Goal: Task Accomplishment & Management: Complete application form

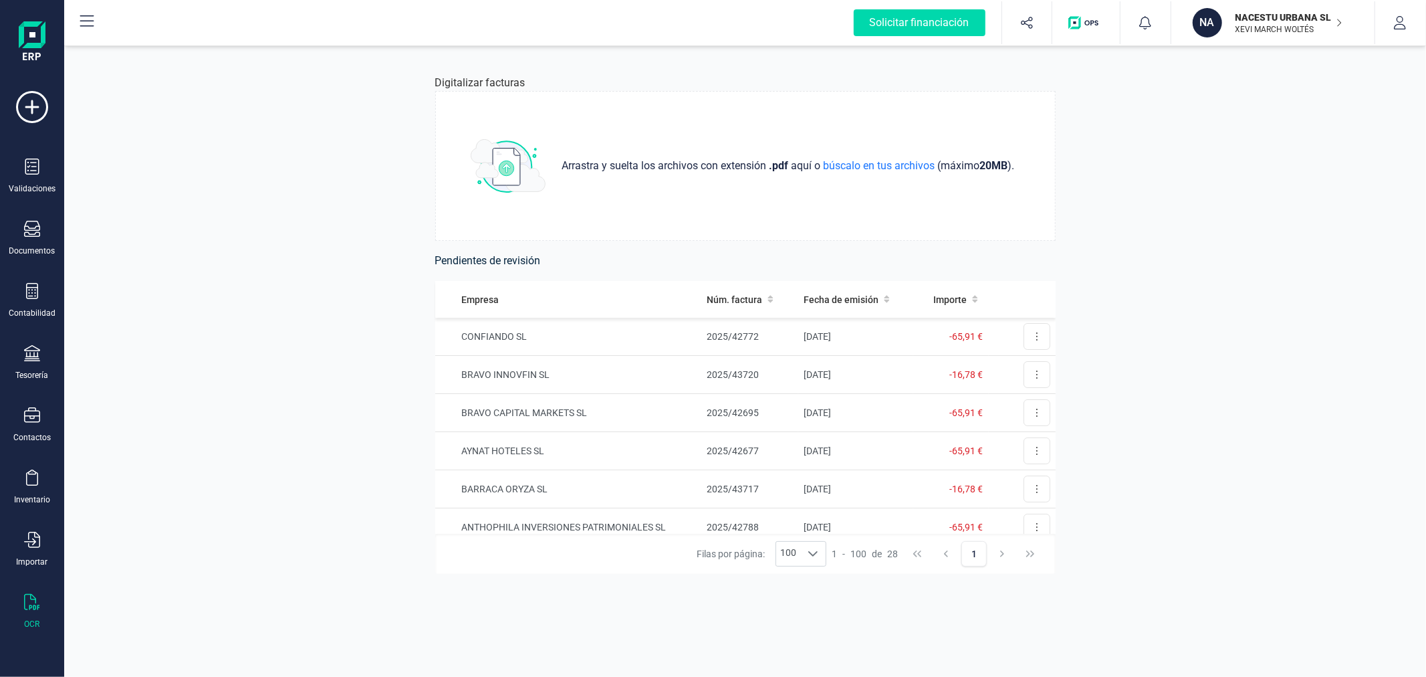
click at [1288, 24] on p "XEVI MARCH WOLTÉS" at bounding box center [1289, 29] width 107 height 11
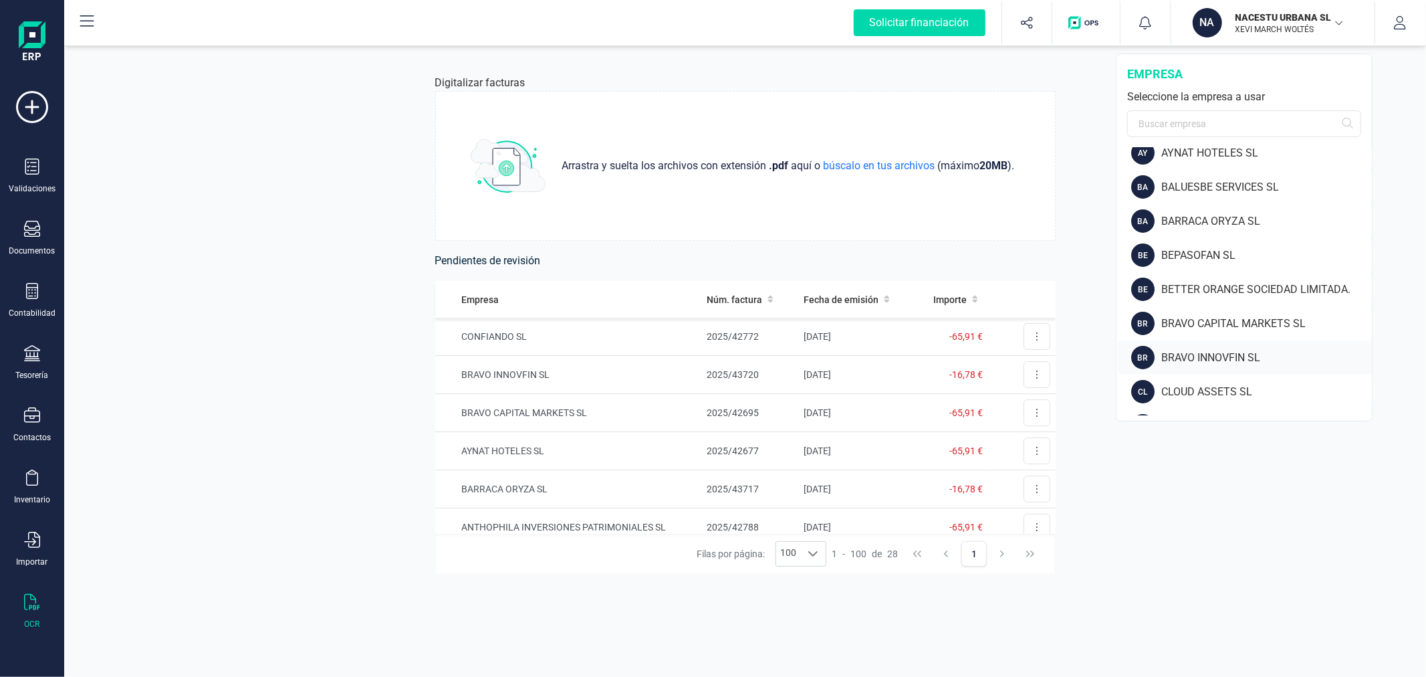
scroll to position [223, 0]
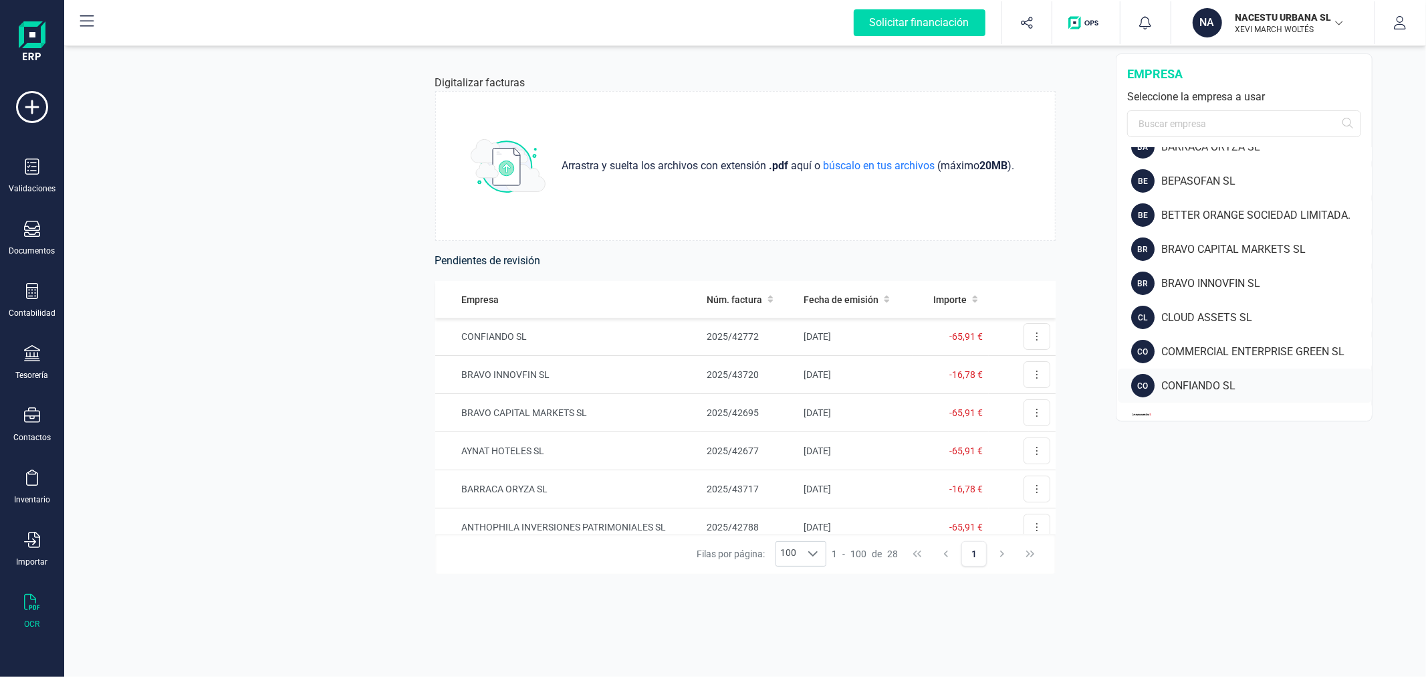
click at [1229, 385] on div "CONFIANDO SL" at bounding box center [1266, 386] width 211 height 16
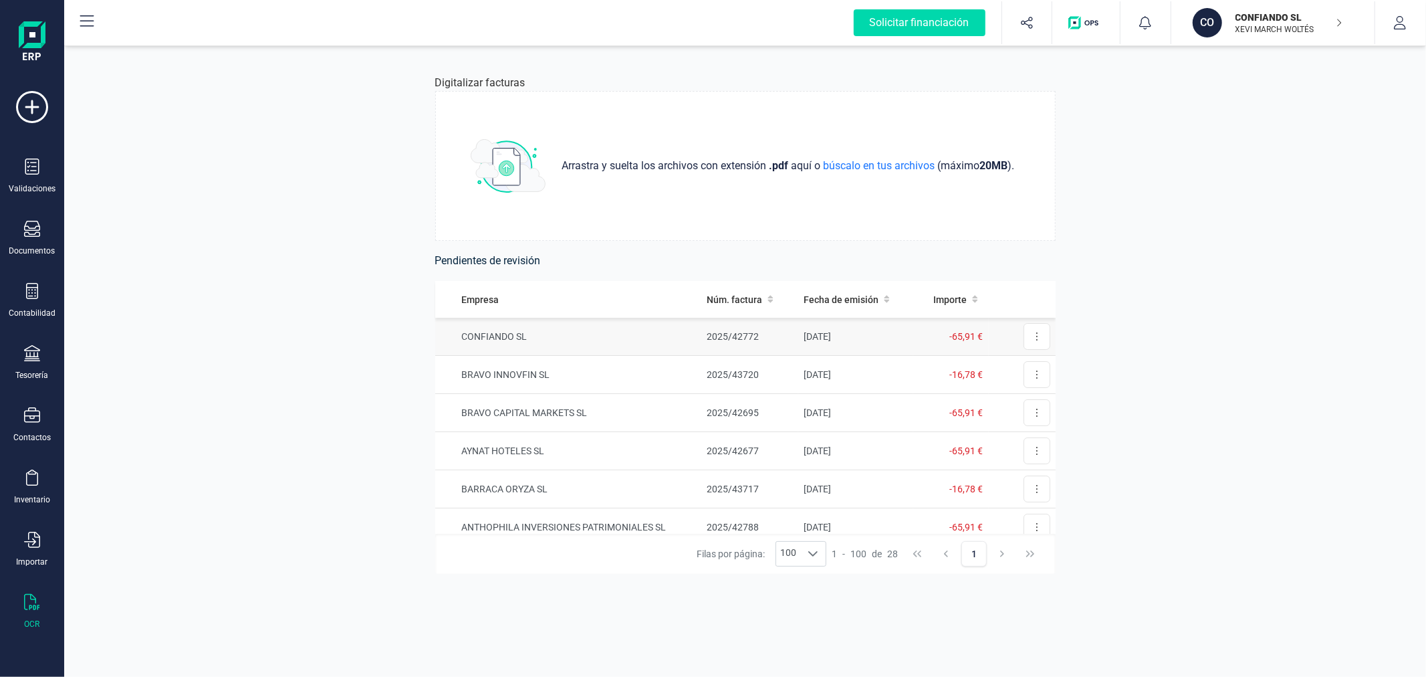
click at [563, 351] on td "CONFIANDO SL" at bounding box center [568, 337] width 266 height 38
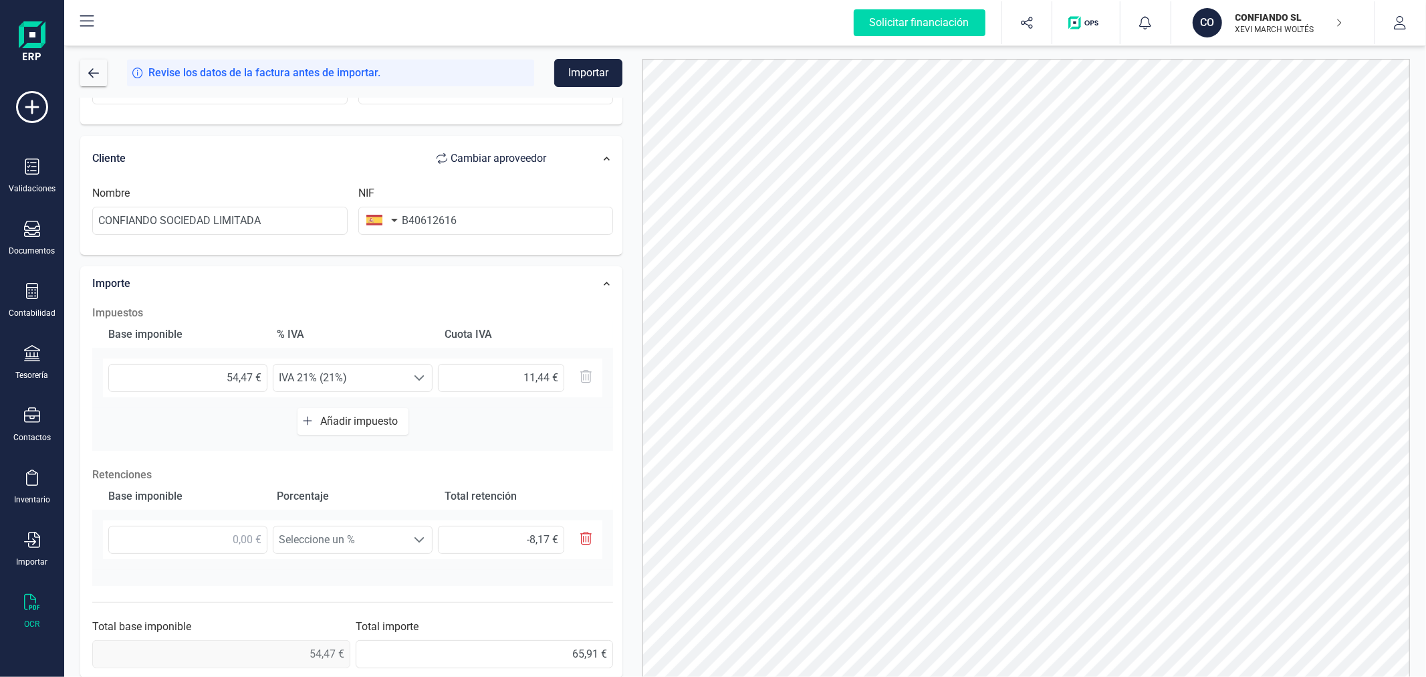
scroll to position [235, 0]
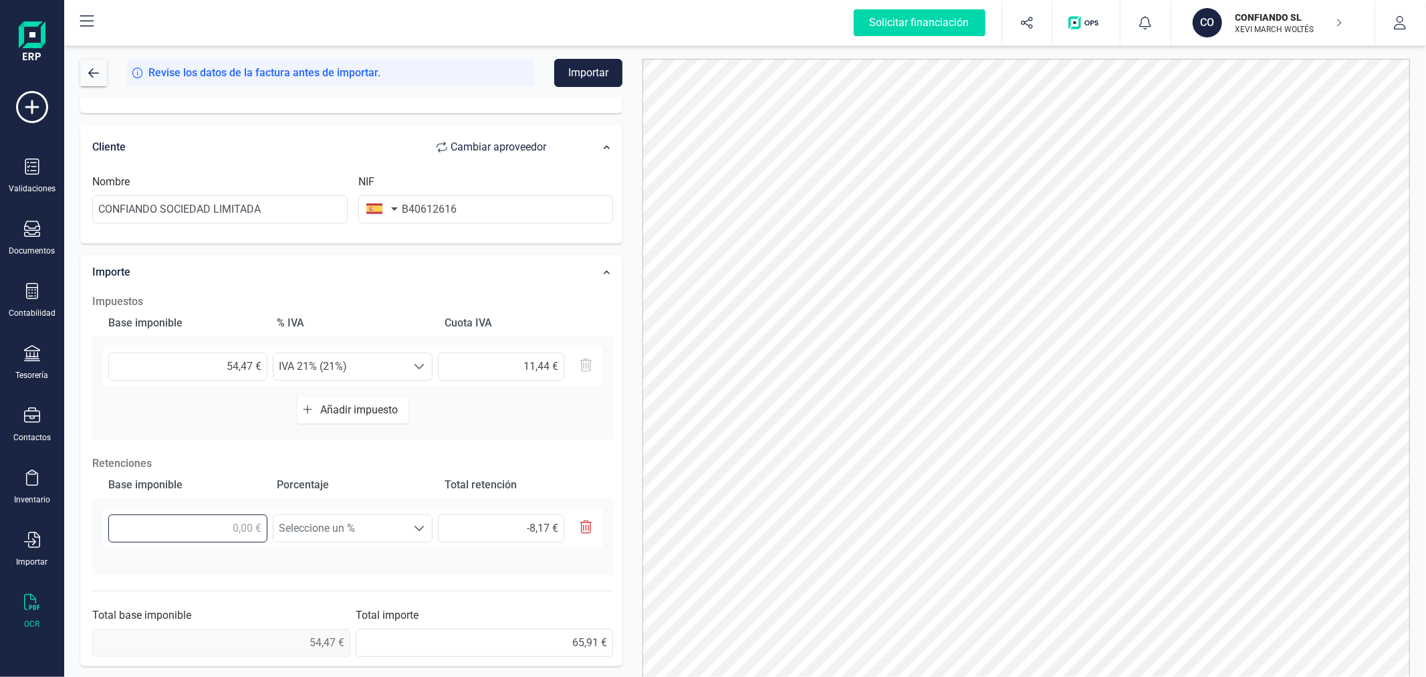
click at [215, 521] on input "text" at bounding box center [187, 528] width 159 height 28
type input "5,00 €"
type input "0,75 €"
type input "54,00 €"
type input "8,10 €"
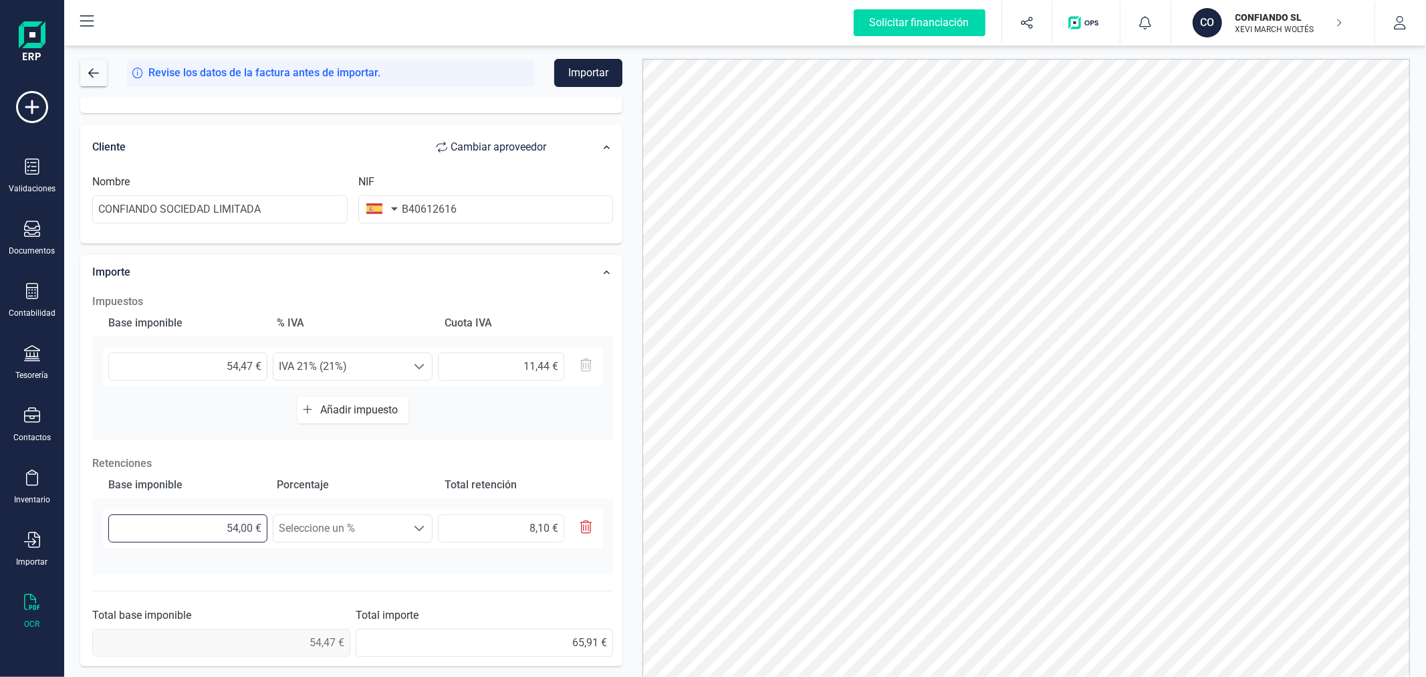
type input "54,40 €"
type input "8,16 €"
type input "54,47 €"
type input "8,17 €"
click at [373, 525] on span "Seleccione un %" at bounding box center [339, 528] width 133 height 27
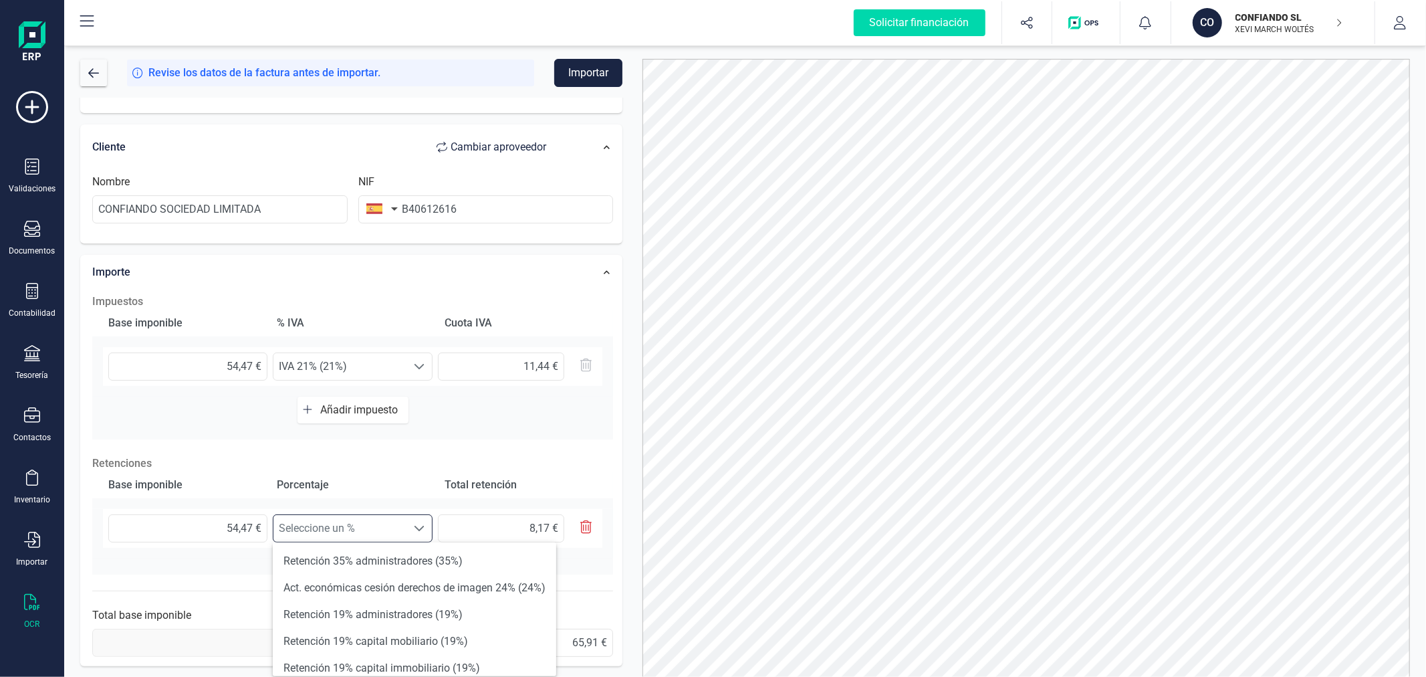
scroll to position [148, 0]
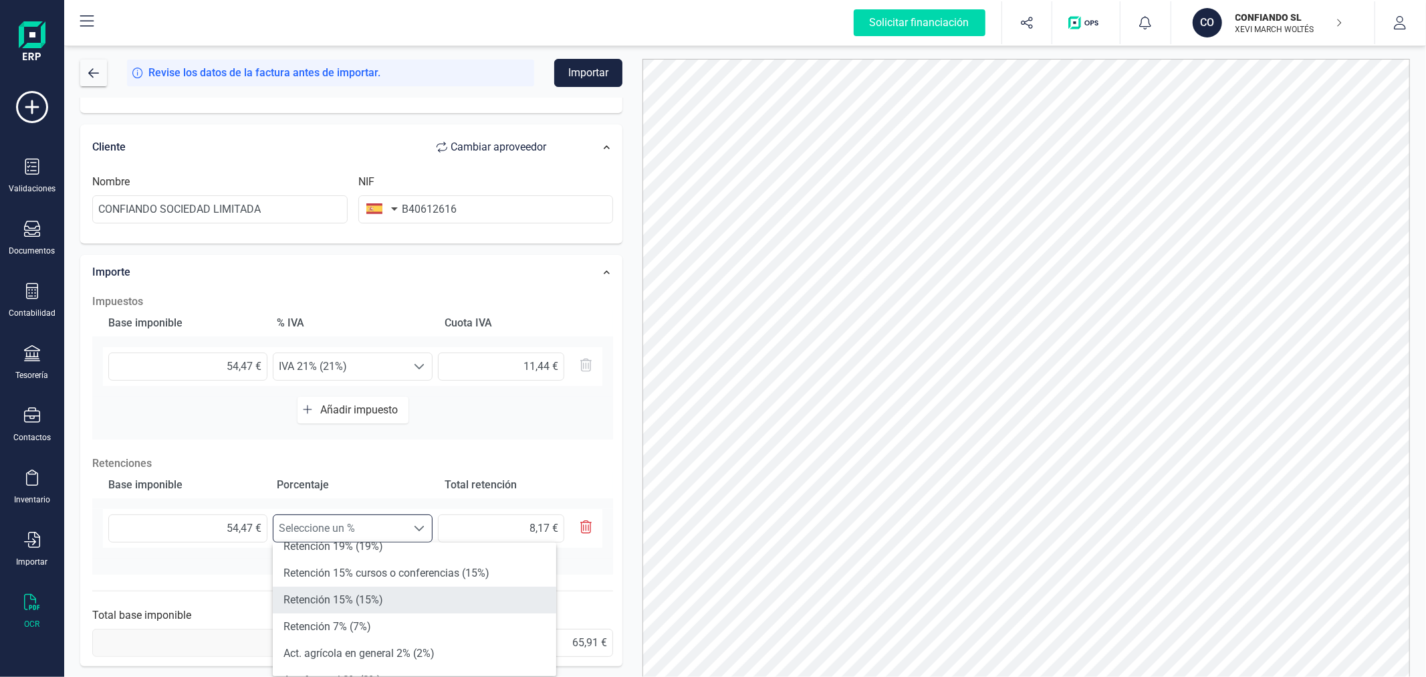
click at [388, 586] on li "Retención 15% (15%)" at bounding box center [414, 599] width 283 height 27
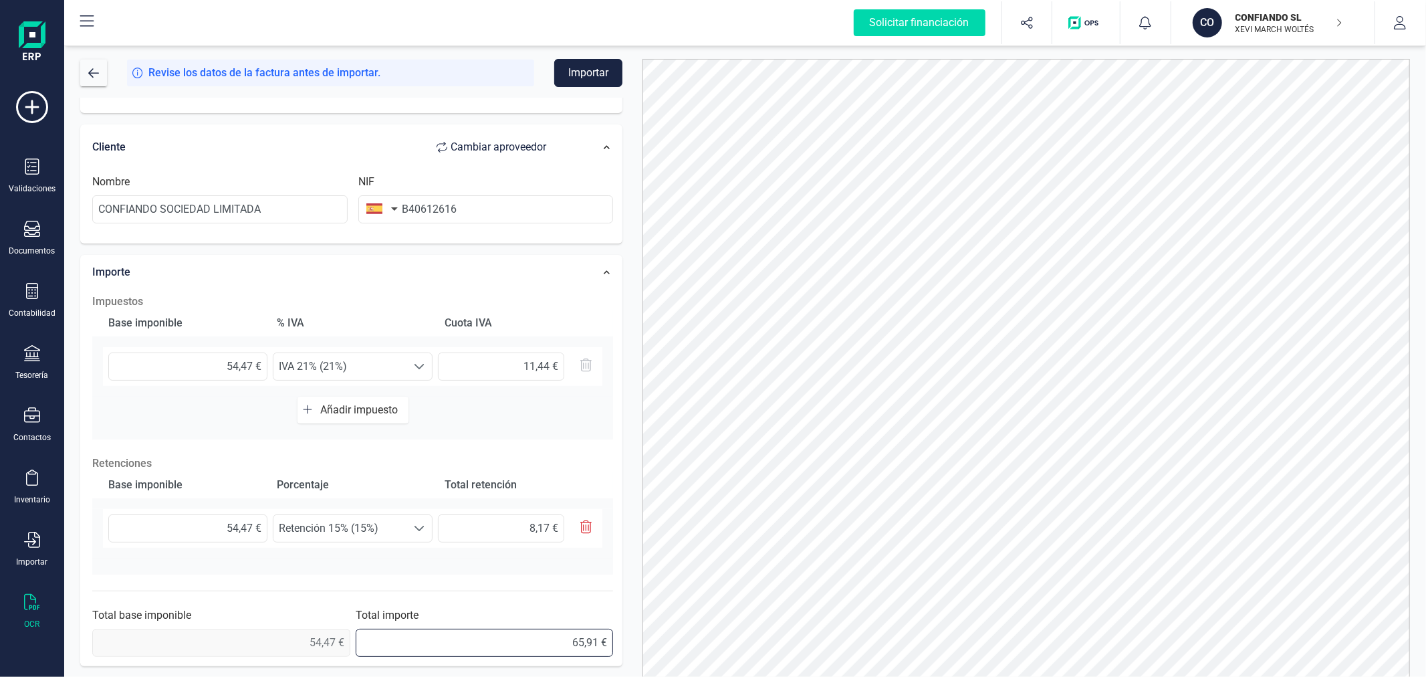
drag, startPoint x: 569, startPoint y: 642, endPoint x: 640, endPoint y: 633, distance: 71.4
click at [15, 579] on div "Solicitar financiación Validaciones Documentos Documentos Presupuestos Pedidos …" at bounding box center [713, 338] width 1426 height 677
type input "57,74 €"
click at [606, 65] on button "Importar" at bounding box center [588, 73] width 68 height 28
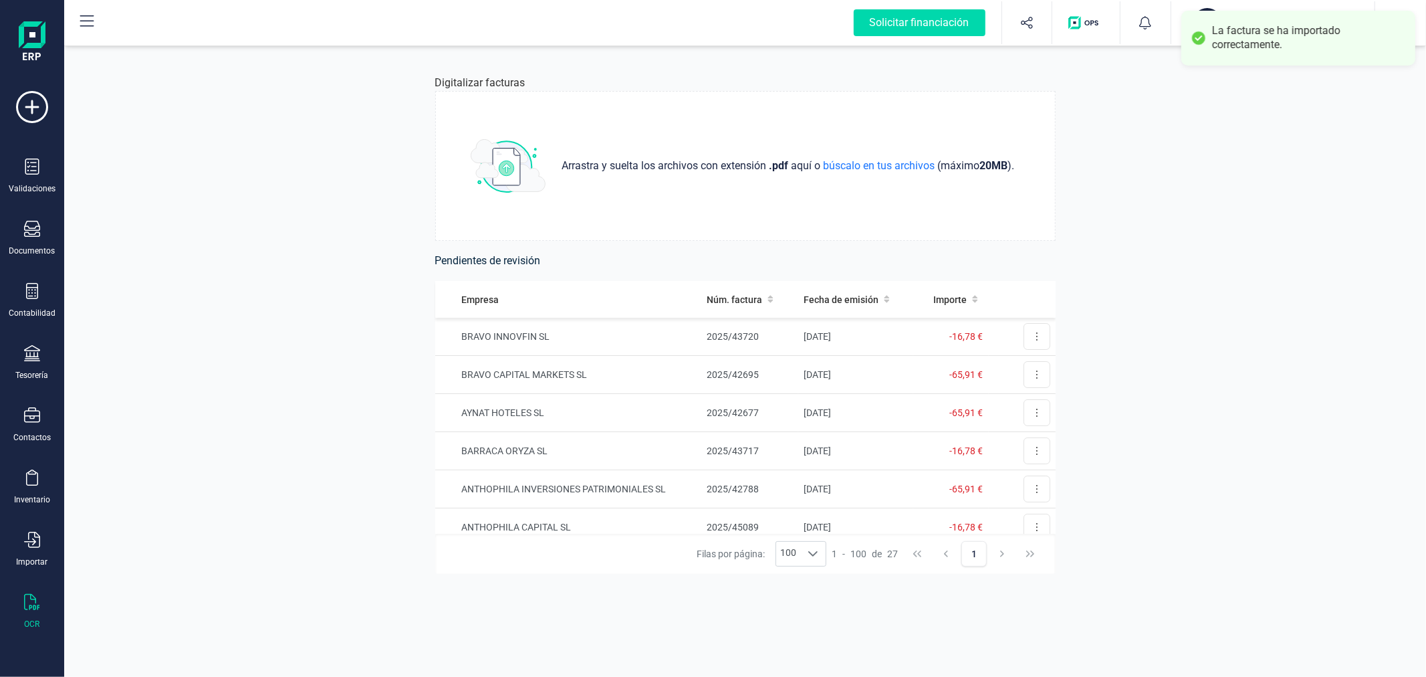
click at [1208, 2] on button "CO CONFIANDO SL XEVI MARCH WOLTÉS" at bounding box center [1272, 22] width 171 height 43
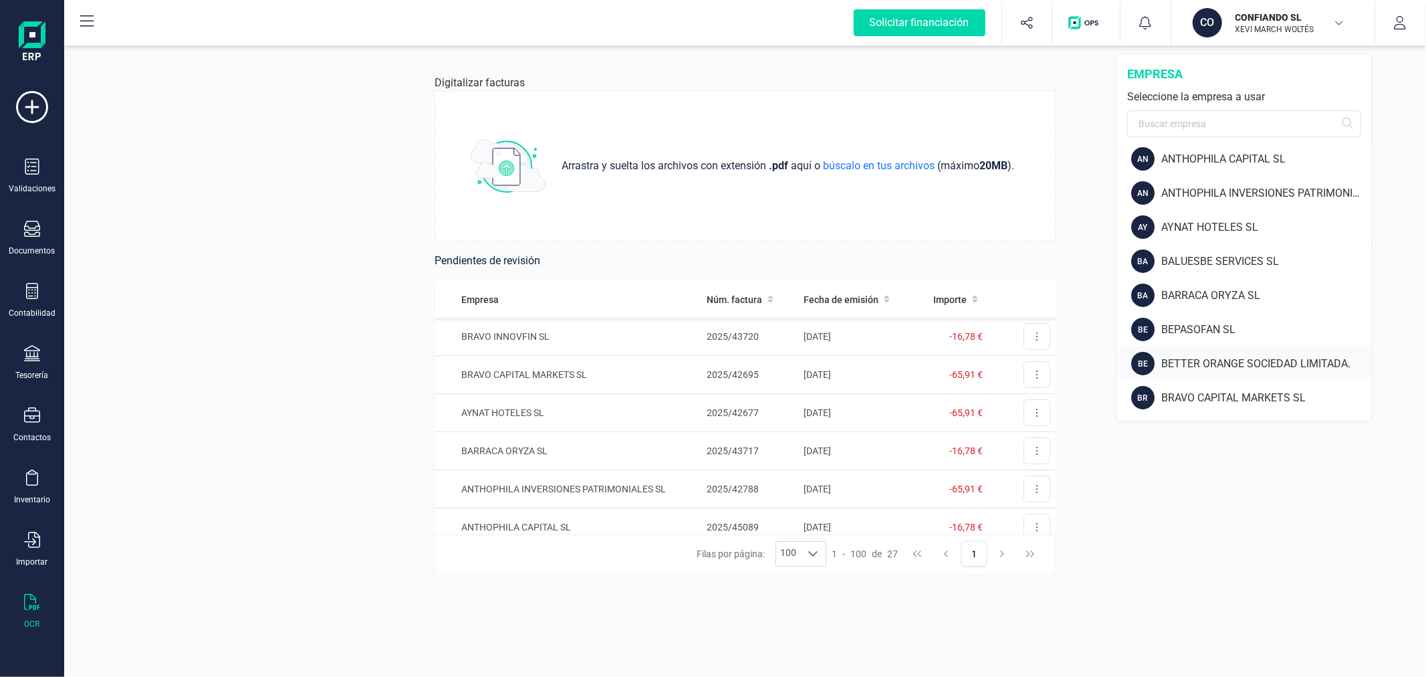
scroll to position [148, 0]
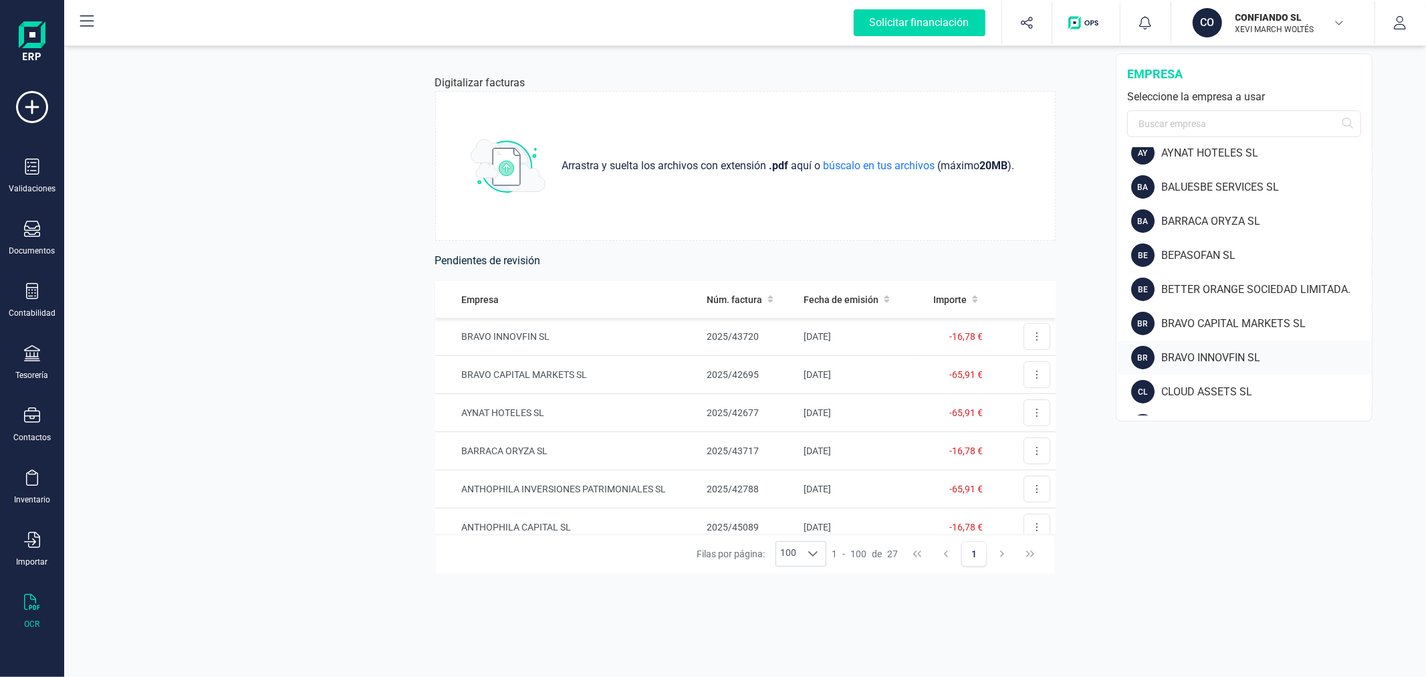
click at [1206, 346] on div "BR BRAVO INNOVFIN SL" at bounding box center [1245, 357] width 254 height 34
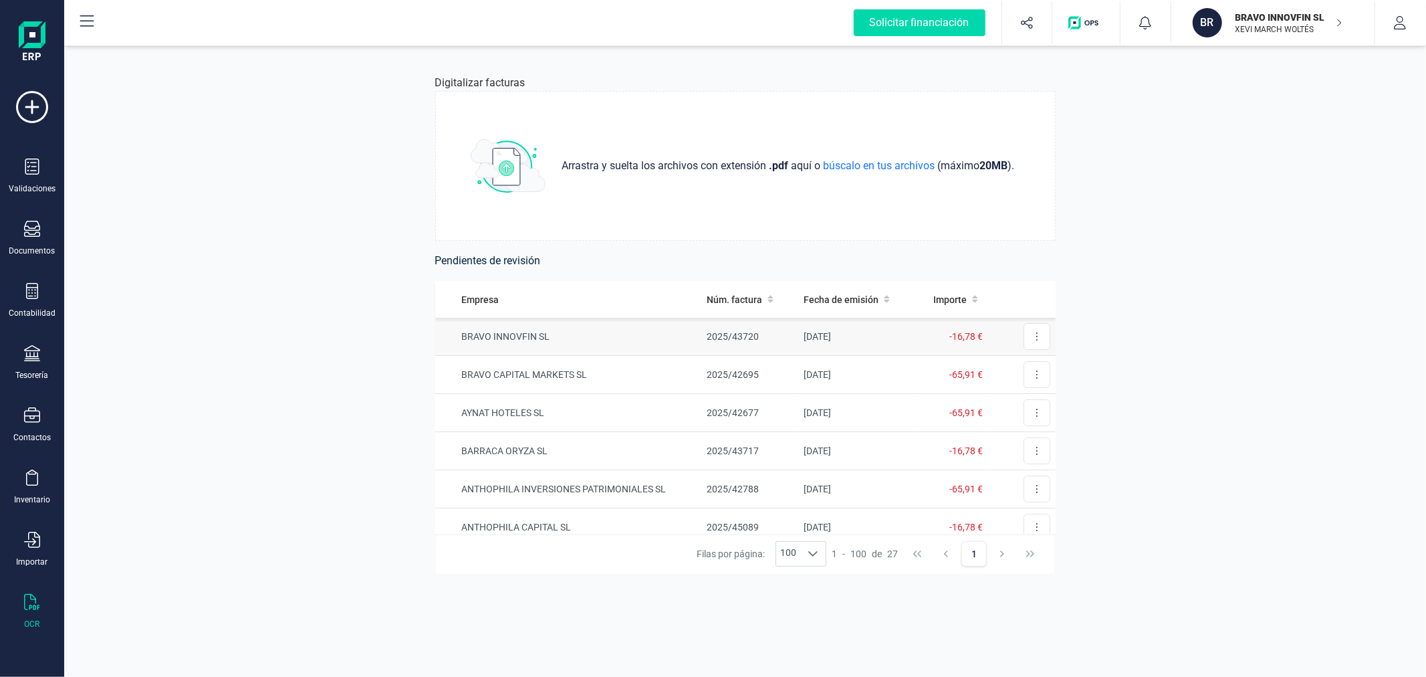
click at [604, 335] on td "BRAVO INNOVFIN SL" at bounding box center [568, 337] width 266 height 38
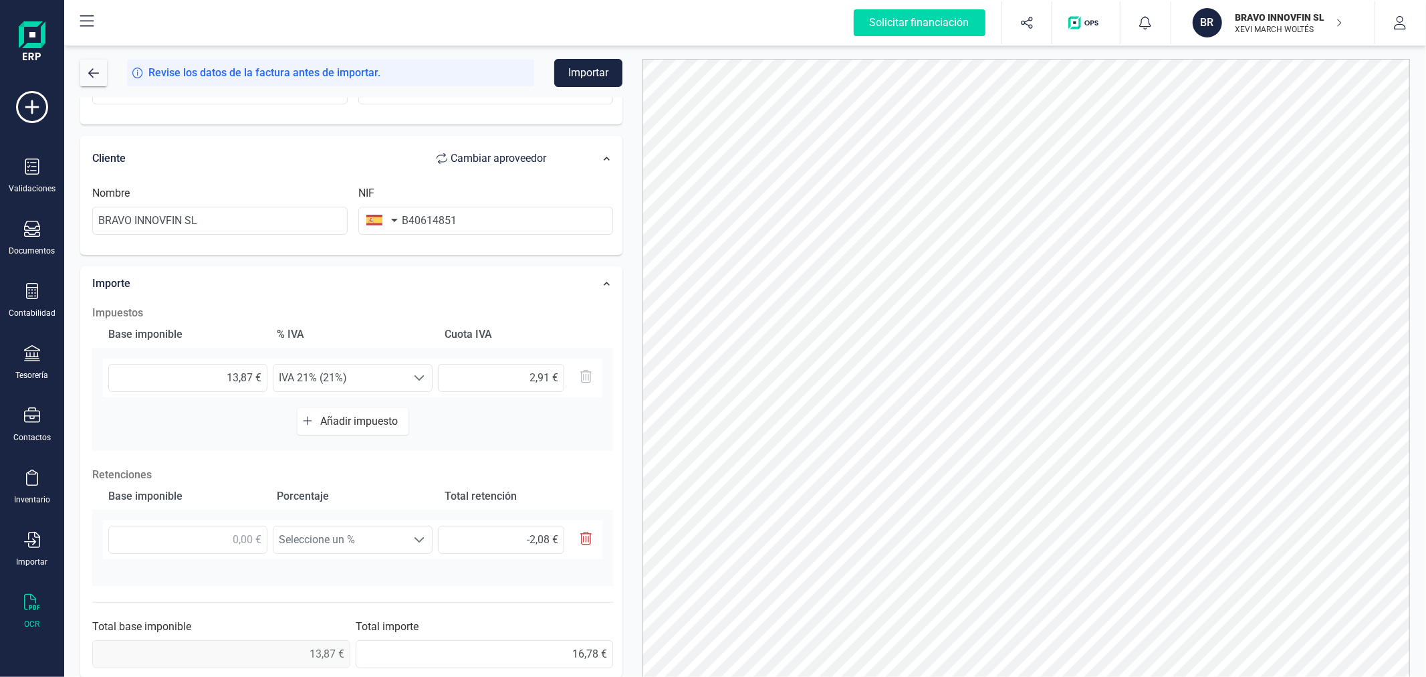
scroll to position [235, 0]
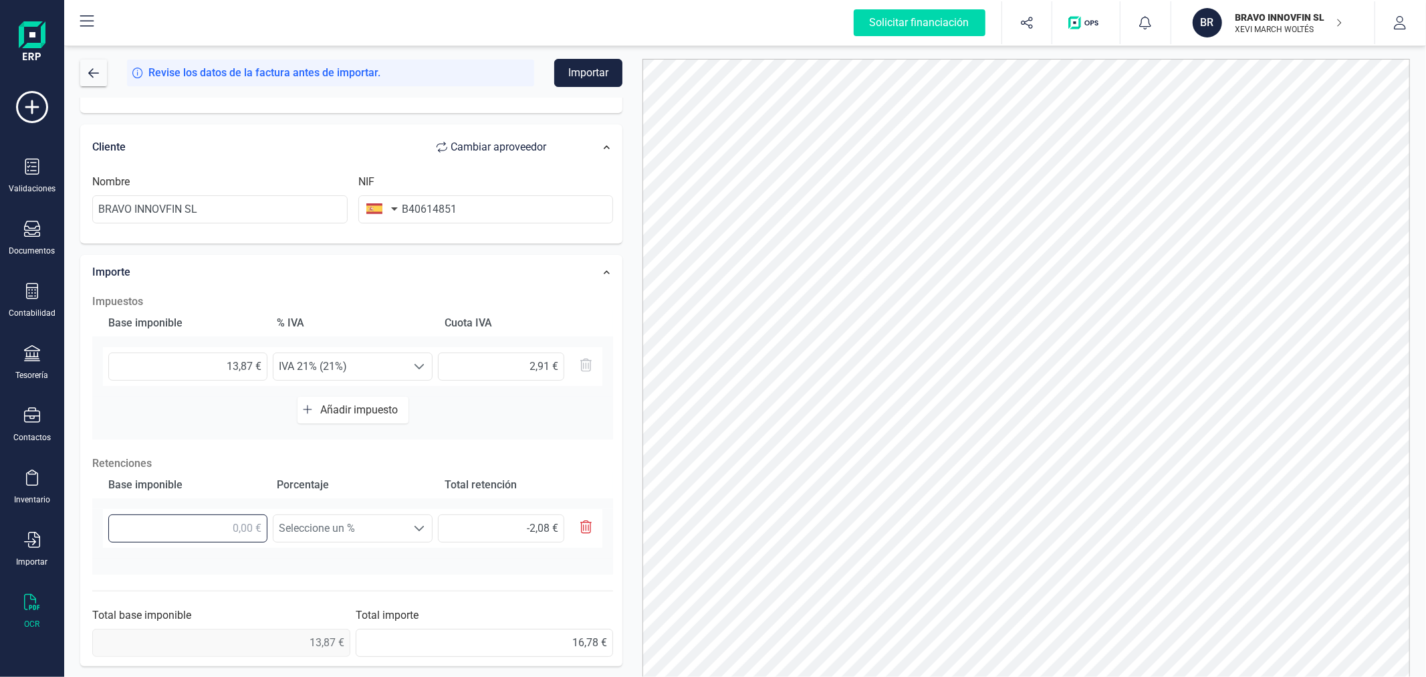
click at [242, 523] on input "text" at bounding box center [187, 528] width 159 height 28
type input "1,00 €"
type input "0,15 €"
type input "13,00 €"
type input "1,95 €"
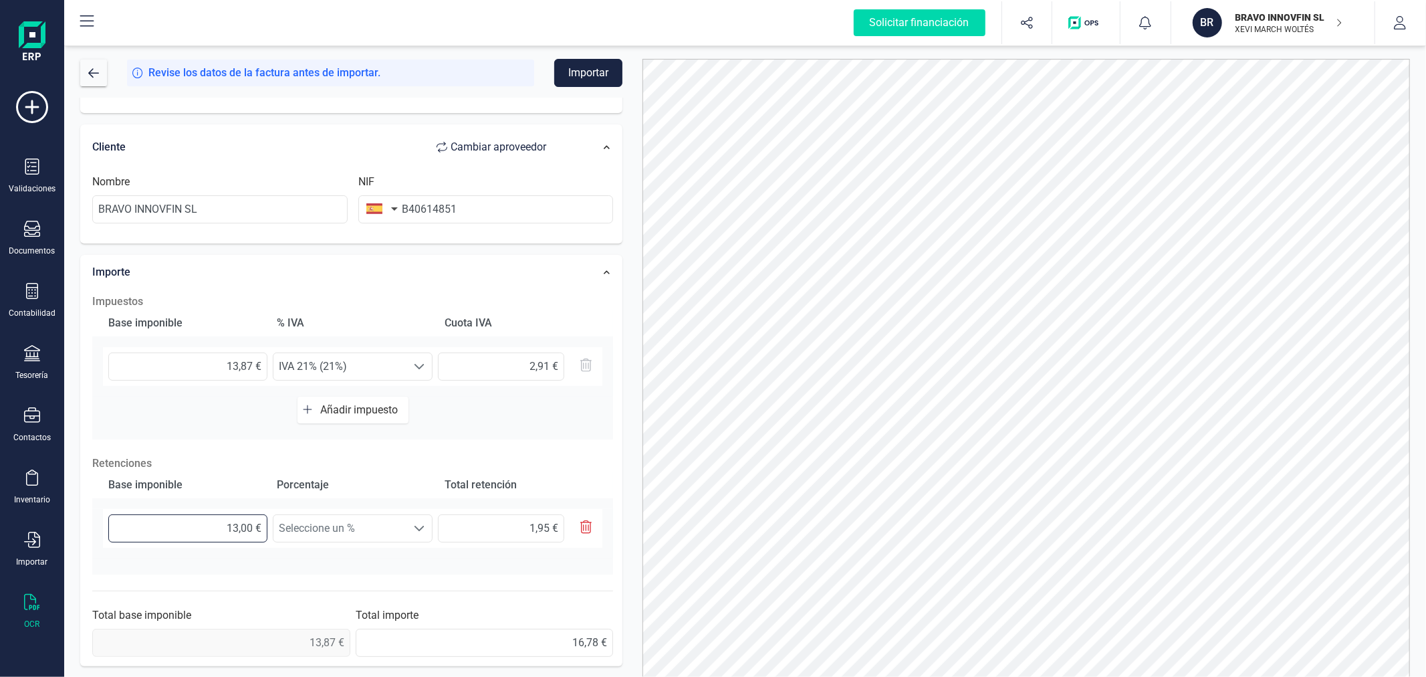
type input "13,80 €"
type input "2,07 €"
type input "13,87 €"
type input "2,08 €"
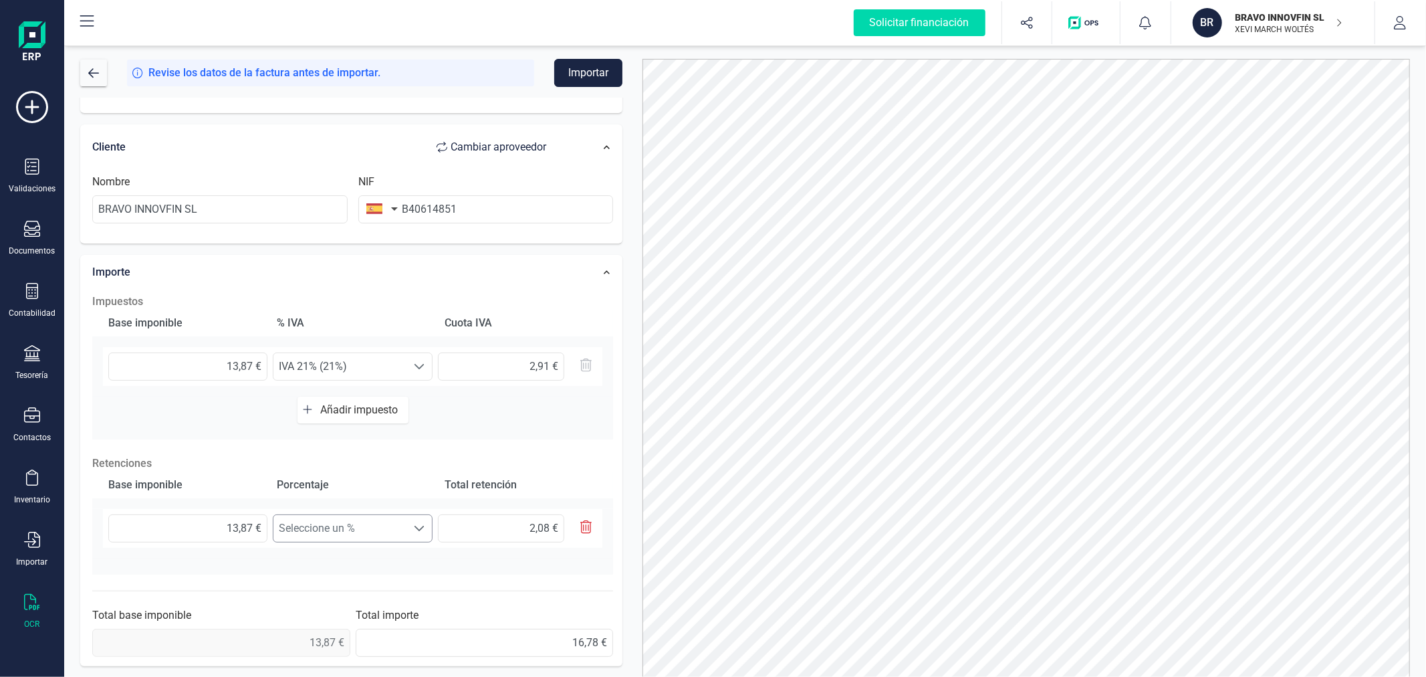
click at [321, 516] on span "Seleccione un %" at bounding box center [339, 528] width 133 height 27
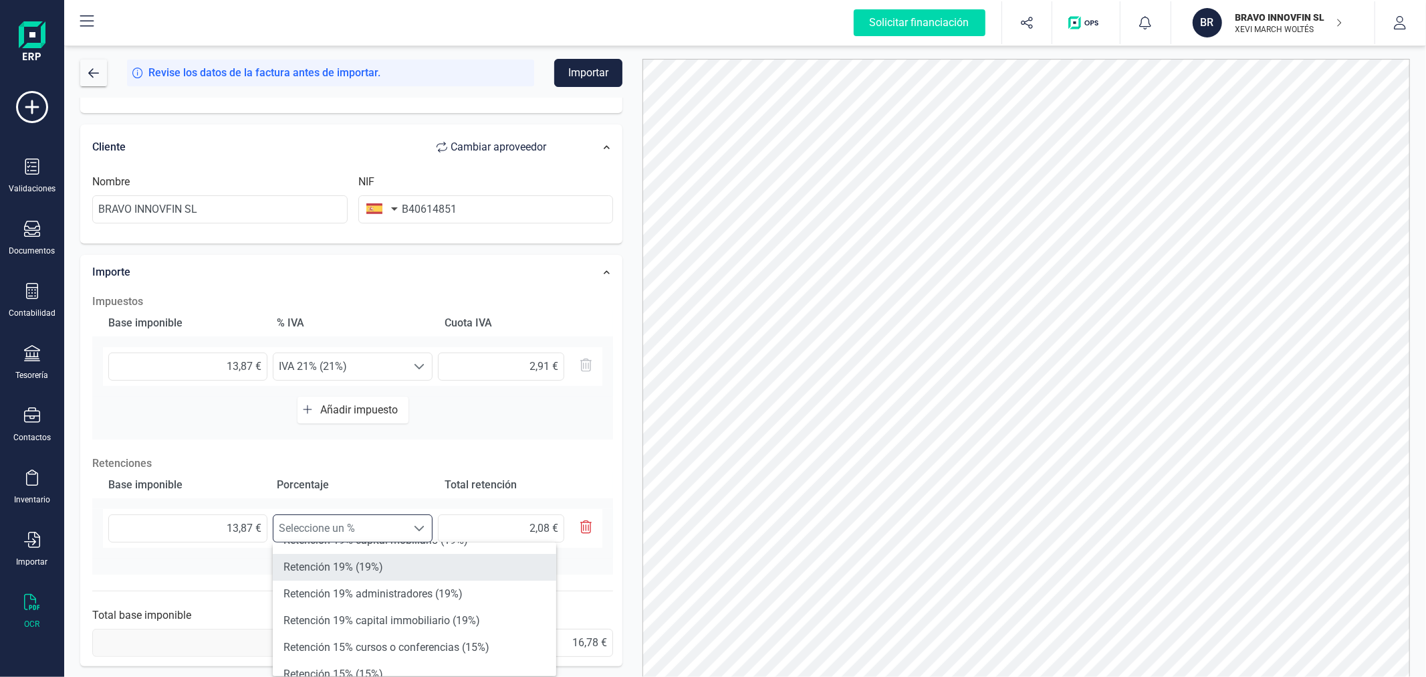
scroll to position [148, 0]
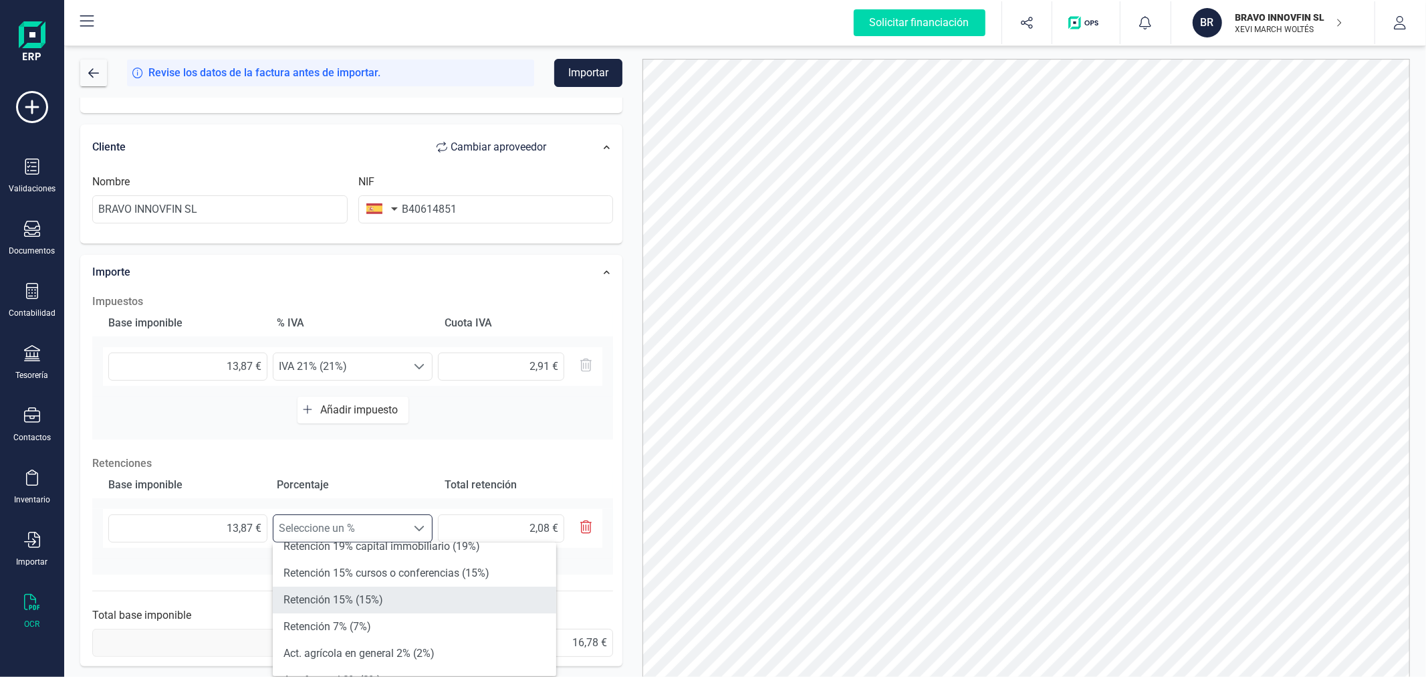
click at [363, 598] on li "Retención 15% (15%)" at bounding box center [414, 599] width 283 height 27
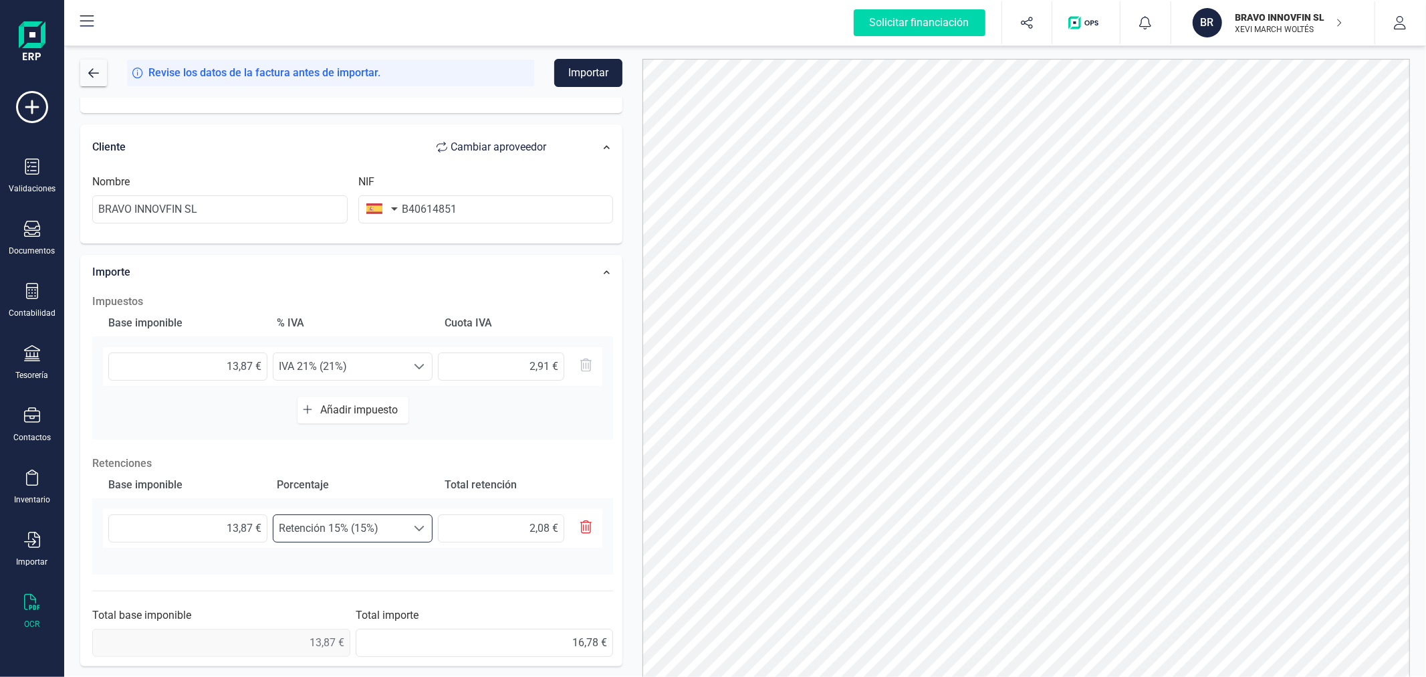
scroll to position [64, 0]
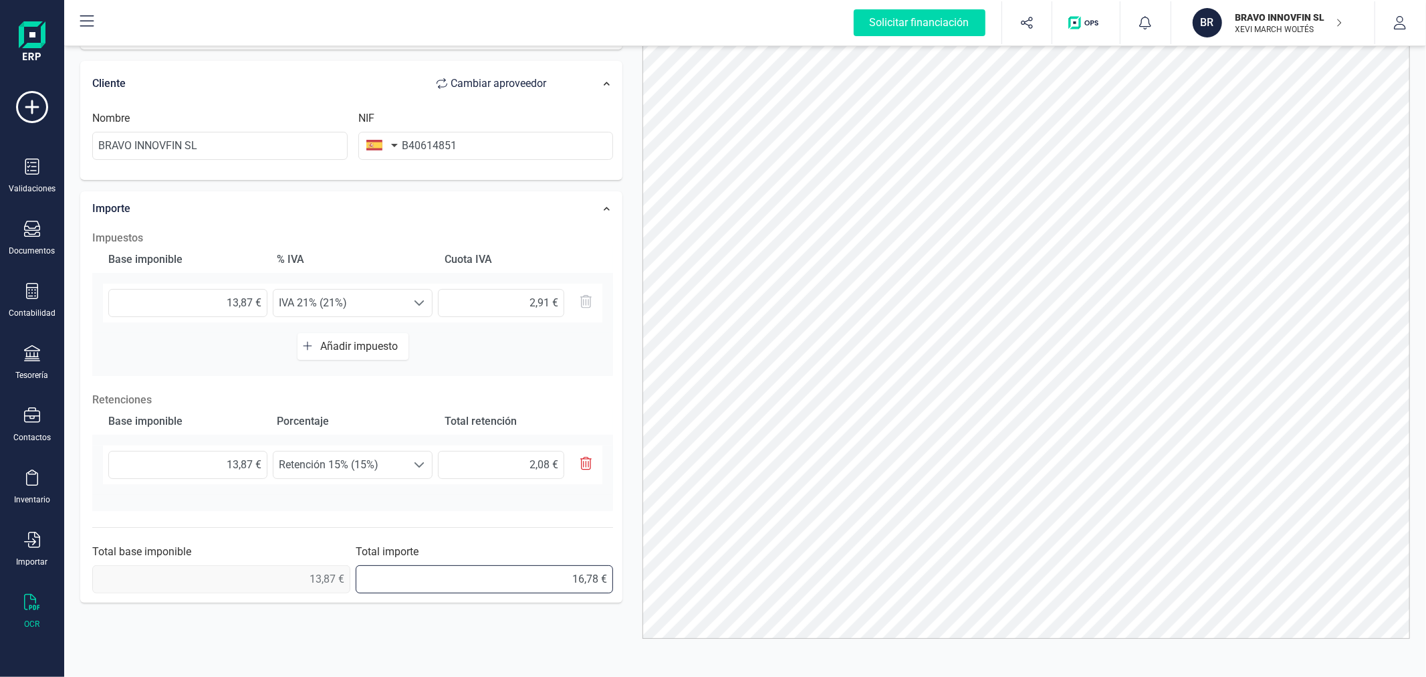
drag, startPoint x: 559, startPoint y: 575, endPoint x: 642, endPoint y: 569, distance: 83.1
click at [4, 574] on div "Solicitar financiación Validaciones Documentos Documentos Presupuestos Pedidos …" at bounding box center [713, 338] width 1426 height 677
type input "14,70 €"
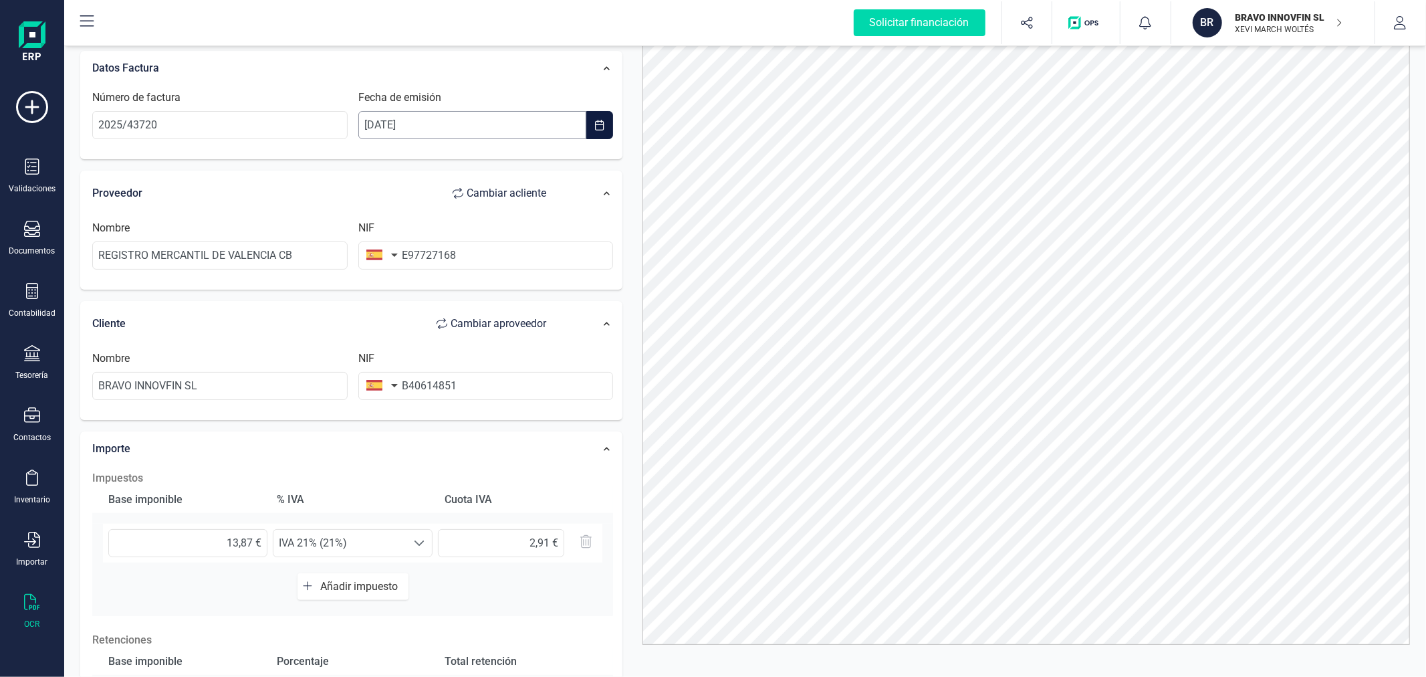
scroll to position [0, 0]
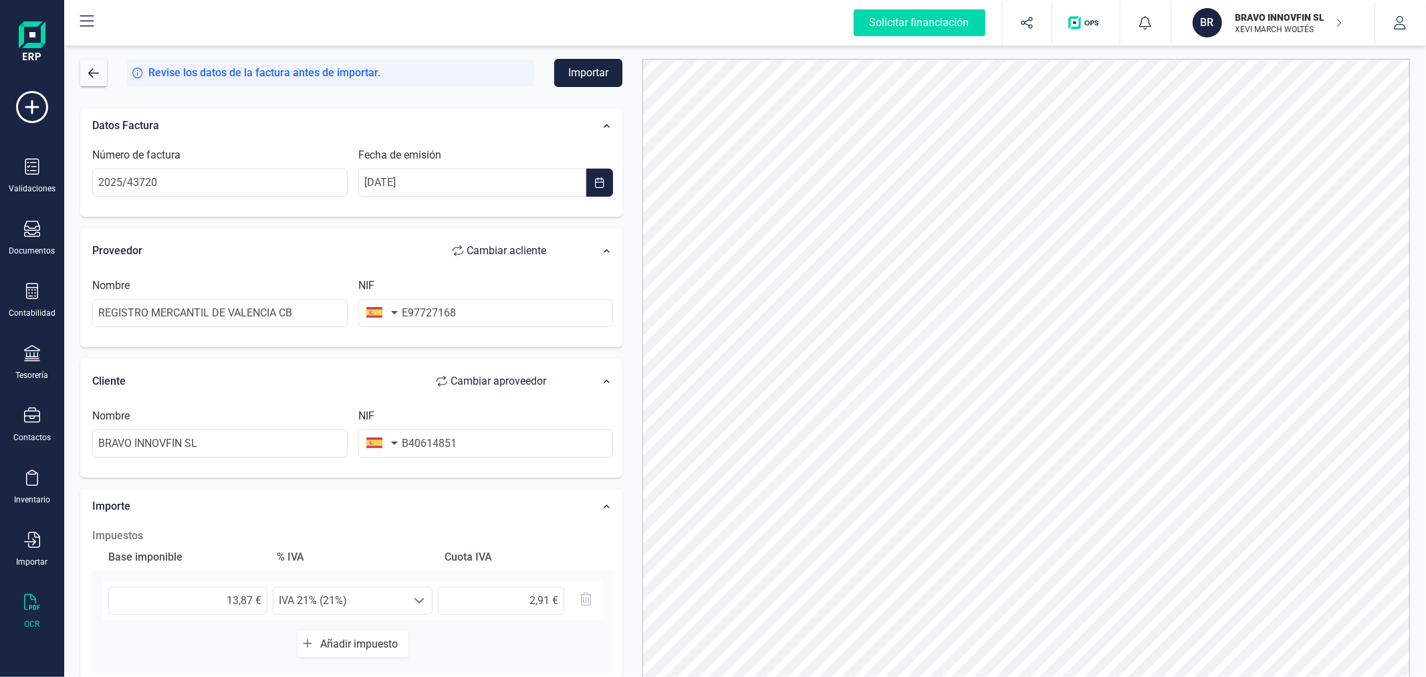
click at [592, 70] on button "Importar" at bounding box center [588, 73] width 68 height 28
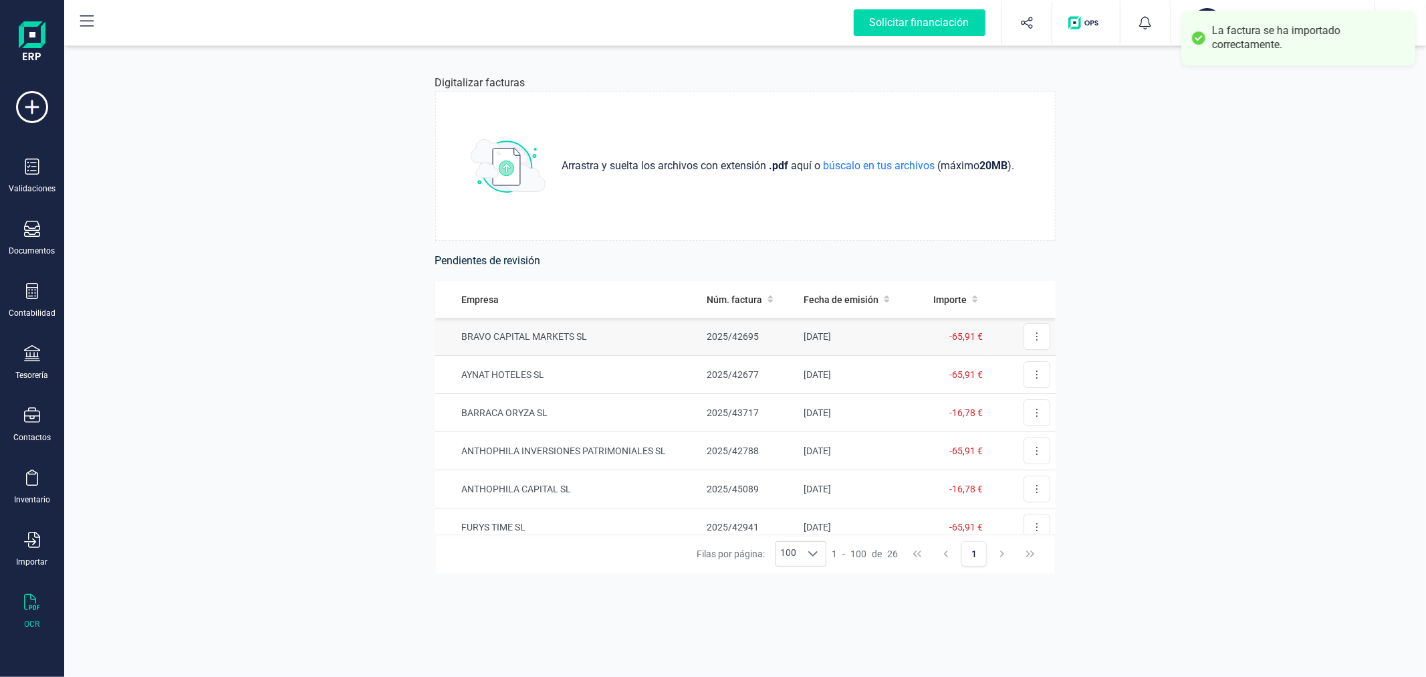
click at [637, 332] on td "BRAVO CAPITAL MARKETS SL" at bounding box center [568, 337] width 266 height 38
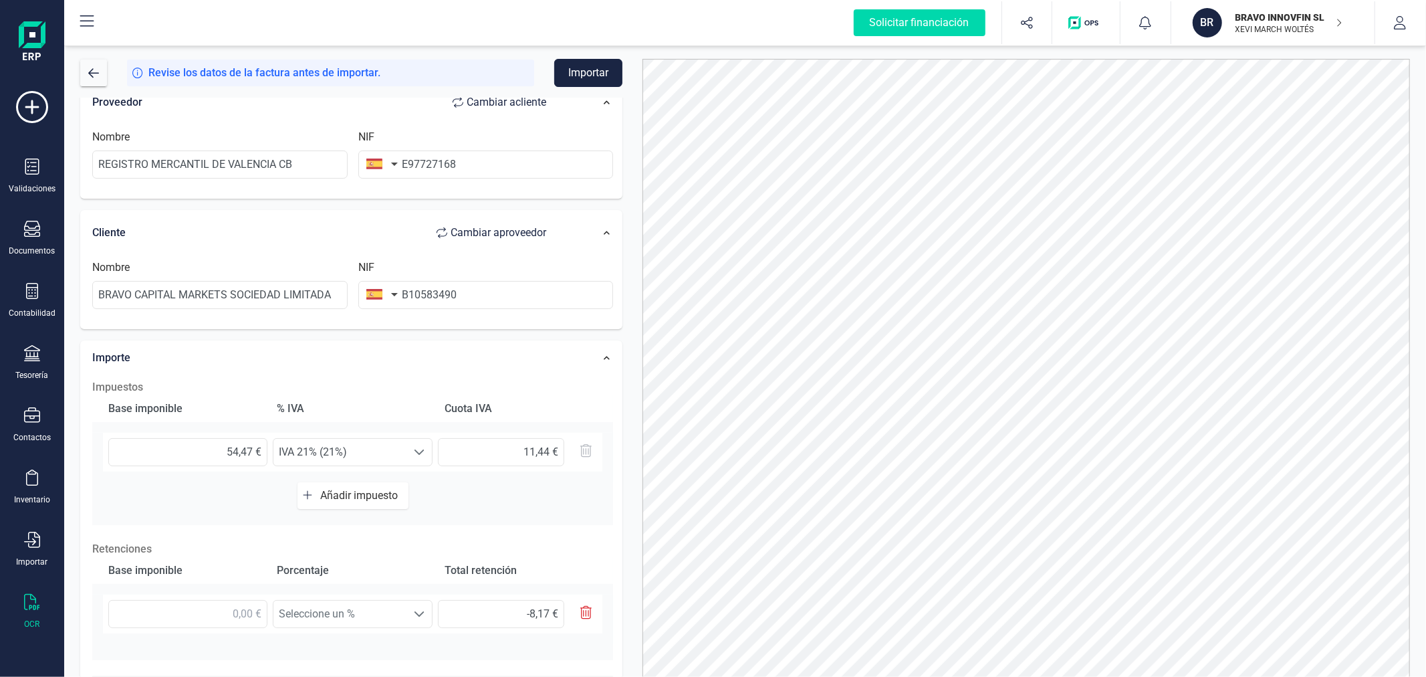
scroll to position [223, 0]
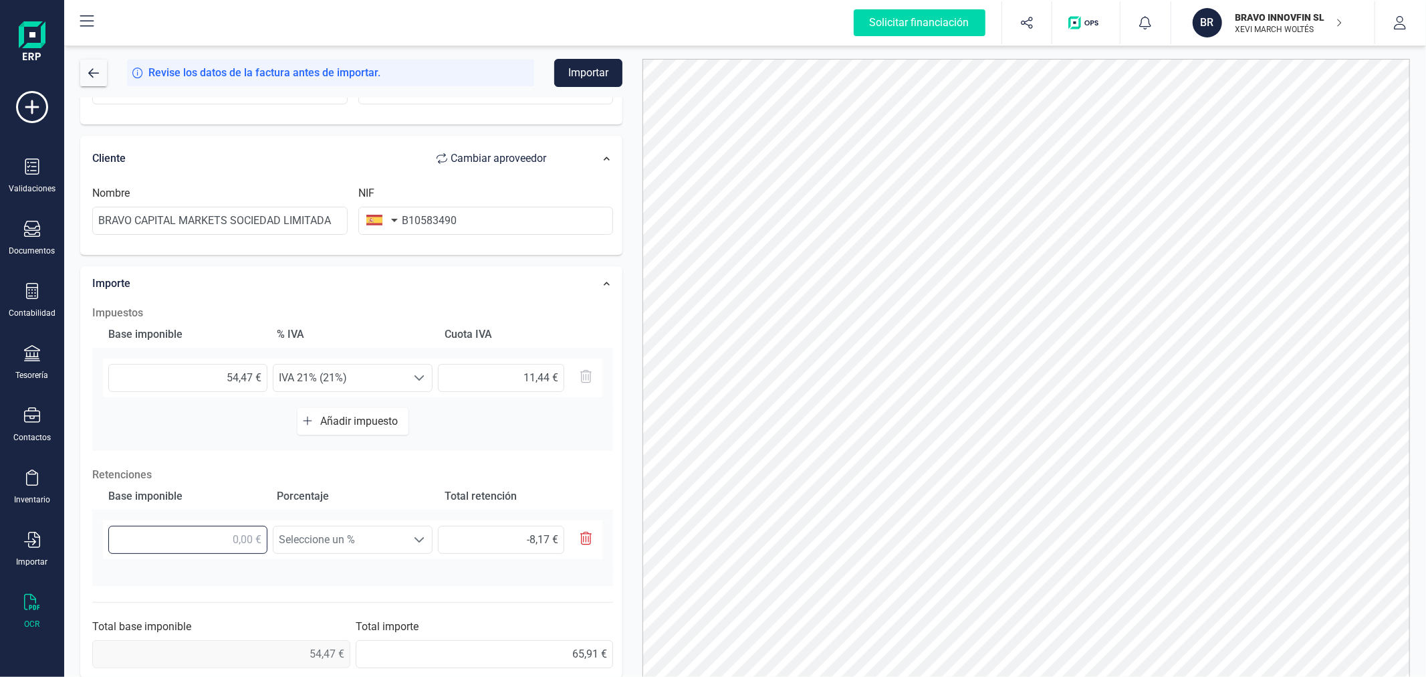
click at [229, 539] on input "text" at bounding box center [187, 539] width 159 height 28
type input "5,00 €"
type input "0,75 €"
type input "54,00 €"
type input "8,10 €"
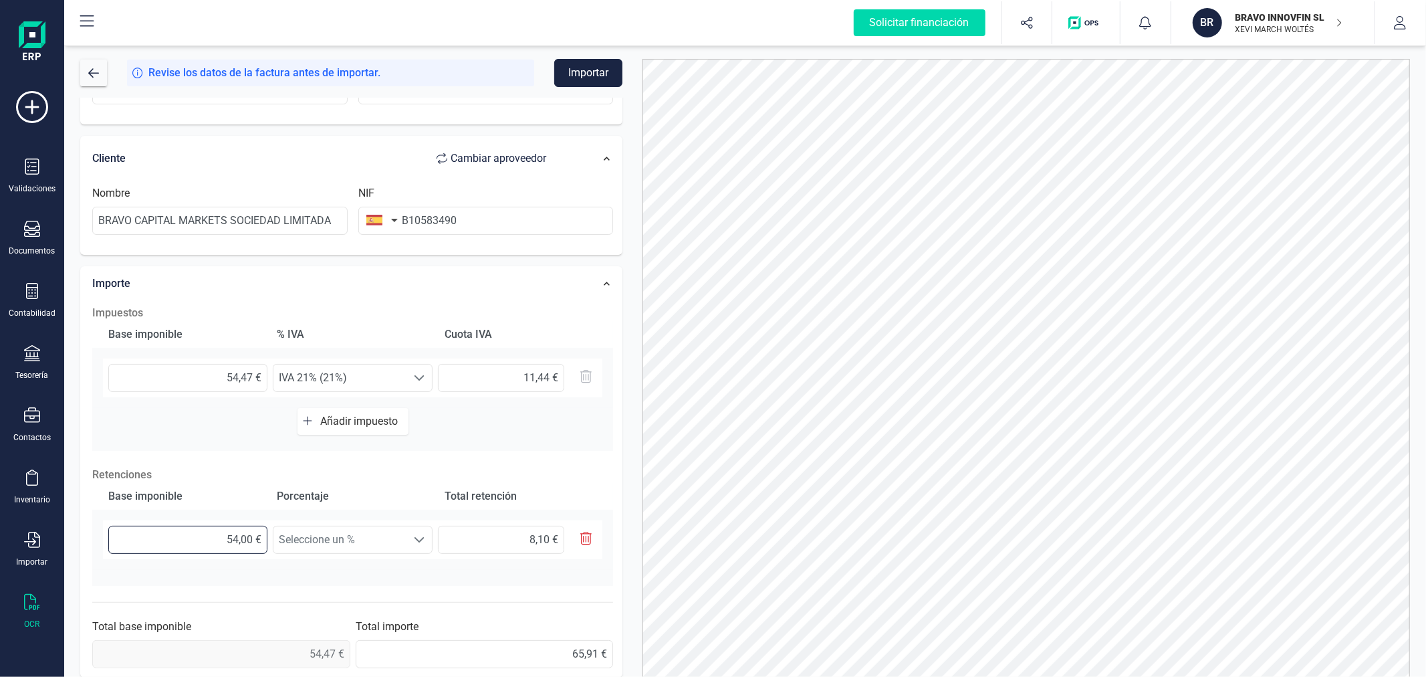
type input "54,40 €"
type input "8,16 €"
type input "54,47 €"
type input "8,17 €"
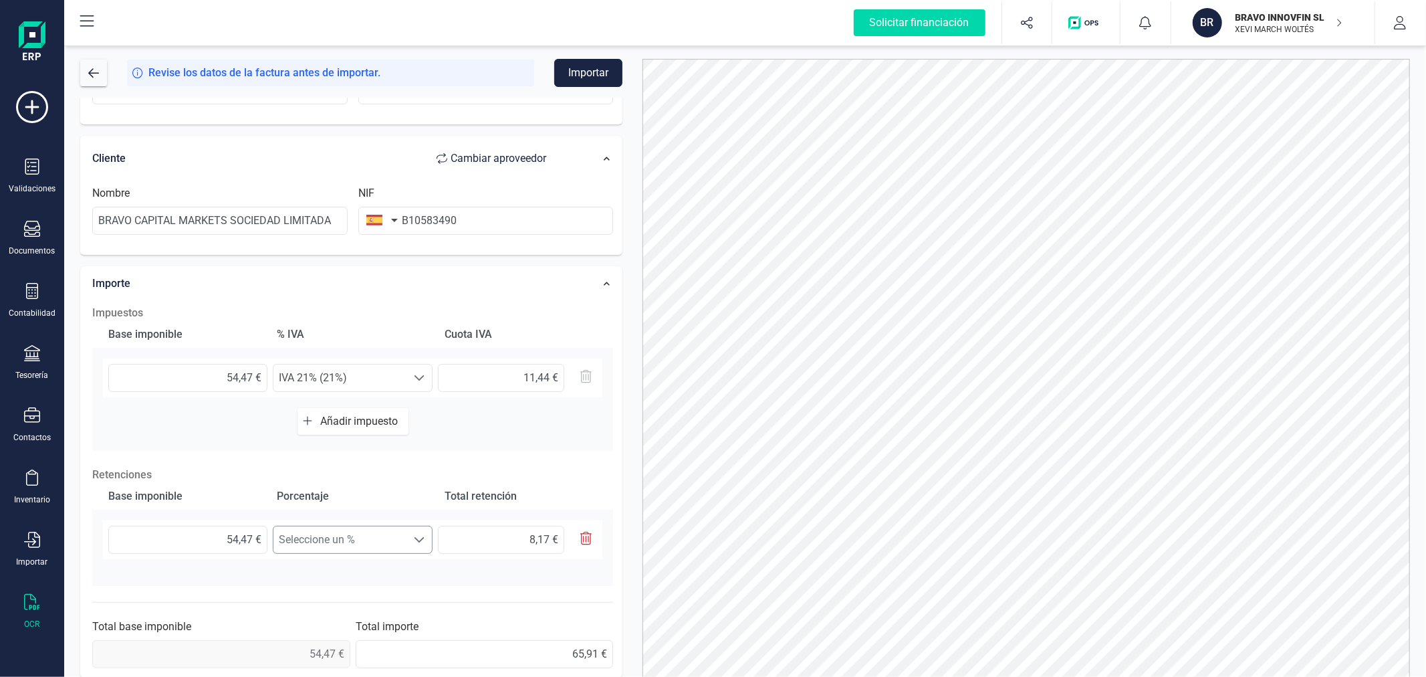
click at [346, 536] on span "Seleccione un %" at bounding box center [339, 539] width 133 height 27
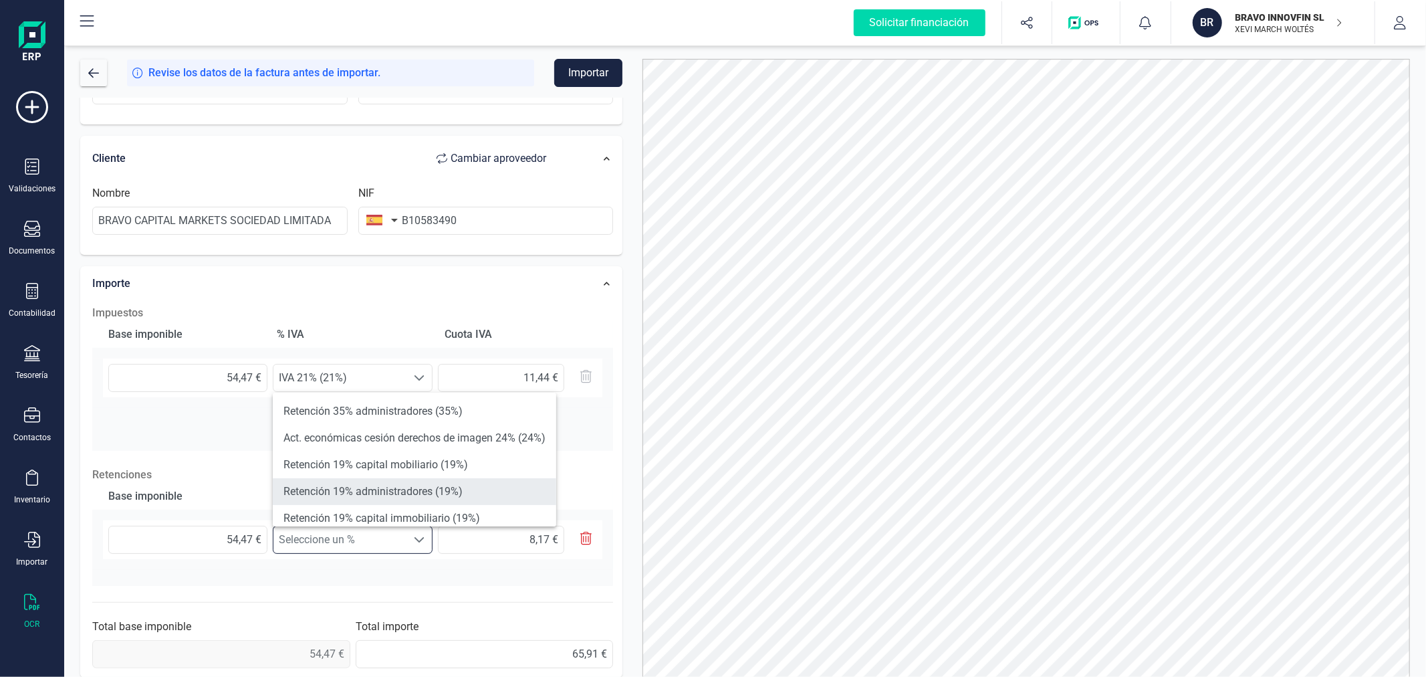
scroll to position [74, 0]
click at [374, 498] on li "Retención 15% (15%)" at bounding box center [414, 497] width 283 height 27
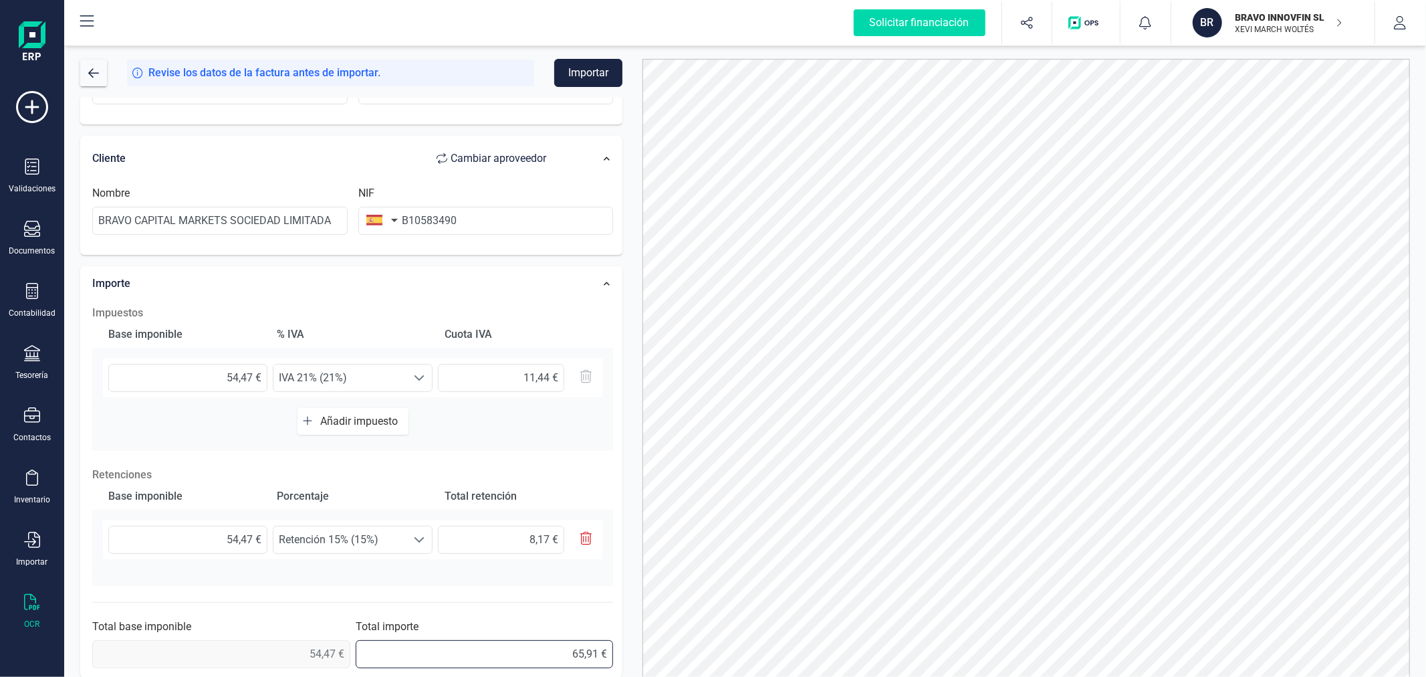
drag, startPoint x: 550, startPoint y: 651, endPoint x: 618, endPoint y: 665, distance: 69.0
click at [632, 657] on div "Revise los datos de la factura antes de importar. Importar Datos Factura Número…" at bounding box center [745, 368] width 1350 height 618
type input "57,74 €"
click at [592, 66] on button "Importar" at bounding box center [588, 73] width 68 height 28
click at [1219, 30] on div "La entidad ImpuestoEmpresa no existe." at bounding box center [1312, 31] width 186 height 14
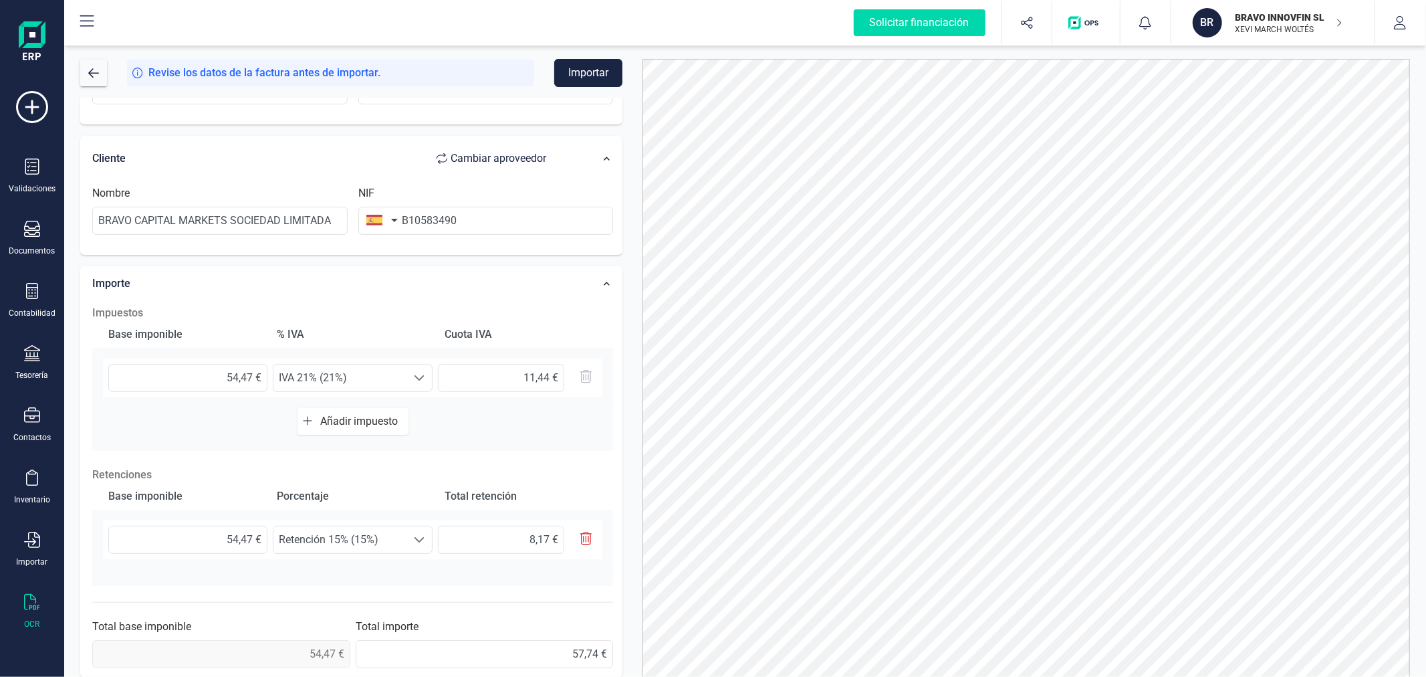
click at [1205, 23] on div "BR" at bounding box center [1207, 22] width 29 height 29
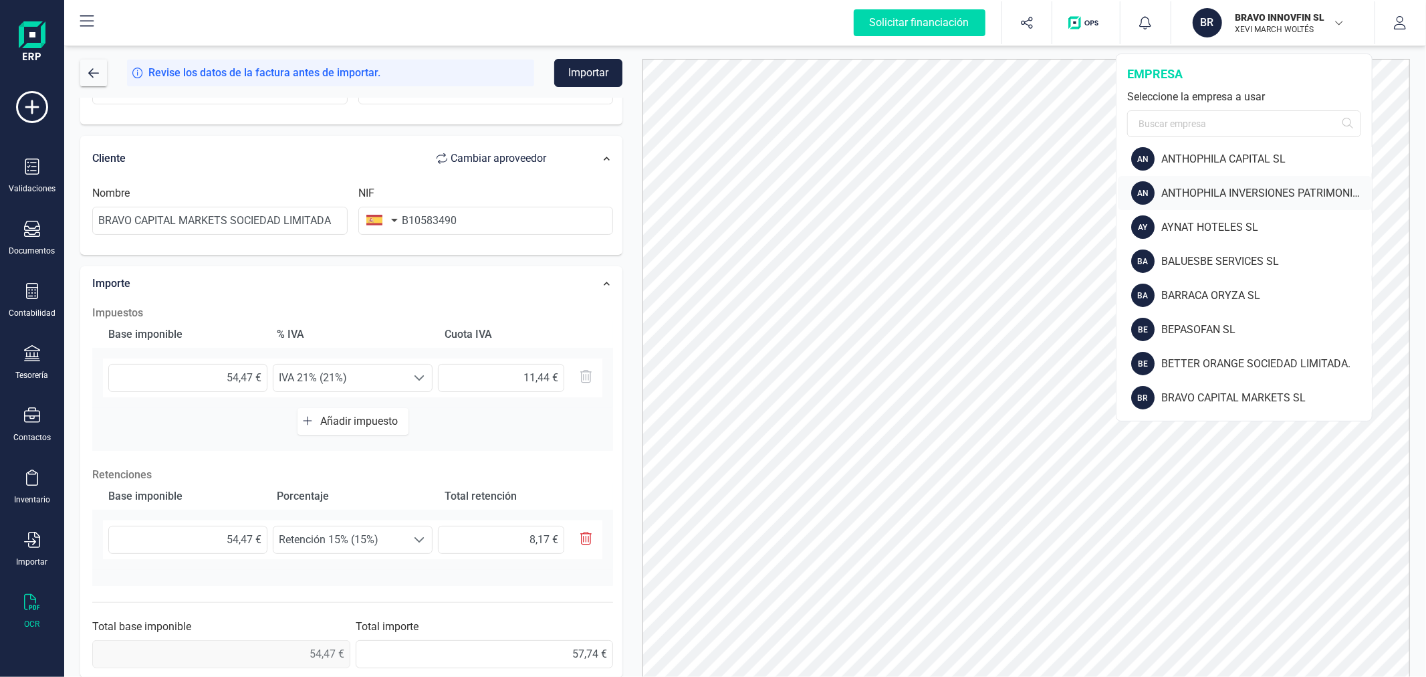
scroll to position [148, 0]
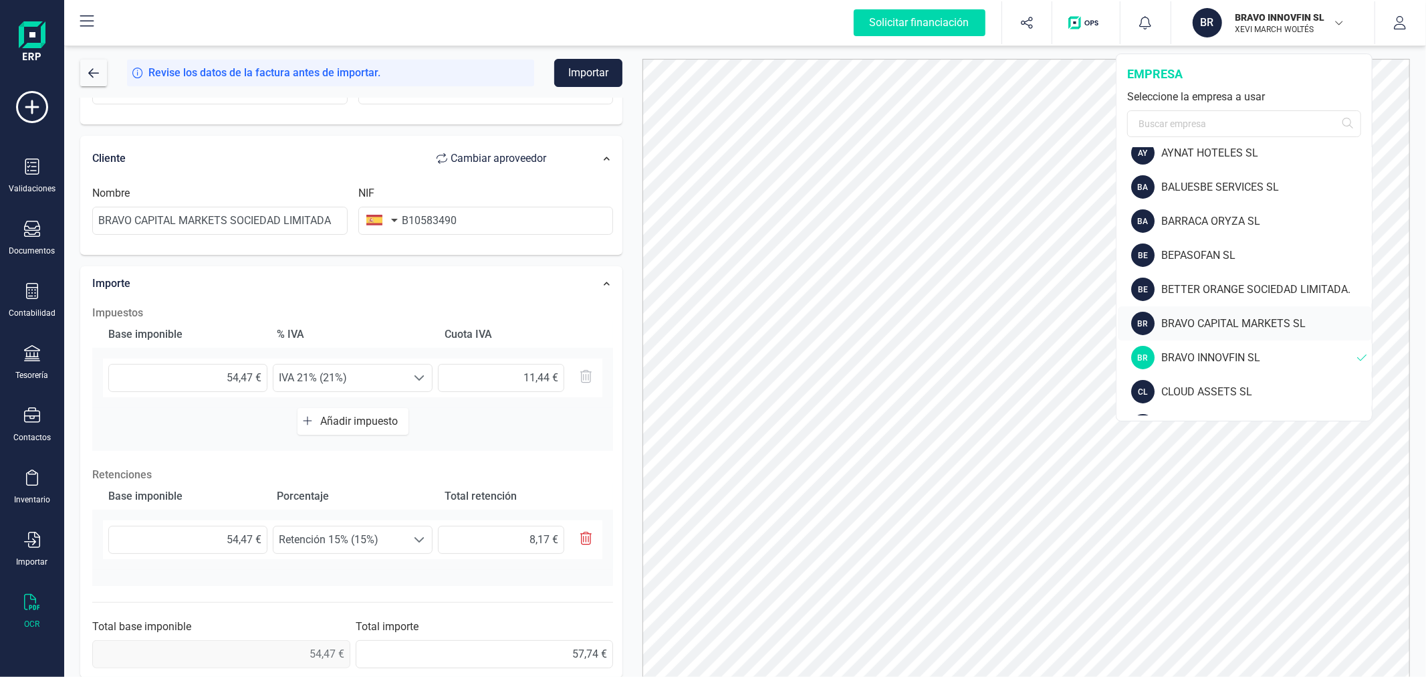
click at [1190, 323] on div "BRAVO CAPITAL MARKETS SL" at bounding box center [1266, 324] width 211 height 16
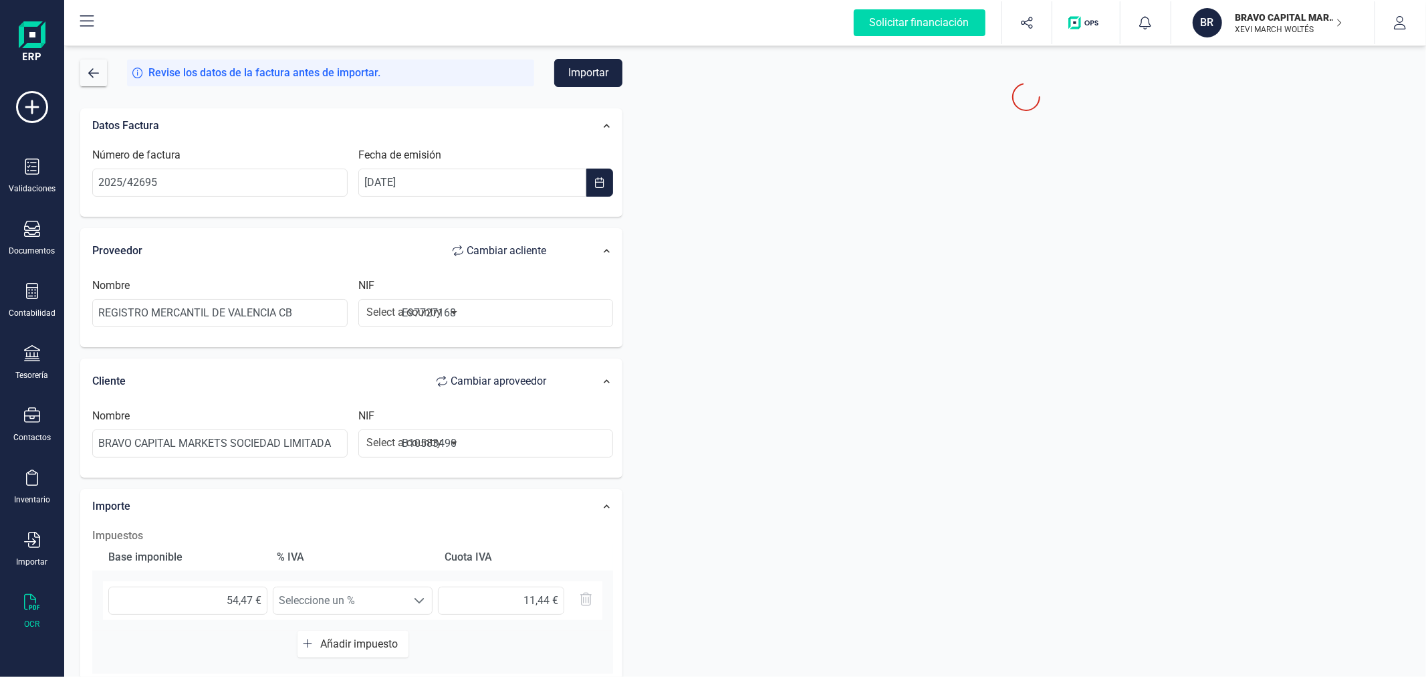
type input "54,47 €"
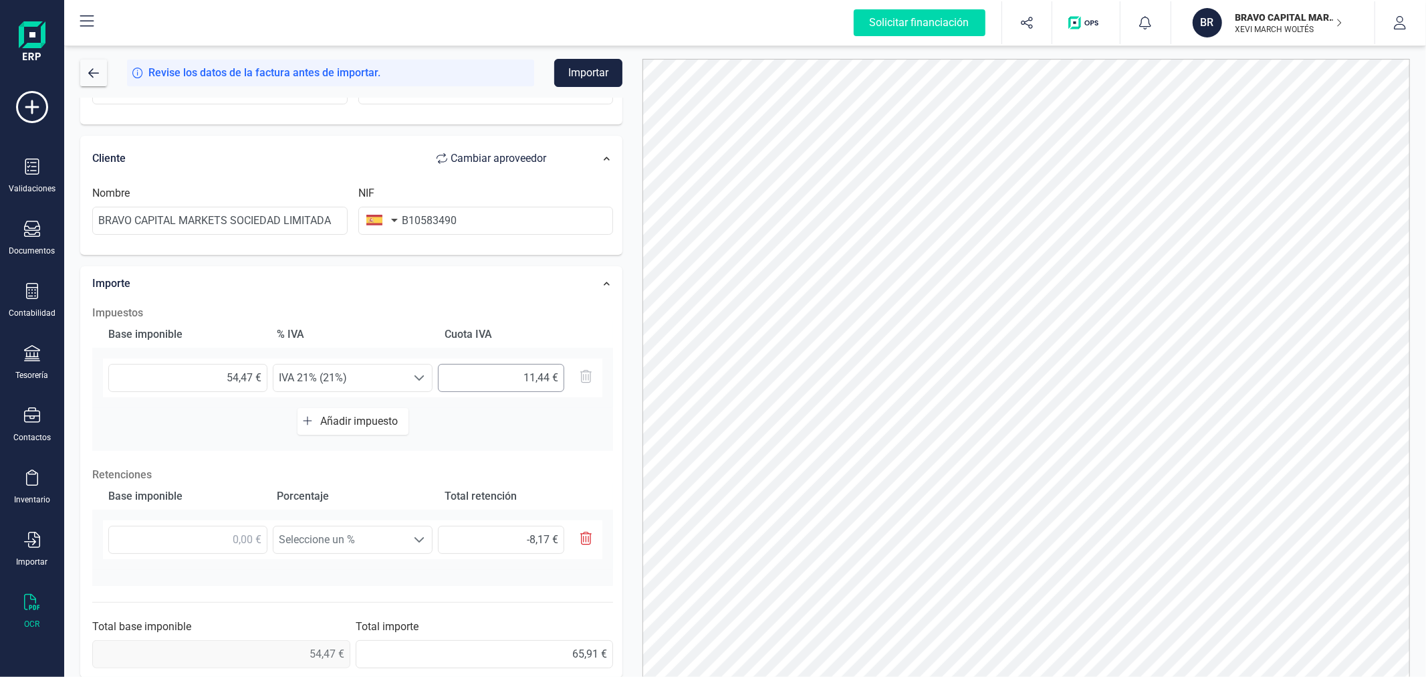
scroll to position [235, 0]
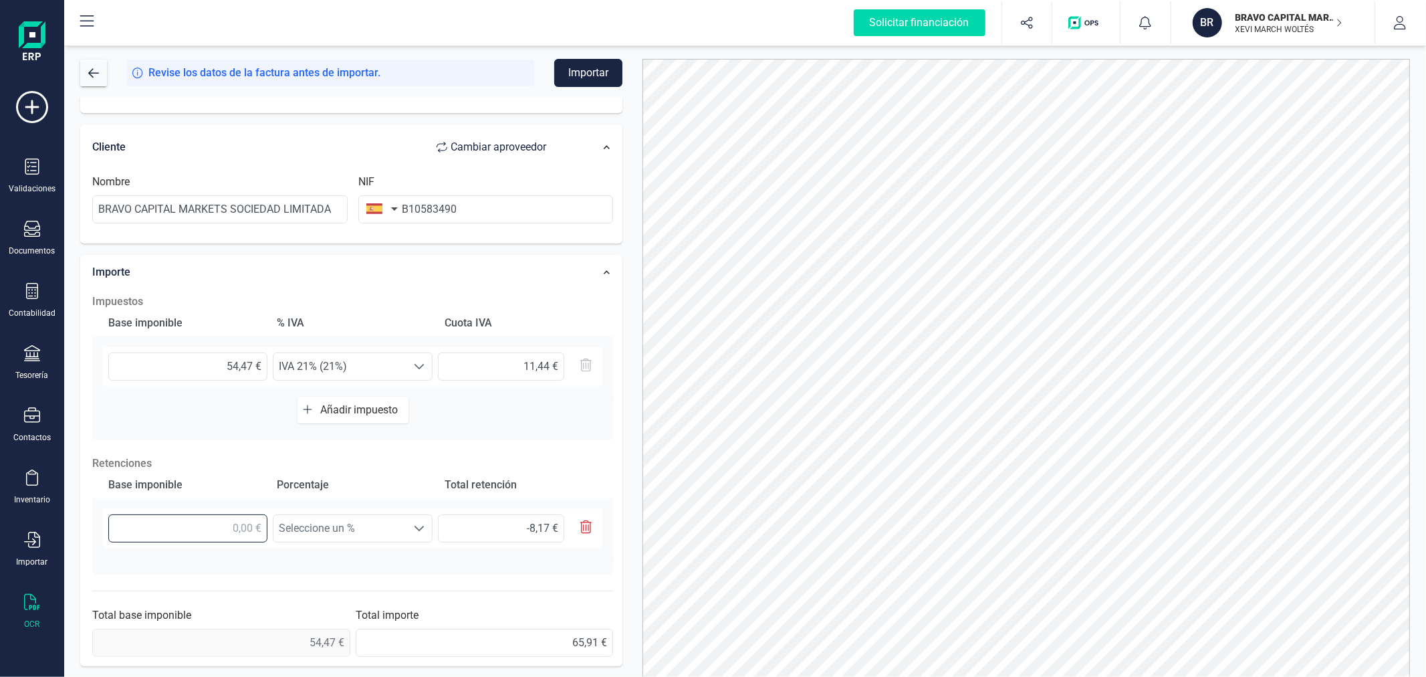
click at [221, 525] on input "text" at bounding box center [187, 528] width 159 height 28
type input "5,00 €"
type input "0,75 €"
type input "54,00 €"
type input "8,10 €"
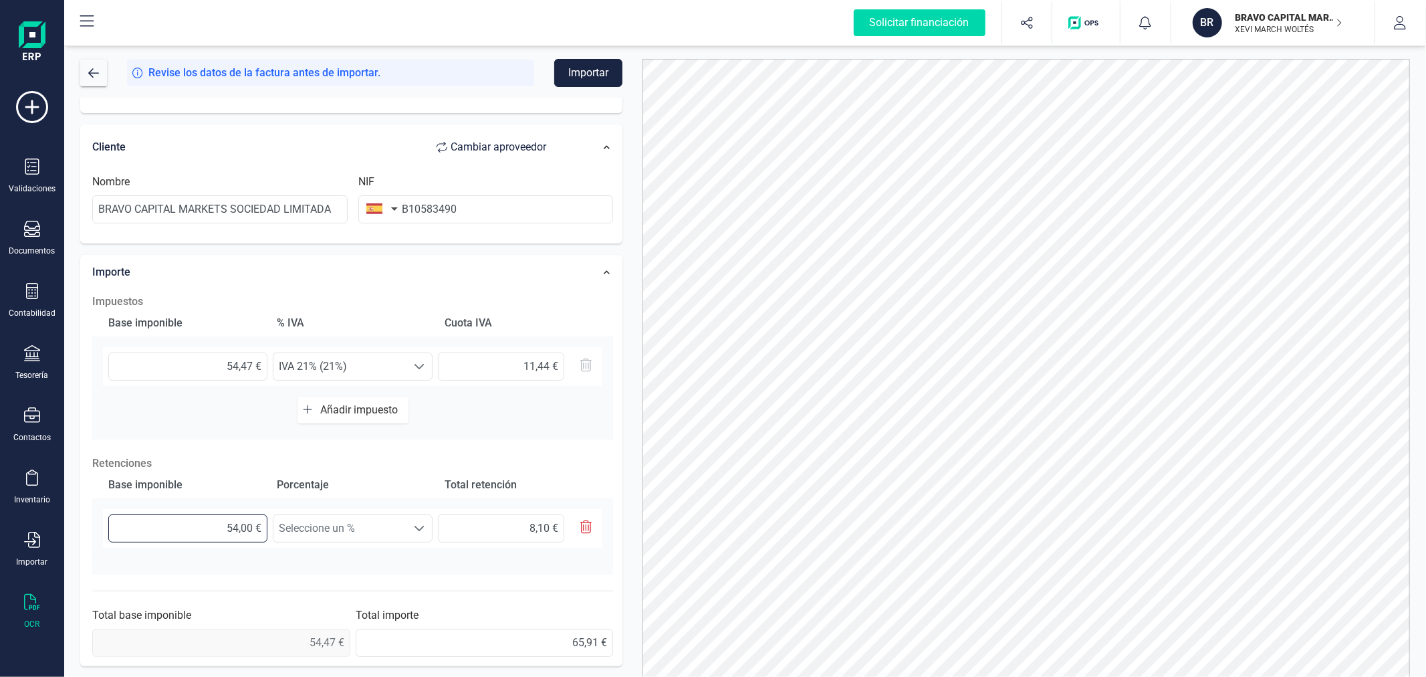
type input "54,40 €"
type input "8,16 €"
type input "54,47 €"
type input "8,17 €"
click at [392, 537] on span "Seleccione un %" at bounding box center [339, 528] width 133 height 27
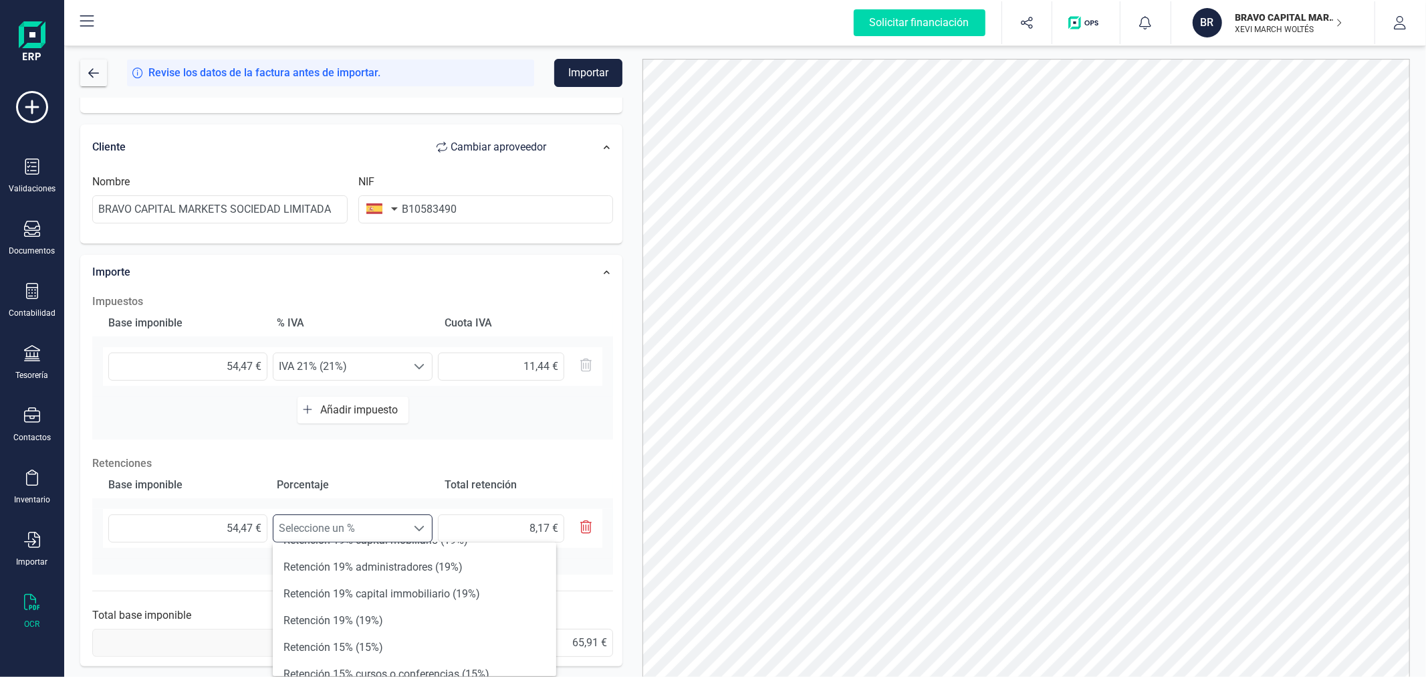
scroll to position [148, 0]
click at [354, 562] on li "Retención 15% (15%)" at bounding box center [414, 573] width 283 height 27
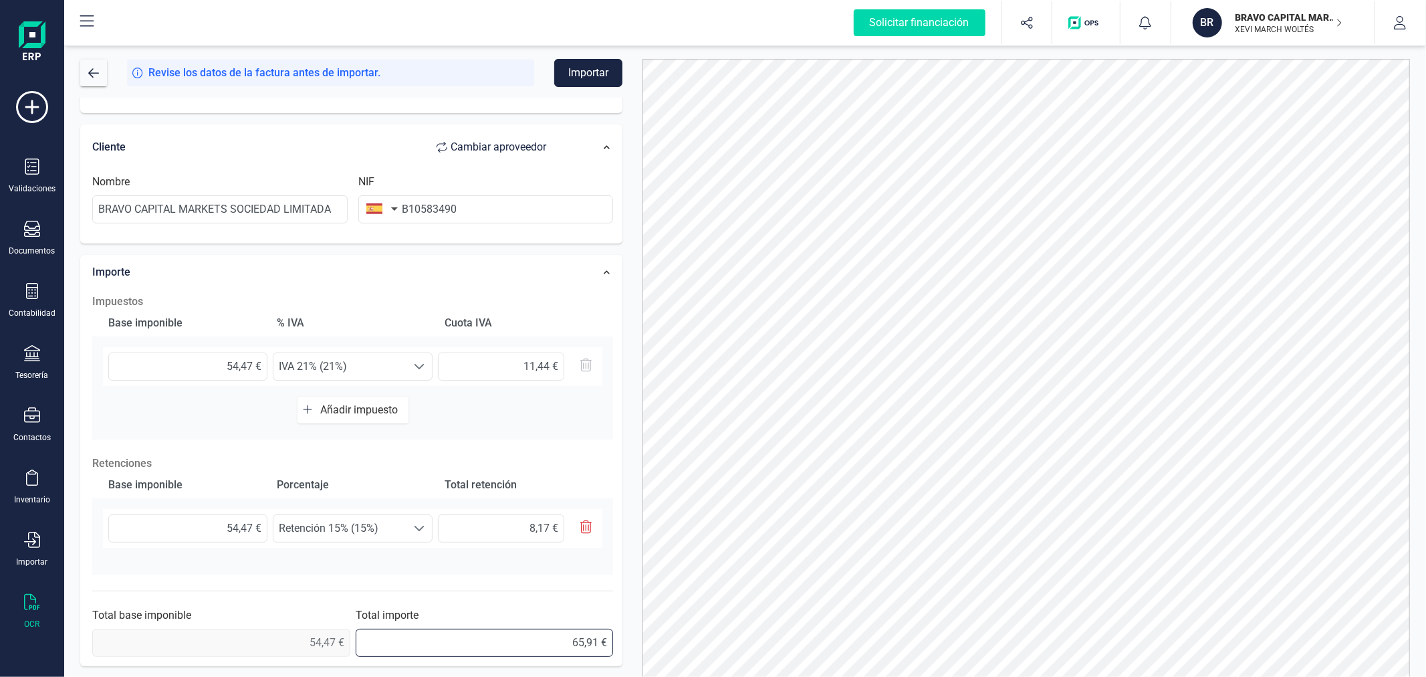
drag, startPoint x: 524, startPoint y: 642, endPoint x: 610, endPoint y: 644, distance: 85.6
click at [610, 644] on input "65,91 €" at bounding box center [485, 642] width 258 height 28
type input "57,74 €"
click at [592, 70] on button "Importar" at bounding box center [588, 73] width 68 height 28
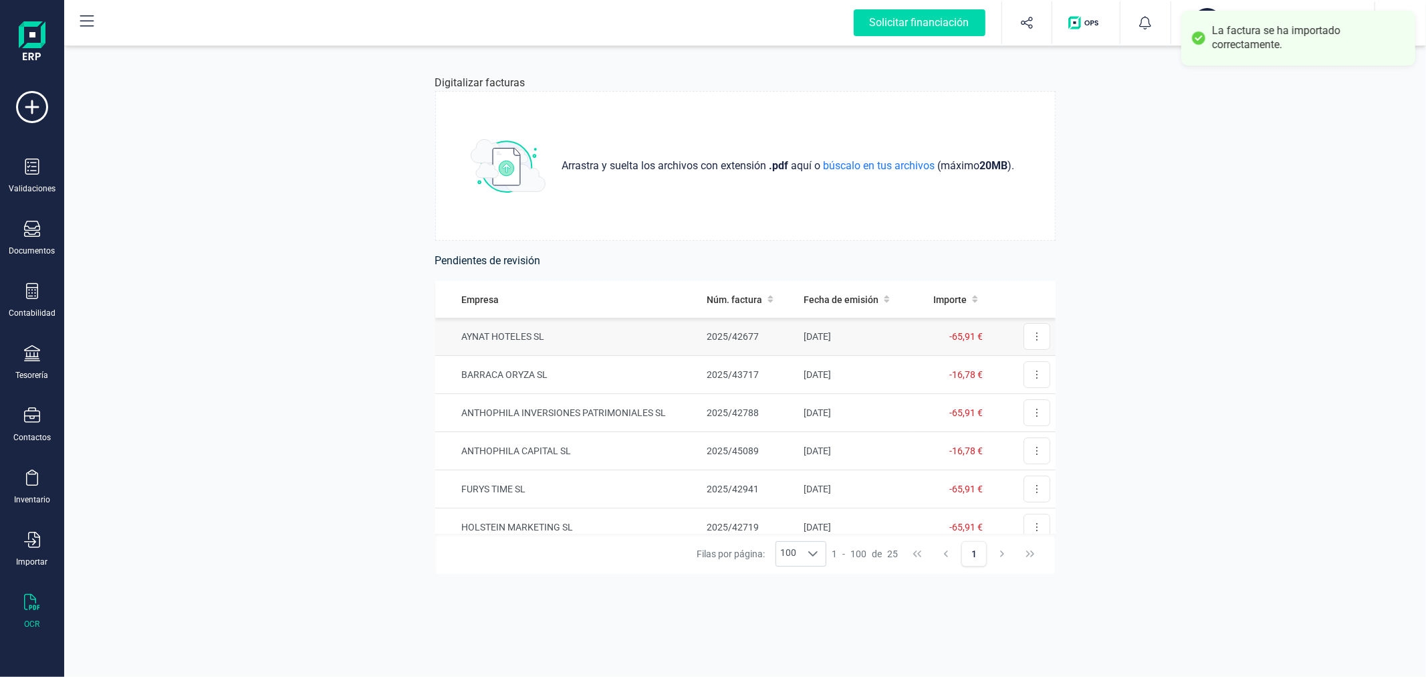
click at [640, 338] on td "AYNAT HOTELES SL" at bounding box center [568, 337] width 266 height 38
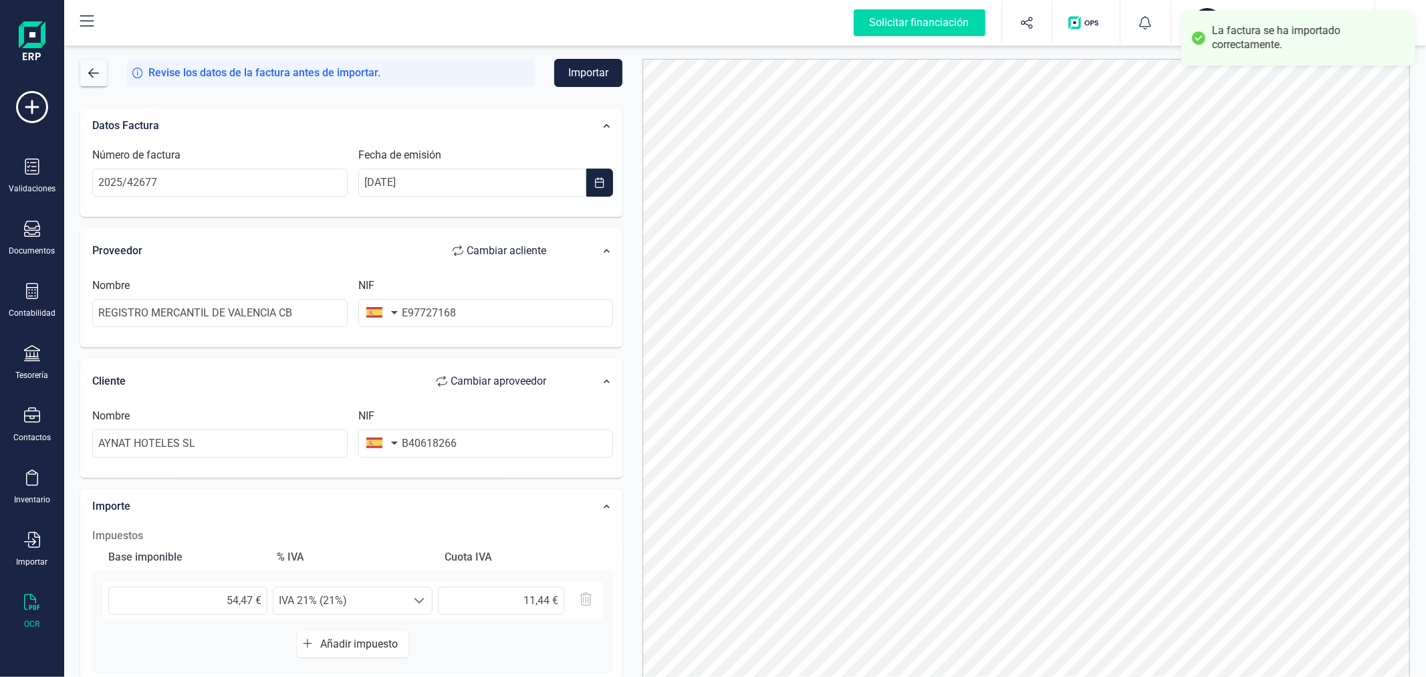
scroll to position [148, 0]
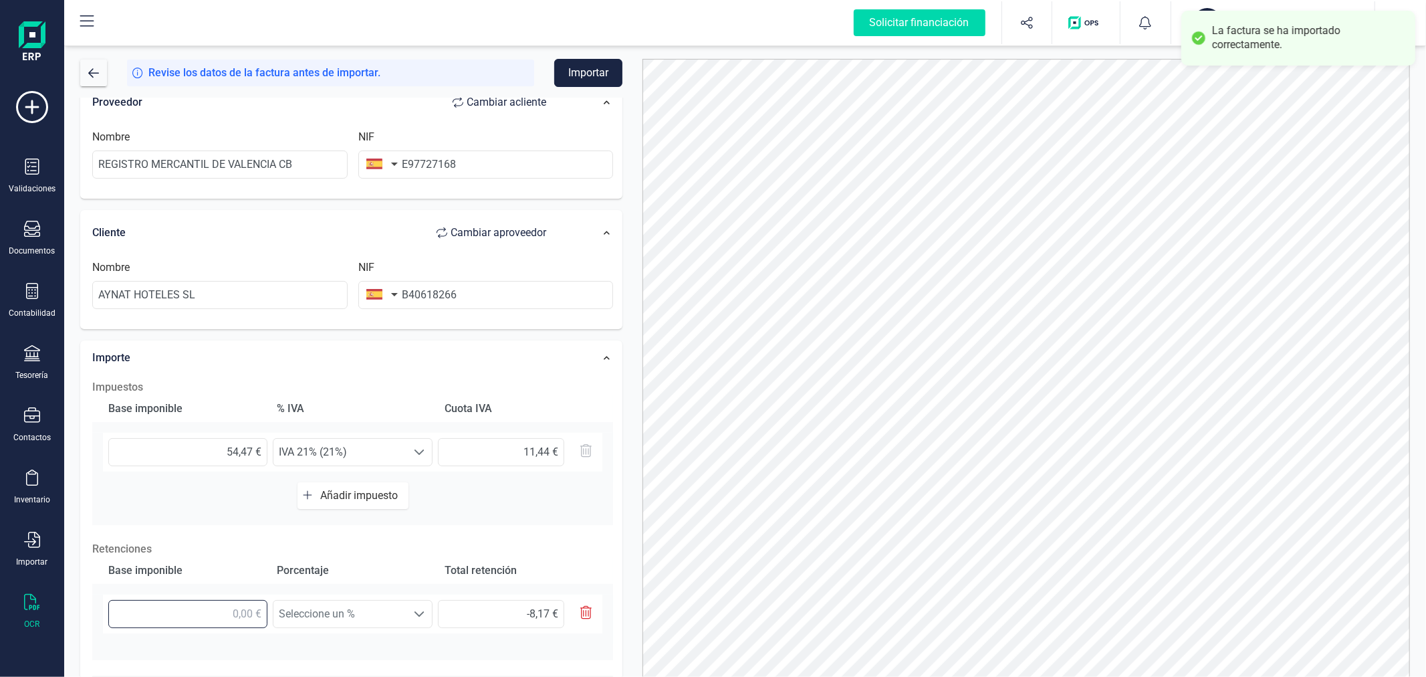
click at [232, 613] on input "text" at bounding box center [187, 614] width 159 height 28
type input "5,00 €"
type input "0,75 €"
type input "54,00 €"
type input "8,10 €"
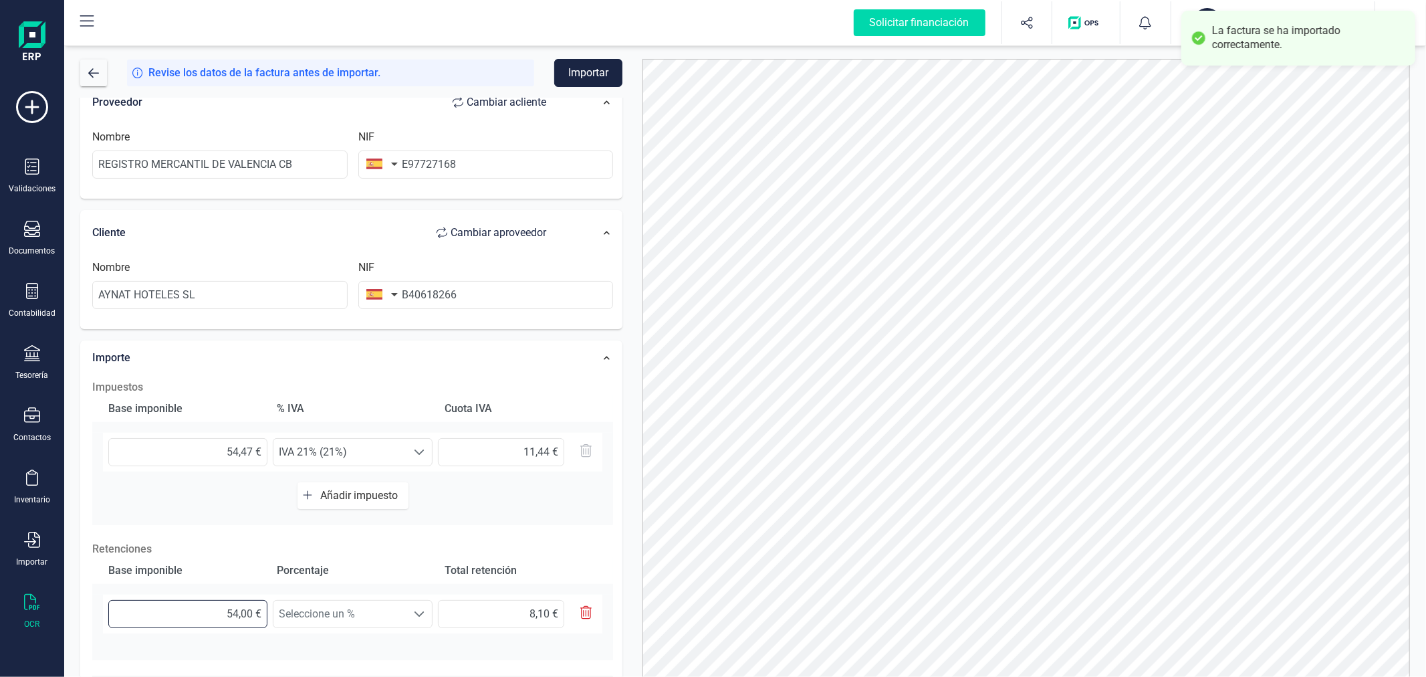
type input "54,40 €"
type input "8,16 €"
type input "54,47 €"
type input "8,17 €"
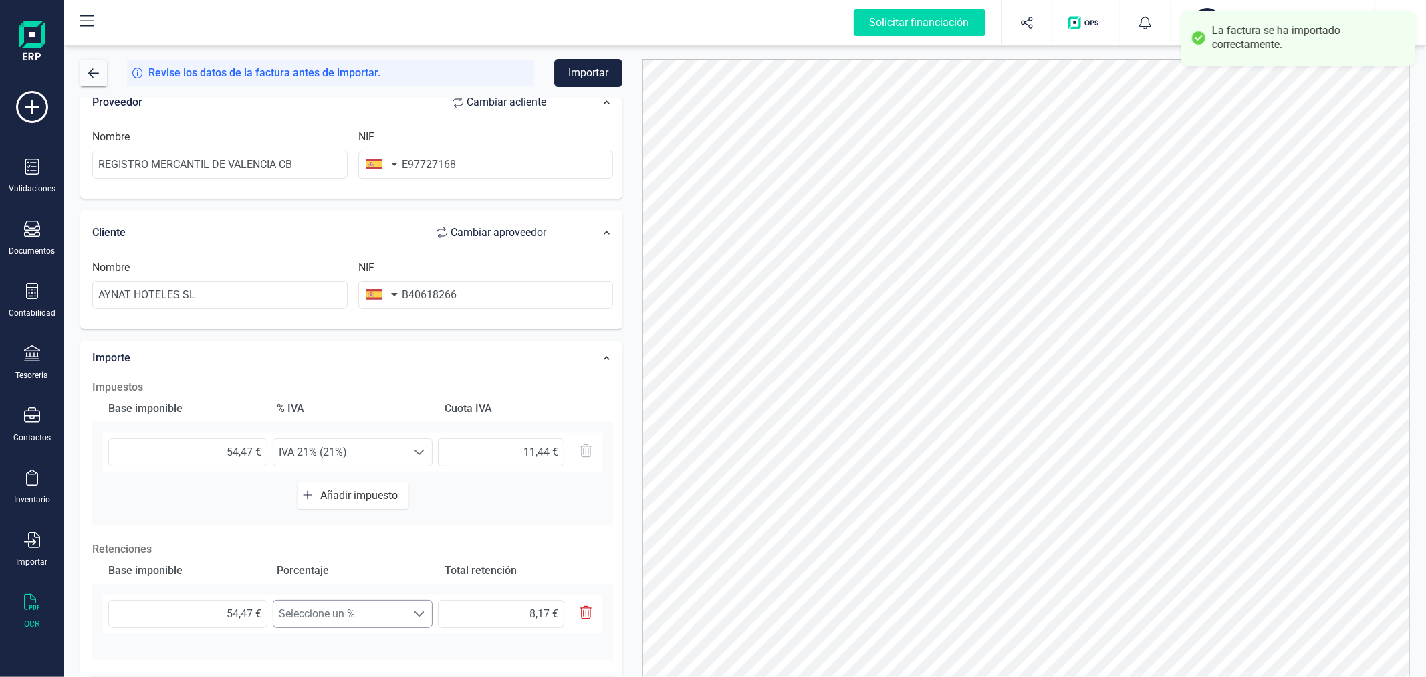
click at [352, 615] on span "Seleccione un %" at bounding box center [339, 613] width 133 height 27
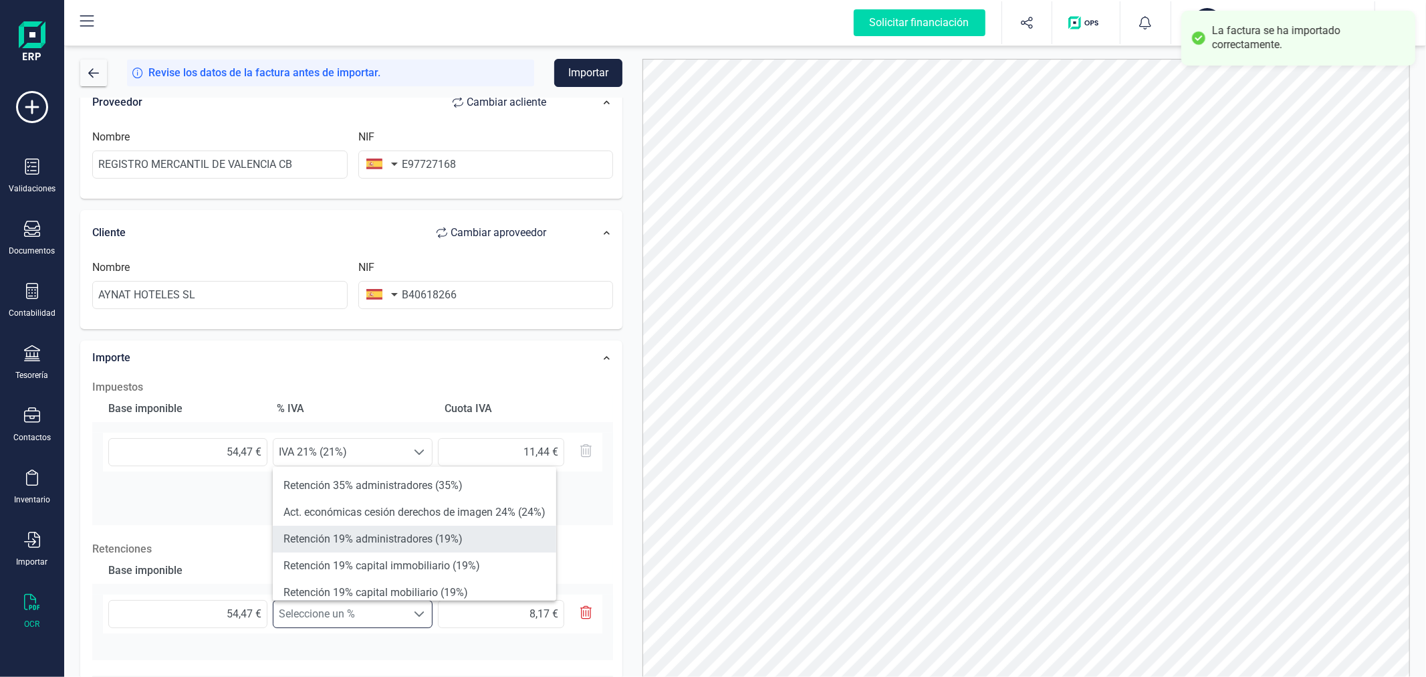
scroll to position [74, 0]
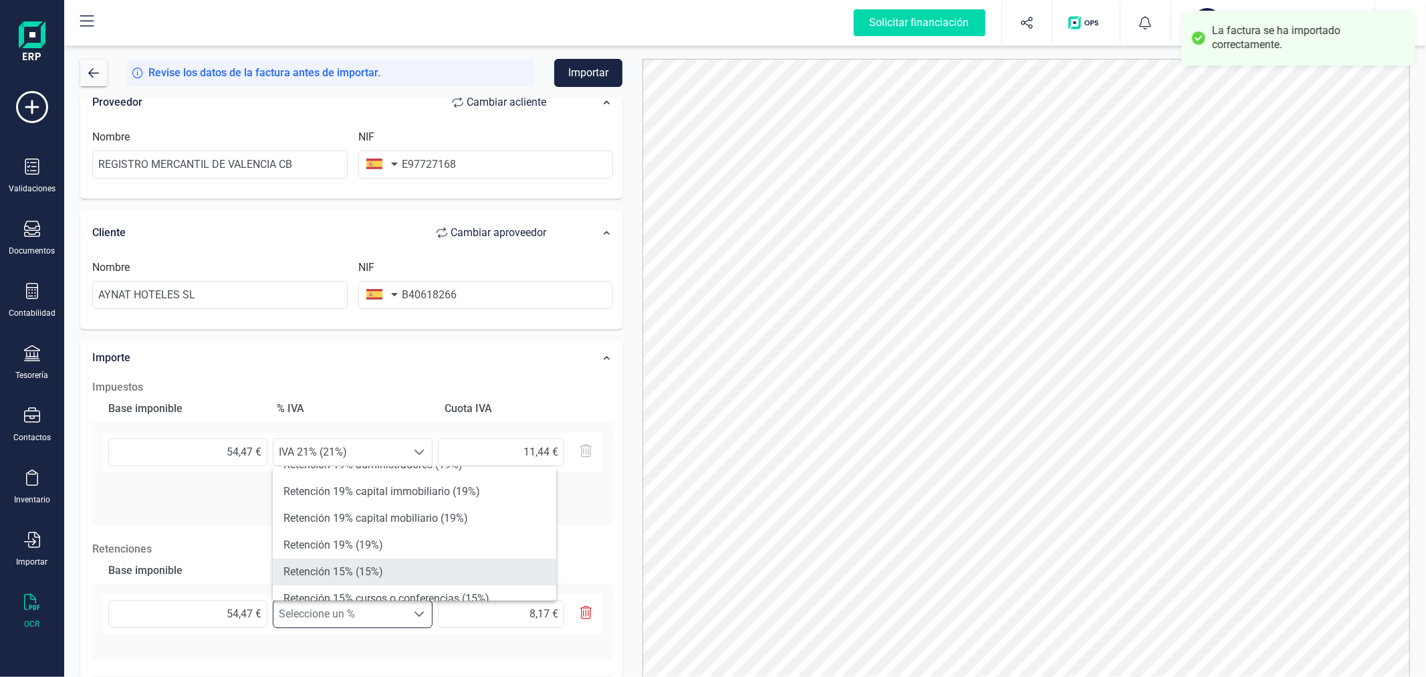
click at [382, 569] on li "Retención 15% (15%)" at bounding box center [414, 571] width 283 height 27
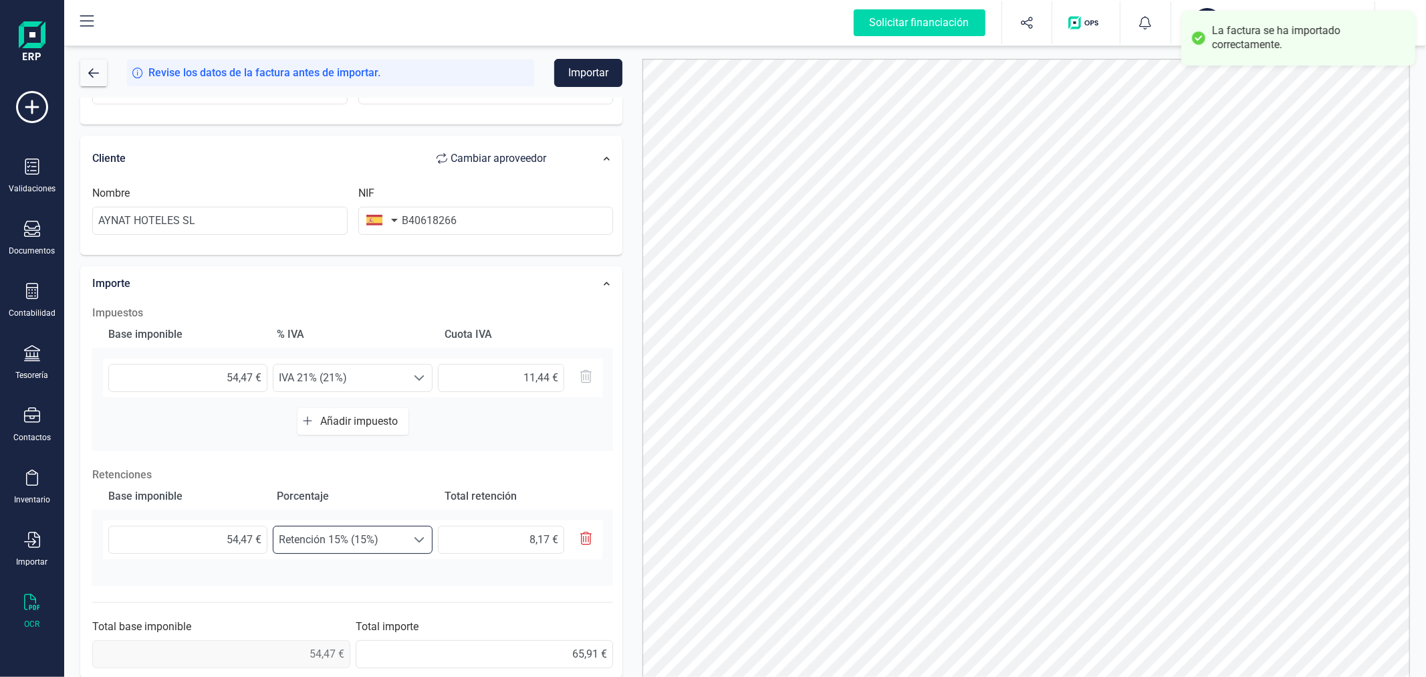
scroll to position [235, 0]
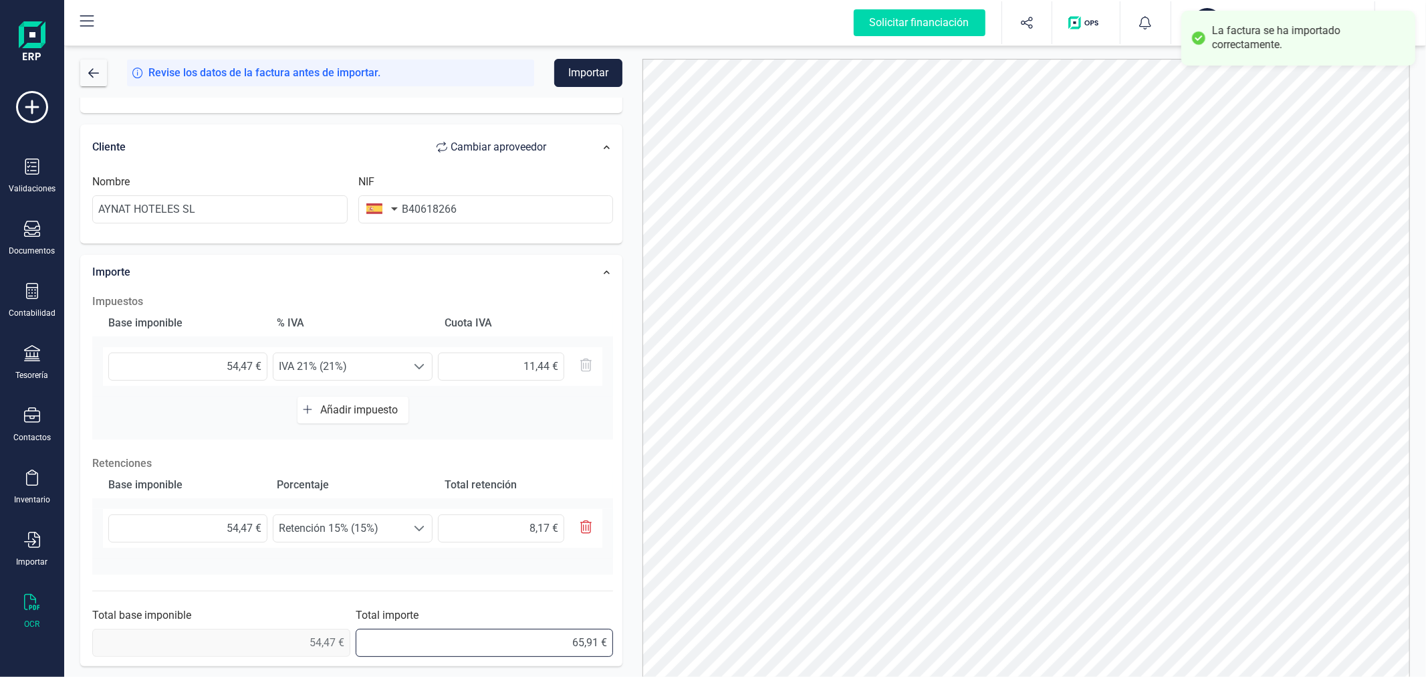
drag, startPoint x: 525, startPoint y: 638, endPoint x: 635, endPoint y: 635, distance: 109.7
click at [635, 635] on div "Revise los datos de la factura antes de importar. Importar Datos Factura Número…" at bounding box center [745, 368] width 1350 height 618
type input "57,74 €"
click at [602, 74] on button "Importar" at bounding box center [588, 73] width 68 height 28
click at [1207, 3] on button "BR [PERSON_NAME] CAPITAL MARKETS SL [PERSON_NAME] MARCH [PERSON_NAME]" at bounding box center [1272, 22] width 171 height 43
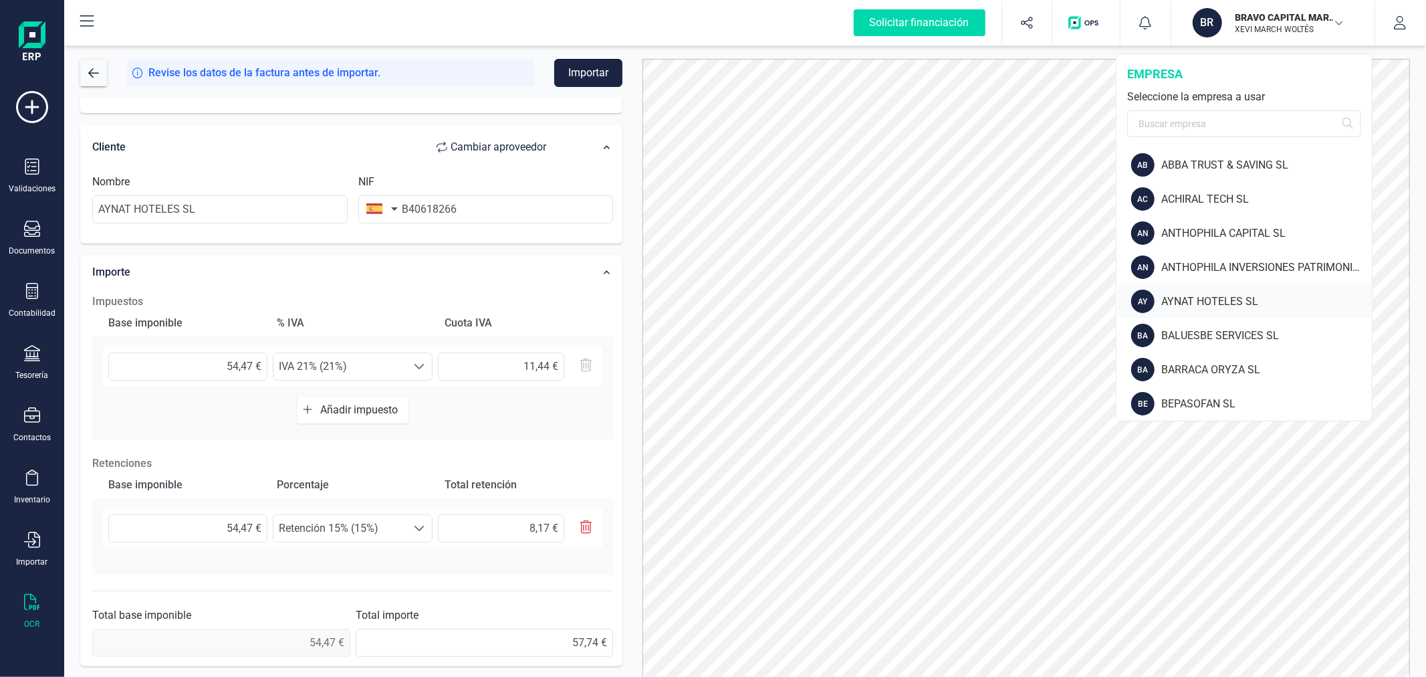
click at [1186, 301] on div "AYNAT HOTELES SL" at bounding box center [1266, 302] width 211 height 16
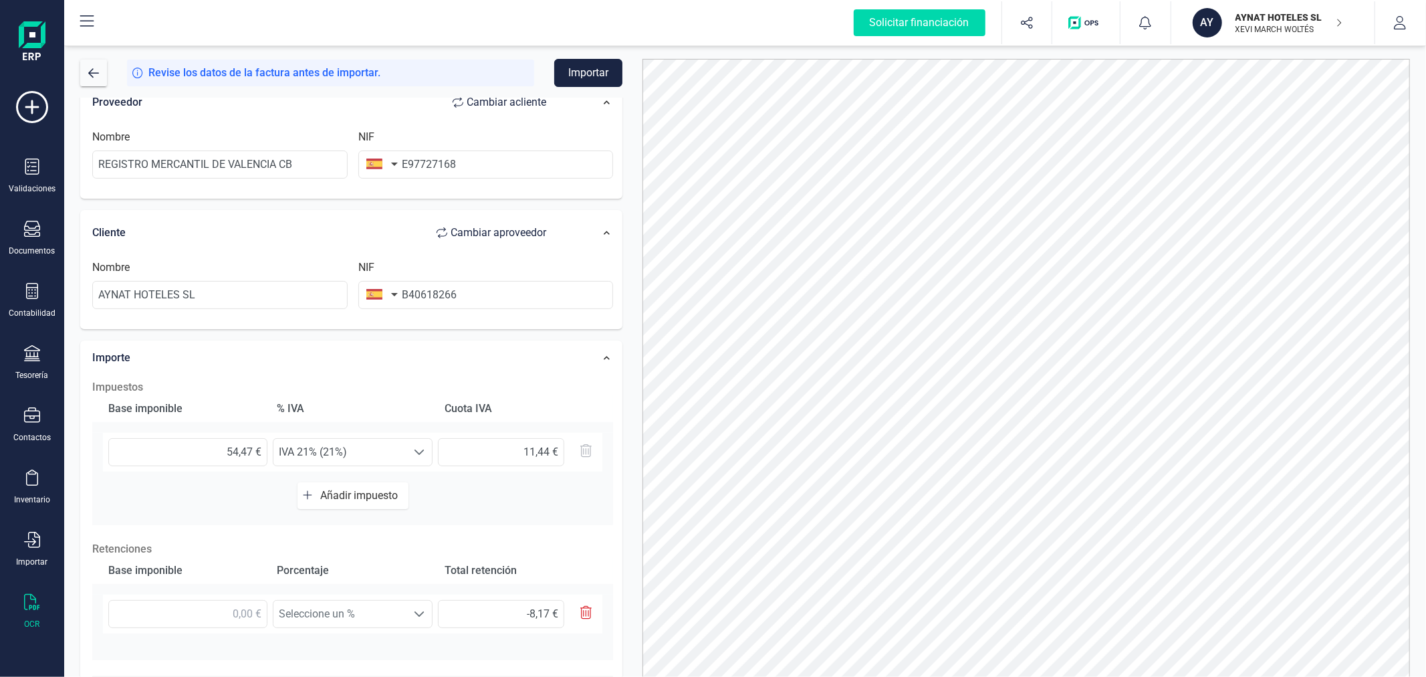
scroll to position [223, 0]
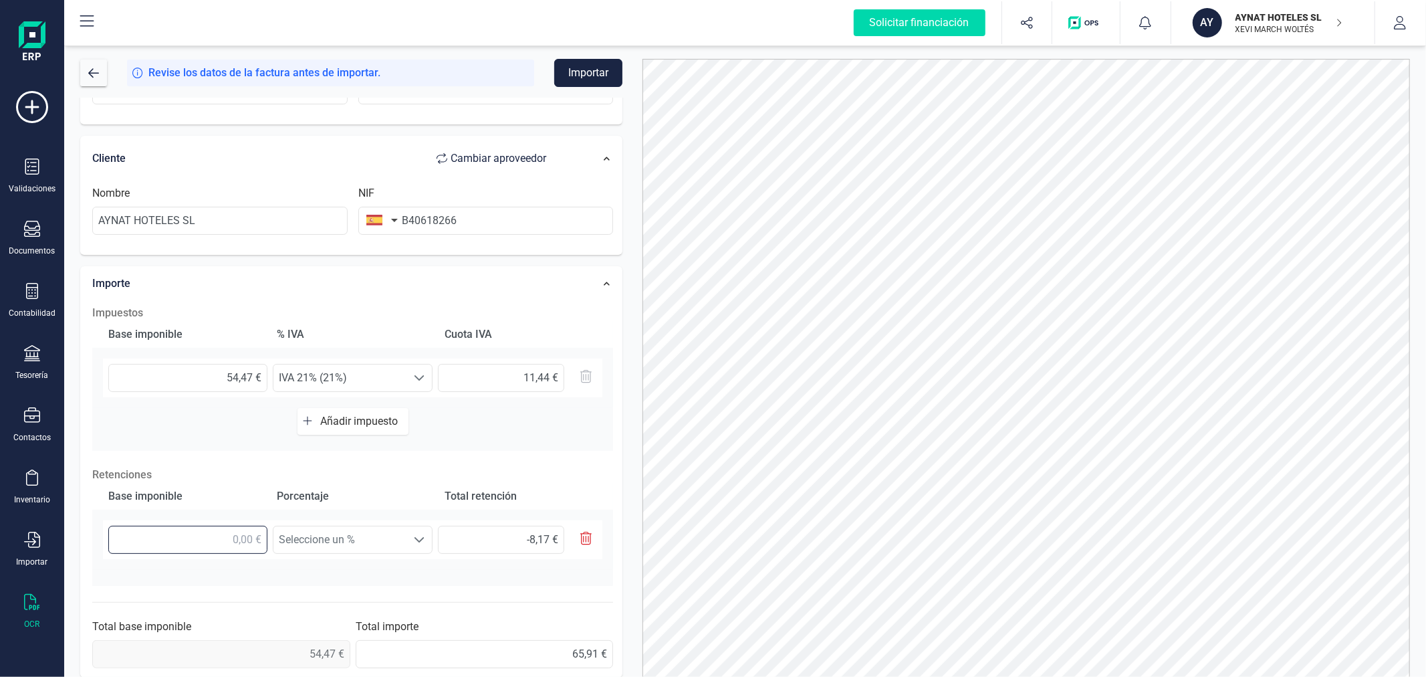
click at [219, 538] on input "text" at bounding box center [187, 539] width 159 height 28
type input "5,00 €"
type input "0,75 €"
type input "54,00 €"
type input "8,10 €"
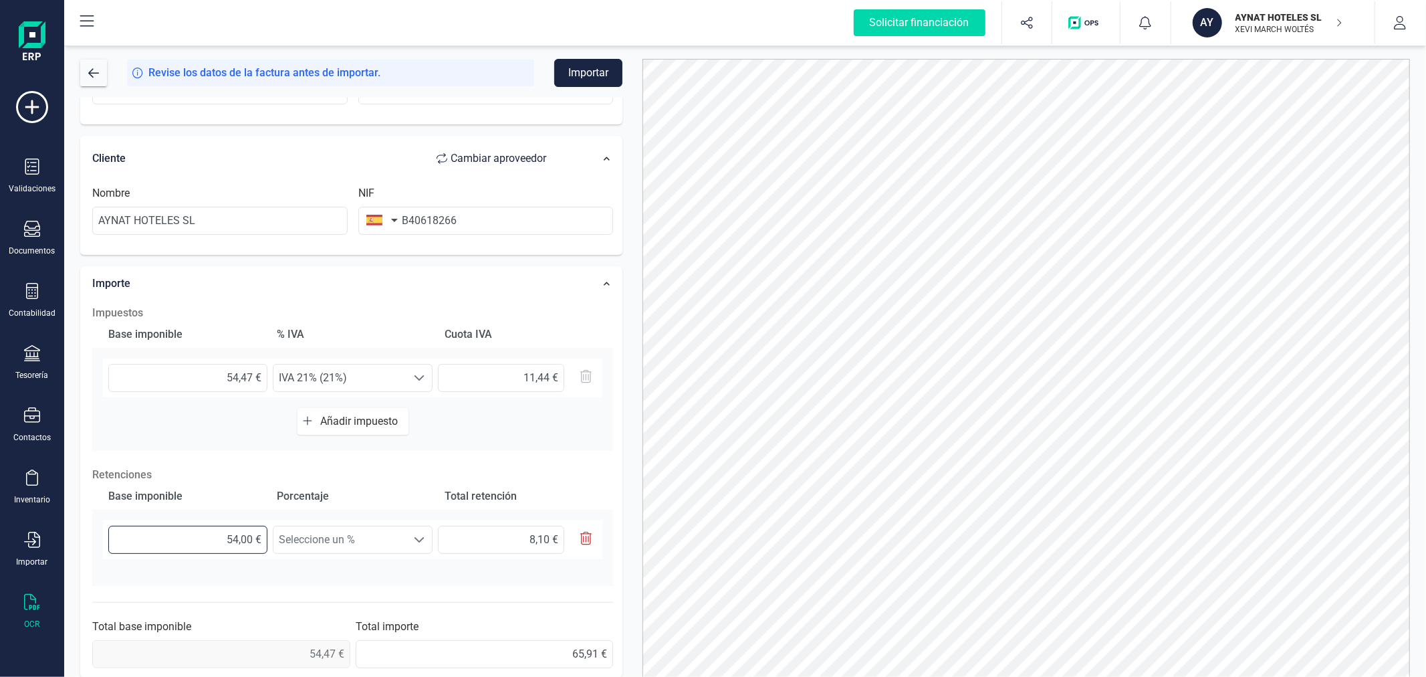
type input "54,40 €"
type input "8,16 €"
type input "54,47 €"
type input "8,17 €"
click at [344, 536] on span "Seleccione un %" at bounding box center [339, 539] width 133 height 27
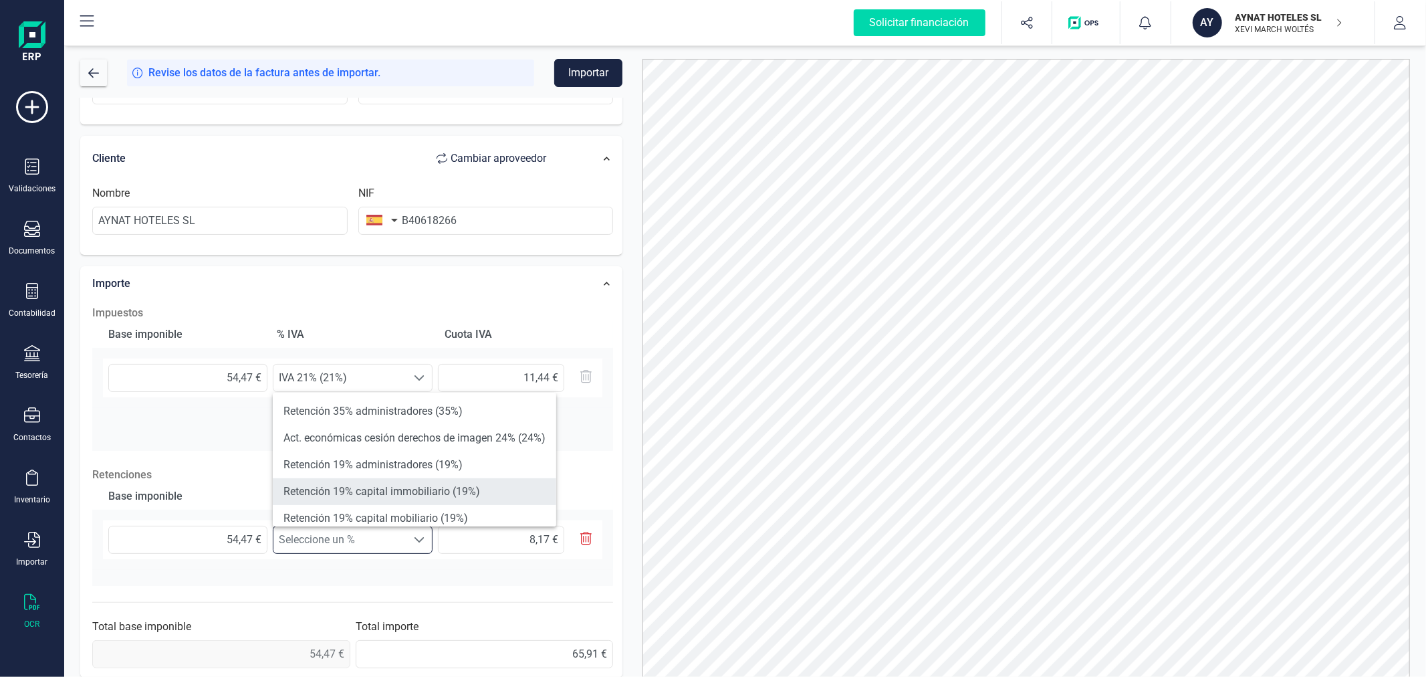
scroll to position [74, 0]
click at [393, 492] on li "Retención 15% (15%)" at bounding box center [414, 497] width 283 height 27
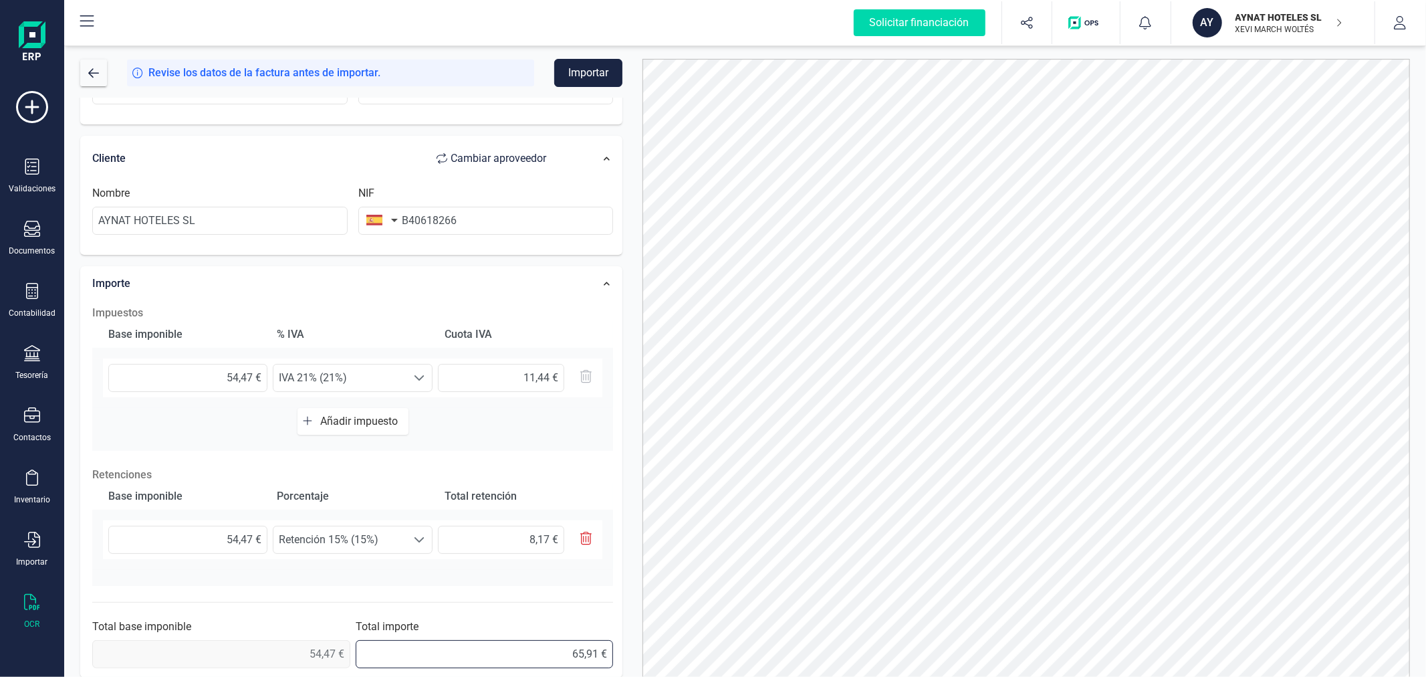
drag, startPoint x: 521, startPoint y: 650, endPoint x: 638, endPoint y: 650, distance: 116.3
click at [638, 650] on div "Revise los datos de la factura antes de importar. Importar Datos Factura Número…" at bounding box center [745, 368] width 1350 height 618
type input "57,74 €"
click at [598, 71] on button "Importar" at bounding box center [588, 73] width 68 height 28
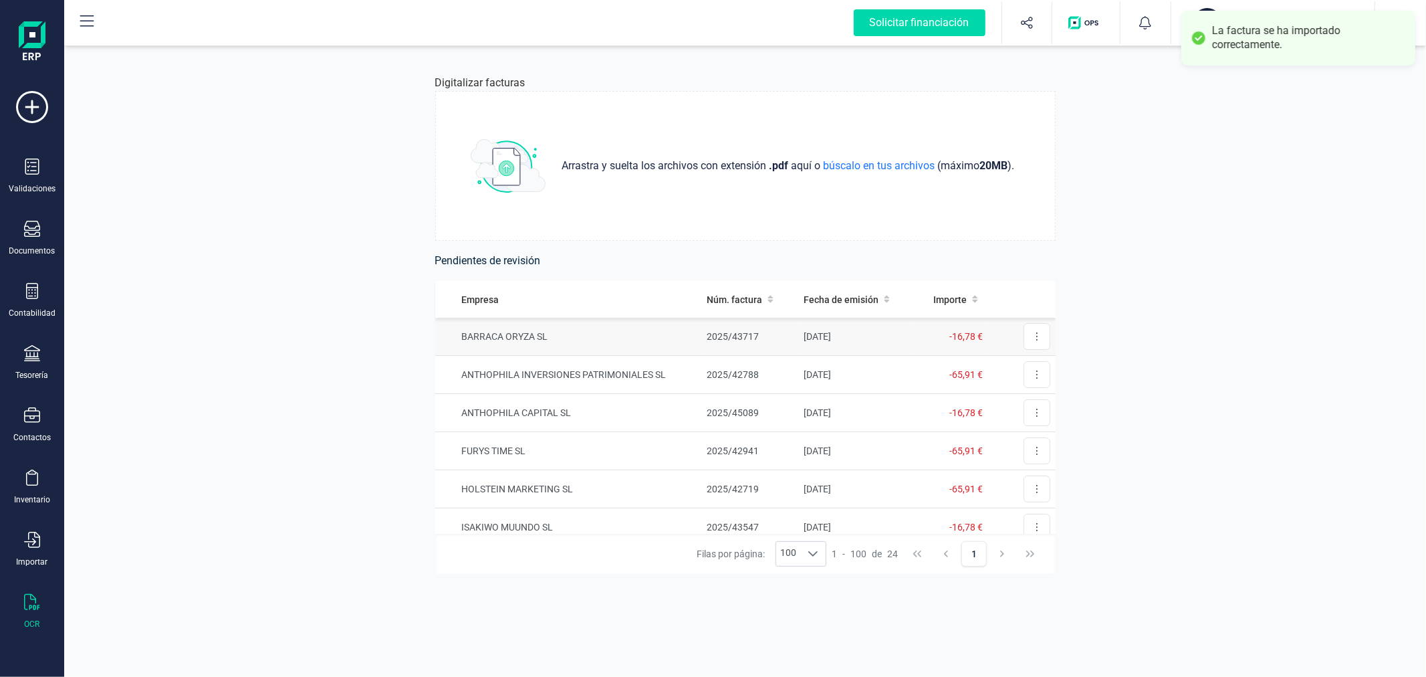
click at [632, 332] on td "BARRACA ORYZA SL" at bounding box center [568, 337] width 266 height 38
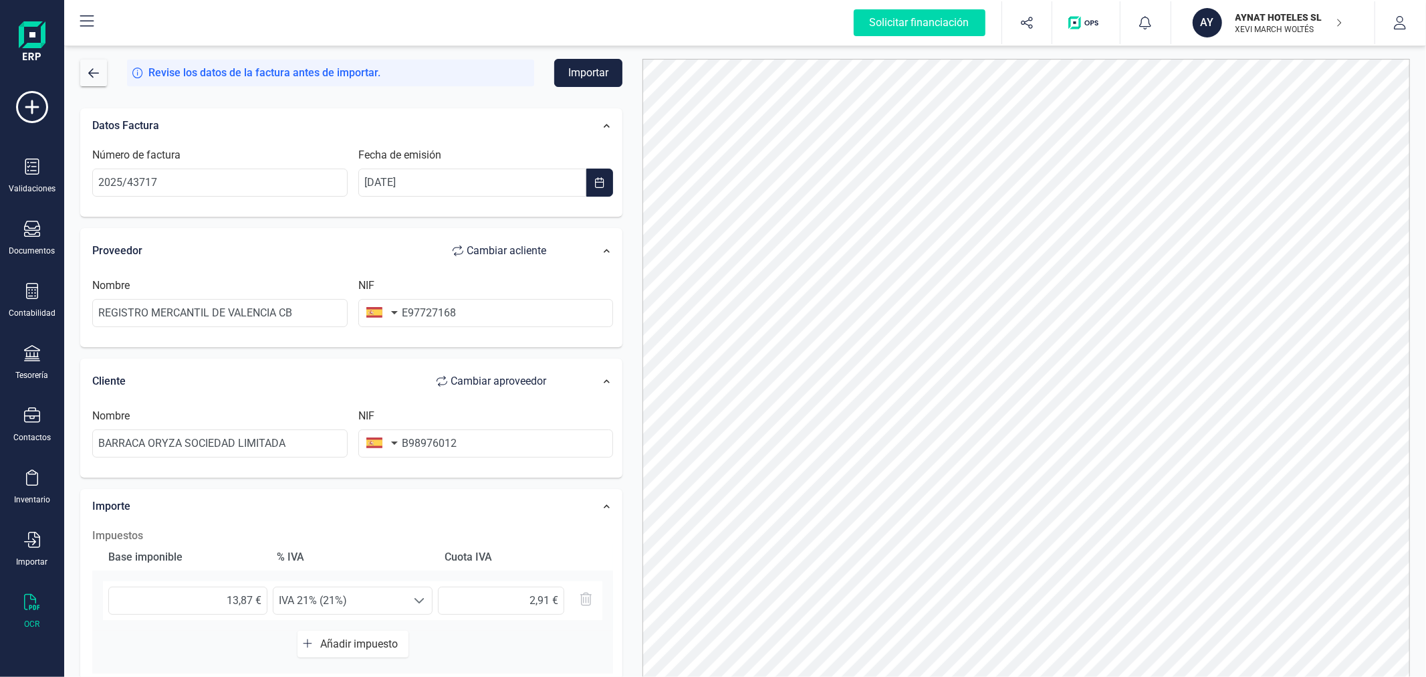
click at [1262, 15] on p "AYNAT HOTELES SL" at bounding box center [1289, 17] width 107 height 13
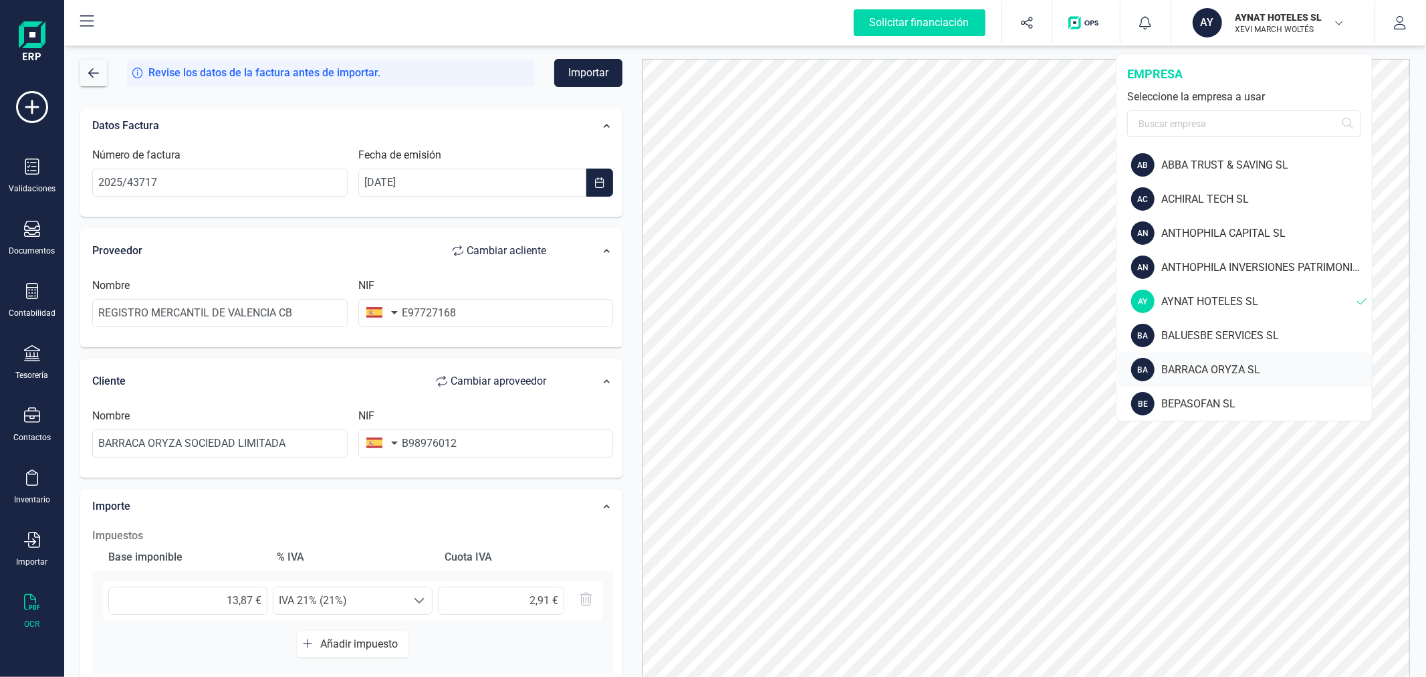
click at [1195, 374] on div "BARRACA ORYZA SL" at bounding box center [1266, 370] width 211 height 16
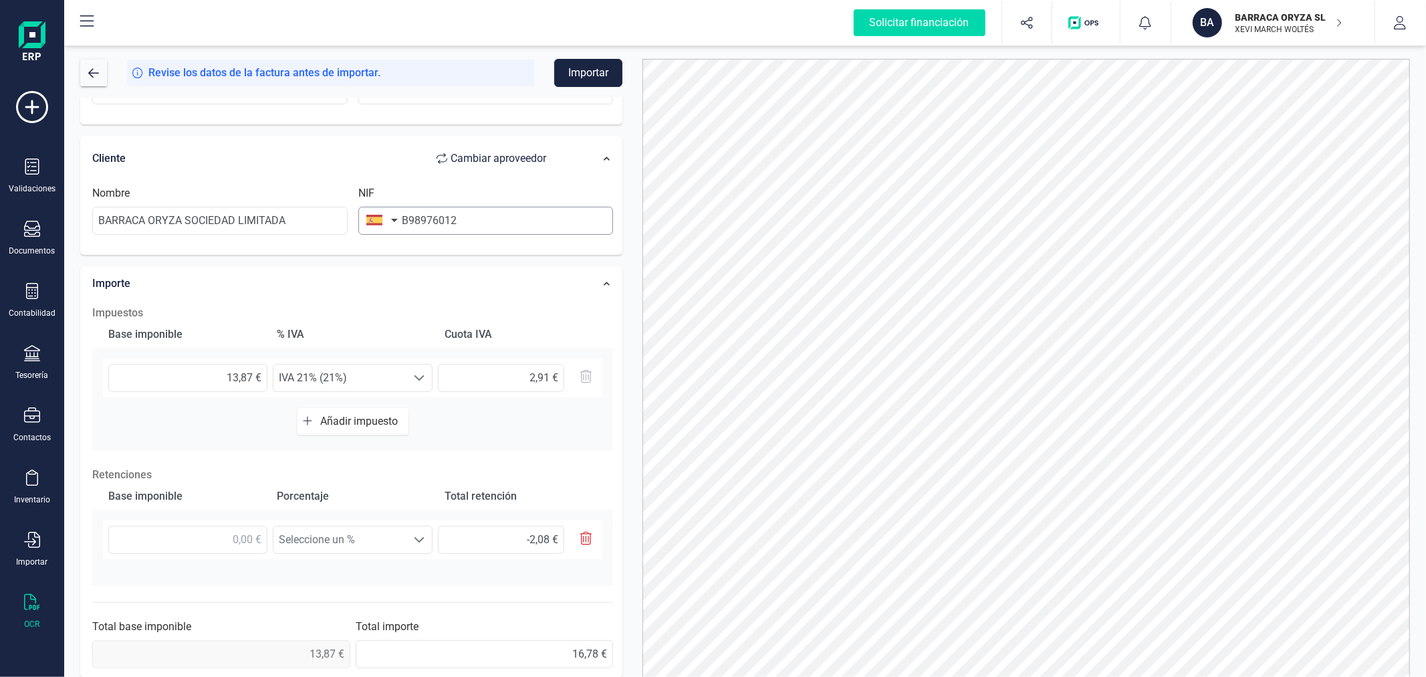
scroll to position [235, 0]
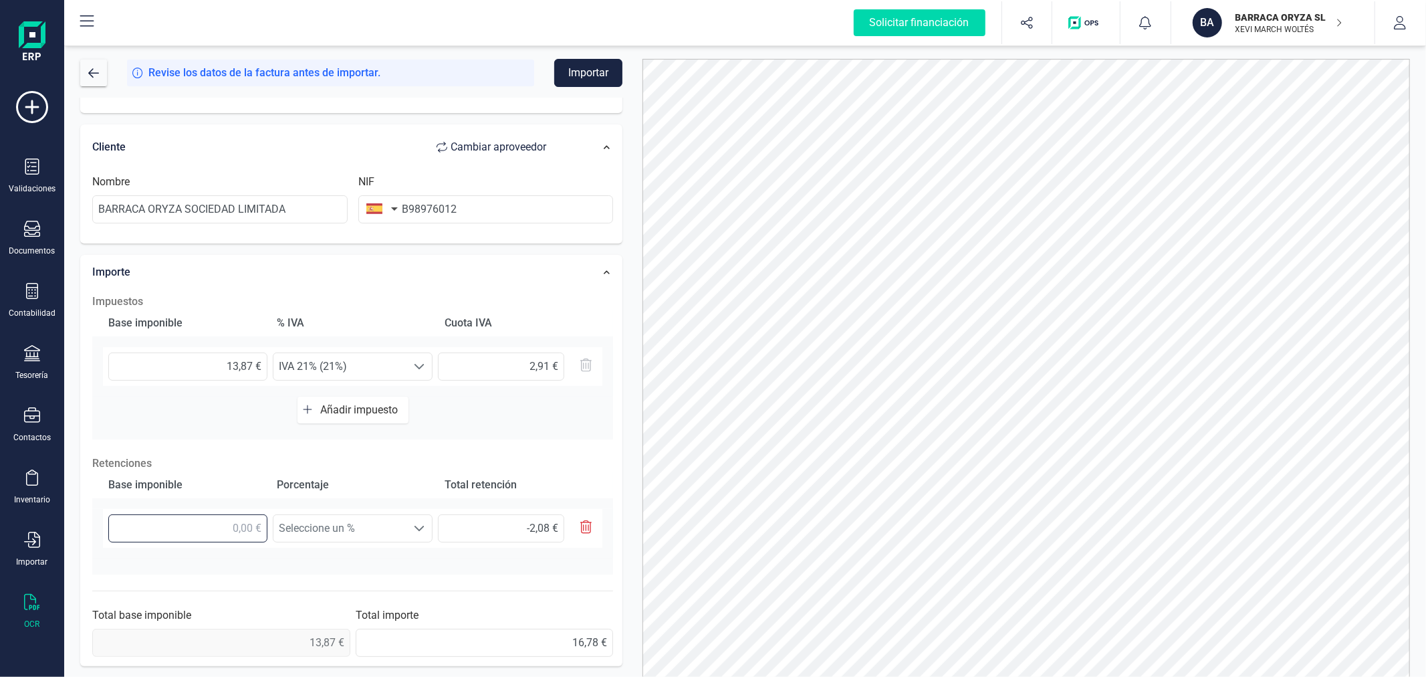
click at [219, 524] on input "text" at bounding box center [187, 528] width 159 height 28
type input "1,00 €"
type input "0,15 €"
type input "13,00 €"
type input "1,95 €"
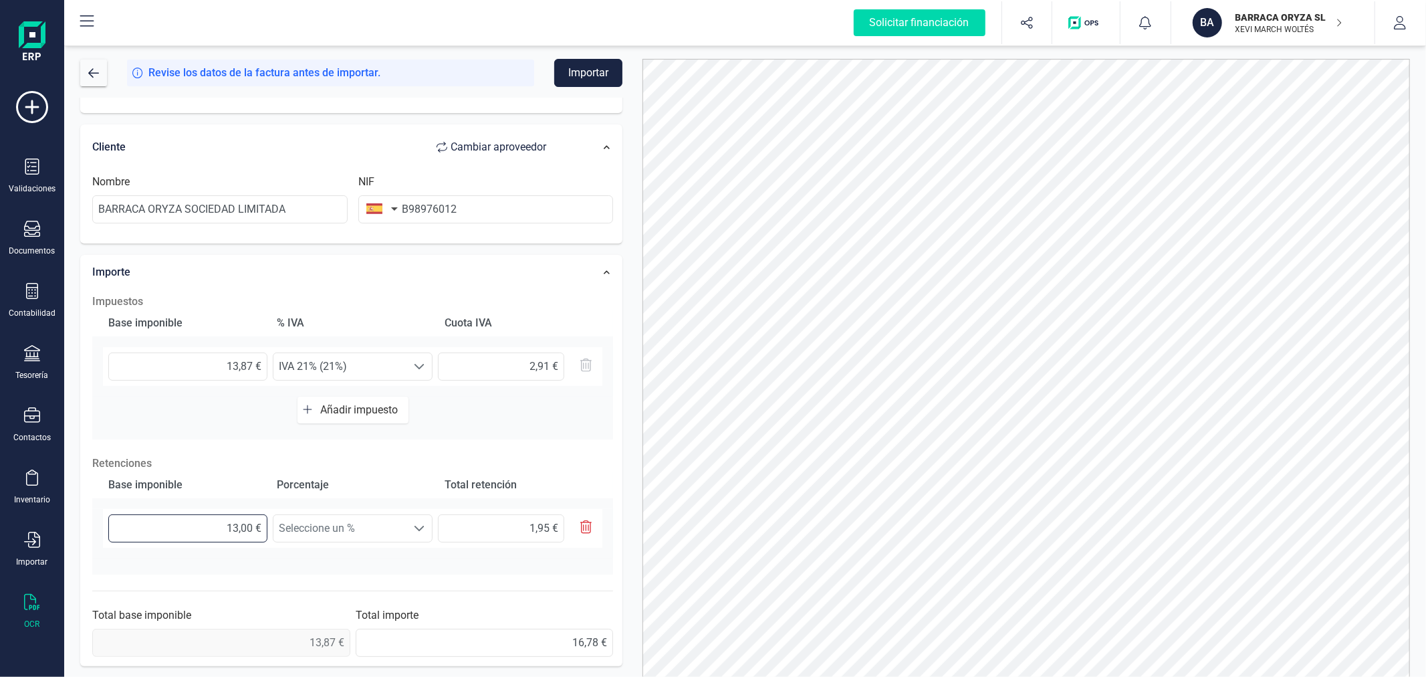
type input "13,80 €"
type input "2,07 €"
type input "13,87 €"
type input "2,08 €"
click at [390, 520] on span "Seleccione un %" at bounding box center [339, 528] width 133 height 27
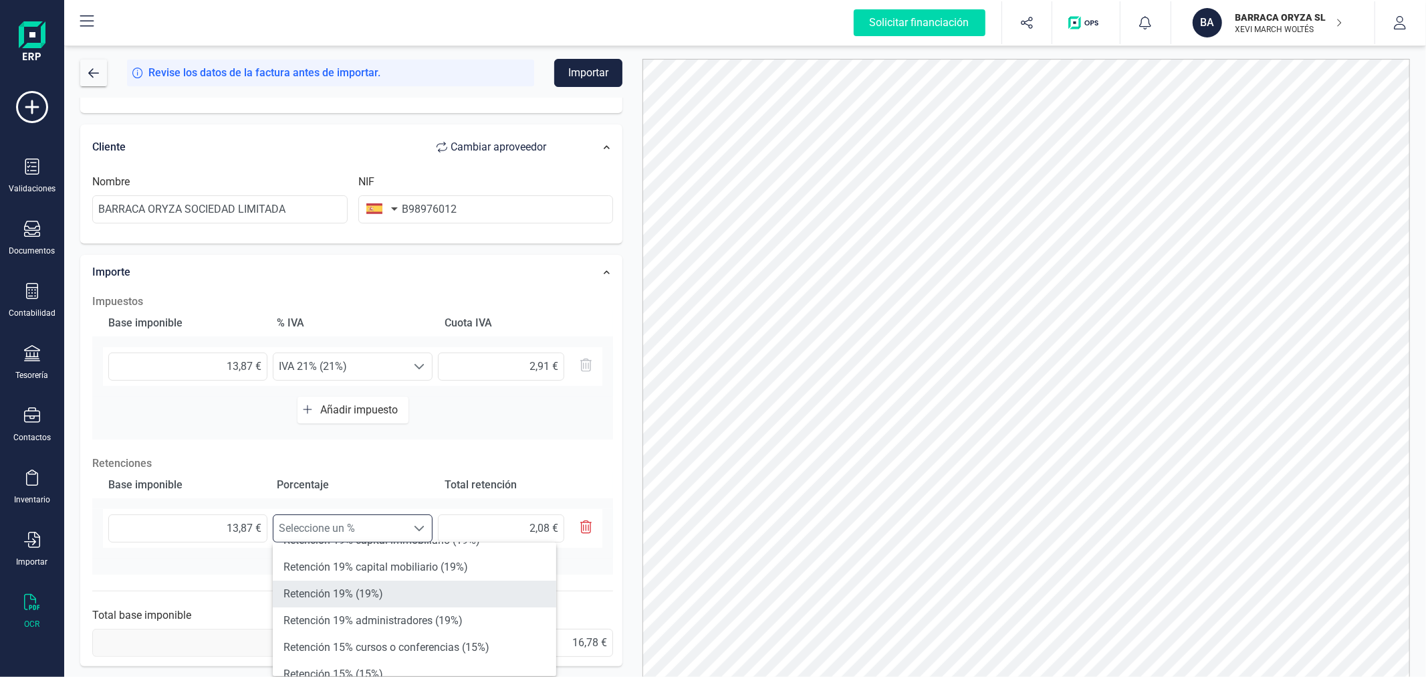
scroll to position [148, 0]
click at [380, 586] on li "Retención 15% (15%)" at bounding box center [414, 599] width 283 height 27
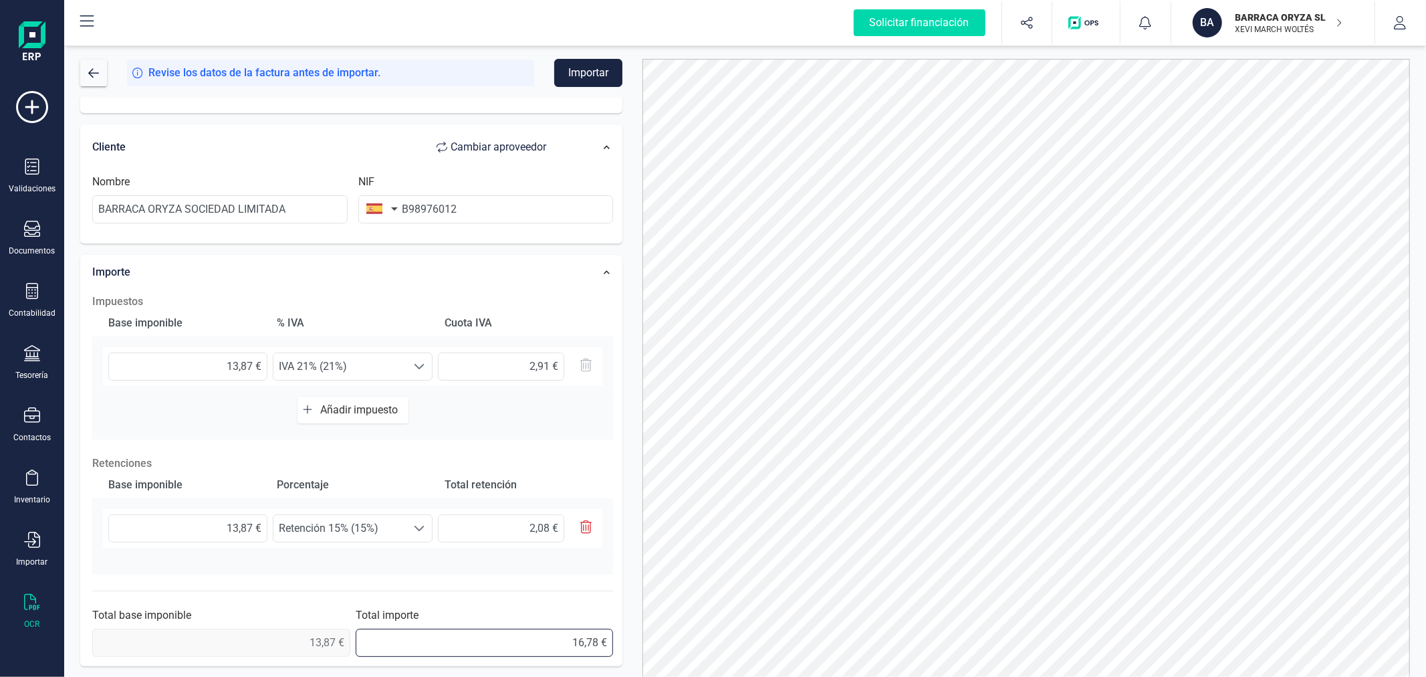
drag, startPoint x: 556, startPoint y: 642, endPoint x: 622, endPoint y: 629, distance: 67.4
click at [622, 629] on div "Importe Impuestos Base imponible % IVA Cuota IVA 13,87 € Seleccione un % IVA 21…" at bounding box center [351, 461] width 542 height 412
type input "14,70 €"
click at [598, 65] on button "Importar" at bounding box center [588, 73] width 68 height 28
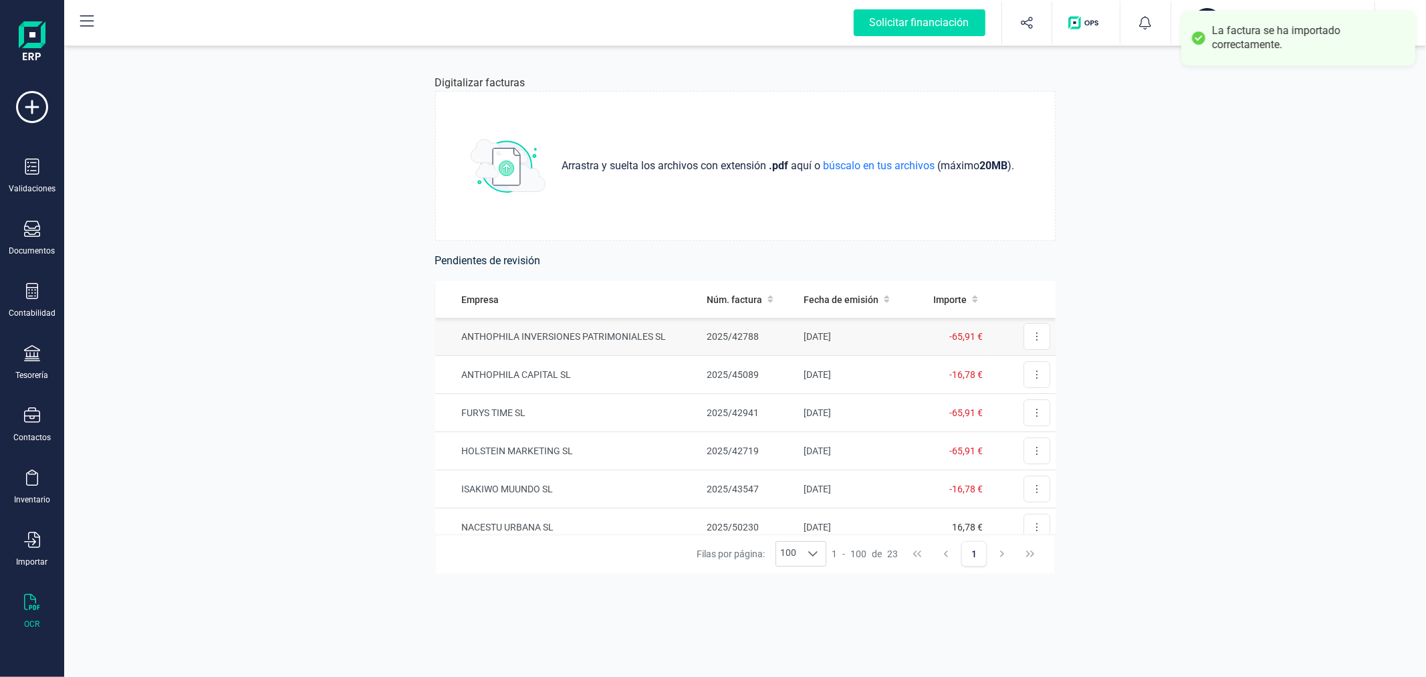
click at [554, 335] on td "ANTHOPHILA INVERSIONES PATRIMONIALES SL" at bounding box center [568, 337] width 266 height 38
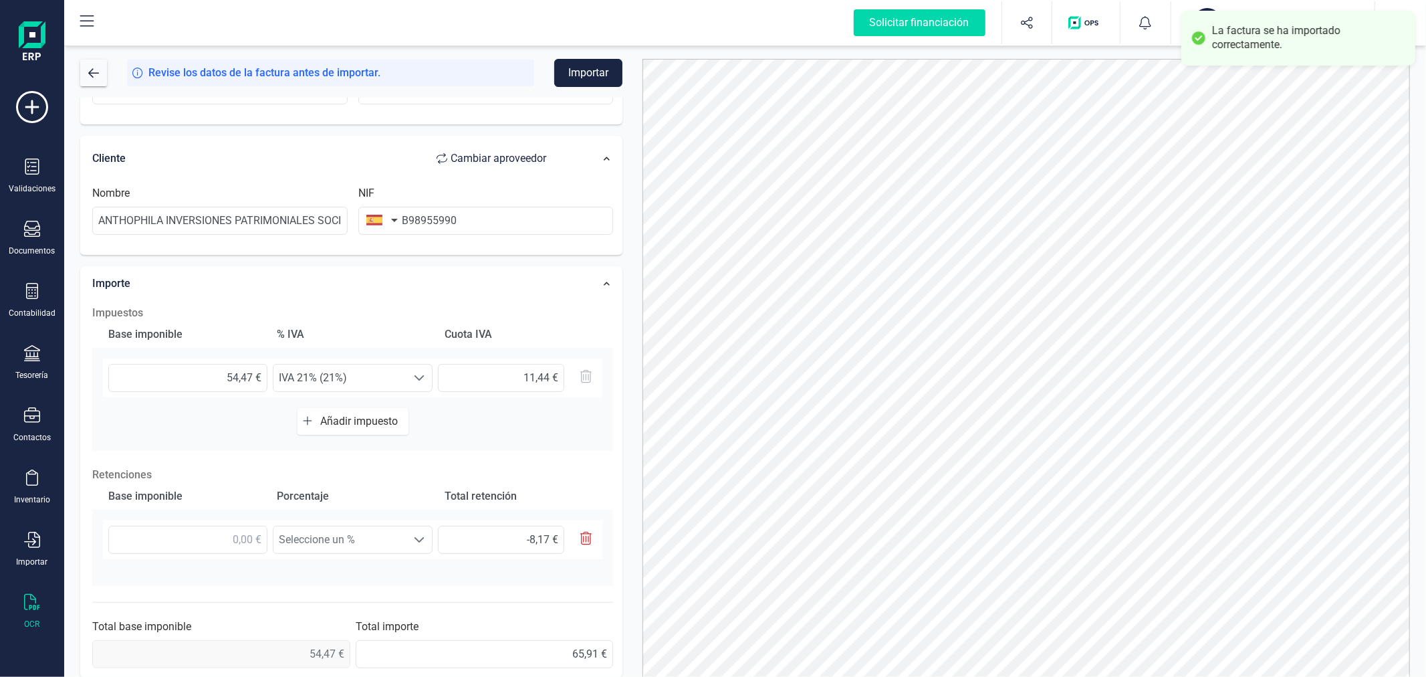
scroll to position [235, 0]
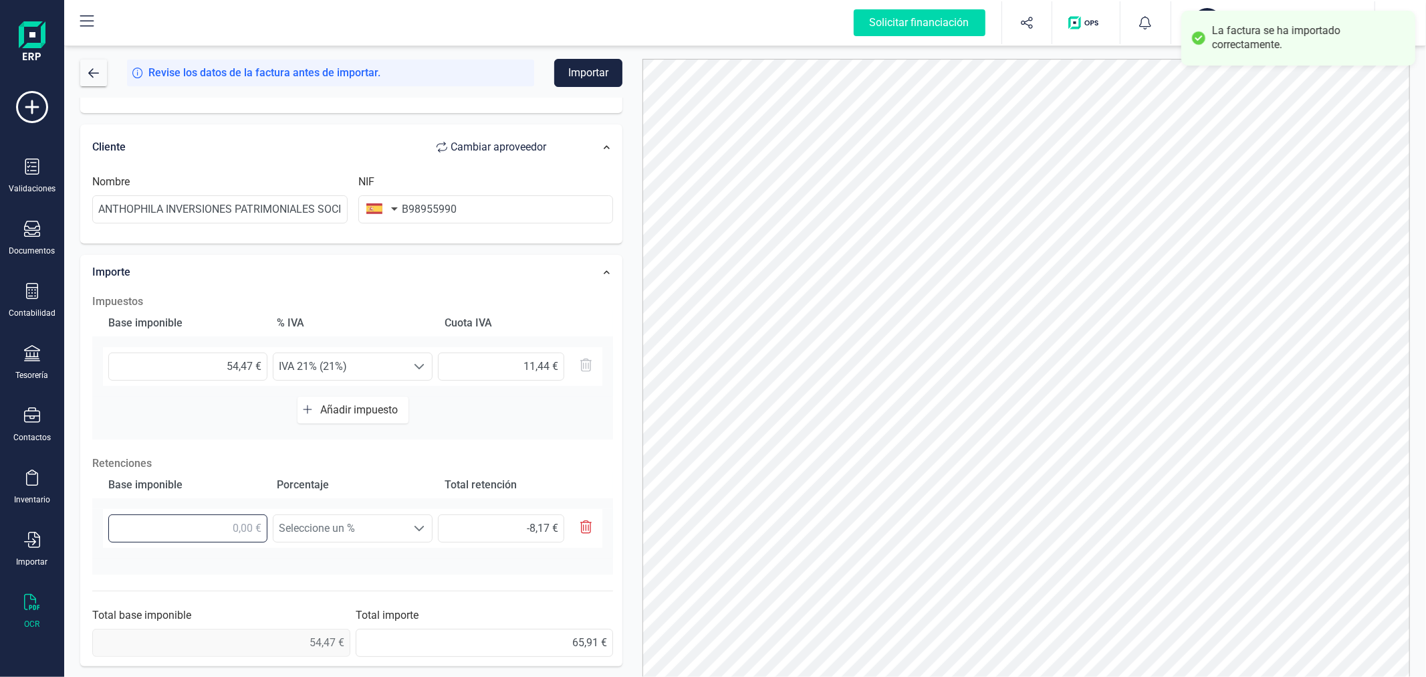
click at [235, 519] on input "text" at bounding box center [187, 528] width 159 height 28
type input "5,00 €"
type input "0,75 €"
type input "54,00 €"
type input "8,10 €"
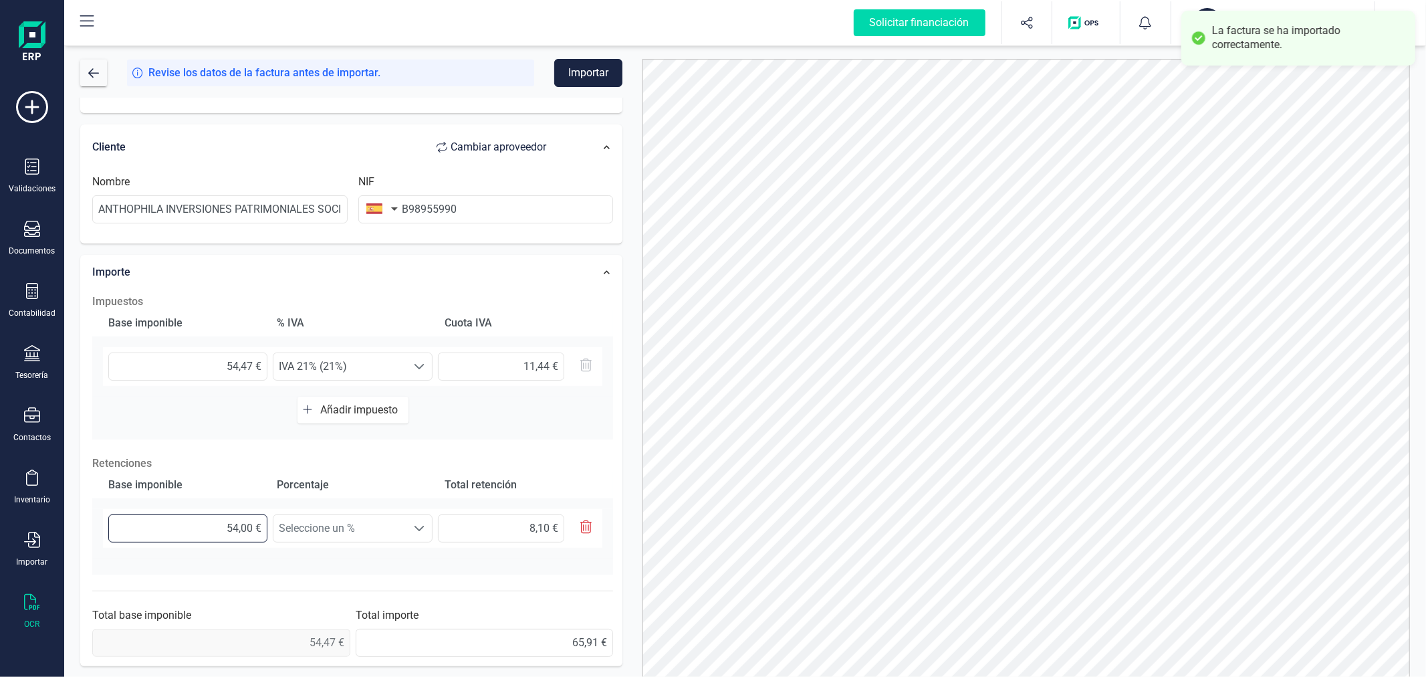
type input "54,40 €"
type input "8,16 €"
type input "54,47 €"
type input "8,17 €"
click at [366, 534] on span "Seleccione un %" at bounding box center [339, 528] width 133 height 27
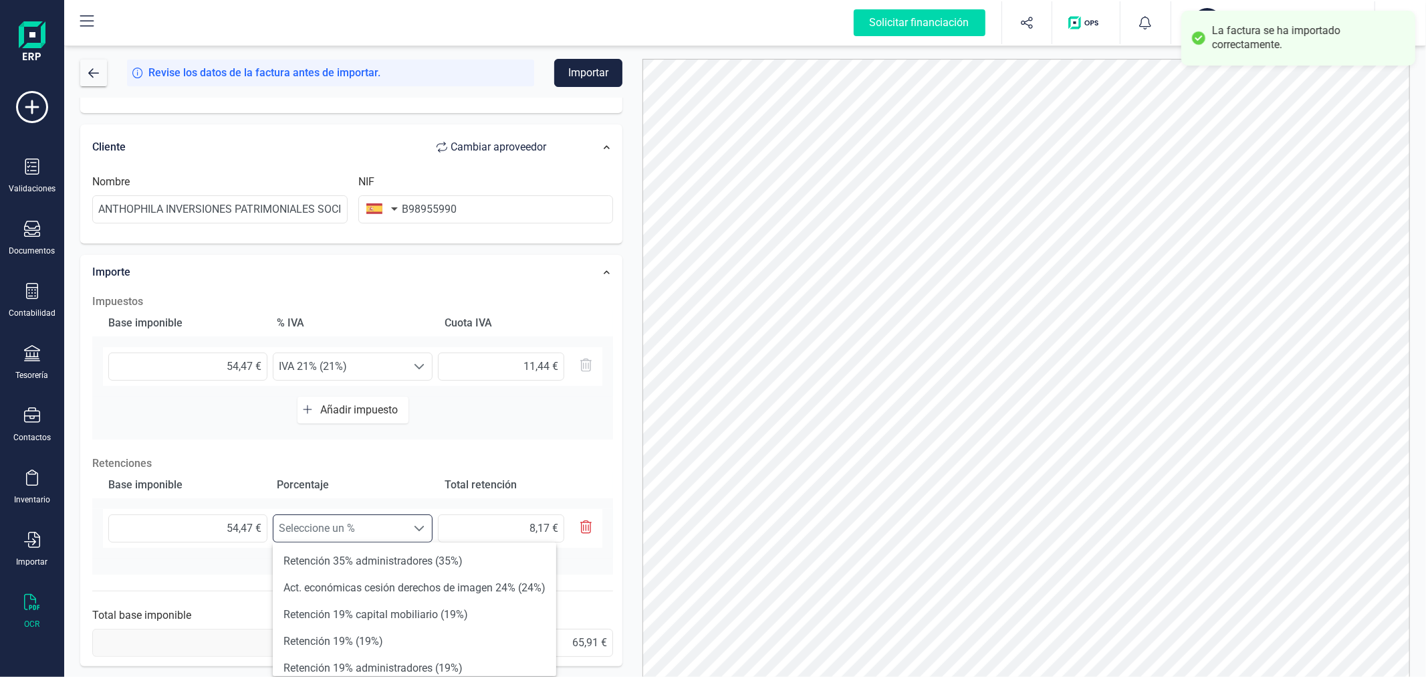
scroll to position [148, 0]
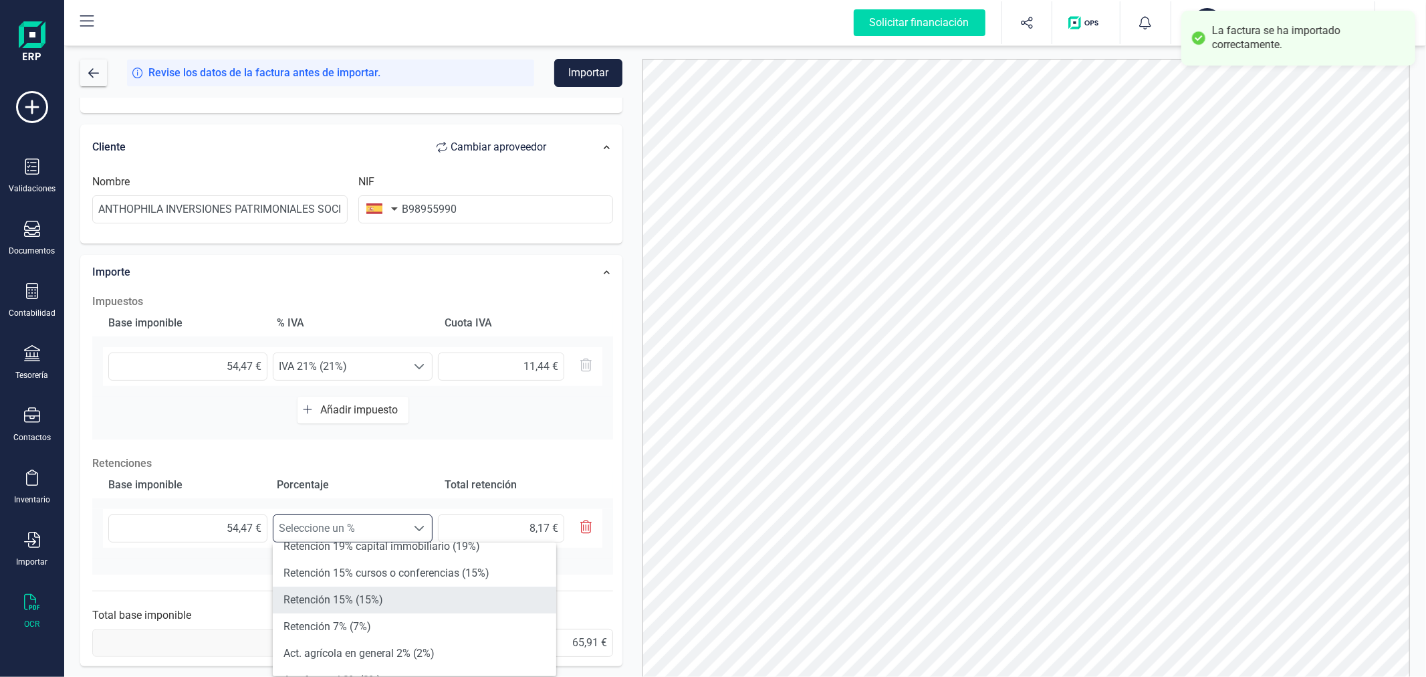
click at [379, 605] on li "Retención 15% (15%)" at bounding box center [414, 599] width 283 height 27
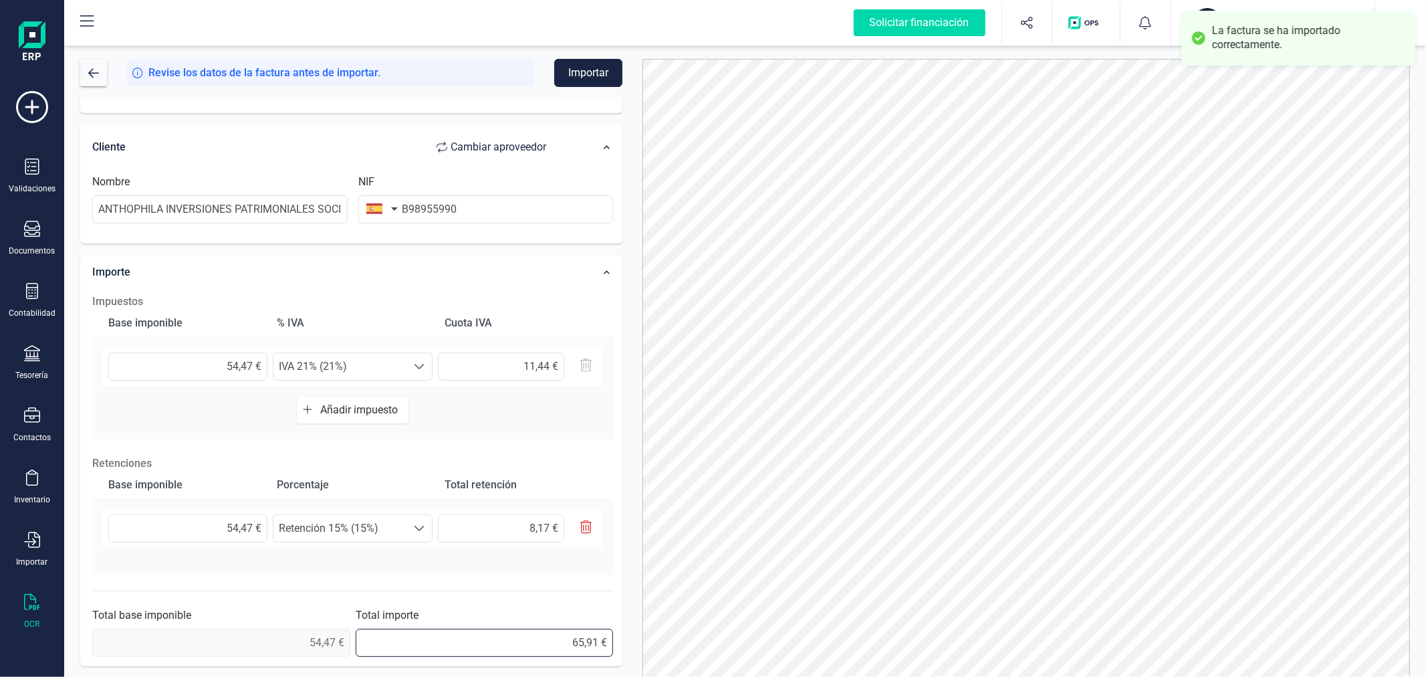
drag, startPoint x: 531, startPoint y: 640, endPoint x: 639, endPoint y: 649, distance: 108.7
click at [4, 590] on div "Solicitar financiación Validaciones Documentos Documentos Presupuestos Pedidos …" at bounding box center [713, 338] width 1426 height 677
type input "57,74 €"
click at [1225, 21] on div "La factura se ha importado correctamente." at bounding box center [1298, 38] width 234 height 55
click at [1209, 23] on div "BA" at bounding box center [1207, 22] width 29 height 29
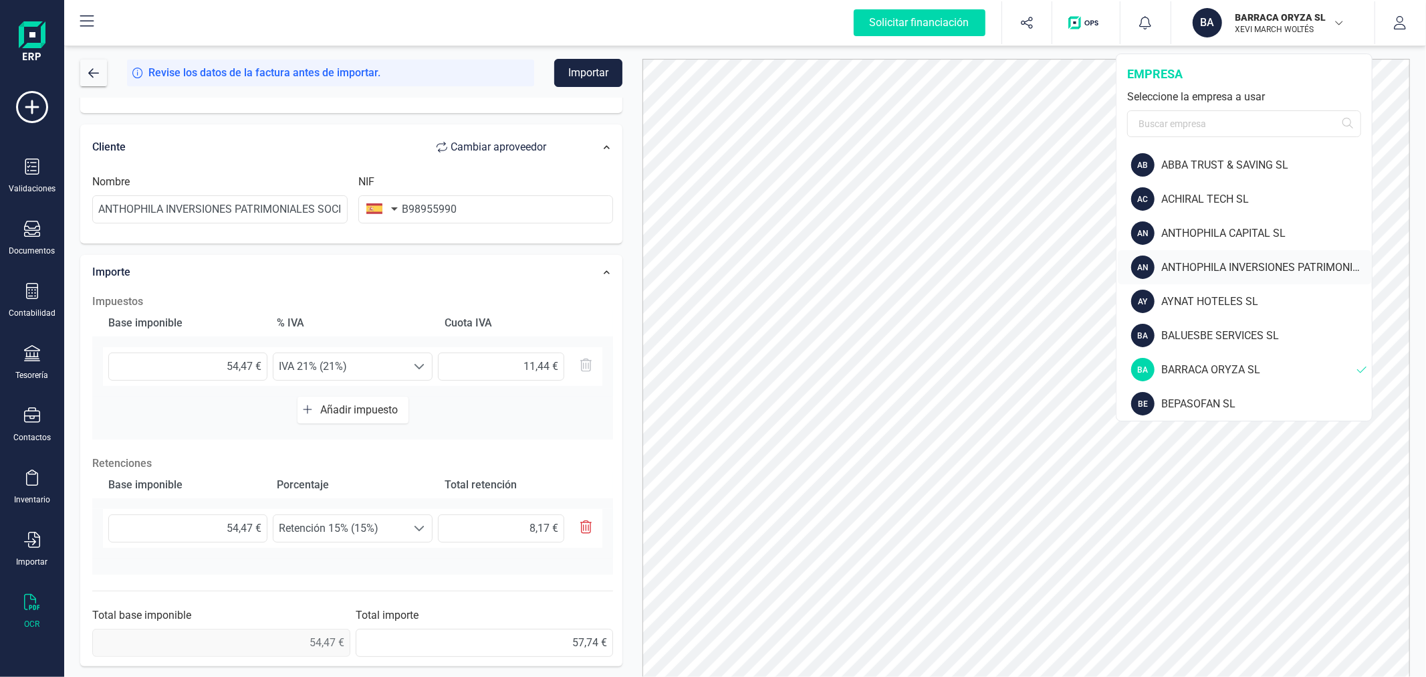
click at [1191, 265] on div "ANTHOPHILA INVERSIONES PATRIMONIALES SL" at bounding box center [1266, 267] width 211 height 16
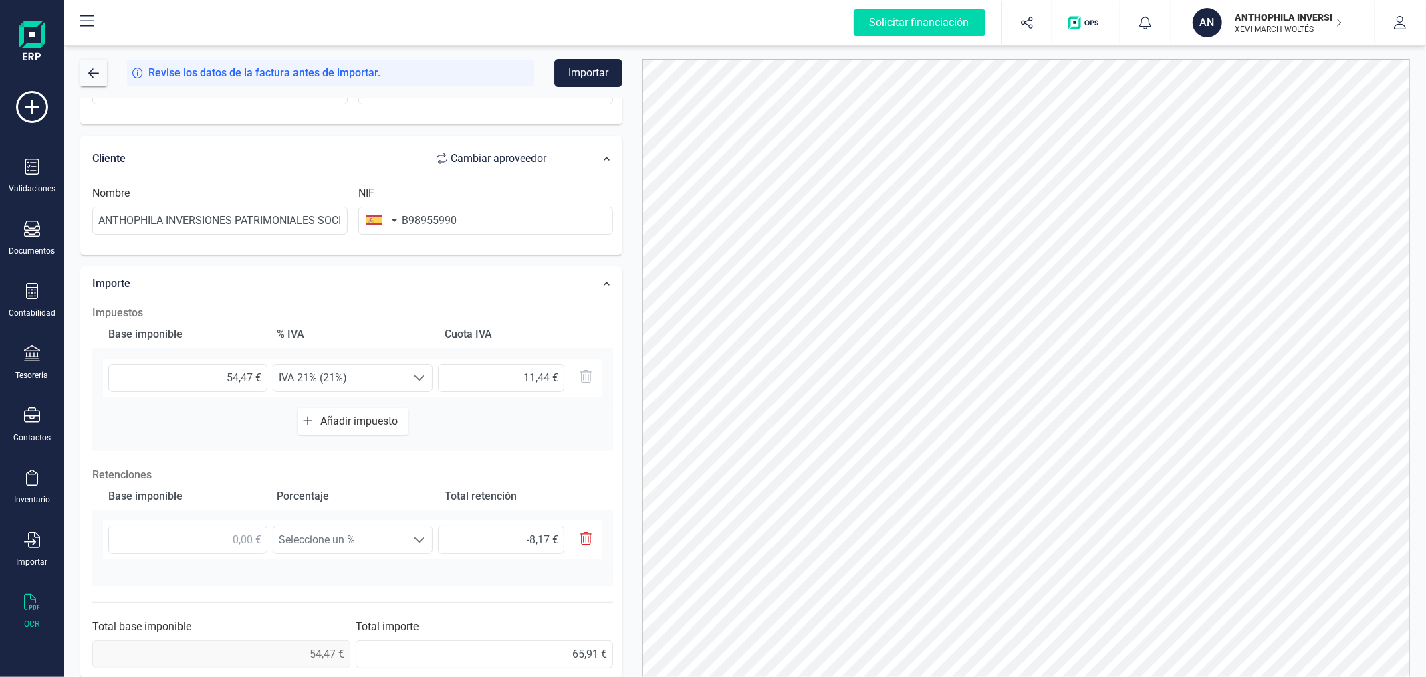
scroll to position [235, 0]
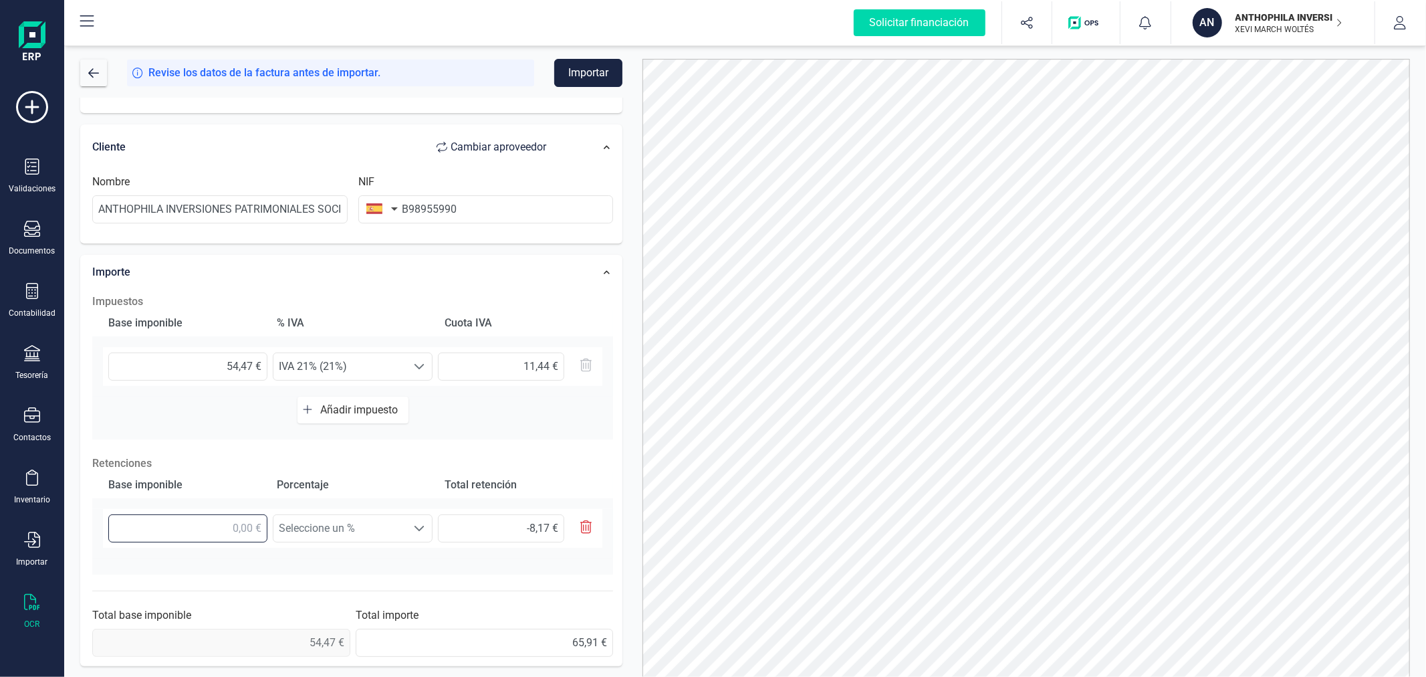
click at [182, 528] on input "text" at bounding box center [187, 528] width 159 height 28
type input "5,00 €"
type input "0,75 €"
type input "54,00 €"
type input "8,10 €"
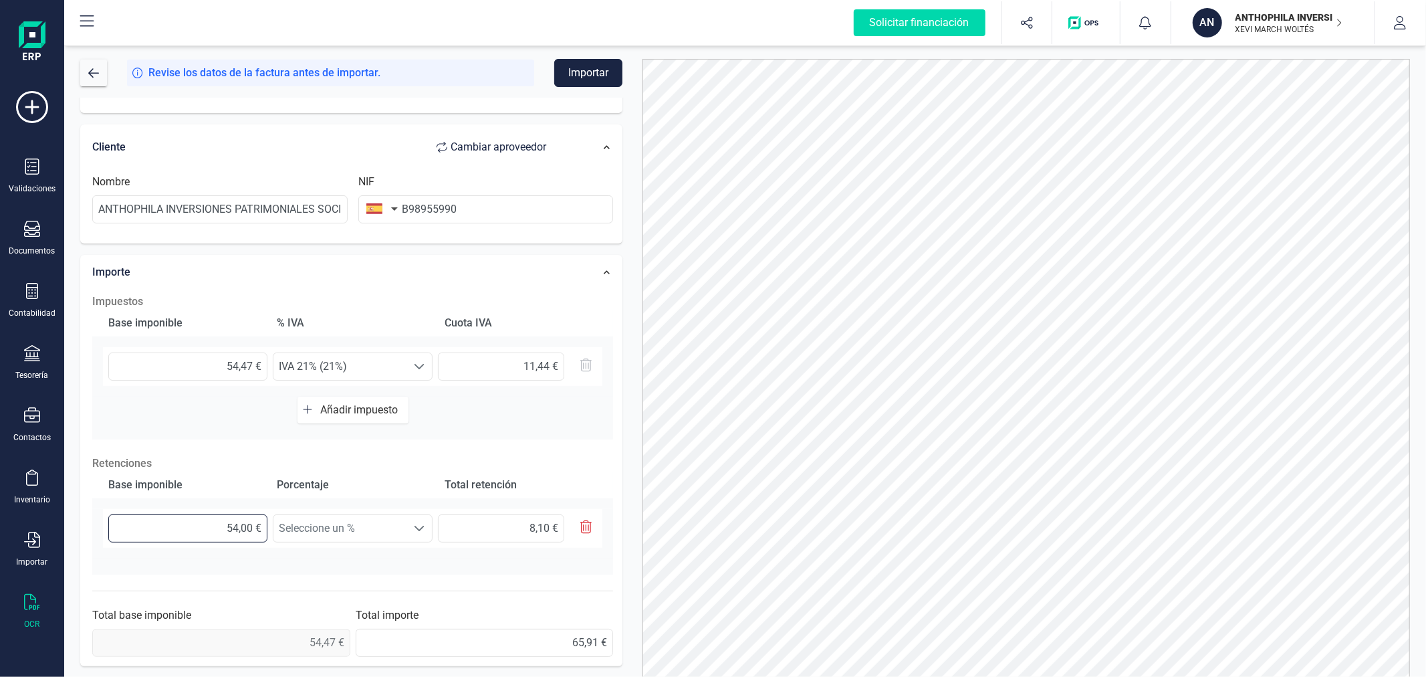
type input "54,70 €"
type input "8,21 €"
type input "54,00 €"
type input "8,10 €"
type input "54,40 €"
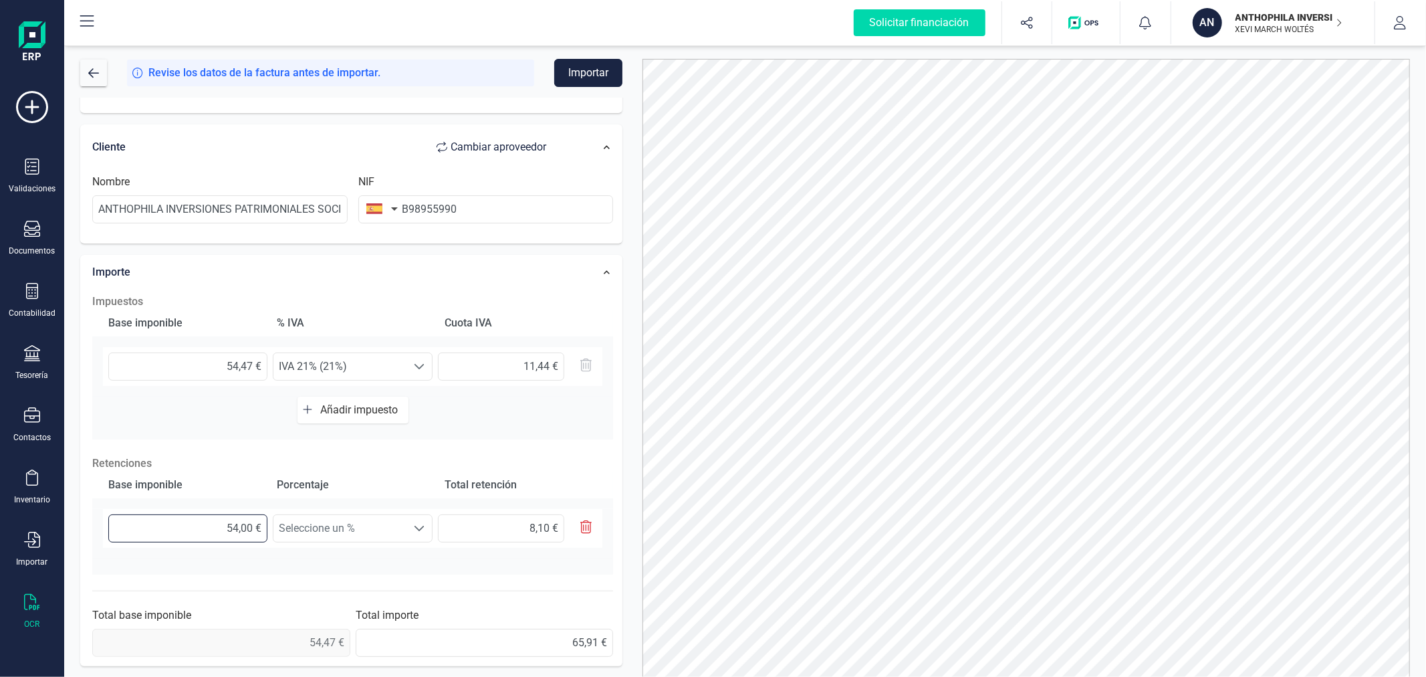
type input "8,16 €"
type input "54,47 €"
type input "8,17 €"
click at [378, 525] on span "Seleccione un %" at bounding box center [339, 528] width 133 height 27
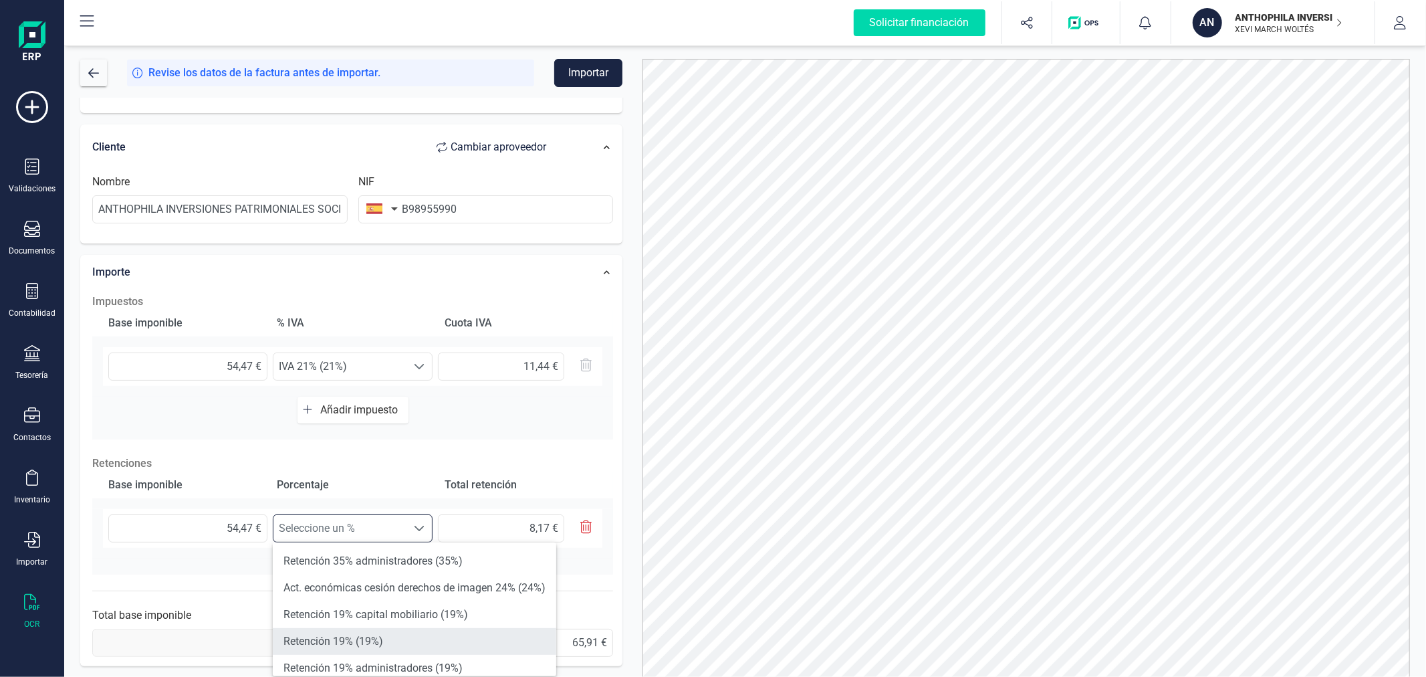
scroll to position [74, 0]
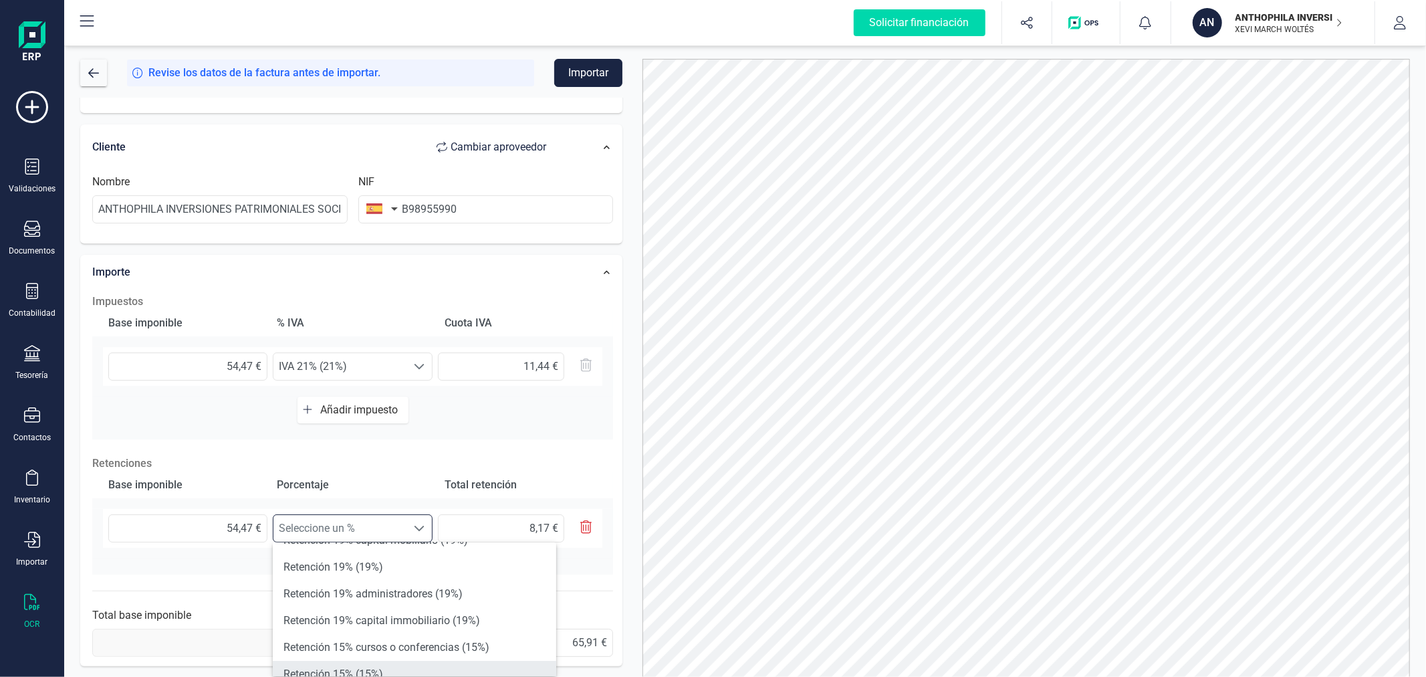
click at [390, 670] on li "Retención 15% (15%)" at bounding box center [414, 674] width 283 height 27
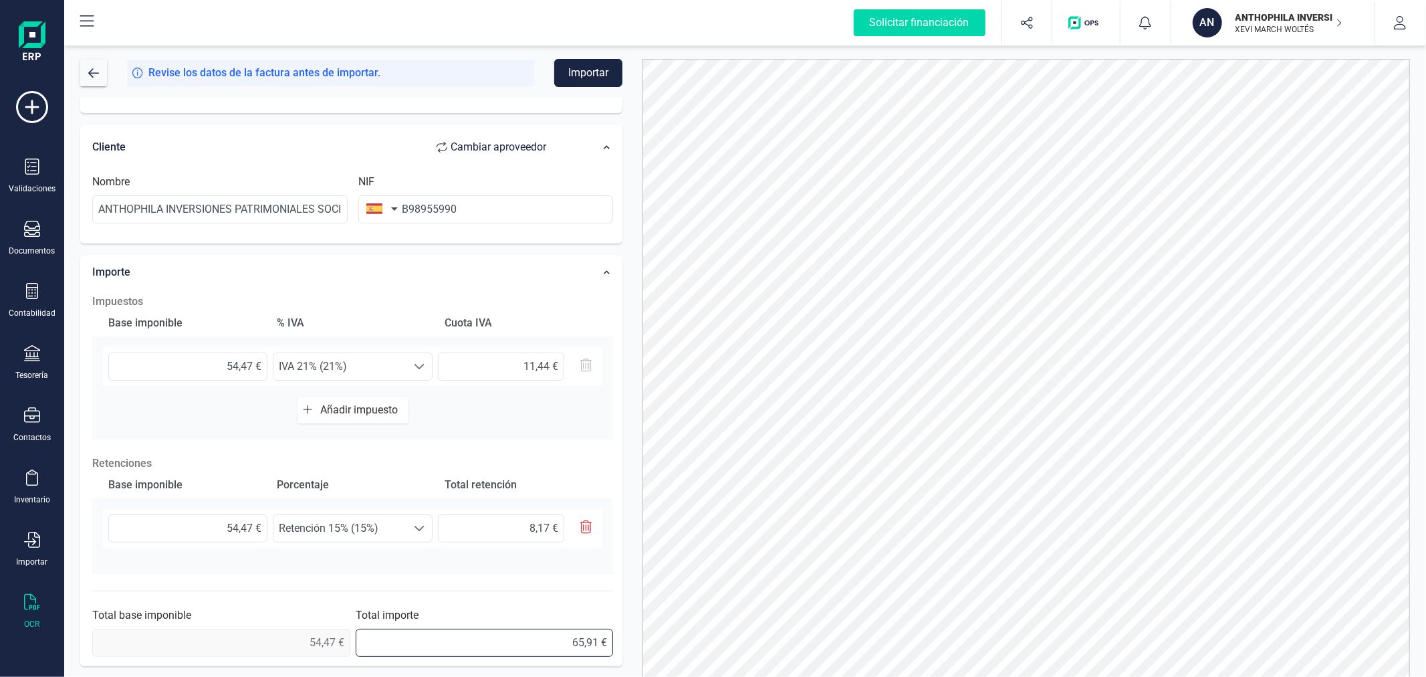
drag, startPoint x: 562, startPoint y: 638, endPoint x: 612, endPoint y: 635, distance: 50.9
click at [635, 640] on div "Revise los datos de la factura antes de importar. Importar Datos Factura Número…" at bounding box center [745, 368] width 1350 height 618
type input "57,74 €"
click at [588, 75] on button "Importar" at bounding box center [588, 73] width 68 height 28
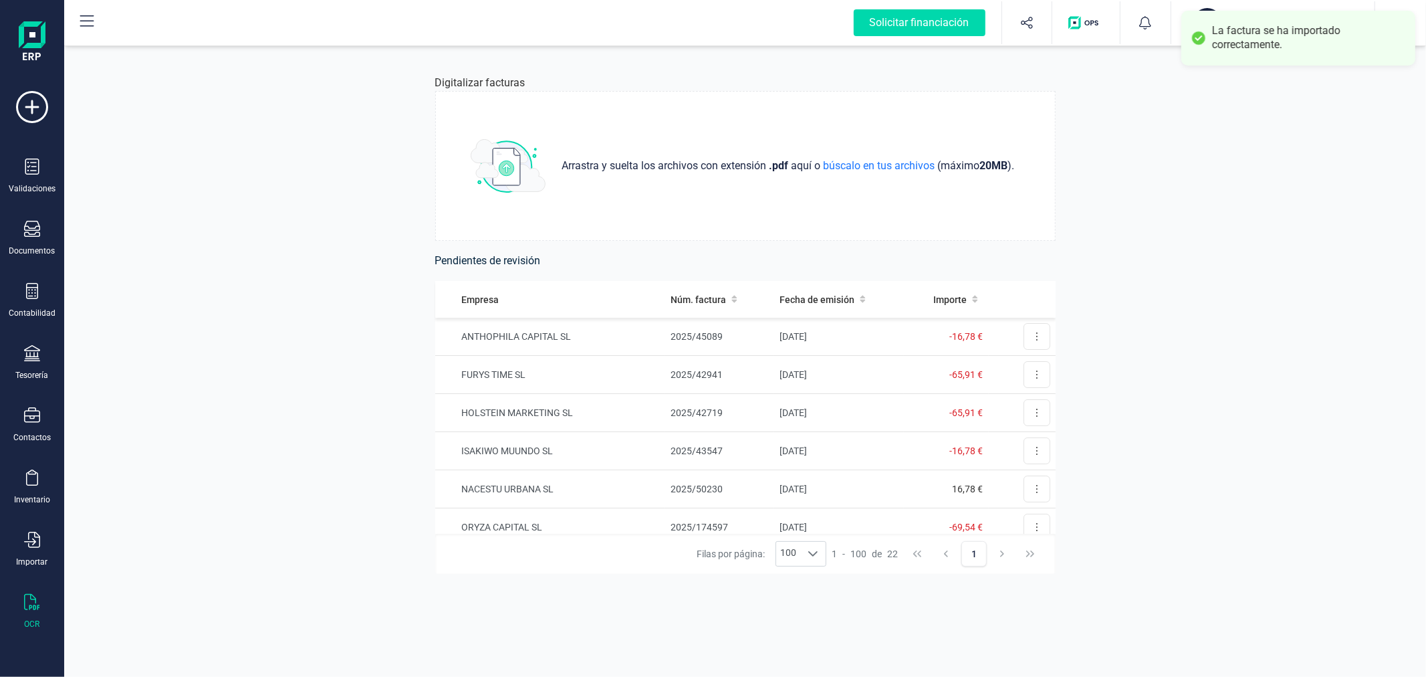
click at [1200, 11] on div "La factura se ha importado correctamente." at bounding box center [1298, 38] width 234 height 55
click at [1201, 5] on button "AN ANTHOPHILA INVERSIONES PATRIMONIALES SL XEVI MARCH WOLTÉS" at bounding box center [1272, 22] width 171 height 43
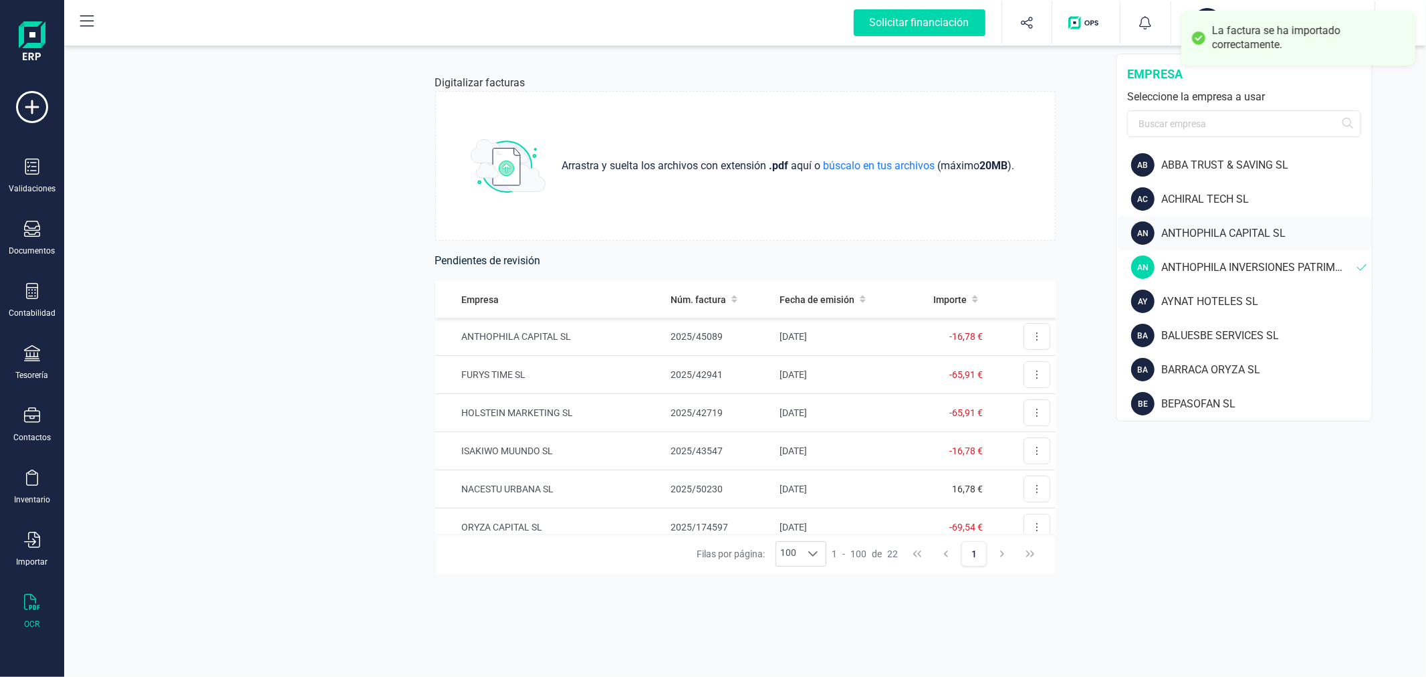
click at [1177, 235] on div "ANTHOPHILA CAPITAL SL" at bounding box center [1266, 233] width 211 height 16
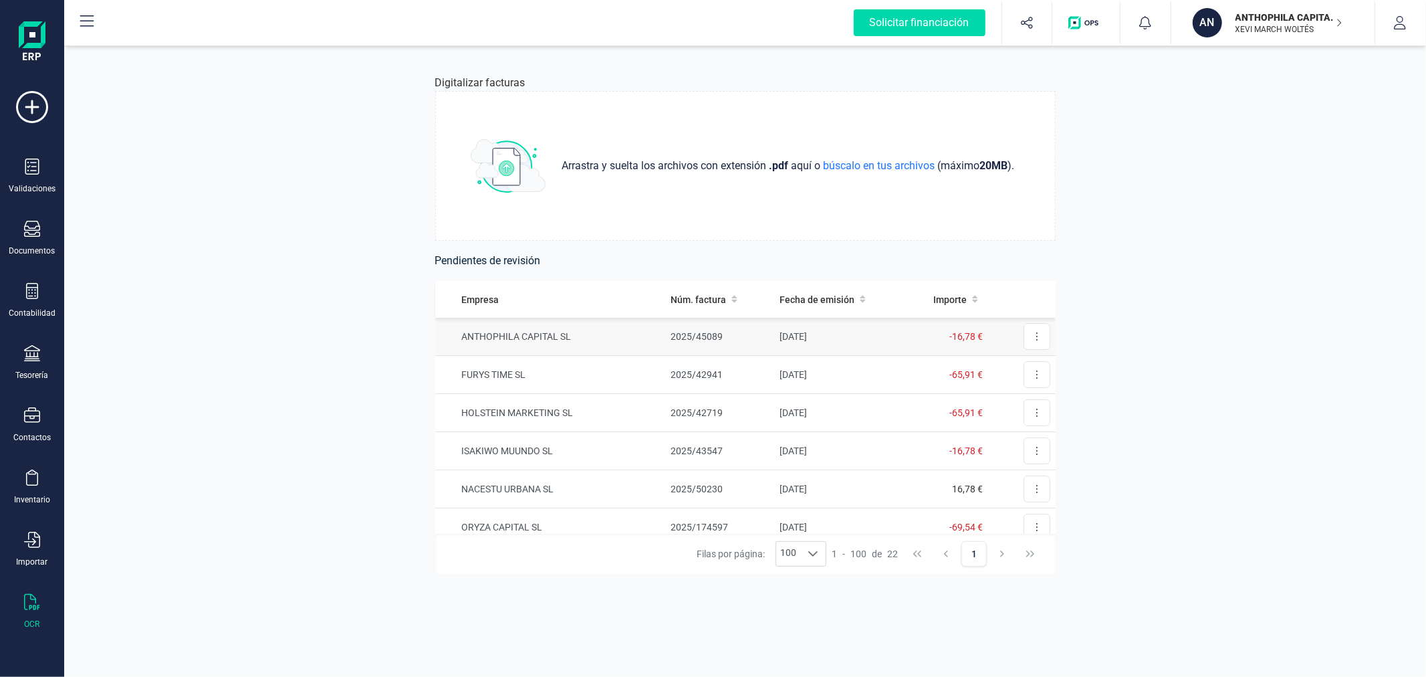
click at [552, 335] on td "ANTHOPHILA CAPITAL SL" at bounding box center [550, 337] width 230 height 38
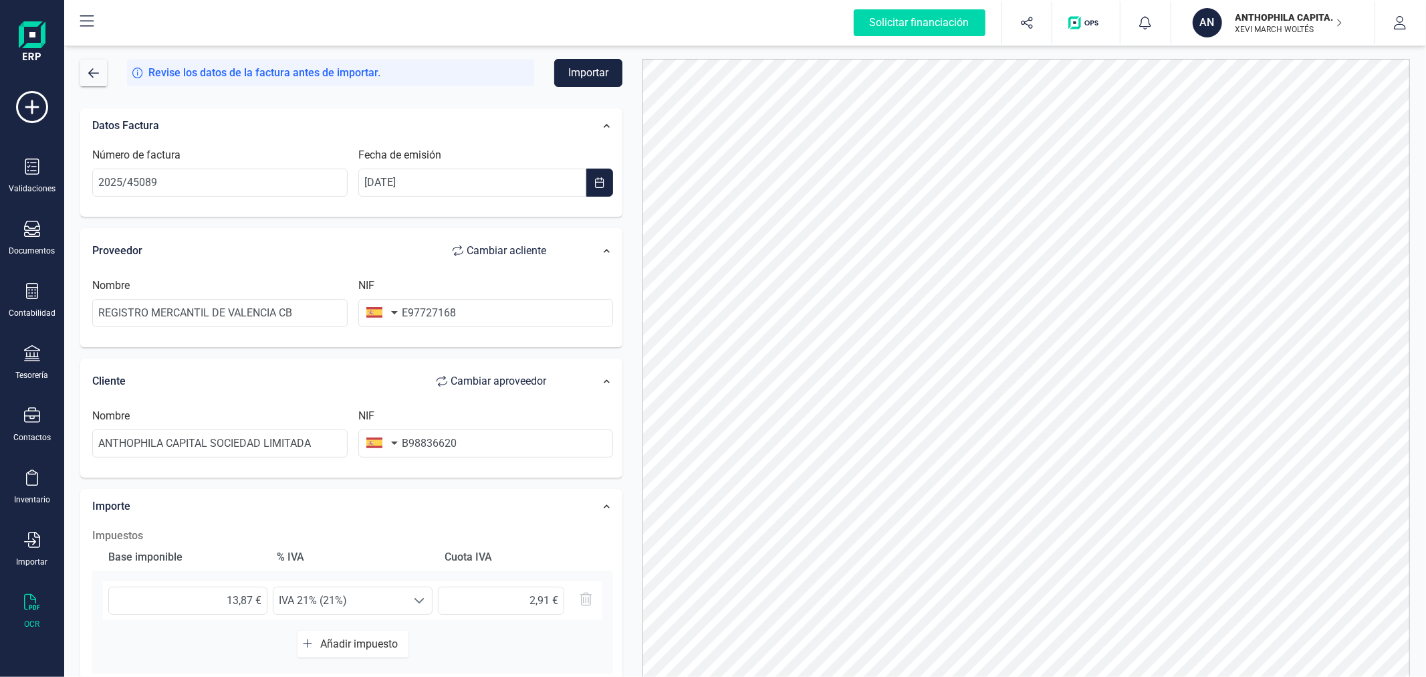
scroll to position [235, 0]
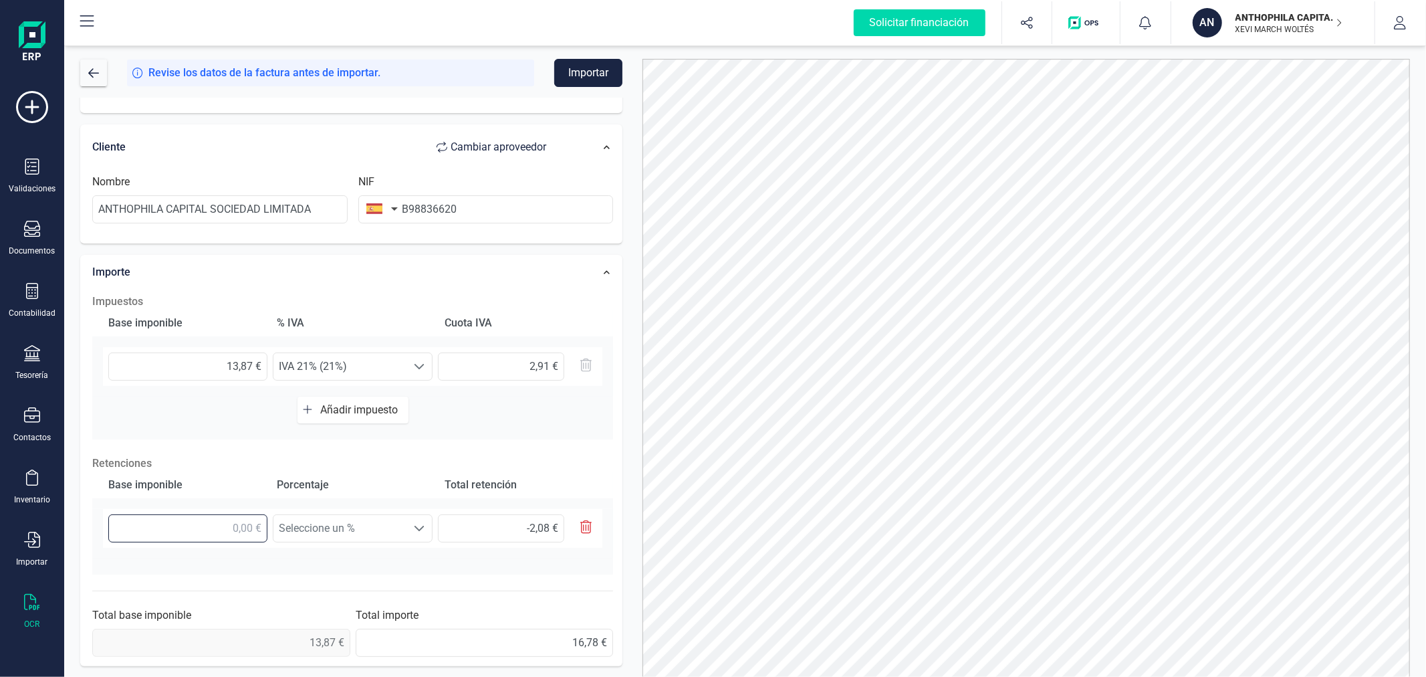
click at [230, 517] on input "text" at bounding box center [187, 528] width 159 height 28
type input "1,00 €"
type input "0,15 €"
type input "13,00 €"
type input "1,95 €"
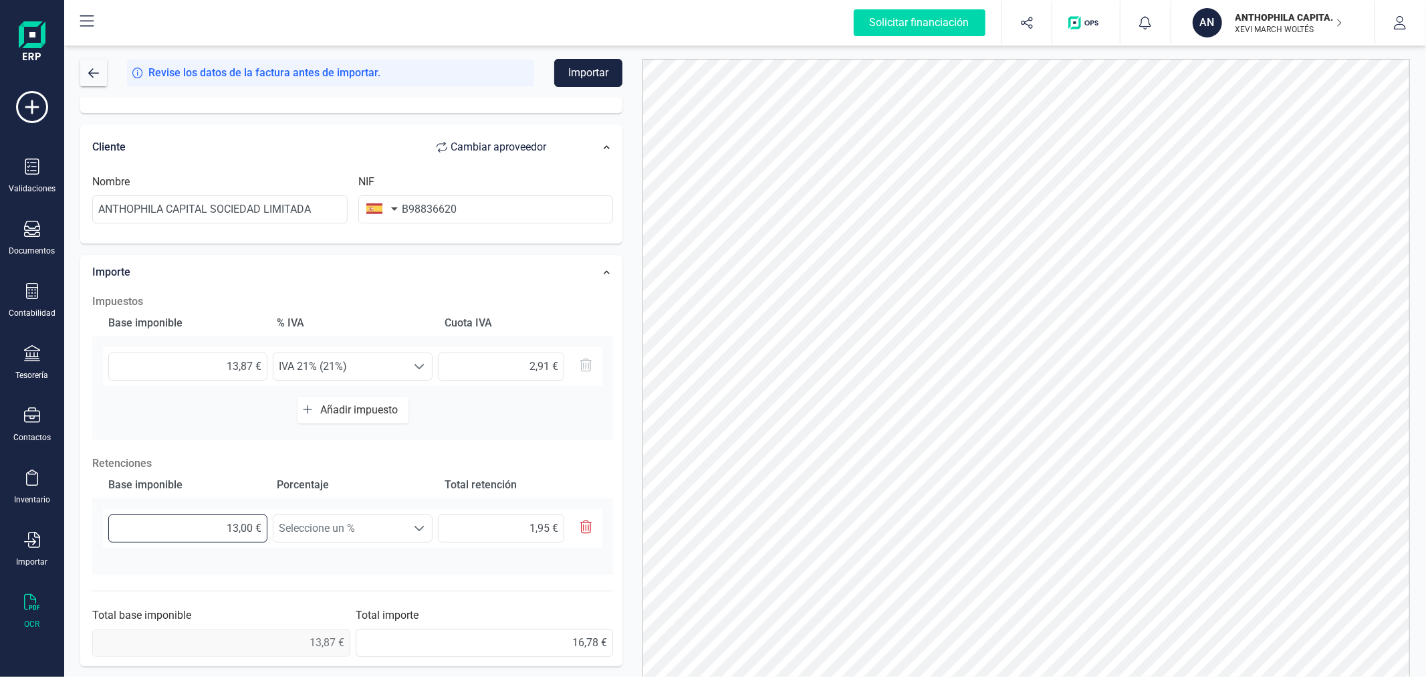
type input "13,80 €"
type input "2,07 €"
type input "13,87 €"
type input "2,08 €"
click at [365, 525] on span "Seleccione un %" at bounding box center [339, 528] width 133 height 27
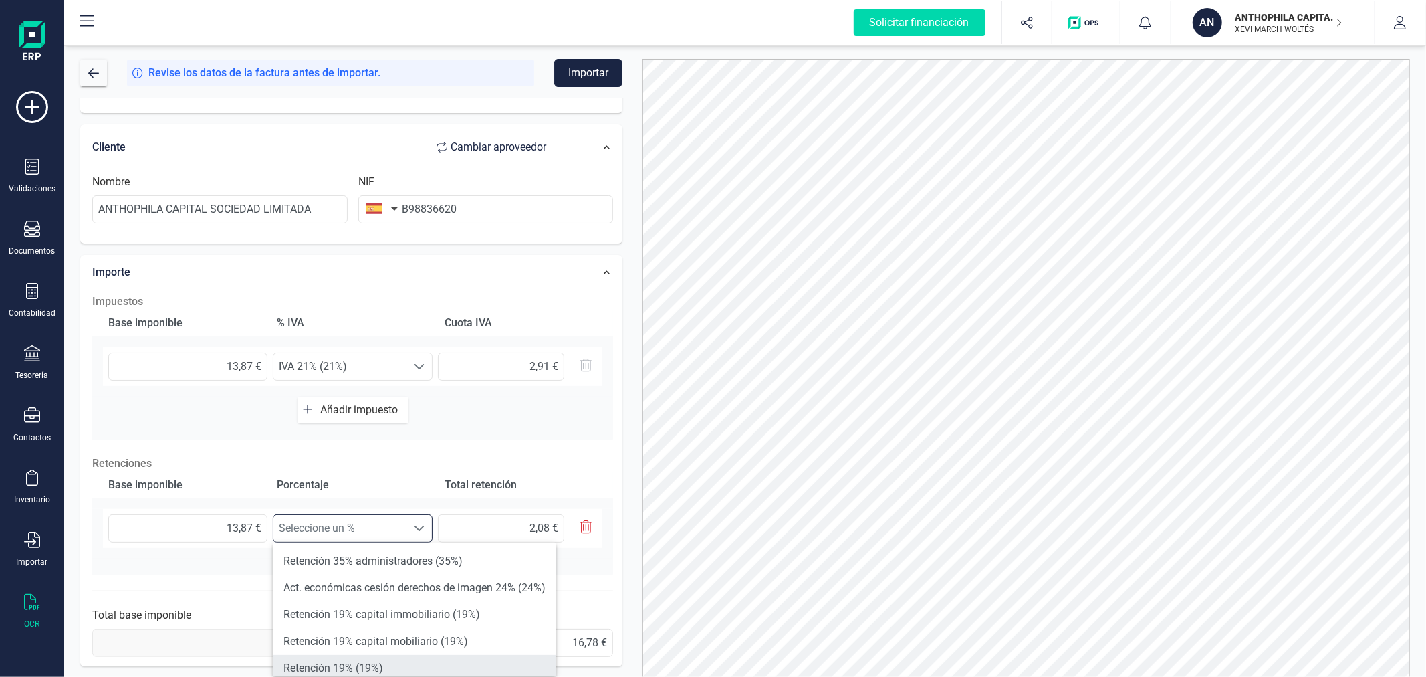
scroll to position [74, 0]
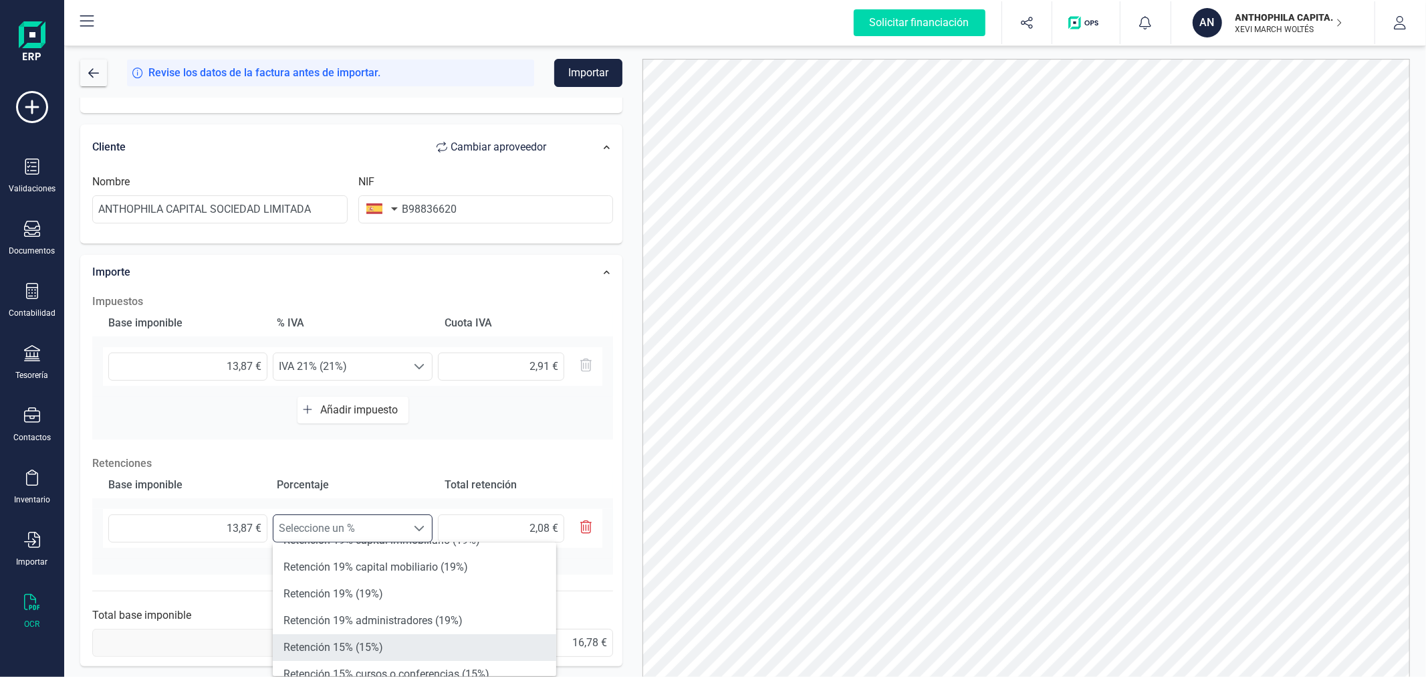
click at [364, 642] on li "Retención 15% (15%)" at bounding box center [414, 647] width 283 height 27
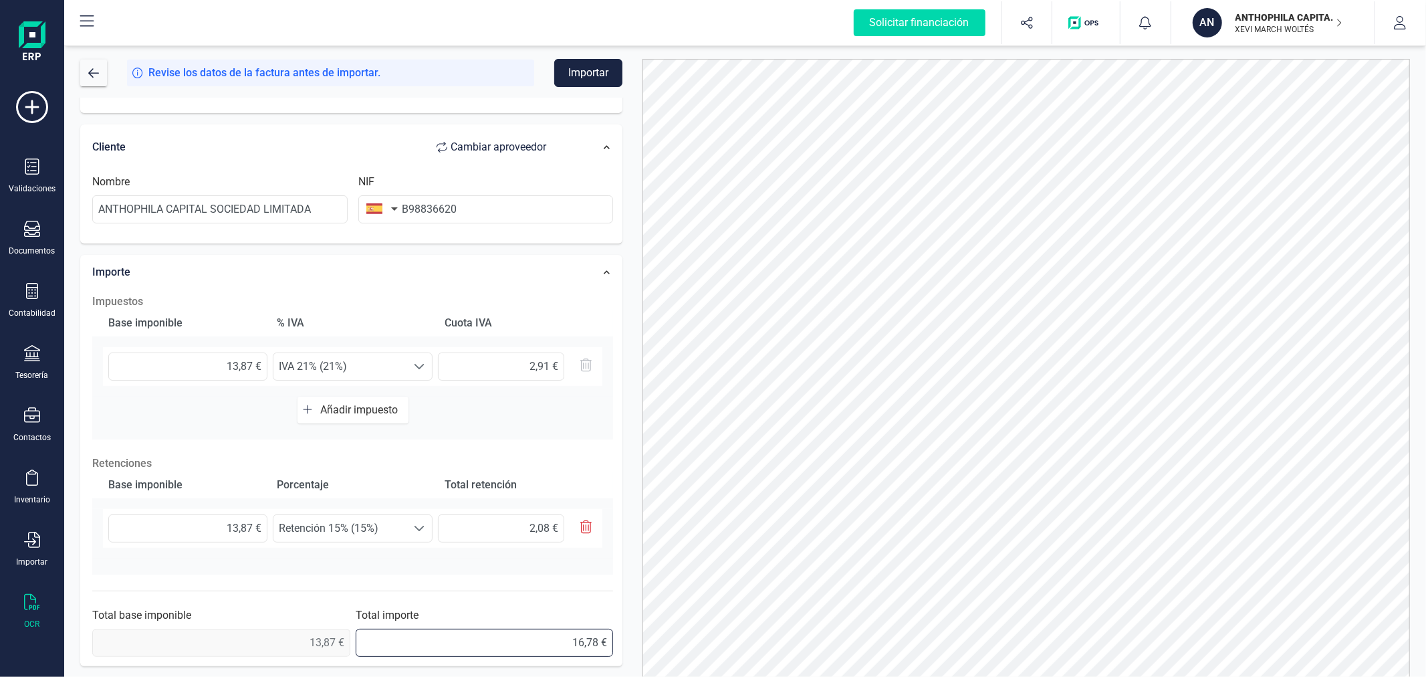
drag, startPoint x: 525, startPoint y: 642, endPoint x: 618, endPoint y: 656, distance: 93.9
click at [55, 608] on div "Solicitar financiación Validaciones Documentos Documentos Presupuestos Pedidos …" at bounding box center [713, 338] width 1426 height 677
type input "14,70 €"
click at [578, 65] on button "Importar" at bounding box center [588, 73] width 68 height 28
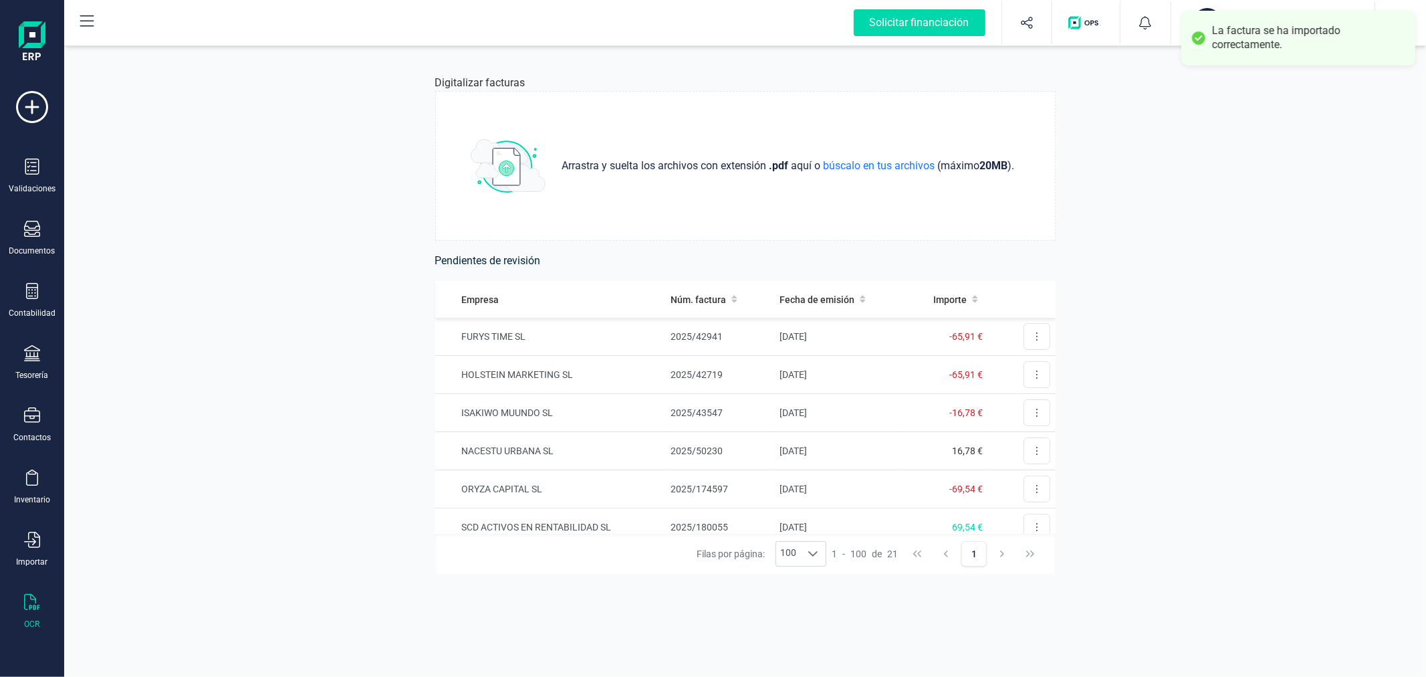
click at [1202, 2] on button "AN ANTHOPHILA CAPITAL SL XEVI MARCH WOLTÉS" at bounding box center [1272, 22] width 171 height 43
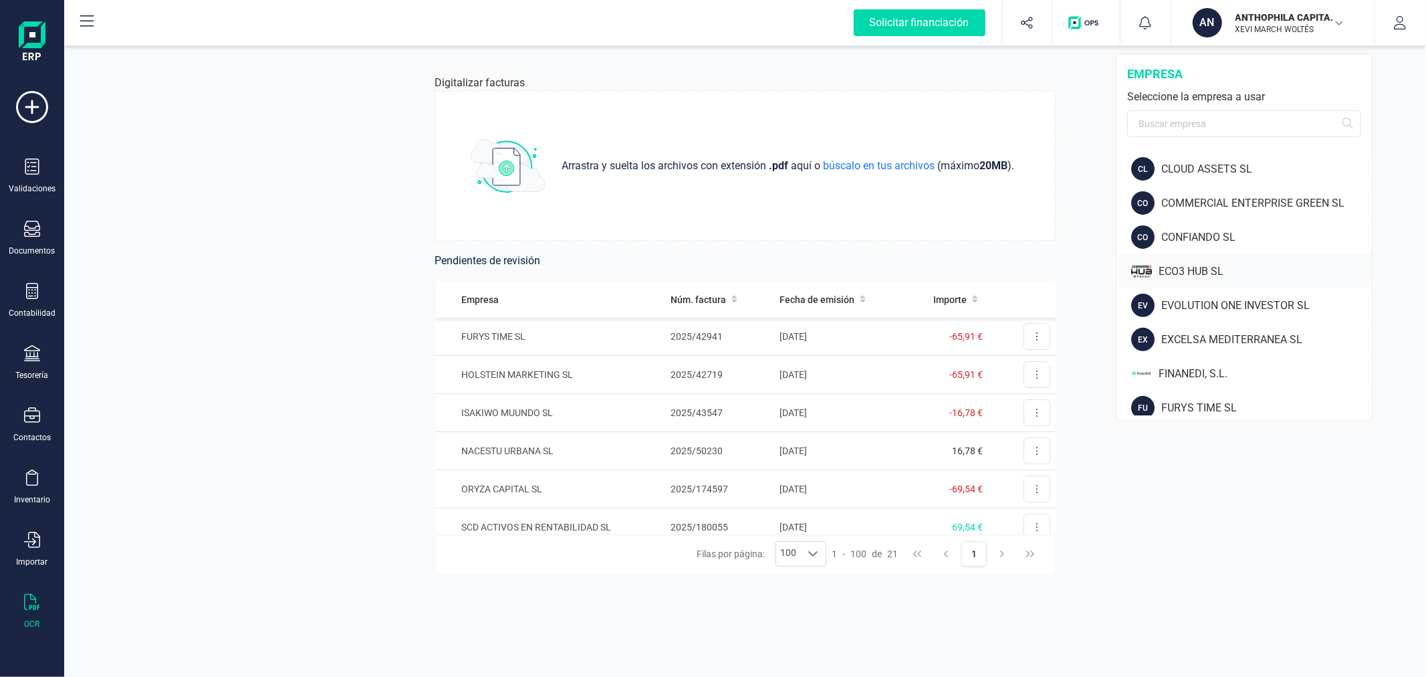
scroll to position [445, 0]
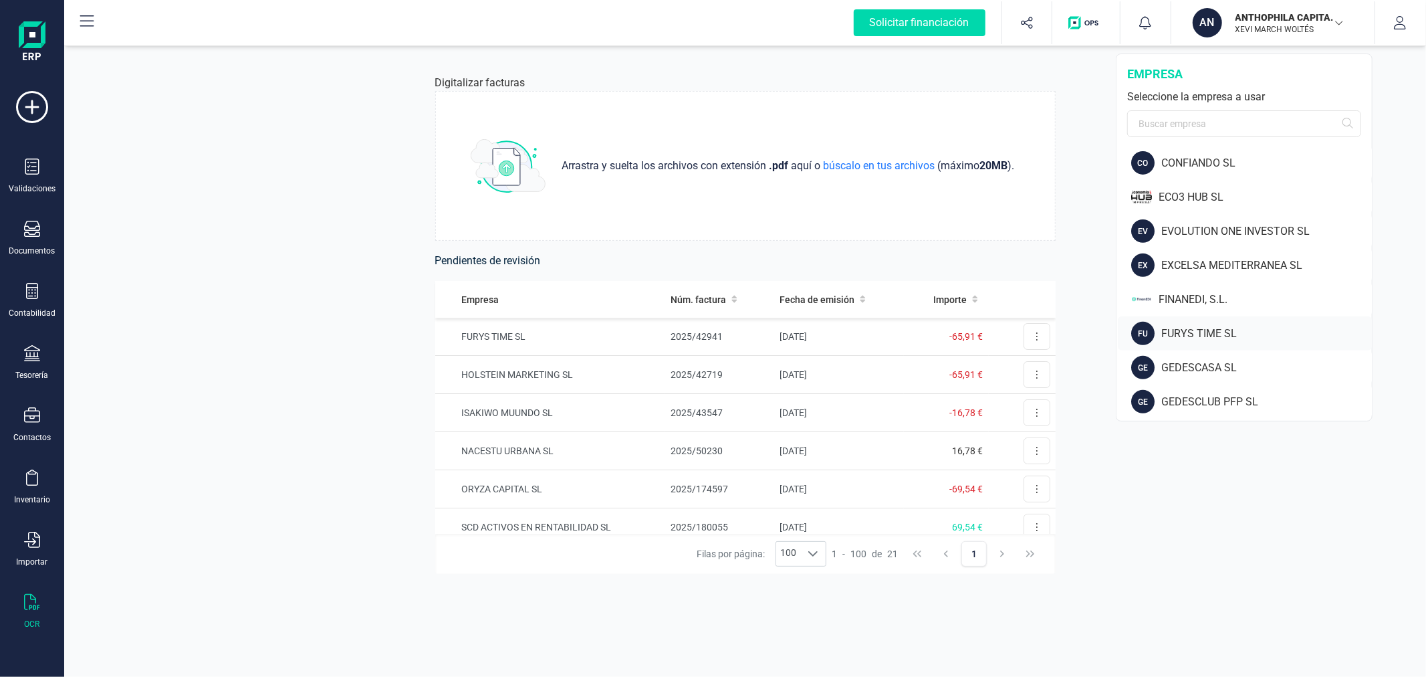
click at [1173, 322] on div "FU FURYS TIME SL" at bounding box center [1245, 333] width 254 height 34
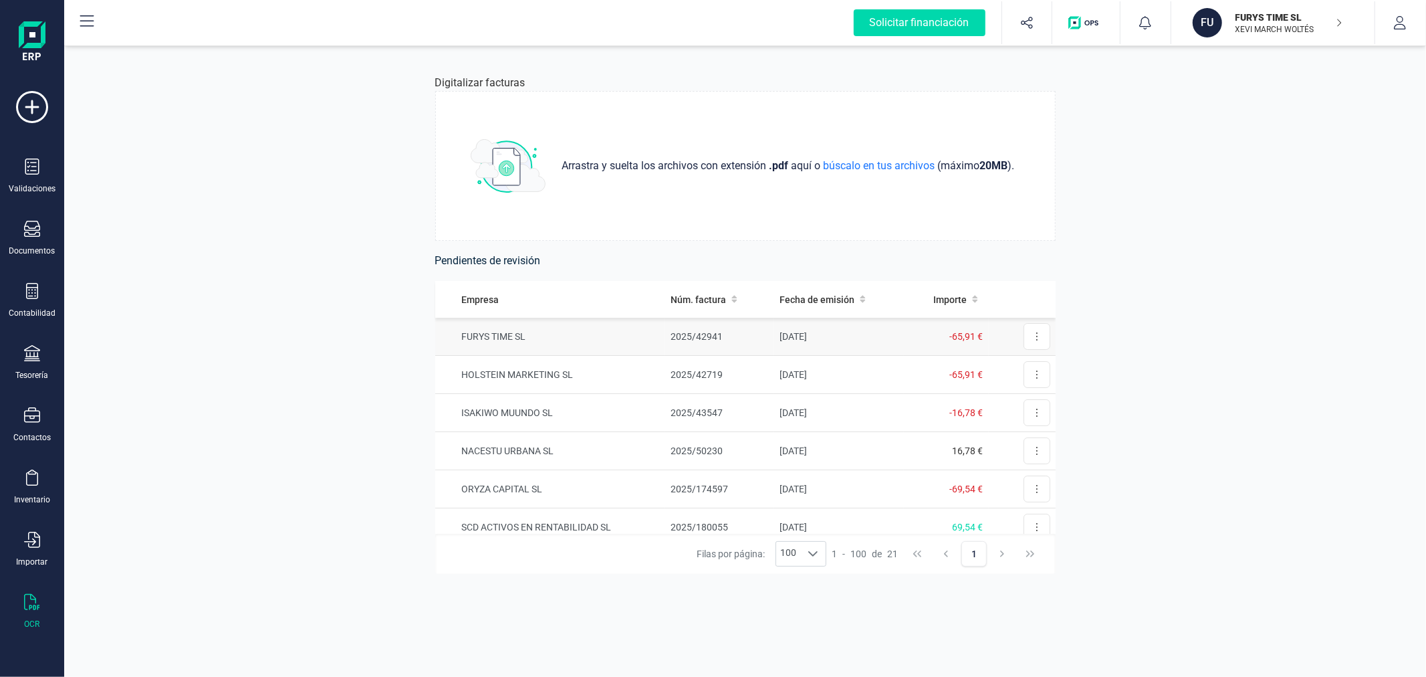
click at [523, 335] on td "FURYS TIME SL" at bounding box center [550, 337] width 230 height 38
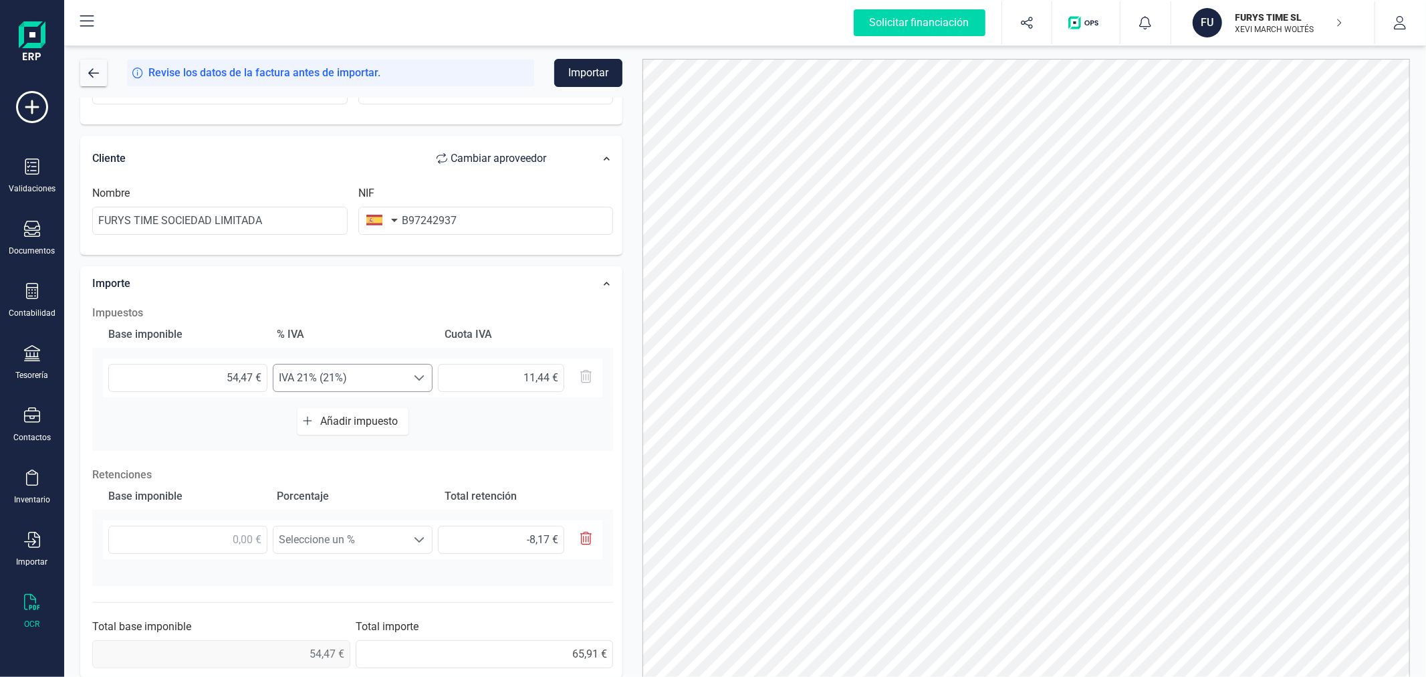
scroll to position [235, 0]
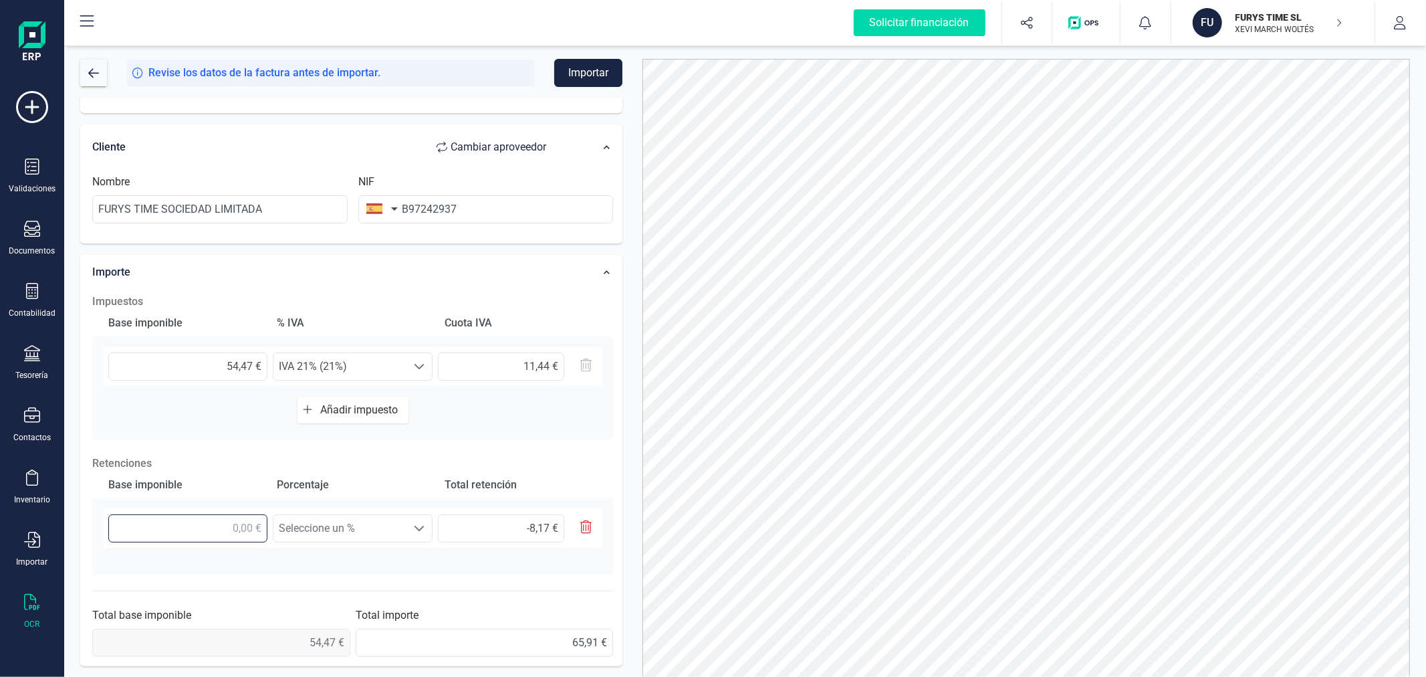
click at [230, 520] on input "text" at bounding box center [187, 528] width 159 height 28
type input "5,00 €"
type input "0,75 €"
type input "54,00 €"
type input "8,10 €"
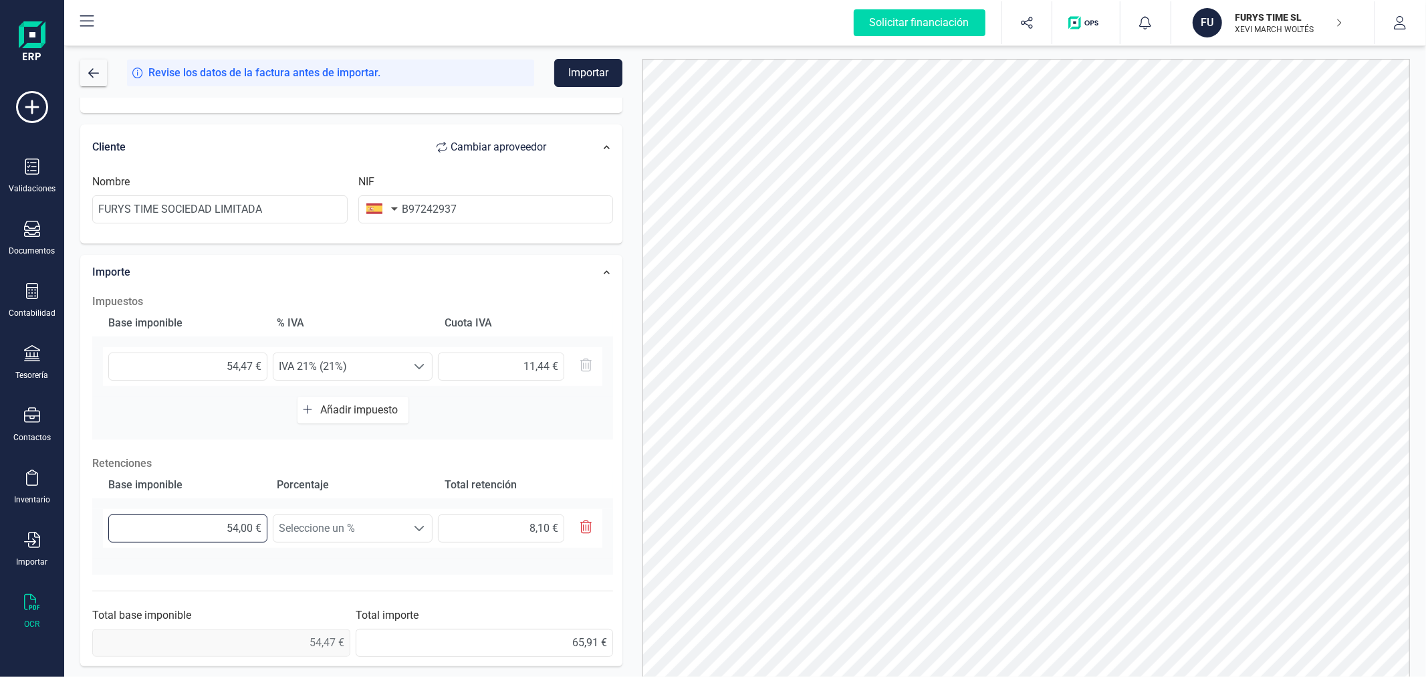
type input "54,40 €"
type input "8,16 €"
type input "54,47 €"
type input "8,17 €"
click at [326, 518] on span "Seleccione un %" at bounding box center [339, 528] width 133 height 27
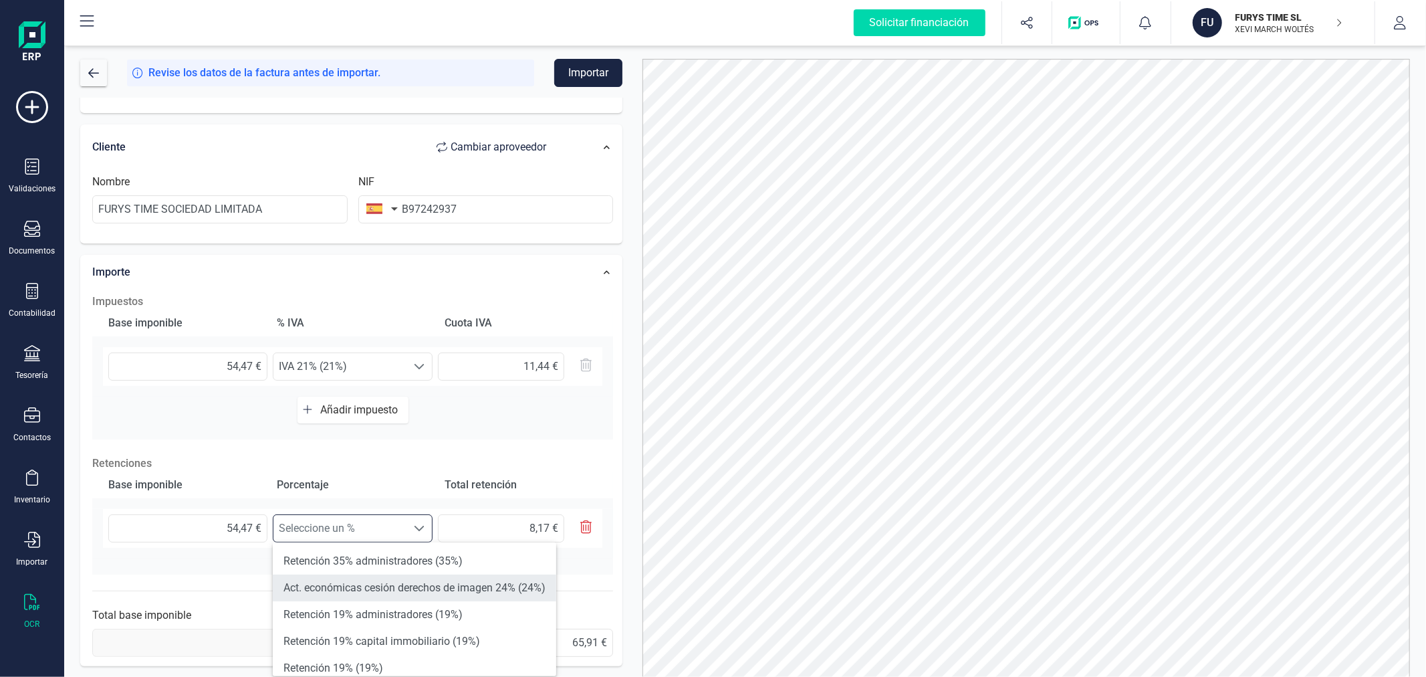
scroll to position [74, 0]
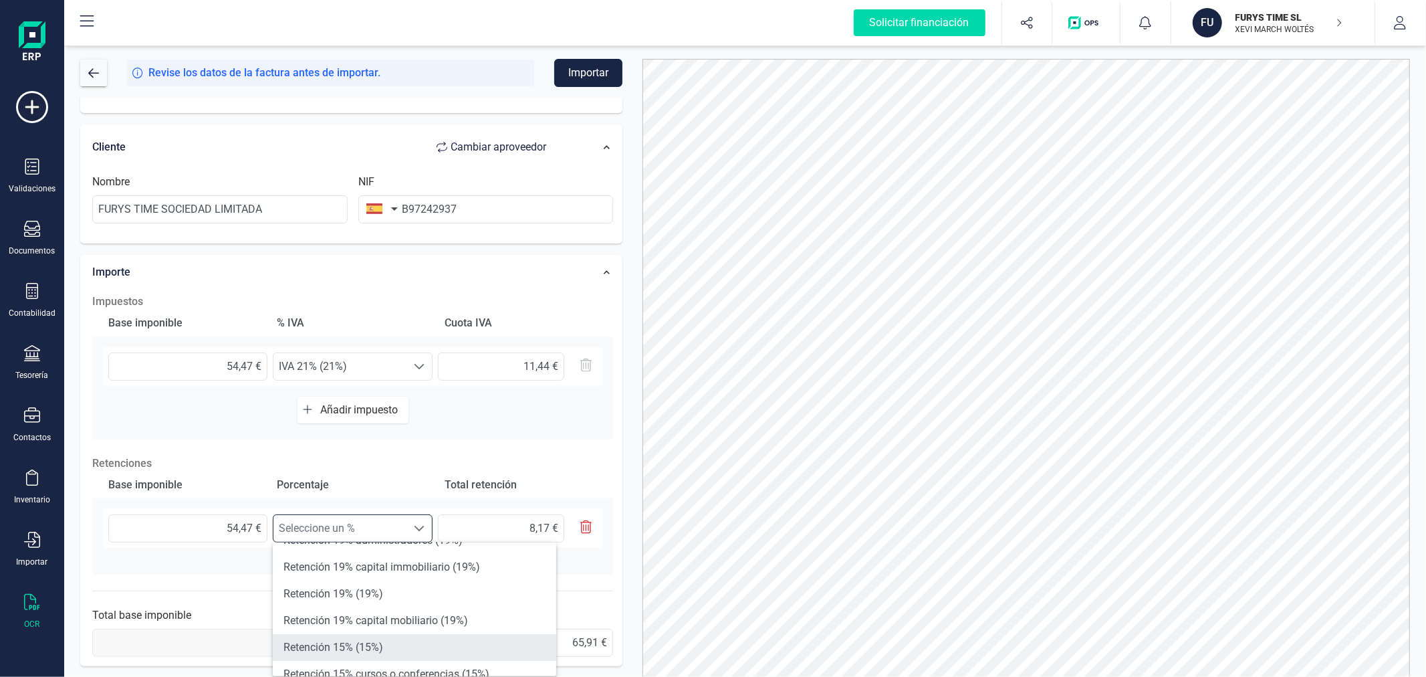
click at [363, 640] on li "Retención 15% (15%)" at bounding box center [414, 647] width 283 height 27
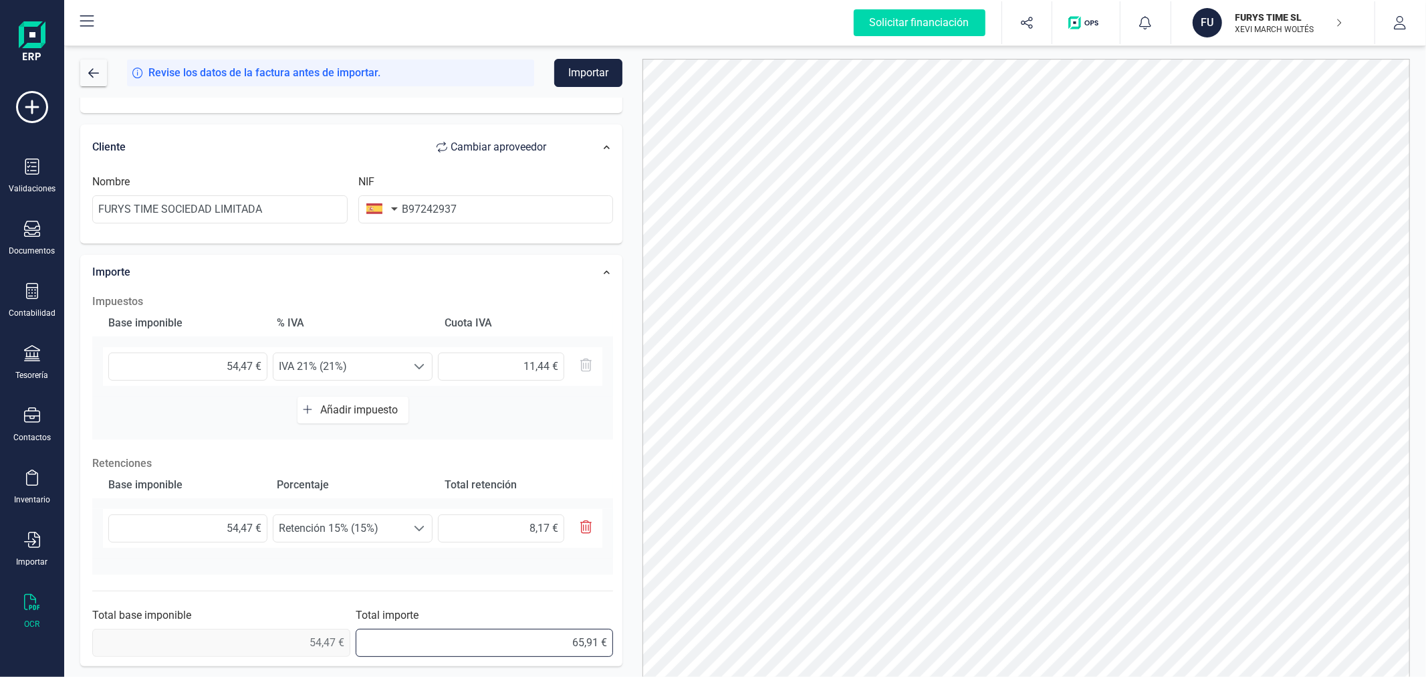
drag, startPoint x: 536, startPoint y: 638, endPoint x: 619, endPoint y: 628, distance: 84.2
click at [619, 628] on div "Impuestos Base imponible % IVA Cuota IVA 54,47 € Seleccione un % IVA 21% (21%) …" at bounding box center [353, 475] width 534 height 376
type input "57,74 €"
click at [573, 75] on button "Importar" at bounding box center [588, 73] width 68 height 28
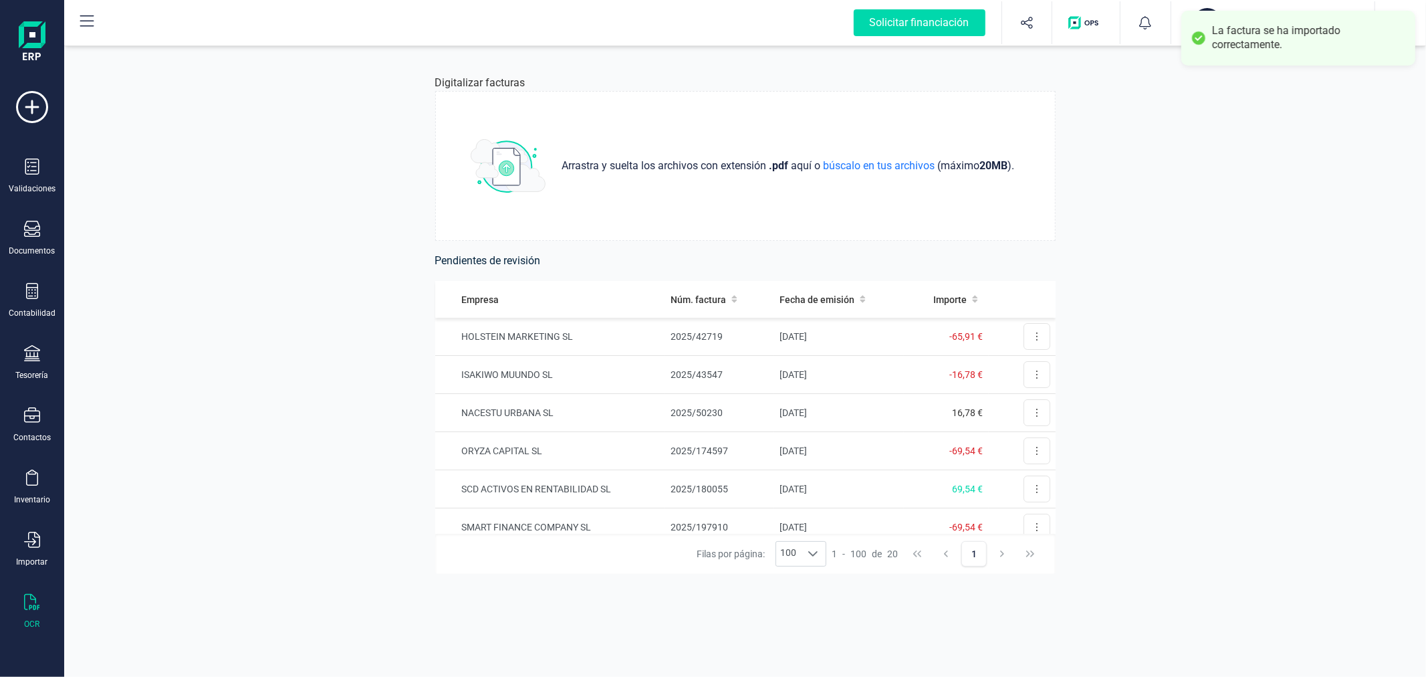
click at [1207, 3] on button "FU FURYS TIME SL XEVI MARCH WOLTÉS" at bounding box center [1272, 22] width 171 height 43
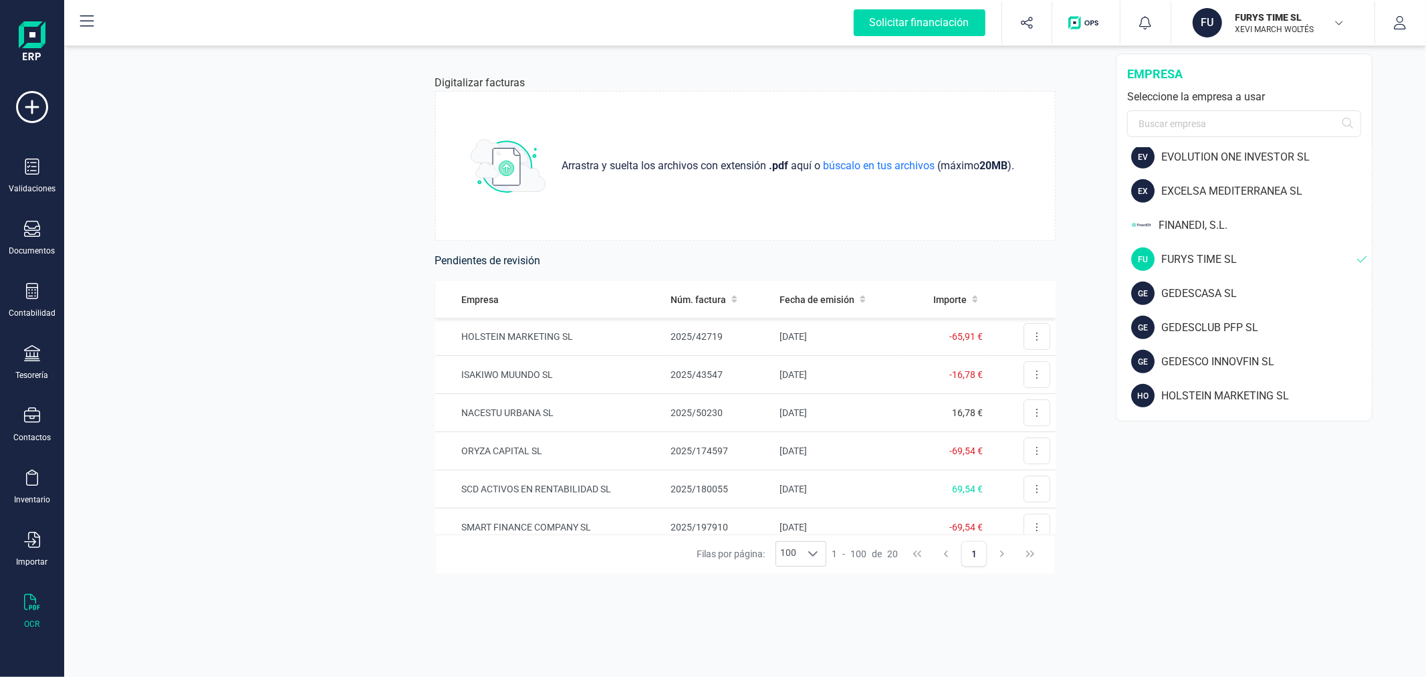
scroll to position [594, 0]
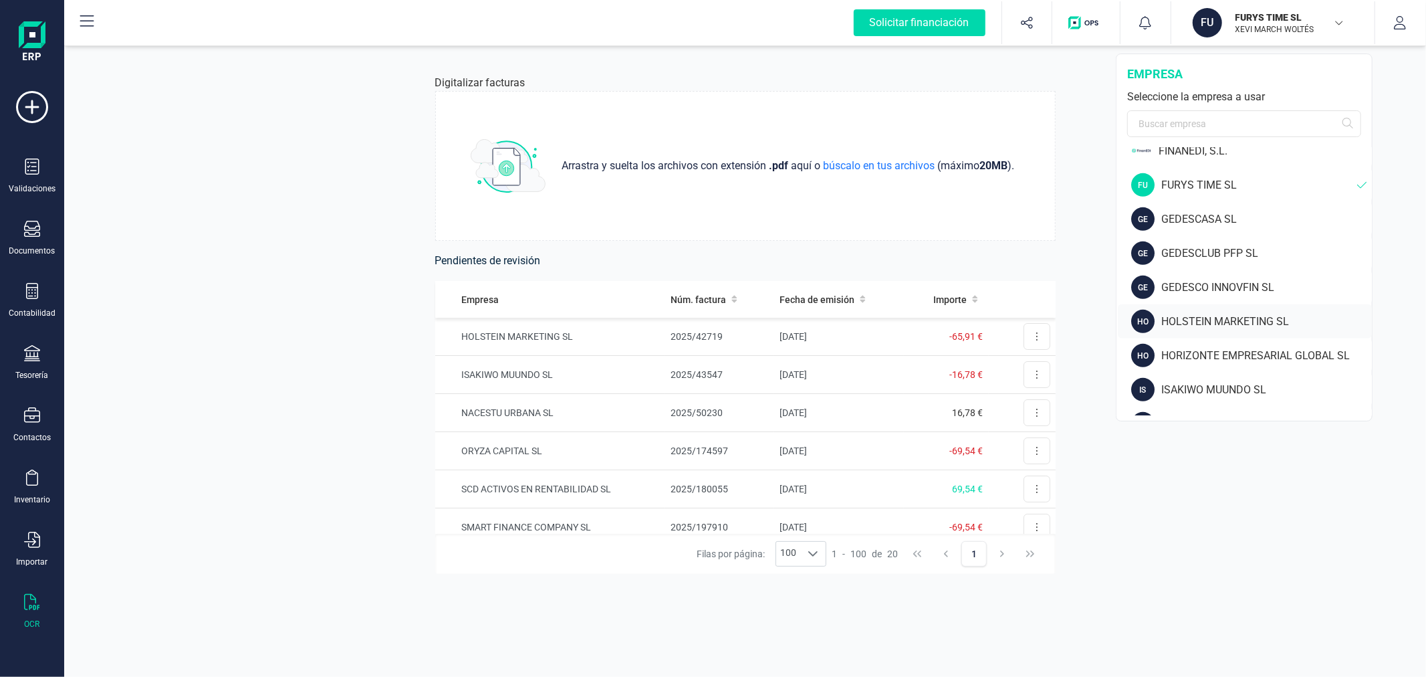
click at [1206, 311] on div "HO HOLSTEIN MARKETING SL" at bounding box center [1245, 321] width 254 height 34
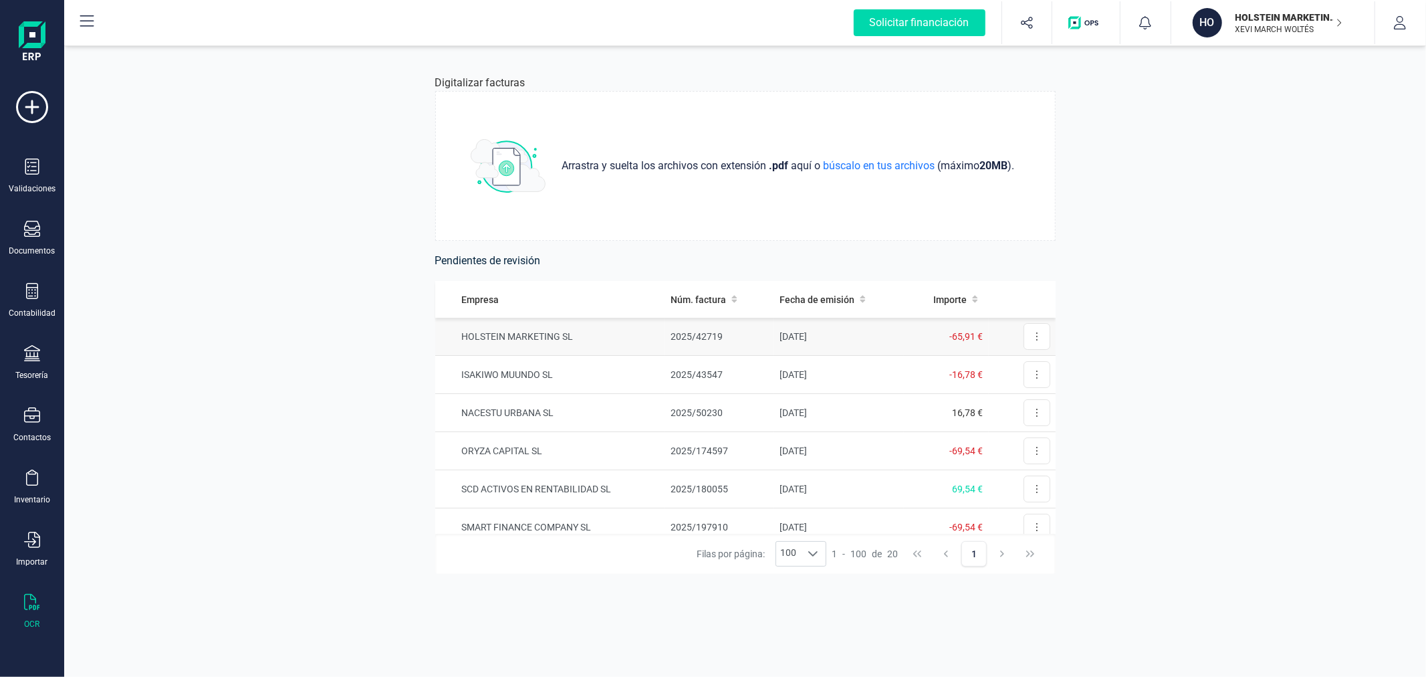
click at [560, 336] on td "HOLSTEIN MARKETING SL" at bounding box center [550, 337] width 230 height 38
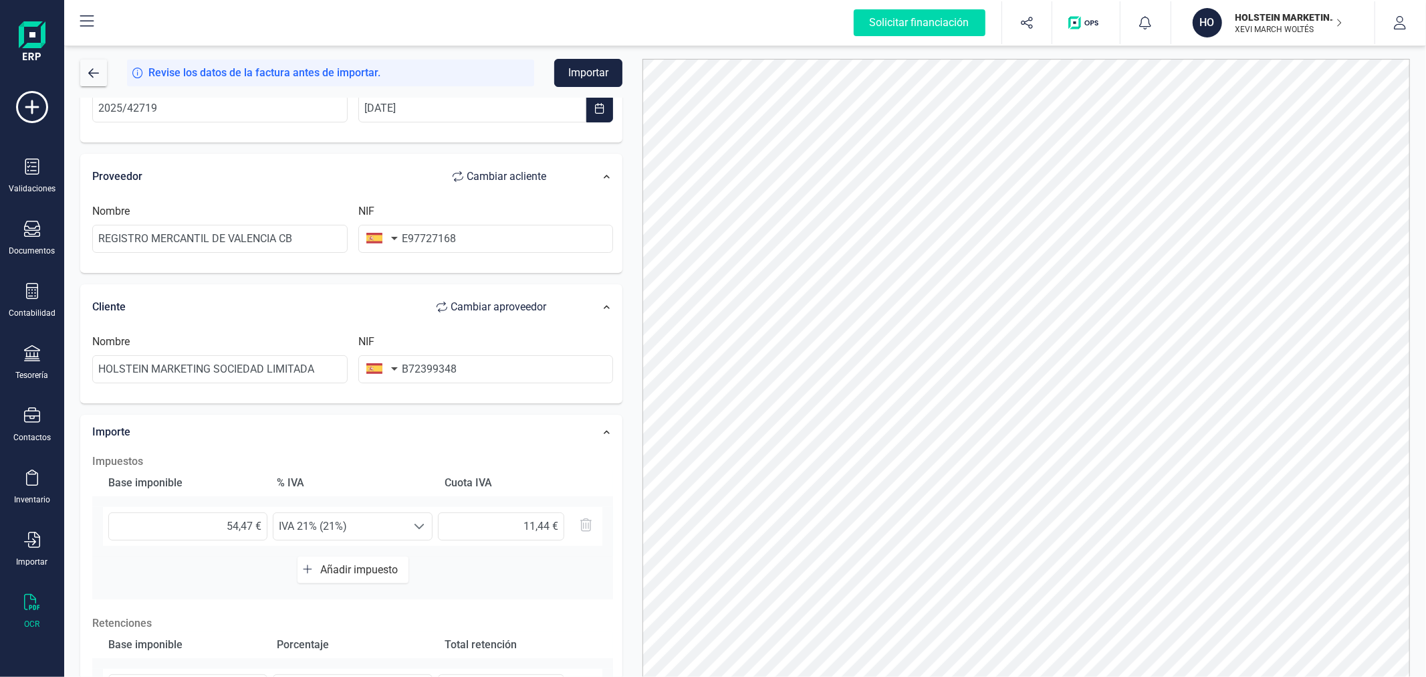
scroll to position [223, 0]
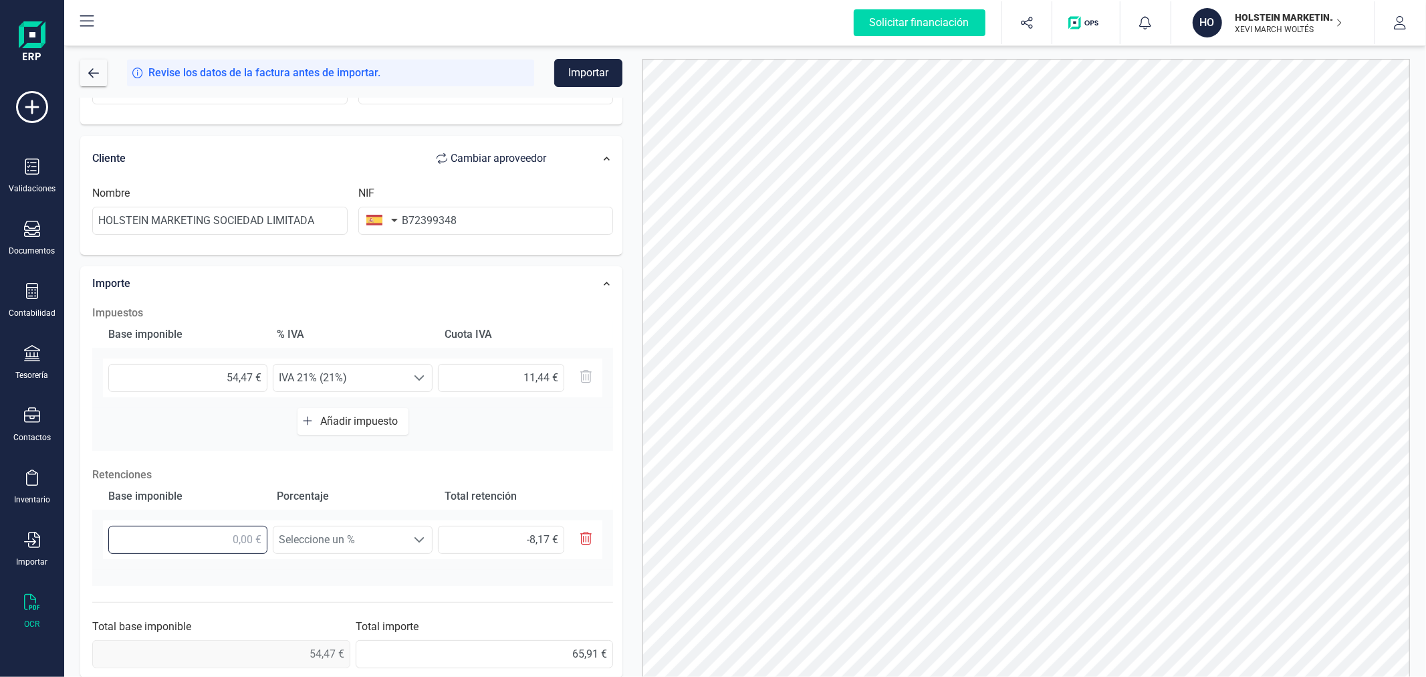
click at [224, 532] on input "text" at bounding box center [187, 539] width 159 height 28
type input "5,00 €"
type input "0,75 €"
type input "54,00 €"
type input "8,10 €"
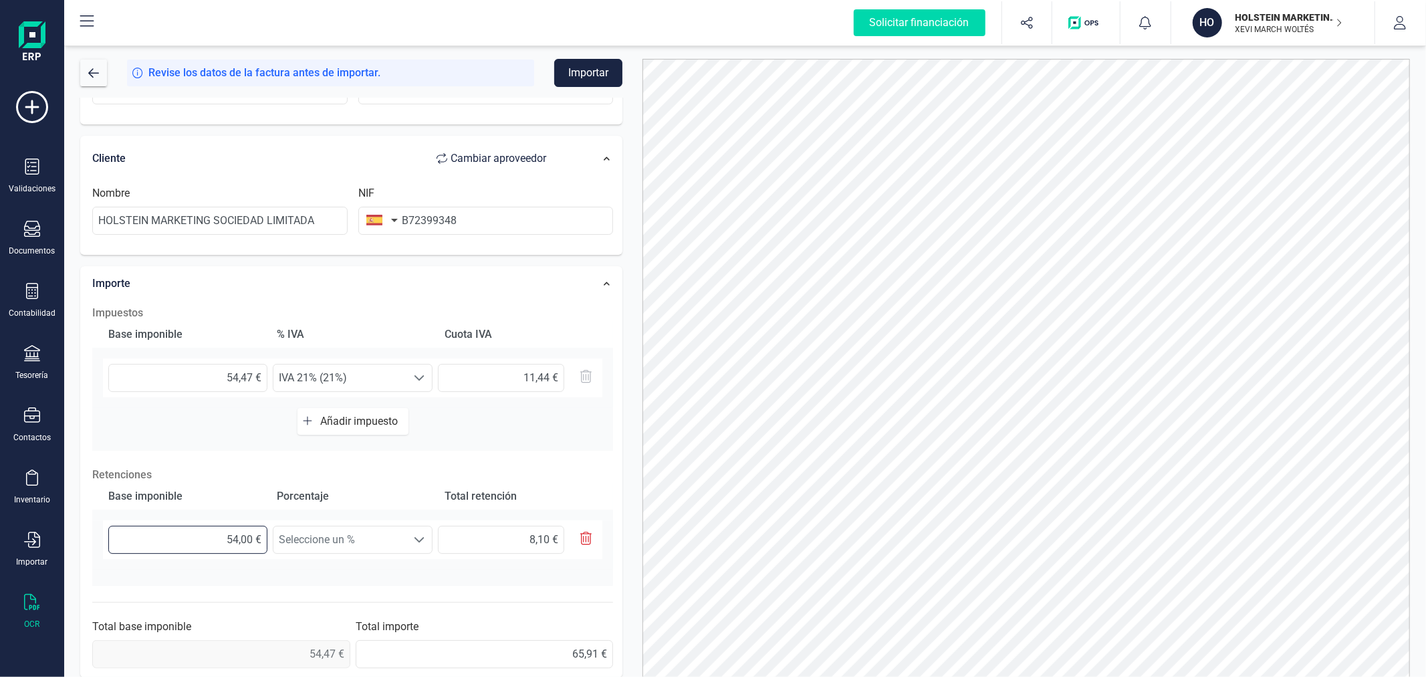
type input "54,40 €"
type input "8,16 €"
type input "54,47 €"
type input "8,17 €"
click at [344, 546] on span "Seleccione un %" at bounding box center [339, 539] width 133 height 27
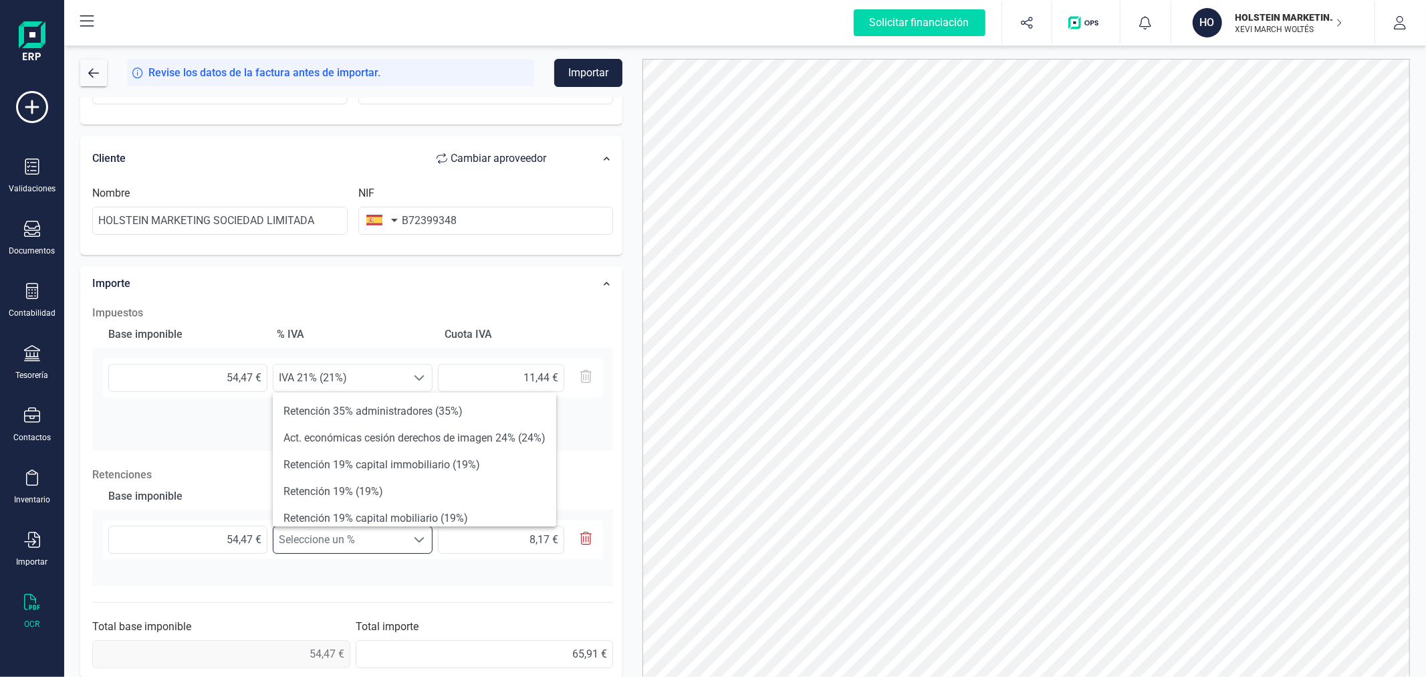
scroll to position [74, 0]
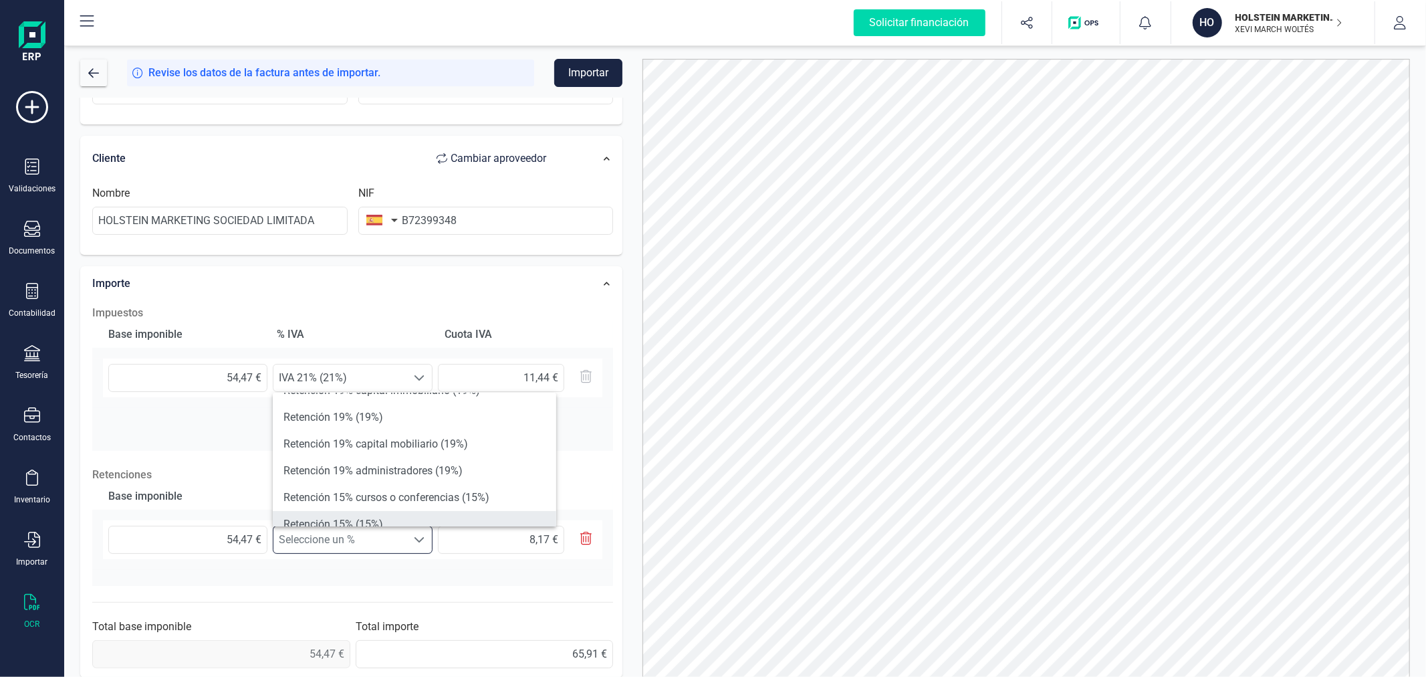
click at [382, 513] on li "Retención 15% (15%)" at bounding box center [414, 524] width 283 height 27
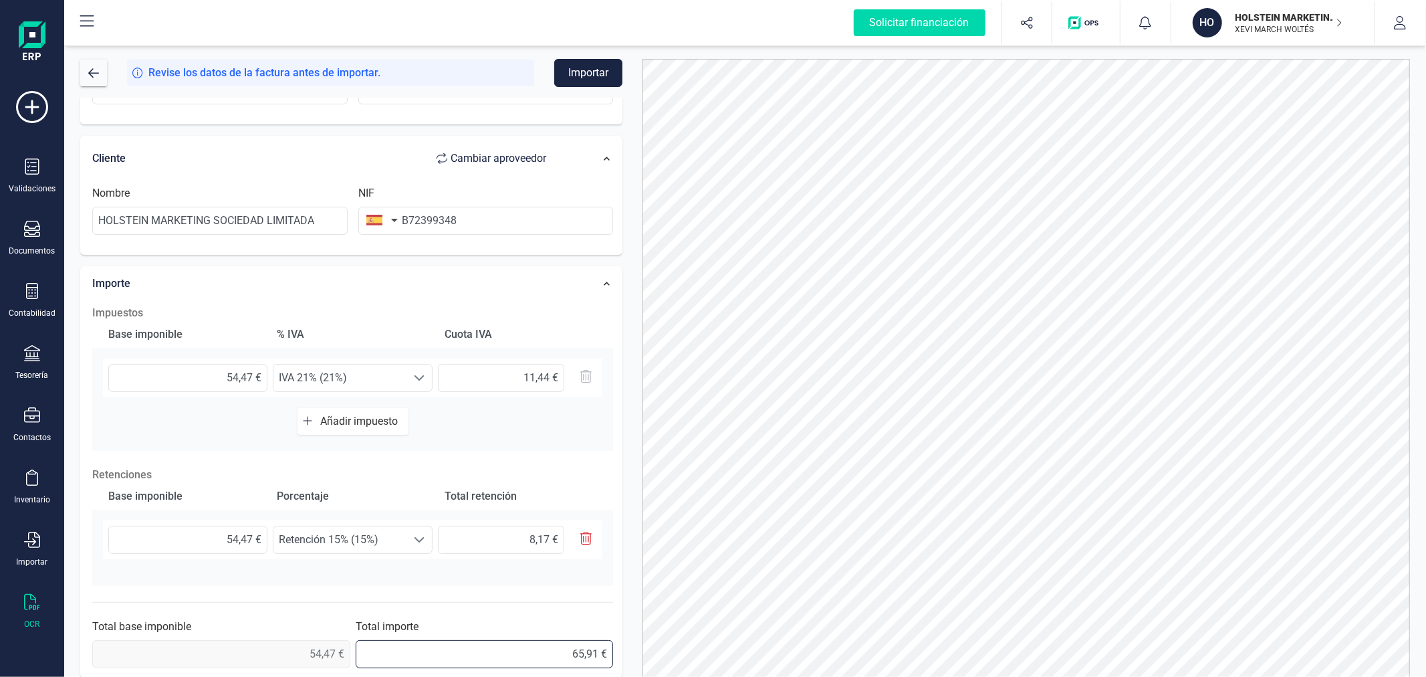
drag, startPoint x: 498, startPoint y: 649, endPoint x: 608, endPoint y: 645, distance: 110.4
click at [608, 645] on input "65,91 €" at bounding box center [485, 654] width 258 height 28
type input "57,74 €"
click at [630, 409] on div "Datos Factura Número de factura 2025/42719 Fecha de emisión 21/08/2025 Proveedo…" at bounding box center [351, 280] width 562 height 810
click at [602, 74] on button "Importar" at bounding box center [588, 73] width 68 height 28
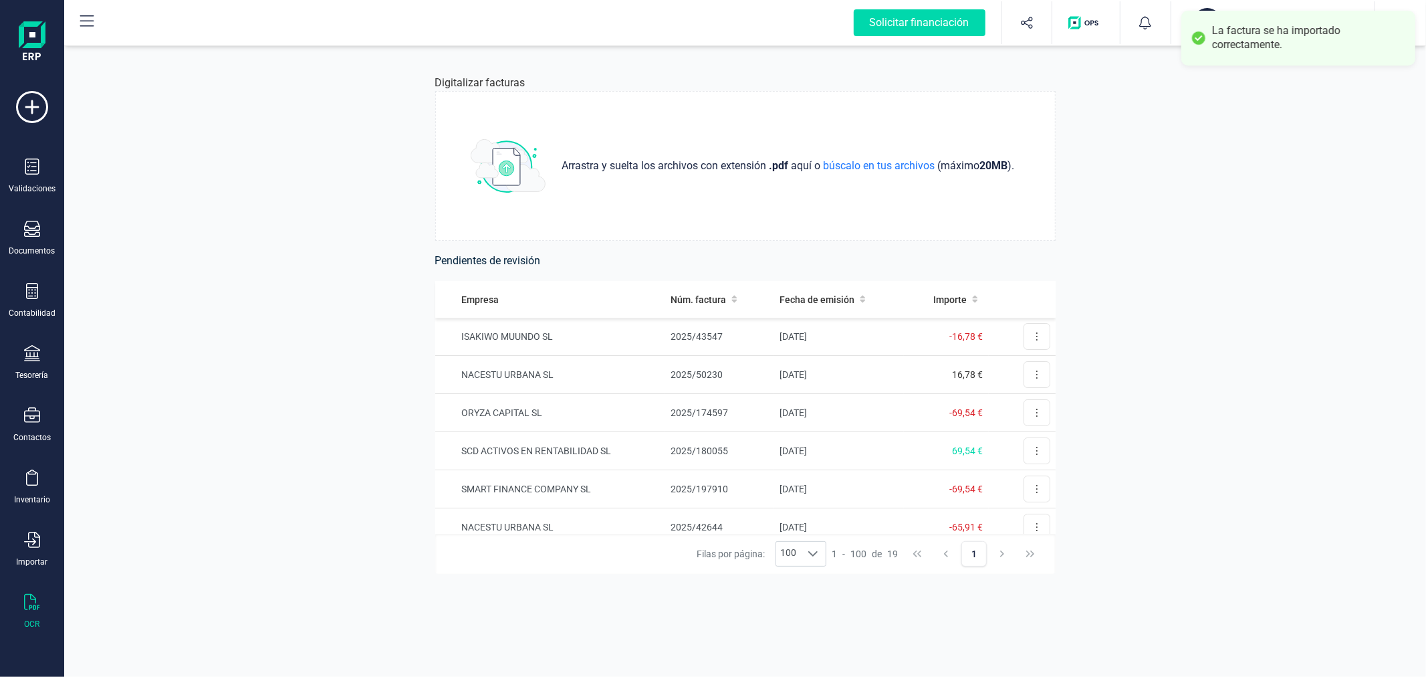
click at [1209, 7] on button "HO HOLSTEIN MARKETING SL XEVI MARCH WOLTÉS" at bounding box center [1272, 22] width 171 height 43
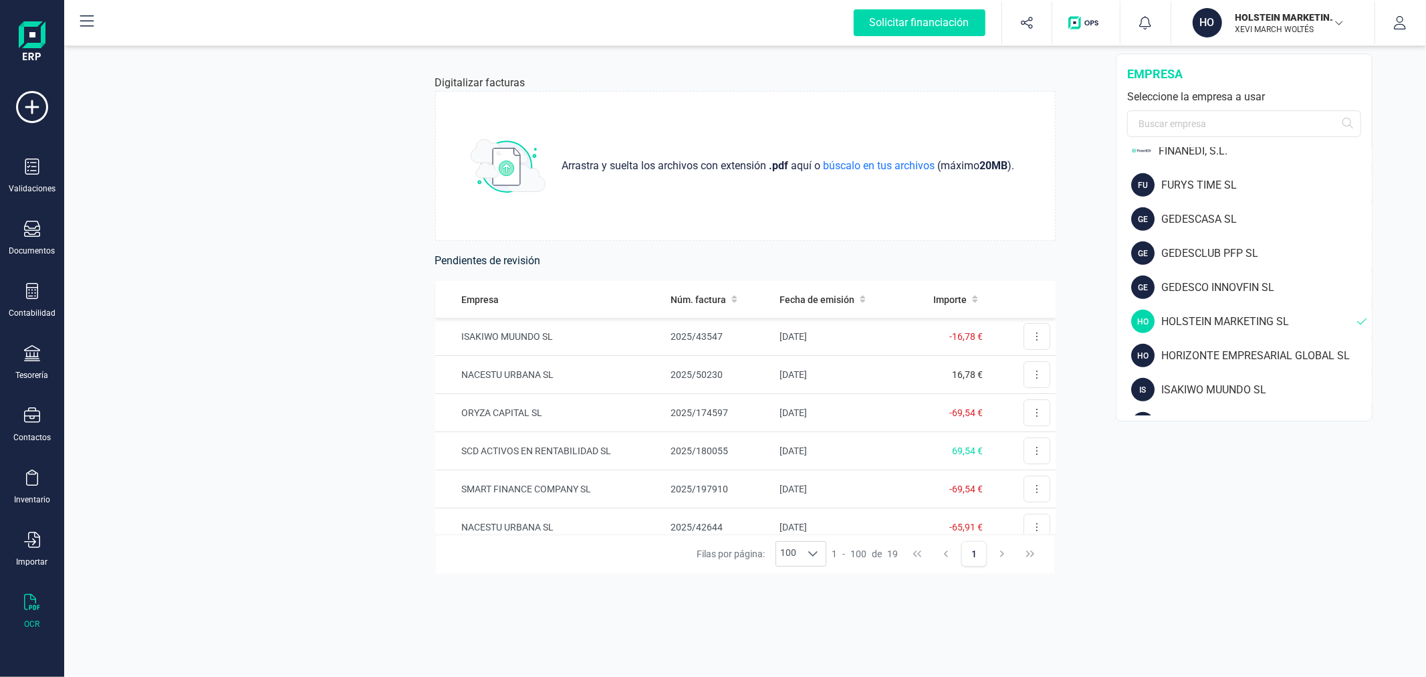
scroll to position [669, 0]
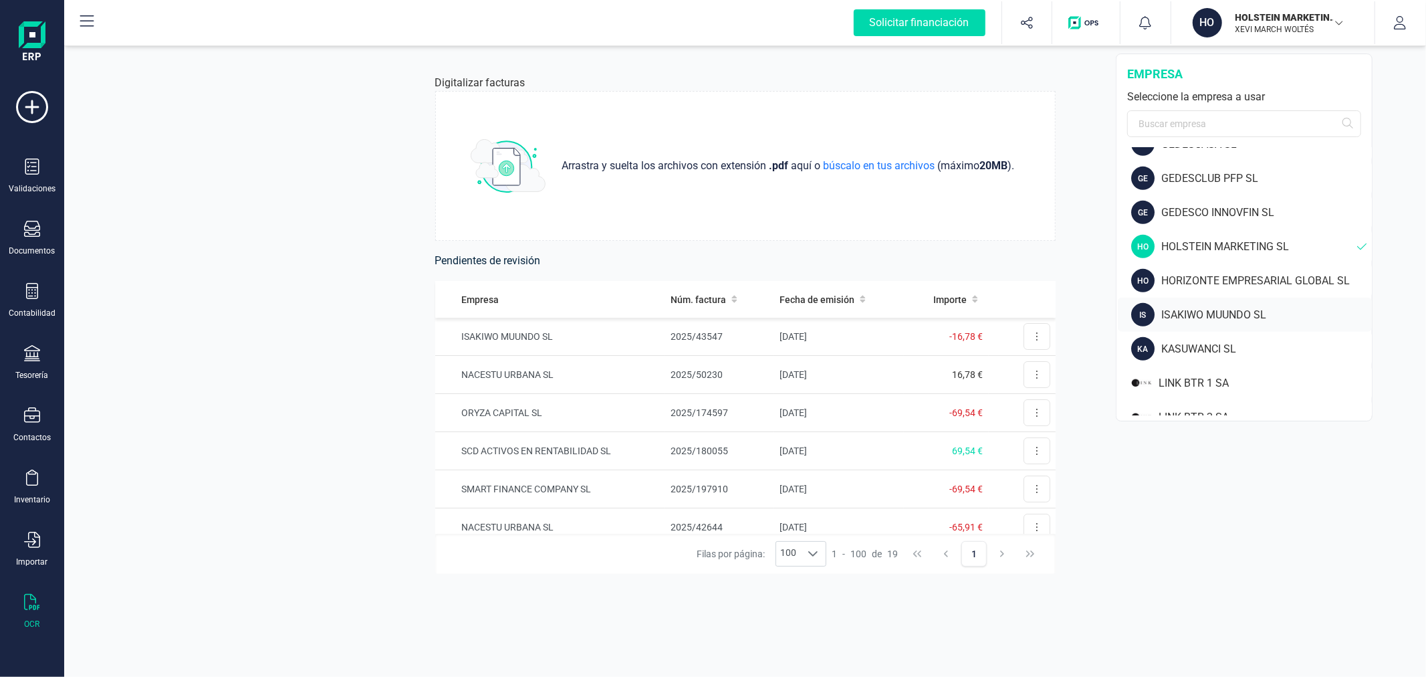
click at [1175, 314] on div "ISAKIWO MUUNDO SL" at bounding box center [1266, 315] width 211 height 16
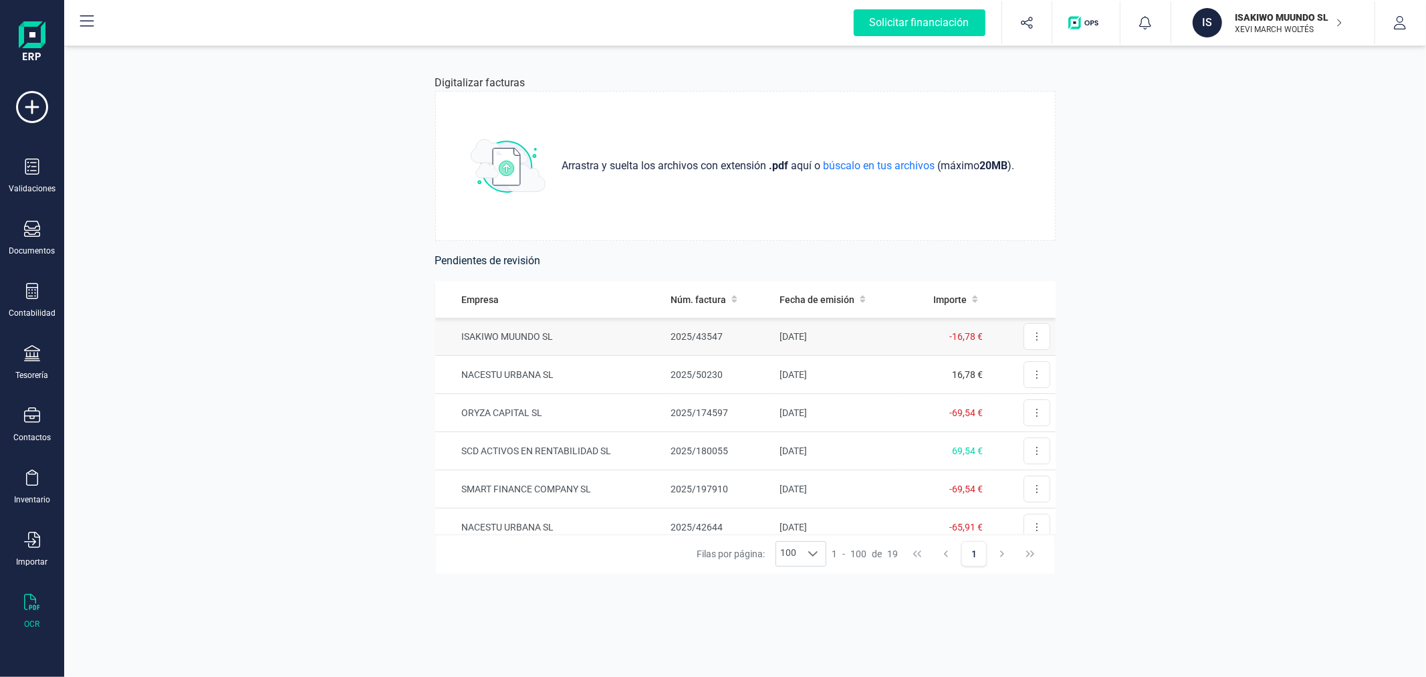
click at [555, 336] on td "ISAKIWO MUUNDO SL" at bounding box center [550, 337] width 230 height 38
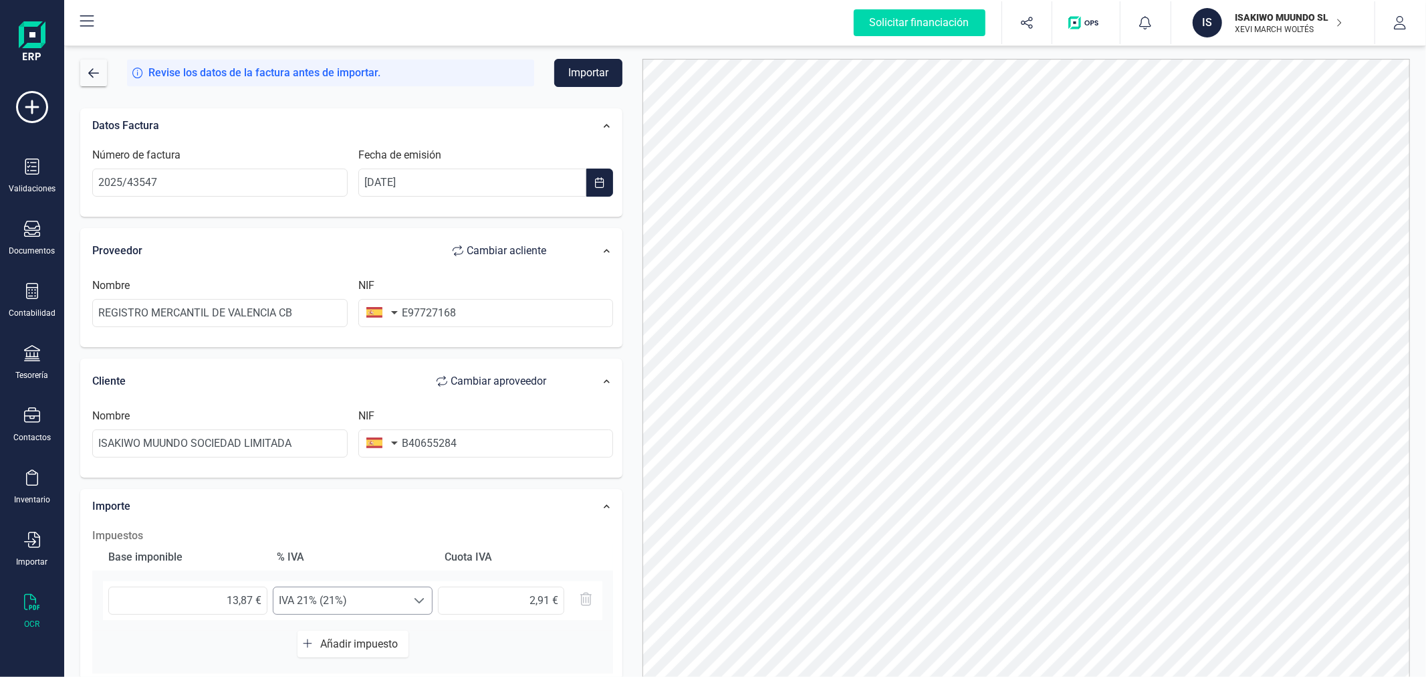
scroll to position [223, 0]
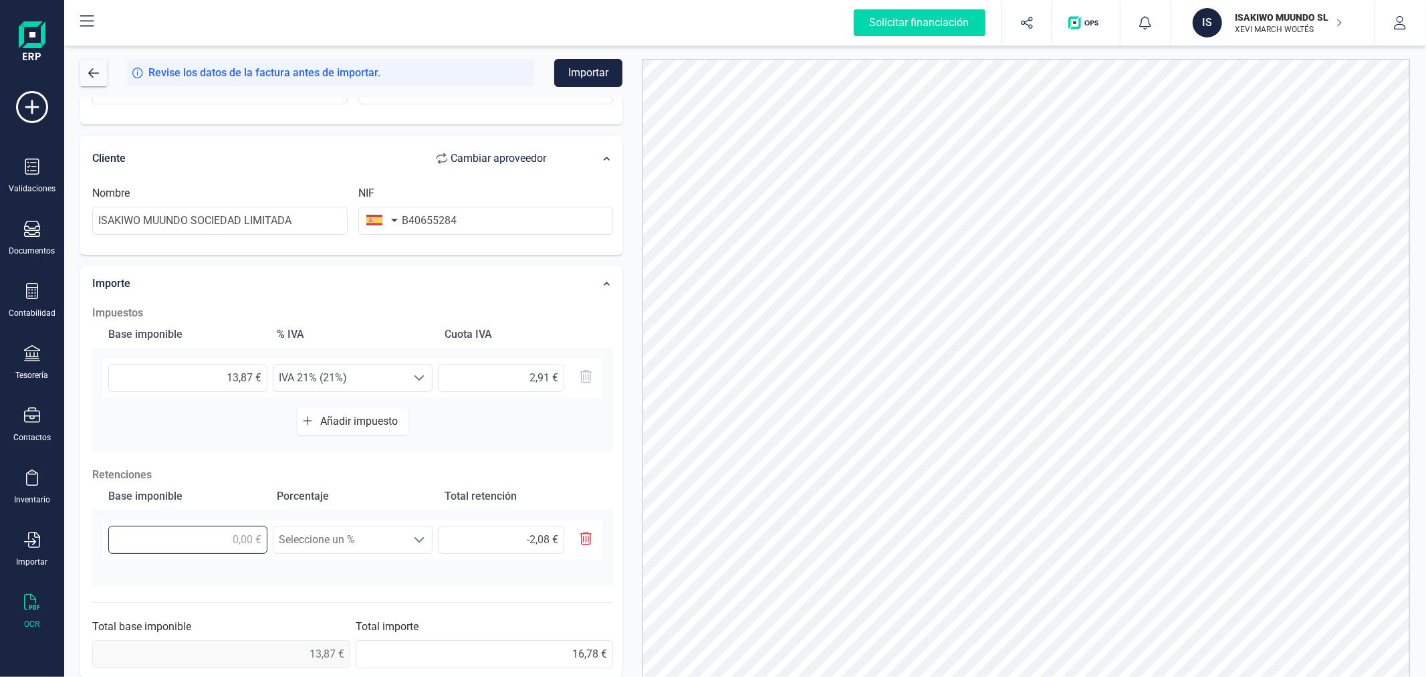
click at [208, 540] on input "text" at bounding box center [187, 539] width 159 height 28
type input "1,00 €"
type input "0,15 €"
type input "13,00 €"
type input "1,95 €"
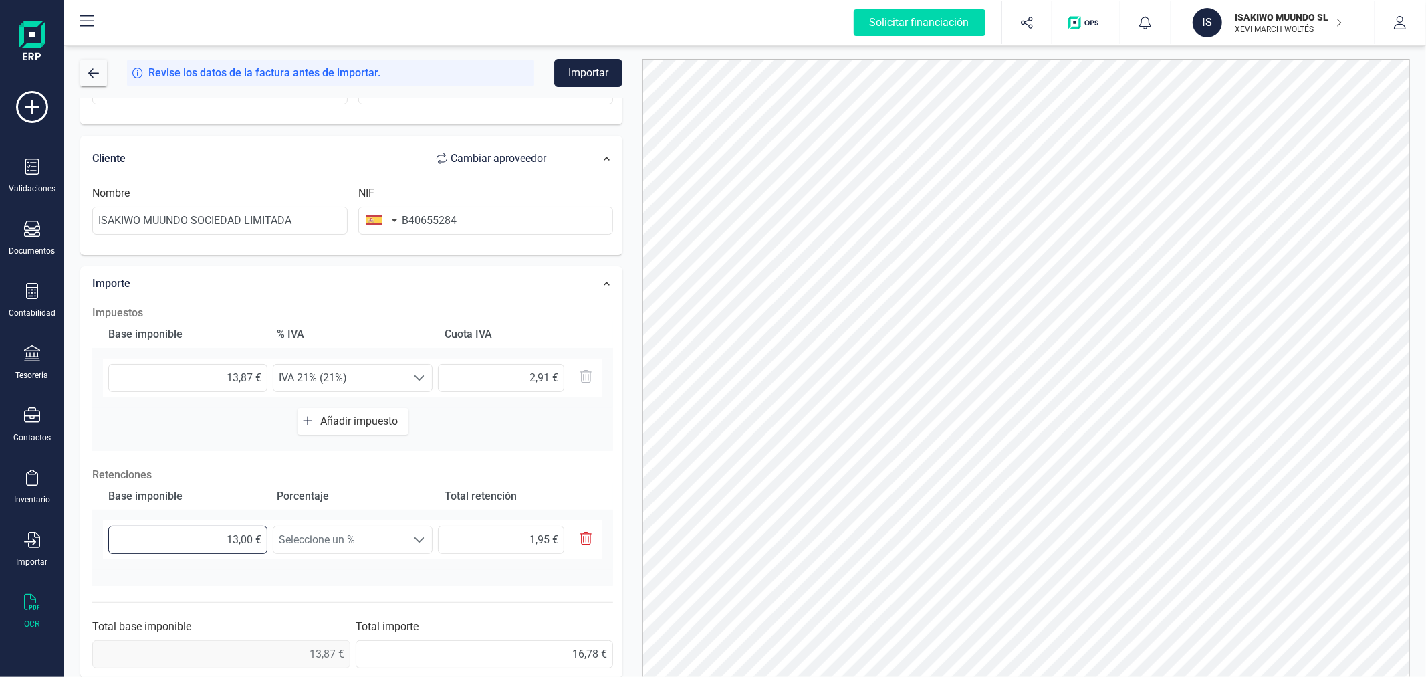
type input "13,80 €"
type input "2,07 €"
type input "13,87 €"
type input "2,08 €"
click at [316, 543] on span "Seleccione un %" at bounding box center [339, 539] width 133 height 27
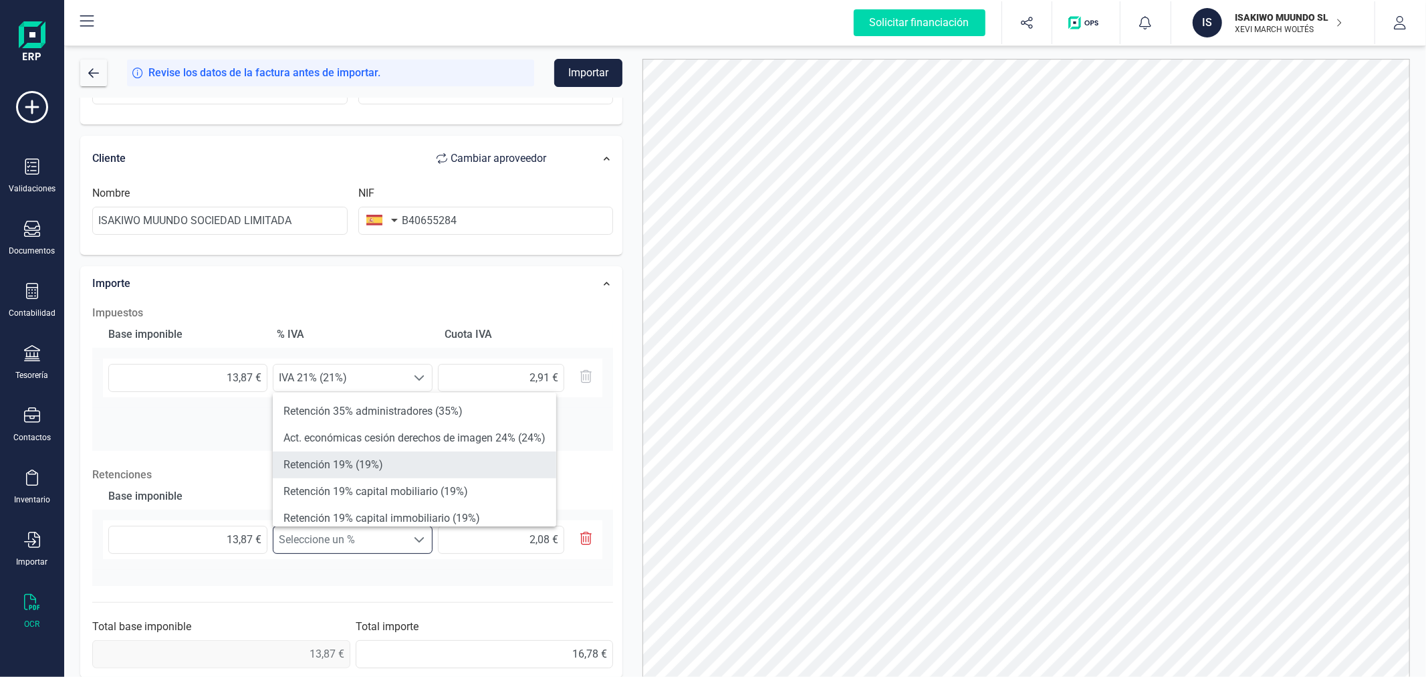
scroll to position [74, 0]
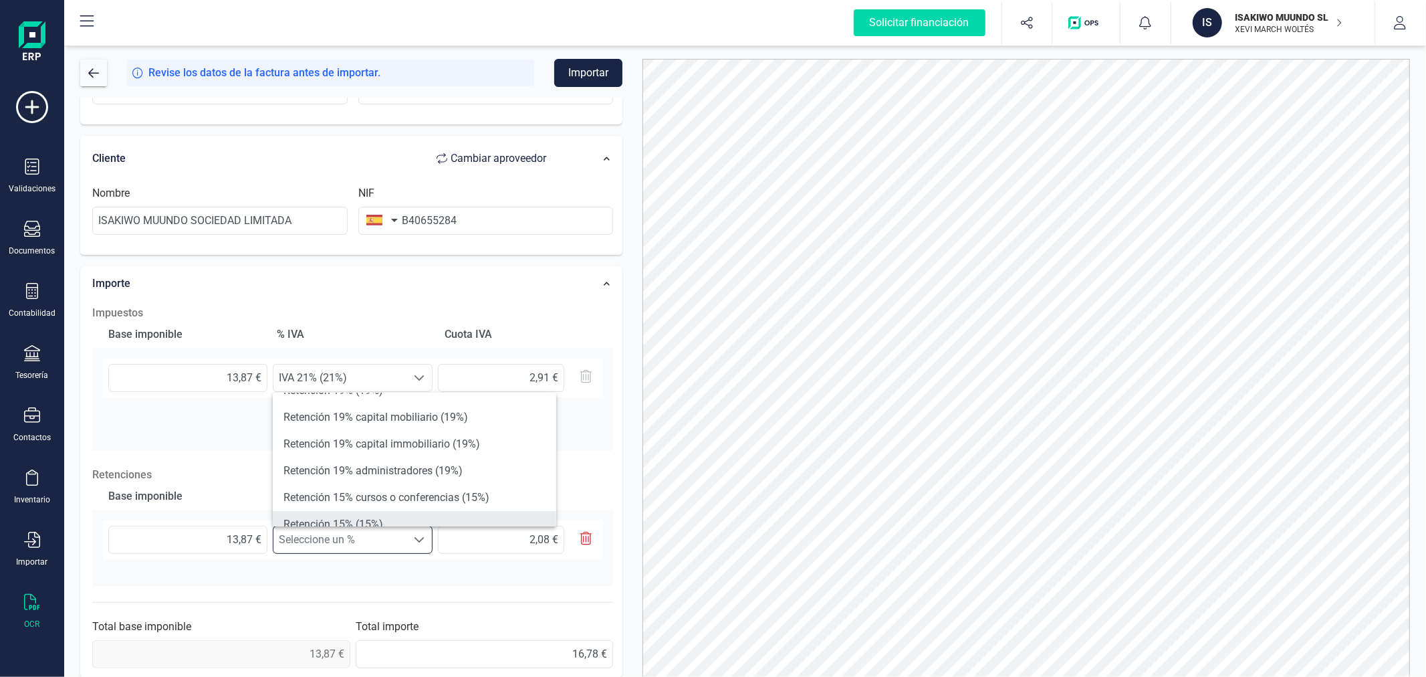
click at [372, 516] on li "Retención 15% (15%)" at bounding box center [414, 524] width 283 height 27
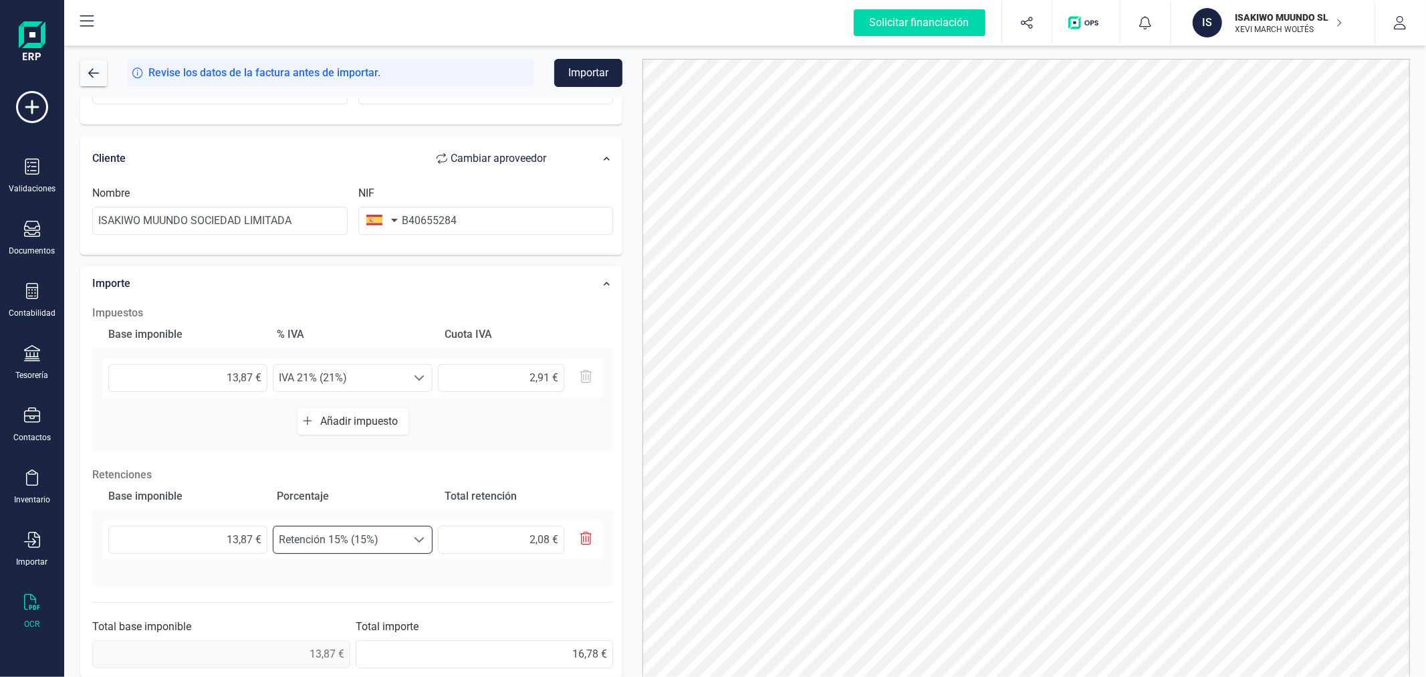
scroll to position [235, 0]
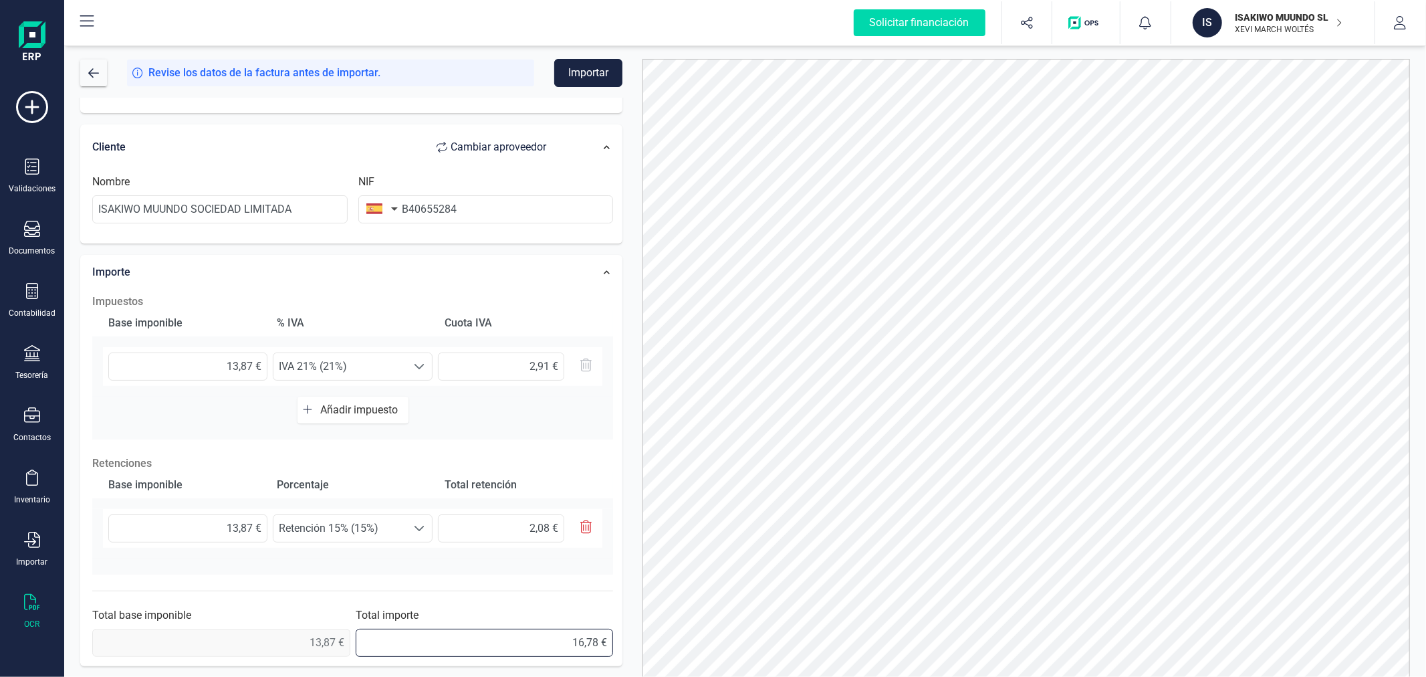
drag, startPoint x: 558, startPoint y: 645, endPoint x: 637, endPoint y: 636, distance: 79.4
click at [637, 636] on div "Revise los datos de la factura antes de importar. Importar Datos Factura Número…" at bounding box center [745, 368] width 1350 height 618
type input "14,70 €"
click at [587, 69] on button "Importar" at bounding box center [588, 73] width 68 height 28
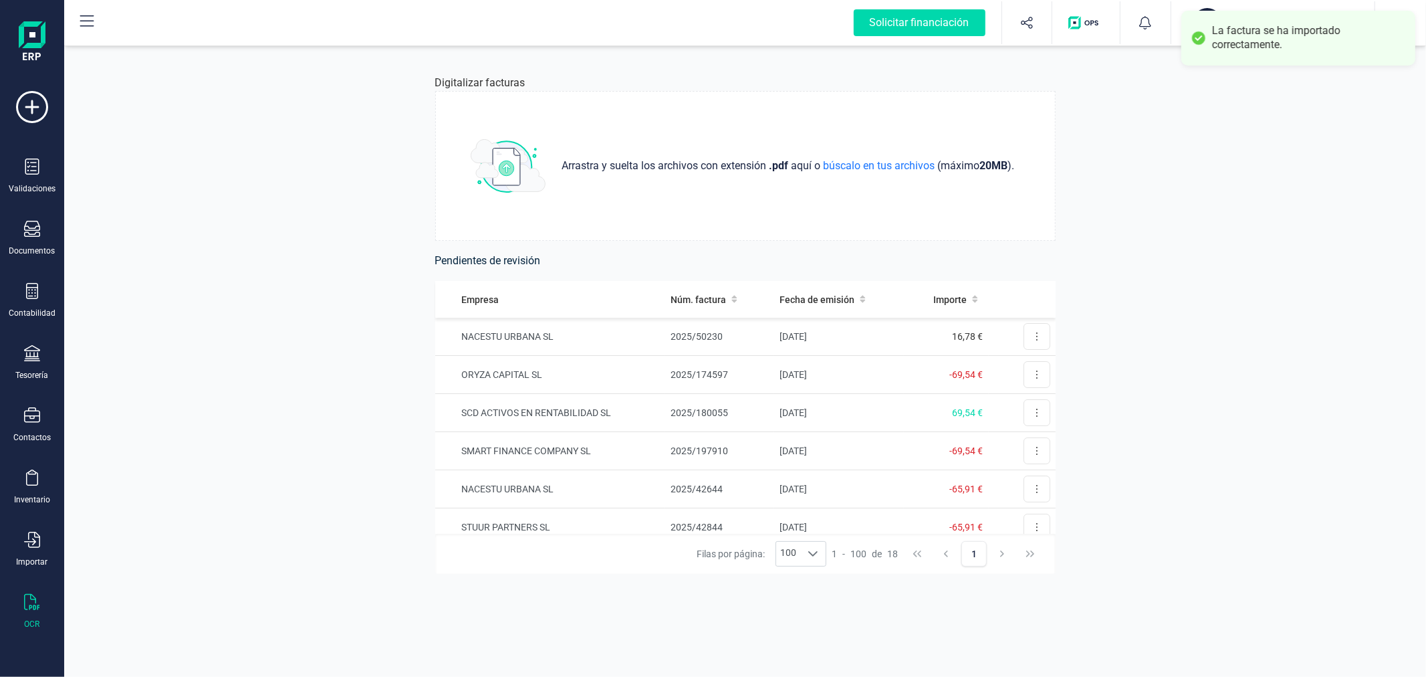
click at [1215, 1] on button "IS ISAKIWO MUUNDO SL XEVI MARCH WOLTÉS" at bounding box center [1272, 22] width 171 height 43
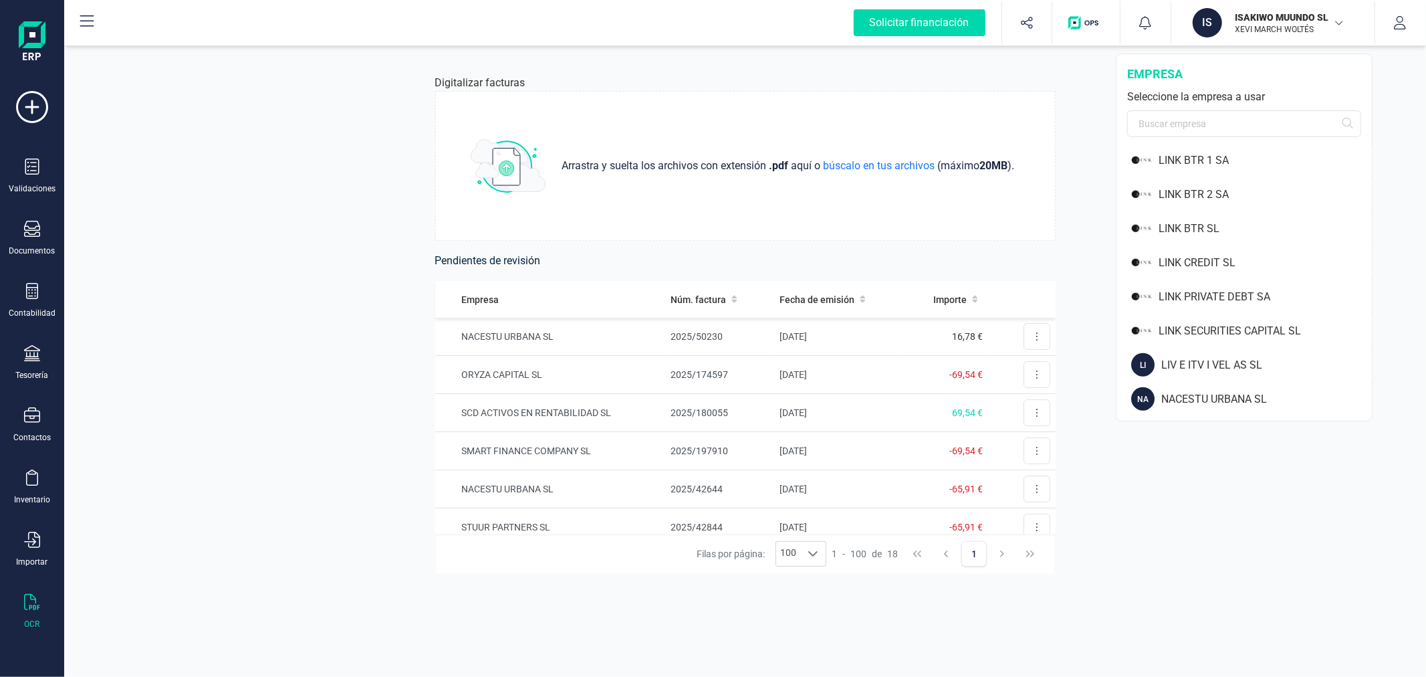
scroll to position [965, 0]
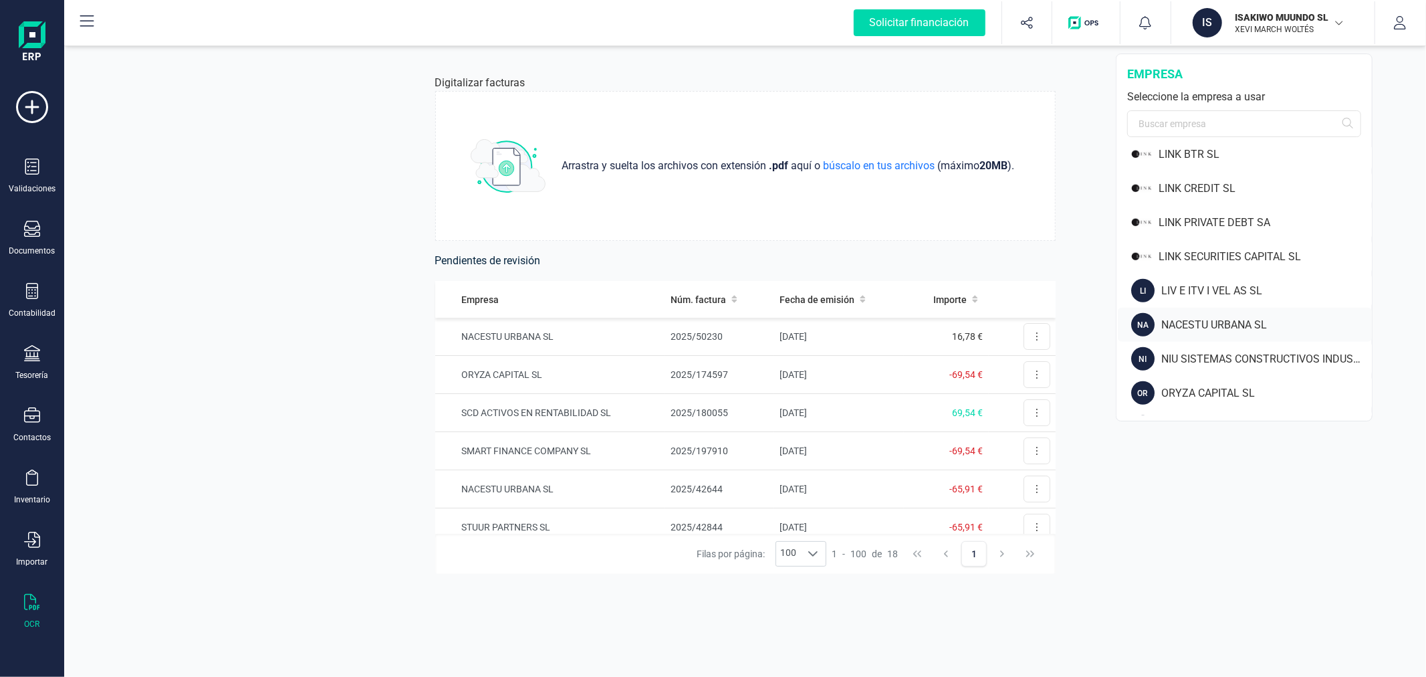
click at [1197, 322] on div "NACESTU URBANA SL" at bounding box center [1266, 325] width 211 height 16
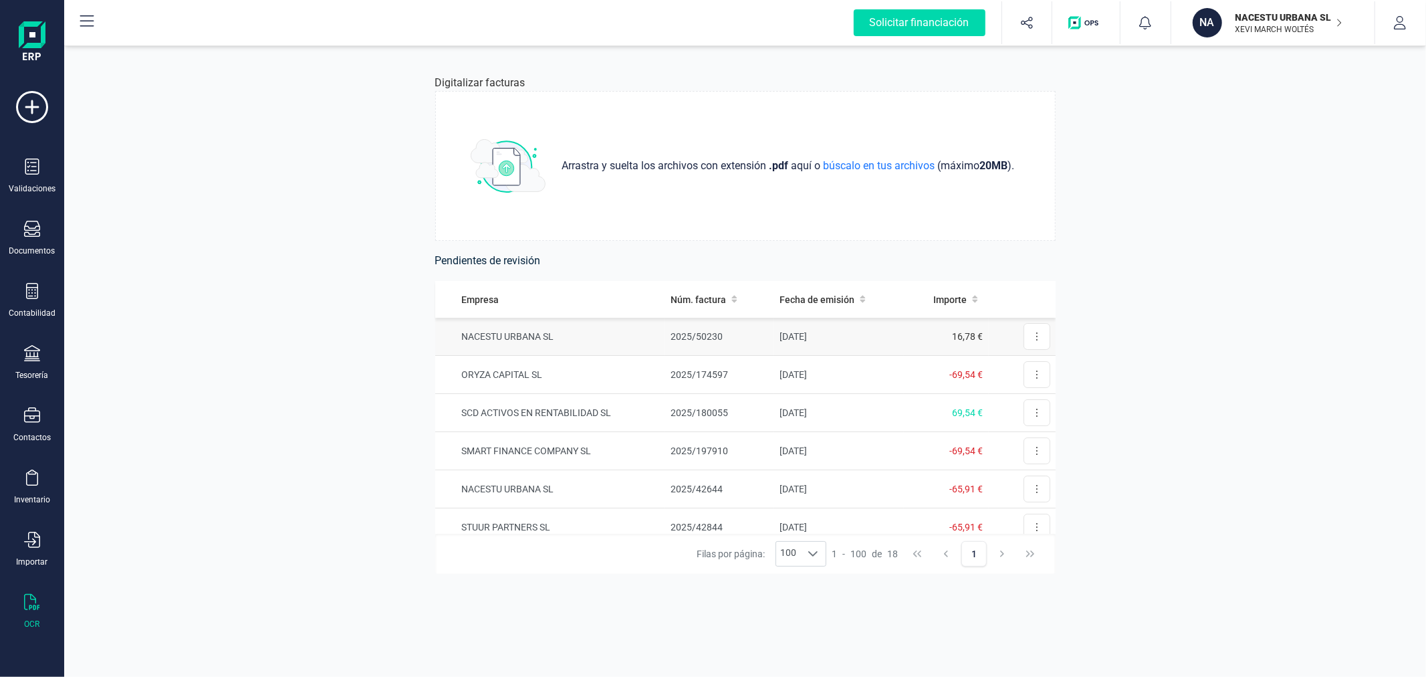
click at [547, 333] on td "NACESTU URBANA SL" at bounding box center [550, 337] width 230 height 38
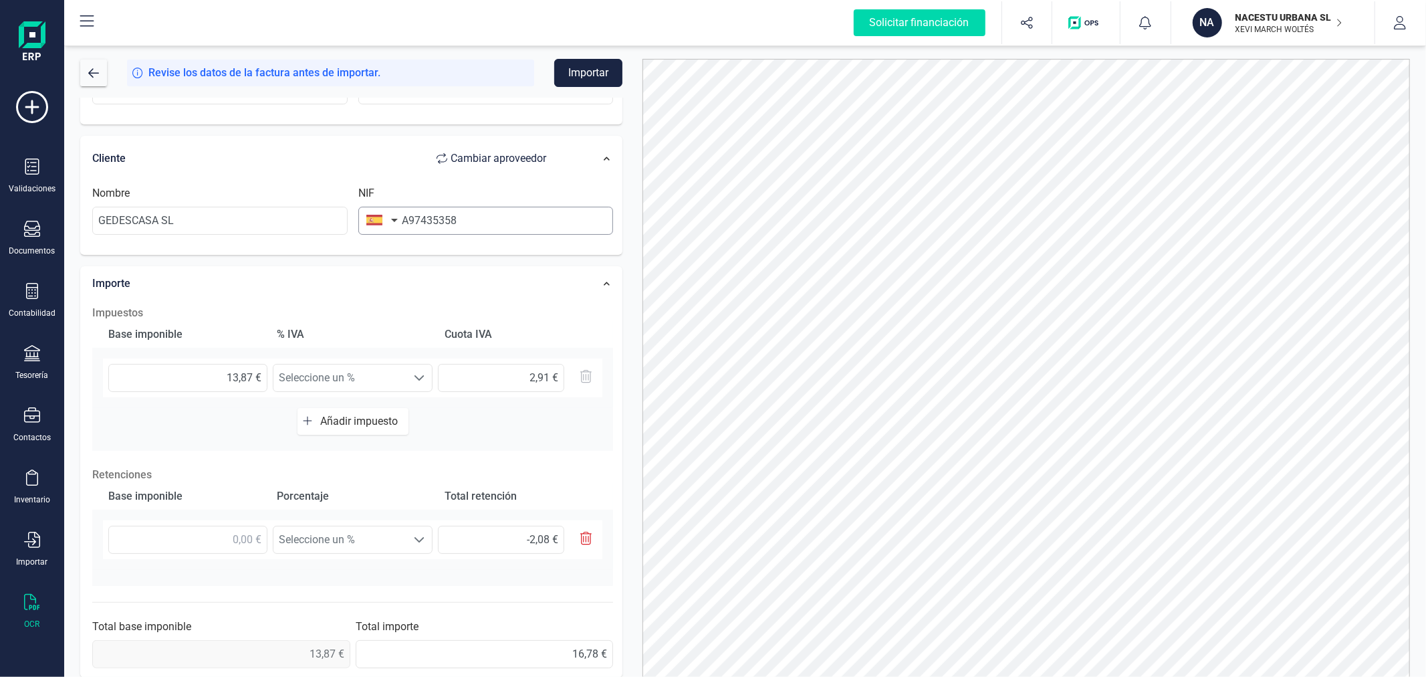
scroll to position [74, 0]
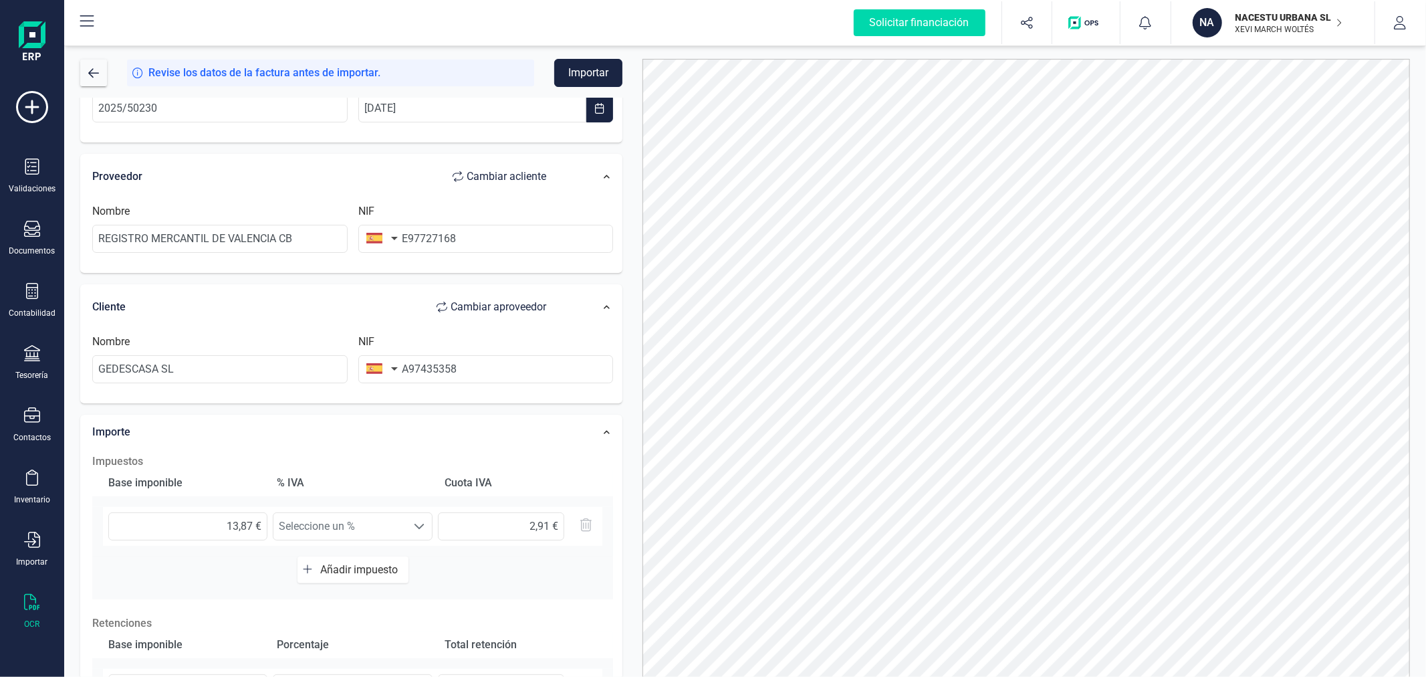
click at [1272, 12] on p "NACESTU URBANA SL" at bounding box center [1289, 17] width 107 height 13
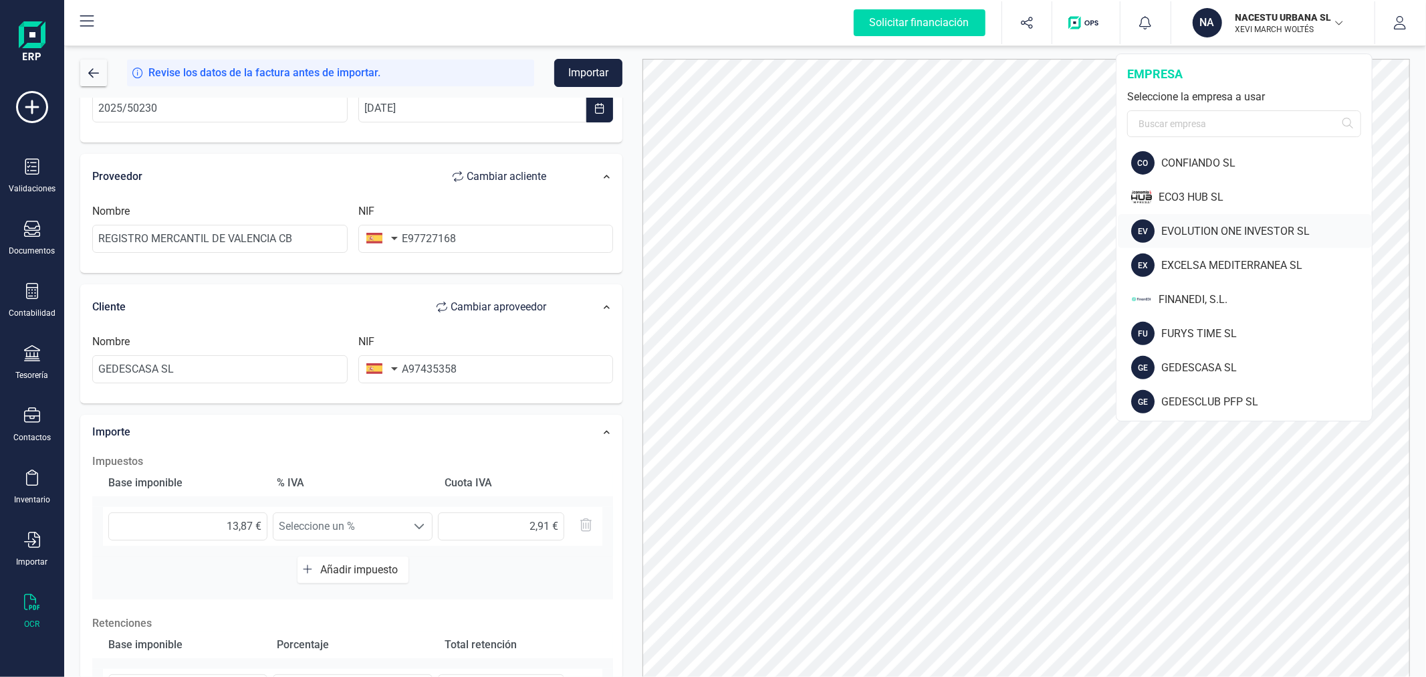
scroll to position [519, 0]
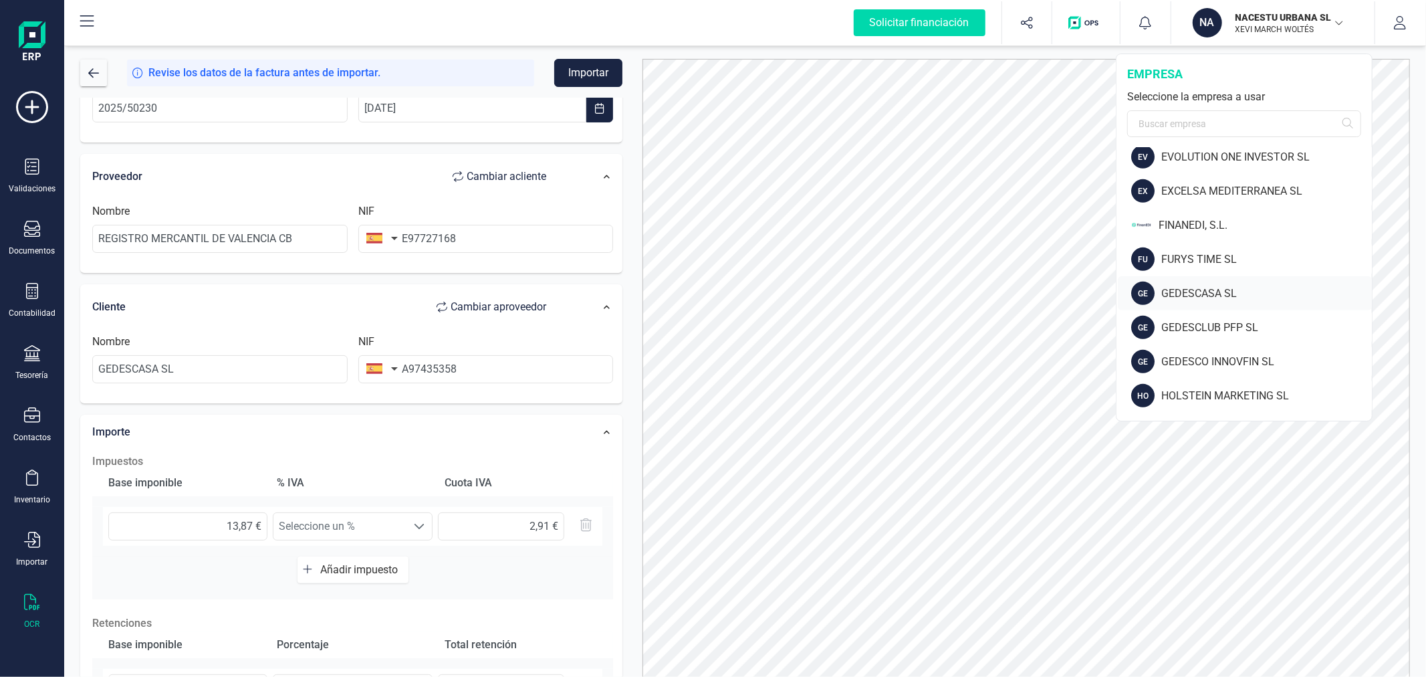
click at [1199, 288] on div "GEDESCASA SL" at bounding box center [1266, 293] width 211 height 16
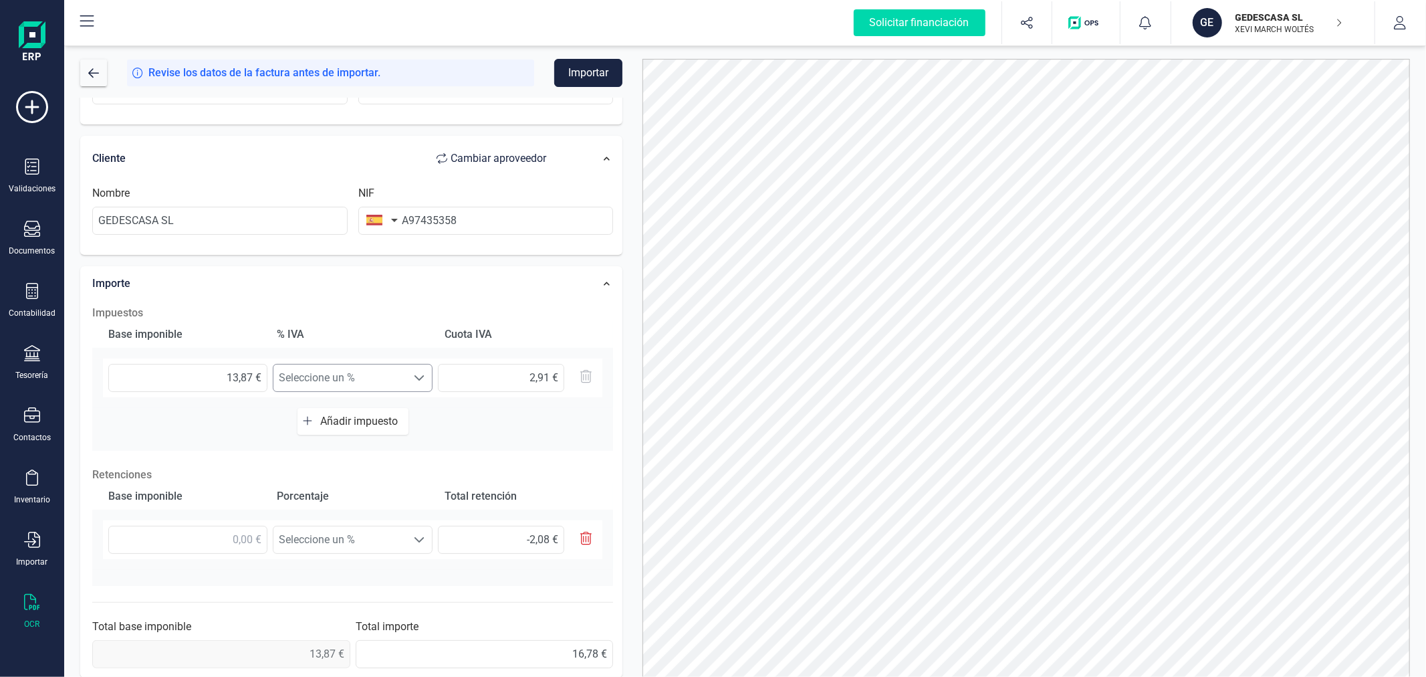
scroll to position [235, 0]
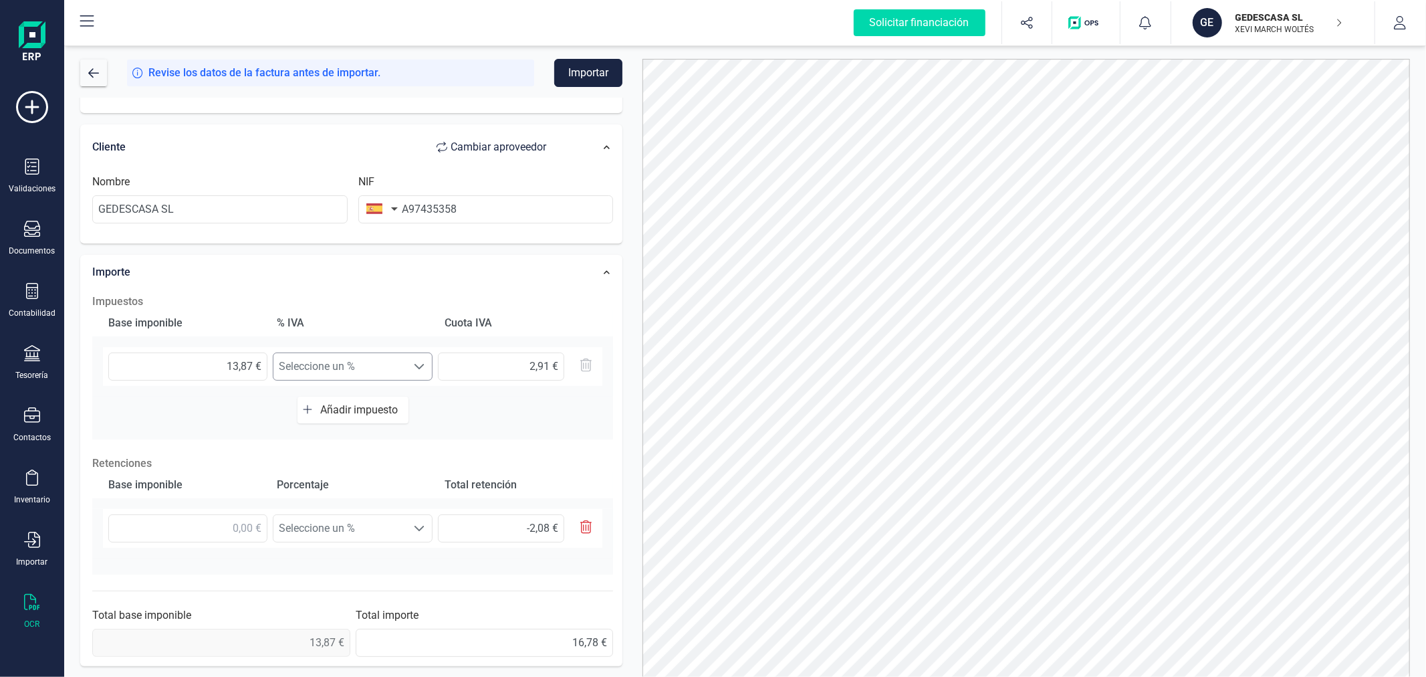
click at [359, 364] on span "Seleccione un %" at bounding box center [339, 366] width 133 height 27
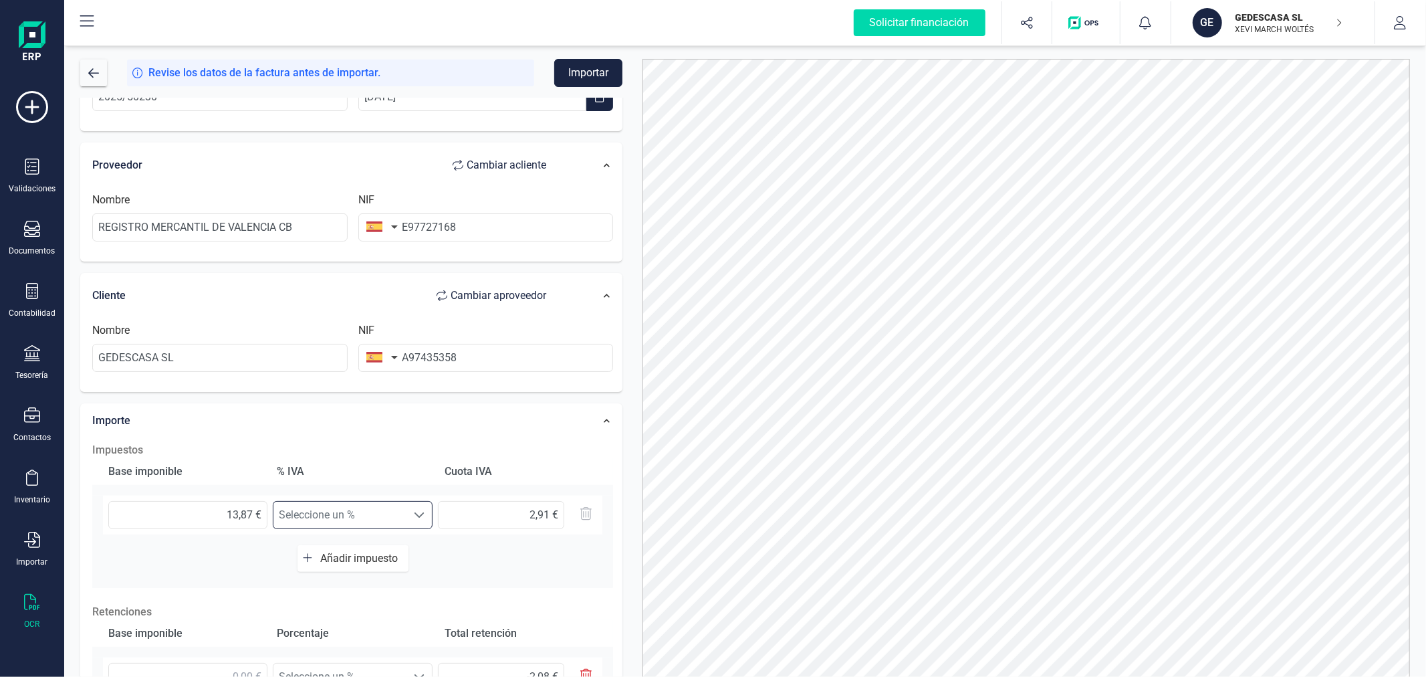
scroll to position [11, 0]
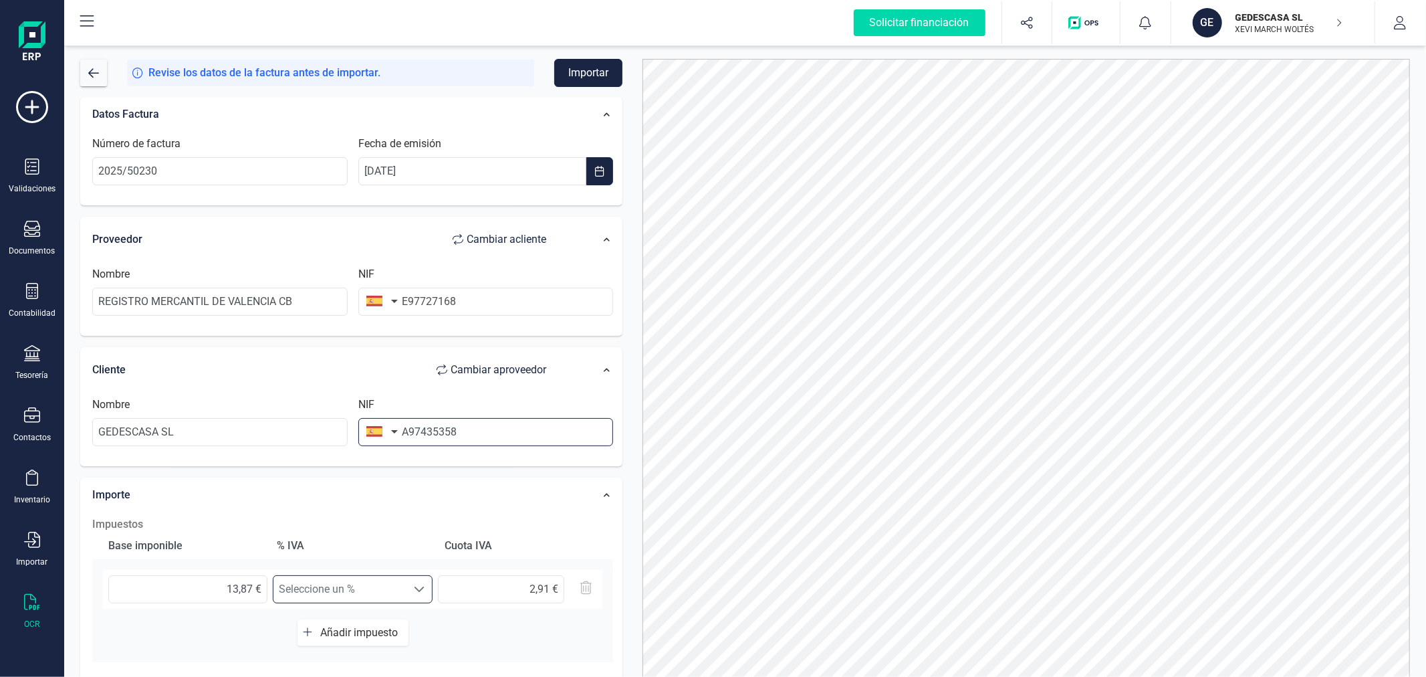
click at [406, 430] on input "A97435358" at bounding box center [485, 432] width 255 height 28
type input "B97435358"
click at [463, 466] on li "B97435358" at bounding box center [485, 464] width 255 height 27
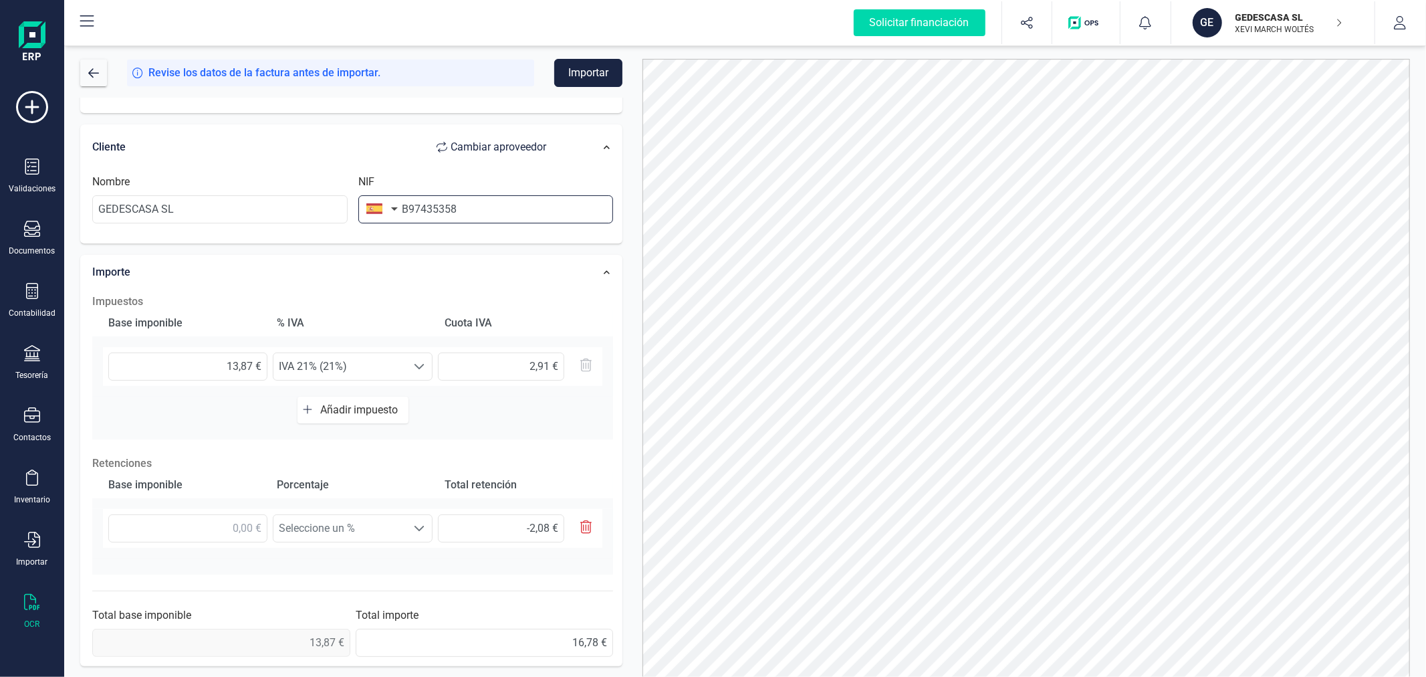
scroll to position [64, 0]
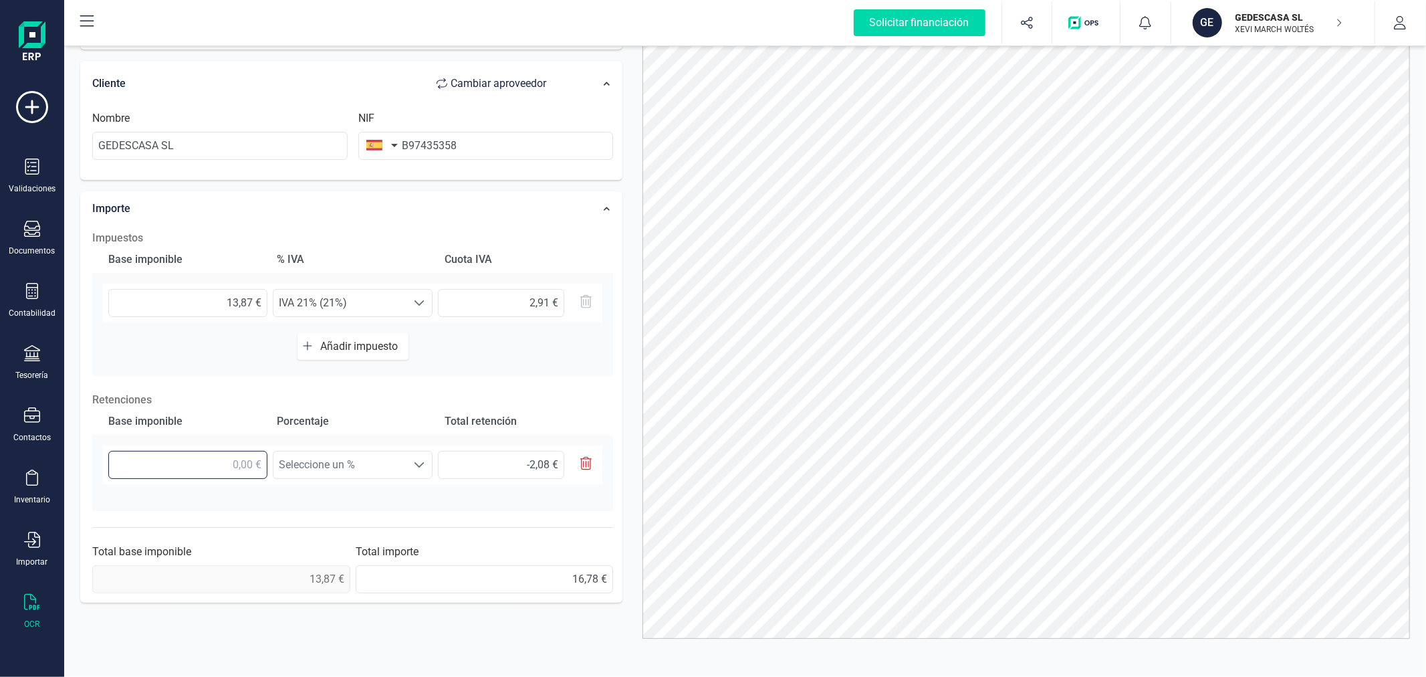
click at [243, 452] on input "text" at bounding box center [187, 465] width 159 height 28
type input "1,00 €"
type input "0,15 €"
type input "16,00 €"
type input "2,40 €"
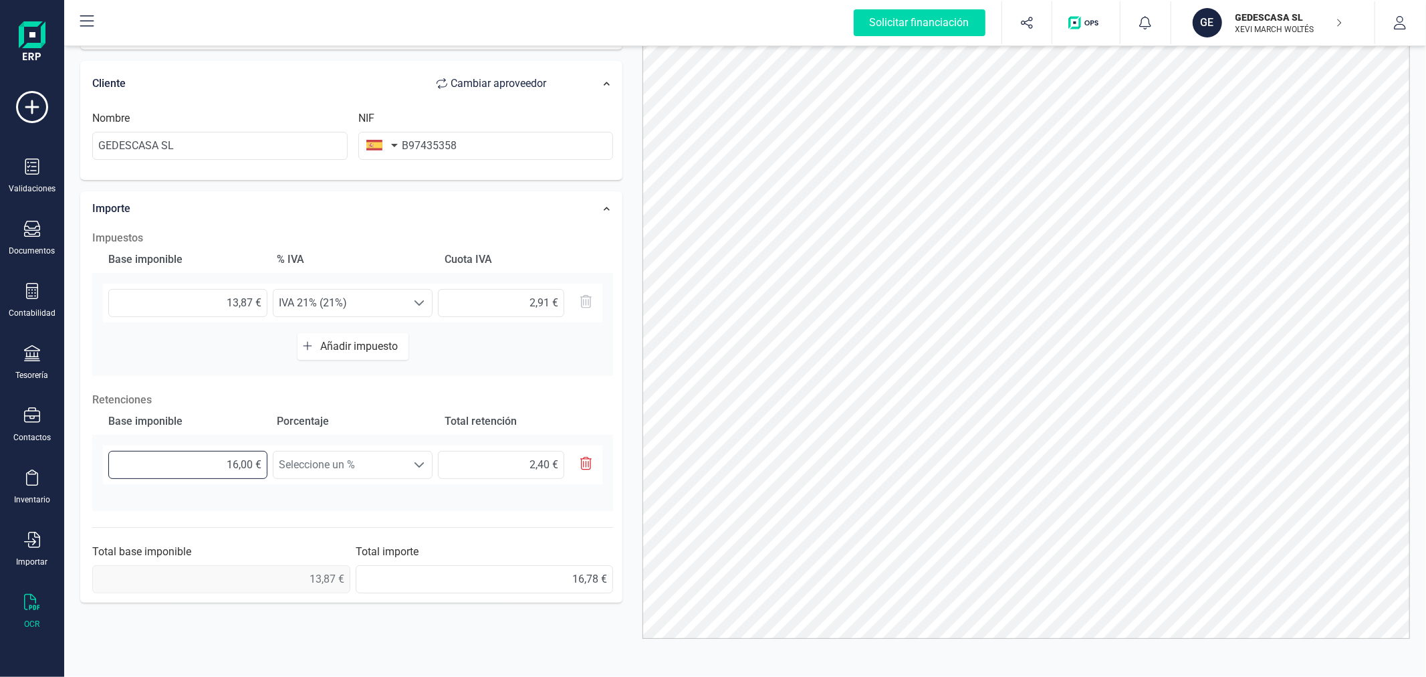
type input "1,00 €"
type input "0,15 €"
type input "13,00 €"
type input "1,95 €"
type input "13,80 €"
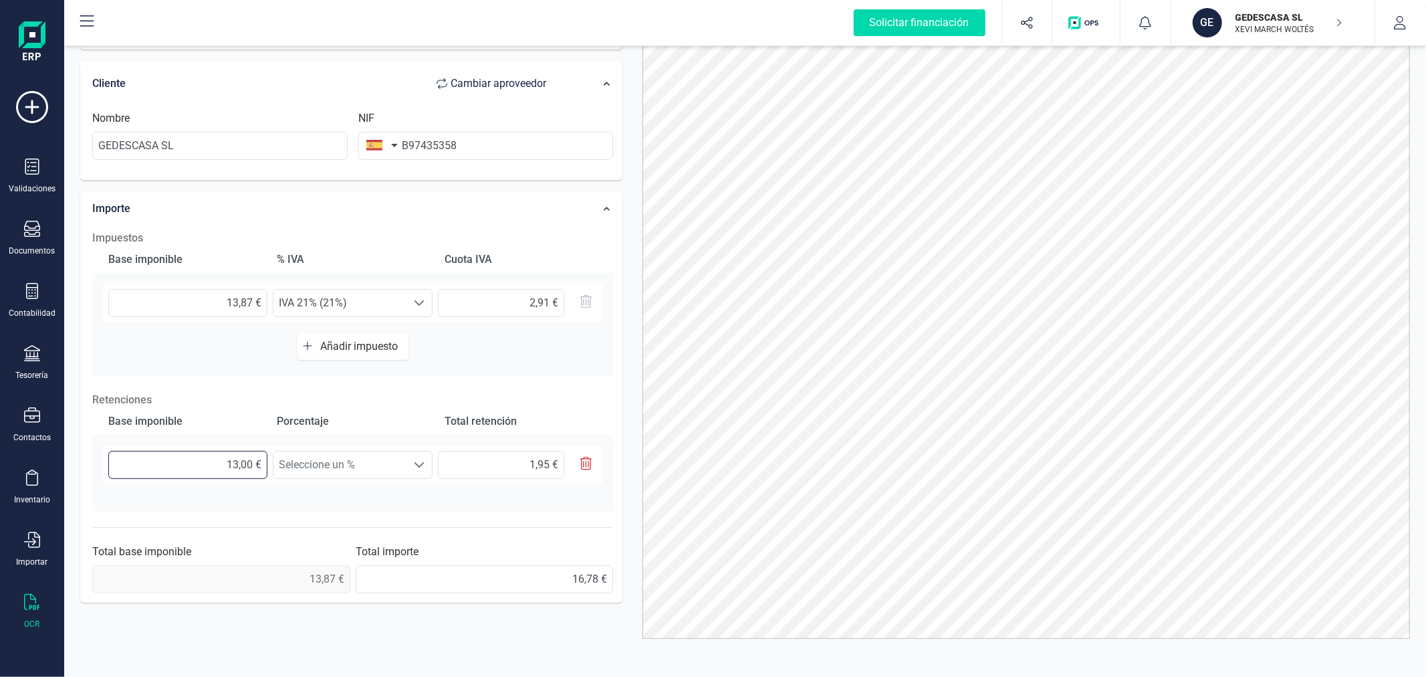
type input "2,07 €"
type input "13,87 €"
type input "2,08 €"
click at [349, 452] on span "Seleccione un %" at bounding box center [339, 464] width 133 height 27
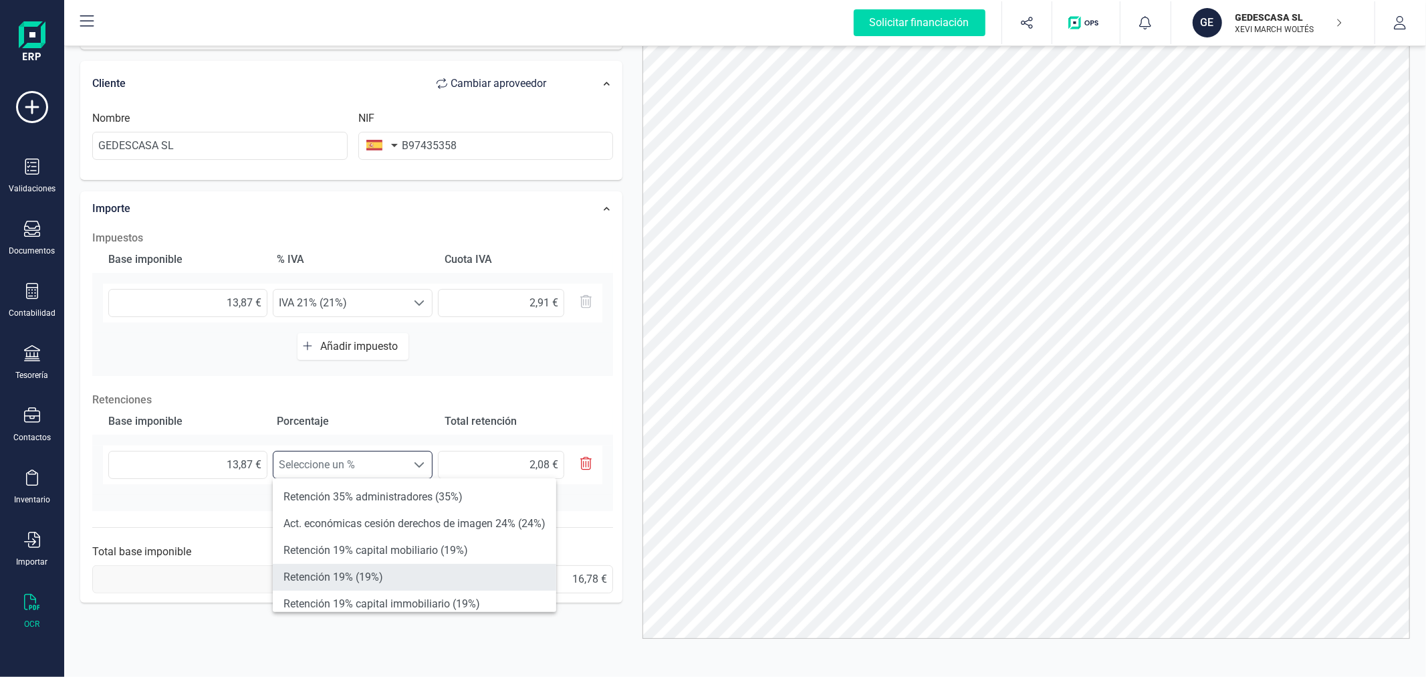
scroll to position [148, 0]
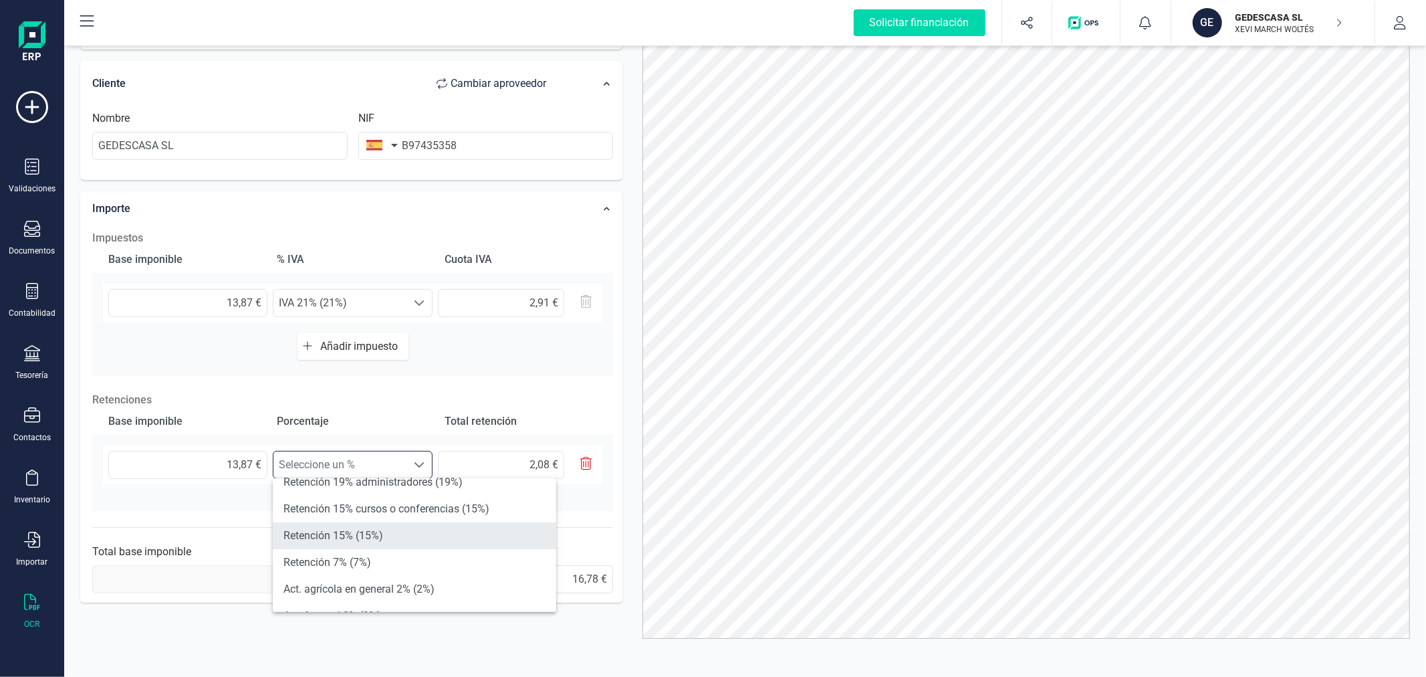
click at [346, 536] on li "Retención 15% (15%)" at bounding box center [414, 535] width 283 height 27
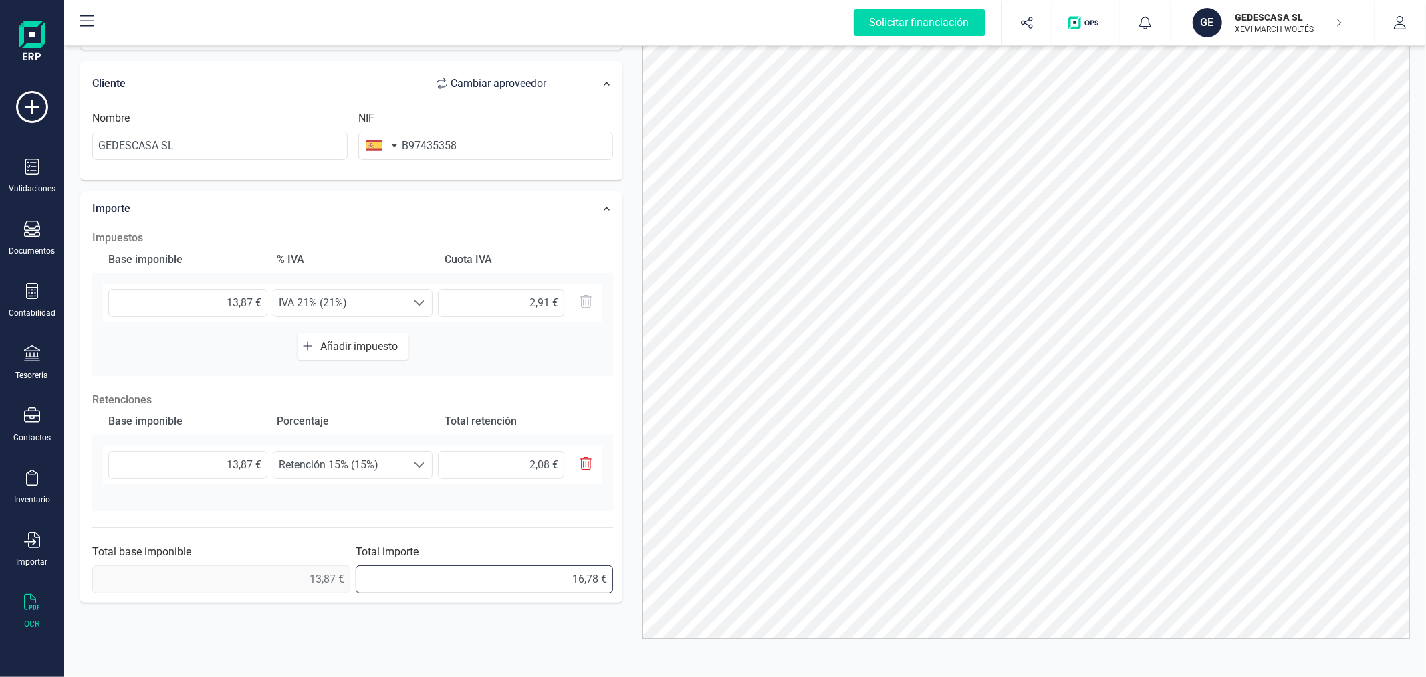
drag, startPoint x: 528, startPoint y: 582, endPoint x: 613, endPoint y: 568, distance: 86.1
click at [613, 568] on div "Impuestos Base imponible % IVA Cuota IVA 13,87 € Seleccione un % IVA 21% (21%) …" at bounding box center [353, 411] width 534 height 376
type input "14,70 €"
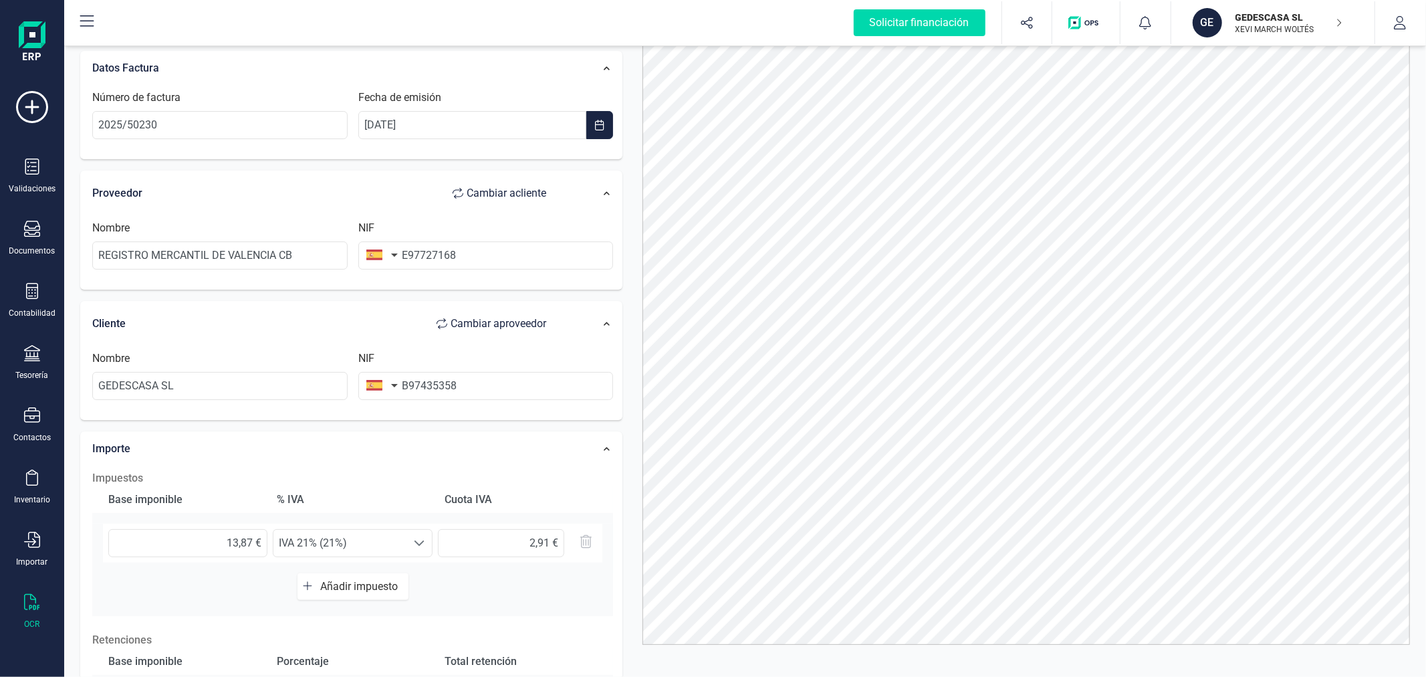
scroll to position [0, 0]
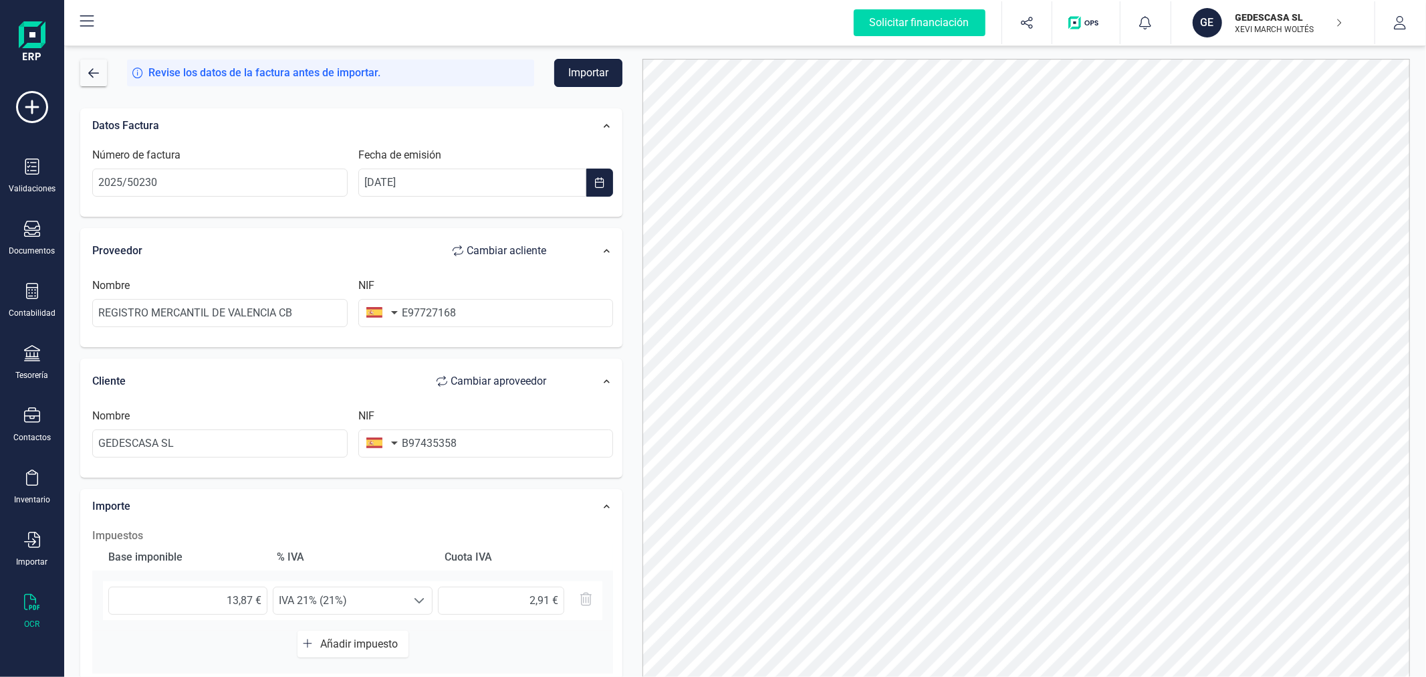
click at [580, 79] on button "Importar" at bounding box center [588, 73] width 68 height 28
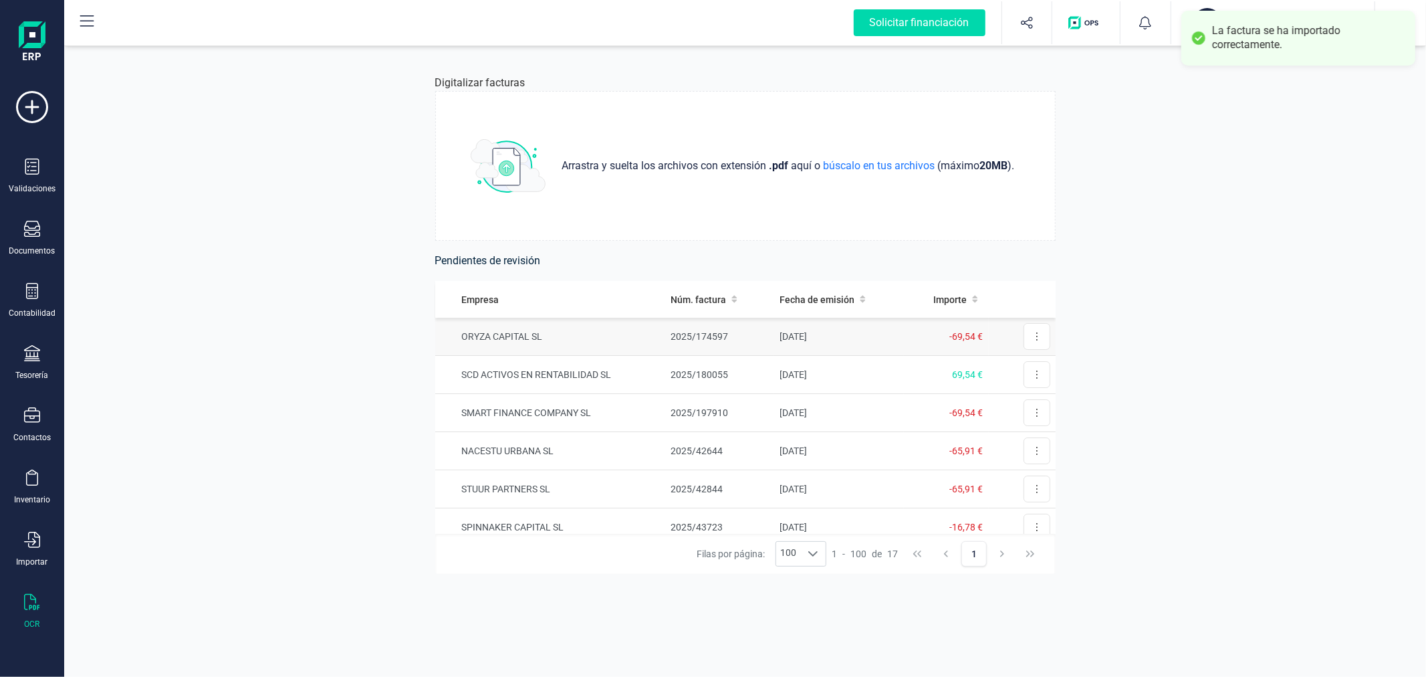
click at [759, 336] on td "2025/174597" at bounding box center [719, 337] width 109 height 38
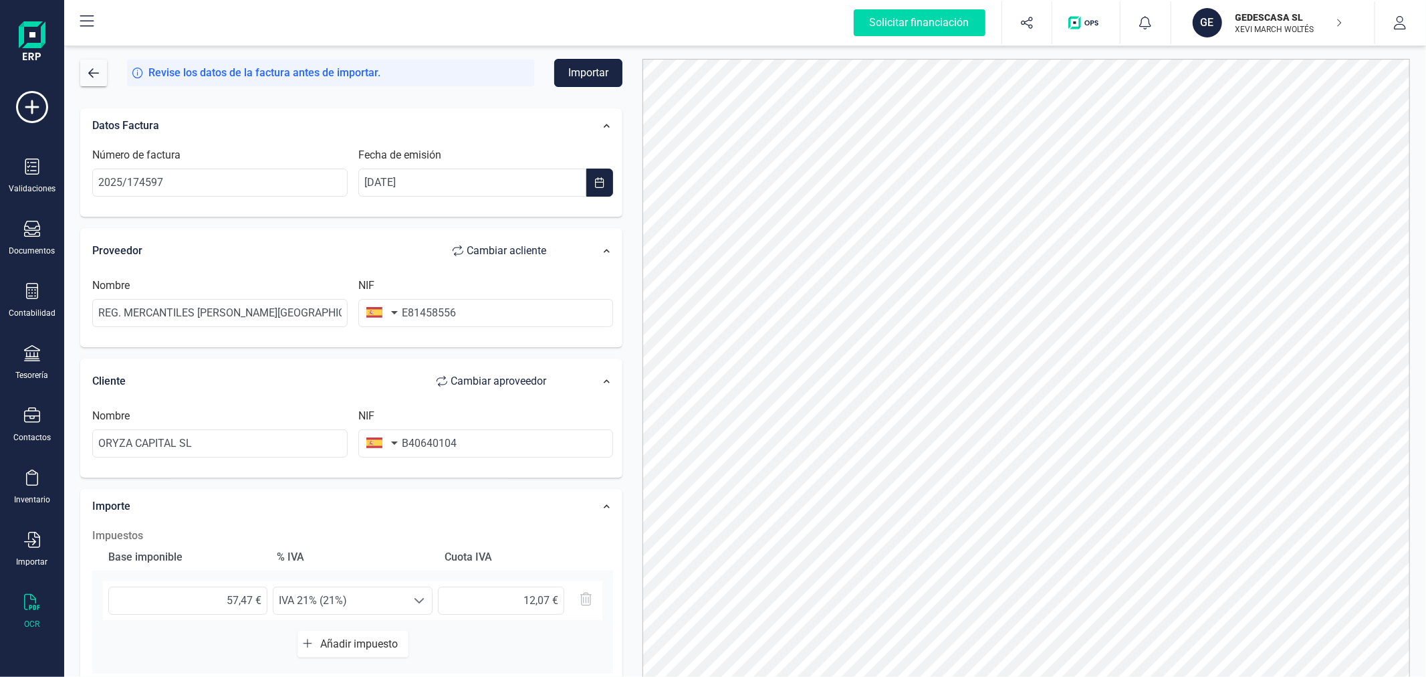
click at [606, 70] on button "Importar" at bounding box center [588, 73] width 68 height 28
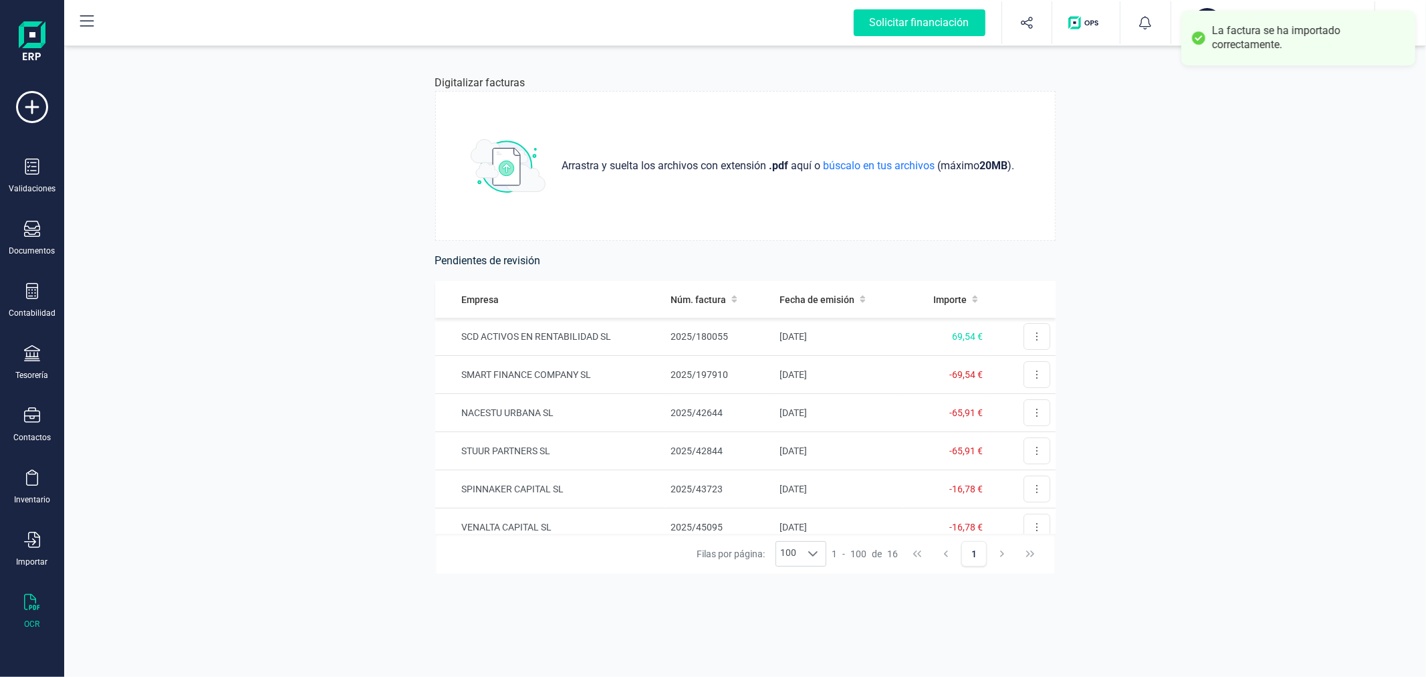
click at [1210, 8] on div "GE" at bounding box center [1209, 22] width 32 height 29
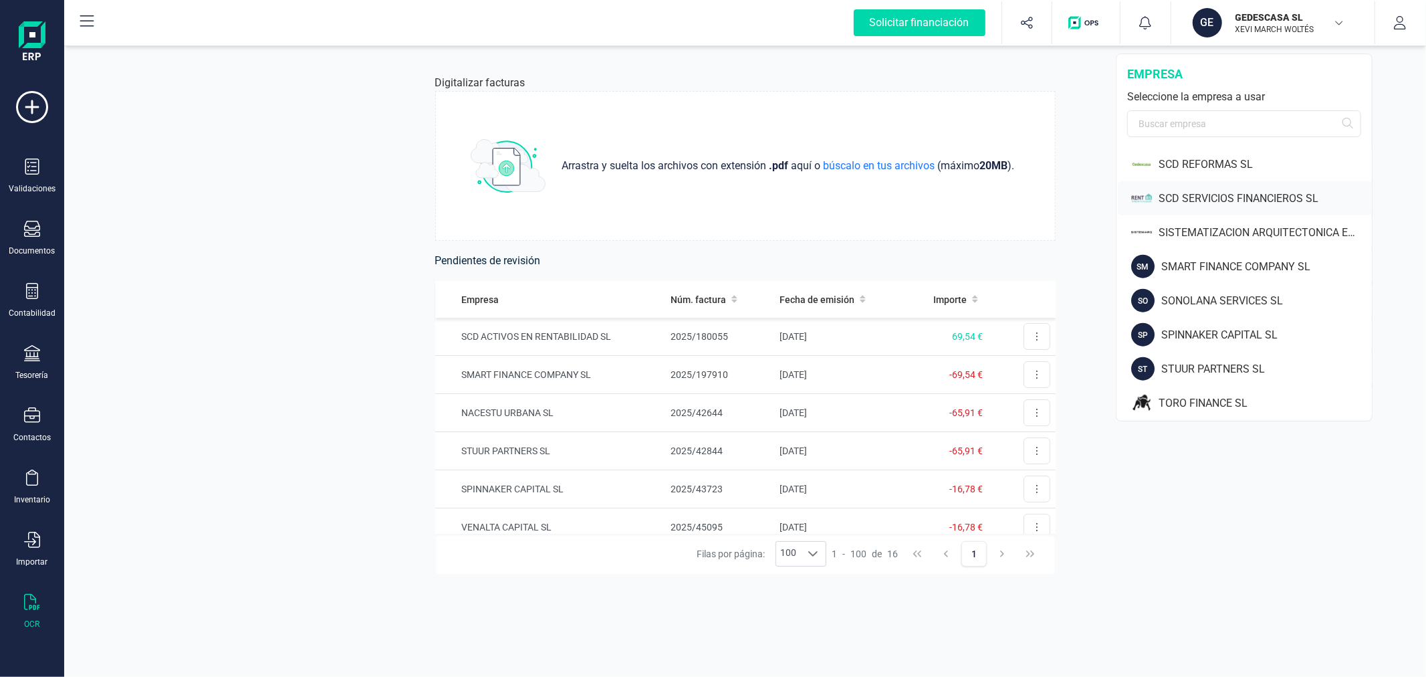
scroll to position [1188, 0]
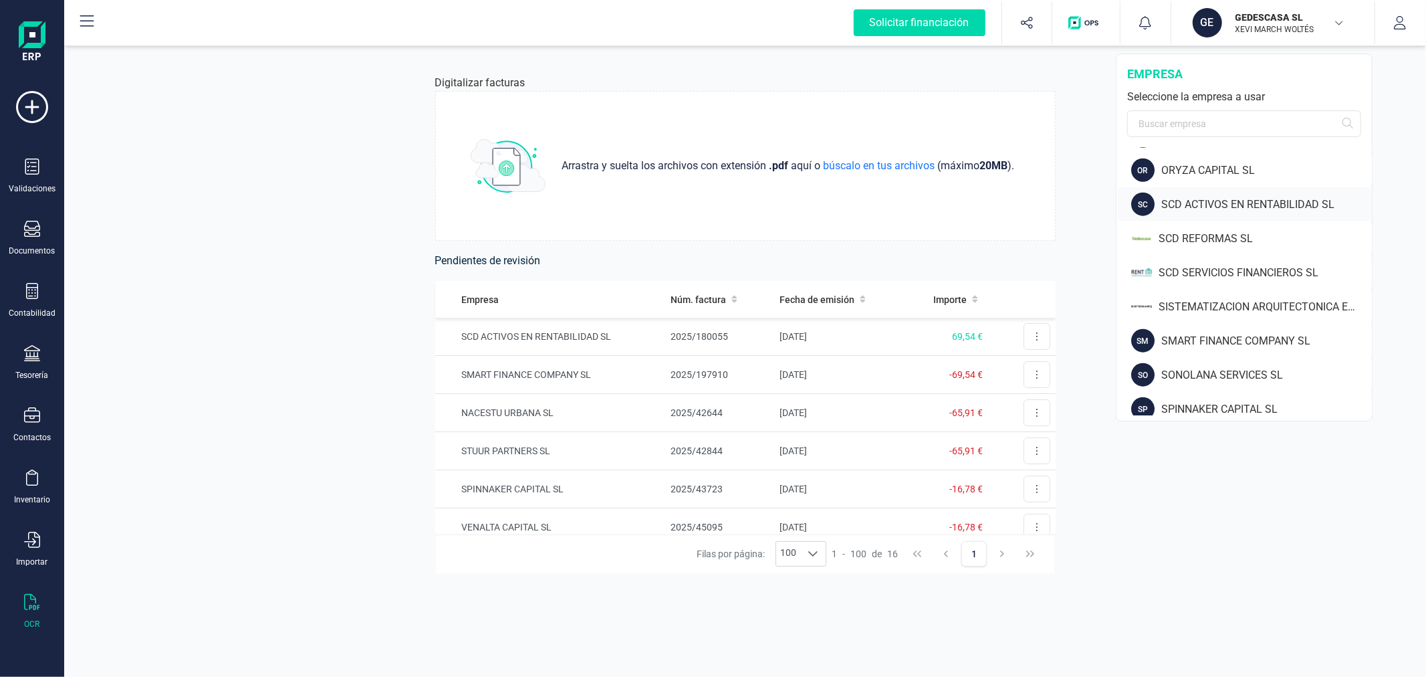
click at [1171, 206] on div "SCD ACTIVOS EN RENTABILIDAD SL" at bounding box center [1266, 205] width 211 height 16
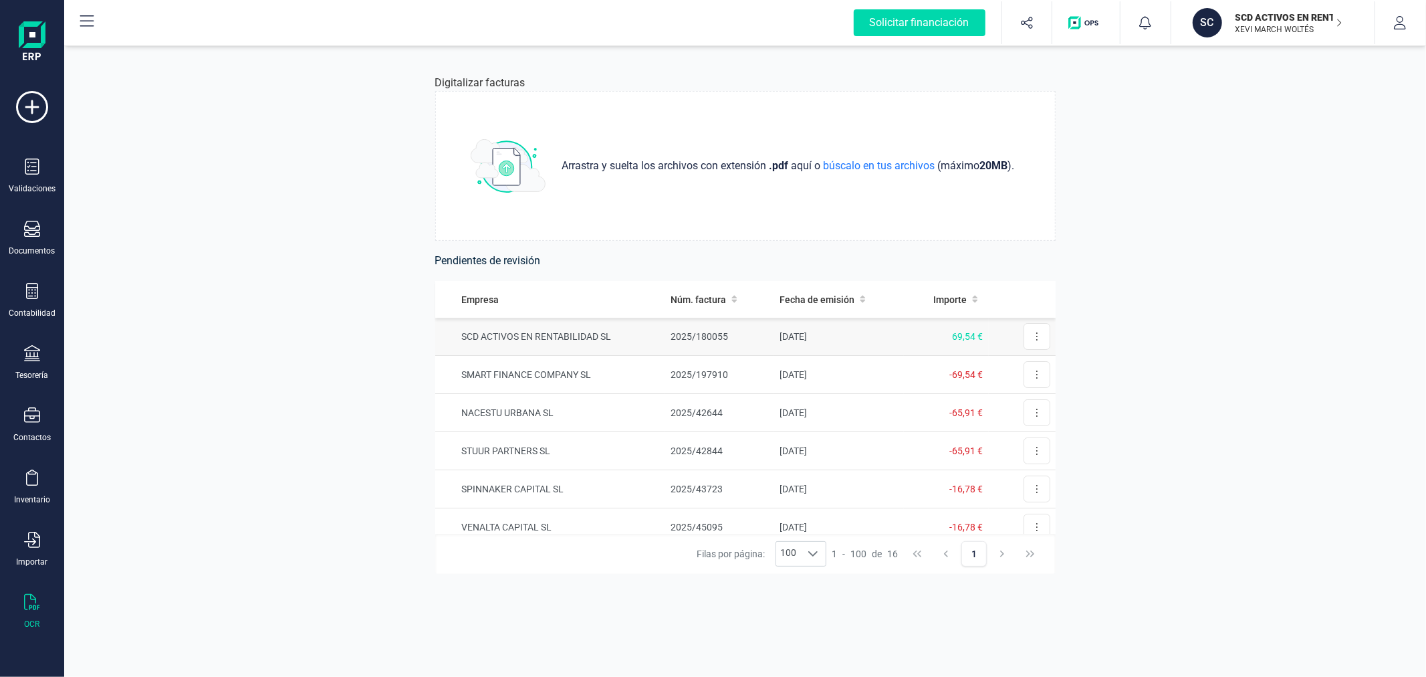
click at [677, 338] on td "2025/180055" at bounding box center [719, 337] width 109 height 38
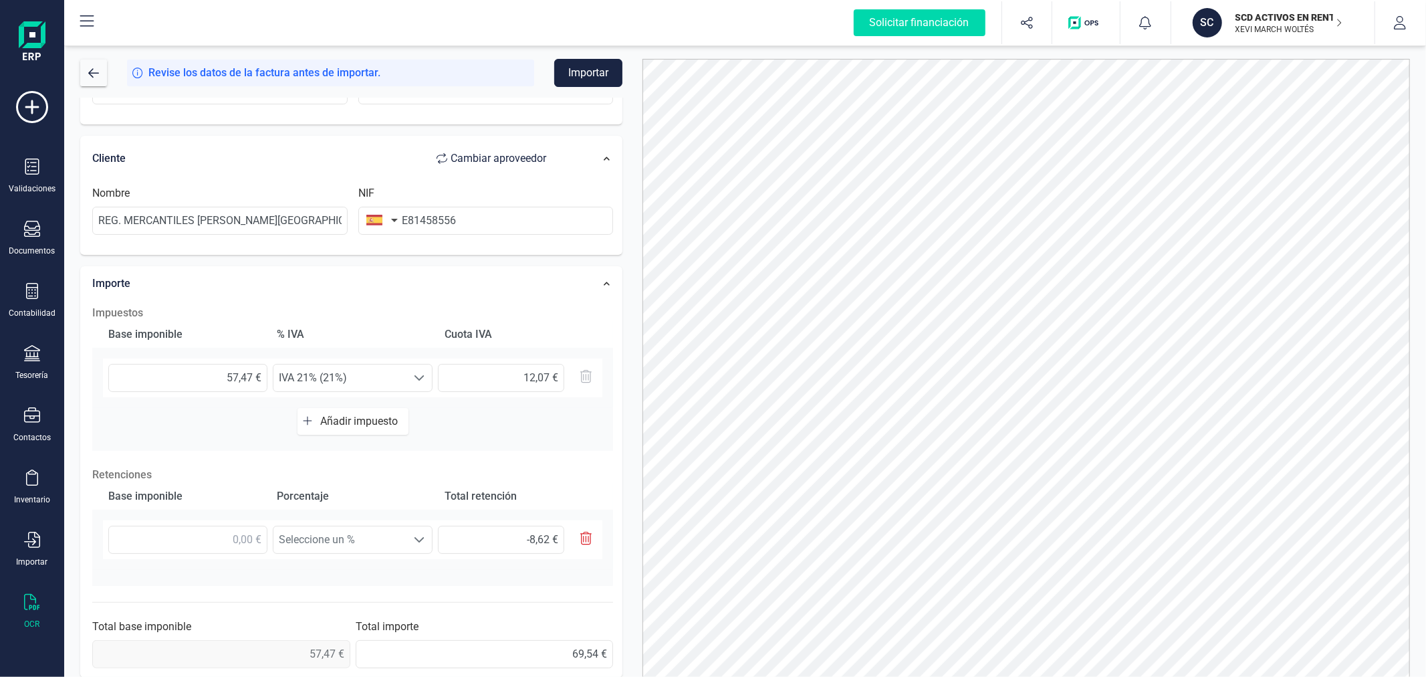
scroll to position [235, 0]
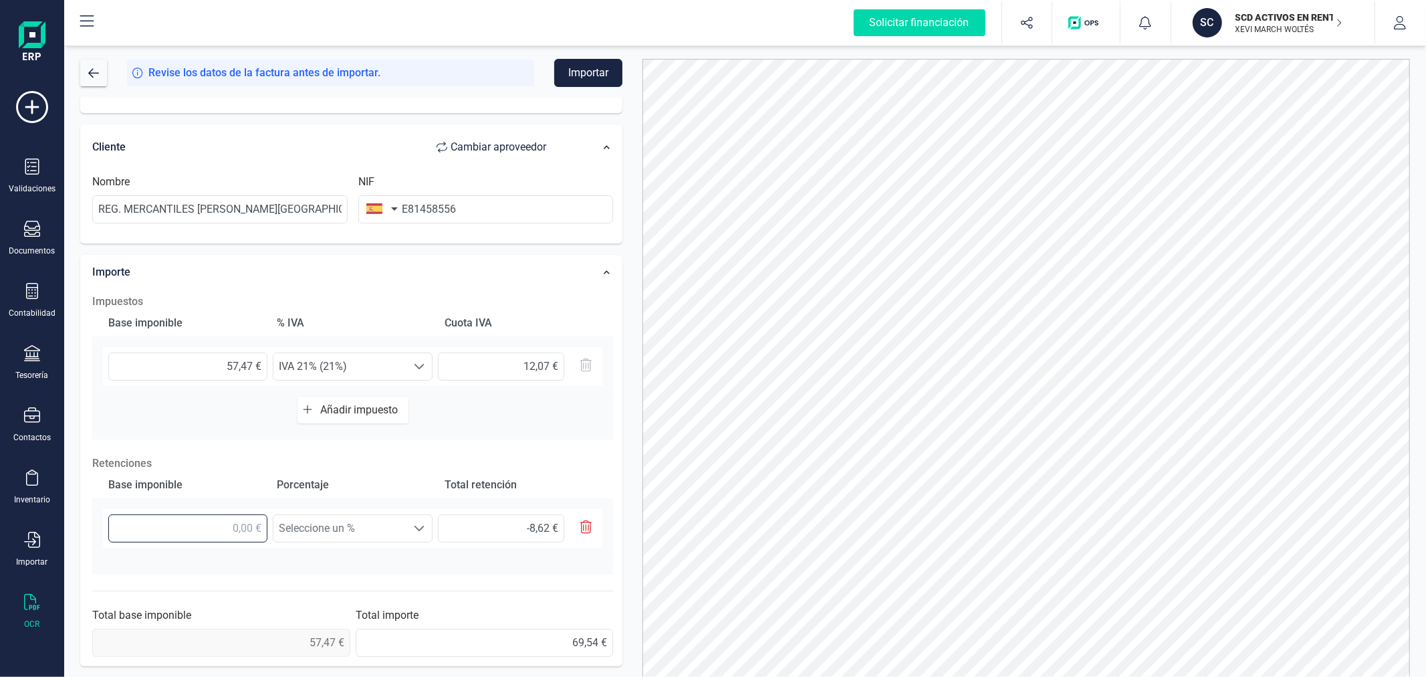
click at [201, 535] on input "text" at bounding box center [187, 528] width 159 height 28
type input "5,00 €"
type input "0,75 €"
type input "57,00 €"
type input "8,55 €"
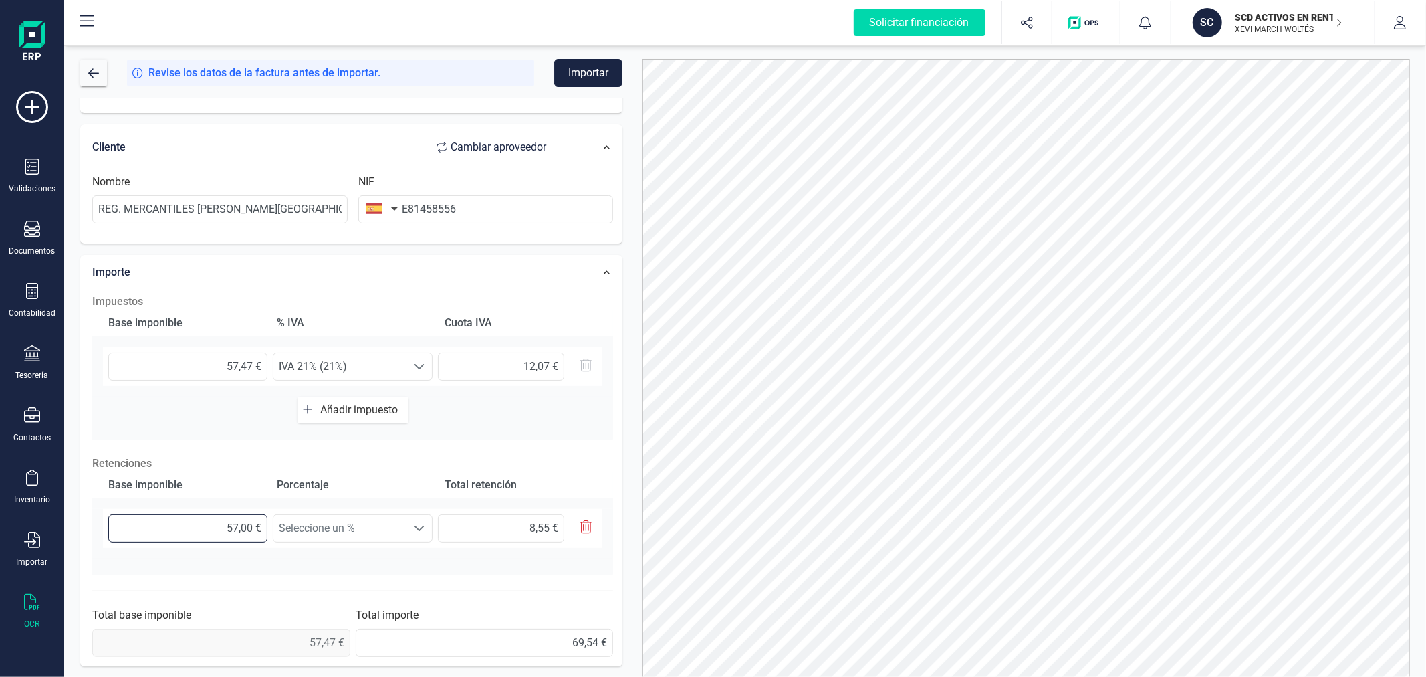
type input "57,40 €"
type input "8,61 €"
type input "57,47 €"
type input "8,62 €"
click at [366, 533] on span "Seleccione un %" at bounding box center [339, 528] width 133 height 27
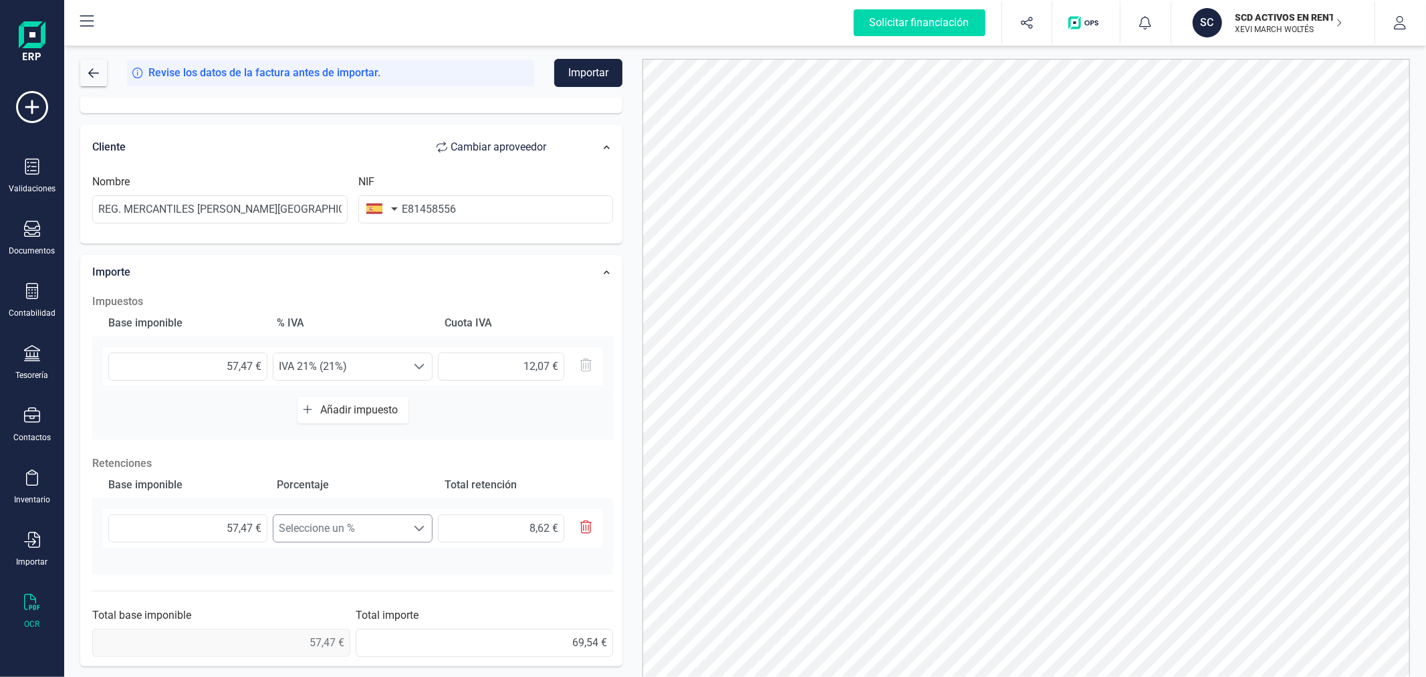
scroll to position [7, 57]
click at [379, 580] on li "Retención 15% (15%)" at bounding box center [352, 587] width 159 height 27
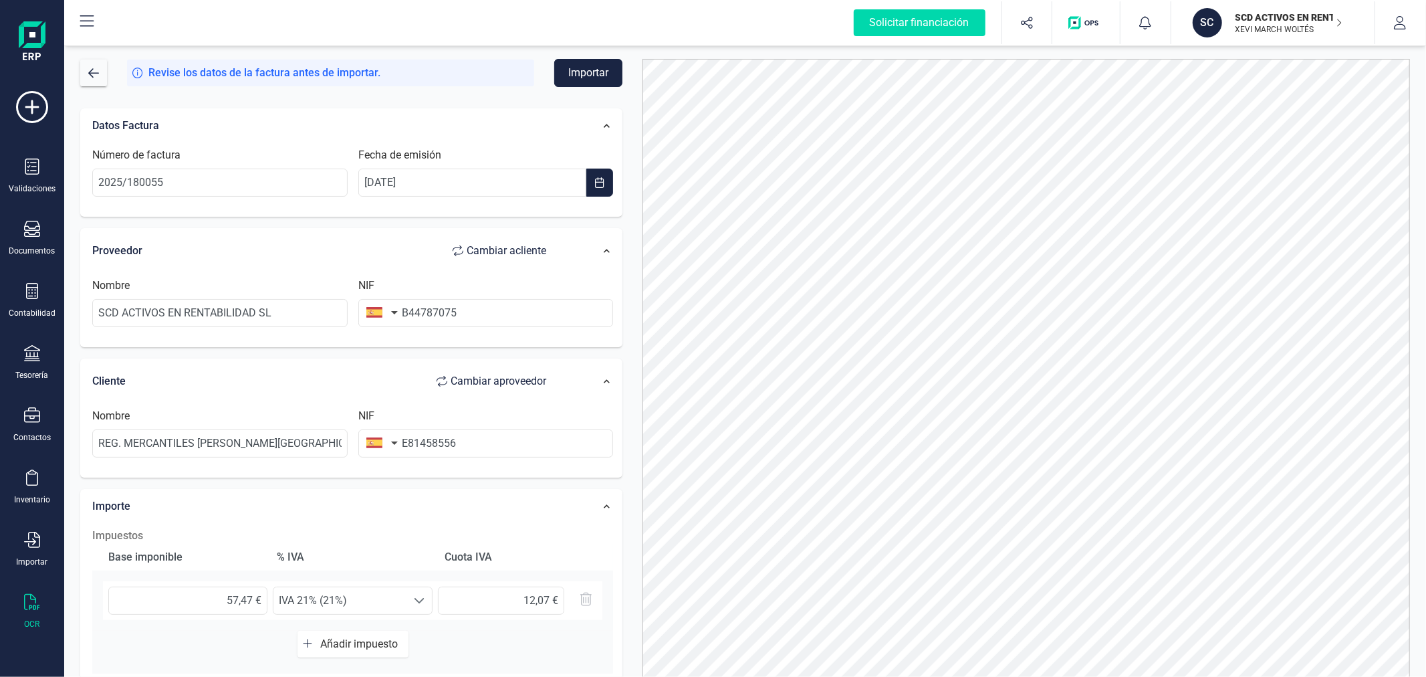
click at [517, 245] on span "Cambiar a cliente" at bounding box center [507, 251] width 80 height 16
type input "REG. MERCANTILES DE MADRID ,C.B"
type input "E81458556"
type input "SCD ACTIVOS EN RENTABILIDAD SL"
type input "B44787075"
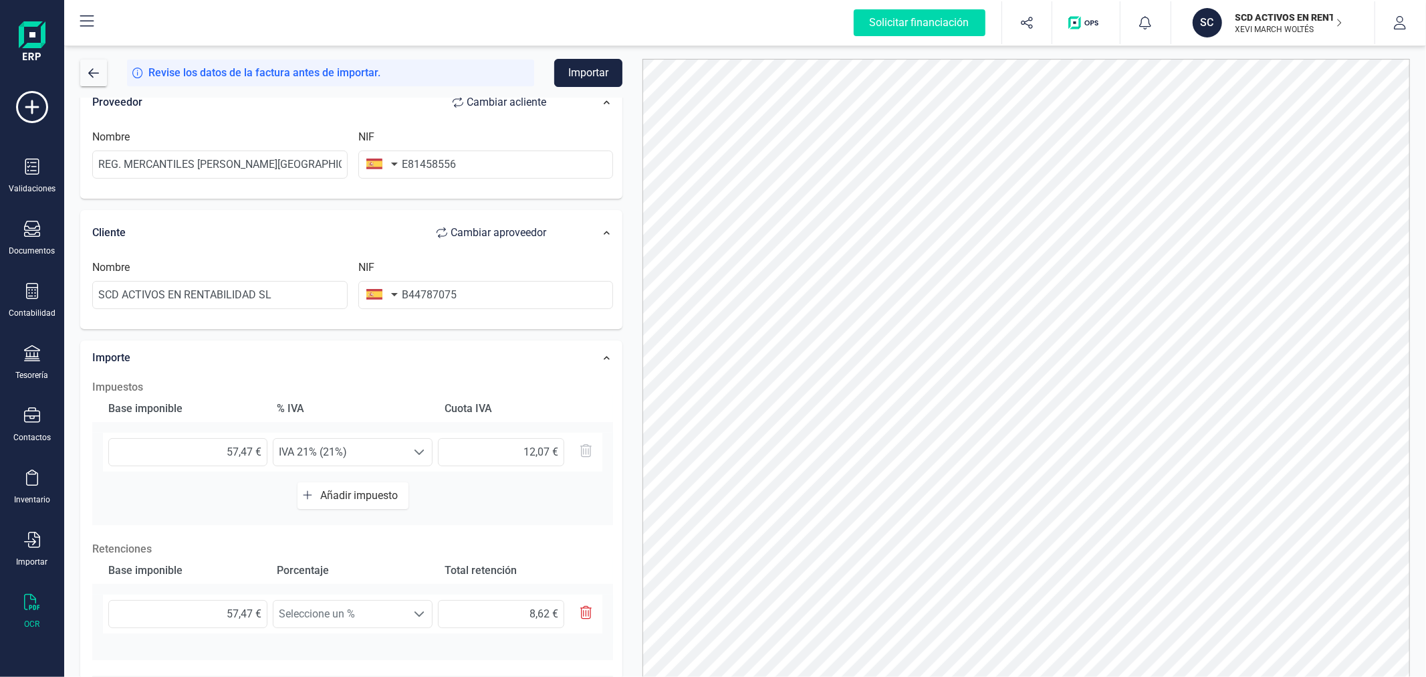
scroll to position [223, 0]
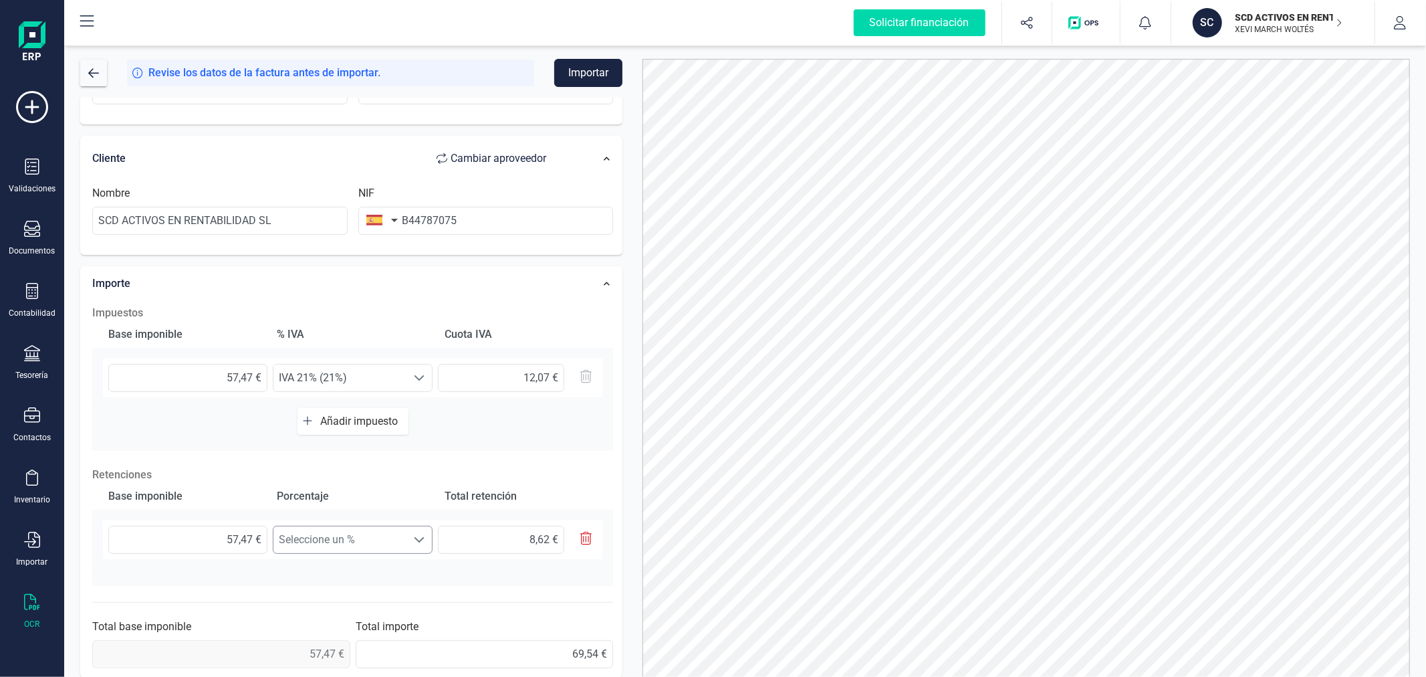
click at [346, 545] on span "Seleccione un %" at bounding box center [339, 539] width 133 height 27
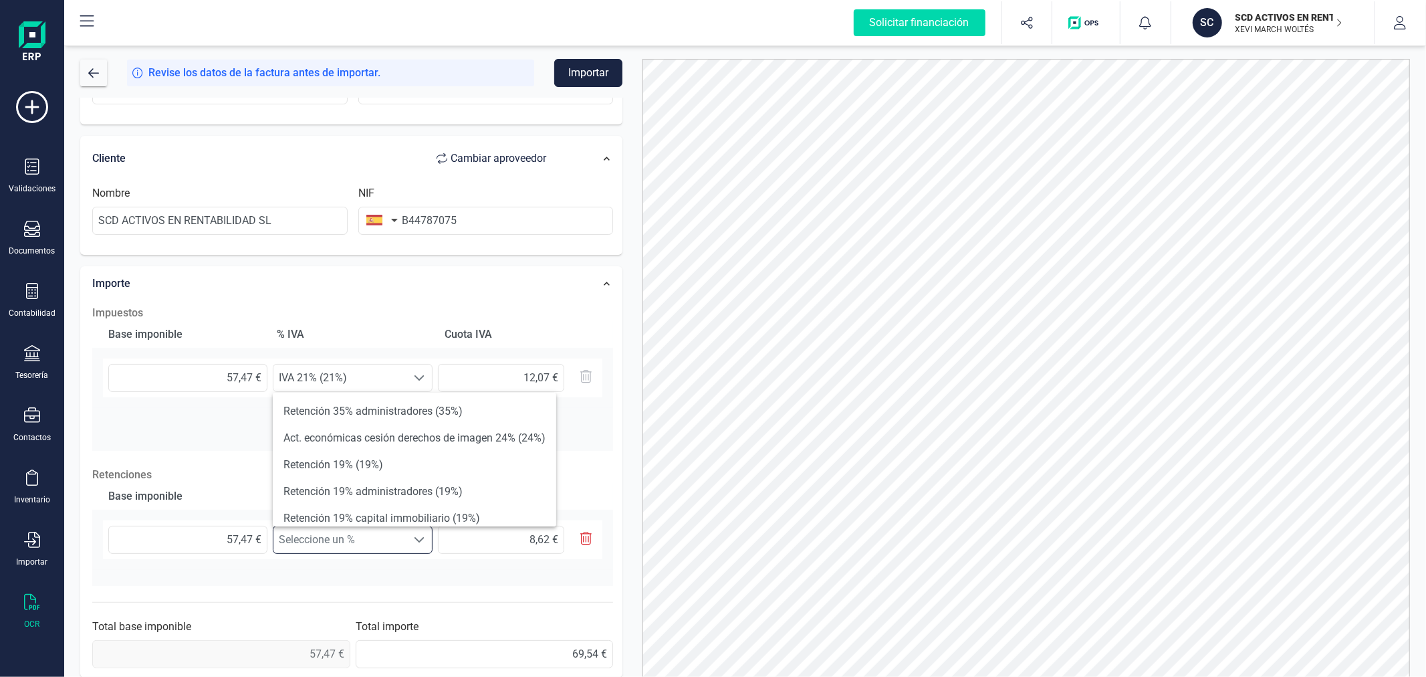
scroll to position [74, 0]
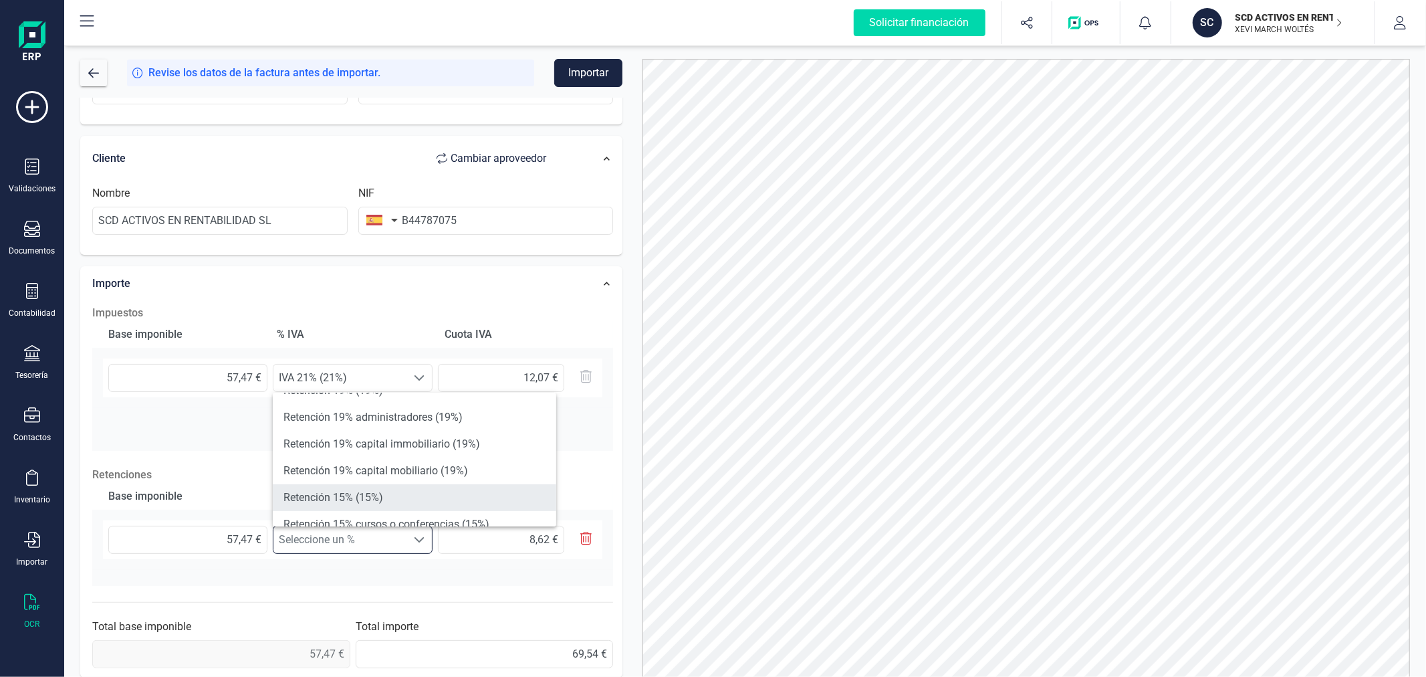
click at [365, 499] on li "Retención 15% (15%)" at bounding box center [414, 497] width 283 height 27
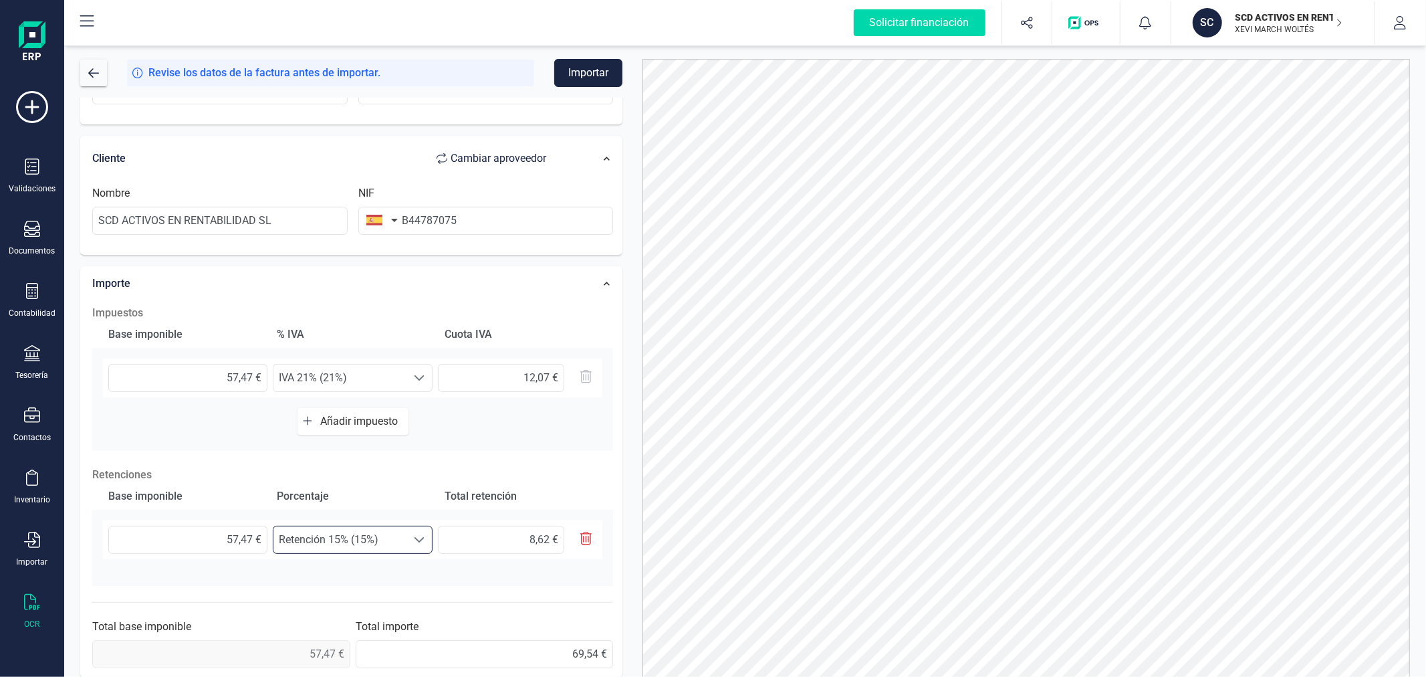
scroll to position [235, 0]
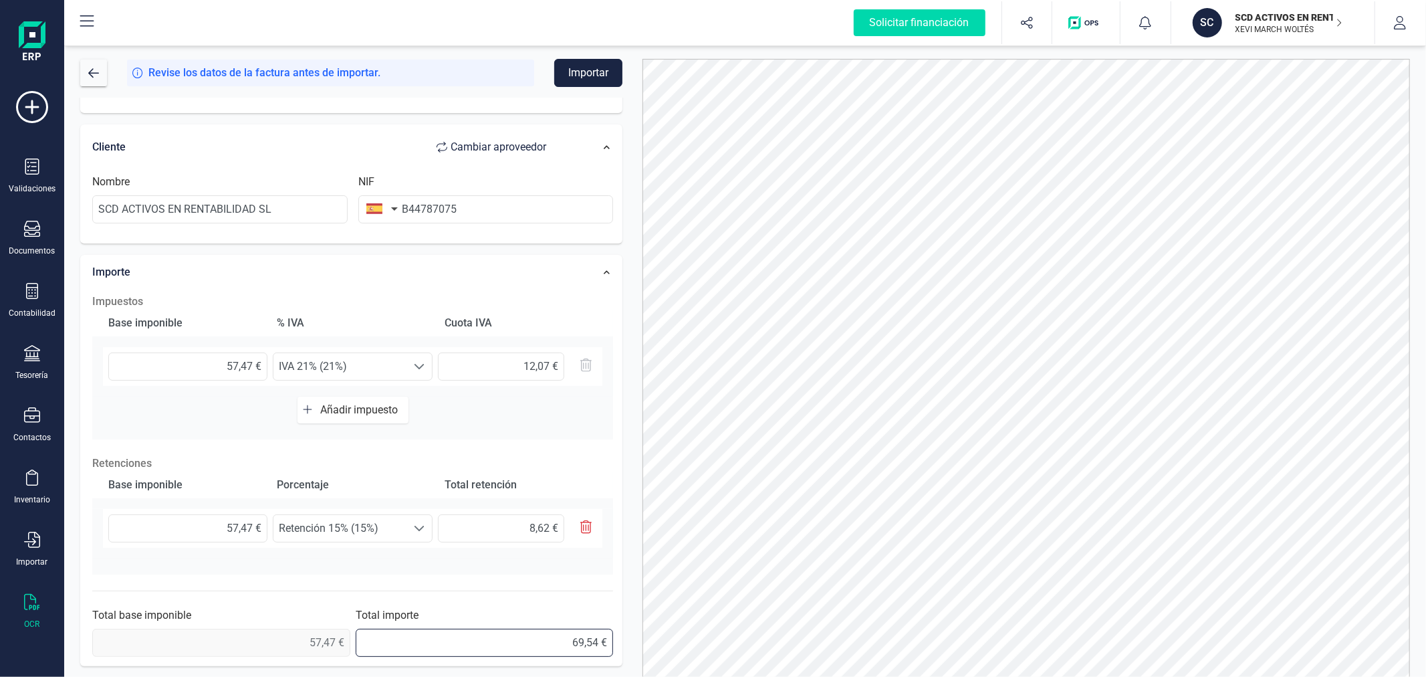
drag, startPoint x: 530, startPoint y: 649, endPoint x: 640, endPoint y: 640, distance: 110.7
click at [640, 640] on div "Revise los datos de la factura antes de importar. Importar Datos Factura Número…" at bounding box center [745, 368] width 1350 height 618
type input "5,00 €"
drag, startPoint x: 564, startPoint y: 633, endPoint x: 604, endPoint y: 636, distance: 40.9
click at [604, 636] on input "69,54 €" at bounding box center [484, 642] width 257 height 28
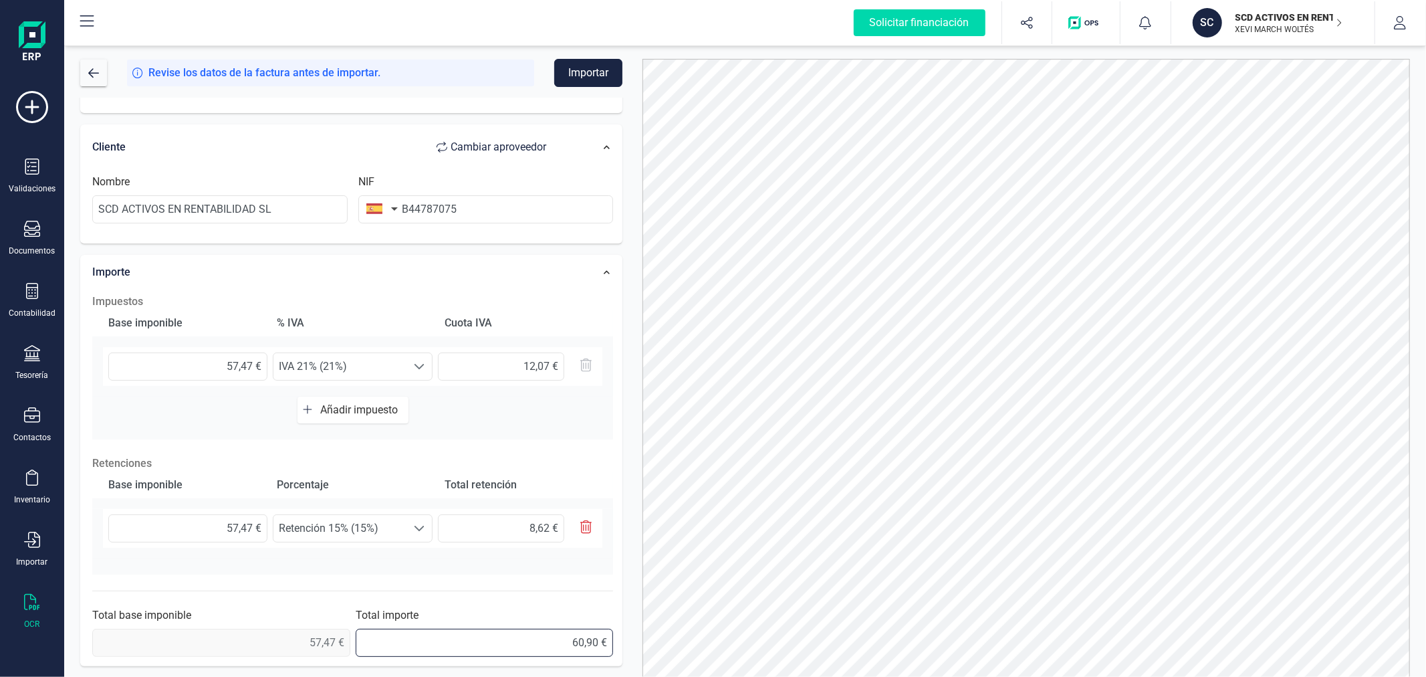
type input "60,92 €"
click at [588, 68] on button "Importar" at bounding box center [588, 73] width 68 height 28
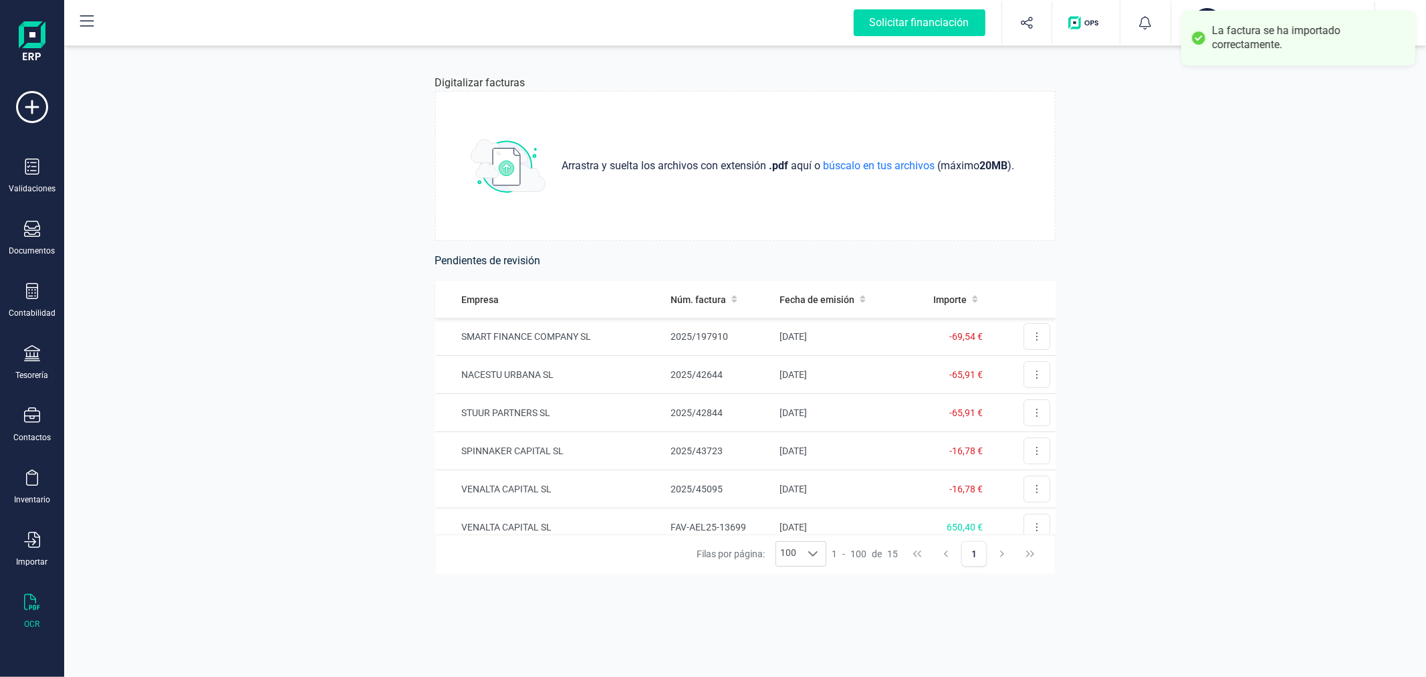
click at [1214, 4] on button "SC SCD ACTIVOS EN RENTABILIDAD SL XEVI MARCH WOLTÉS" at bounding box center [1272, 22] width 171 height 43
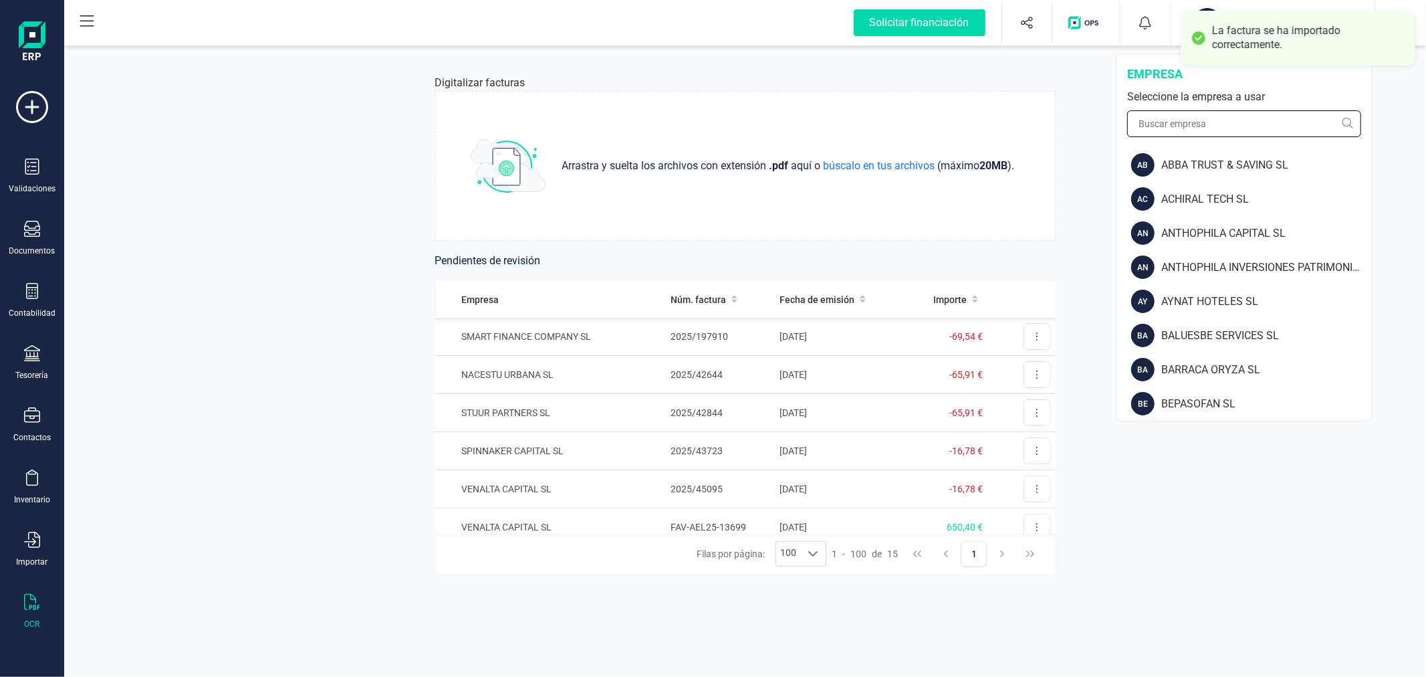
click at [1189, 124] on input "text" at bounding box center [1244, 123] width 234 height 27
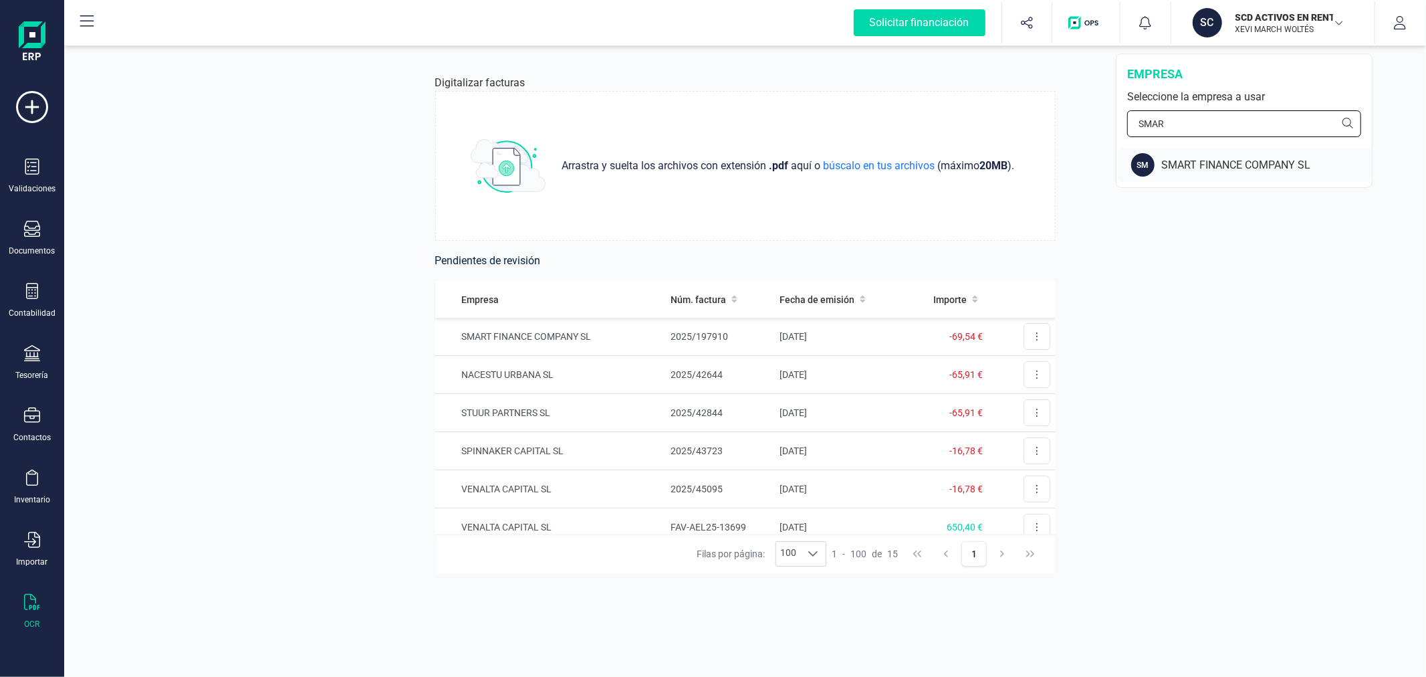
type input "SMAR"
click at [1199, 166] on div "SMART FINANCE COMPANY SL" at bounding box center [1266, 165] width 211 height 16
click at [638, 337] on td "SMART FINANCE COMPANY SL" at bounding box center [550, 337] width 230 height 38
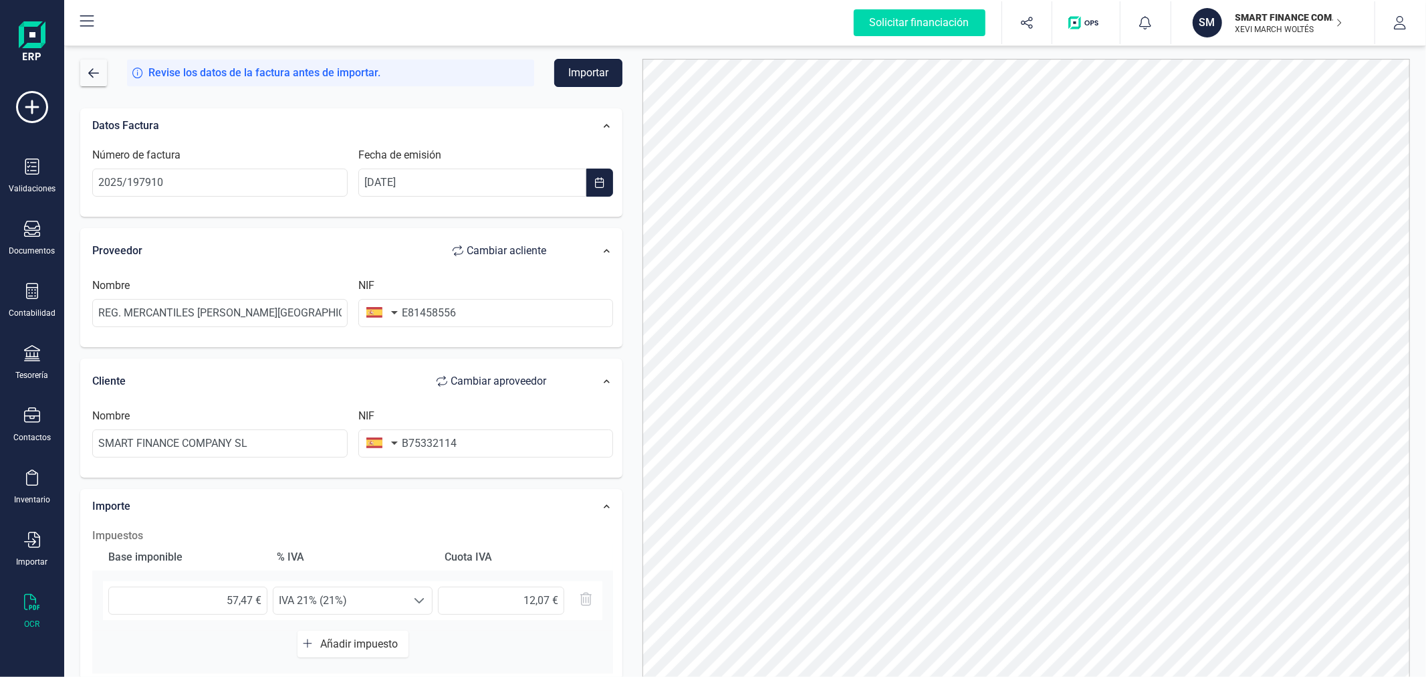
click at [605, 69] on button "Importar" at bounding box center [588, 73] width 68 height 28
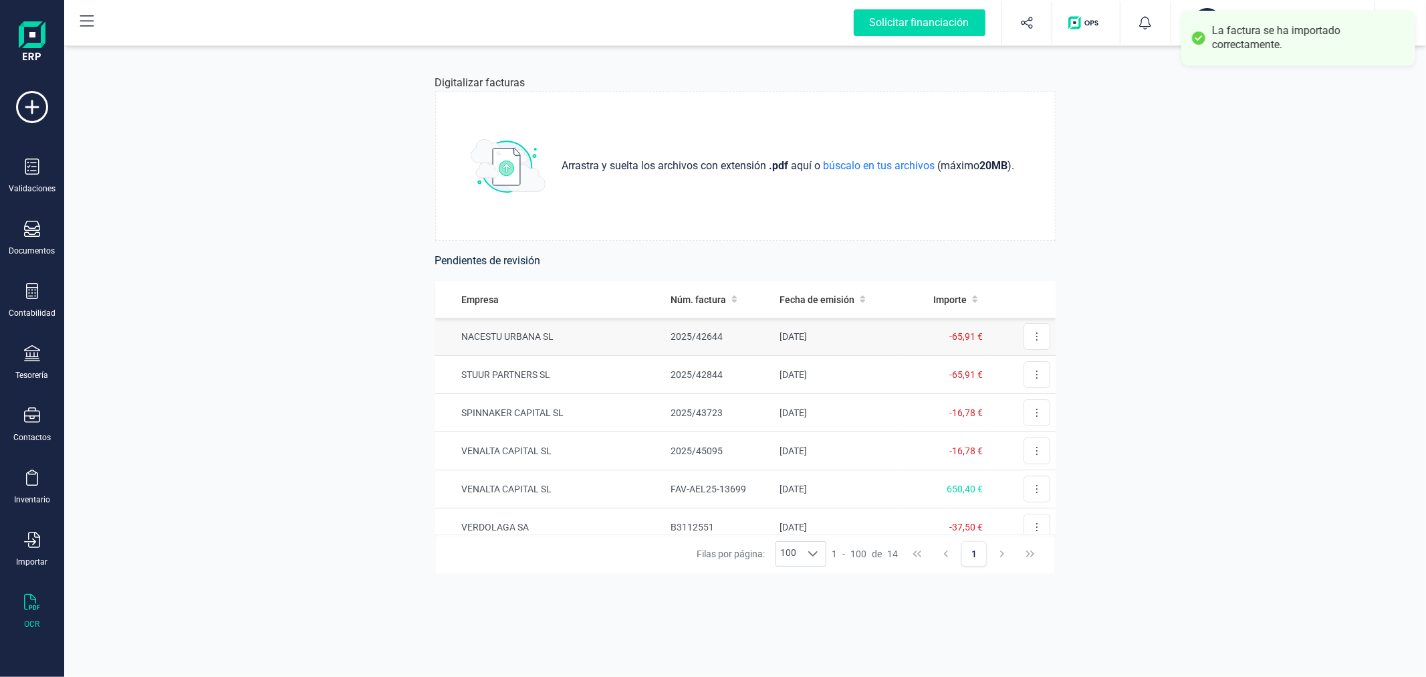
click at [684, 344] on td "2025/42644" at bounding box center [719, 337] width 109 height 38
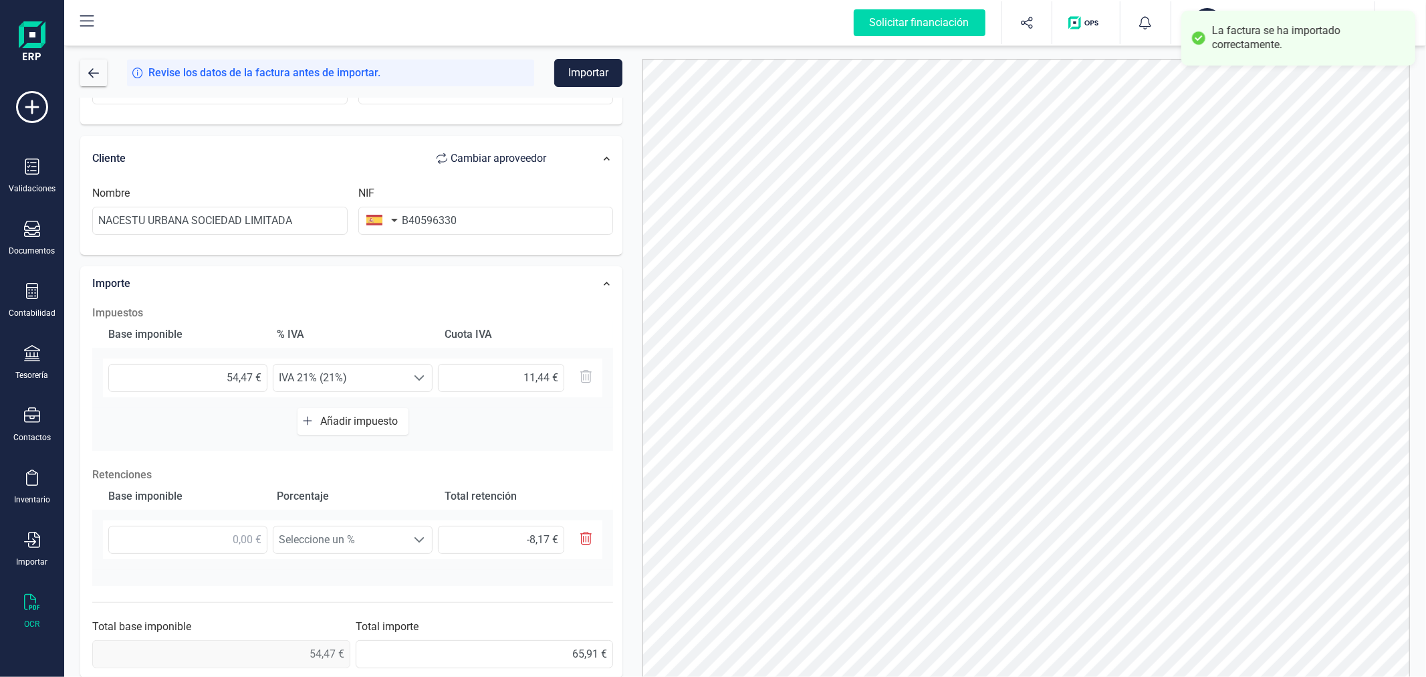
scroll to position [235, 0]
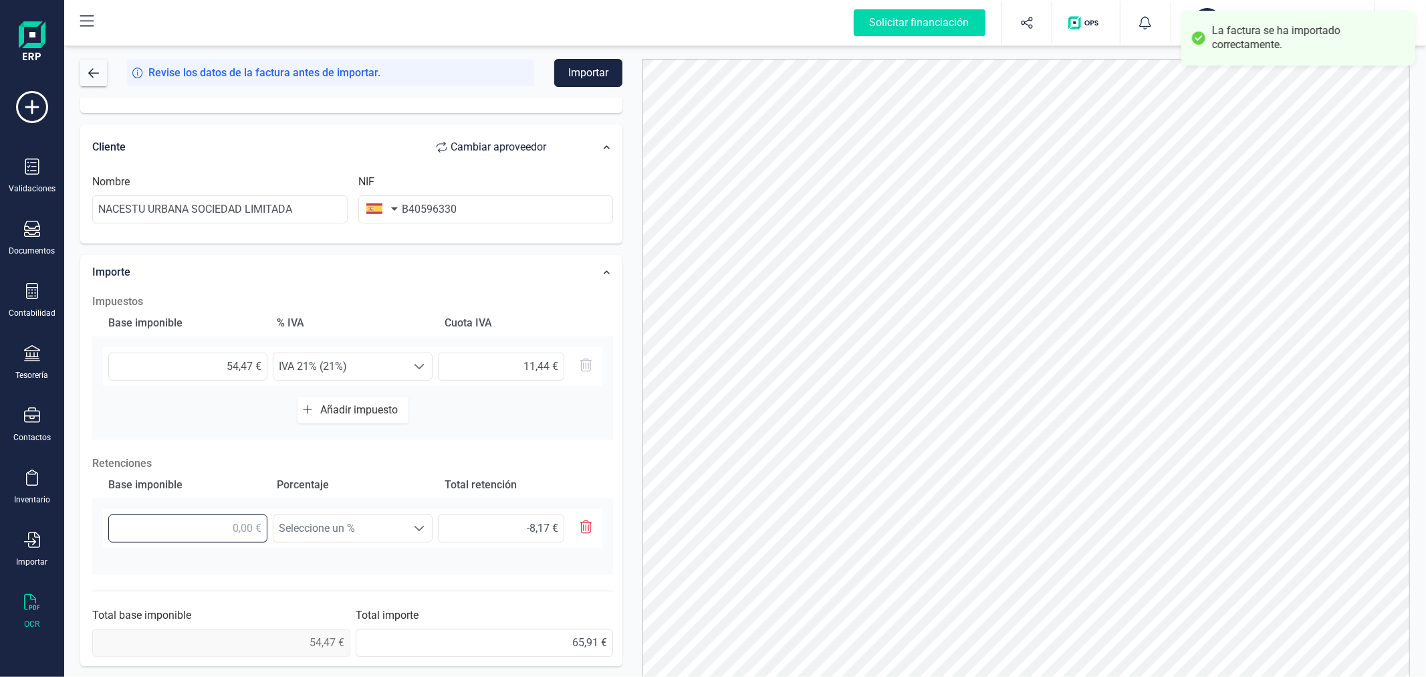
click at [231, 517] on input "text" at bounding box center [187, 528] width 159 height 28
type input "5,00 €"
type input "0,75 €"
type input "54,00 €"
type input "8,10 €"
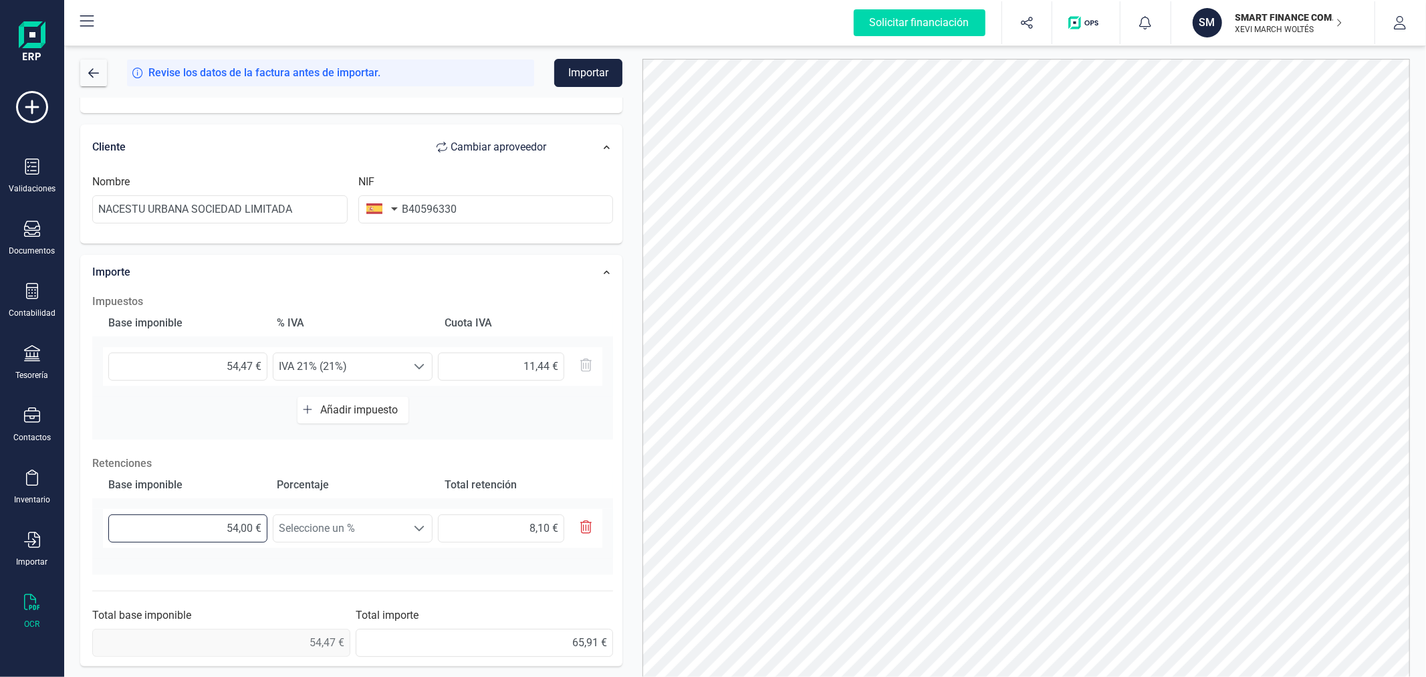
type input "54,40 €"
type input "8,16 €"
type input "54,47 €"
type input "8,17 €"
click at [319, 516] on span "Seleccione un %" at bounding box center [339, 528] width 133 height 27
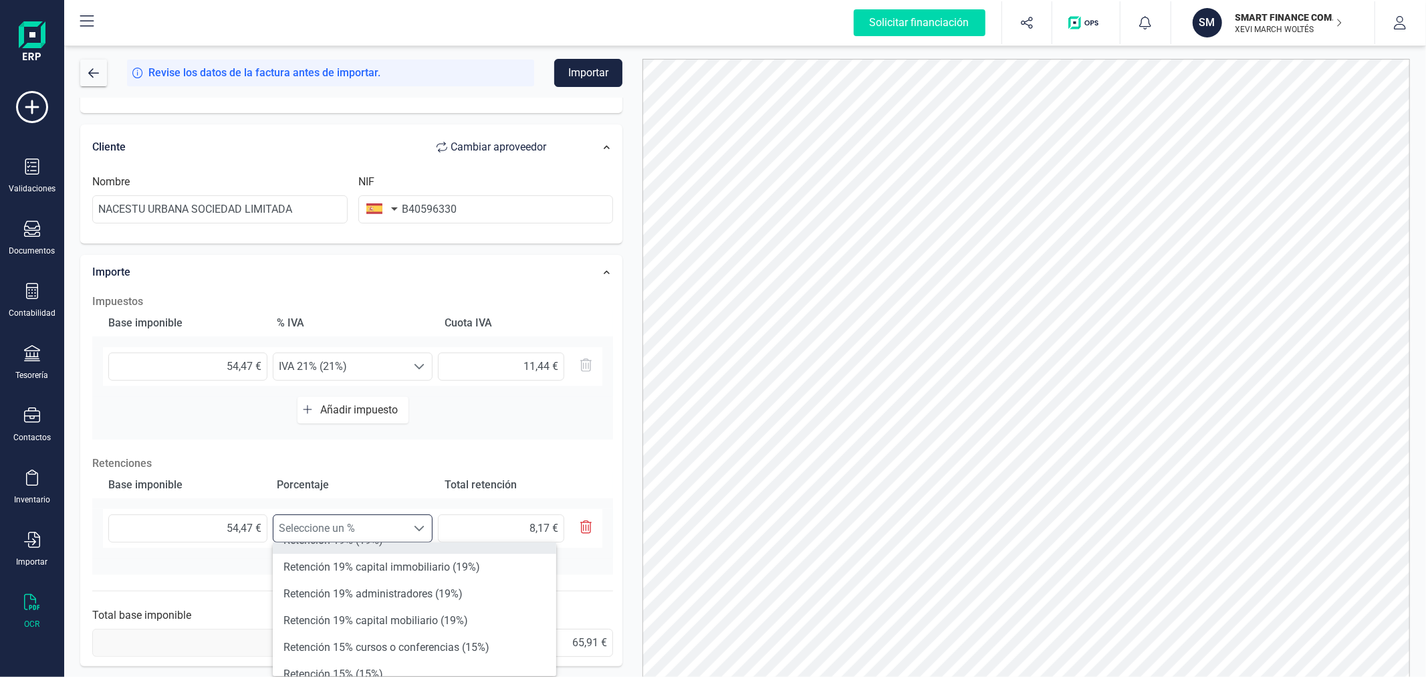
scroll to position [148, 0]
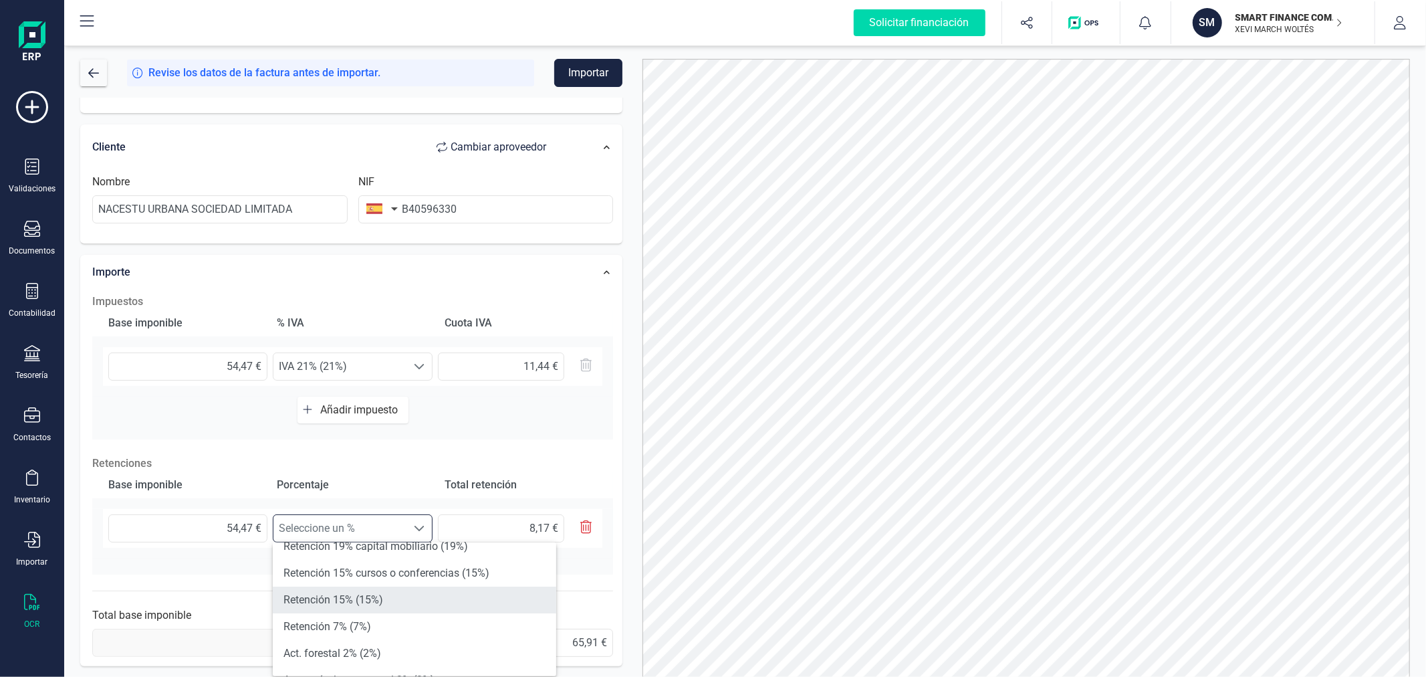
click at [376, 598] on li "Retención 15% (15%)" at bounding box center [414, 599] width 283 height 27
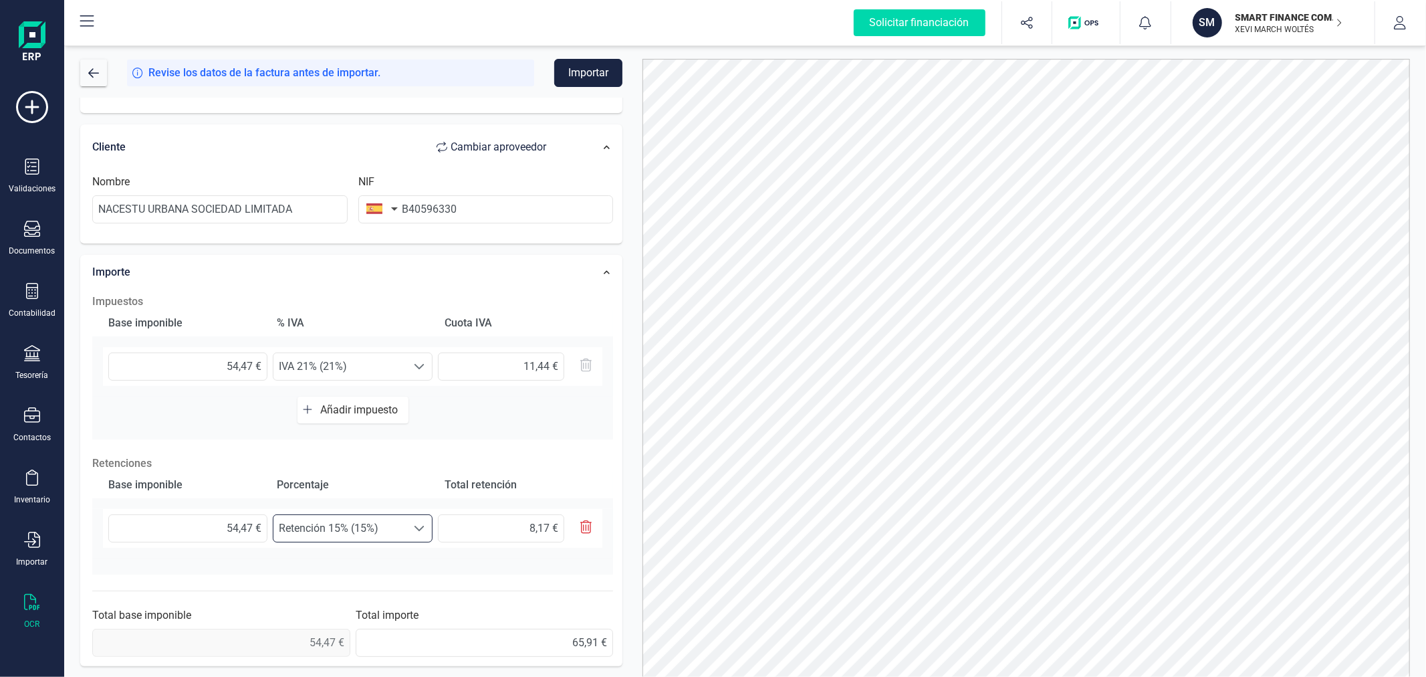
click at [1227, 16] on div "SMART FINANCE COMPANY SL XEVI MARCH WOLTÉS" at bounding box center [1284, 22] width 118 height 29
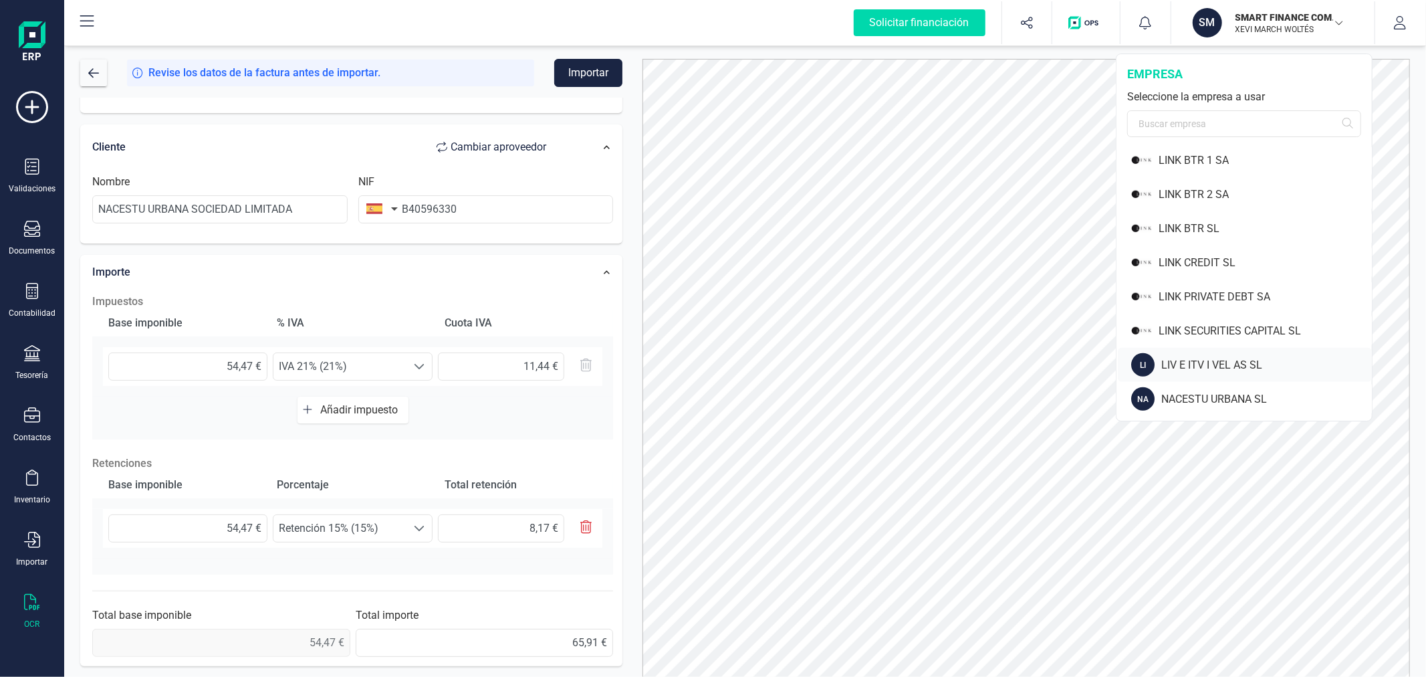
scroll to position [1040, 0]
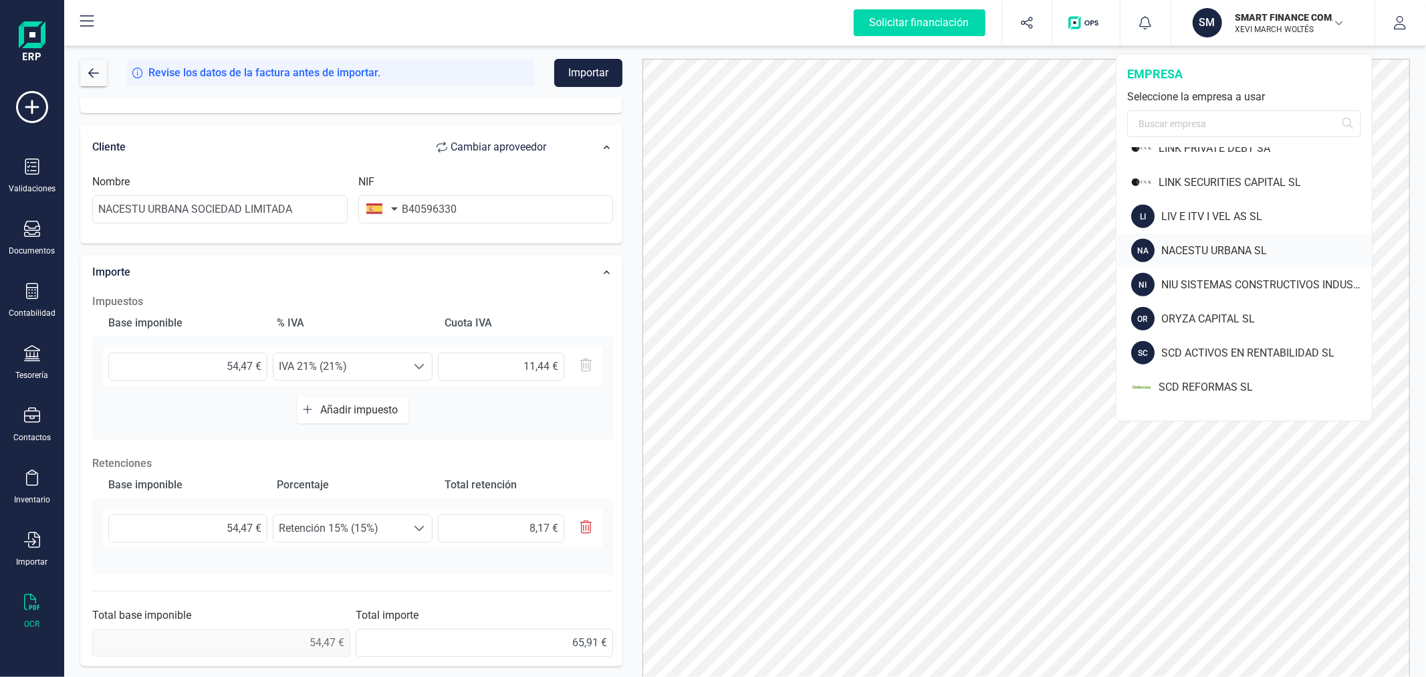
click at [1231, 250] on div "NACESTU URBANA SL" at bounding box center [1266, 251] width 211 height 16
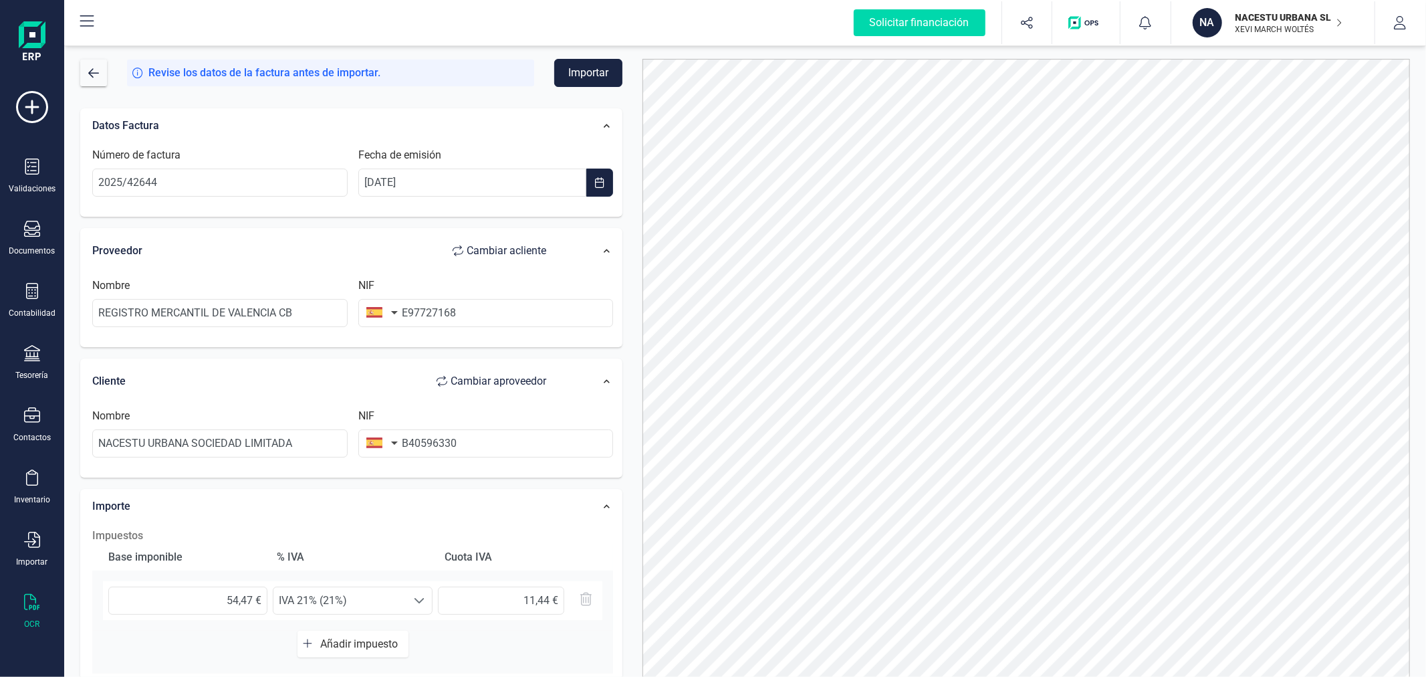
scroll to position [235, 0]
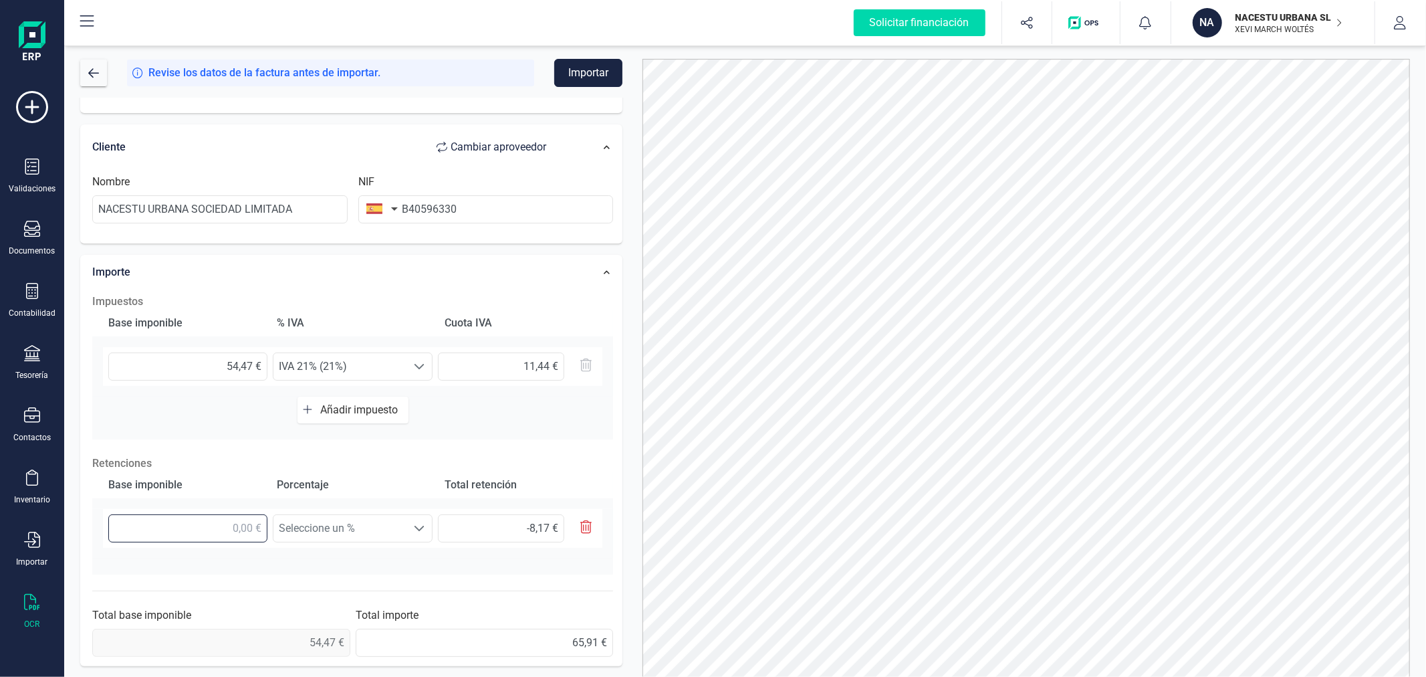
click at [188, 530] on input "text" at bounding box center [187, 528] width 159 height 28
type input "5,00 €"
type input "0,75 €"
type input "54,00 €"
type input "8,10 €"
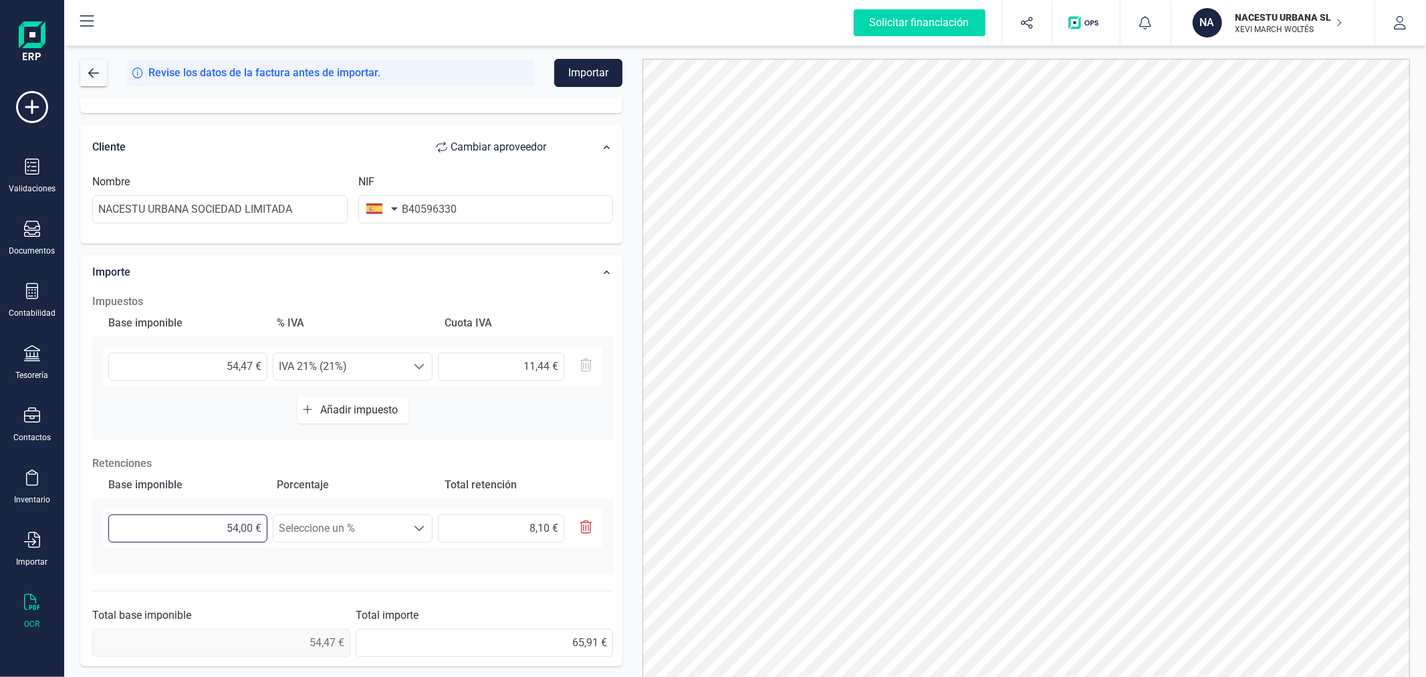
type input "54,40 €"
type input "8,16 €"
type input "54,47 €"
type input "8,17 €"
click at [357, 519] on span "Seleccione un %" at bounding box center [339, 528] width 133 height 27
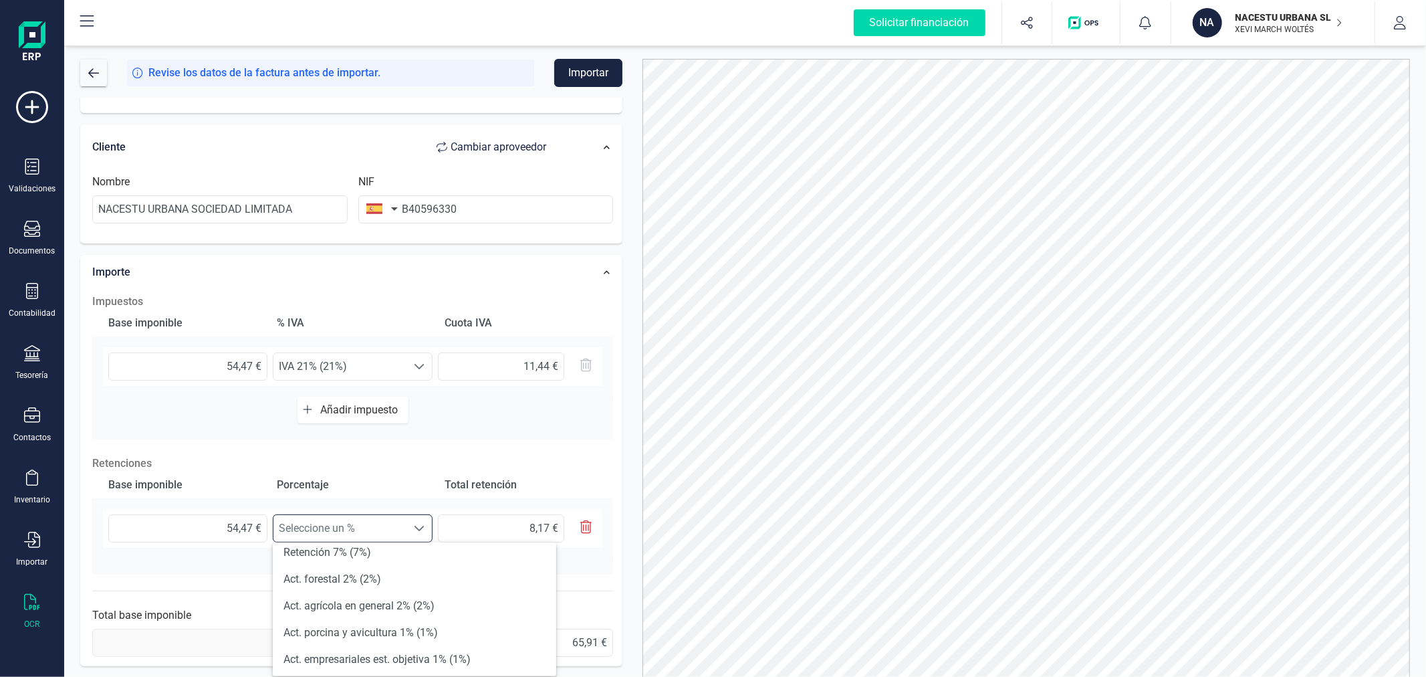
scroll to position [148, 0]
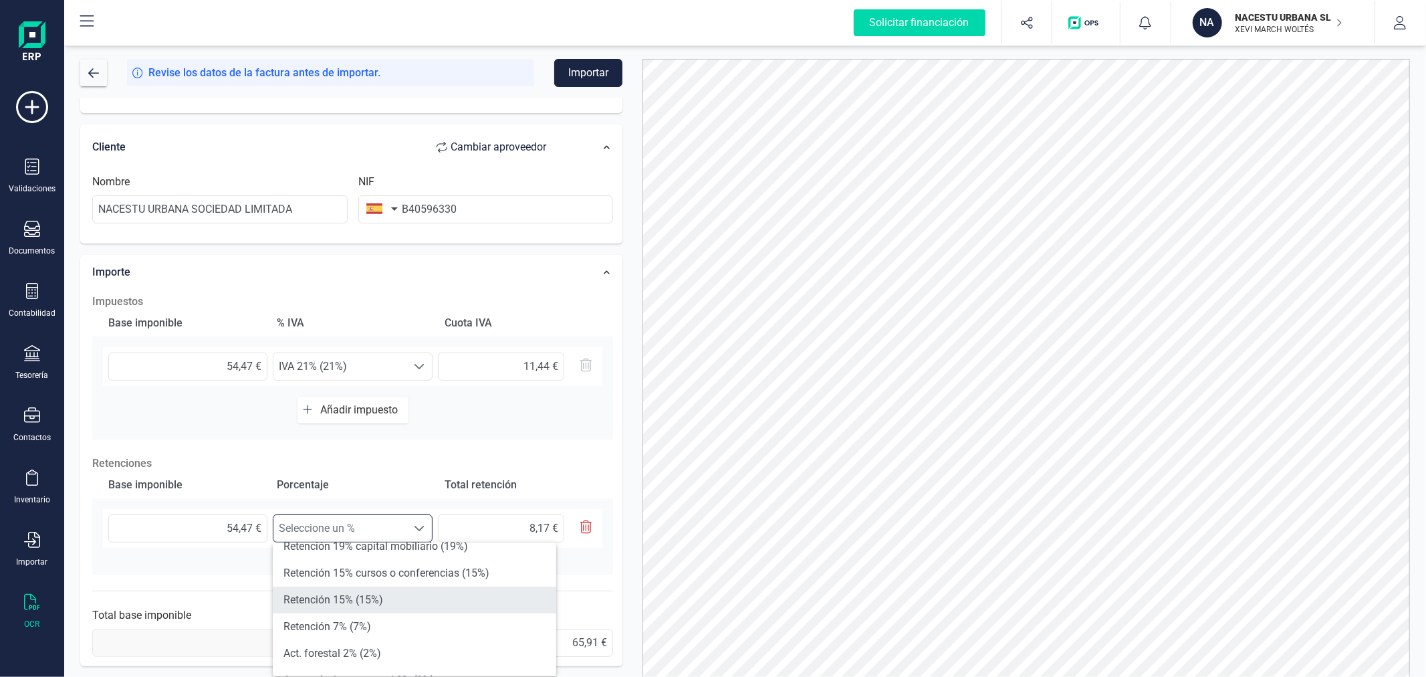
click at [366, 596] on li "Retención 15% (15%)" at bounding box center [414, 599] width 283 height 27
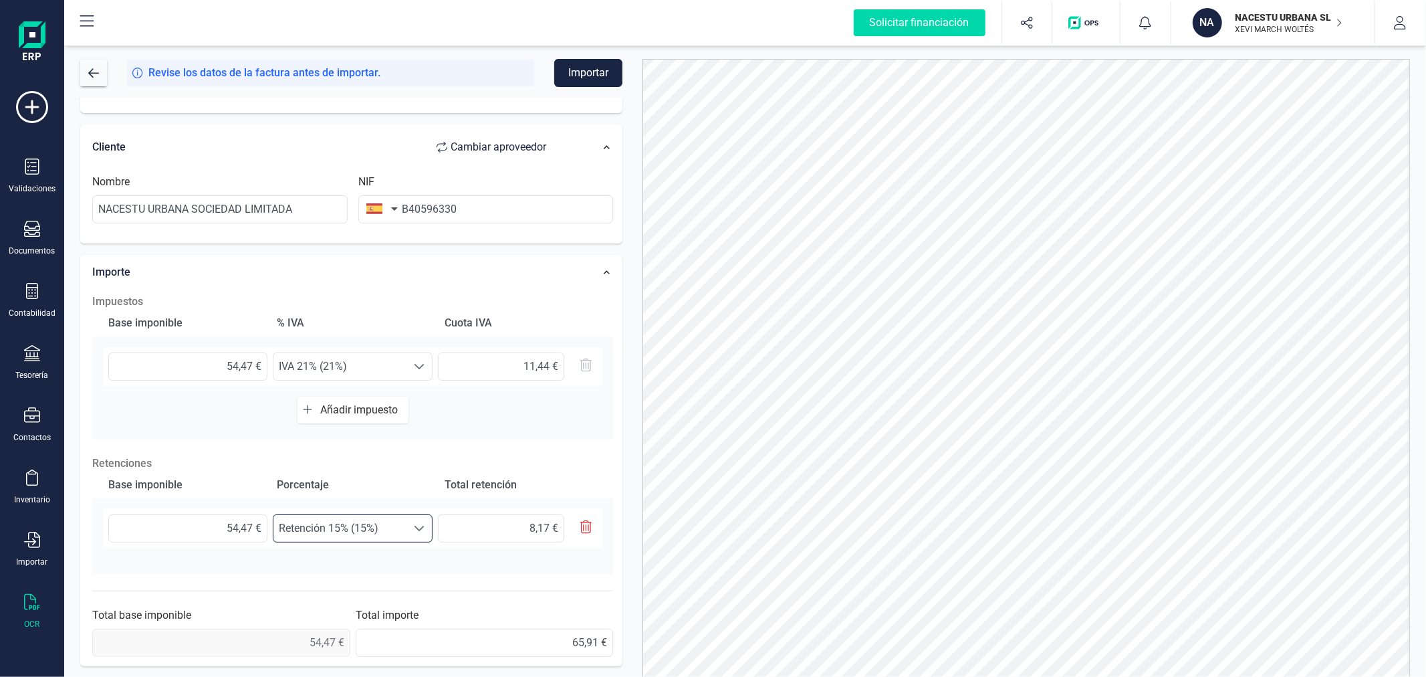
scroll to position [64, 0]
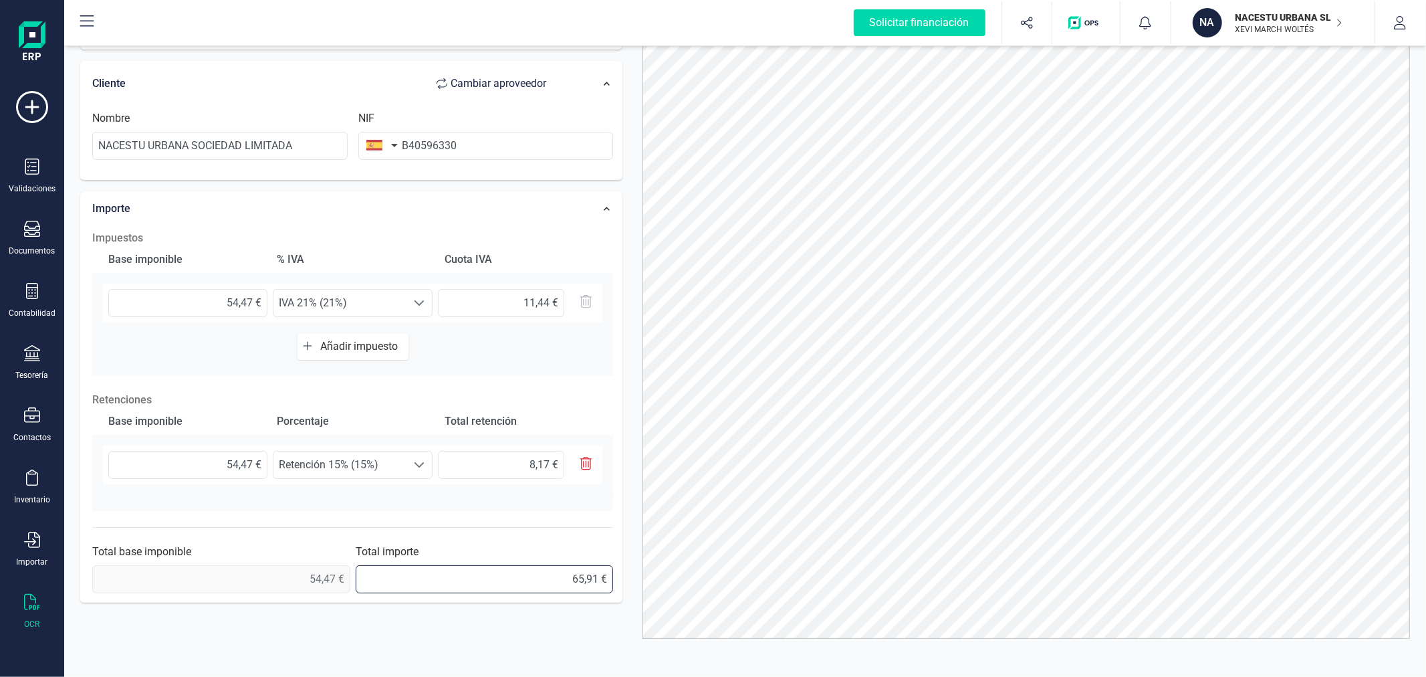
drag, startPoint x: 552, startPoint y: 568, endPoint x: 635, endPoint y: 568, distance: 83.6
click at [635, 568] on div "Revise los datos de la factura antes de importar. Importar Datos Factura Número…" at bounding box center [745, 304] width 1350 height 618
type input "57,74 €"
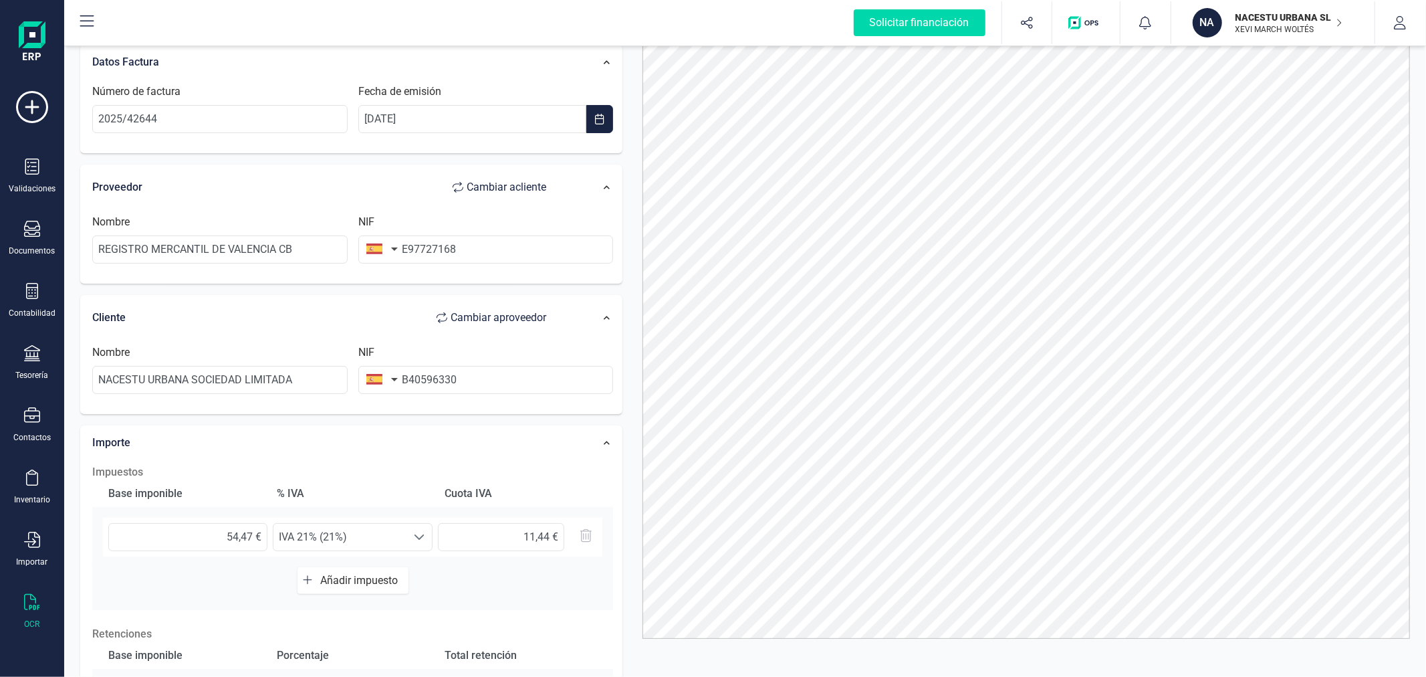
scroll to position [0, 0]
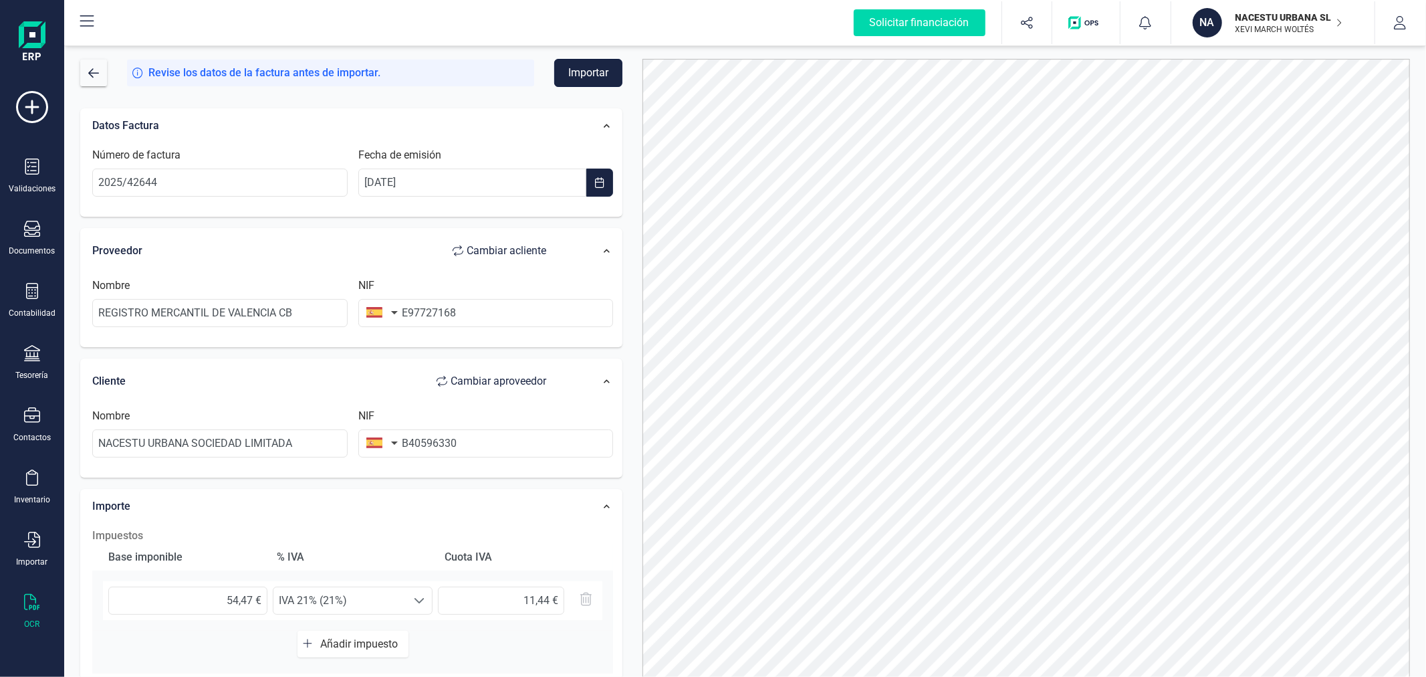
click at [605, 74] on button "Importar" at bounding box center [588, 73] width 68 height 28
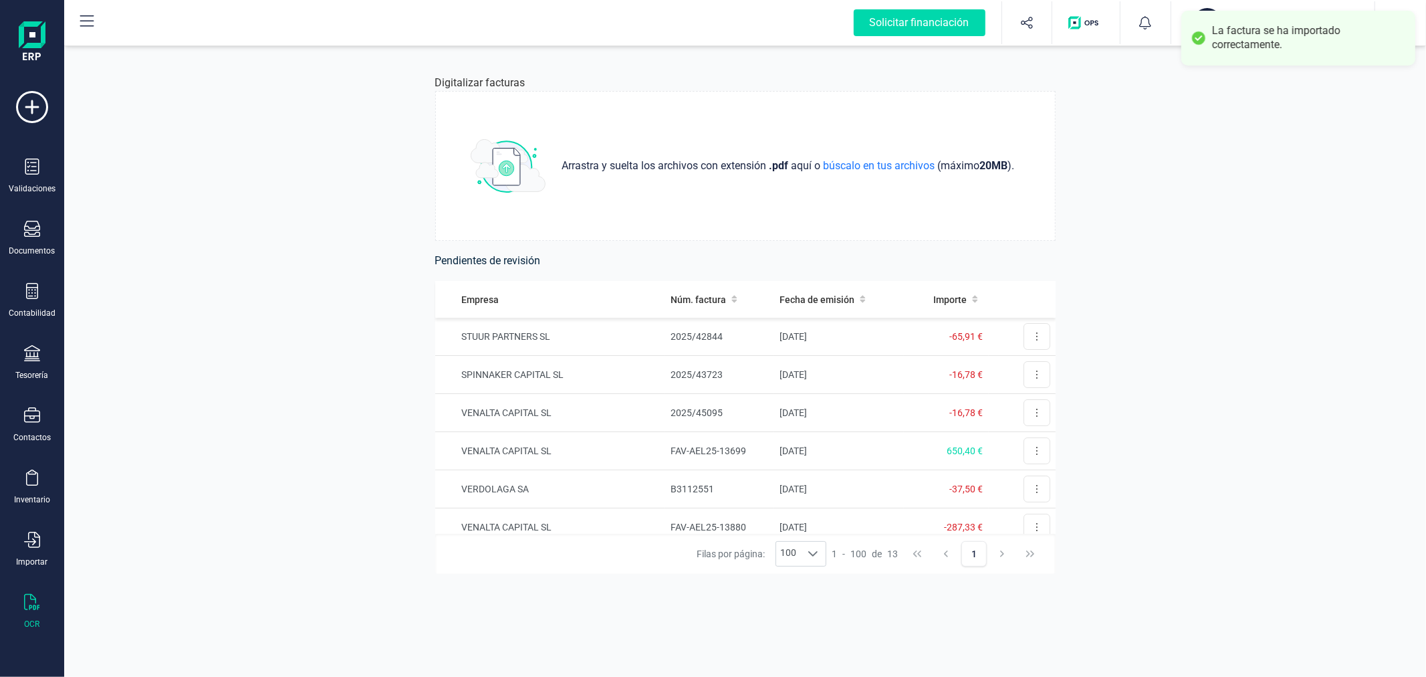
click at [1202, 8] on div "NA" at bounding box center [1209, 22] width 32 height 29
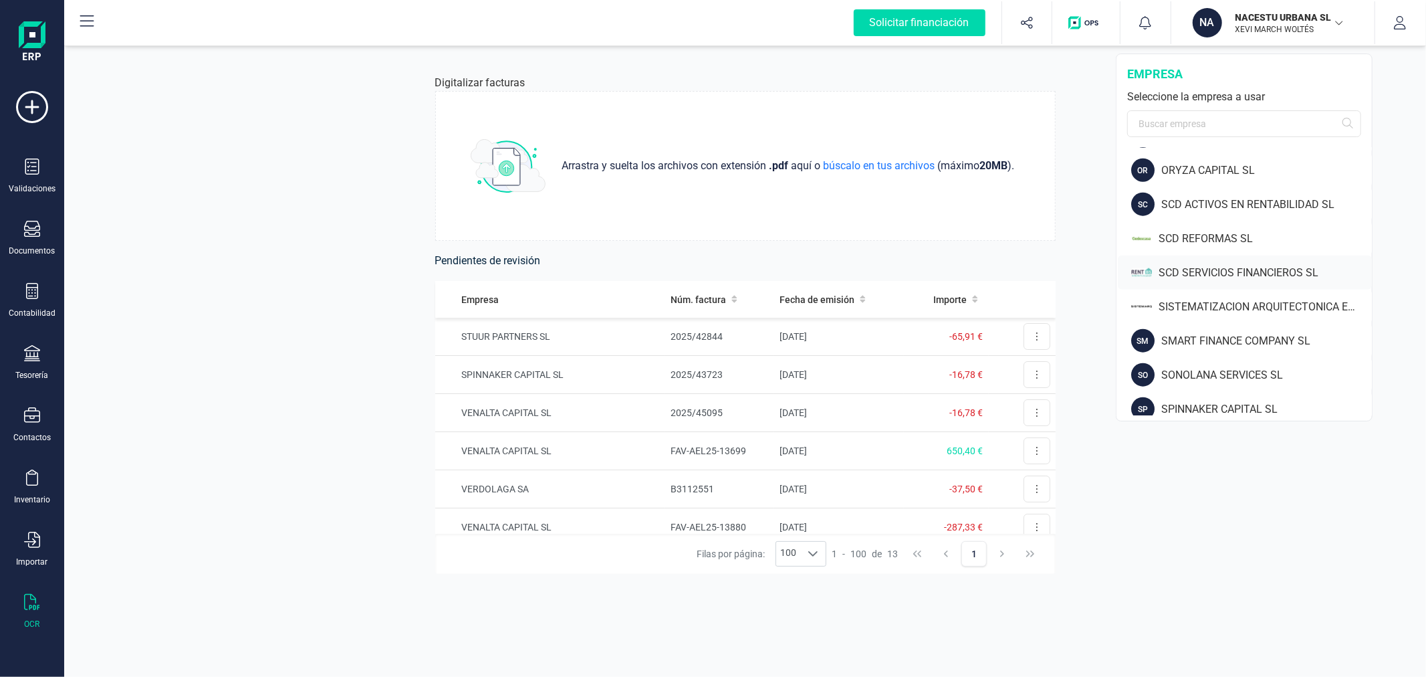
scroll to position [1262, 0]
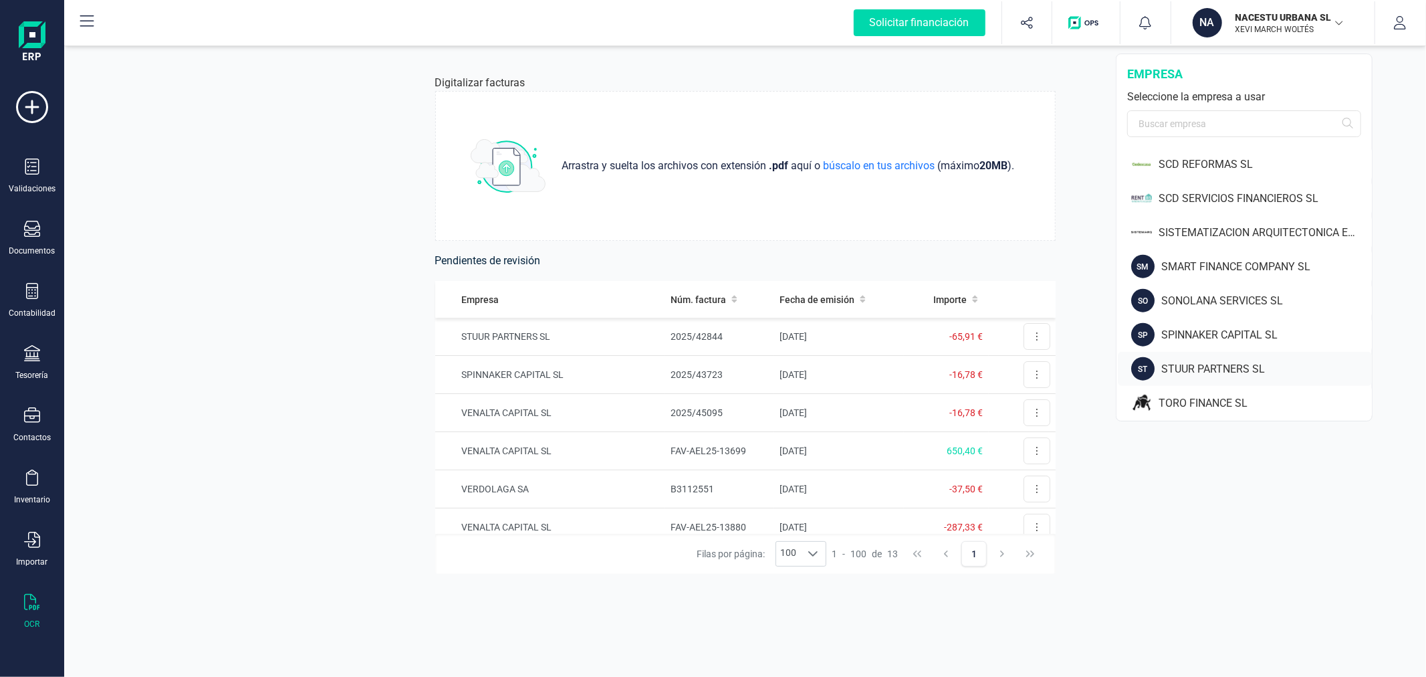
click at [1185, 378] on div "ST STUUR PARTNERS SL" at bounding box center [1245, 369] width 254 height 34
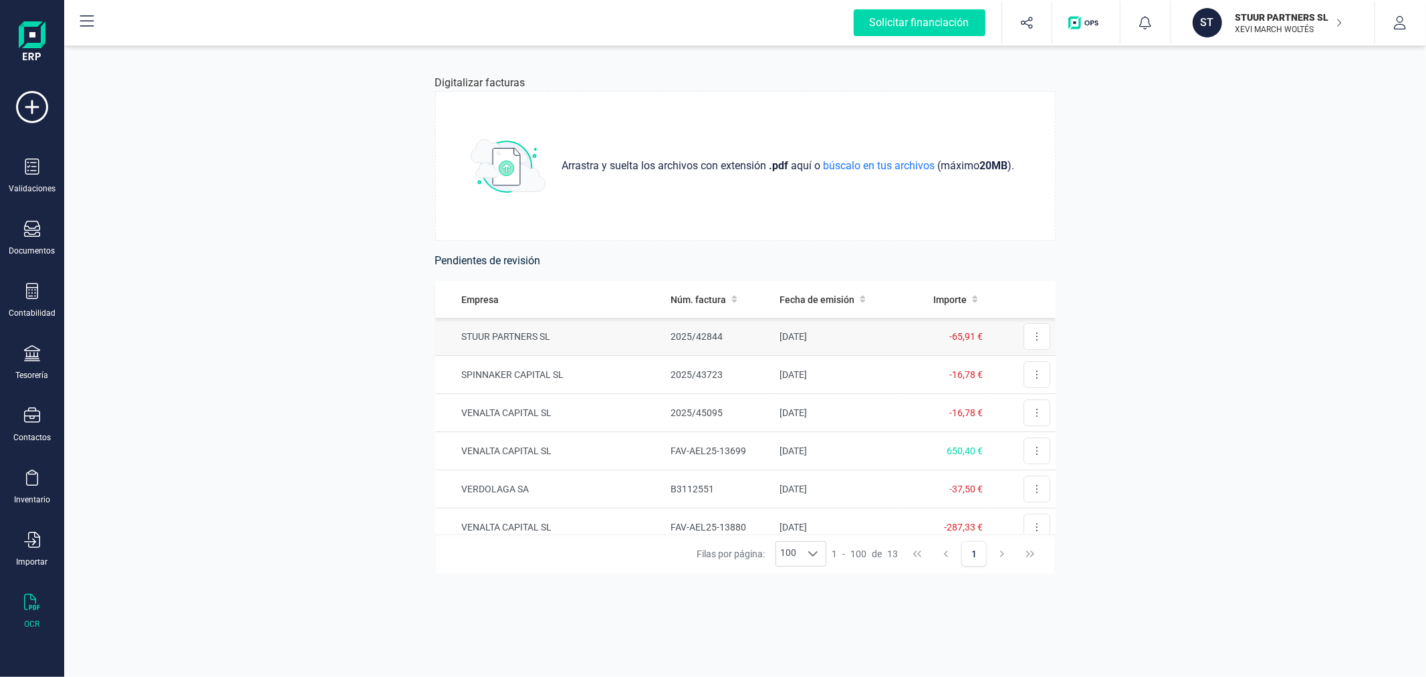
click at [640, 331] on td "STUUR PARTNERS SL" at bounding box center [550, 337] width 230 height 38
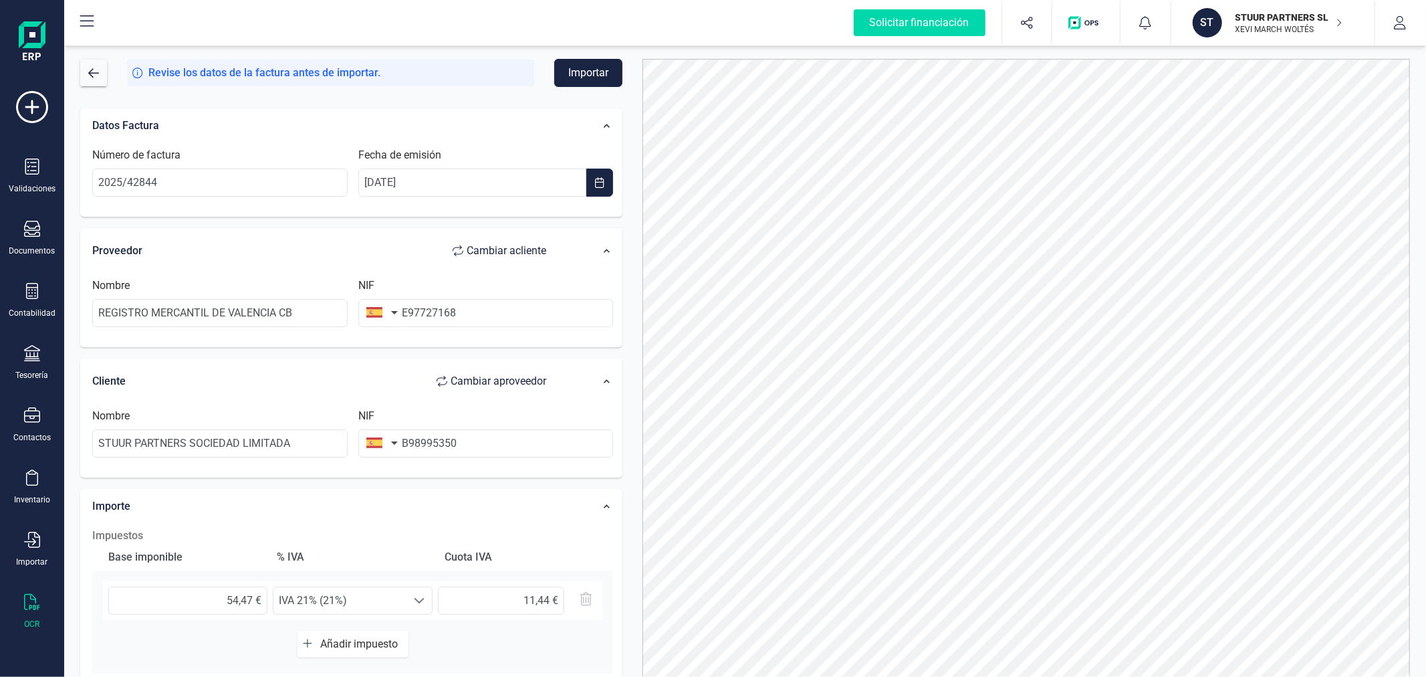
scroll to position [223, 0]
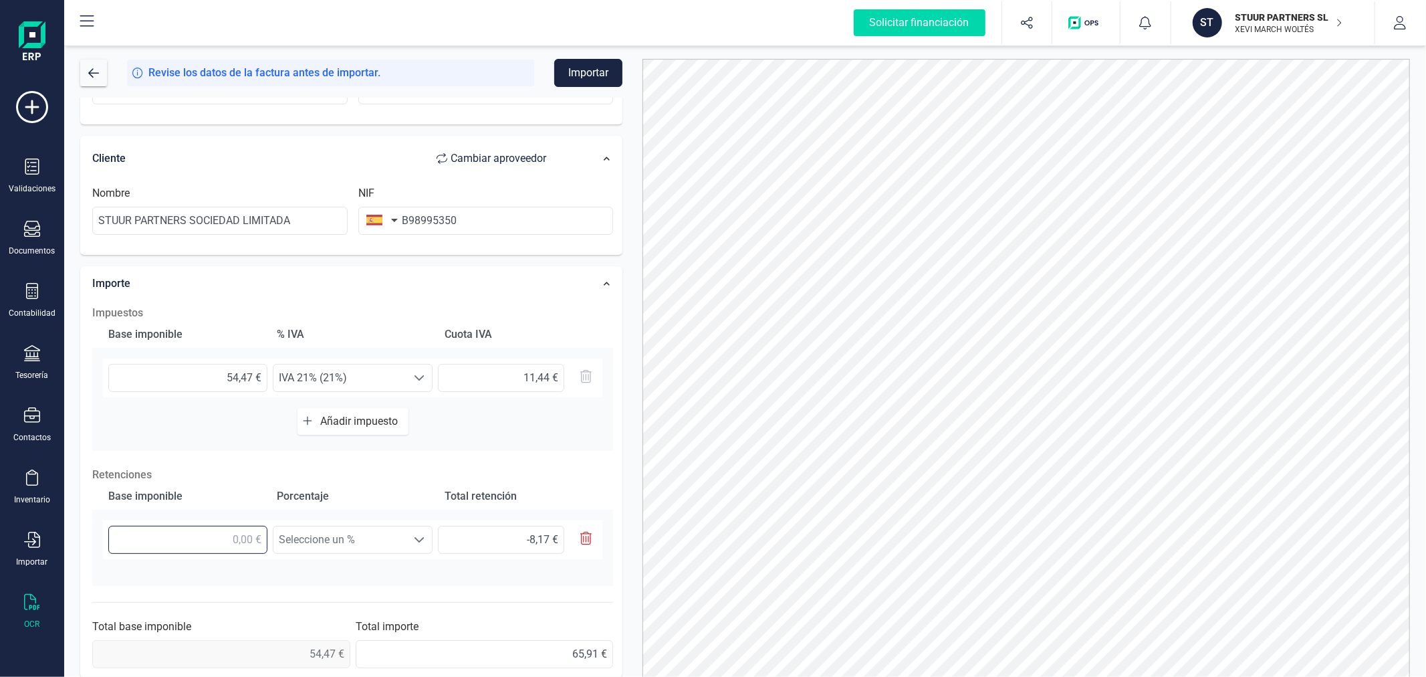
click at [221, 537] on input "text" at bounding box center [187, 539] width 159 height 28
type input "5,00 €"
type input "0,75 €"
type input "54,00 €"
type input "8,10 €"
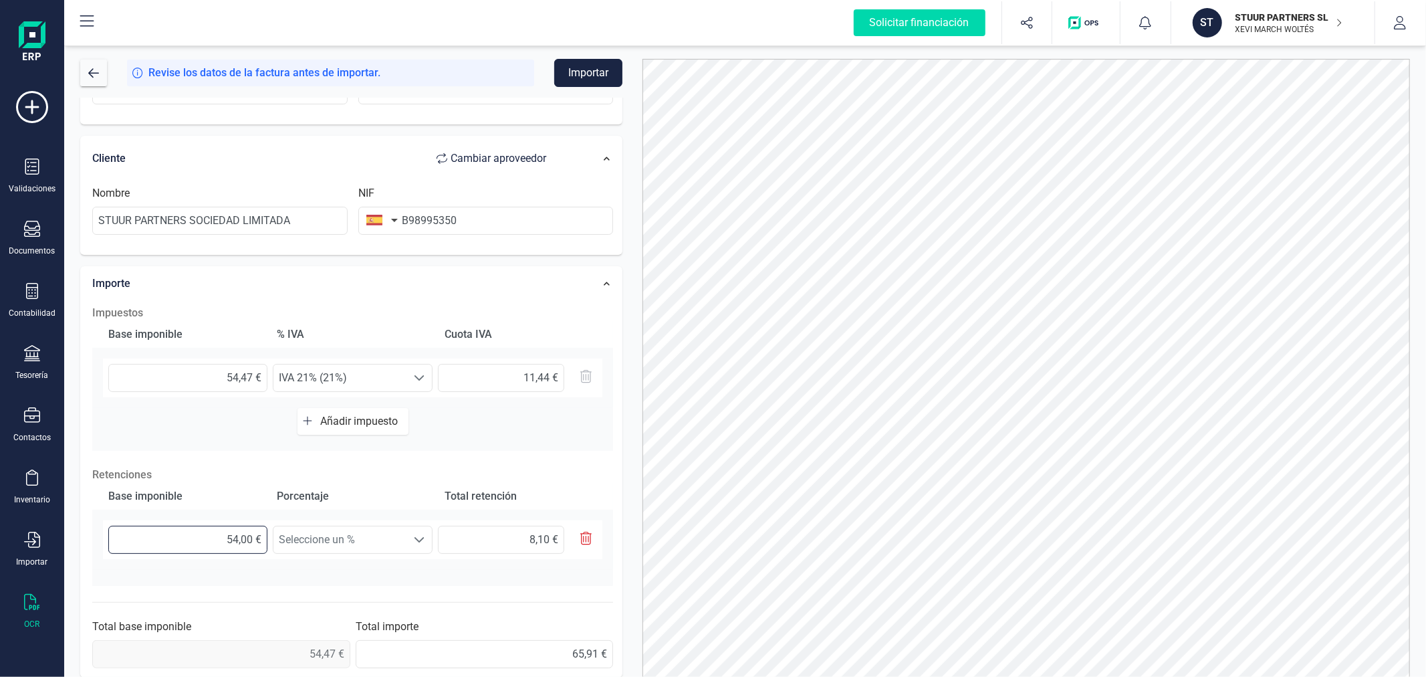
type input "54,40 €"
type input "8,16 €"
type input "54,47 €"
type input "8,17 €"
click at [422, 533] on div at bounding box center [418, 539] width 25 height 27
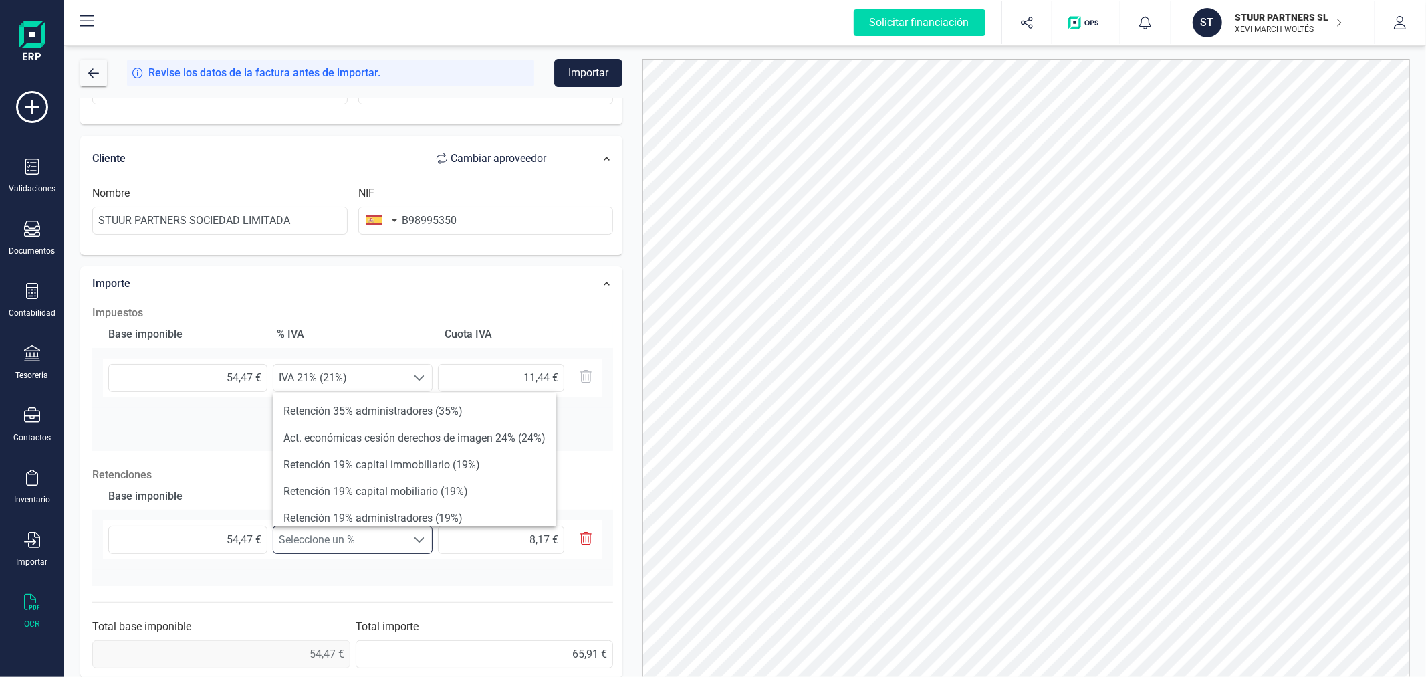
scroll to position [74, 0]
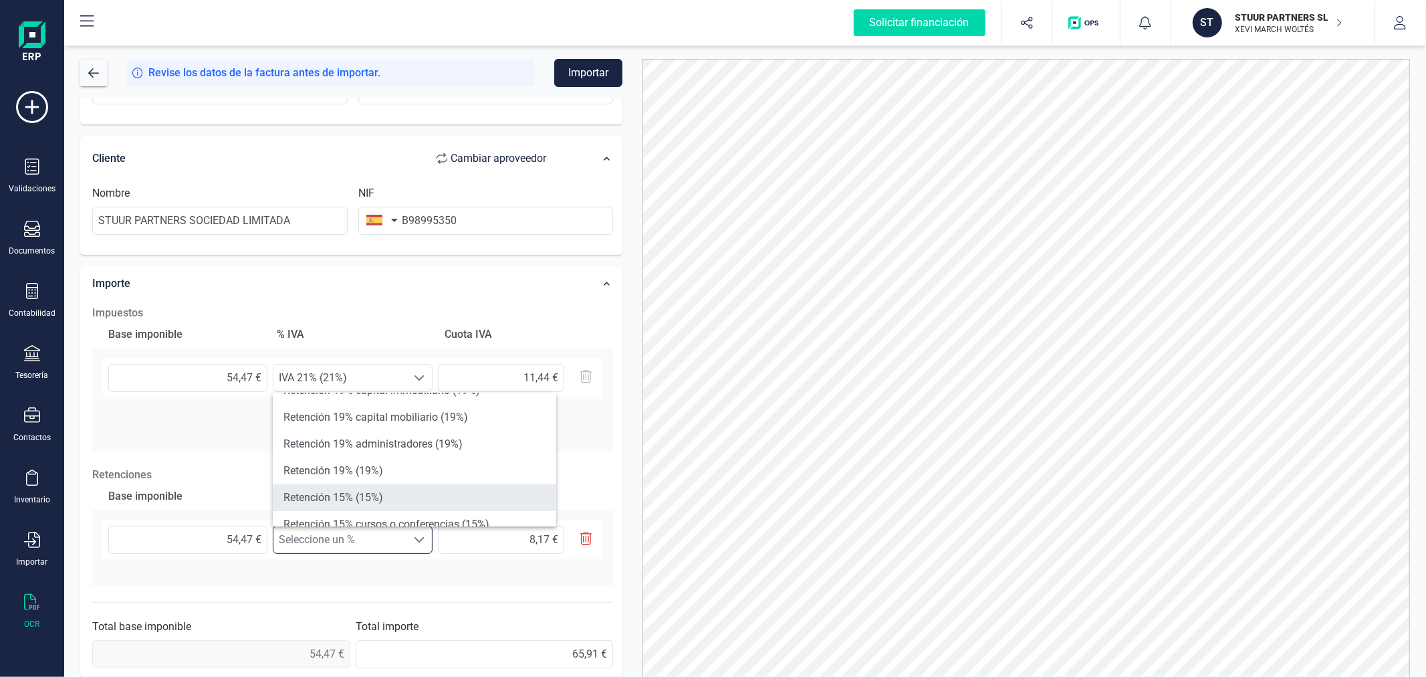
click at [425, 489] on li "Retención 15% (15%)" at bounding box center [414, 497] width 283 height 27
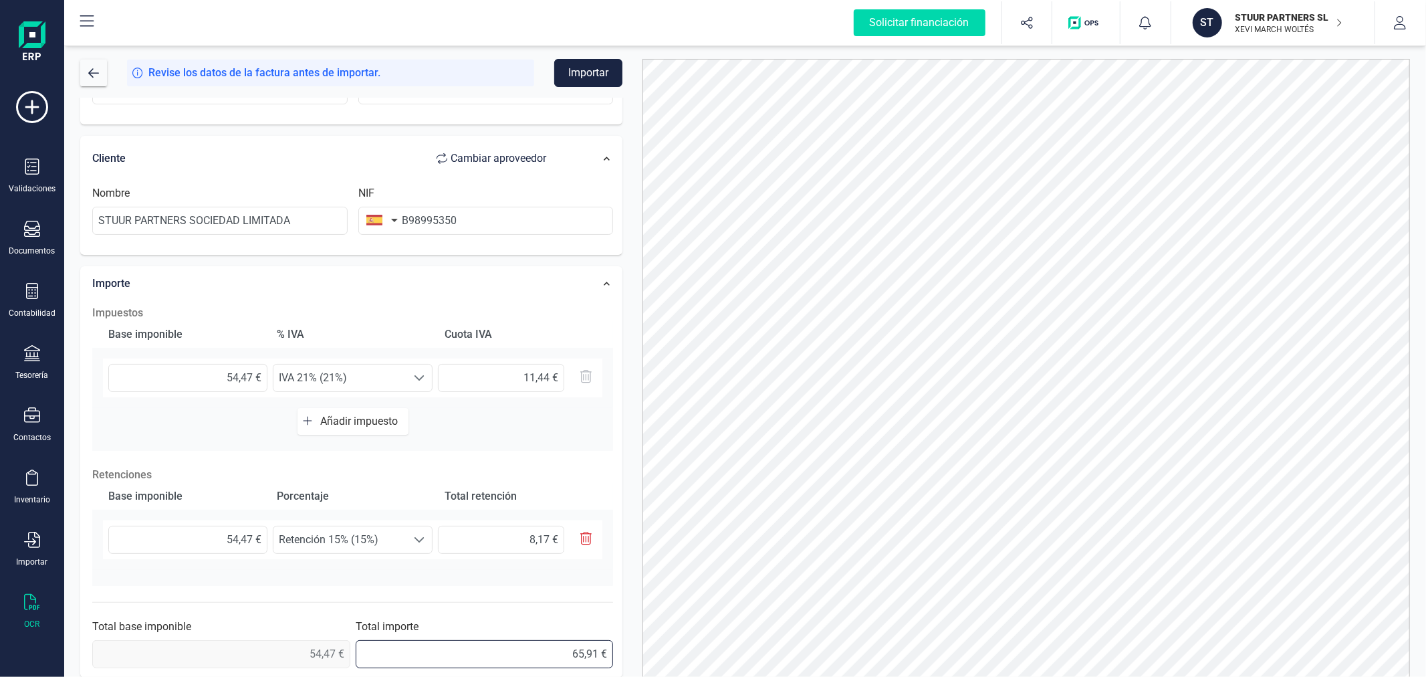
drag, startPoint x: 538, startPoint y: 651, endPoint x: 630, endPoint y: 659, distance: 92.6
click at [25, 602] on div "Solicitar financiación Validaciones Documentos Documentos Presupuestos Pedidos …" at bounding box center [713, 338] width 1426 height 677
type input "57,74 €"
click at [582, 68] on button "Importar" at bounding box center [588, 73] width 68 height 28
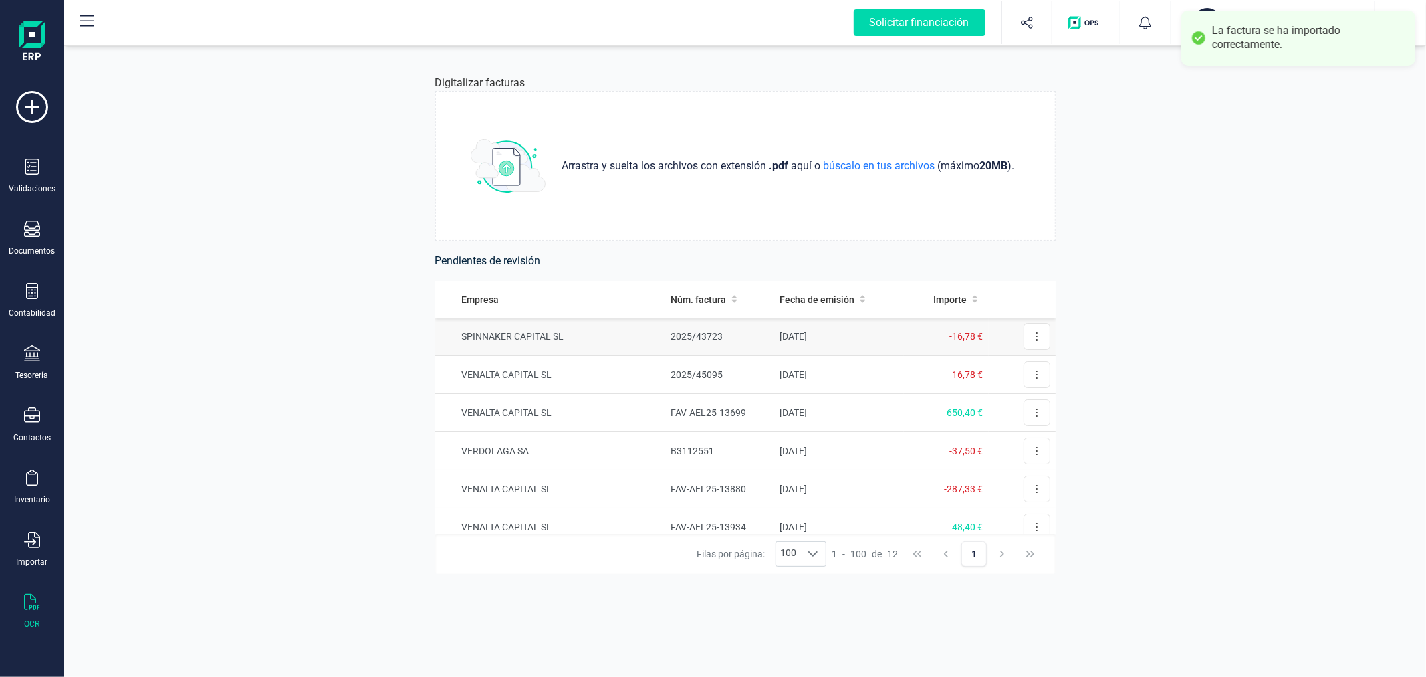
click at [666, 326] on td "2025/43723" at bounding box center [719, 337] width 109 height 38
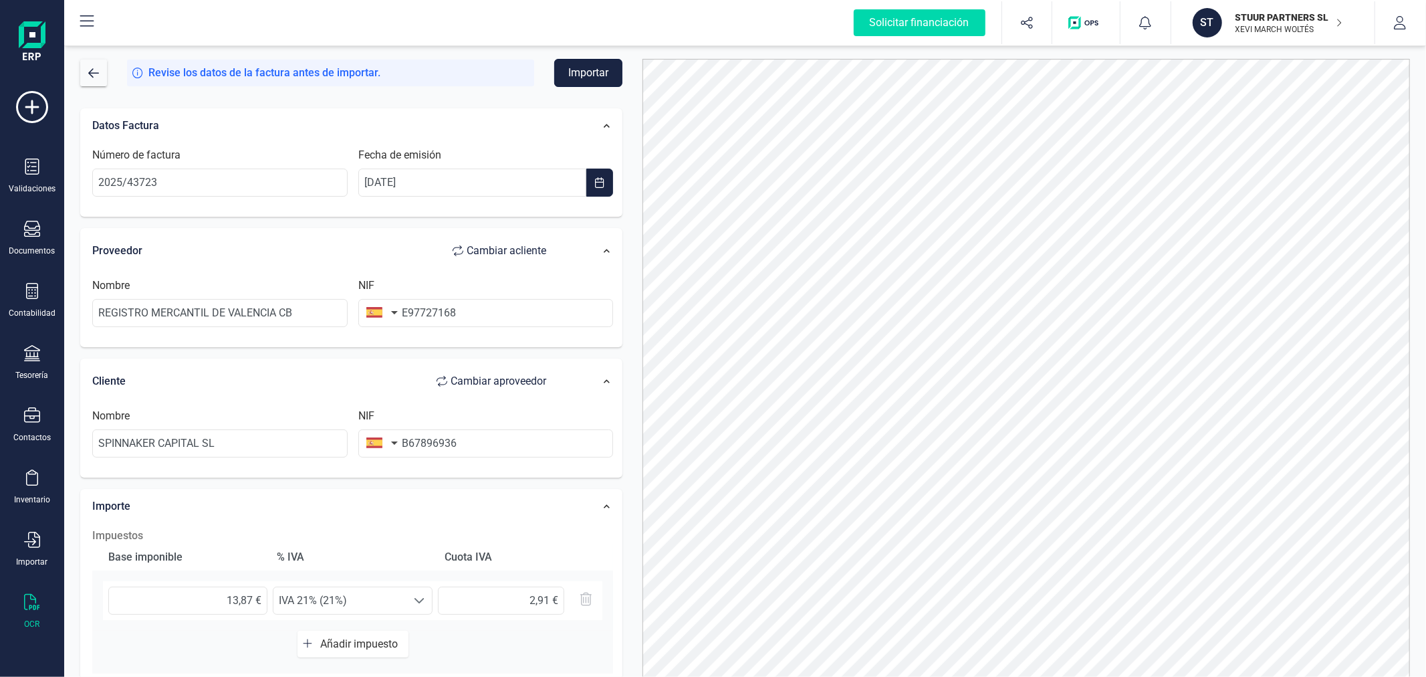
click at [587, 71] on button "Importar" at bounding box center [588, 73] width 68 height 28
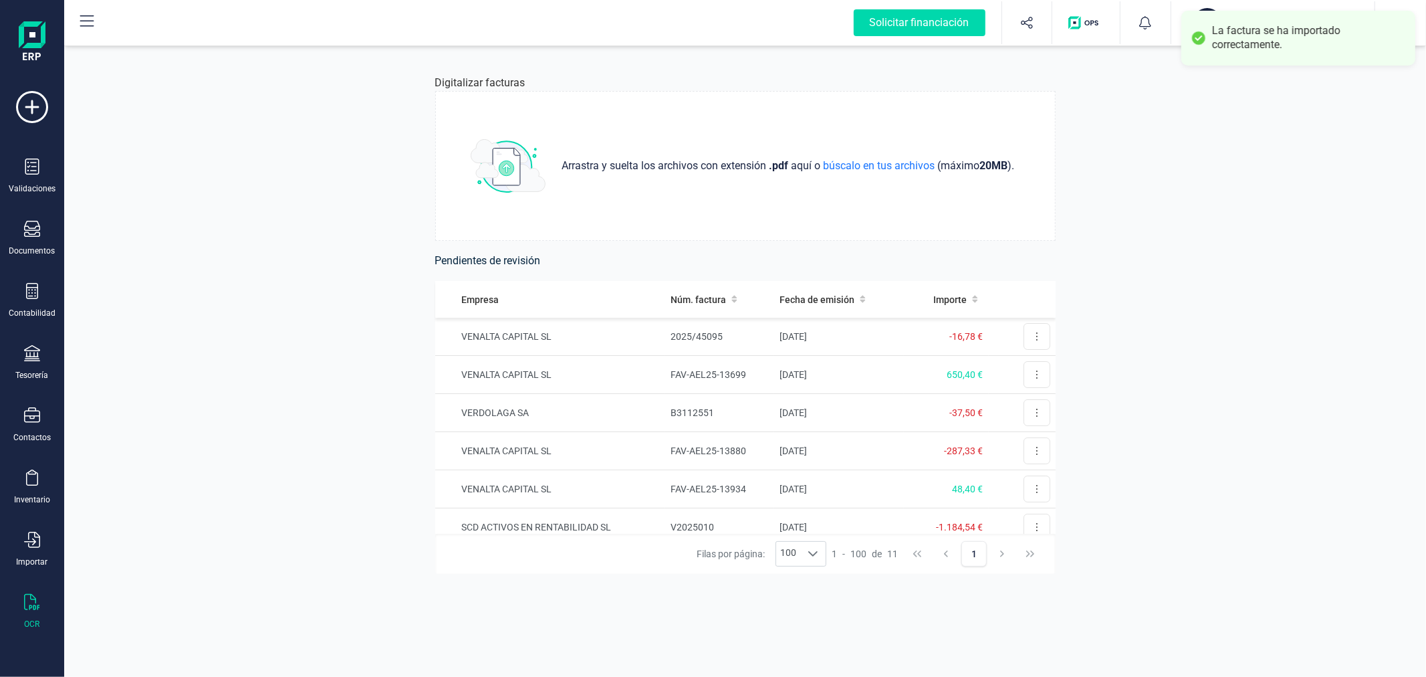
click at [1205, 8] on div "ST" at bounding box center [1209, 22] width 32 height 29
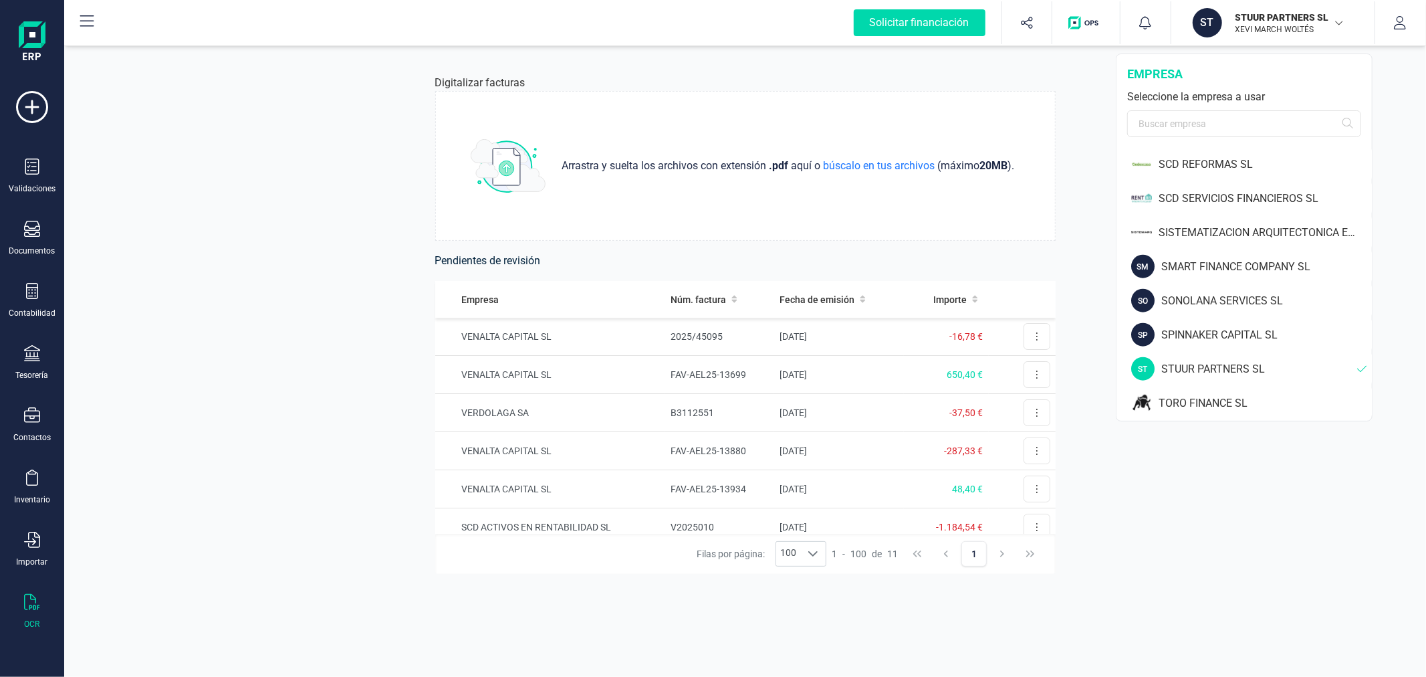
scroll to position [1402, 0]
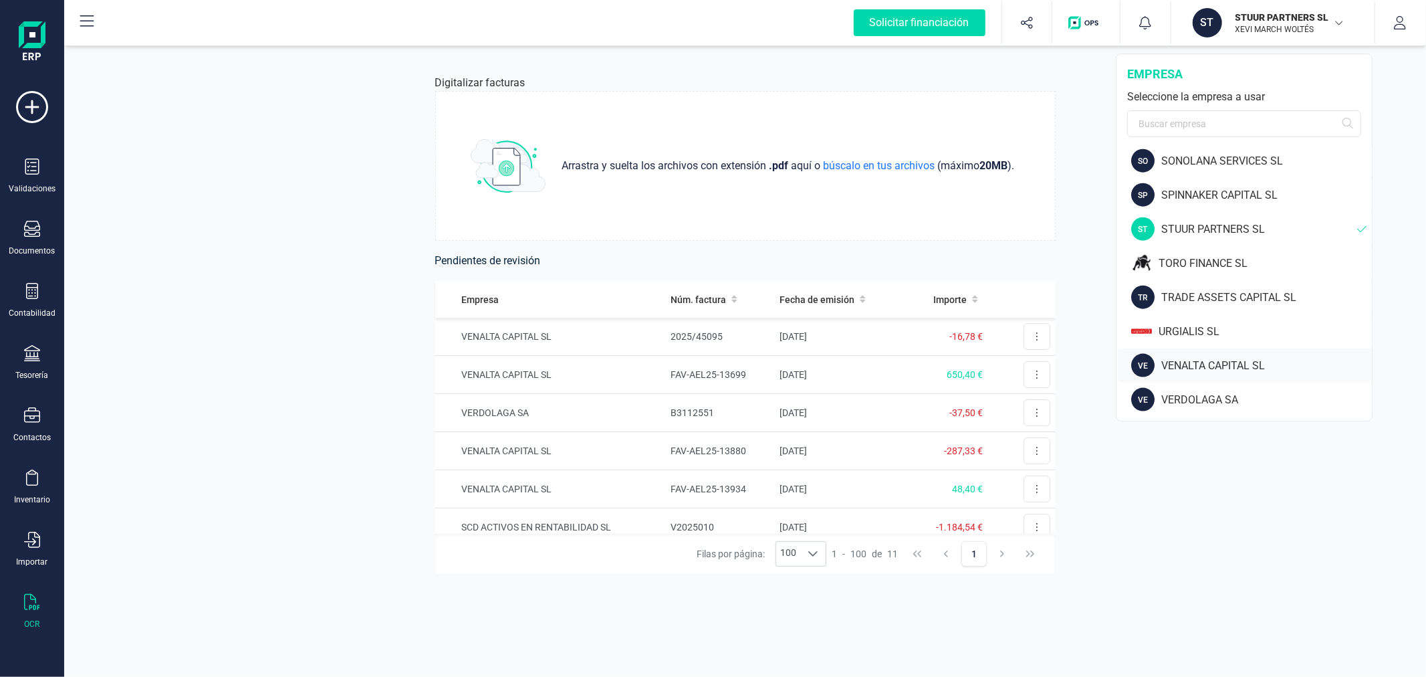
click at [1208, 368] on div "VENALTA CAPITAL SL" at bounding box center [1266, 366] width 211 height 16
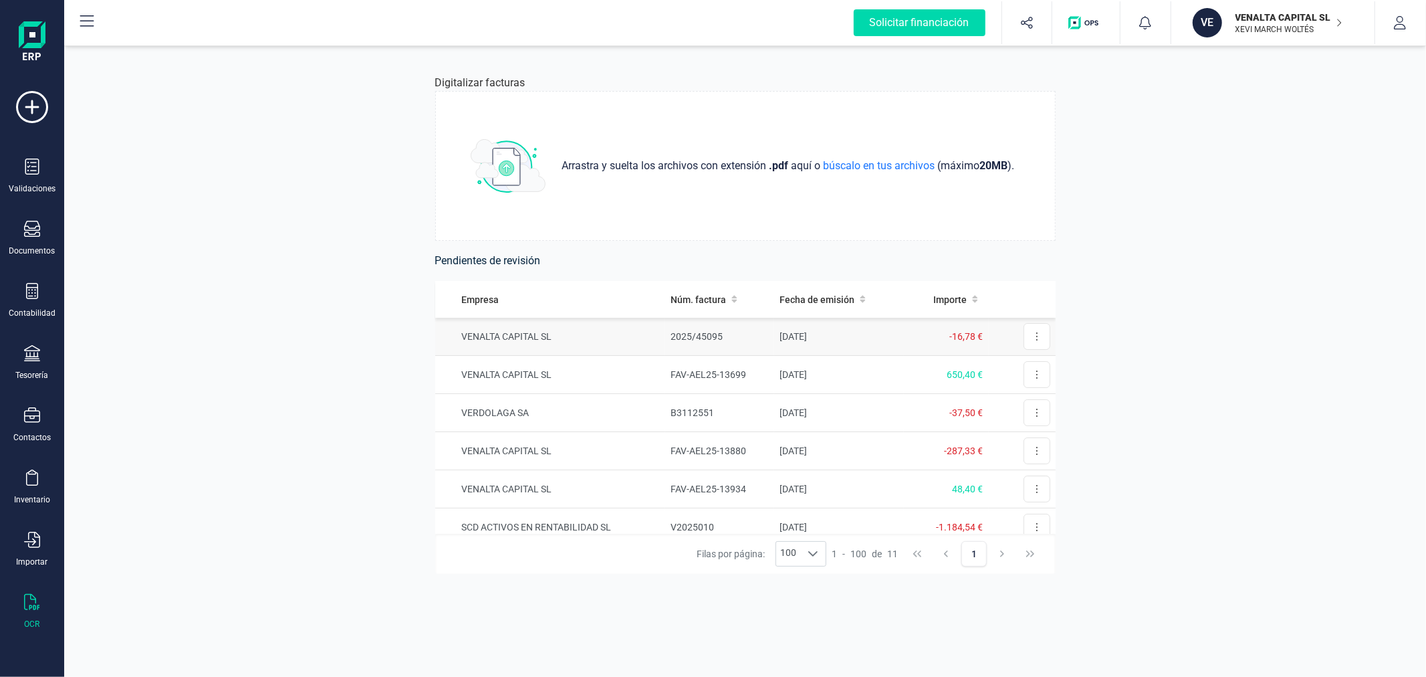
click at [656, 331] on td "VENALTA CAPITAL SL" at bounding box center [550, 337] width 230 height 38
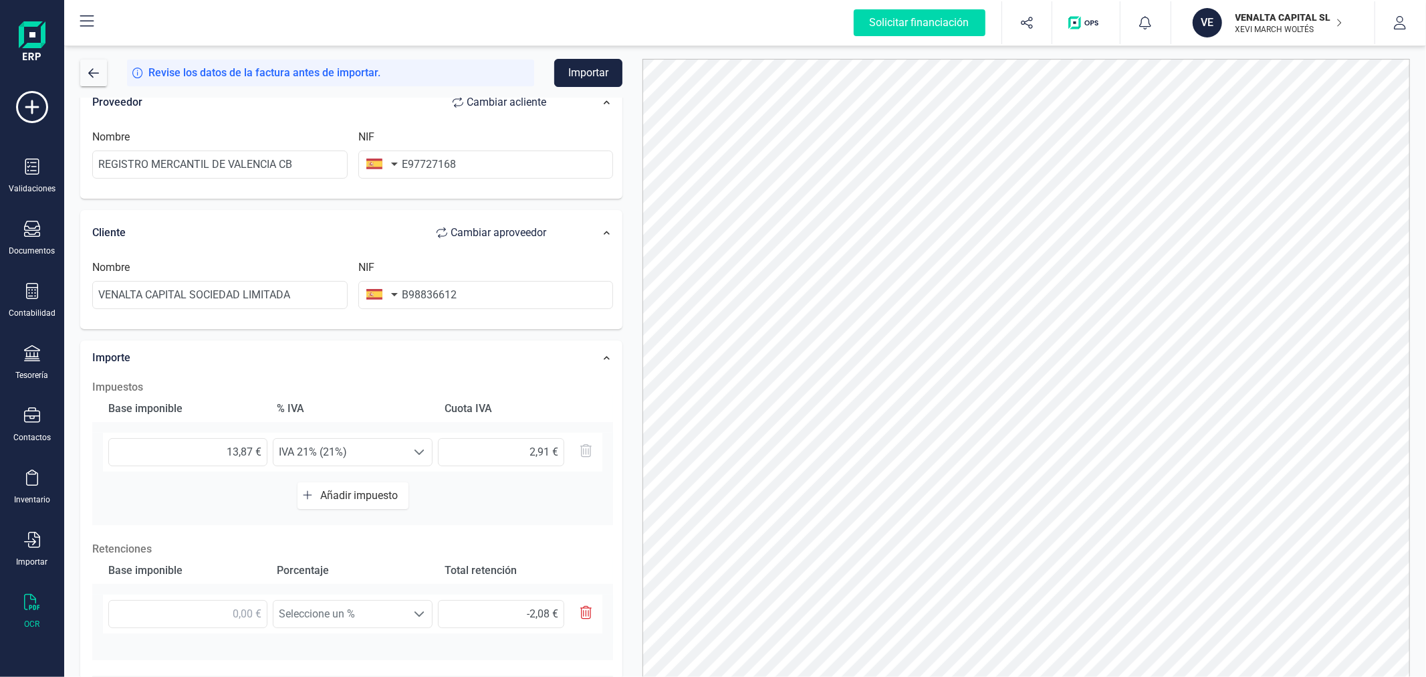
scroll to position [223, 0]
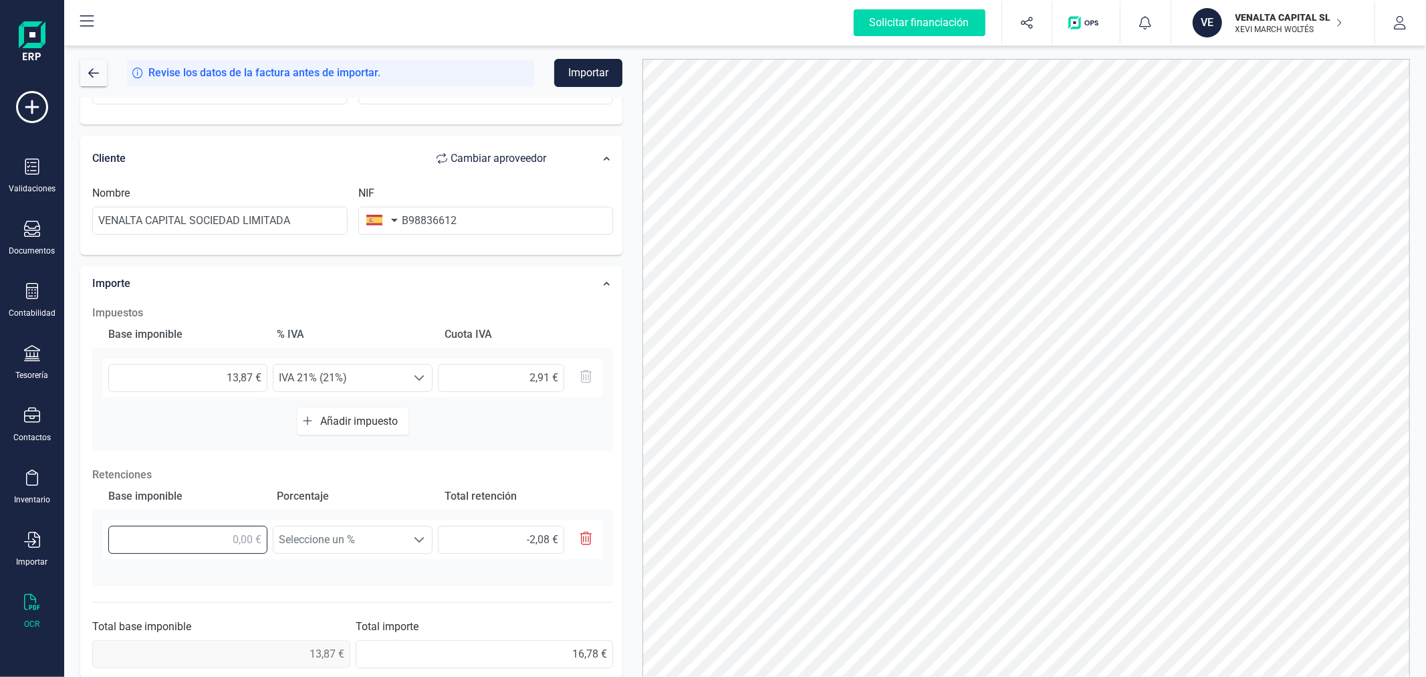
click at [194, 533] on input "text" at bounding box center [187, 539] width 159 height 28
type input "1,00 €"
type input "0,15 €"
type input "13,00 €"
type input "1,95 €"
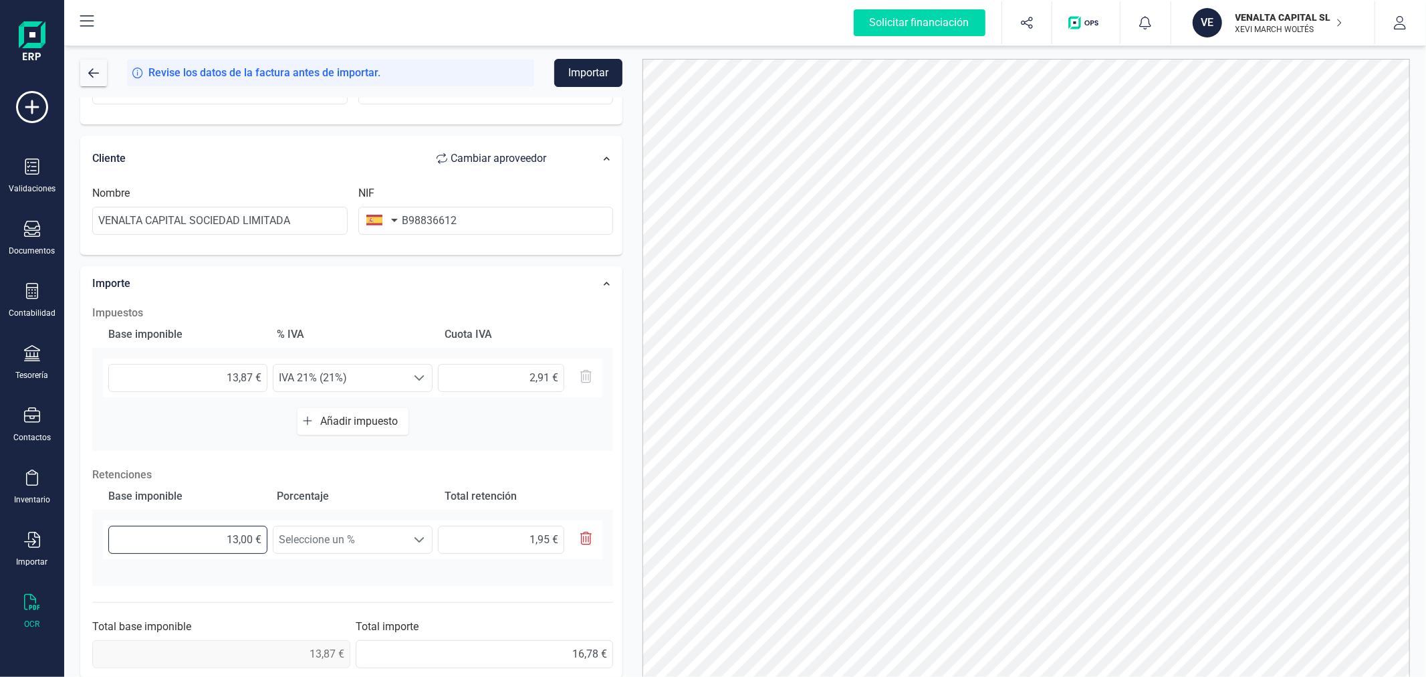
type input "13,80 €"
type input "2,07 €"
type input "13,87 €"
type input "2,08 €"
click at [380, 532] on span "Seleccione un %" at bounding box center [339, 539] width 133 height 27
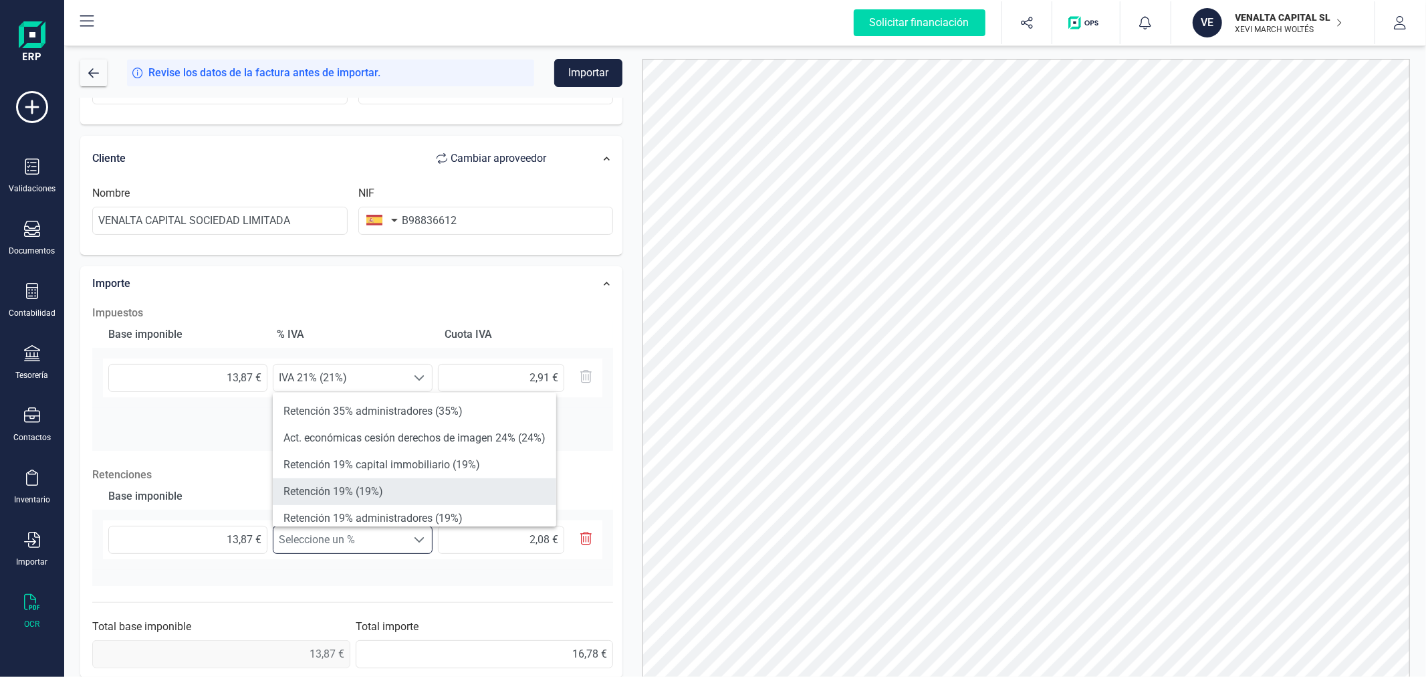
scroll to position [74, 0]
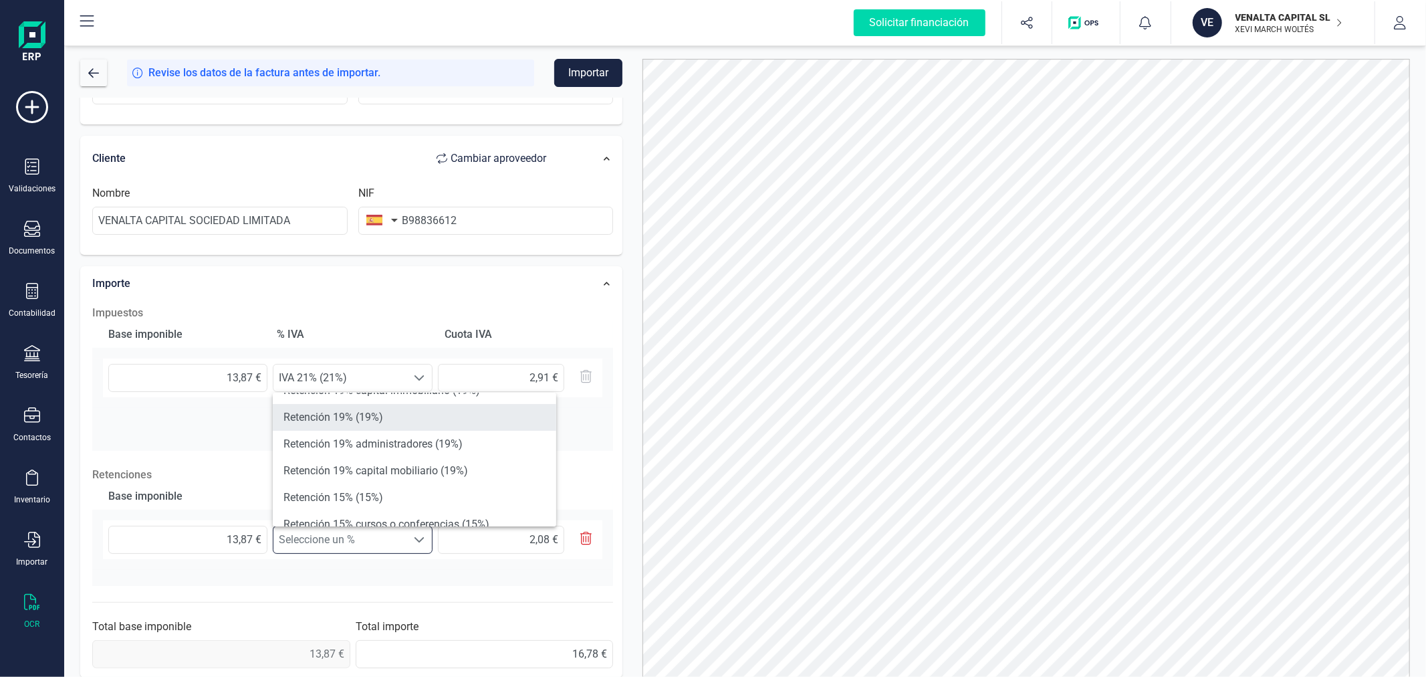
click at [386, 500] on li "Retención 15% (15%)" at bounding box center [414, 497] width 283 height 27
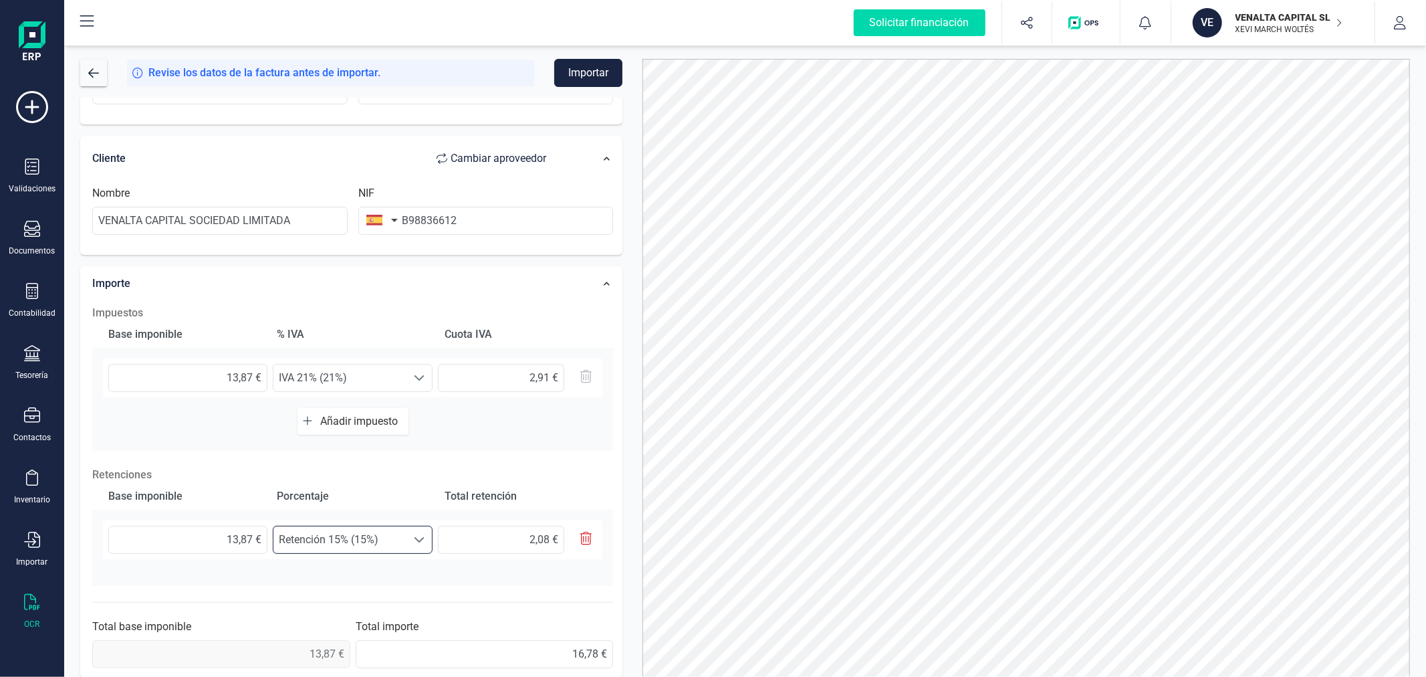
scroll to position [235, 0]
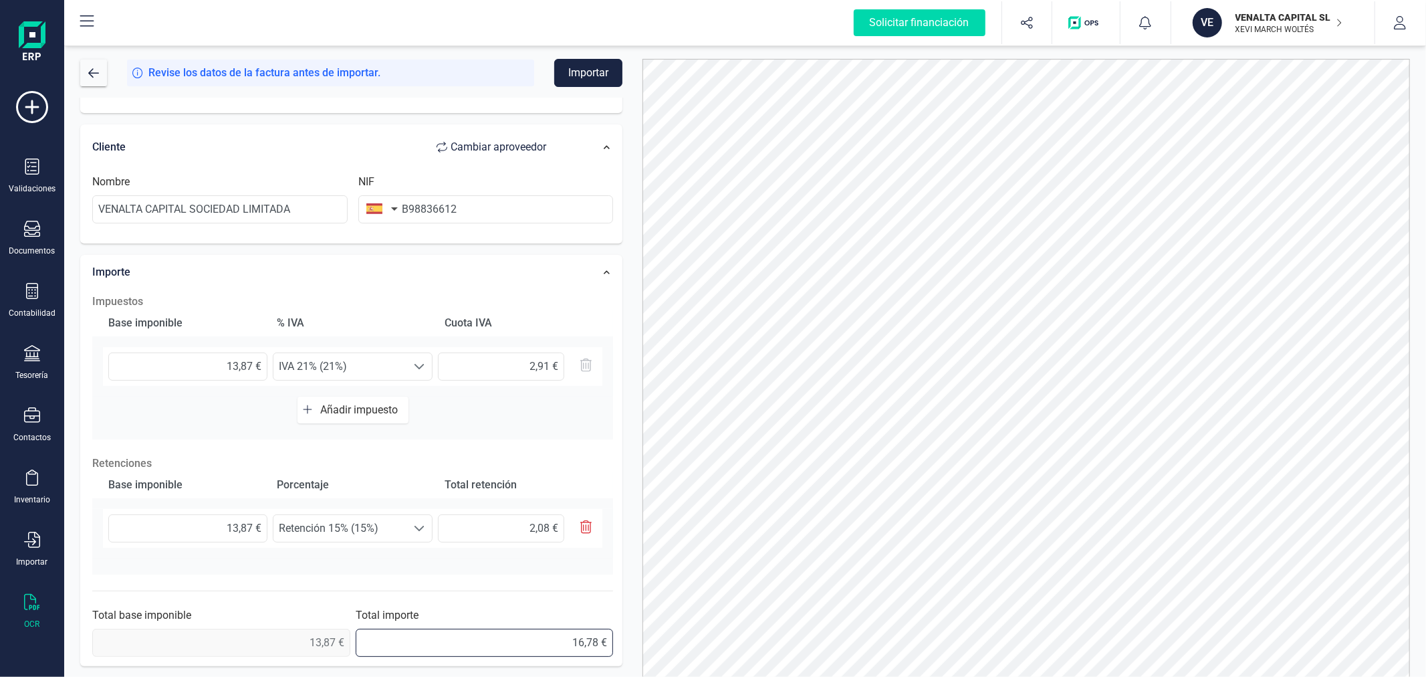
drag, startPoint x: 556, startPoint y: 636, endPoint x: 639, endPoint y: 627, distance: 83.4
click at [639, 627] on div "Revise los datos de la factura antes de importar. Importar Datos Factura Número…" at bounding box center [745, 368] width 1350 height 618
type input "14,70 €"
click at [610, 74] on button "Importar" at bounding box center [588, 73] width 68 height 28
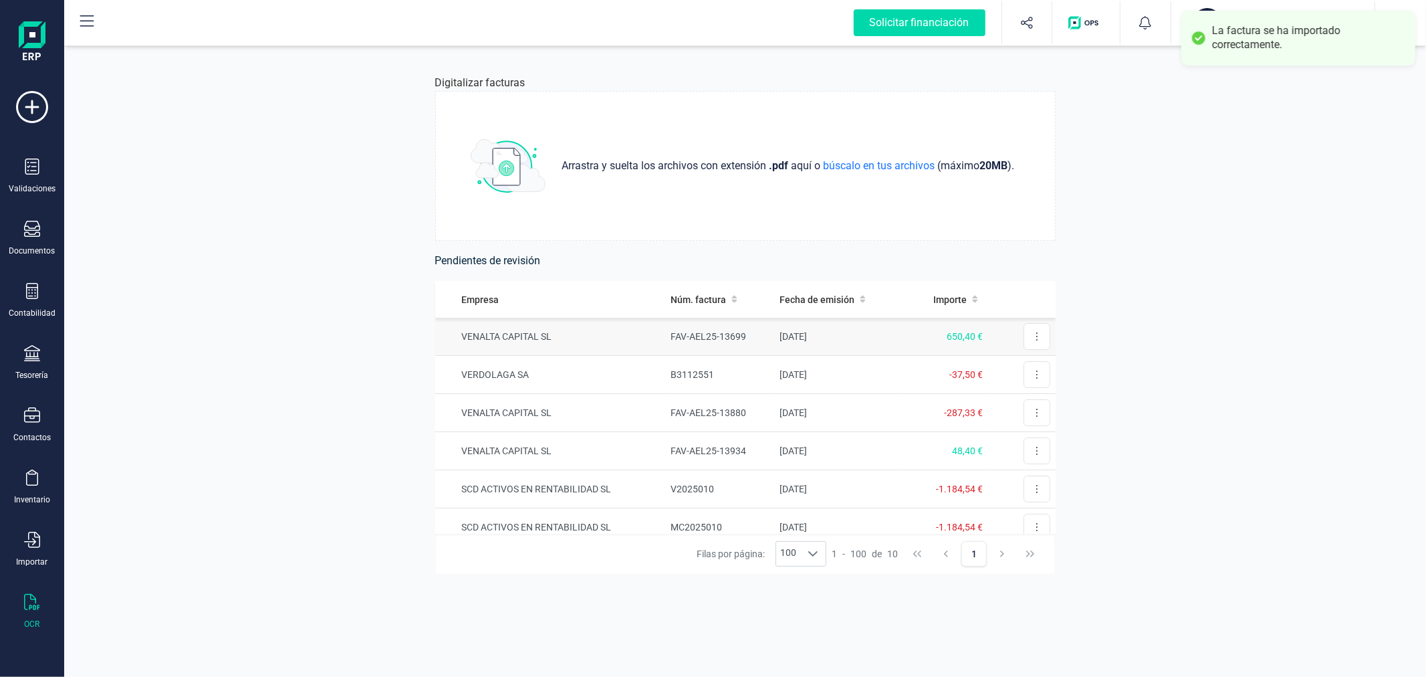
click at [753, 335] on td "FAV-AEL25-13699" at bounding box center [719, 337] width 109 height 38
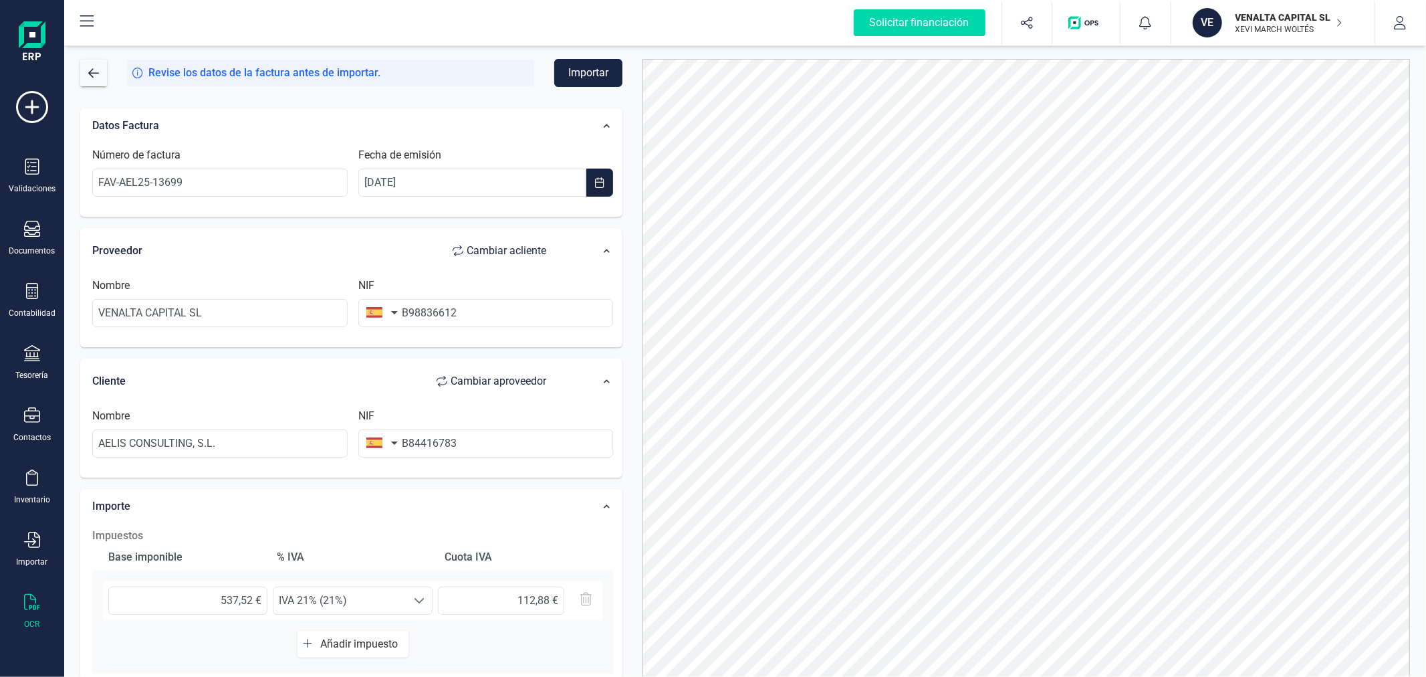
click at [536, 251] on span "Cambiar a cliente" at bounding box center [507, 251] width 80 height 16
type input "AELIS CONSULTING, S.L."
type input "B84416783"
type input "VENALTA CAPITAL SL"
type input "B98836612"
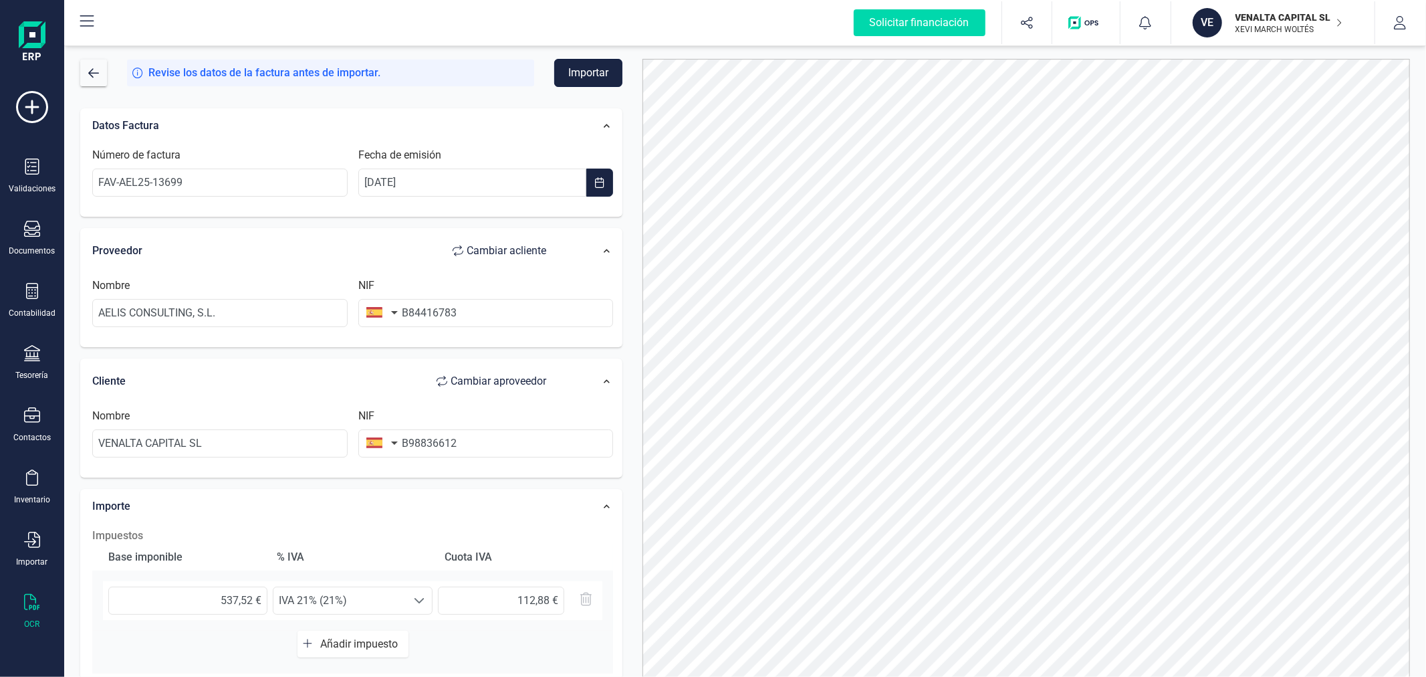
click at [584, 79] on button "Importar" at bounding box center [588, 73] width 68 height 28
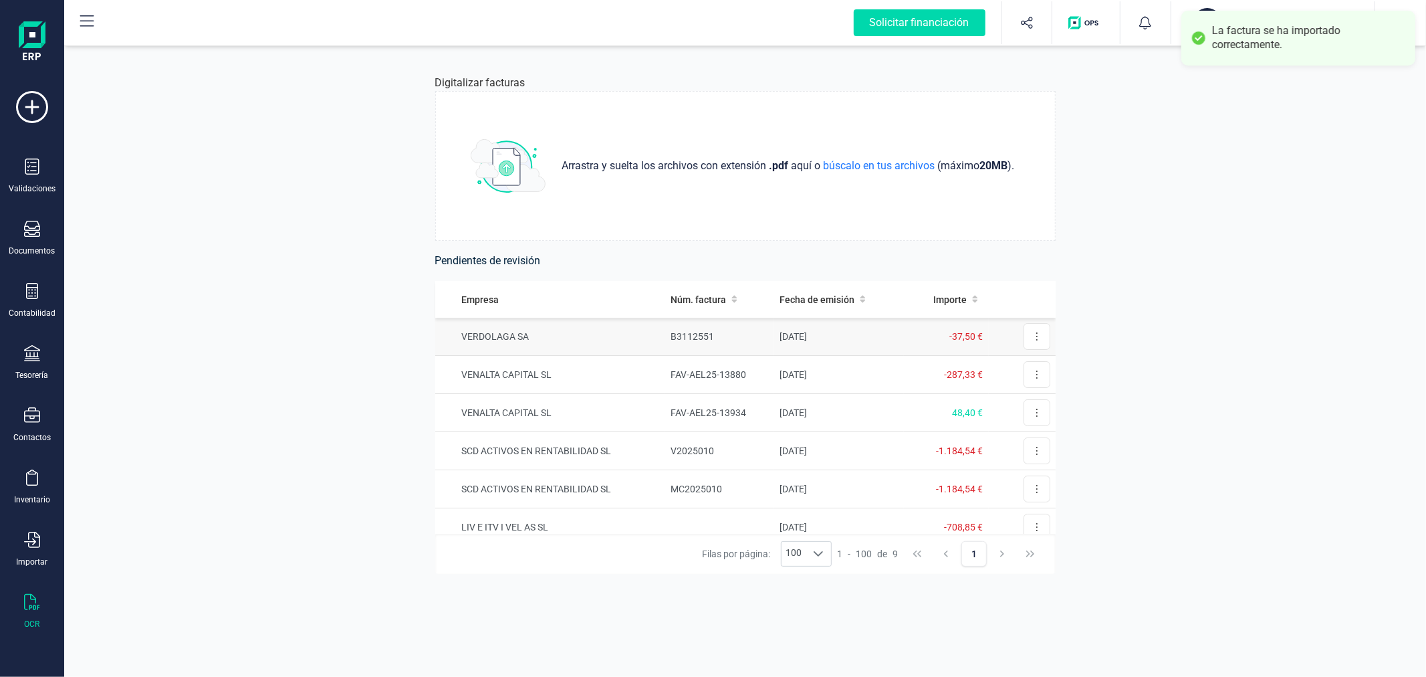
click at [652, 328] on td "VERDOLAGA SA" at bounding box center [550, 337] width 230 height 38
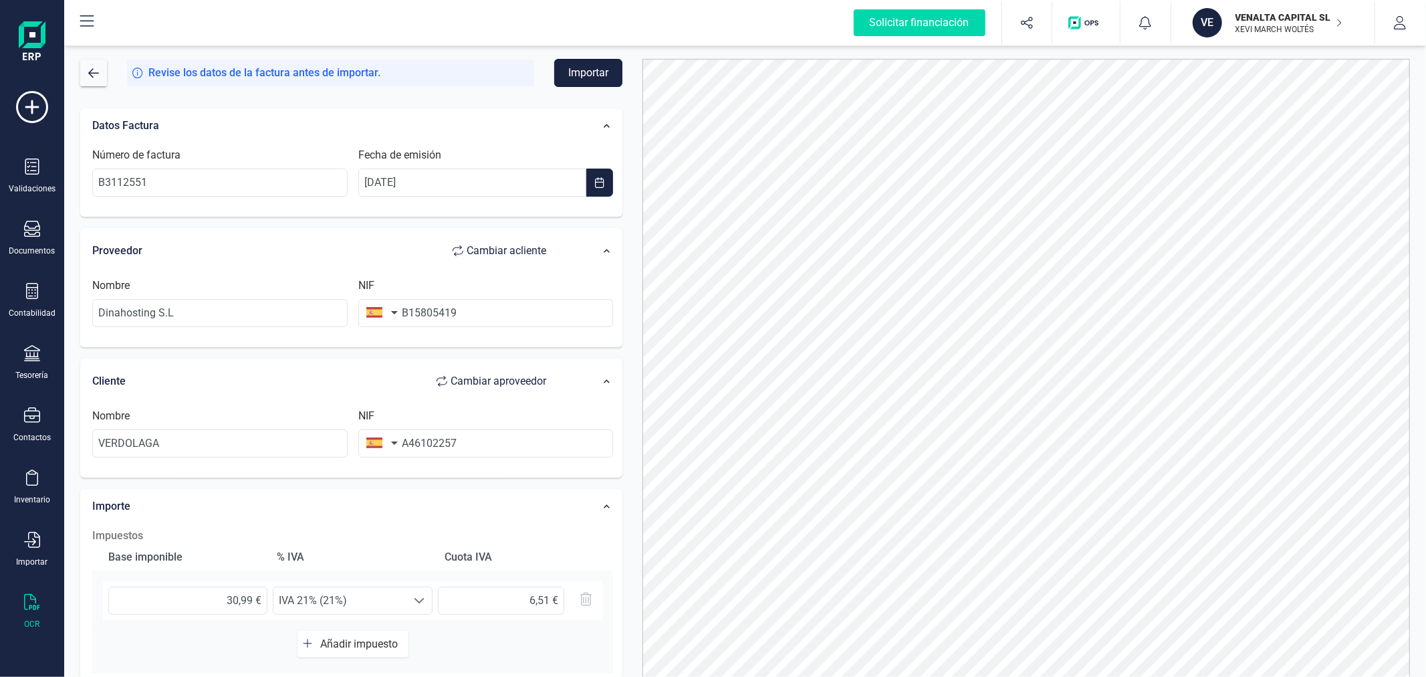
click at [604, 65] on button "Importar" at bounding box center [588, 73] width 68 height 28
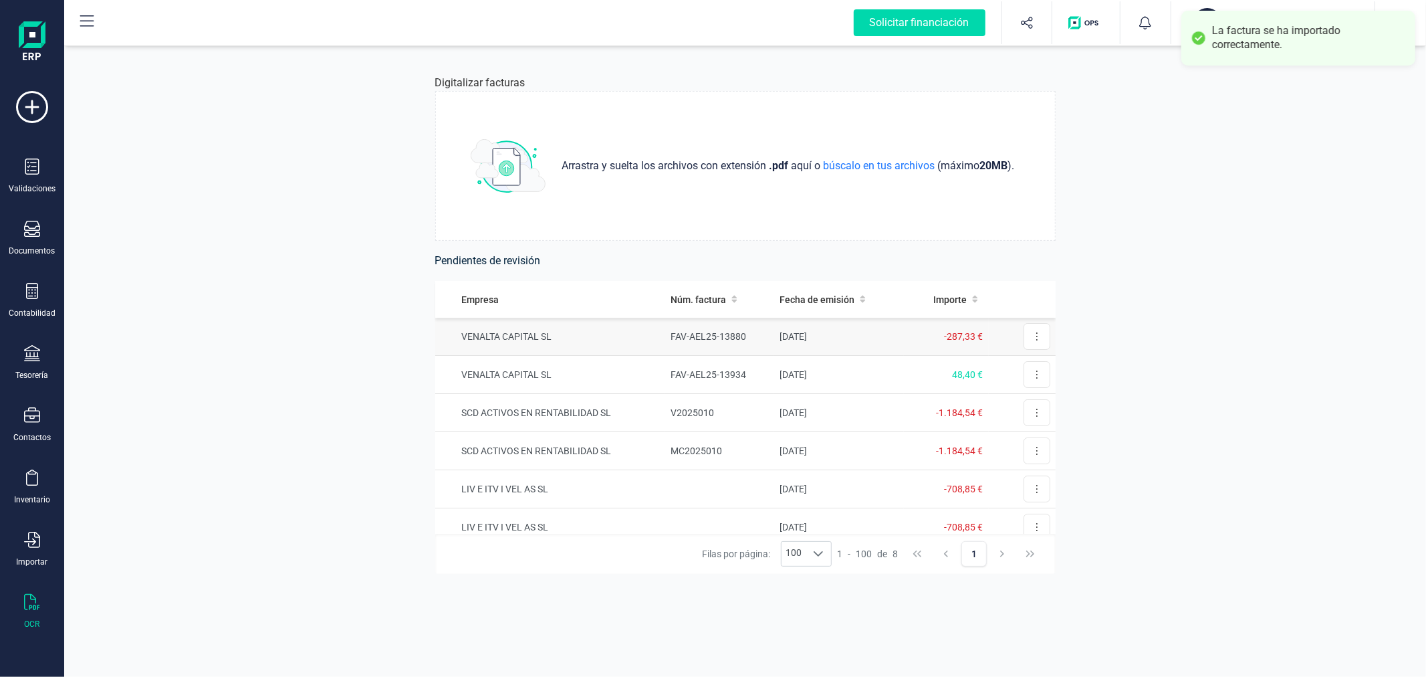
click at [649, 341] on td "VENALTA CAPITAL SL" at bounding box center [550, 337] width 230 height 38
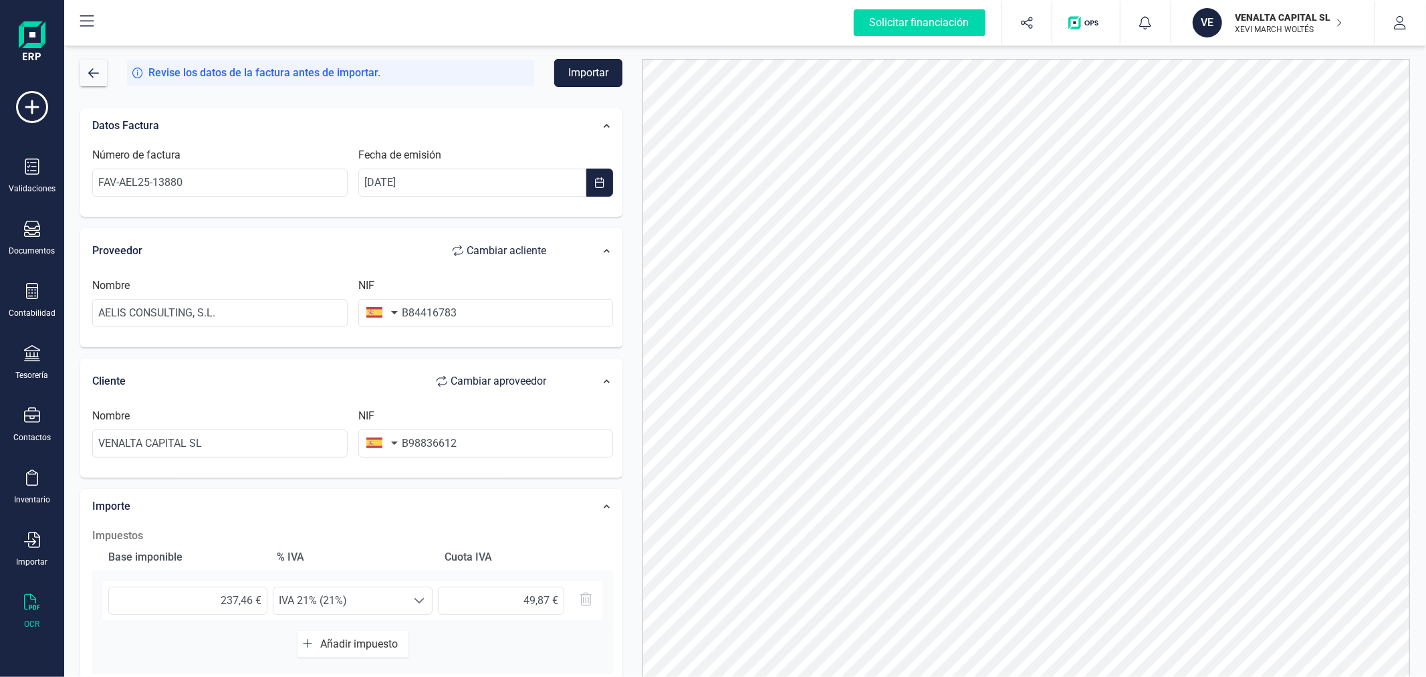
click at [583, 79] on button "Importar" at bounding box center [588, 73] width 68 height 28
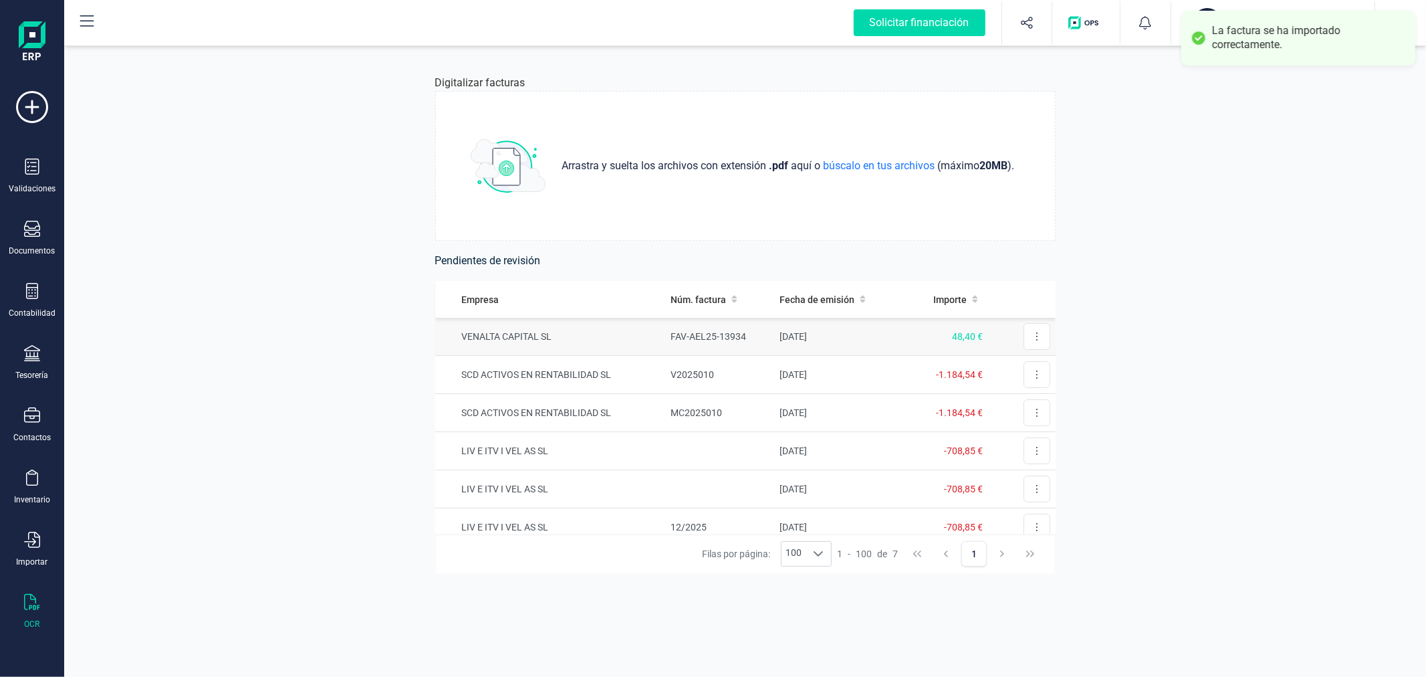
click at [617, 337] on td "VENALTA CAPITAL SL" at bounding box center [550, 337] width 230 height 38
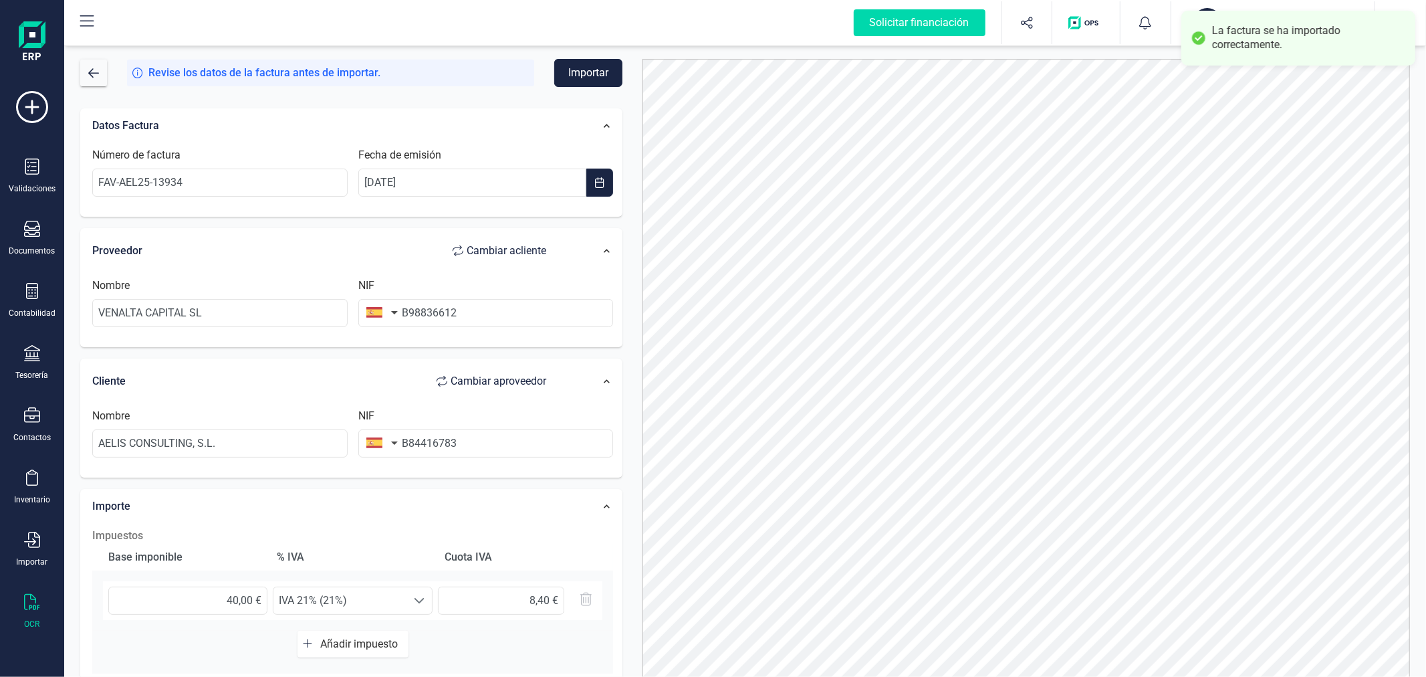
click at [503, 245] on span "Cambiar a cliente" at bounding box center [507, 251] width 80 height 16
type input "AELIS CONSULTING, S.L."
type input "B84416783"
type input "VENALTA CAPITAL SL"
type input "B98836612"
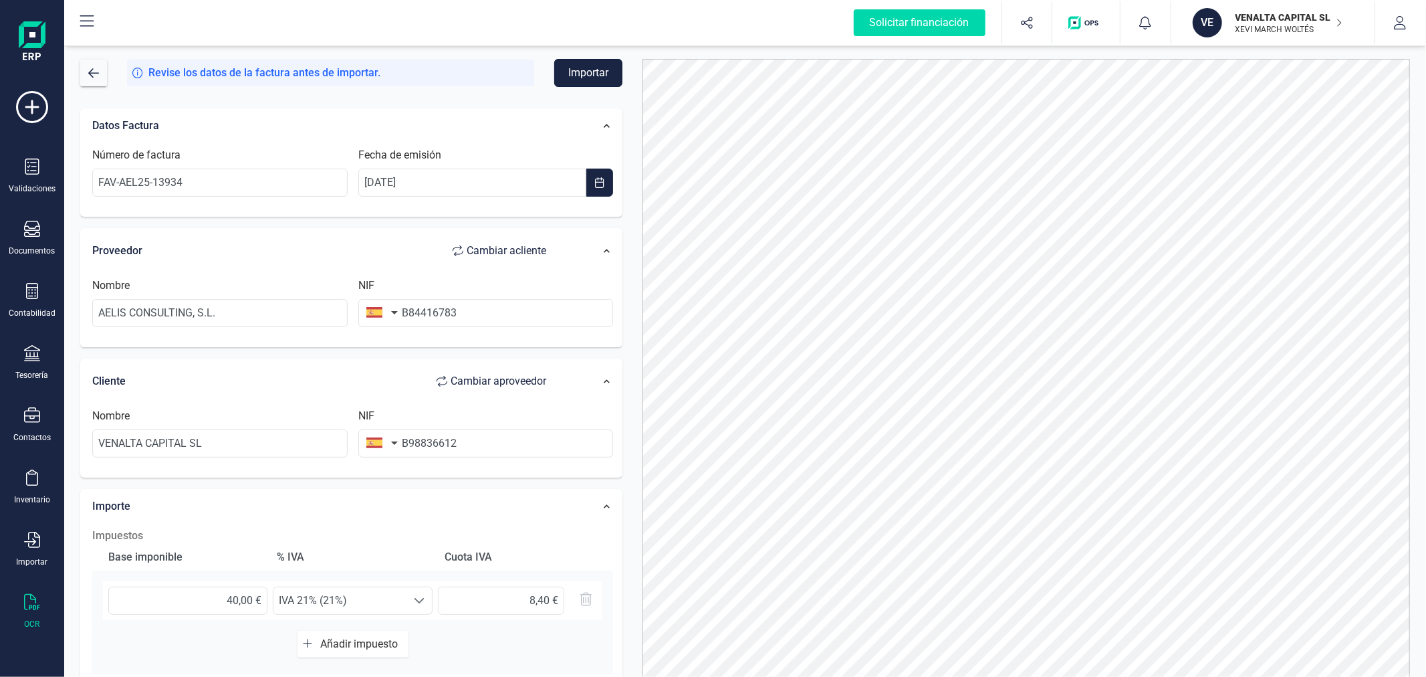
click at [600, 75] on button "Importar" at bounding box center [588, 73] width 68 height 28
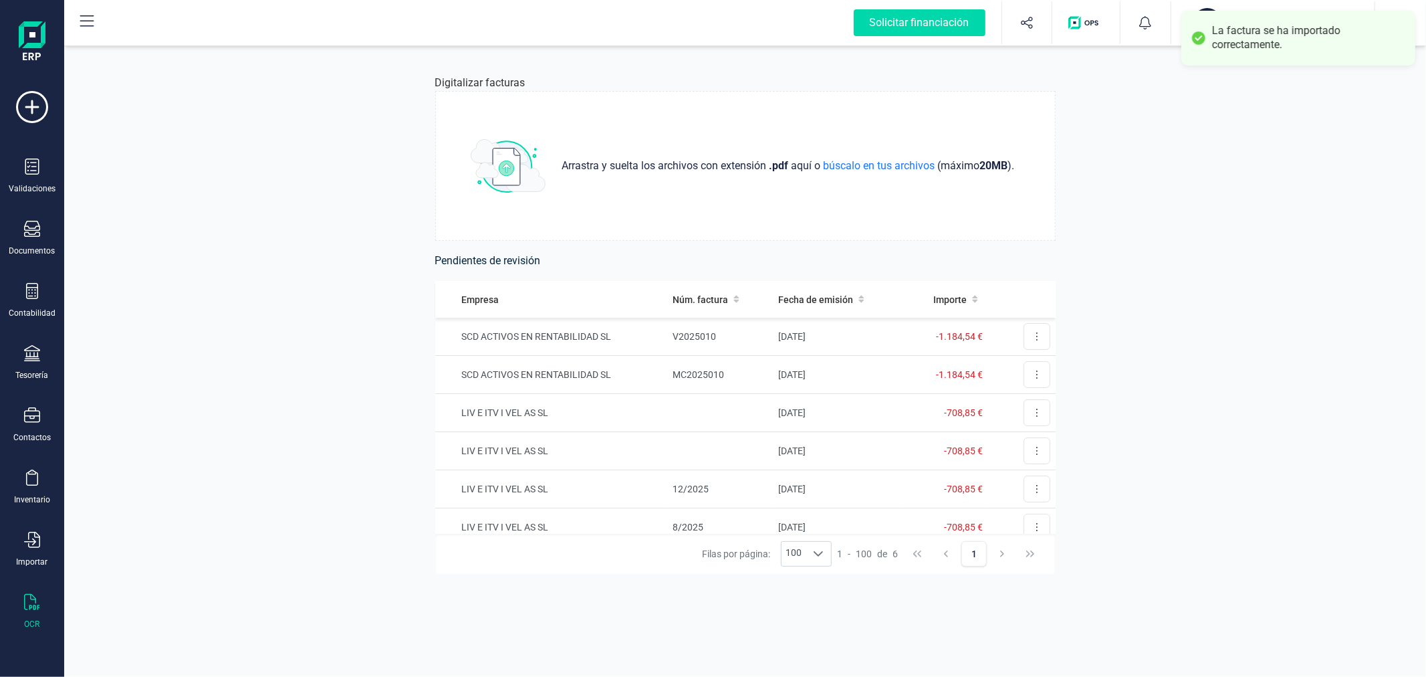
click at [1194, 8] on div "VE" at bounding box center [1209, 22] width 32 height 29
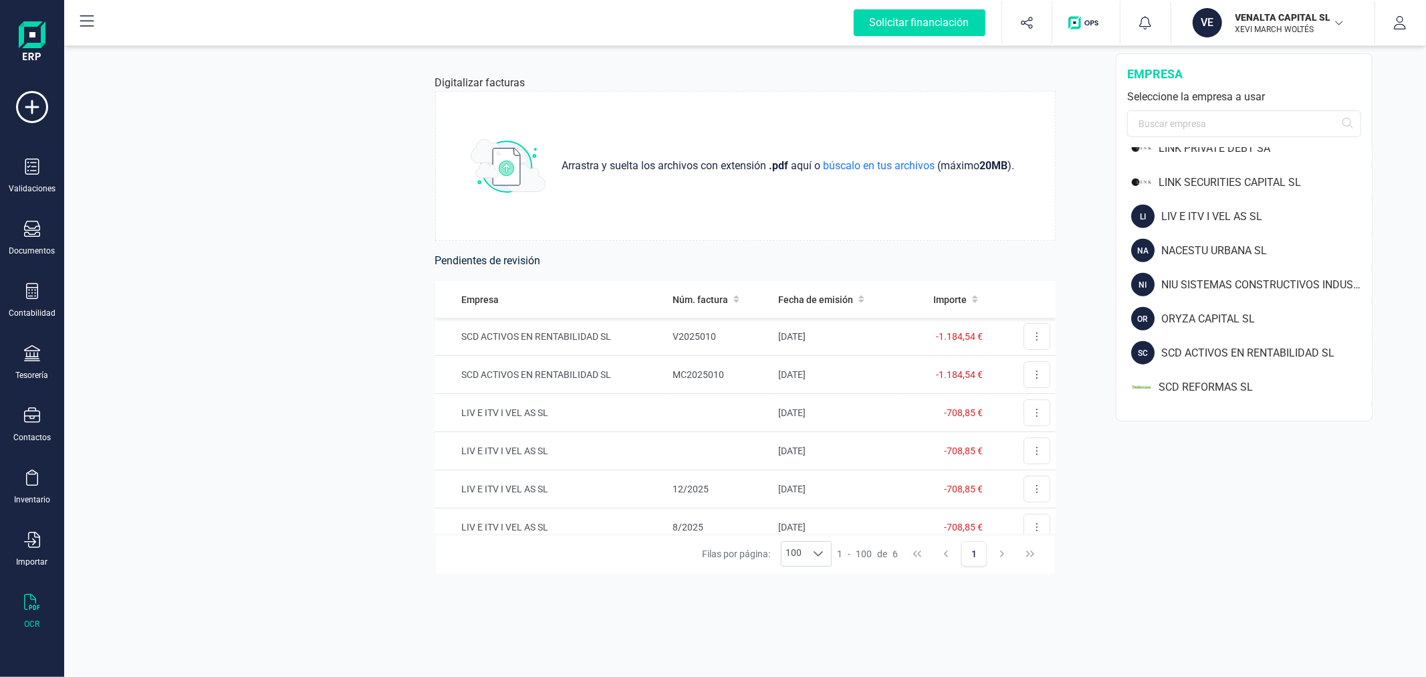
scroll to position [1114, 0]
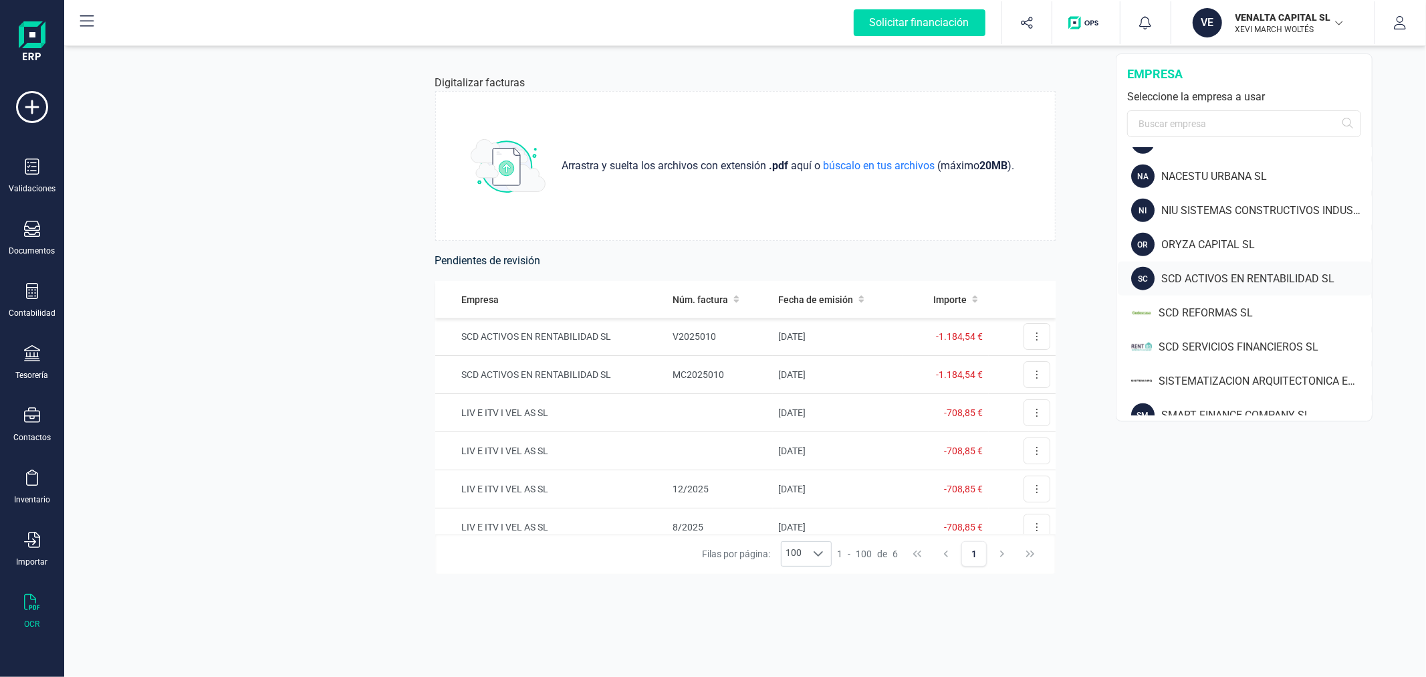
click at [1198, 279] on div "SCD ACTIVOS EN RENTABILIDAD SL" at bounding box center [1266, 279] width 211 height 16
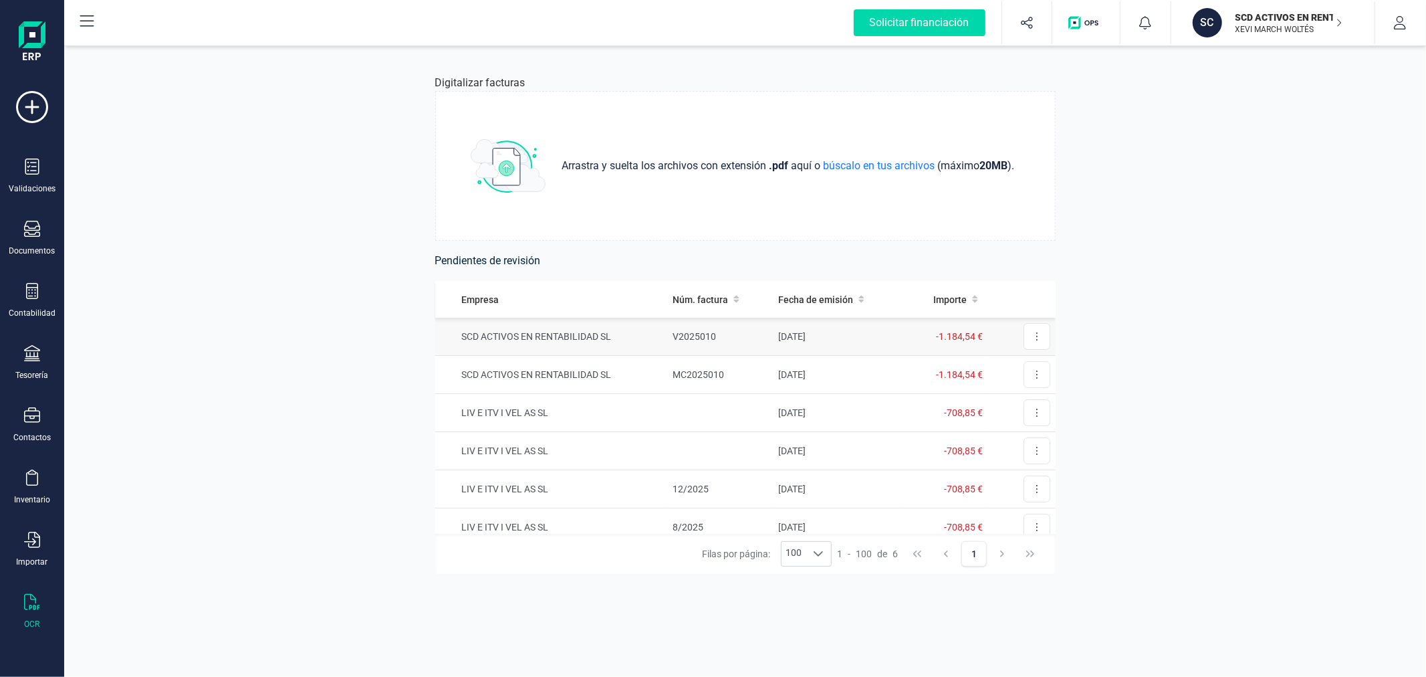
click at [572, 336] on td "SCD ACTIVOS EN RENTABILIDAD SL" at bounding box center [551, 337] width 232 height 38
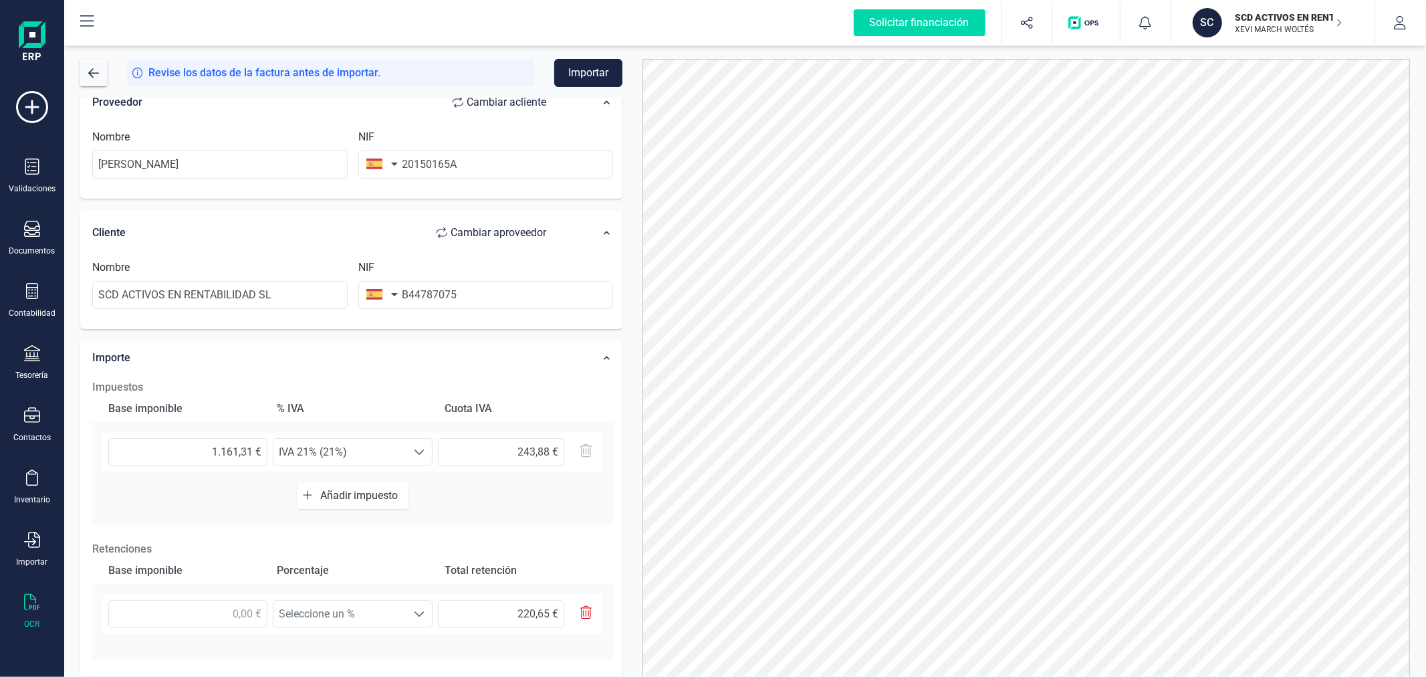
scroll to position [235, 0]
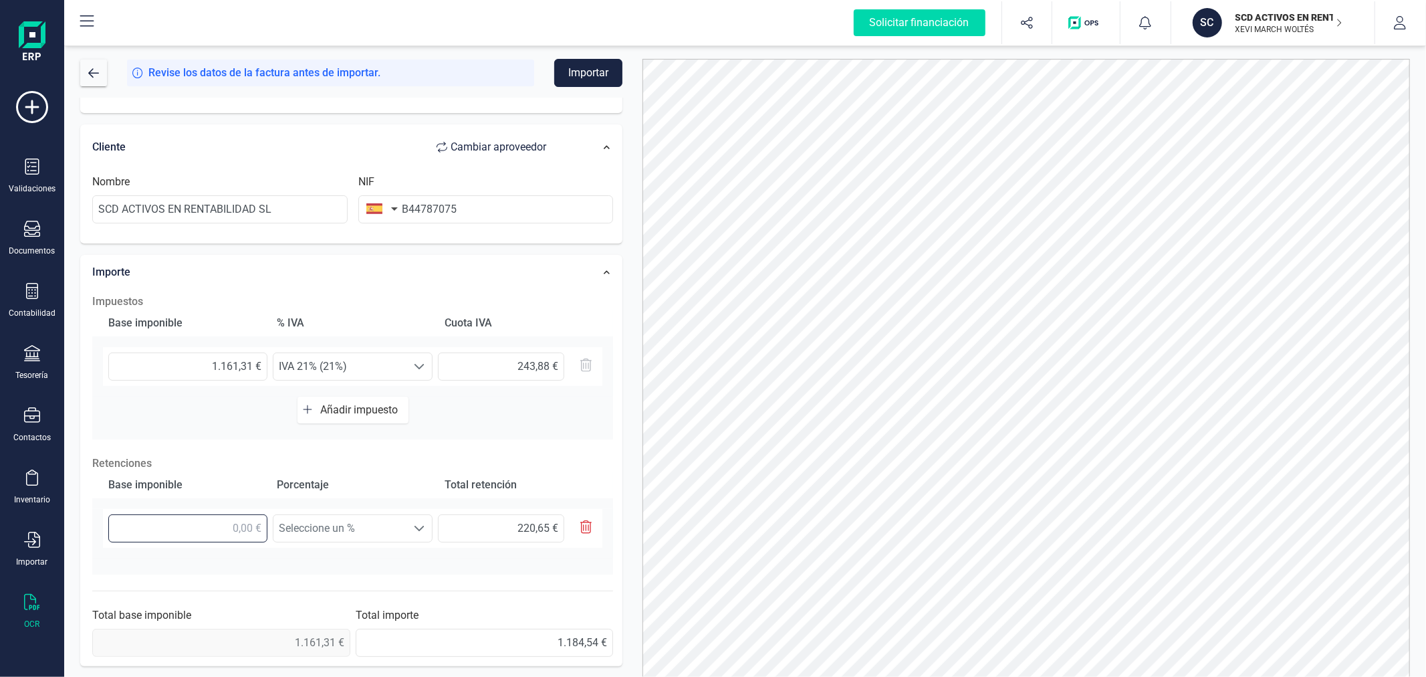
click at [239, 530] on input "text" at bounding box center [187, 528] width 159 height 28
type input "1,00 €"
type input "0,19 €"
type input "11,00 €"
type input "2,09 €"
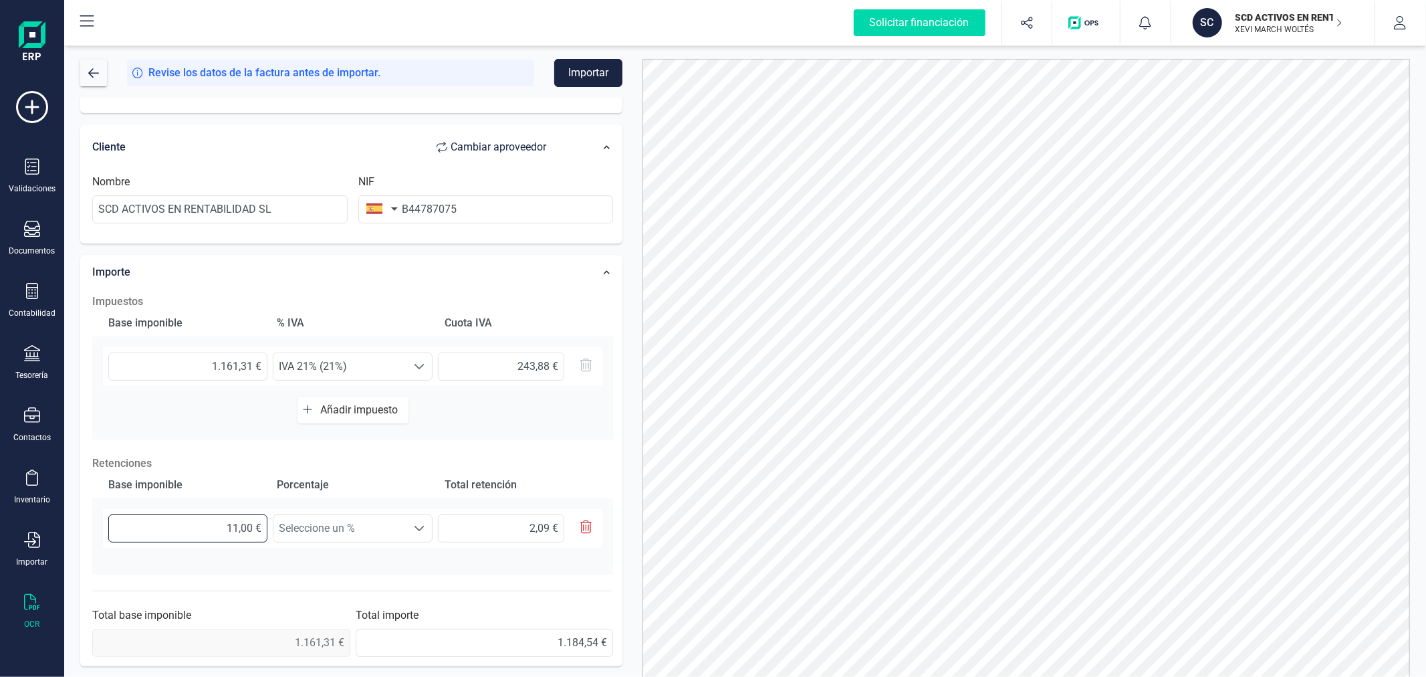
type input "116,00 €"
type input "22,04 €"
click at [289, 529] on span "Seleccione un %" at bounding box center [339, 528] width 133 height 27
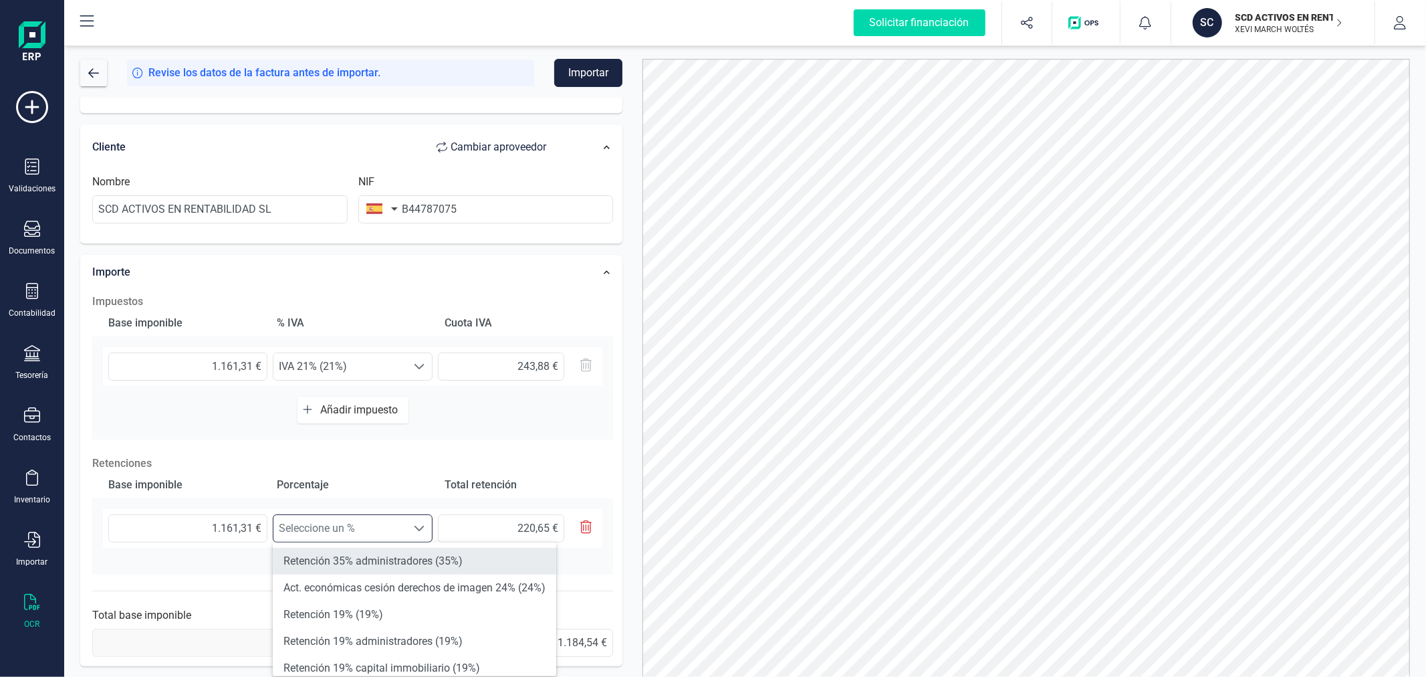
scroll to position [74, 0]
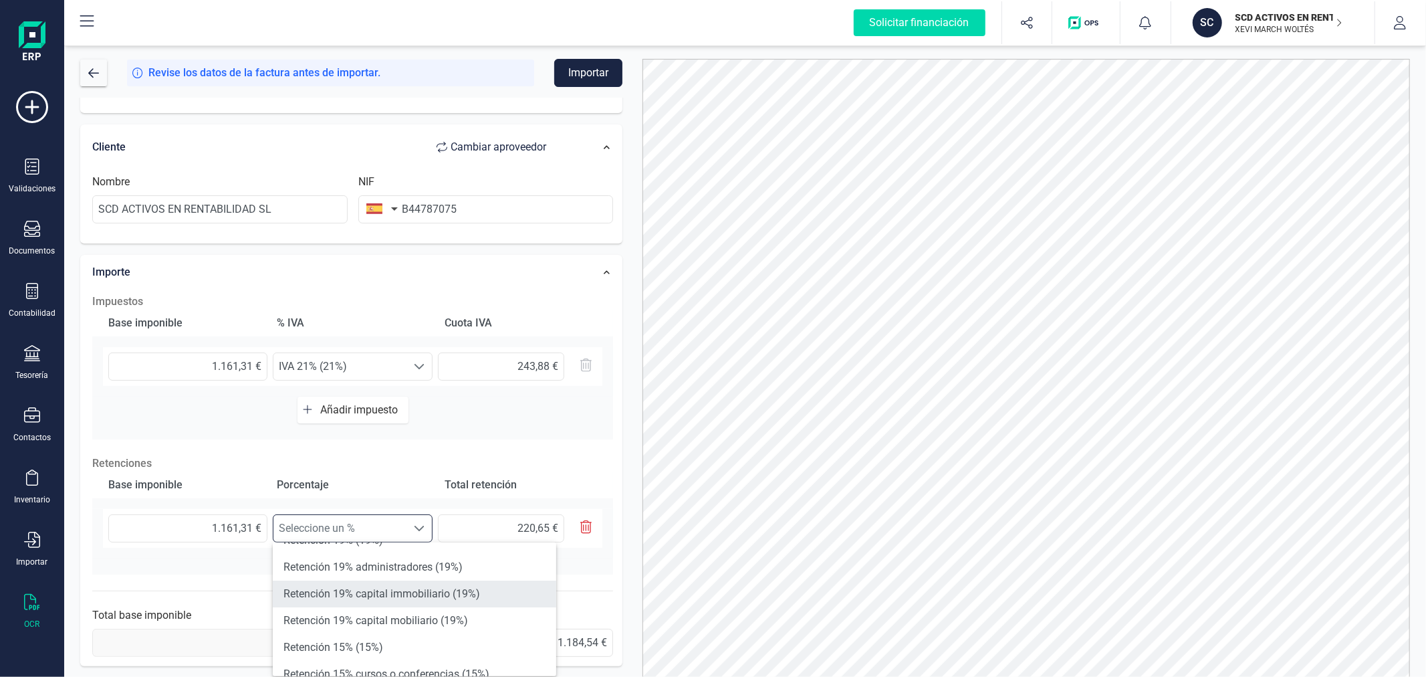
click at [351, 583] on li "Retención 19% capital immobiliario (19%)" at bounding box center [414, 593] width 283 height 27
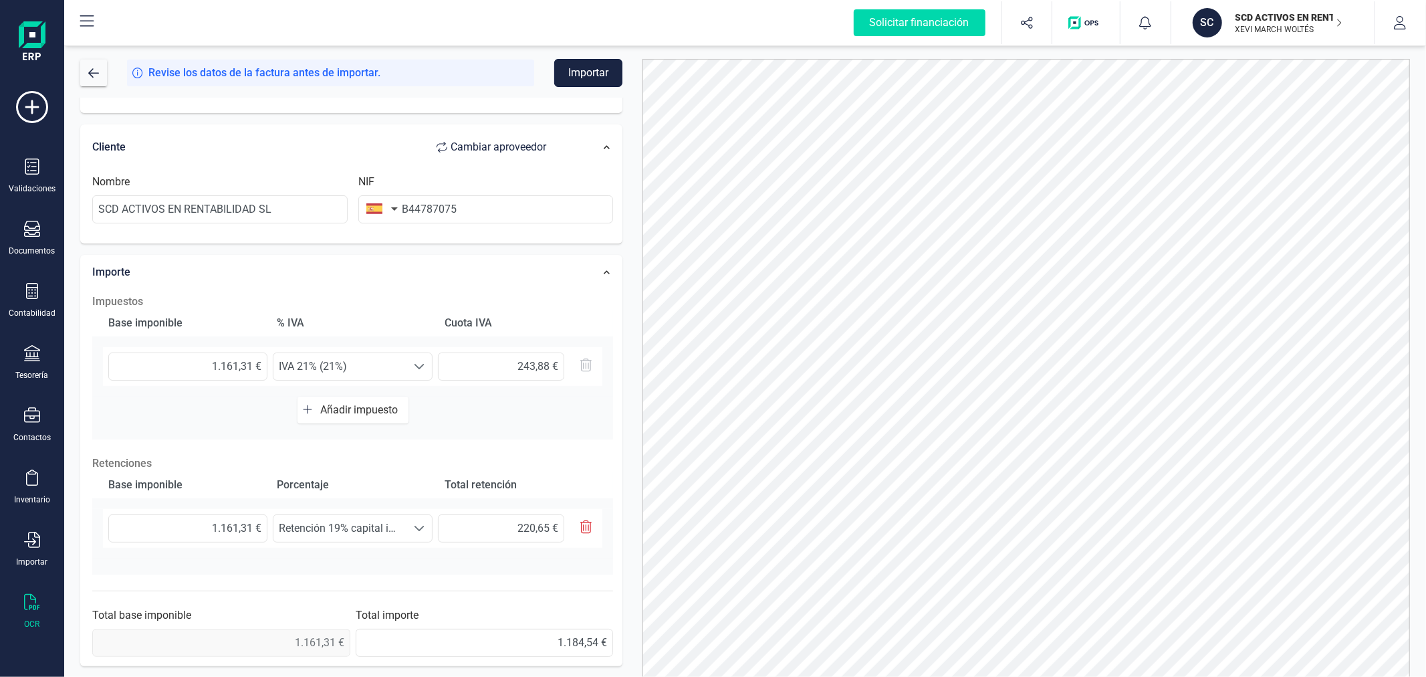
click at [593, 64] on button "Importar" at bounding box center [588, 73] width 68 height 28
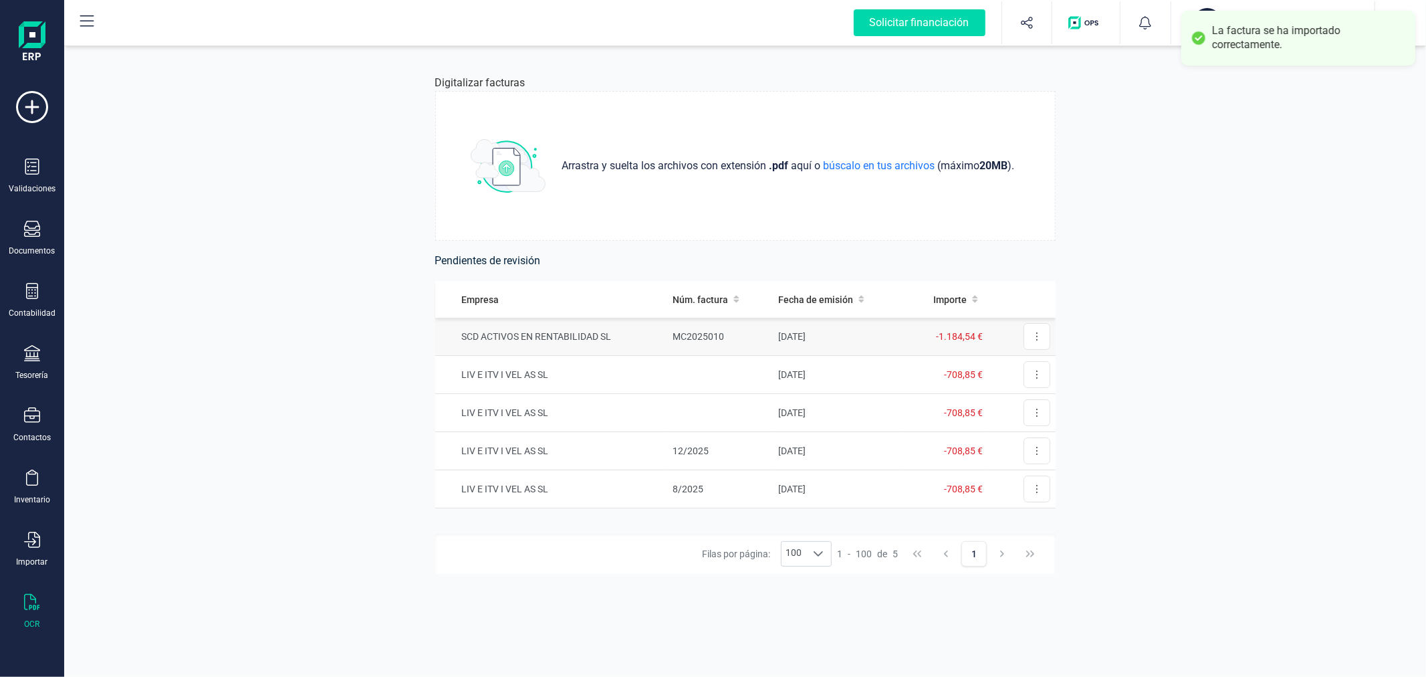
click at [598, 332] on td "SCD ACTIVOS EN RENTABILIDAD SL" at bounding box center [551, 337] width 232 height 38
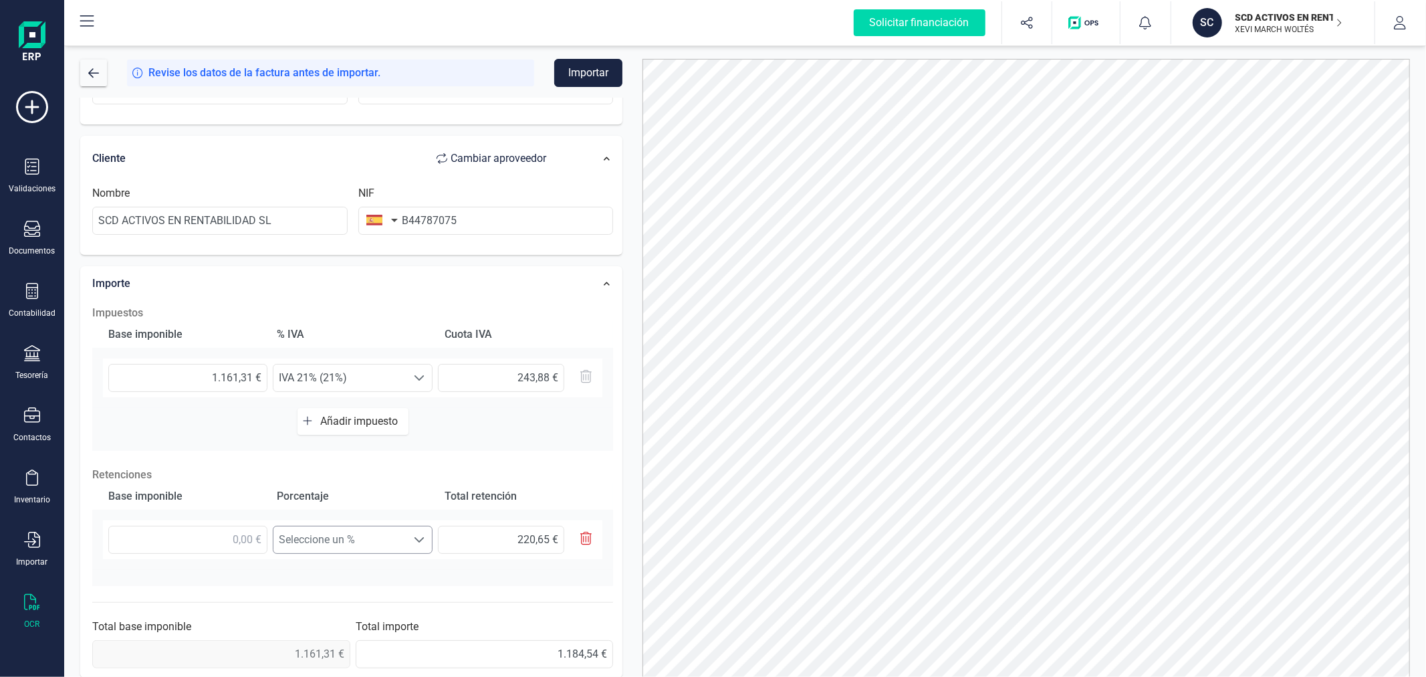
scroll to position [235, 0]
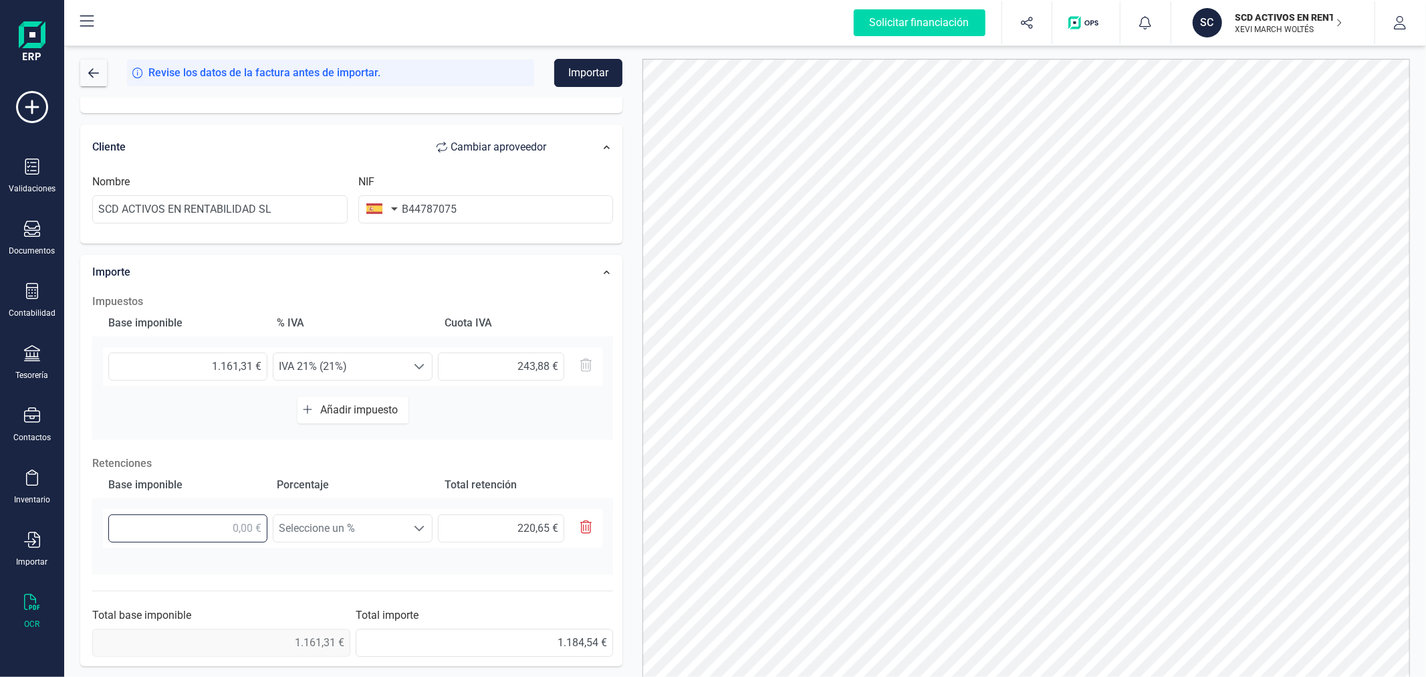
click at [238, 525] on input "text" at bounding box center [187, 528] width 159 height 28
click at [336, 522] on span "Seleccione un %" at bounding box center [339, 528] width 133 height 27
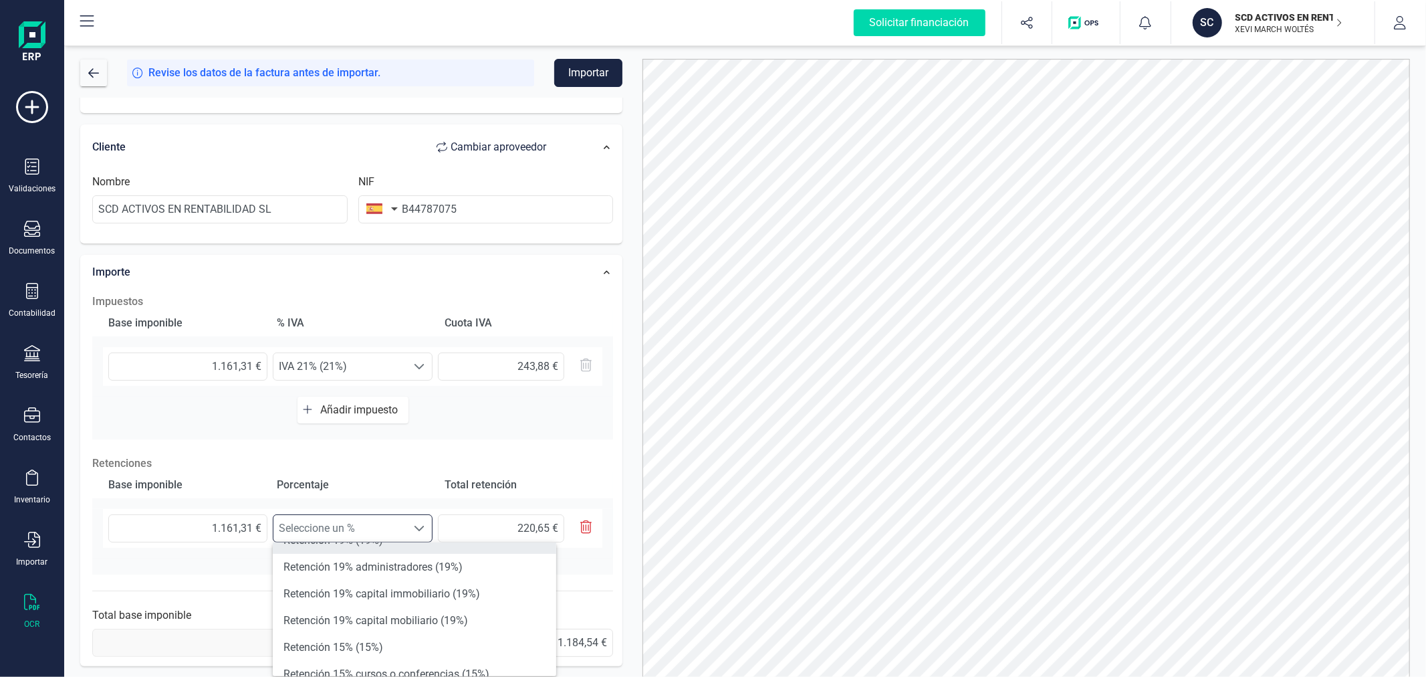
scroll to position [148, 0]
click at [372, 572] on li "Retención 15% (15%)" at bounding box center [414, 573] width 283 height 27
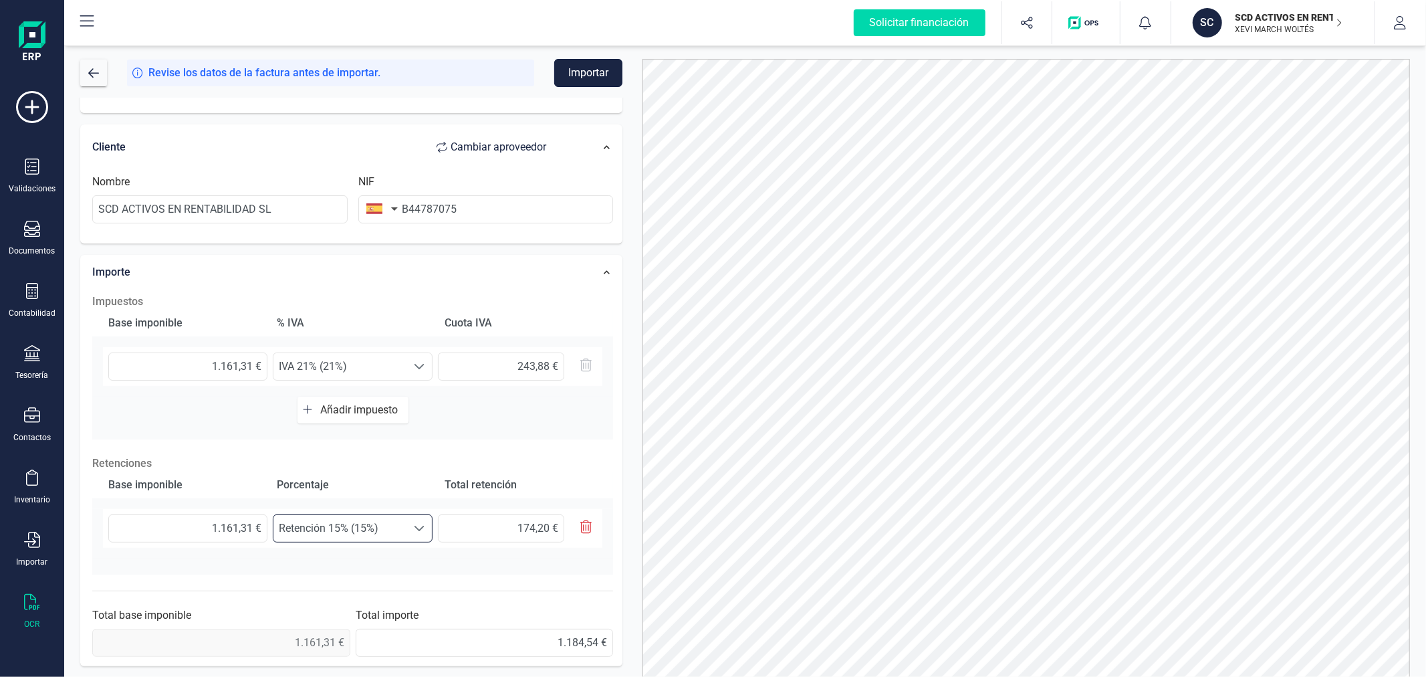
click at [594, 65] on button "Importar" at bounding box center [588, 73] width 68 height 28
click at [324, 520] on span "Retención 15% (15%)" at bounding box center [340, 528] width 132 height 27
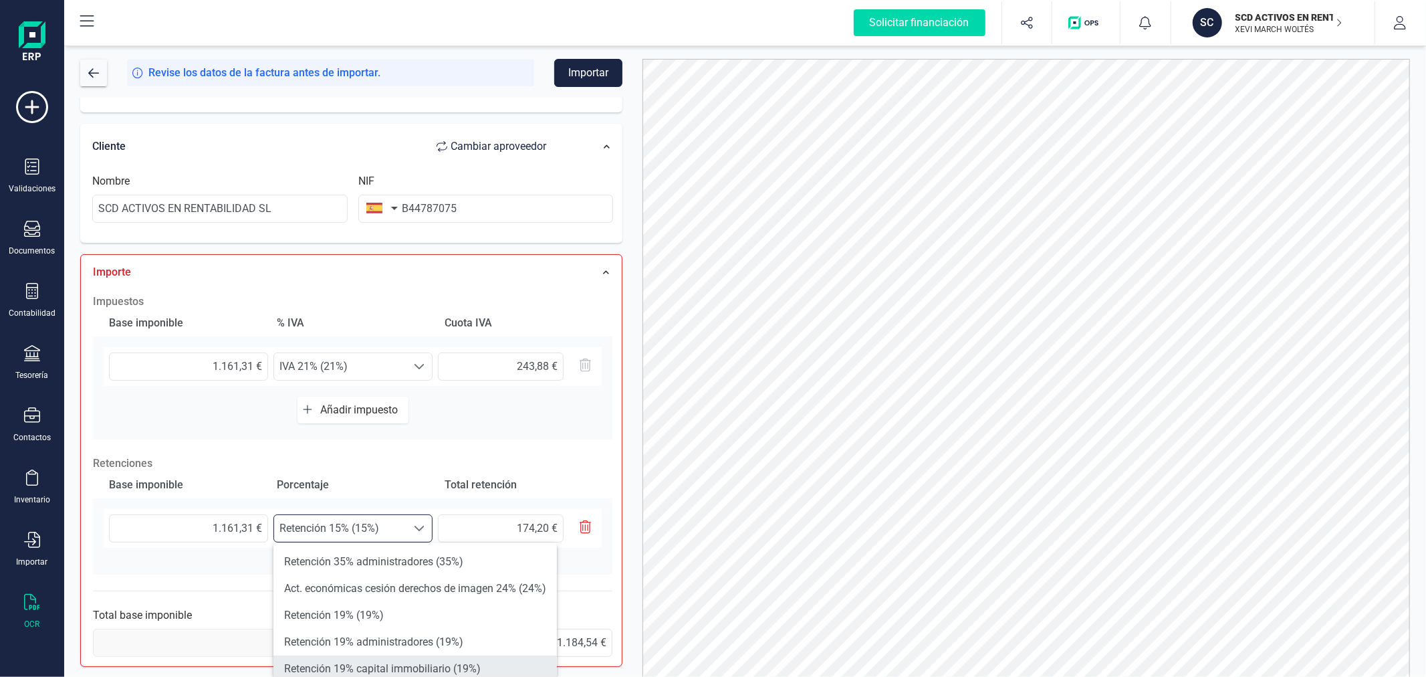
click at [396, 655] on li "Retención 19% capital immobiliario (19%)" at bounding box center [414, 668] width 283 height 27
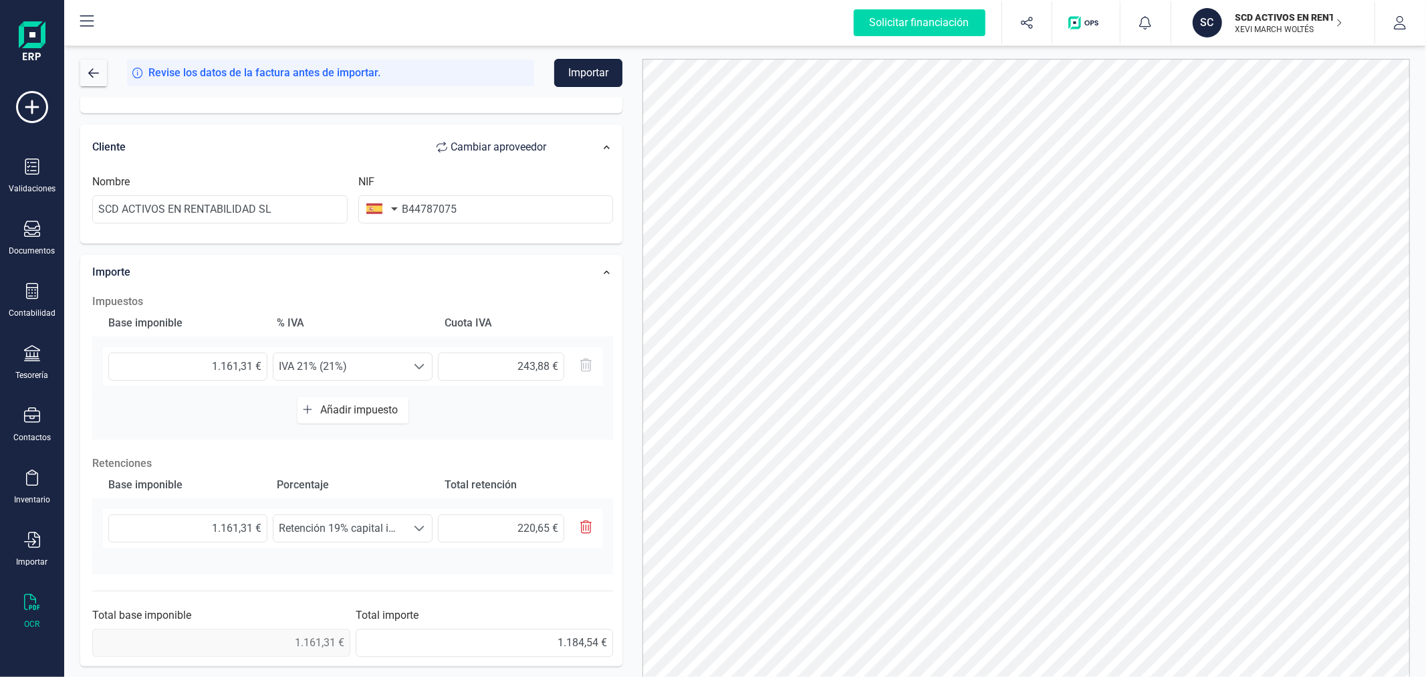
click at [591, 70] on button "Importar" at bounding box center [588, 73] width 68 height 28
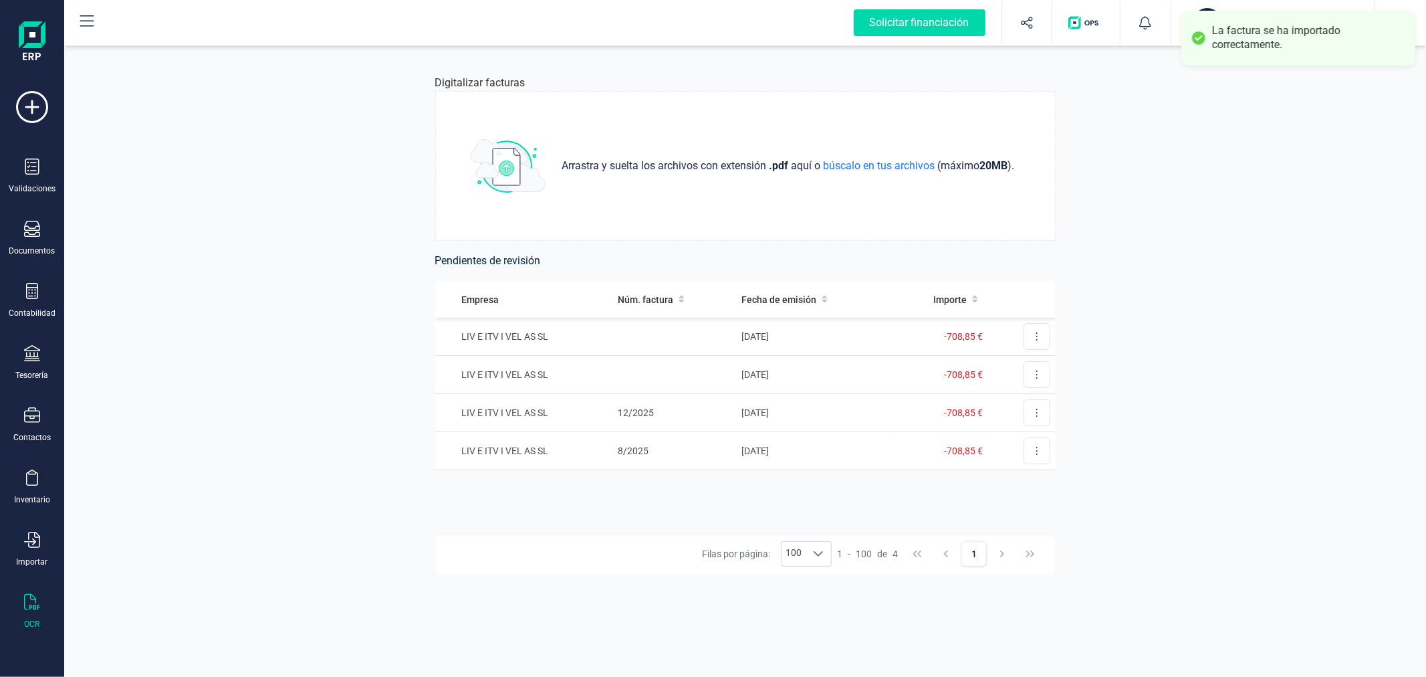
click at [380, 247] on div "Digitalizar facturas Arrastra y suelta los archivos con extensión .pdf aquí o b…" at bounding box center [745, 360] width 1362 height 634
click at [1240, 27] on p "XEVI MARCH WOLTÉS" at bounding box center [1289, 29] width 107 height 11
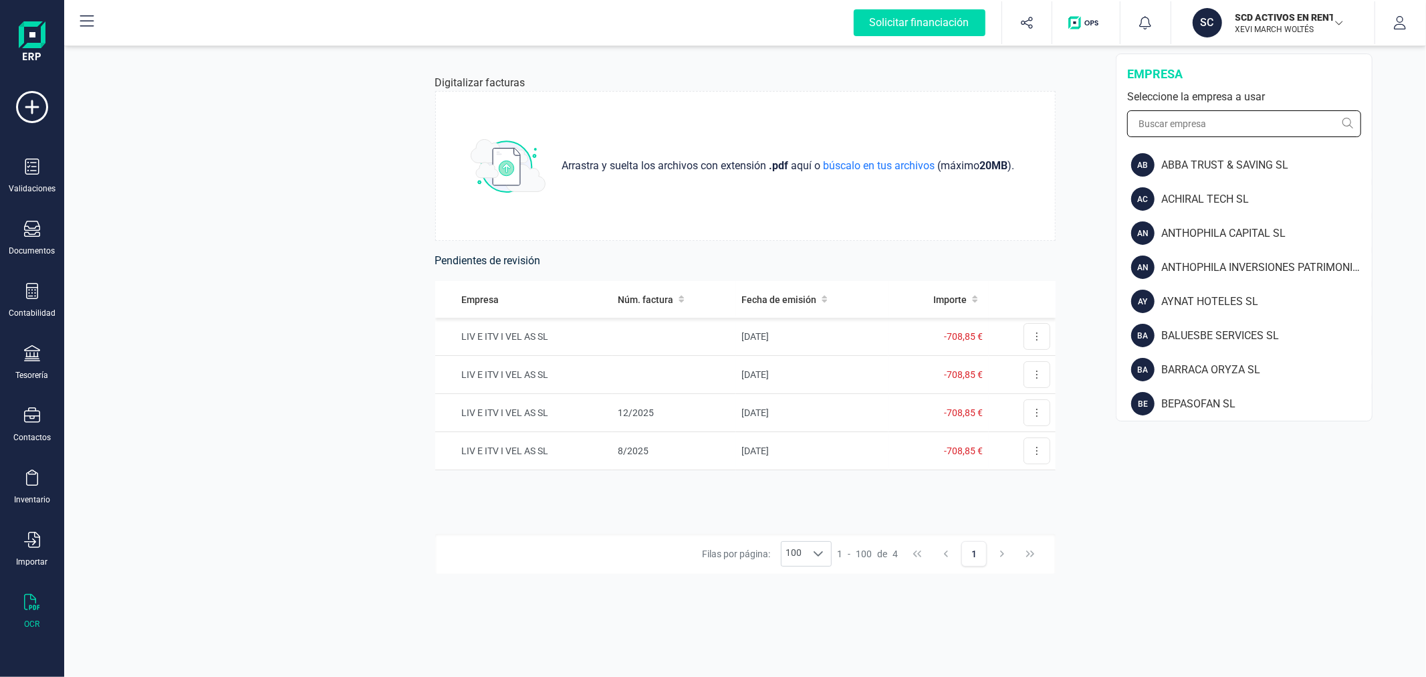
click at [1166, 128] on input "text" at bounding box center [1244, 123] width 234 height 27
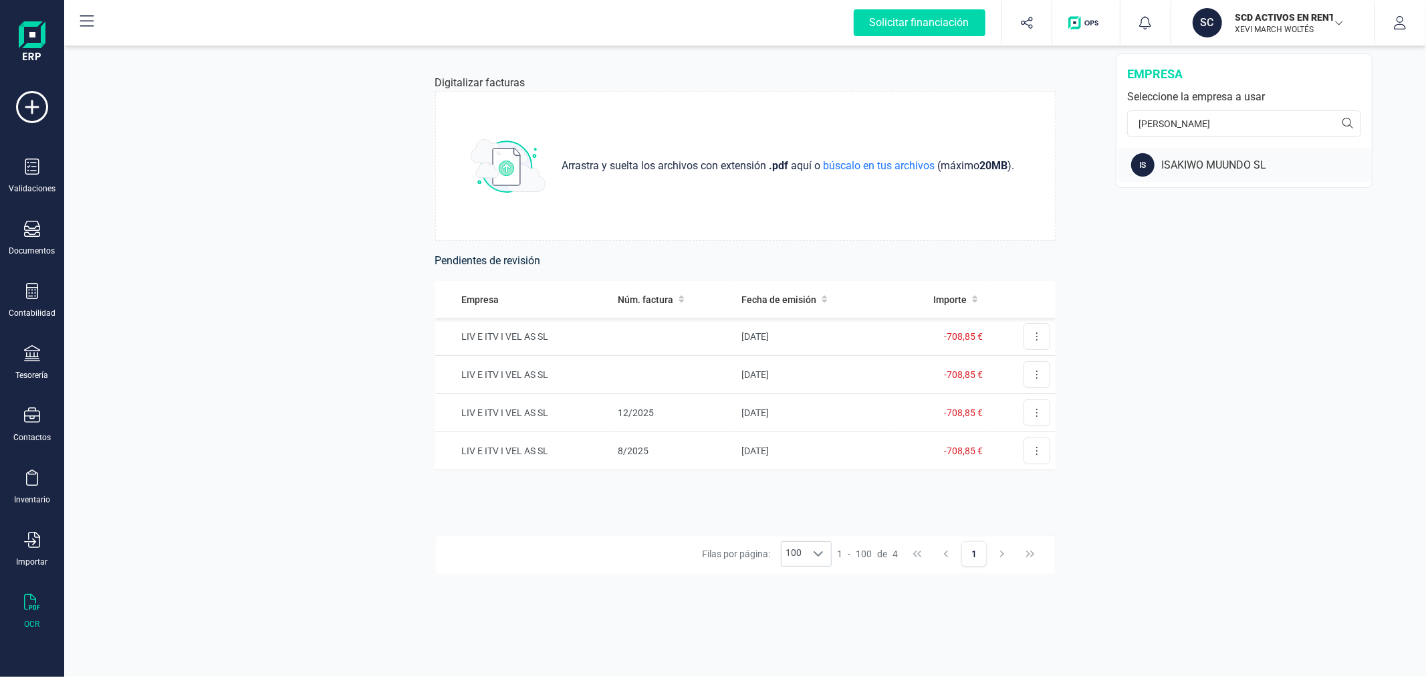
click at [1192, 170] on div "ISAKIWO MUUNDO SL" at bounding box center [1266, 165] width 211 height 16
click at [36, 311] on div "Contabilidad" at bounding box center [32, 313] width 47 height 11
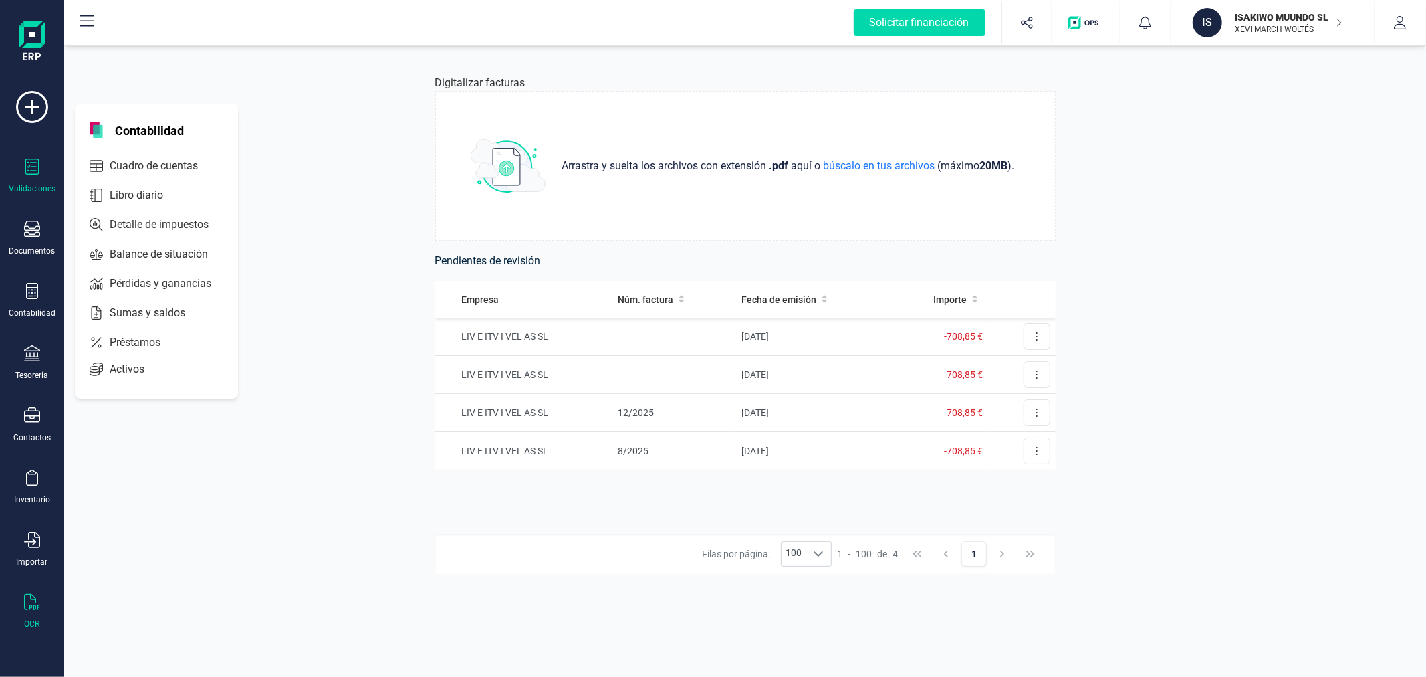
click at [21, 184] on div "Validaciones" at bounding box center [32, 188] width 47 height 11
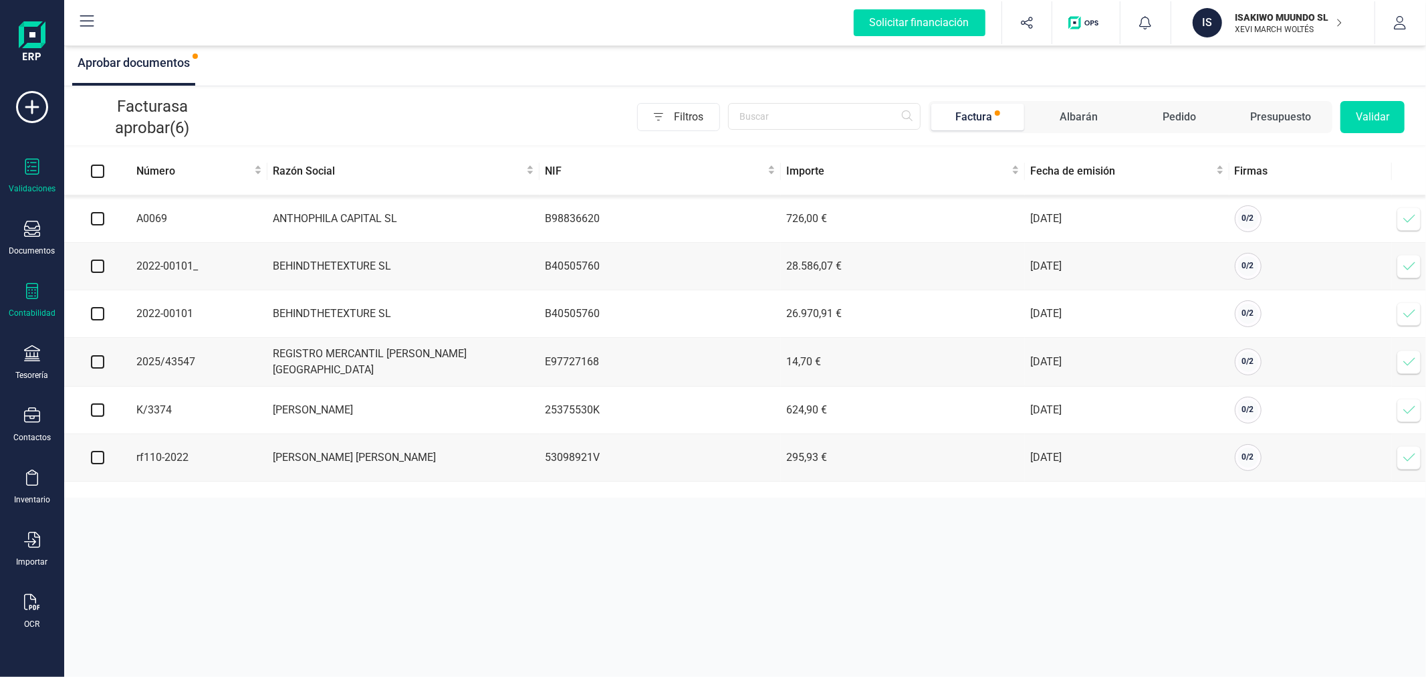
click at [37, 301] on div at bounding box center [32, 292] width 16 height 19
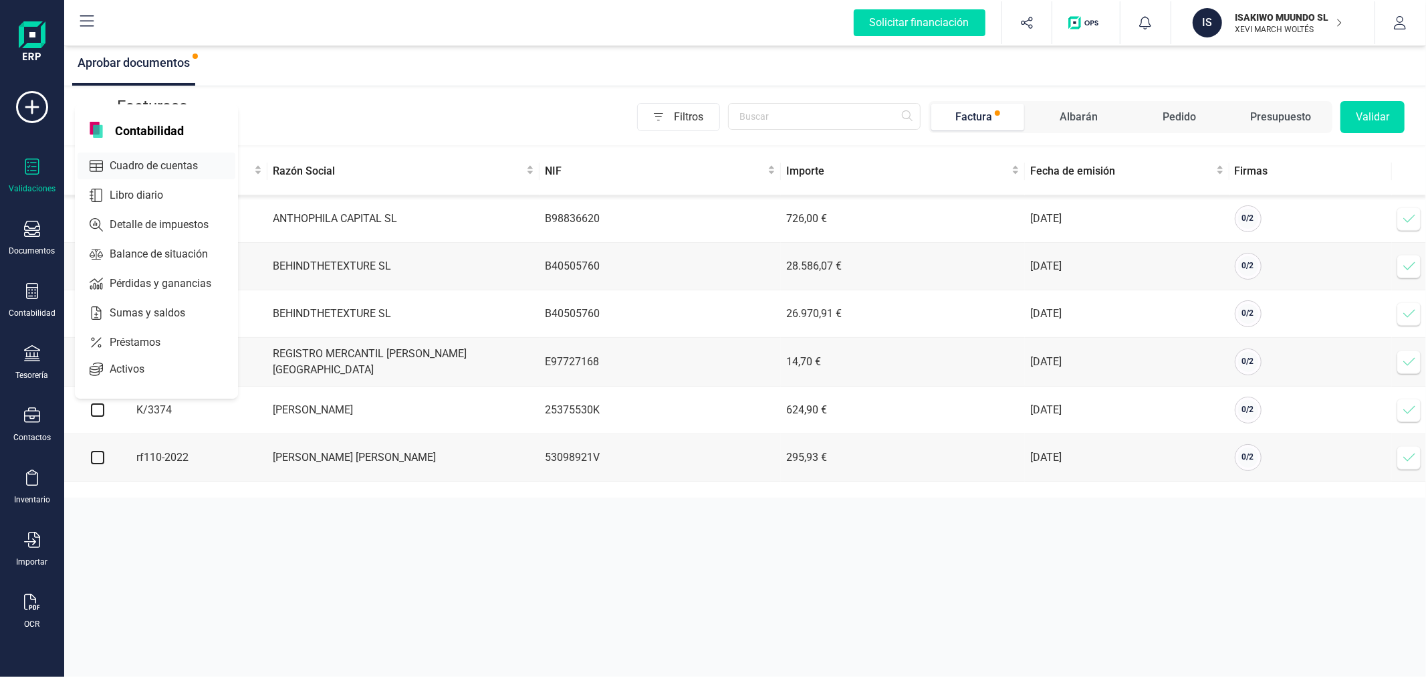
click at [183, 170] on span "Cuadro de cuentas" at bounding box center [163, 166] width 118 height 16
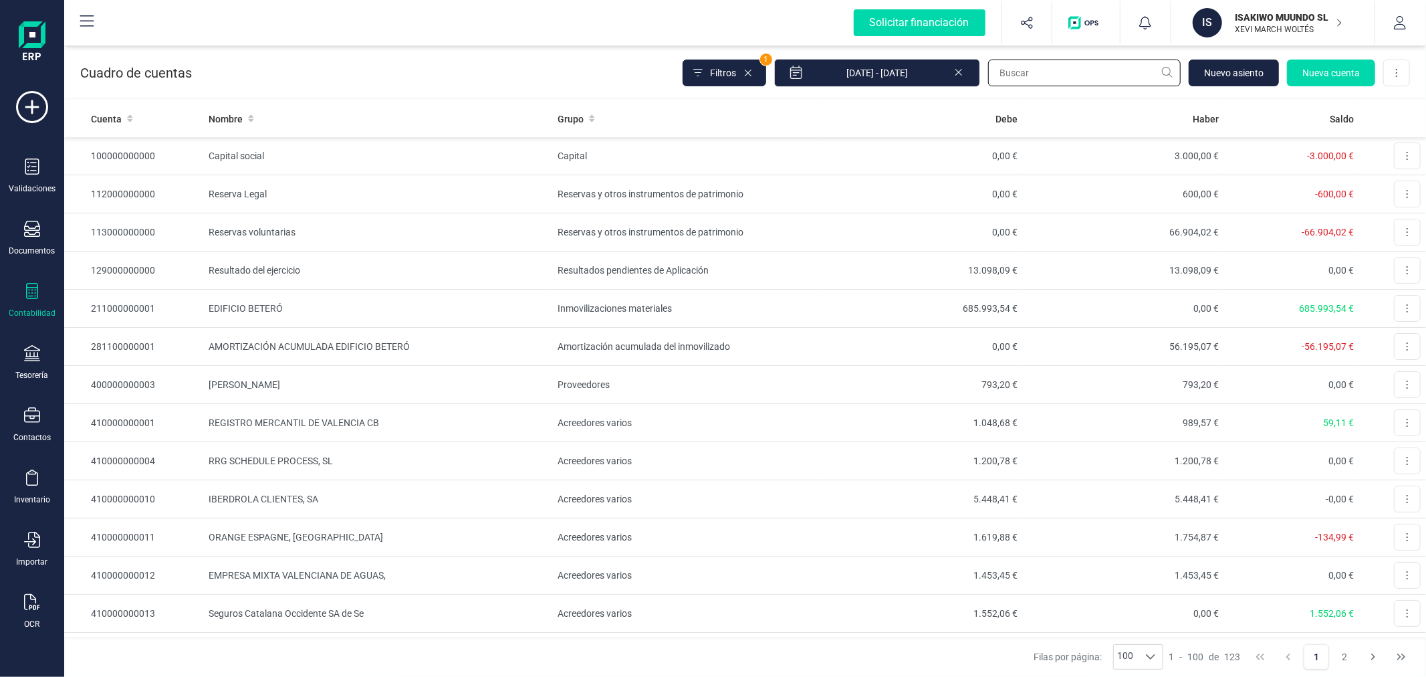
click at [1060, 75] on input "text" at bounding box center [1084, 73] width 193 height 27
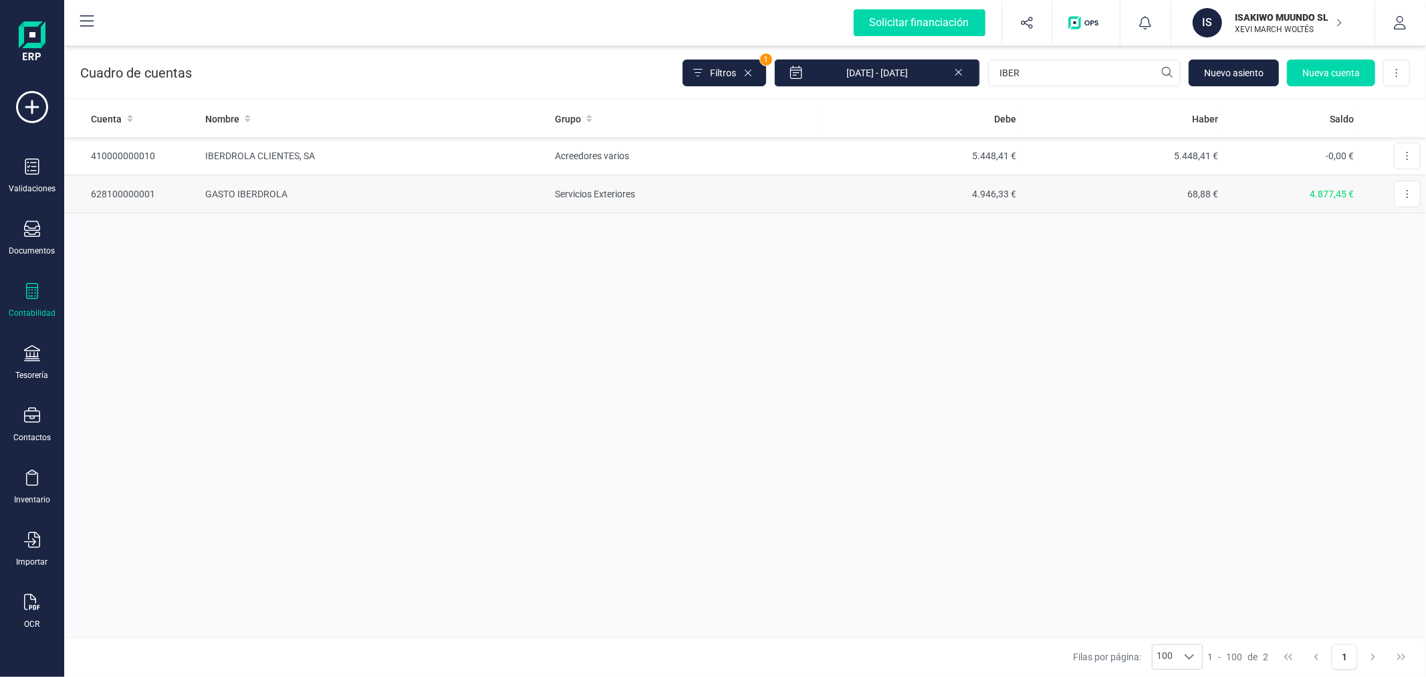
click at [558, 199] on td "Servicios Exteriores" at bounding box center [684, 194] width 269 height 38
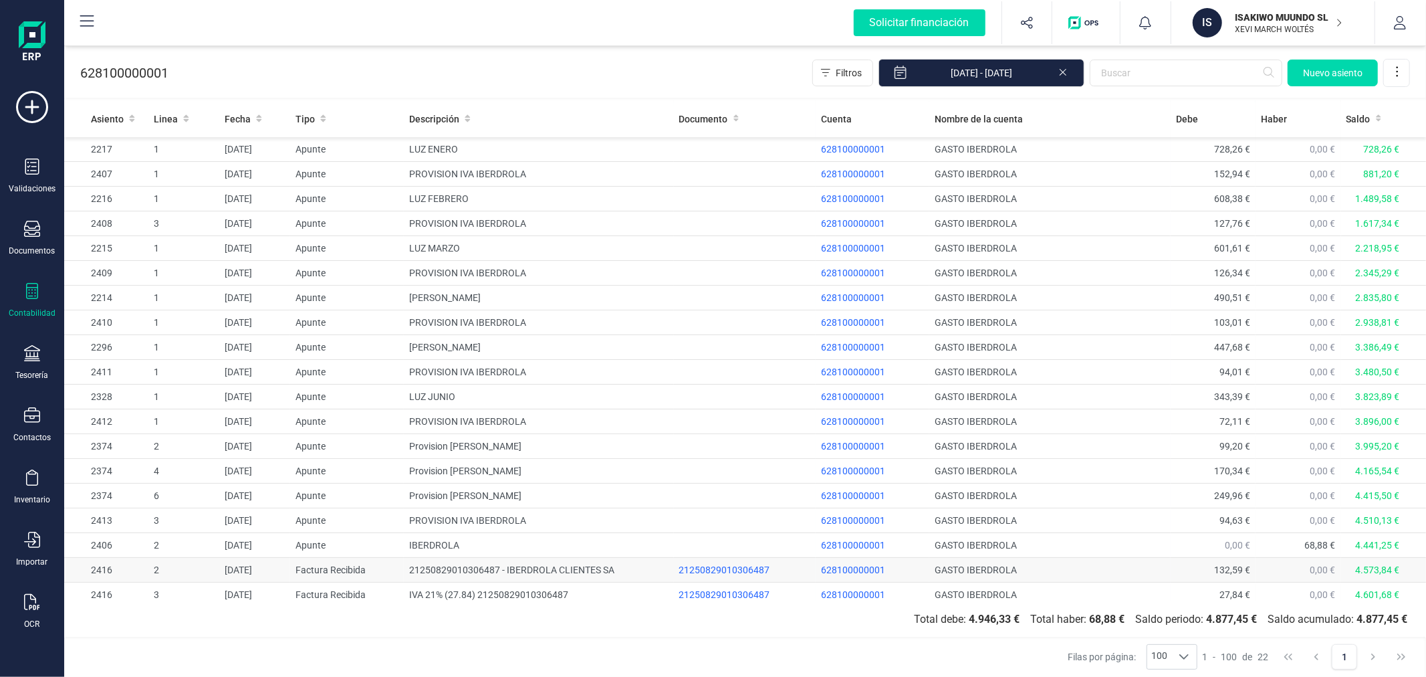
scroll to position [82, 0]
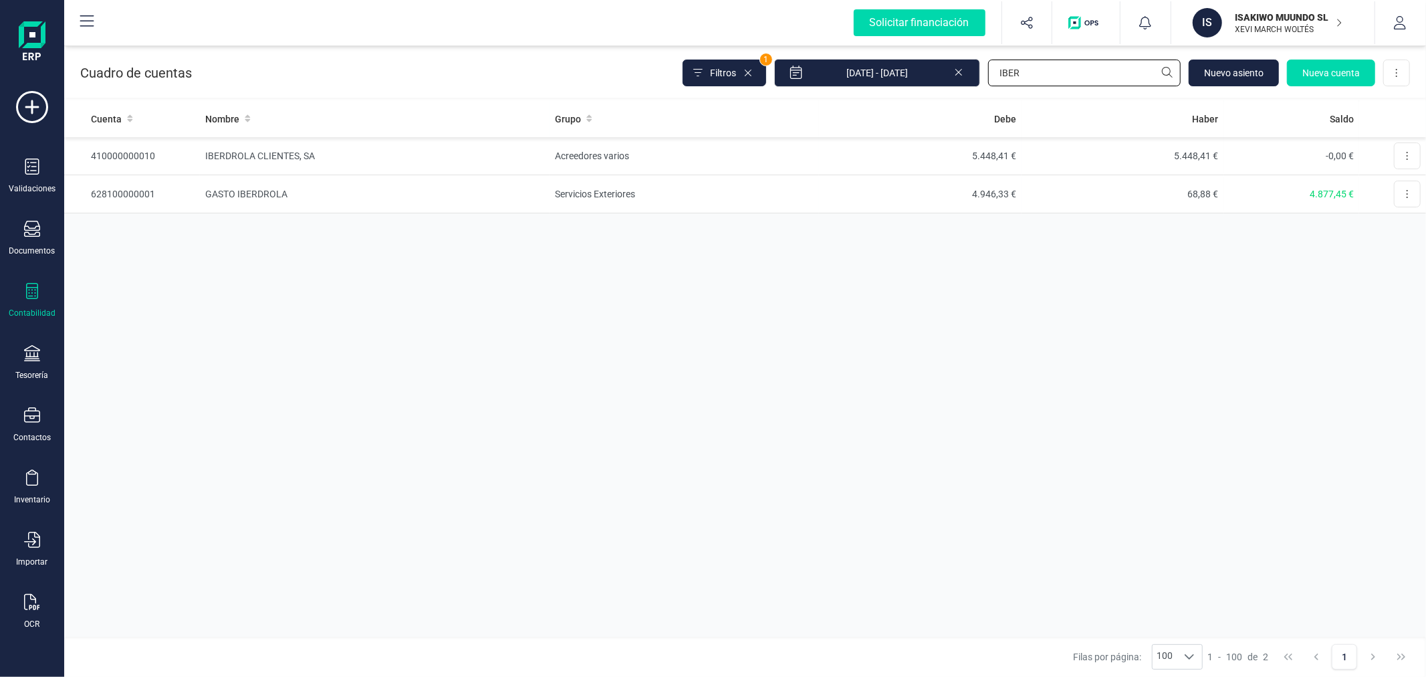
click at [1050, 76] on input "IBER" at bounding box center [1084, 73] width 193 height 27
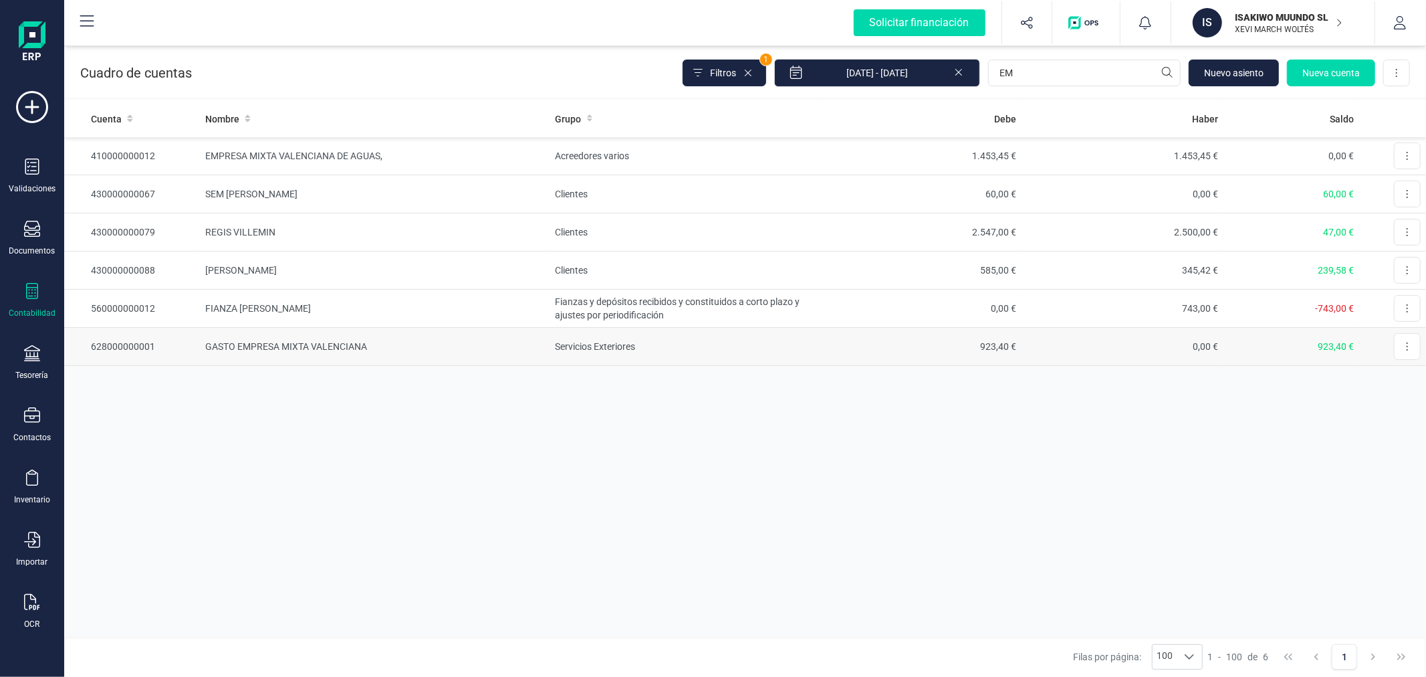
click at [590, 353] on td "Servicios Exteriores" at bounding box center [684, 347] width 269 height 38
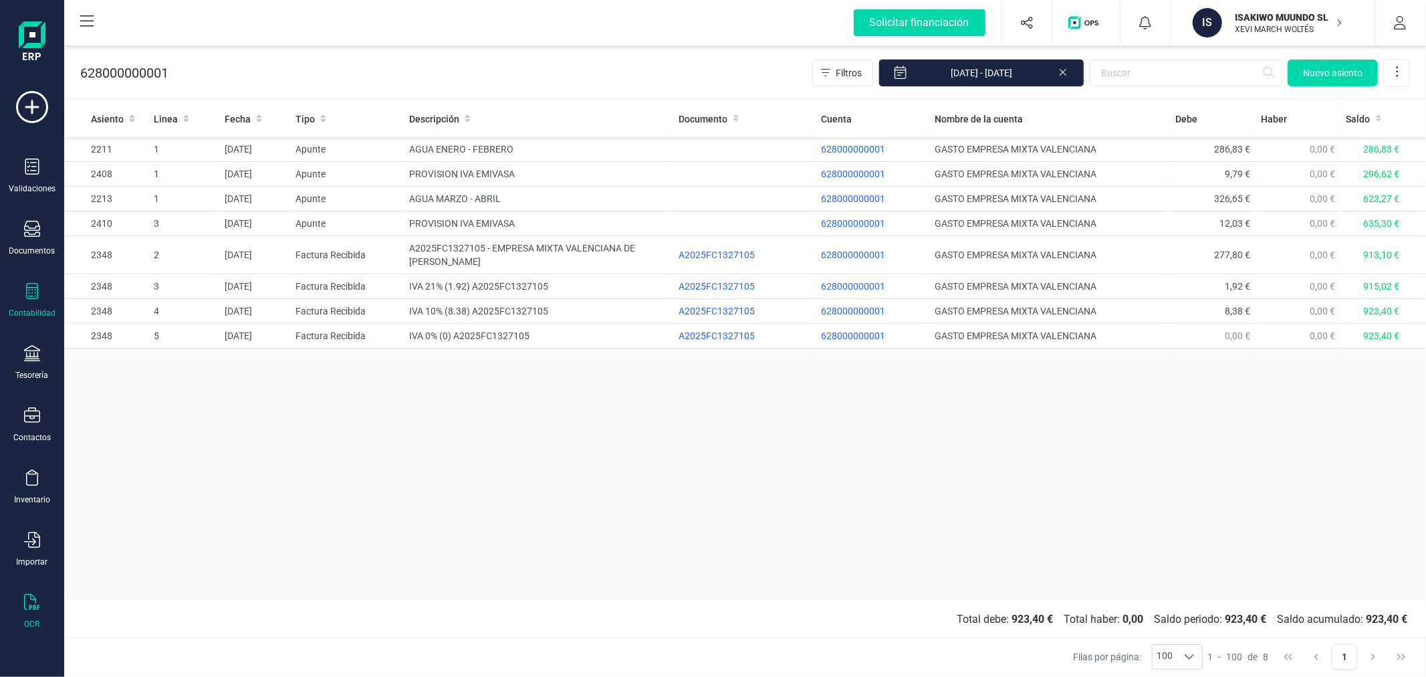
click at [41, 604] on div "OCR" at bounding box center [31, 611] width 53 height 35
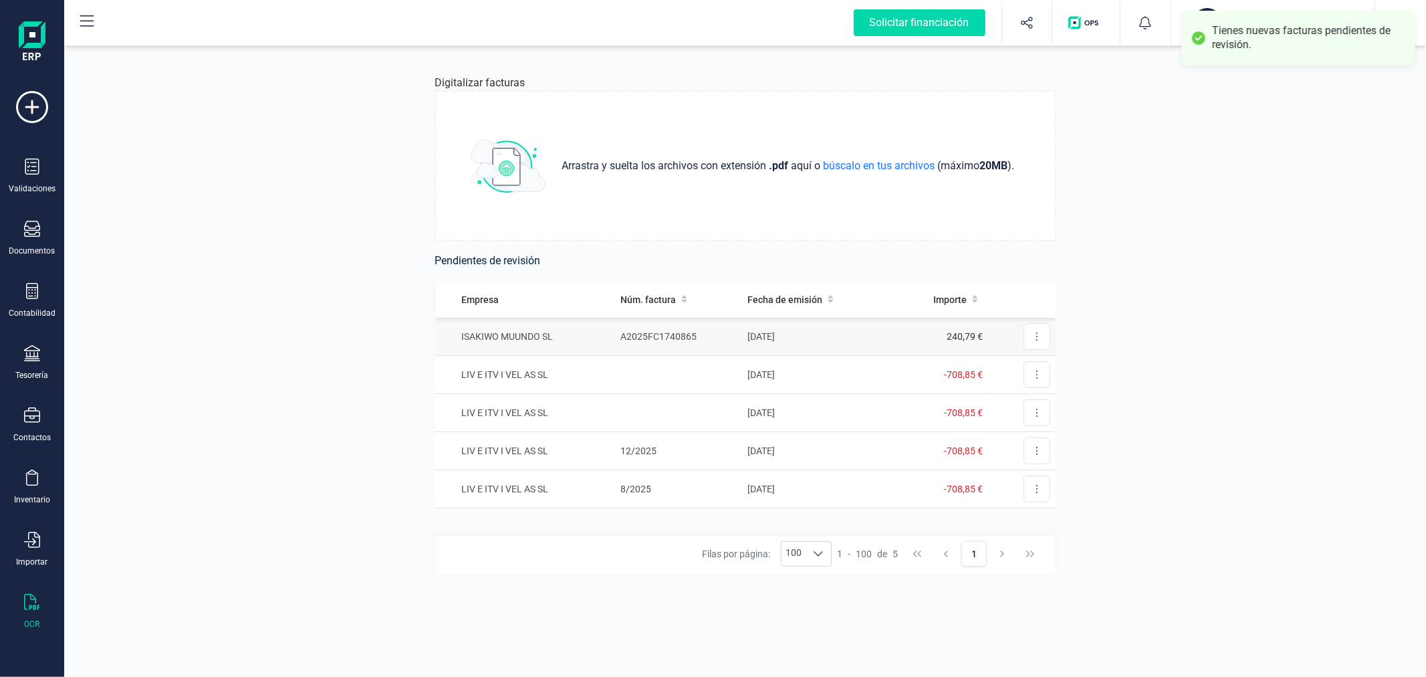
click at [564, 333] on td "ISAKIWO MUUNDO SL" at bounding box center [525, 337] width 181 height 38
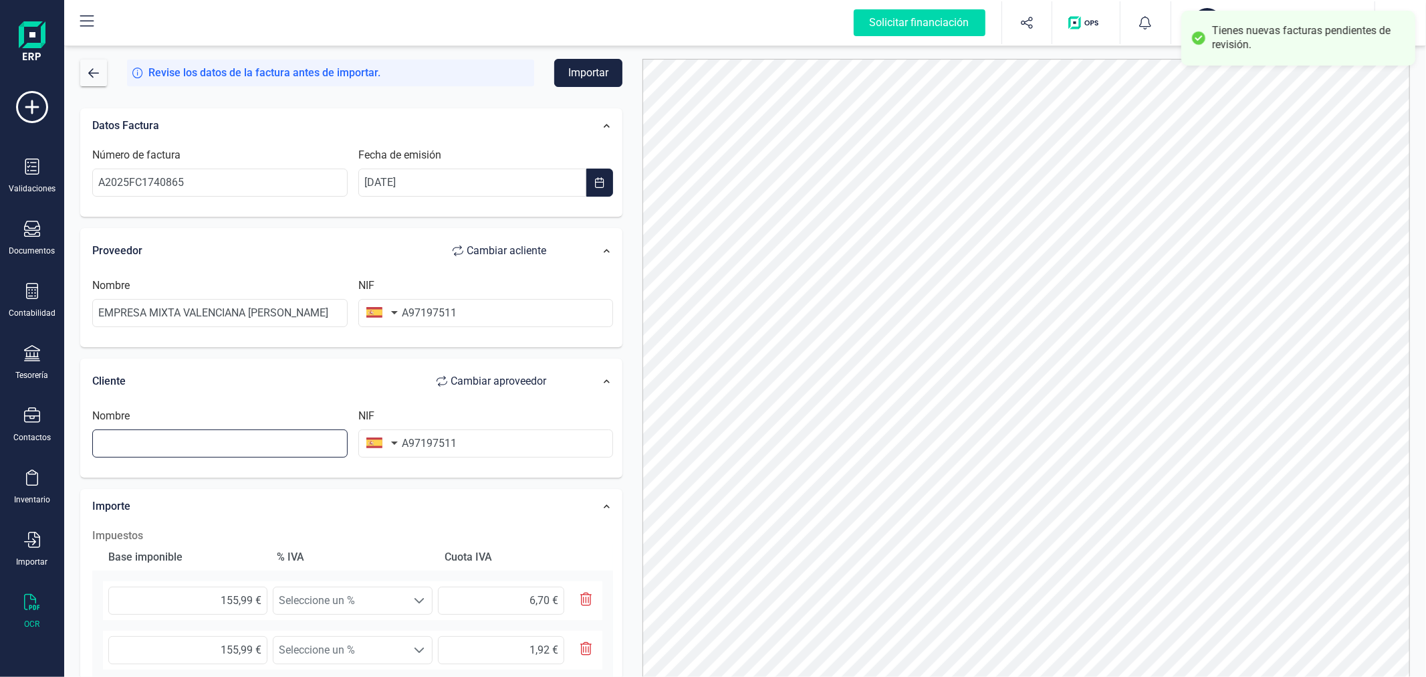
click at [225, 453] on input "text" at bounding box center [219, 443] width 255 height 28
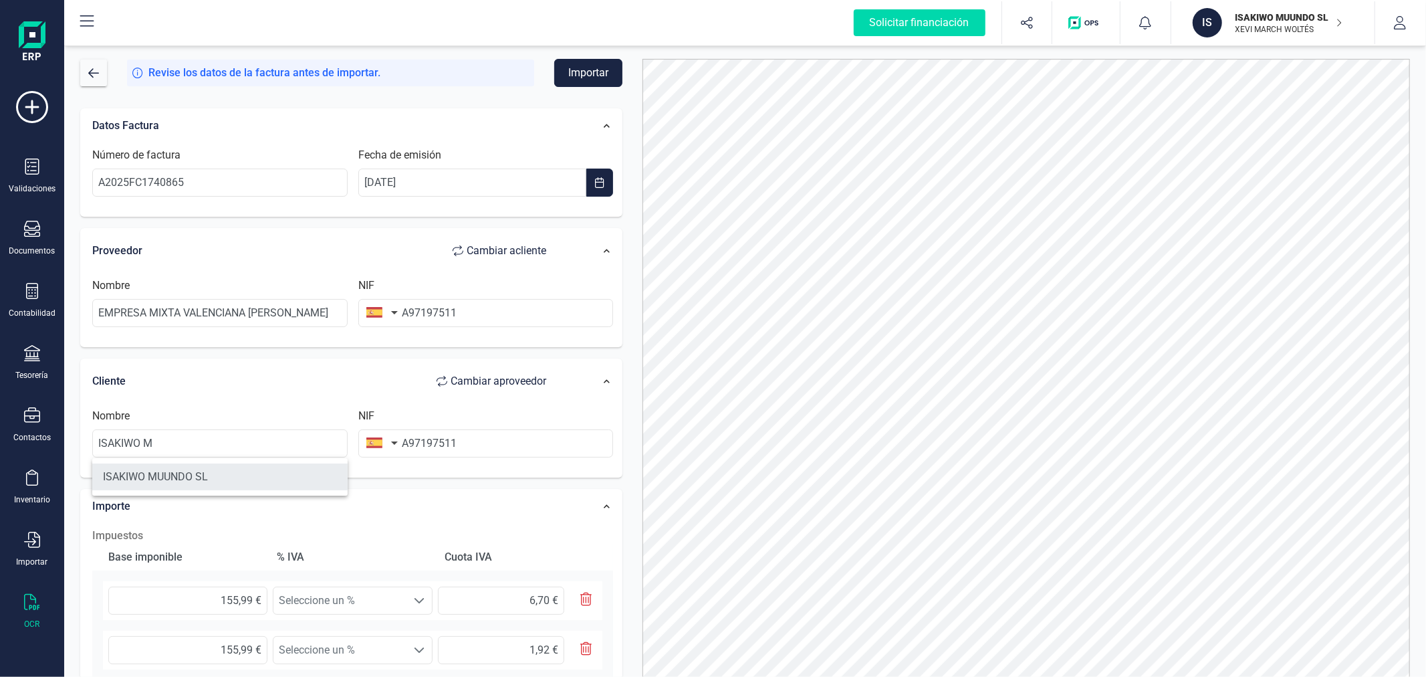
click at [254, 479] on li "ISAKIWO MUUNDO SL" at bounding box center [219, 476] width 255 height 27
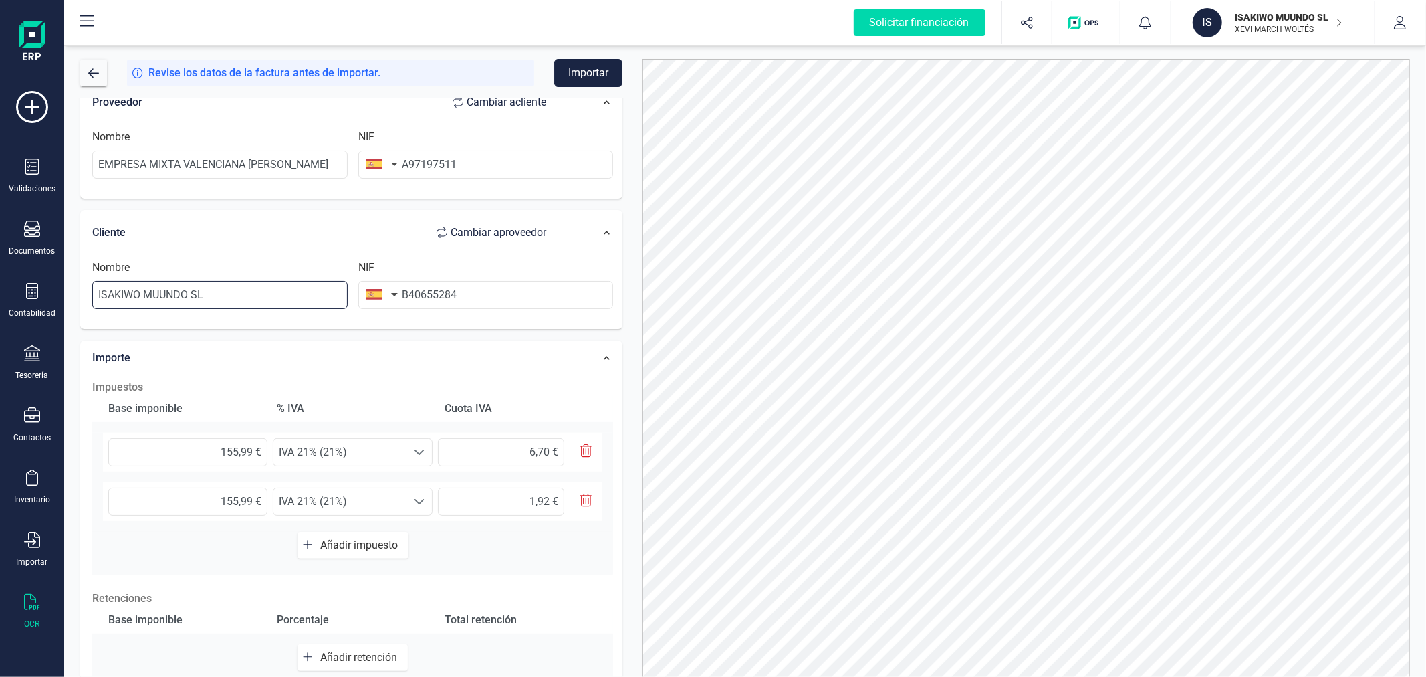
scroll to position [223, 0]
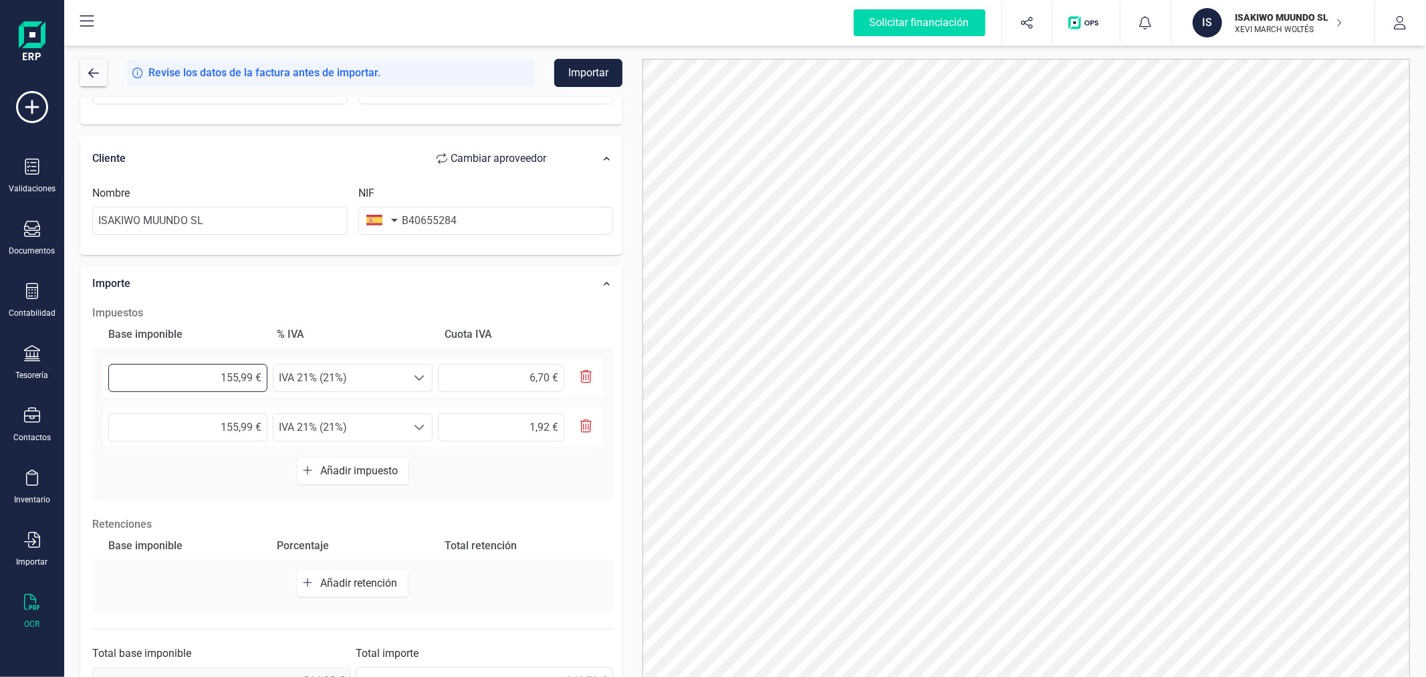
click at [223, 381] on input "155,99 €" at bounding box center [187, 378] width 159 height 28
click at [245, 431] on input "155,99 €" at bounding box center [187, 427] width 159 height 28
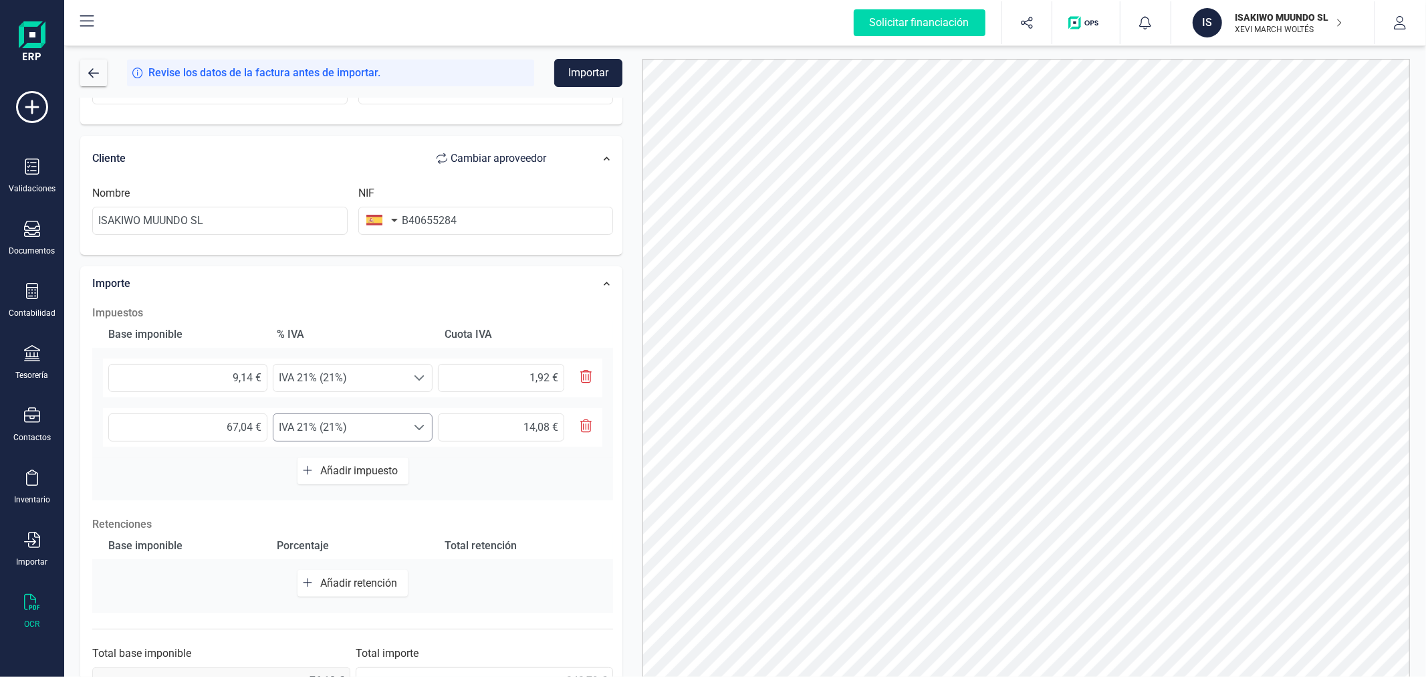
click at [325, 427] on span "IVA 21% (21%)" at bounding box center [339, 427] width 133 height 27
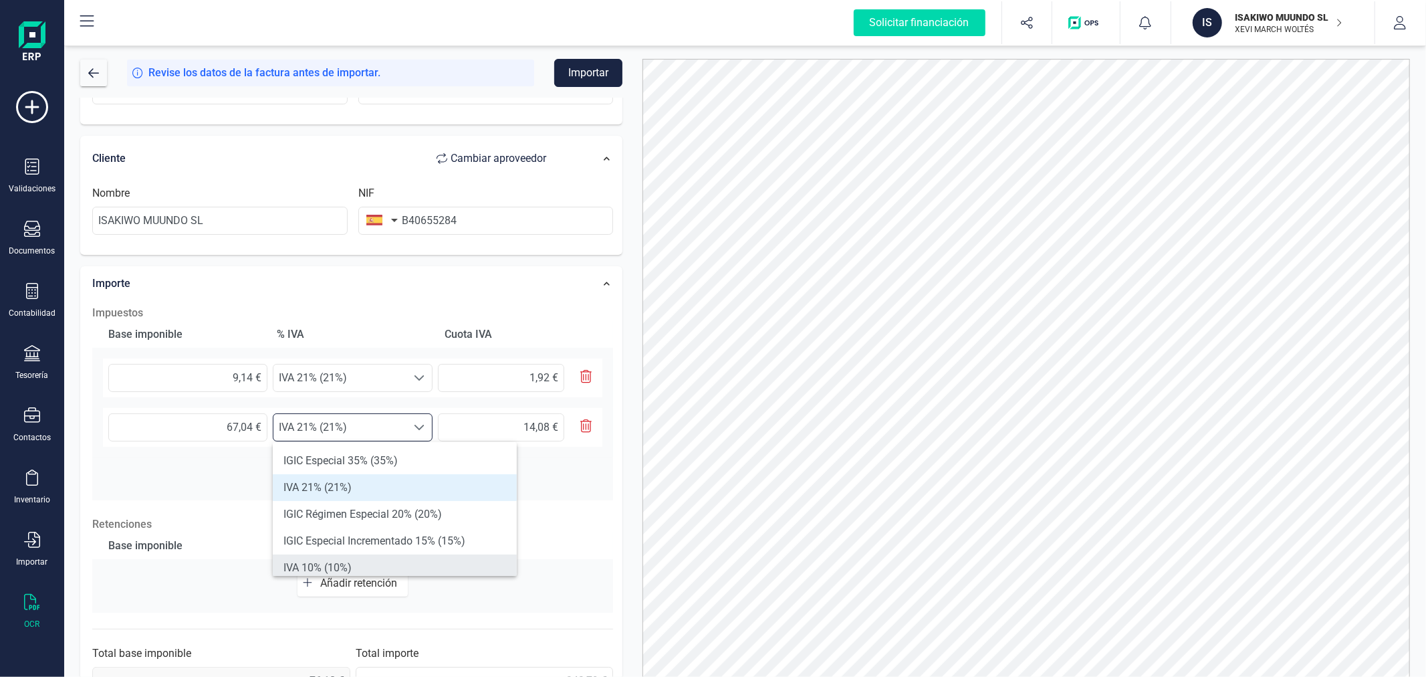
click at [346, 562] on li "IVA 10% (10%)" at bounding box center [395, 567] width 244 height 27
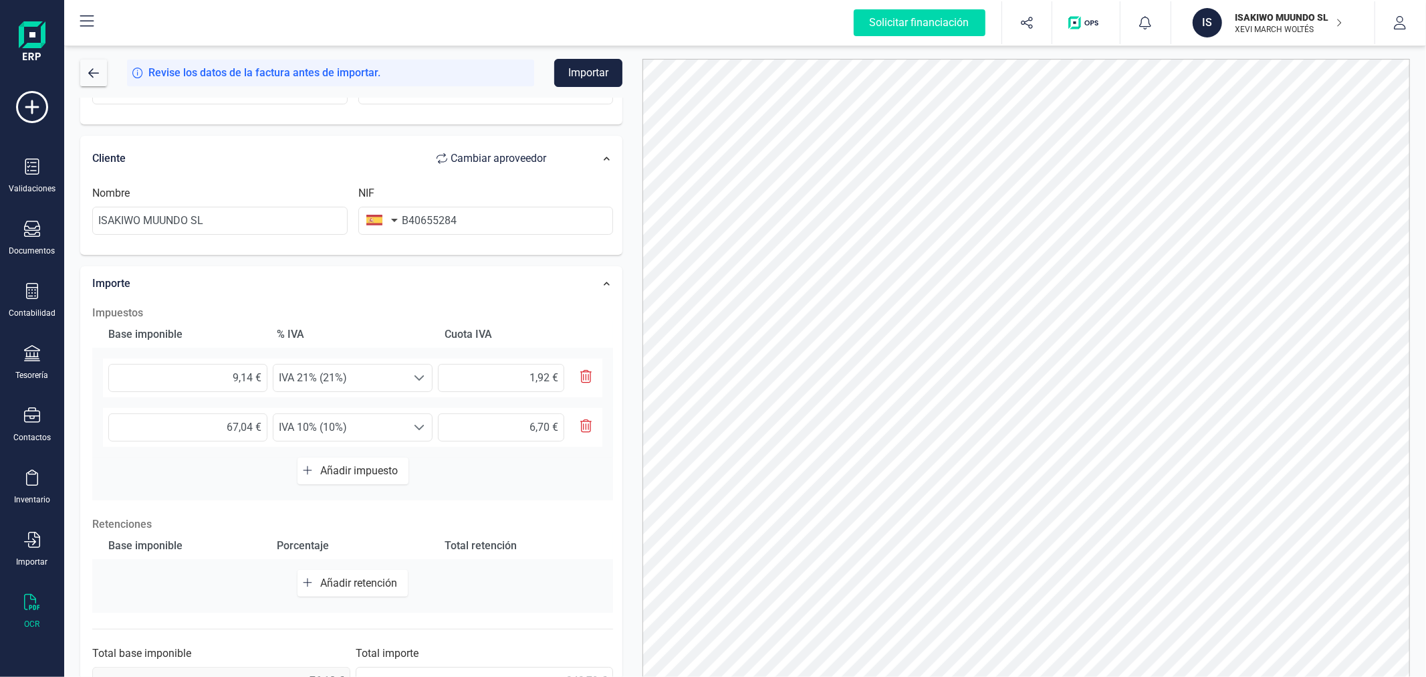
click at [341, 469] on span "Añadir impuesto" at bounding box center [361, 470] width 83 height 13
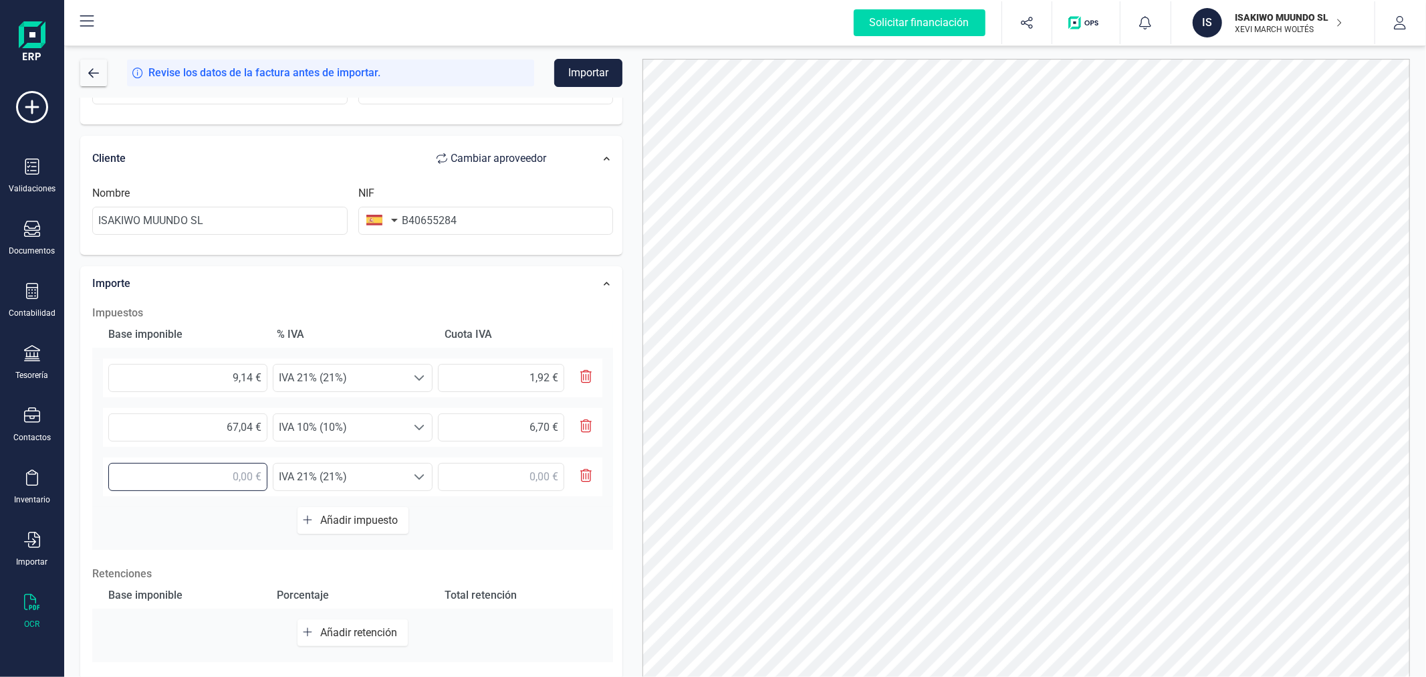
click at [189, 483] on input "text" at bounding box center [187, 477] width 159 height 28
click at [356, 477] on span "IVA 21% (21%)" at bounding box center [339, 476] width 133 height 27
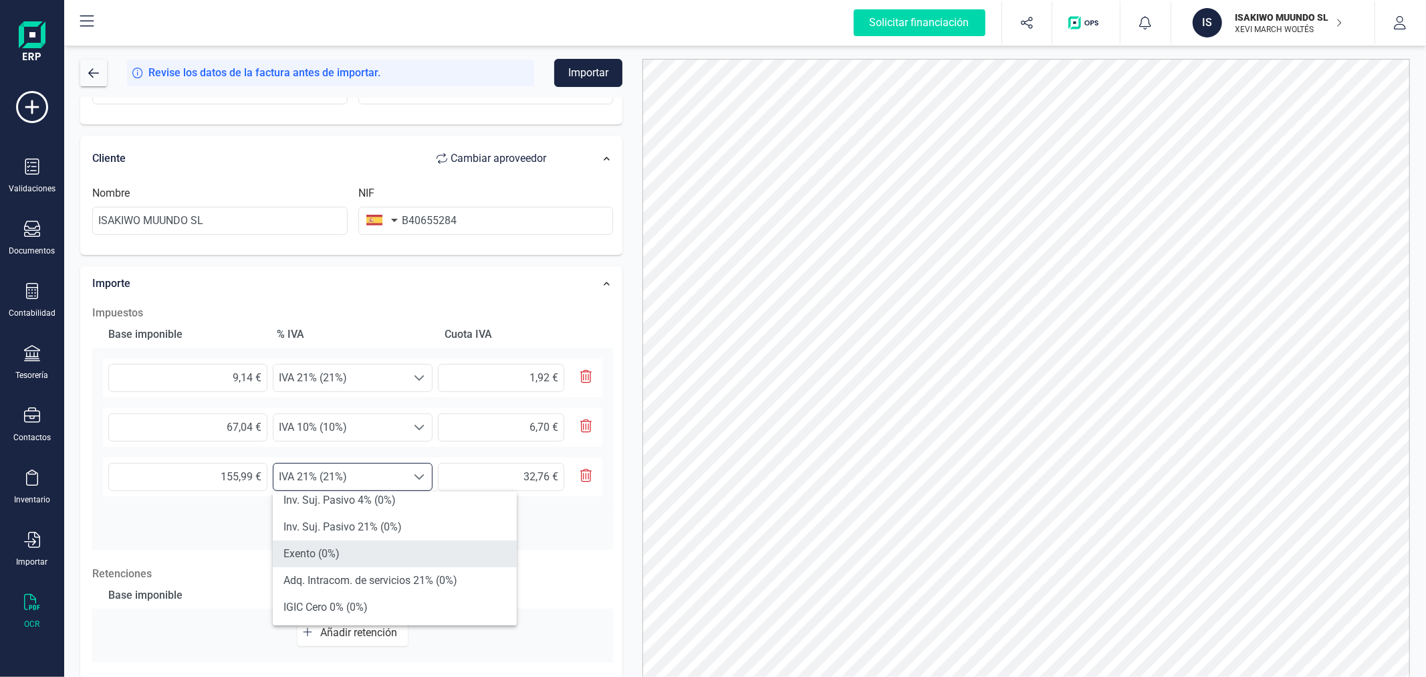
click at [405, 559] on li "Exento (0%)" at bounding box center [395, 553] width 244 height 27
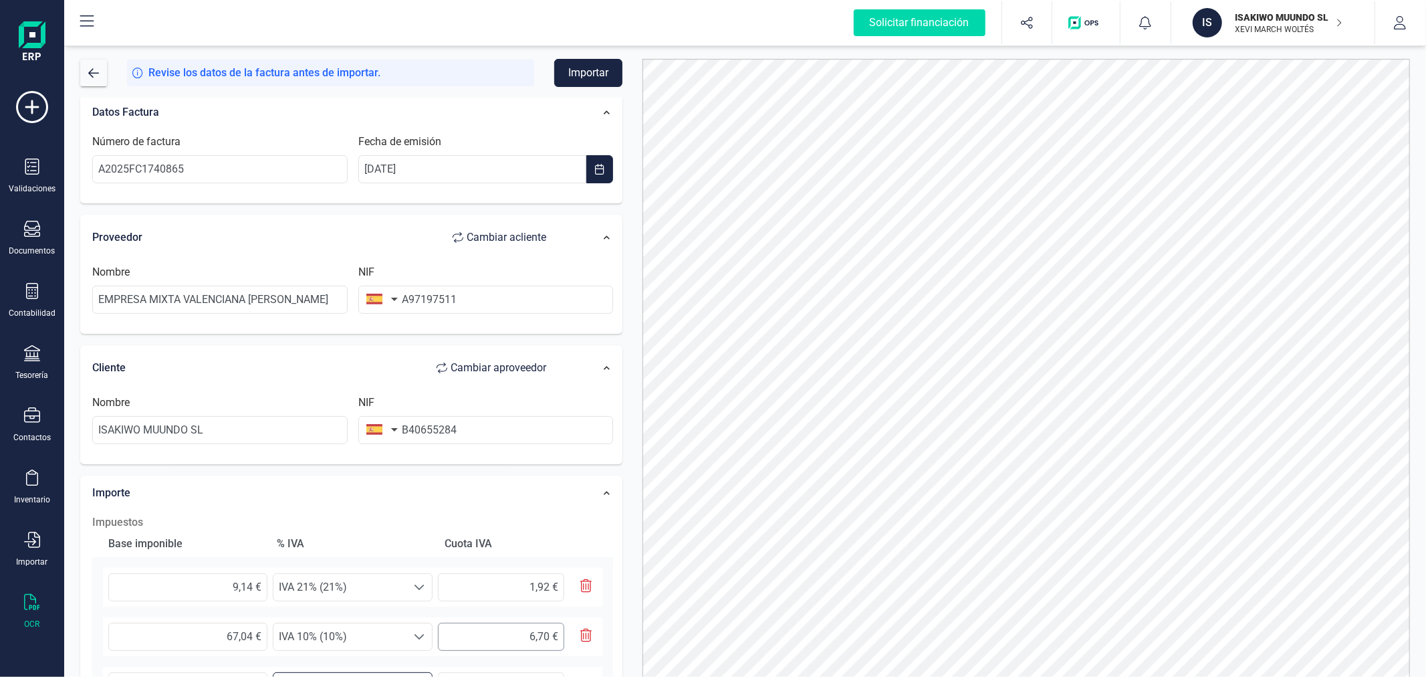
scroll to position [0, 0]
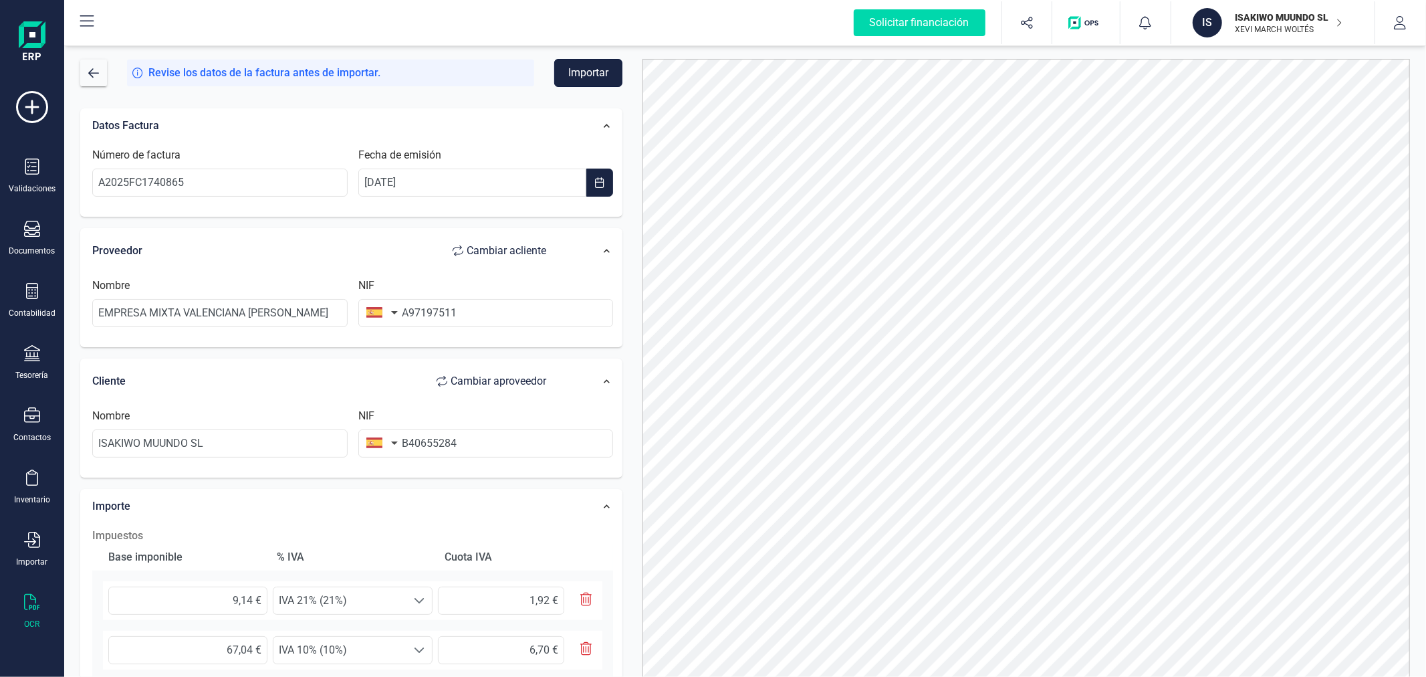
click at [584, 72] on button "Importar" at bounding box center [588, 73] width 68 height 28
click at [35, 291] on icon at bounding box center [32, 291] width 16 height 16
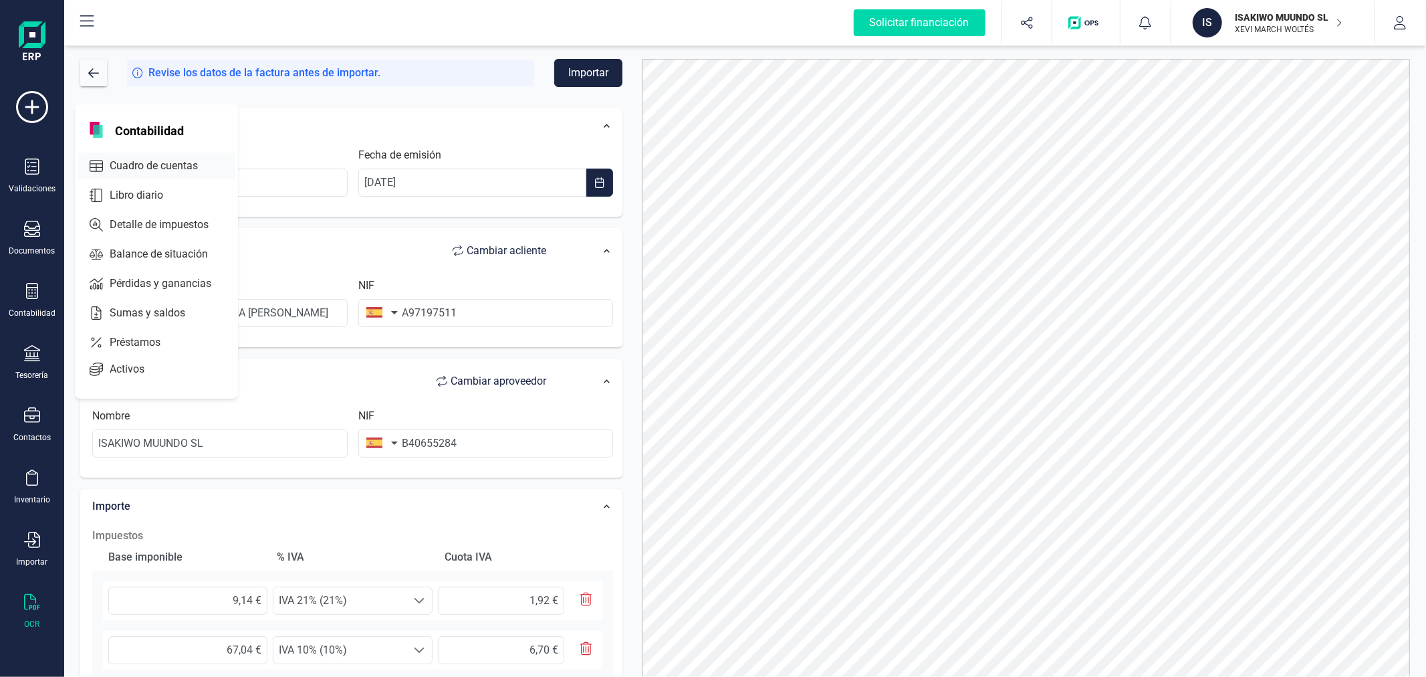
click at [182, 170] on span "Cuadro de cuentas" at bounding box center [163, 166] width 118 height 16
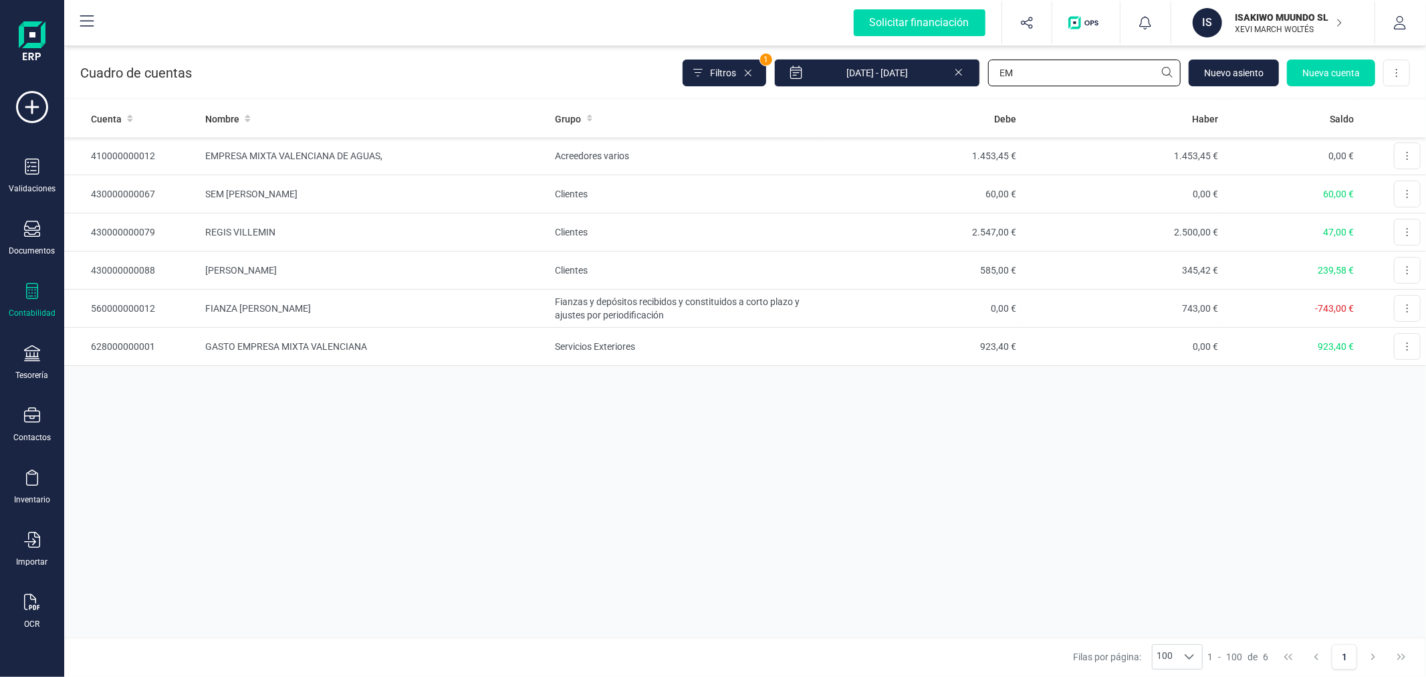
click at [1036, 65] on input "EM" at bounding box center [1084, 73] width 193 height 27
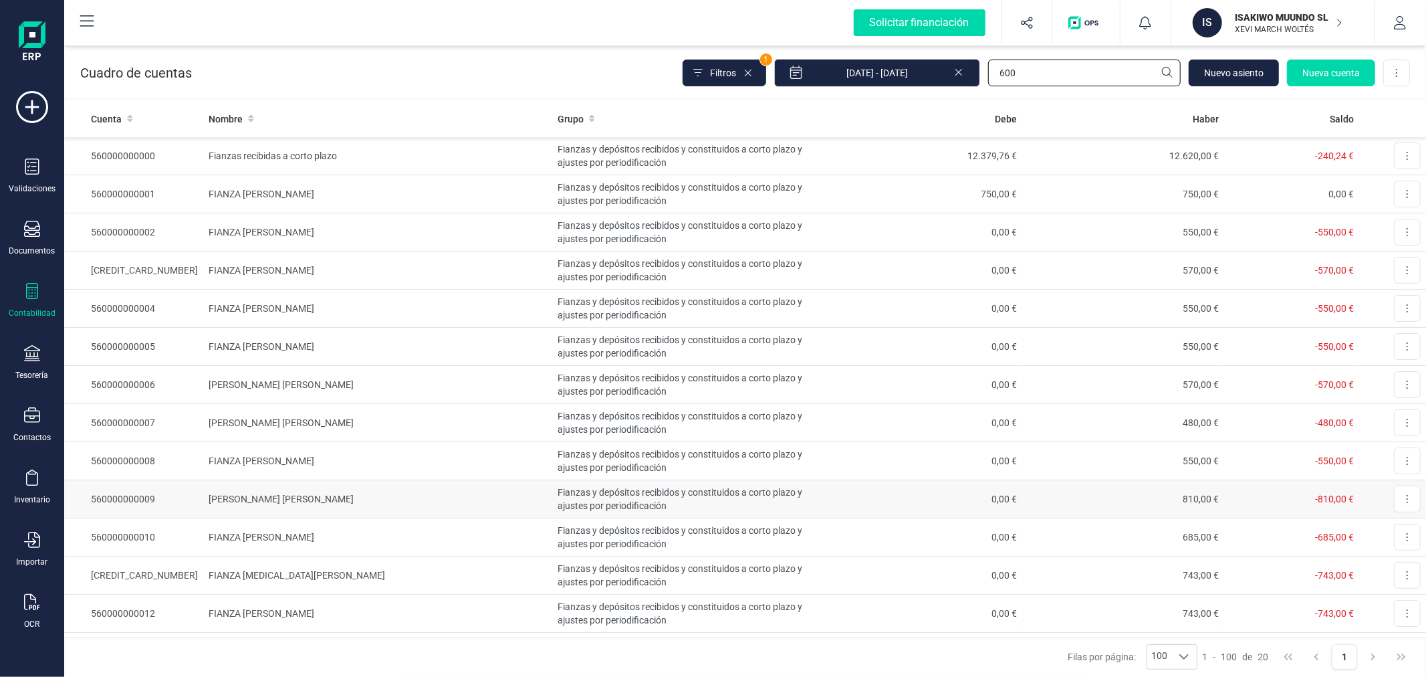
scroll to position [288, 0]
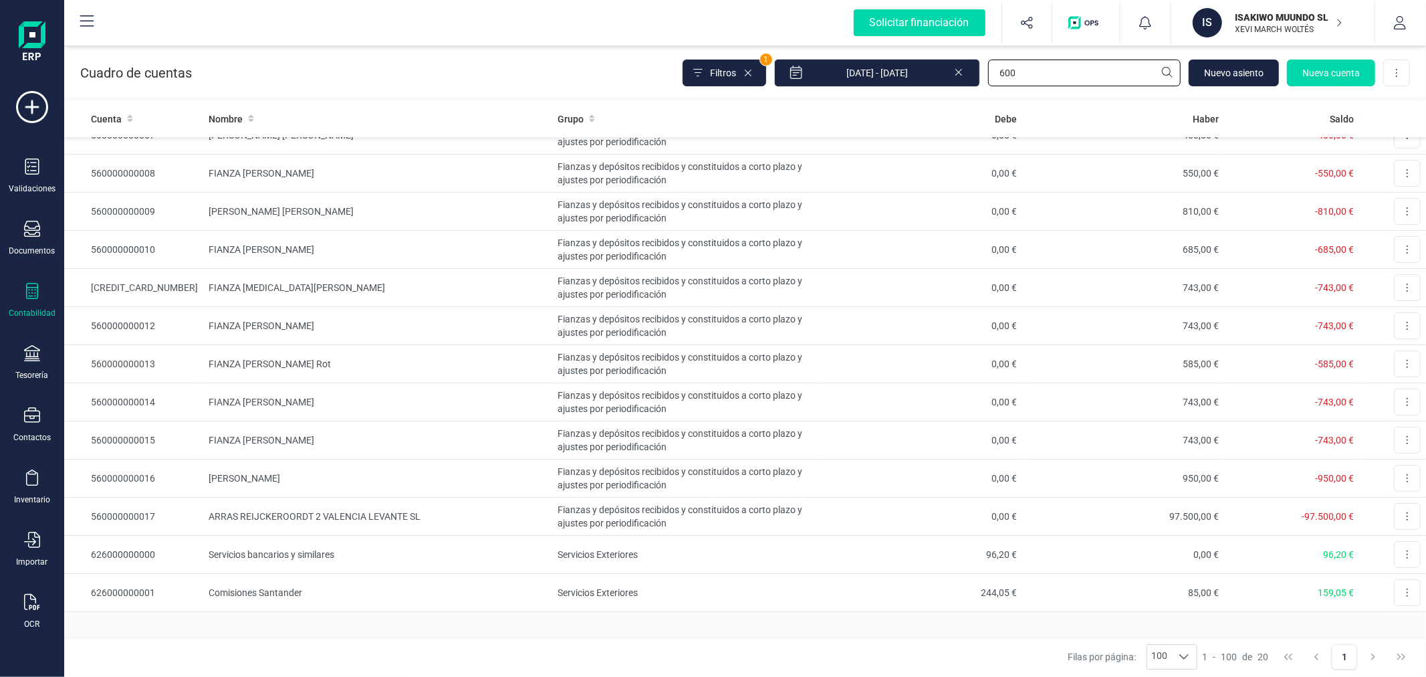
click at [1062, 66] on input "600" at bounding box center [1084, 73] width 193 height 27
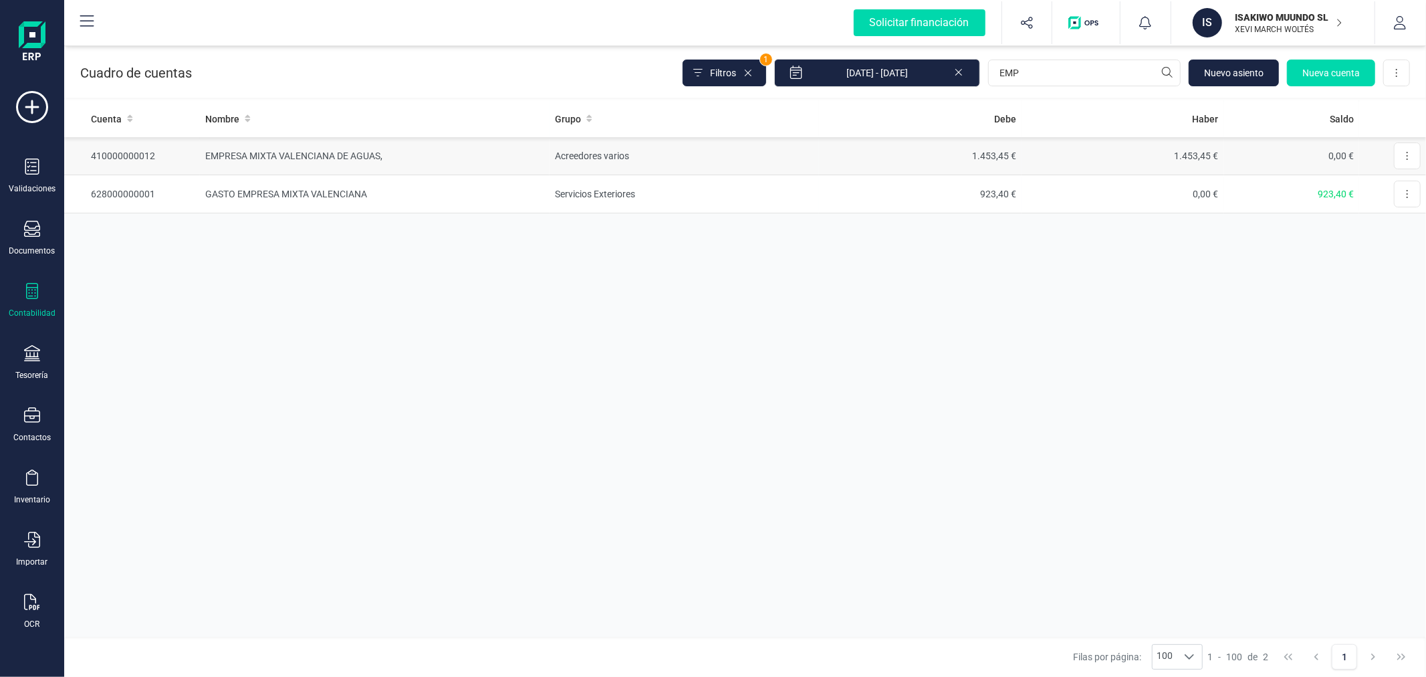
click at [501, 166] on td "EMPRESA MIXTA VALENCIANA DE AGUAS," at bounding box center [375, 156] width 350 height 38
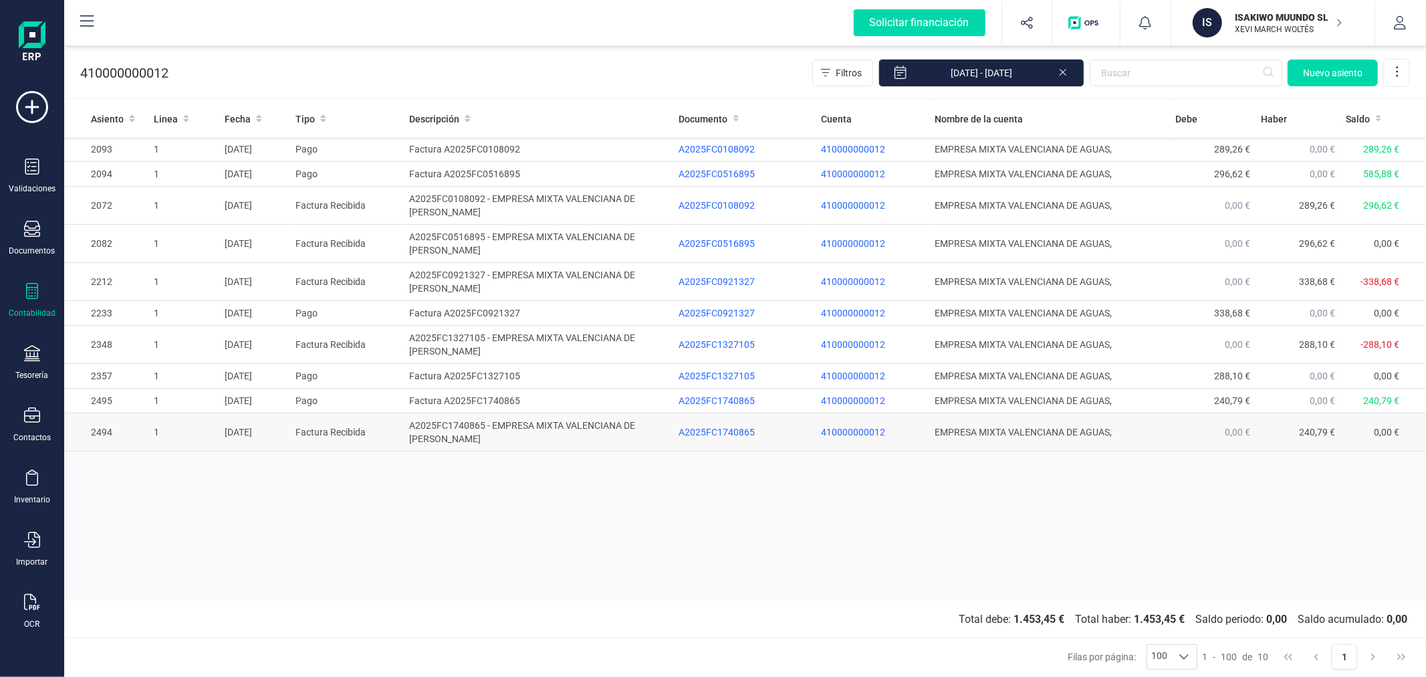
click at [425, 437] on td "A2025FC1740865 - EMPRESA MIXTA VALENCIANA DE AGUAS SA" at bounding box center [538, 432] width 269 height 38
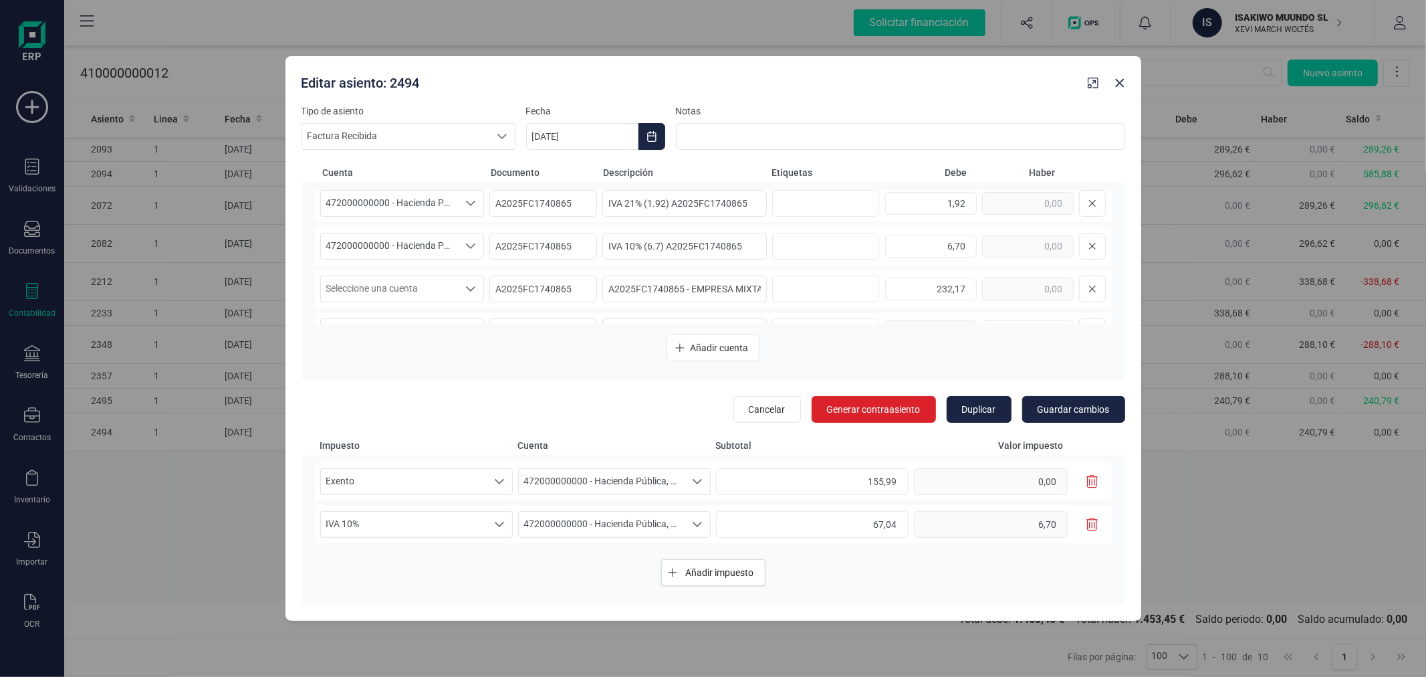
scroll to position [80, 0]
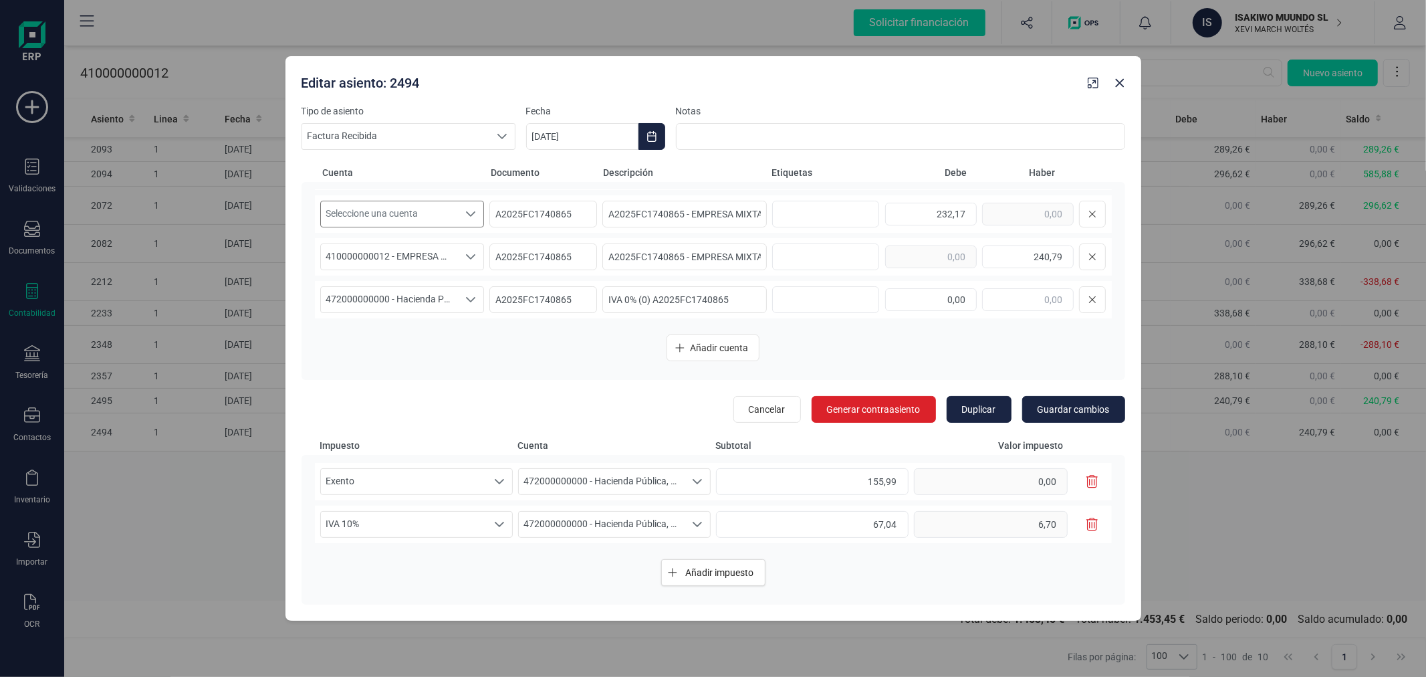
click at [419, 205] on span "Seleccione una cuenta" at bounding box center [390, 213] width 138 height 25
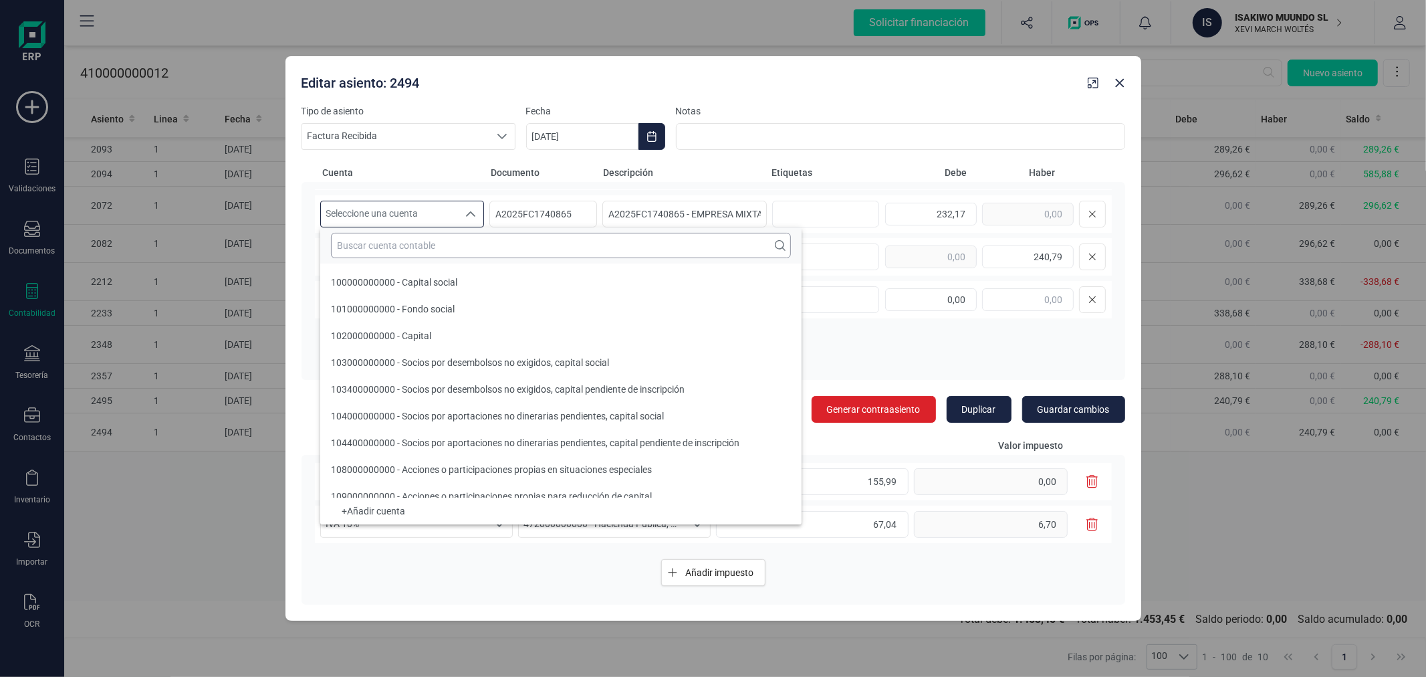
click at [426, 244] on input "text" at bounding box center [561, 245] width 460 height 25
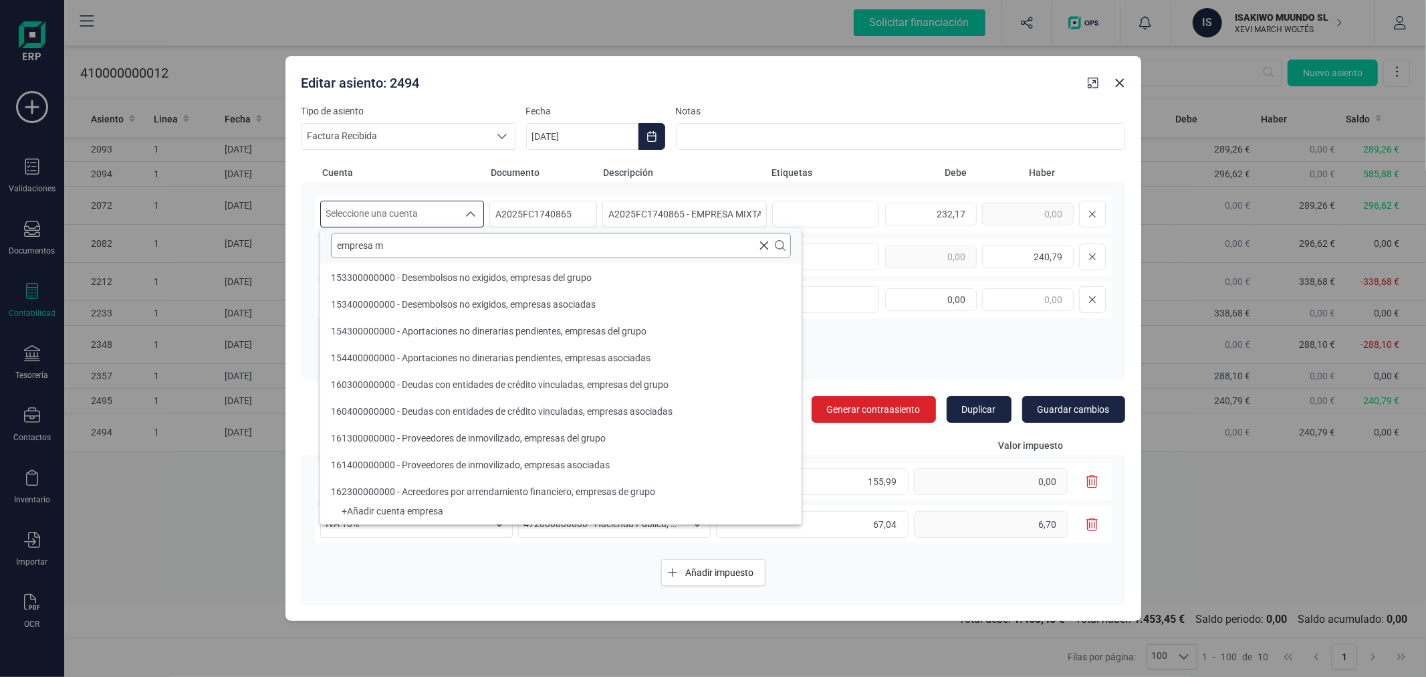
scroll to position [0, 0]
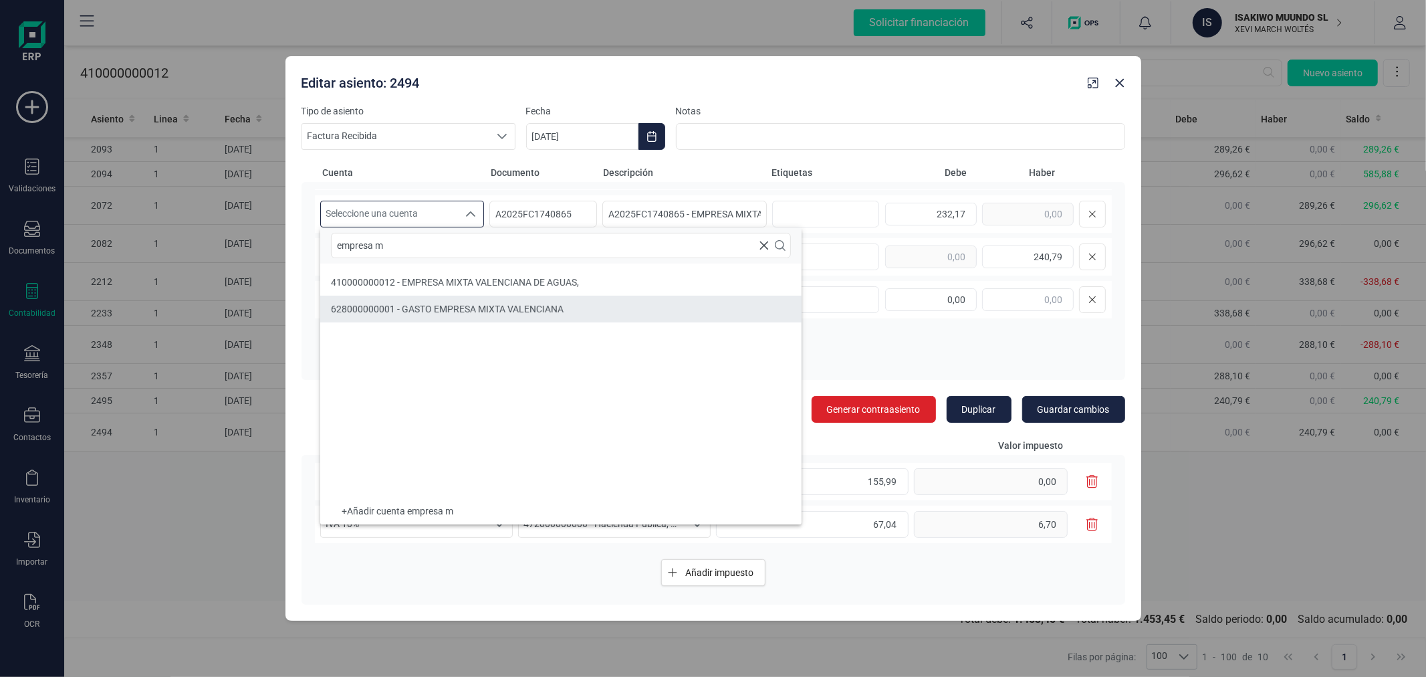
click at [475, 311] on span "628000000001 - GASTO EMPRESA MIXTA VALENCIANA" at bounding box center [447, 309] width 233 height 11
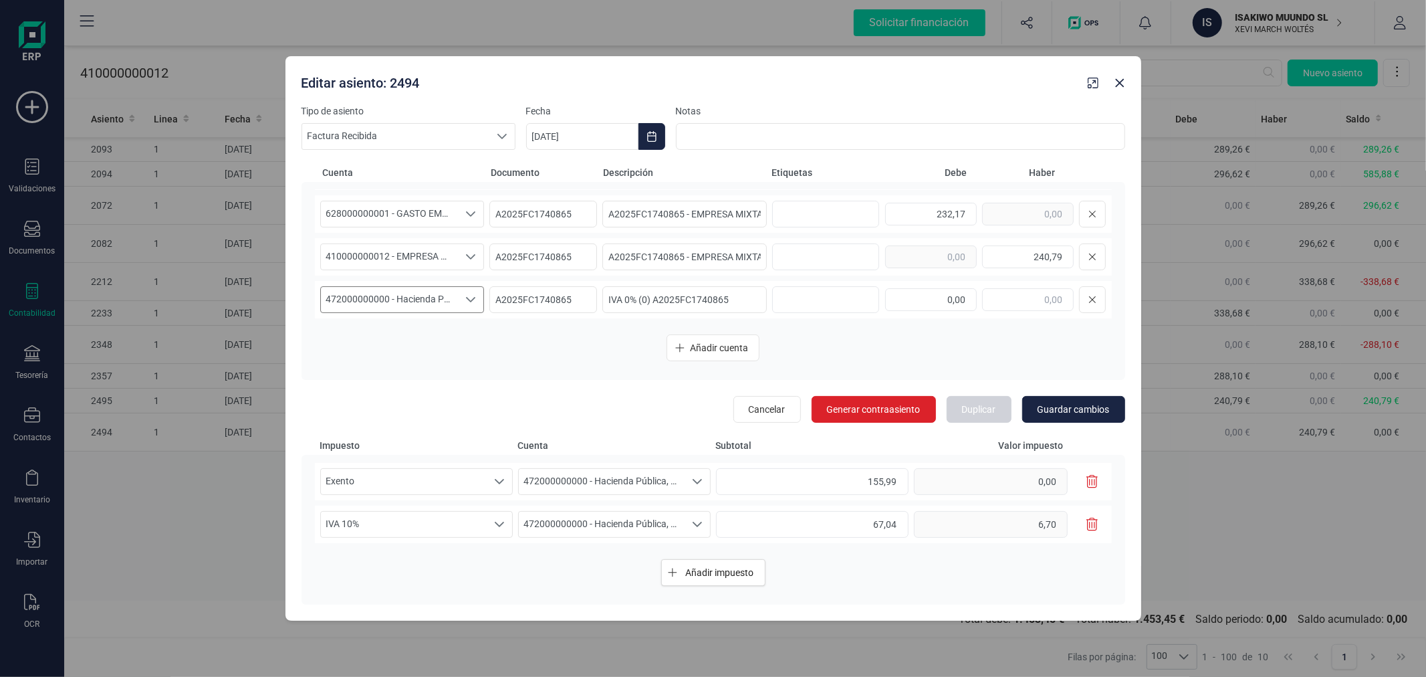
click at [459, 306] on div "Seleccione una cuenta" at bounding box center [471, 299] width 25 height 25
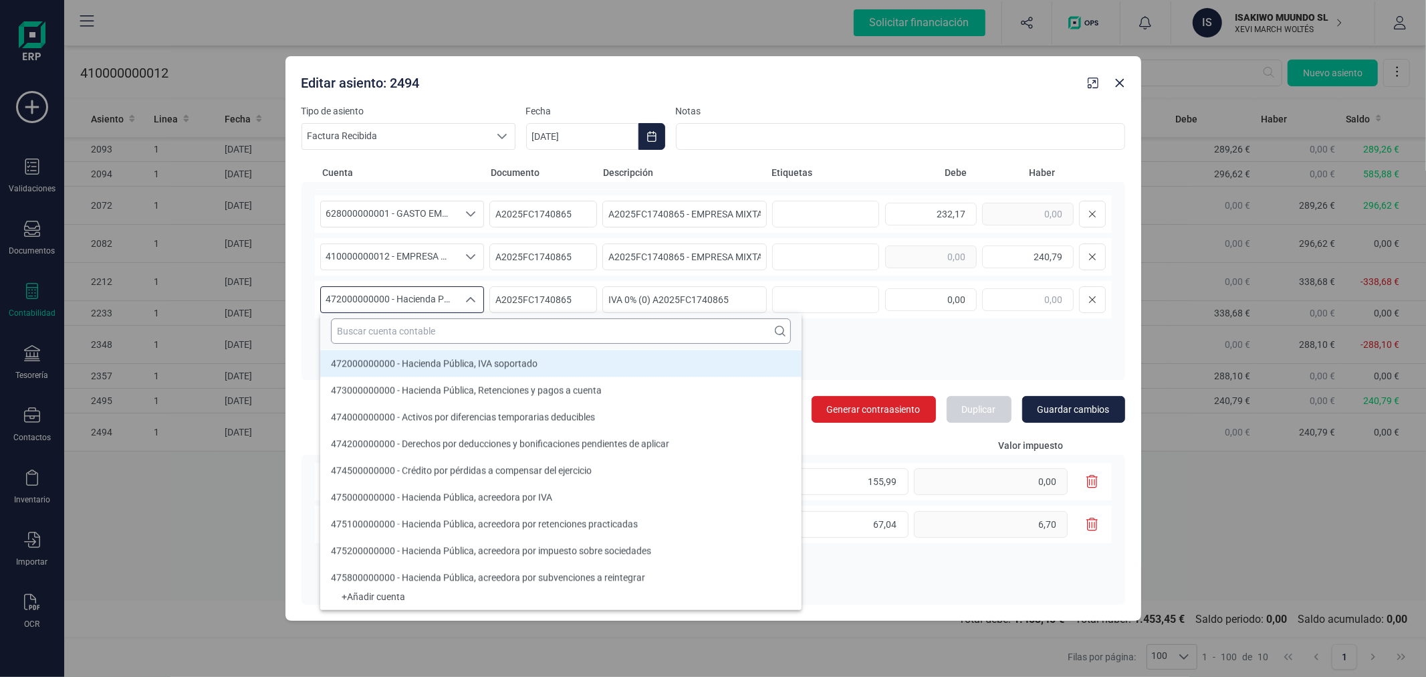
click at [421, 330] on input "text" at bounding box center [561, 330] width 460 height 25
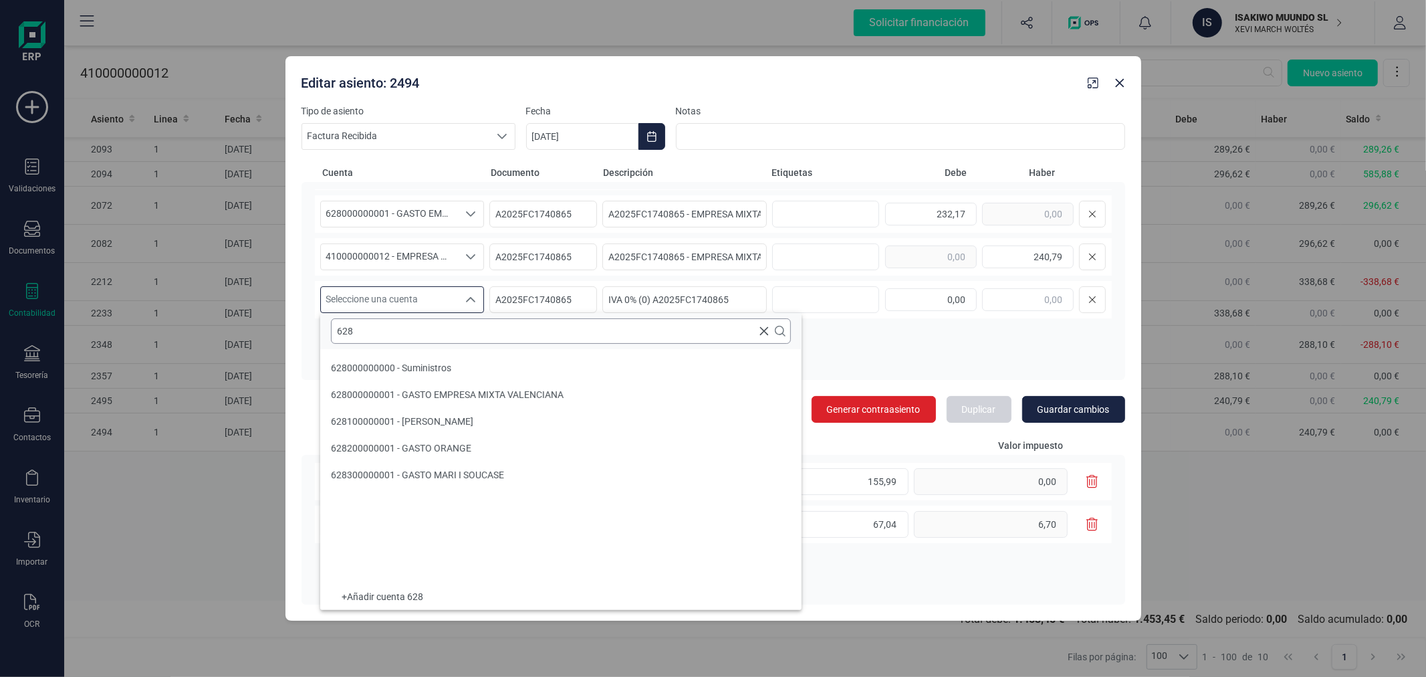
scroll to position [0, 0]
click at [442, 384] on li "628000000001 - GASTO EMPRESA MIXTA VALENCIANA" at bounding box center [560, 394] width 481 height 27
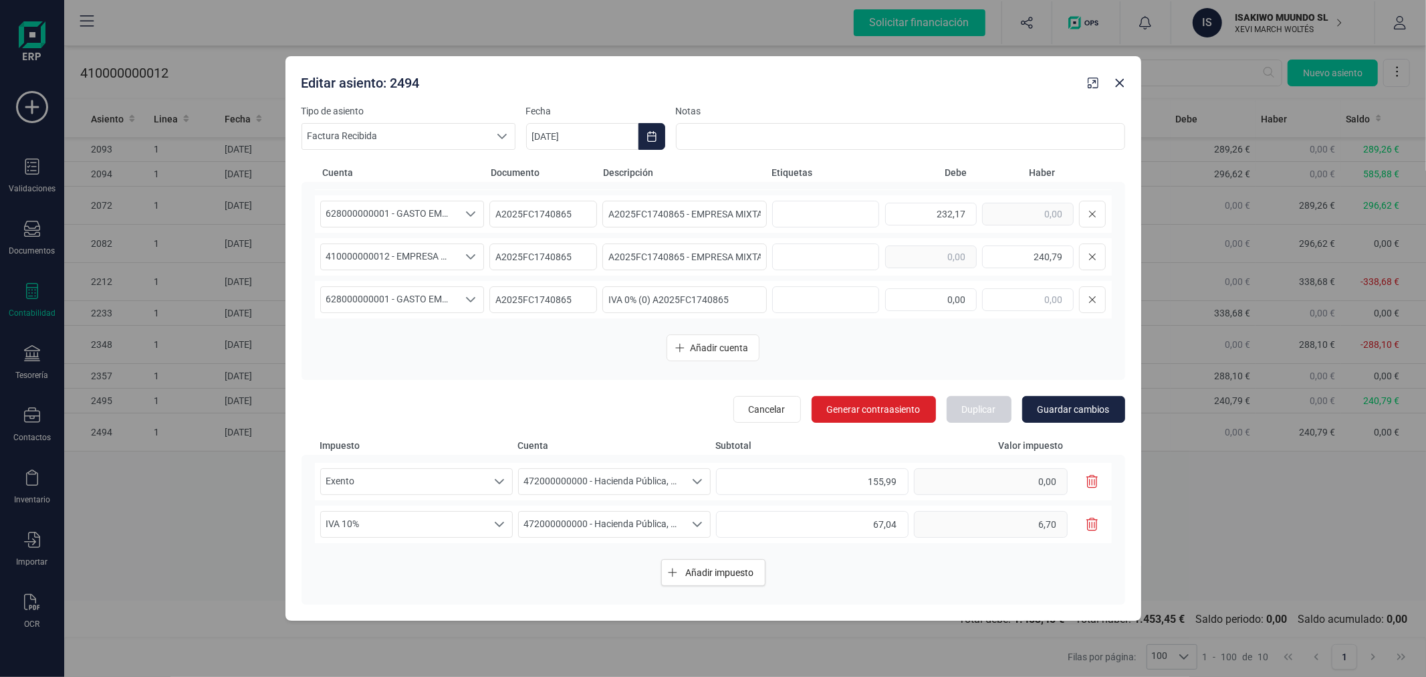
scroll to position [5, 0]
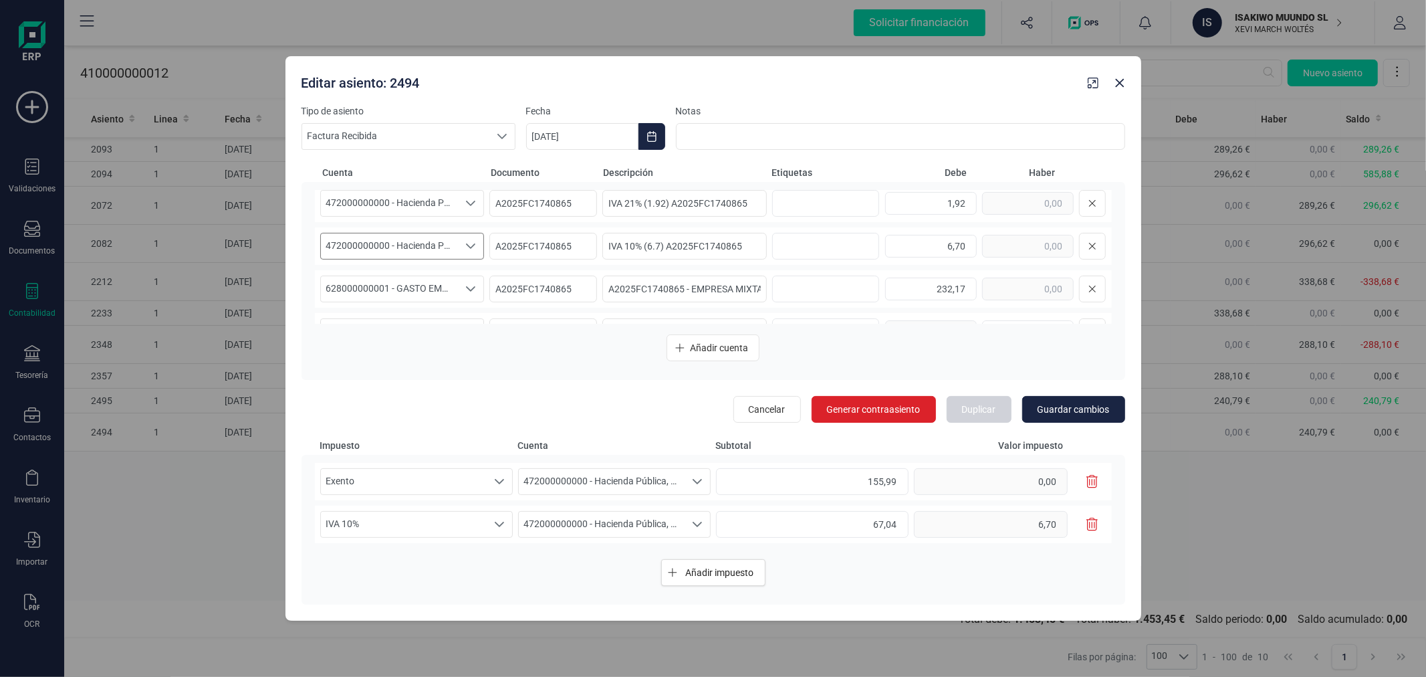
click at [432, 256] on span "472000000000 - Hacienda Pública, IVA soportado" at bounding box center [390, 245] width 138 height 25
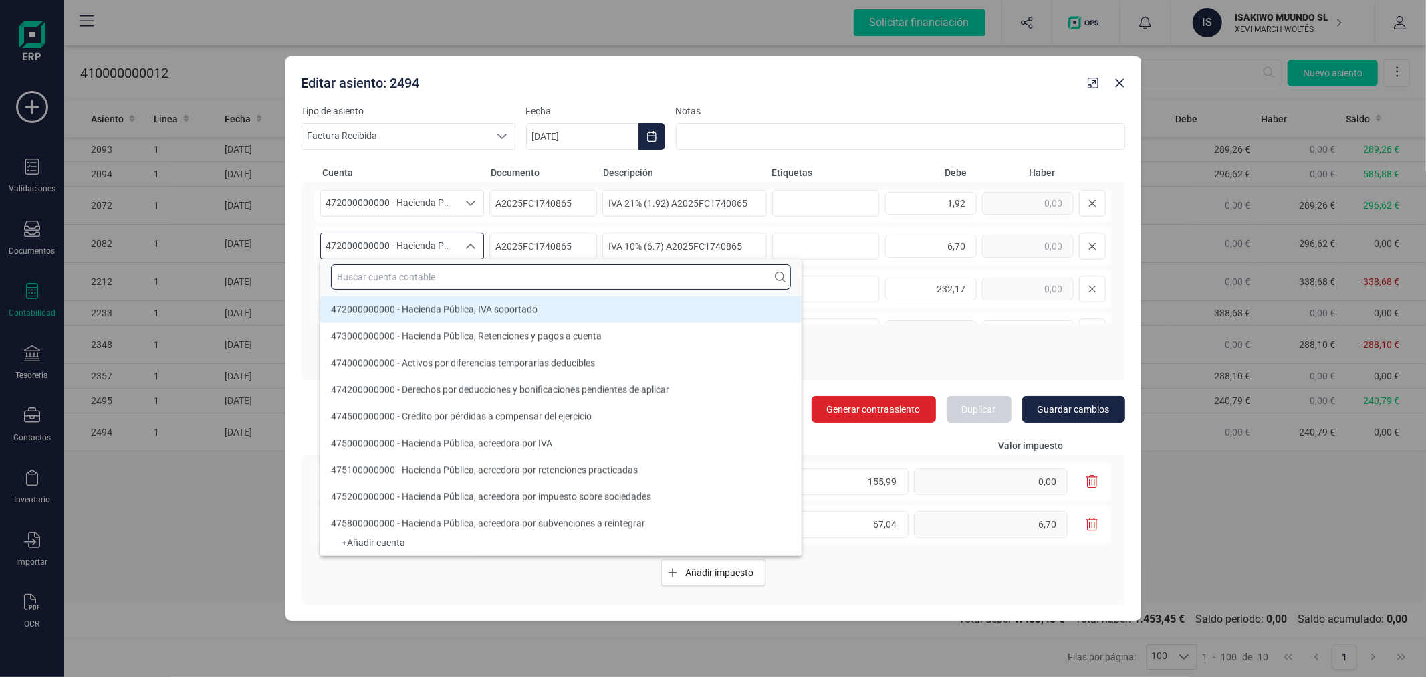
click at [441, 283] on input "text" at bounding box center [561, 276] width 460 height 25
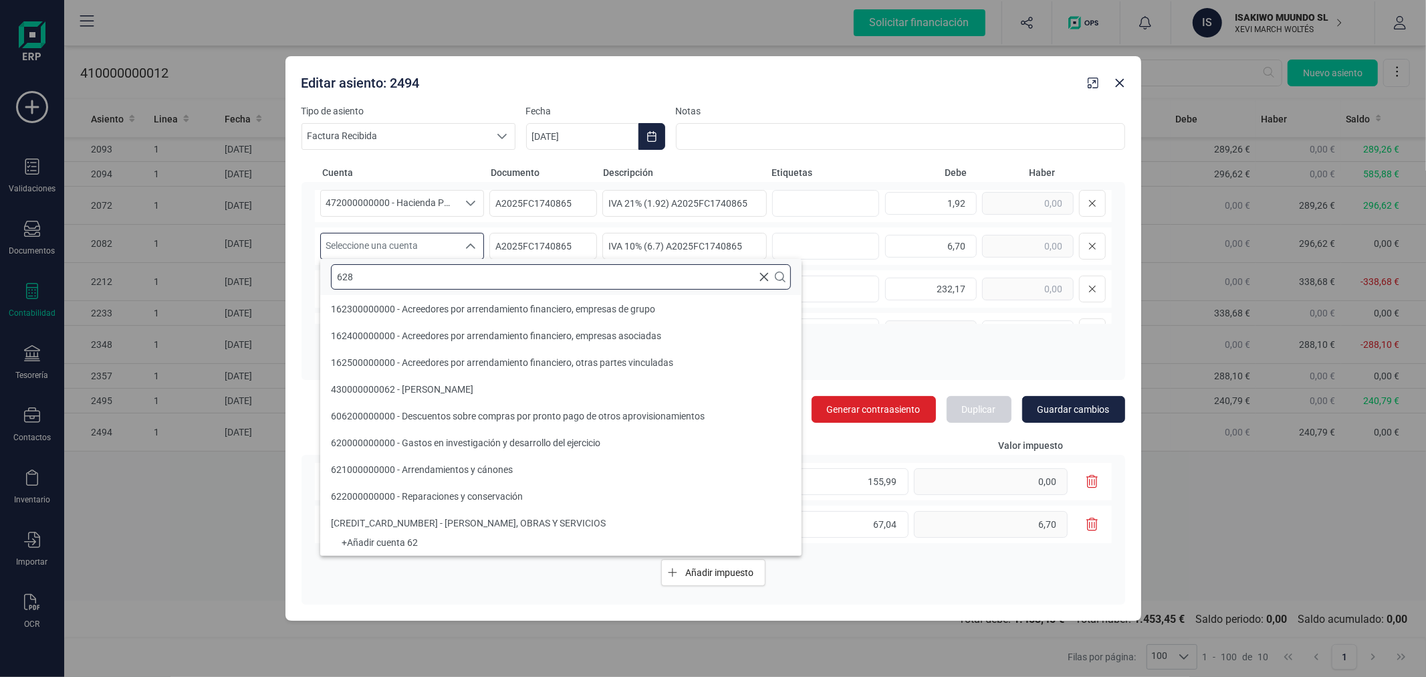
scroll to position [0, 0]
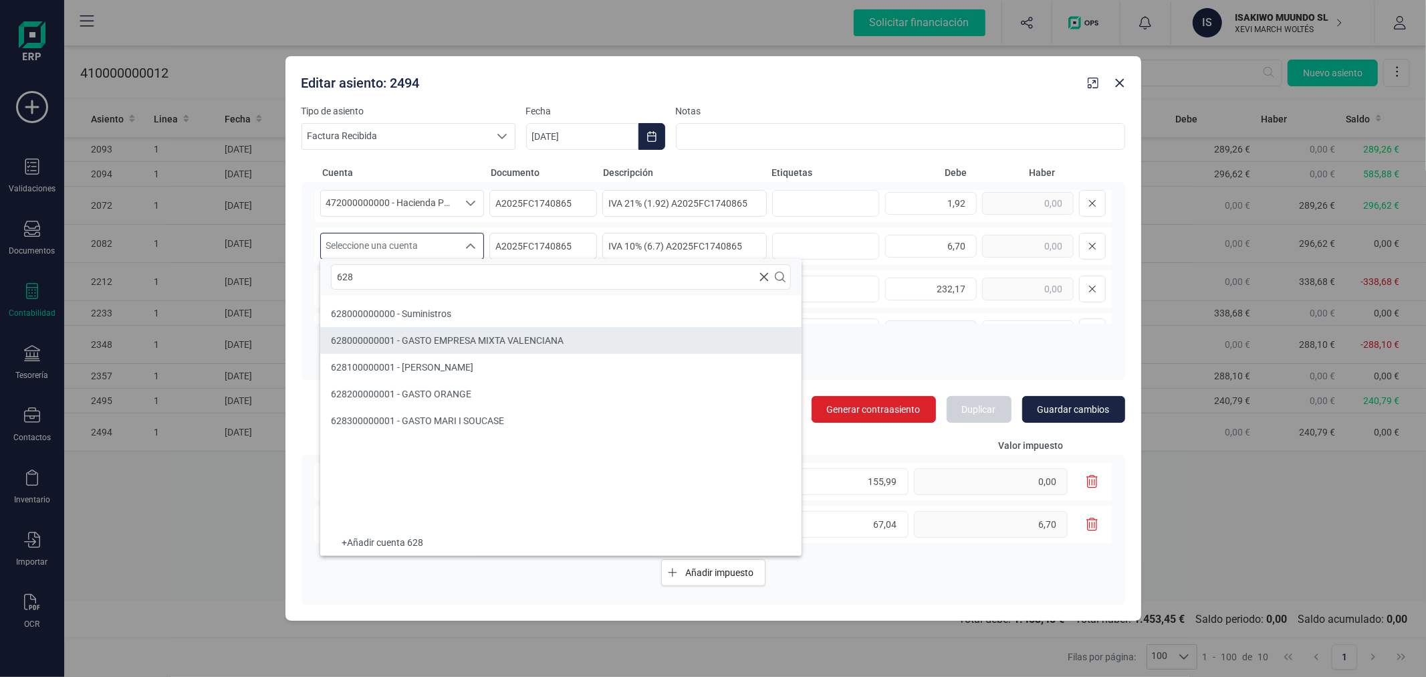
click at [471, 336] on span "628000000001 - GASTO EMPRESA MIXTA VALENCIANA" at bounding box center [447, 340] width 233 height 11
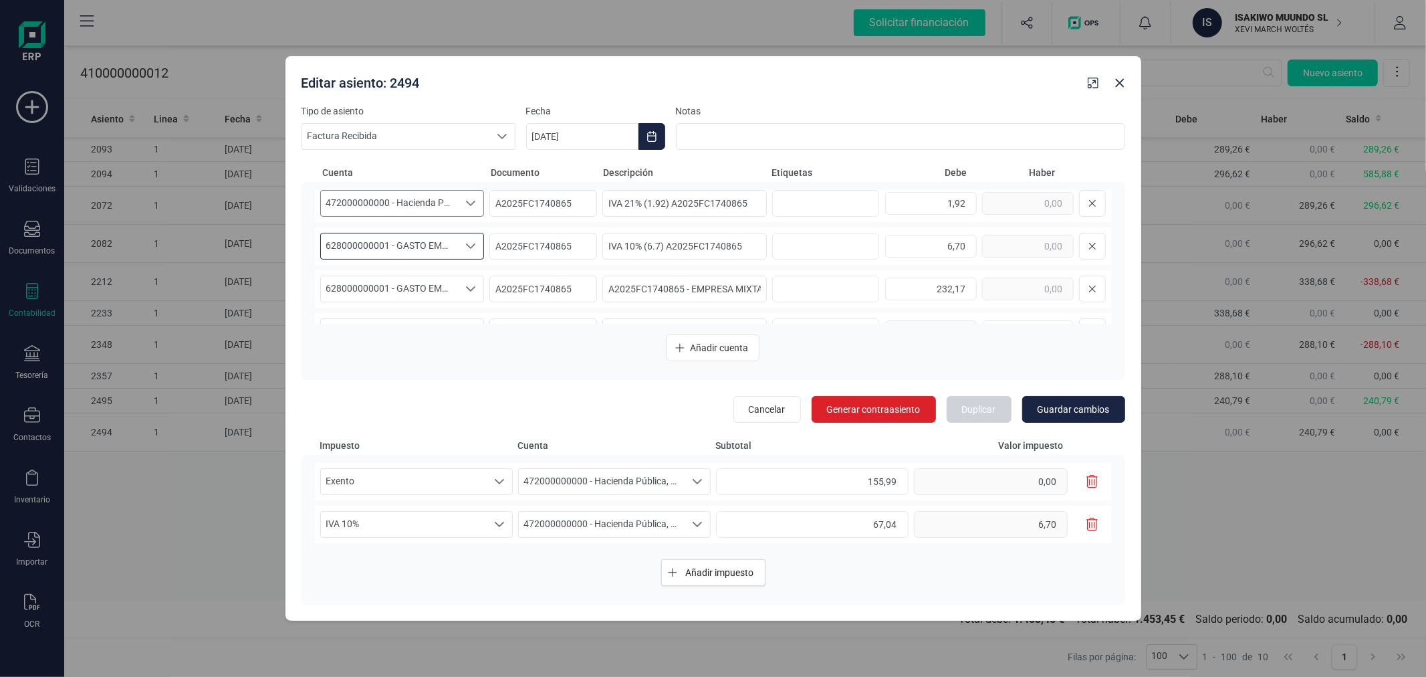
click at [465, 199] on icon "Seleccione una cuenta" at bounding box center [470, 203] width 11 height 11
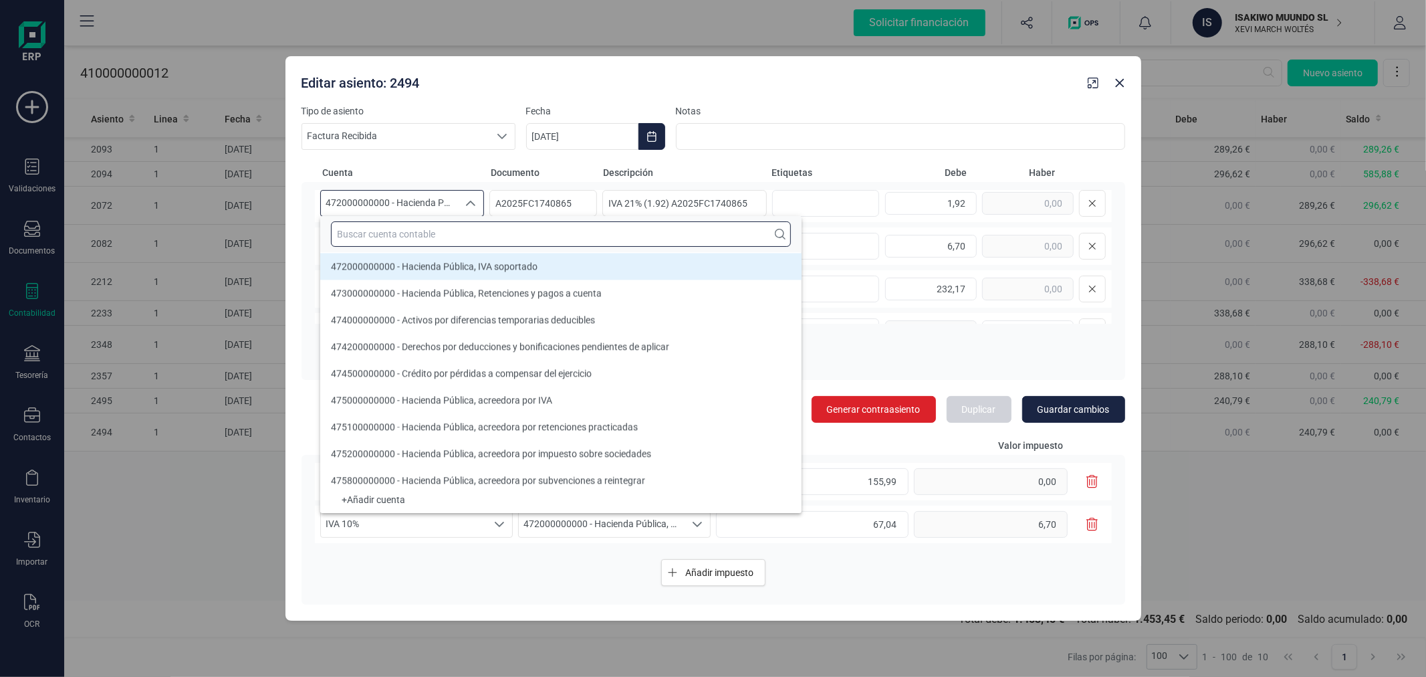
click at [473, 237] on input "text" at bounding box center [561, 233] width 460 height 25
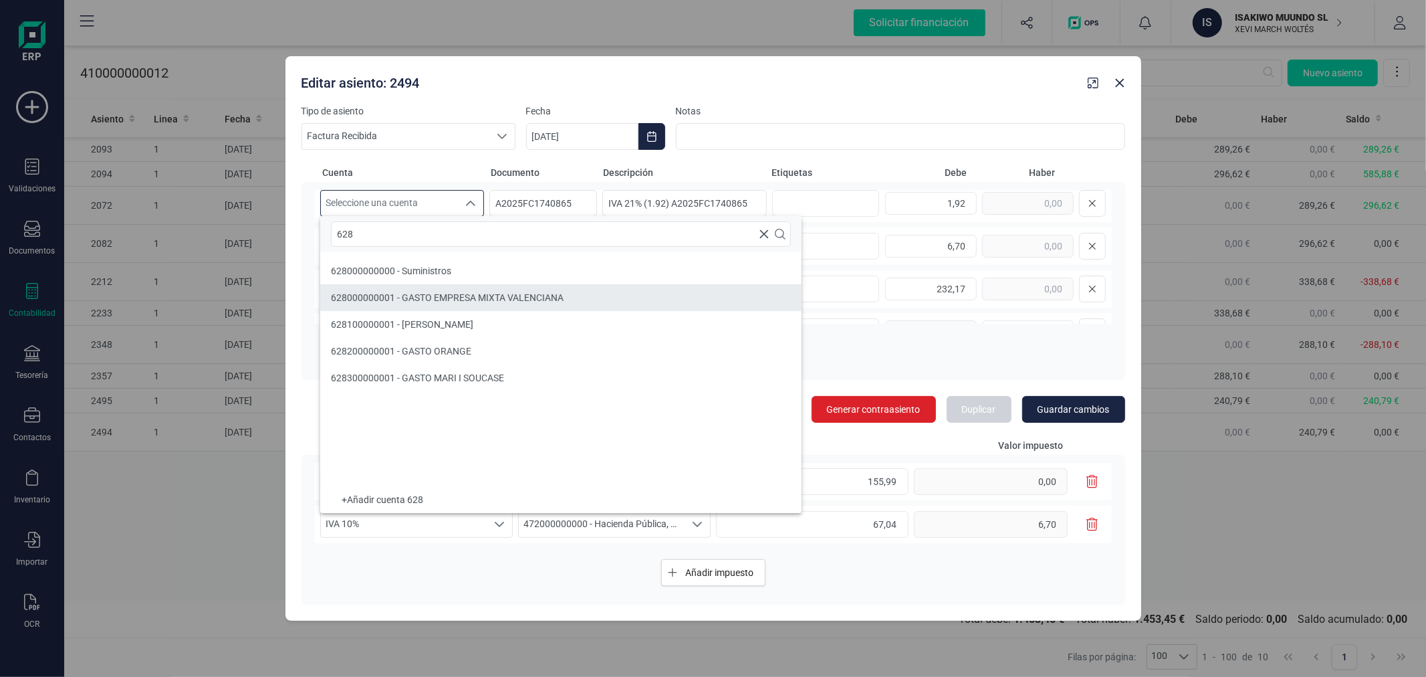
click at [501, 300] on span "628000000001 - GASTO EMPRESA MIXTA VALENCIANA" at bounding box center [447, 297] width 233 height 11
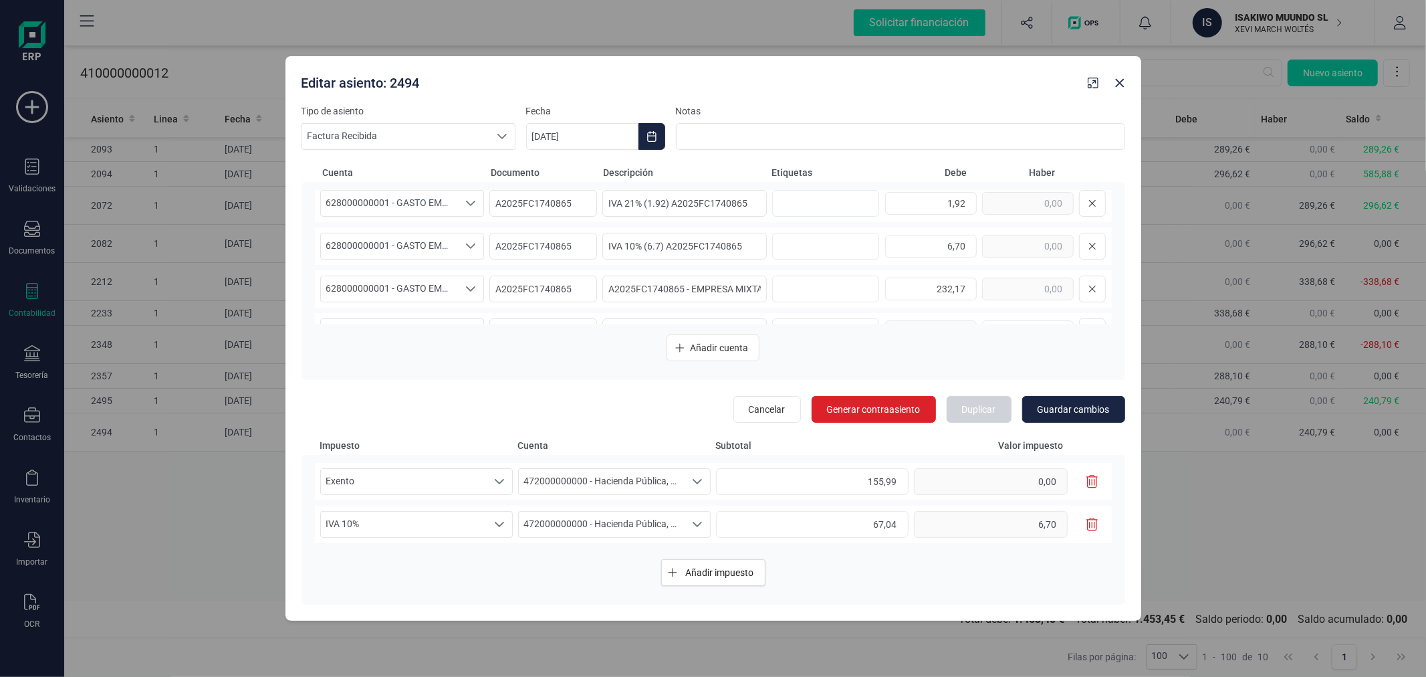
click at [1086, 479] on icon "button" at bounding box center [1092, 481] width 12 height 13
click at [1092, 472] on button "button" at bounding box center [1092, 481] width 23 height 27
click at [1094, 481] on icon "button" at bounding box center [1092, 481] width 12 height 13
click at [1074, 402] on span "Guardar cambios" at bounding box center [1074, 408] width 72 height 13
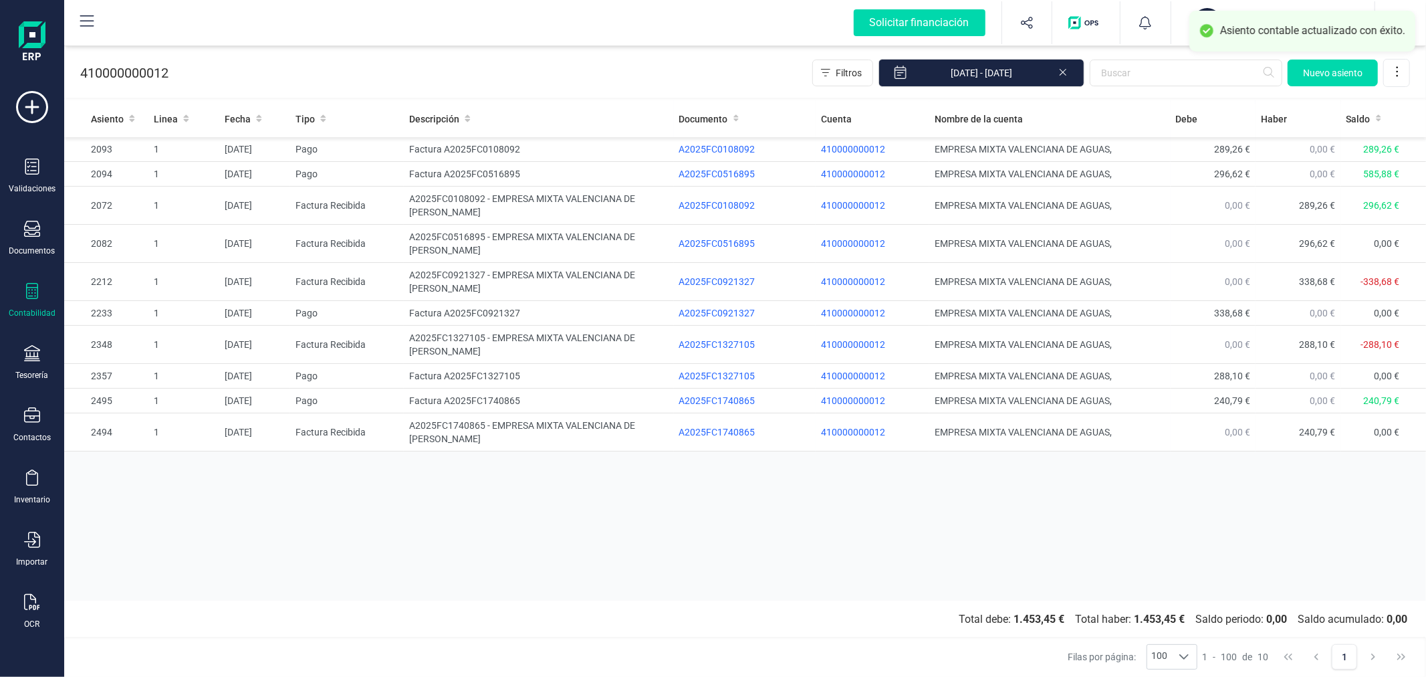
click at [397, 530] on div "Asiento Linea Fecha Tipo Descripción Documento Cuenta Nombre de la cuenta Debe …" at bounding box center [745, 350] width 1362 height 500
drag, startPoint x: 361, startPoint y: 536, endPoint x: 370, endPoint y: 543, distance: 11.0
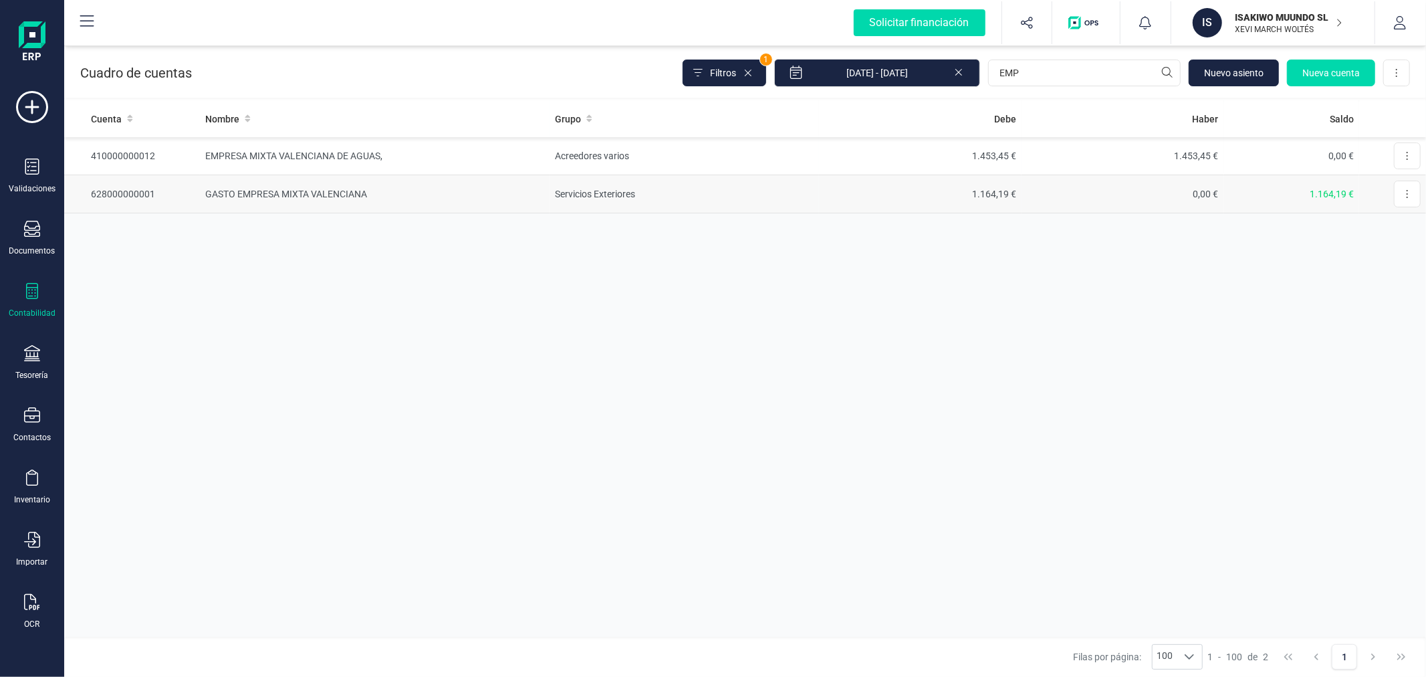
click at [595, 195] on td "Servicios Exteriores" at bounding box center [684, 194] width 269 height 38
click at [1034, 76] on input "EMP" at bounding box center [1084, 73] width 193 height 27
click at [571, 181] on td "Servicios Exteriores" at bounding box center [684, 194] width 269 height 38
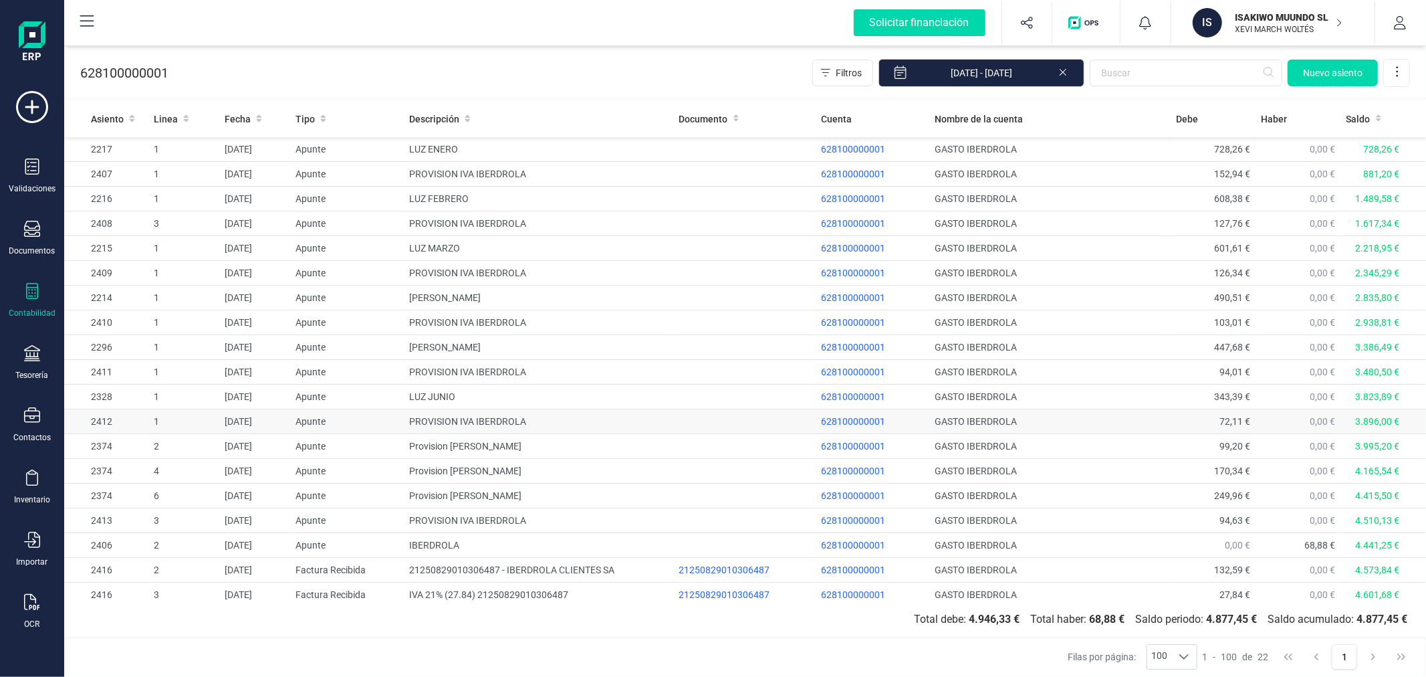
scroll to position [82, 0]
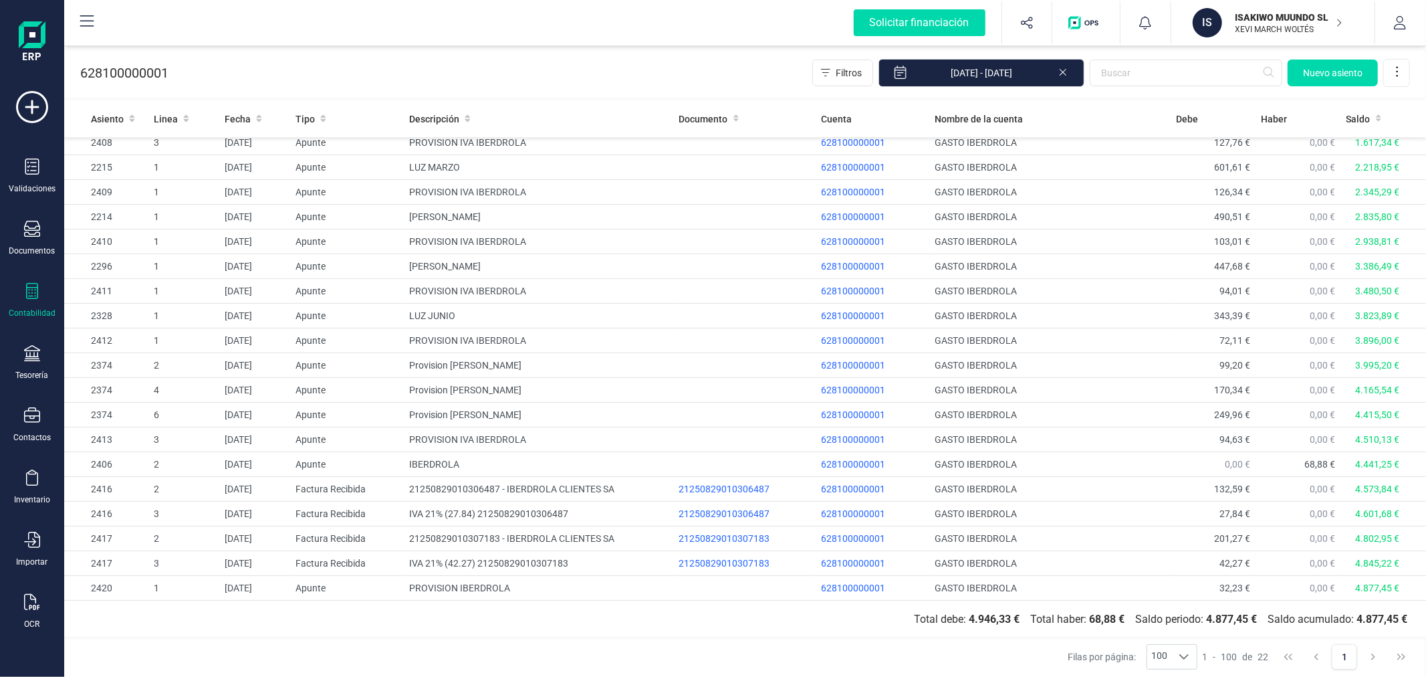
click at [21, 291] on div "Contabilidad" at bounding box center [31, 300] width 53 height 35
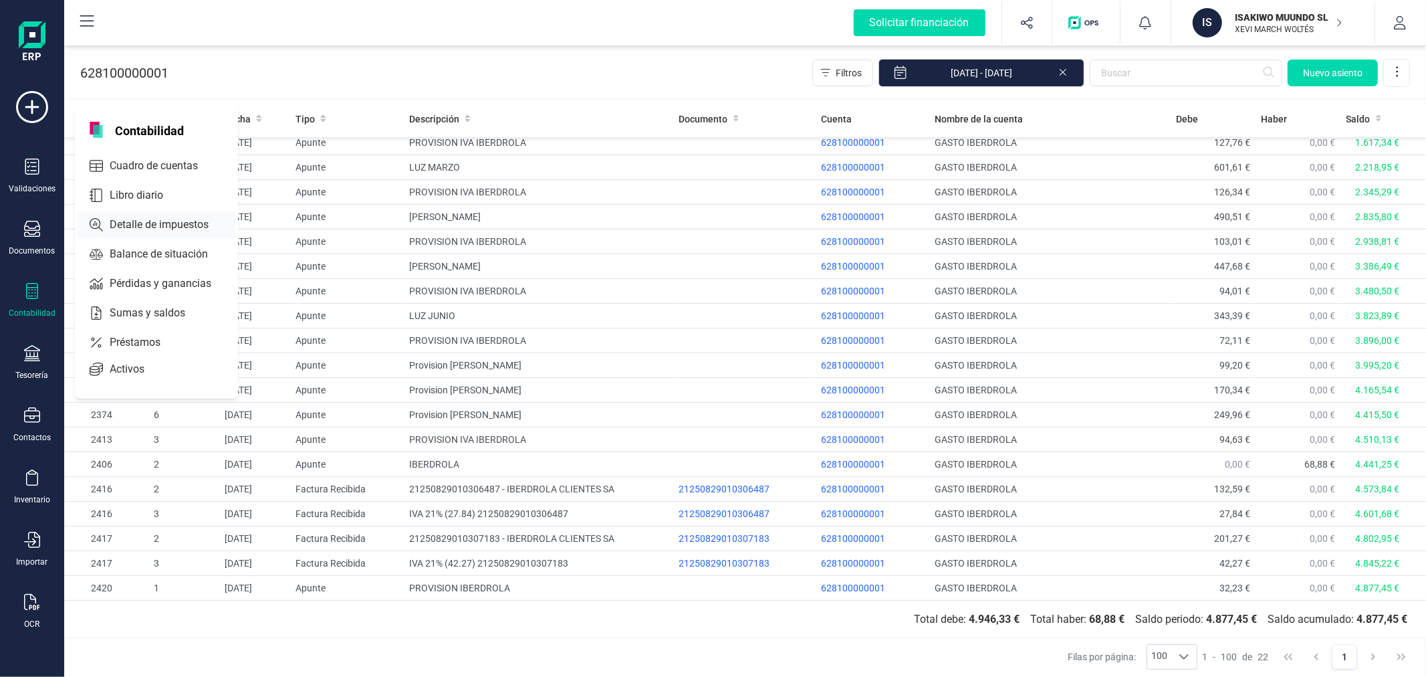
click at [164, 229] on span "Detalle de impuestos" at bounding box center [168, 225] width 128 height 16
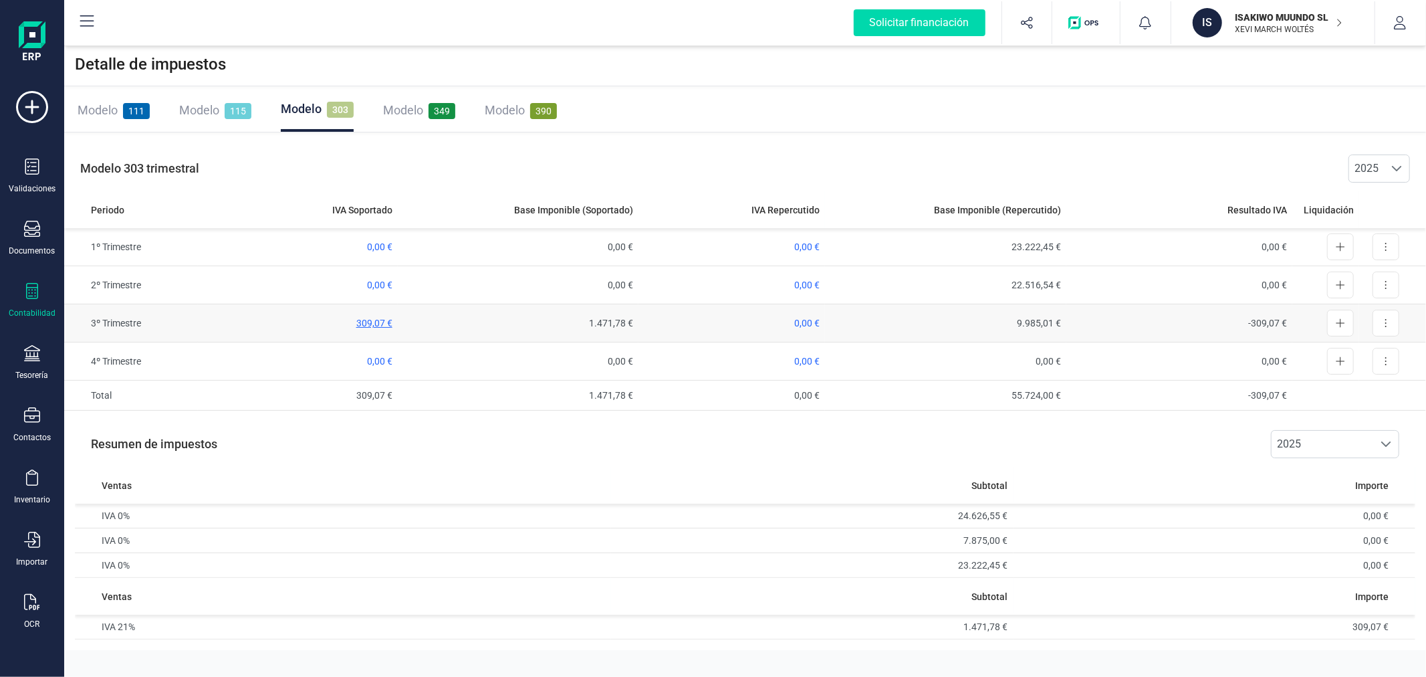
click at [382, 325] on span "309,07 €" at bounding box center [374, 323] width 36 height 11
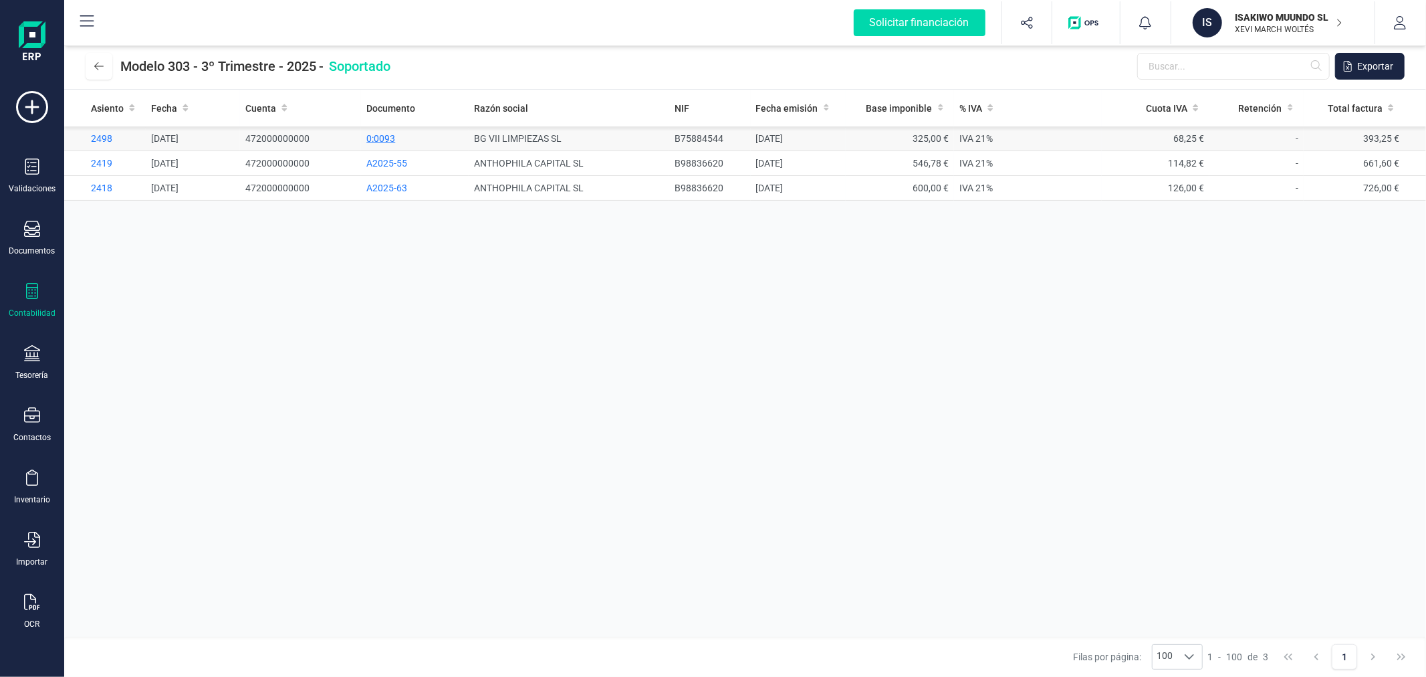
click at [392, 136] on span "0:0093" at bounding box center [380, 138] width 29 height 11
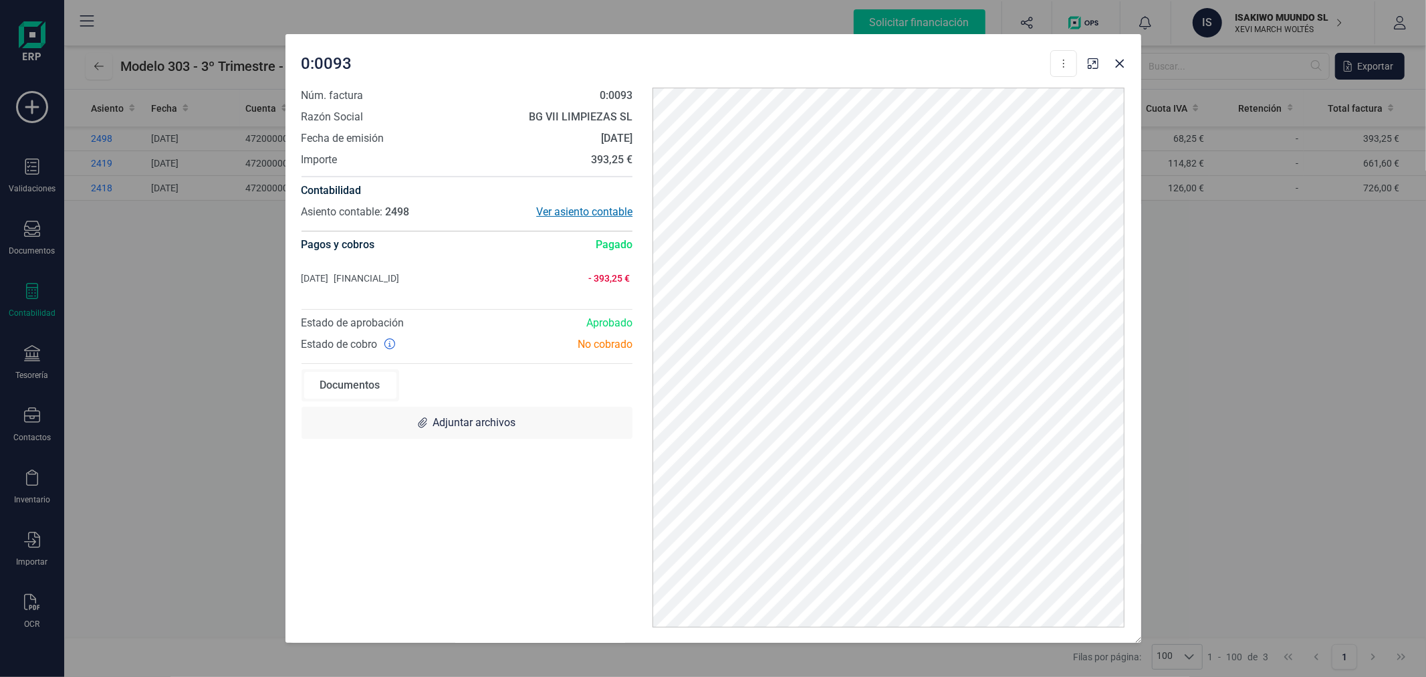
click at [614, 211] on div "Ver asiento contable" at bounding box center [550, 212] width 166 height 16
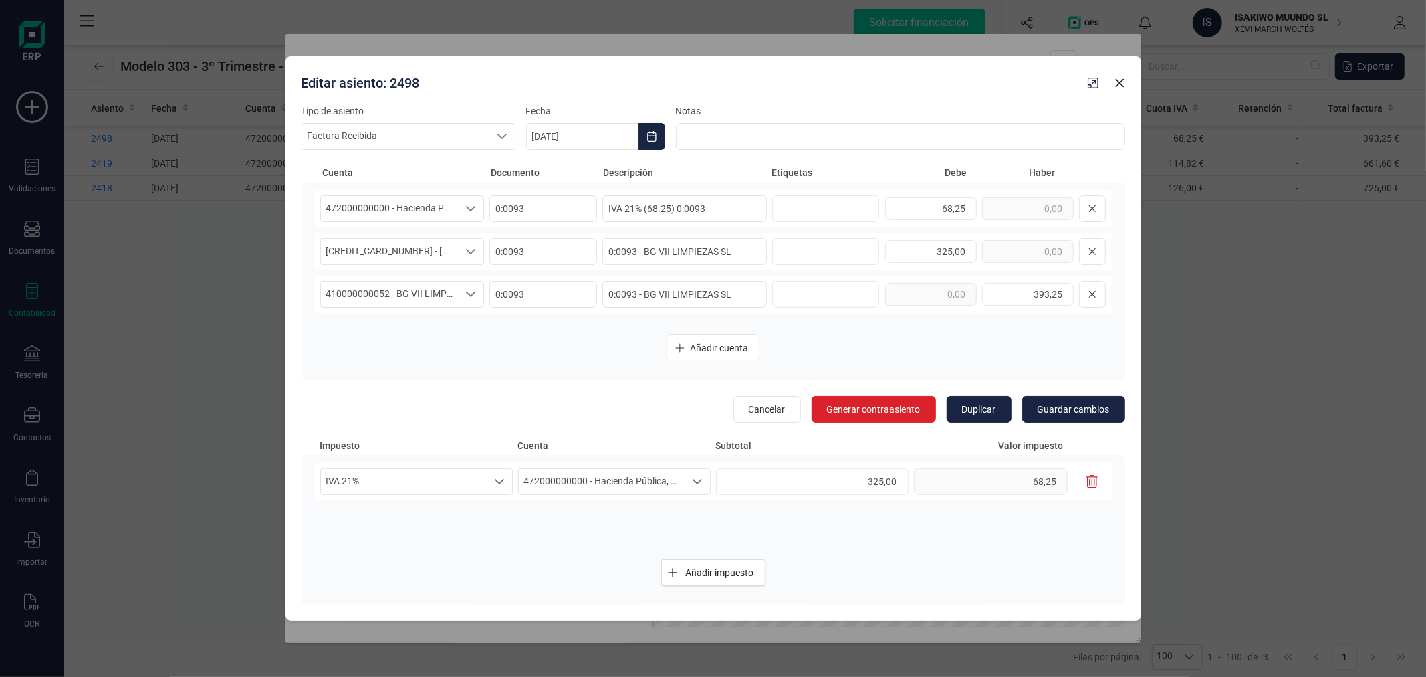
click at [1095, 475] on icon "button" at bounding box center [1092, 481] width 12 height 13
click at [429, 209] on span "472000000000 - Hacienda Pública, IVA soportado" at bounding box center [390, 208] width 138 height 25
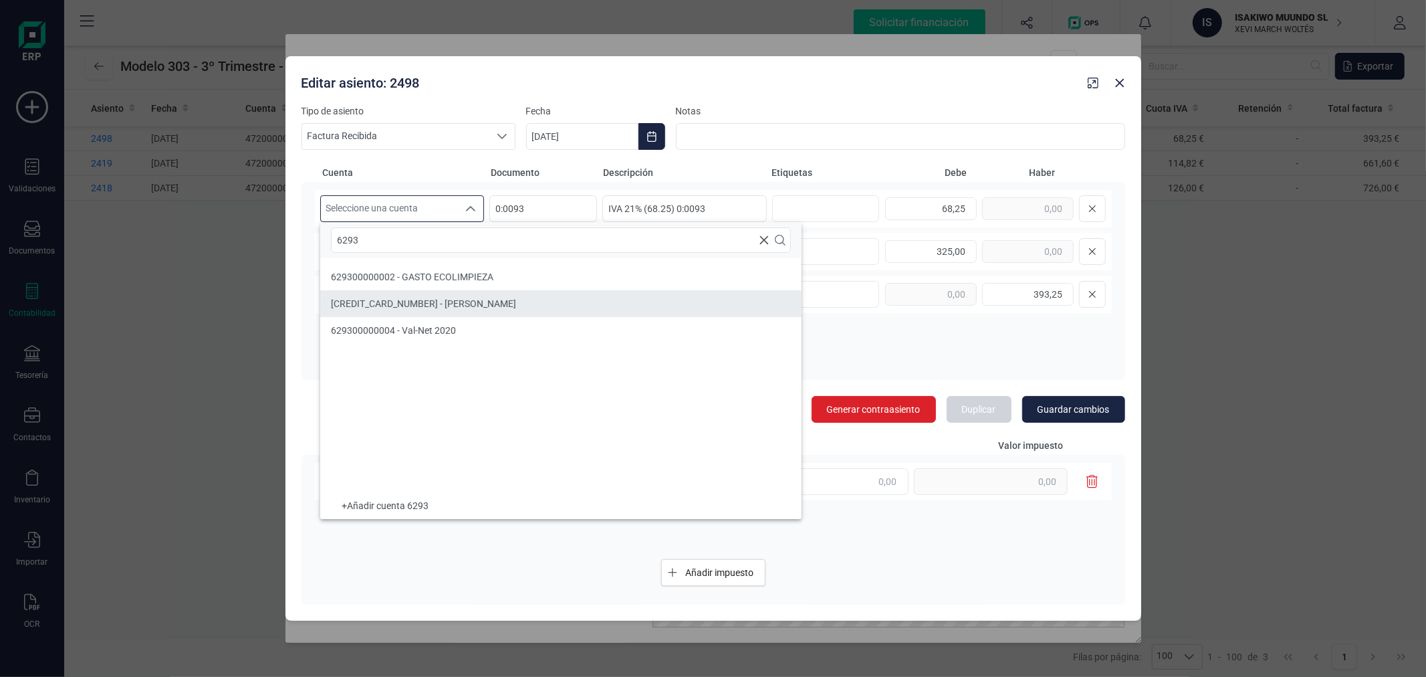
click at [473, 302] on span "629300000003 - GASTO BLANCA SUSANA GUILLEN" at bounding box center [423, 303] width 185 height 11
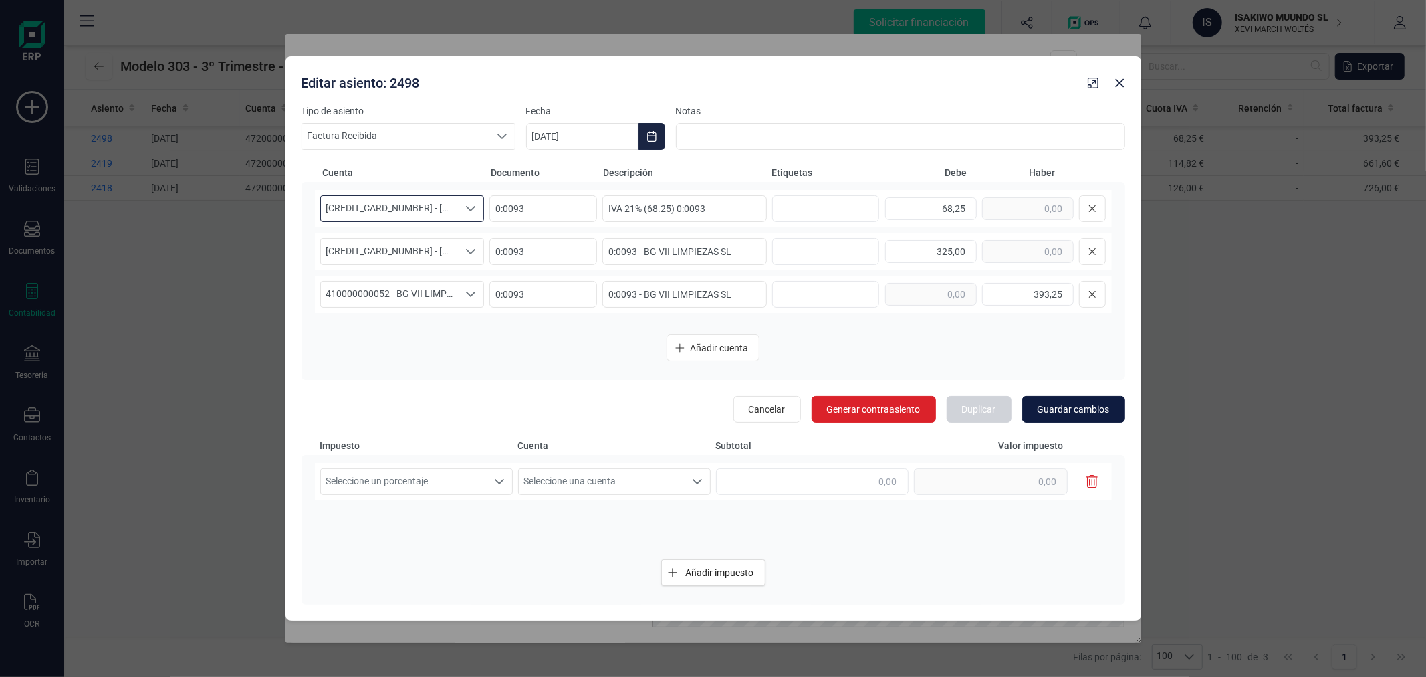
click at [1083, 408] on span "Guardar cambios" at bounding box center [1074, 408] width 72 height 13
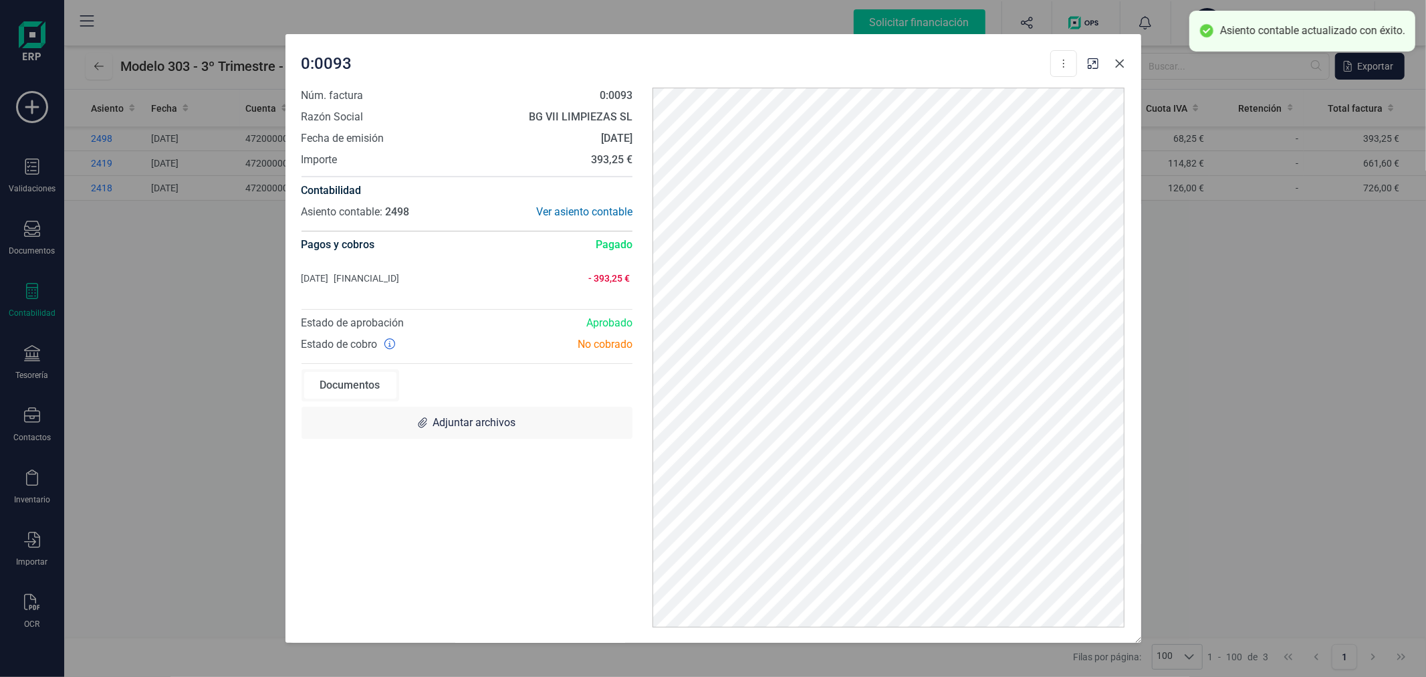
click at [1119, 55] on button "Close" at bounding box center [1119, 63] width 21 height 21
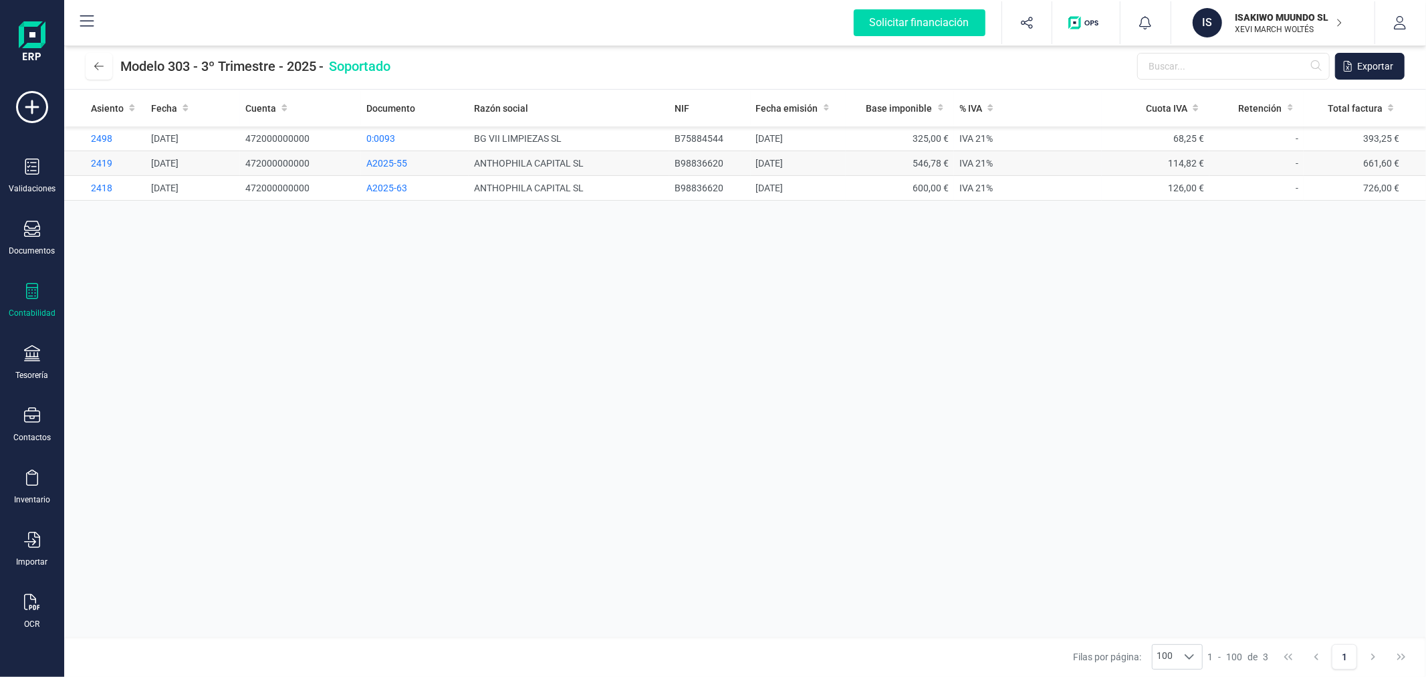
click at [524, 158] on td "ANTHOPHILA CAPITAL SL" at bounding box center [569, 163] width 201 height 25
click at [389, 158] on span "A2025-55" at bounding box center [386, 163] width 41 height 11
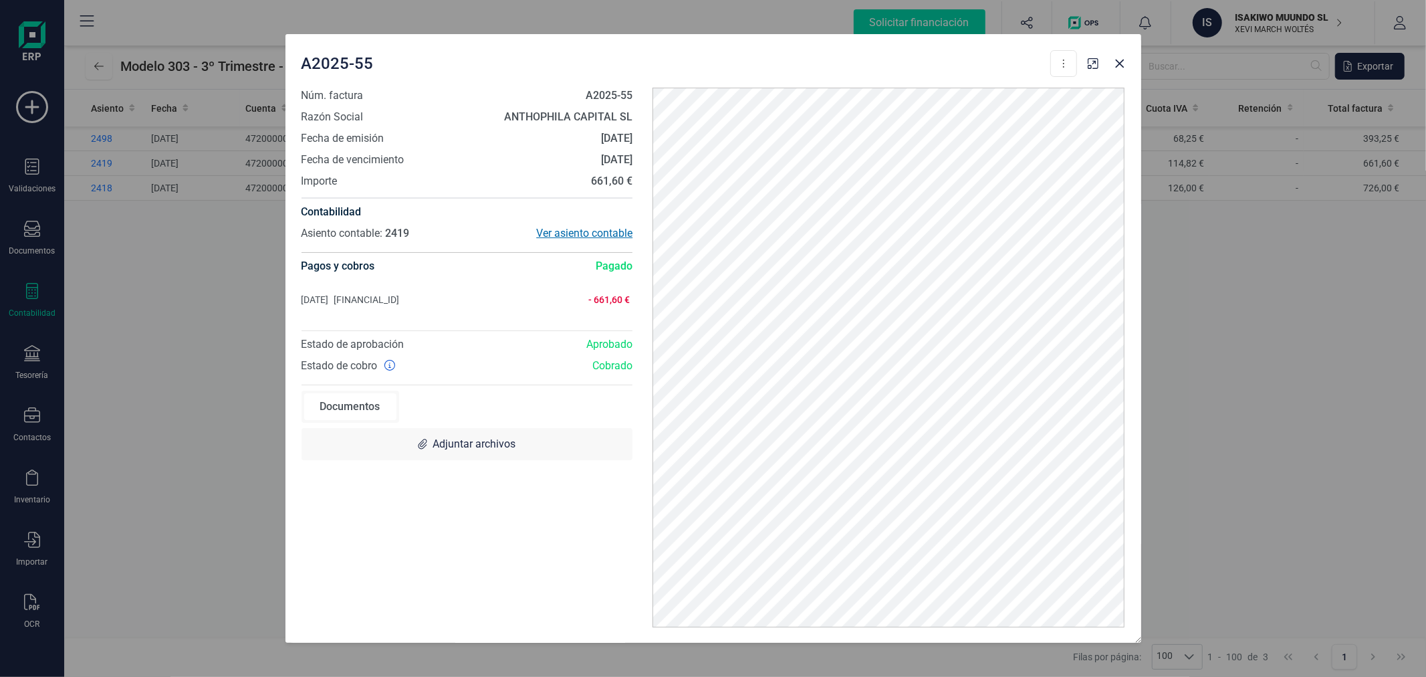
click at [580, 237] on div "Ver asiento contable" at bounding box center [550, 233] width 166 height 16
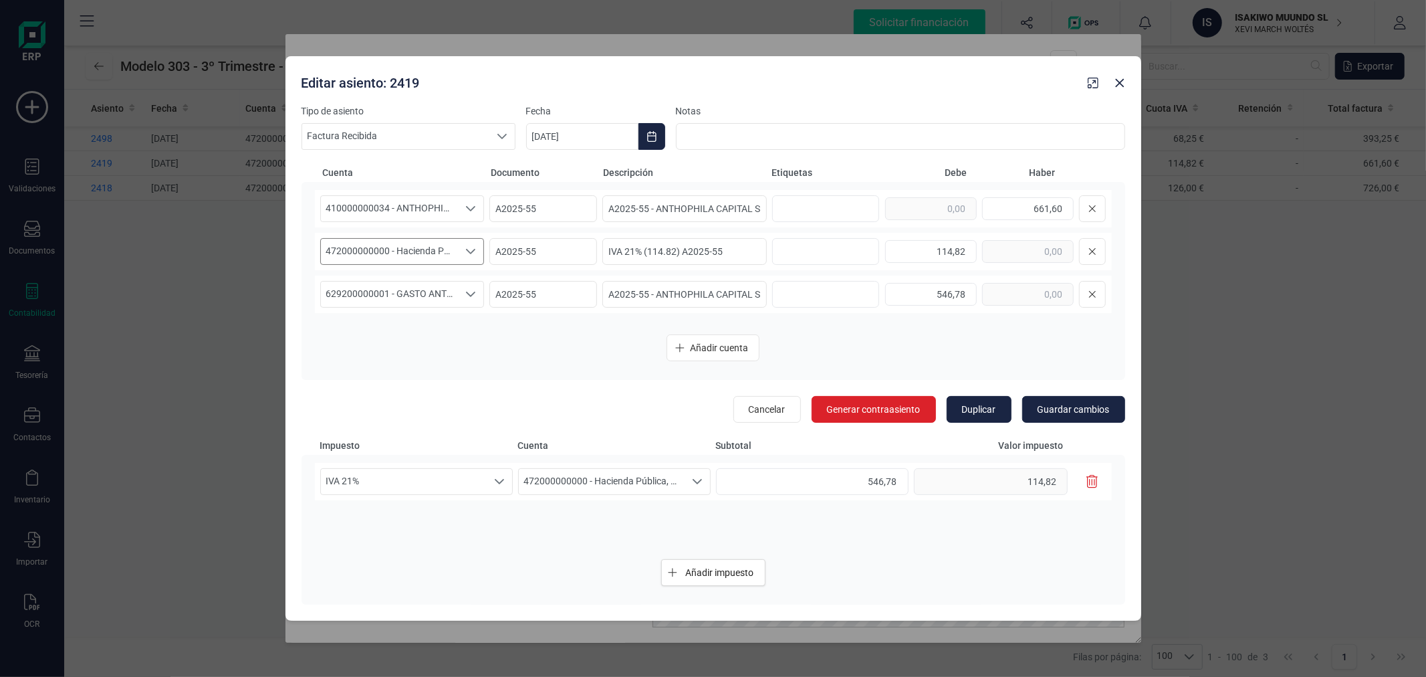
click at [431, 253] on span "472000000000 - Hacienda Pública, IVA soportado" at bounding box center [390, 251] width 138 height 25
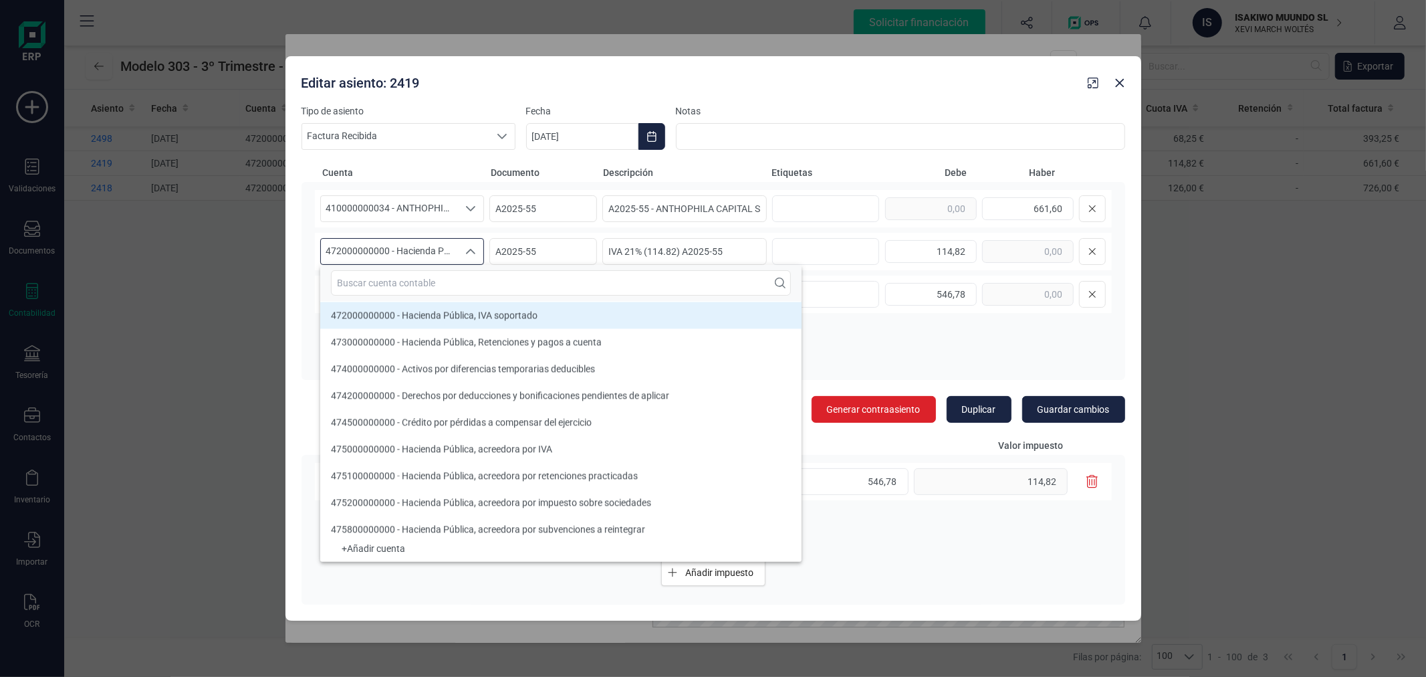
click at [431, 297] on div at bounding box center [560, 283] width 481 height 36
click at [439, 286] on input "text" at bounding box center [561, 282] width 460 height 25
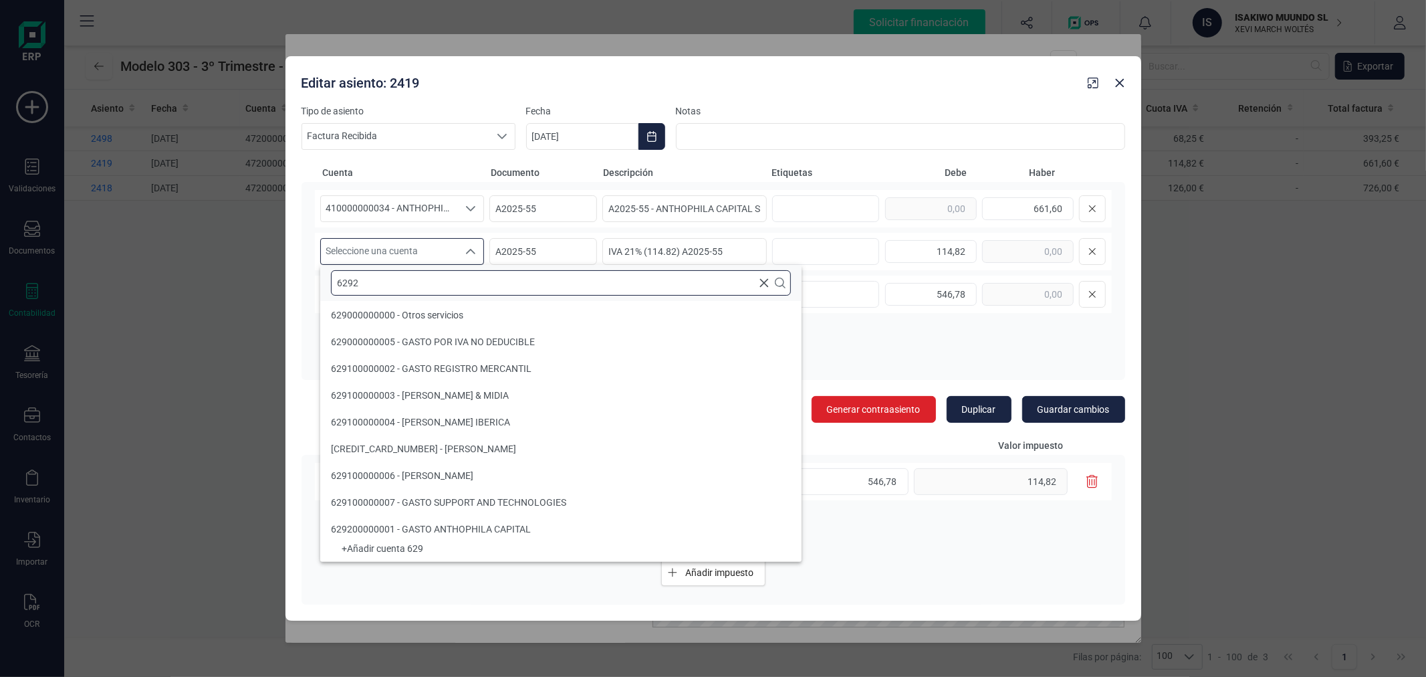
scroll to position [0, 0]
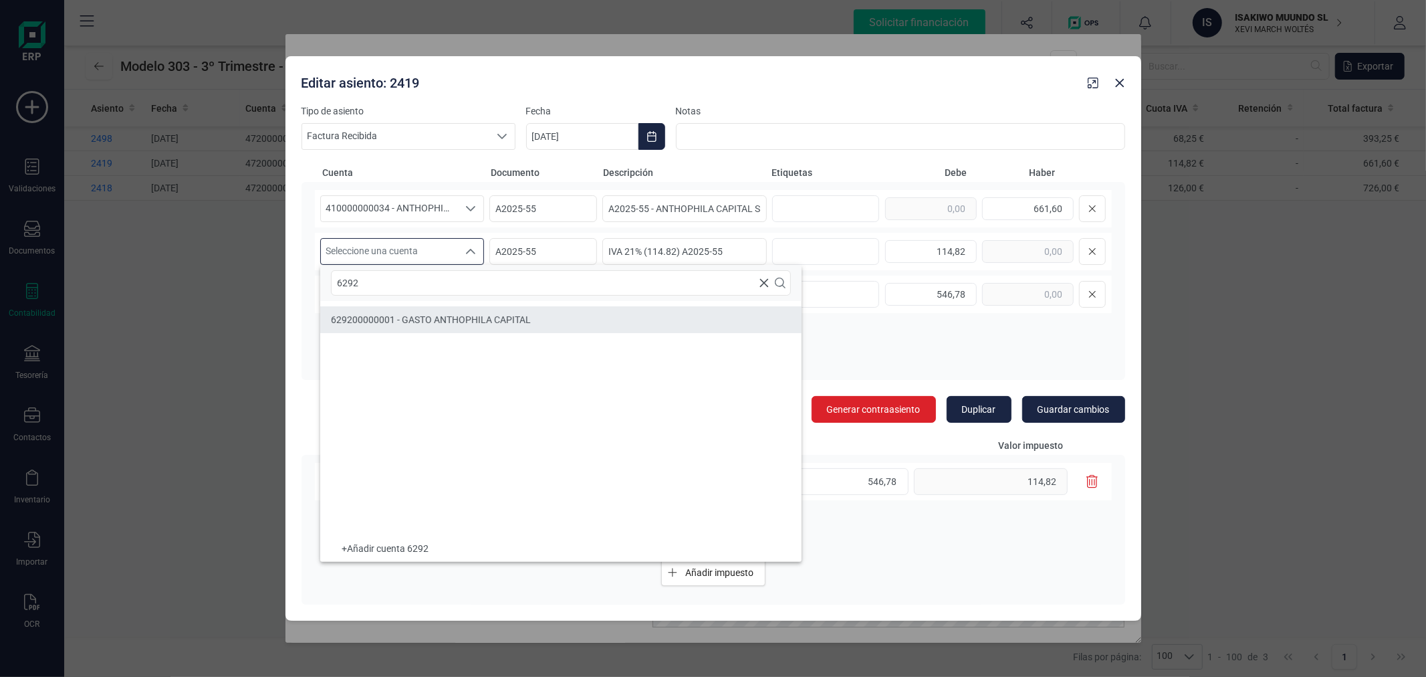
click at [451, 306] on li "629200000001 - GASTO ANTHOPHILA CAPITAL" at bounding box center [560, 319] width 481 height 27
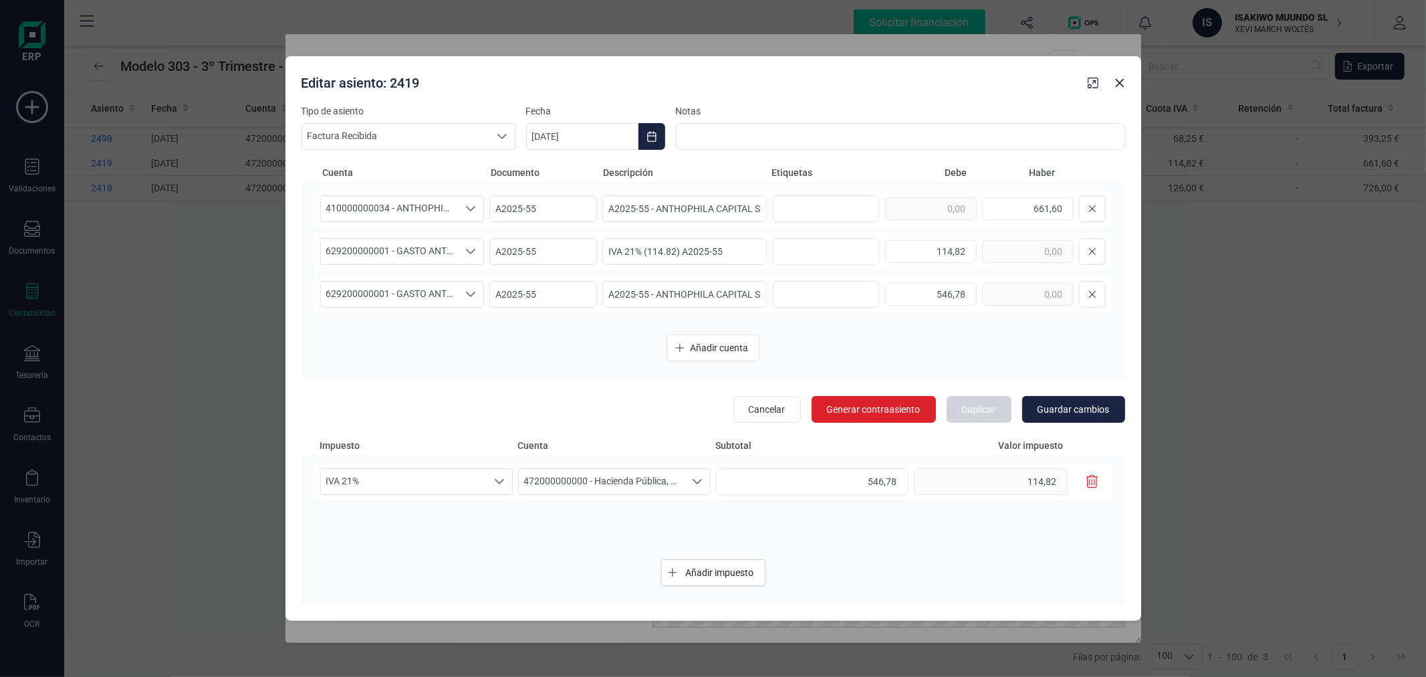
click at [1094, 485] on icon "button" at bounding box center [1092, 481] width 12 height 13
click at [1076, 402] on span "Guardar cambios" at bounding box center [1074, 408] width 72 height 13
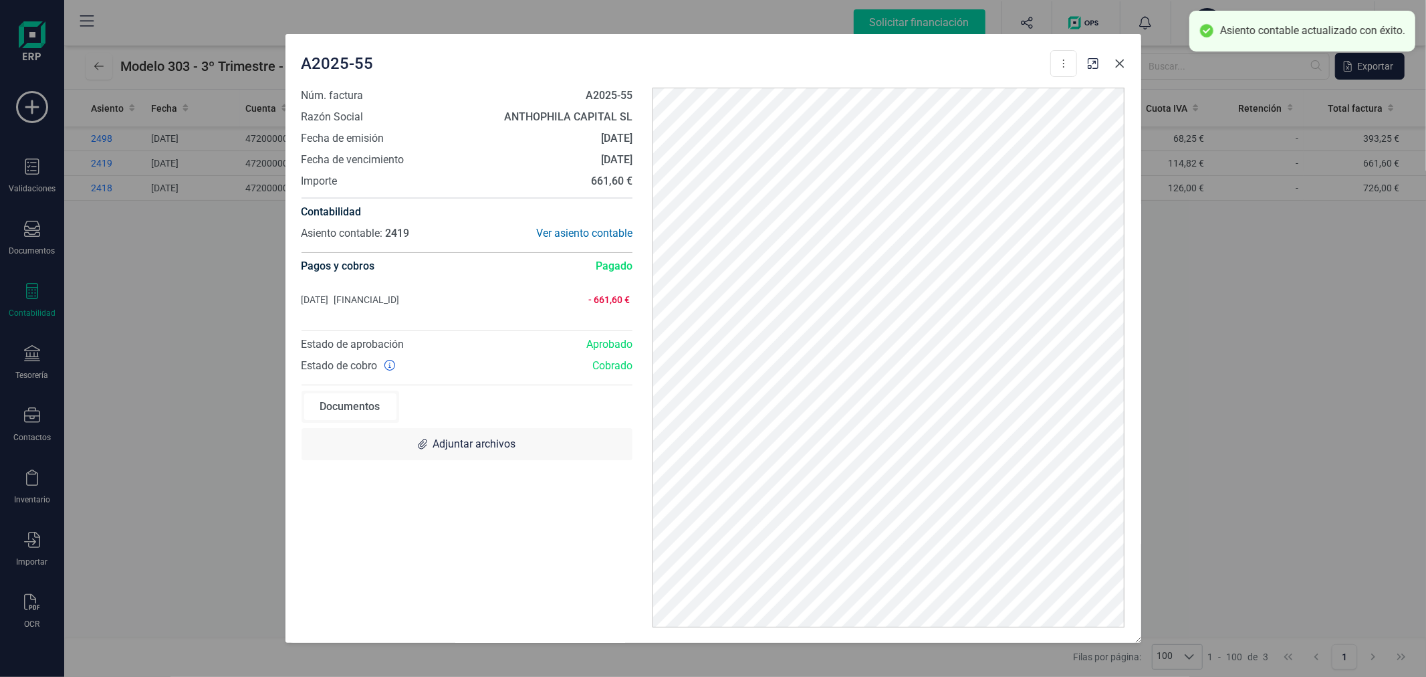
click at [1121, 67] on icon "Close" at bounding box center [1120, 63] width 11 height 11
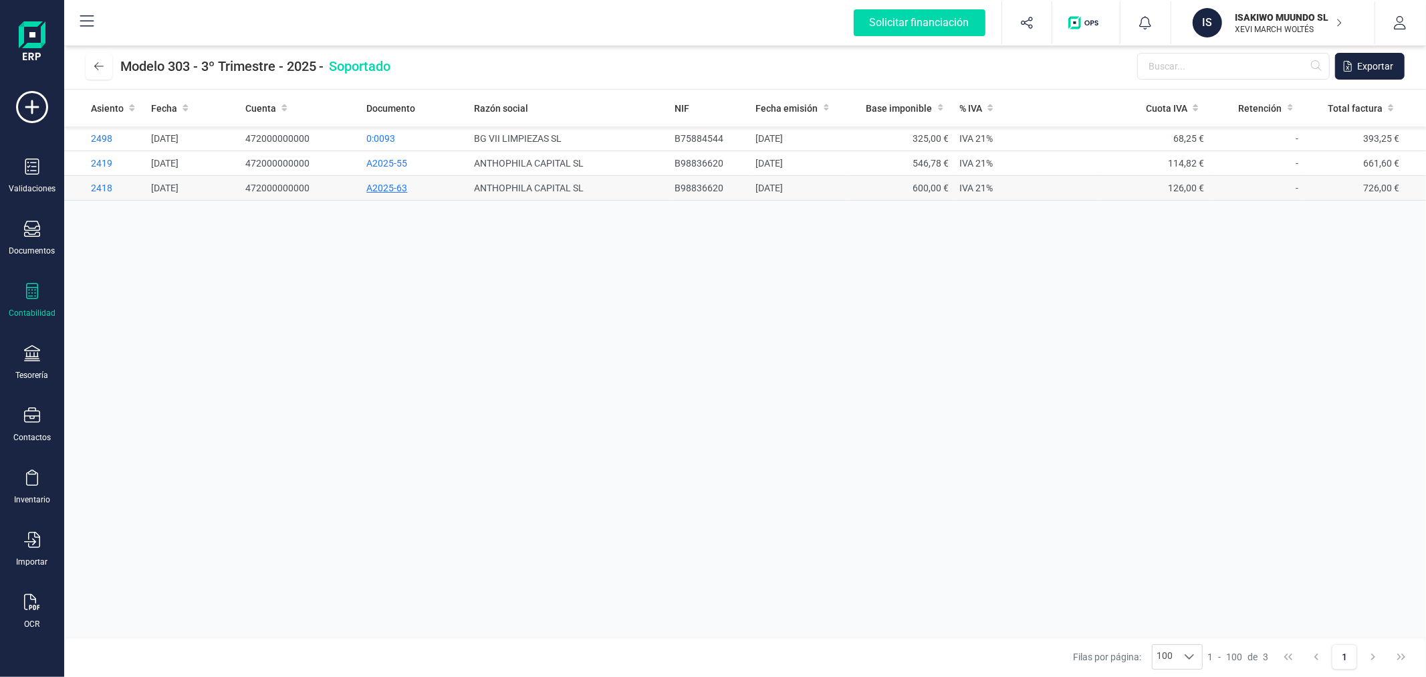
click at [380, 188] on span "A2025-63" at bounding box center [386, 188] width 41 height 11
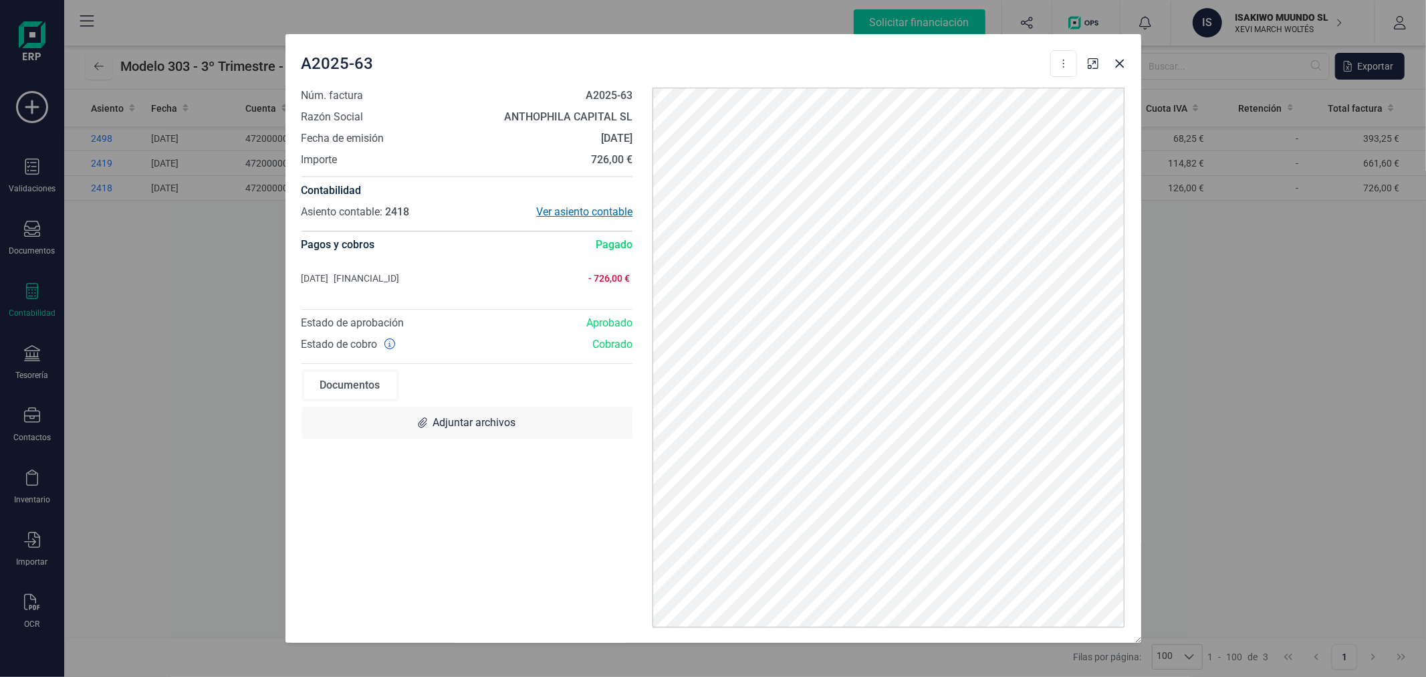
click at [574, 205] on div "Ver asiento contable" at bounding box center [550, 212] width 166 height 16
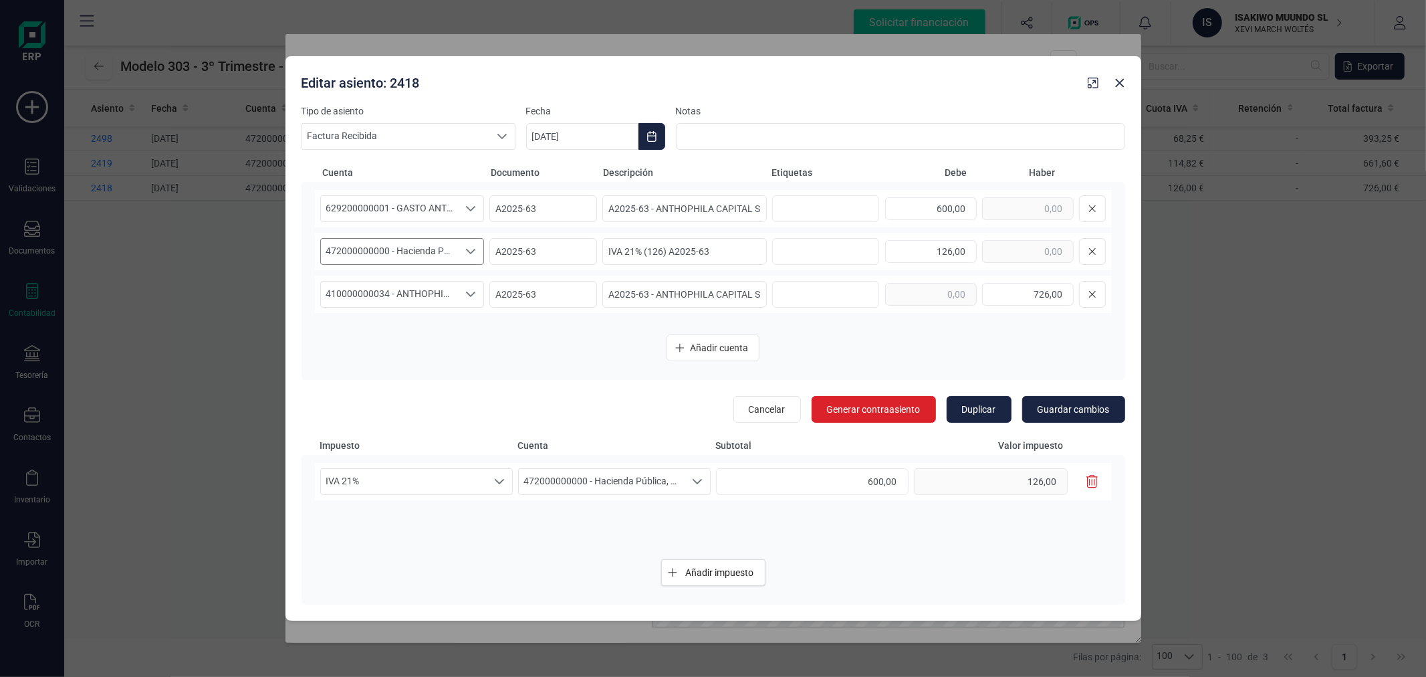
click at [408, 248] on span "472000000000 - Hacienda Pública, IVA soportado" at bounding box center [390, 251] width 138 height 25
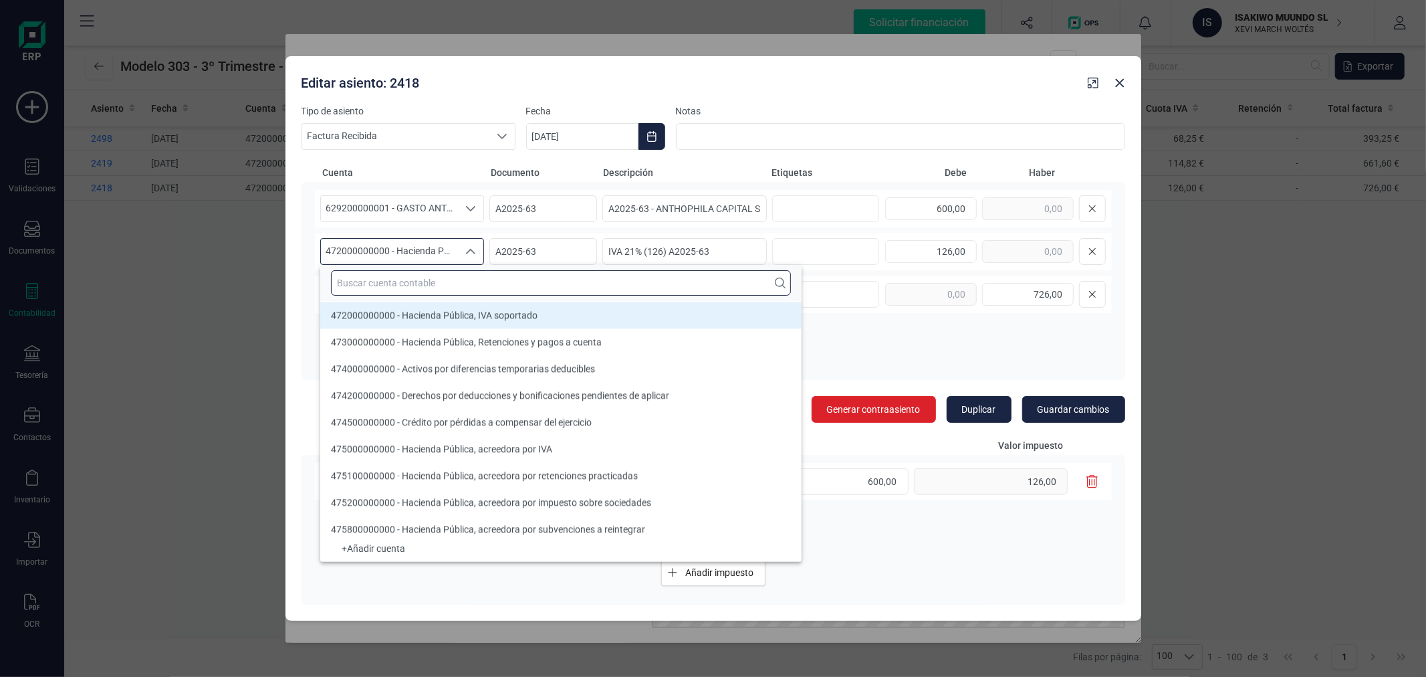
click at [419, 285] on input "text" at bounding box center [561, 282] width 460 height 25
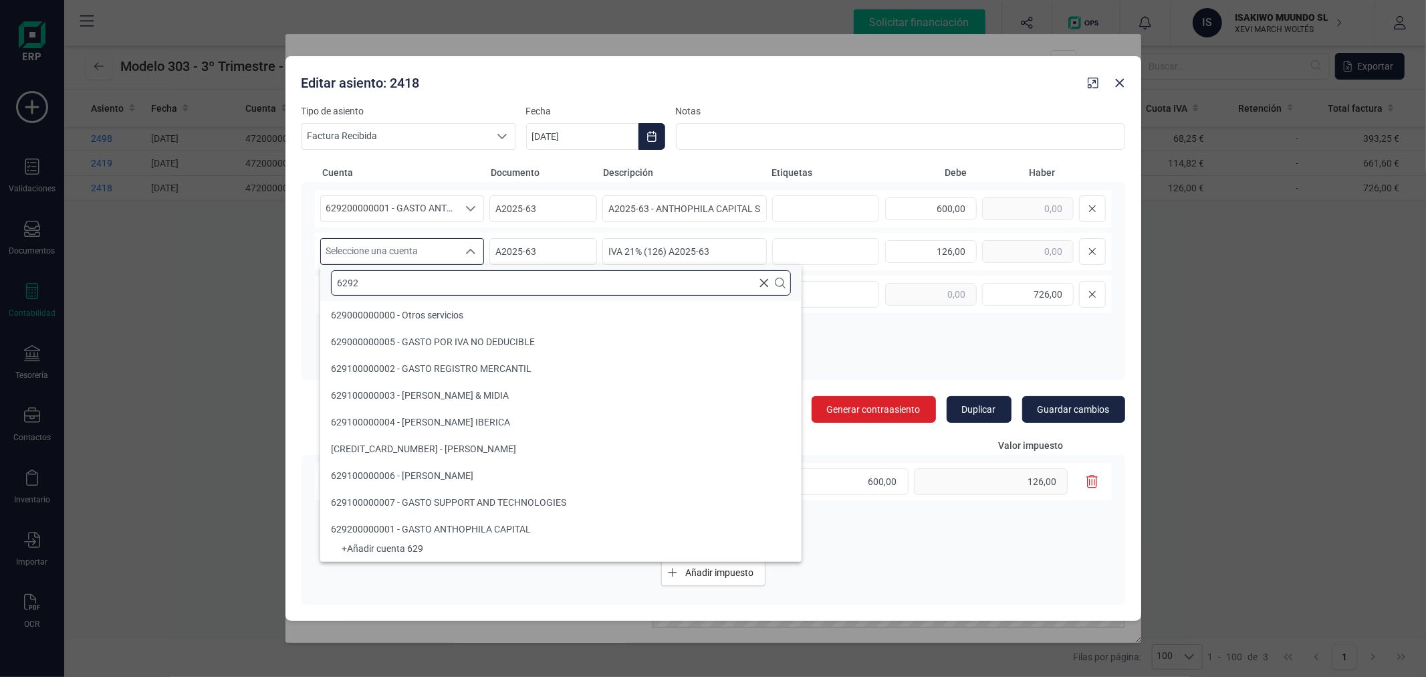
scroll to position [0, 0]
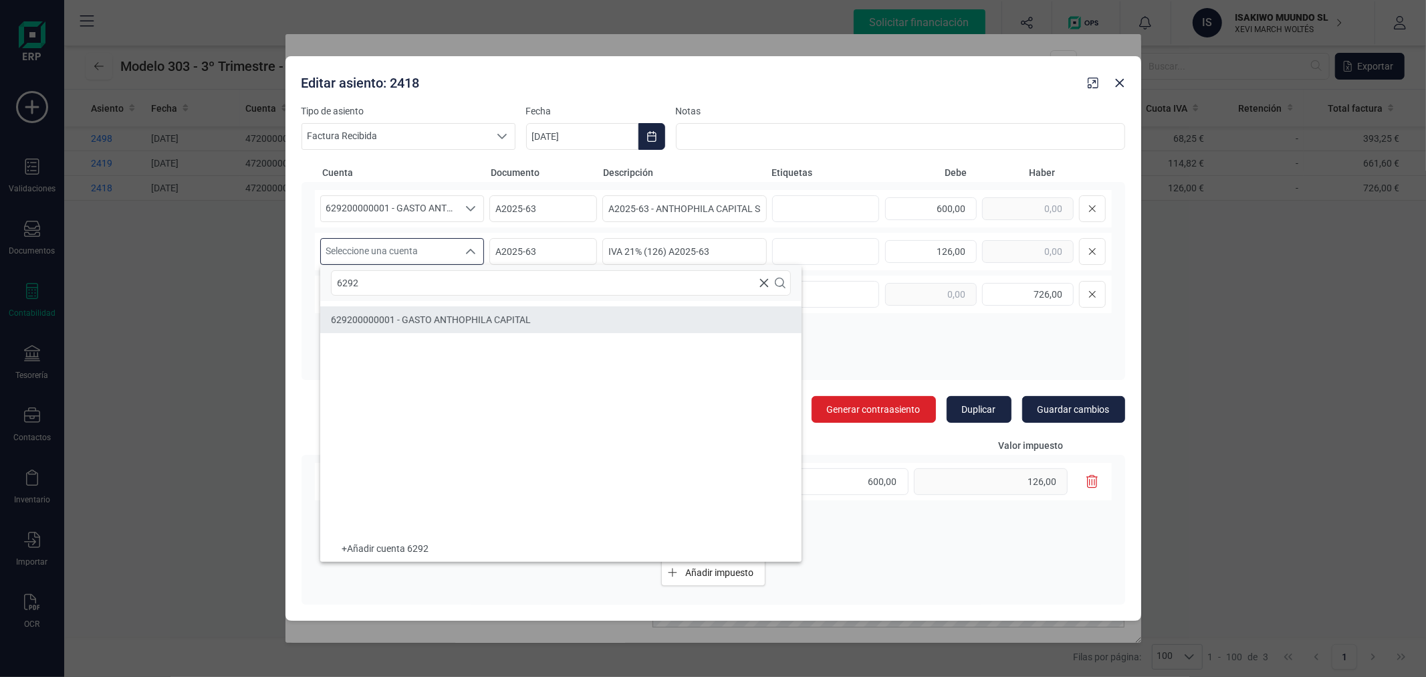
click at [435, 316] on span "629200000001 - GASTO ANTHOPHILA CAPITAL" at bounding box center [431, 319] width 200 height 11
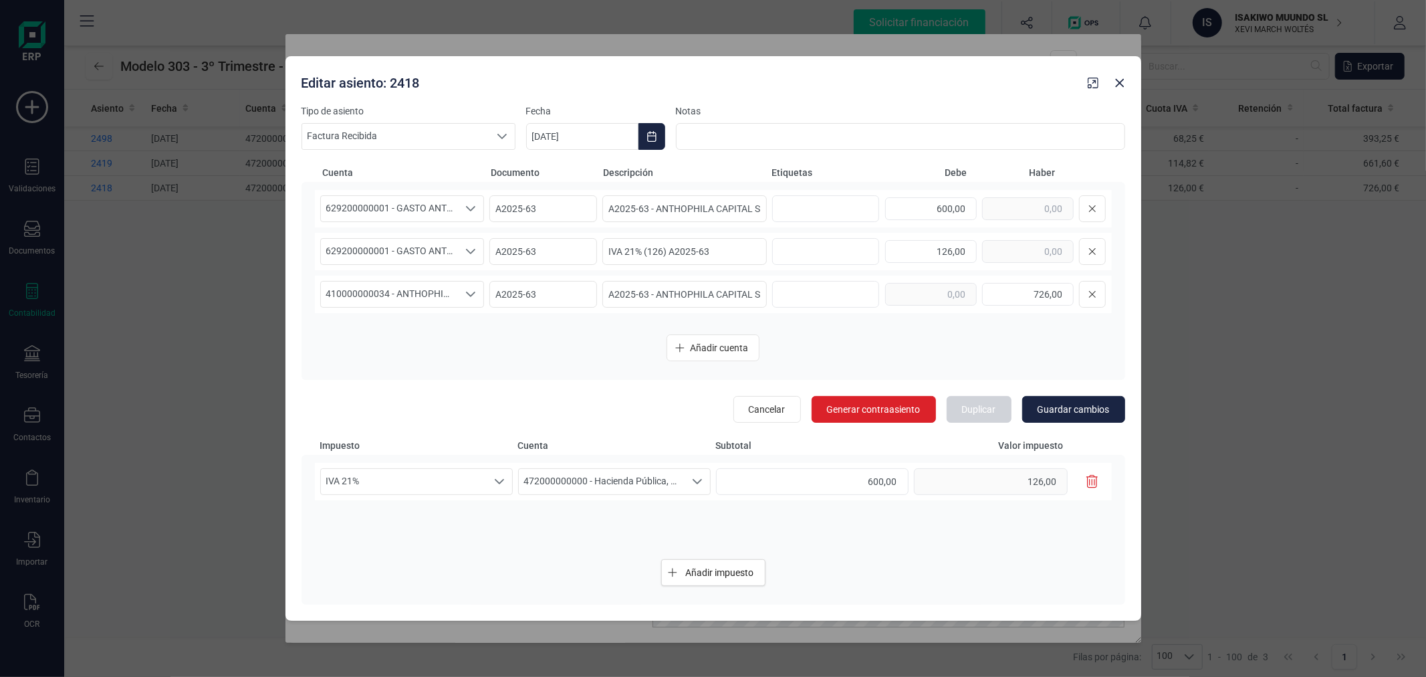
click at [1097, 480] on icon "button" at bounding box center [1092, 481] width 12 height 13
click at [1088, 413] on span "Guardar cambios" at bounding box center [1074, 408] width 72 height 13
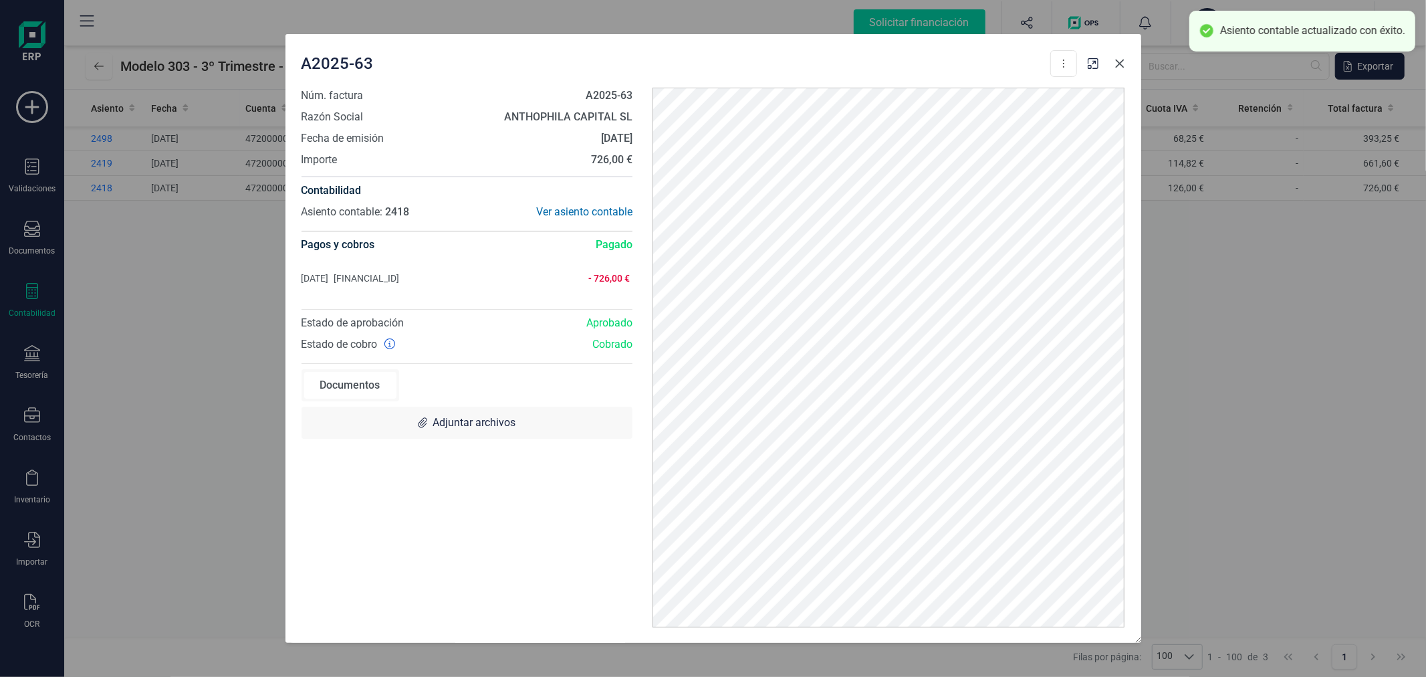
click at [1120, 56] on button "Close" at bounding box center [1119, 63] width 21 height 21
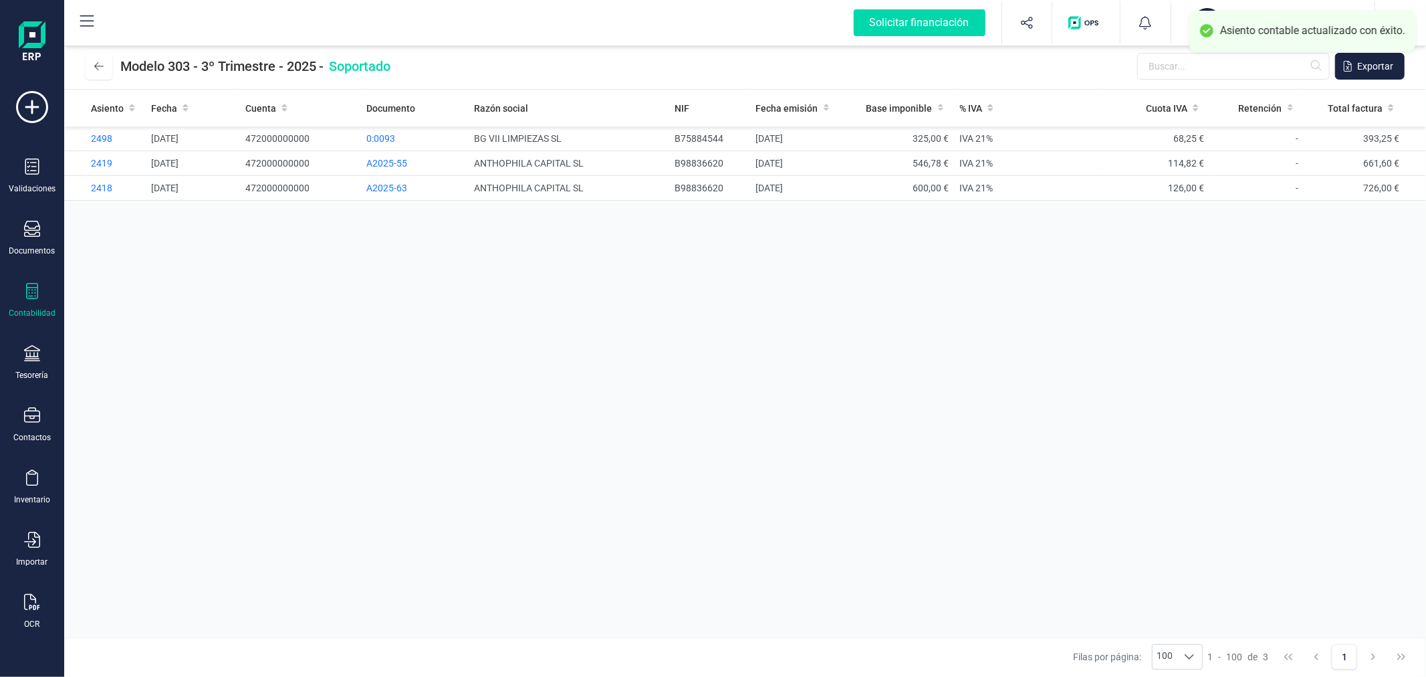
drag, startPoint x: 522, startPoint y: 294, endPoint x: 533, endPoint y: 290, distance: 11.4
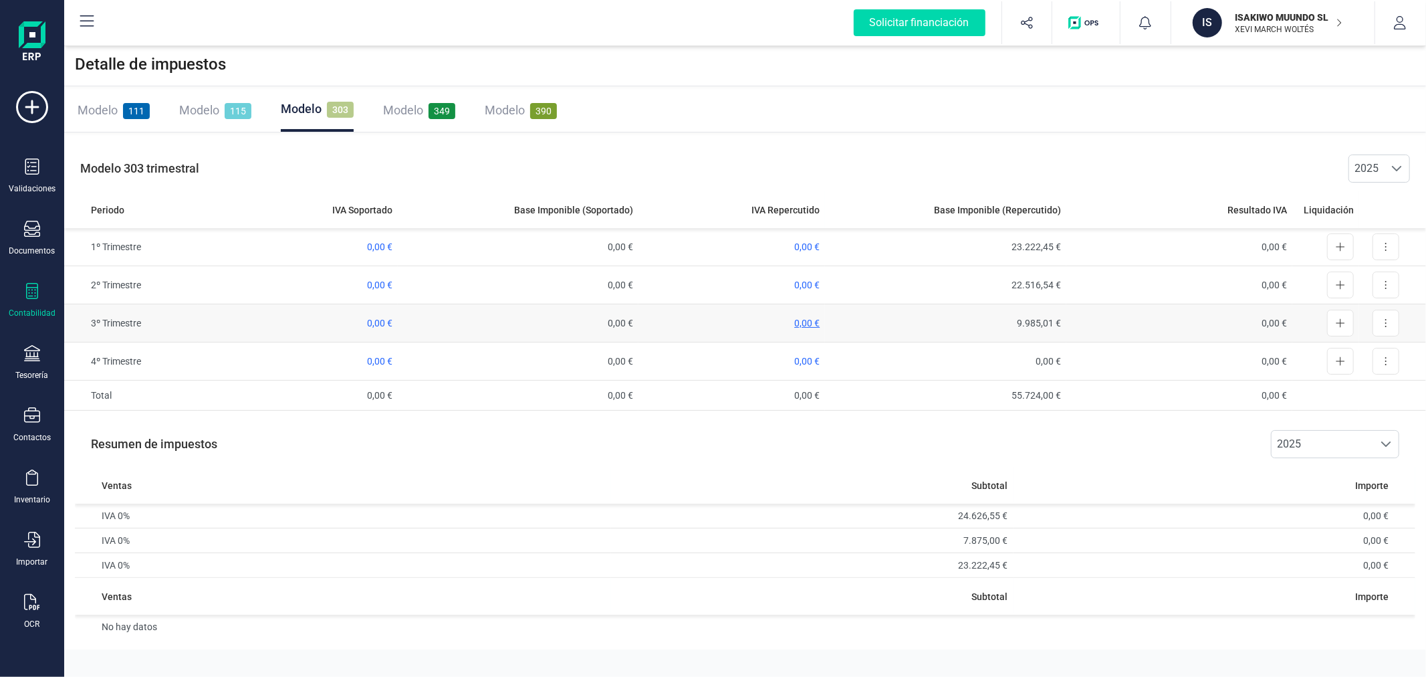
click at [802, 320] on span "0,00 €" at bounding box center [806, 323] width 25 height 11
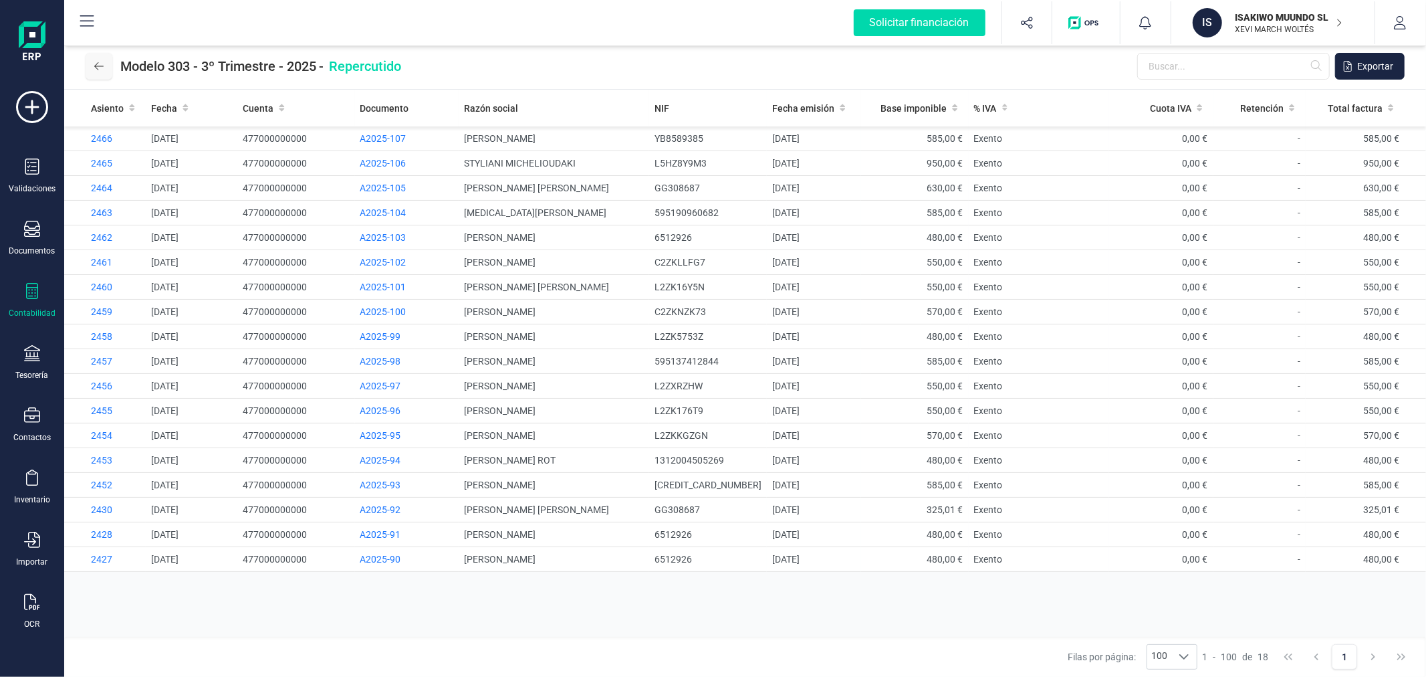
click at [95, 63] on icon at bounding box center [98, 66] width 9 height 11
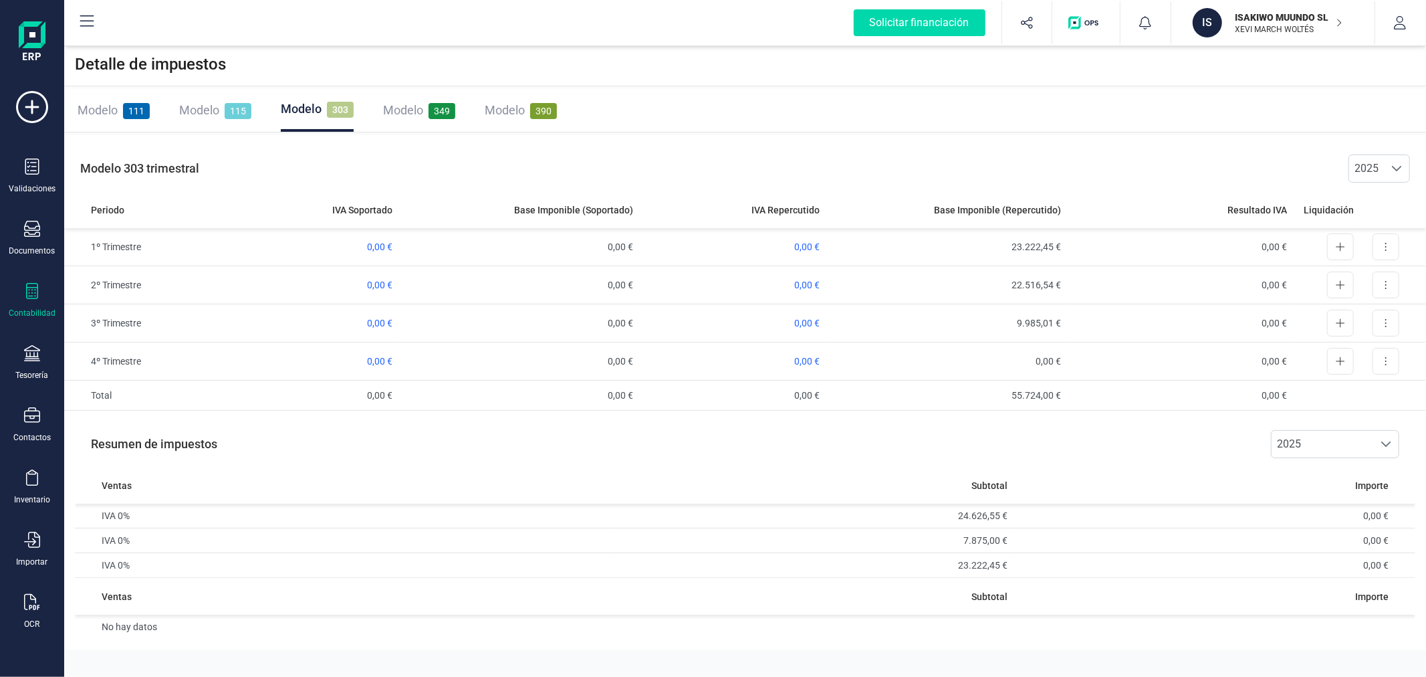
click at [105, 106] on span "Modelo" at bounding box center [98, 110] width 40 height 14
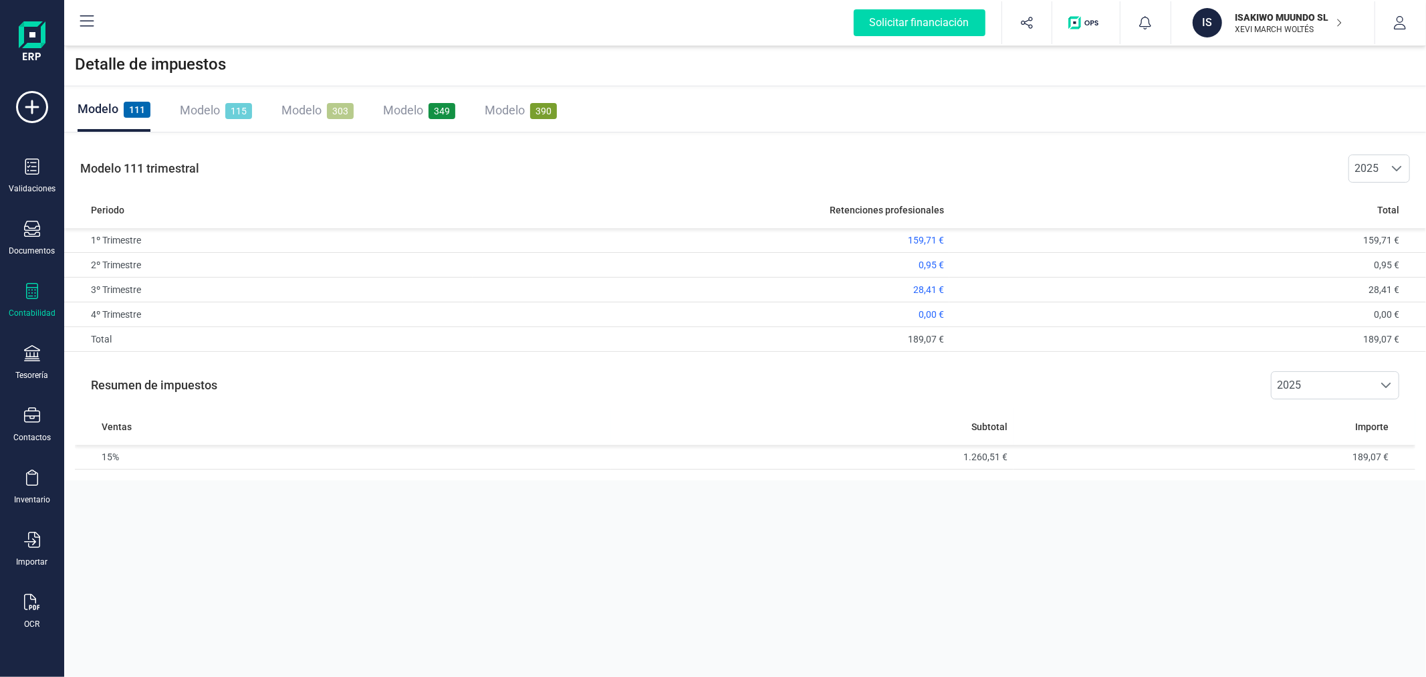
click at [1246, 15] on p "ISAKIWO MUUNDO SL" at bounding box center [1289, 17] width 107 height 13
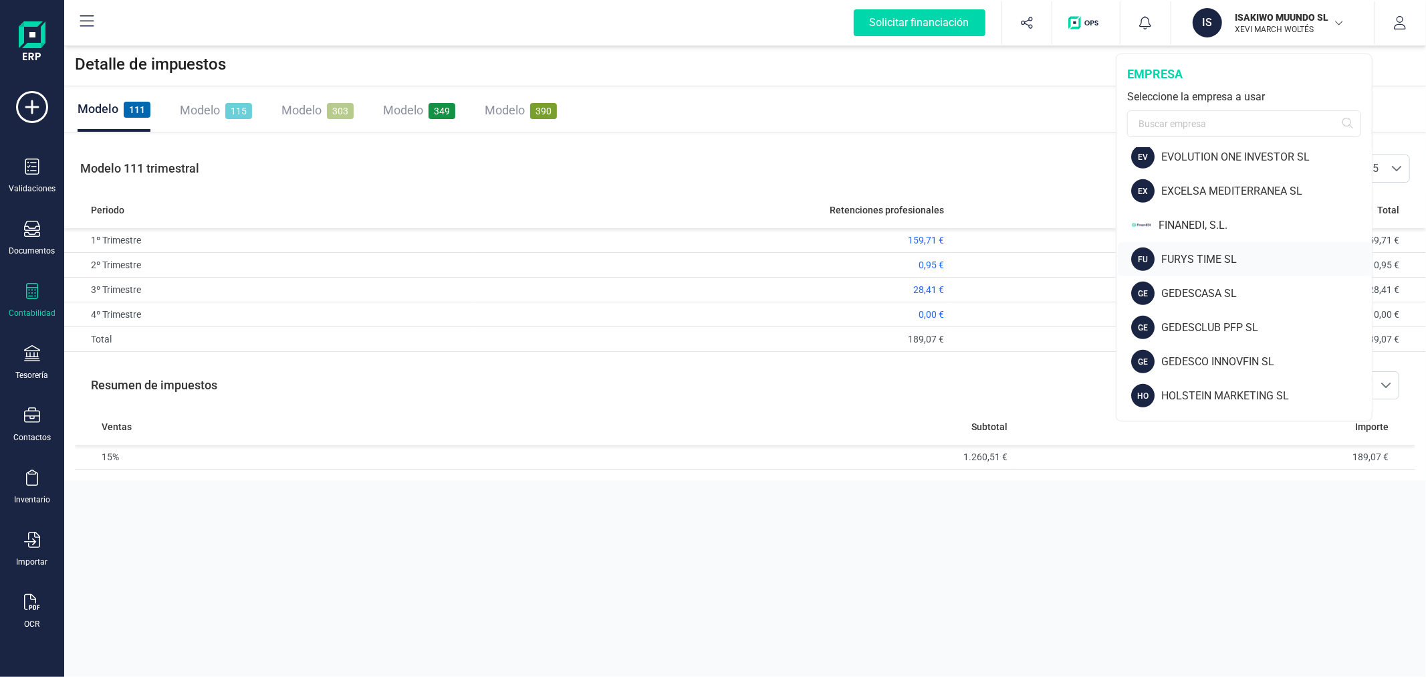
scroll to position [594, 0]
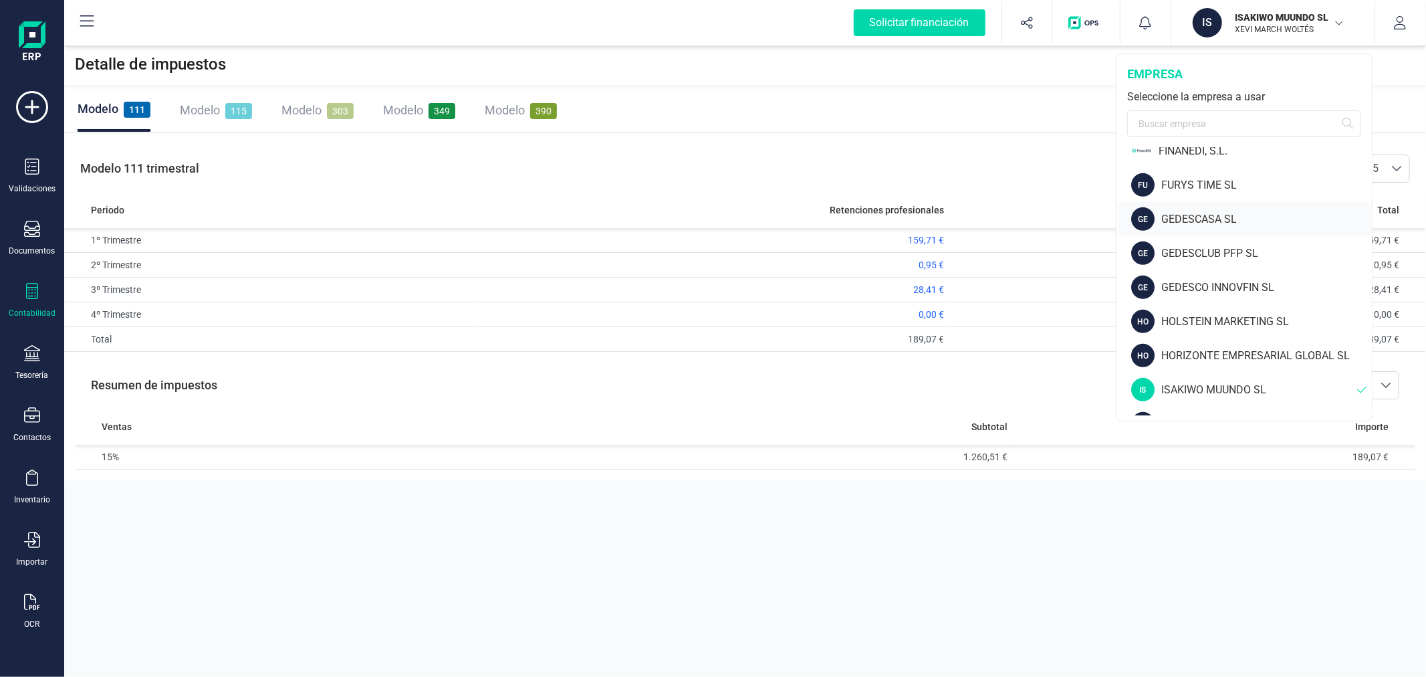
click at [1186, 217] on div "GEDESCASA SL" at bounding box center [1266, 219] width 211 height 16
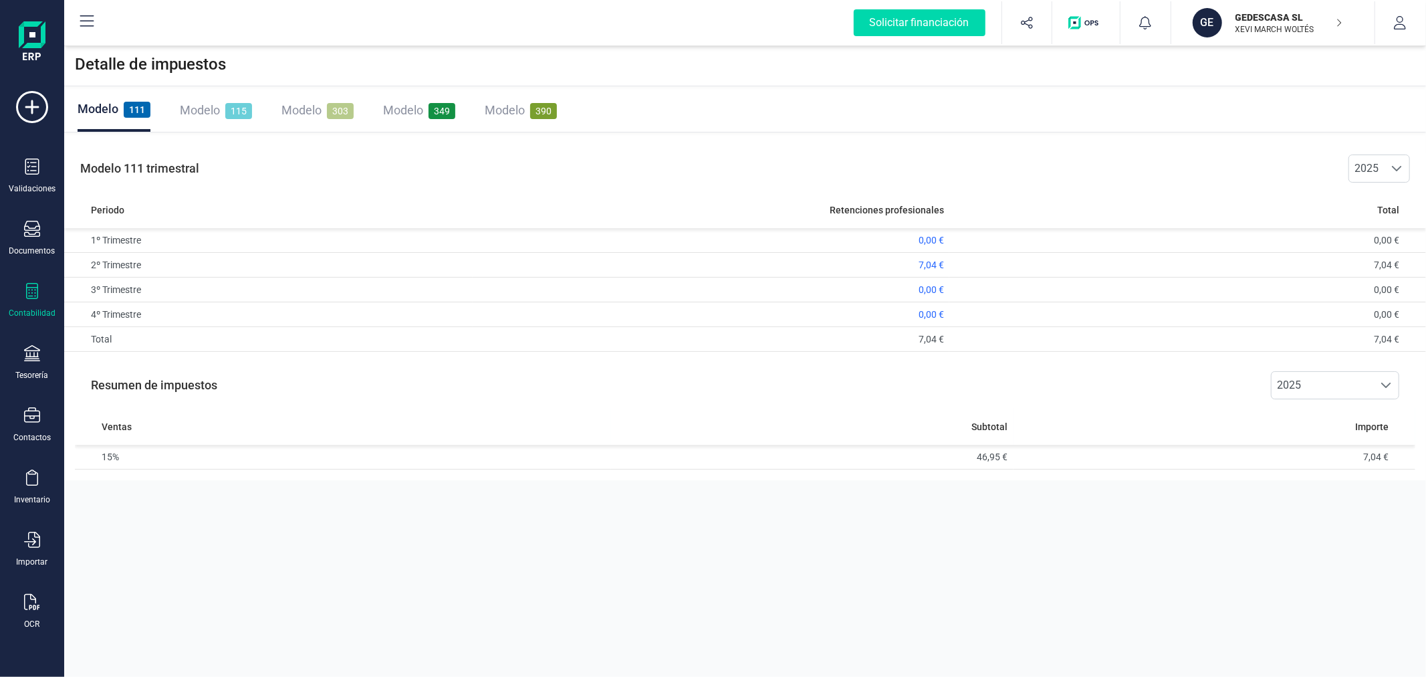
click at [308, 112] on span "Modelo" at bounding box center [301, 110] width 40 height 14
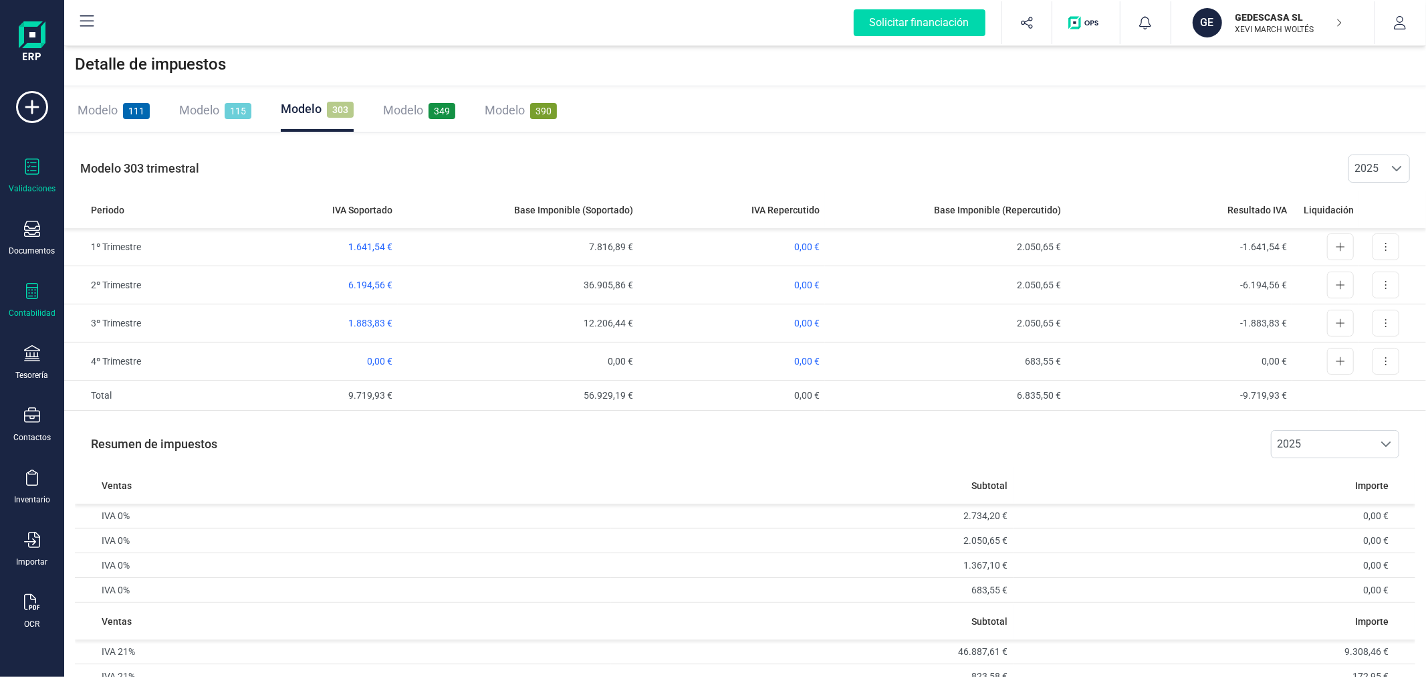
click at [21, 179] on div "Validaciones" at bounding box center [31, 175] width 53 height 35
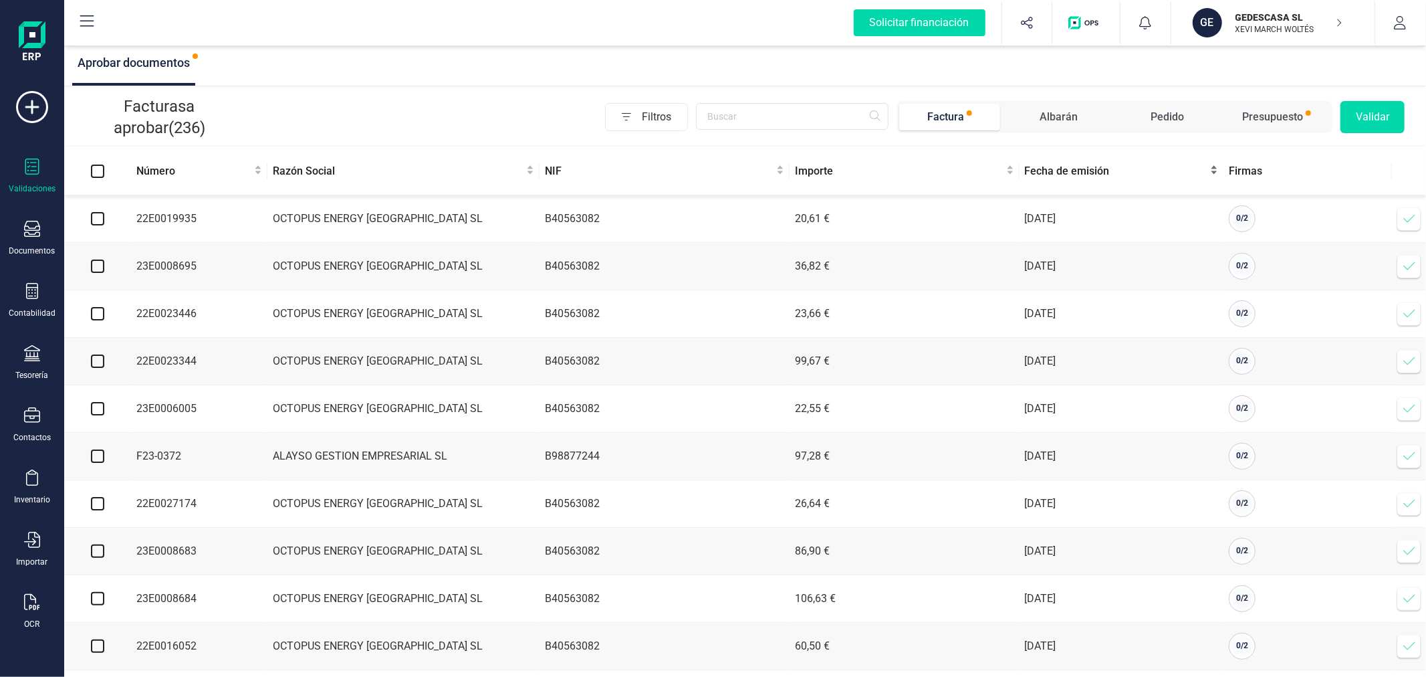
click at [1073, 176] on span "Fecha de emisión" at bounding box center [1116, 171] width 183 height 16
click at [1072, 176] on span "Fecha de emisión" at bounding box center [1116, 171] width 183 height 16
click at [440, 104] on div "Filtros Factura Albarán Pedido Presupuesto Validar" at bounding box center [821, 117] width 1167 height 32
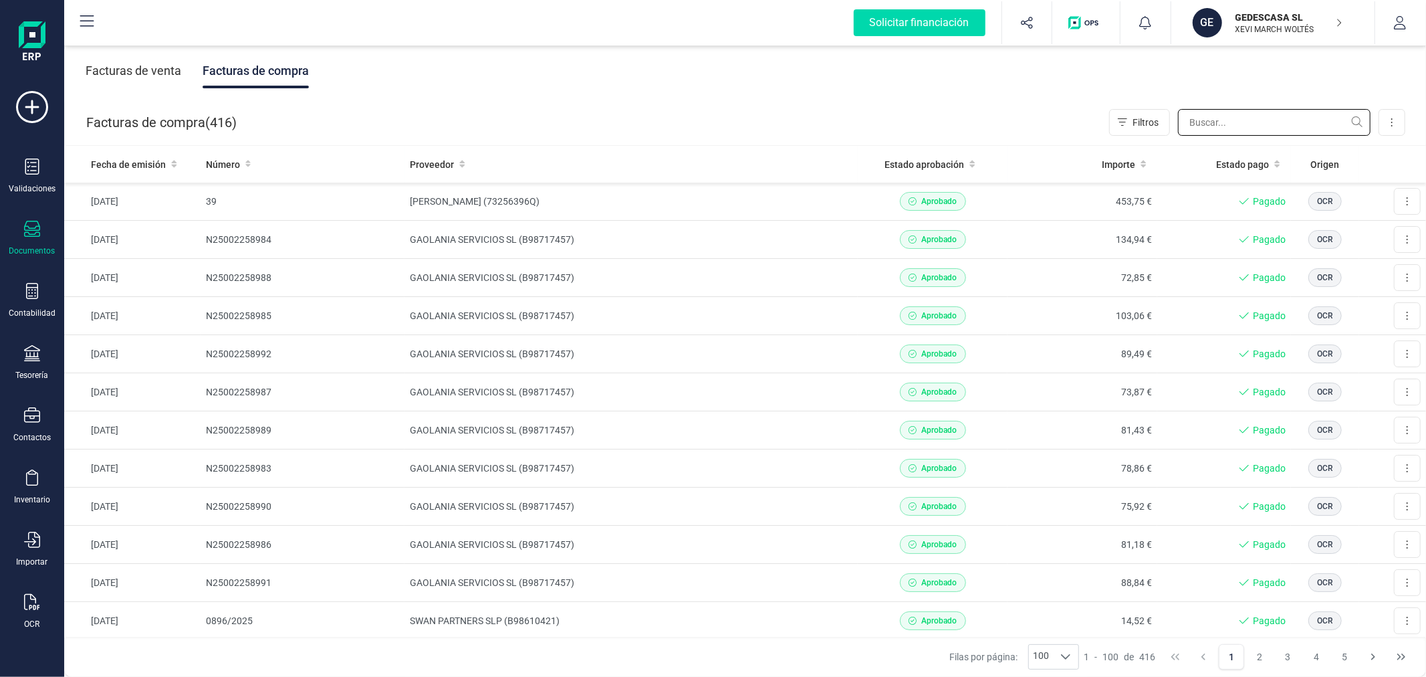
click at [1240, 123] on input "text" at bounding box center [1274, 122] width 193 height 27
click at [1286, 32] on p "XEVI MARCH WOLTÉS" at bounding box center [1289, 29] width 107 height 11
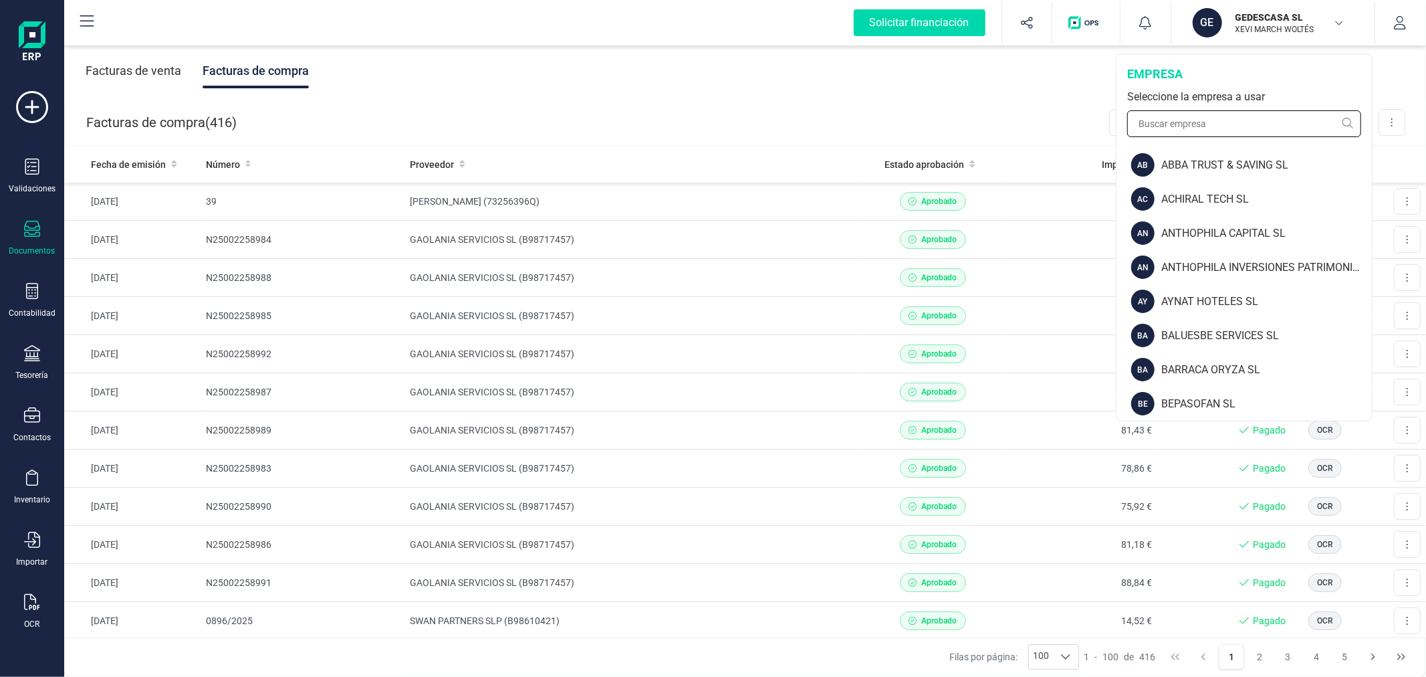
click at [1169, 118] on input "text" at bounding box center [1244, 123] width 234 height 27
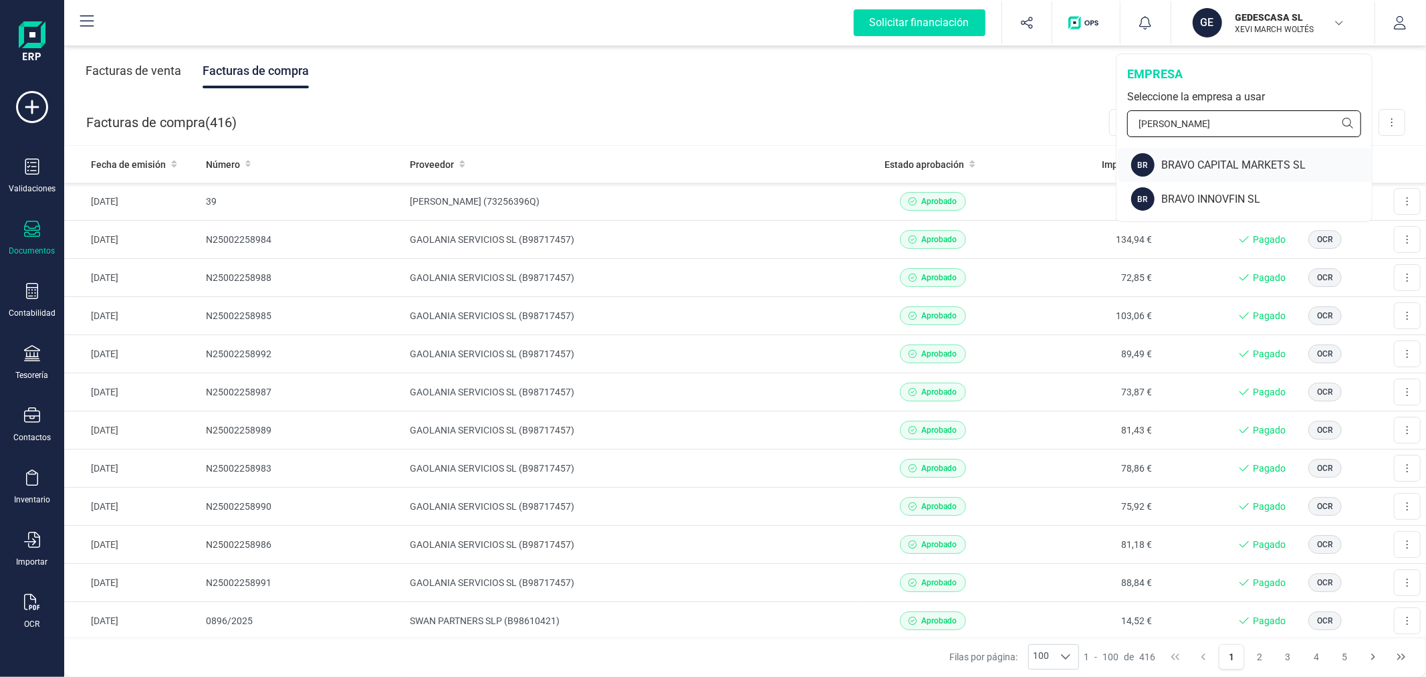
type input "[PERSON_NAME]"
click at [1236, 162] on div "BRAVO CAPITAL MARKETS SL" at bounding box center [1266, 165] width 211 height 16
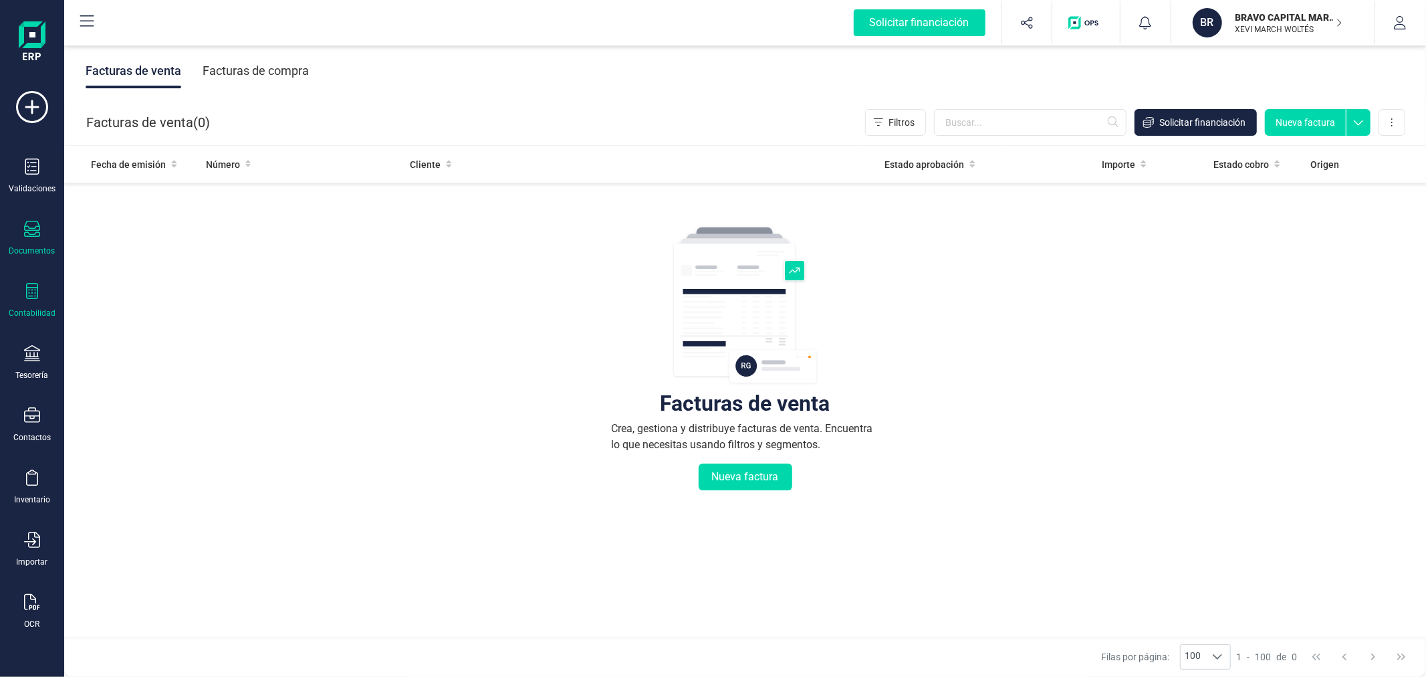
click at [33, 311] on div "Contabilidad" at bounding box center [32, 313] width 47 height 11
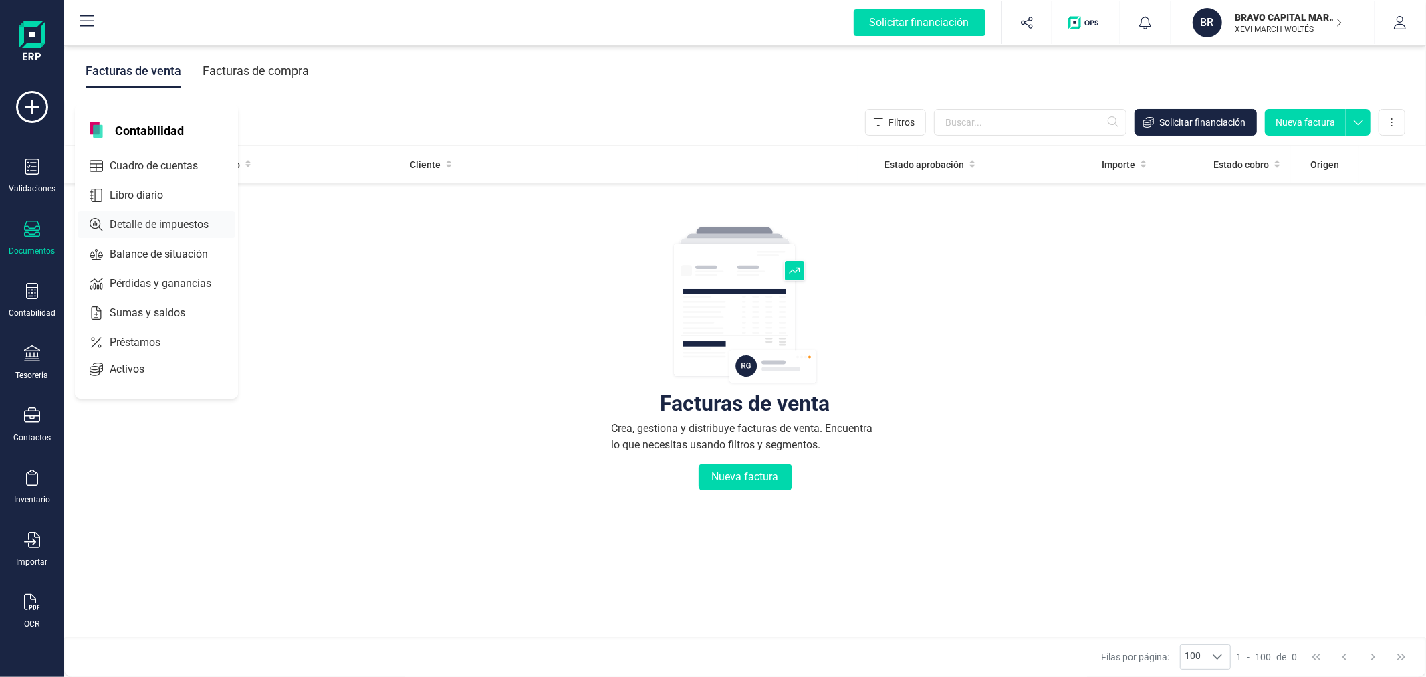
click at [193, 223] on span "Detalle de impuestos" at bounding box center [168, 225] width 128 height 16
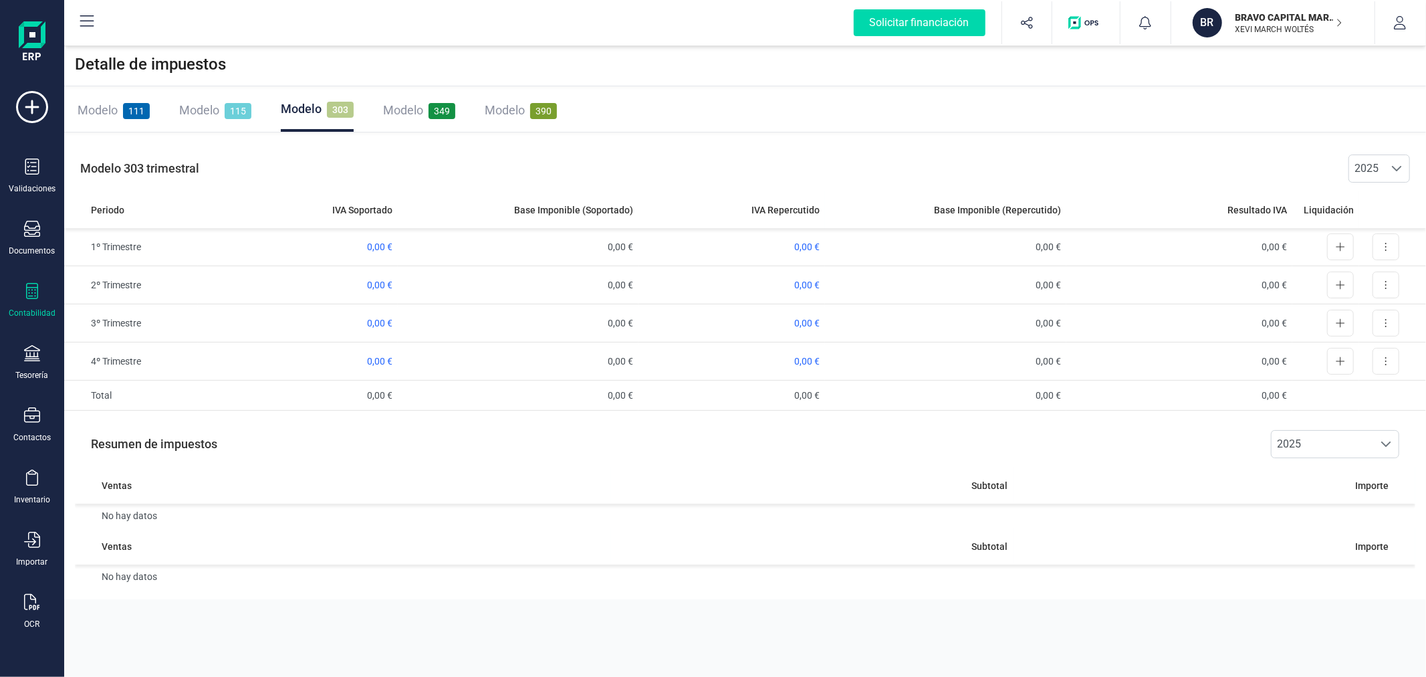
click at [97, 108] on span "Modelo" at bounding box center [98, 110] width 40 height 14
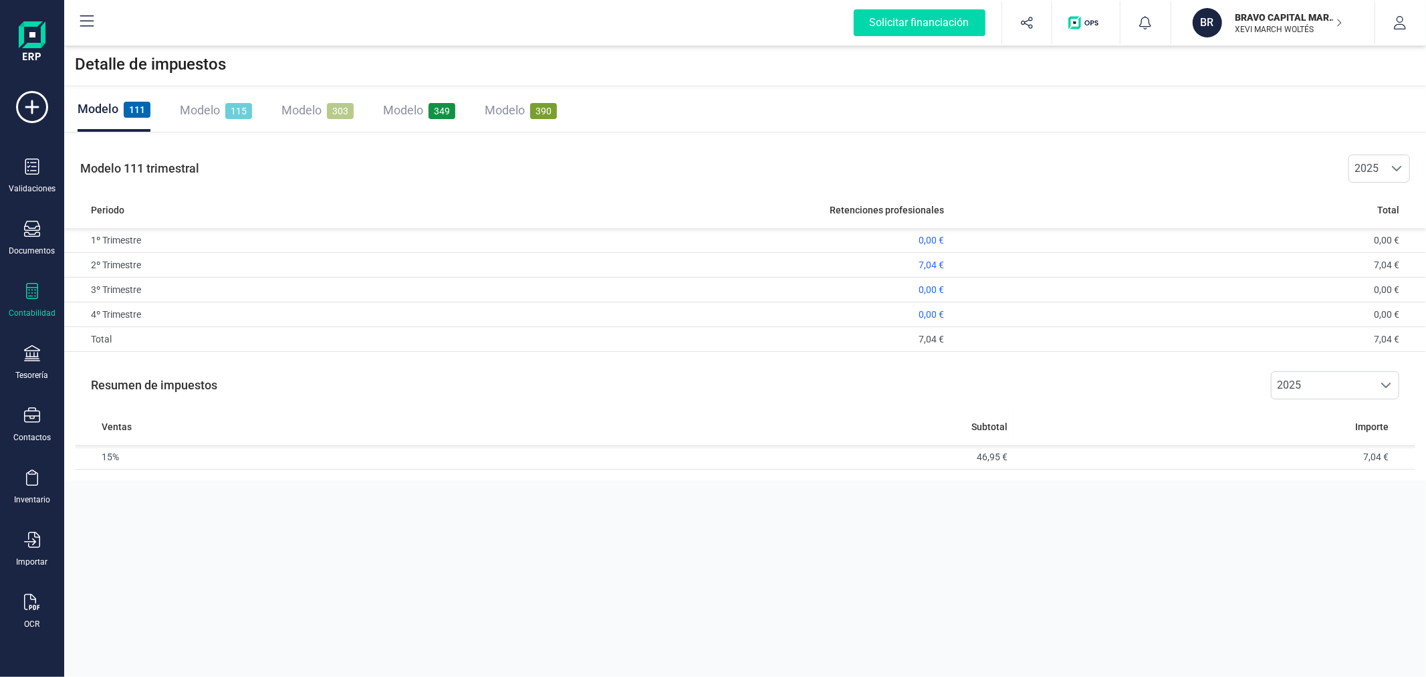
click at [1253, 37] on div "[PERSON_NAME] CAPITAL MARKETS SL [PERSON_NAME] MARCH [PERSON_NAME]" at bounding box center [1281, 22] width 103 height 29
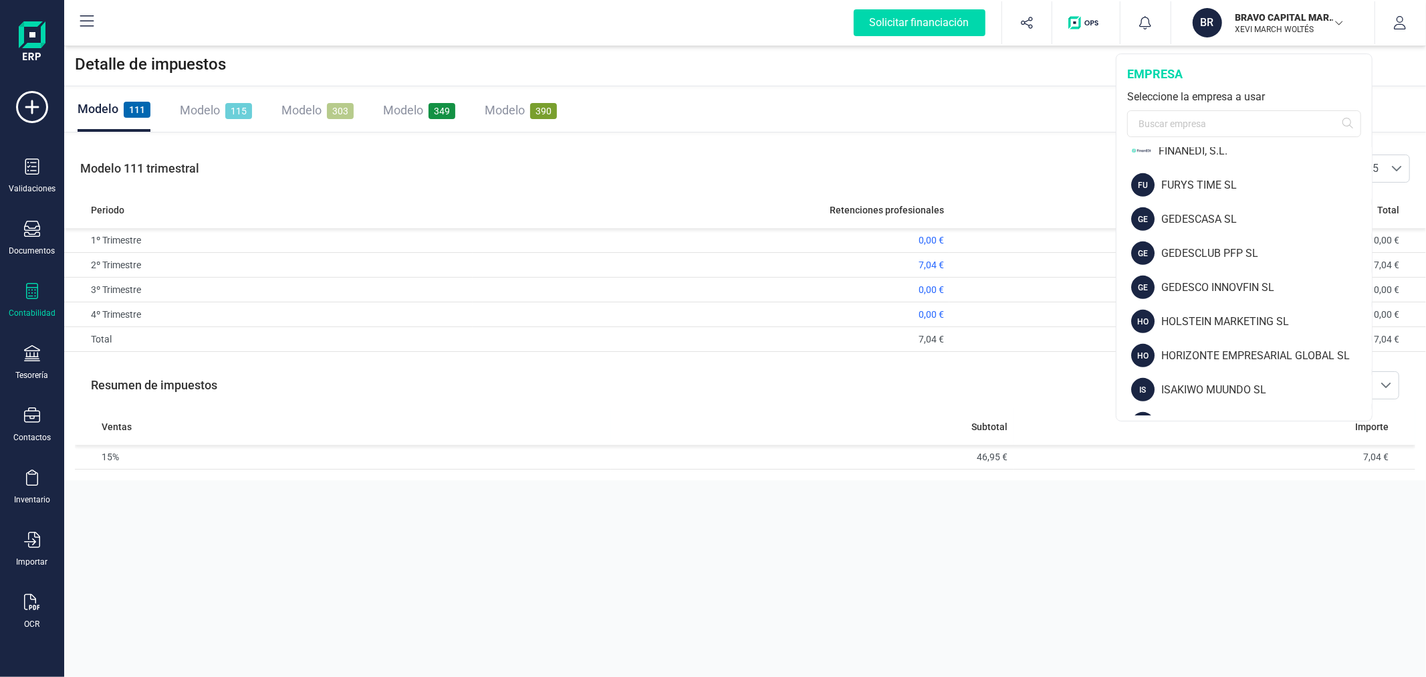
scroll to position [669, 0]
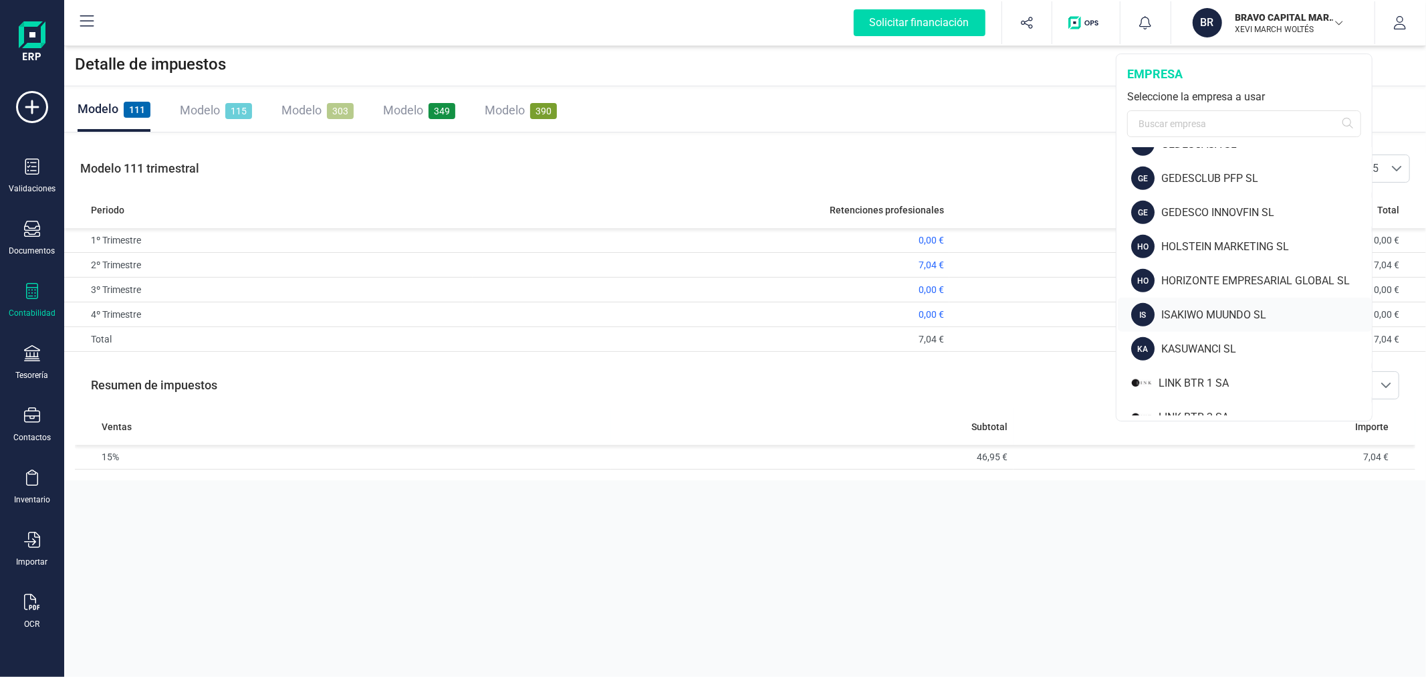
click at [1236, 303] on div "IS ISAKIWO MUUNDO SL" at bounding box center [1245, 315] width 254 height 34
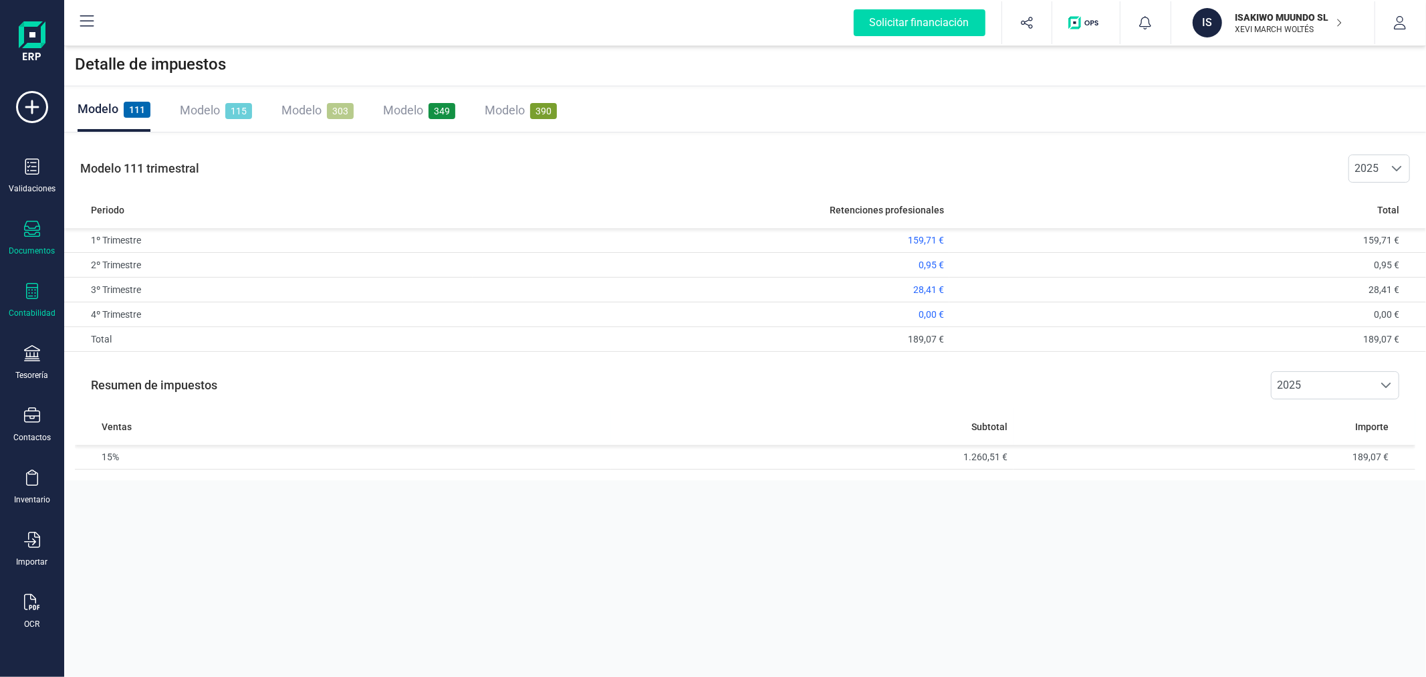
click at [15, 246] on div "Documentos" at bounding box center [32, 250] width 46 height 11
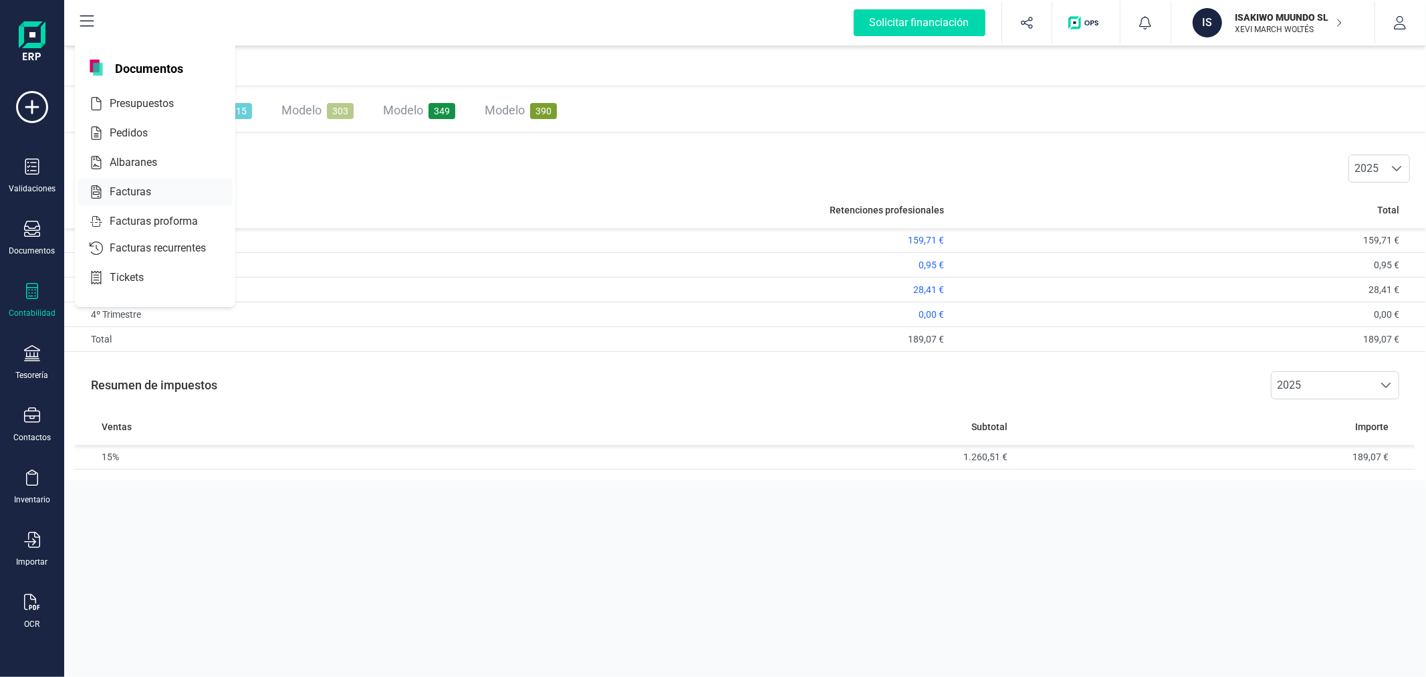
click at [115, 189] on span "Facturas" at bounding box center [139, 192] width 71 height 16
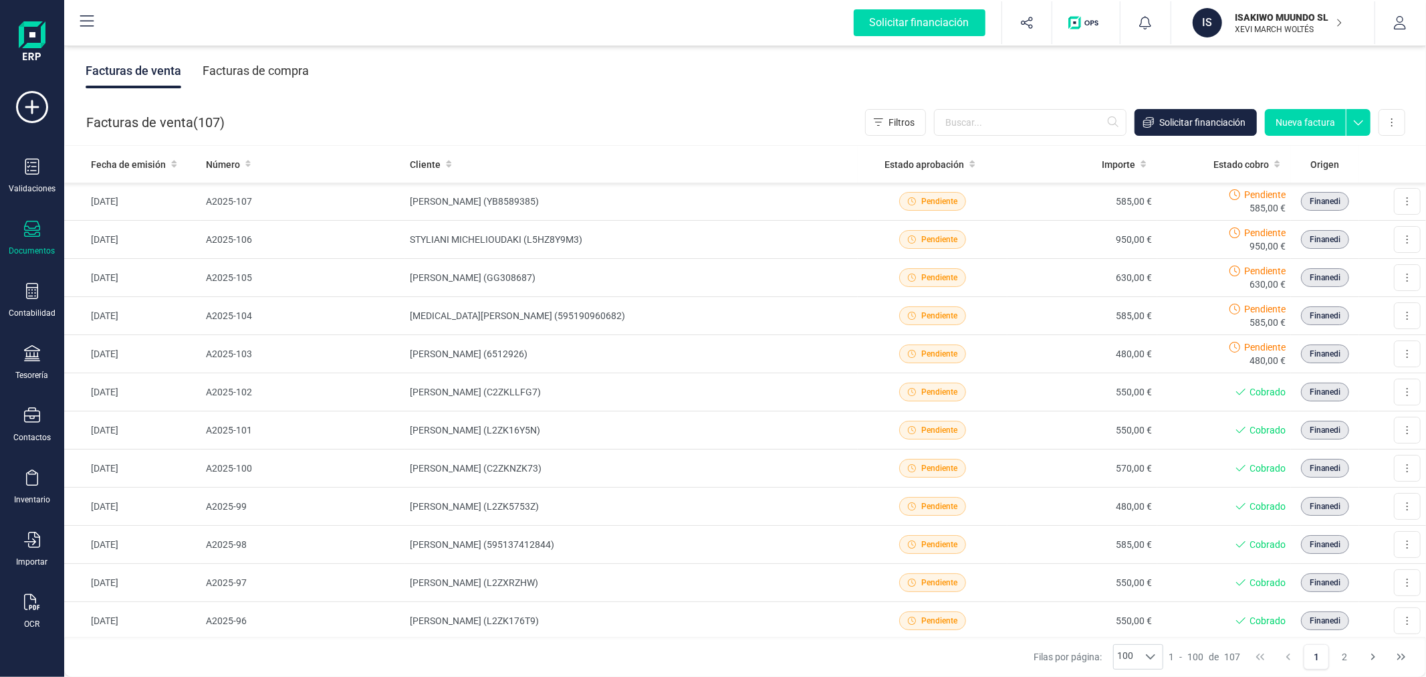
click at [1291, 117] on button "Nueva factura" at bounding box center [1305, 122] width 81 height 27
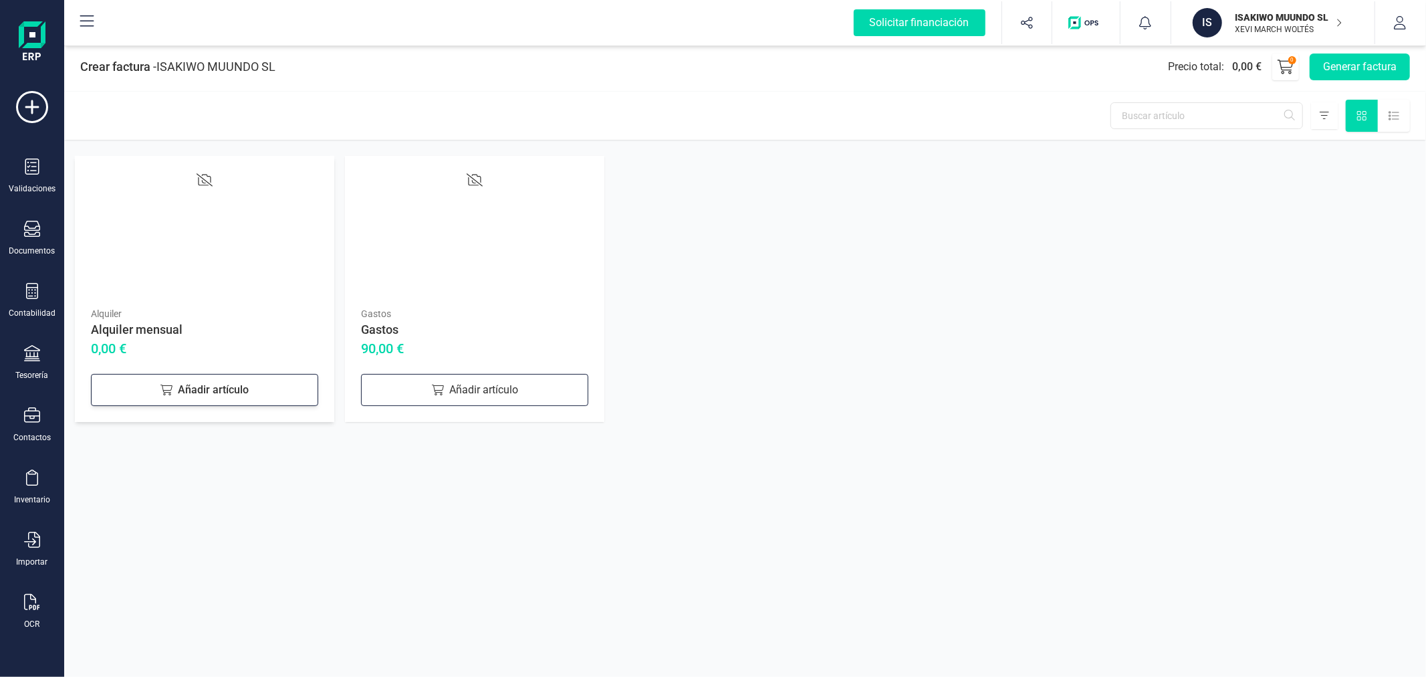
click at [162, 381] on div "Añadir artículo" at bounding box center [204, 390] width 227 height 32
click at [504, 388] on div "Añadir artículo" at bounding box center [474, 390] width 227 height 32
click at [1366, 66] on button "Generar factura" at bounding box center [1360, 66] width 100 height 27
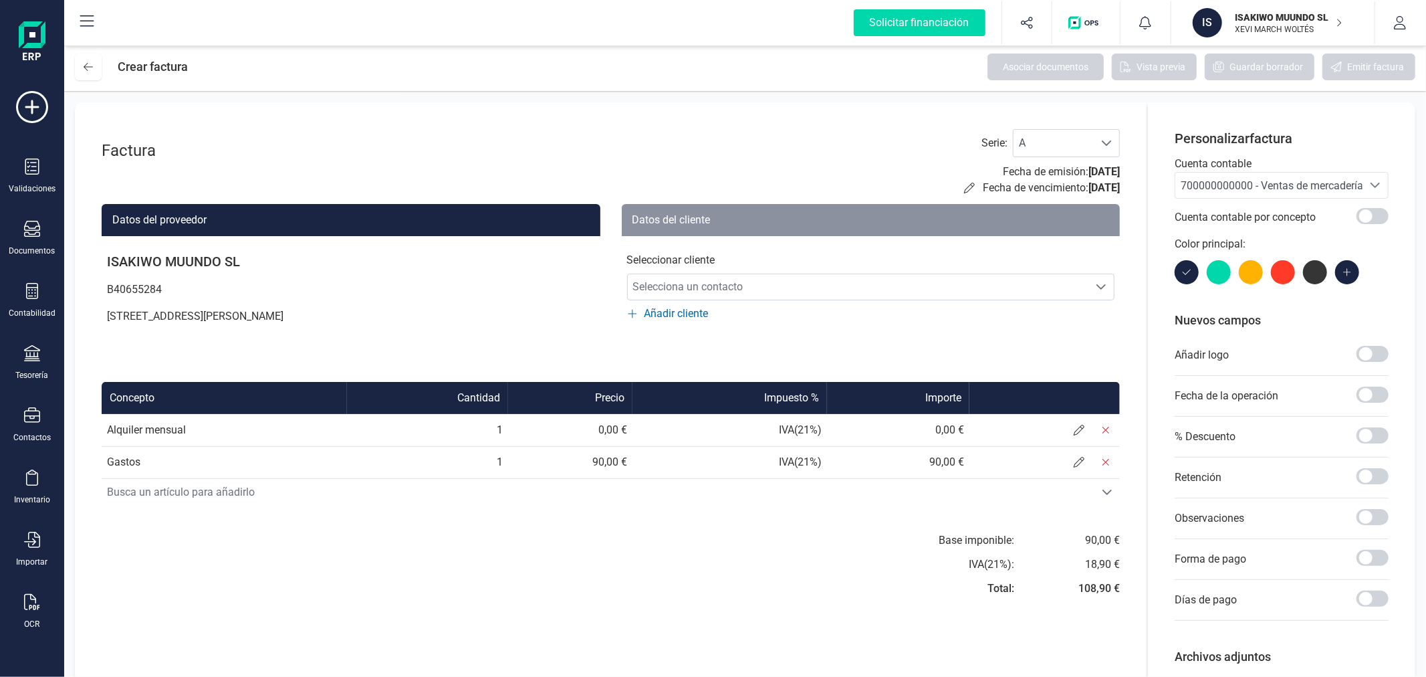
click at [1238, 185] on span "700000000000 - Ventas de mercaderías" at bounding box center [1275, 185] width 188 height 13
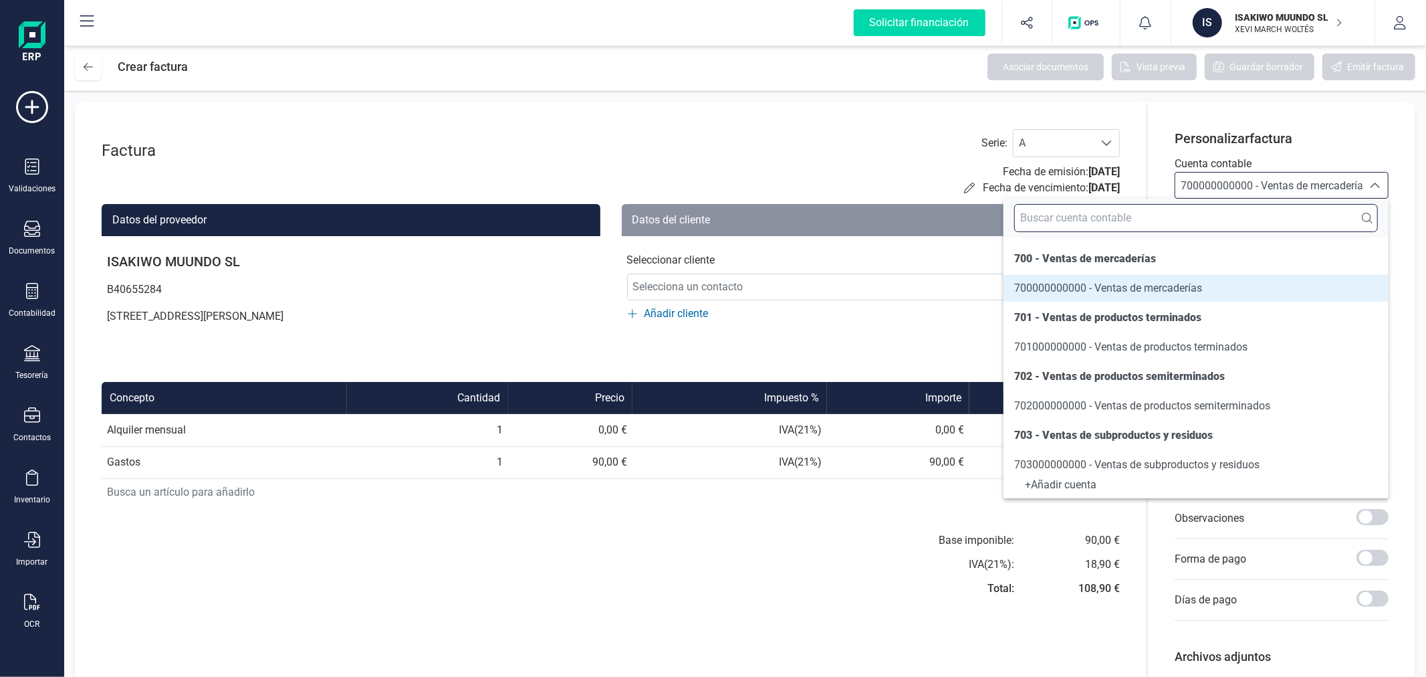
click at [1231, 213] on input "text" at bounding box center [1196, 218] width 364 height 28
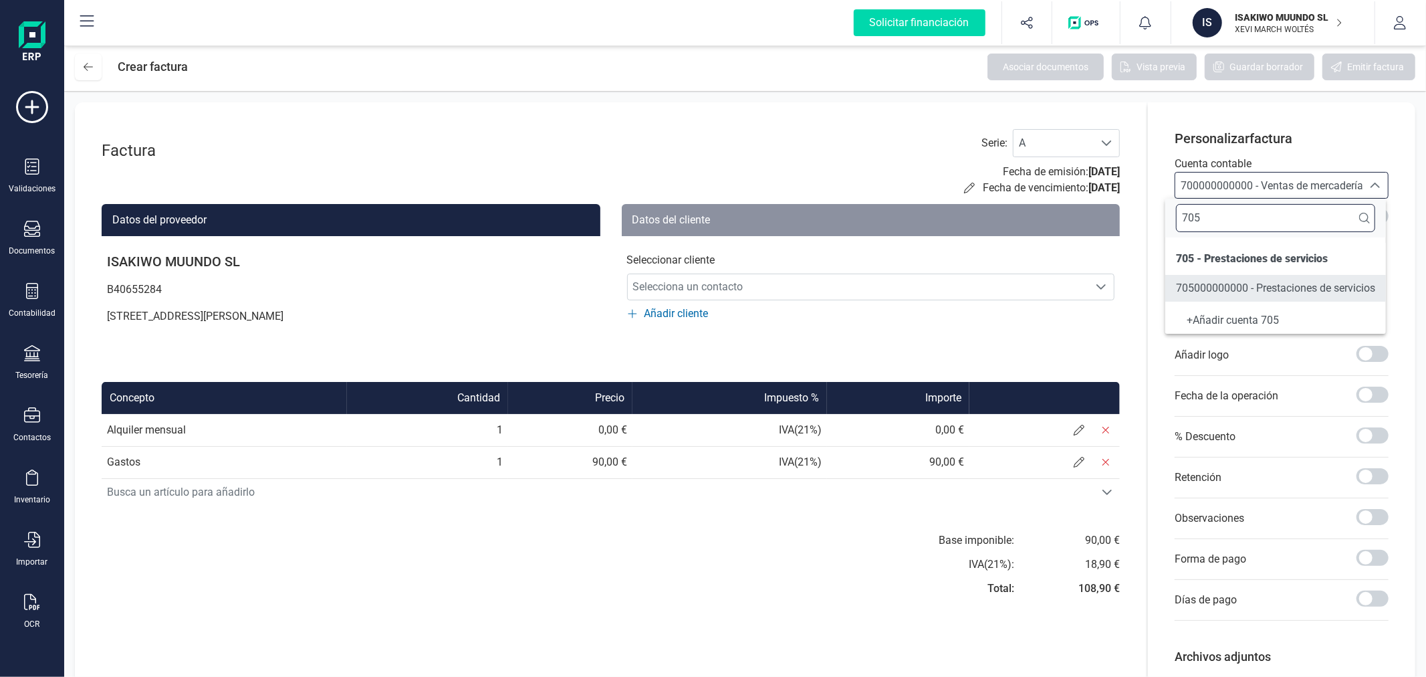
type input "705"
click at [1248, 285] on span "705000000000 - Prestaciones de servicios" at bounding box center [1275, 287] width 199 height 13
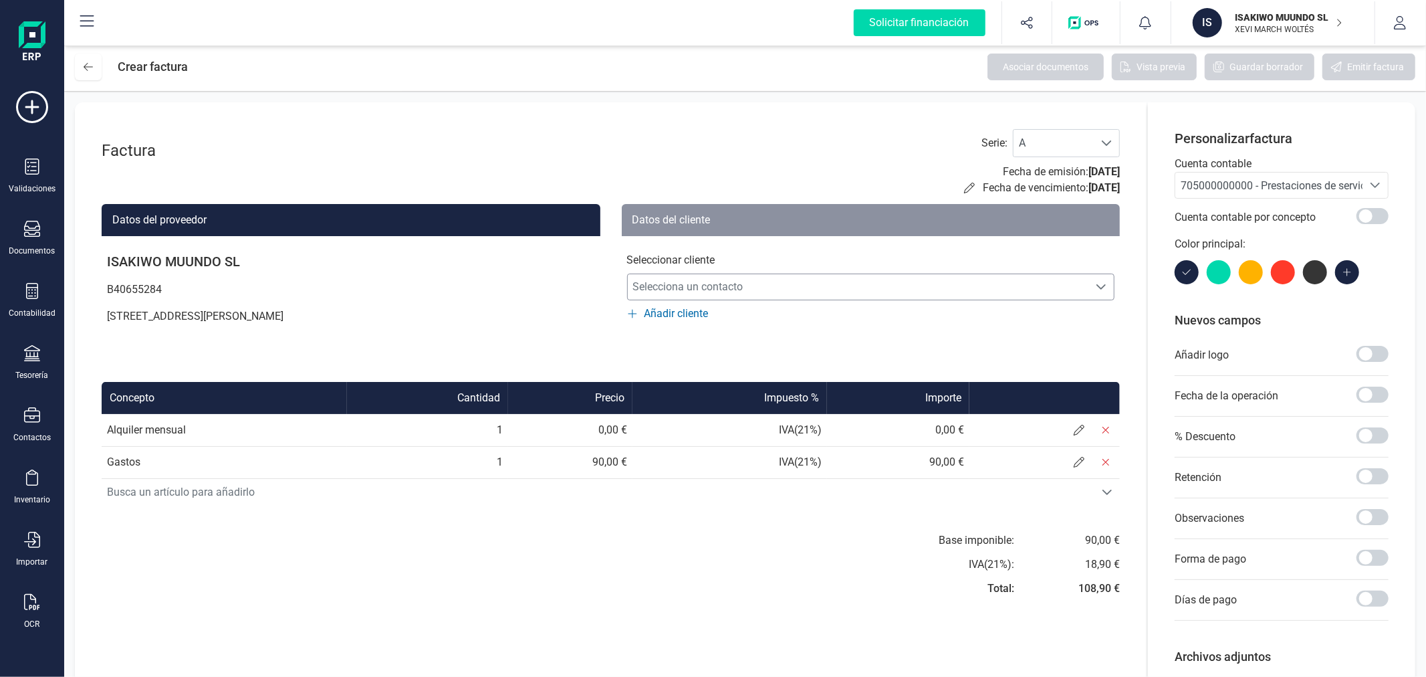
click at [720, 295] on span "Selecciona un contacto" at bounding box center [858, 286] width 461 height 27
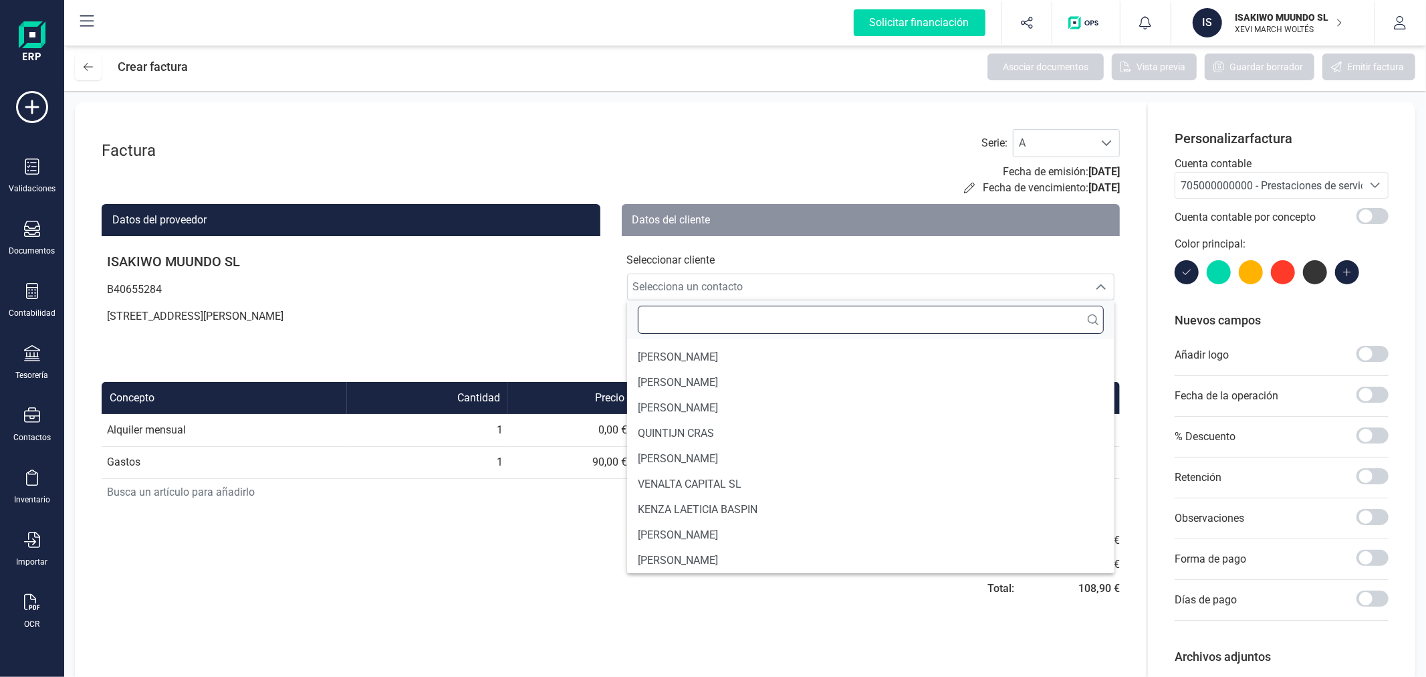
click at [692, 324] on input "text" at bounding box center [871, 320] width 467 height 28
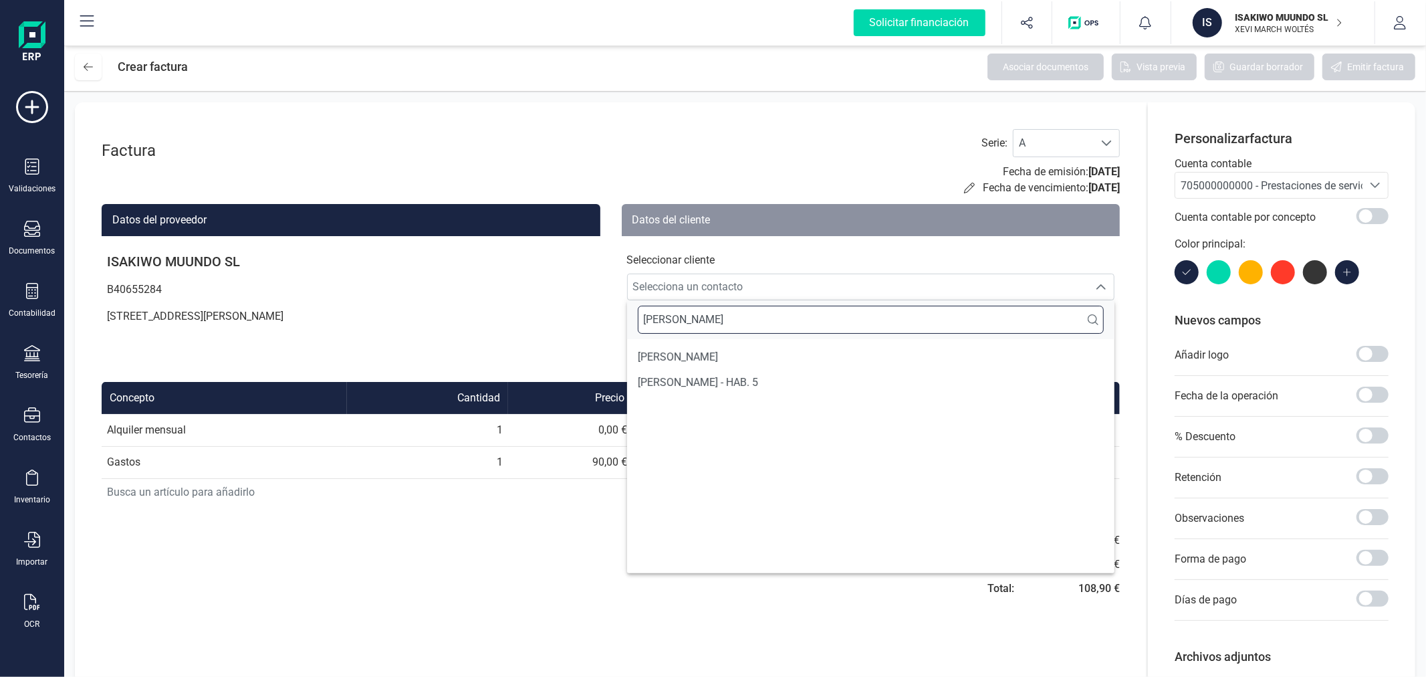
type input "[PERSON_NAME]"
click at [675, 356] on span "[PERSON_NAME]" at bounding box center [678, 357] width 80 height 16
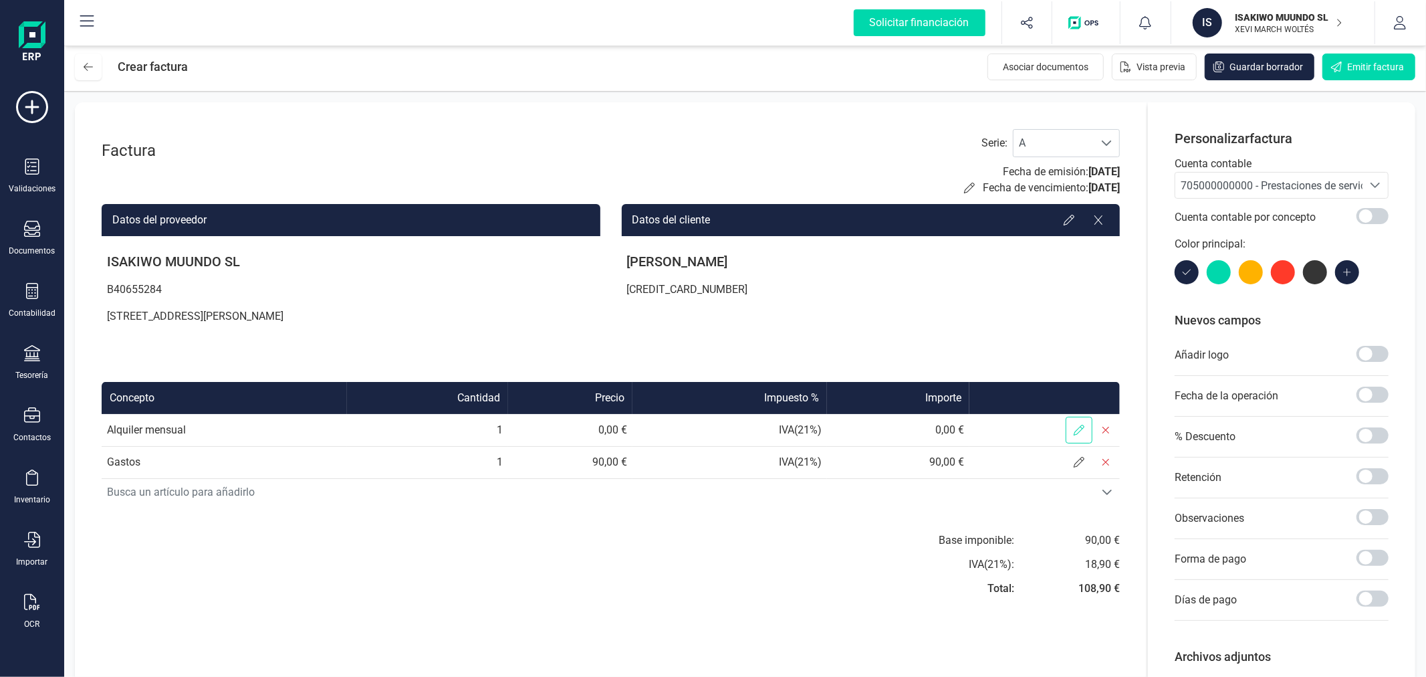
click at [1080, 420] on span at bounding box center [1079, 430] width 27 height 27
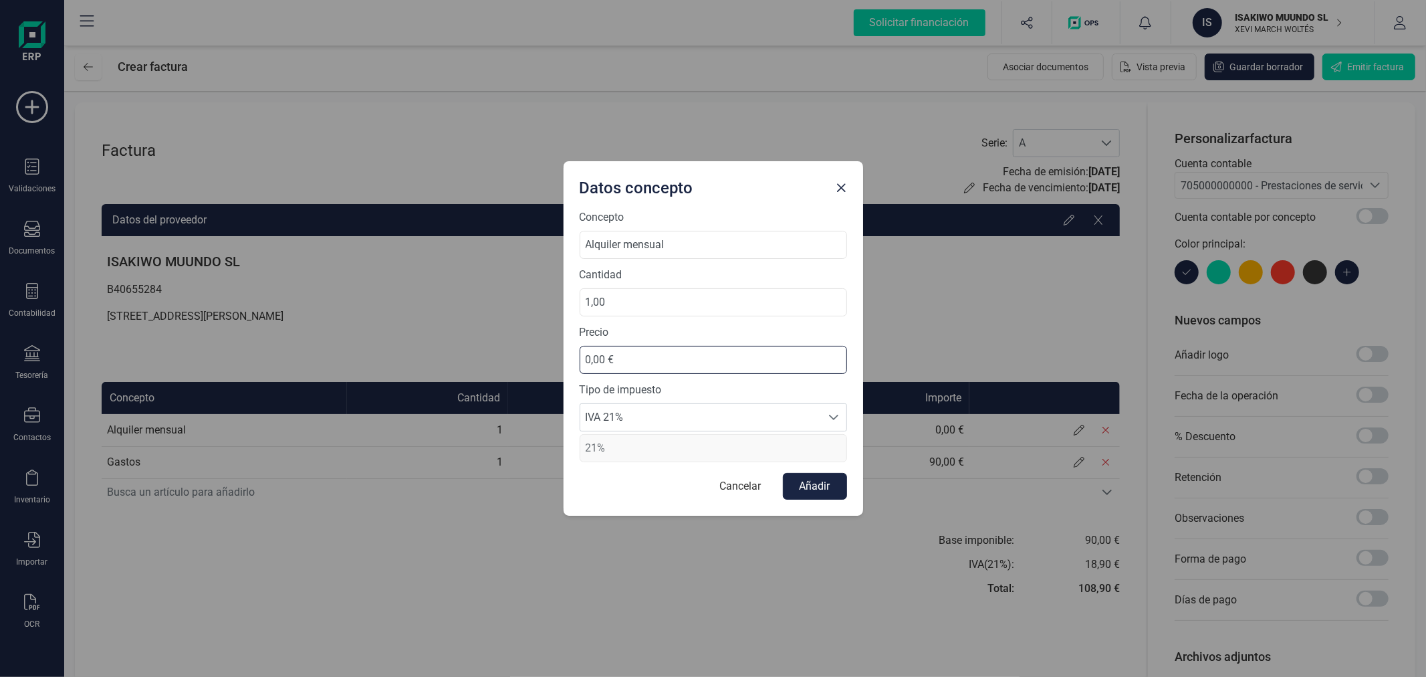
drag, startPoint x: 642, startPoint y: 356, endPoint x: 572, endPoint y: 361, distance: 70.4
click at [572, 361] on div "Concepto Alquiler mensual Cantidad 1,00 Precio 0,00 € Tipo de impuesto IVA 21% …" at bounding box center [714, 362] width 300 height 306
type input "495,00 €"
click at [657, 408] on span "IVA 21%" at bounding box center [700, 417] width 241 height 27
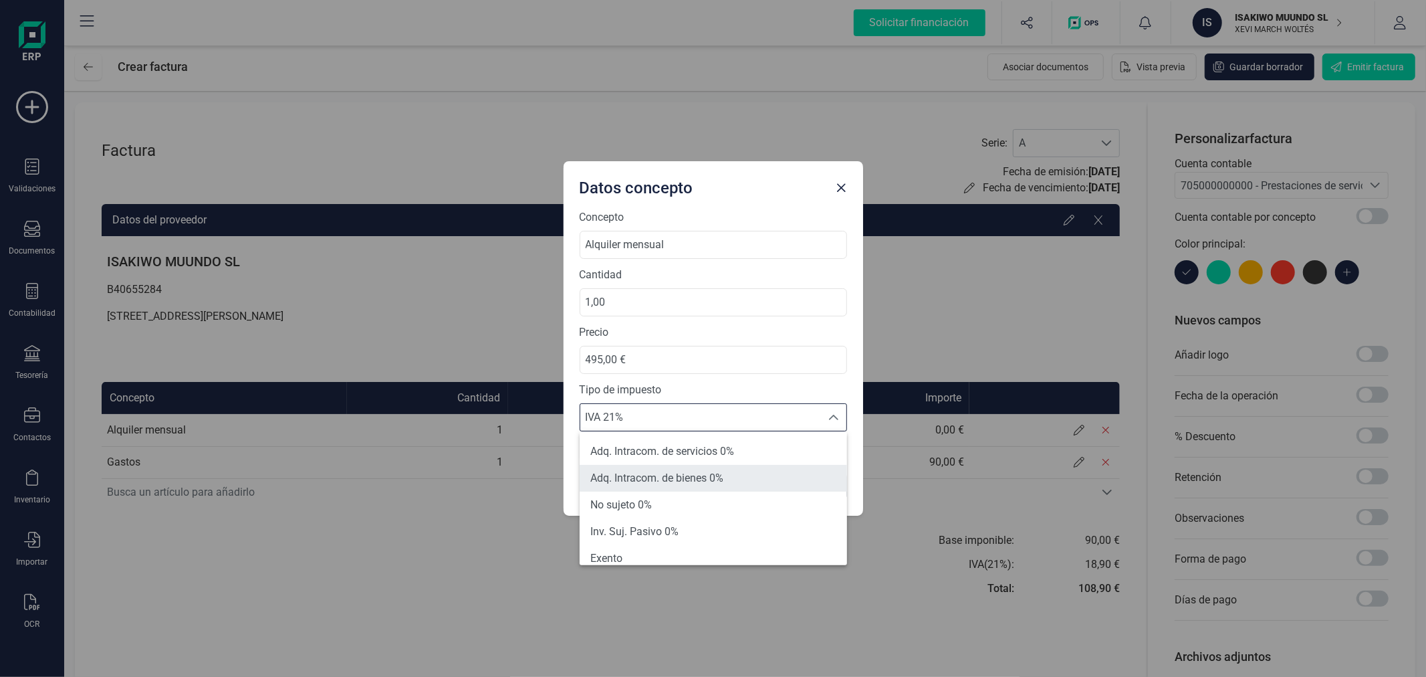
scroll to position [154, 0]
click at [647, 488] on li "Exento" at bounding box center [713, 483] width 267 height 27
type input "0%"
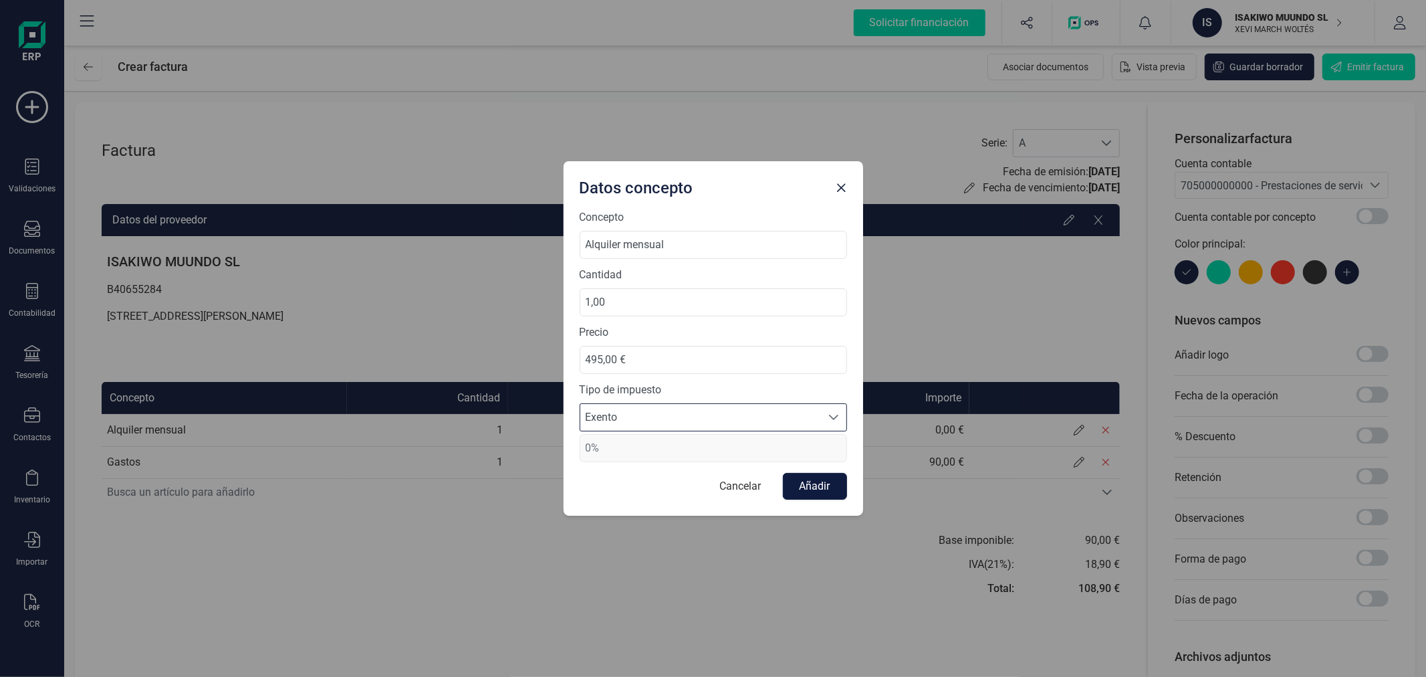
click at [831, 492] on button "Añadir" at bounding box center [815, 486] width 64 height 27
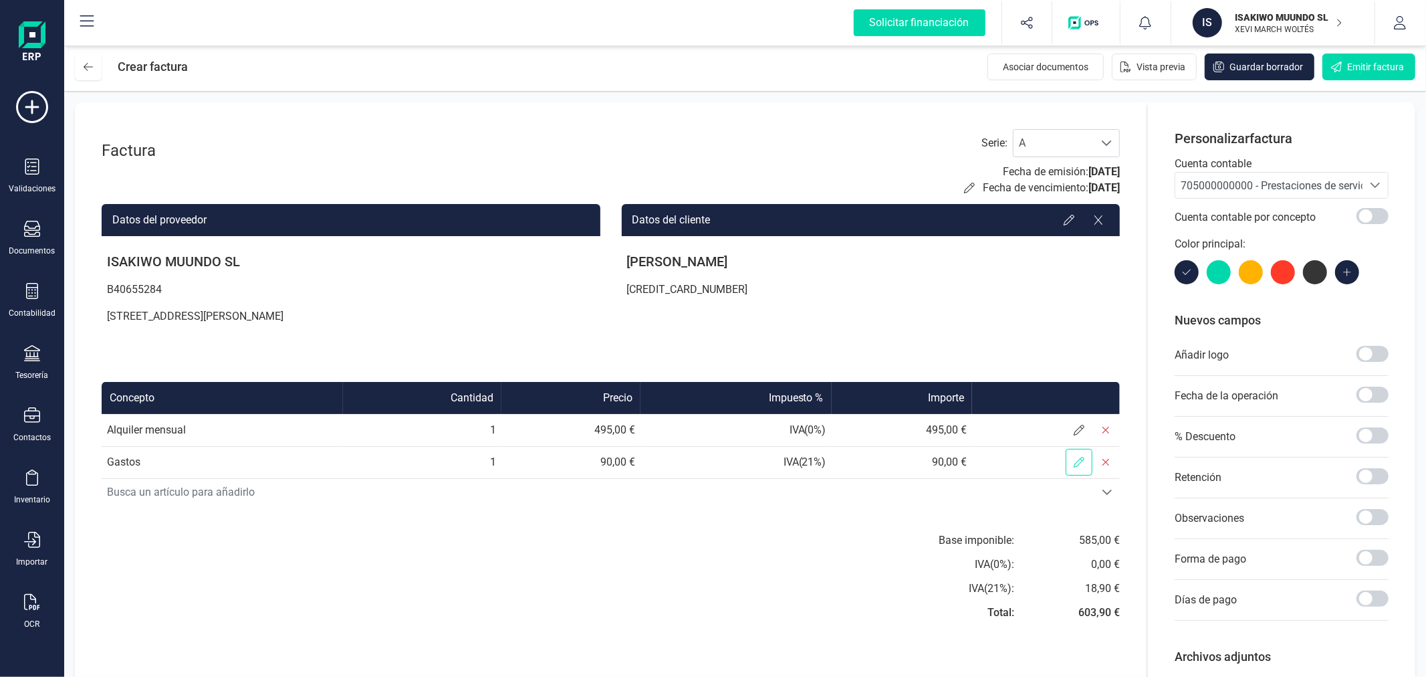
click at [1071, 463] on span at bounding box center [1079, 462] width 27 height 27
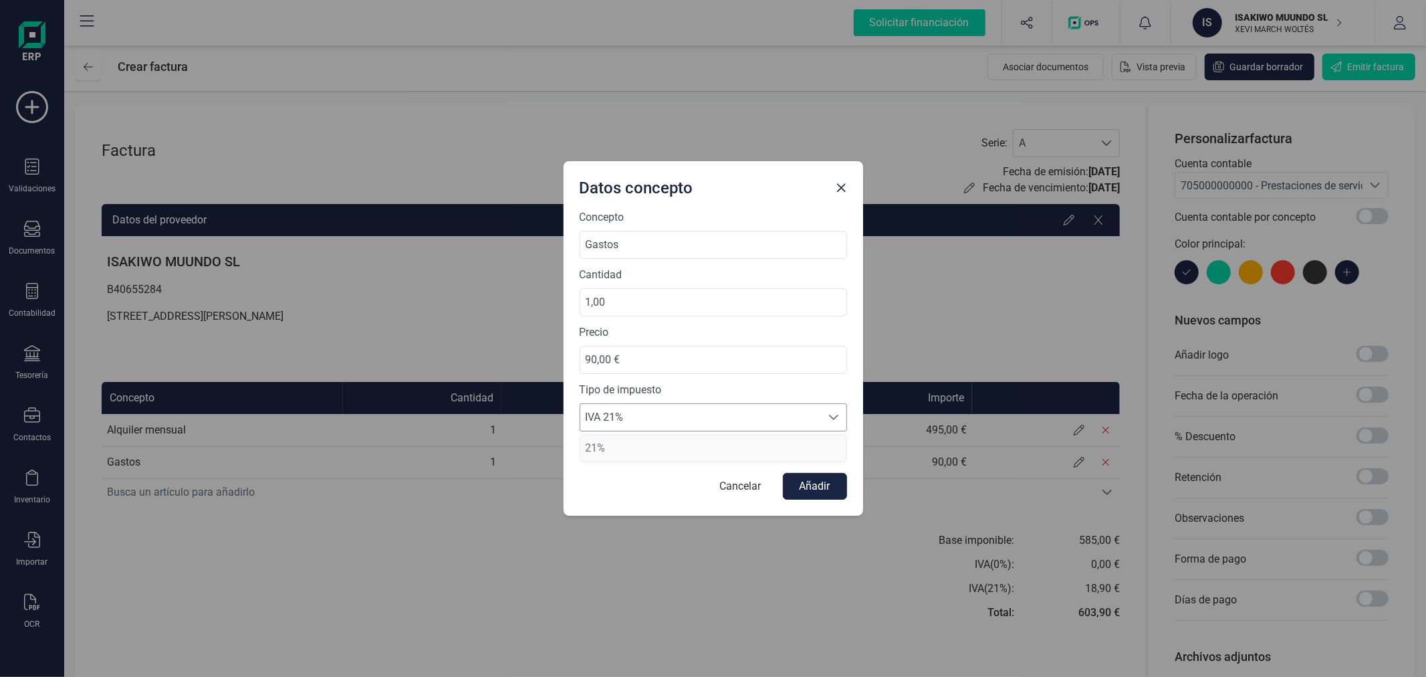
click at [673, 419] on span "IVA 21%" at bounding box center [700, 417] width 241 height 27
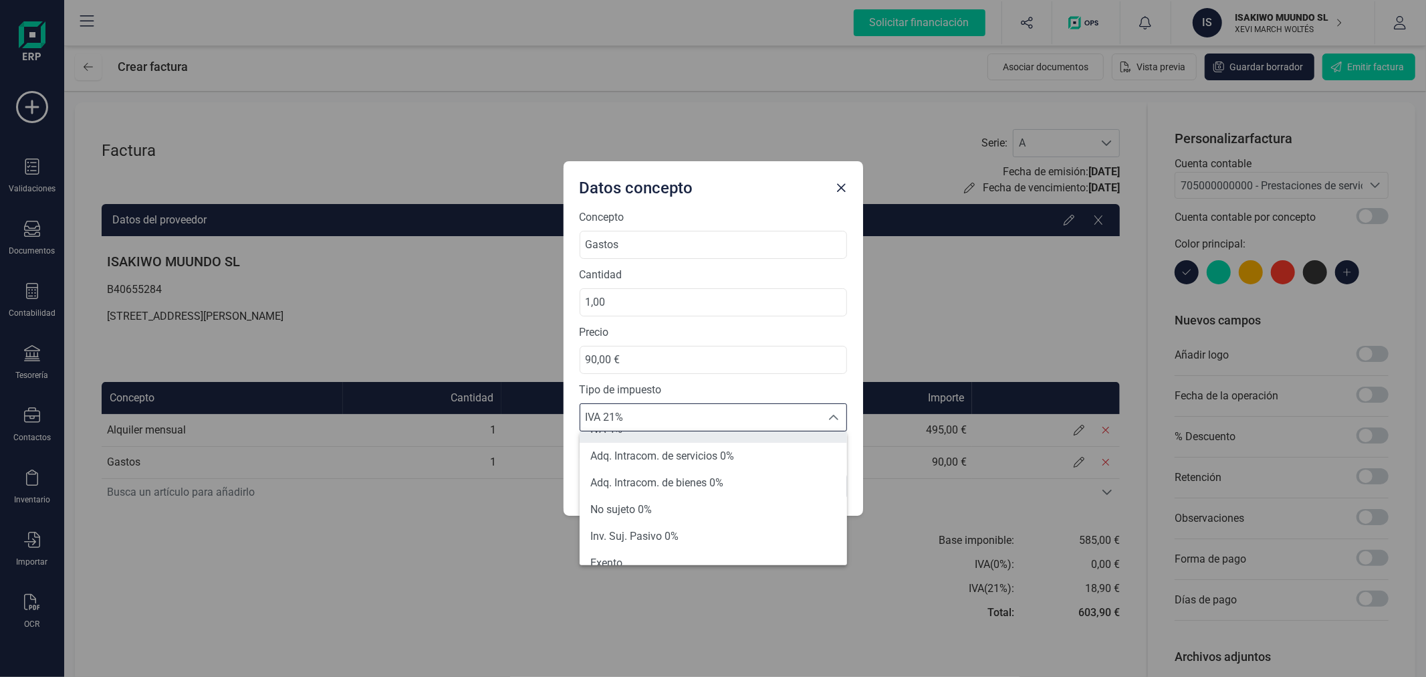
scroll to position [148, 0]
click at [667, 473] on li "Inv. Suj. Pasivo 0%" at bounding box center [713, 462] width 267 height 27
type input "0%"
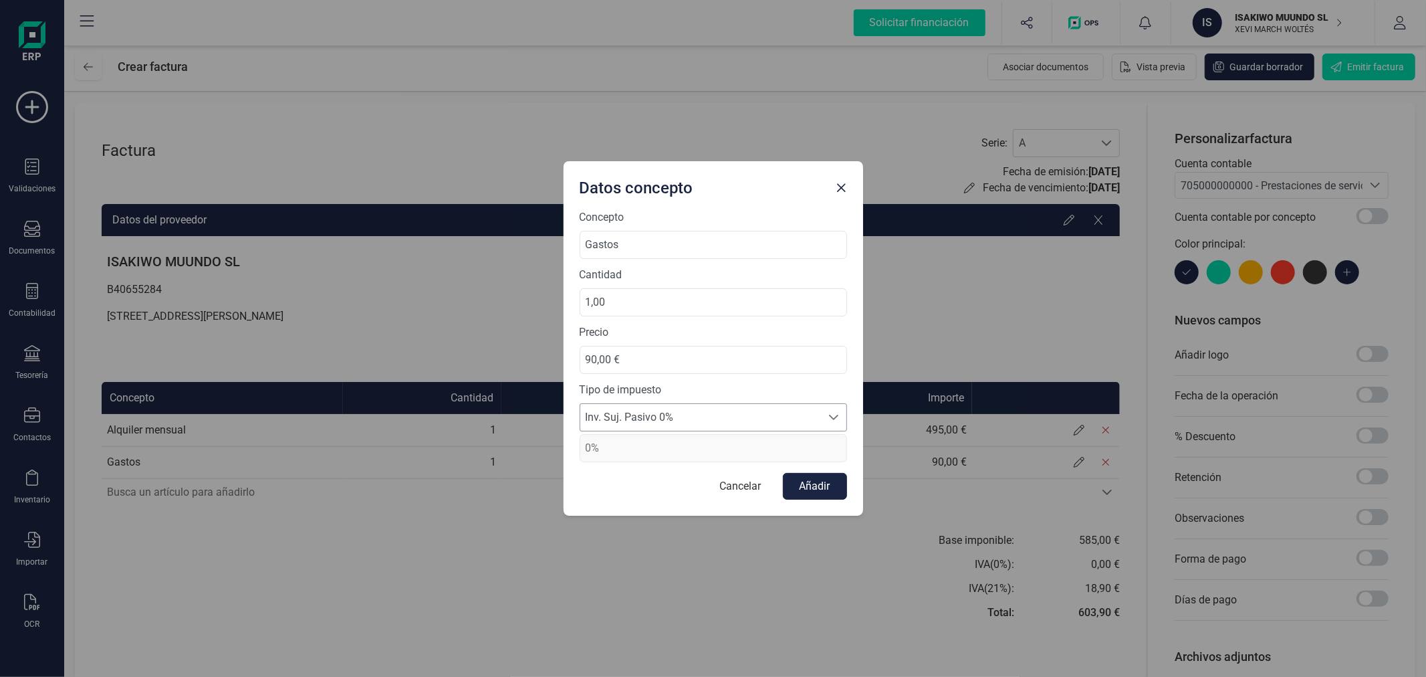
click at [760, 413] on span "Inv. Suj. Pasivo 0%" at bounding box center [700, 417] width 241 height 27
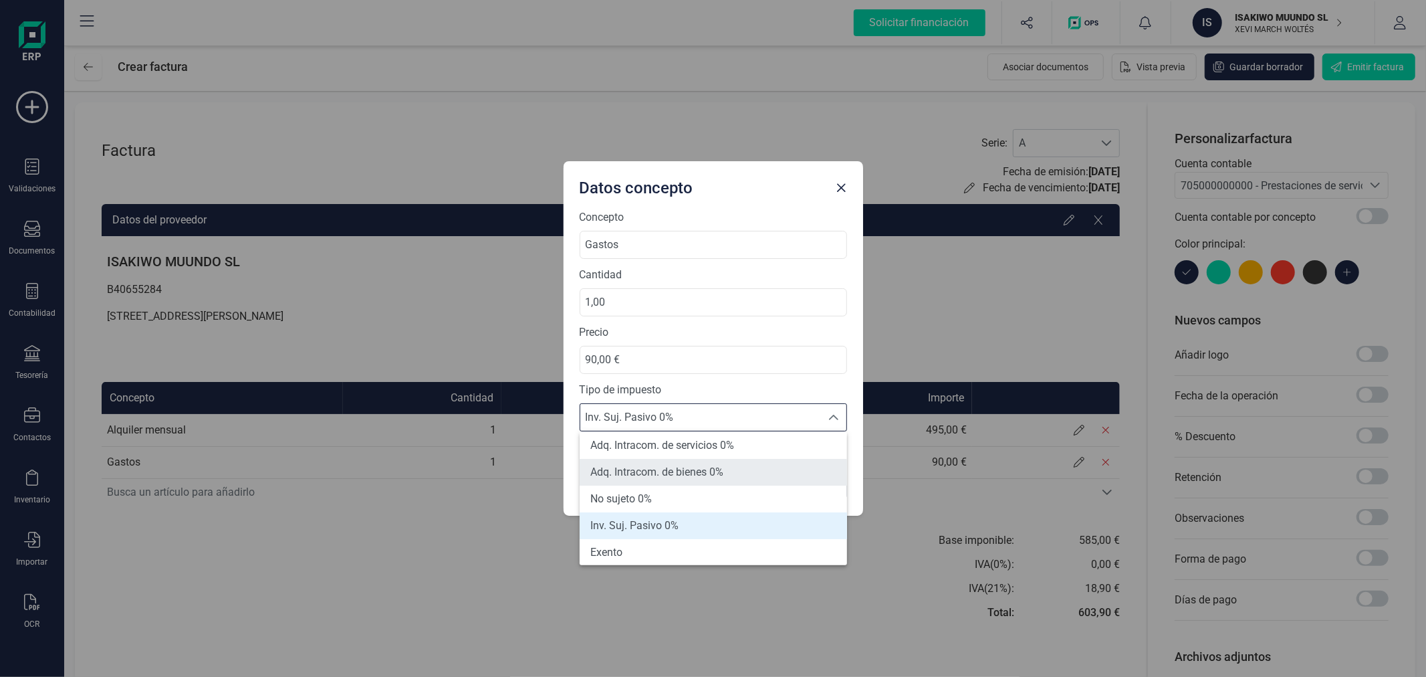
scroll to position [159, 0]
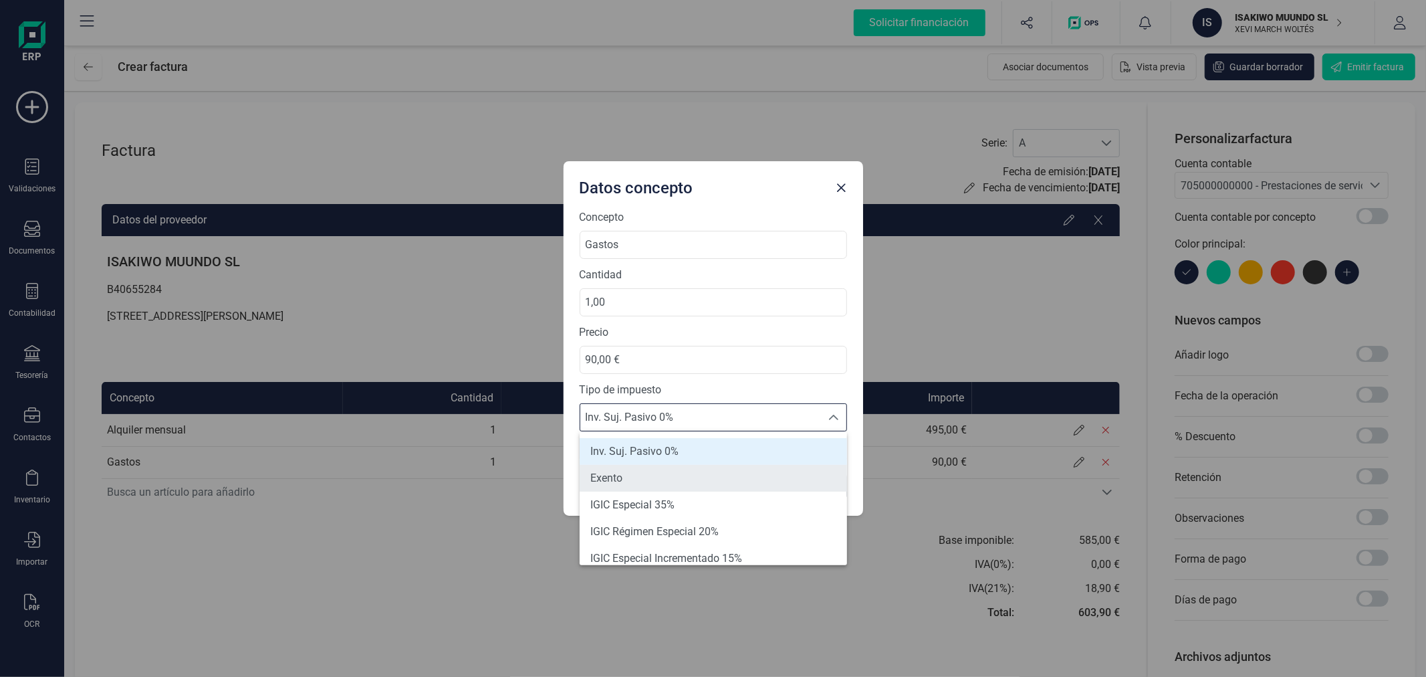
click at [719, 483] on li "Exento" at bounding box center [713, 478] width 267 height 27
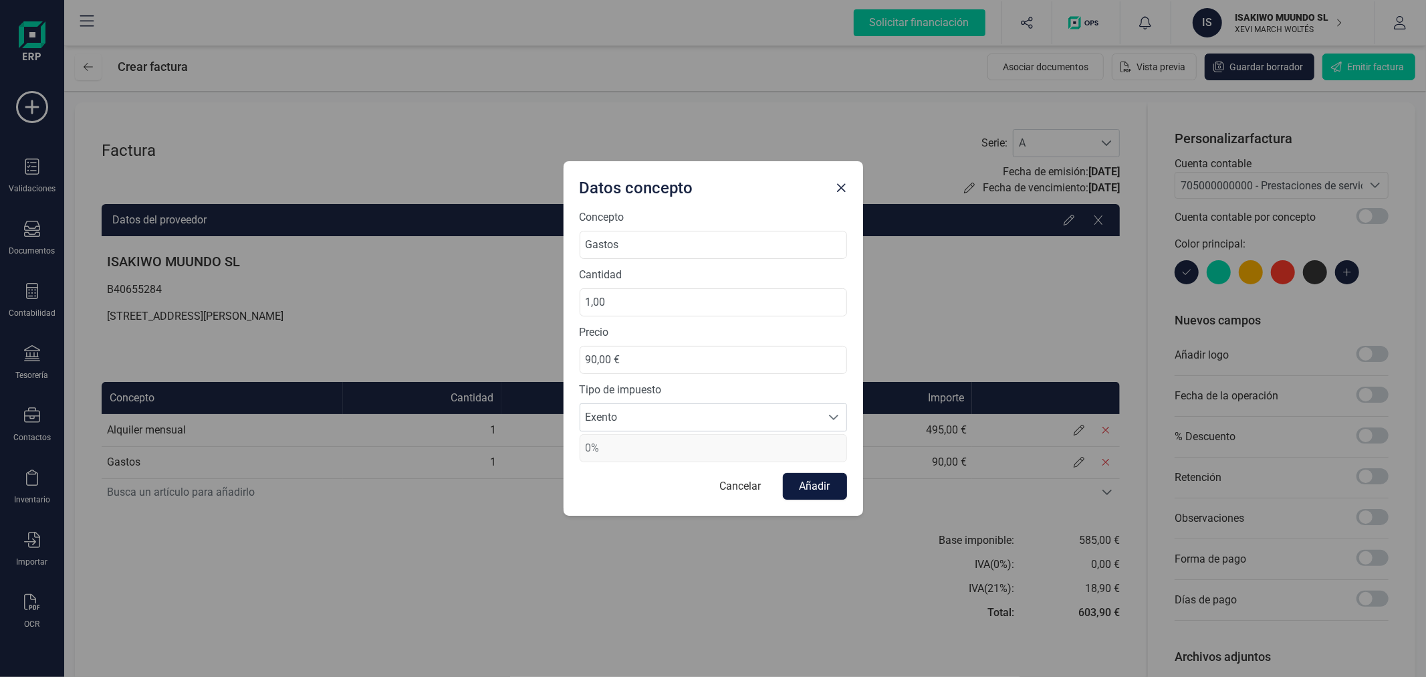
click at [826, 488] on button "Añadir" at bounding box center [815, 486] width 64 height 27
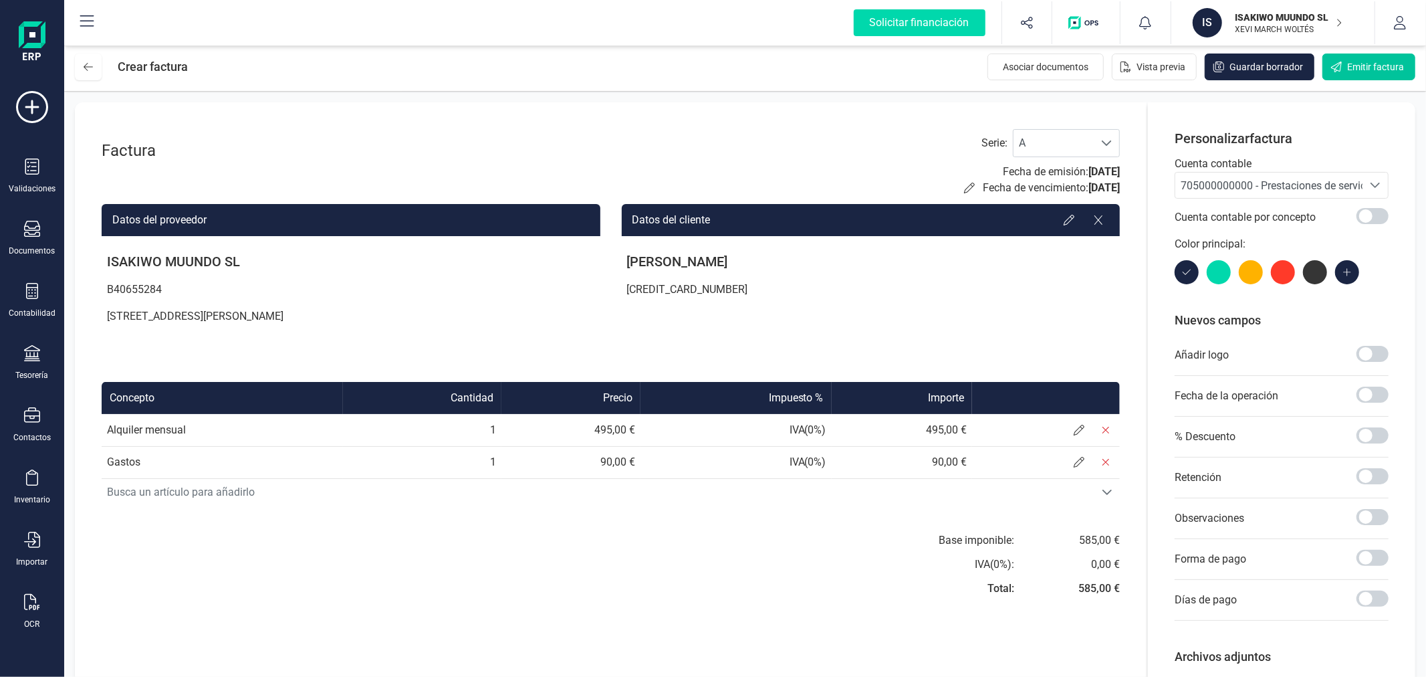
click at [1347, 62] on span "Emitir factura" at bounding box center [1375, 66] width 57 height 13
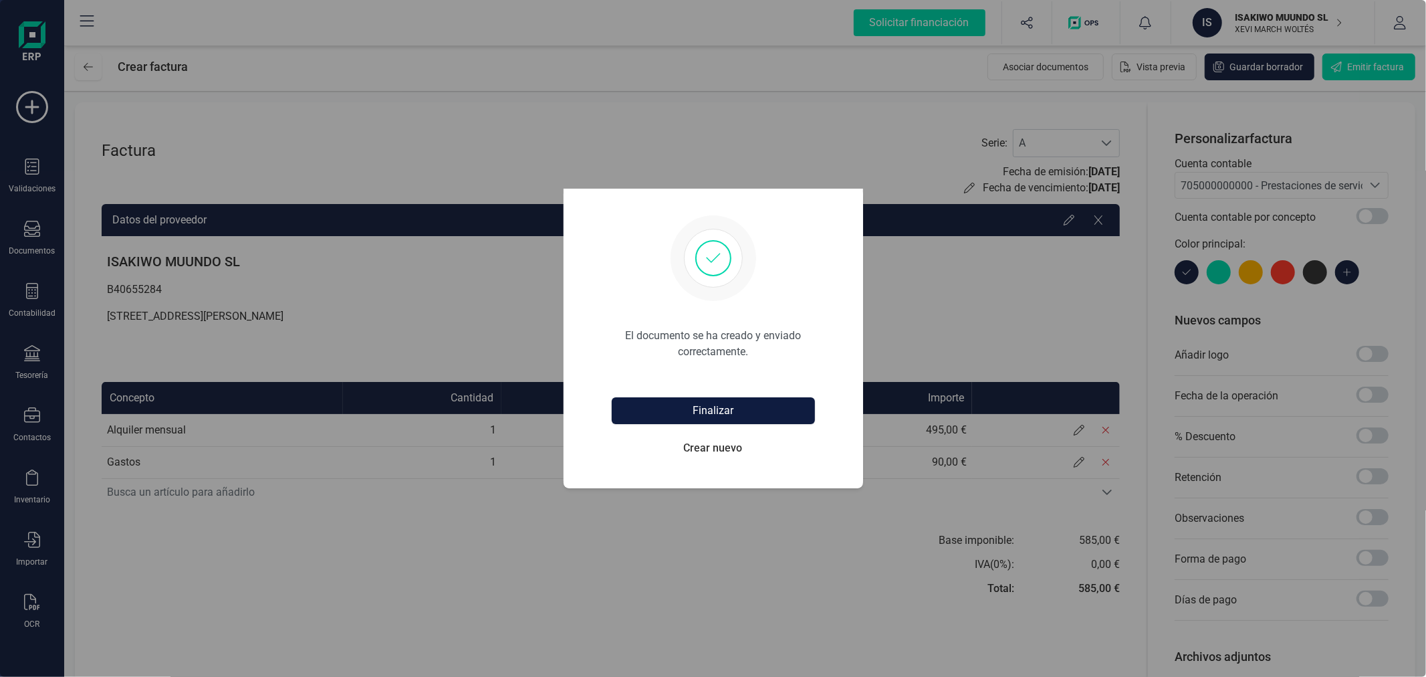
click at [727, 400] on button "Finalizar" at bounding box center [713, 410] width 203 height 27
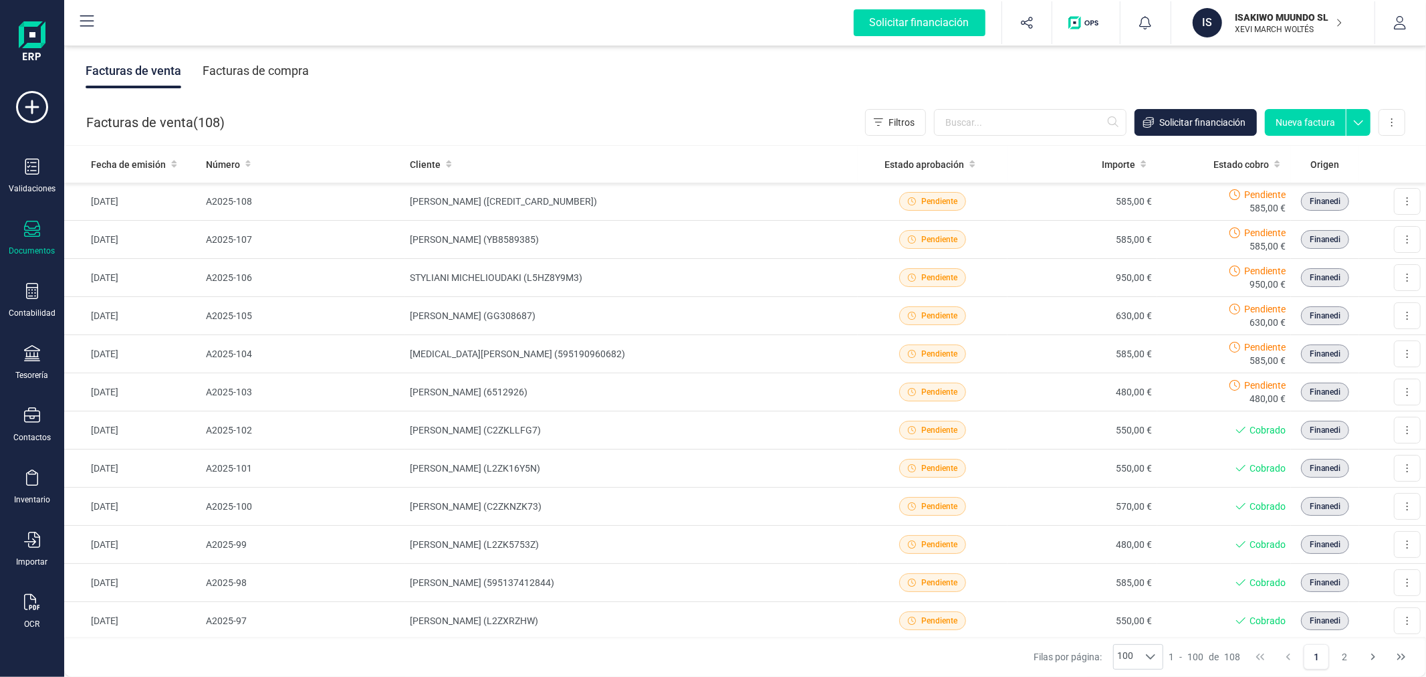
click at [1315, 115] on button "Nueva factura" at bounding box center [1305, 122] width 81 height 27
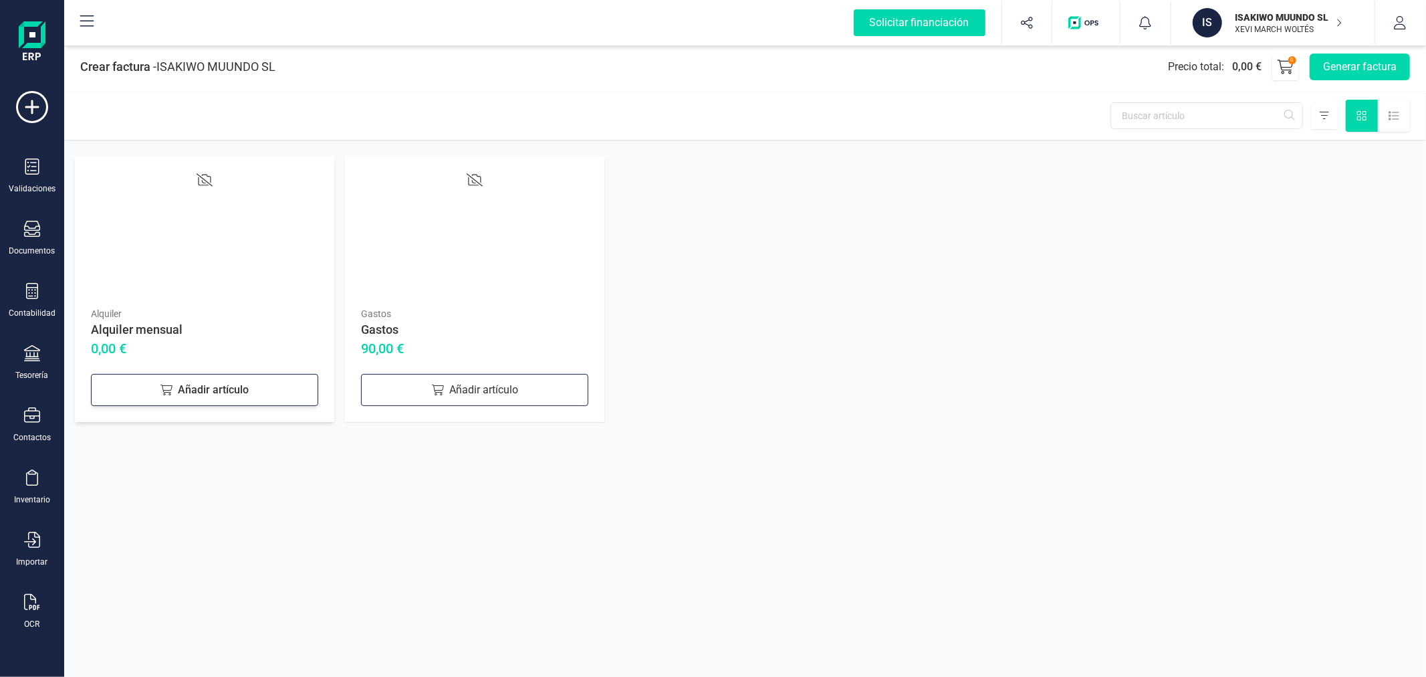
click at [204, 378] on div "Añadir artículo" at bounding box center [204, 390] width 227 height 32
click at [498, 390] on div "Añadir artículo" at bounding box center [474, 390] width 227 height 32
click at [1338, 59] on button "Generar factura" at bounding box center [1360, 66] width 100 height 27
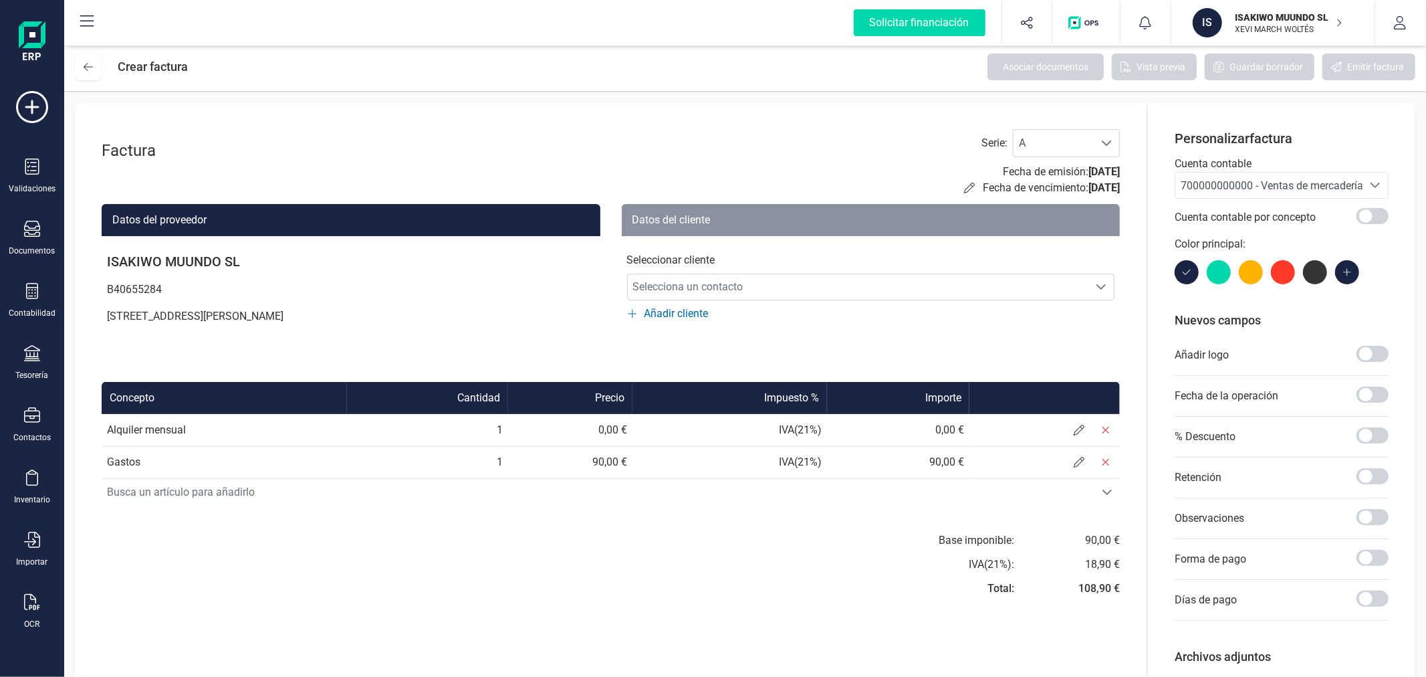
click at [1254, 189] on span "700000000000 - Ventas de mercaderías" at bounding box center [1275, 185] width 188 height 13
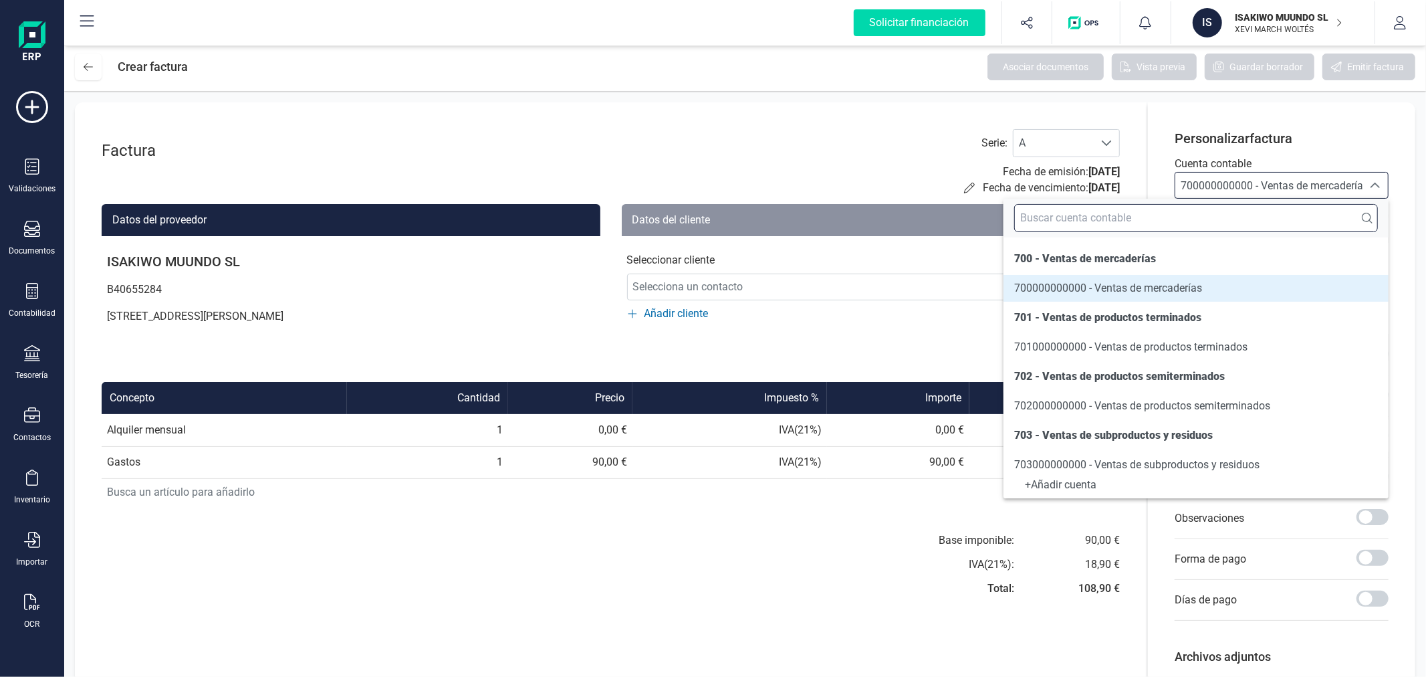
click at [1211, 218] on input "text" at bounding box center [1196, 218] width 364 height 28
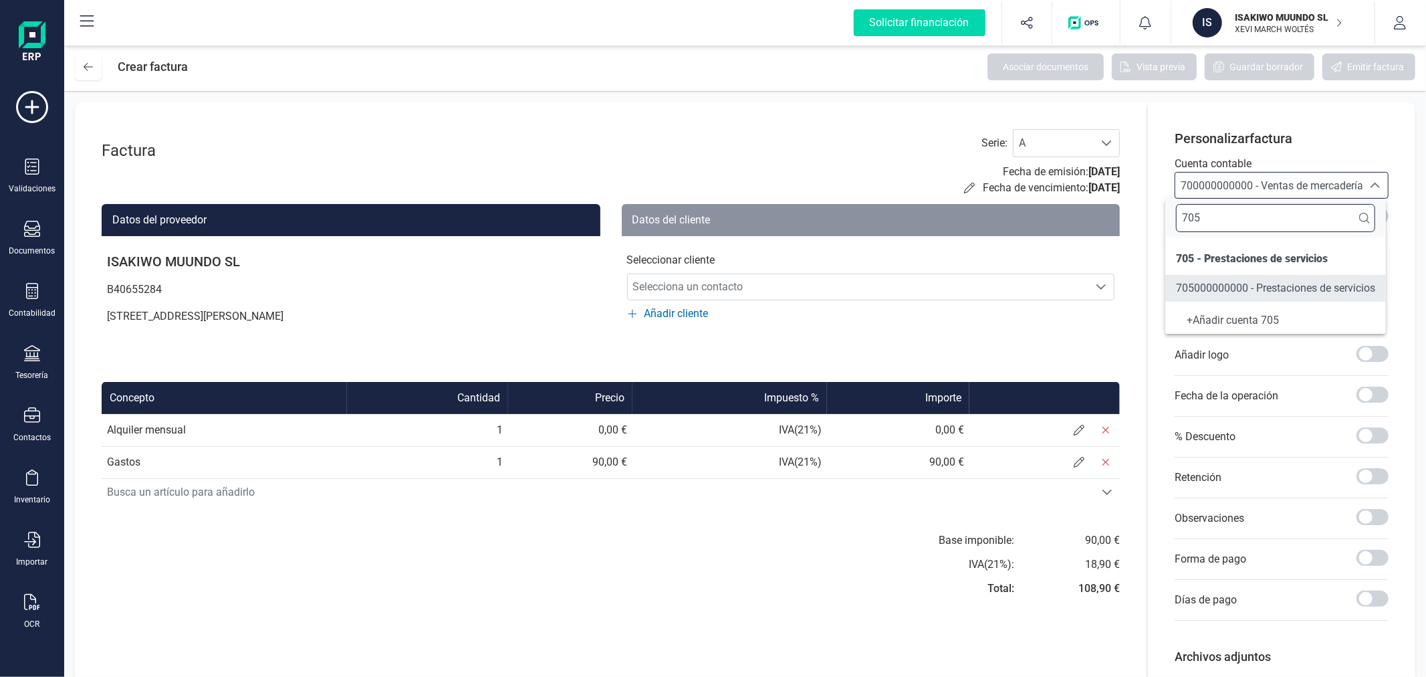
type input "705"
click at [1224, 294] on span "705000000000 - Prestaciones de servicios" at bounding box center [1275, 287] width 199 height 13
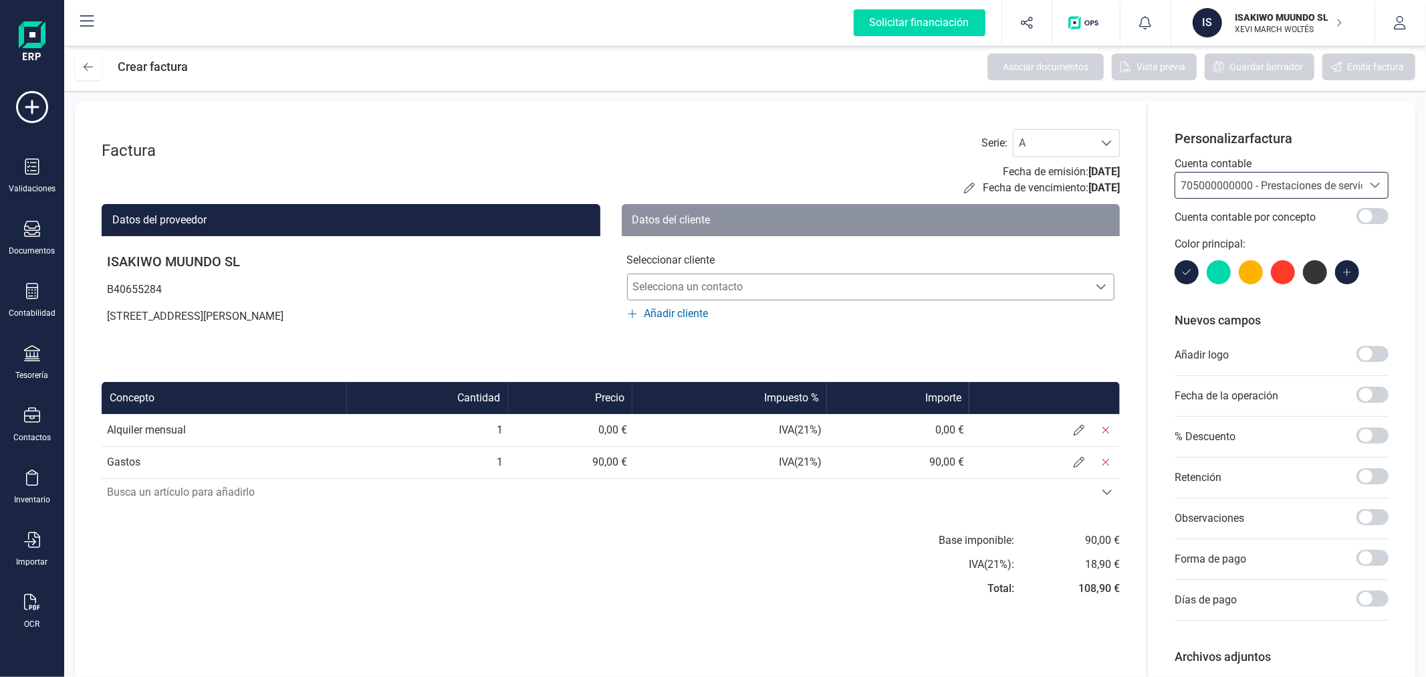
click at [760, 293] on span "Selecciona un contacto" at bounding box center [858, 286] width 461 height 27
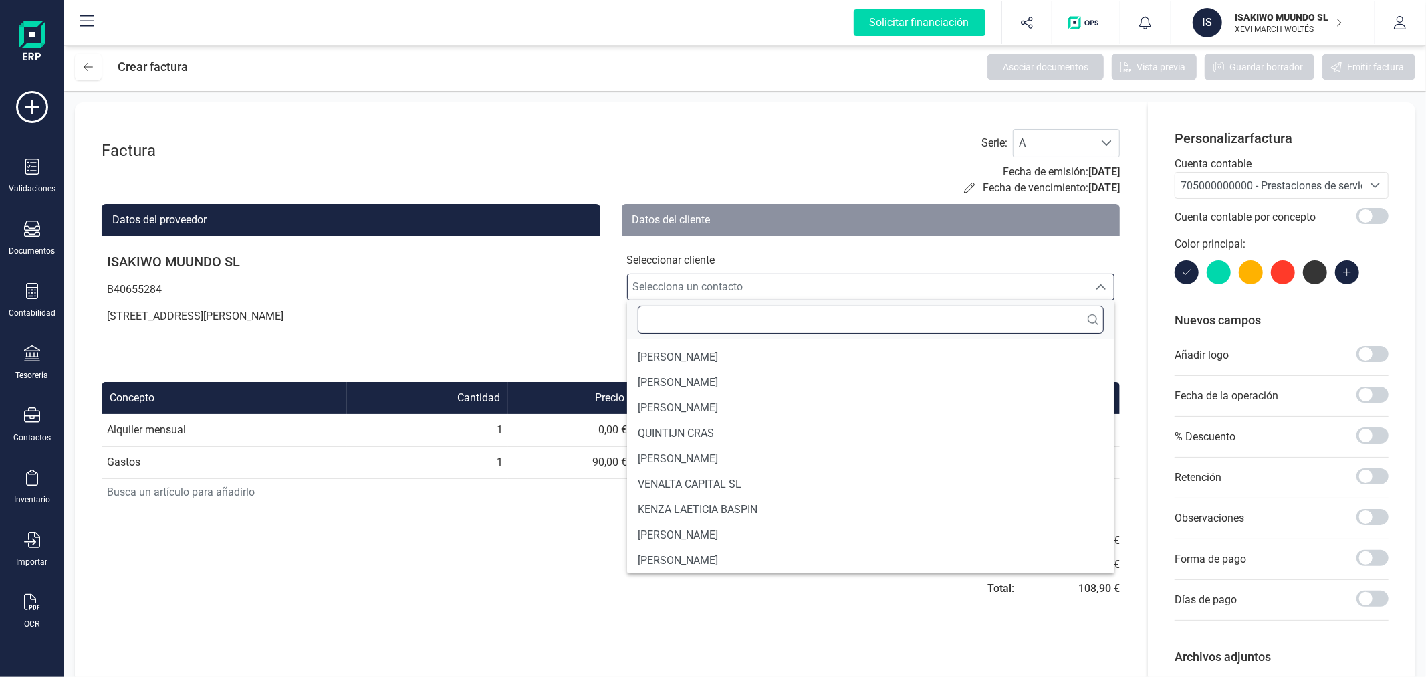
click at [735, 310] on input "text" at bounding box center [871, 320] width 467 height 28
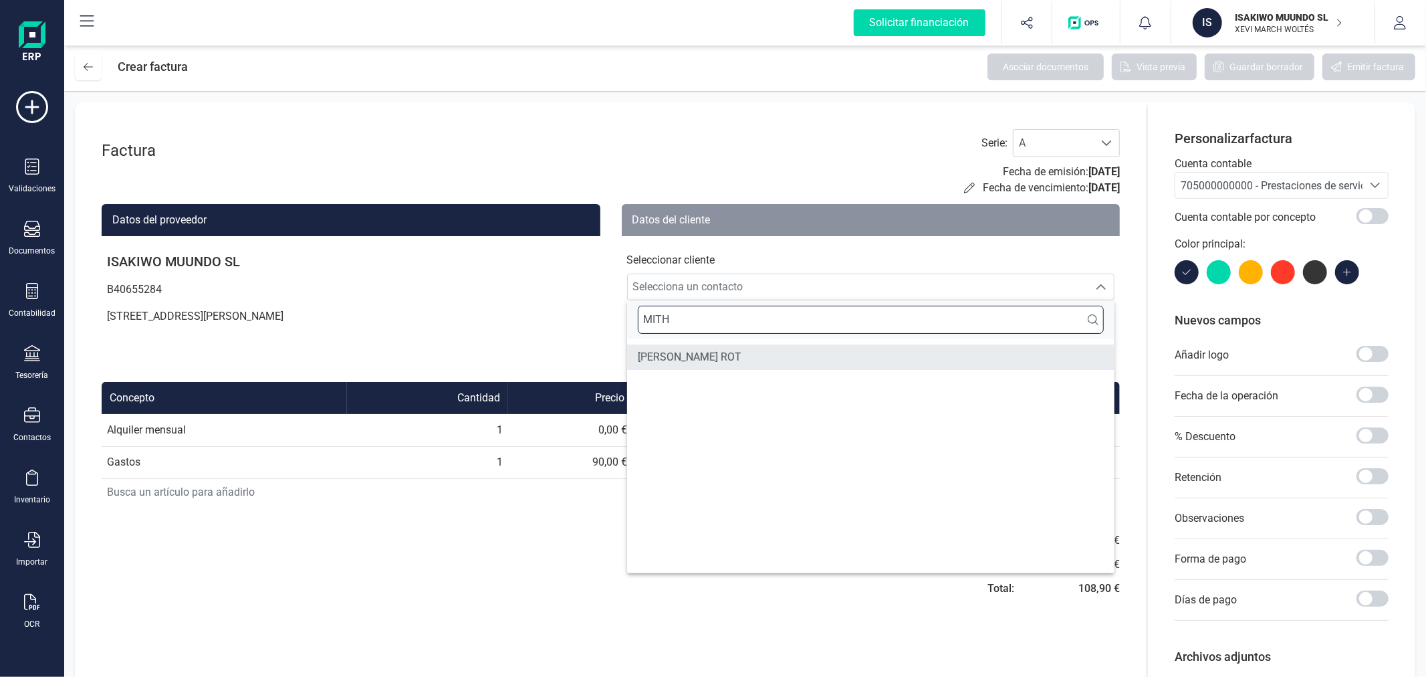
type input "MITH"
click at [719, 358] on span "[PERSON_NAME] ROT" at bounding box center [690, 357] width 104 height 16
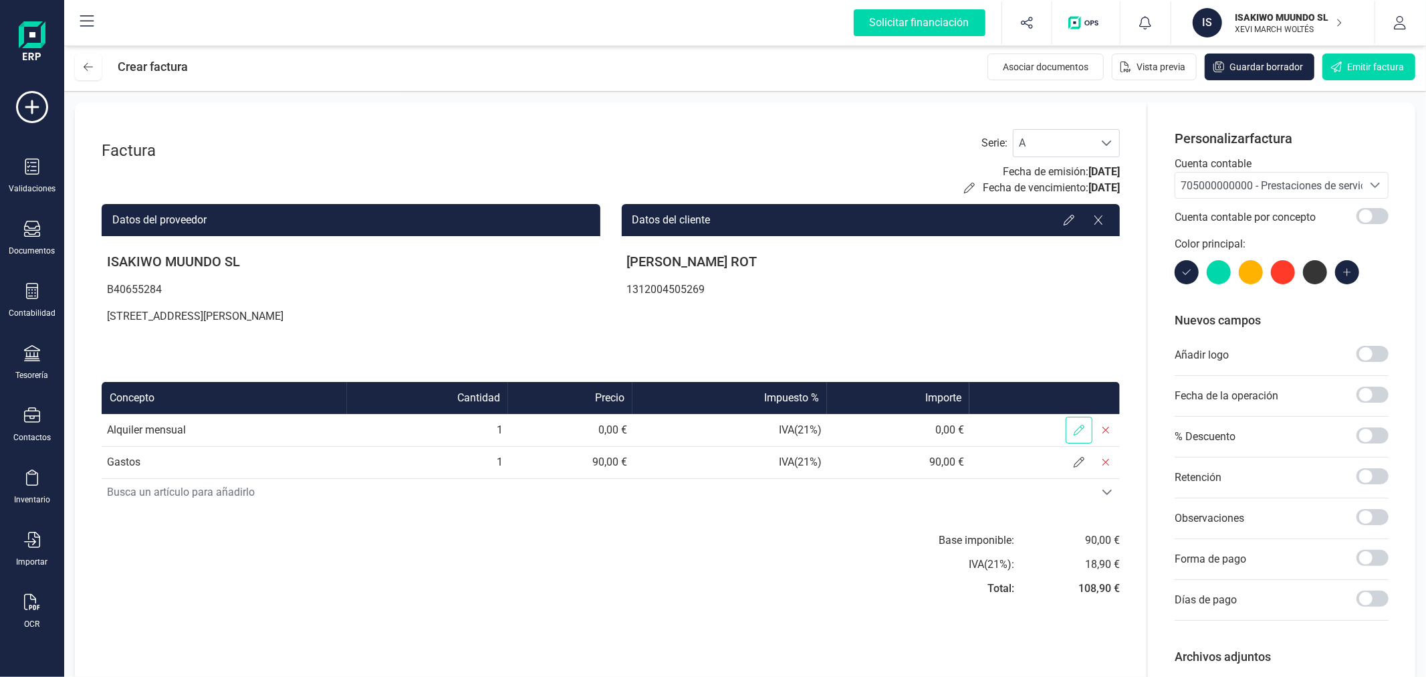
click at [1080, 426] on icon at bounding box center [1079, 430] width 11 height 11
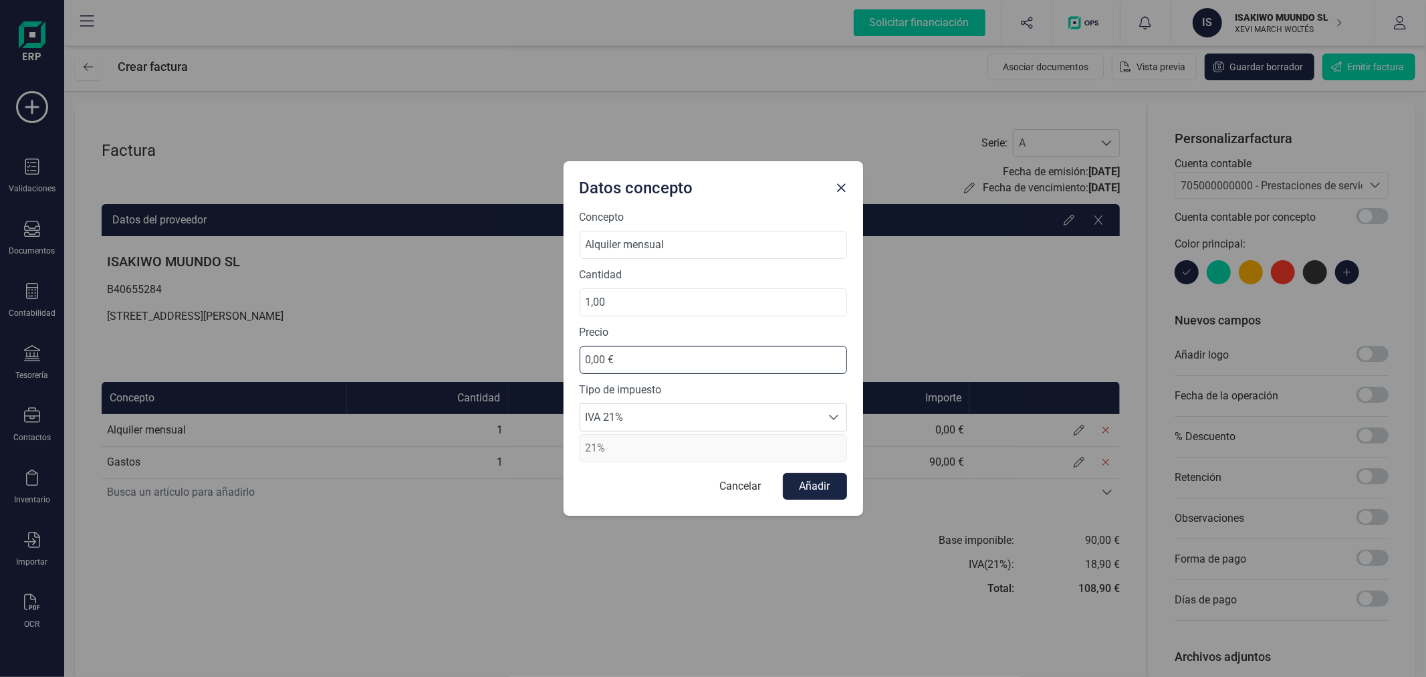
drag, startPoint x: 632, startPoint y: 349, endPoint x: 563, endPoint y: 357, distance: 69.3
click at [564, 357] on div "Concepto Alquiler mensual Cantidad 1,00 Precio 0,00 € Tipo de impuesto IVA 21% …" at bounding box center [714, 362] width 300 height 306
type input "390,00 €"
click at [652, 418] on span "IVA 21%" at bounding box center [700, 417] width 241 height 27
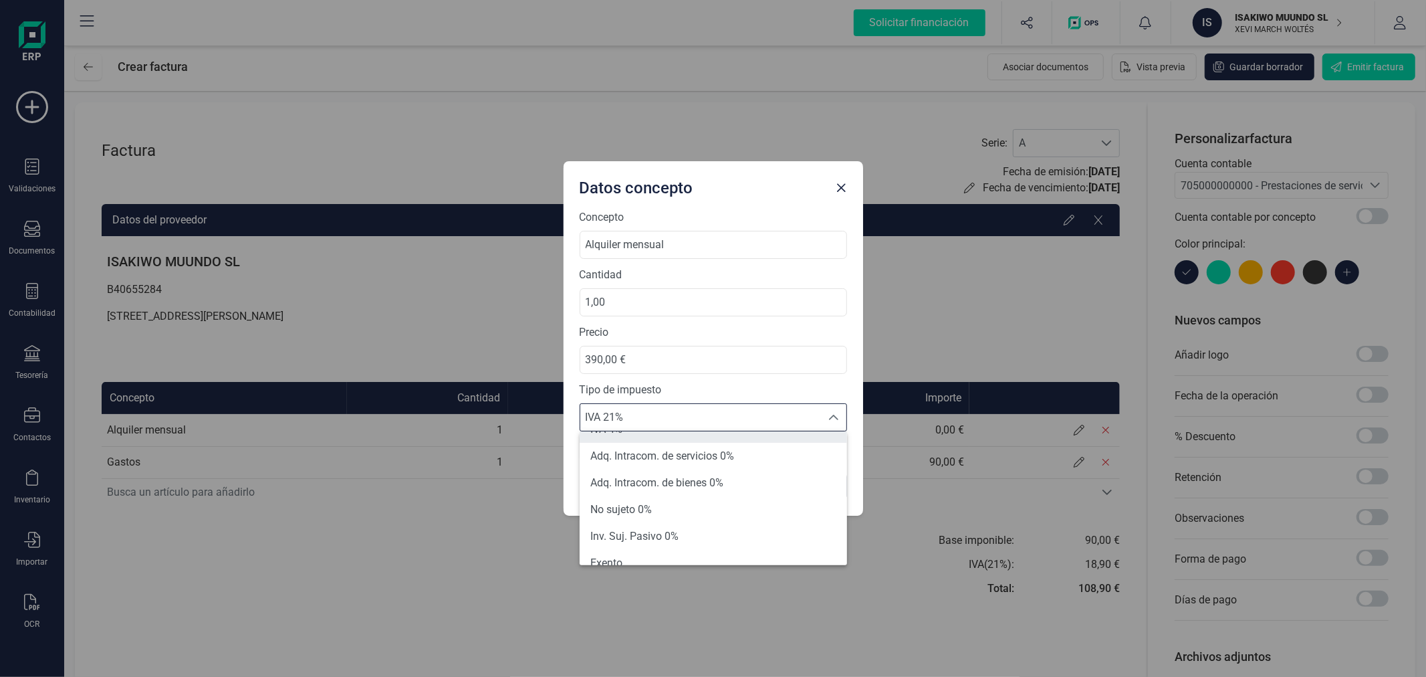
scroll to position [148, 0]
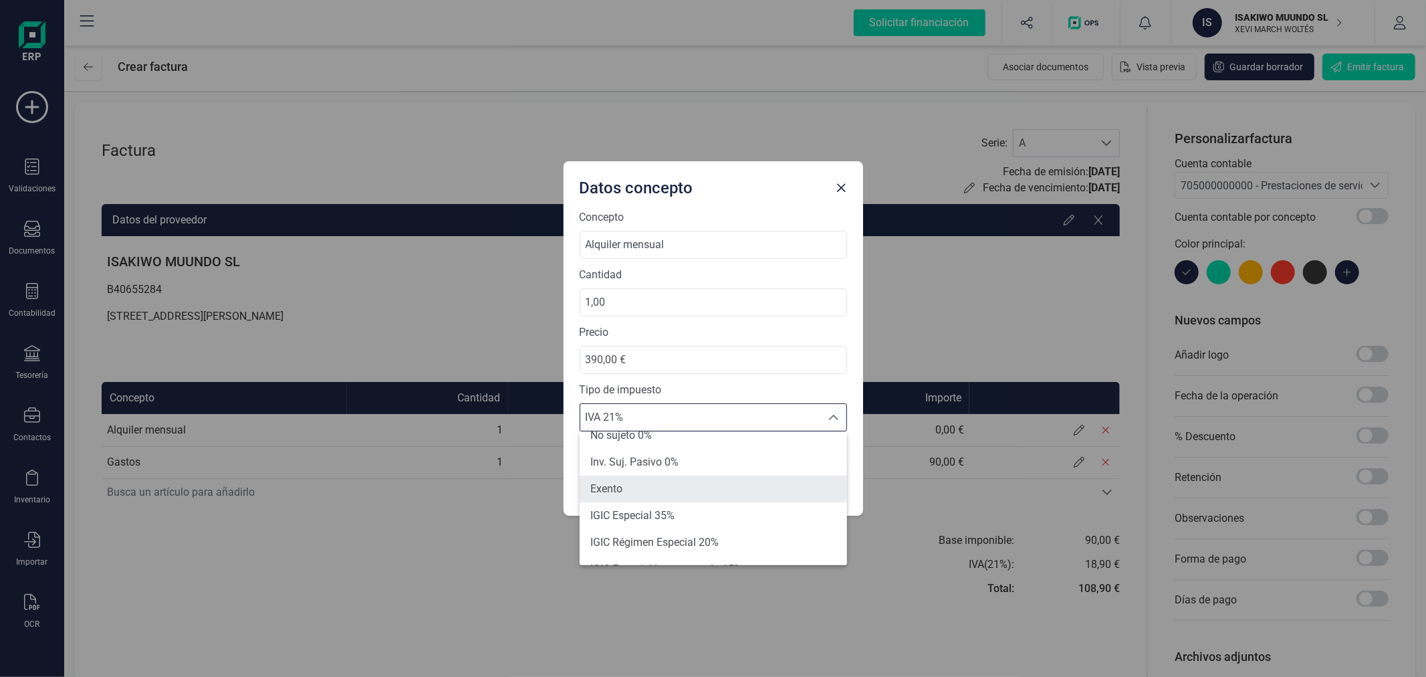
click at [659, 488] on li "Exento" at bounding box center [713, 488] width 267 height 27
type input "0%"
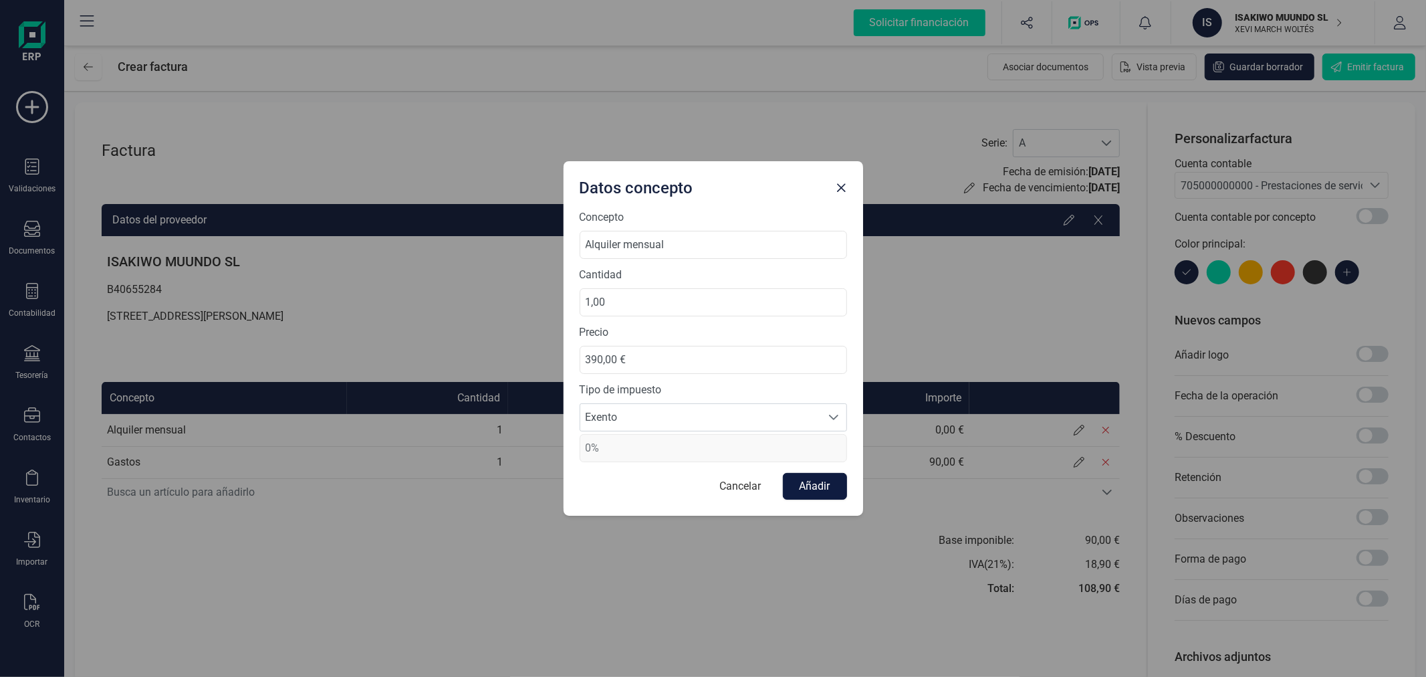
click at [834, 491] on button "Añadir" at bounding box center [815, 486] width 64 height 27
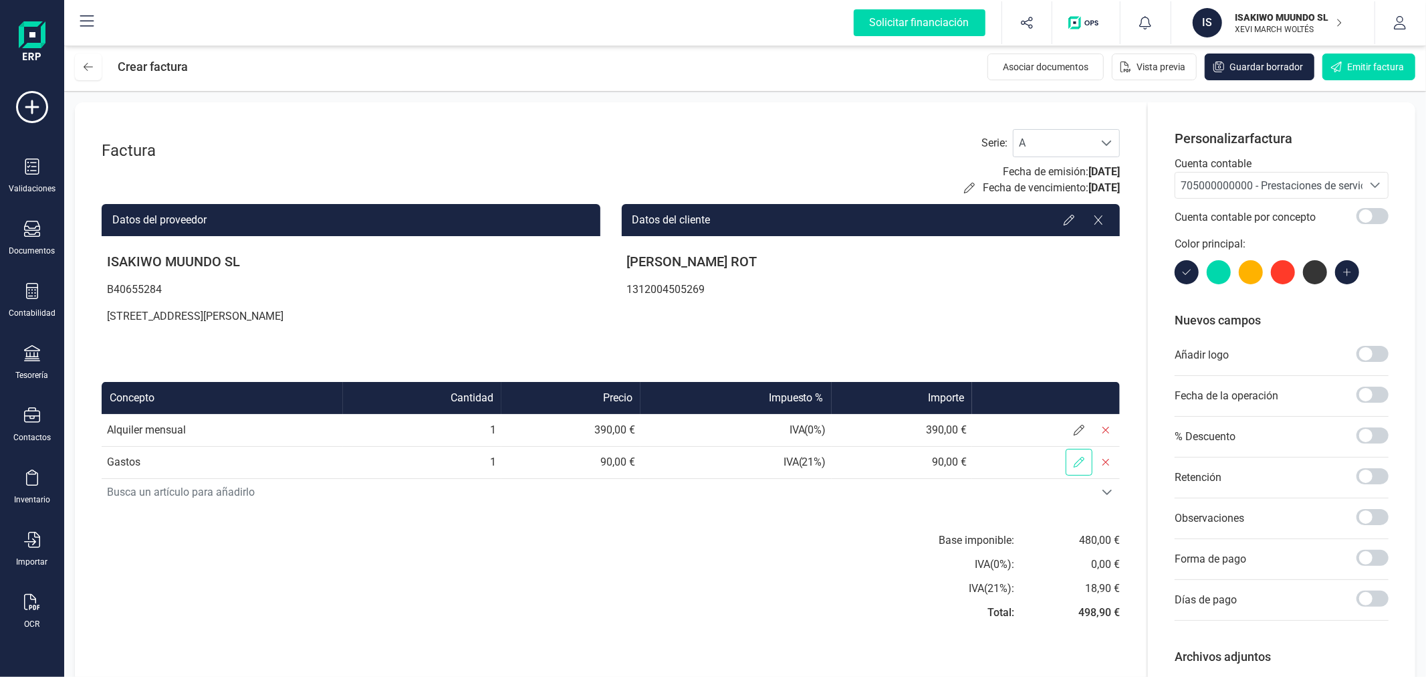
click at [1084, 457] on icon at bounding box center [1079, 462] width 11 height 11
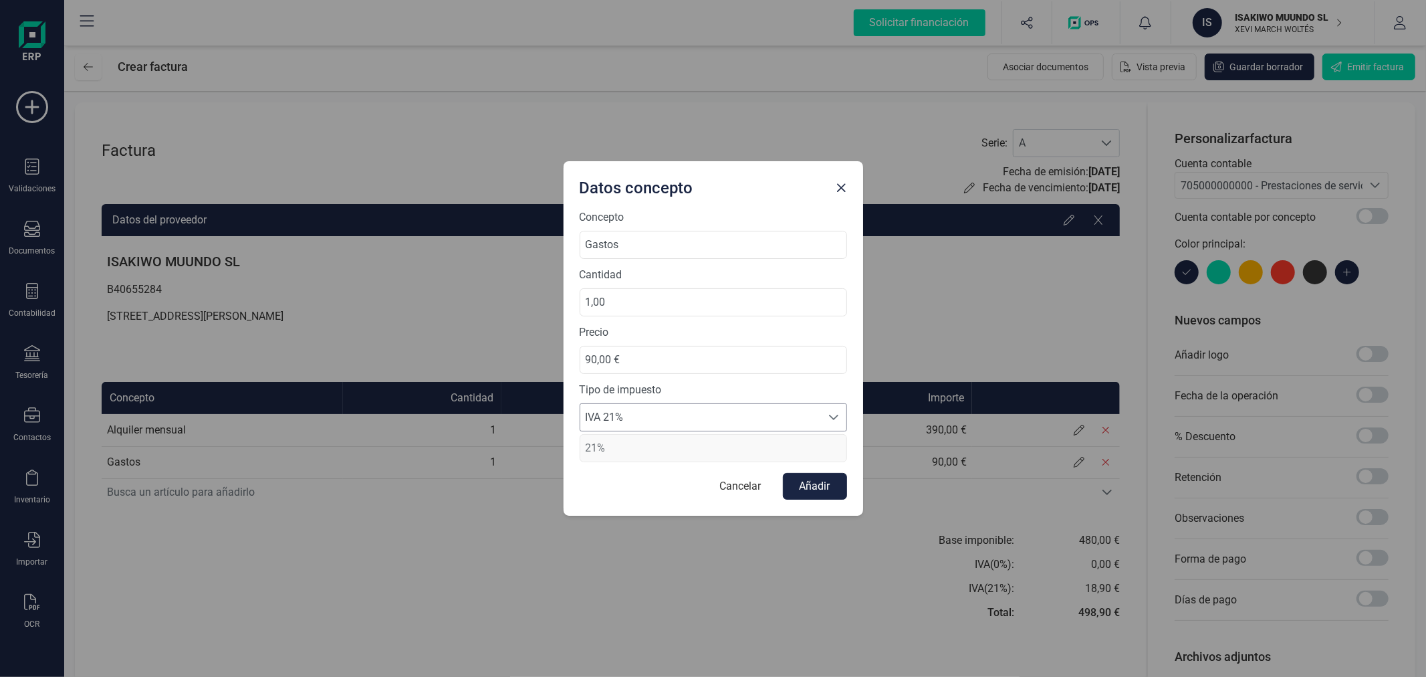
click at [747, 417] on span "IVA 21%" at bounding box center [700, 417] width 241 height 27
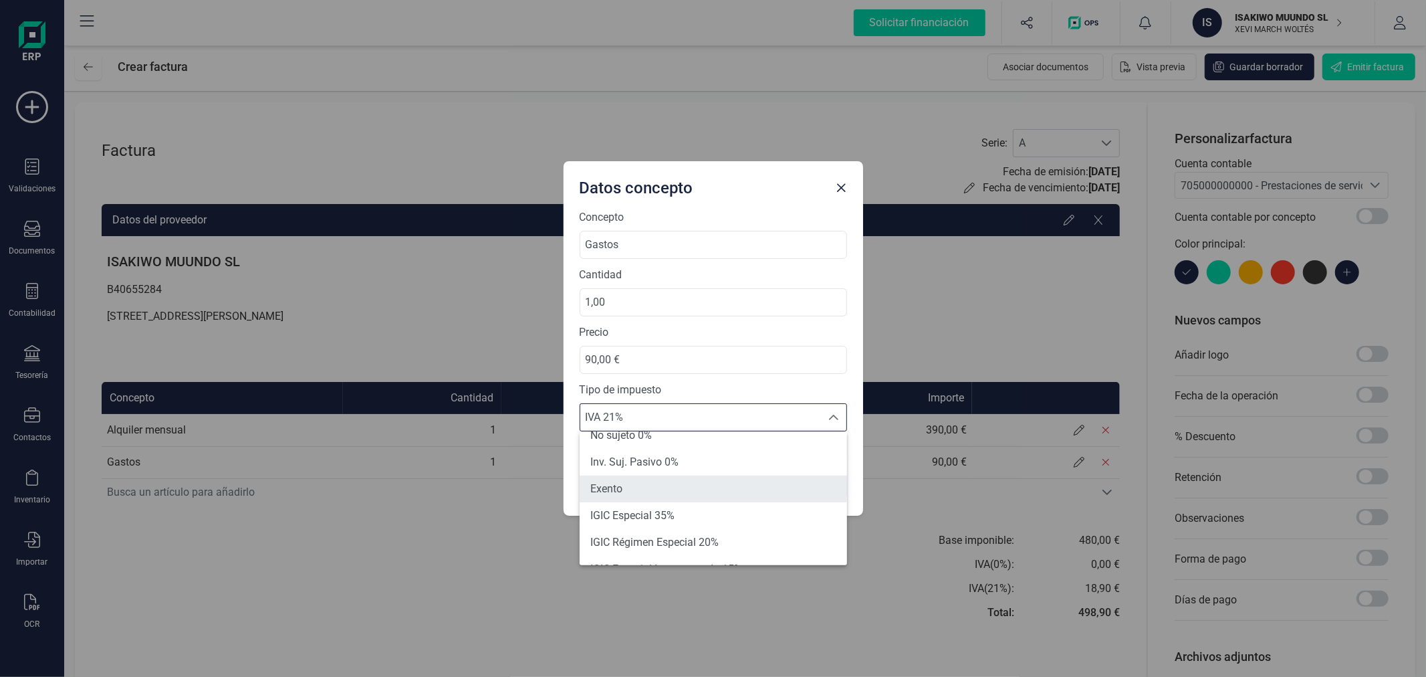
click at [659, 486] on li "Exento" at bounding box center [713, 488] width 267 height 27
type input "0%"
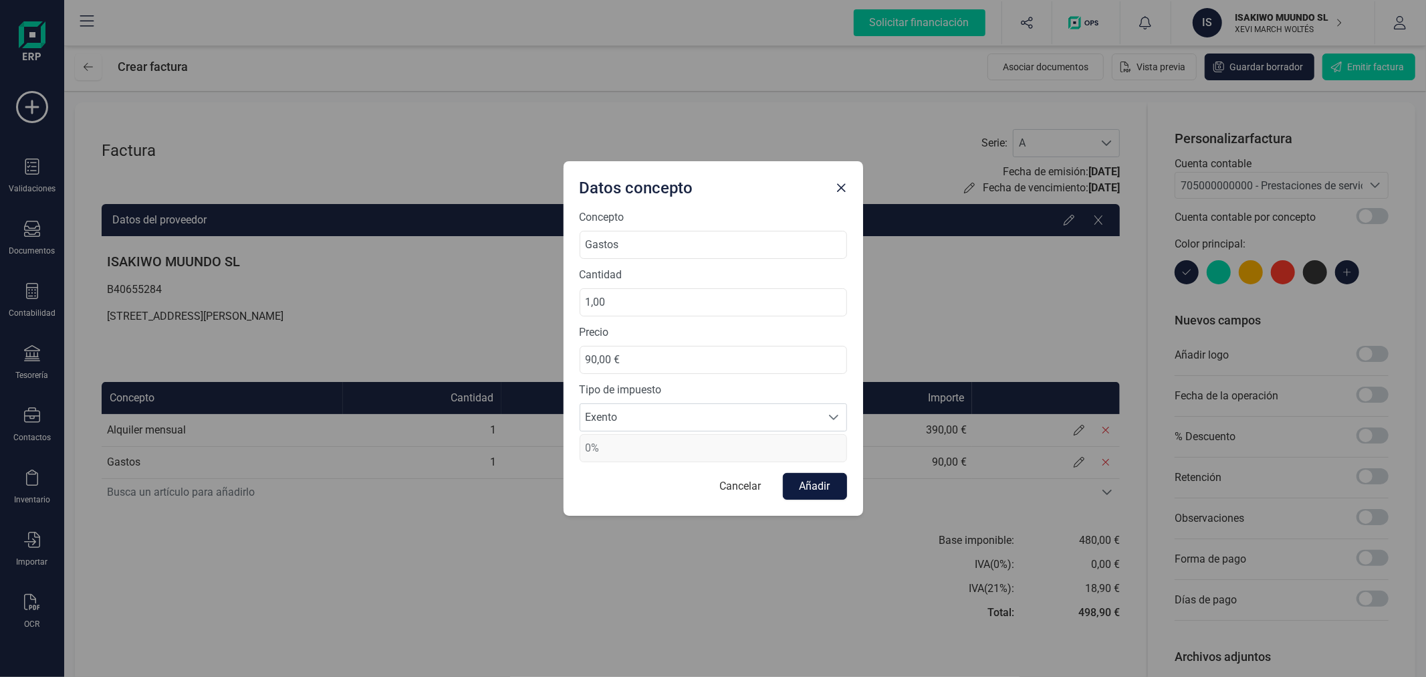
click at [812, 481] on button "Añadir" at bounding box center [815, 486] width 64 height 27
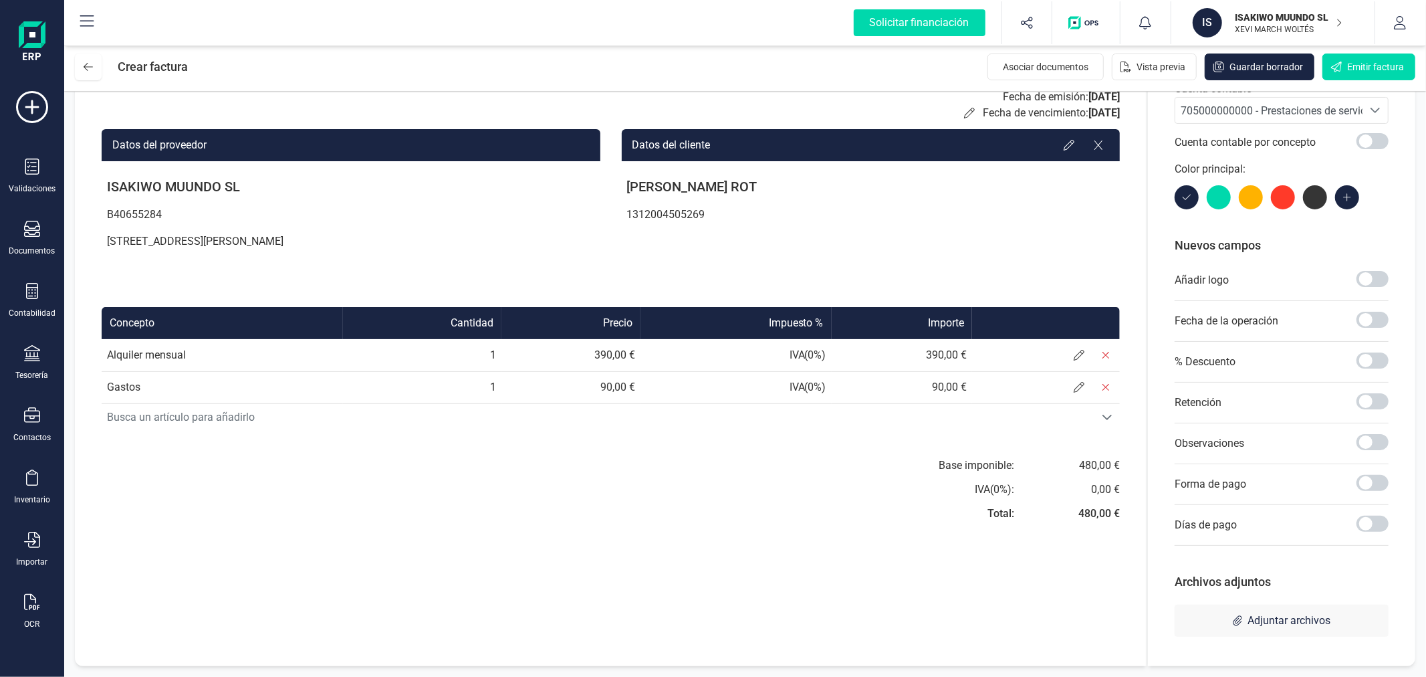
scroll to position [0, 0]
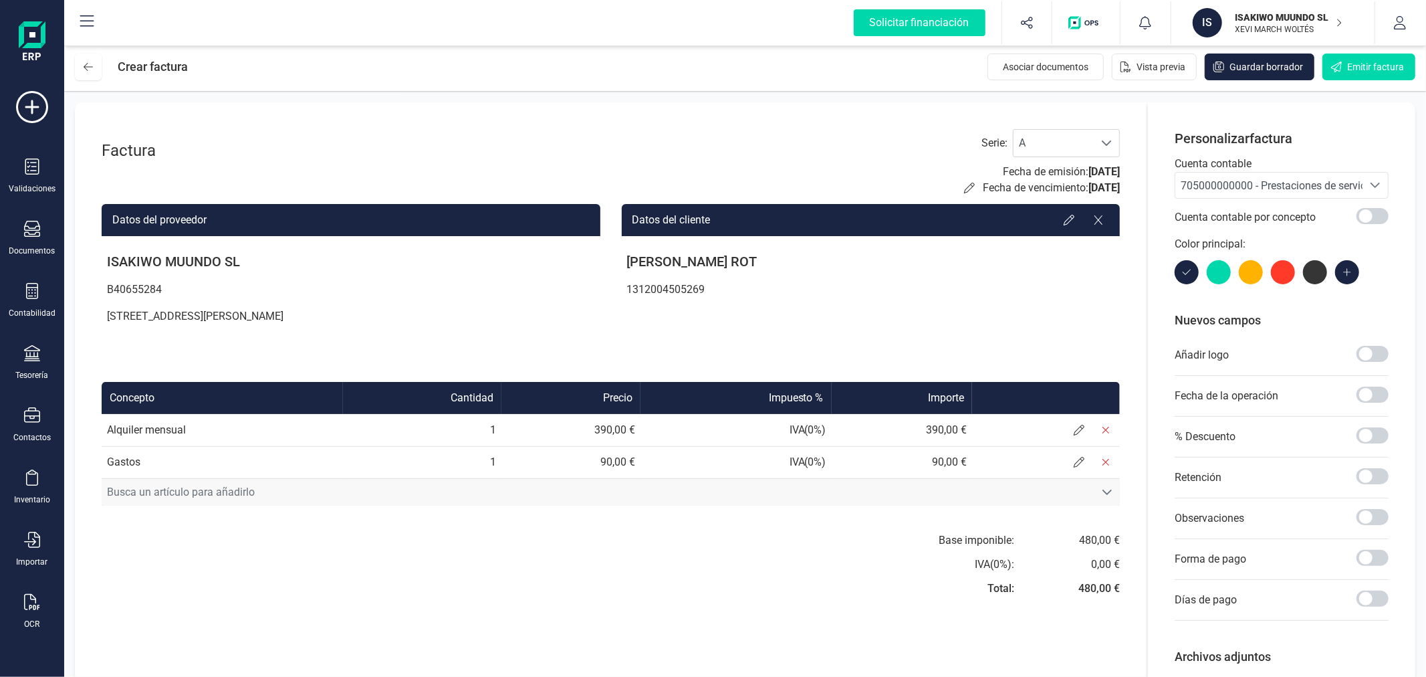
click at [1106, 491] on icon "Busca un artículo para añadirlo" at bounding box center [1107, 492] width 11 height 11
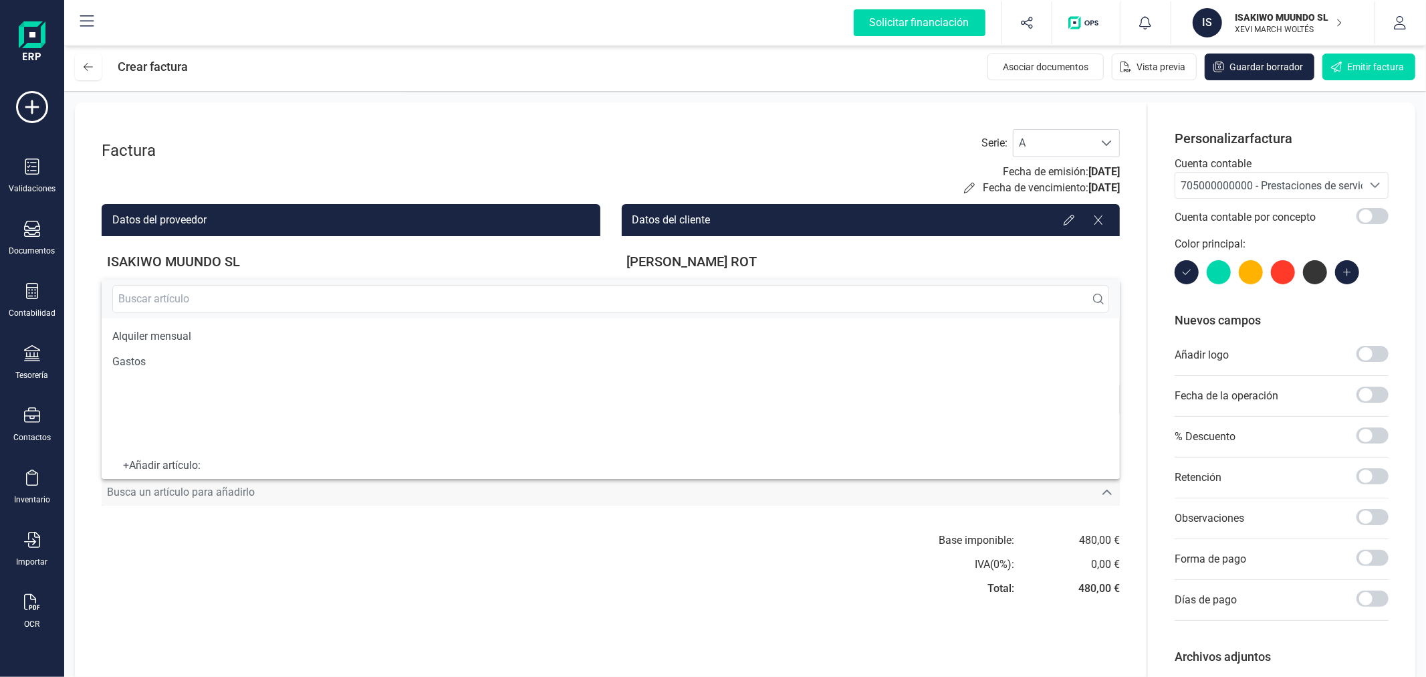
click at [1106, 491] on icon "Busca un artículo para añadirlo" at bounding box center [1106, 491] width 9 height 5
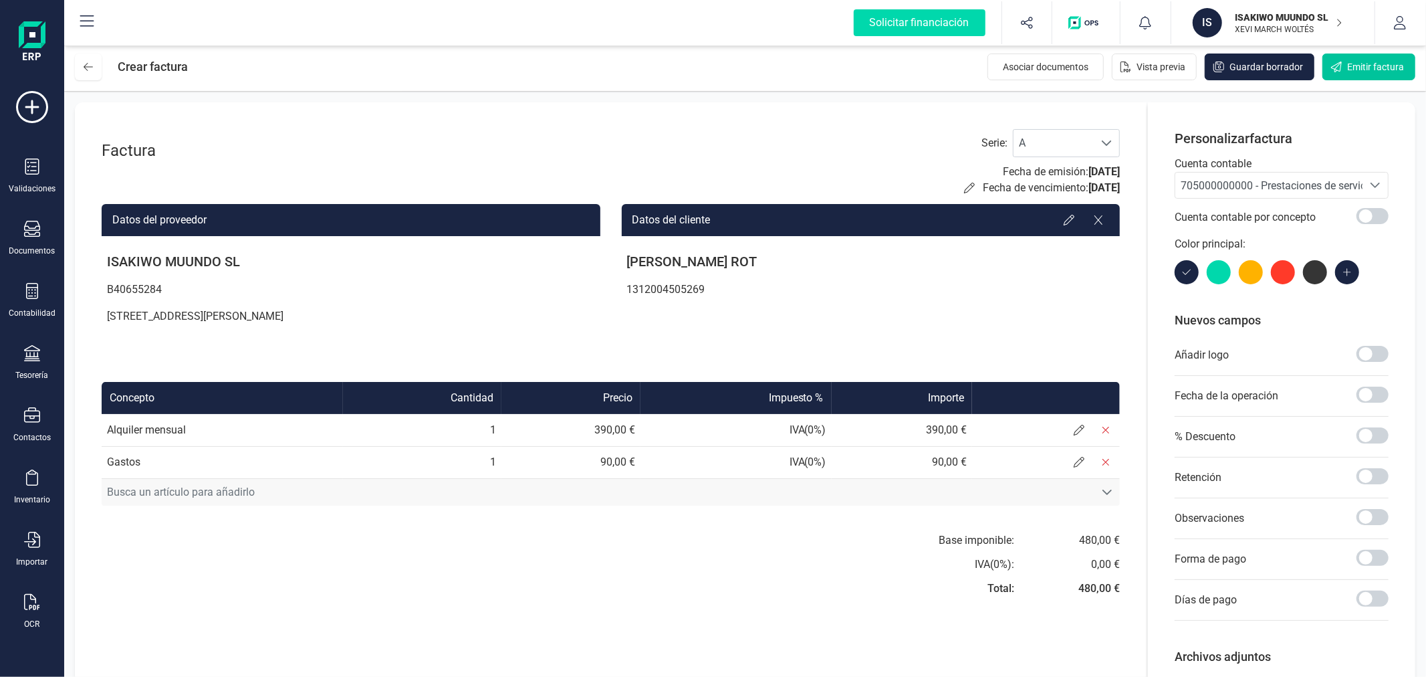
click at [1348, 72] on span "Emitir factura" at bounding box center [1375, 66] width 57 height 13
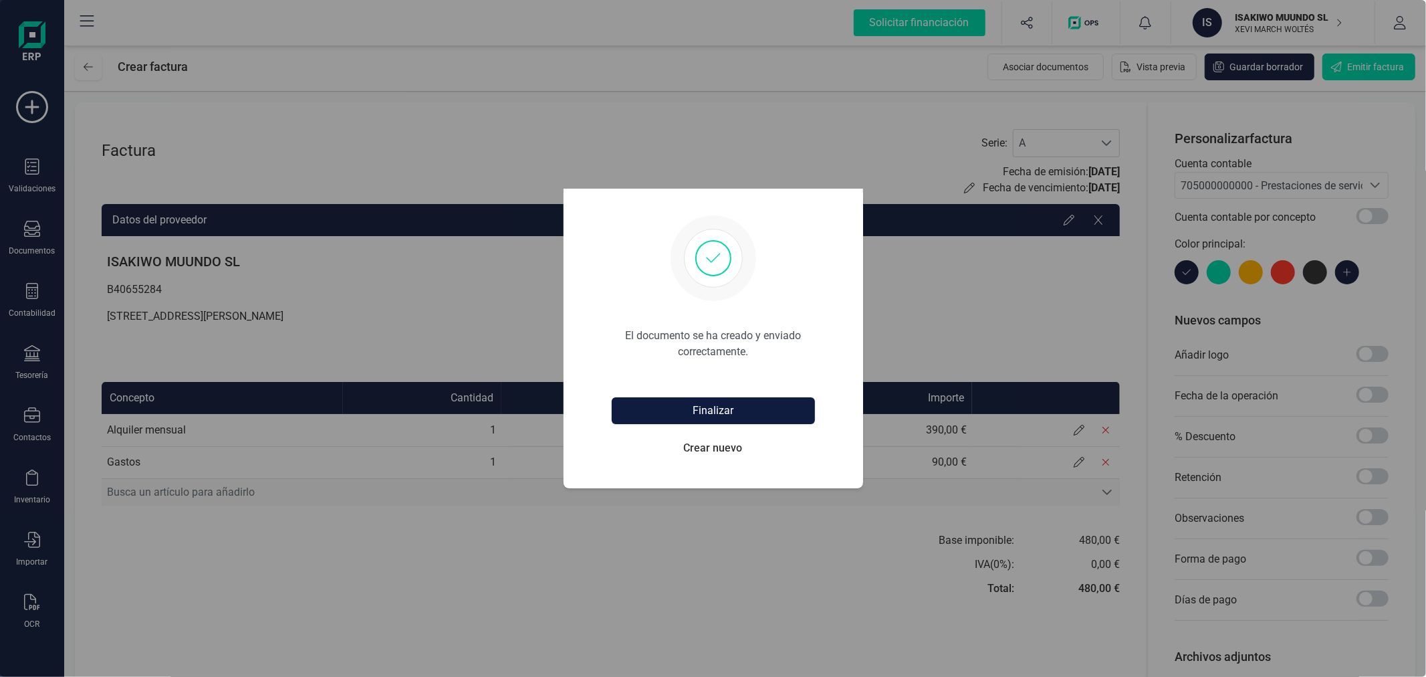
click at [698, 406] on button "Finalizar" at bounding box center [713, 410] width 203 height 27
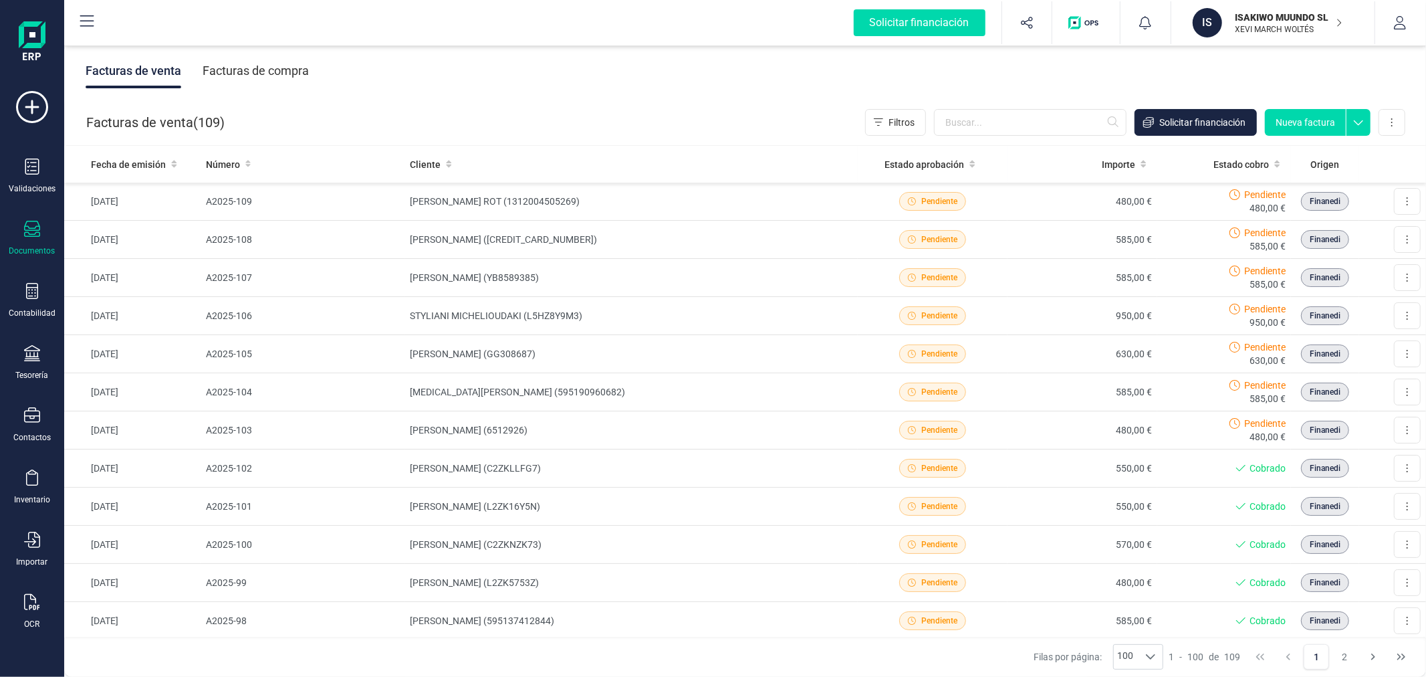
click at [1313, 121] on button "Nueva factura" at bounding box center [1305, 122] width 81 height 27
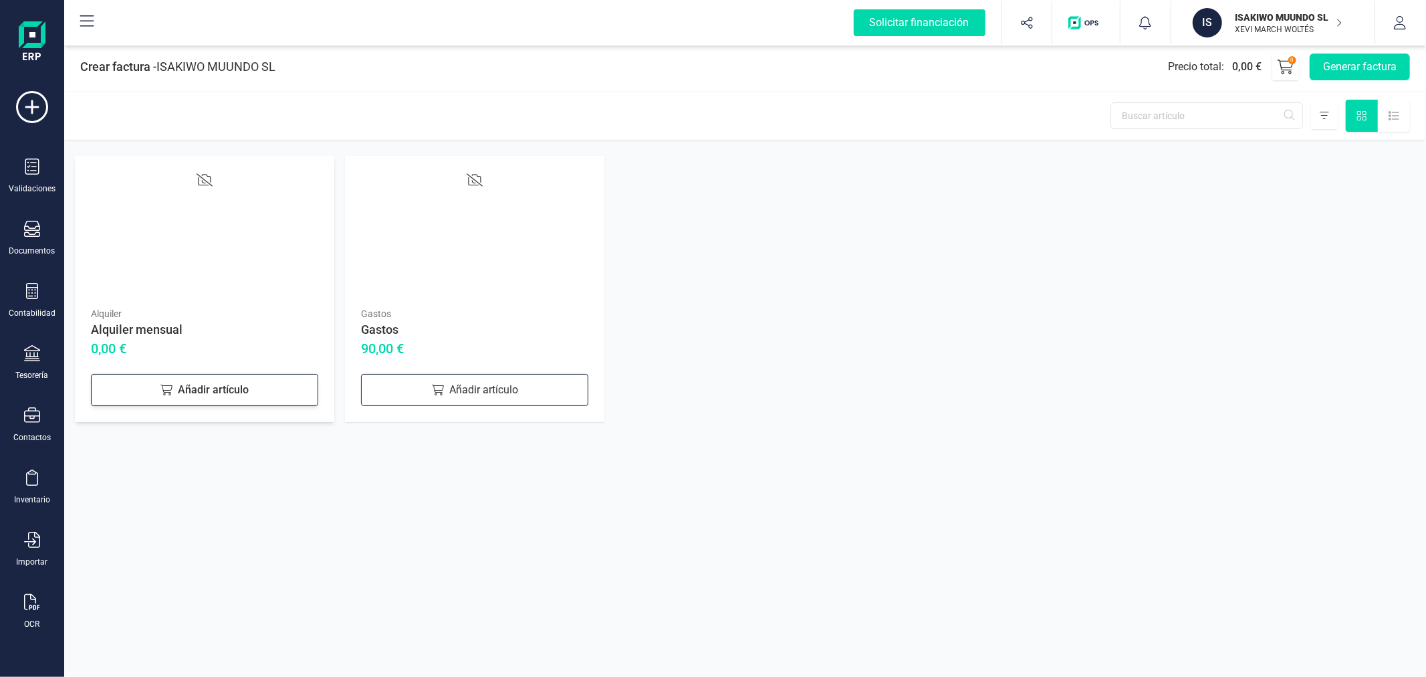
click at [193, 384] on div "Añadir artículo" at bounding box center [204, 390] width 227 height 32
click at [468, 386] on div "Añadir artículo" at bounding box center [474, 390] width 227 height 32
click at [1351, 62] on button "Generar factura" at bounding box center [1360, 66] width 100 height 27
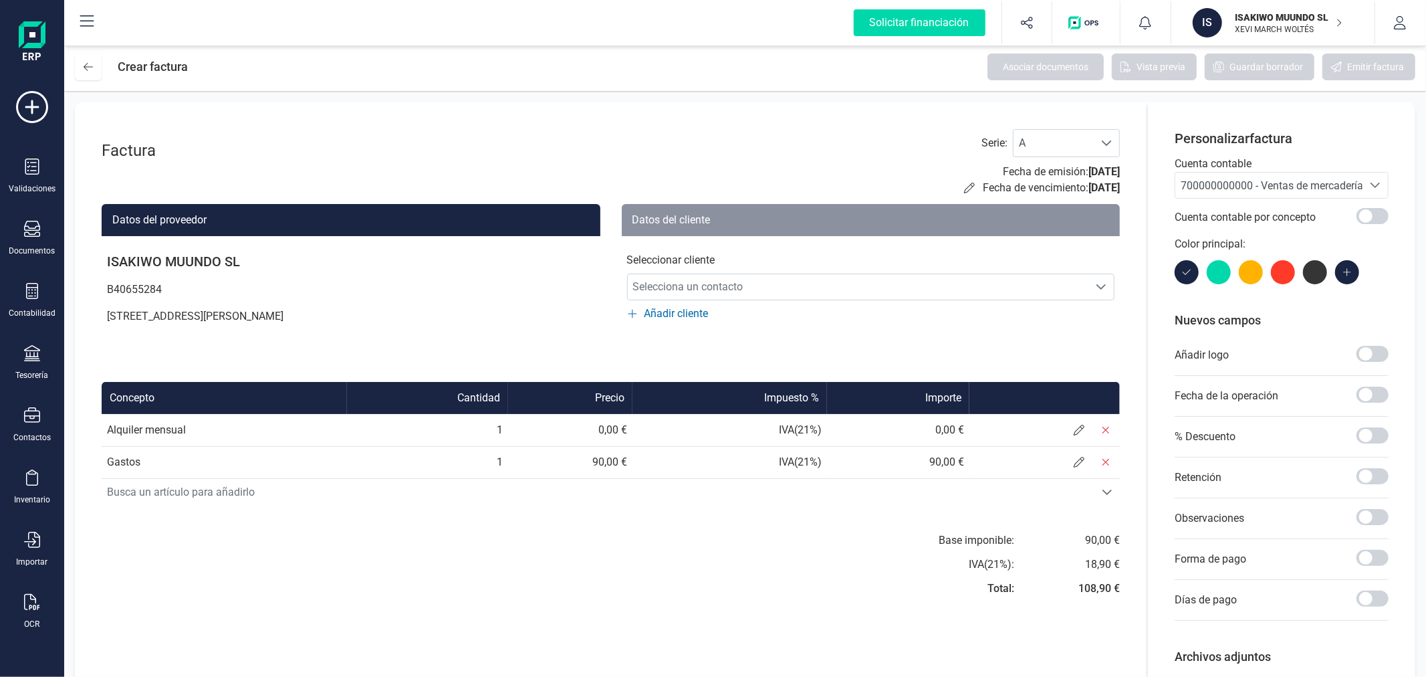
click at [1231, 172] on span "700000000000 - Ventas de mercaderías" at bounding box center [1268, 184] width 187 height 25
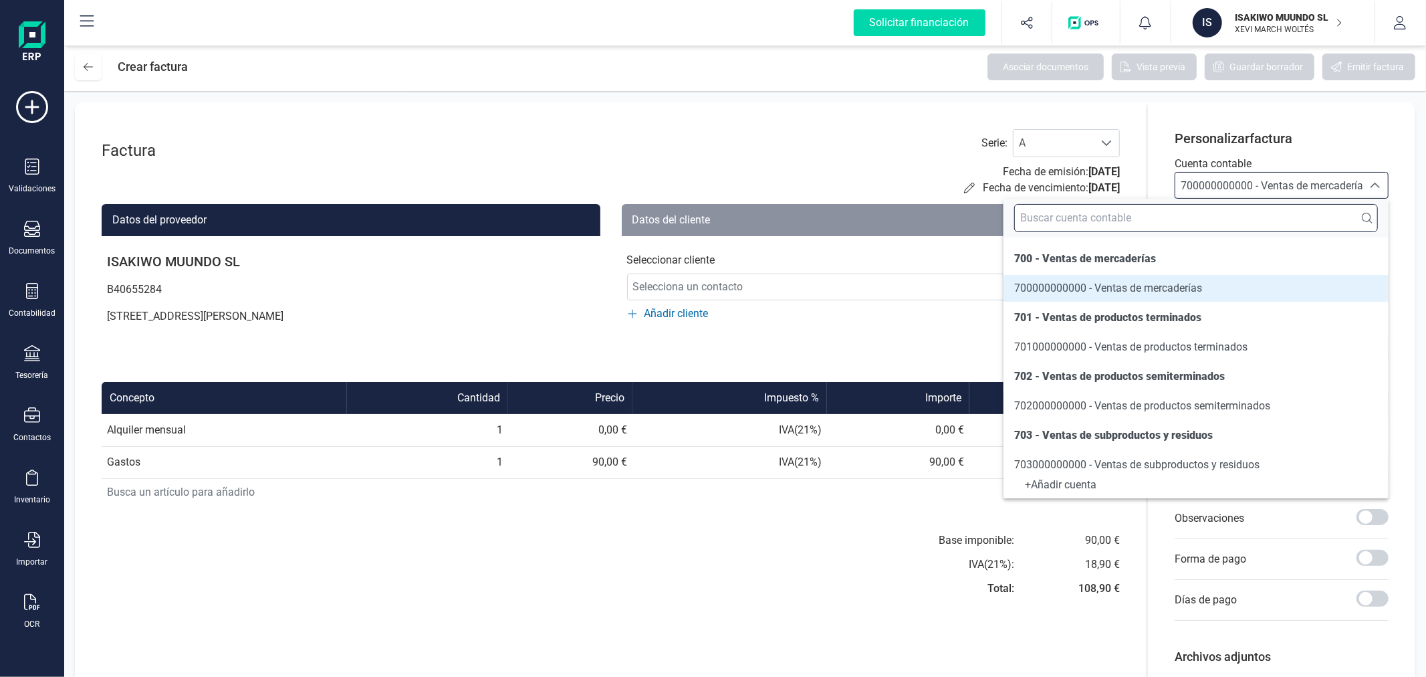
click at [1223, 215] on input "text" at bounding box center [1196, 218] width 364 height 28
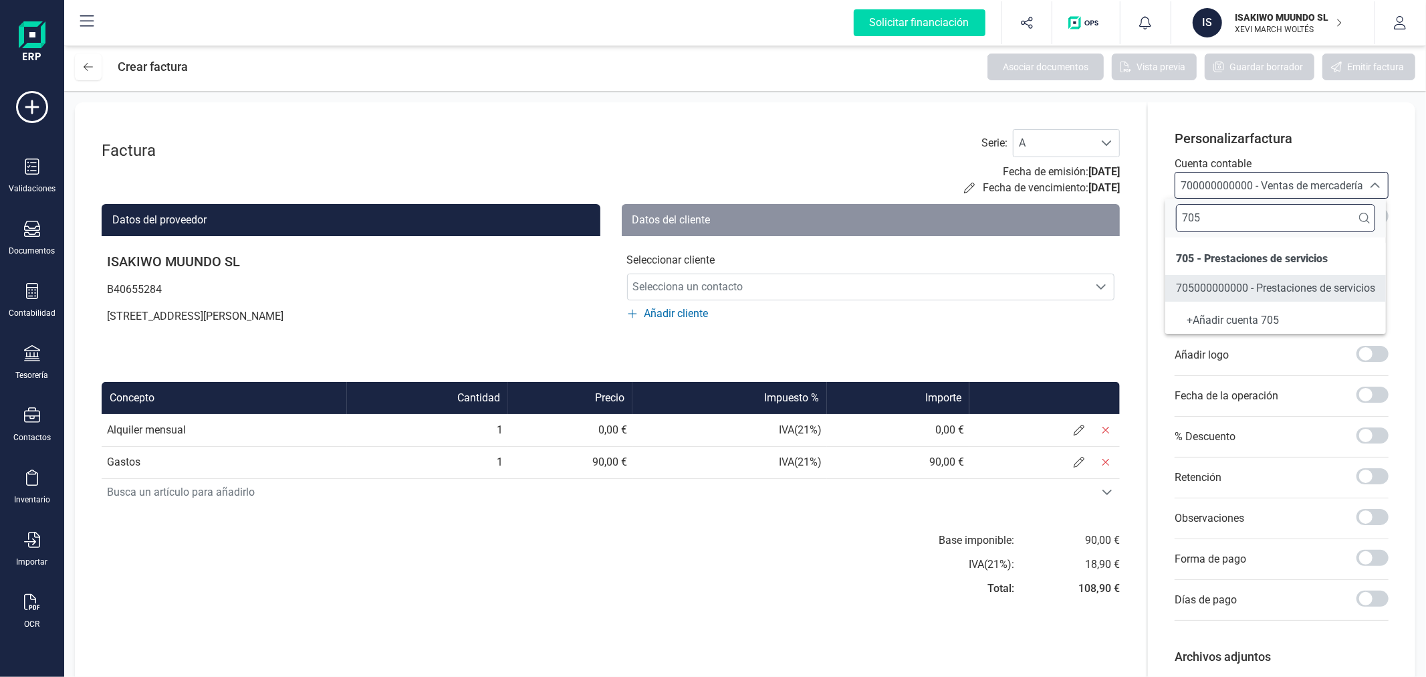
type input "705"
click at [1235, 281] on span "705000000000 - Prestaciones de servicios" at bounding box center [1275, 287] width 199 height 13
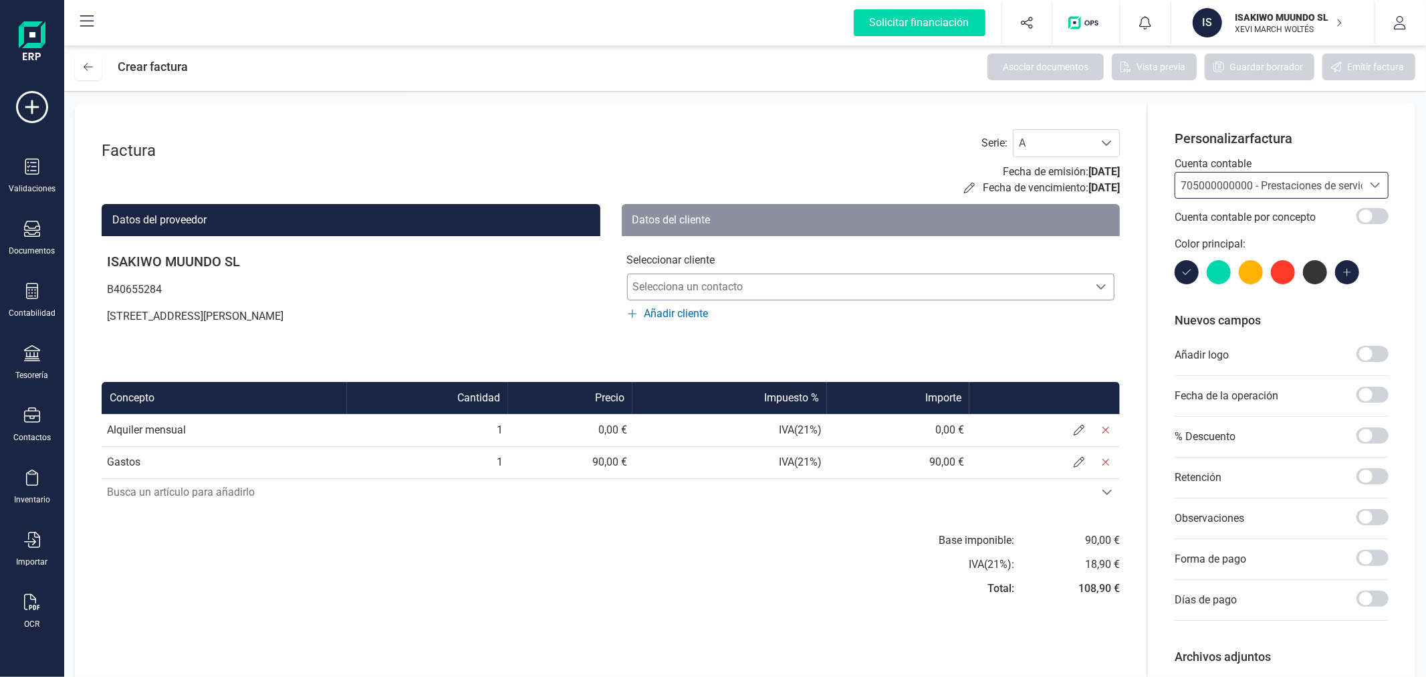
click at [764, 285] on span "Selecciona un contacto" at bounding box center [858, 286] width 461 height 27
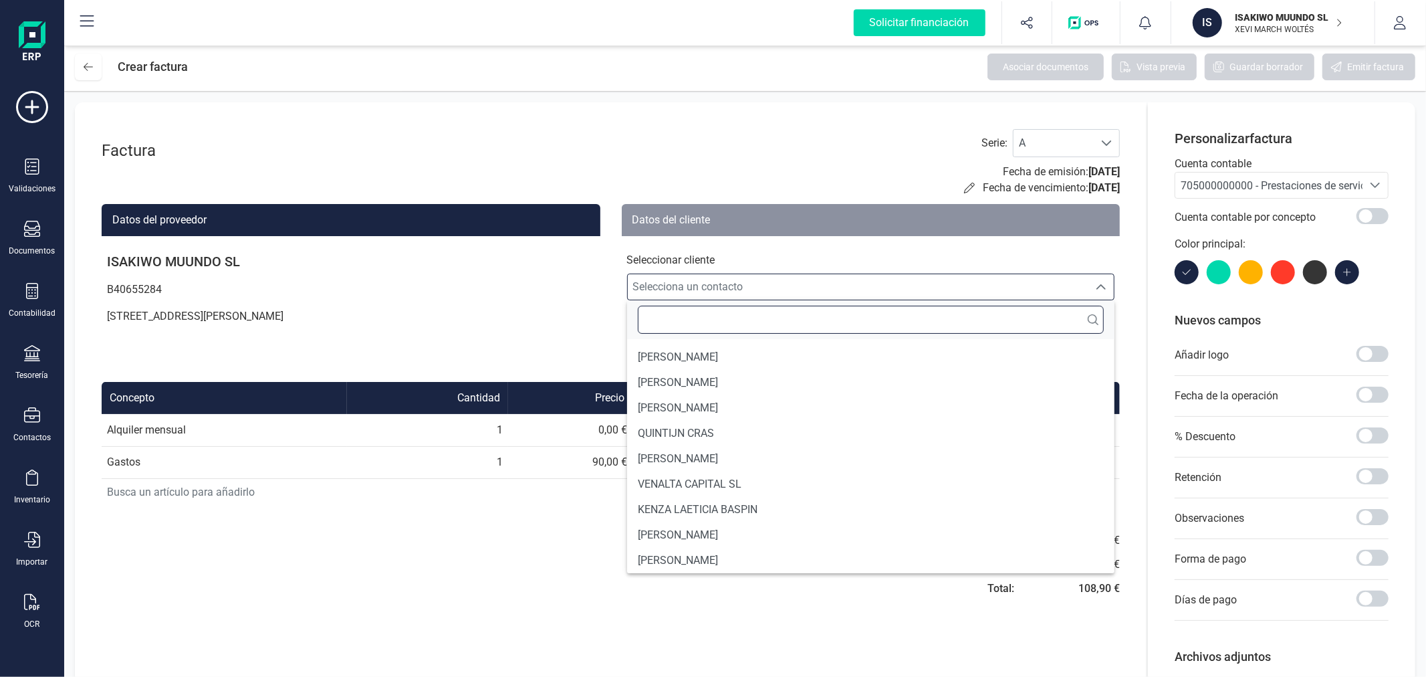
click at [716, 322] on input "text" at bounding box center [871, 320] width 467 height 28
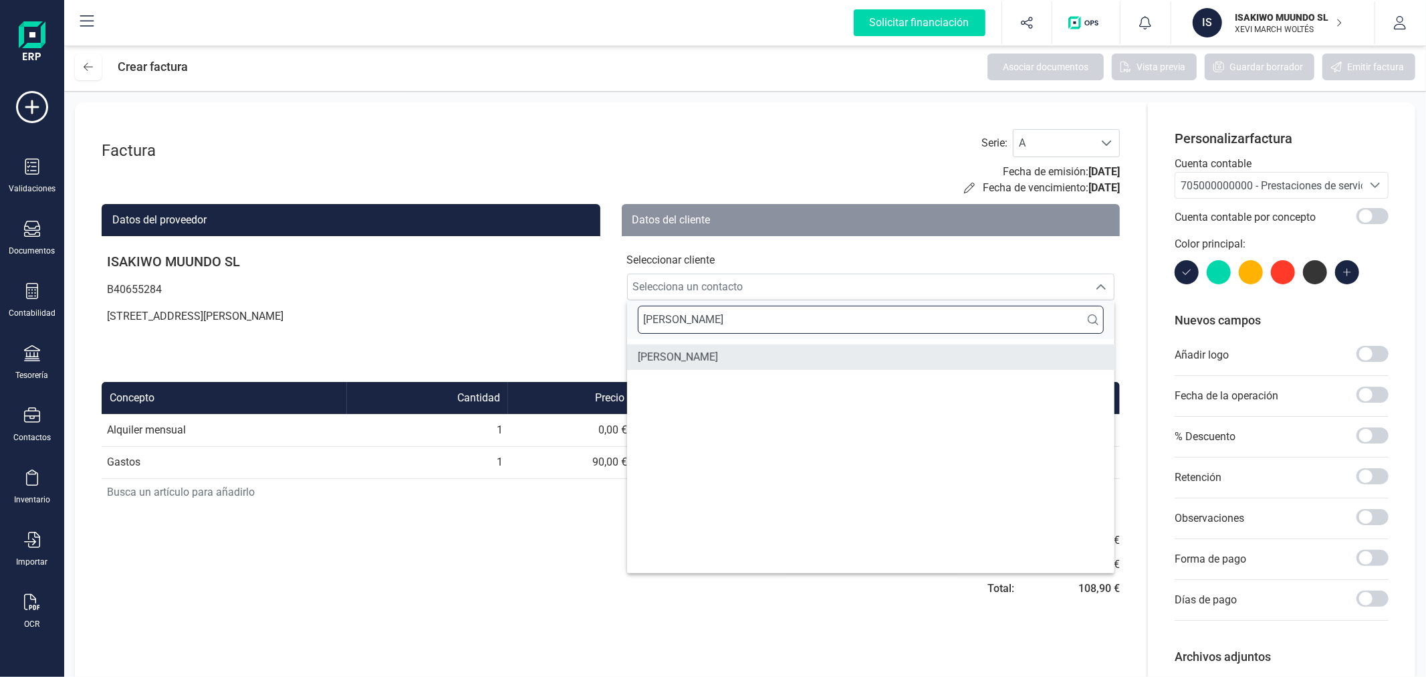
type input "[PERSON_NAME]"
click at [731, 348] on li "[PERSON_NAME]" at bounding box center [871, 356] width 488 height 25
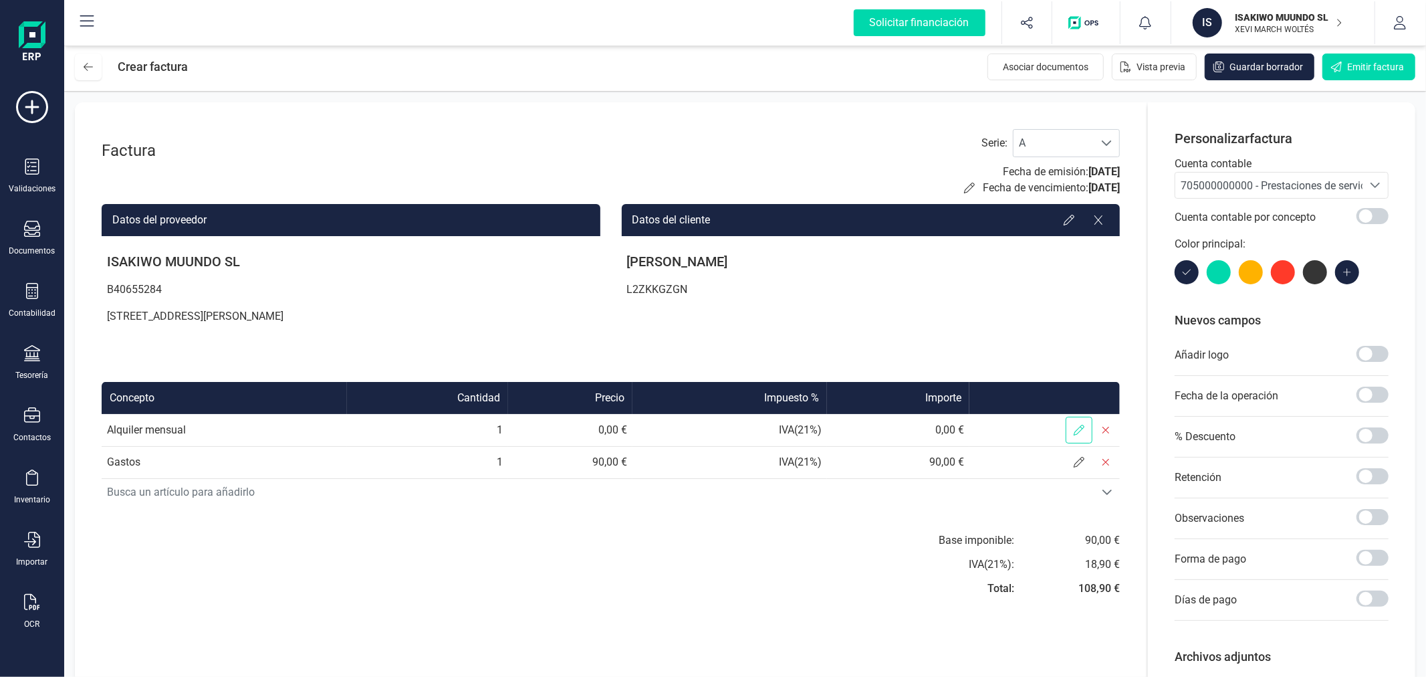
click at [1070, 430] on span at bounding box center [1079, 430] width 27 height 27
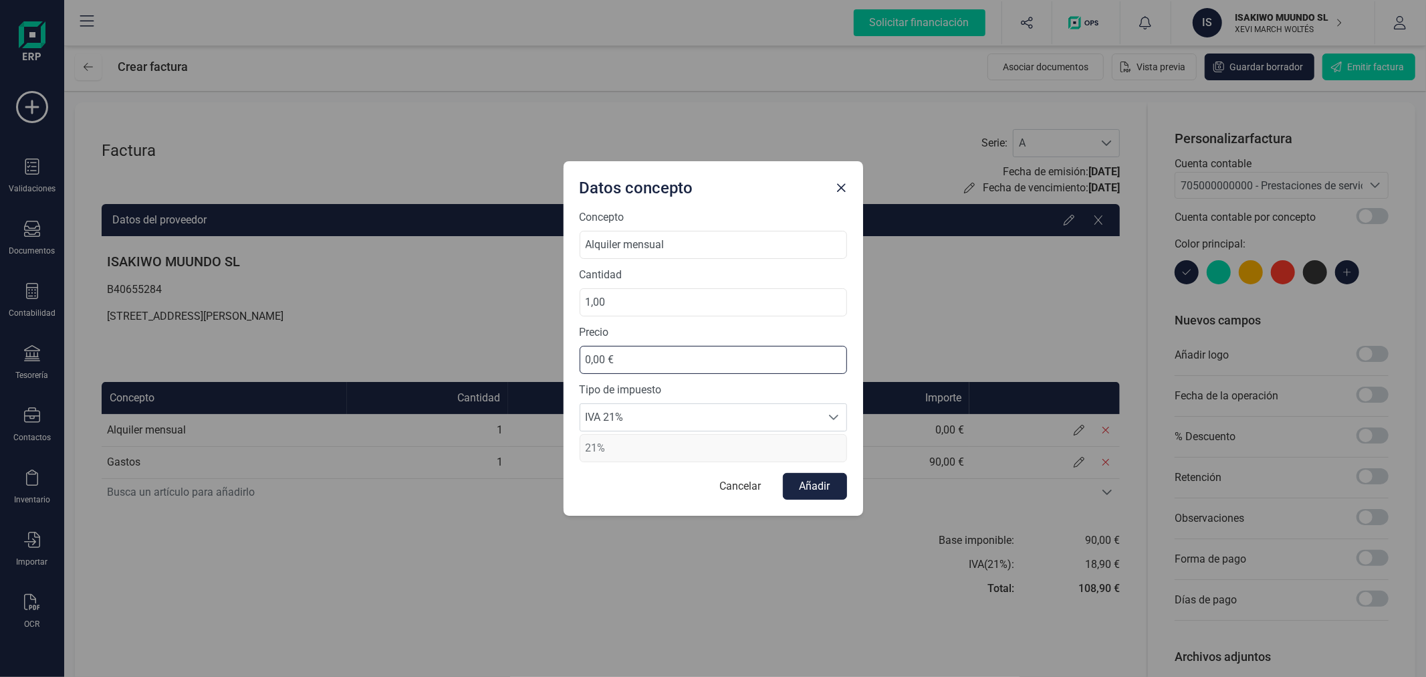
drag, startPoint x: 663, startPoint y: 368, endPoint x: 562, endPoint y: 364, distance: 101.0
click at [562, 364] on div "Datos concepto Concepto Alquiler mensual Cantidad 1,00 Precio 0,00 € Tipo de im…" at bounding box center [713, 338] width 1426 height 677
type input "480,00 €"
click at [685, 420] on span "IVA 21%" at bounding box center [700, 417] width 241 height 27
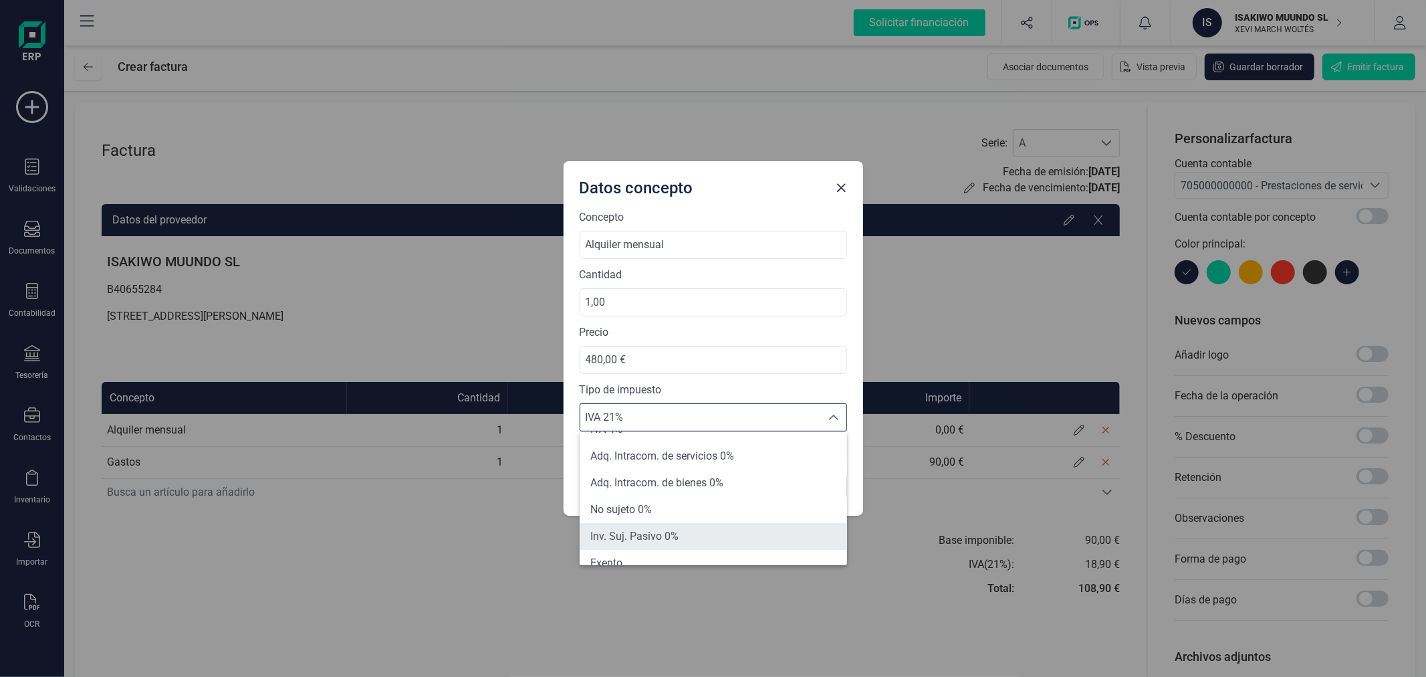
scroll to position [148, 0]
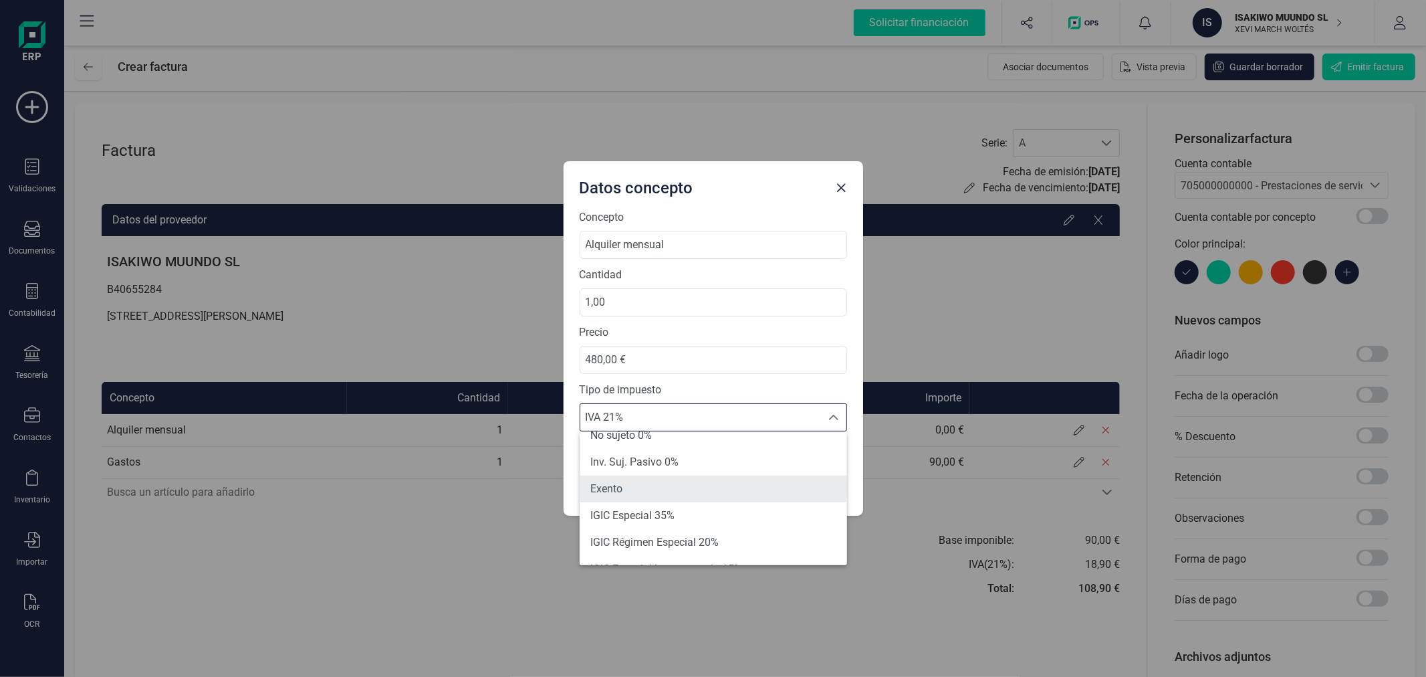
click at [654, 485] on li "Exento" at bounding box center [713, 488] width 267 height 27
type input "0%"
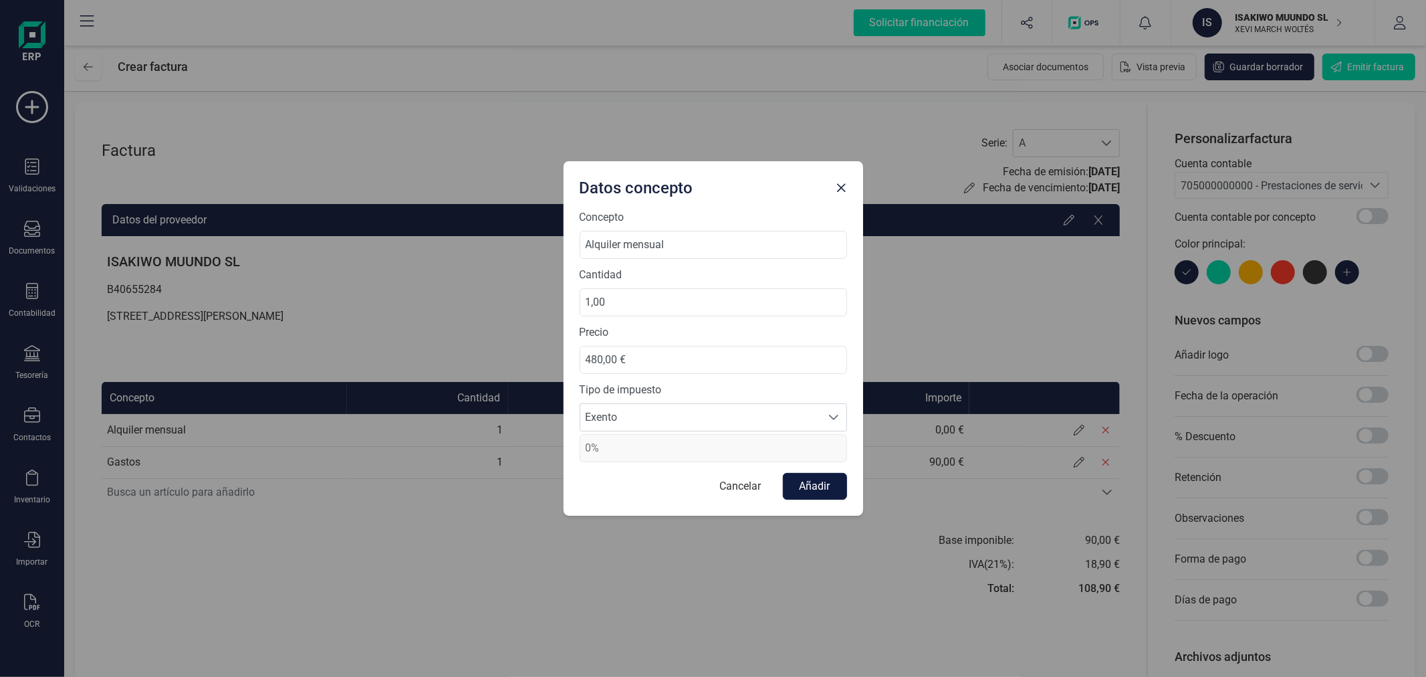
click at [804, 483] on button "Añadir" at bounding box center [815, 486] width 64 height 27
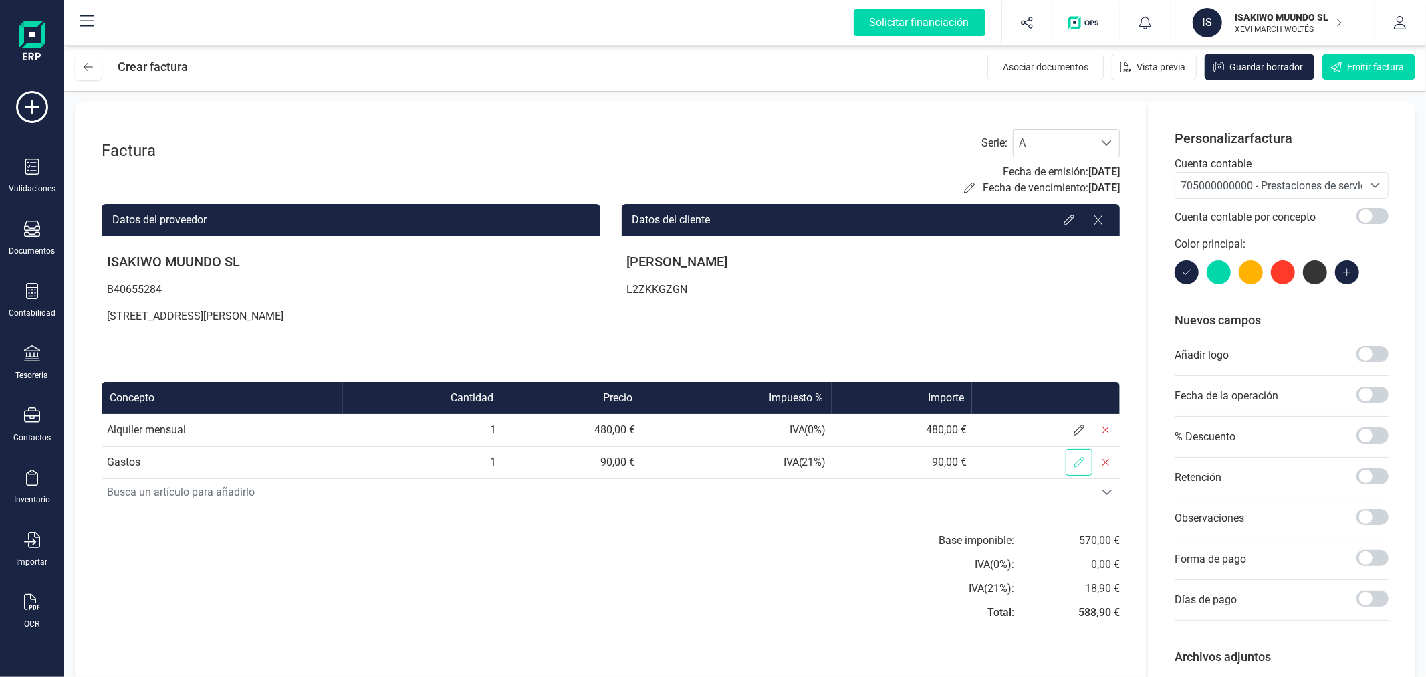
click at [1080, 457] on icon at bounding box center [1079, 462] width 11 height 11
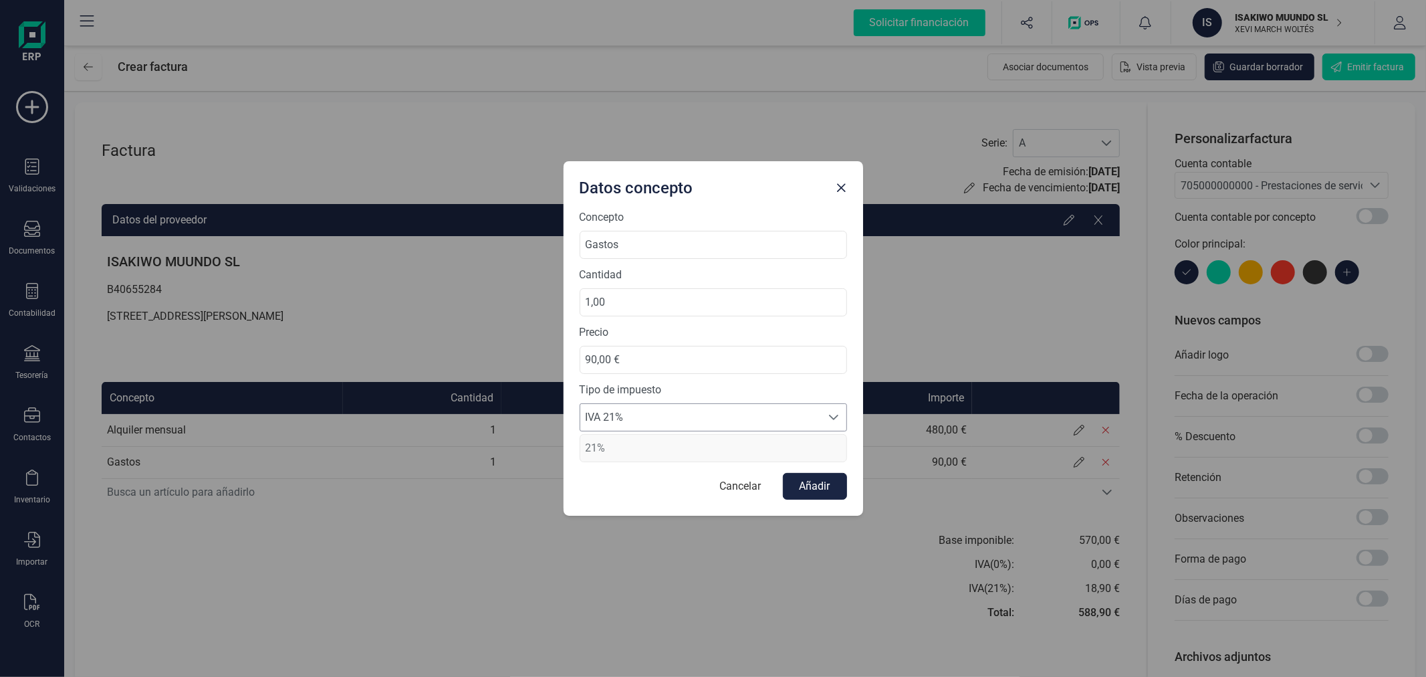
click at [631, 410] on span "IVA 21%" at bounding box center [700, 417] width 241 height 27
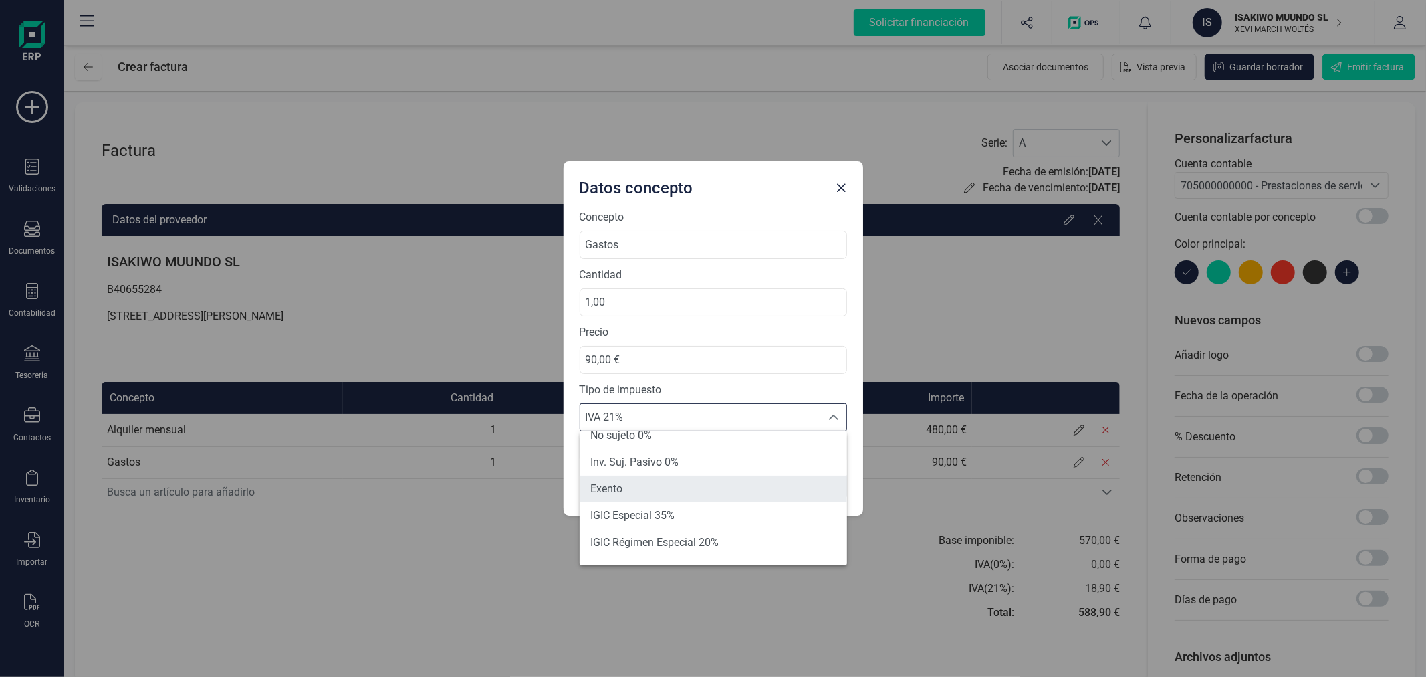
click at [642, 495] on li "Exento" at bounding box center [713, 488] width 267 height 27
type input "0%"
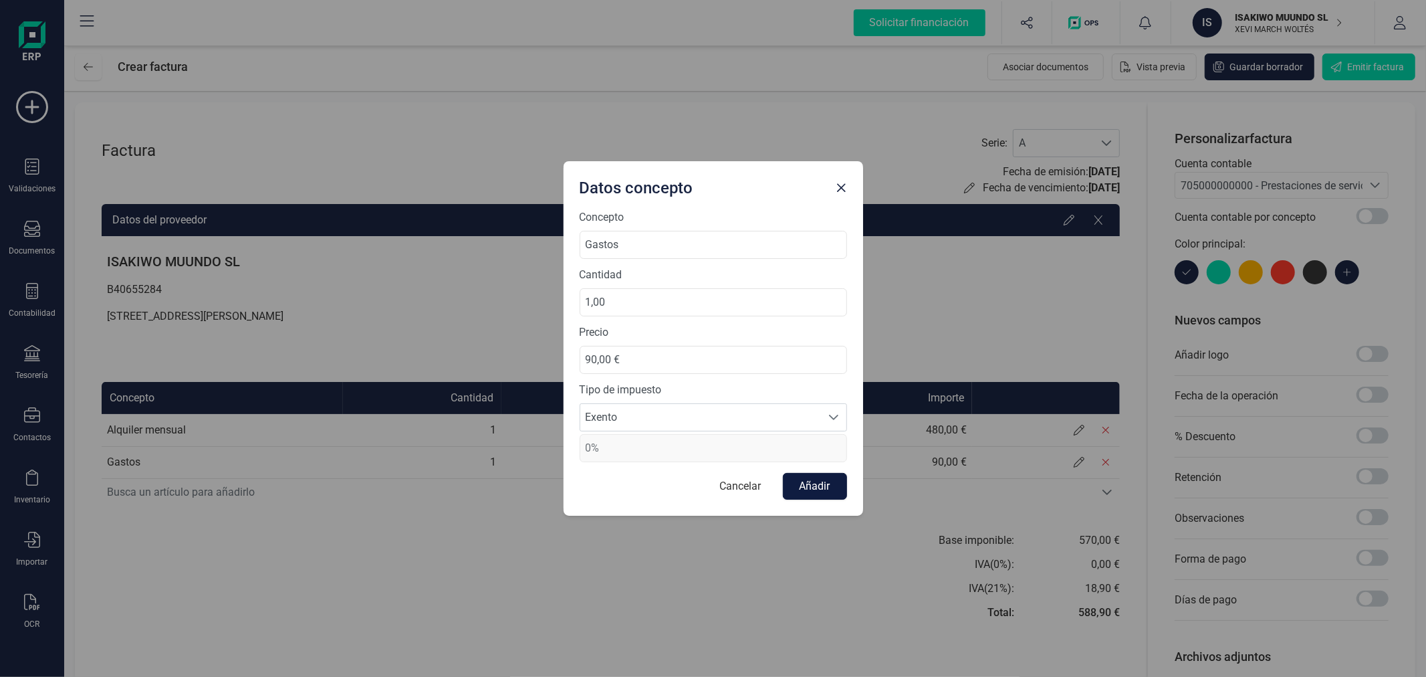
click at [822, 488] on button "Añadir" at bounding box center [815, 486] width 64 height 27
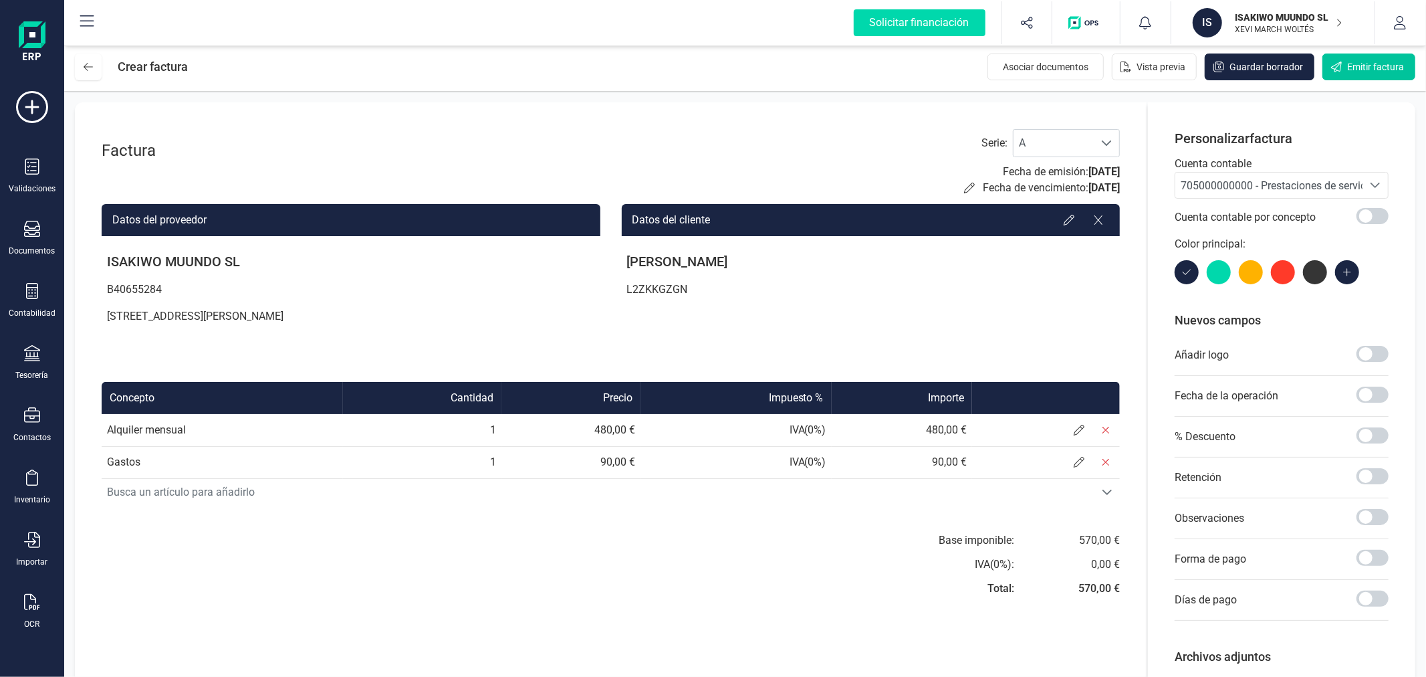
click at [1348, 72] on span "Emitir factura" at bounding box center [1375, 66] width 57 height 13
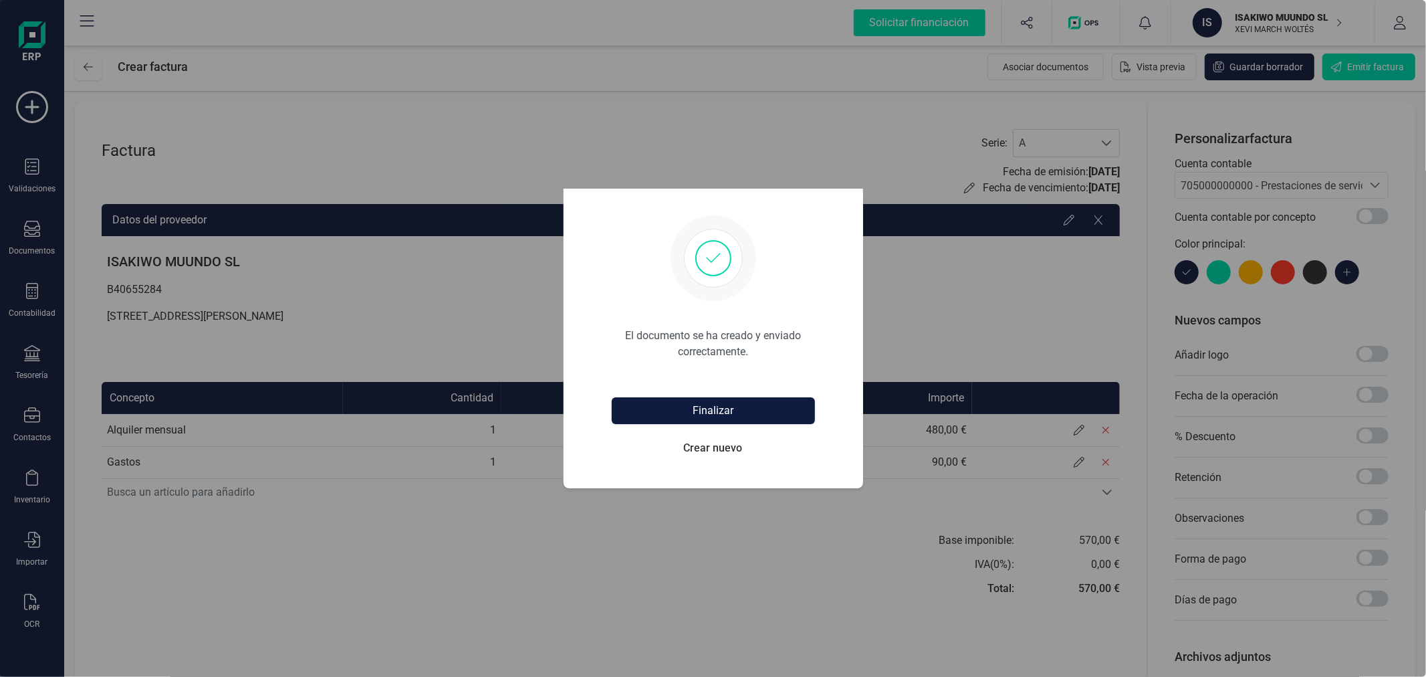
click at [774, 406] on button "Finalizar" at bounding box center [713, 410] width 203 height 27
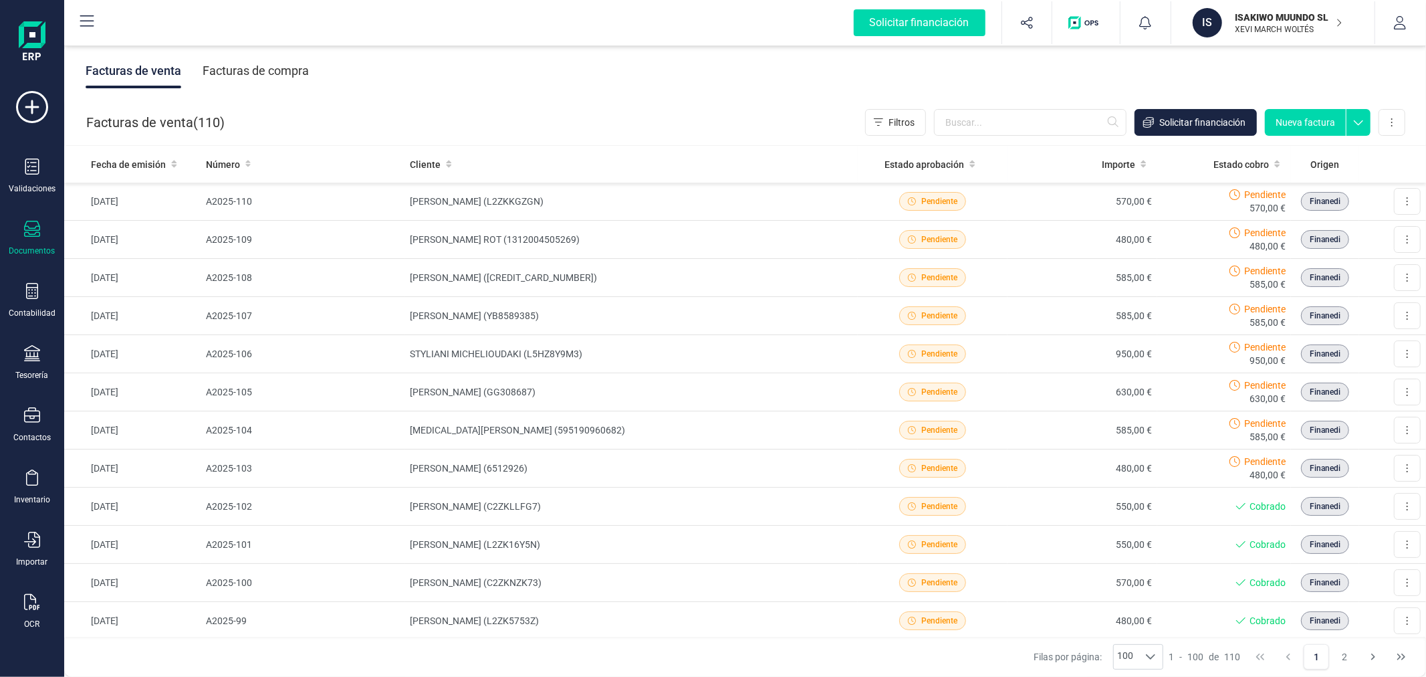
click at [1304, 118] on button "Nueva factura" at bounding box center [1305, 122] width 81 height 27
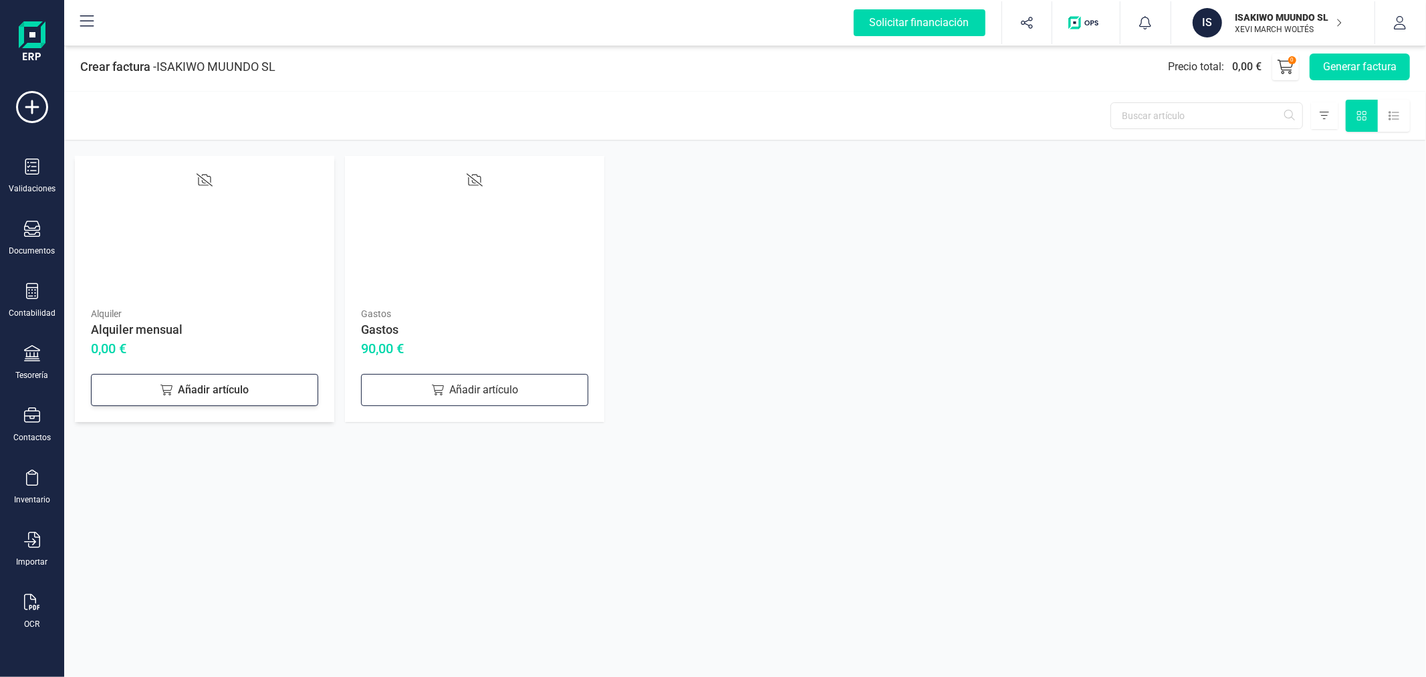
click at [214, 386] on div "Añadir artículo" at bounding box center [204, 390] width 227 height 32
click at [489, 376] on div "Añadir artículo" at bounding box center [474, 390] width 227 height 32
click at [1354, 62] on button "Generar factura" at bounding box center [1360, 66] width 100 height 27
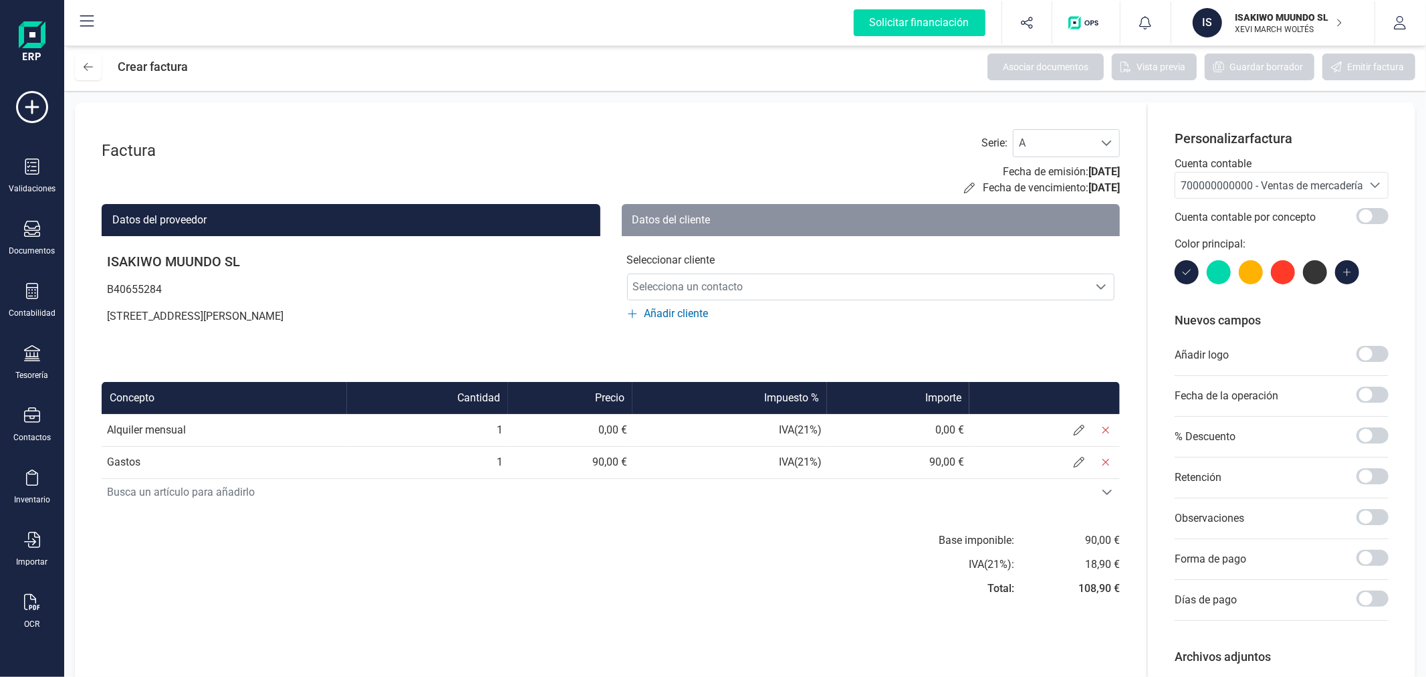
click at [1276, 191] on span "700000000000 - Ventas de mercaderías" at bounding box center [1275, 185] width 188 height 13
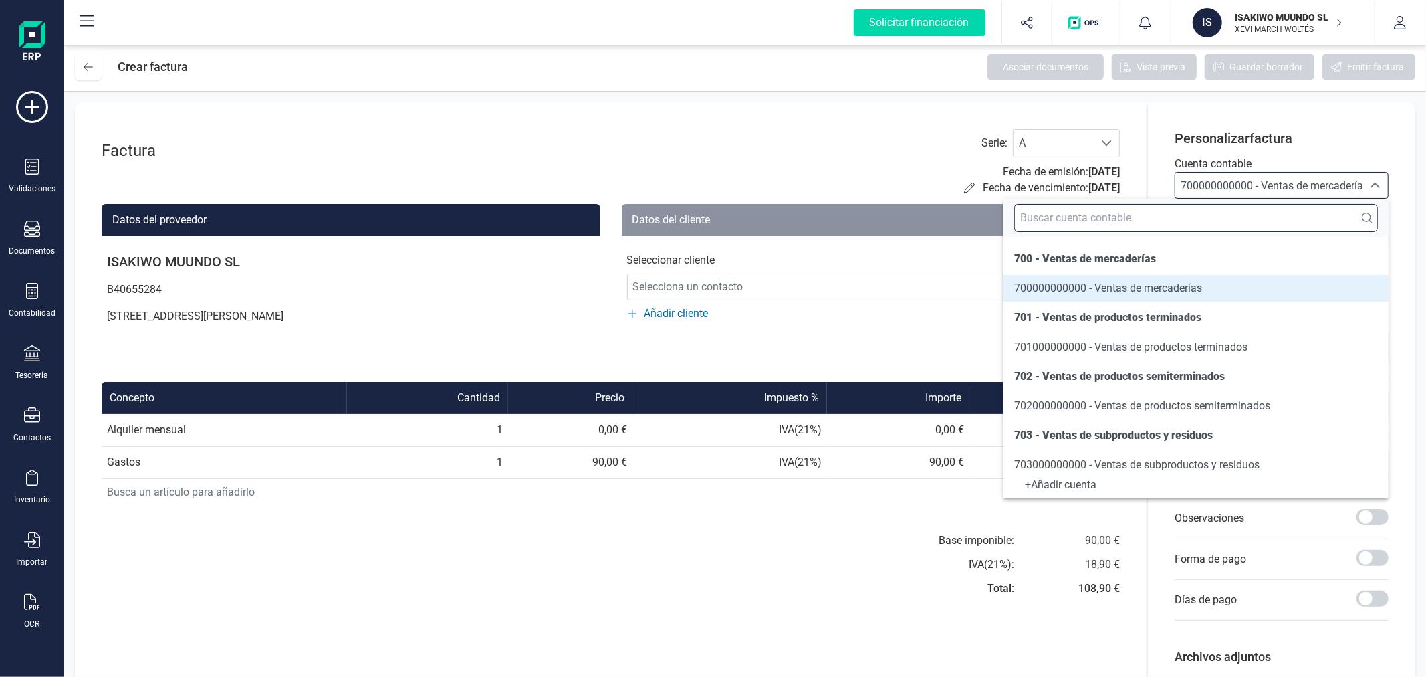
click at [1211, 223] on input "text" at bounding box center [1196, 218] width 364 height 28
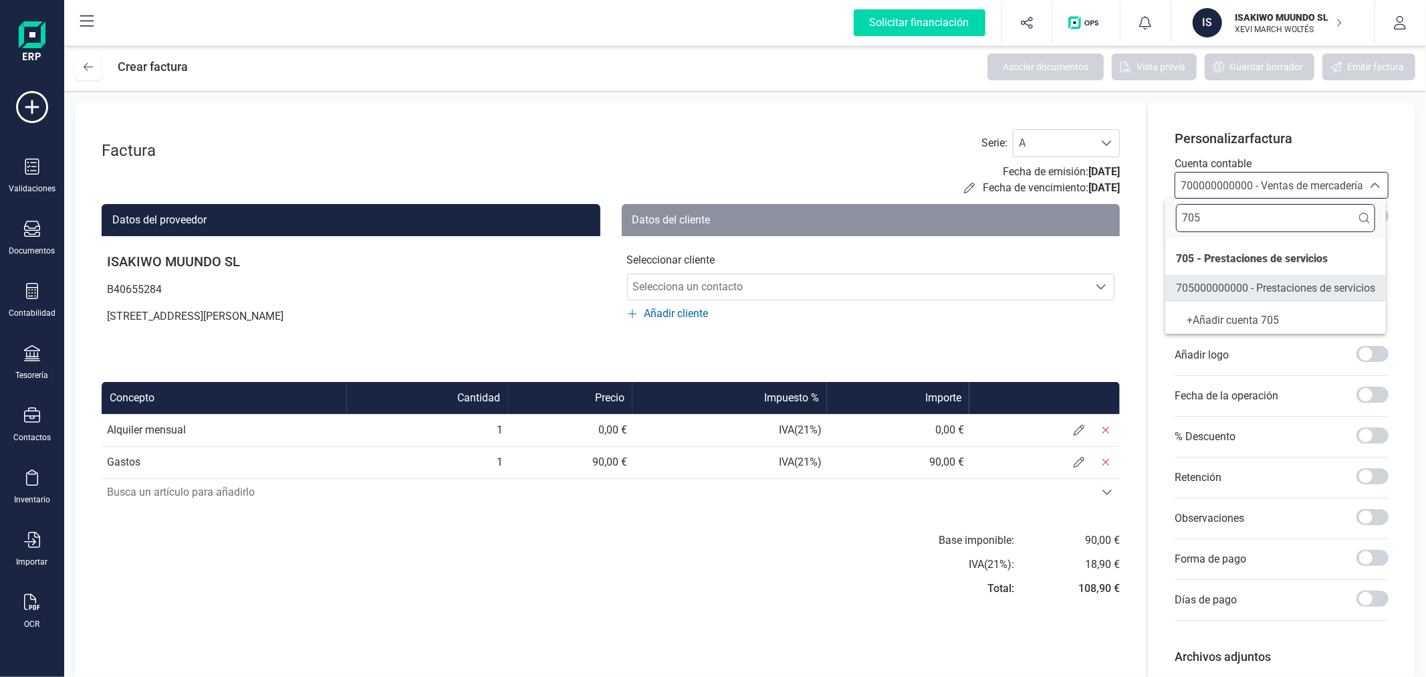
type input "705"
click at [1202, 281] on span "705000000000 - Prestaciones de servicios" at bounding box center [1275, 287] width 199 height 13
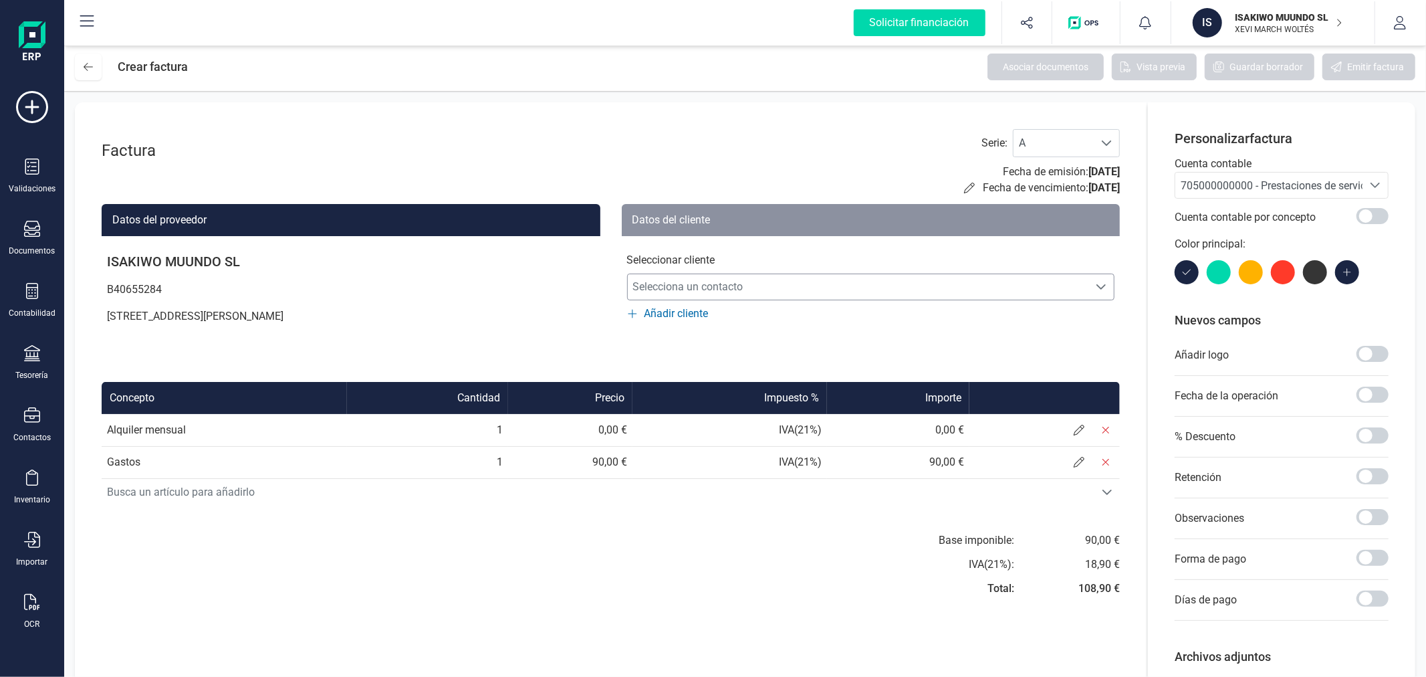
click at [837, 291] on span "Selecciona un contacto" at bounding box center [858, 286] width 461 height 27
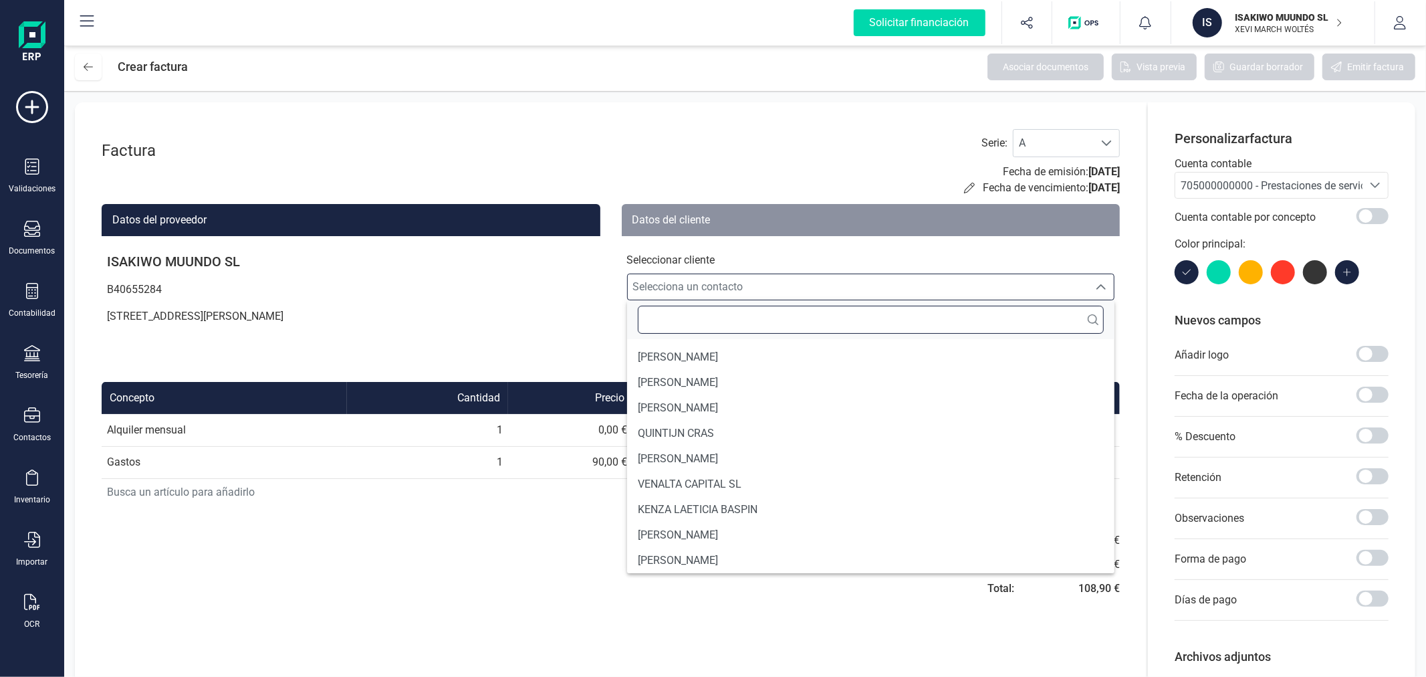
click at [705, 322] on input "text" at bounding box center [871, 320] width 467 height 28
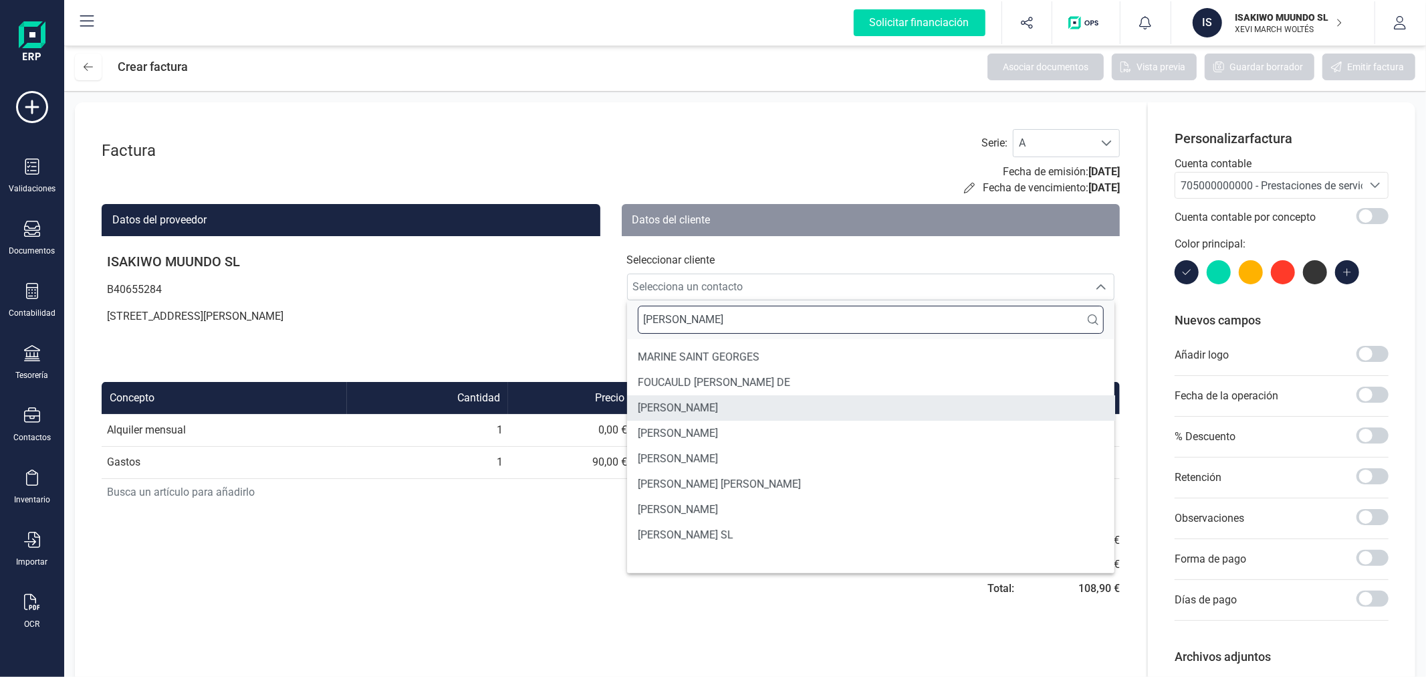
type input "[PERSON_NAME]"
click at [729, 424] on li "[PERSON_NAME]" at bounding box center [871, 433] width 488 height 25
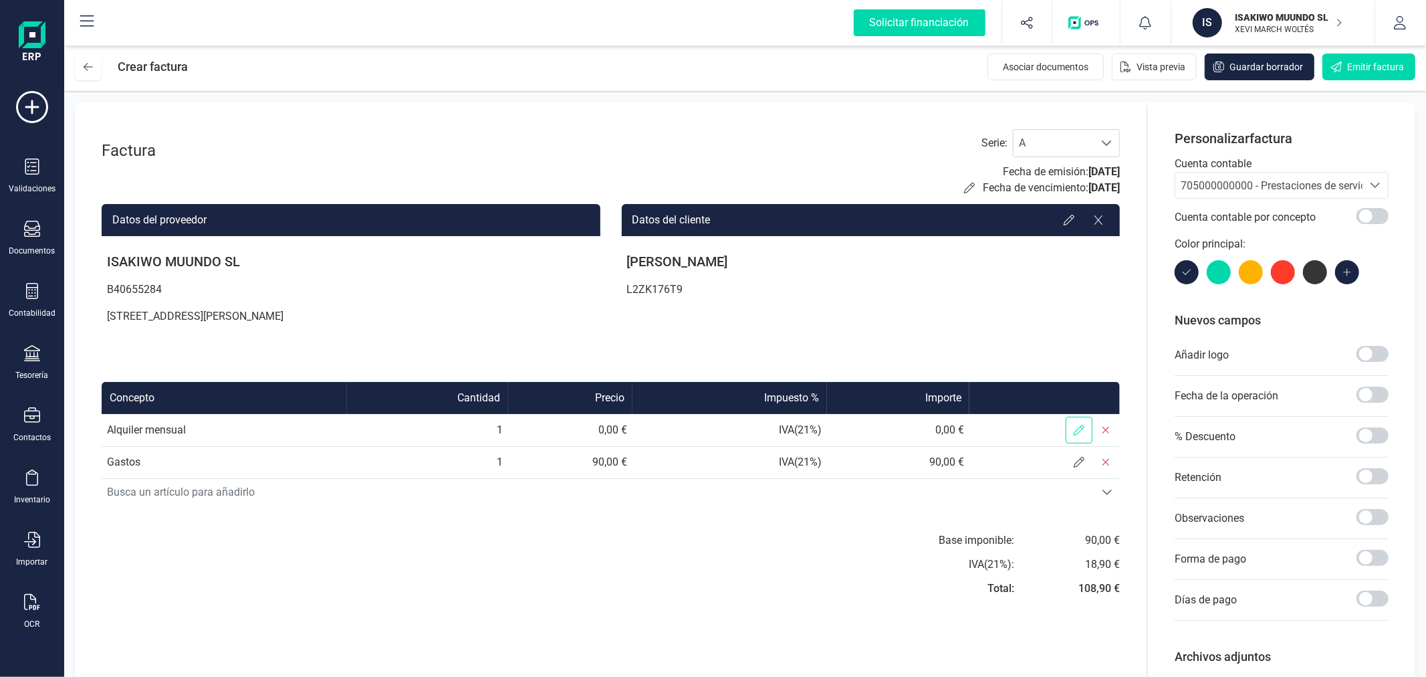
click at [1085, 425] on span at bounding box center [1079, 430] width 27 height 27
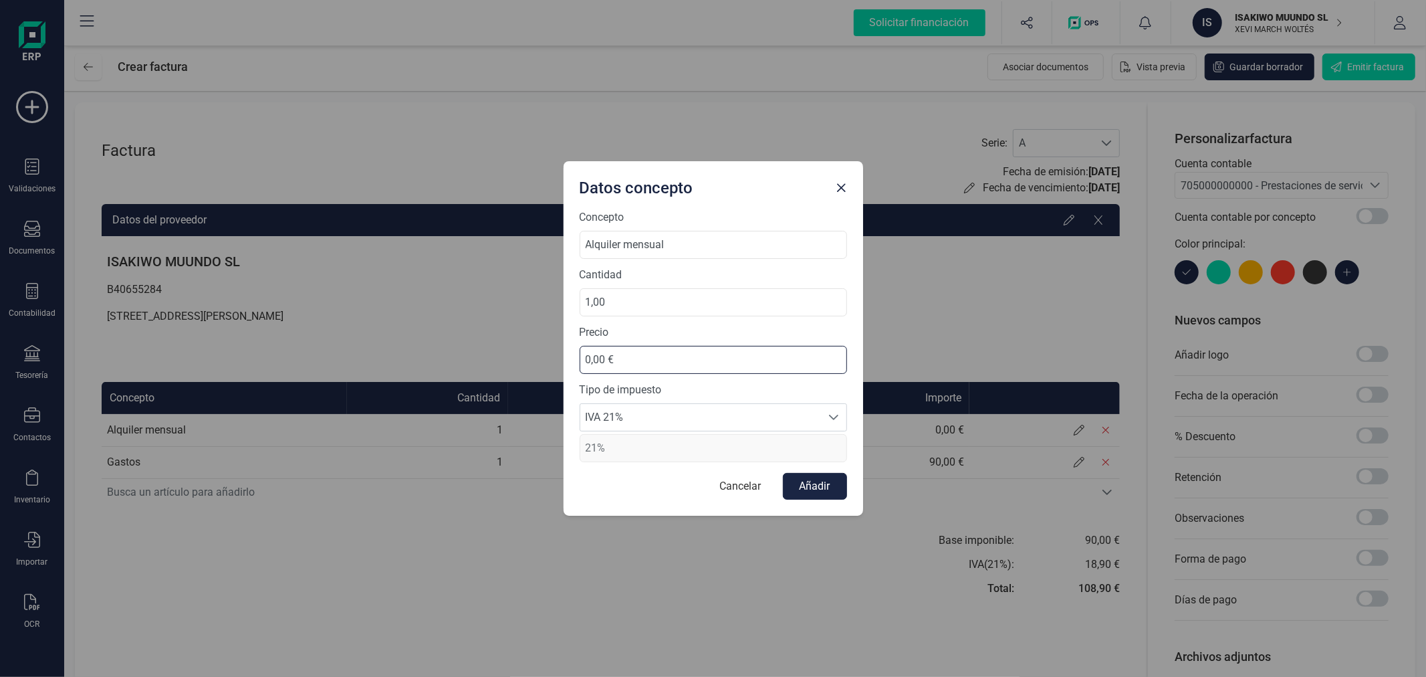
drag, startPoint x: 637, startPoint y: 357, endPoint x: 528, endPoint y: 348, distance: 109.3
click at [528, 348] on div "Datos concepto Concepto Alquiler mensual Cantidad 1,00 Precio 0,00 € Tipo de im…" at bounding box center [713, 338] width 1426 height 677
type input "460,00 €"
click at [638, 416] on span "IVA 21%" at bounding box center [700, 417] width 241 height 27
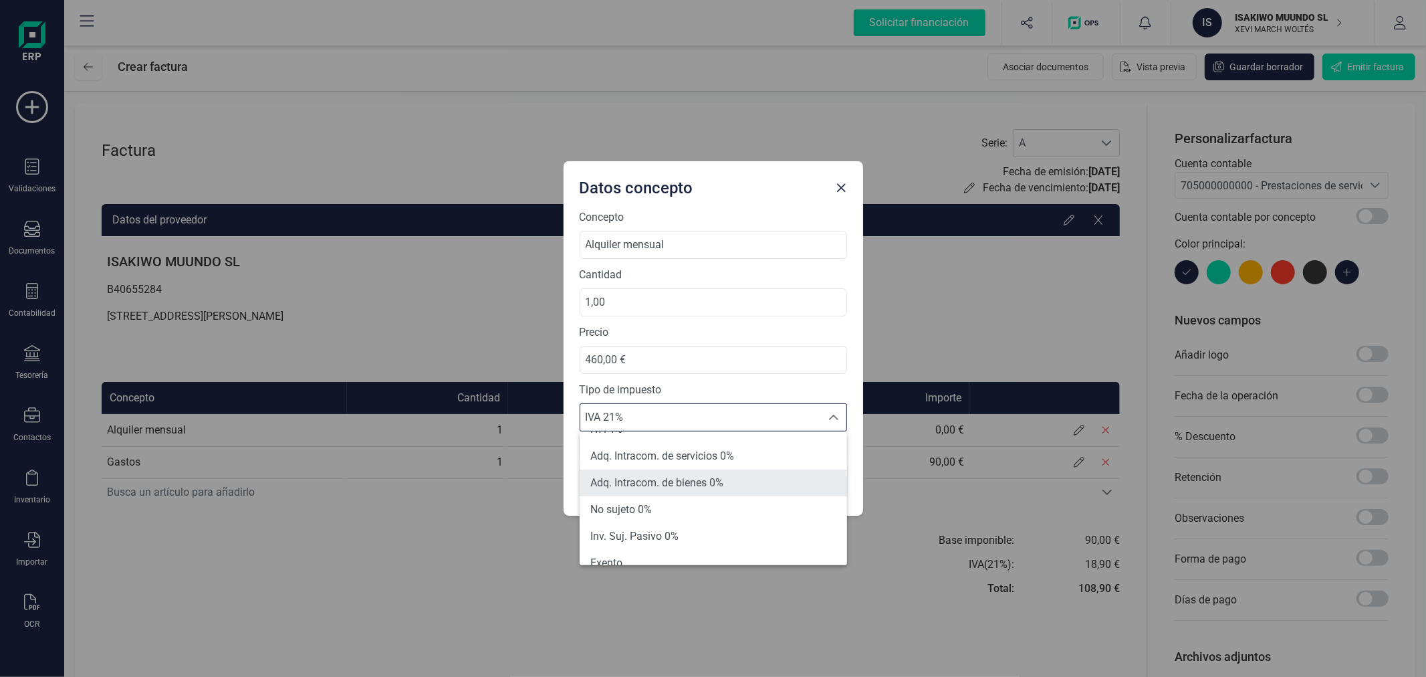
scroll to position [148, 0]
click at [663, 493] on li "Exento" at bounding box center [713, 488] width 267 height 27
type input "0%"
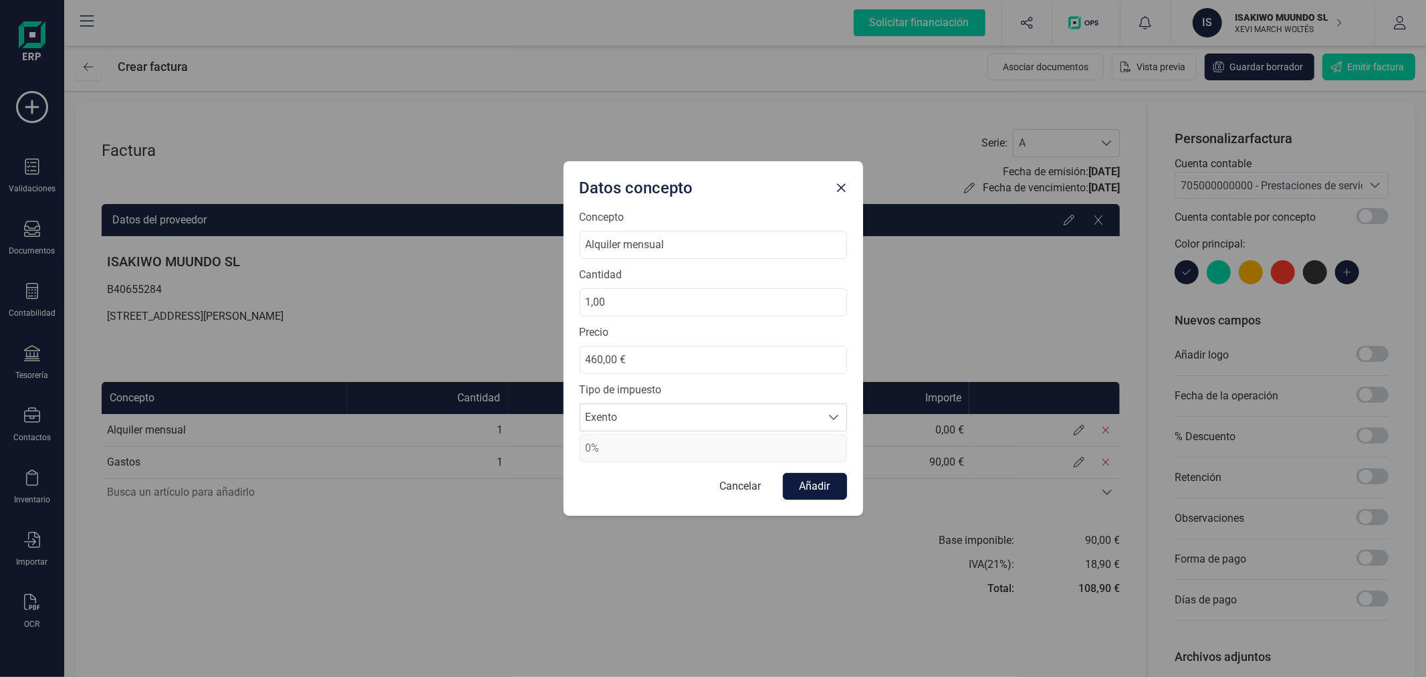
click at [824, 480] on button "Añadir" at bounding box center [815, 486] width 64 height 27
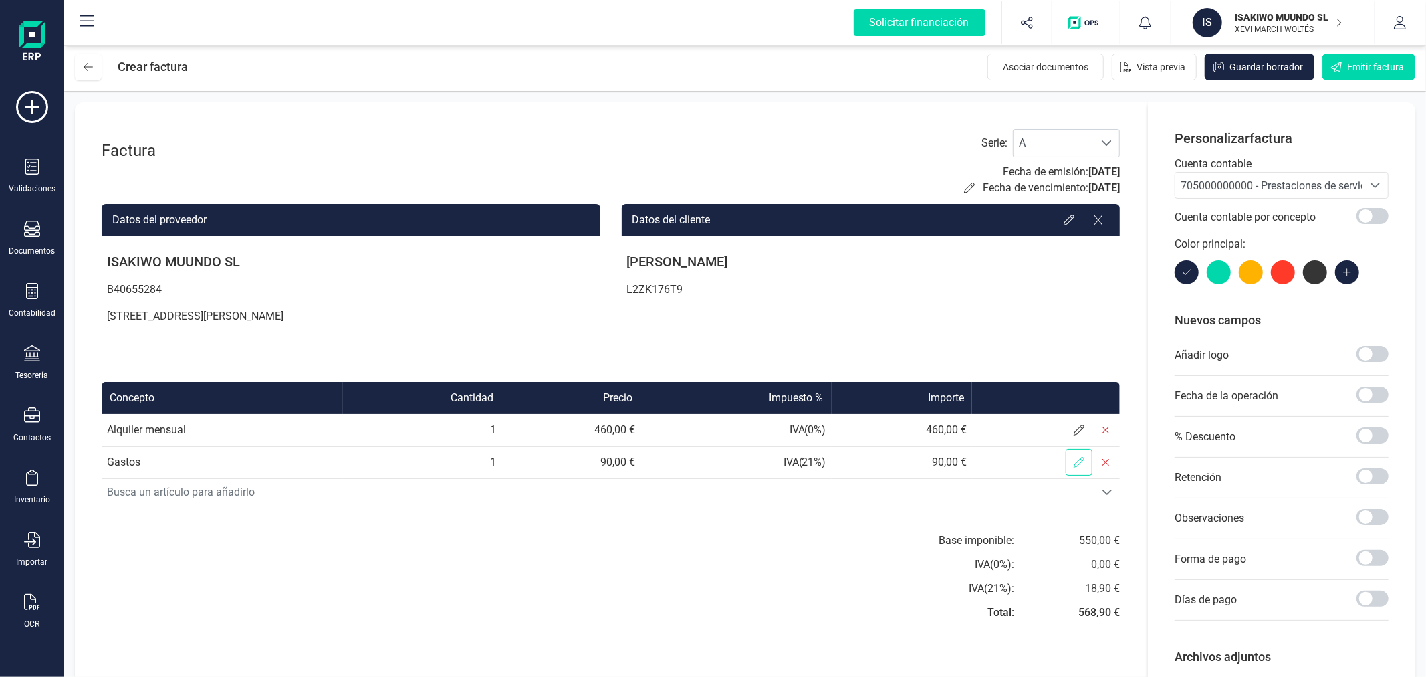
click at [1083, 461] on icon at bounding box center [1079, 462] width 11 height 11
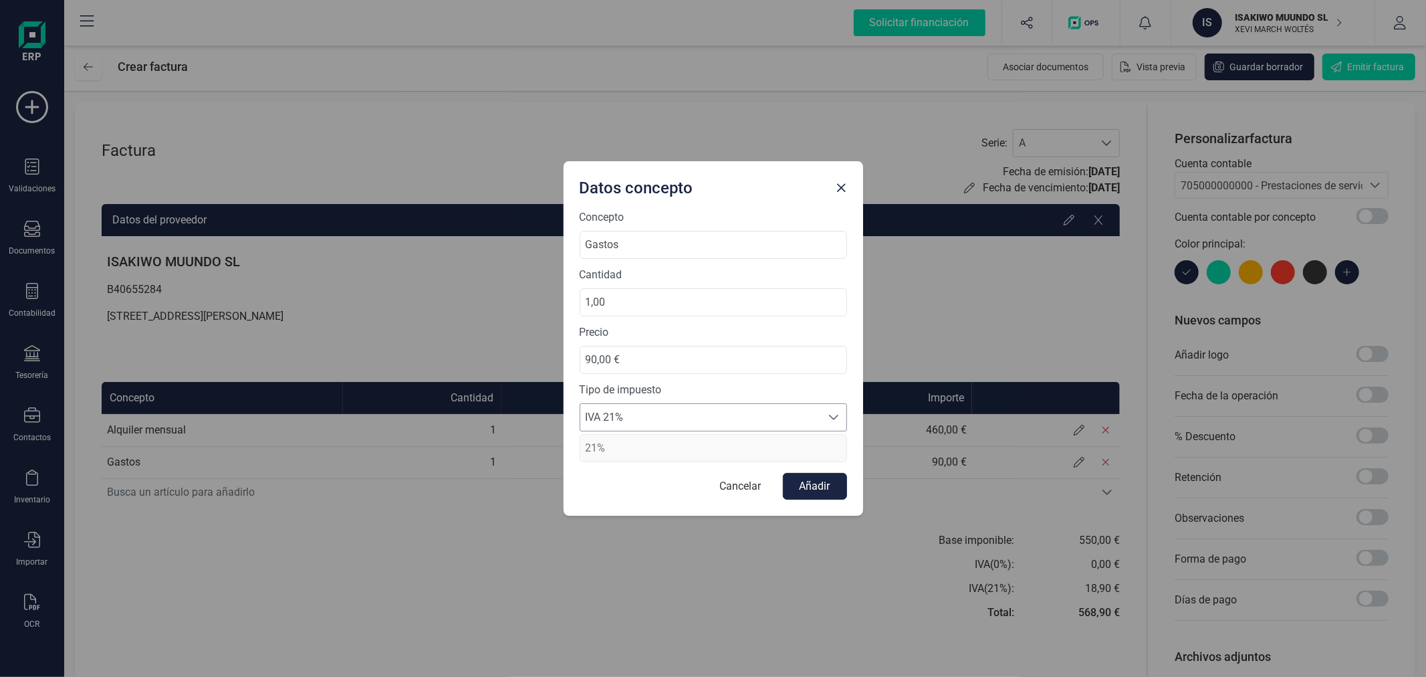
drag, startPoint x: 705, startPoint y: 418, endPoint x: 702, endPoint y: 426, distance: 8.5
click at [705, 418] on span "IVA 21%" at bounding box center [700, 417] width 241 height 27
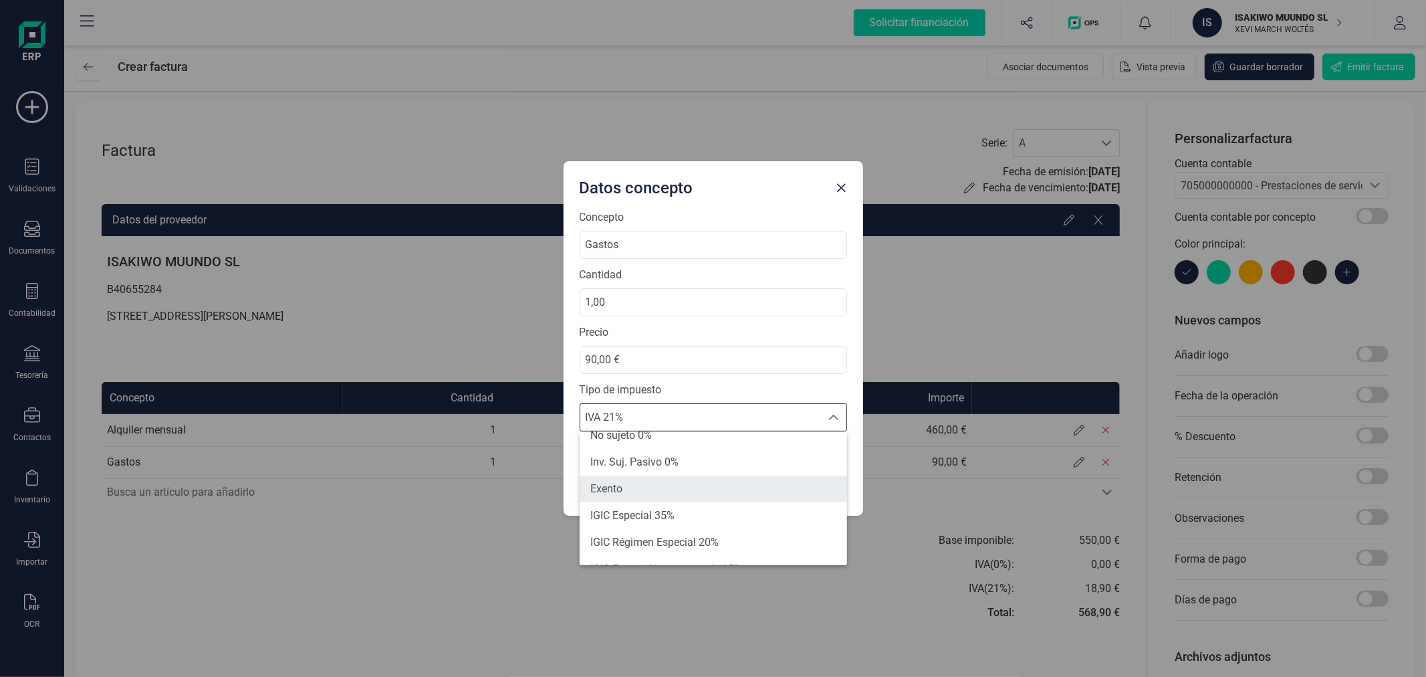
click at [675, 491] on li "Exento" at bounding box center [713, 488] width 267 height 27
type input "0%"
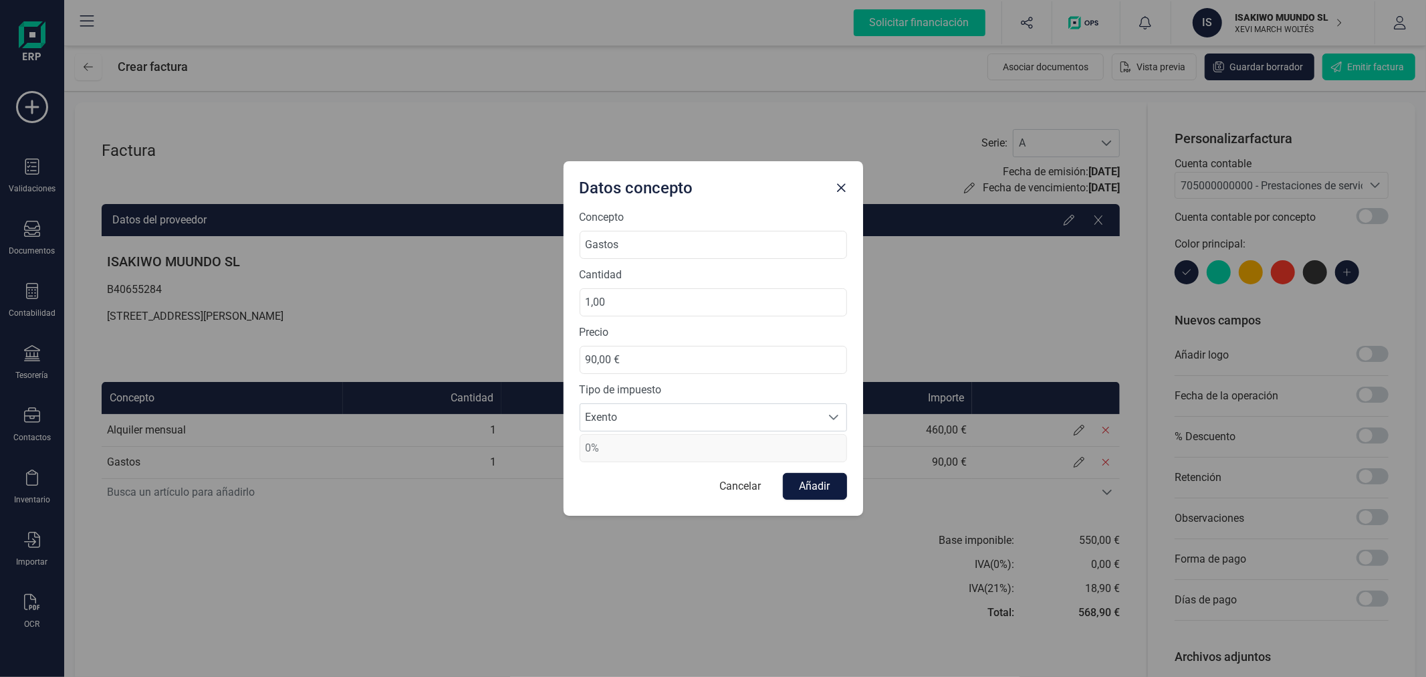
click at [803, 482] on button "Añadir" at bounding box center [815, 486] width 64 height 27
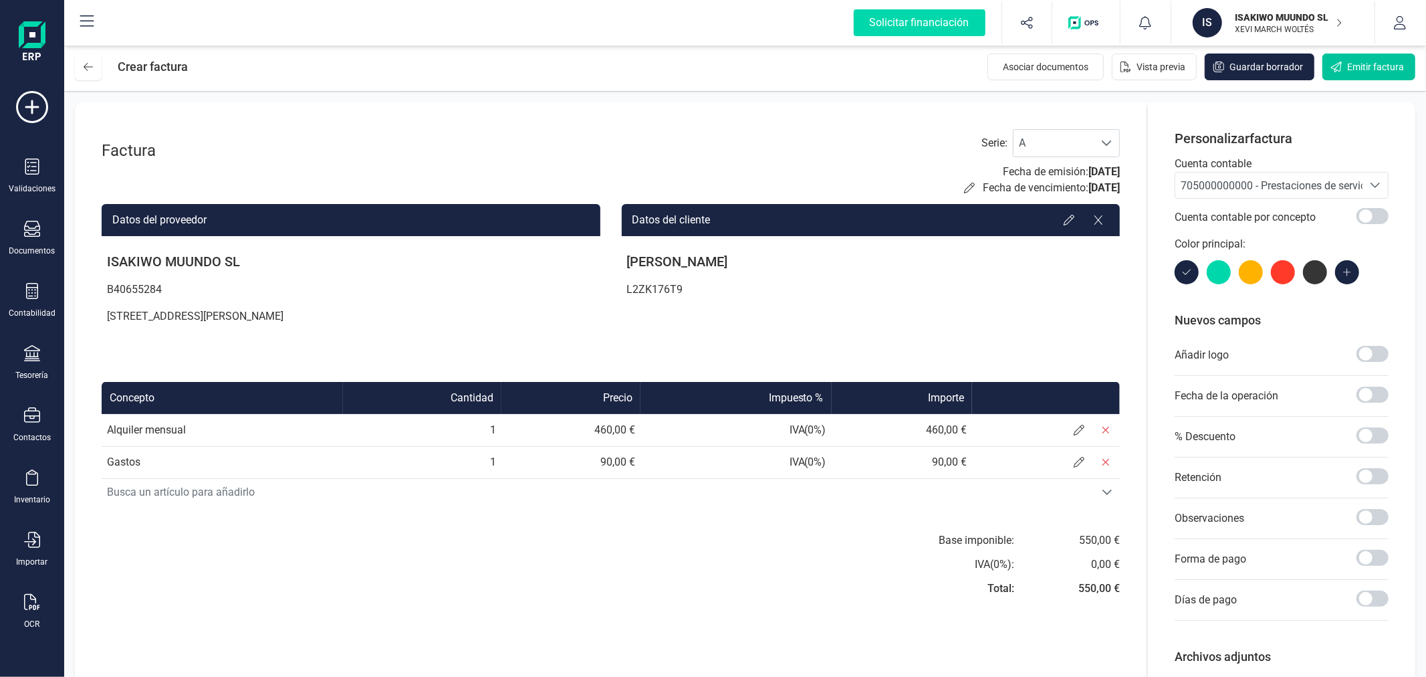
click at [1369, 64] on span "Emitir factura" at bounding box center [1375, 66] width 57 height 13
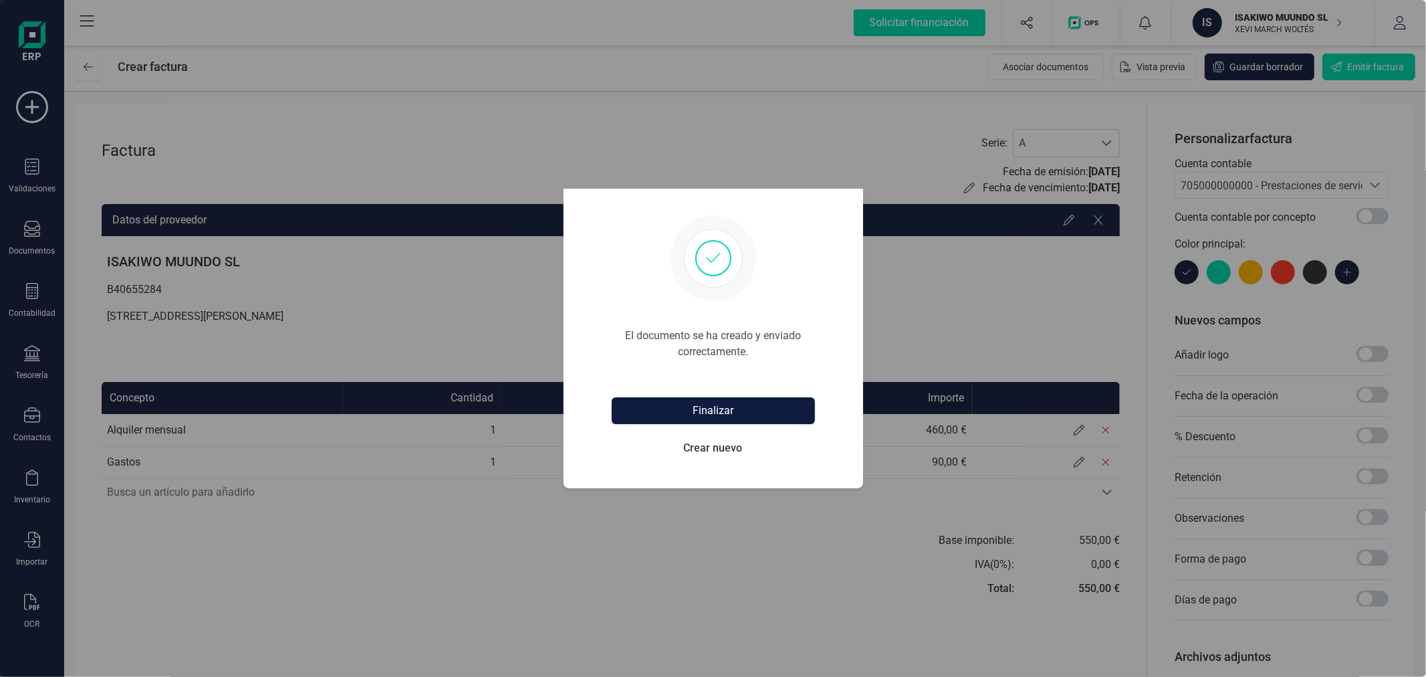
click at [707, 412] on button "Finalizar" at bounding box center [713, 410] width 203 height 27
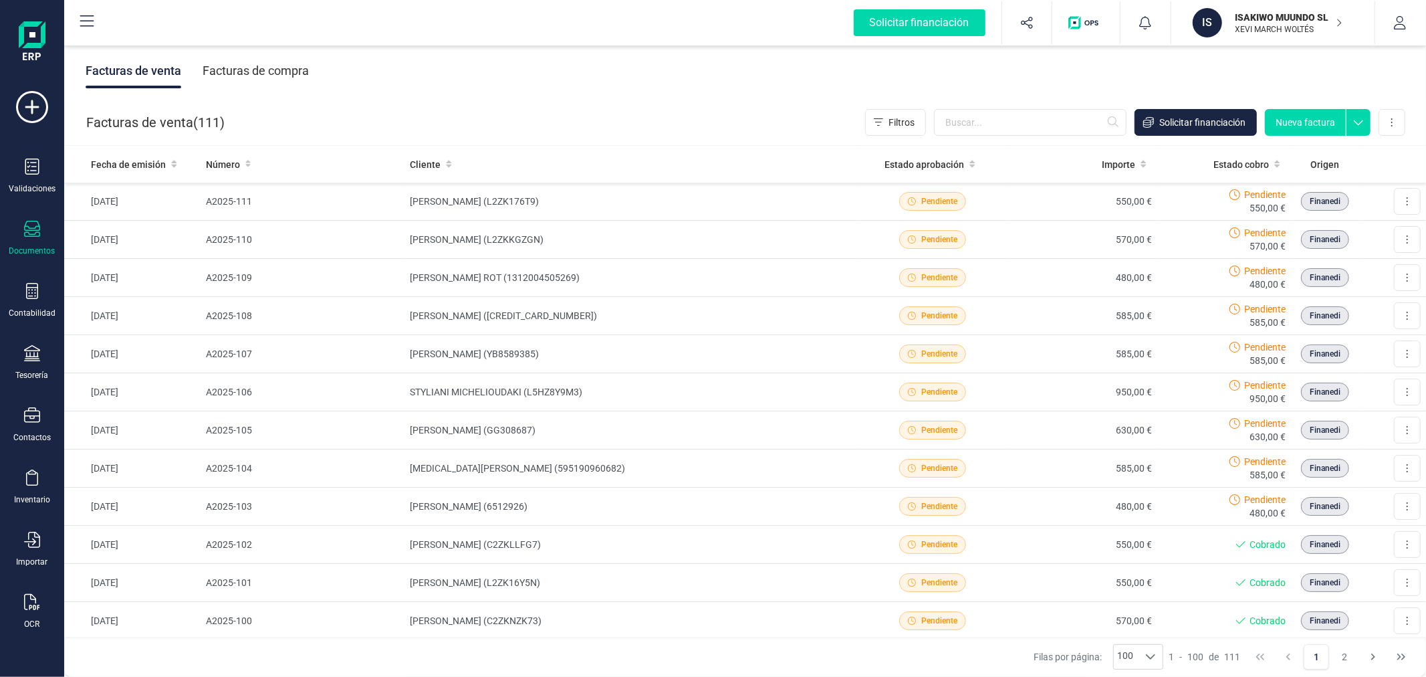
click at [1304, 119] on button "Nueva factura" at bounding box center [1305, 122] width 81 height 27
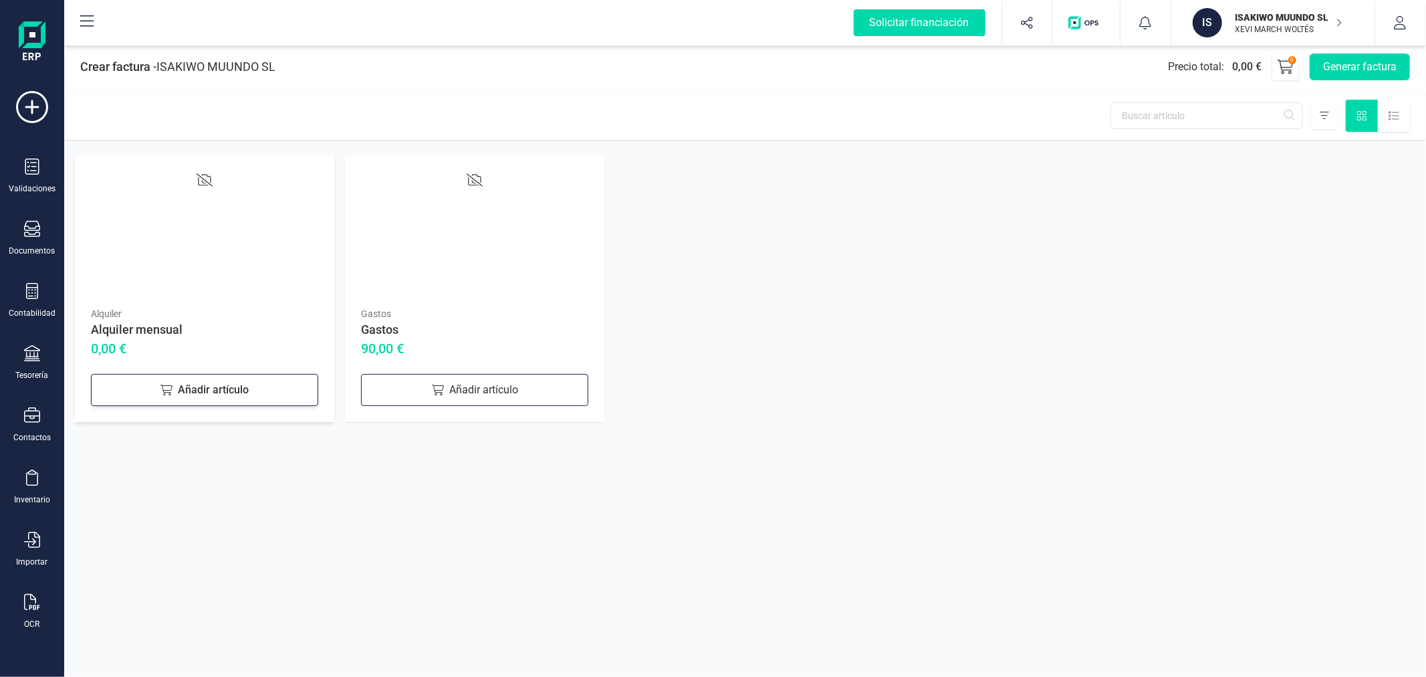
click at [151, 392] on div "Añadir artículo" at bounding box center [204, 390] width 227 height 32
click at [536, 398] on div "Añadir artículo" at bounding box center [474, 390] width 227 height 32
click at [1357, 74] on button "Generar factura" at bounding box center [1360, 66] width 100 height 27
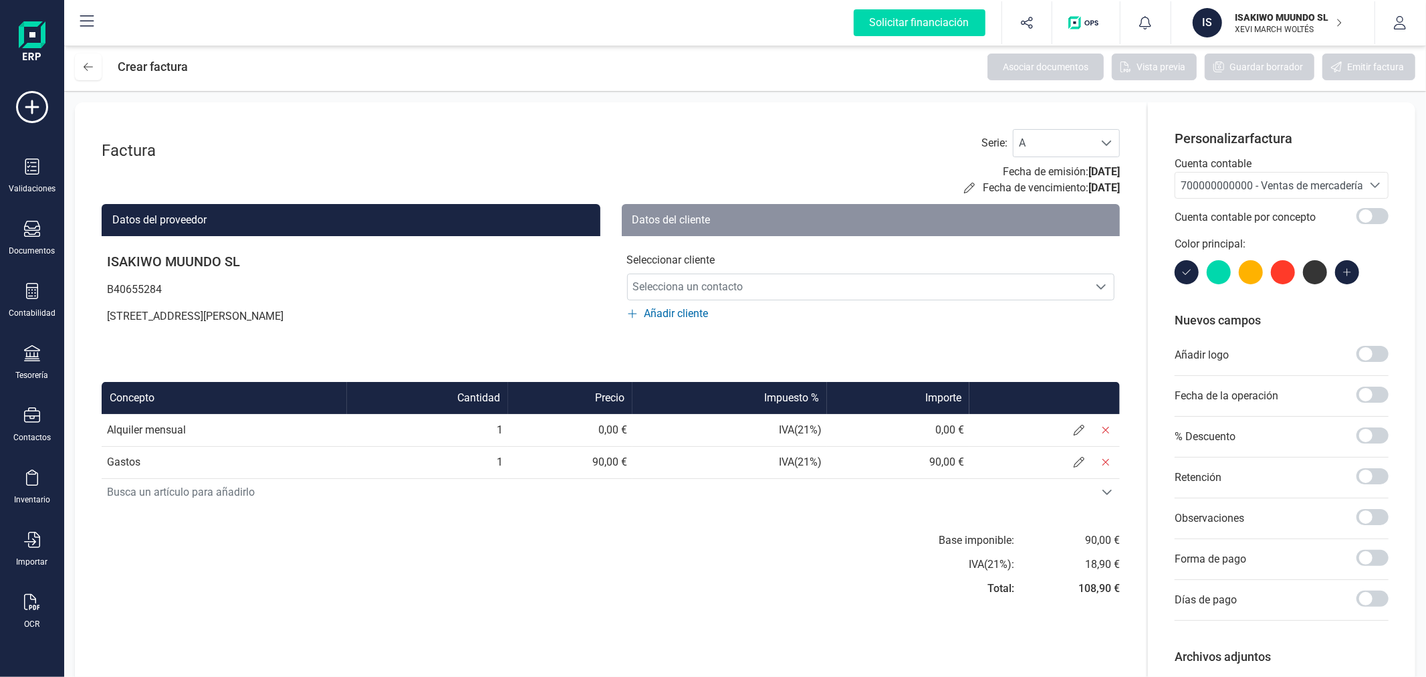
click at [1197, 186] on span "700000000000 - Ventas de mercaderías" at bounding box center [1275, 185] width 188 height 13
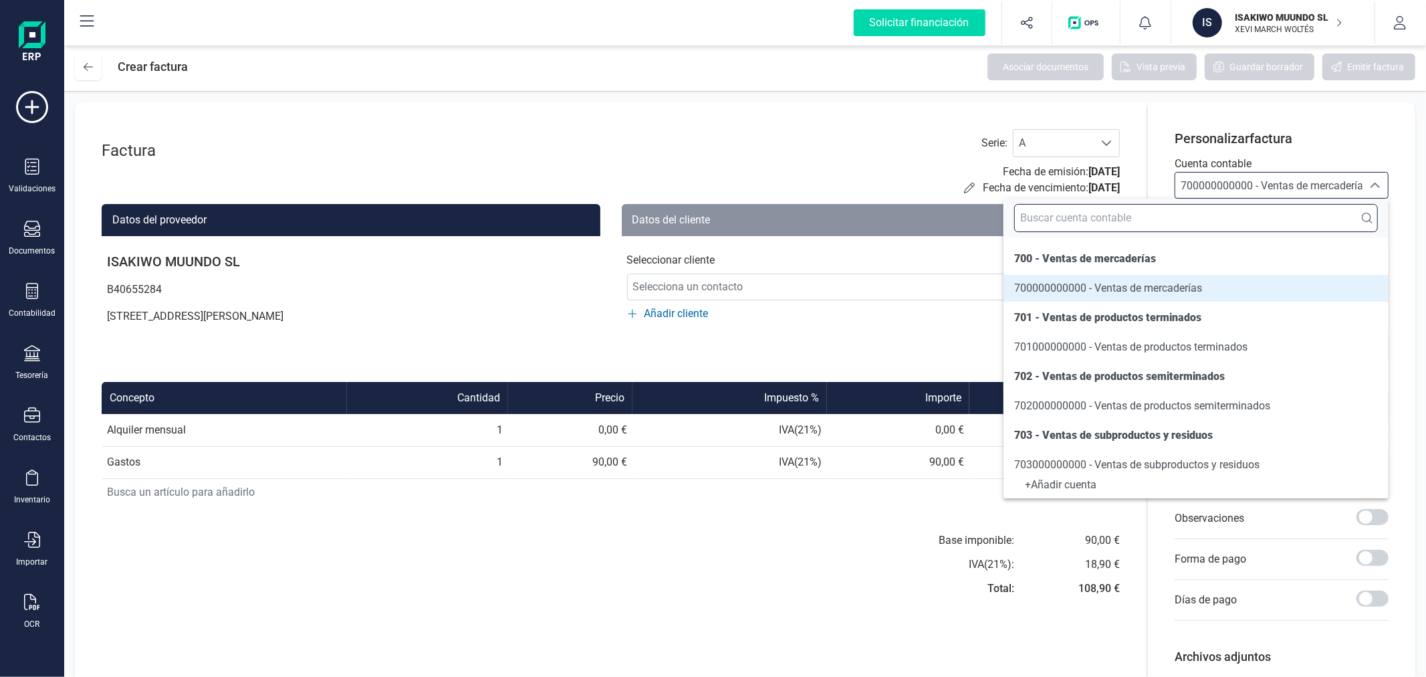
click at [1189, 211] on input "text" at bounding box center [1196, 218] width 364 height 28
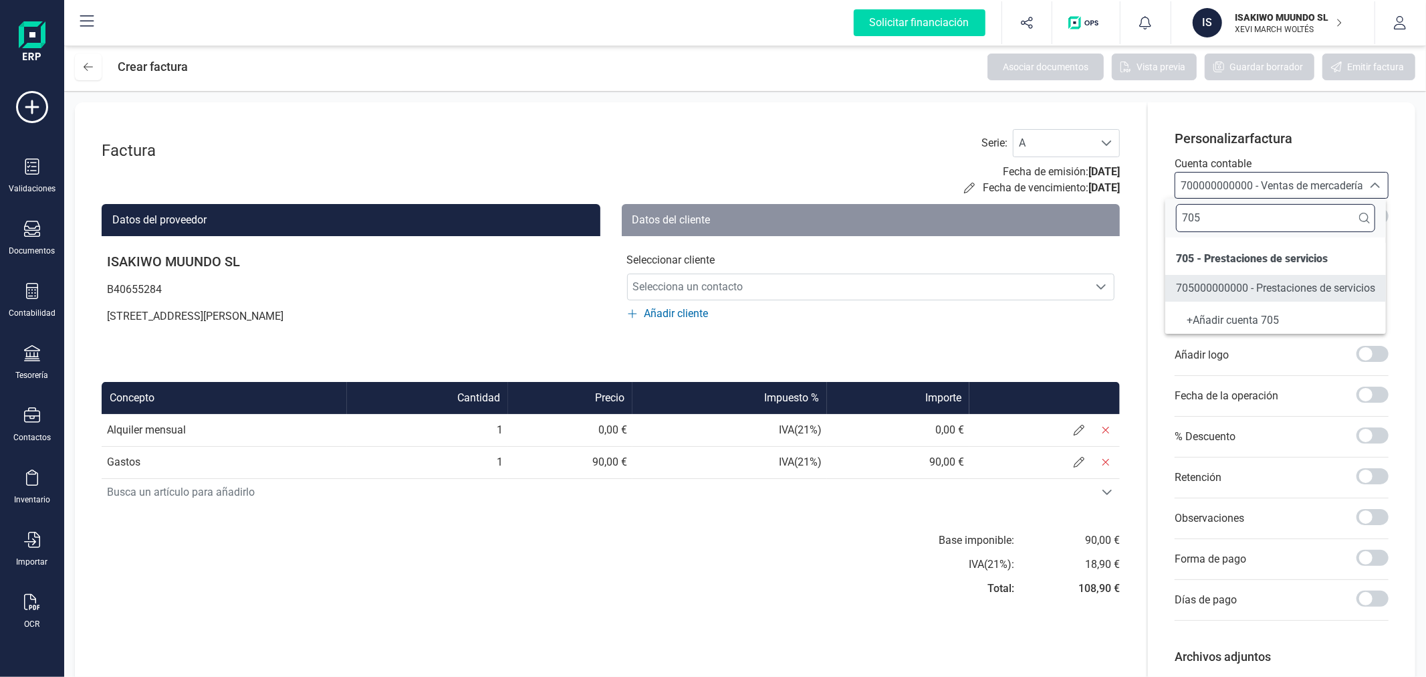
type input "705"
click at [1206, 278] on li "705000000000 - Prestaciones de servicios" at bounding box center [1275, 288] width 221 height 27
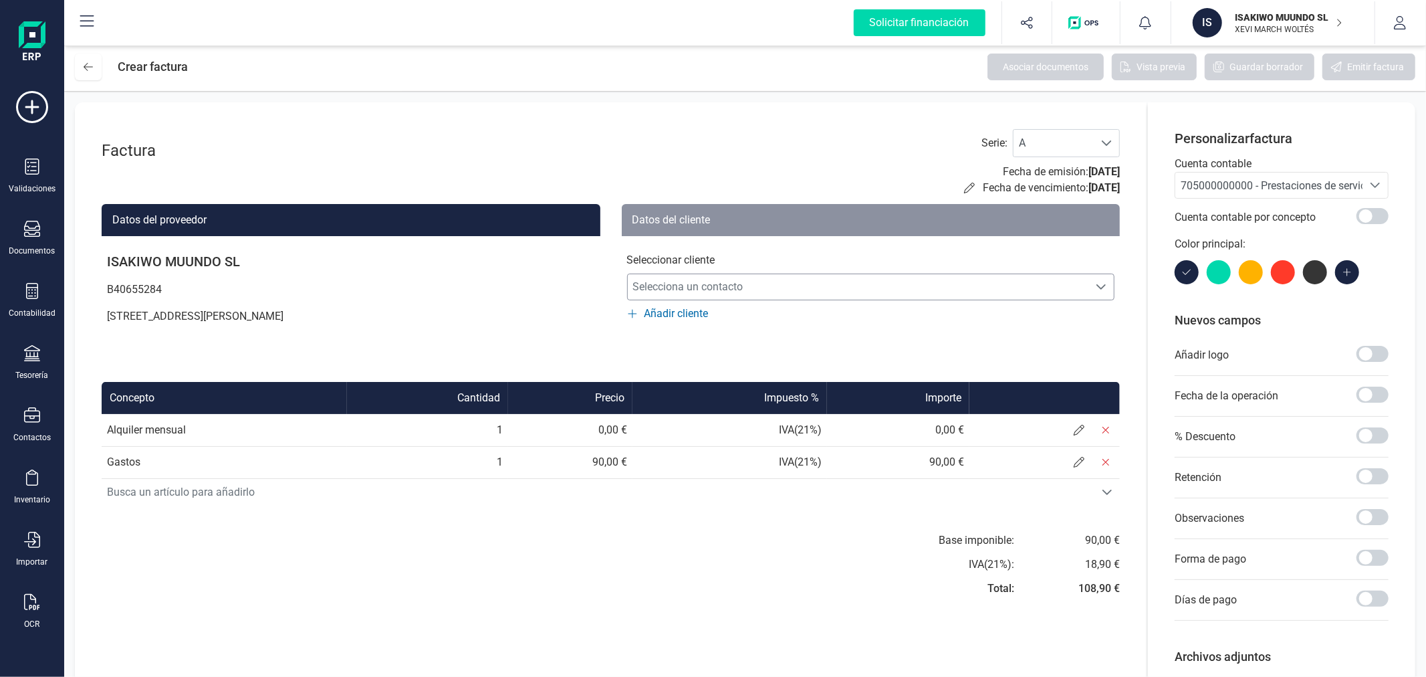
click at [743, 286] on span "Selecciona un contacto" at bounding box center [858, 286] width 461 height 27
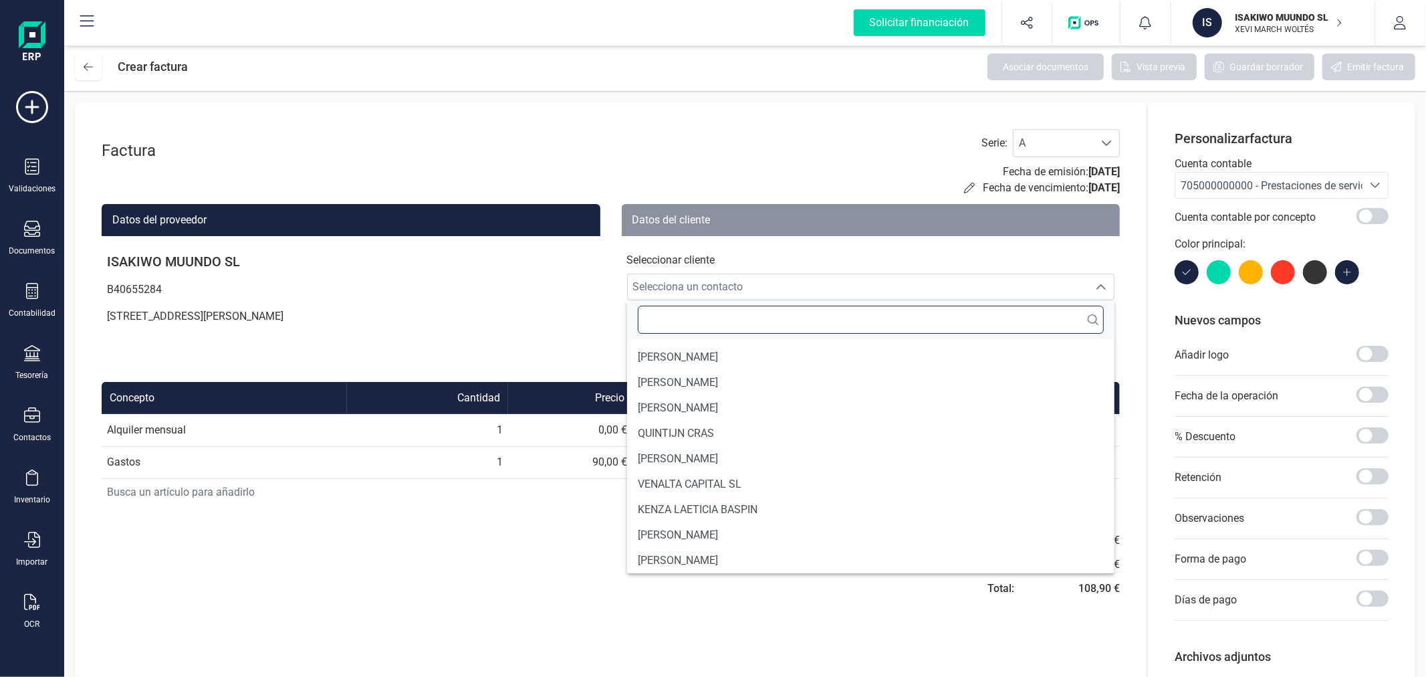
click at [731, 321] on input "text" at bounding box center [871, 320] width 467 height 28
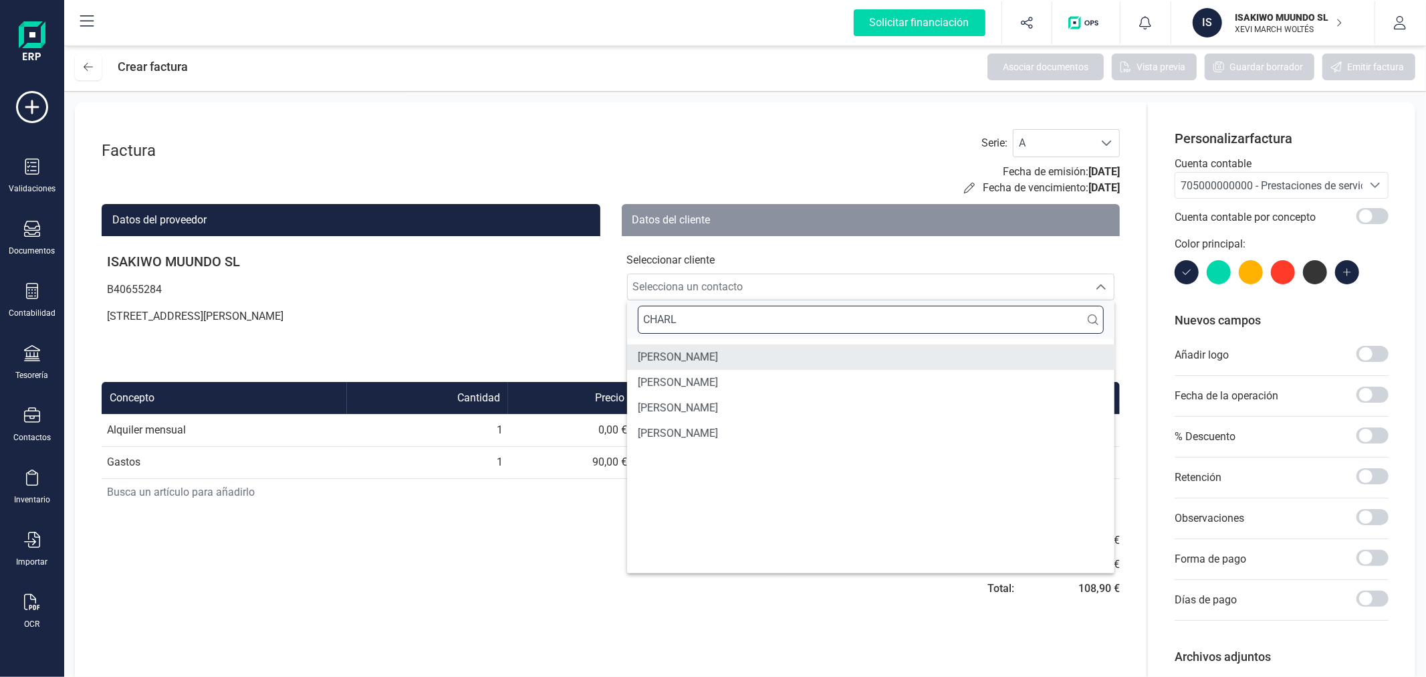
type input "CHARL"
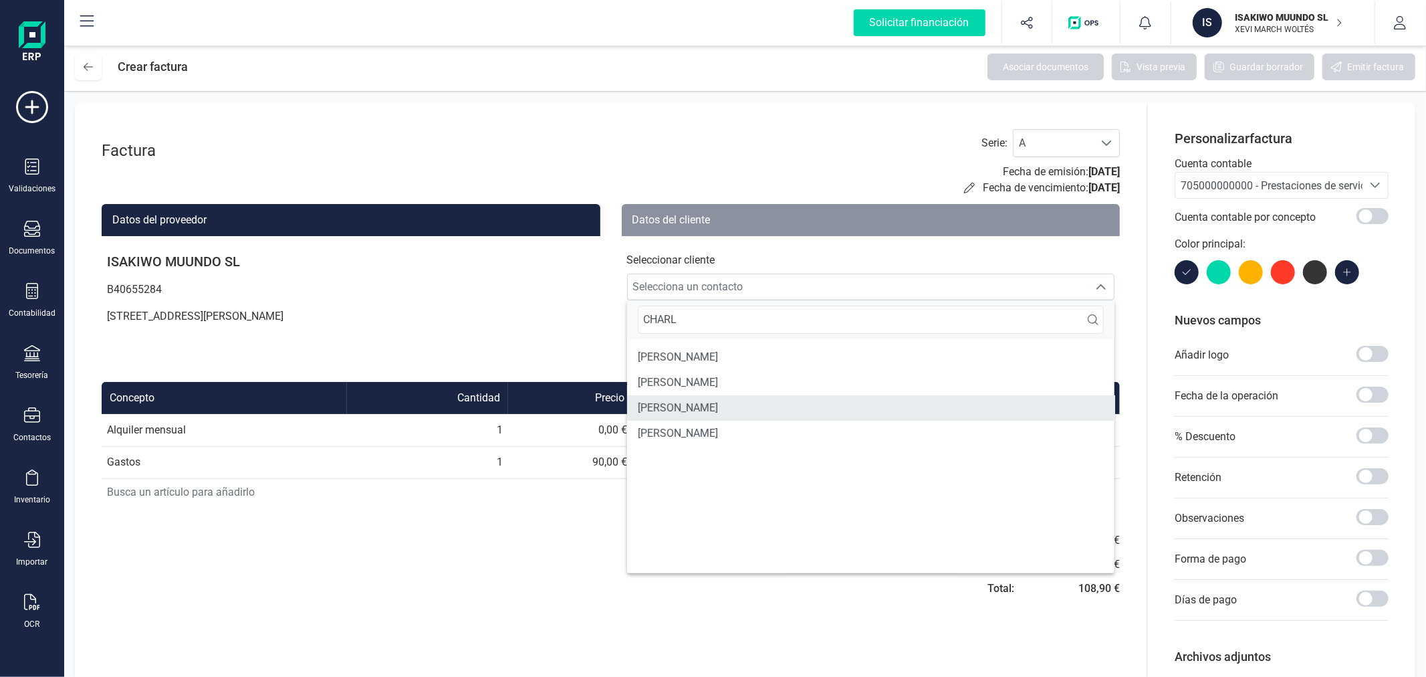
click at [718, 403] on span "[PERSON_NAME]" at bounding box center [678, 408] width 80 height 16
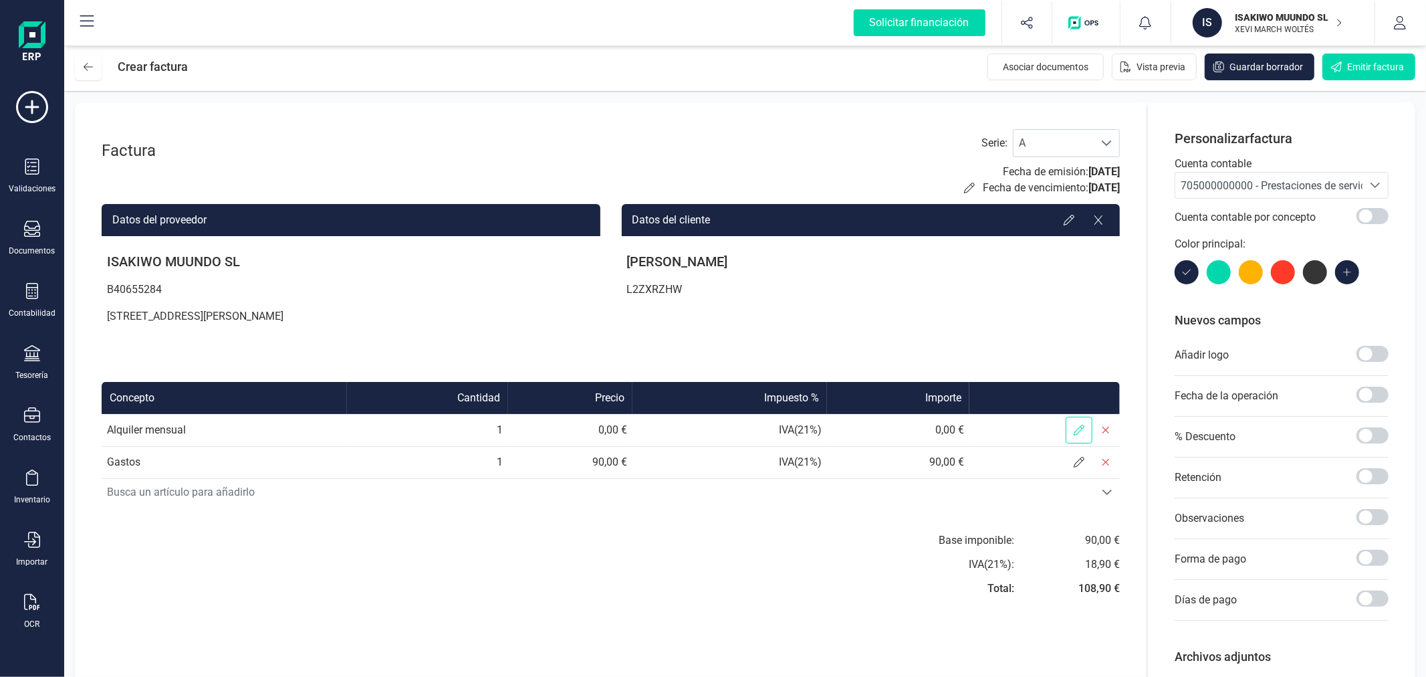
click at [1074, 420] on span at bounding box center [1079, 430] width 27 height 27
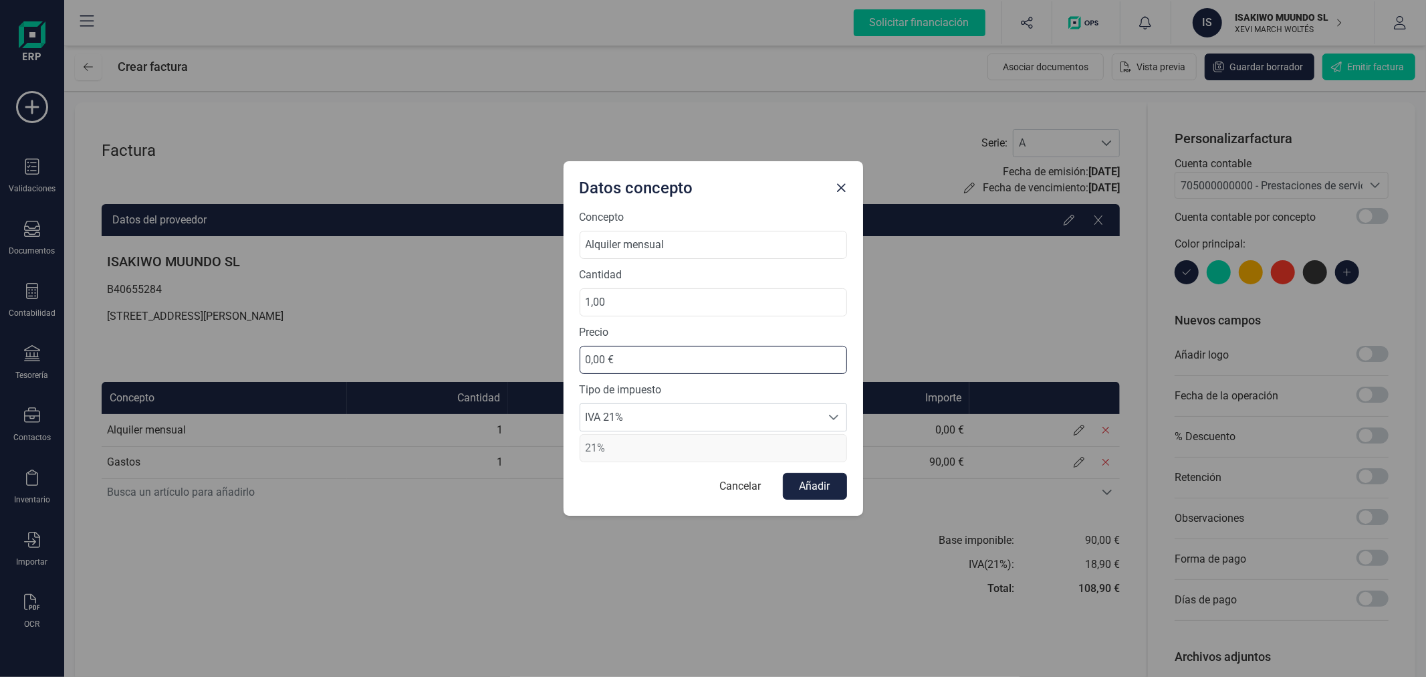
drag, startPoint x: 632, startPoint y: 358, endPoint x: 556, endPoint y: 363, distance: 76.4
click at [556, 363] on div "Datos concepto Concepto Alquiler mensual Cantidad 1,00 Precio 0,00 € Tipo de im…" at bounding box center [713, 338] width 1426 height 677
type input "460,00 €"
click at [684, 418] on span "IVA 21%" at bounding box center [700, 417] width 241 height 27
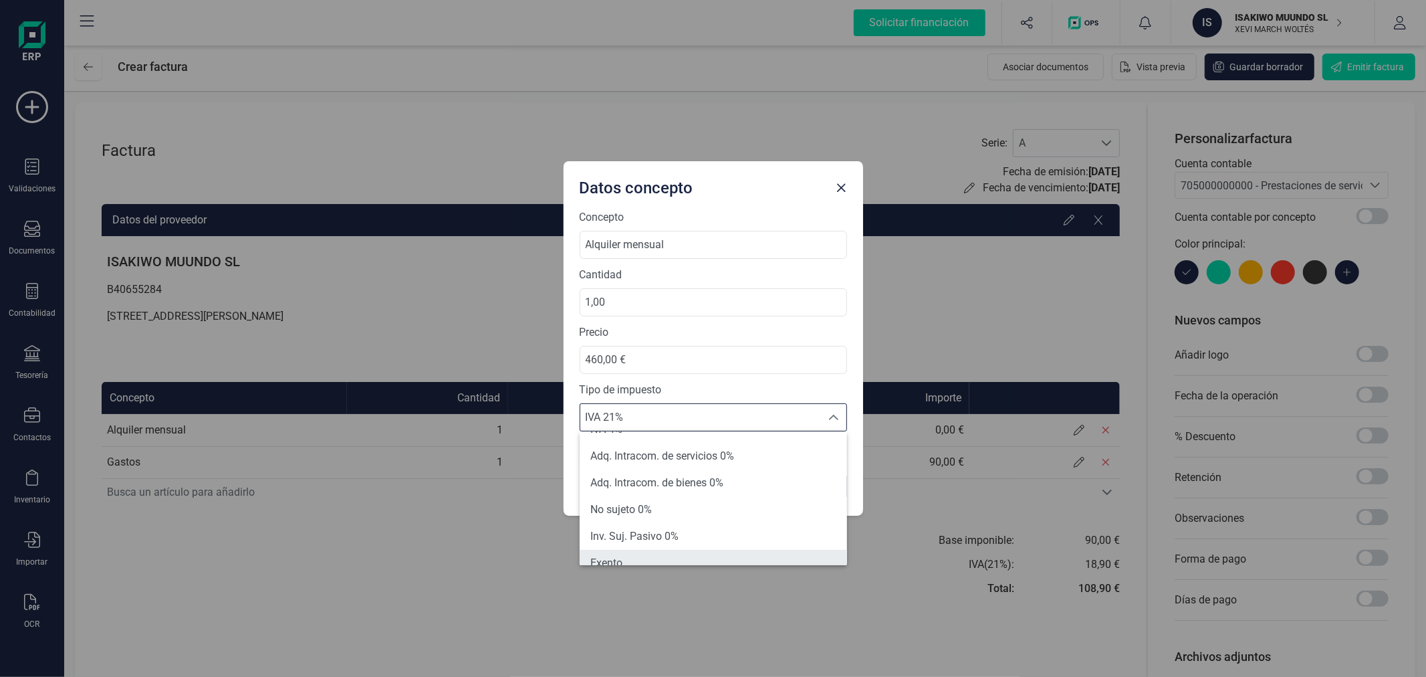
scroll to position [85, 0]
click at [653, 556] on li "Exento" at bounding box center [713, 552] width 267 height 27
type input "0%"
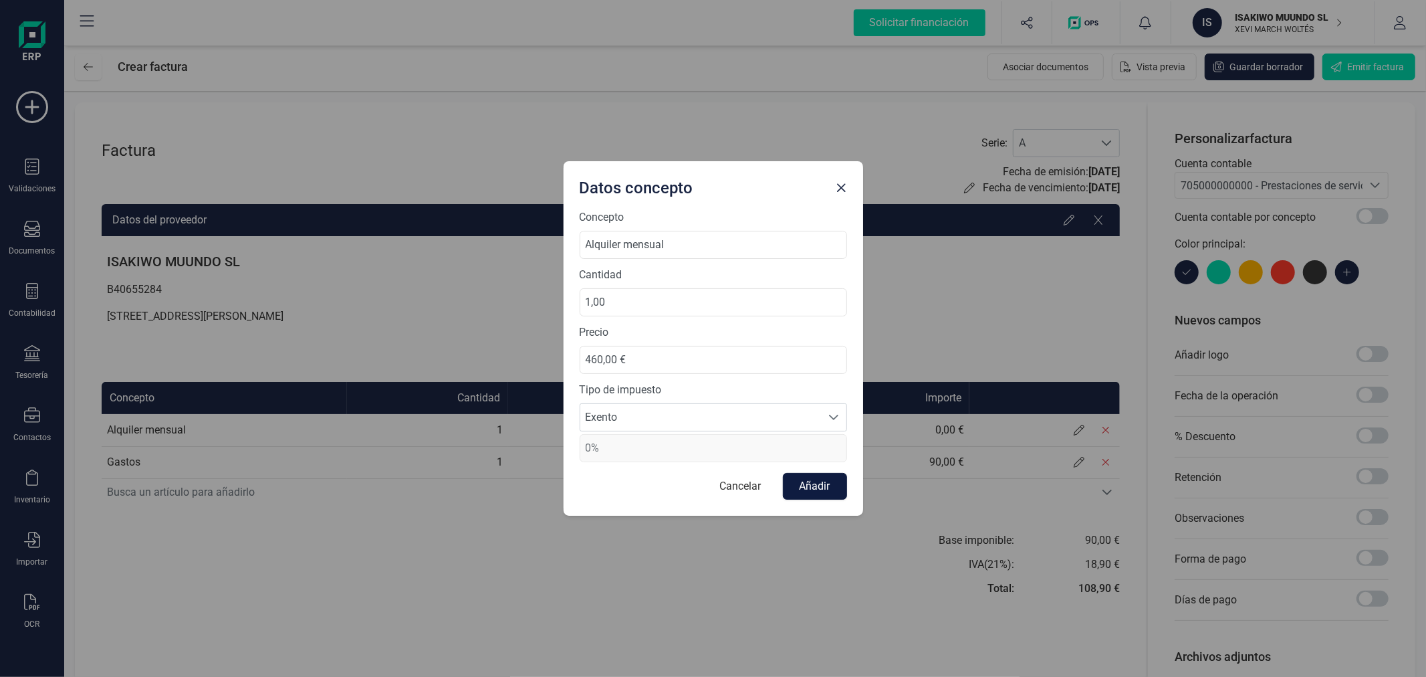
click at [804, 476] on button "Añadir" at bounding box center [815, 486] width 64 height 27
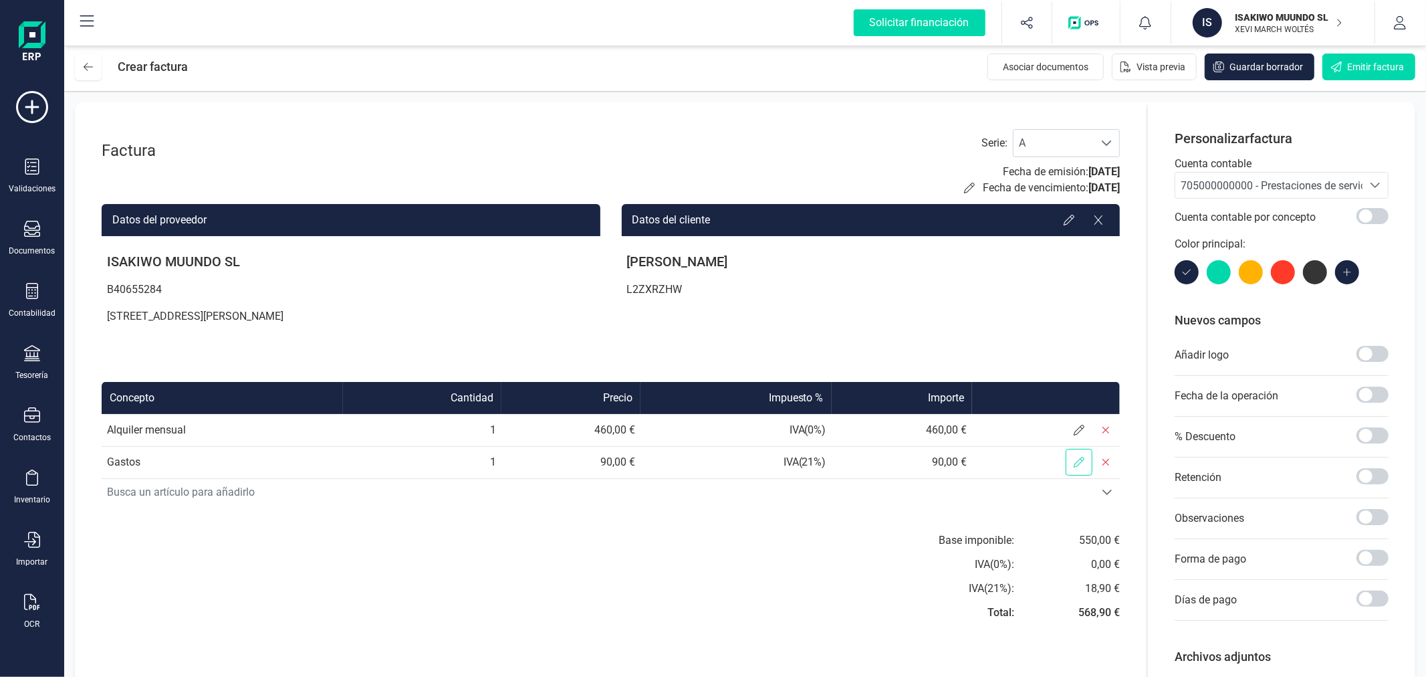
click at [1076, 457] on icon at bounding box center [1079, 462] width 11 height 11
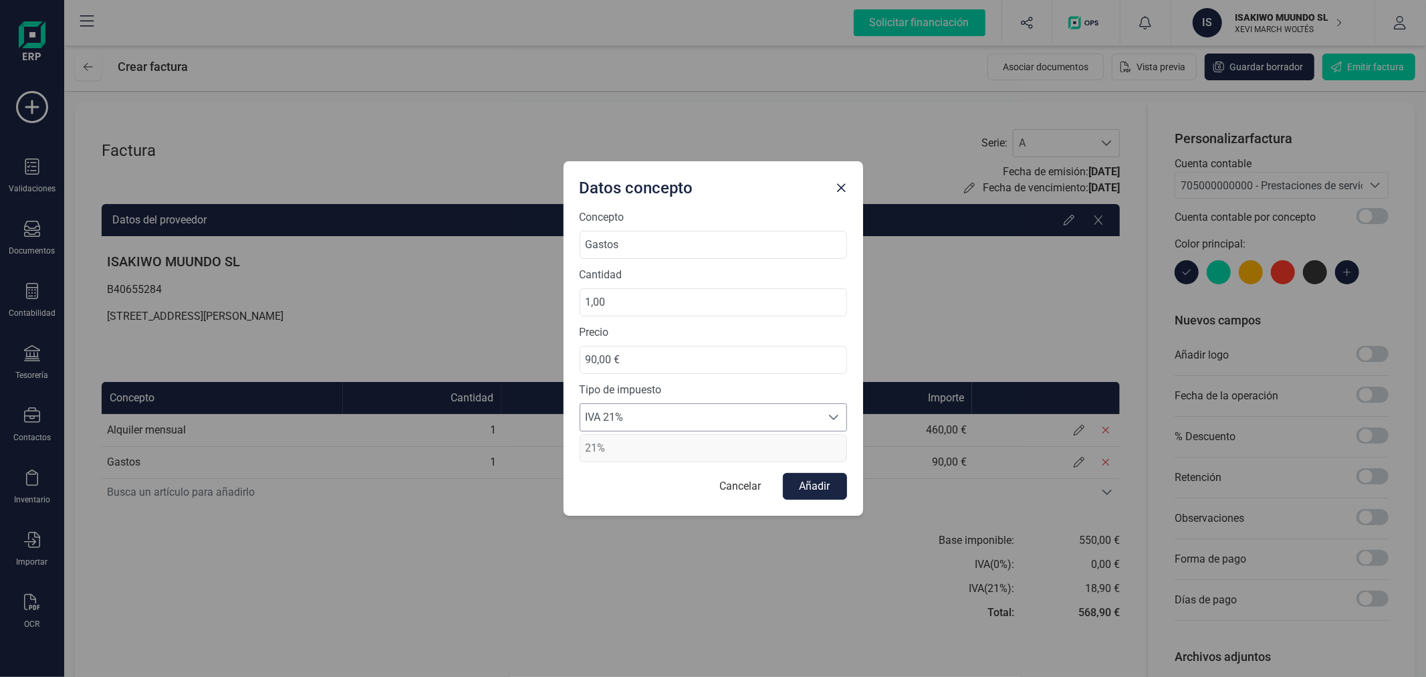
click at [679, 422] on span "IVA 21%" at bounding box center [700, 417] width 241 height 27
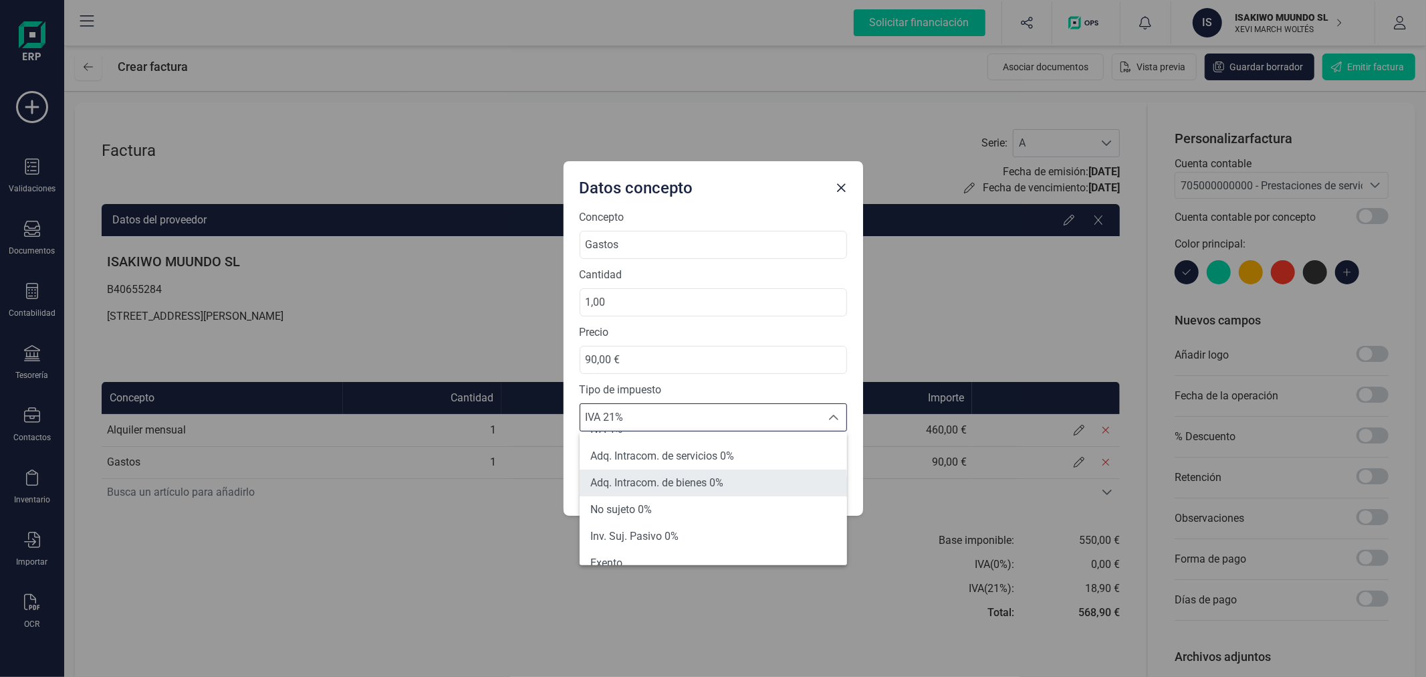
scroll to position [148, 0]
click at [657, 479] on li "Exento" at bounding box center [713, 488] width 267 height 27
type input "0%"
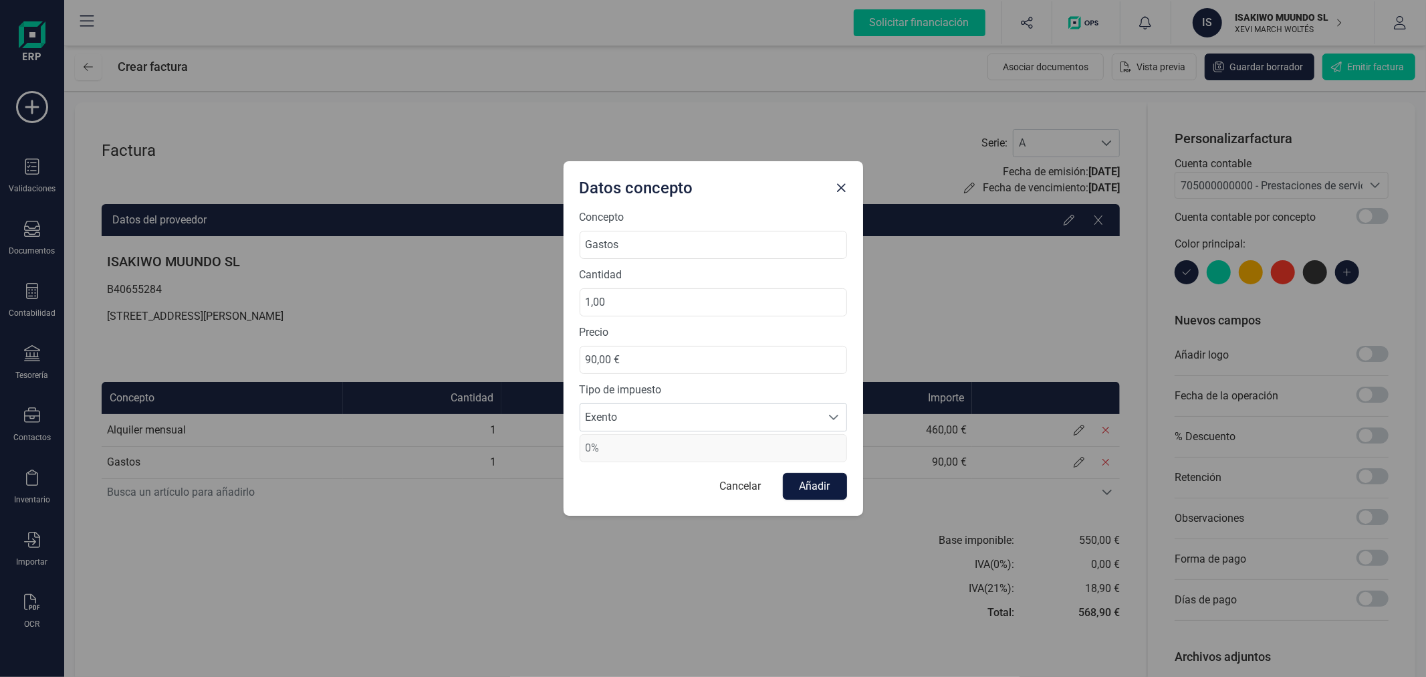
click at [828, 480] on button "Añadir" at bounding box center [815, 486] width 64 height 27
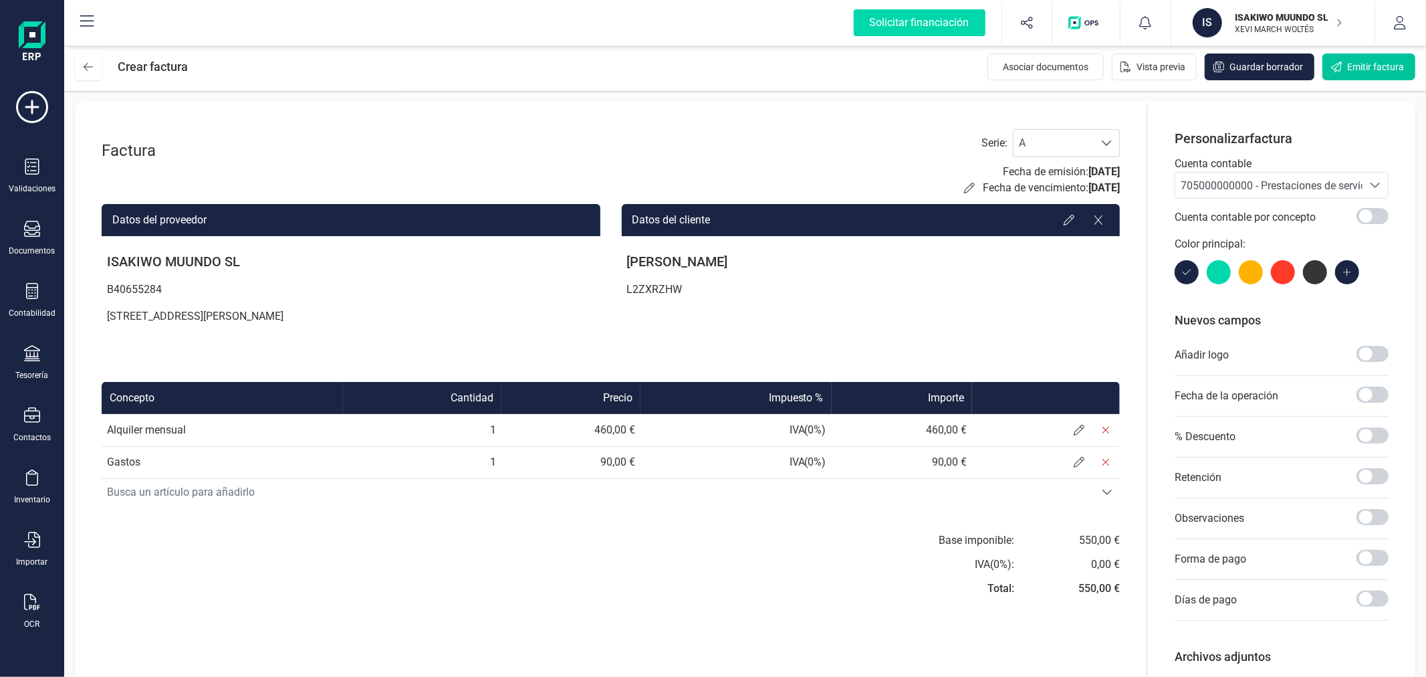
click at [1359, 58] on button "Emitir factura" at bounding box center [1368, 66] width 93 height 27
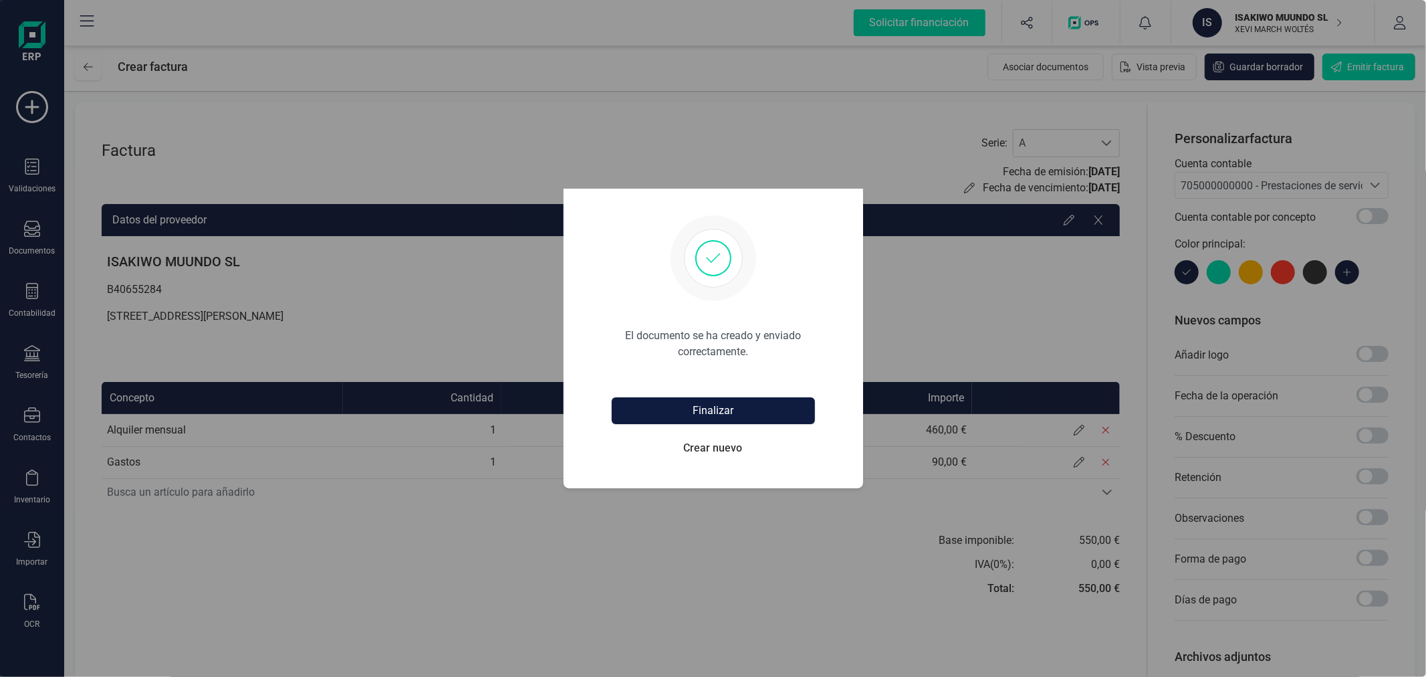
click at [698, 405] on button "Finalizar" at bounding box center [713, 410] width 203 height 27
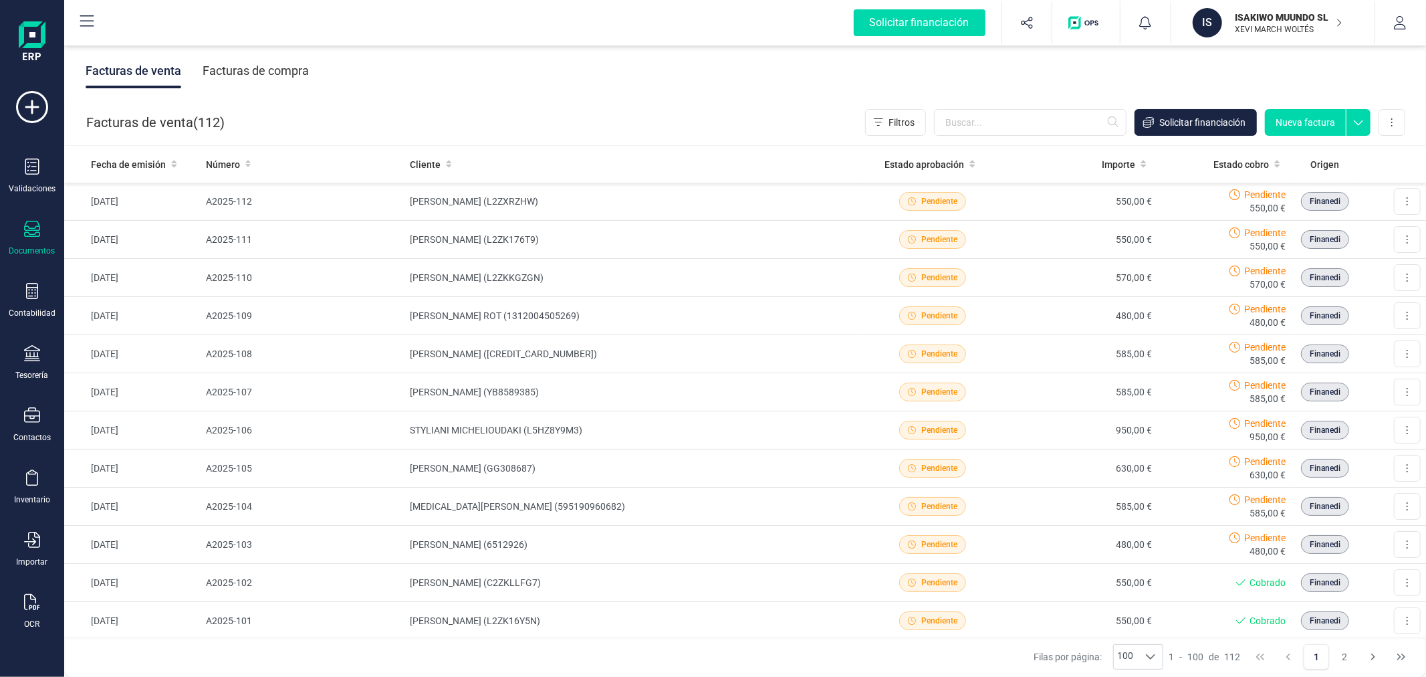
click at [1298, 116] on button "Nueva factura" at bounding box center [1305, 122] width 81 height 27
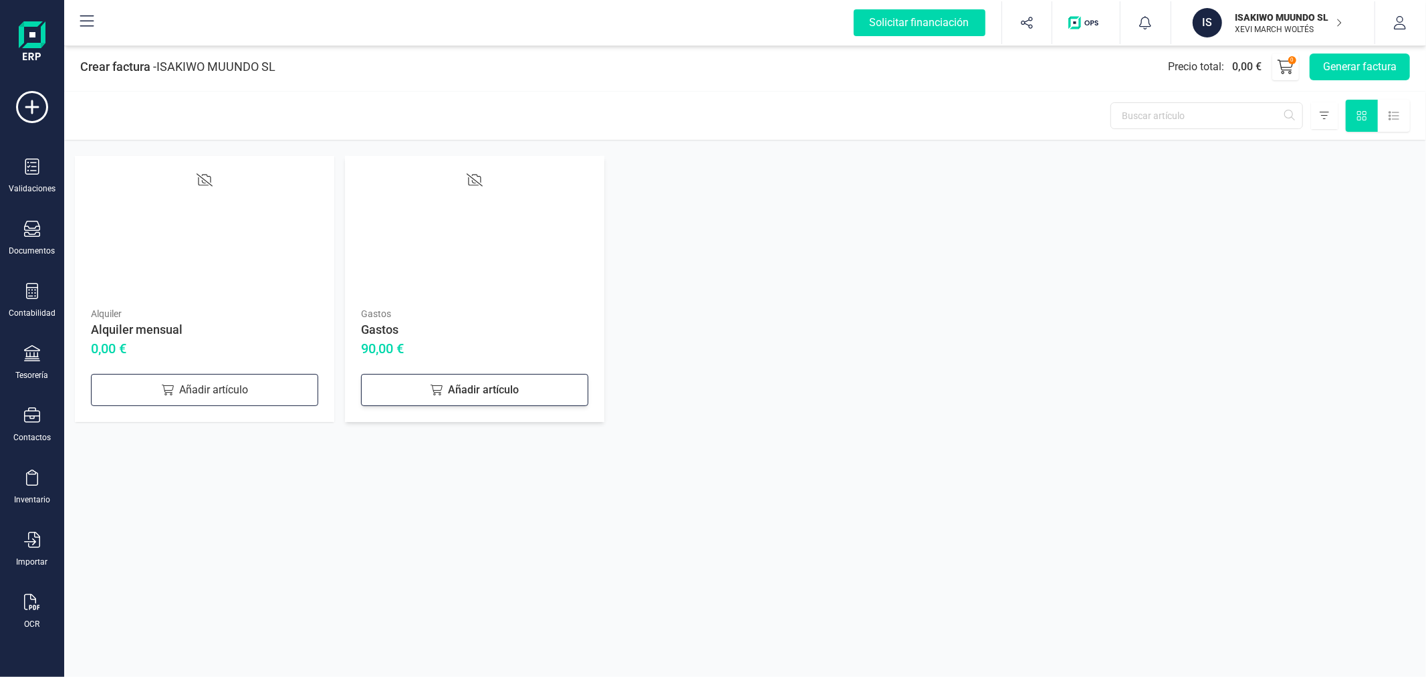
drag, startPoint x: 164, startPoint y: 378, endPoint x: 530, endPoint y: 375, distance: 366.4
click at [164, 378] on div "Añadir artículo" at bounding box center [204, 390] width 227 height 32
click at [495, 390] on div "Añadir artículo" at bounding box center [474, 390] width 227 height 32
click at [1346, 61] on button "Generar factura" at bounding box center [1360, 66] width 100 height 27
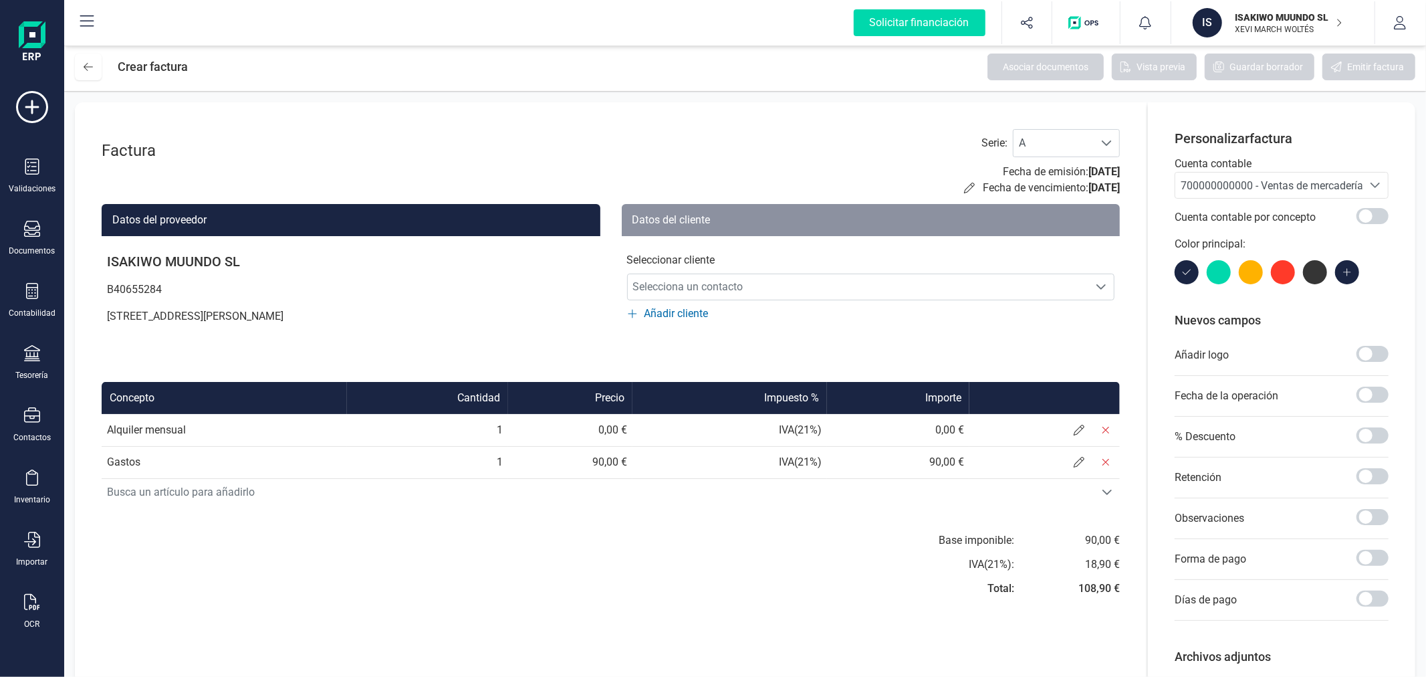
click at [1254, 179] on span "700000000000 - Ventas de mercaderías" at bounding box center [1275, 185] width 188 height 13
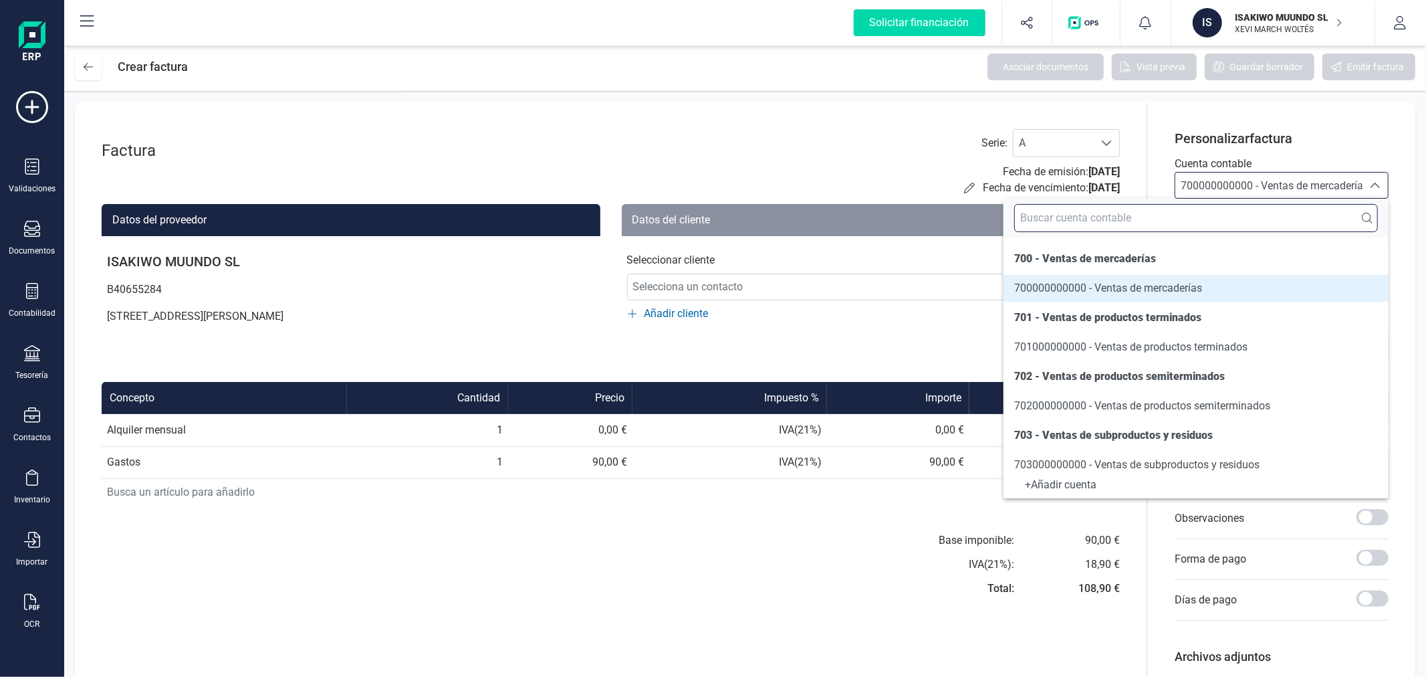
click at [1236, 217] on input "text" at bounding box center [1196, 218] width 364 height 28
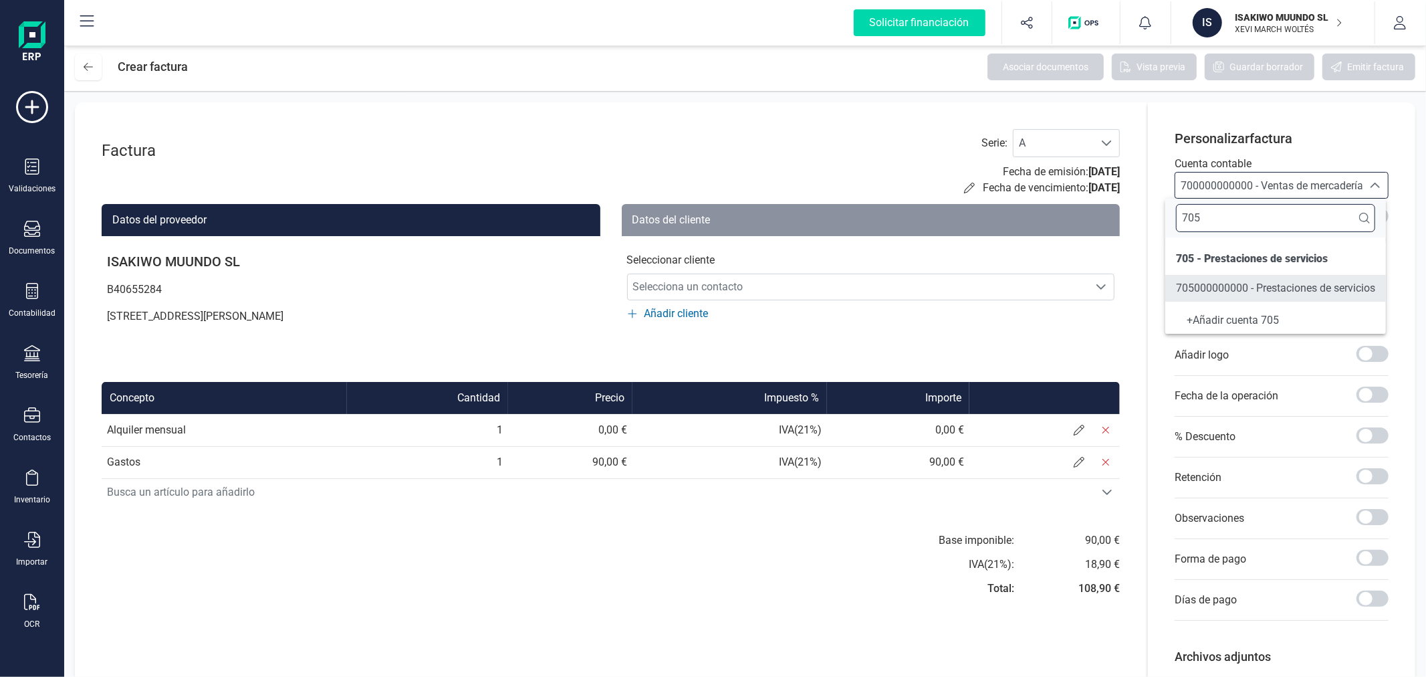
type input "705"
click at [1250, 281] on span "705000000000 - Prestaciones de servicios" at bounding box center [1275, 287] width 199 height 13
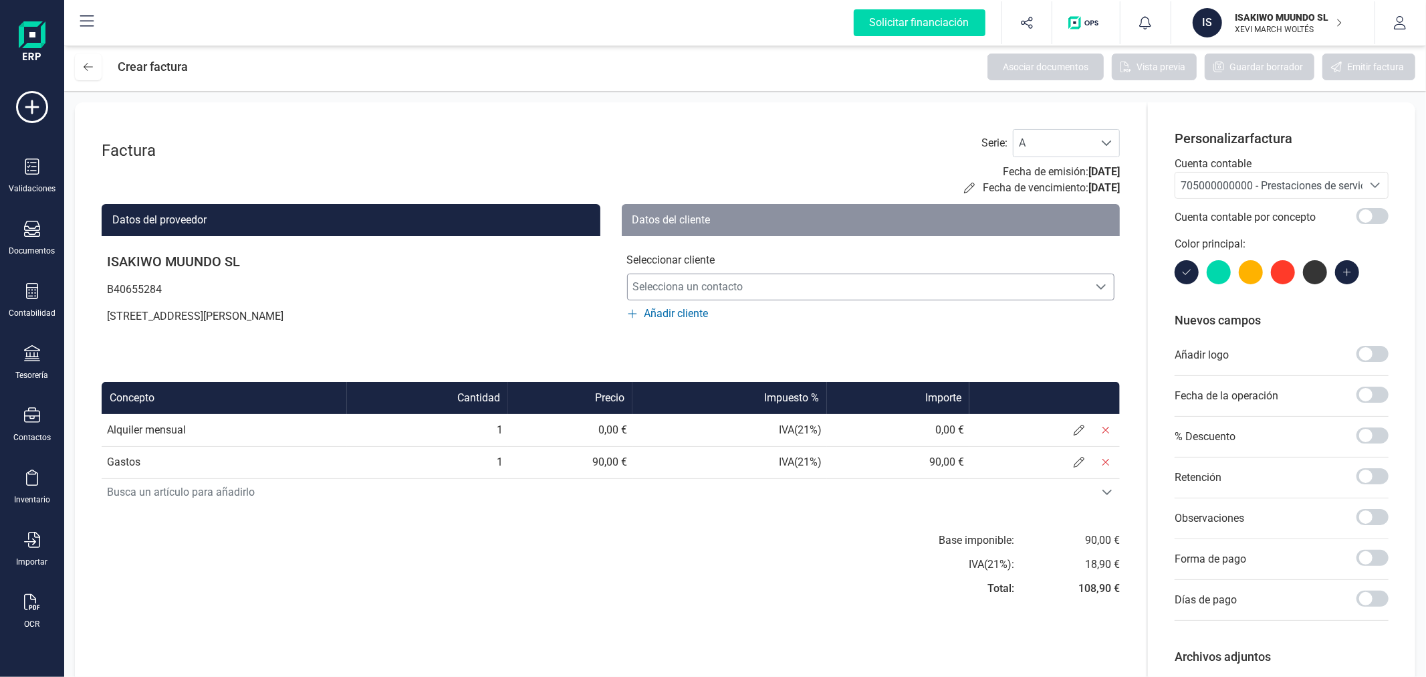
click at [806, 289] on span "Selecciona un contacto" at bounding box center [858, 286] width 461 height 27
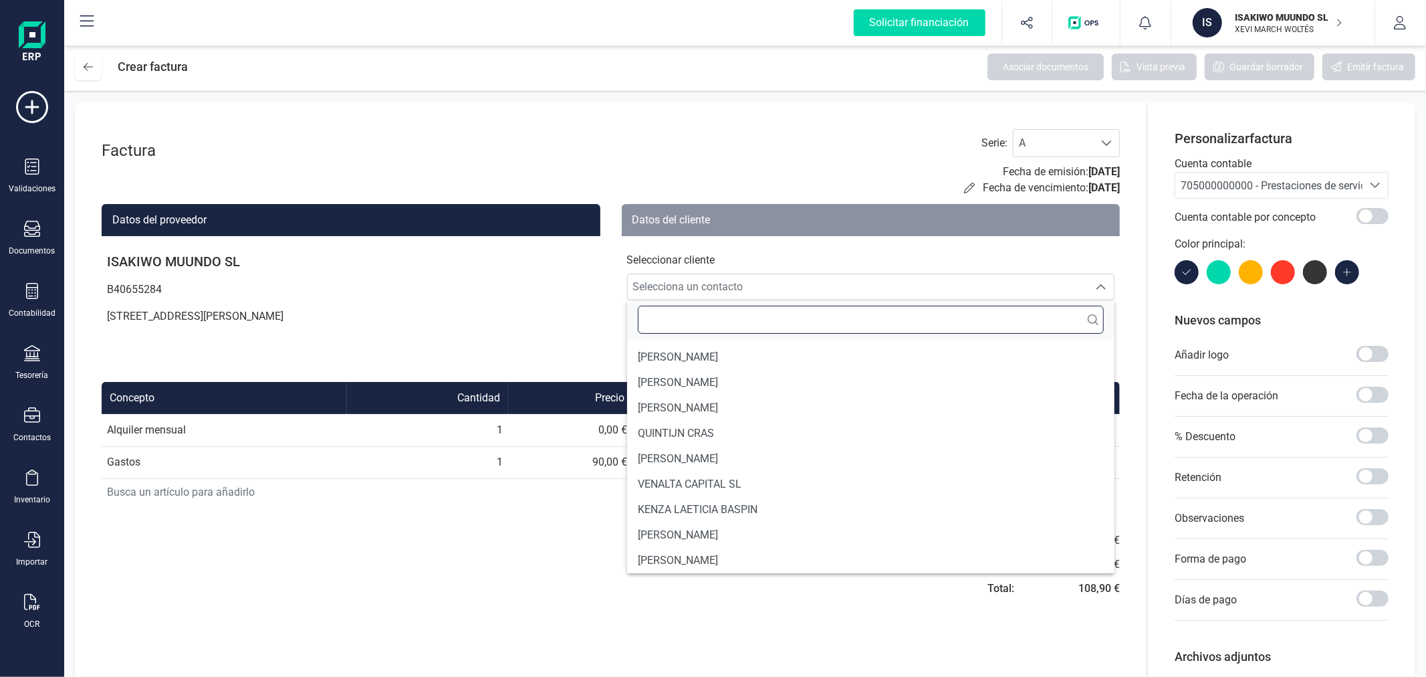
click at [740, 322] on input "text" at bounding box center [871, 320] width 467 height 28
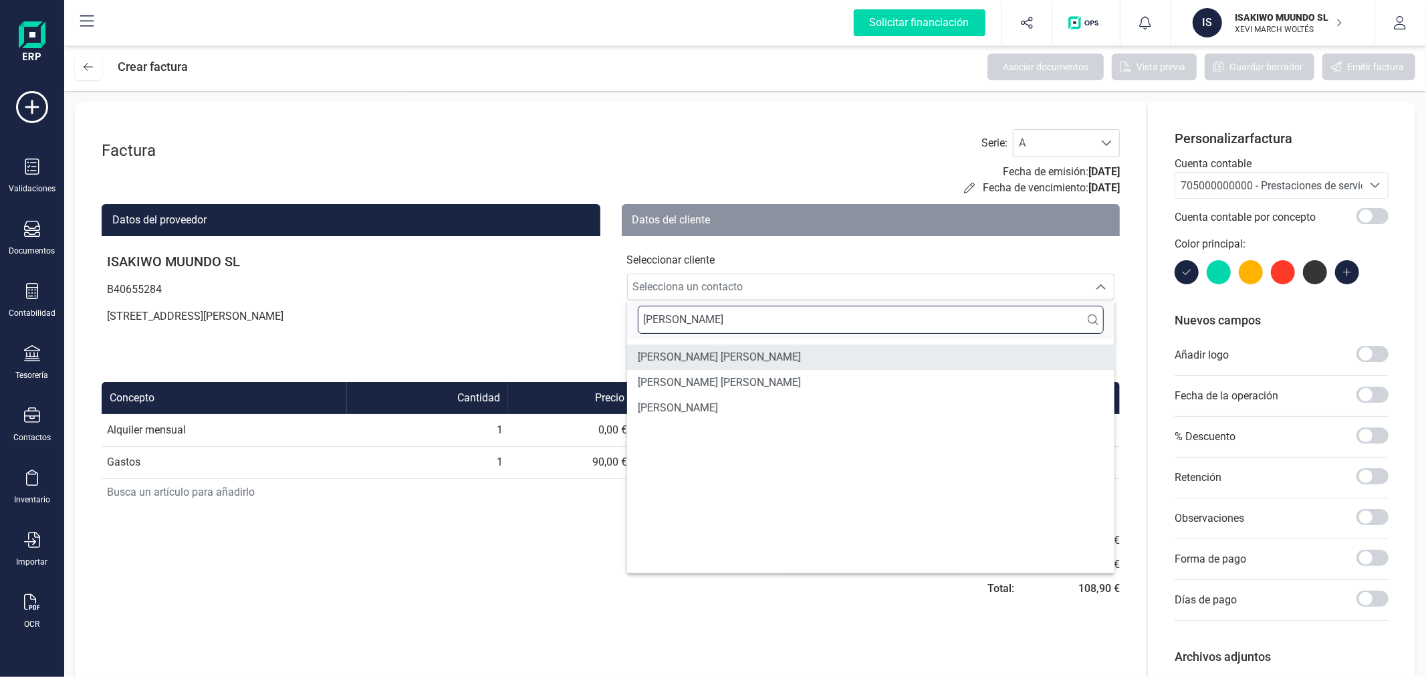
type input "[PERSON_NAME]"
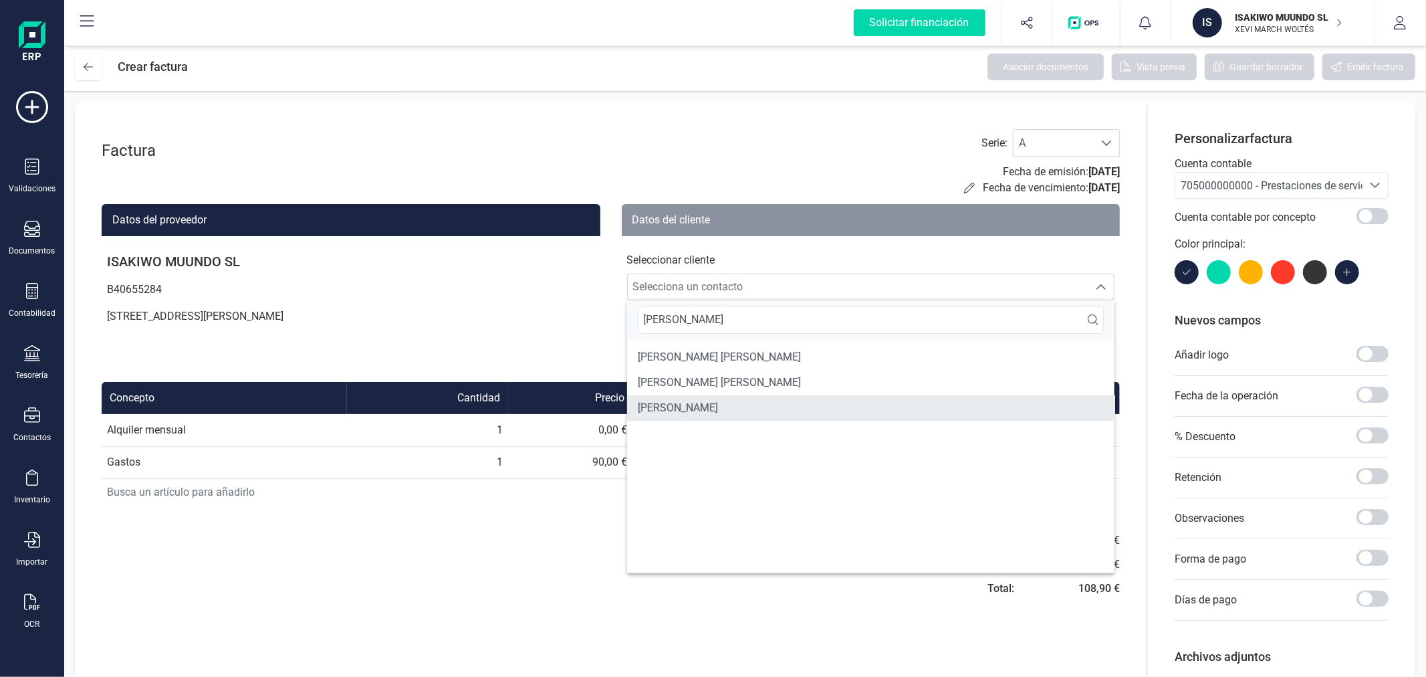
click at [724, 403] on li "[PERSON_NAME]" at bounding box center [871, 407] width 488 height 25
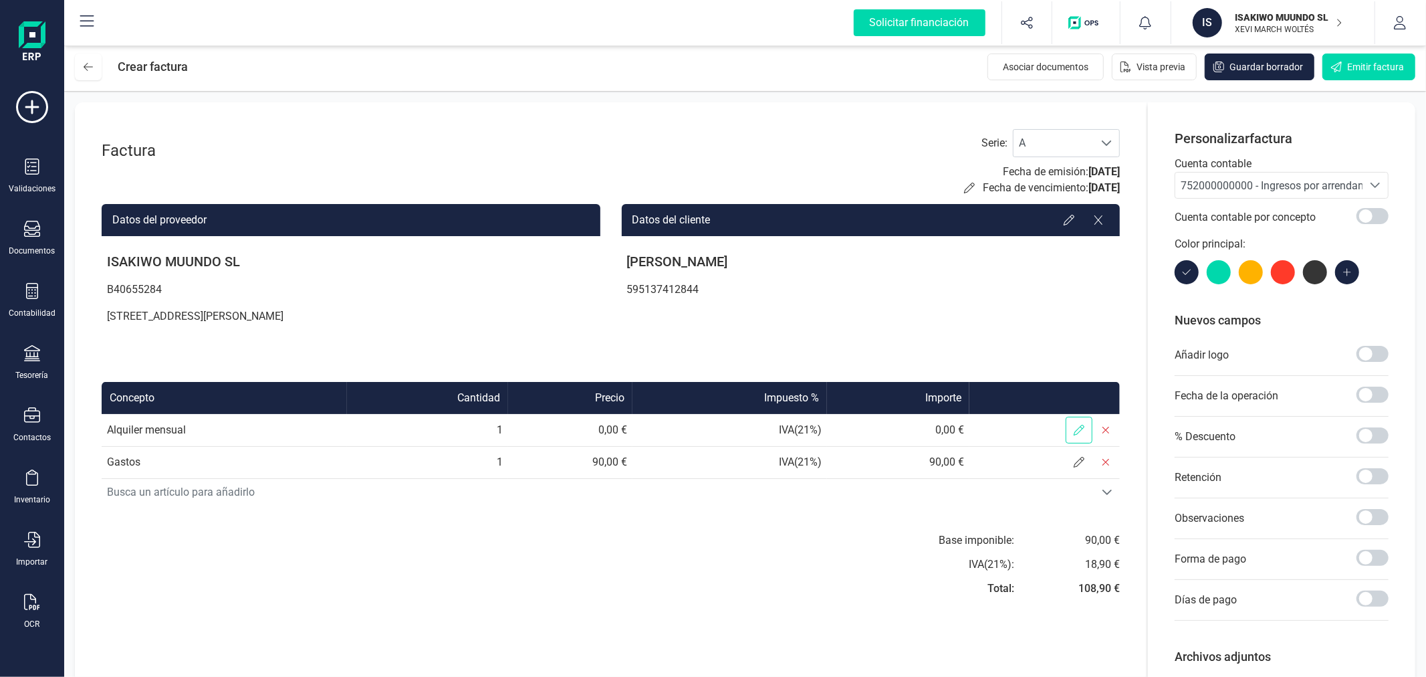
click at [1068, 427] on span at bounding box center [1079, 430] width 27 height 27
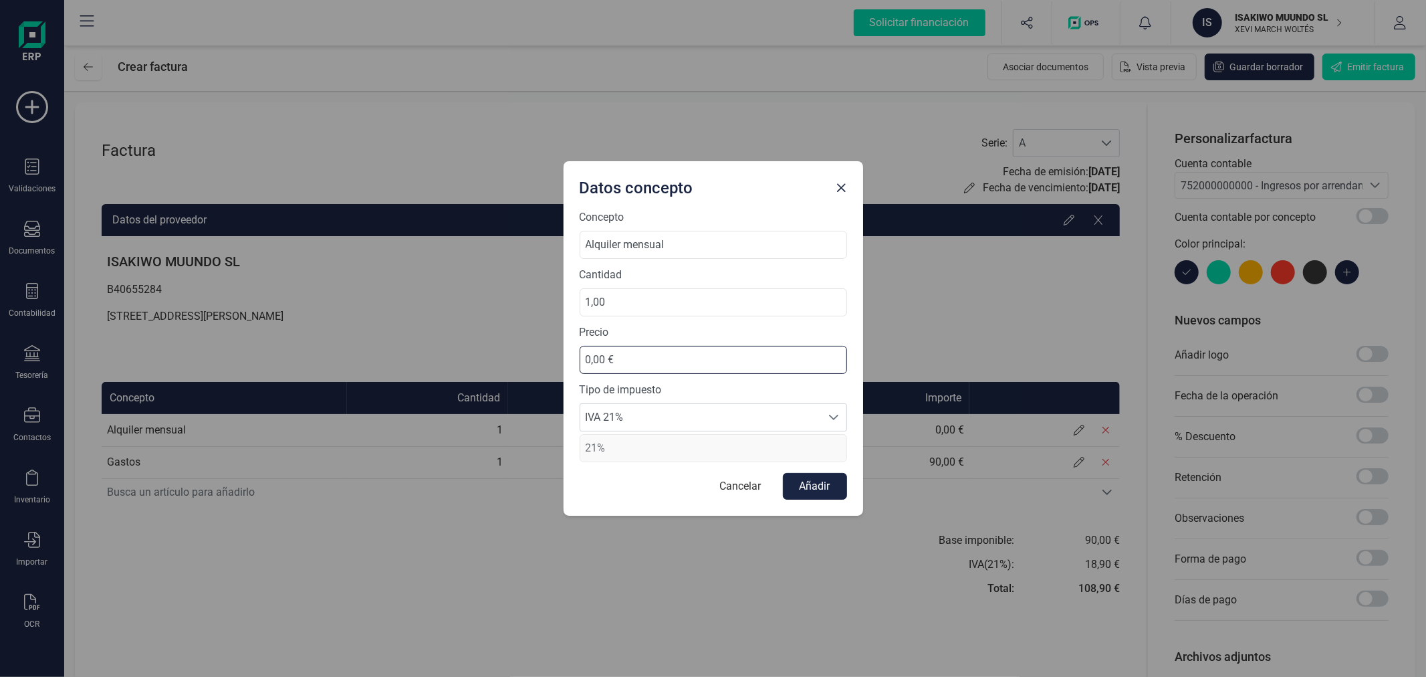
drag, startPoint x: 657, startPoint y: 359, endPoint x: 507, endPoint y: 355, distance: 149.8
click at [507, 355] on div "Datos concepto Concepto Alquiler mensual Cantidad 1,00 Precio 0,00 € Tipo de im…" at bounding box center [713, 338] width 1426 height 677
type input "495,00 €"
click at [686, 410] on span "IVA 21%" at bounding box center [700, 417] width 241 height 27
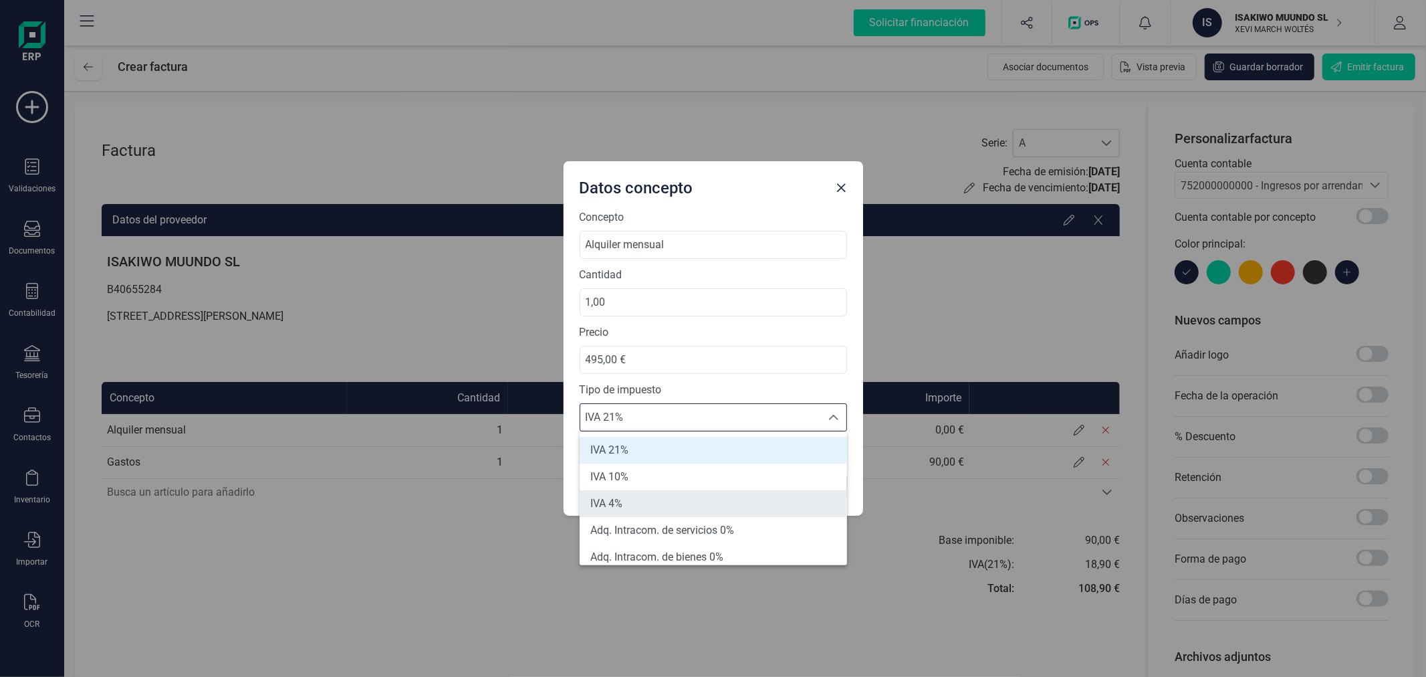
scroll to position [148, 0]
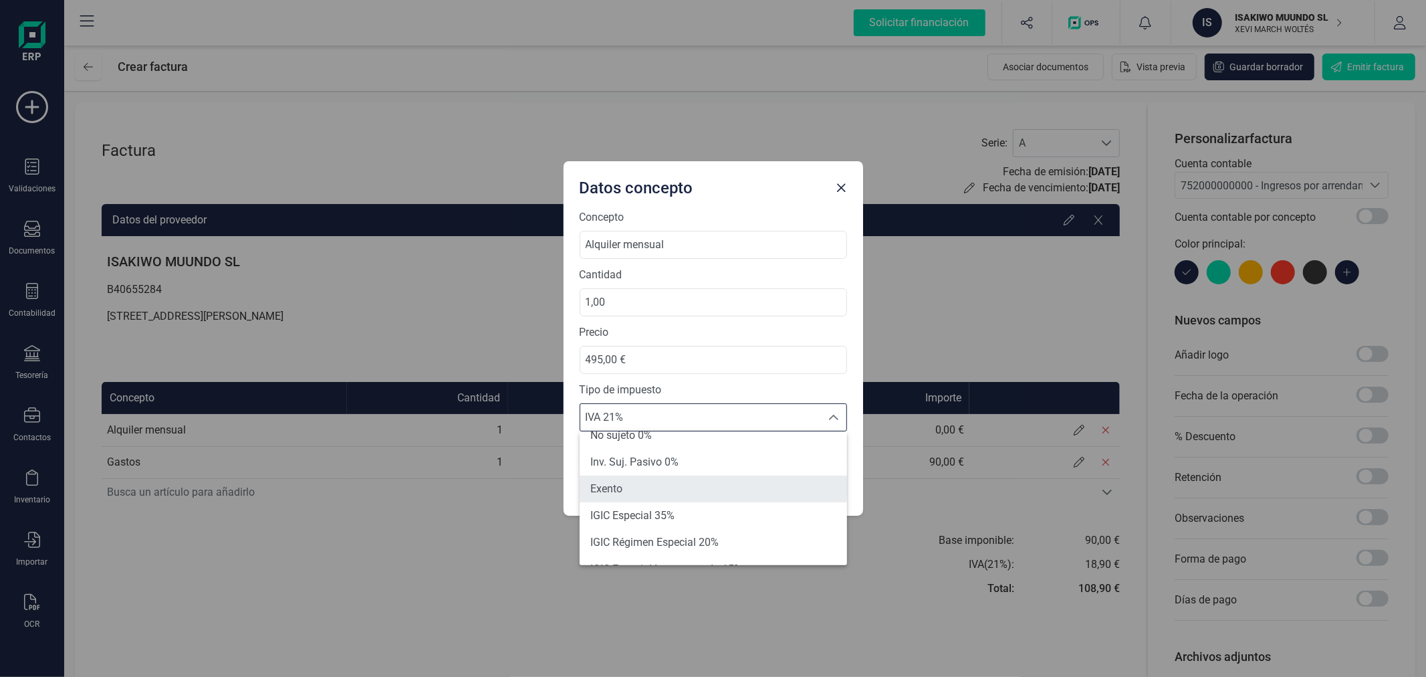
click at [653, 485] on li "Exento" at bounding box center [713, 488] width 267 height 27
type input "0%"
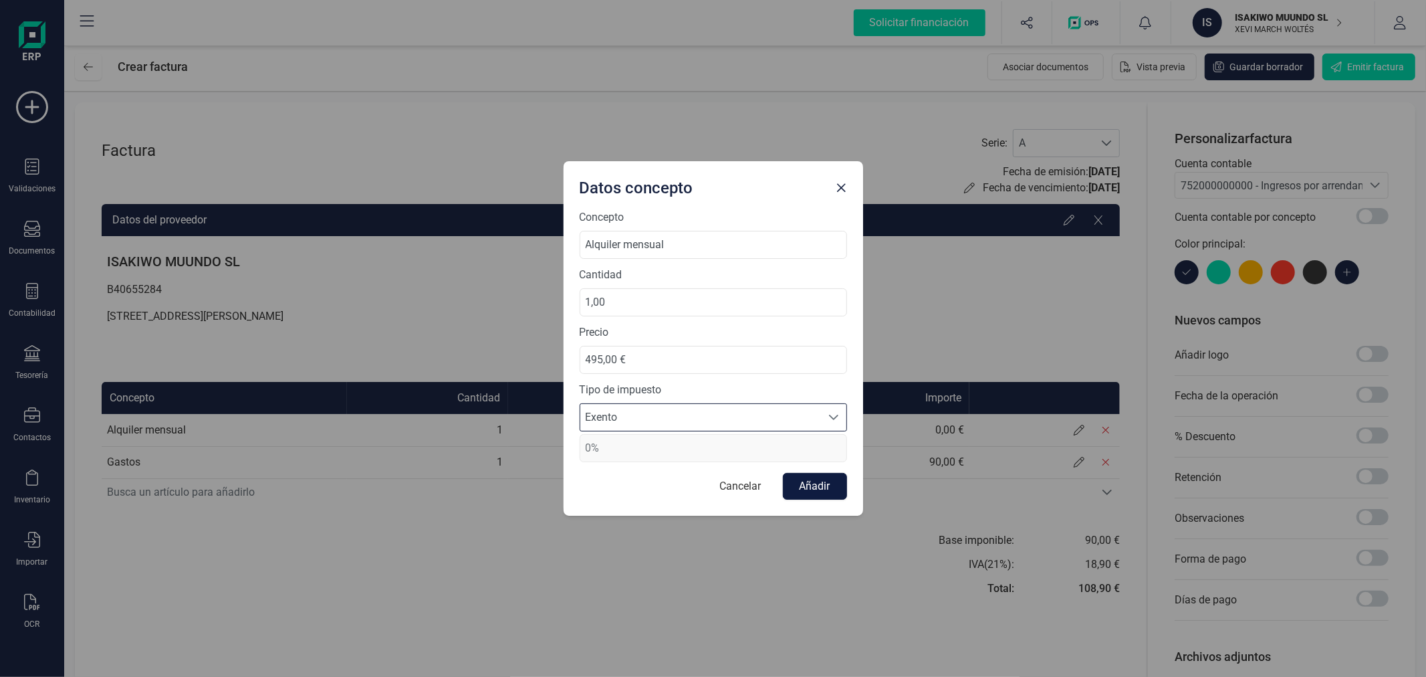
click at [788, 489] on button "Añadir" at bounding box center [815, 486] width 64 height 27
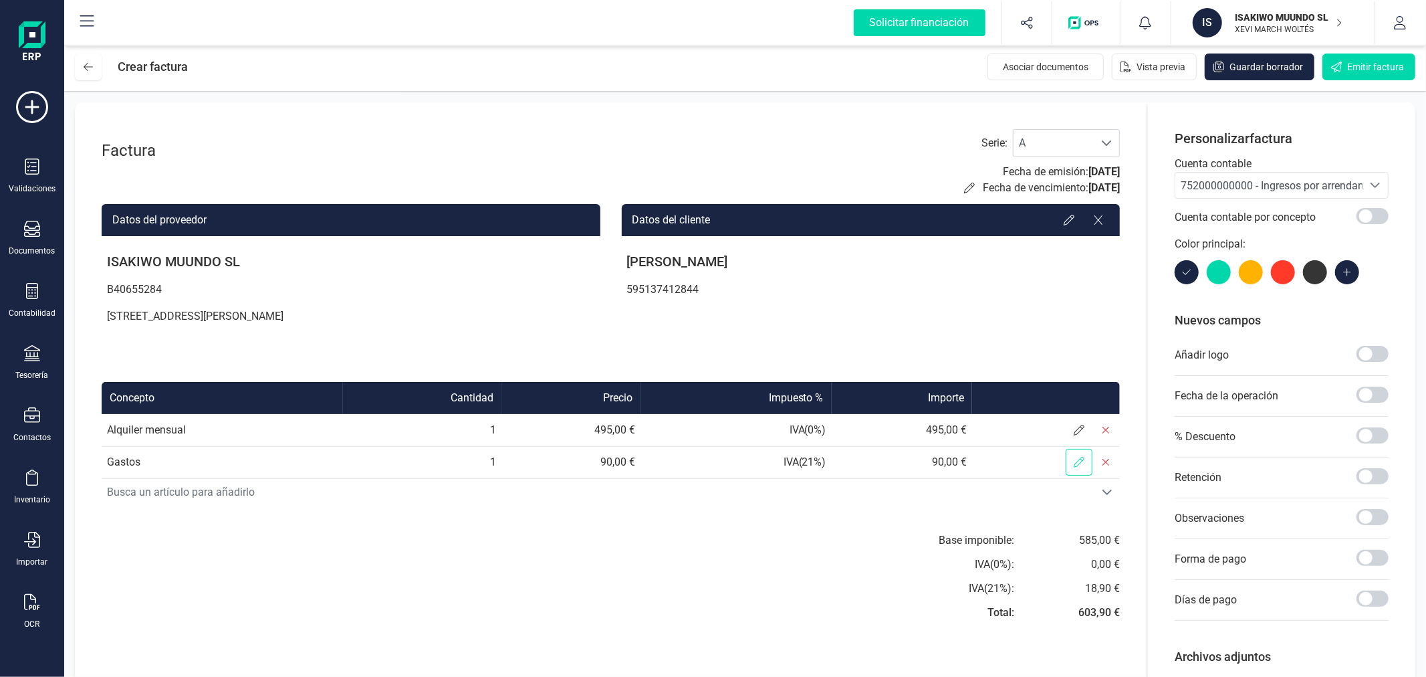
click at [1076, 457] on icon at bounding box center [1079, 462] width 11 height 11
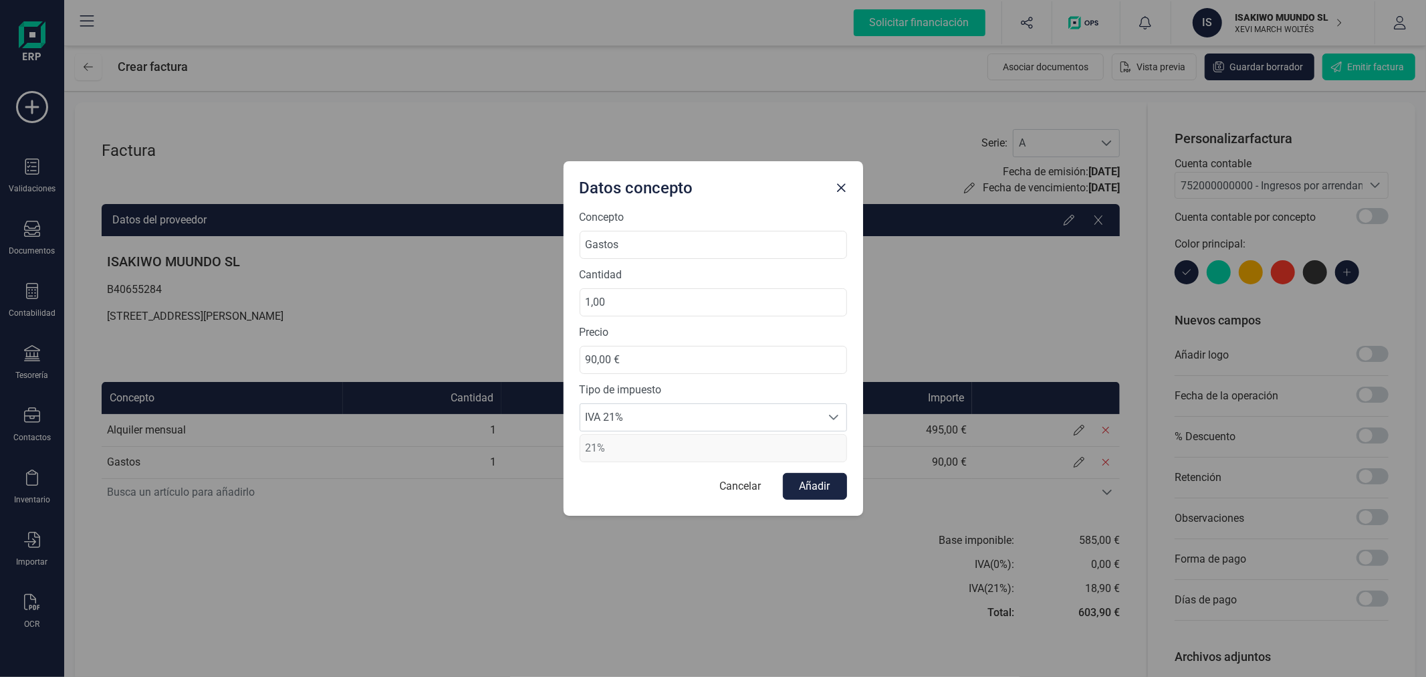
click at [782, 402] on div "Tipo de impuesto IVA 21% IVA 21% IVA 21% 21%" at bounding box center [713, 422] width 267 height 80
click at [786, 413] on span "IVA 21%" at bounding box center [700, 417] width 241 height 27
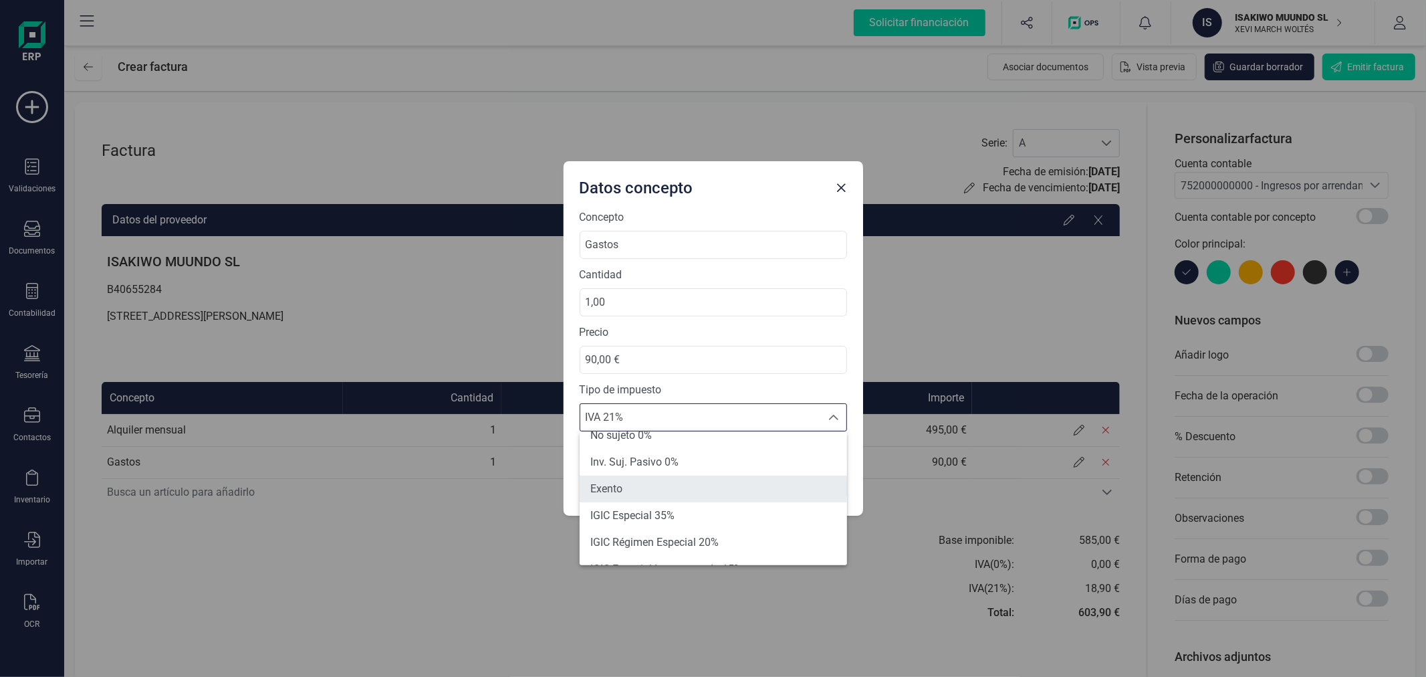
click at [658, 485] on li "Exento" at bounding box center [713, 488] width 267 height 27
type input "0%"
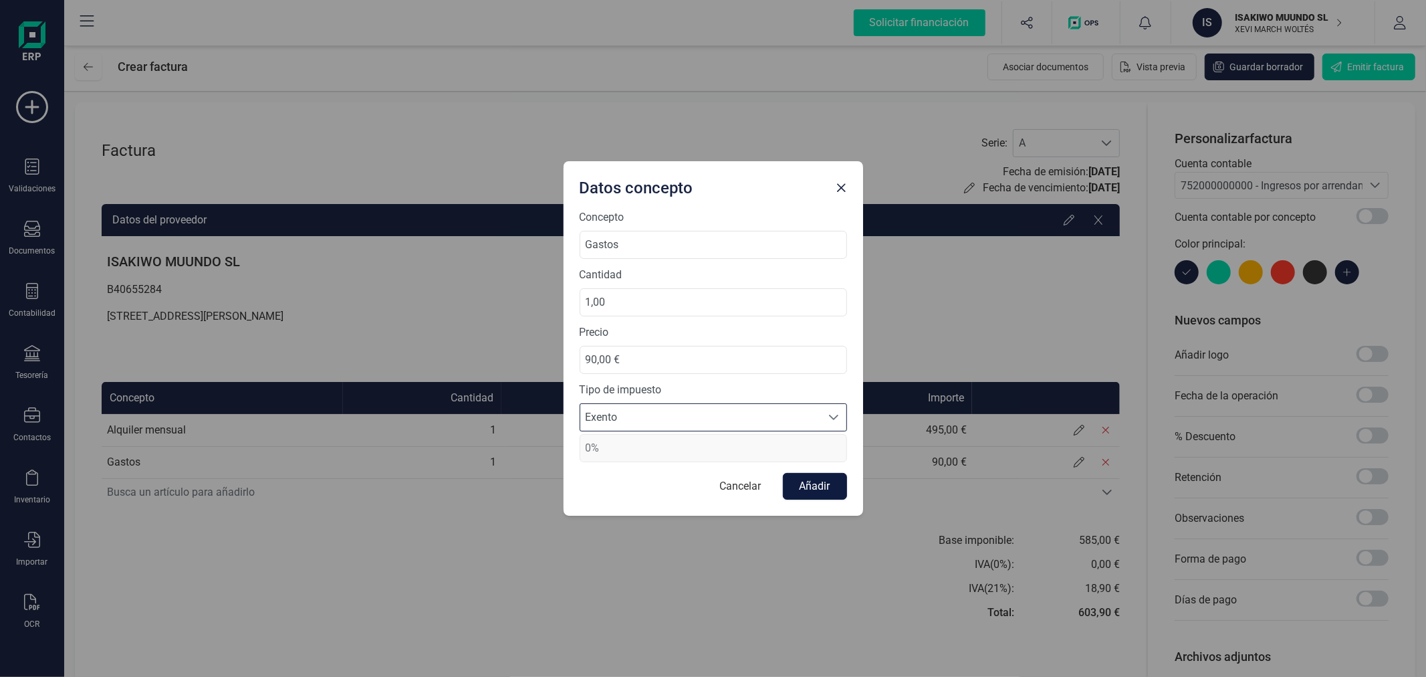
click at [814, 483] on button "Añadir" at bounding box center [815, 486] width 64 height 27
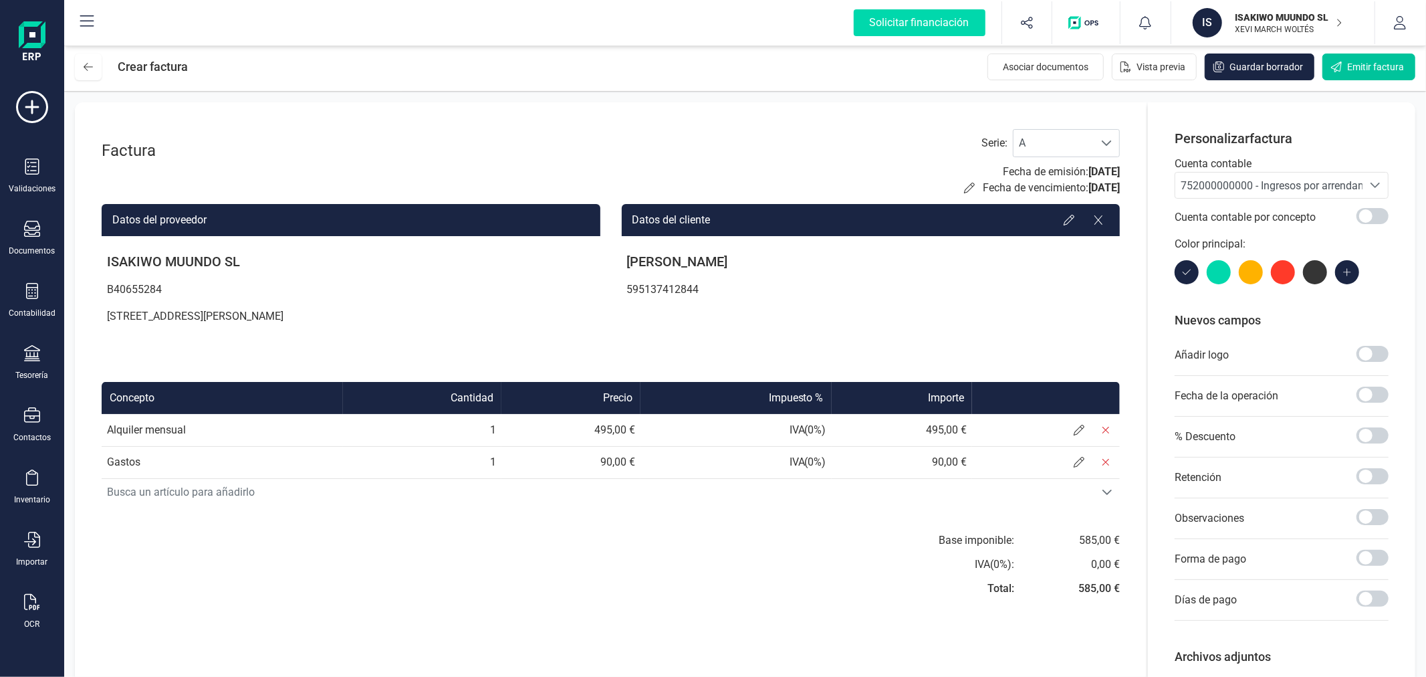
click at [1360, 64] on span "Emitir factura" at bounding box center [1375, 66] width 57 height 13
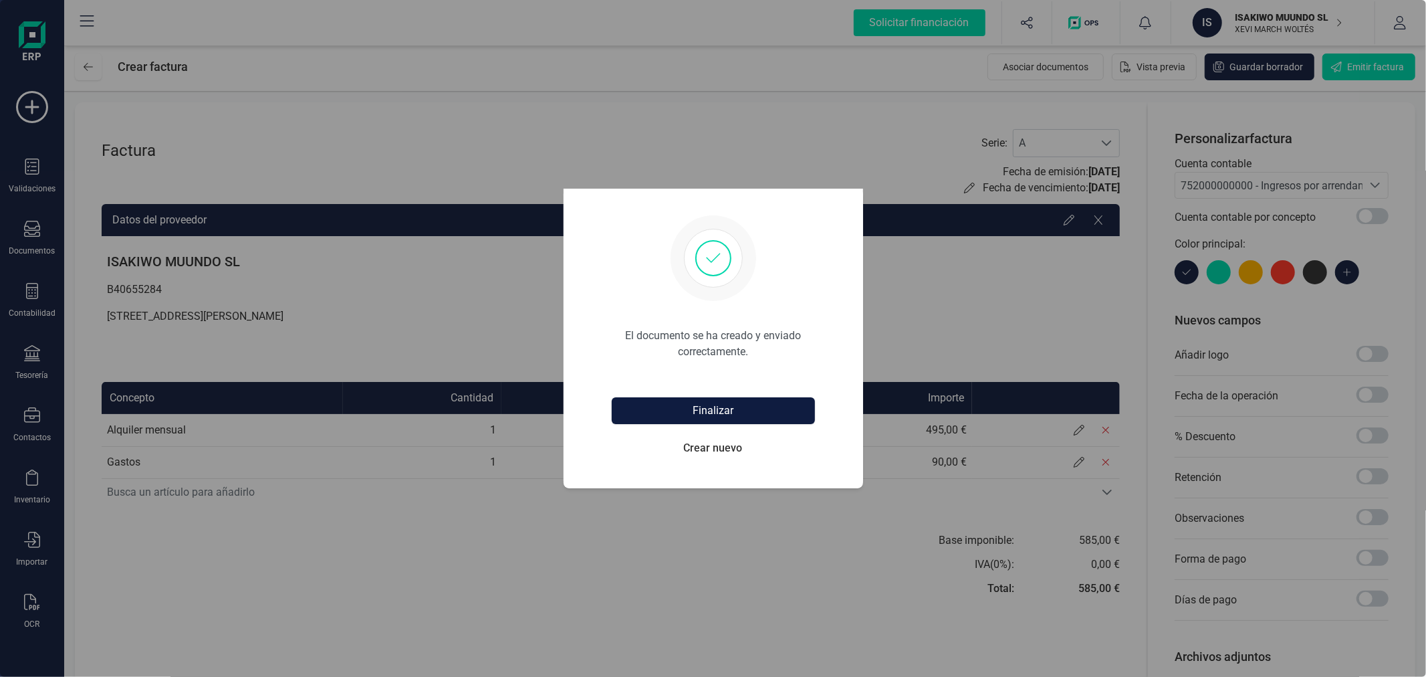
click at [767, 402] on button "Finalizar" at bounding box center [713, 410] width 203 height 27
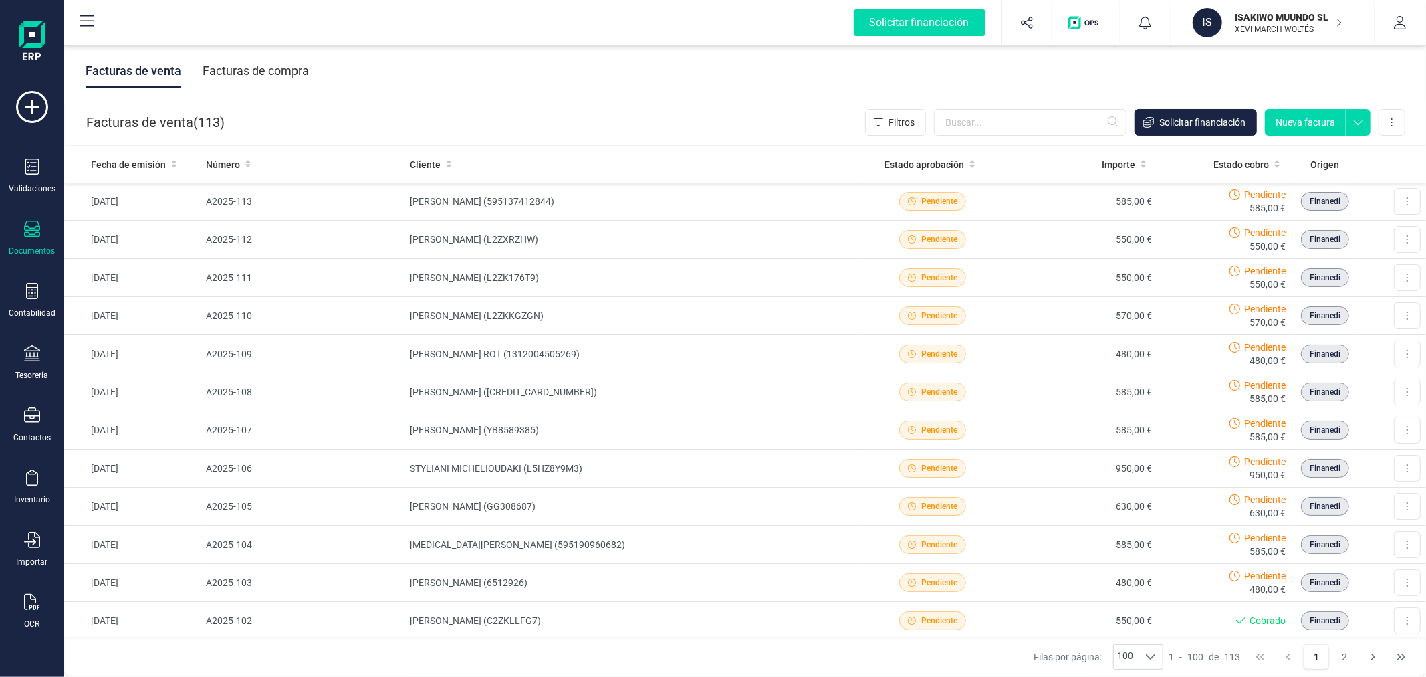
click at [1324, 109] on button "Nueva factura" at bounding box center [1305, 122] width 81 height 27
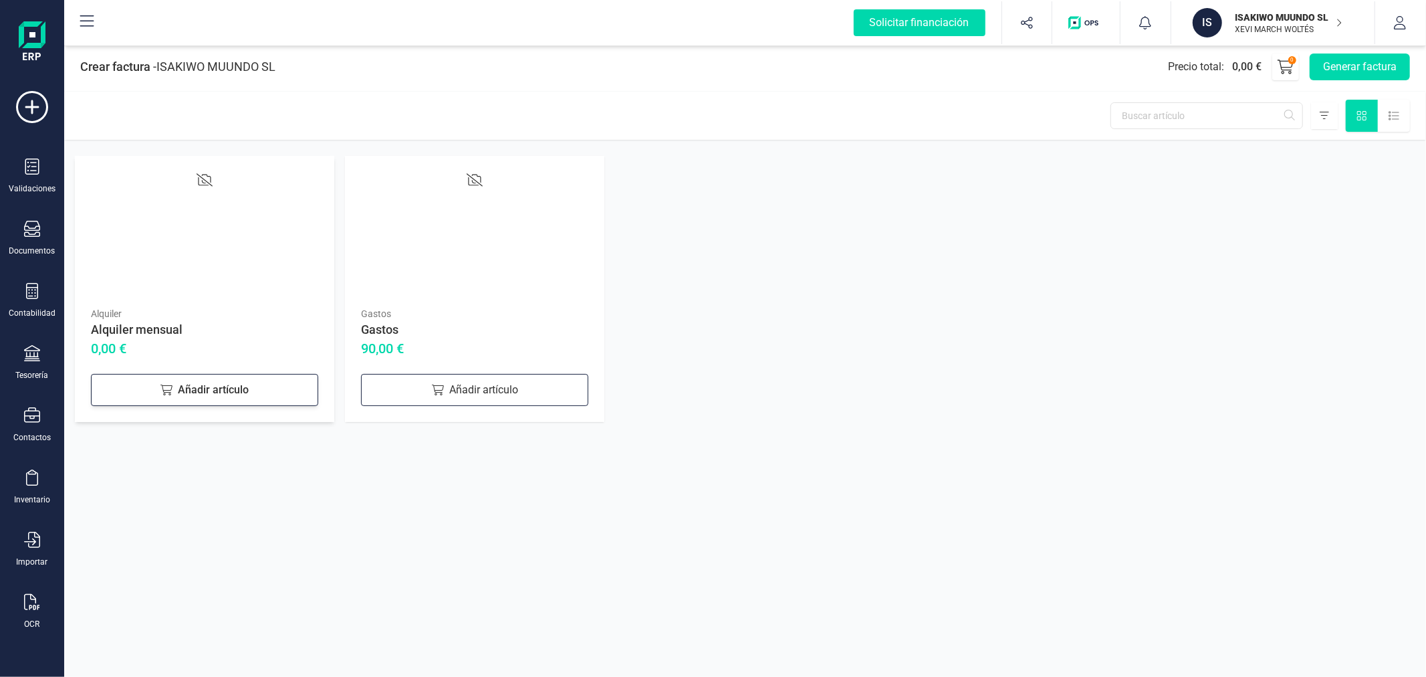
click at [191, 393] on div "Añadir artículo" at bounding box center [204, 390] width 227 height 32
click at [482, 380] on div "Añadir artículo" at bounding box center [474, 390] width 227 height 32
click at [1342, 67] on button "Generar factura" at bounding box center [1360, 66] width 100 height 27
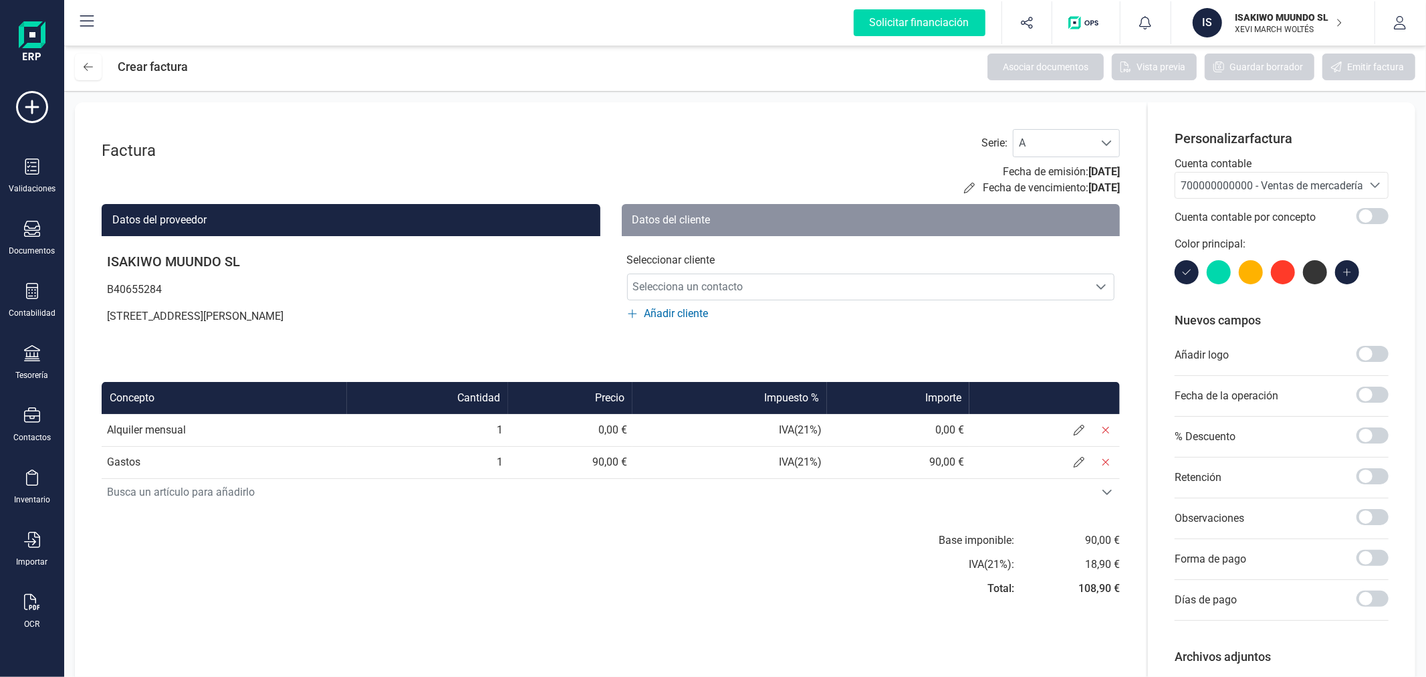
click at [1231, 185] on span "700000000000 - Ventas de mercaderías" at bounding box center [1275, 185] width 188 height 13
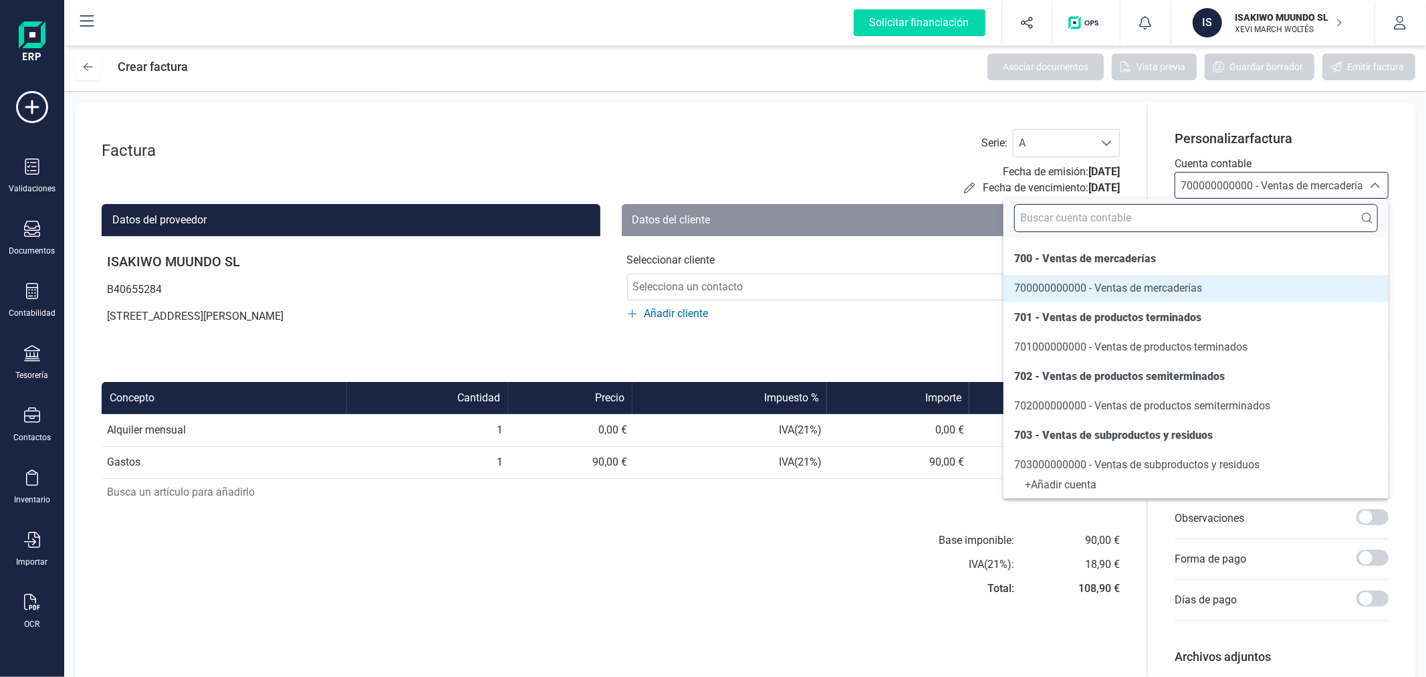
click at [1214, 224] on input "text" at bounding box center [1196, 218] width 364 height 28
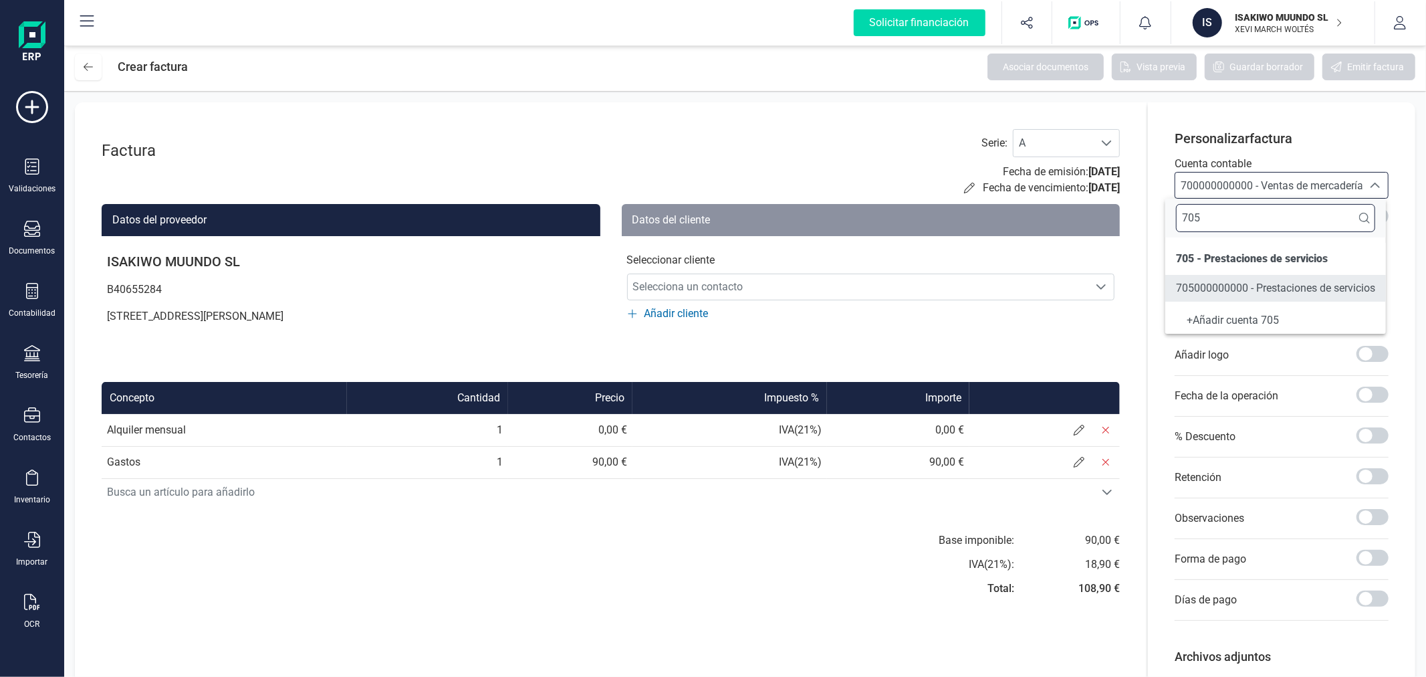
type input "705"
click at [1244, 297] on li "705000000000 - Prestaciones de servicios" at bounding box center [1275, 288] width 221 height 27
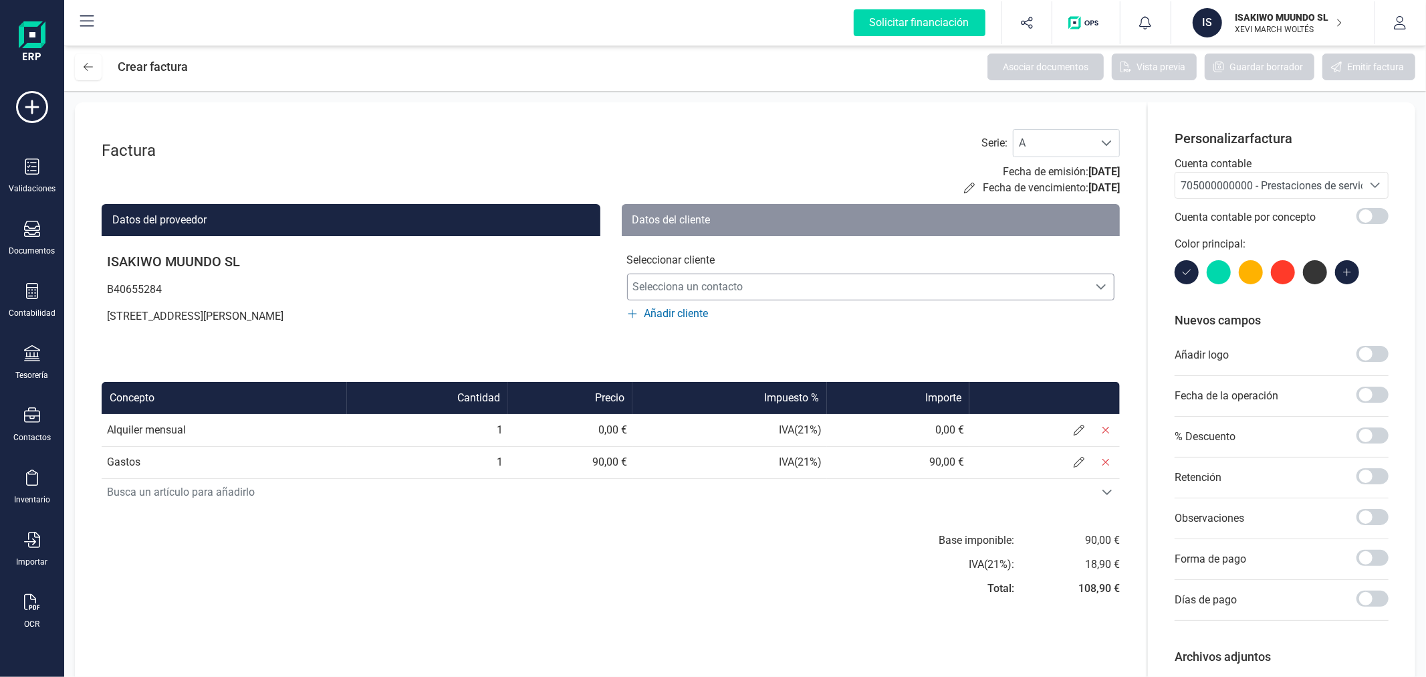
click at [822, 289] on span "Selecciona un contacto" at bounding box center [858, 286] width 461 height 27
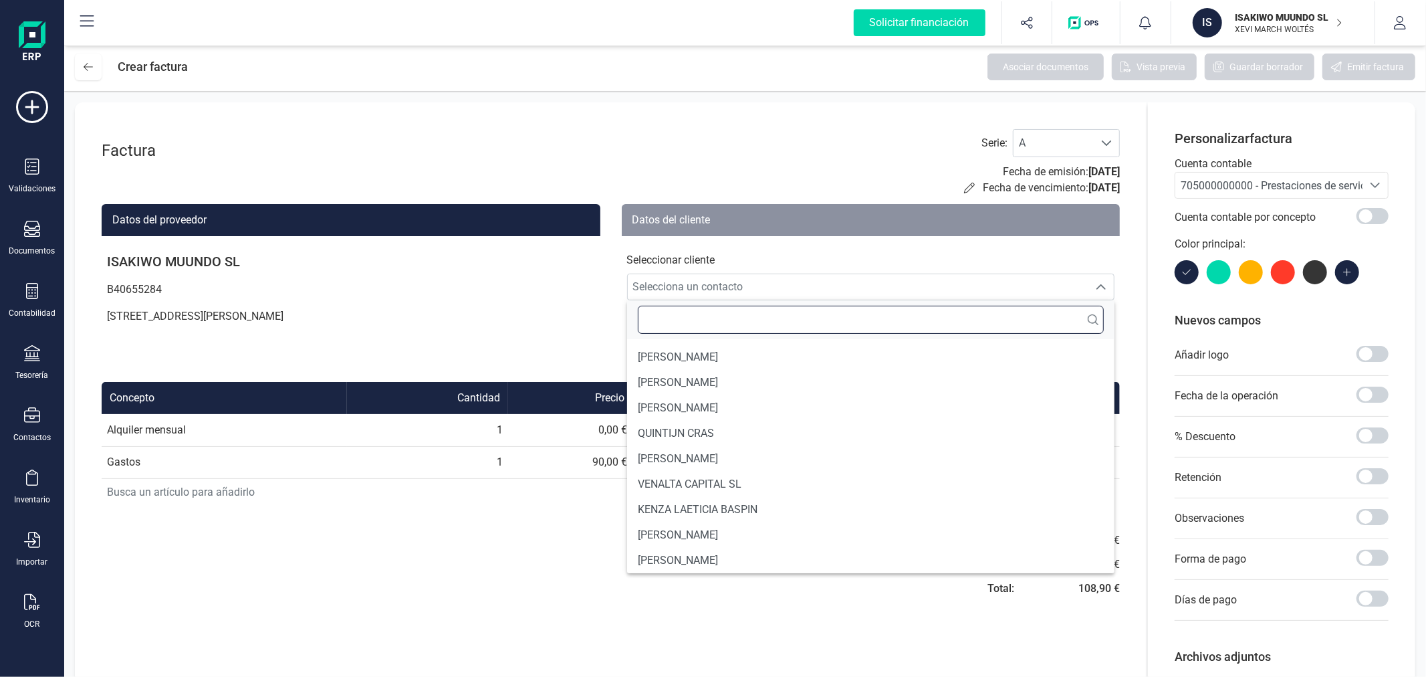
click at [714, 326] on input "text" at bounding box center [871, 320] width 467 height 28
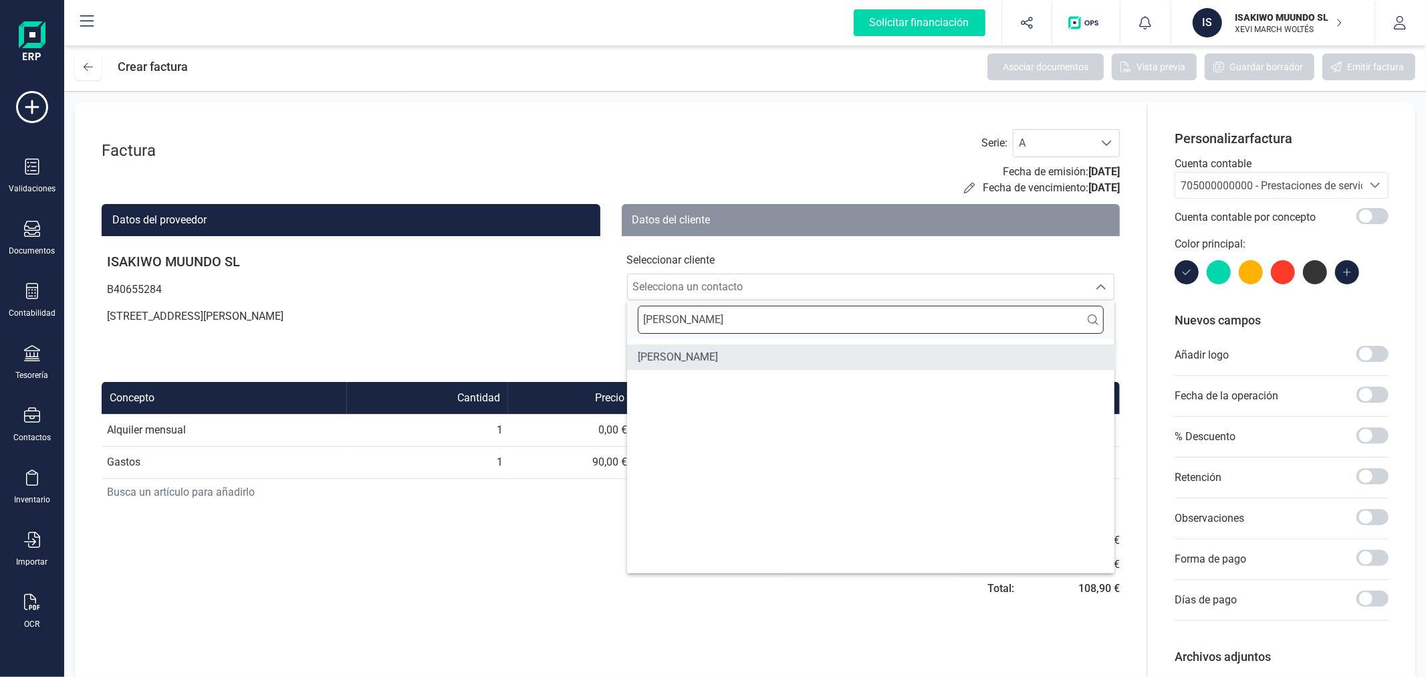
type input "[PERSON_NAME]"
click at [716, 358] on span "[PERSON_NAME]" at bounding box center [678, 357] width 80 height 16
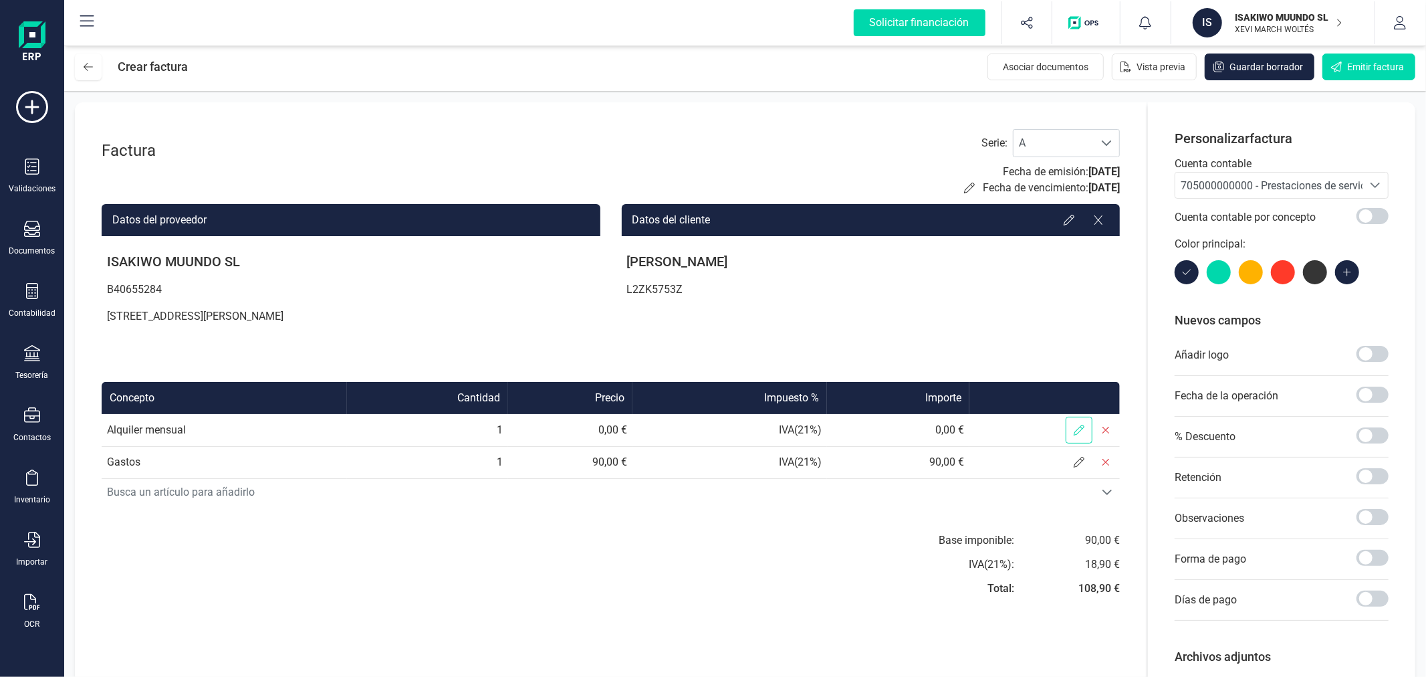
click at [1084, 427] on icon at bounding box center [1079, 430] width 11 height 11
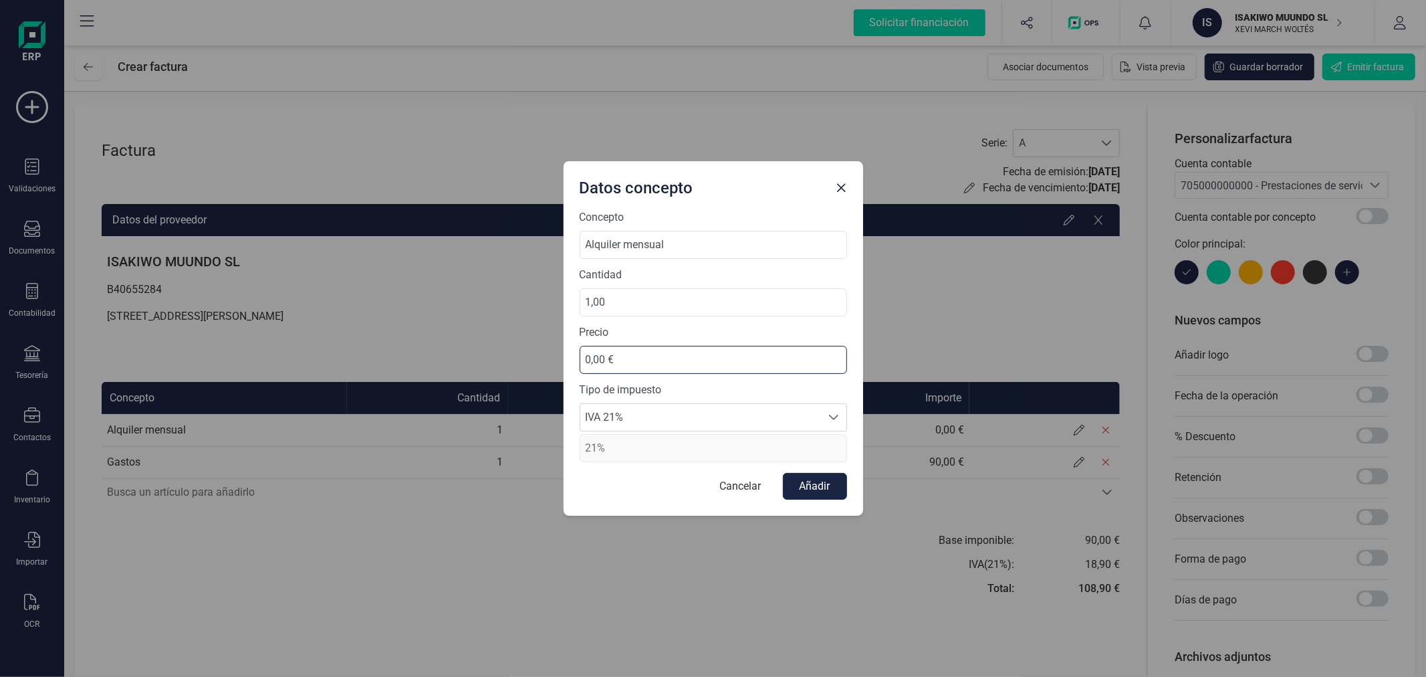
drag, startPoint x: 644, startPoint y: 352, endPoint x: 517, endPoint y: 361, distance: 127.4
click at [517, 361] on div "Datos concepto Concepto Alquiler mensual Cantidad 1,00 Precio 0,00 € Tipo de im…" at bounding box center [713, 338] width 1426 height 677
type input "390,00 €"
click at [639, 417] on span "IVA 21%" at bounding box center [700, 417] width 241 height 27
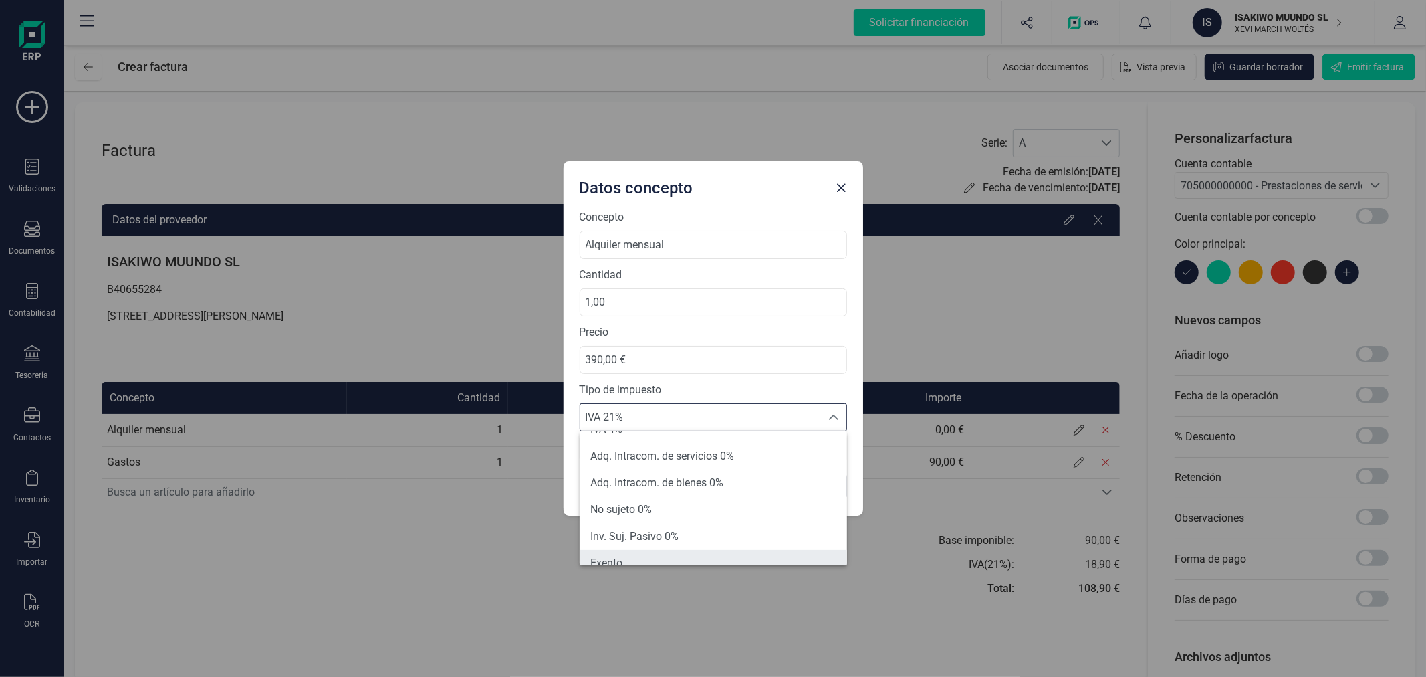
scroll to position [85, 0]
click at [620, 552] on span "Exento" at bounding box center [606, 552] width 32 height 16
type input "0%"
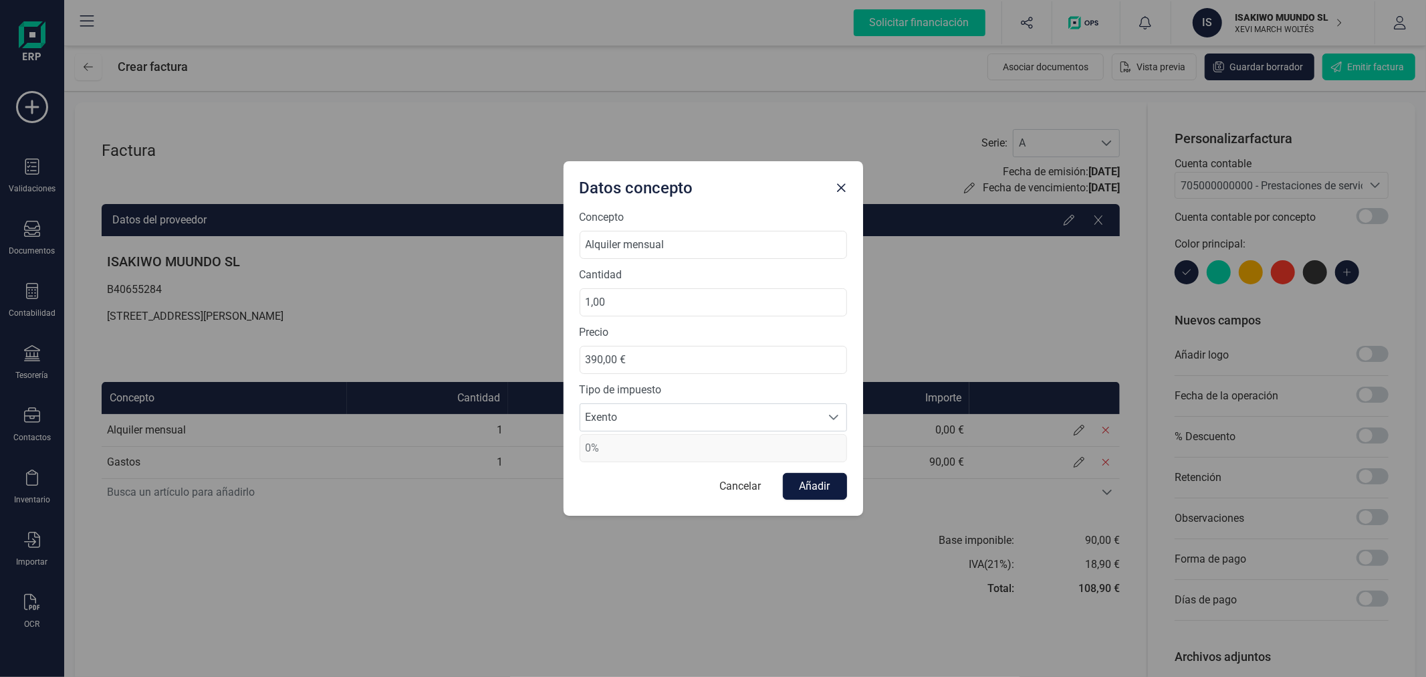
click at [836, 485] on button "Añadir" at bounding box center [815, 486] width 64 height 27
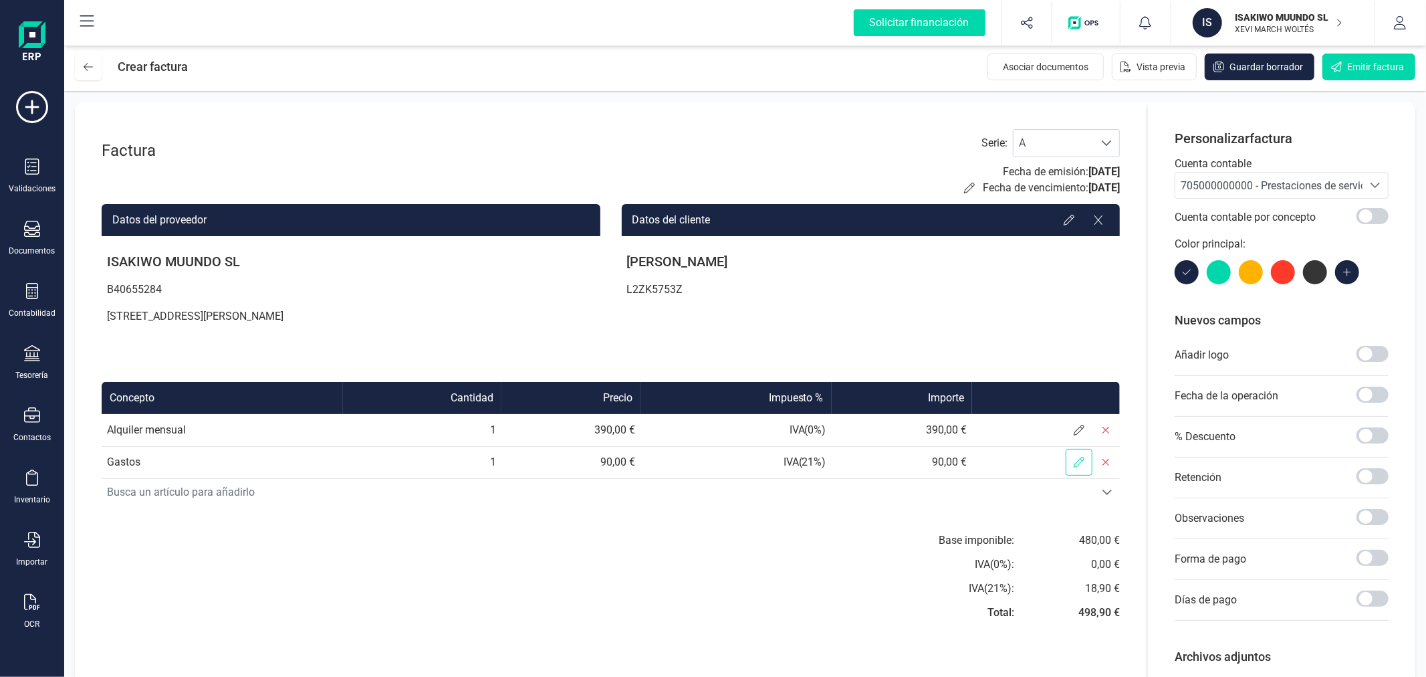
click at [1075, 467] on icon at bounding box center [1079, 462] width 11 height 11
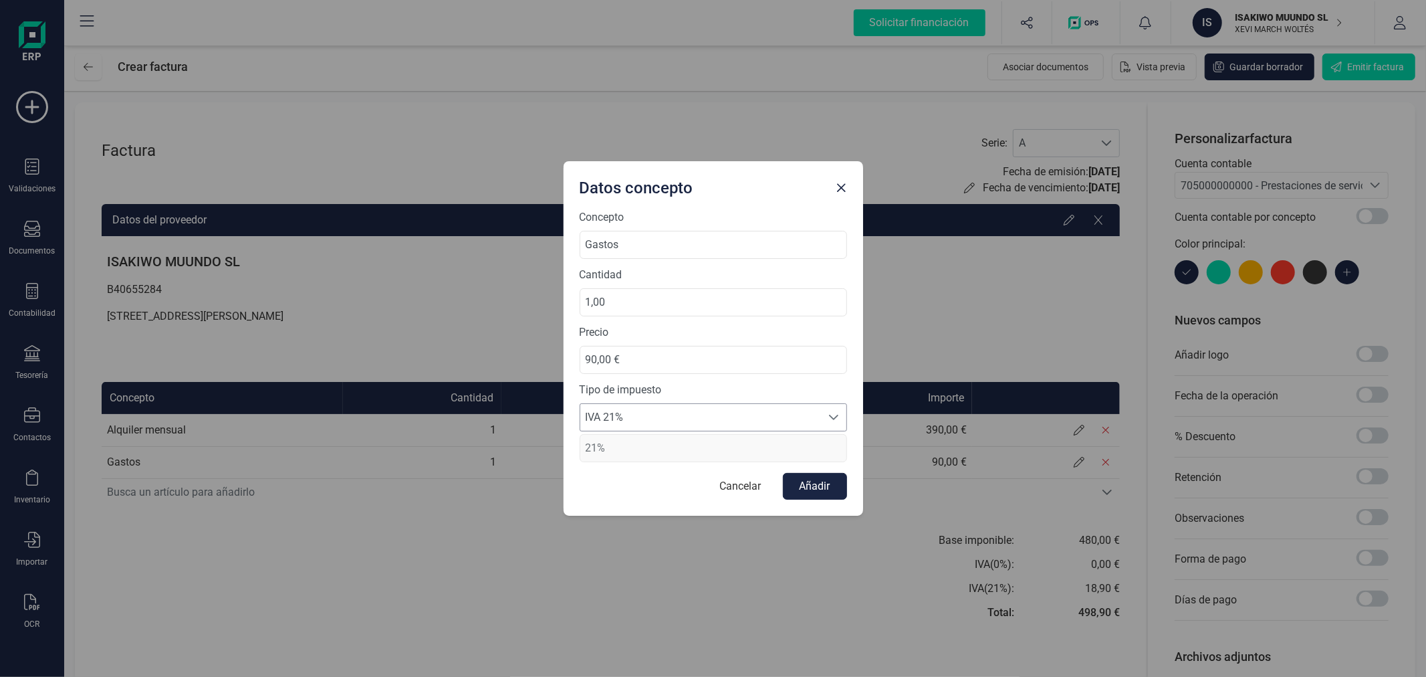
click at [638, 416] on span "IVA 21%" at bounding box center [700, 417] width 241 height 27
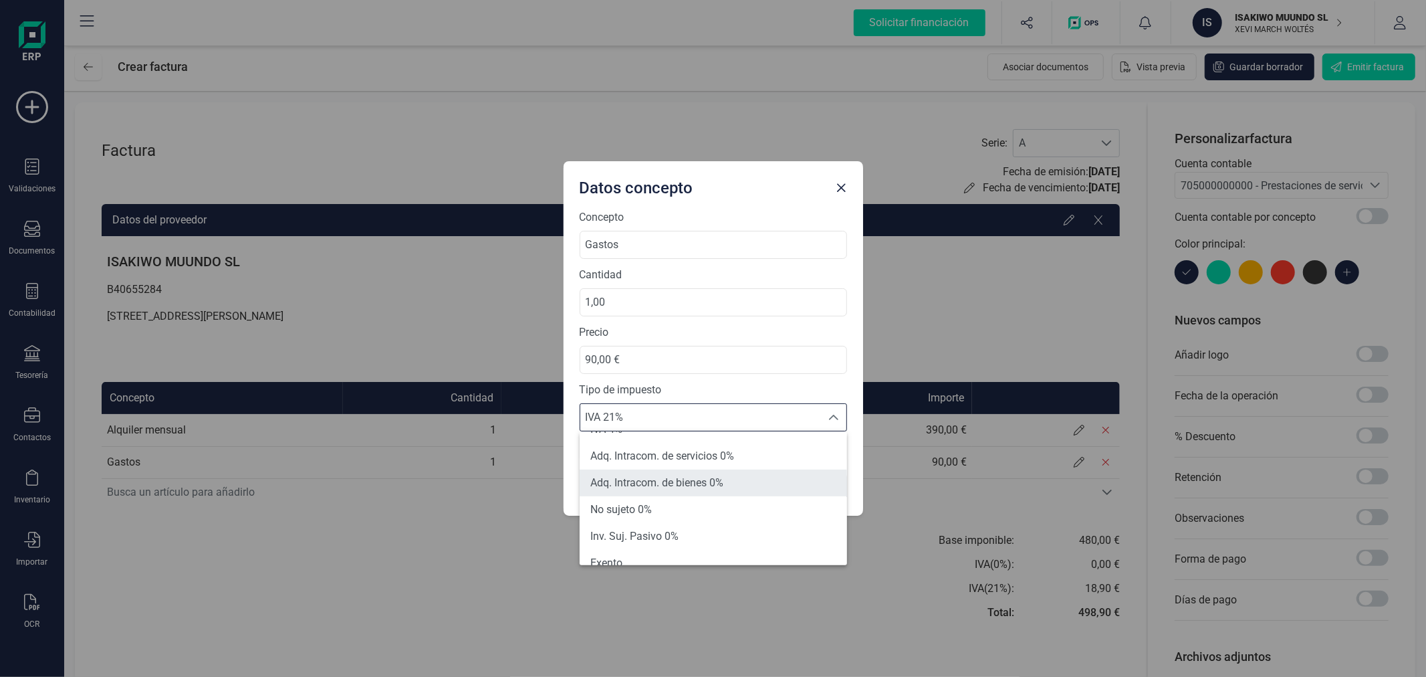
scroll to position [148, 0]
click at [654, 489] on li "Exento" at bounding box center [713, 488] width 267 height 27
type input "0%"
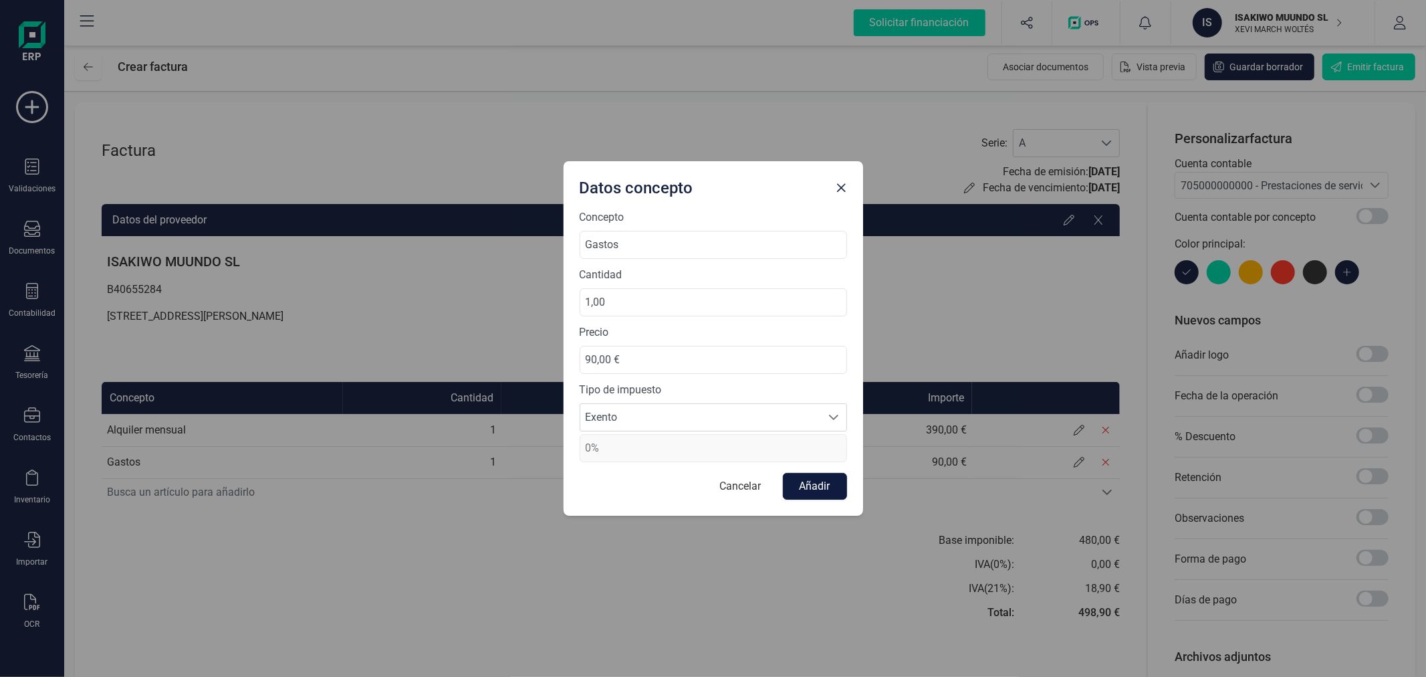
click at [812, 489] on button "Añadir" at bounding box center [815, 486] width 64 height 27
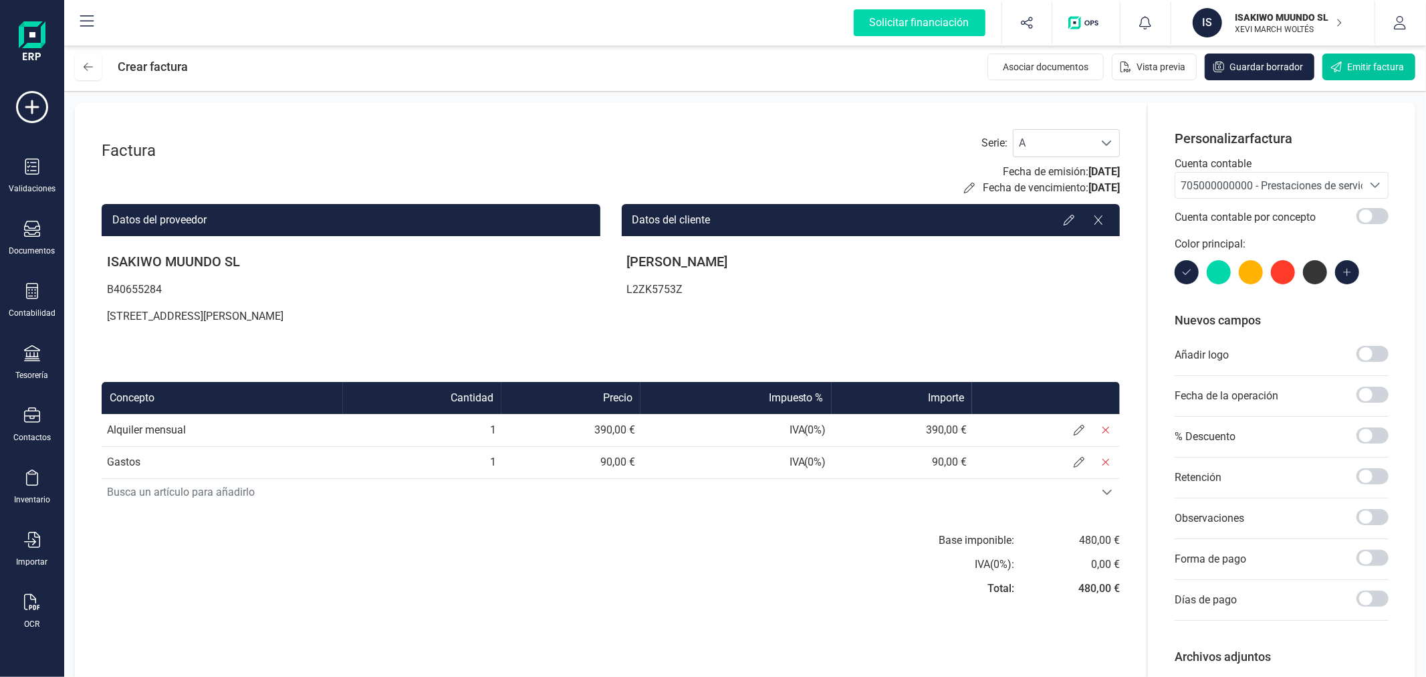
click at [1361, 70] on span "Emitir factura" at bounding box center [1375, 66] width 57 height 13
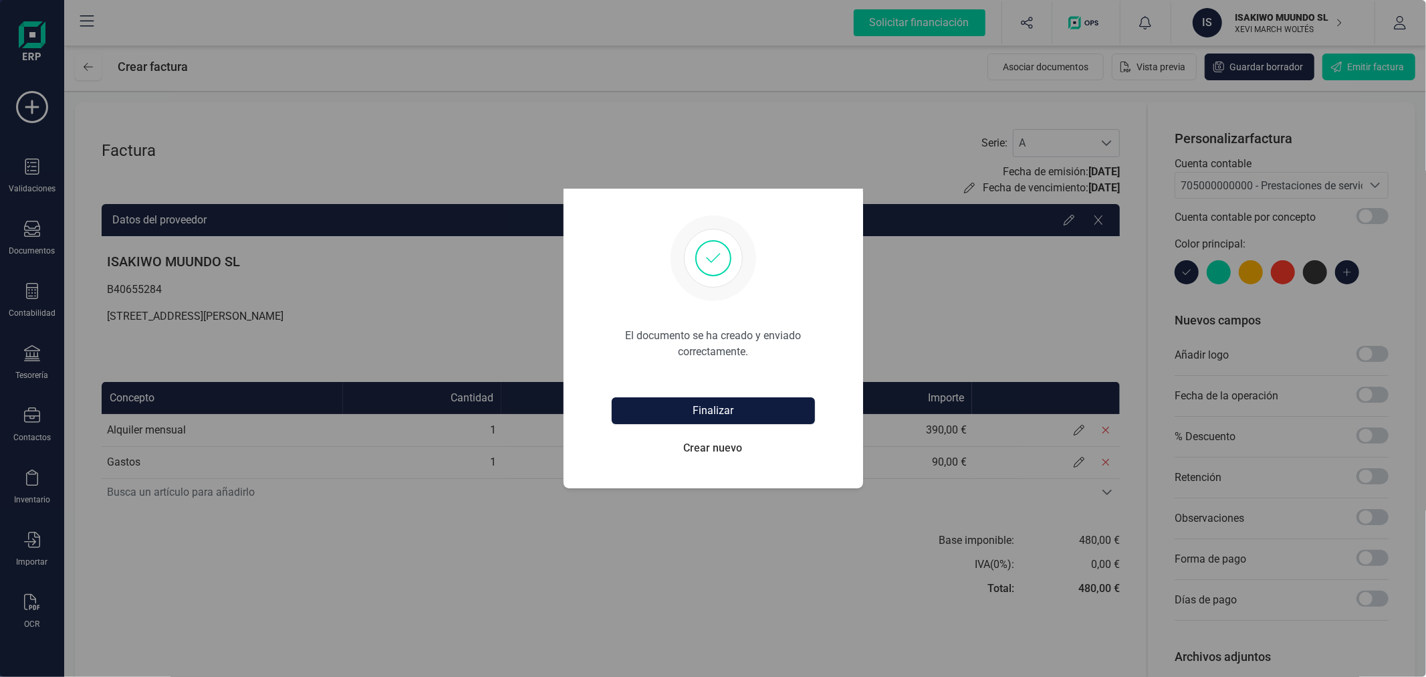
click at [717, 404] on button "Finalizar" at bounding box center [713, 410] width 203 height 27
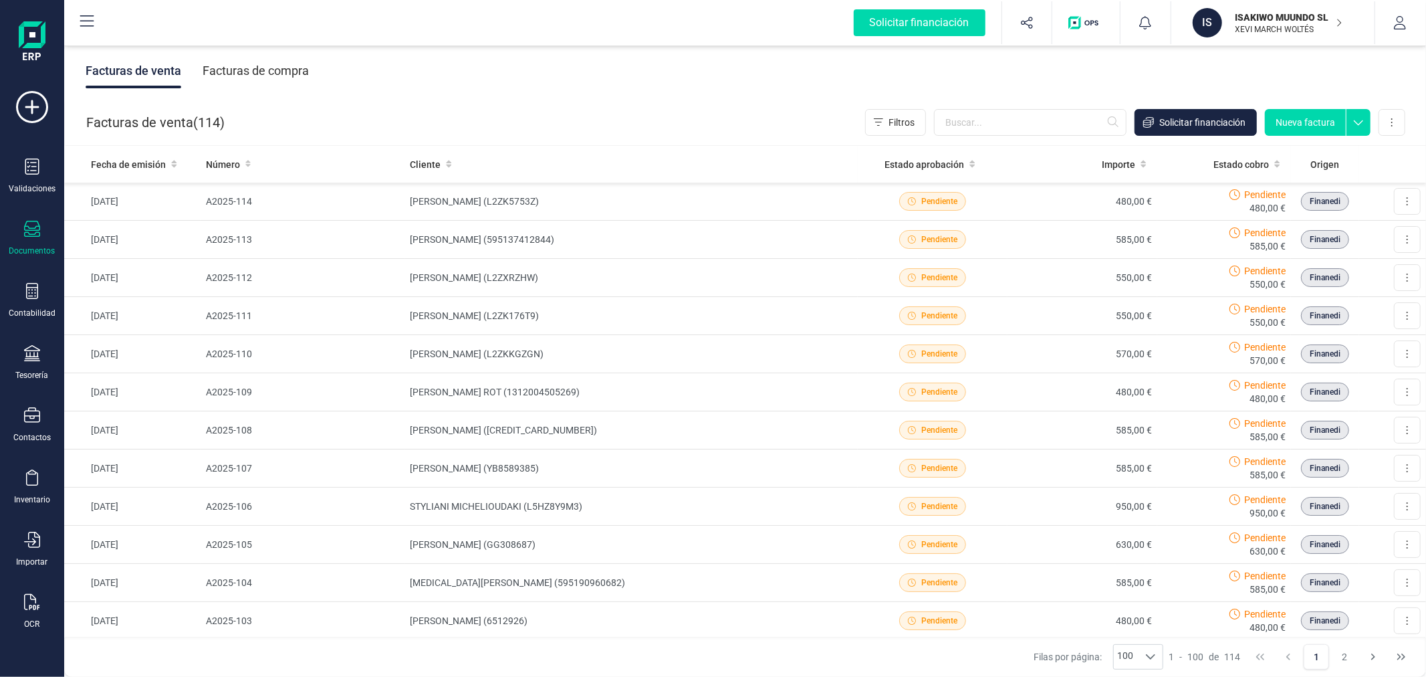
click at [1315, 114] on button "Nueva factura" at bounding box center [1305, 122] width 81 height 27
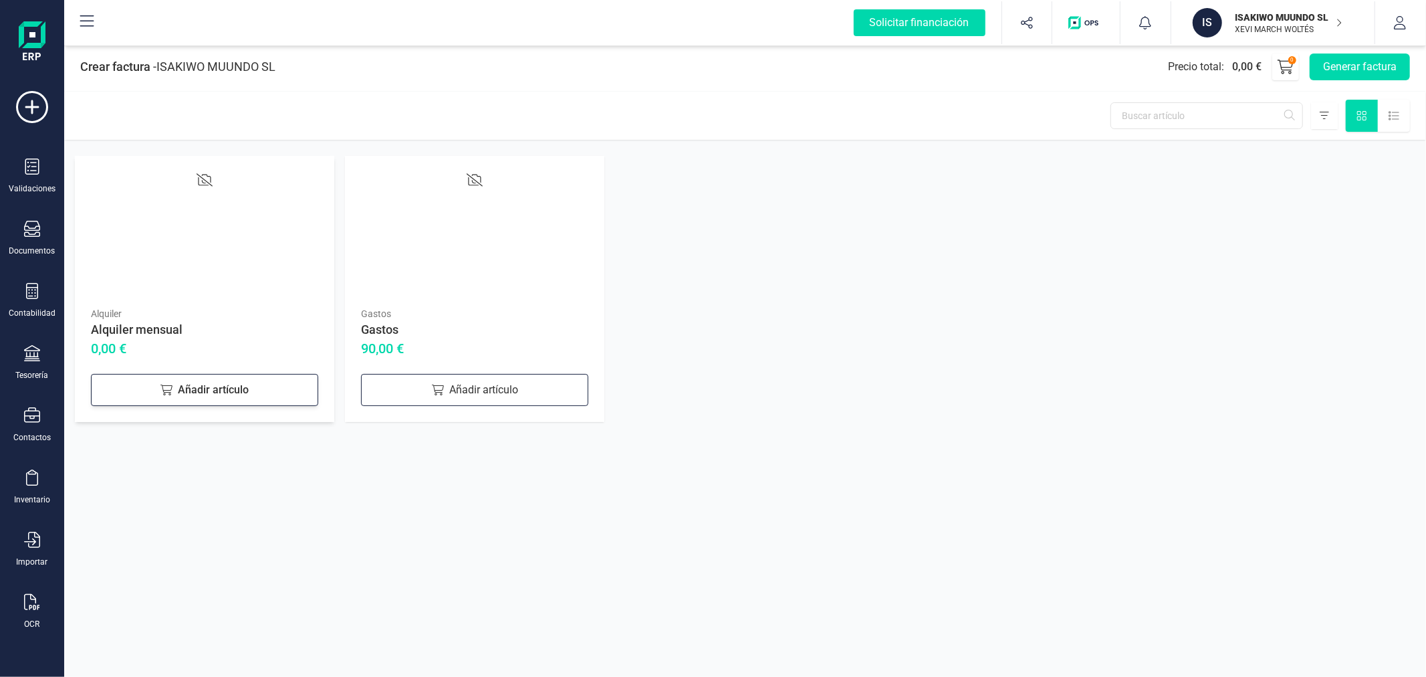
click at [194, 382] on div "Añadir artículo" at bounding box center [204, 390] width 227 height 32
click at [483, 386] on div "Añadir artículo" at bounding box center [474, 390] width 227 height 32
click at [1362, 67] on button "Generar factura" at bounding box center [1360, 66] width 100 height 27
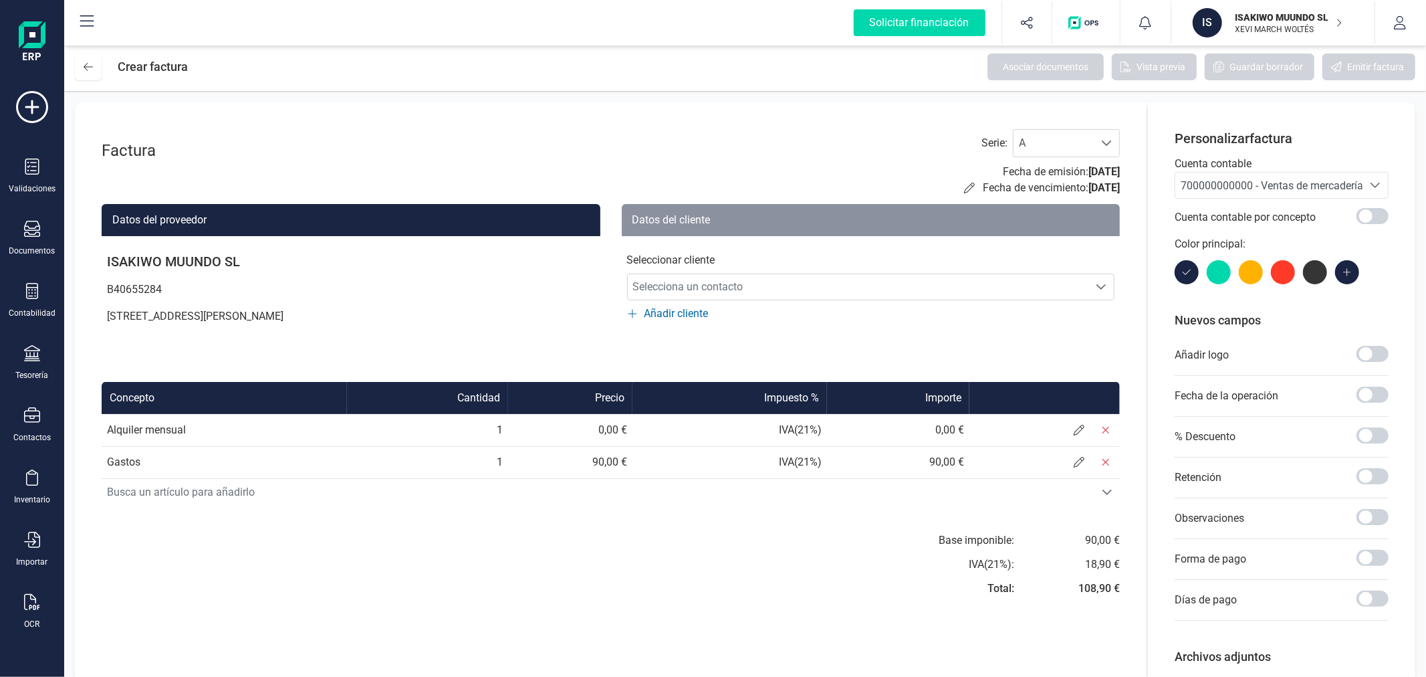
click at [1309, 178] on div "700000000000 - Ventas de mercaderías" at bounding box center [1269, 186] width 177 height 16
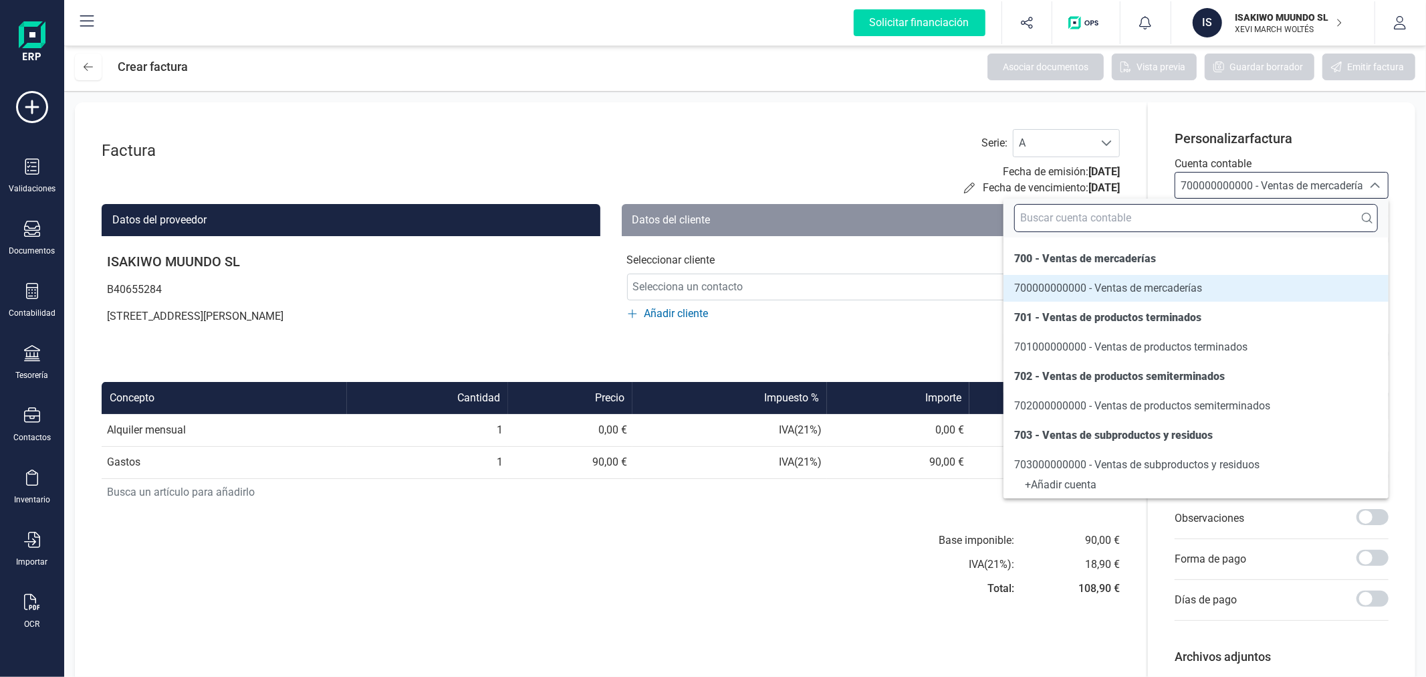
click at [1275, 219] on input "text" at bounding box center [1196, 218] width 364 height 28
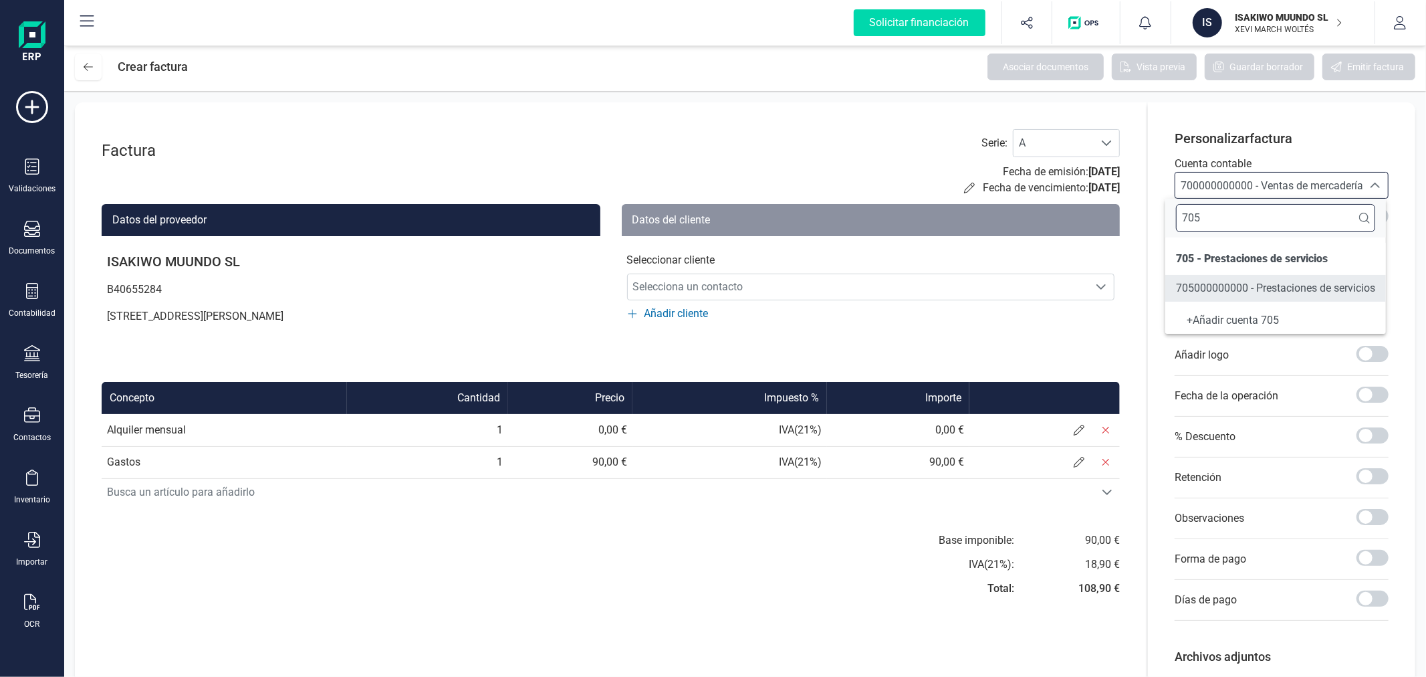
type input "705"
click at [1286, 296] on span "705000000000 - Prestaciones de servicios" at bounding box center [1275, 288] width 199 height 16
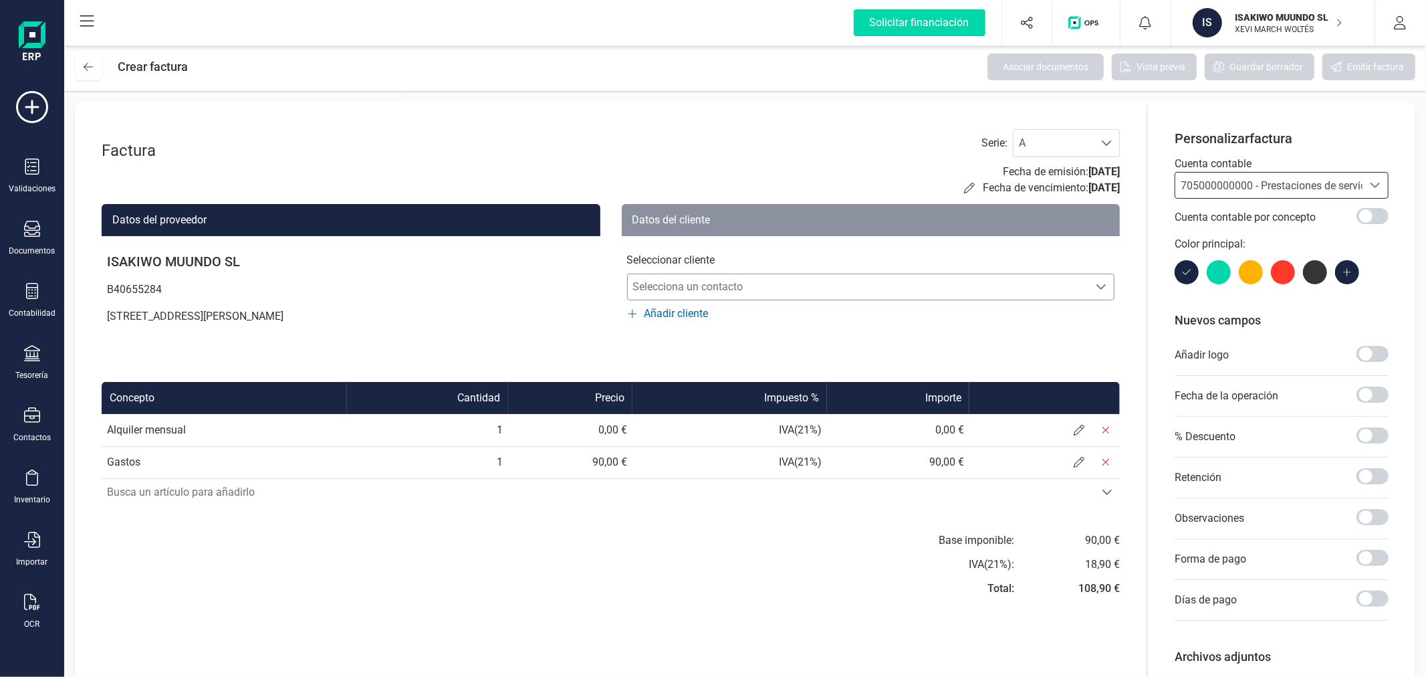
click at [714, 287] on span "Selecciona un contacto" at bounding box center [858, 286] width 461 height 27
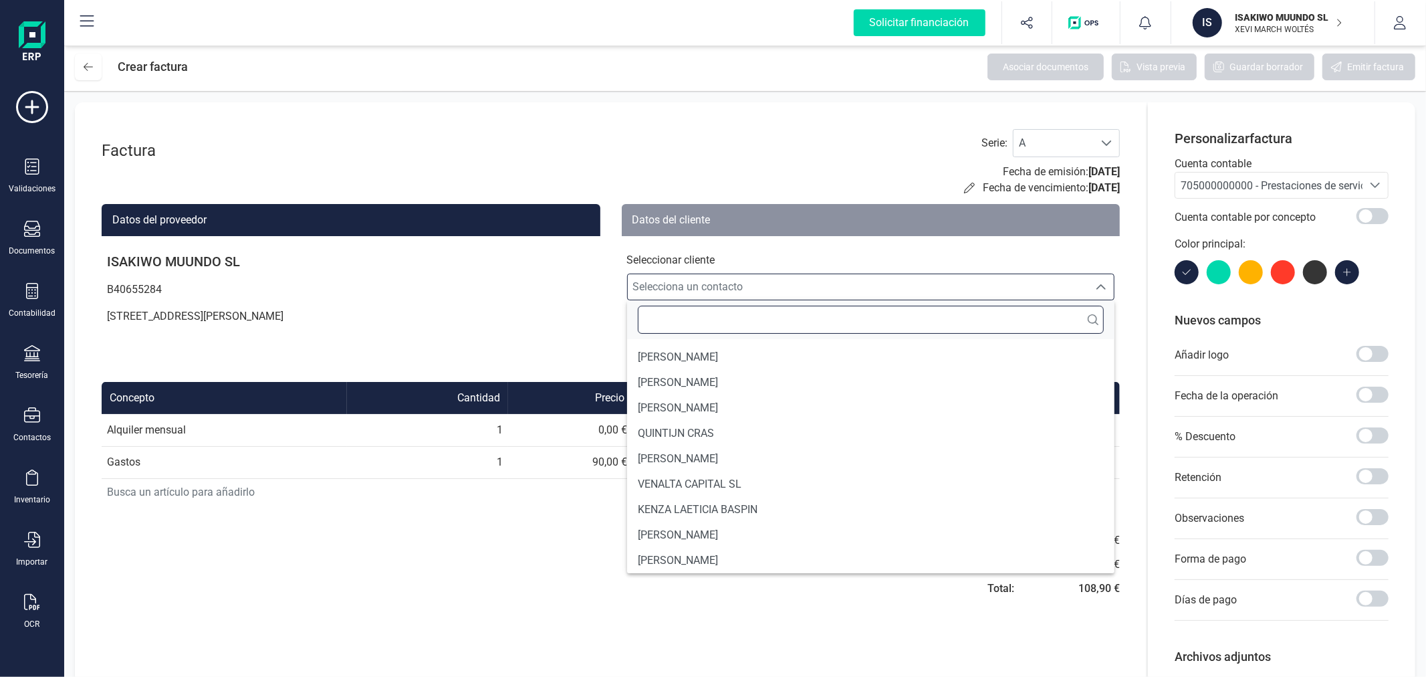
click at [702, 313] on input "text" at bounding box center [871, 320] width 467 height 28
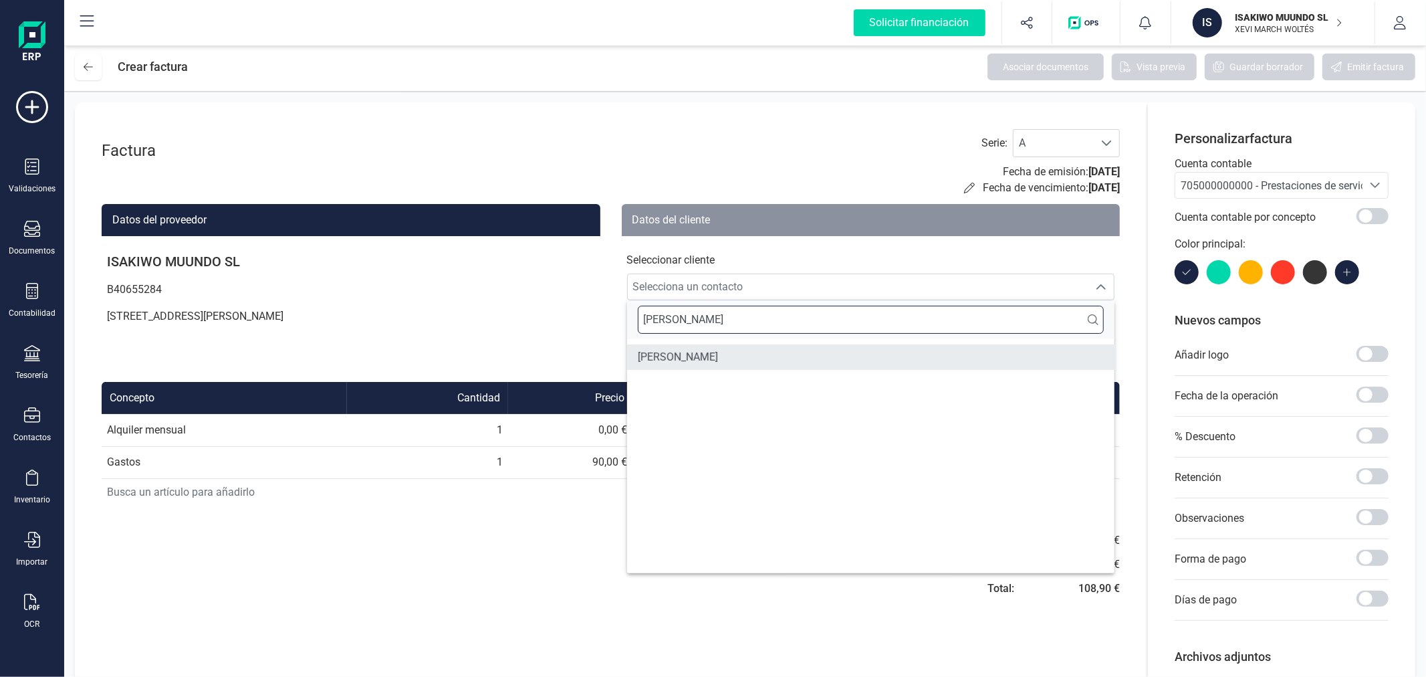
type input "[PERSON_NAME]"
click at [691, 360] on span "[PERSON_NAME]" at bounding box center [678, 357] width 80 height 16
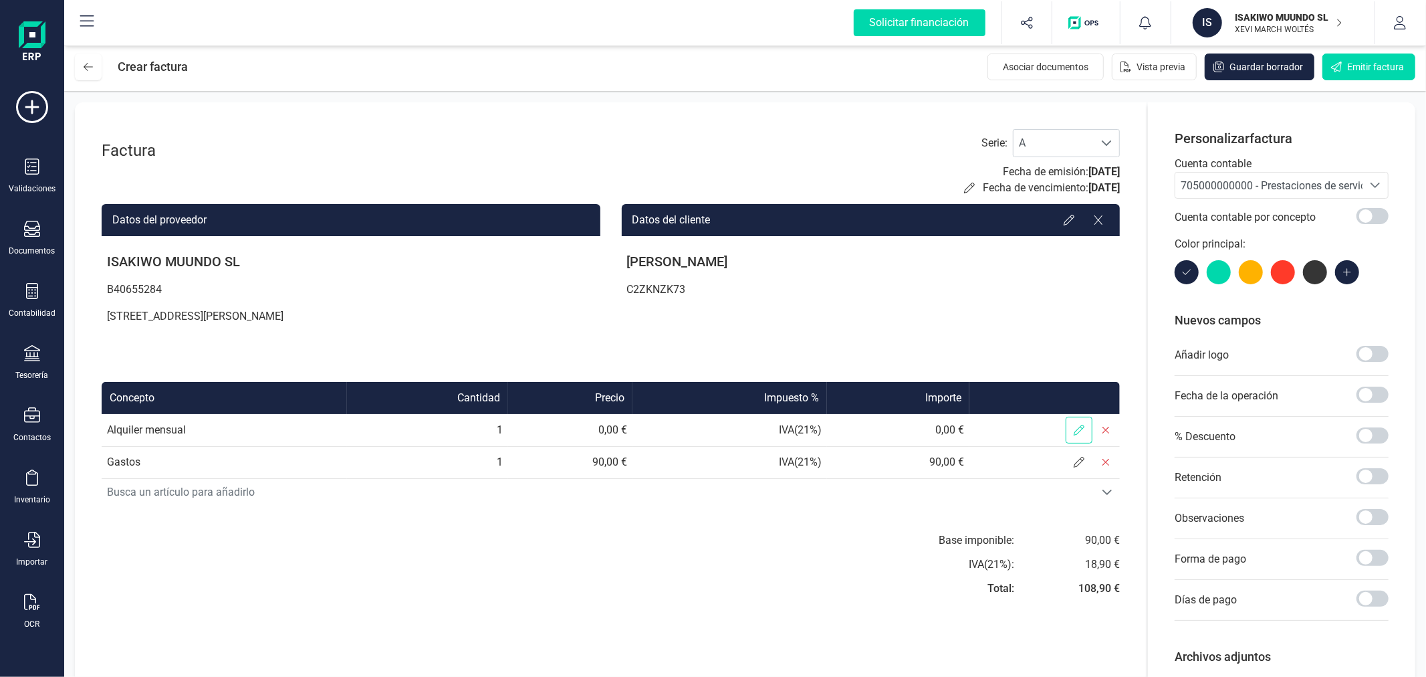
click at [1074, 433] on icon at bounding box center [1079, 430] width 11 height 11
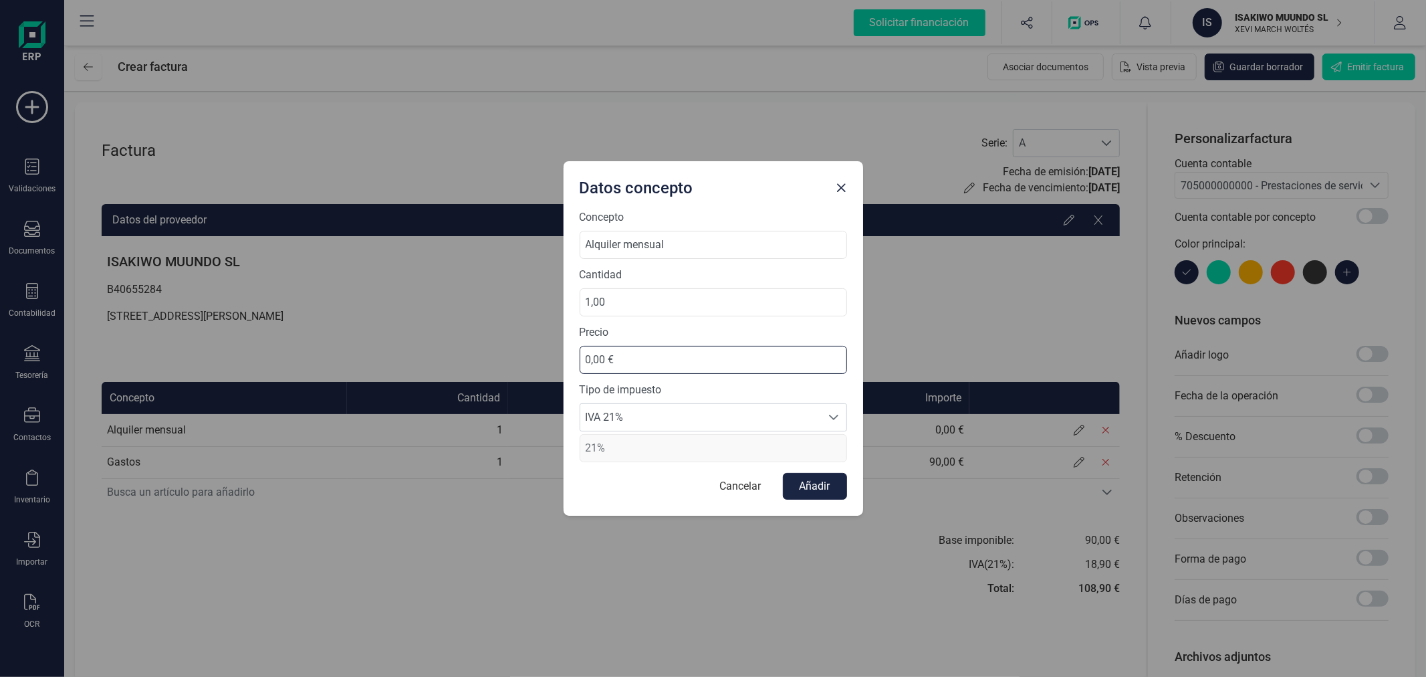
drag, startPoint x: 624, startPoint y: 362, endPoint x: 519, endPoint y: 348, distance: 105.9
click at [519, 348] on div "Datos concepto Concepto Alquiler mensual Cantidad 1,00 Precio 0,00 € Tipo de im…" at bounding box center [713, 338] width 1426 height 677
type input "480,00 €"
click at [617, 410] on span "IVA 21%" at bounding box center [700, 417] width 241 height 27
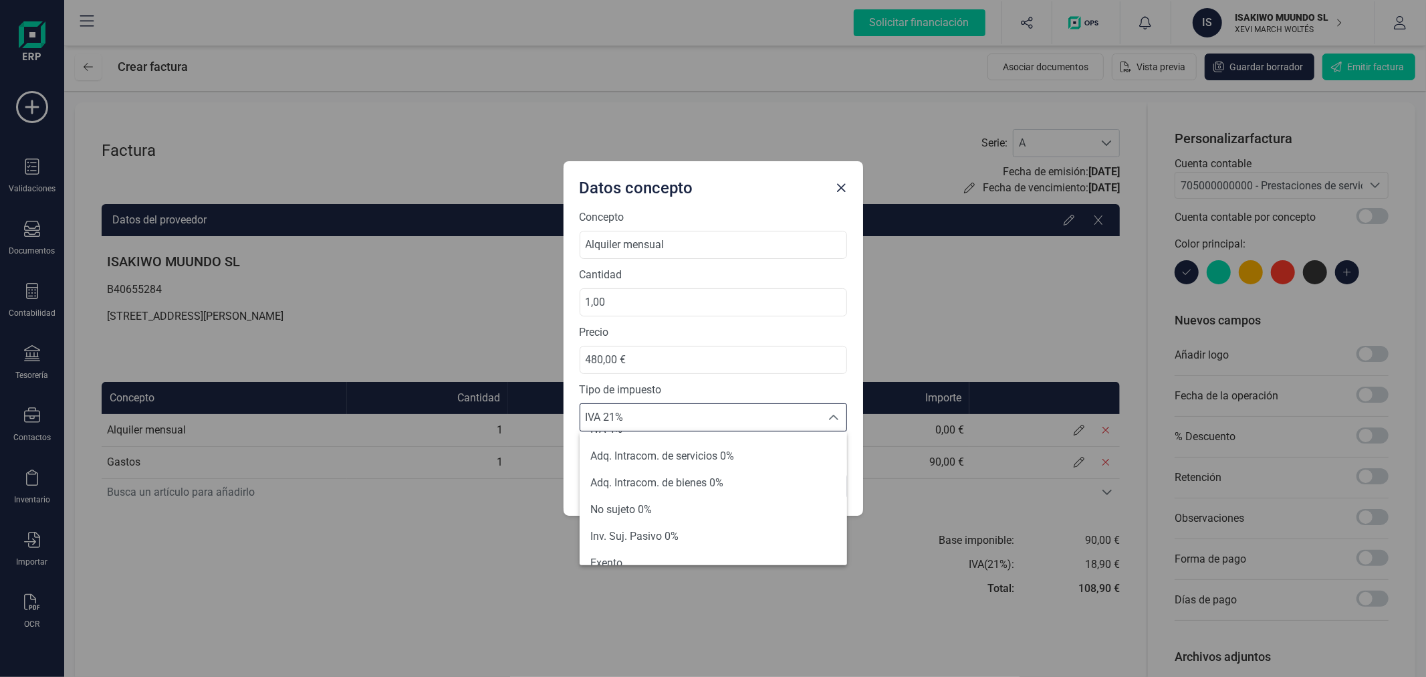
scroll to position [85, 0]
click at [636, 544] on li "Exento" at bounding box center [713, 552] width 267 height 27
type input "0%"
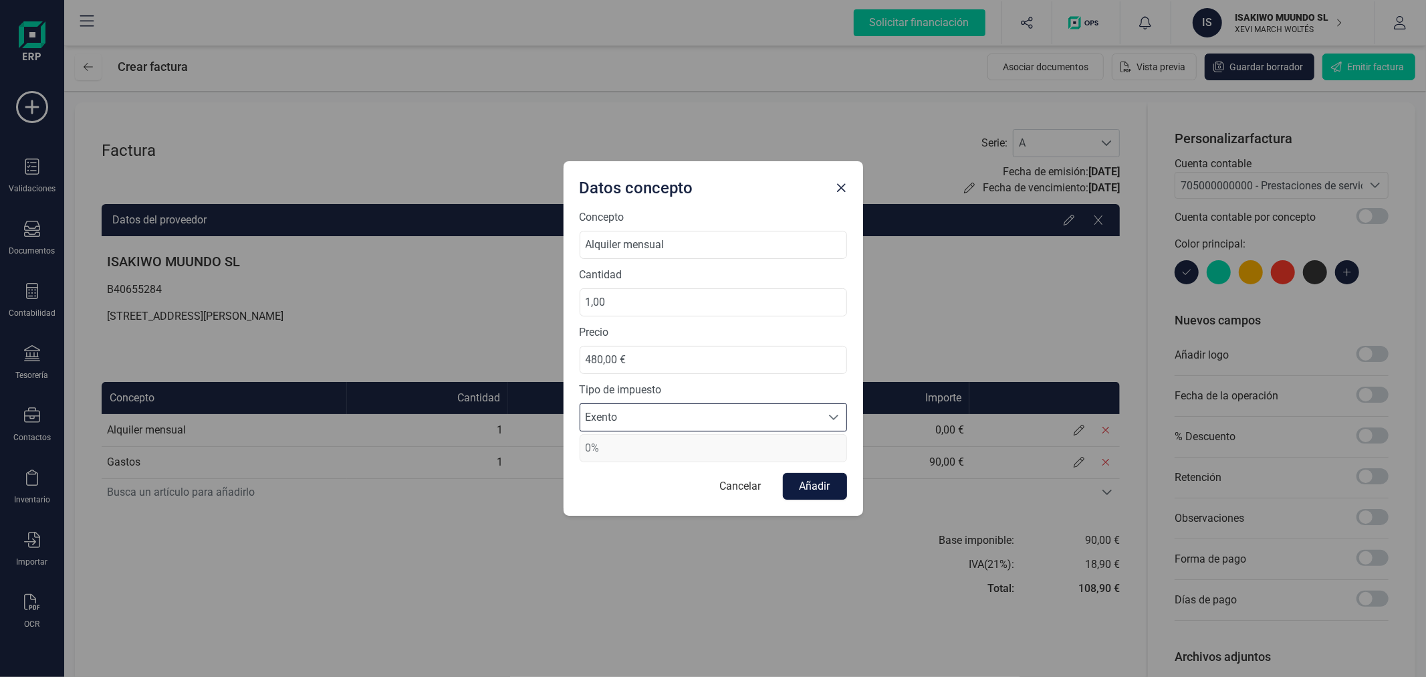
click at [813, 483] on button "Añadir" at bounding box center [815, 486] width 64 height 27
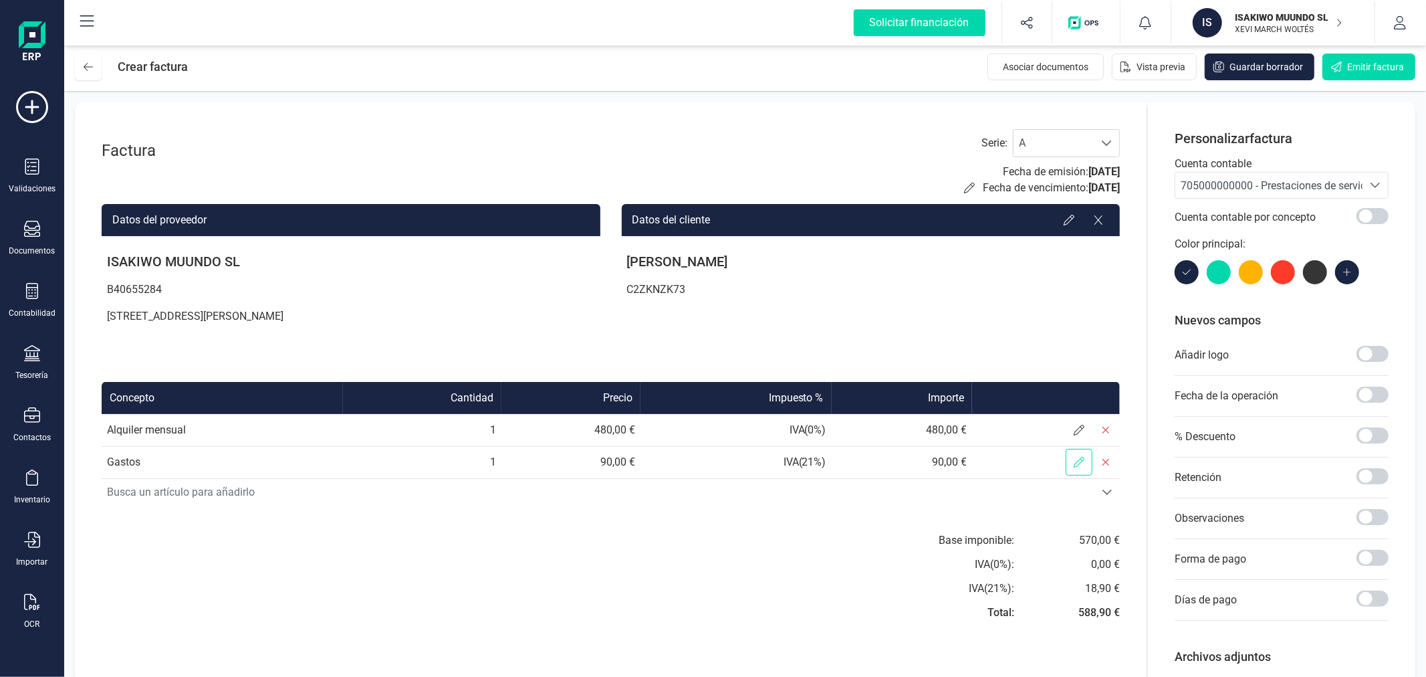
click at [1081, 462] on icon at bounding box center [1079, 462] width 11 height 11
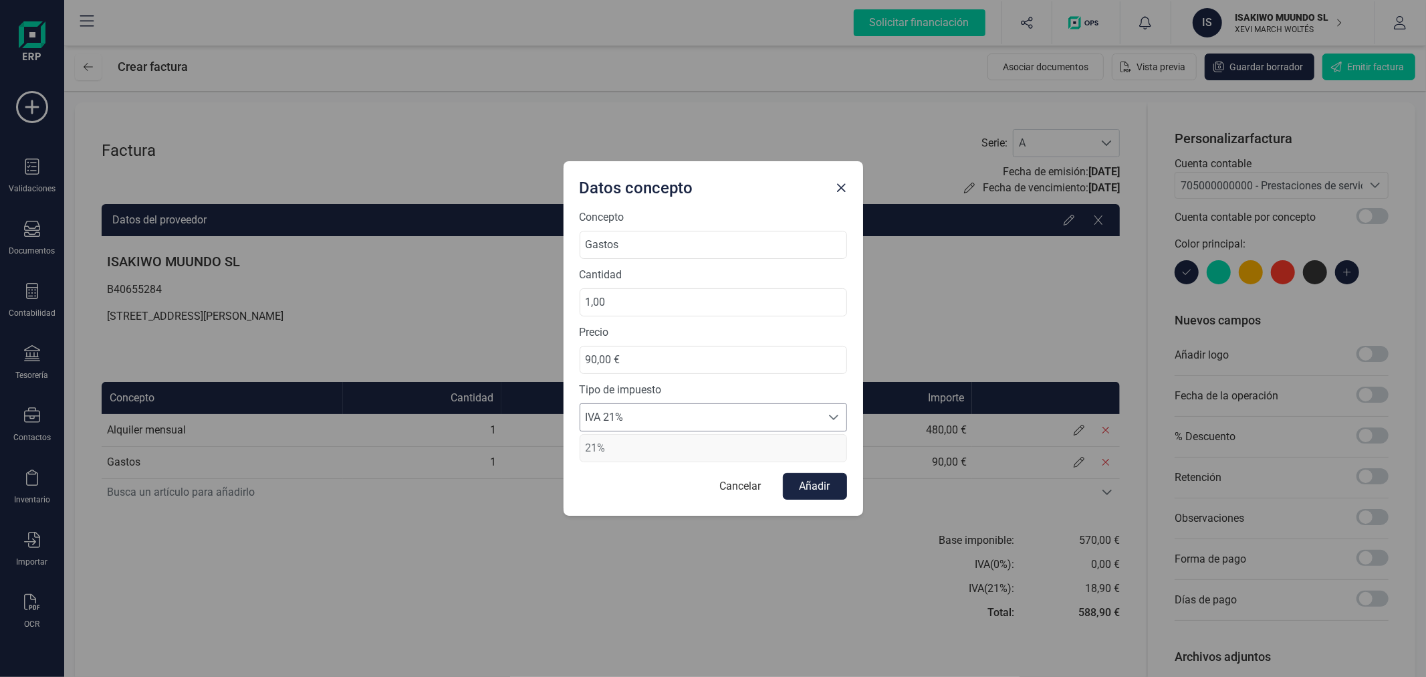
click at [658, 423] on span "IVA 21%" at bounding box center [700, 417] width 241 height 27
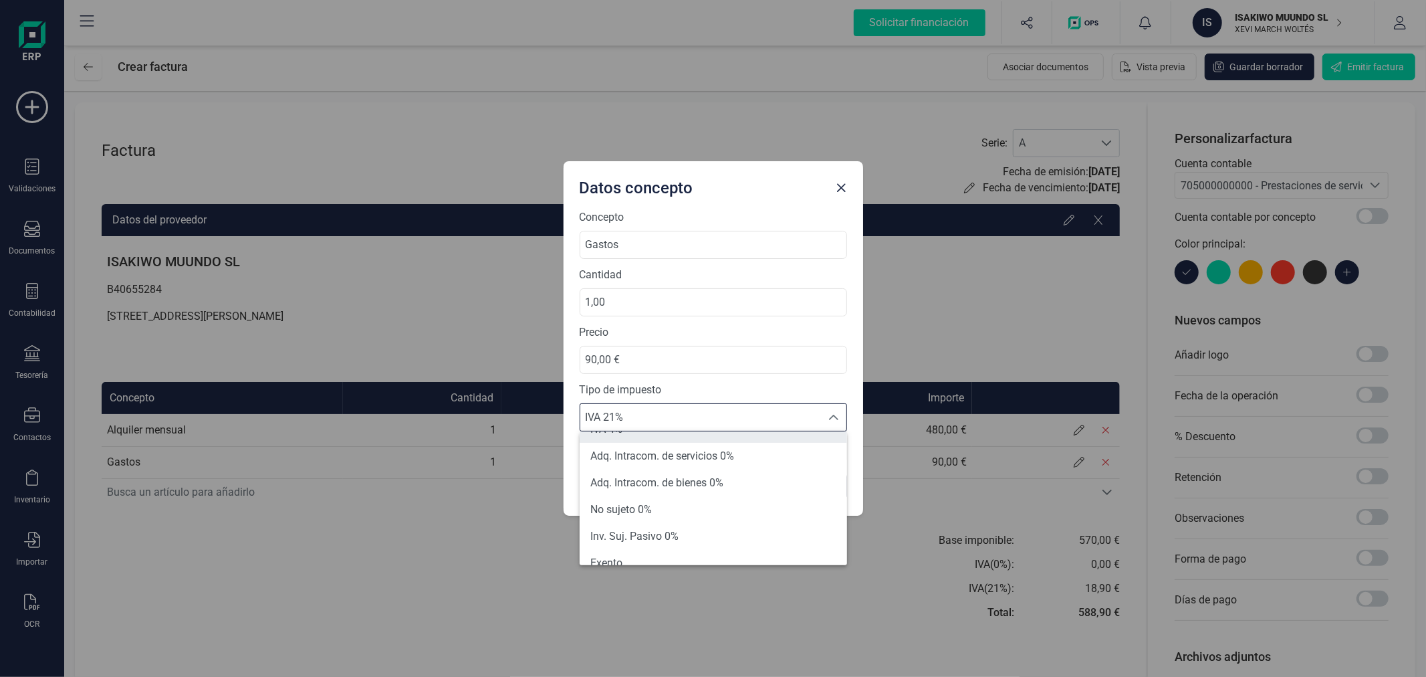
scroll to position [148, 0]
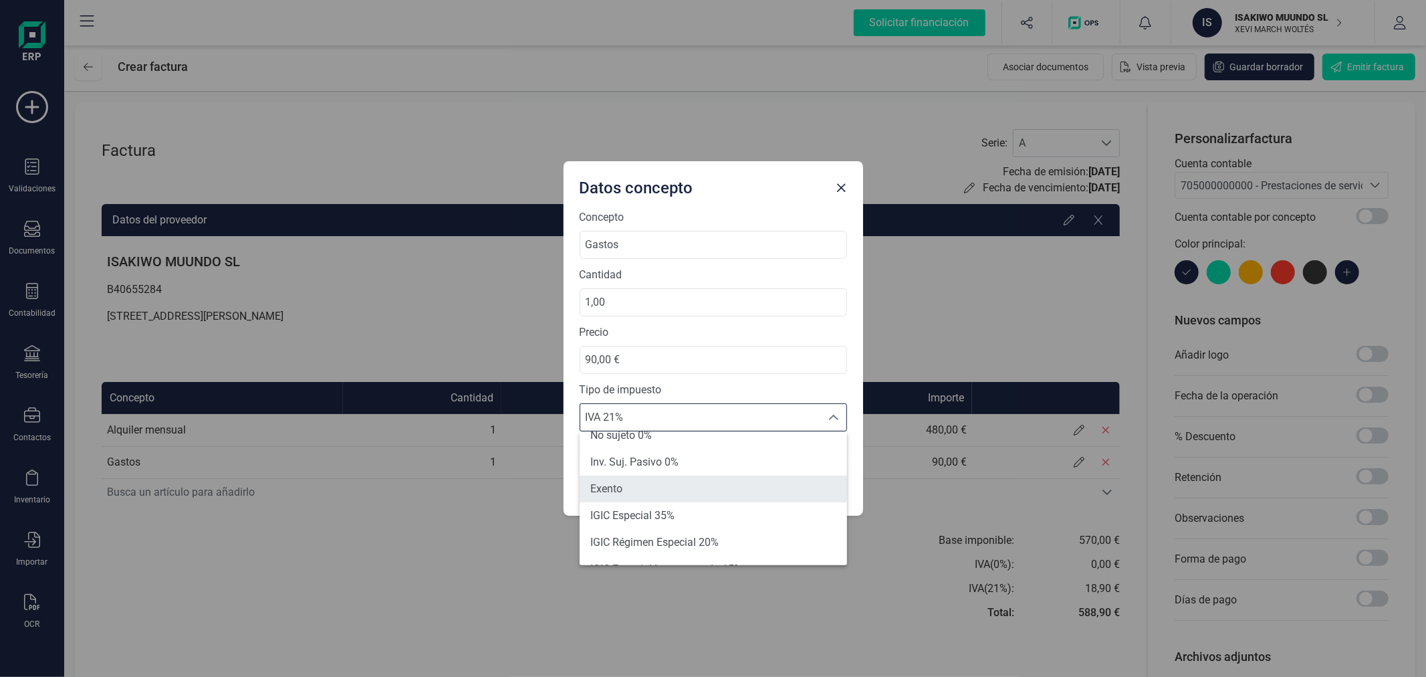
click at [662, 488] on li "Exento" at bounding box center [713, 488] width 267 height 27
type input "0%"
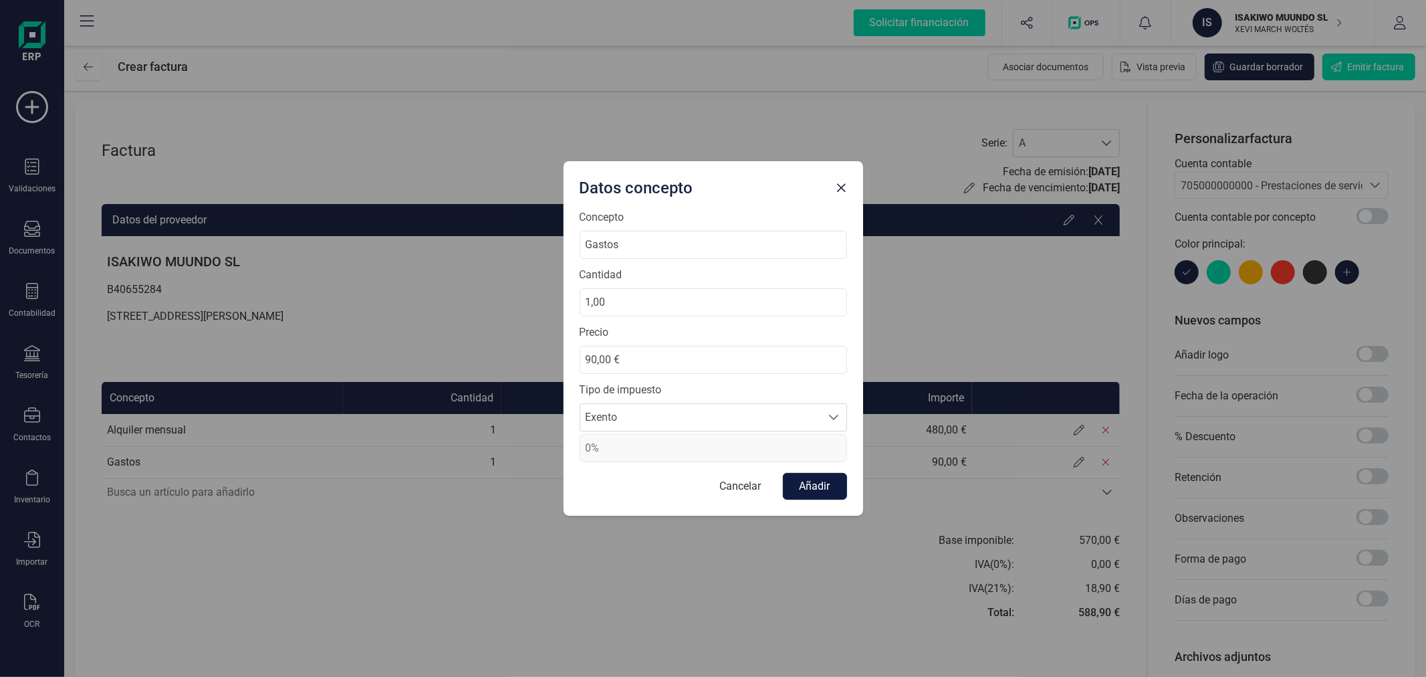
click at [818, 485] on button "Añadir" at bounding box center [815, 486] width 64 height 27
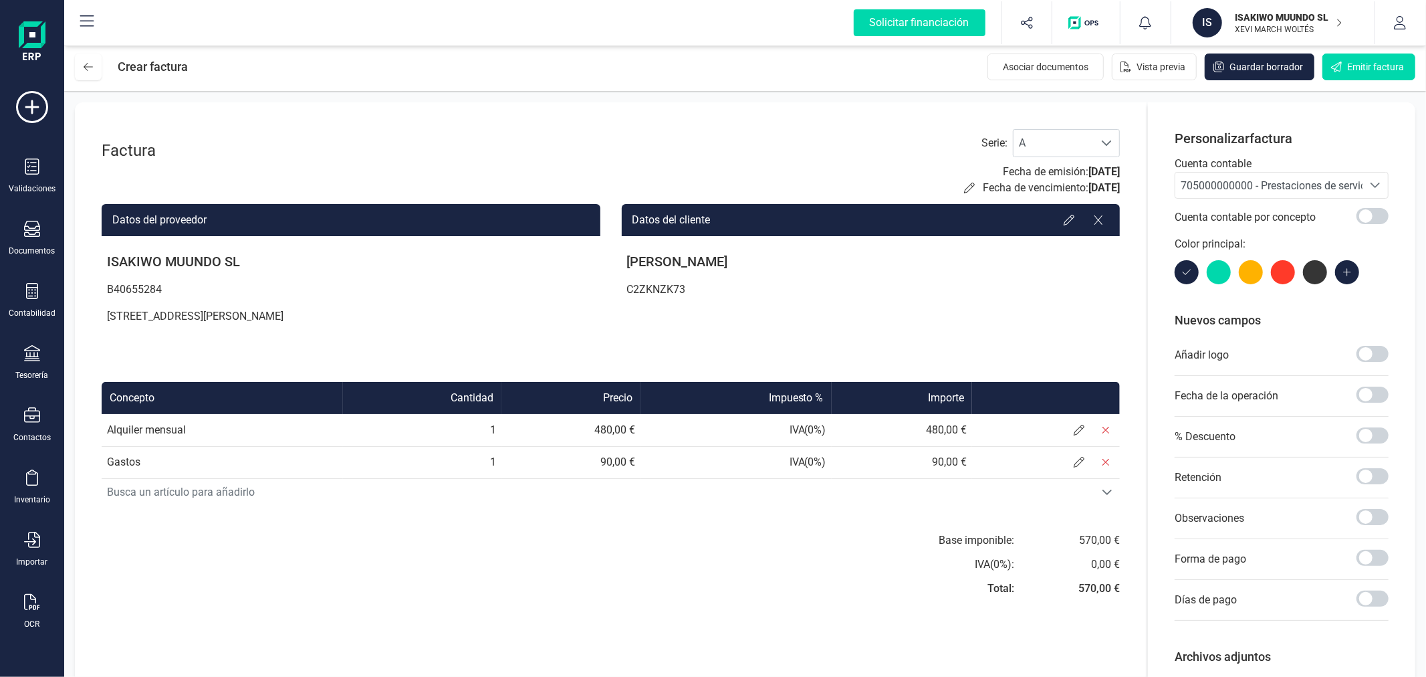
drag, startPoint x: 1365, startPoint y: 61, endPoint x: 900, endPoint y: 112, distance: 467.5
click at [1050, 98] on div "Crear factura Asociar documentos Vista previa Guardar borrador Emitir factura F…" at bounding box center [745, 397] width 1362 height 709
click at [1361, 67] on span "Emitir factura" at bounding box center [1375, 66] width 57 height 13
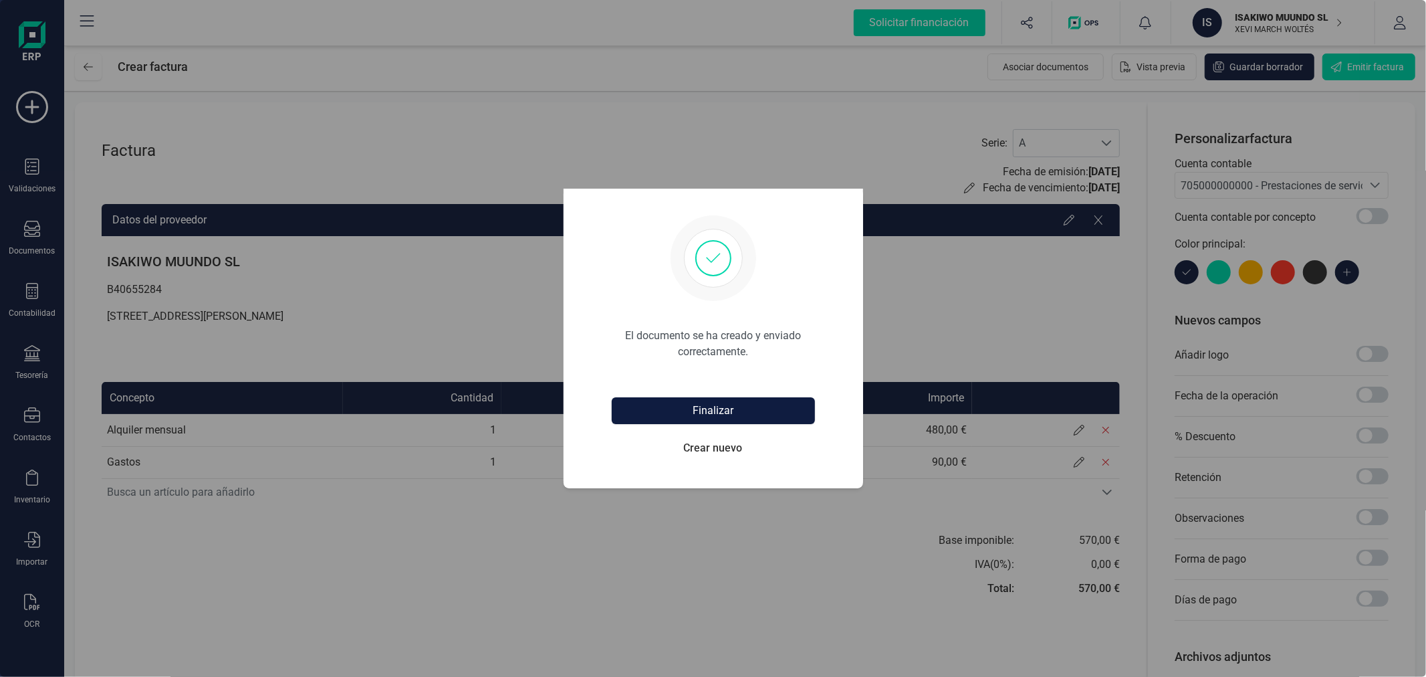
click at [739, 400] on button "Finalizar" at bounding box center [713, 410] width 203 height 27
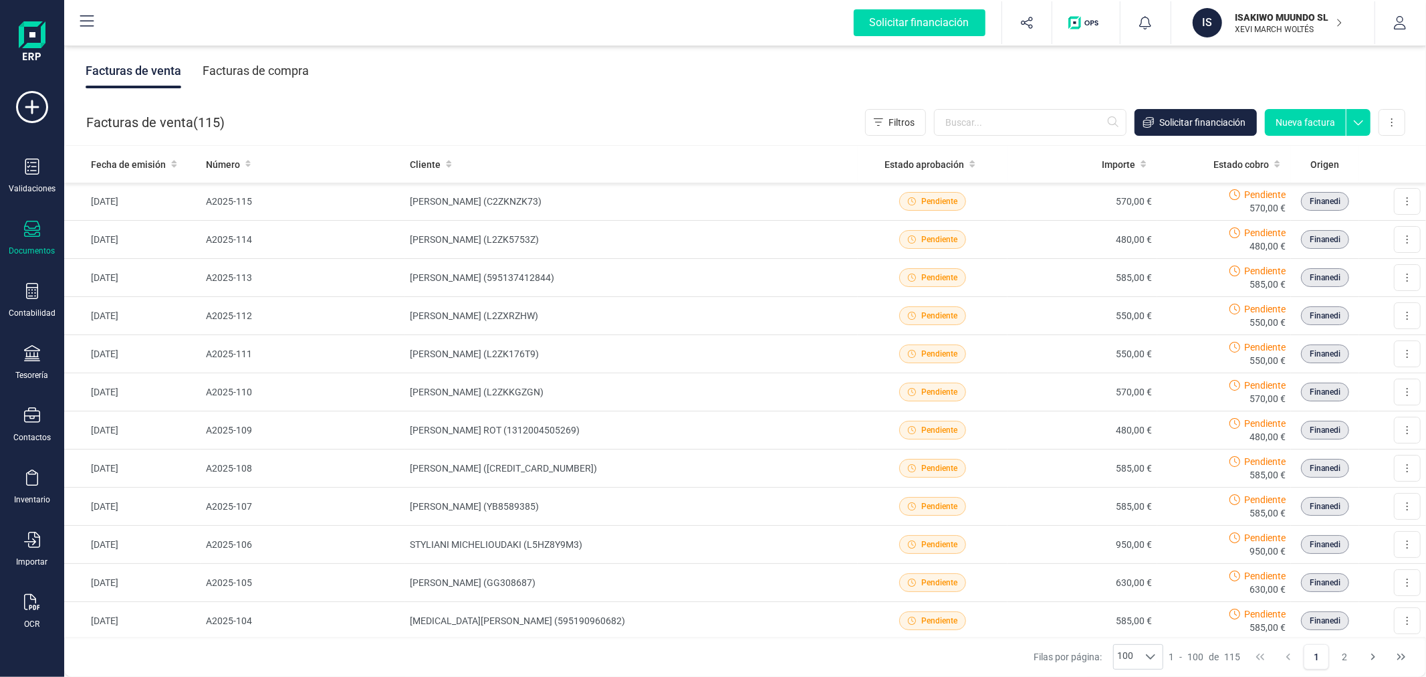
click at [1325, 125] on button "Nueva factura" at bounding box center [1305, 122] width 81 height 27
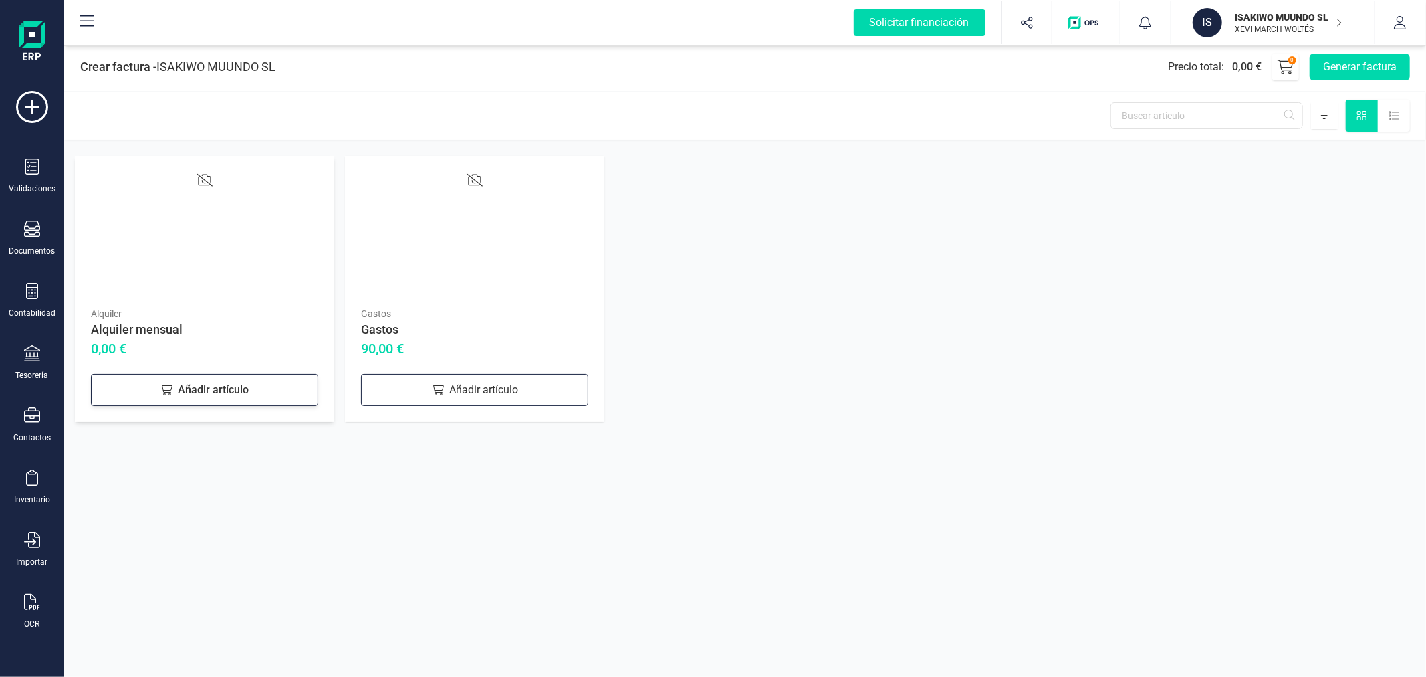
click at [204, 396] on div "Añadir artículo" at bounding box center [204, 390] width 227 height 32
click at [463, 385] on div "Añadir artículo" at bounding box center [474, 390] width 227 height 32
click at [1334, 65] on button "Generar factura" at bounding box center [1360, 66] width 100 height 27
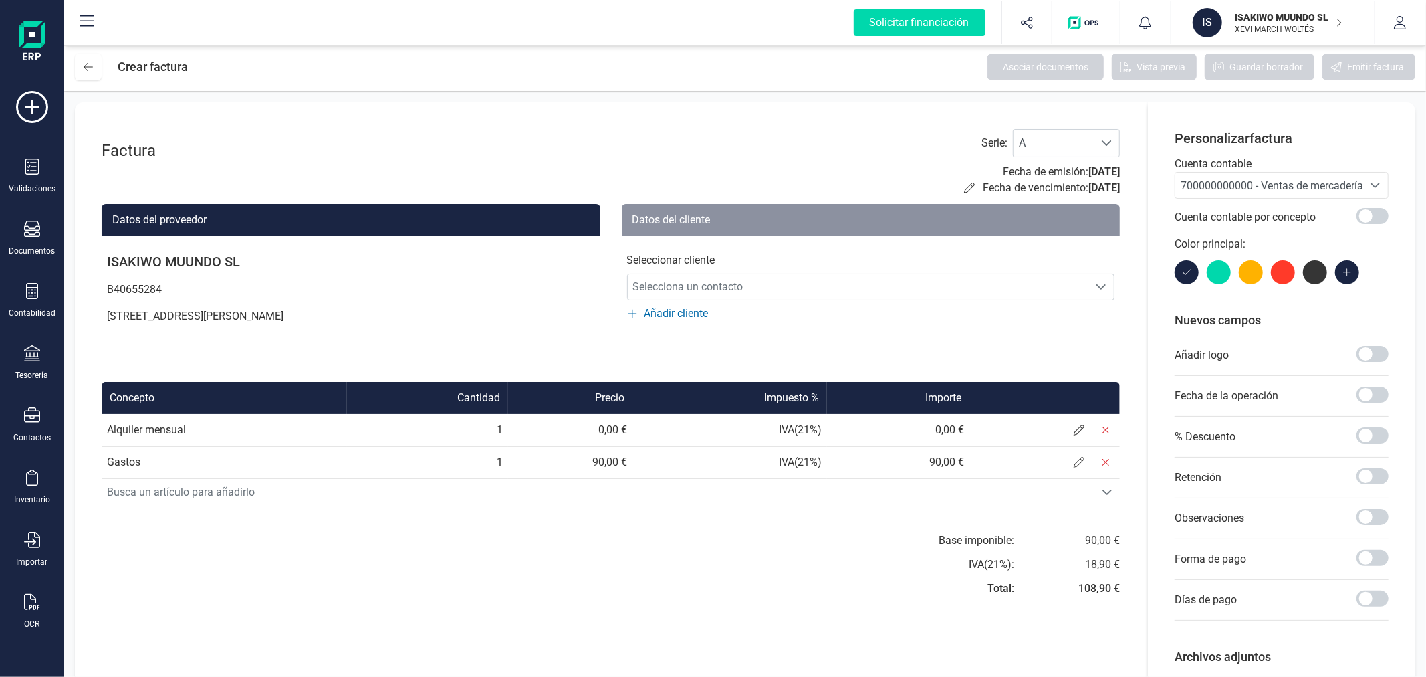
click at [1220, 194] on div "700000000000 - Ventas de mercaderías" at bounding box center [1269, 186] width 177 height 16
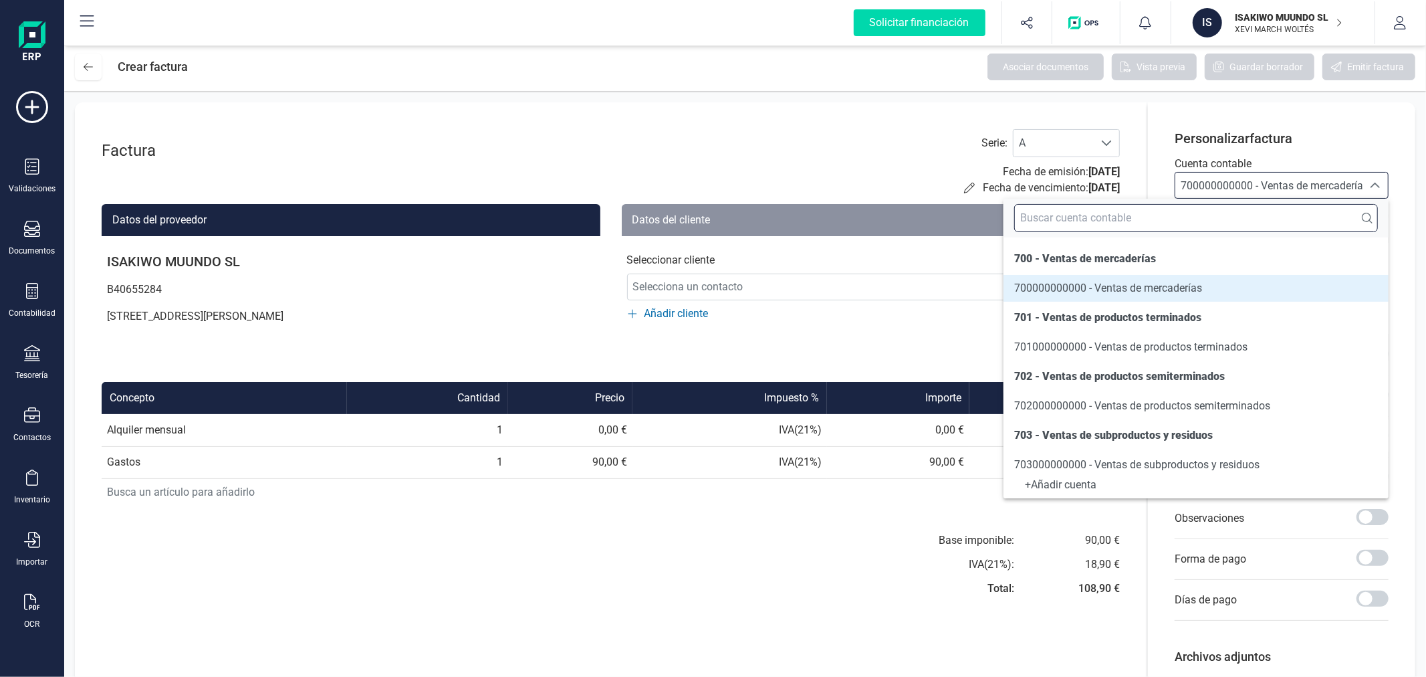
click at [1226, 218] on input "text" at bounding box center [1196, 218] width 364 height 28
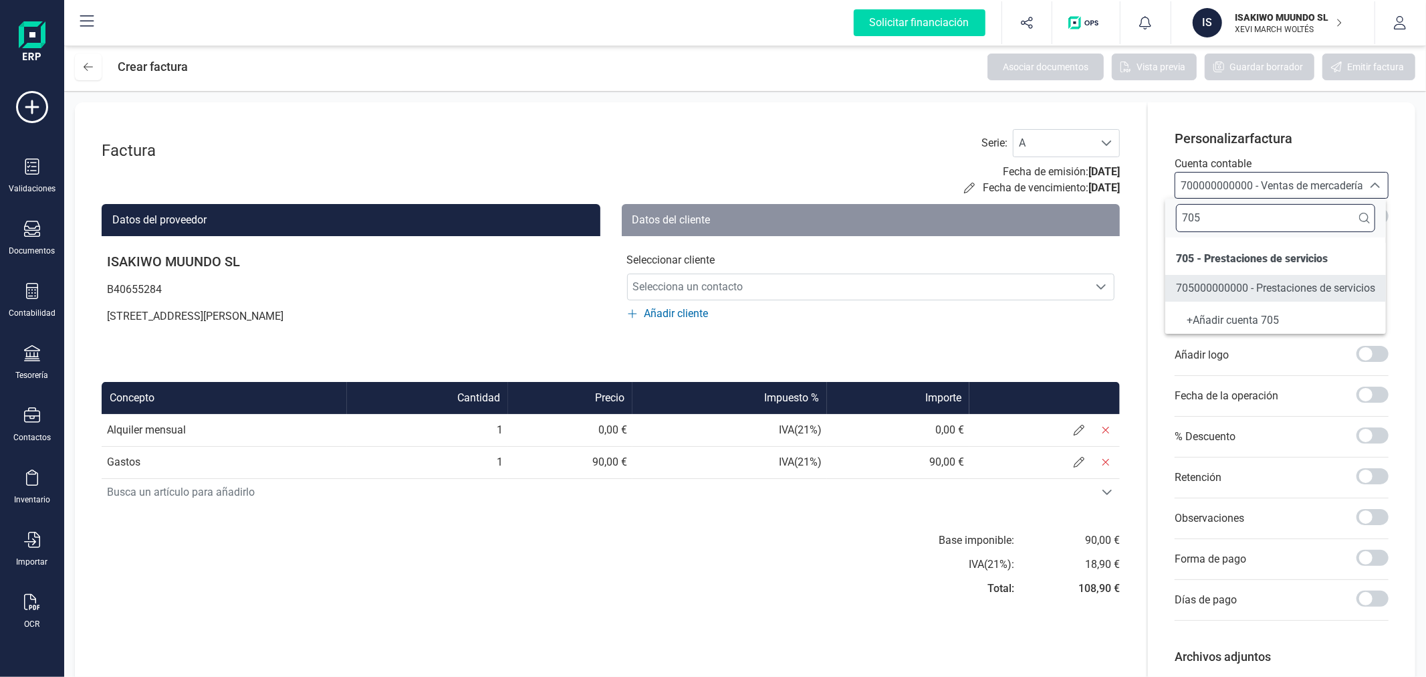
type input "705"
click at [1245, 289] on span "705000000000 - Prestaciones de servicios" at bounding box center [1275, 287] width 199 height 13
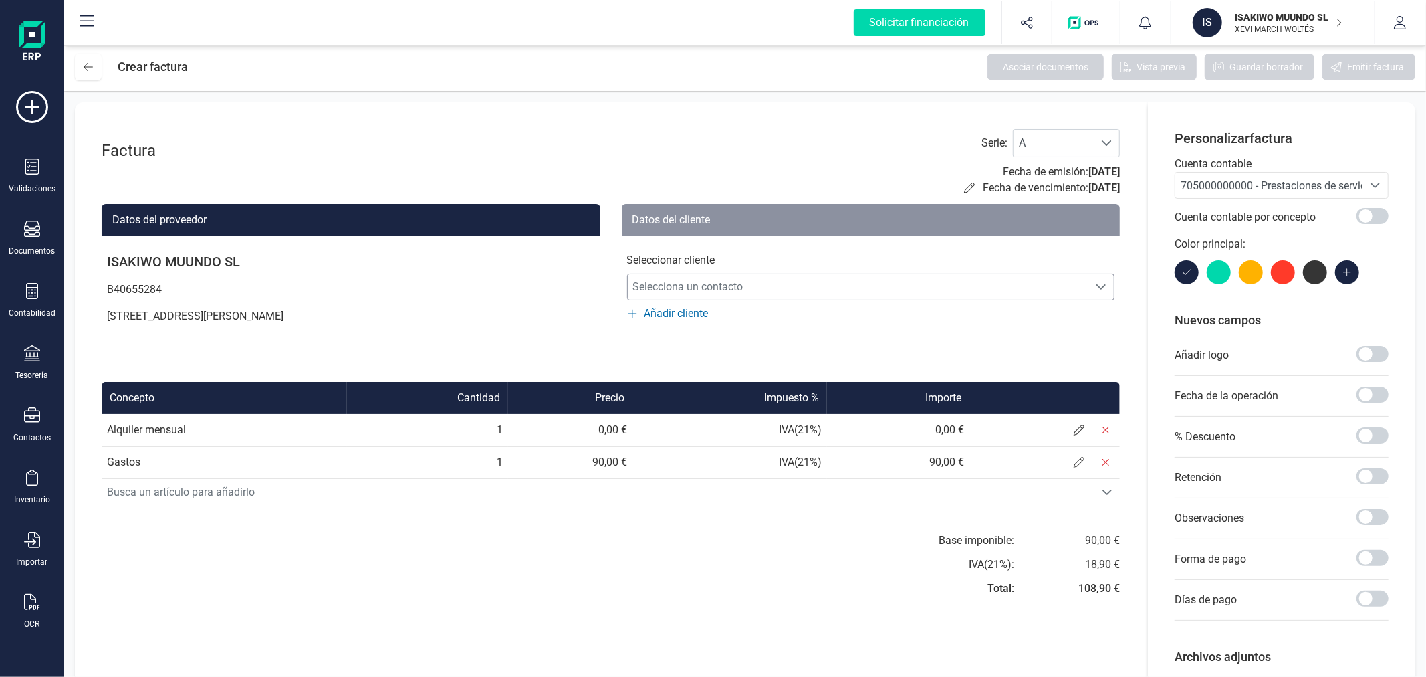
click at [888, 289] on span "Selecciona un contacto" at bounding box center [858, 286] width 461 height 27
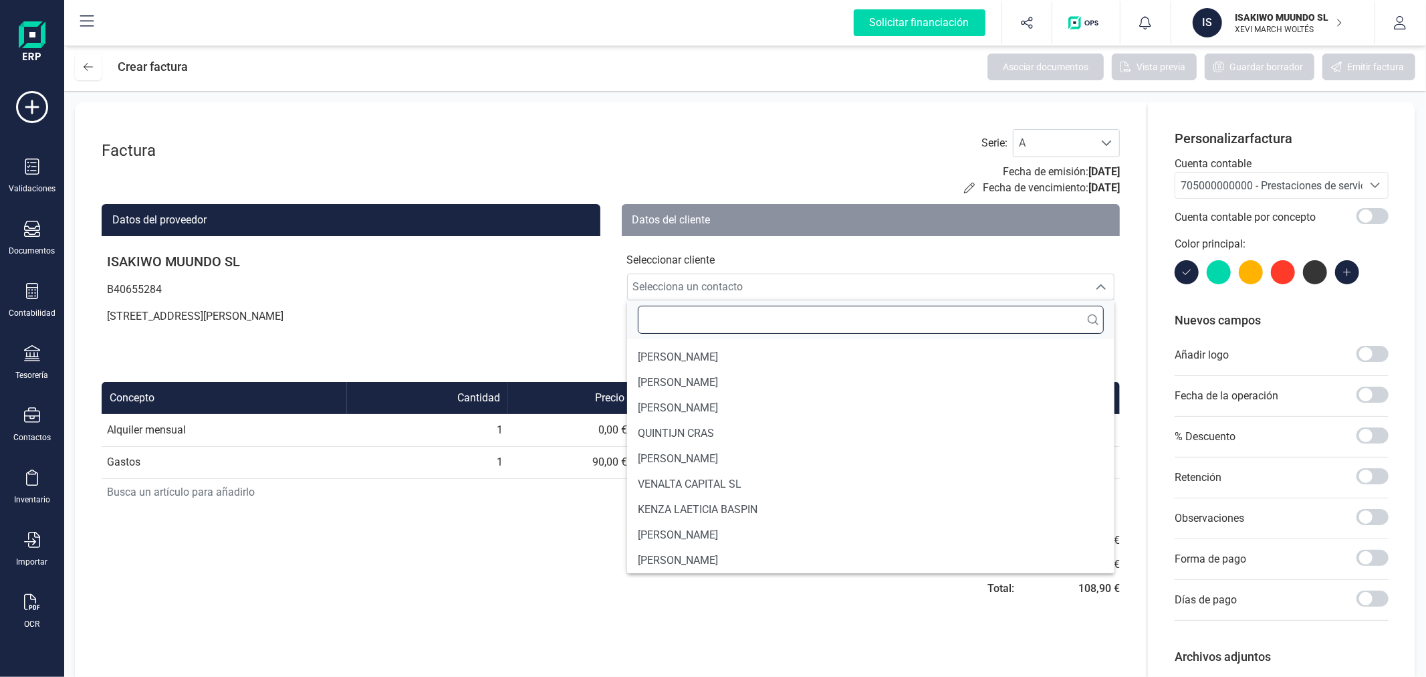
click at [741, 325] on input "text" at bounding box center [871, 320] width 467 height 28
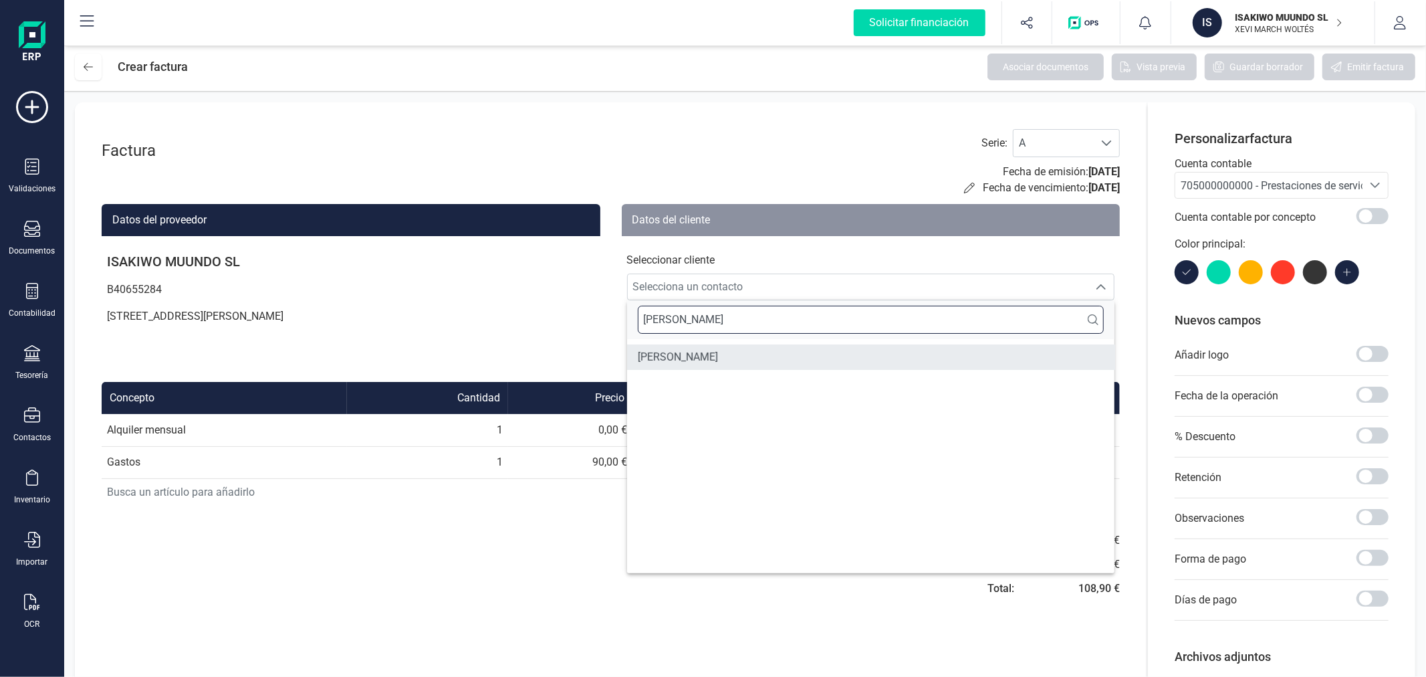
type input "[PERSON_NAME]"
click at [718, 352] on span "[PERSON_NAME]" at bounding box center [678, 357] width 80 height 16
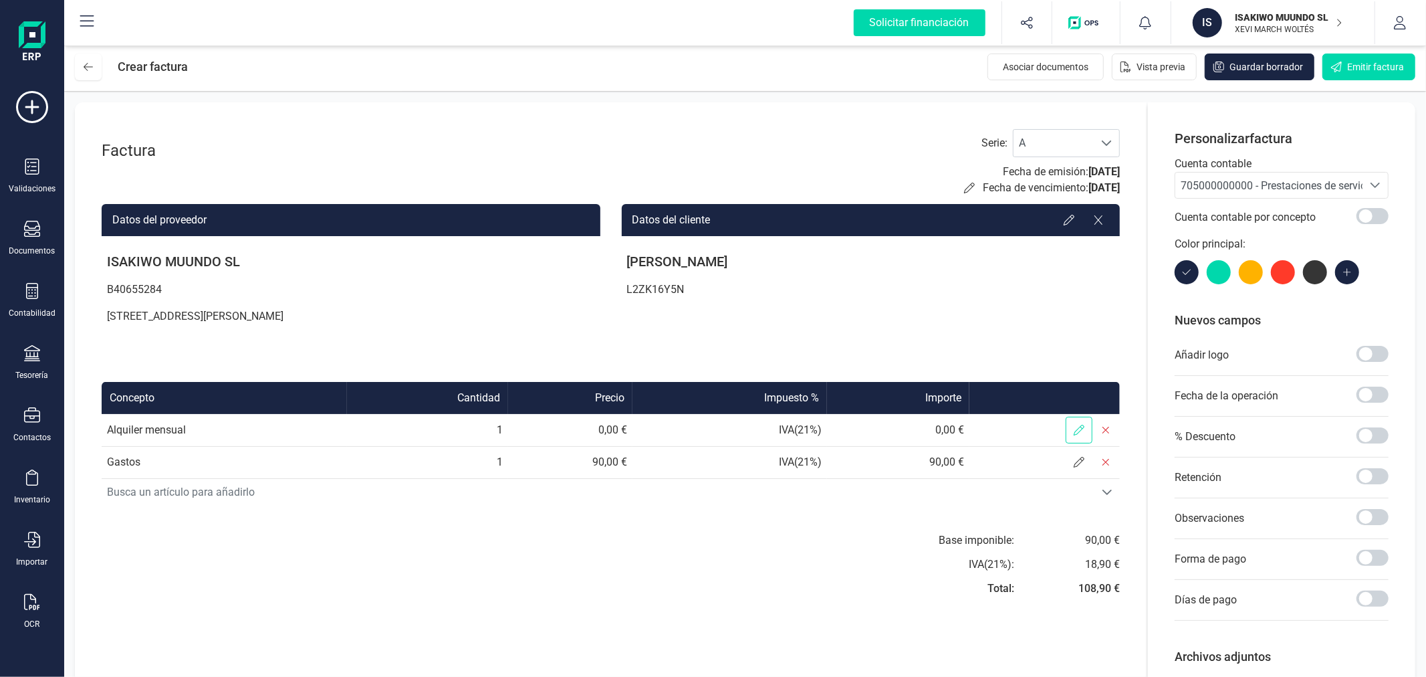
click at [1083, 426] on icon at bounding box center [1079, 430] width 11 height 11
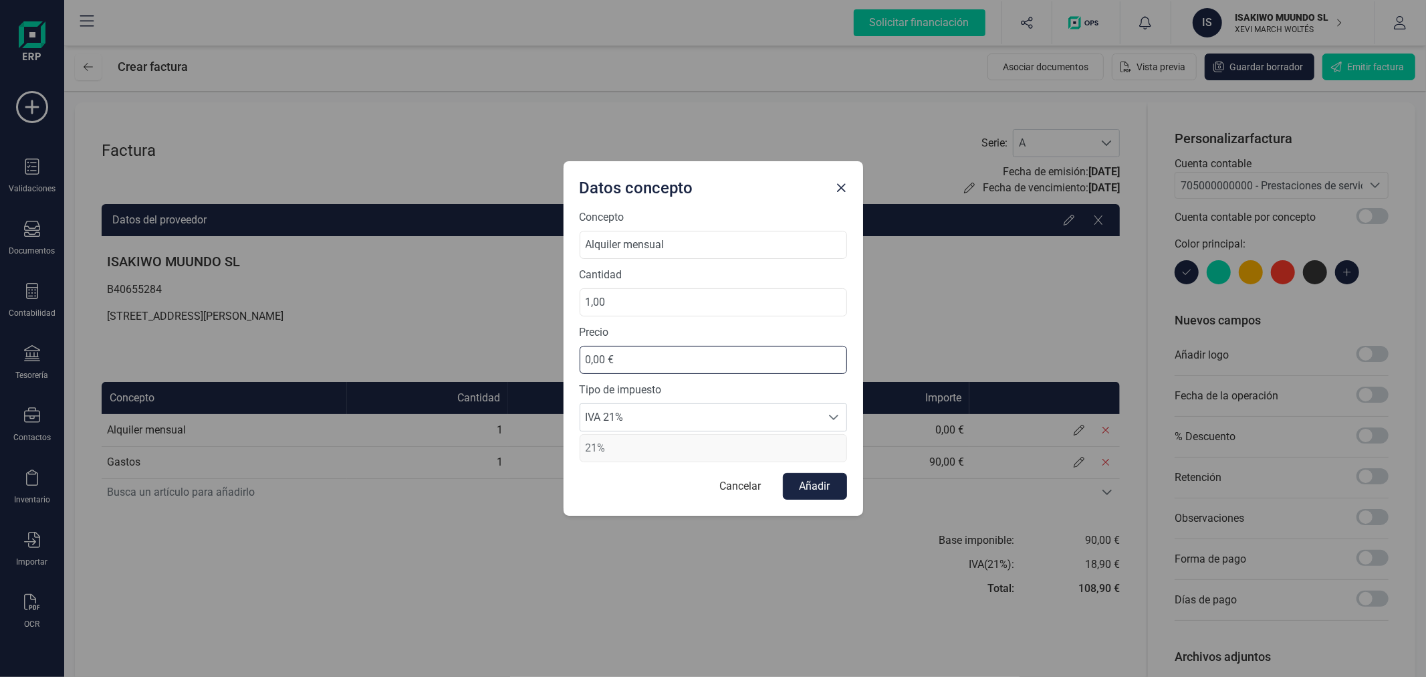
drag, startPoint x: 663, startPoint y: 368, endPoint x: 554, endPoint y: 364, distance: 109.1
click at [554, 364] on div "Datos concepto Concepto Alquiler mensual Cantidad 1,00 Precio 0,00 € Tipo de im…" at bounding box center [713, 338] width 1426 height 677
click at [630, 358] on input "0,00 €" at bounding box center [713, 360] width 267 height 28
type input "460,00 €"
click at [636, 422] on span "IVA 21%" at bounding box center [700, 417] width 241 height 27
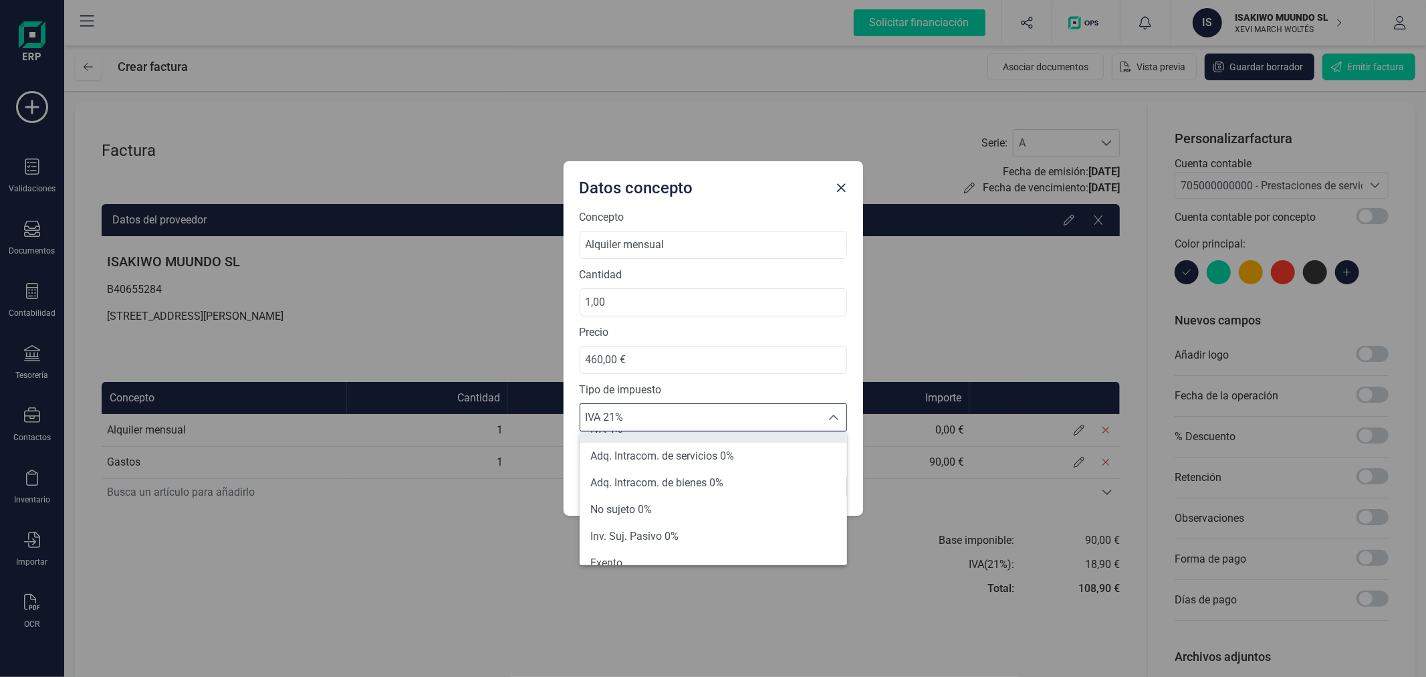
scroll to position [148, 0]
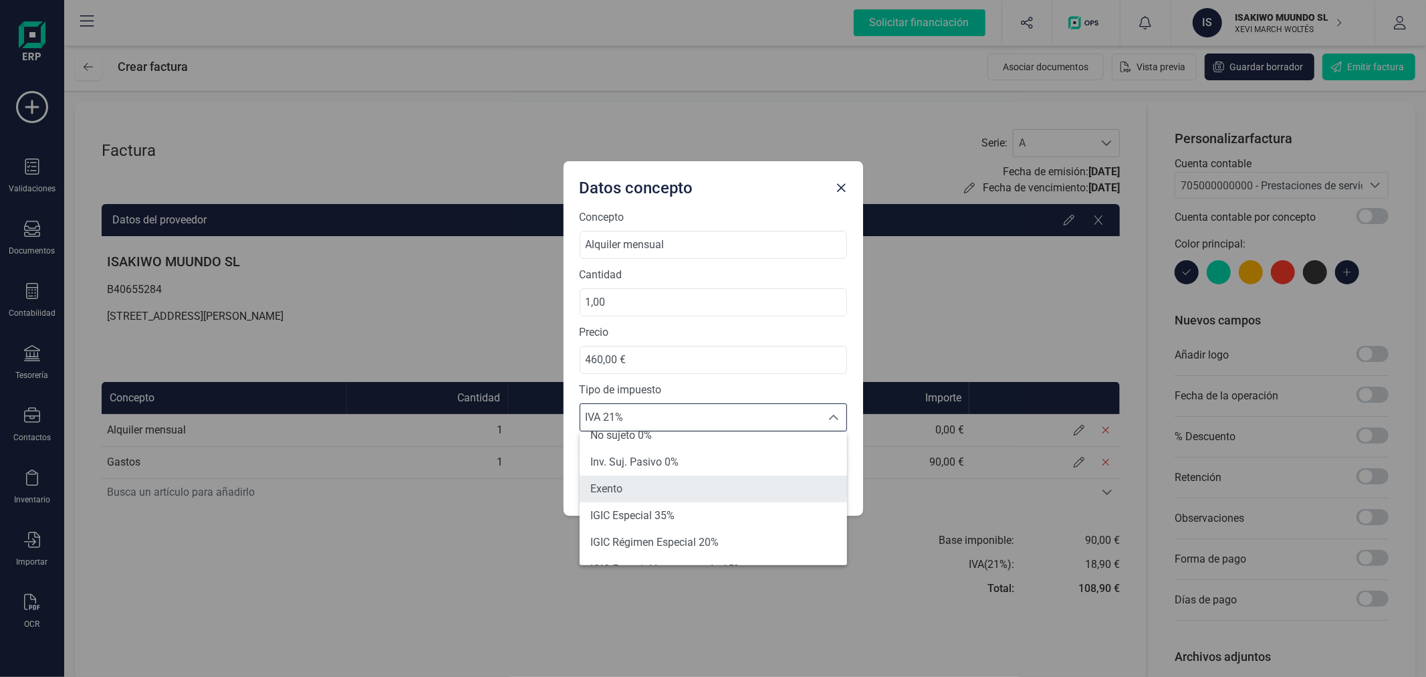
click at [639, 495] on li "Exento" at bounding box center [713, 488] width 267 height 27
type input "0%"
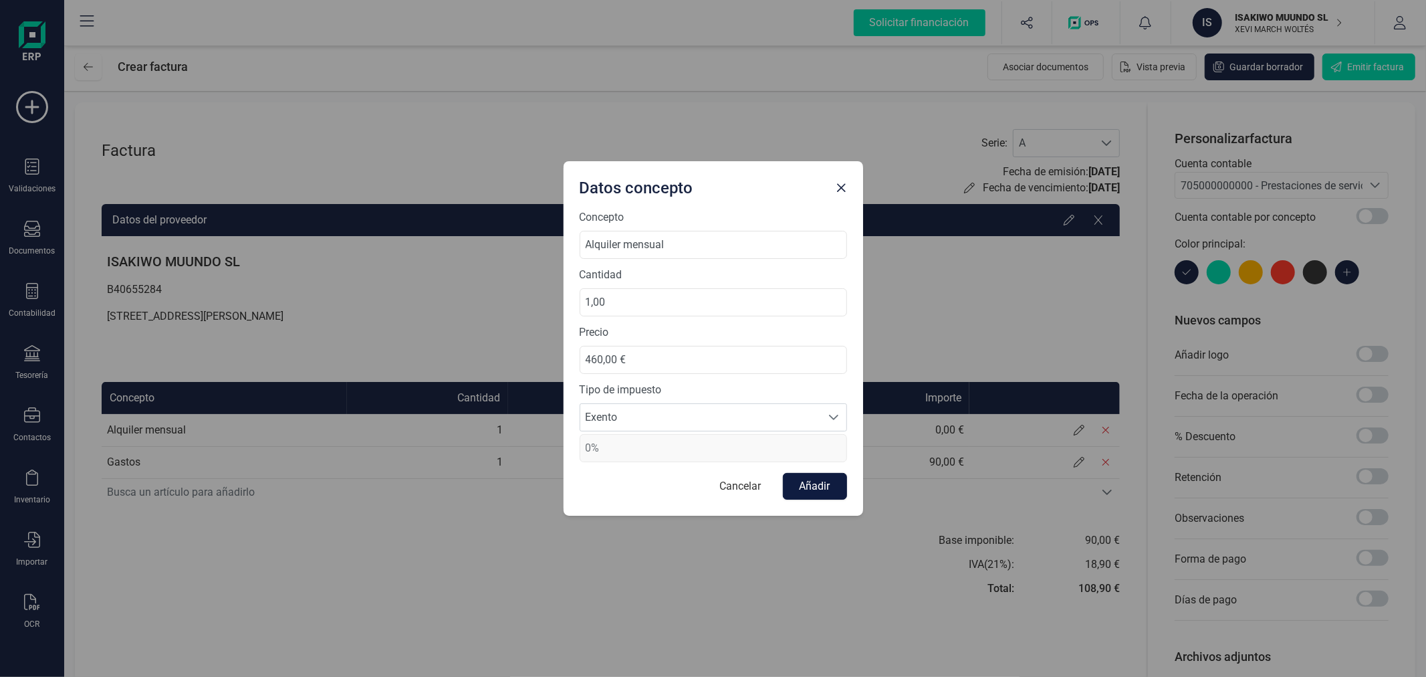
click at [826, 486] on button "Añadir" at bounding box center [815, 486] width 64 height 27
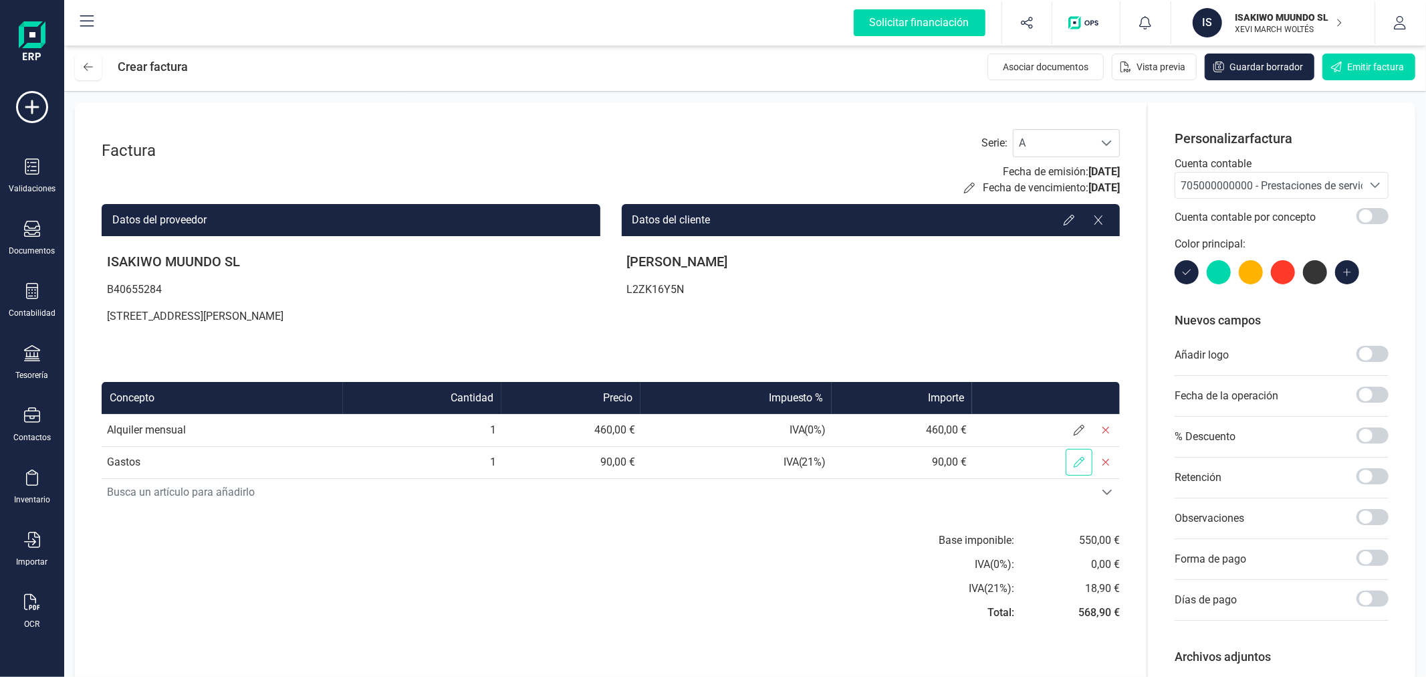
click at [1080, 455] on span at bounding box center [1079, 462] width 27 height 27
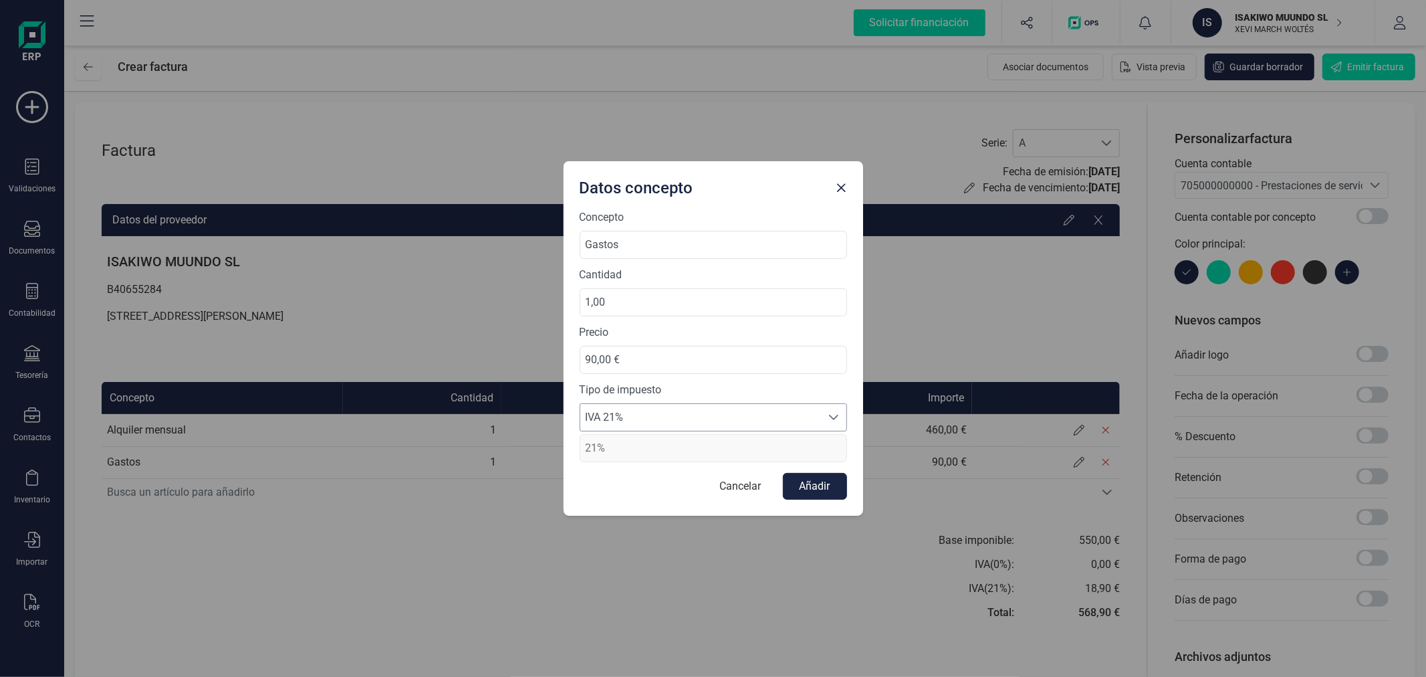
click at [697, 419] on span "IVA 21%" at bounding box center [700, 417] width 241 height 27
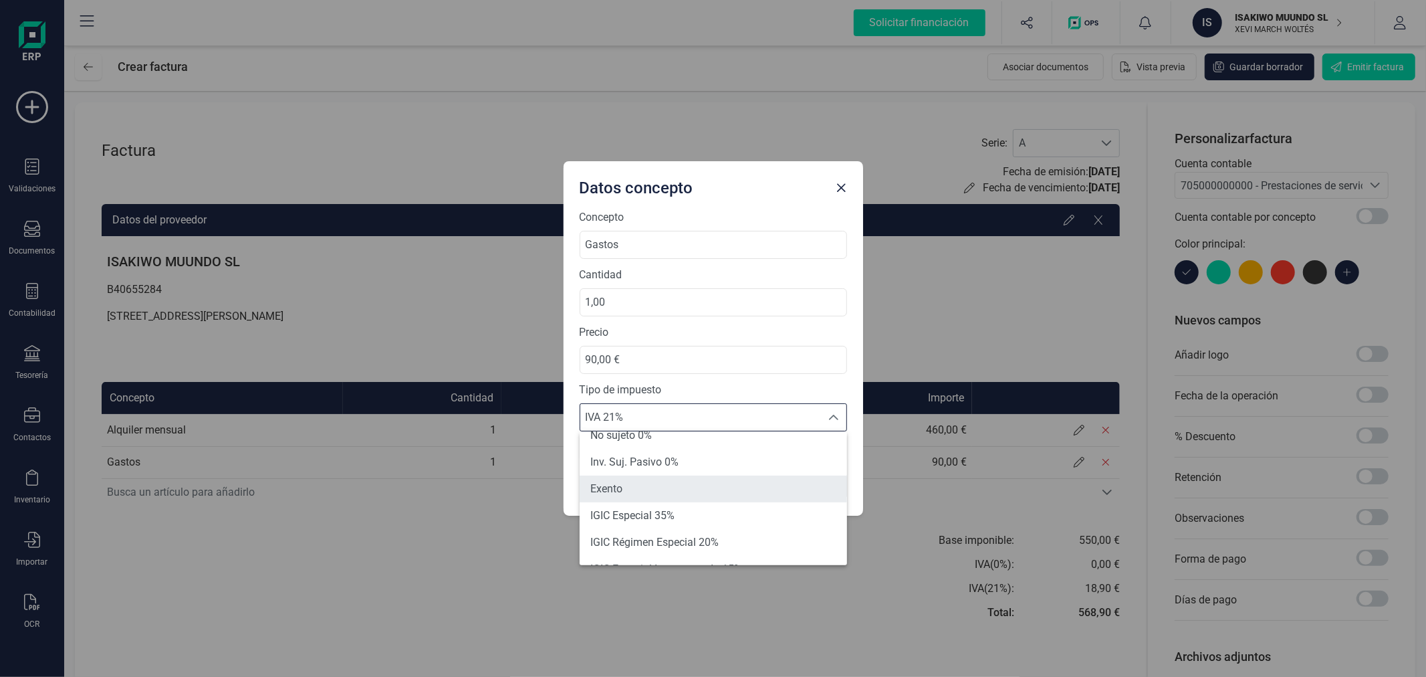
click at [669, 483] on li "Exento" at bounding box center [713, 488] width 267 height 27
type input "0%"
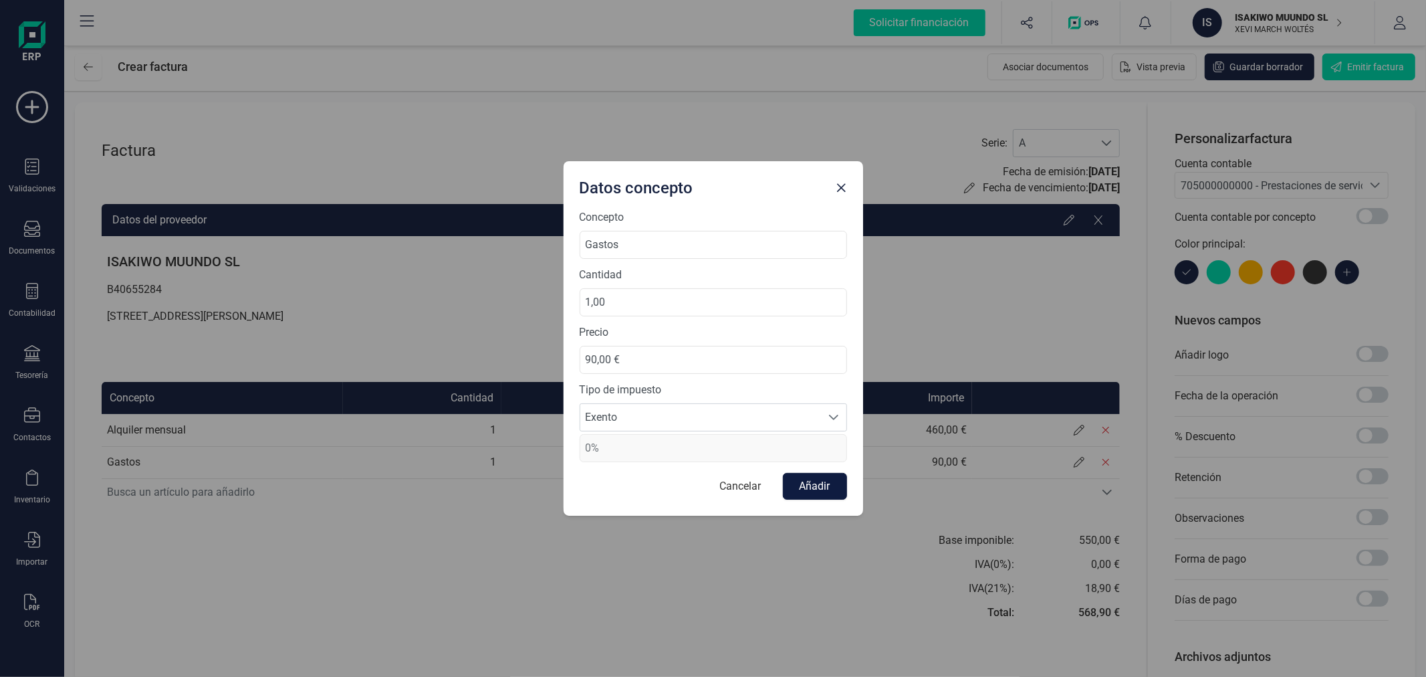
click at [814, 479] on button "Añadir" at bounding box center [815, 486] width 64 height 27
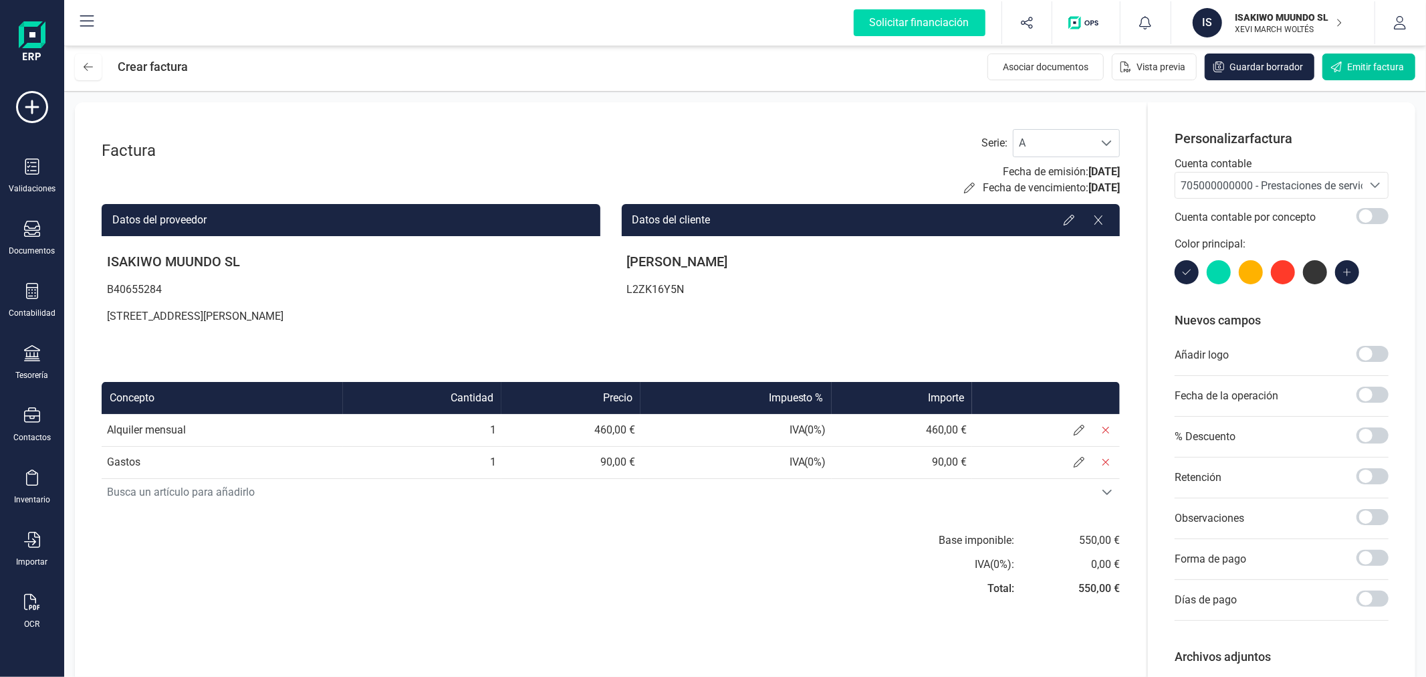
click at [1363, 64] on span "Emitir factura" at bounding box center [1375, 66] width 57 height 13
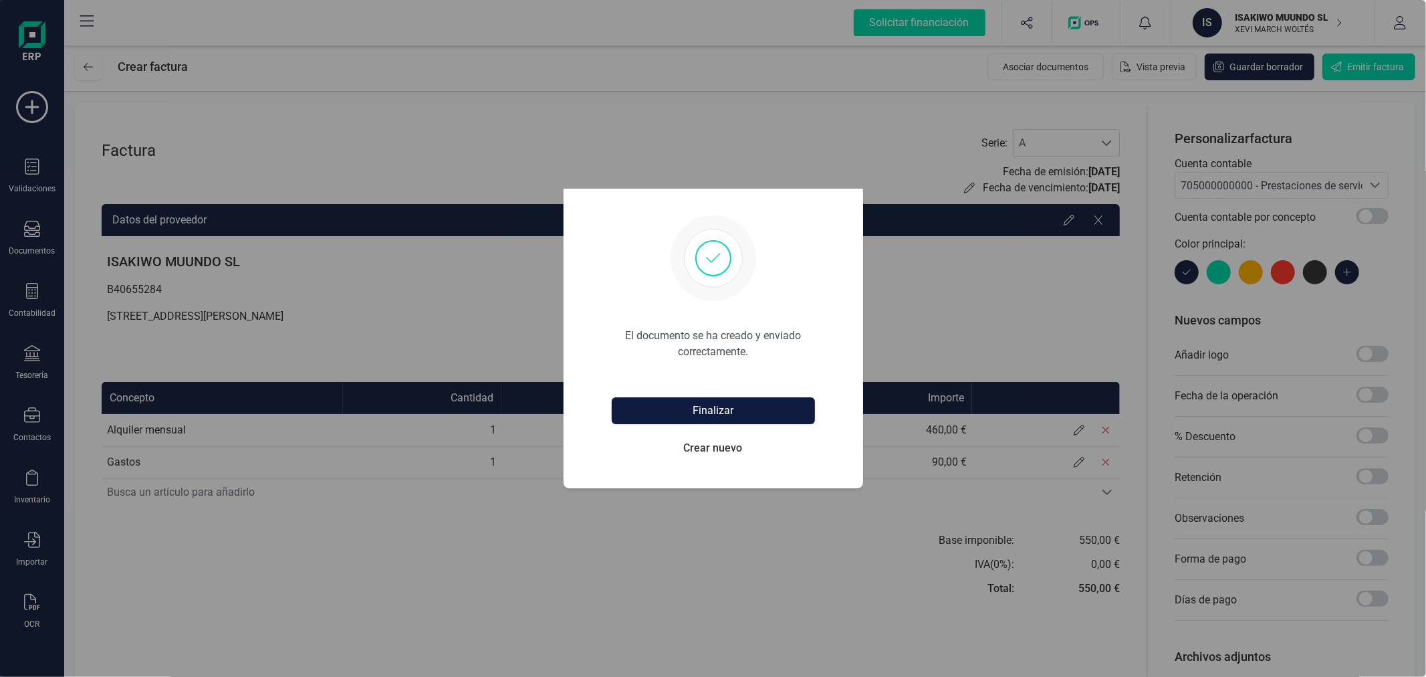
click at [766, 412] on button "Finalizar" at bounding box center [713, 410] width 203 height 27
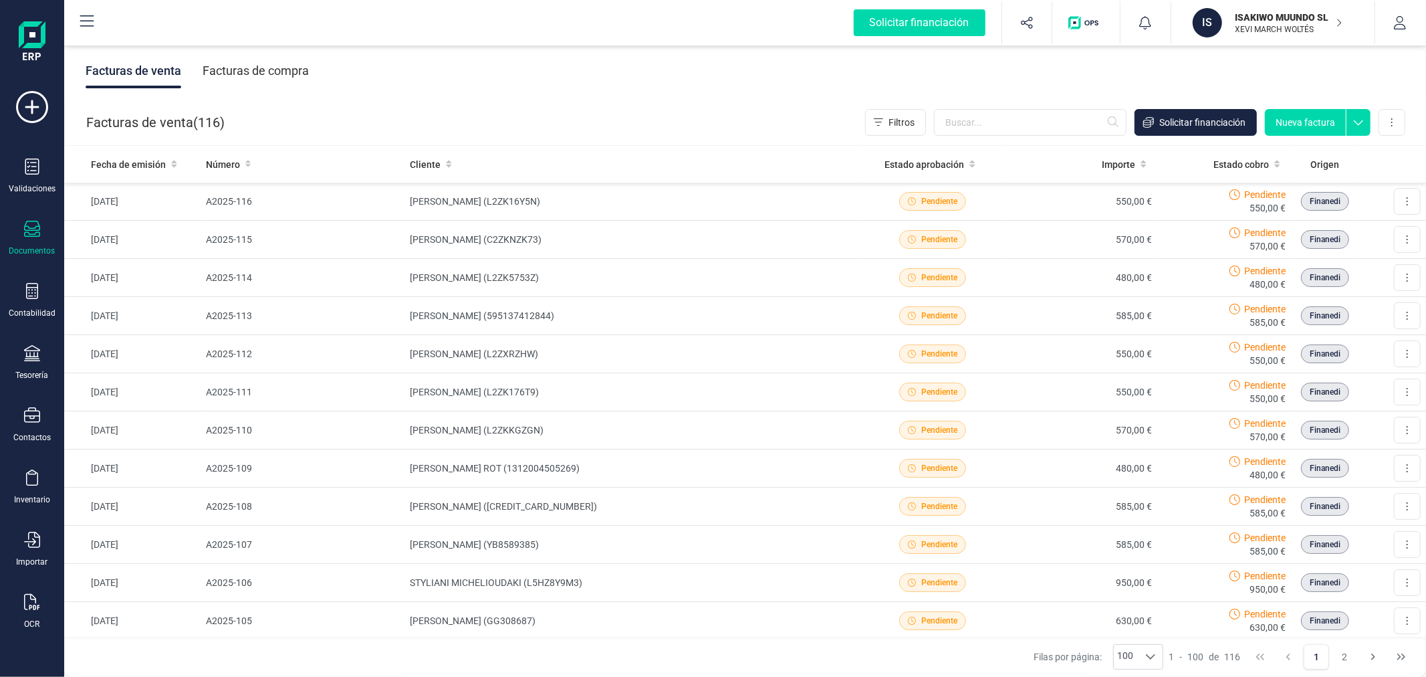
click at [1307, 118] on button "Nueva factura" at bounding box center [1305, 122] width 81 height 27
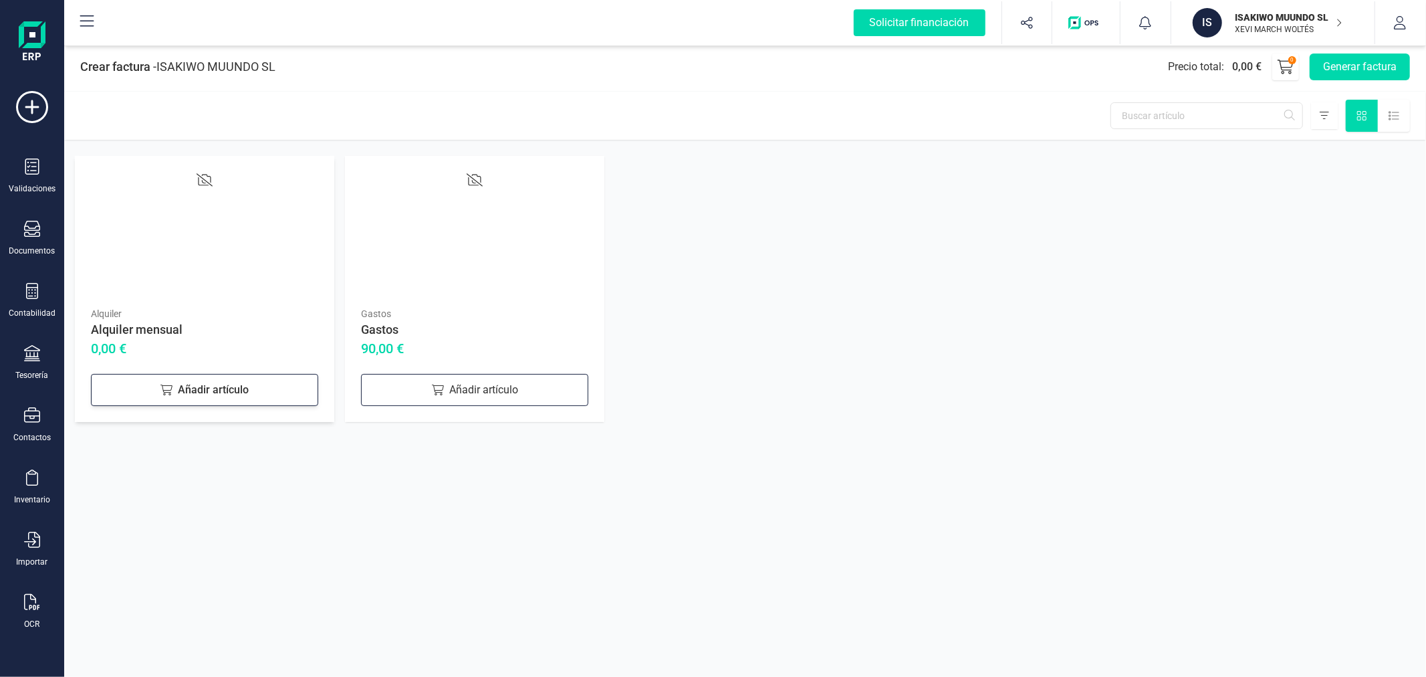
click at [149, 388] on div "Añadir artículo" at bounding box center [204, 390] width 227 height 32
click at [465, 391] on div "Añadir artículo" at bounding box center [474, 390] width 227 height 32
click at [1363, 62] on button "Generar factura" at bounding box center [1360, 66] width 100 height 27
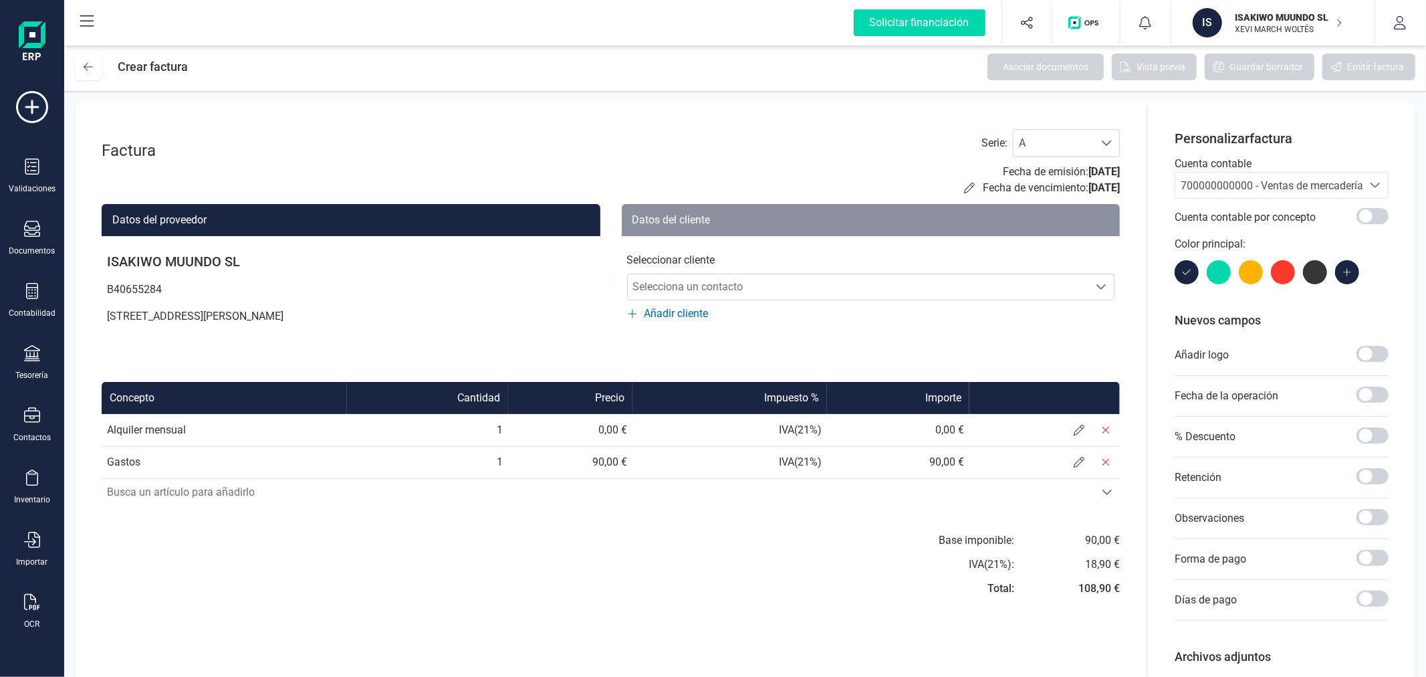
click at [1246, 177] on span "700000000000 - Ventas de mercaderías" at bounding box center [1268, 184] width 187 height 25
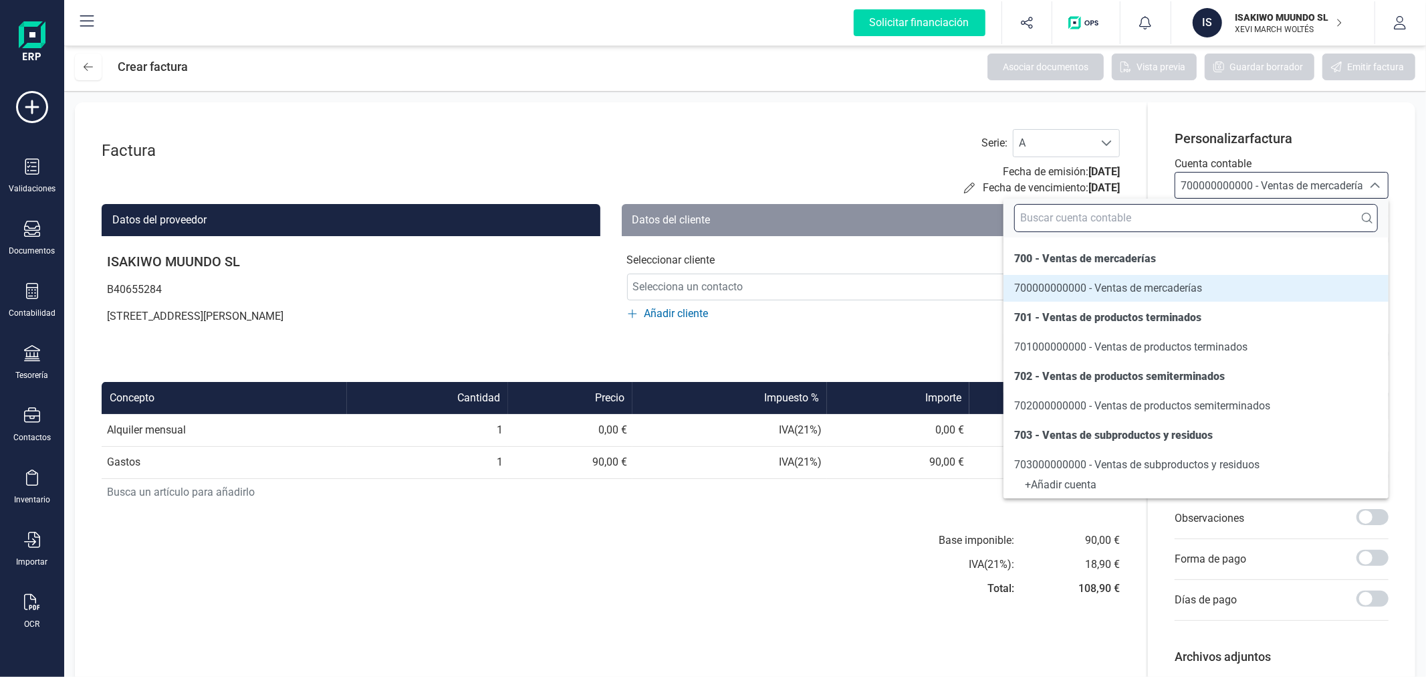
click at [1238, 211] on input "text" at bounding box center [1196, 218] width 364 height 28
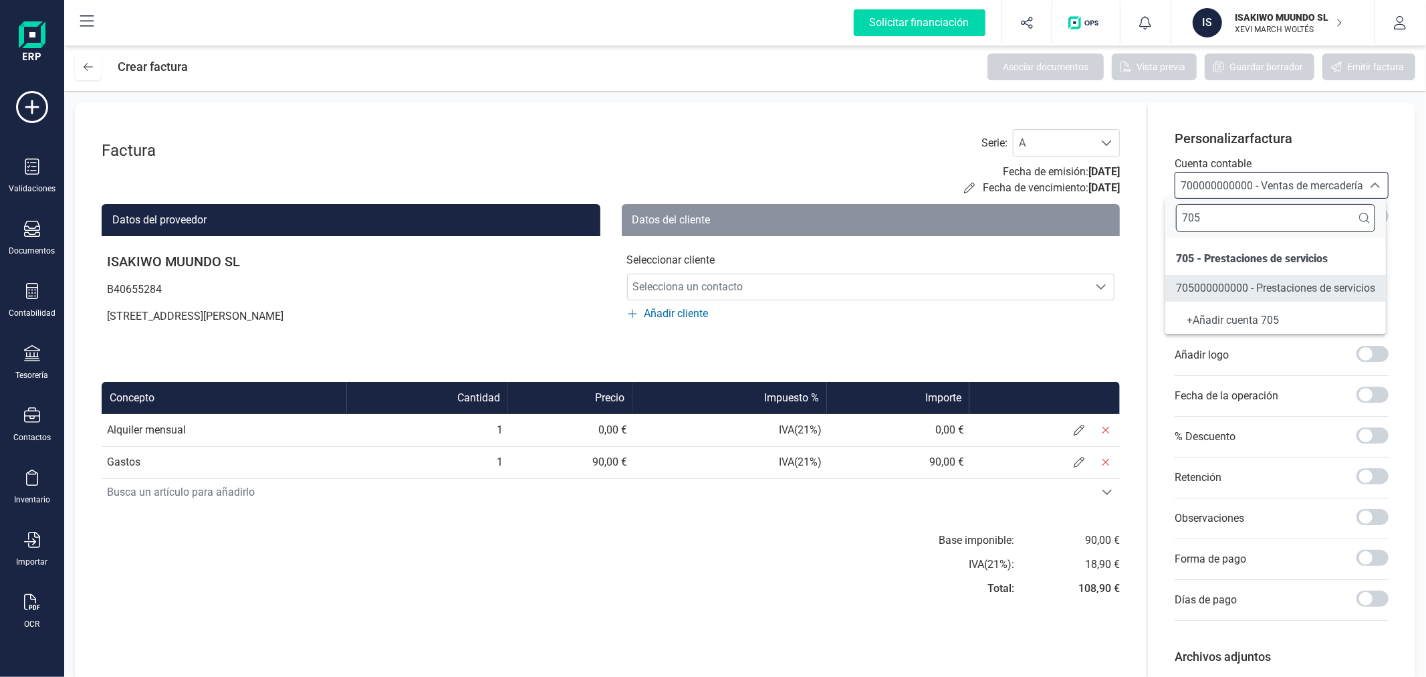
type input "705"
click at [1240, 299] on li "705000000000 - Prestaciones de servicios" at bounding box center [1275, 288] width 221 height 27
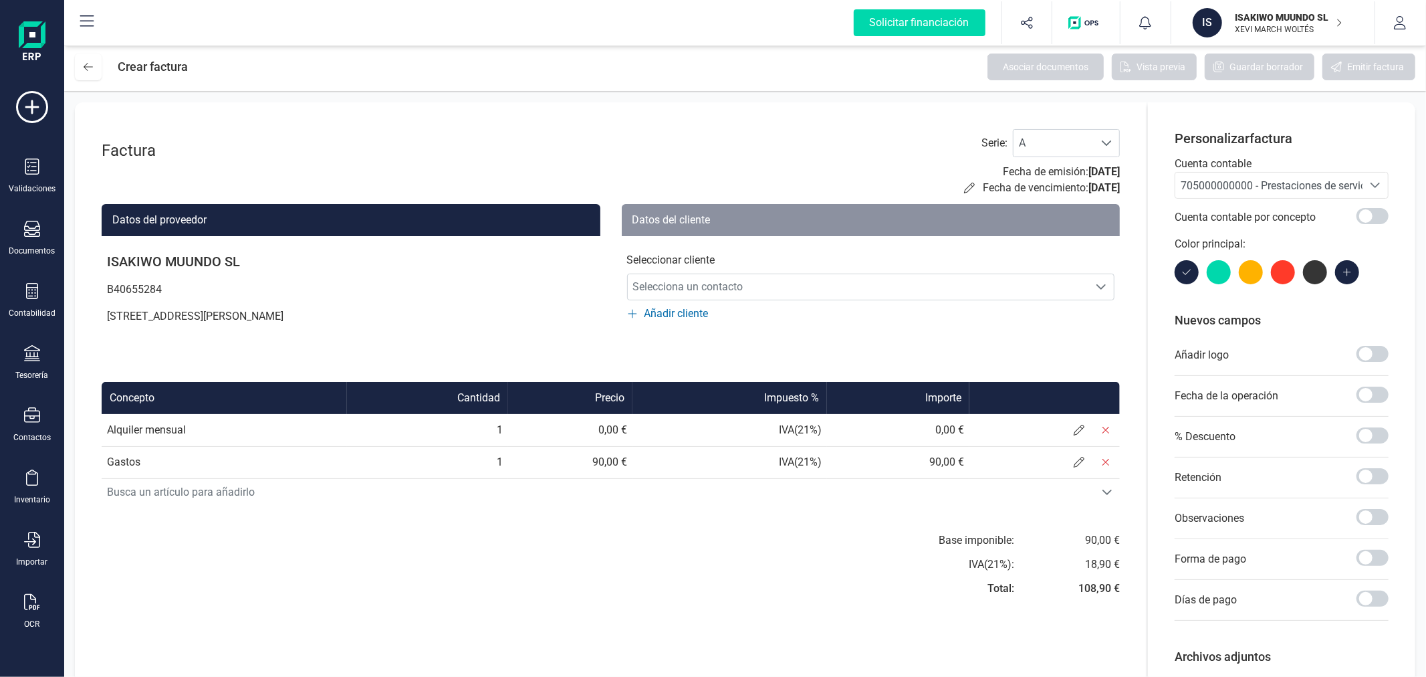
click at [893, 302] on div "Seleccionar cliente Selecciona un contacto Selecciona un contacto Añadir cliente" at bounding box center [871, 279] width 499 height 86
click at [889, 289] on span "Selecciona un contacto" at bounding box center [858, 286] width 461 height 27
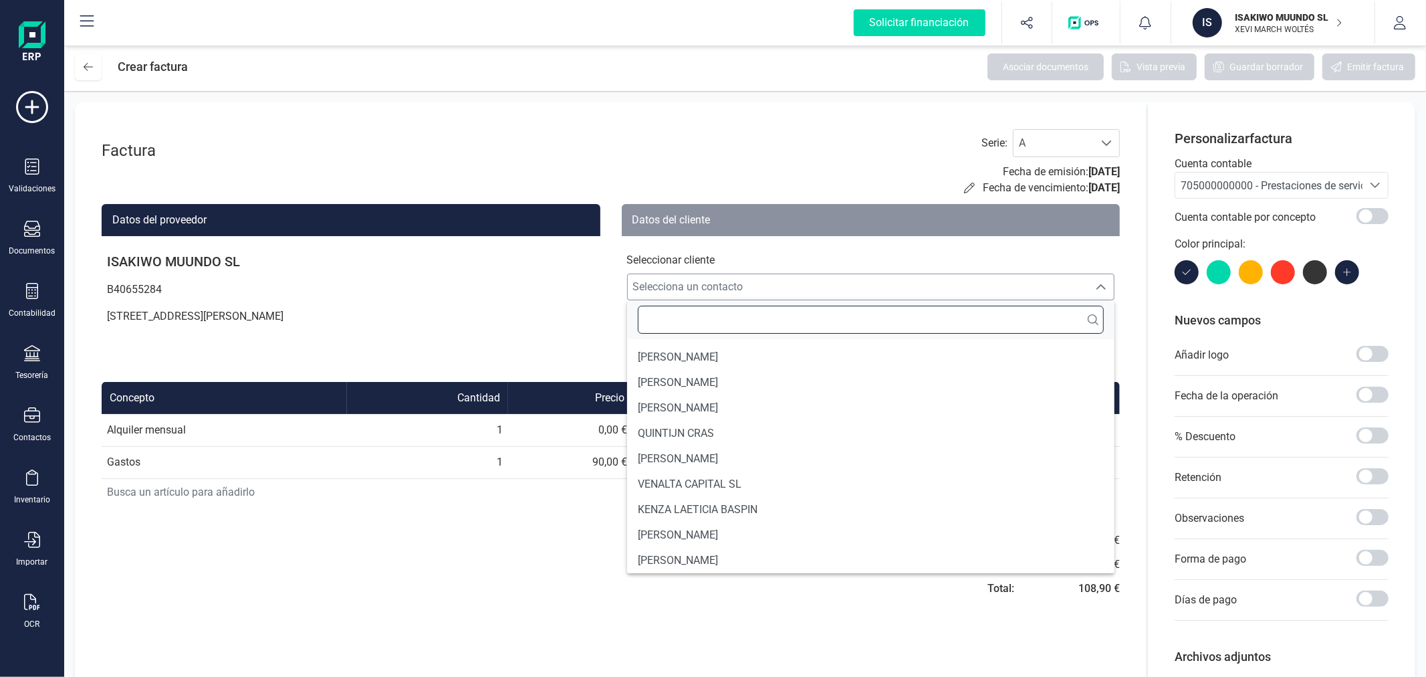
click at [816, 322] on input "text" at bounding box center [871, 320] width 467 height 28
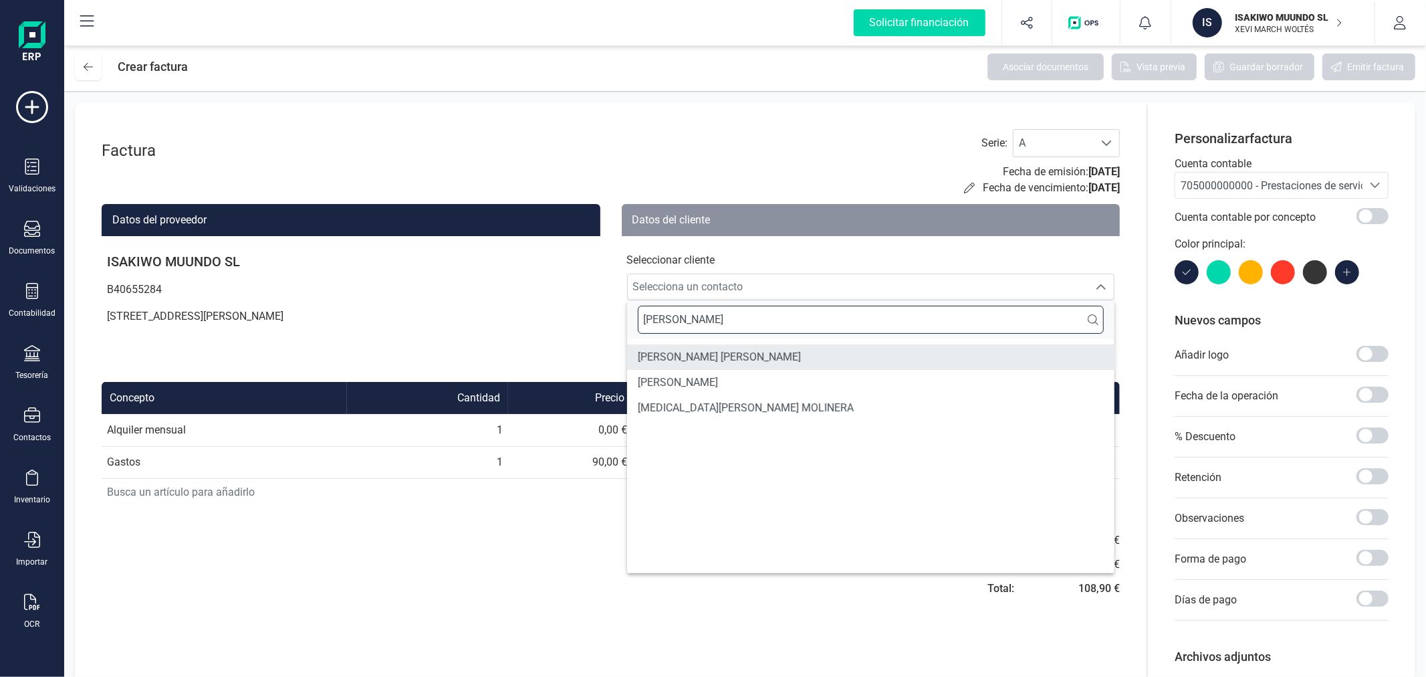
type input "[PERSON_NAME]"
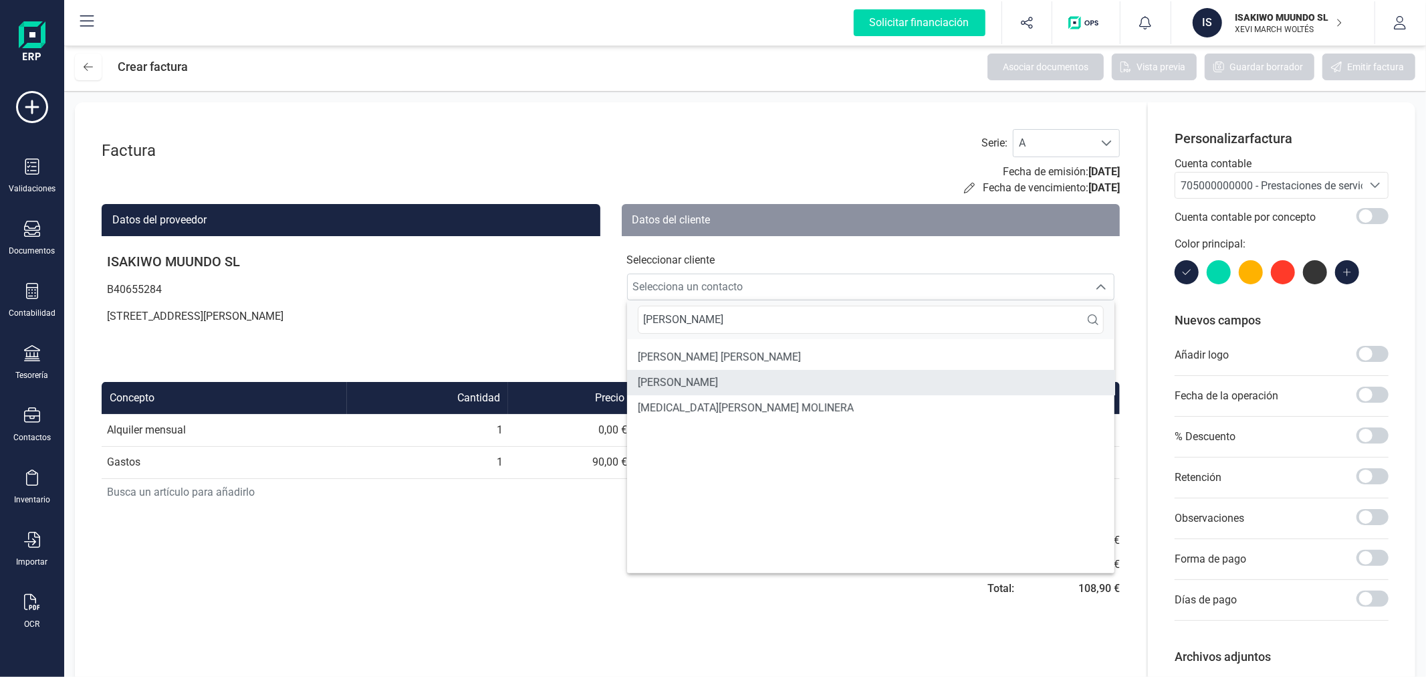
click at [746, 378] on li "[PERSON_NAME]" at bounding box center [871, 382] width 488 height 25
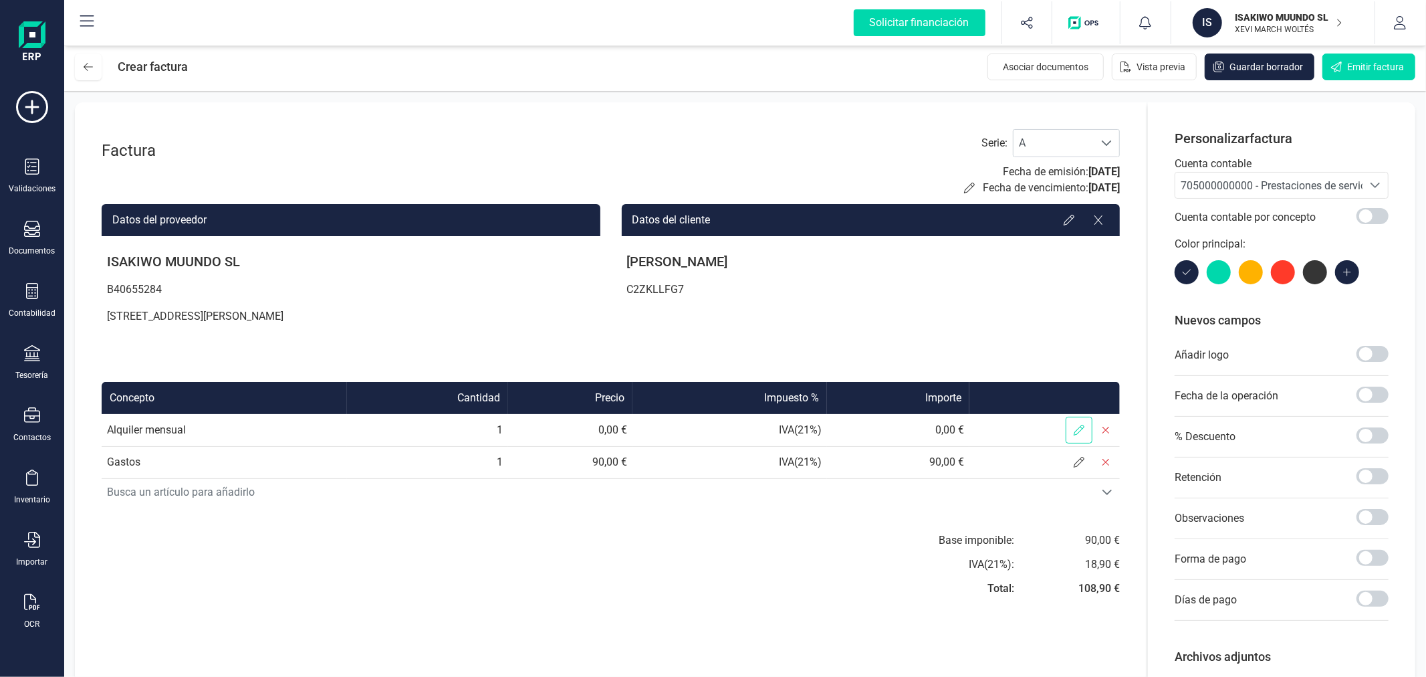
click at [1072, 431] on span at bounding box center [1079, 430] width 27 height 27
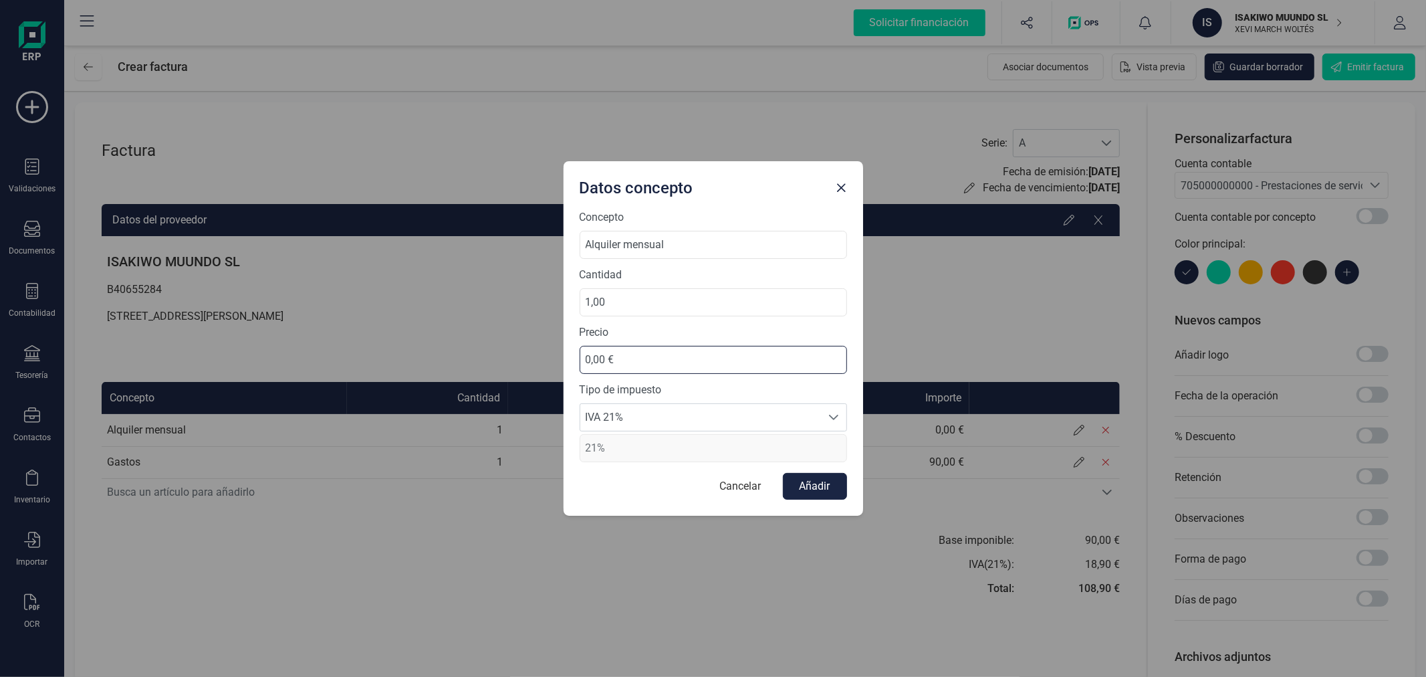
drag, startPoint x: 695, startPoint y: 368, endPoint x: 565, endPoint y: 368, distance: 130.4
click at [565, 368] on div "Concepto Alquiler mensual Cantidad 1,00 Precio 0,00 € Tipo de impuesto IVA 21% …" at bounding box center [714, 362] width 300 height 306
type input "460,00 €"
click at [647, 418] on span "IVA 21%" at bounding box center [700, 417] width 241 height 27
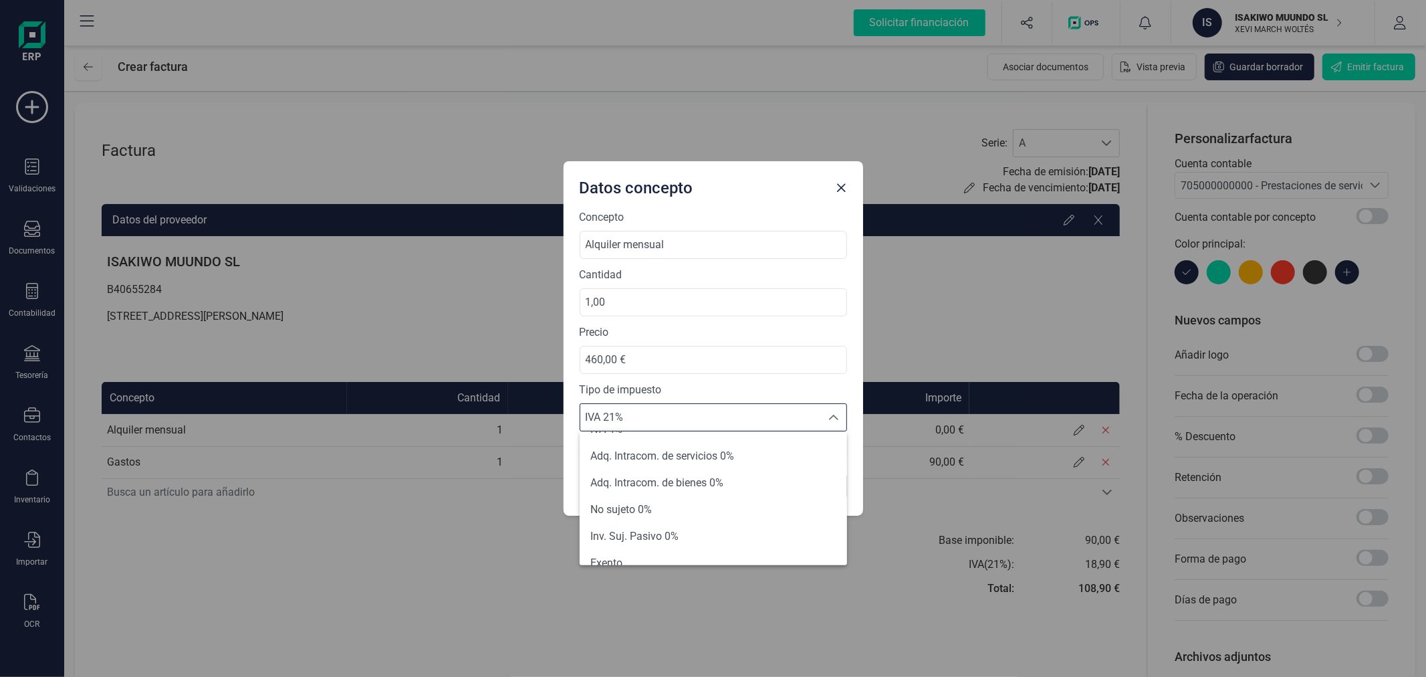
scroll to position [85, 0]
click at [608, 550] on span "Exento" at bounding box center [606, 552] width 32 height 16
type input "0%"
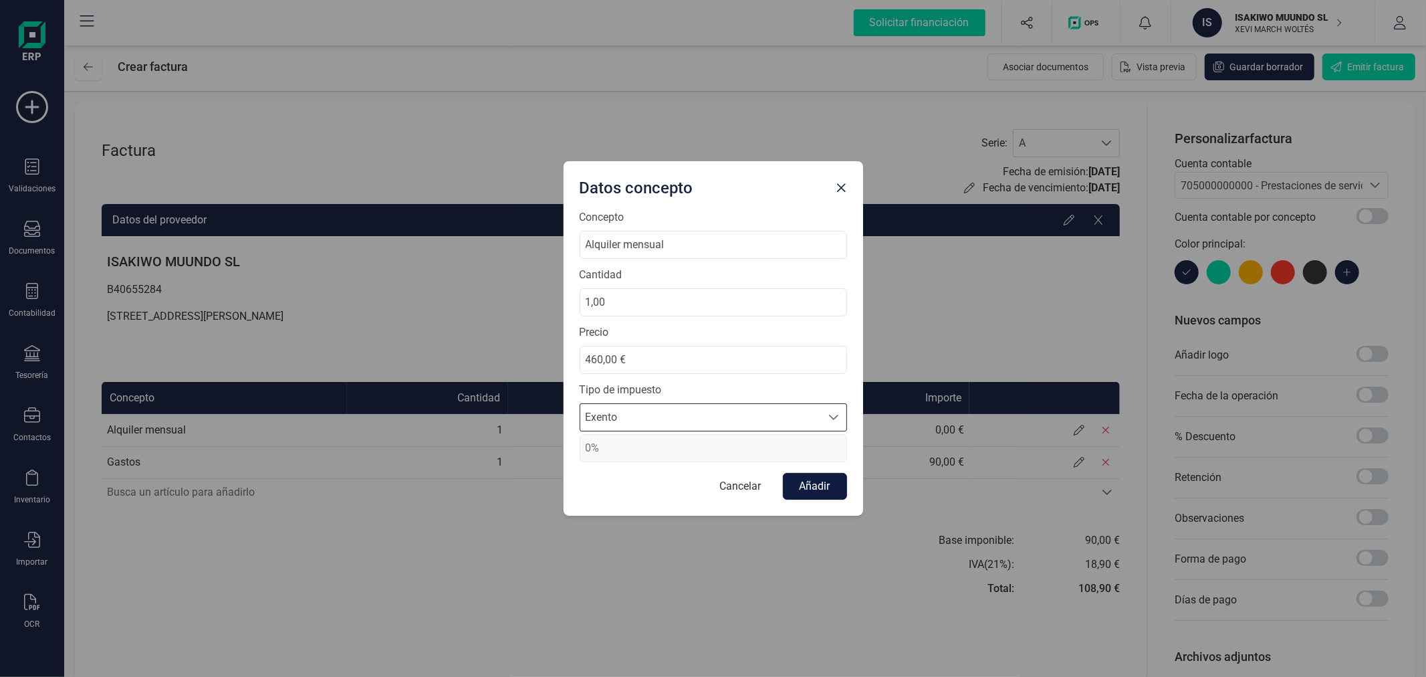
click at [830, 479] on button "Añadir" at bounding box center [815, 486] width 64 height 27
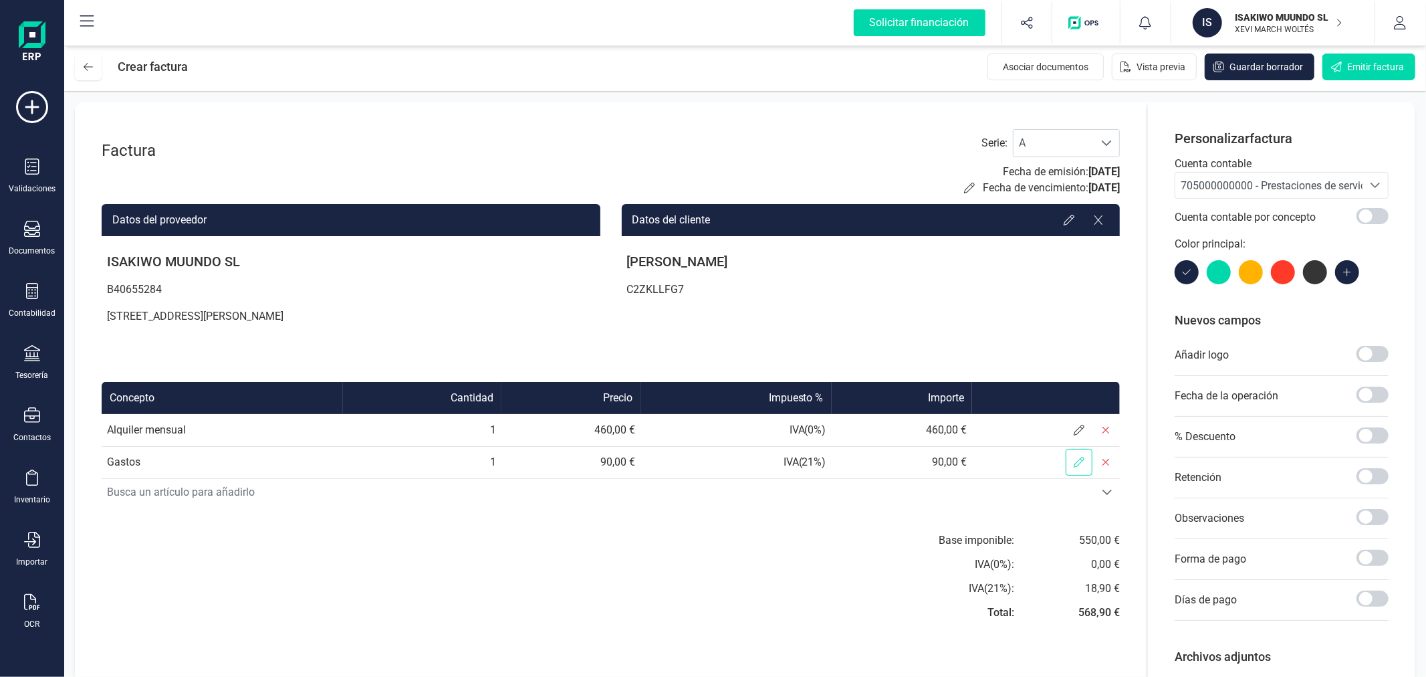
click at [1080, 457] on icon at bounding box center [1079, 462] width 11 height 11
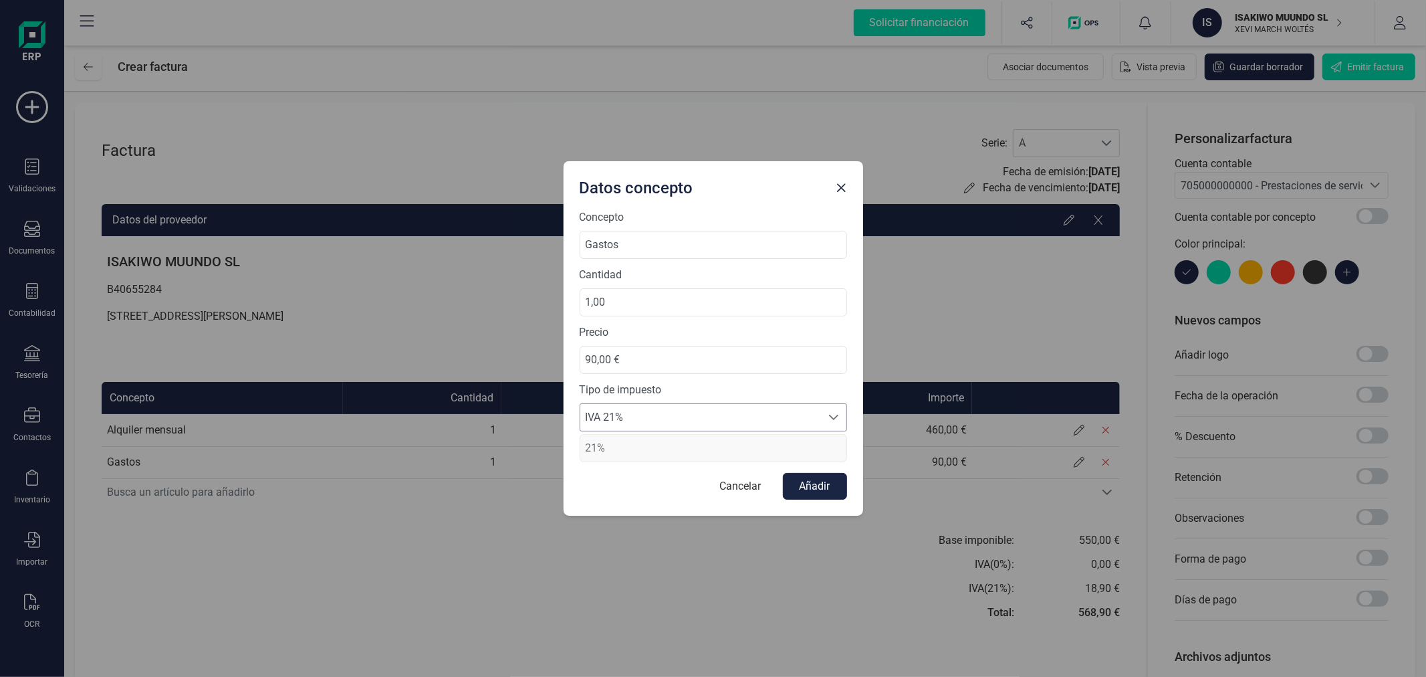
click at [692, 417] on span "IVA 21%" at bounding box center [700, 417] width 241 height 27
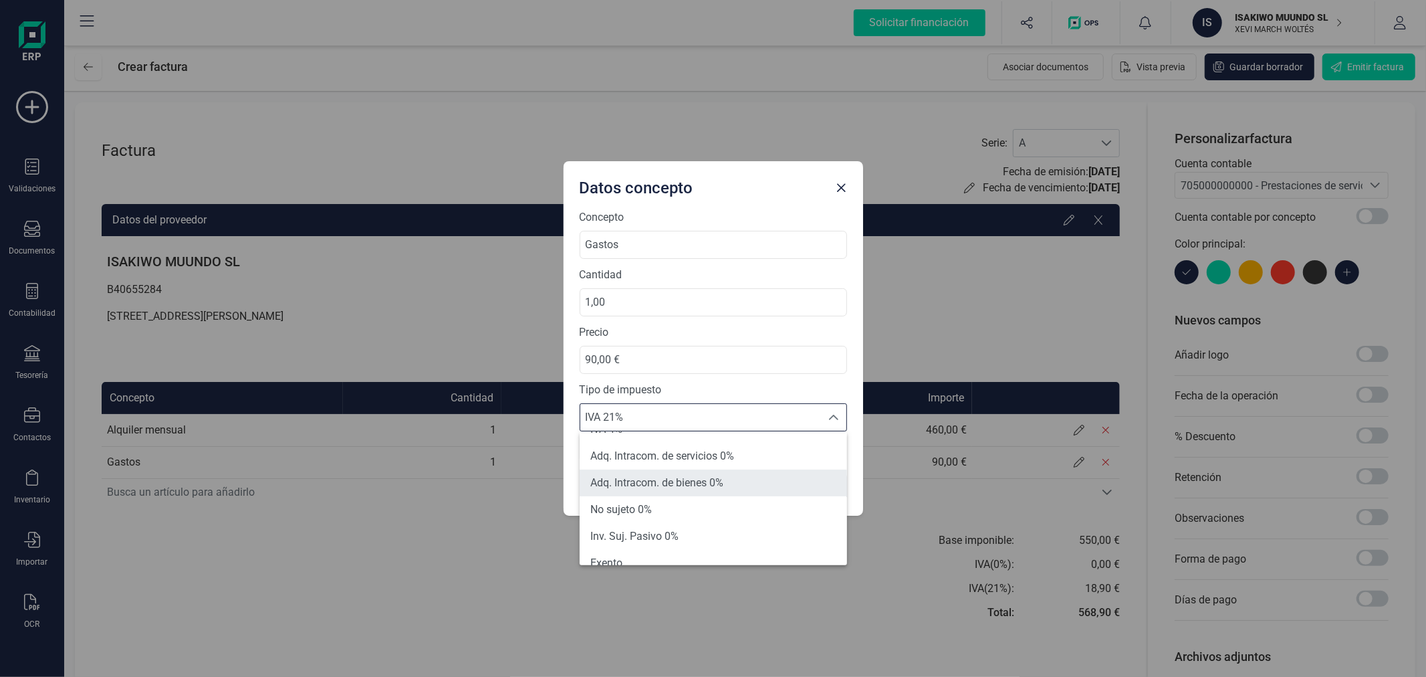
scroll to position [148, 0]
click at [665, 481] on li "Exento" at bounding box center [713, 488] width 267 height 27
type input "0%"
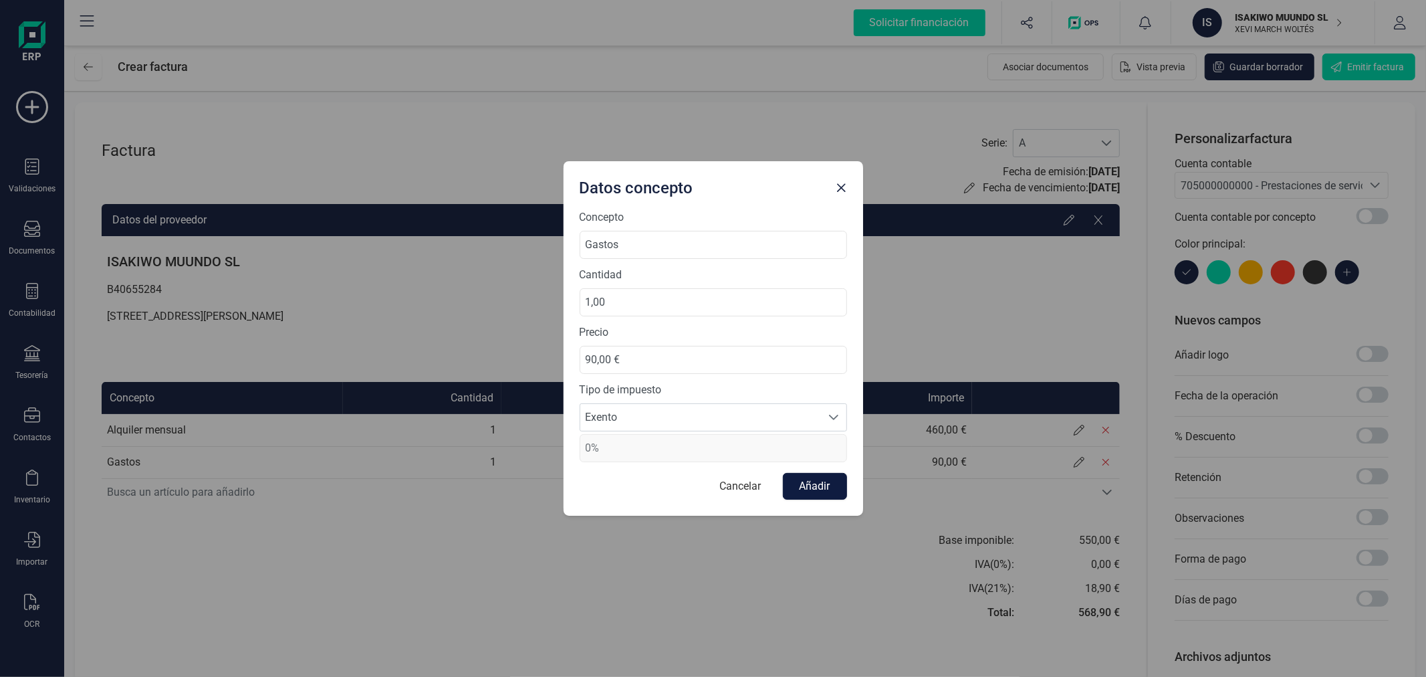
click at [824, 491] on button "Añadir" at bounding box center [815, 486] width 64 height 27
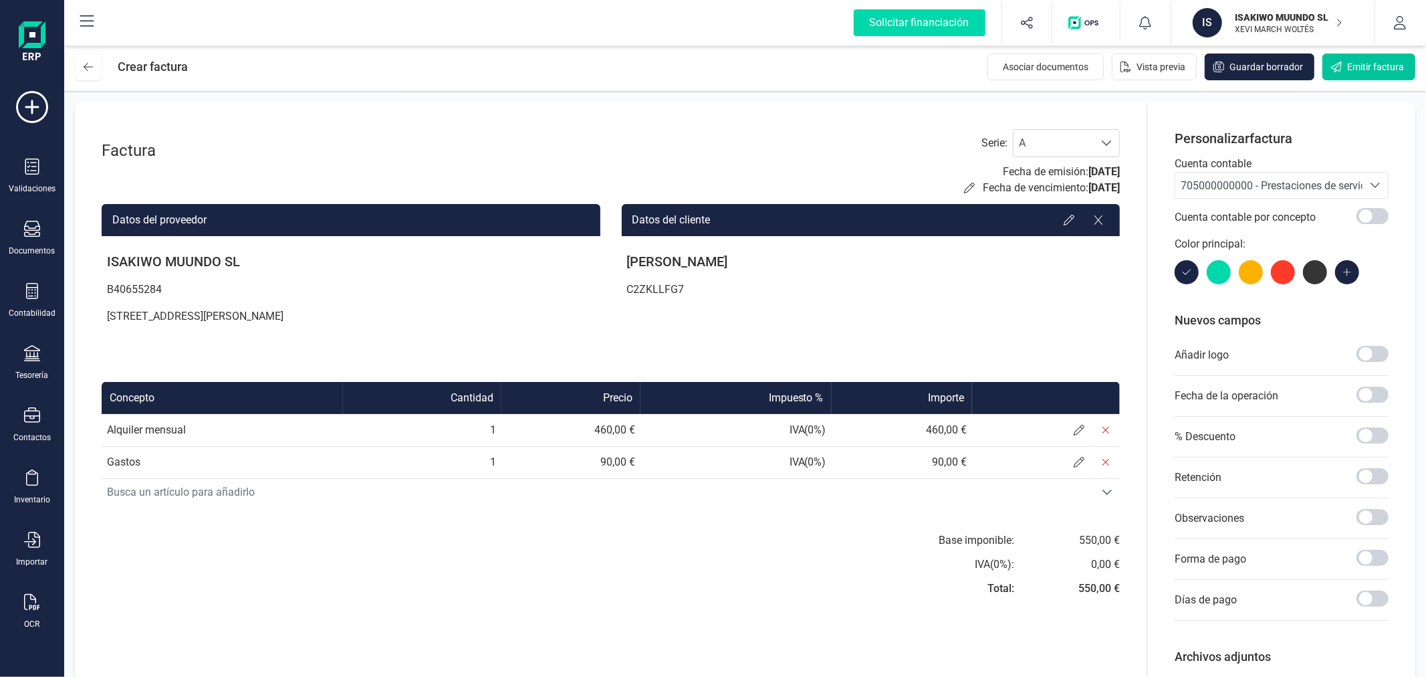
click at [1352, 72] on span "Emitir factura" at bounding box center [1375, 66] width 57 height 13
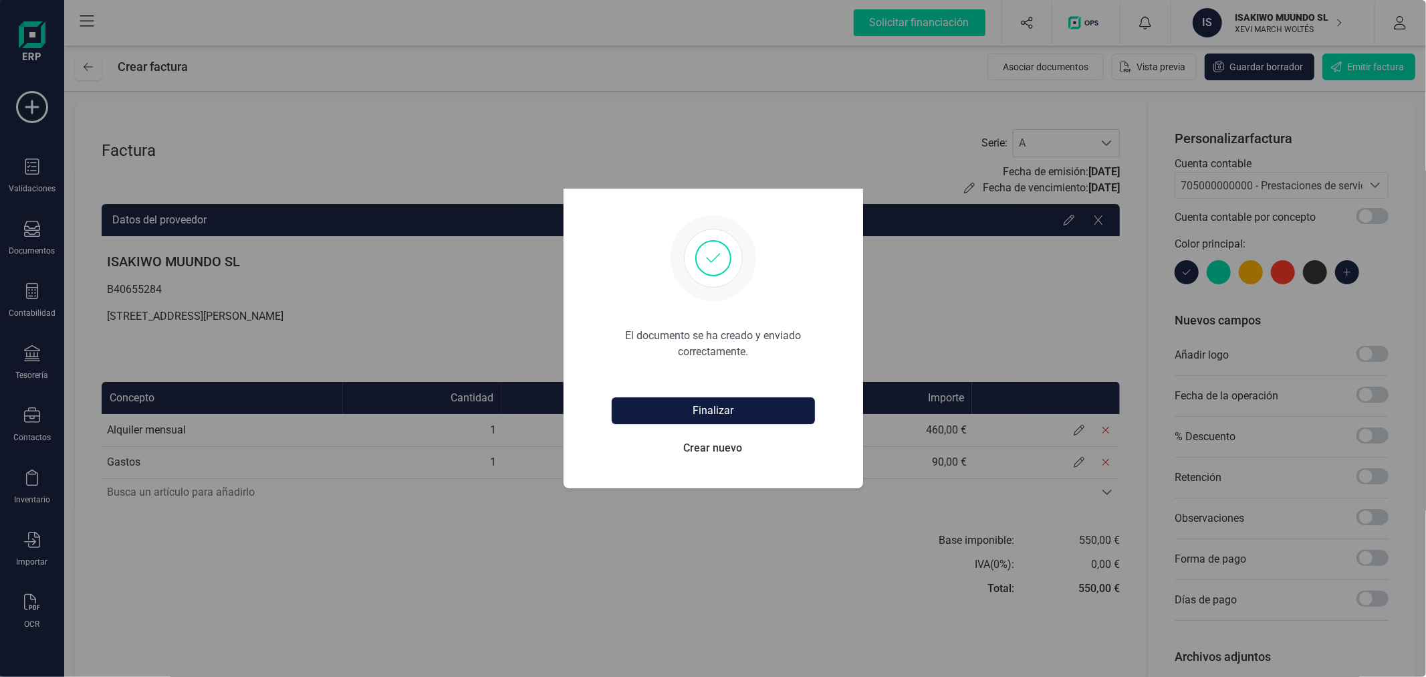
click at [735, 417] on button "Finalizar" at bounding box center [713, 410] width 203 height 27
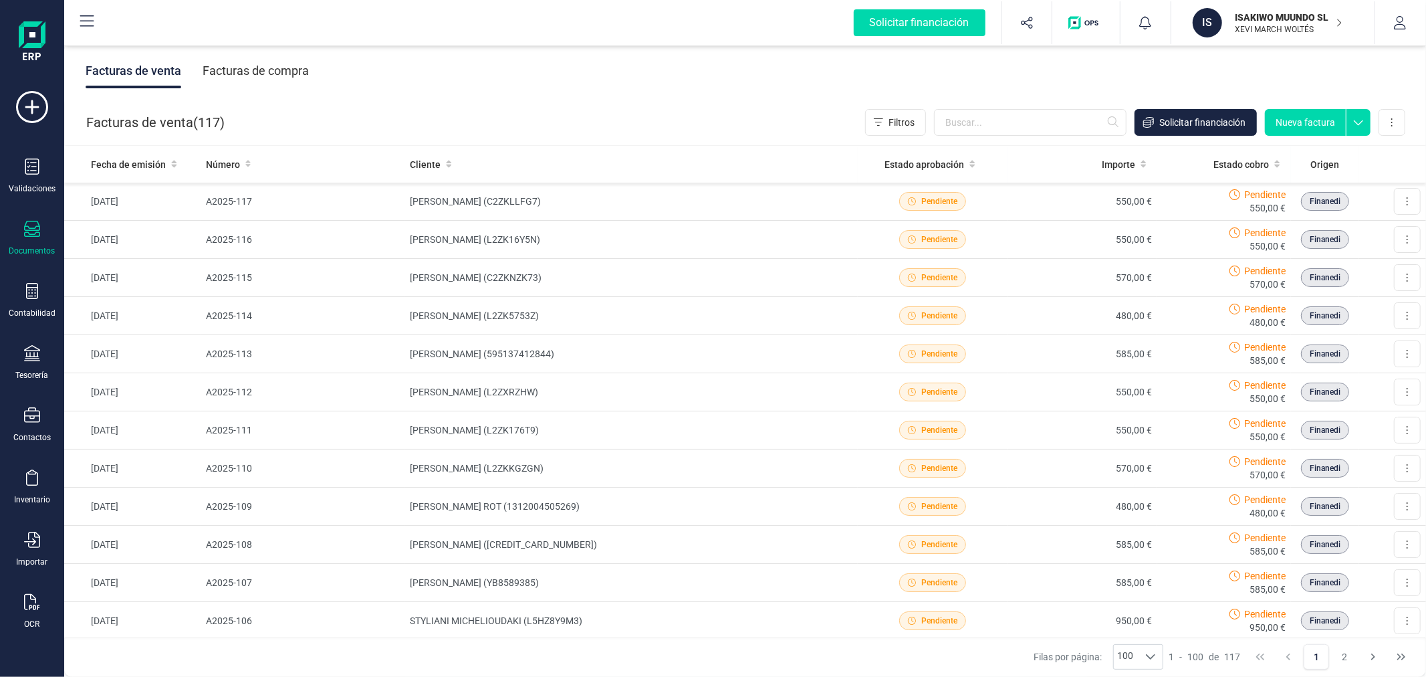
click at [1294, 121] on button "Nueva factura" at bounding box center [1305, 122] width 81 height 27
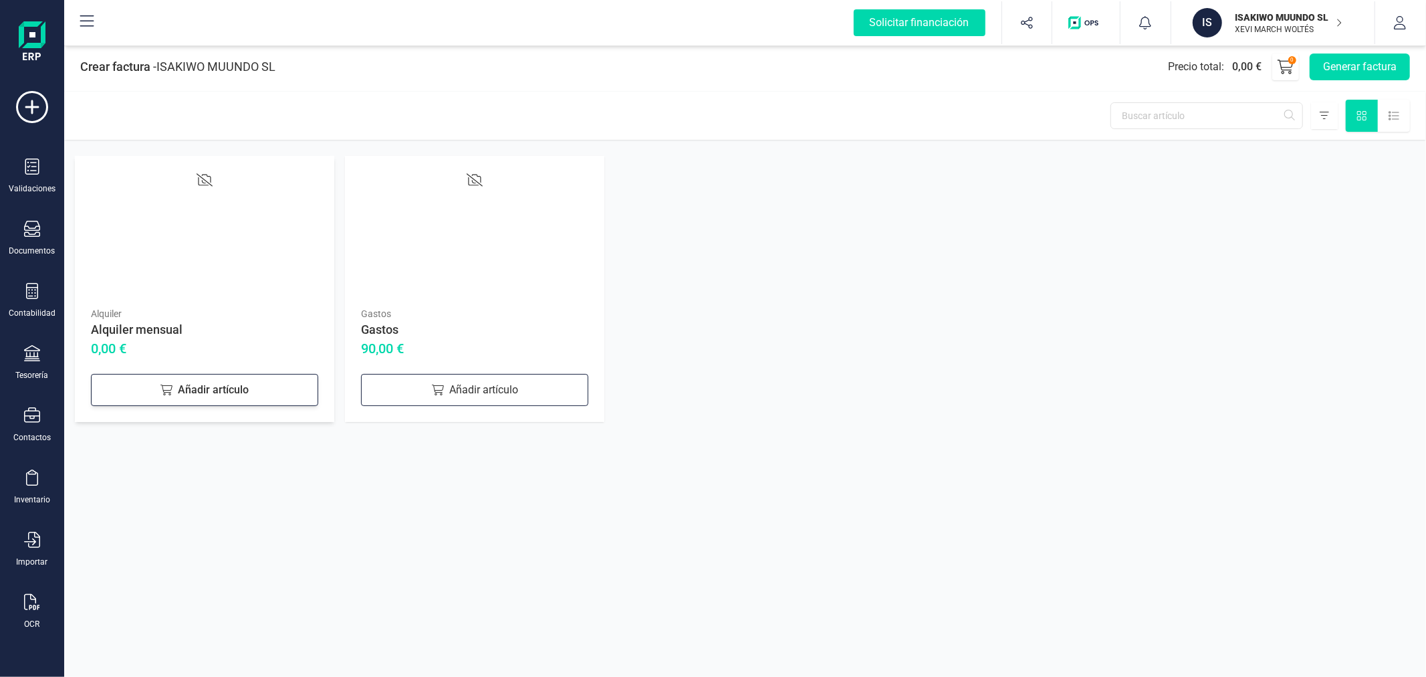
click at [283, 374] on div "Añadir artículo" at bounding box center [204, 390] width 227 height 32
click at [489, 378] on div "Añadir artículo" at bounding box center [474, 390] width 227 height 32
click at [1348, 62] on button "Generar factura" at bounding box center [1360, 66] width 100 height 27
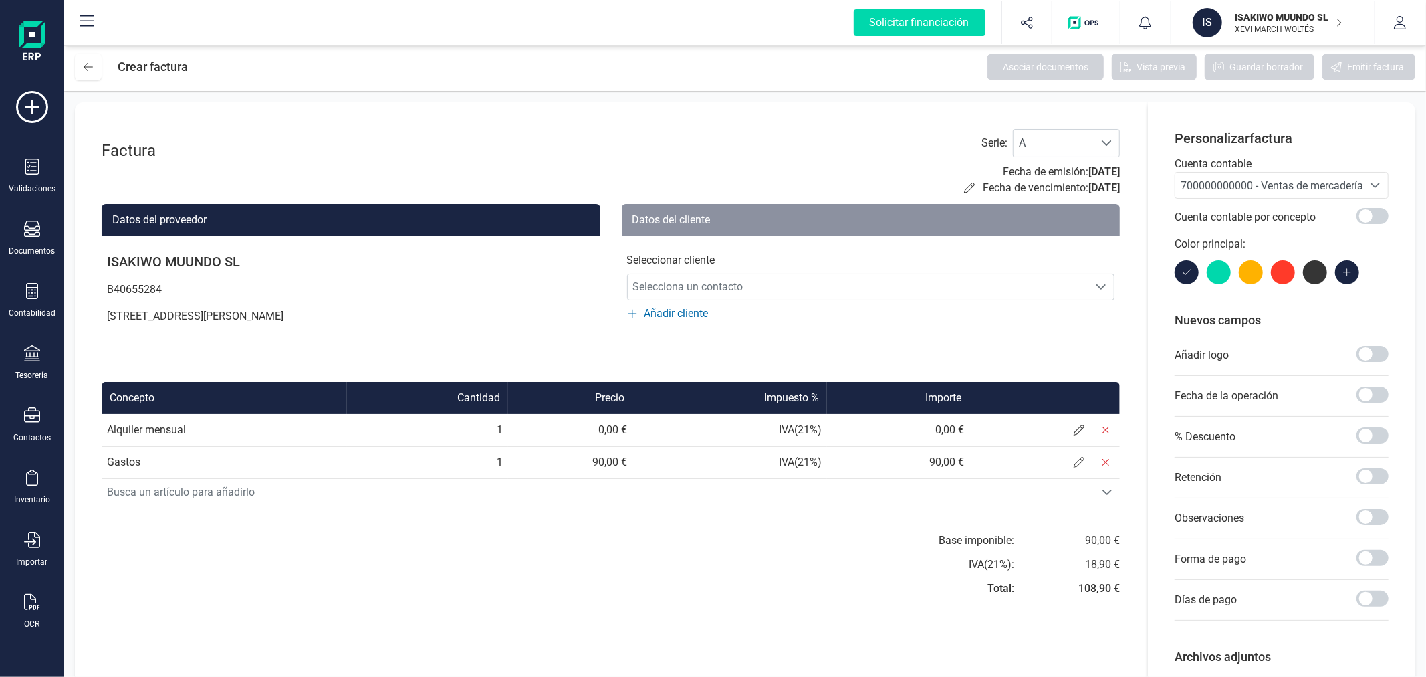
click at [1264, 189] on span "700000000000 - Ventas de mercaderías" at bounding box center [1275, 185] width 188 height 13
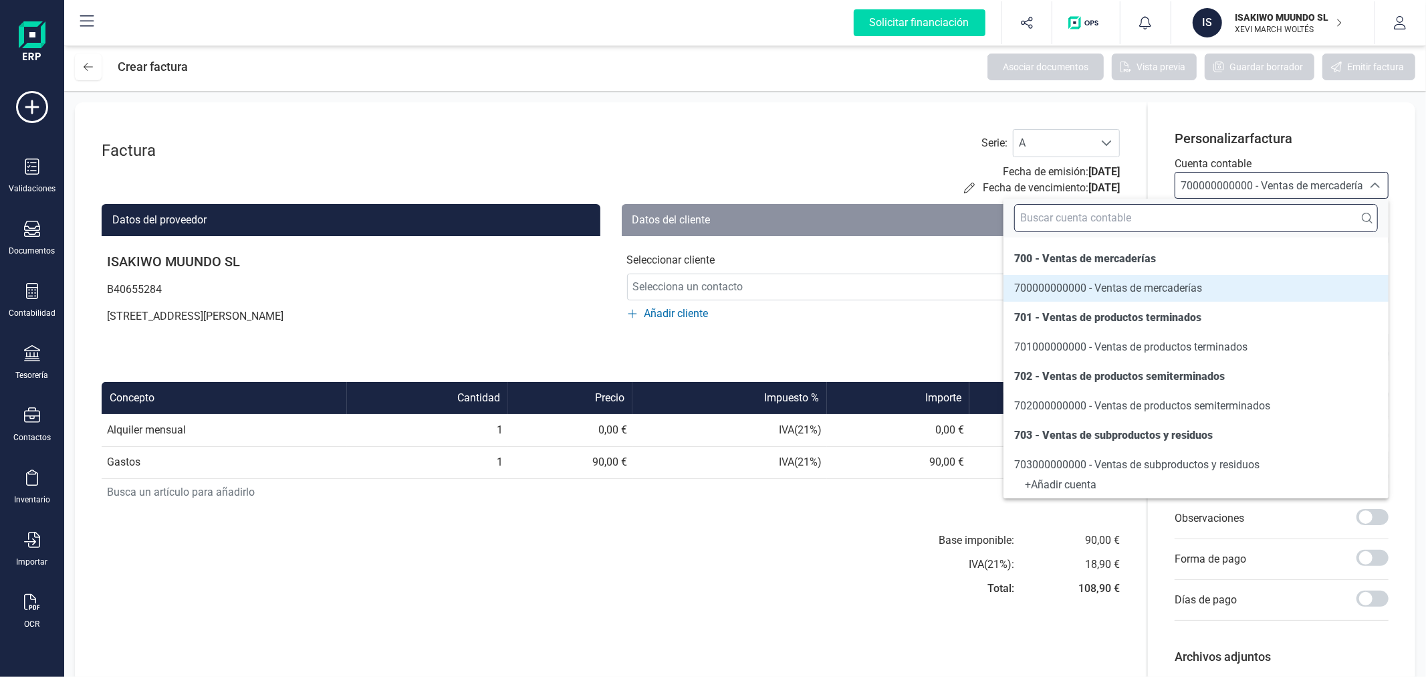
click at [1253, 218] on input "text" at bounding box center [1196, 218] width 364 height 28
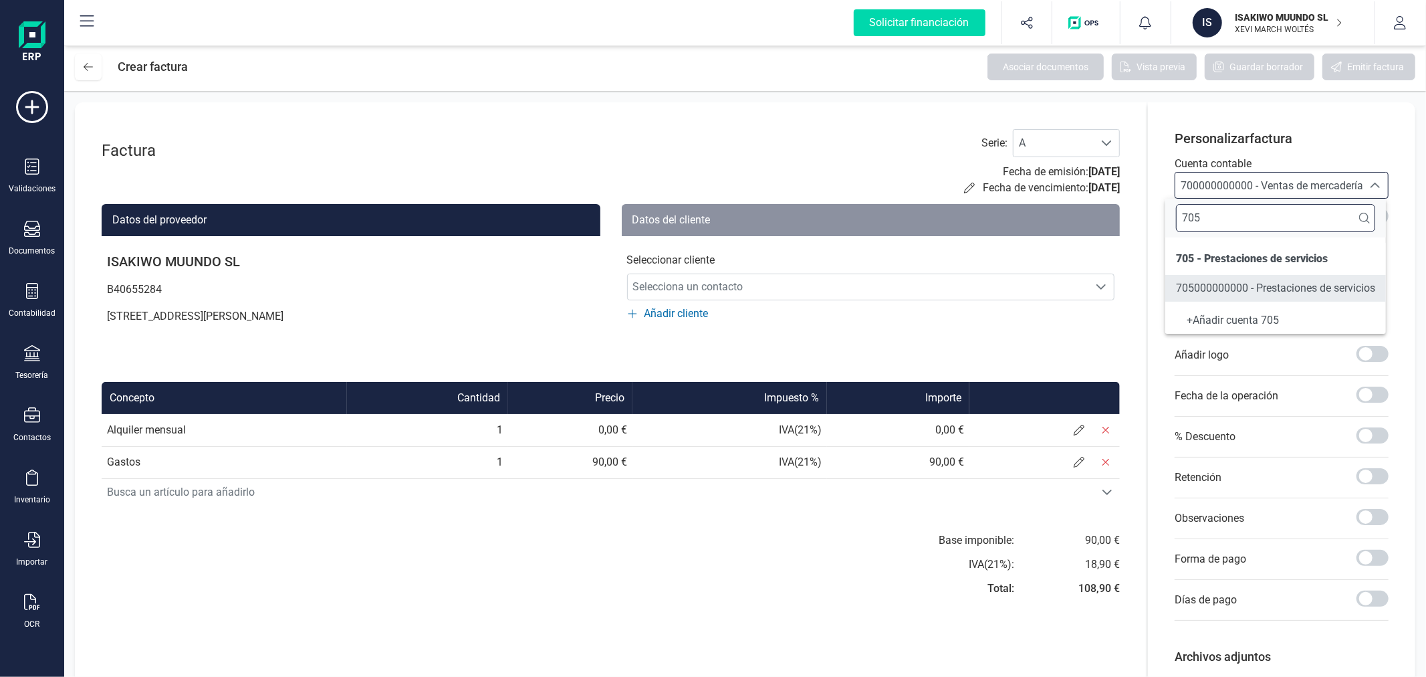
type input "705"
click at [1294, 288] on span "705000000000 - Prestaciones de servicios" at bounding box center [1275, 287] width 199 height 13
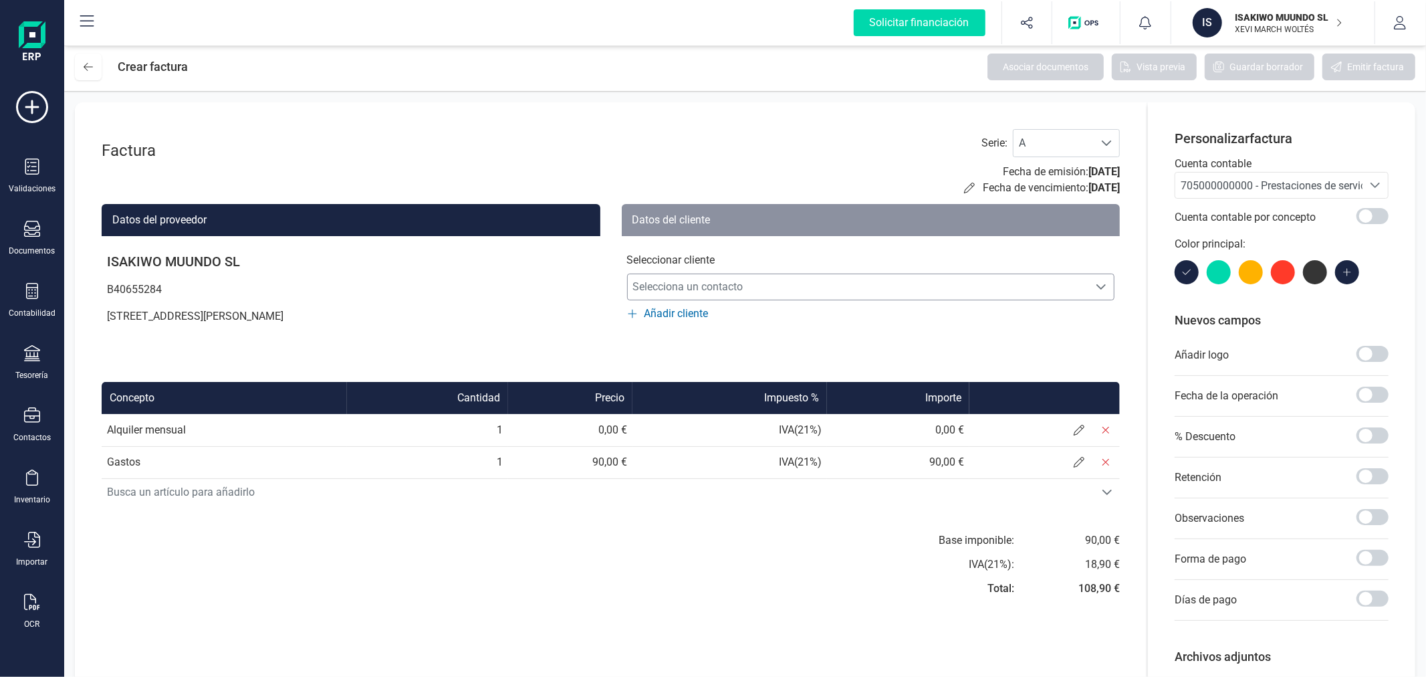
click at [737, 284] on span "Selecciona un contacto" at bounding box center [858, 286] width 461 height 27
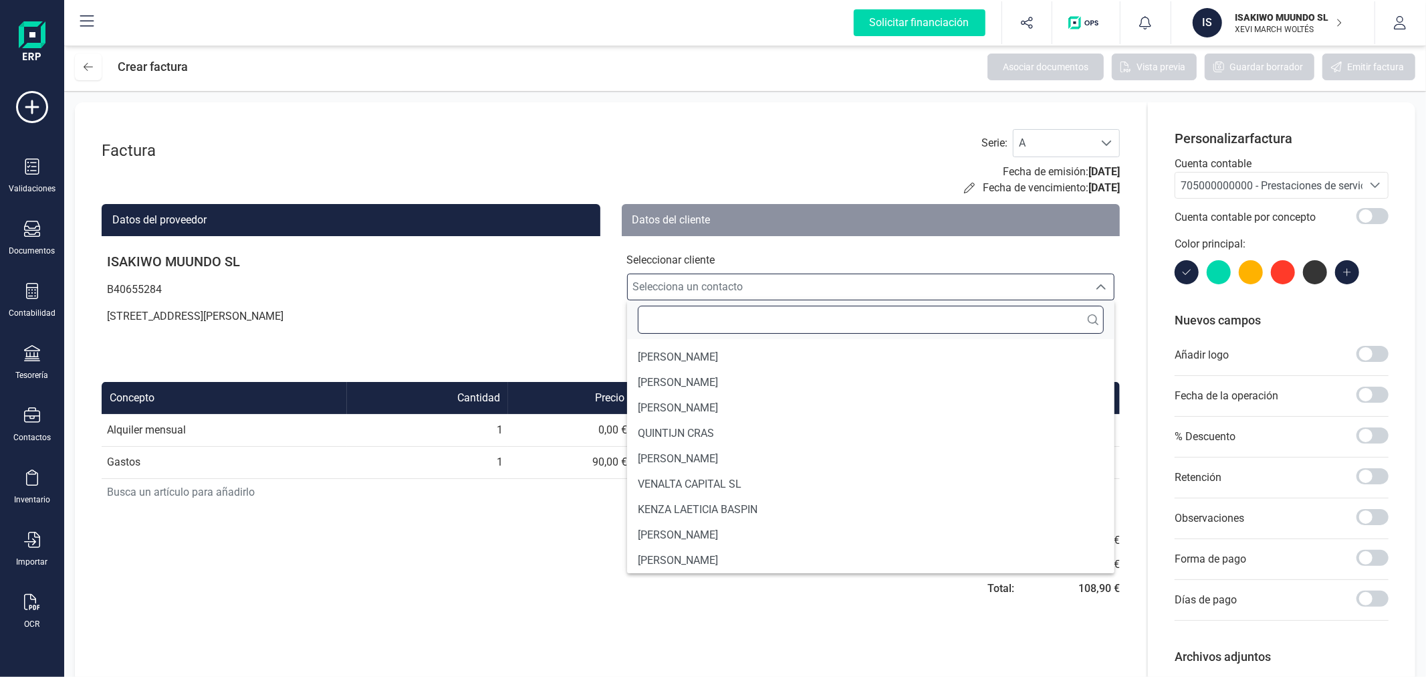
click at [710, 319] on input "text" at bounding box center [871, 320] width 467 height 28
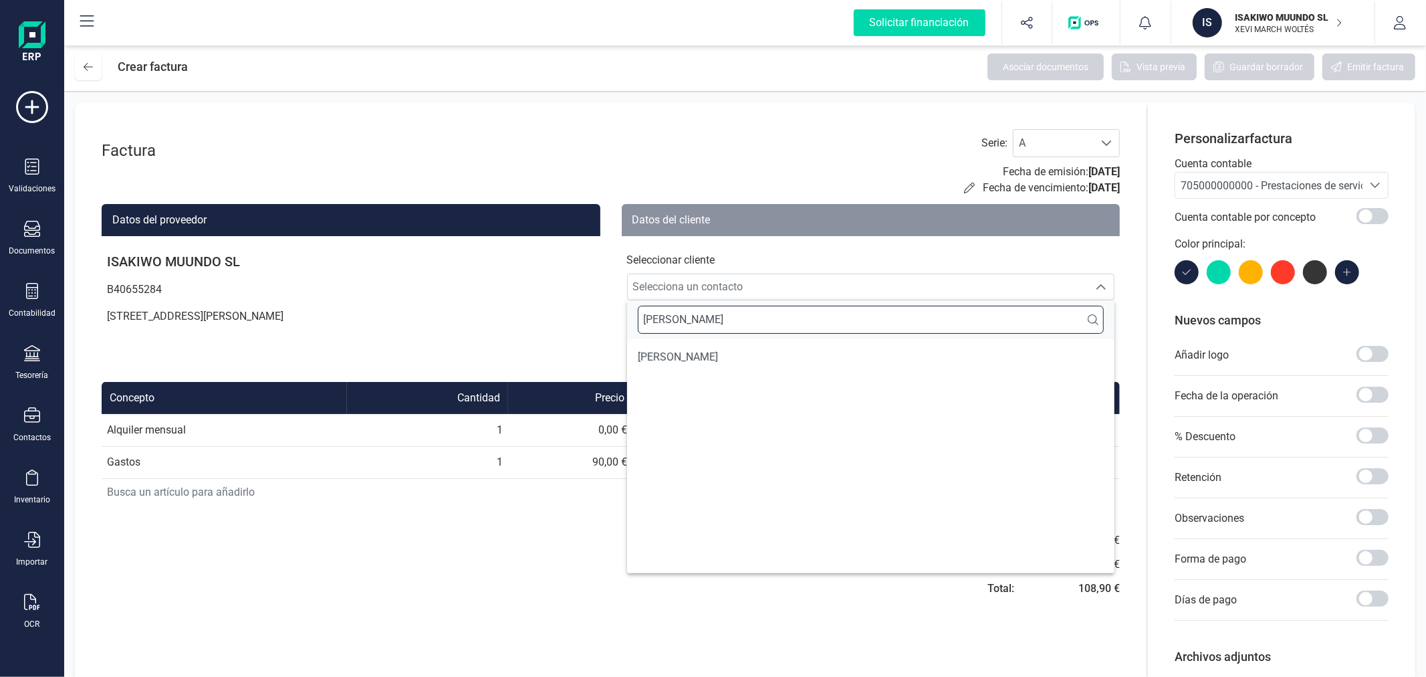
type input "[PERSON_NAME]"
click at [699, 355] on span "[PERSON_NAME]" at bounding box center [678, 357] width 80 height 16
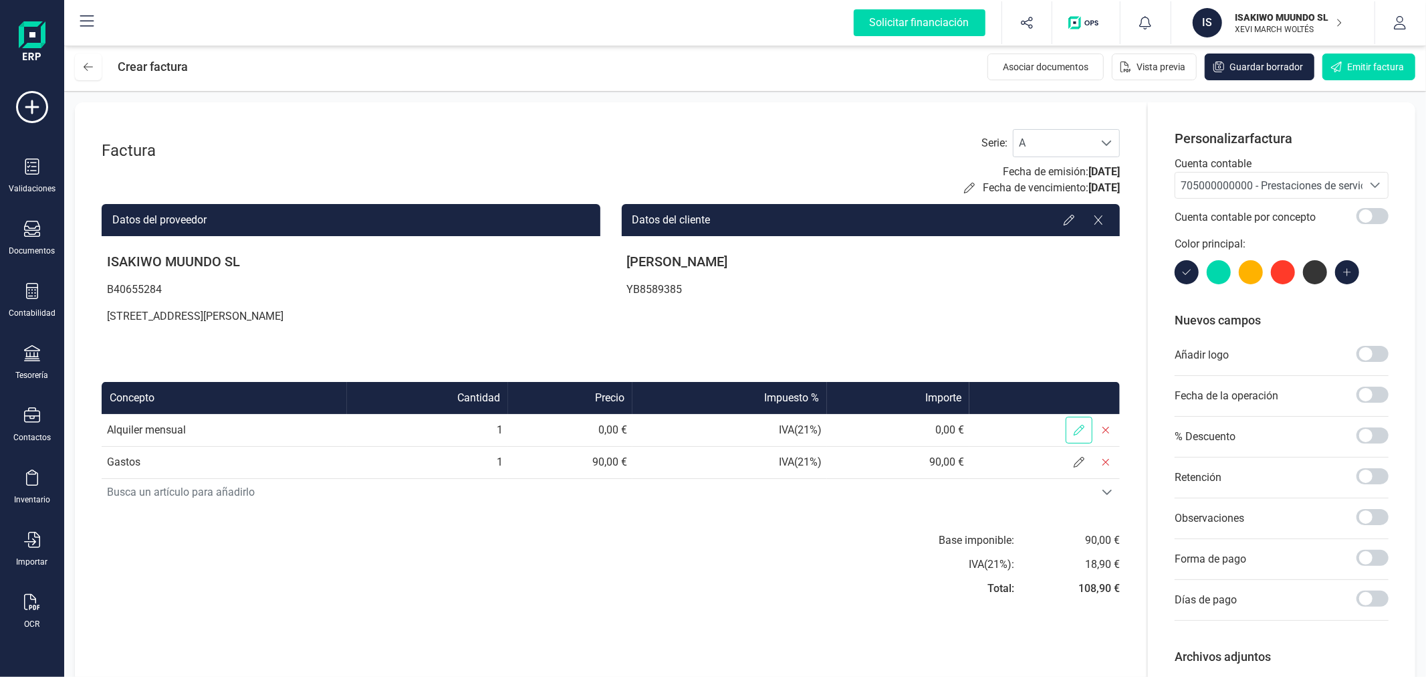
click at [1068, 427] on span at bounding box center [1079, 430] width 27 height 27
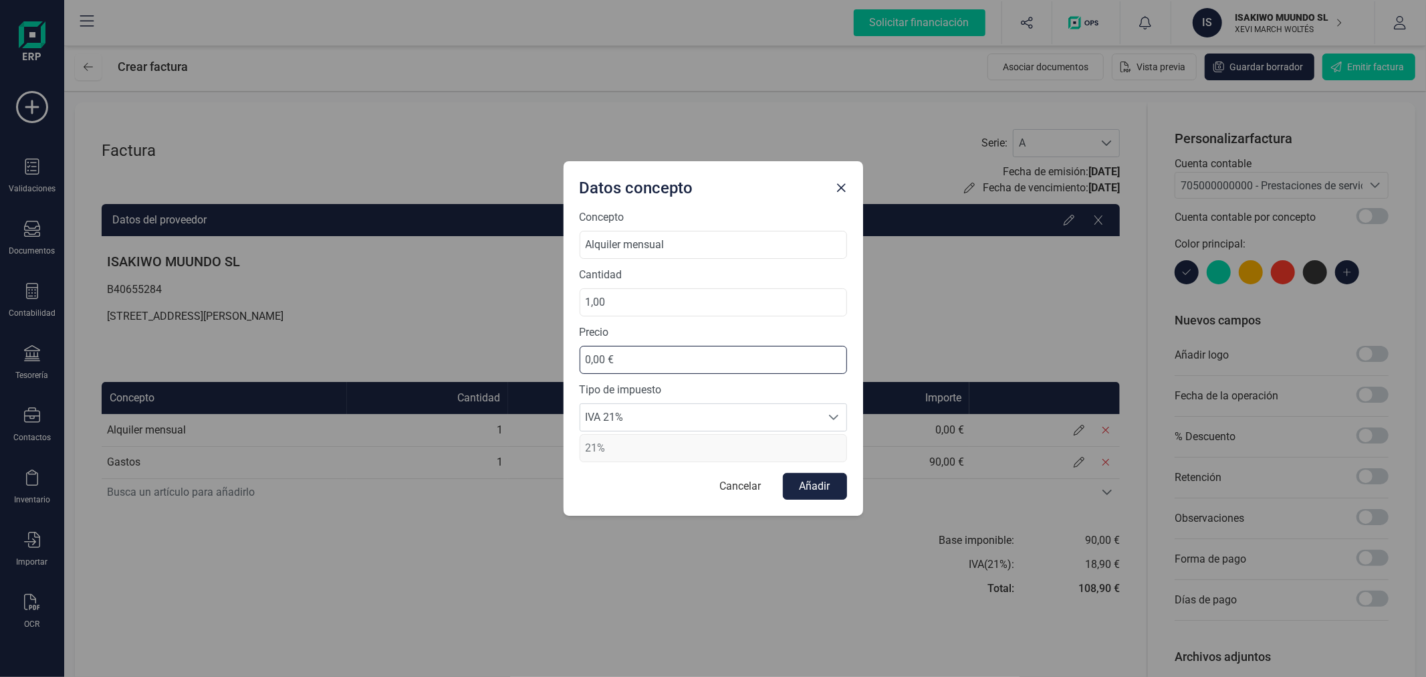
drag, startPoint x: 644, startPoint y: 368, endPoint x: 558, endPoint y: 351, distance: 87.2
click at [558, 354] on div "Datos concepto Concepto Alquiler mensual Cantidad 1,00 Precio 0,00 € Tipo de im…" at bounding box center [713, 338] width 1426 height 677
type input "495,00 €"
click at [675, 420] on span "IVA 21%" at bounding box center [700, 417] width 241 height 27
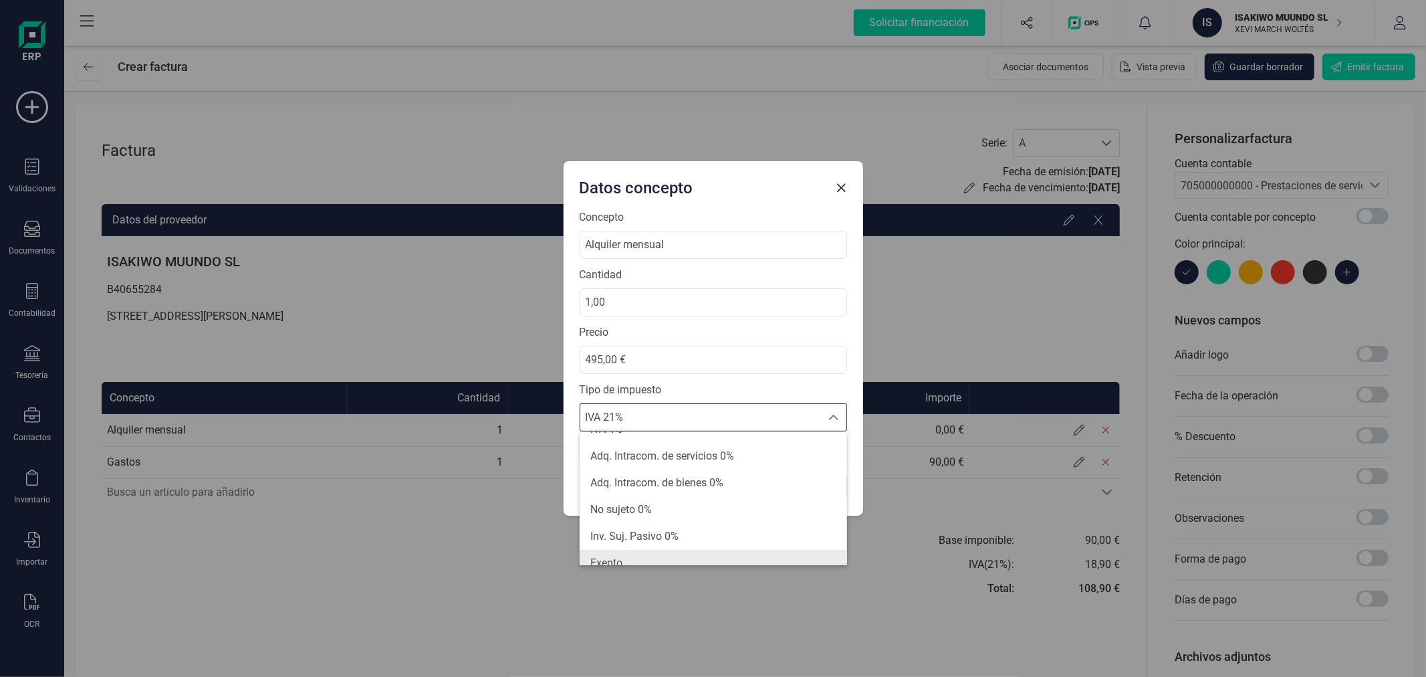
scroll to position [148, 0]
click at [657, 475] on li "Exento" at bounding box center [713, 488] width 267 height 27
type input "0%"
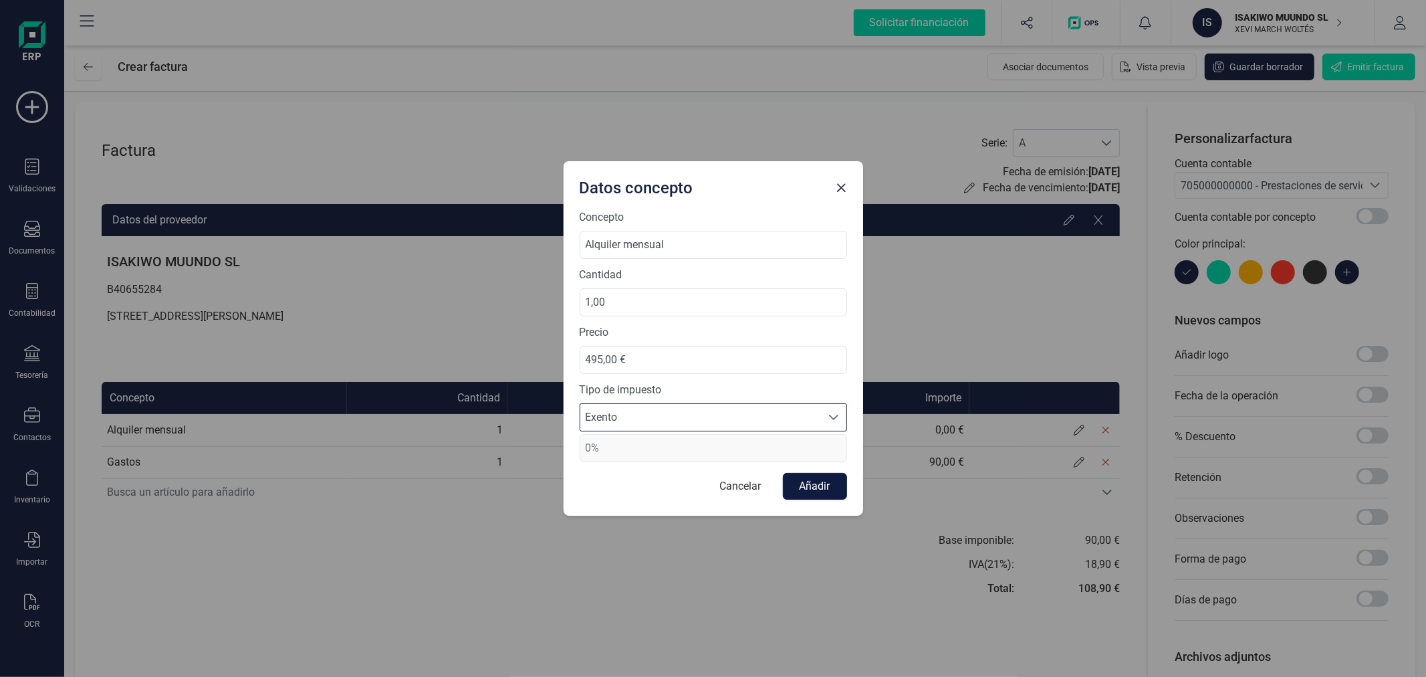
click at [832, 481] on button "Añadir" at bounding box center [815, 486] width 64 height 27
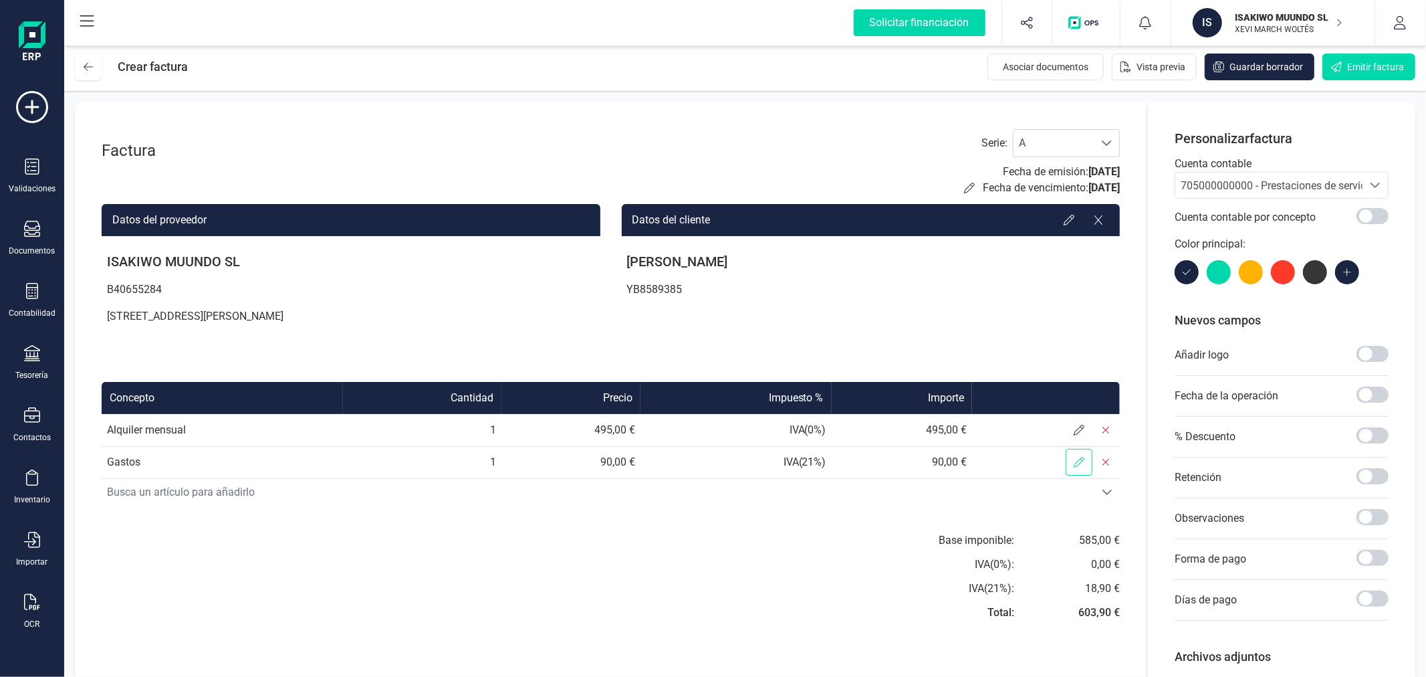
click at [1074, 459] on icon at bounding box center [1079, 462] width 11 height 11
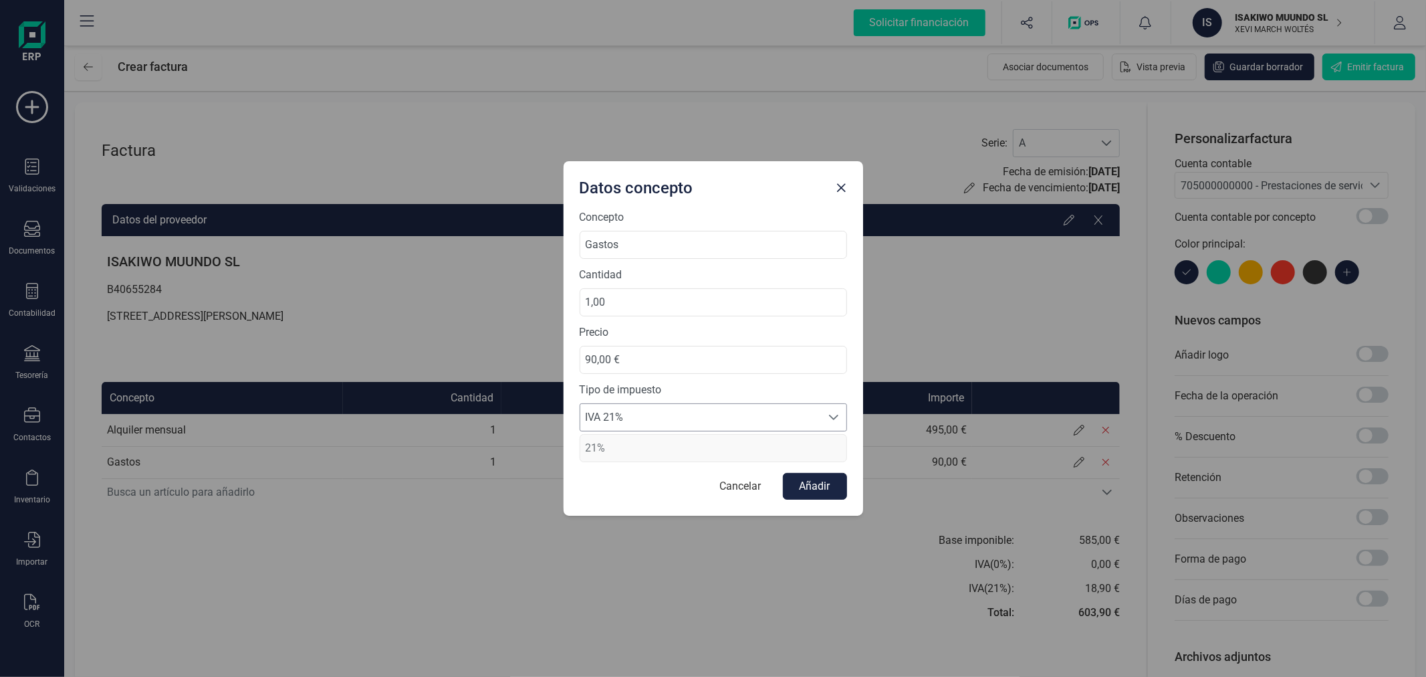
click at [618, 413] on span "IVA 21%" at bounding box center [700, 417] width 241 height 27
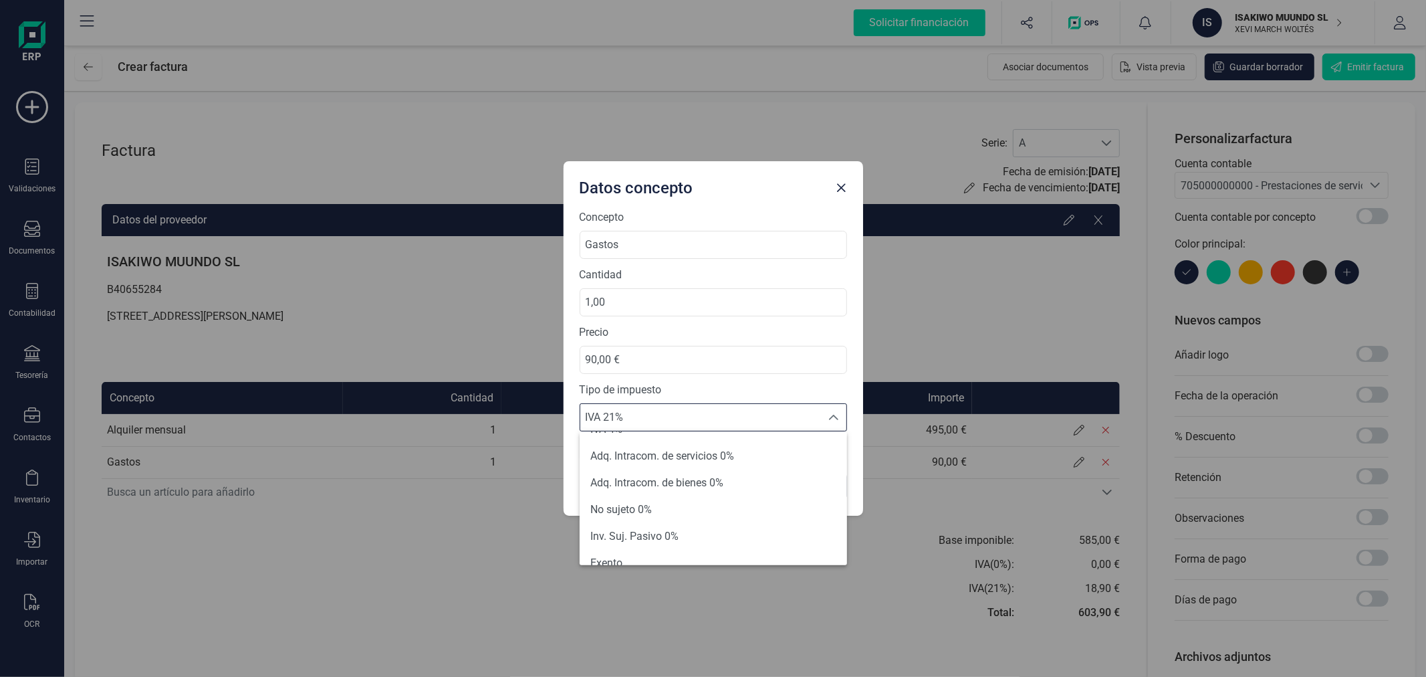
scroll to position [85, 0]
click at [640, 550] on li "Exento" at bounding box center [713, 552] width 267 height 27
type input "0%"
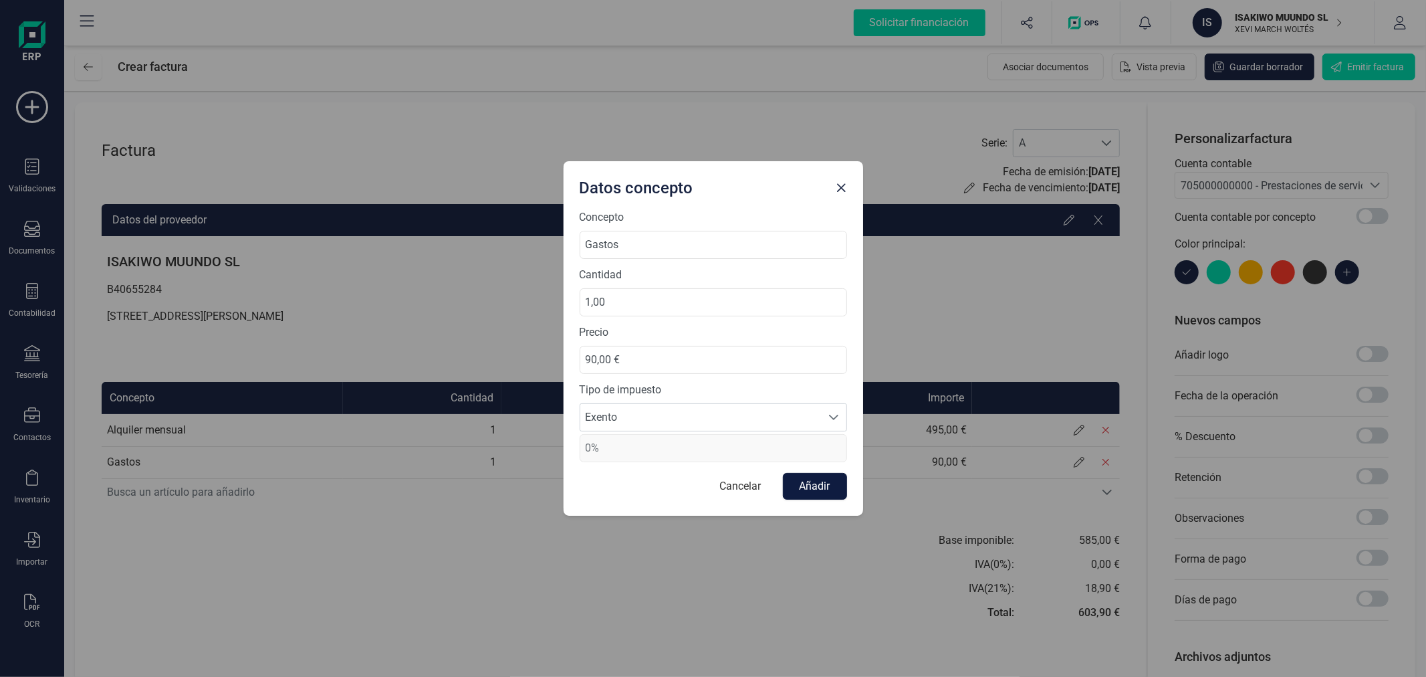
click at [806, 480] on button "Añadir" at bounding box center [815, 486] width 64 height 27
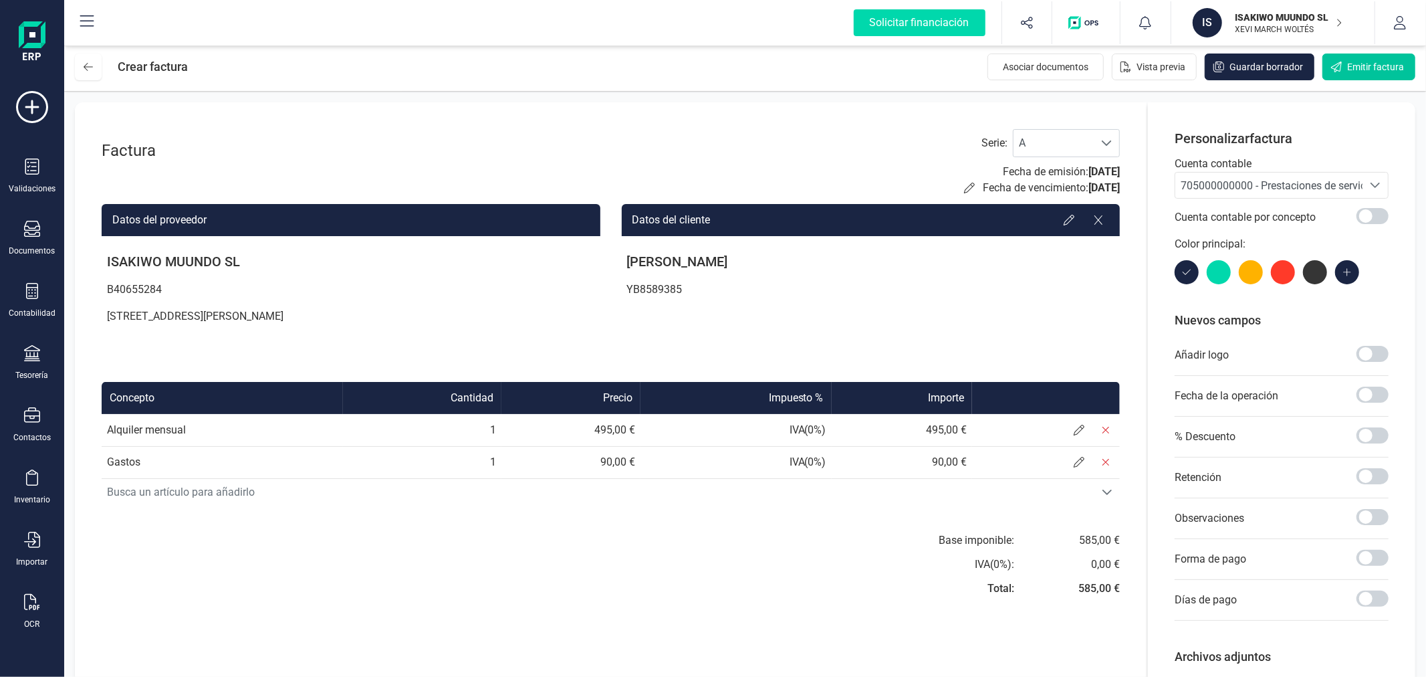
click at [1335, 63] on icon "Emitir factura" at bounding box center [1336, 67] width 11 height 11
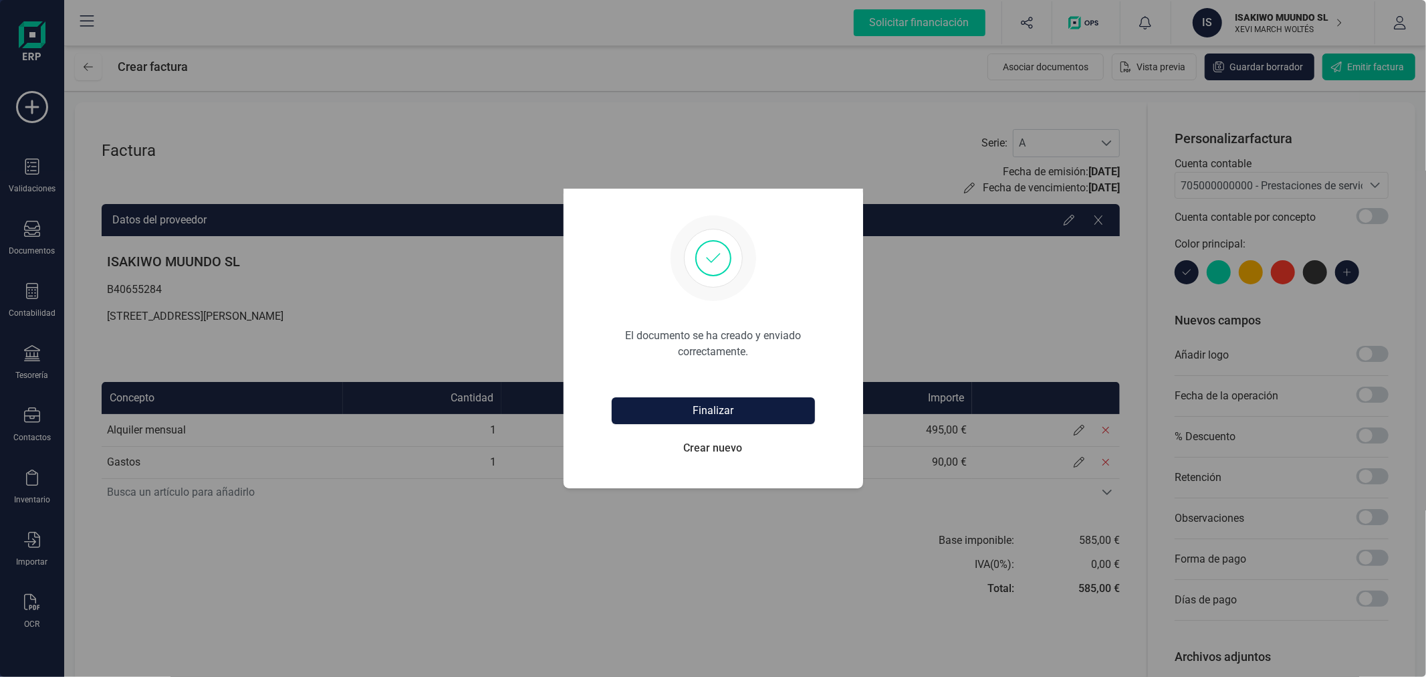
click at [685, 417] on button "Finalizar" at bounding box center [713, 410] width 203 height 27
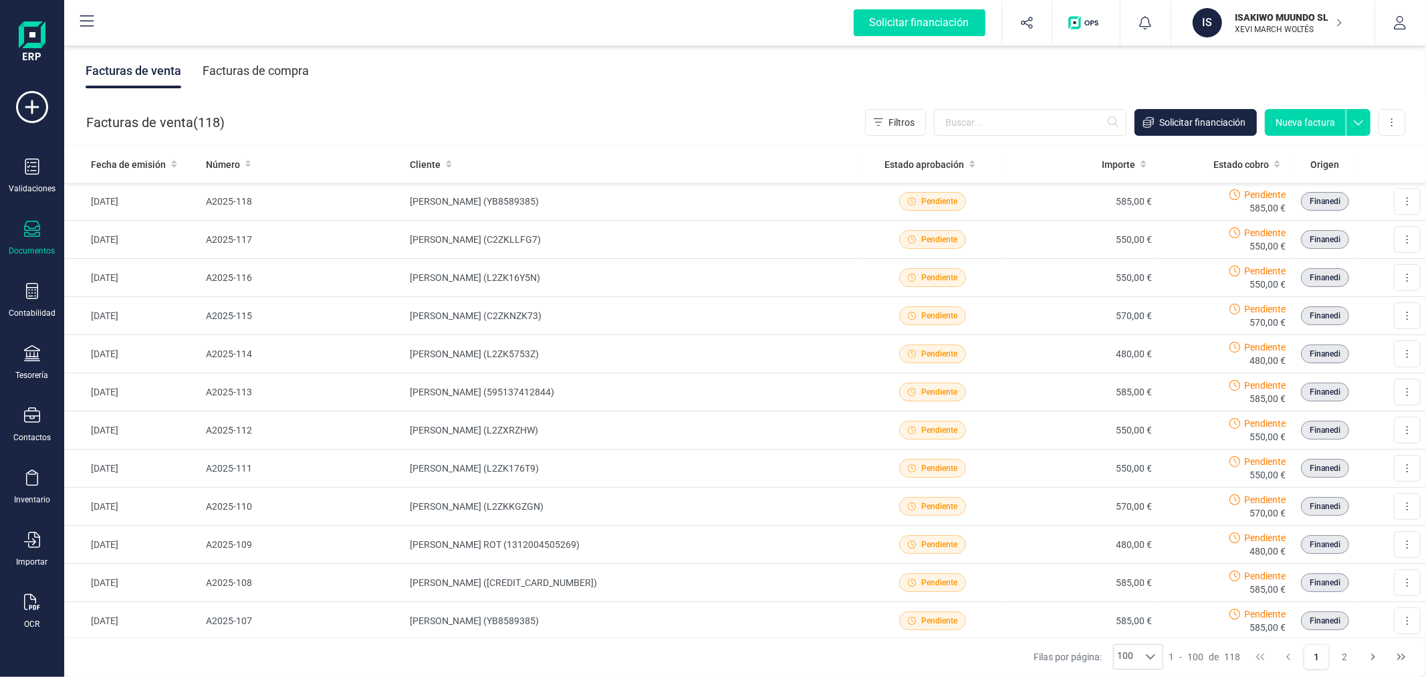
click at [1312, 114] on button "Nueva factura" at bounding box center [1305, 122] width 81 height 27
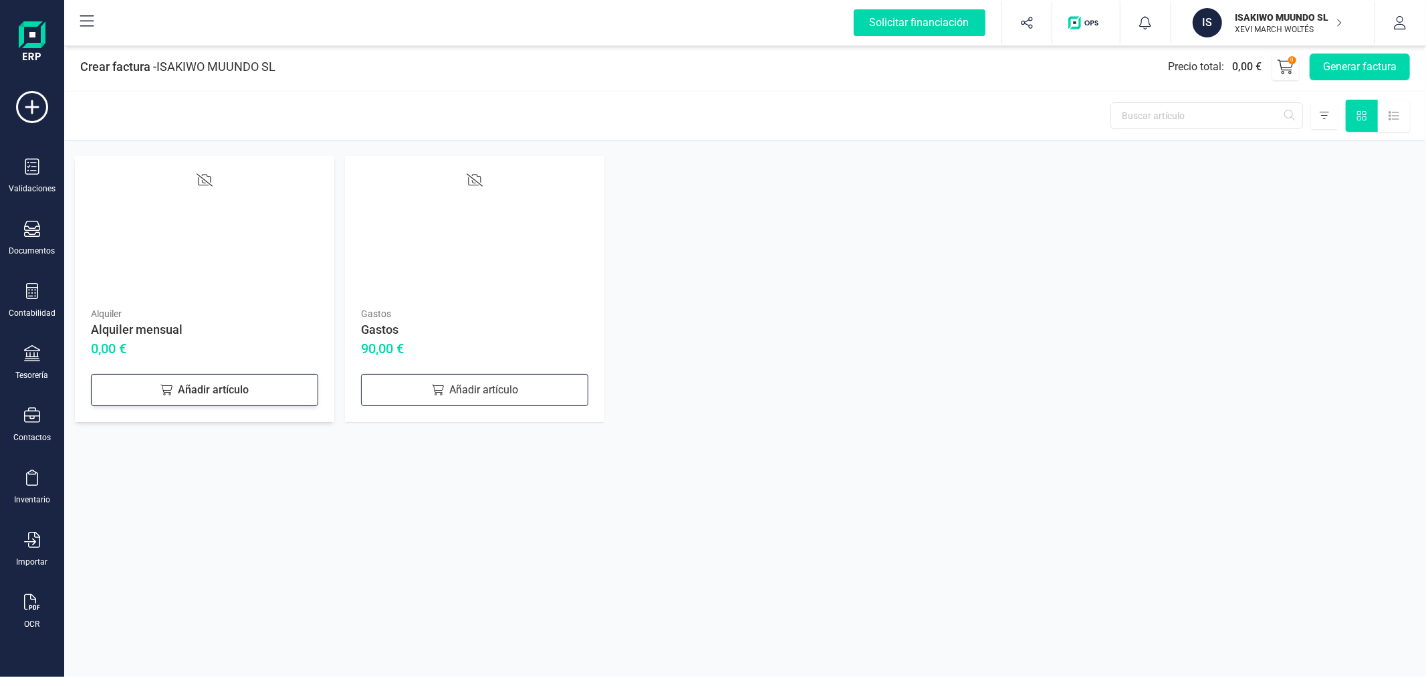
click at [234, 403] on div "Añadir artículo" at bounding box center [204, 390] width 227 height 32
click at [450, 389] on div "Añadir artículo" at bounding box center [474, 390] width 227 height 32
click at [1355, 64] on button "Generar factura" at bounding box center [1360, 66] width 100 height 27
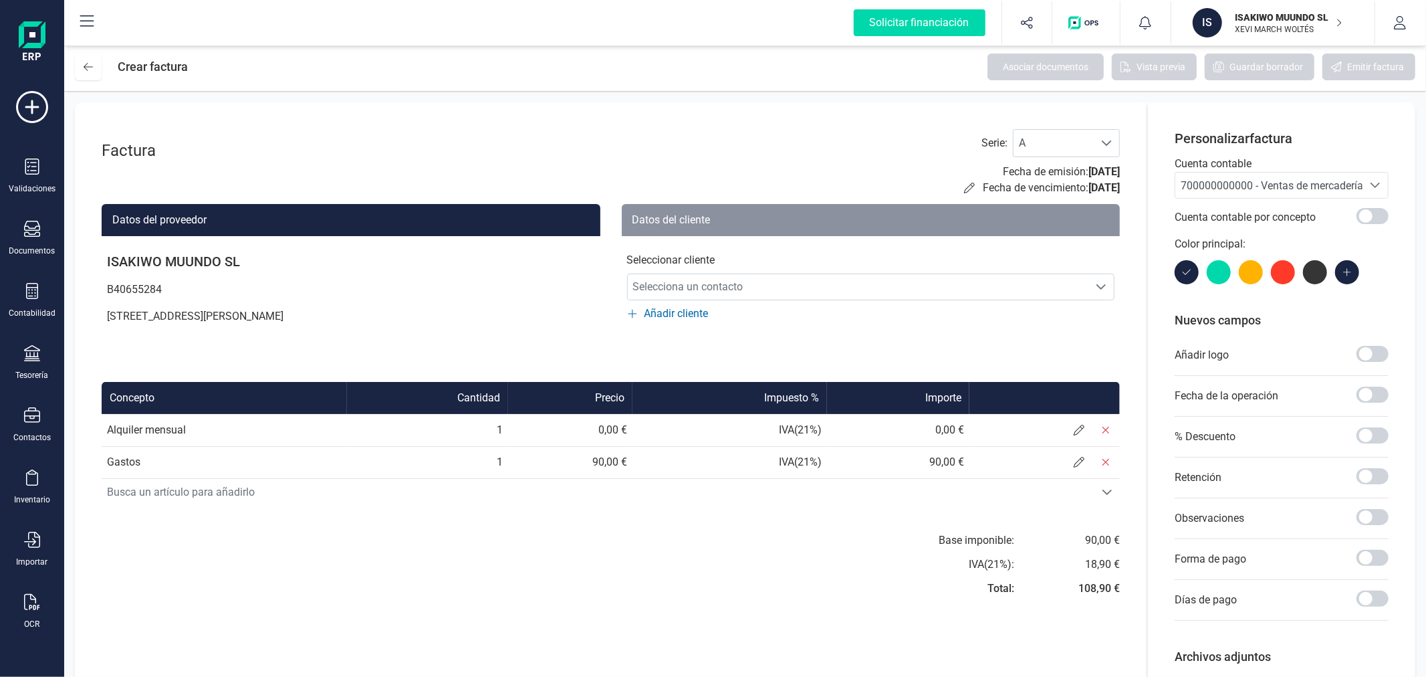
click at [1276, 179] on span "700000000000 - Ventas de mercaderías" at bounding box center [1275, 185] width 188 height 13
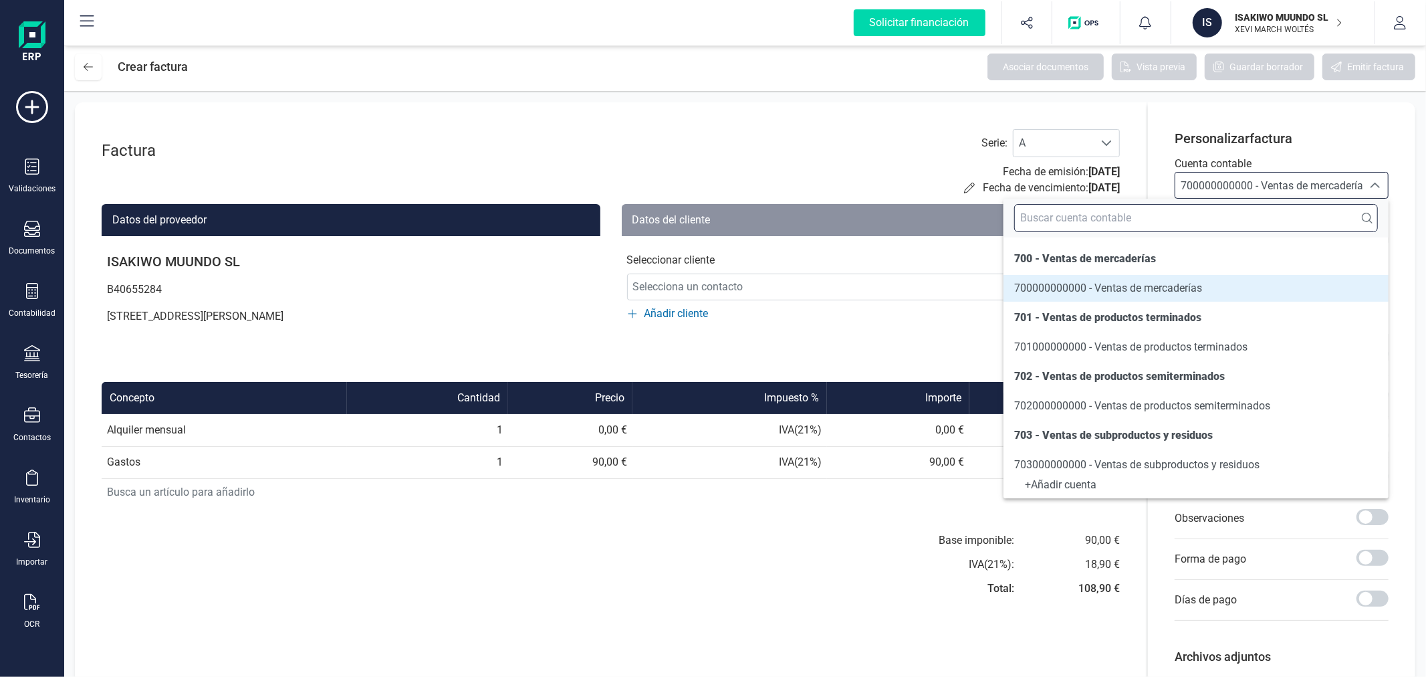
click at [1264, 209] on input "text" at bounding box center [1196, 218] width 364 height 28
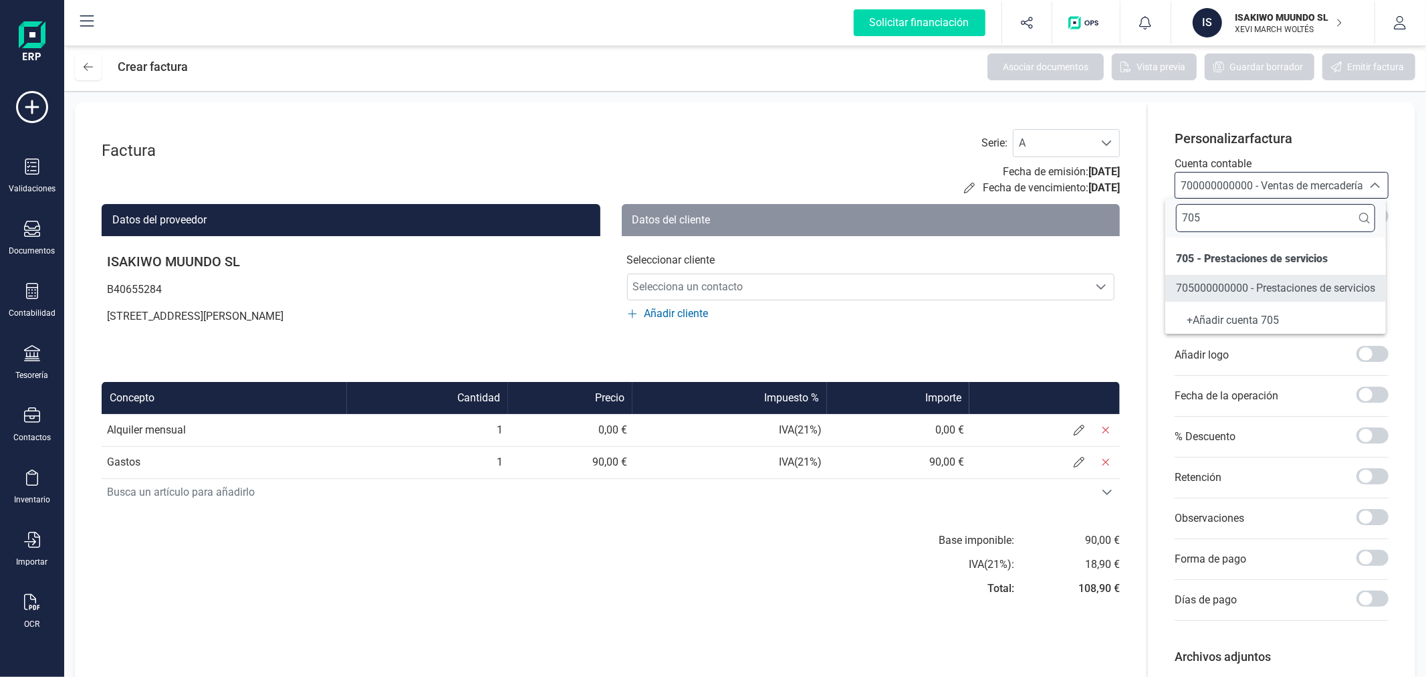
type input "705"
click at [1276, 292] on span "705000000000 - Prestaciones de servicios" at bounding box center [1275, 287] width 199 height 13
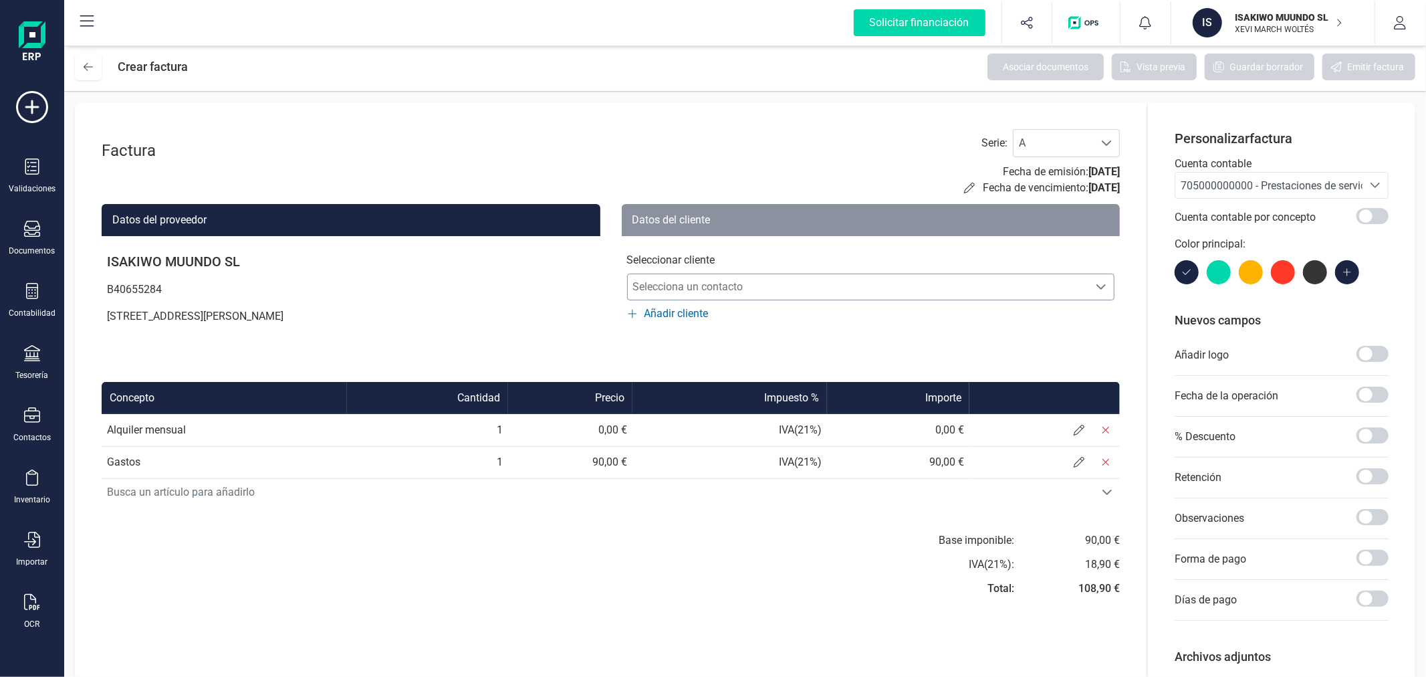
click at [751, 283] on span "Selecciona un contacto" at bounding box center [858, 286] width 461 height 27
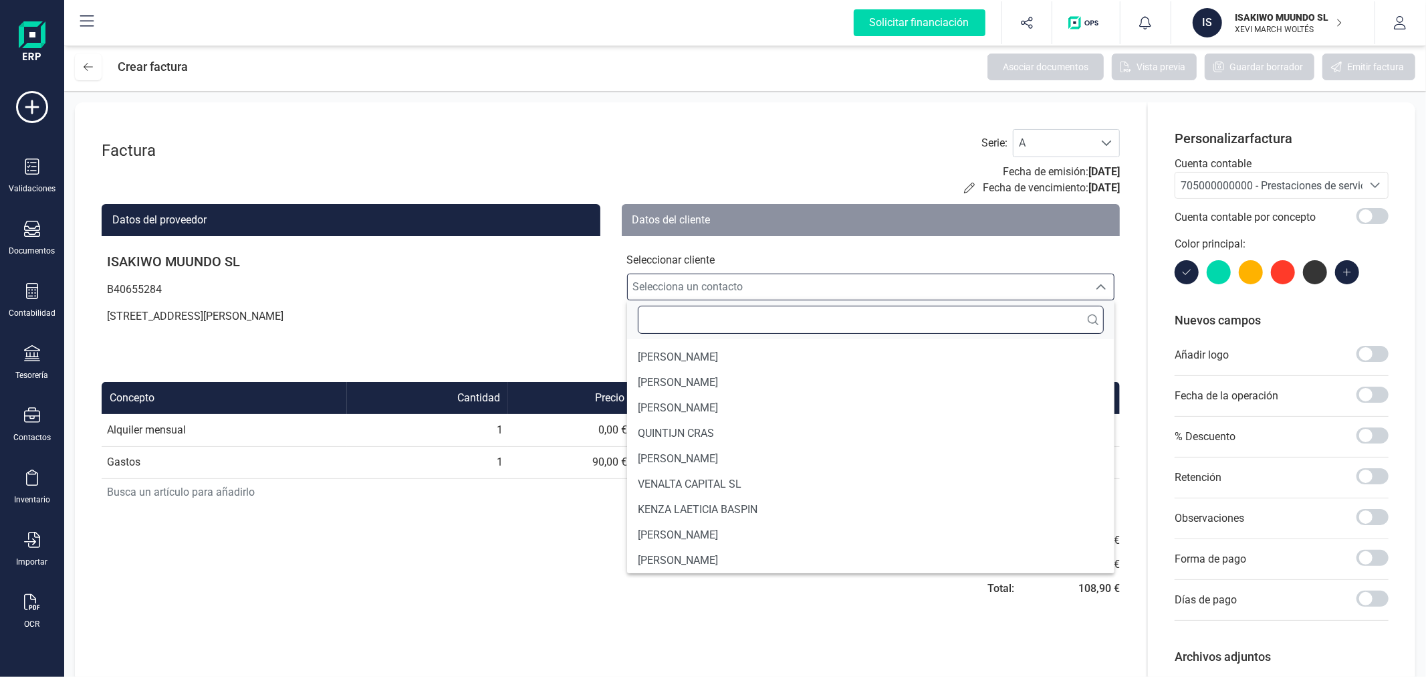
click at [744, 319] on input "text" at bounding box center [871, 320] width 467 height 28
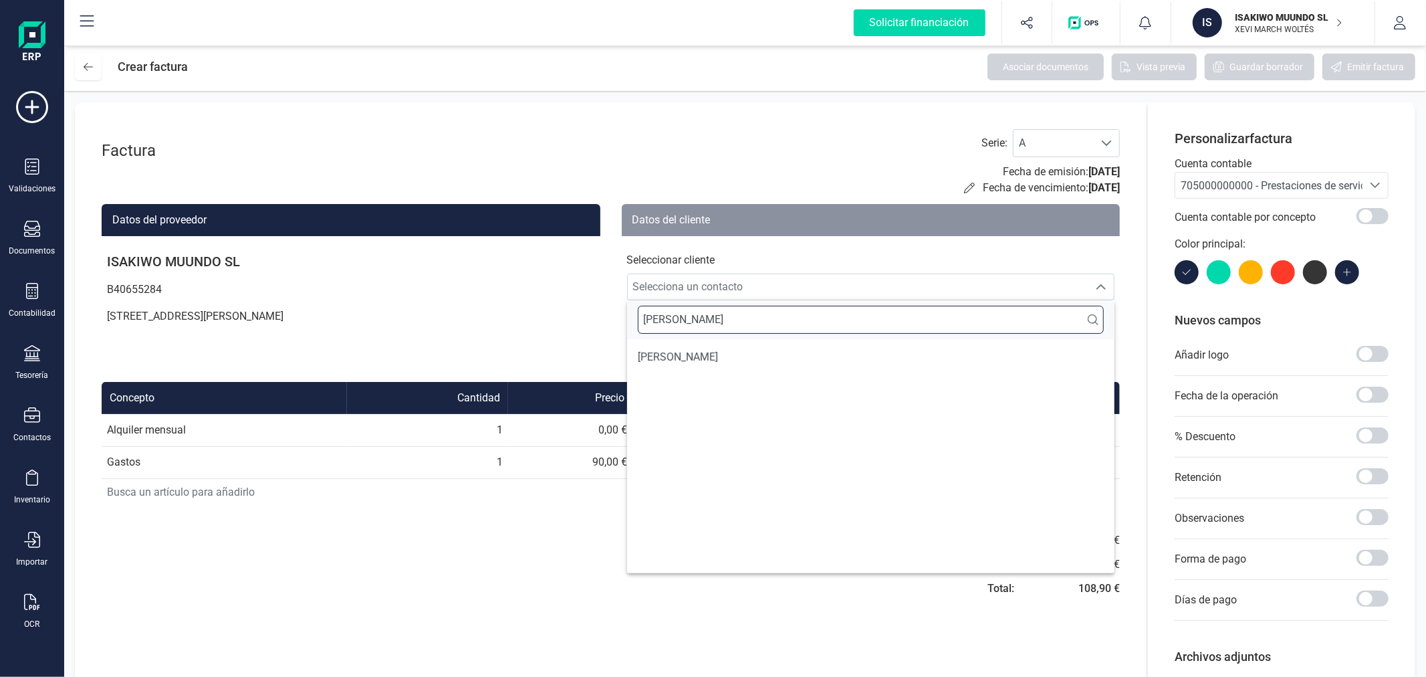
type input "[PERSON_NAME]"
click at [770, 360] on li "[PERSON_NAME]" at bounding box center [871, 356] width 488 height 25
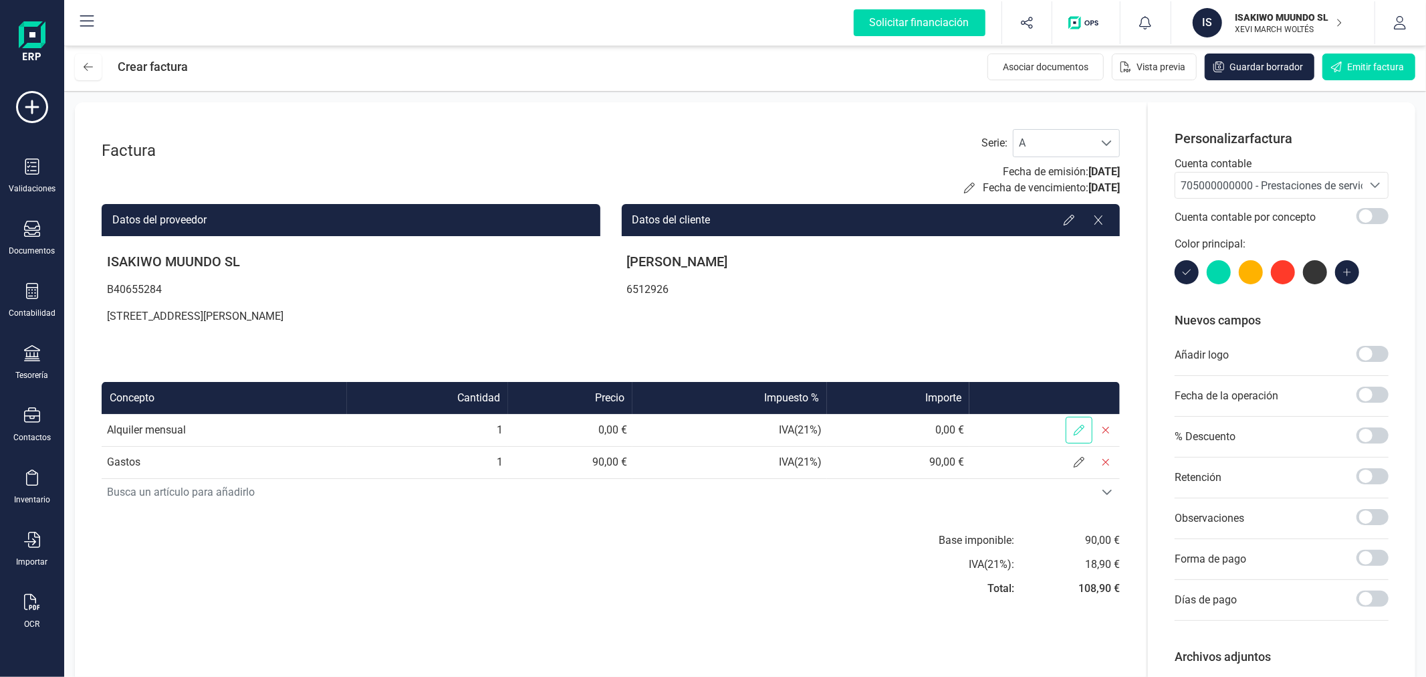
click at [1070, 438] on span at bounding box center [1079, 430] width 27 height 27
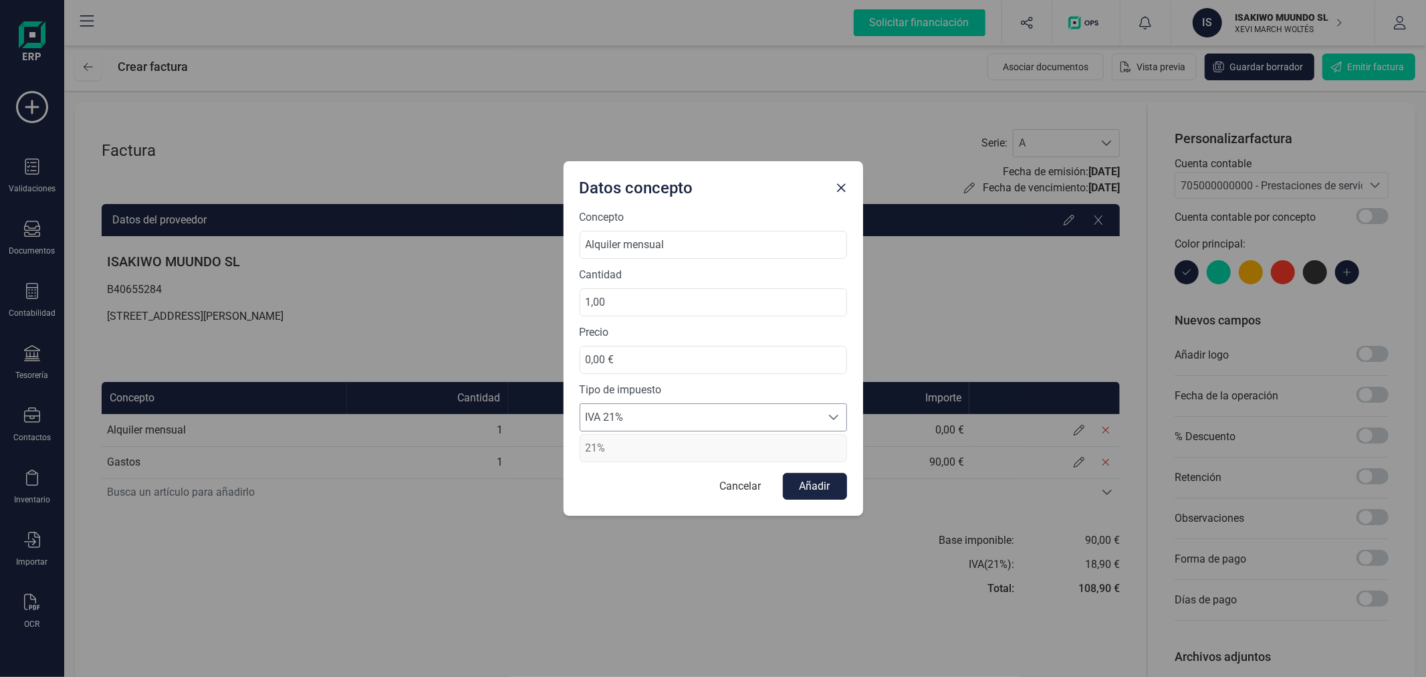
click at [640, 418] on span "IVA 21%" at bounding box center [700, 417] width 241 height 27
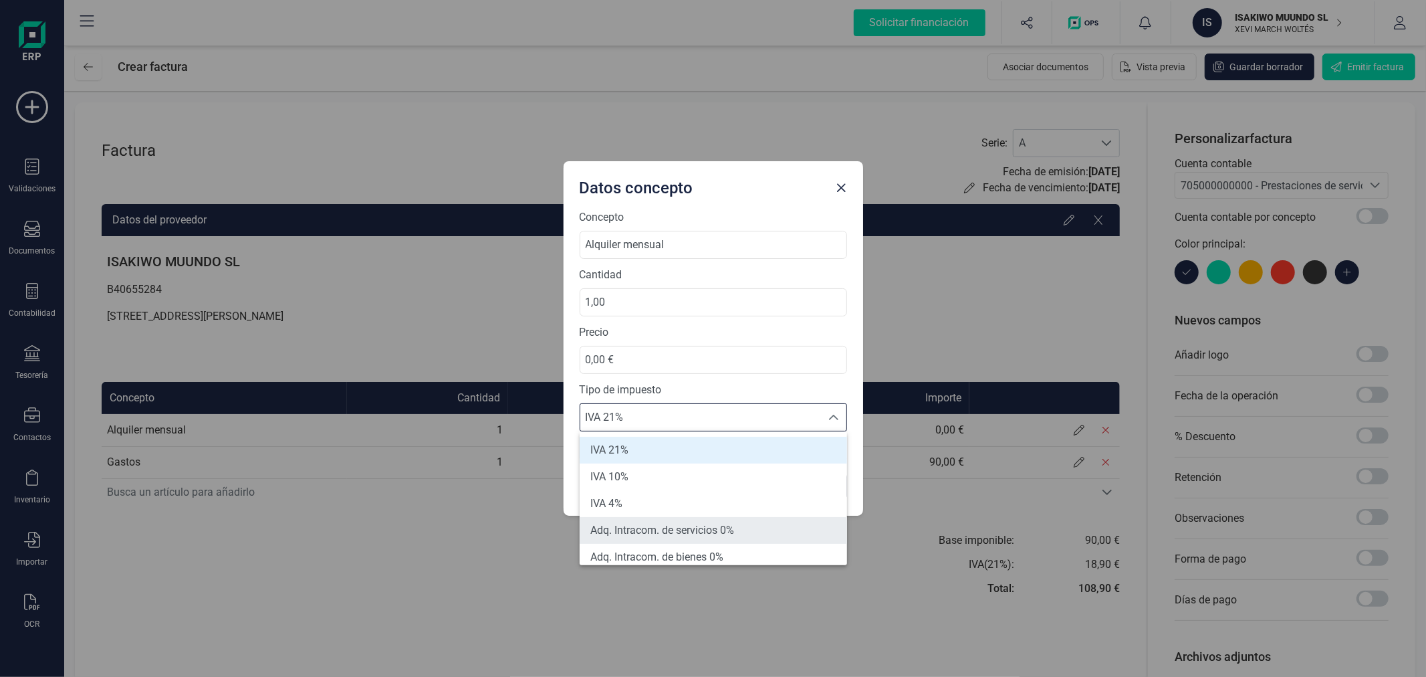
scroll to position [148, 0]
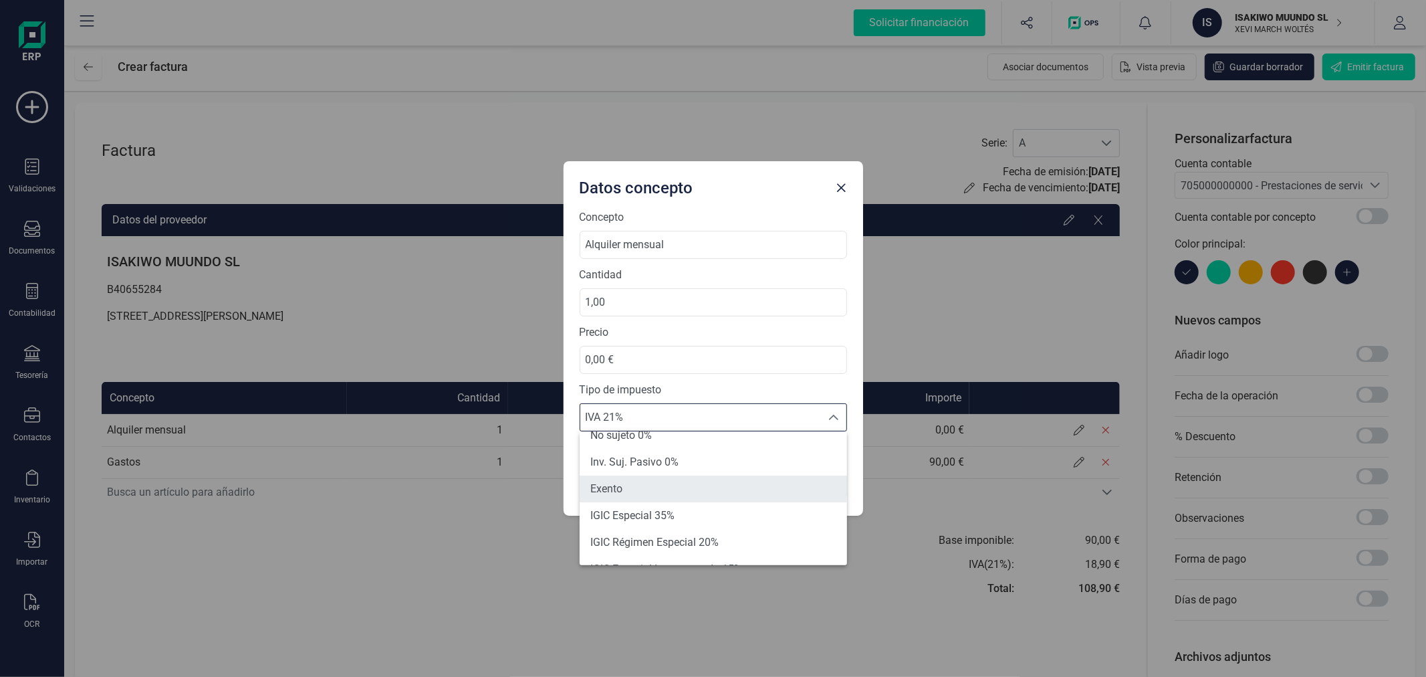
click at [637, 481] on li "Exento" at bounding box center [713, 488] width 267 height 27
type input "0%"
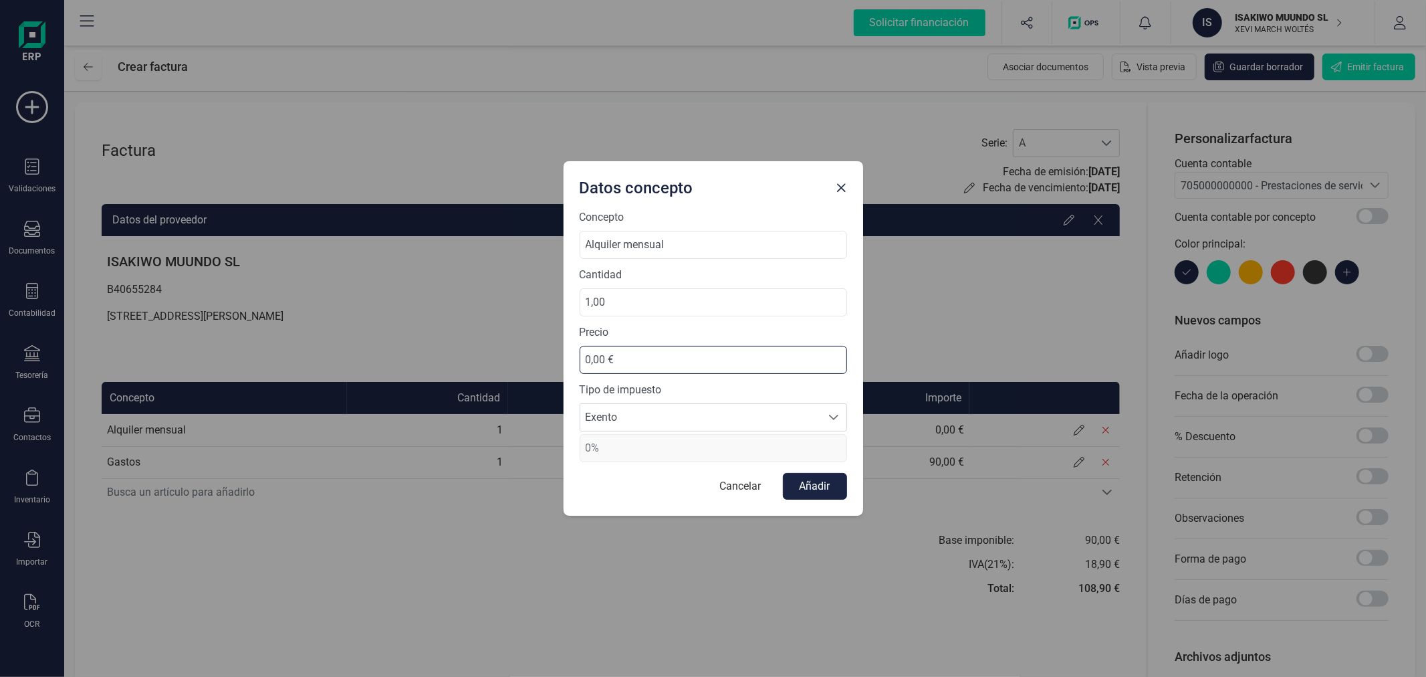
drag, startPoint x: 649, startPoint y: 360, endPoint x: 544, endPoint y: 346, distance: 105.8
click at [544, 346] on div "Datos concepto Concepto Alquiler mensual Cantidad 1,00 Precio 0,00 € Tipo de im…" at bounding box center [713, 338] width 1426 height 677
type input "390,00 €"
click at [820, 488] on button "Añadir" at bounding box center [815, 486] width 64 height 27
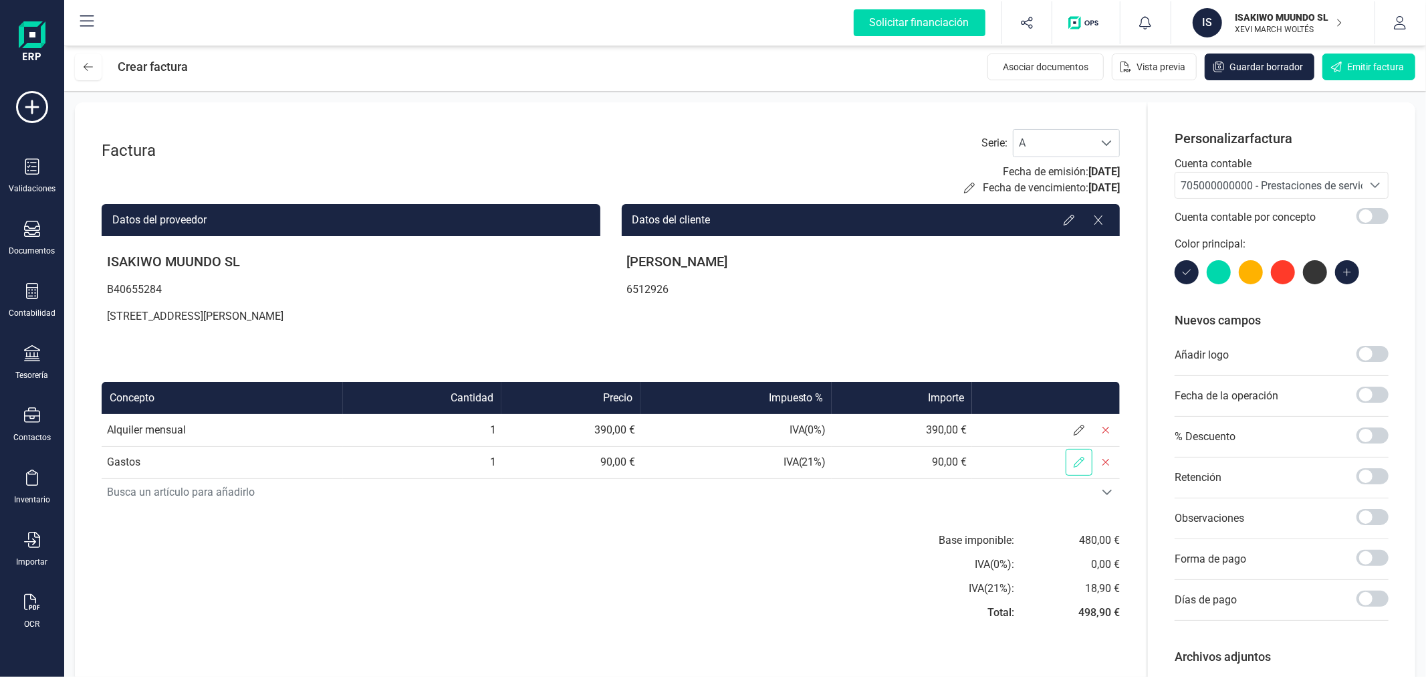
click at [1084, 458] on icon at bounding box center [1079, 462] width 11 height 11
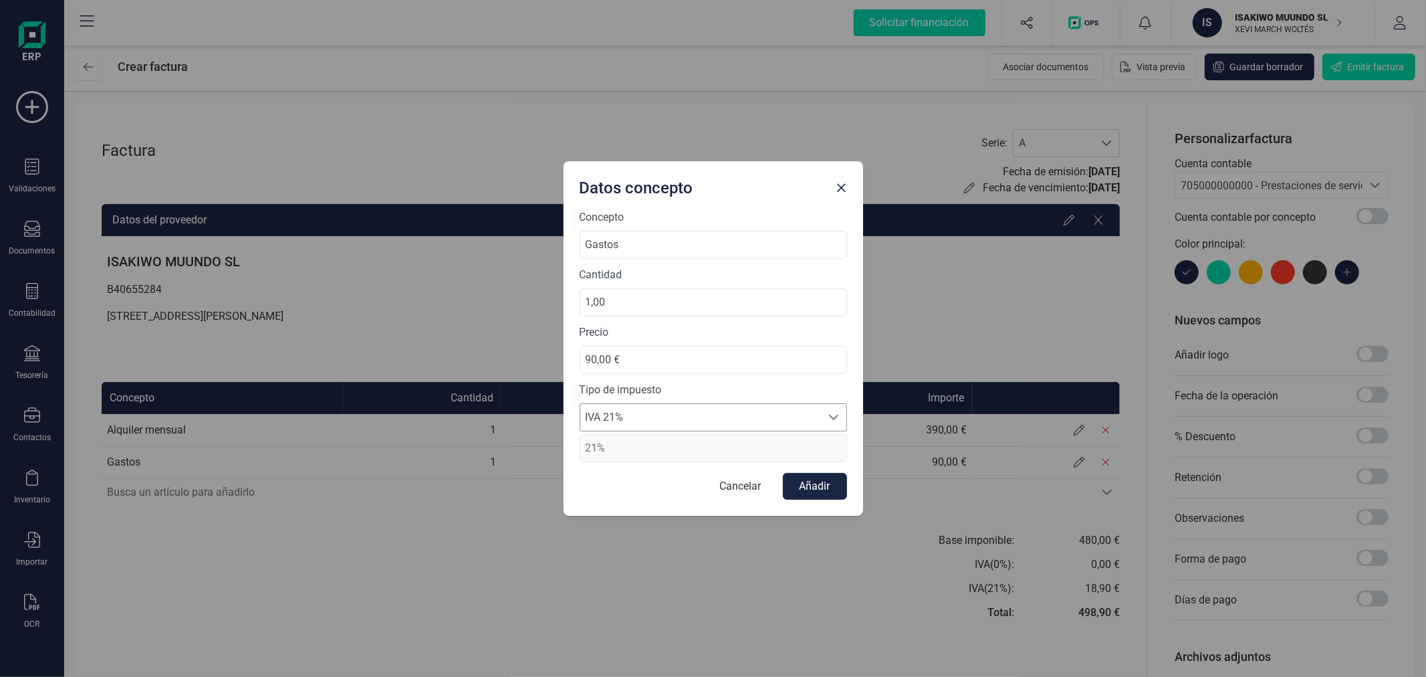
click at [830, 410] on div at bounding box center [833, 417] width 25 height 27
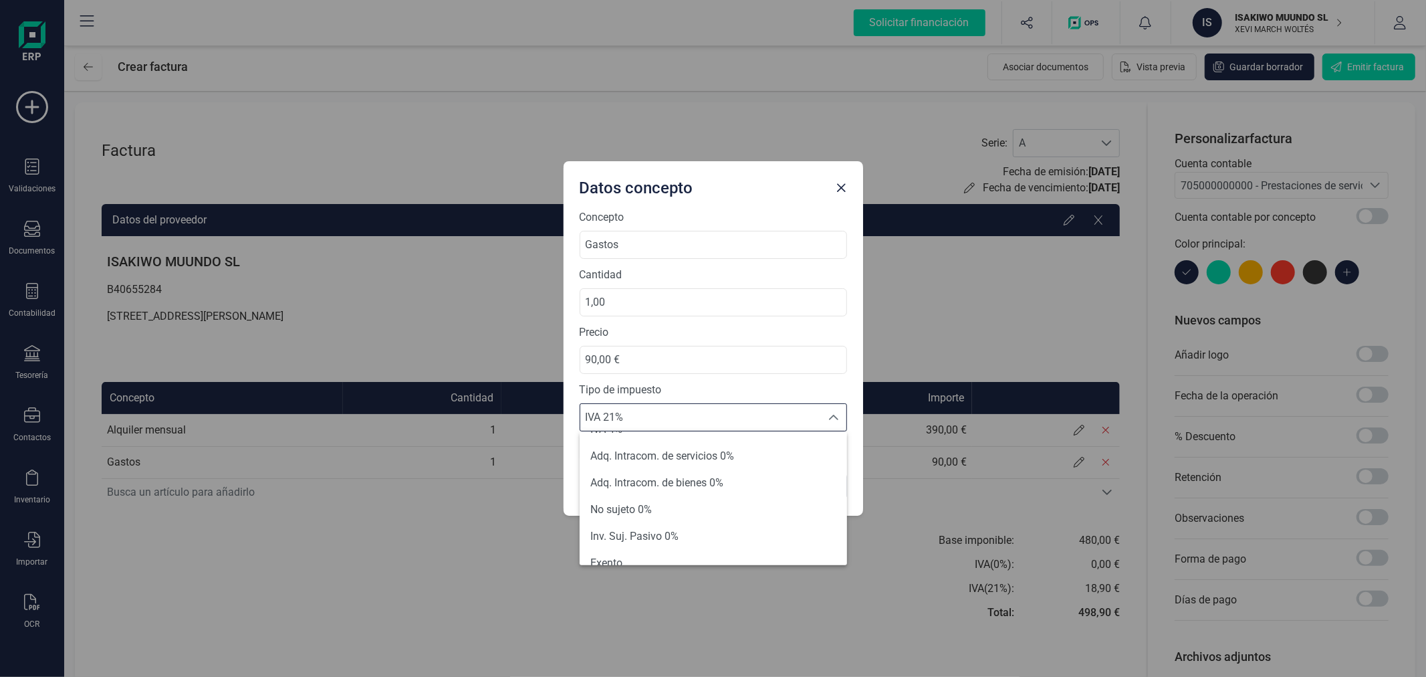
scroll to position [148, 0]
click at [644, 488] on li "Exento" at bounding box center [713, 488] width 267 height 27
type input "0%"
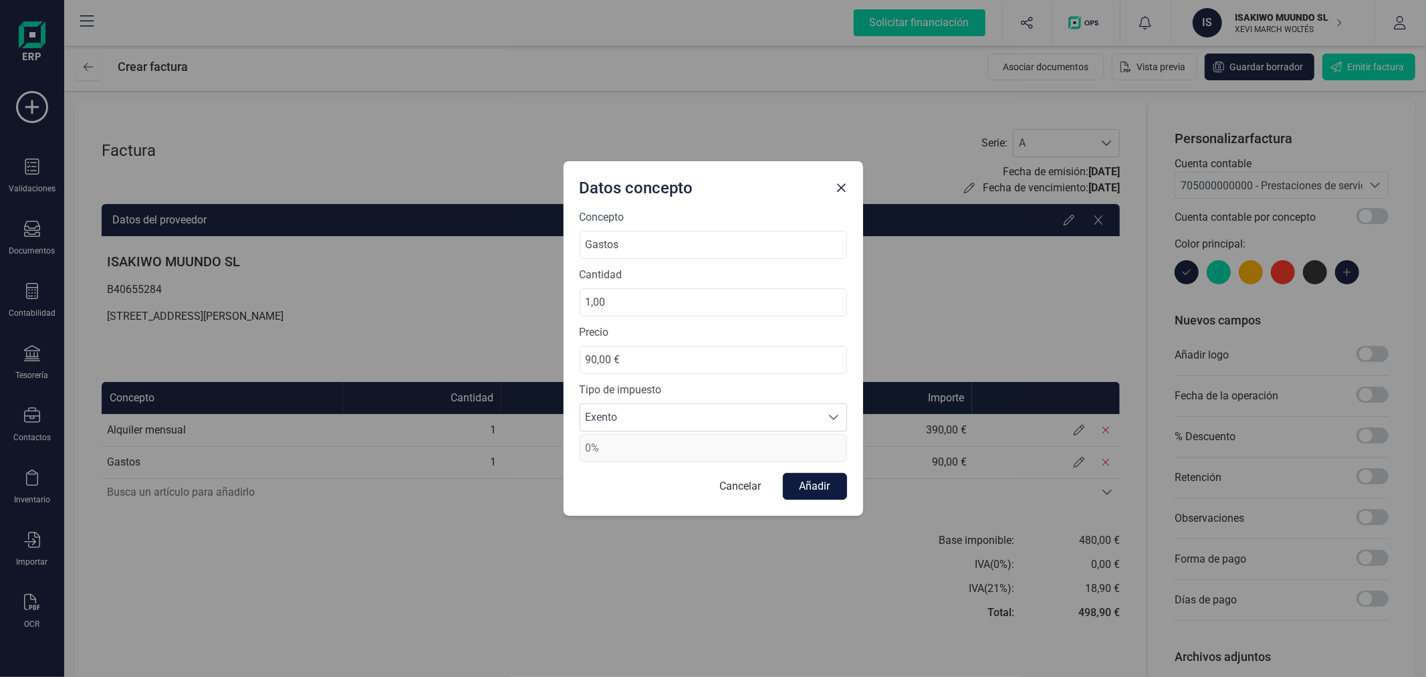
click at [811, 487] on button "Añadir" at bounding box center [815, 486] width 64 height 27
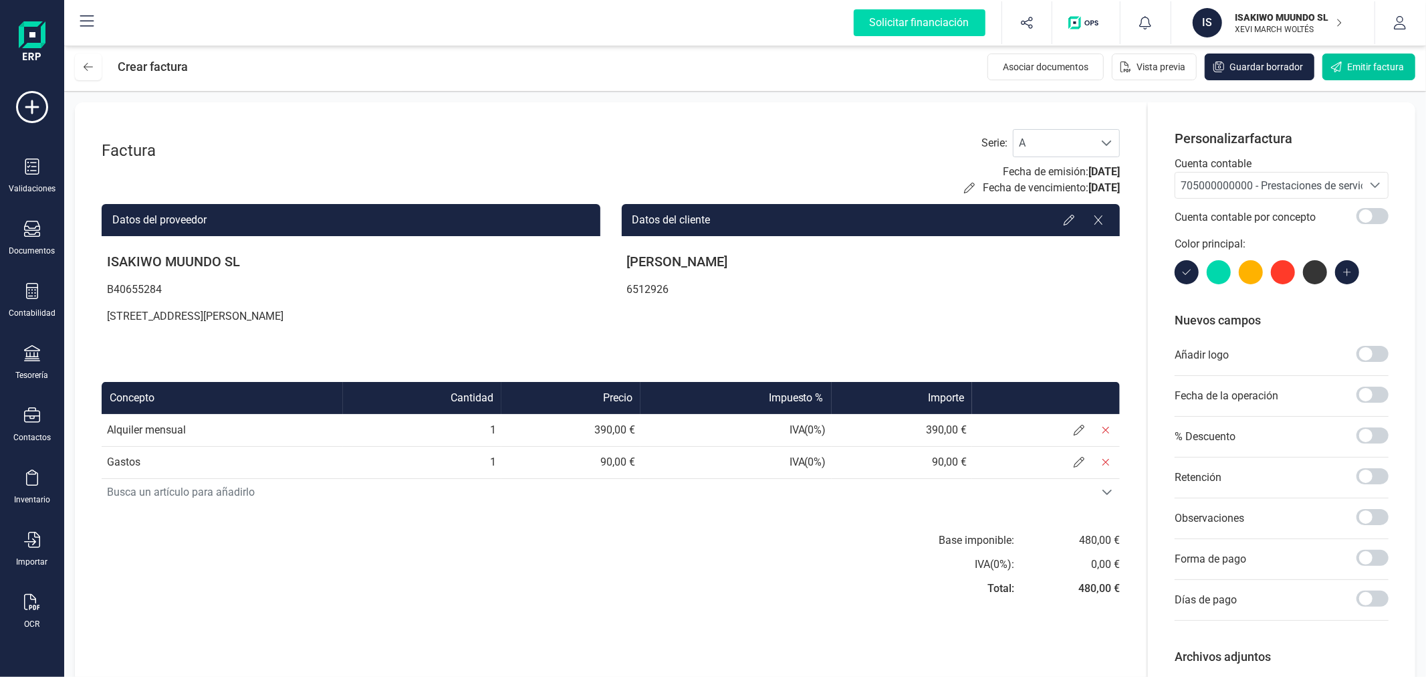
click at [1342, 70] on button "Emitir factura" at bounding box center [1368, 66] width 93 height 27
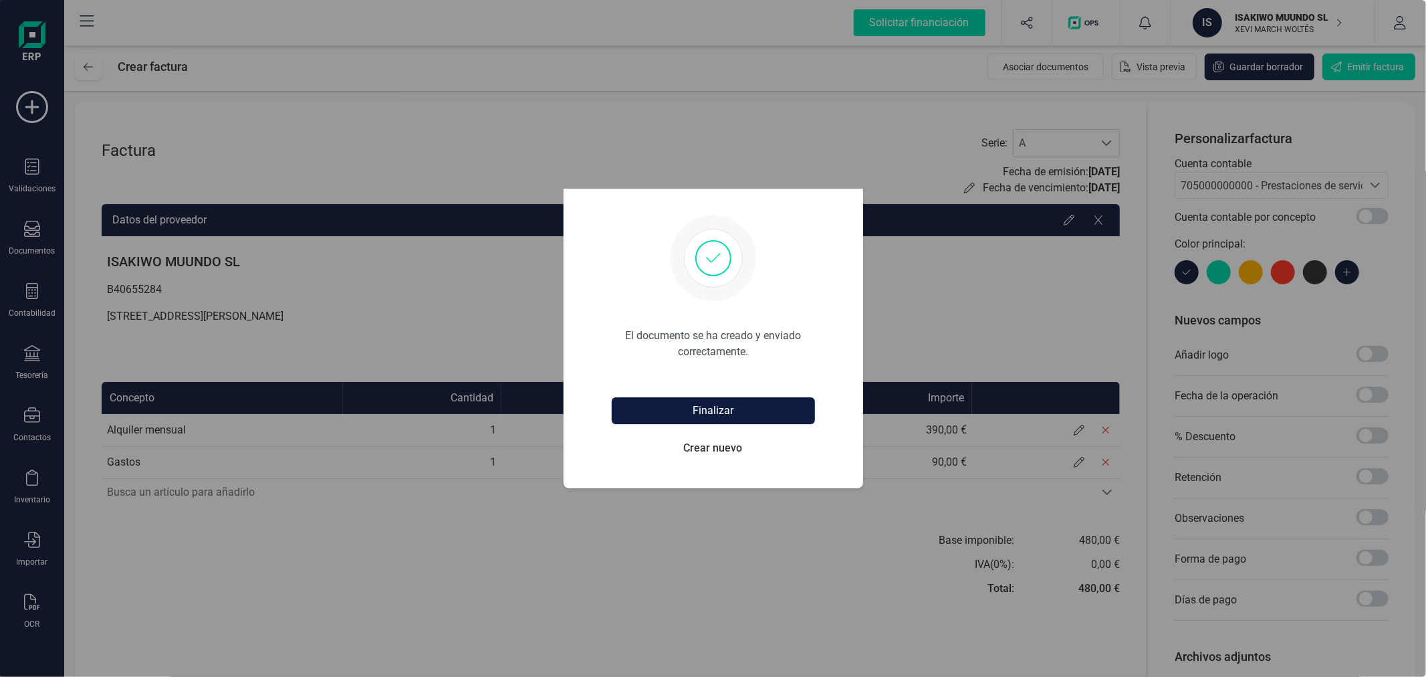
click at [707, 411] on button "Finalizar" at bounding box center [713, 410] width 203 height 27
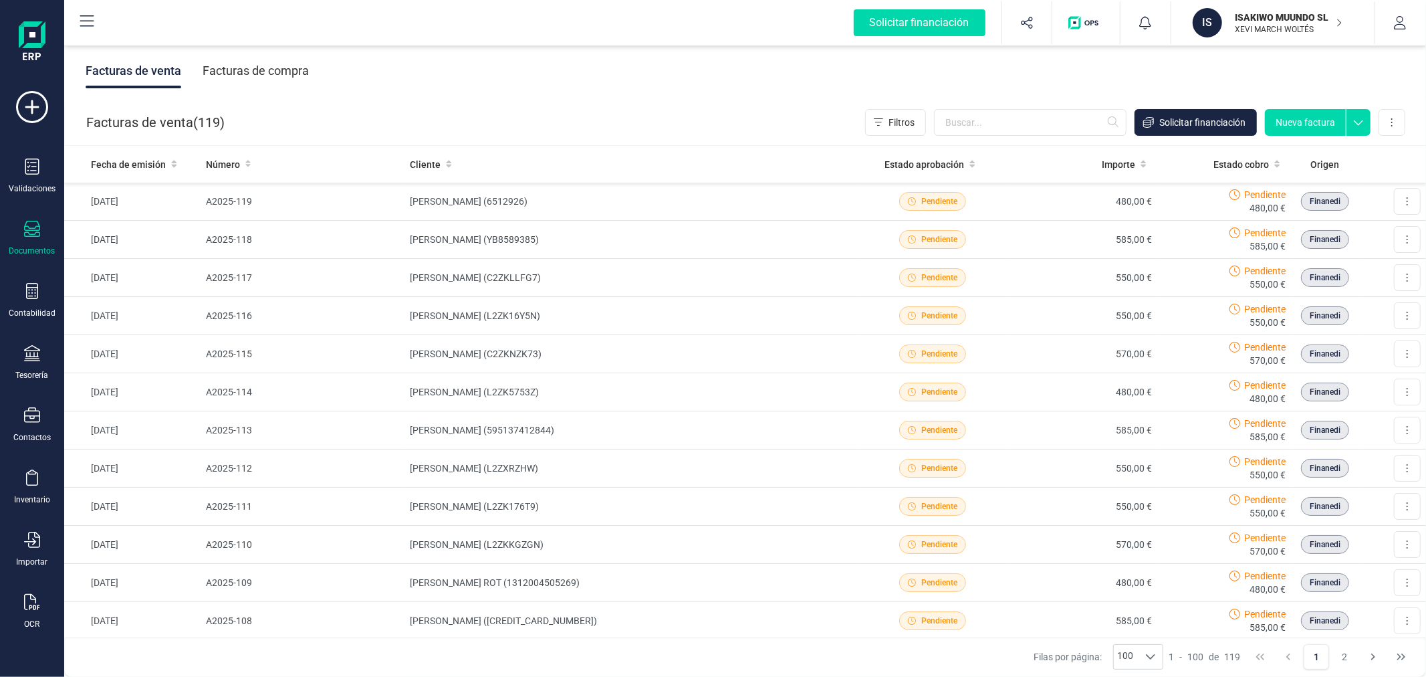
click at [1304, 122] on button "Nueva factura" at bounding box center [1305, 122] width 81 height 27
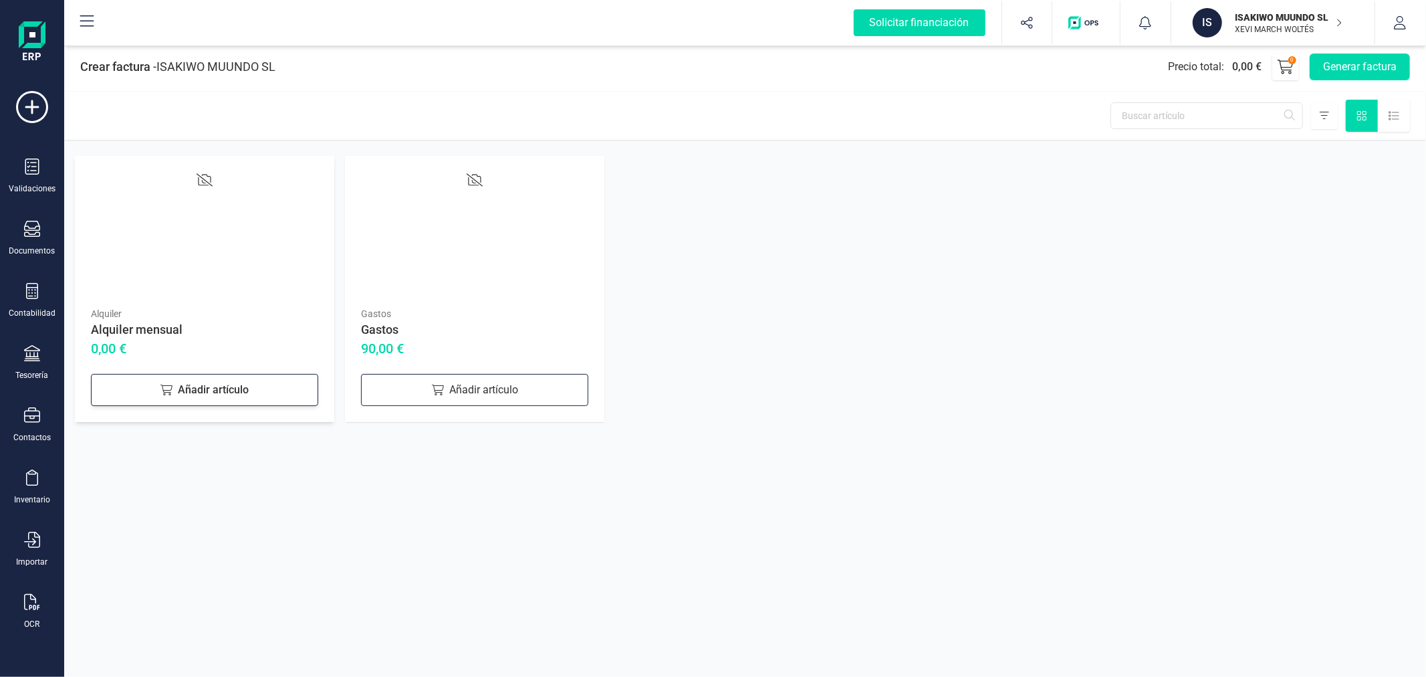
click at [208, 383] on div "Añadir artículo" at bounding box center [204, 390] width 227 height 32
click at [485, 383] on div "Añadir artículo" at bounding box center [474, 390] width 227 height 32
click at [1362, 65] on button "Generar factura" at bounding box center [1360, 66] width 100 height 27
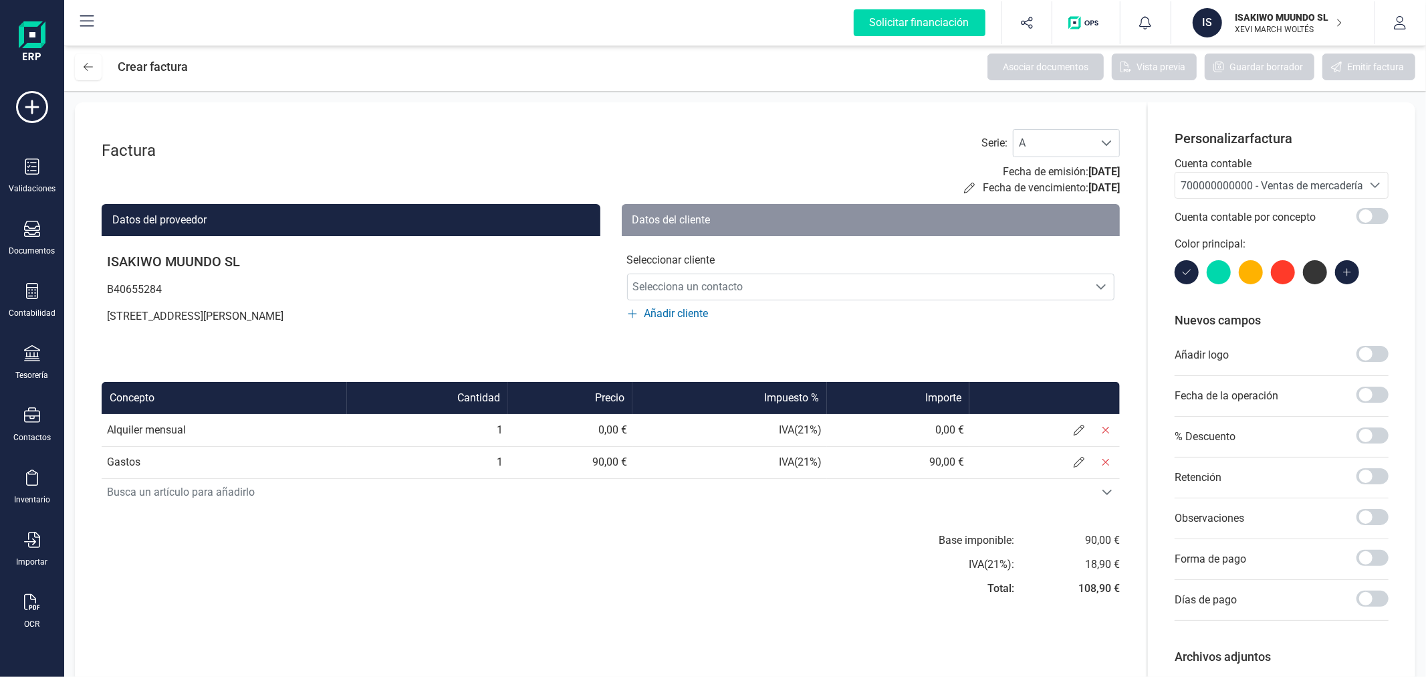
click at [1245, 191] on span "700000000000 - Ventas de mercaderías" at bounding box center [1275, 185] width 188 height 13
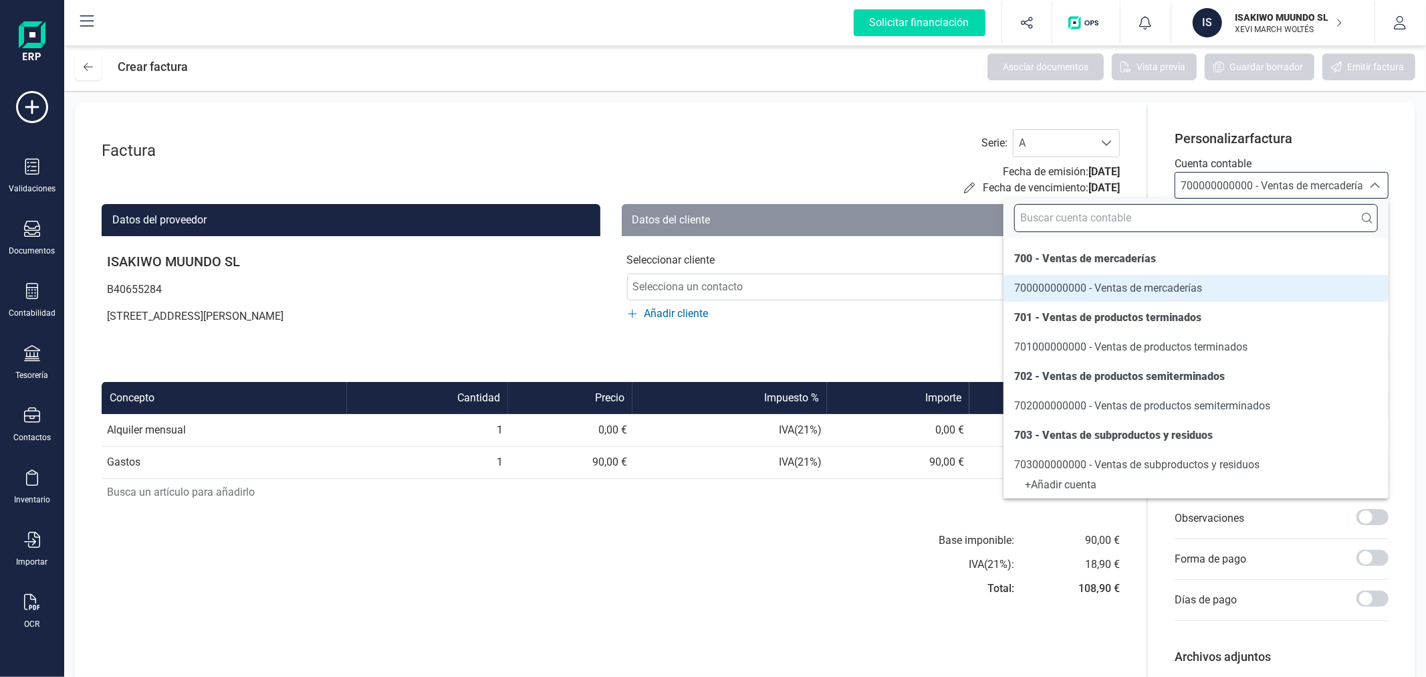
click at [1238, 217] on input "text" at bounding box center [1196, 218] width 364 height 28
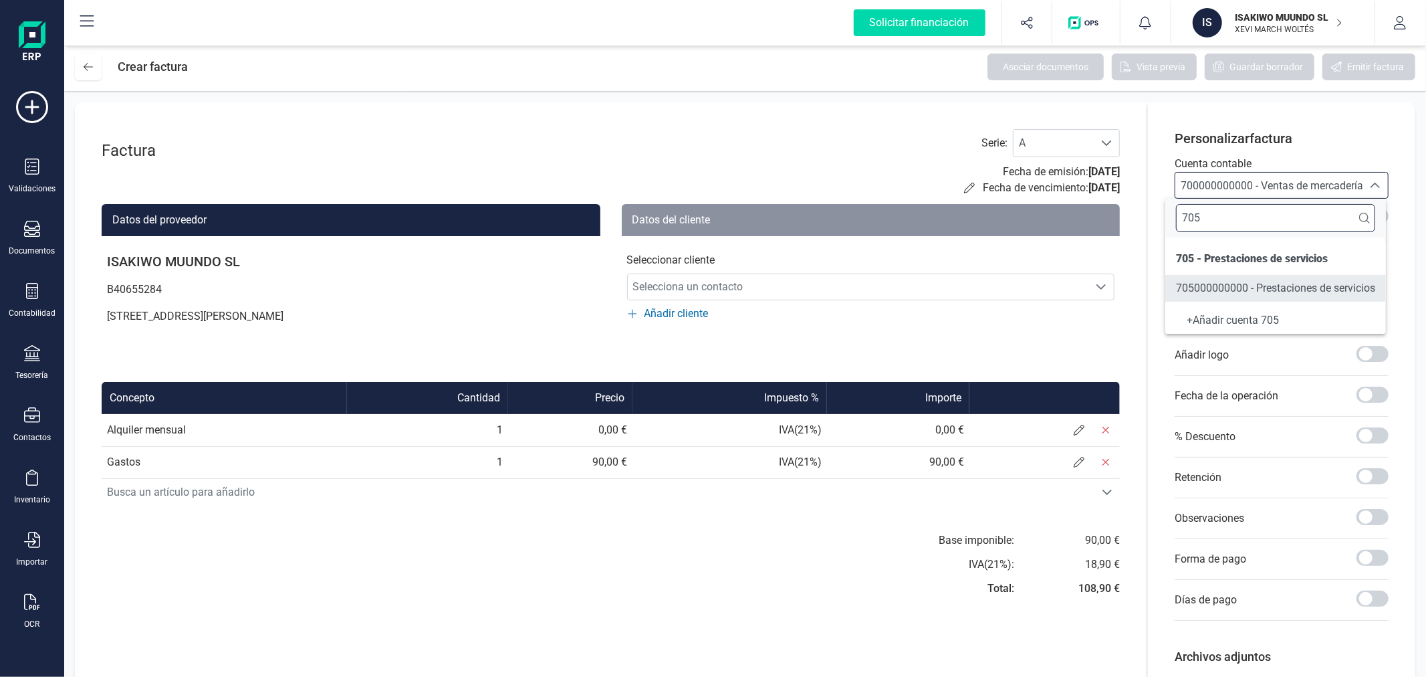
type input "705"
click at [1270, 275] on li "705000000000 - Prestaciones de servicios" at bounding box center [1275, 288] width 221 height 27
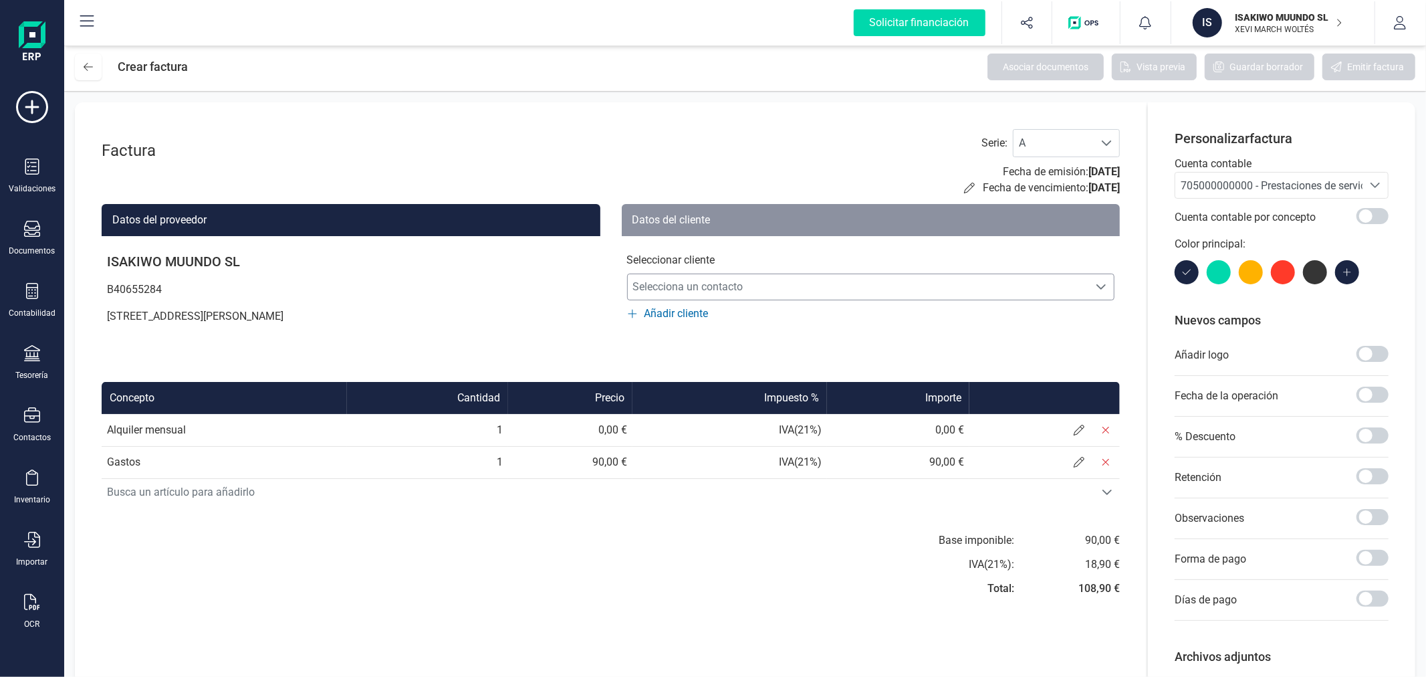
drag, startPoint x: 894, startPoint y: 277, endPoint x: 869, endPoint y: 289, distance: 27.5
click at [894, 277] on span "Selecciona un contacto" at bounding box center [858, 286] width 461 height 27
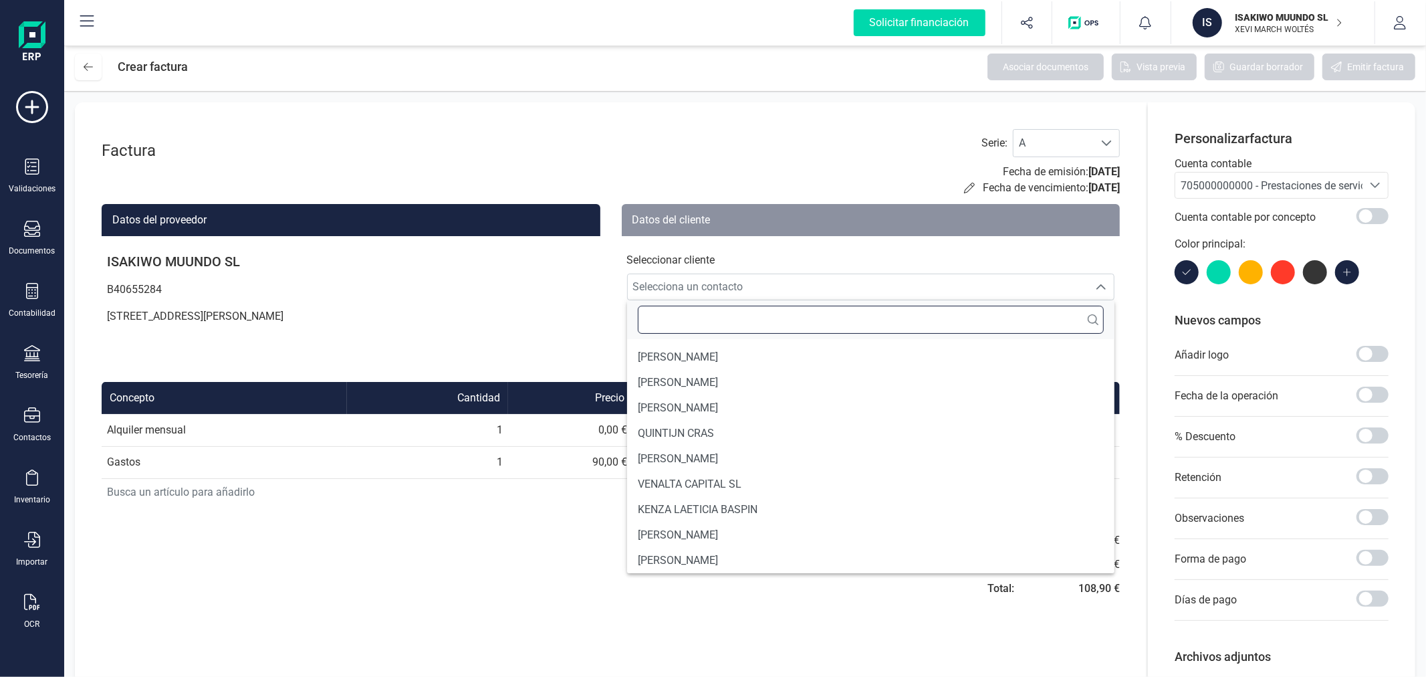
click at [796, 312] on input "text" at bounding box center [871, 320] width 467 height 28
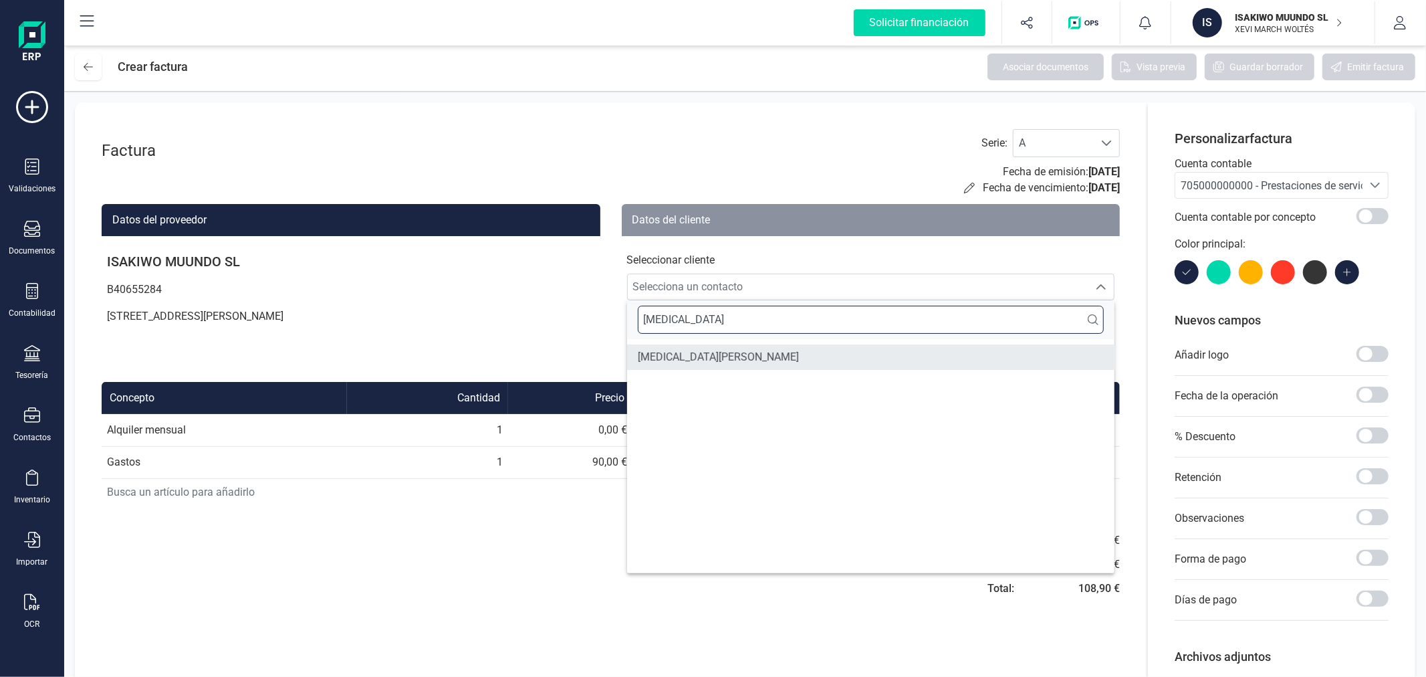
type input "[MEDICAL_DATA]"
click at [729, 345] on li "[MEDICAL_DATA][PERSON_NAME]" at bounding box center [871, 356] width 488 height 25
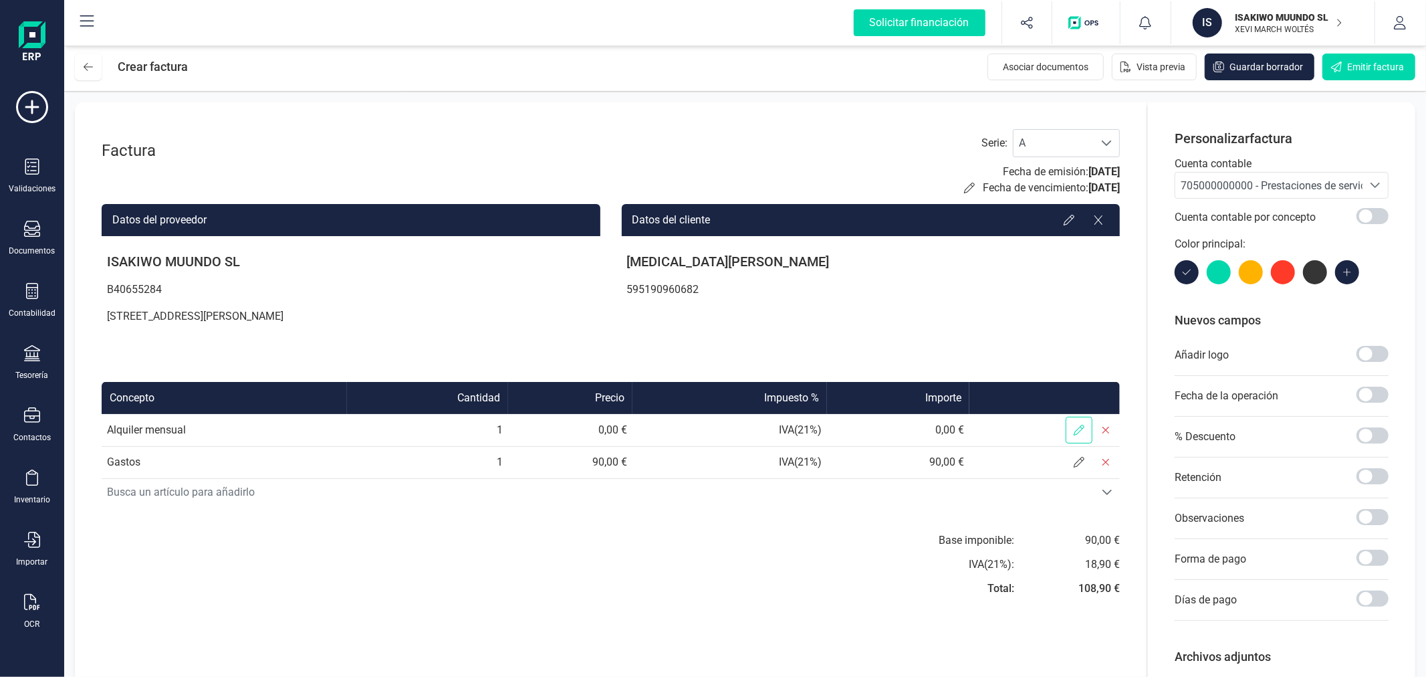
click at [1083, 429] on icon at bounding box center [1079, 430] width 11 height 11
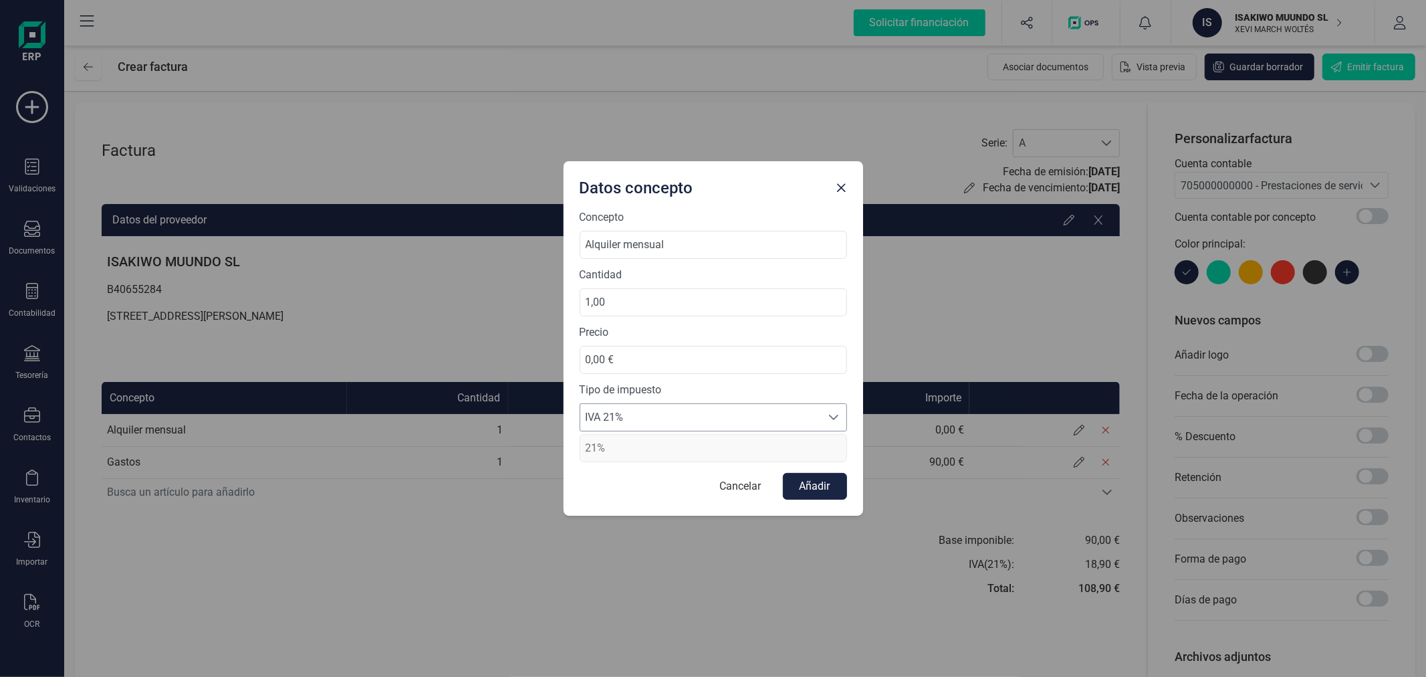
click at [735, 411] on span "IVA 21%" at bounding box center [700, 417] width 241 height 27
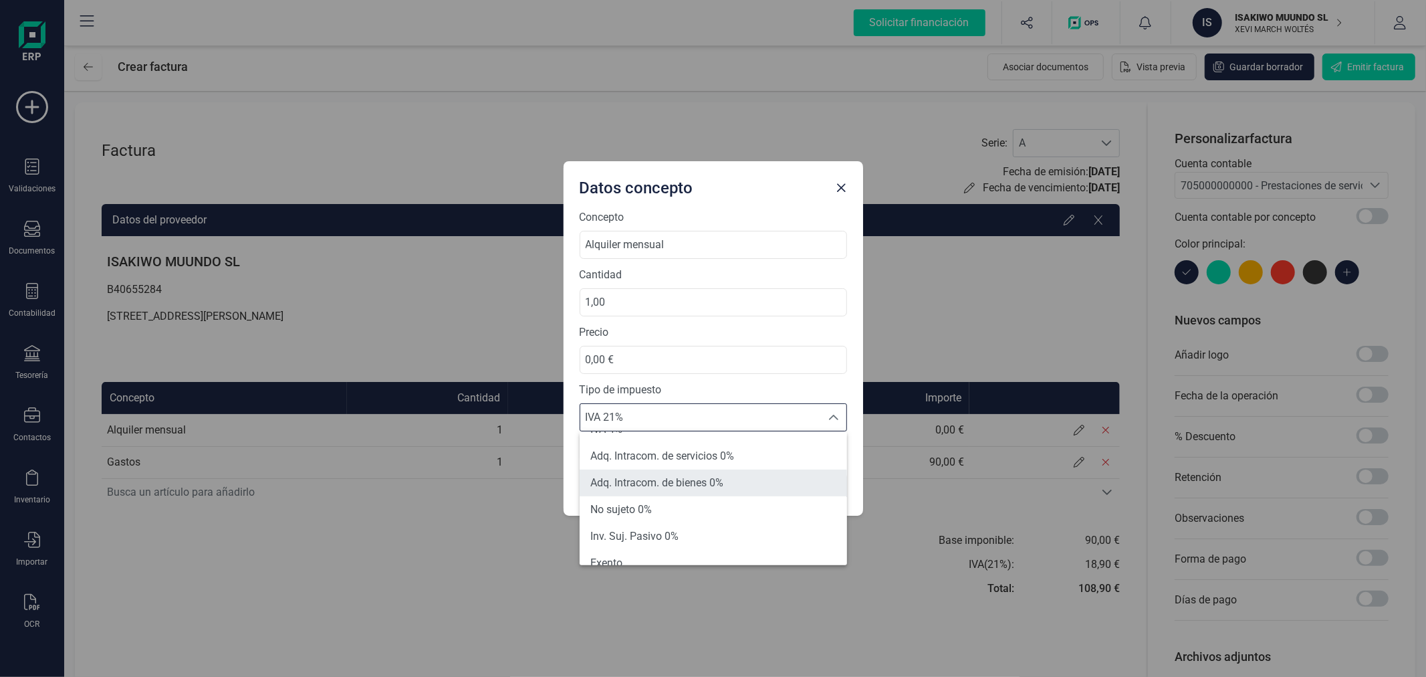
scroll to position [148, 0]
click at [669, 485] on li "Exento" at bounding box center [713, 488] width 267 height 27
type input "0%"
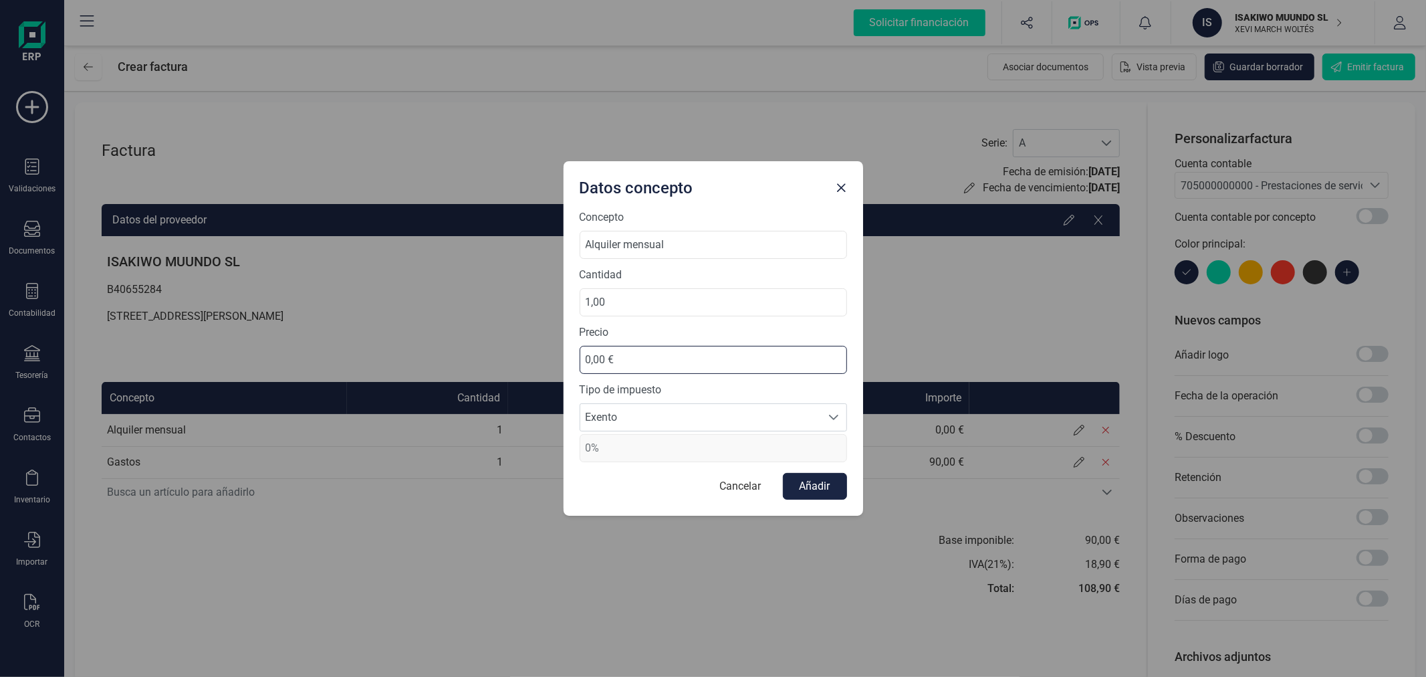
drag, startPoint x: 659, startPoint y: 355, endPoint x: 559, endPoint y: 352, distance: 99.7
click at [559, 352] on div "Datos concepto Concepto Alquiler mensual Cantidad 1,00 Precio 0,00 € Tipo de im…" at bounding box center [713, 338] width 1426 height 677
type input "495,00 €"
click at [787, 485] on button "Añadir" at bounding box center [815, 486] width 64 height 27
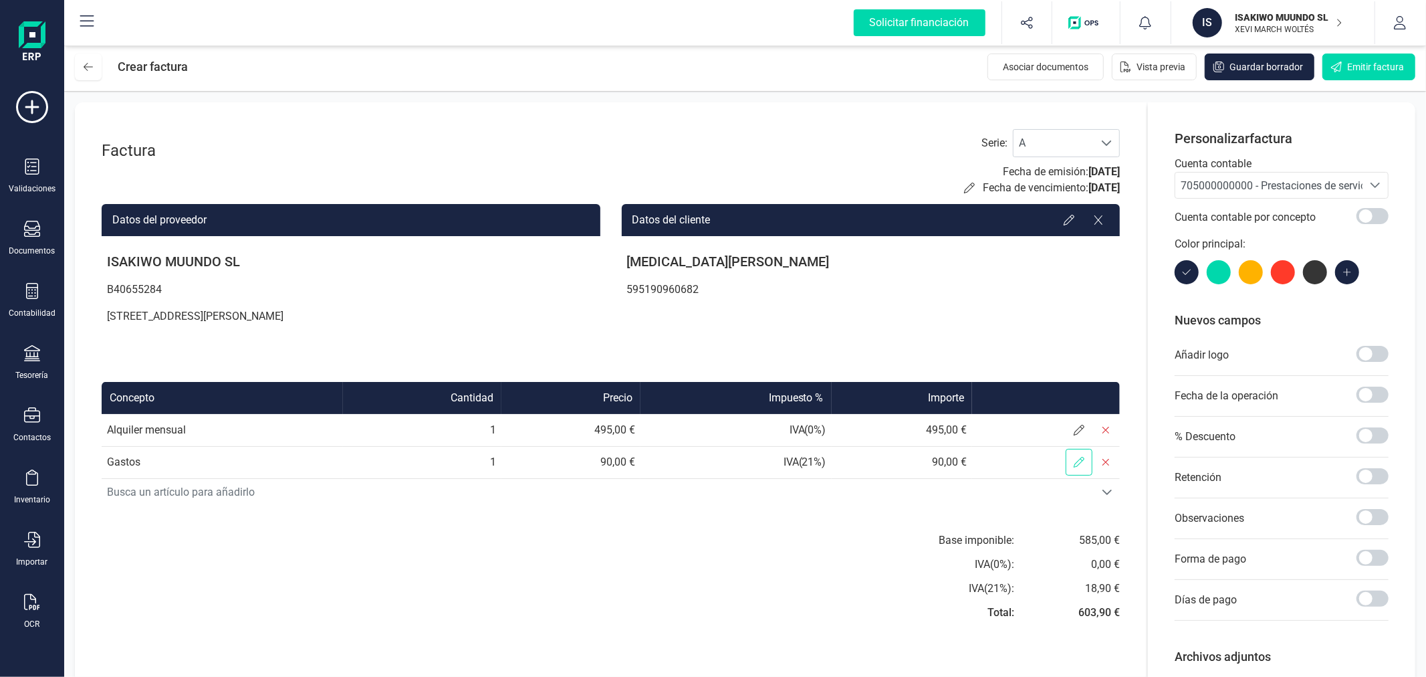
click at [1080, 457] on icon at bounding box center [1079, 462] width 11 height 11
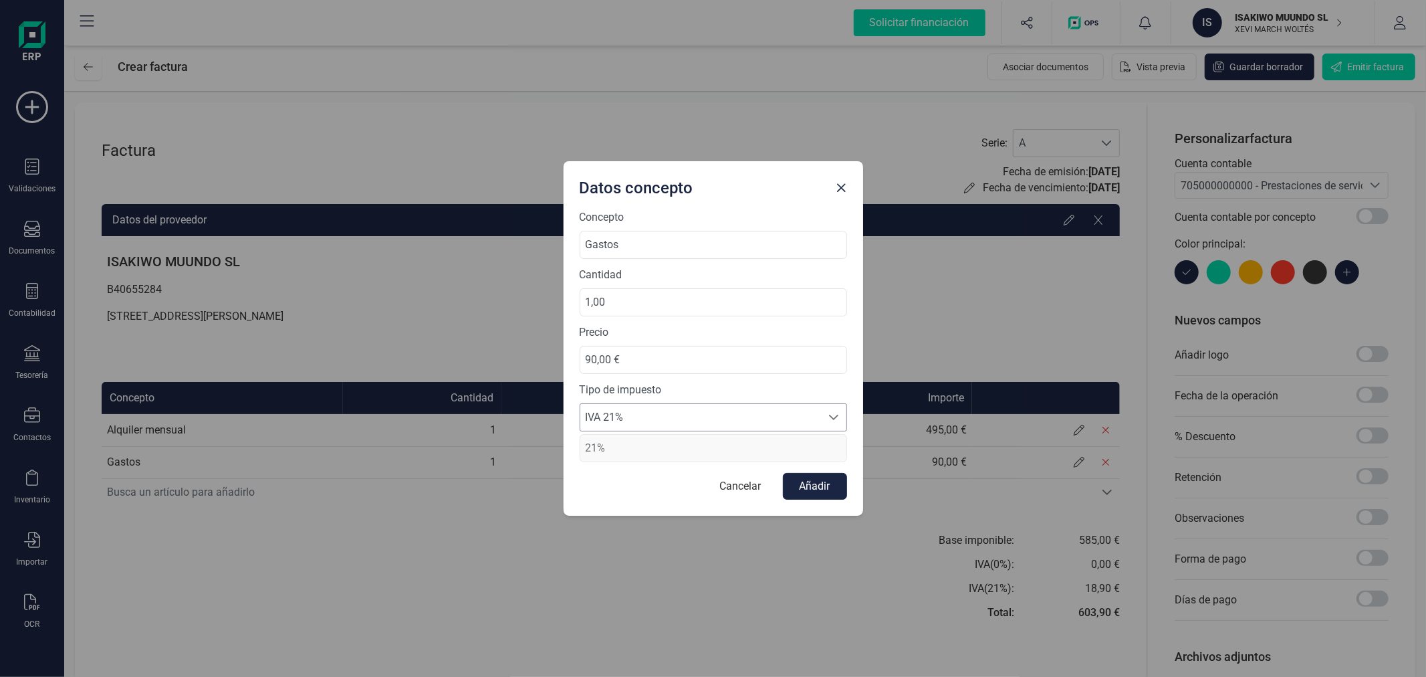
click at [672, 417] on span "IVA 21%" at bounding box center [700, 417] width 241 height 27
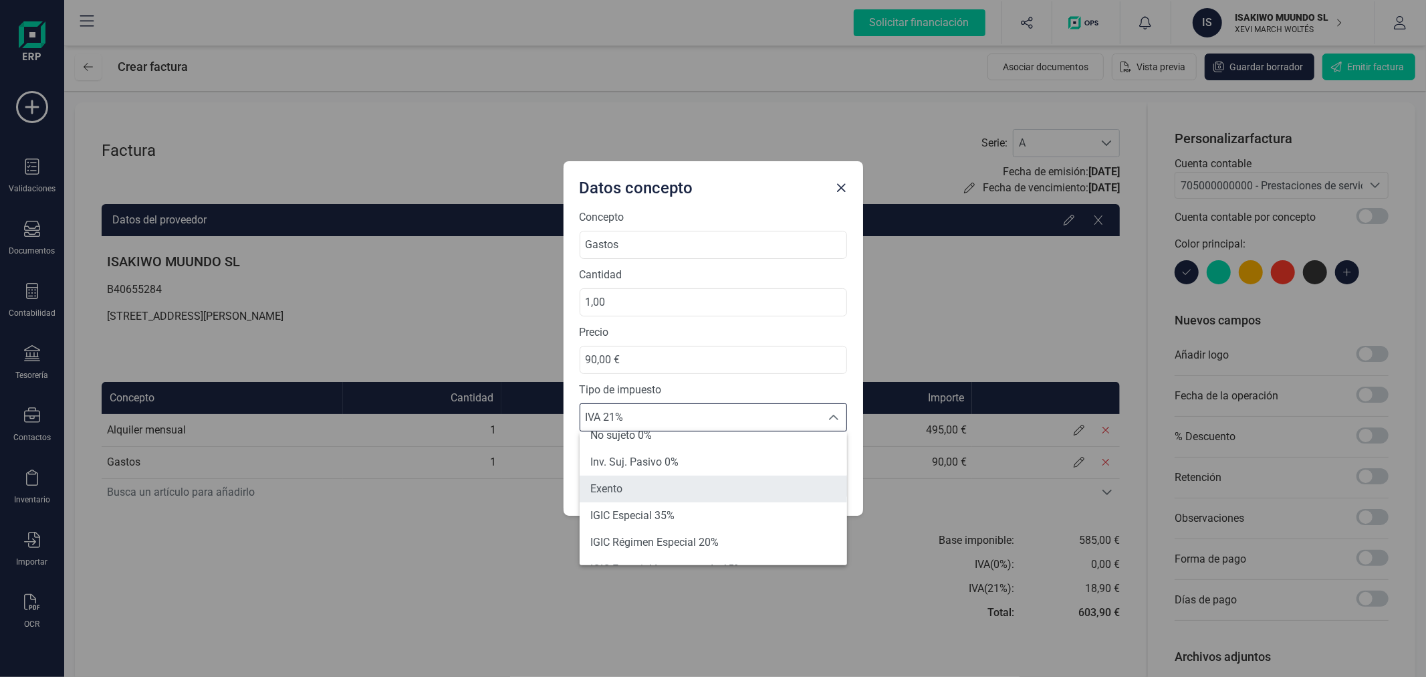
click at [663, 484] on li "Exento" at bounding box center [713, 488] width 267 height 27
type input "0%"
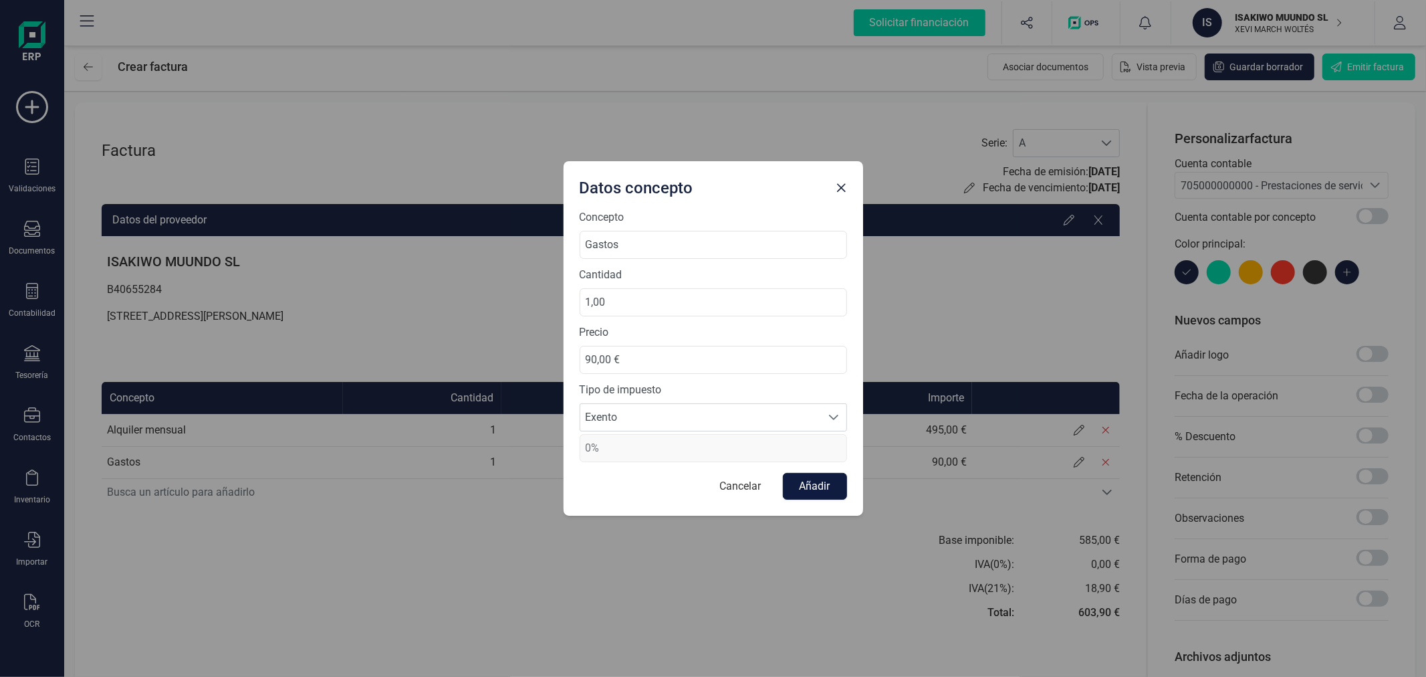
click at [826, 478] on button "Añadir" at bounding box center [815, 486] width 64 height 27
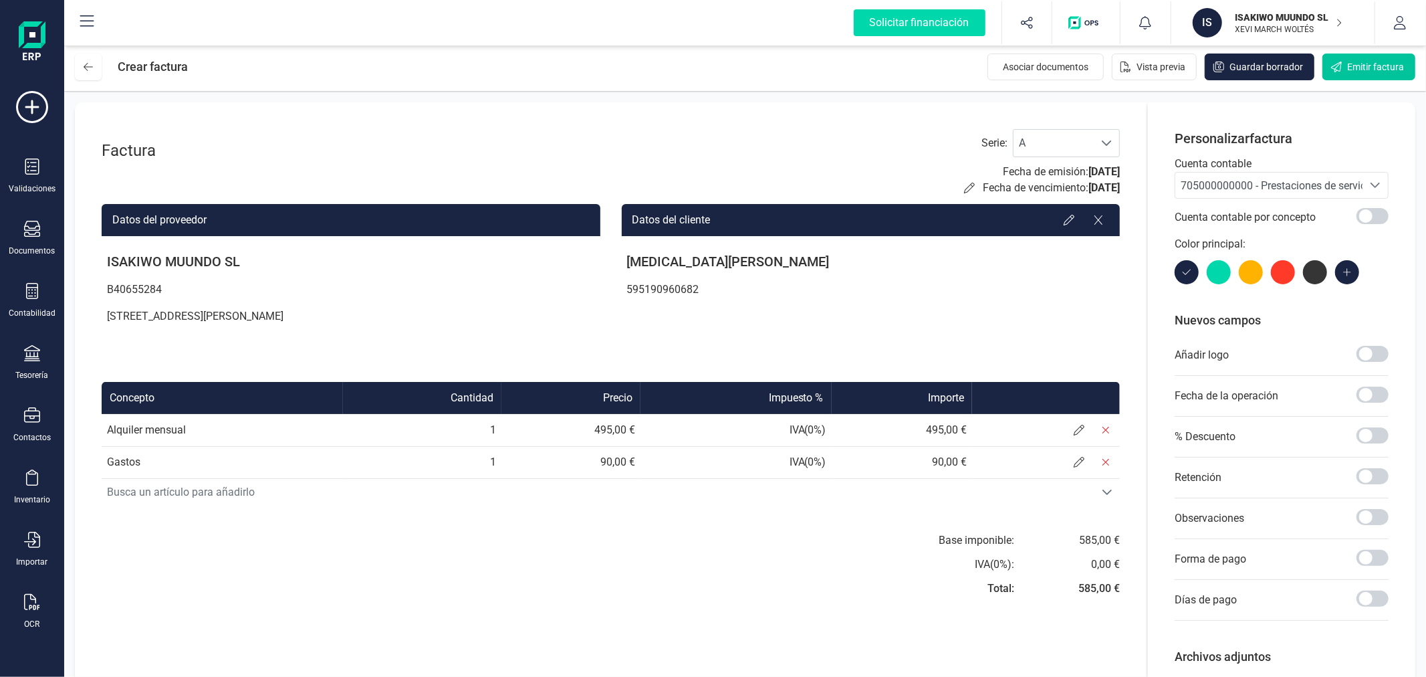
click at [1387, 58] on button "Emitir factura" at bounding box center [1368, 66] width 93 height 27
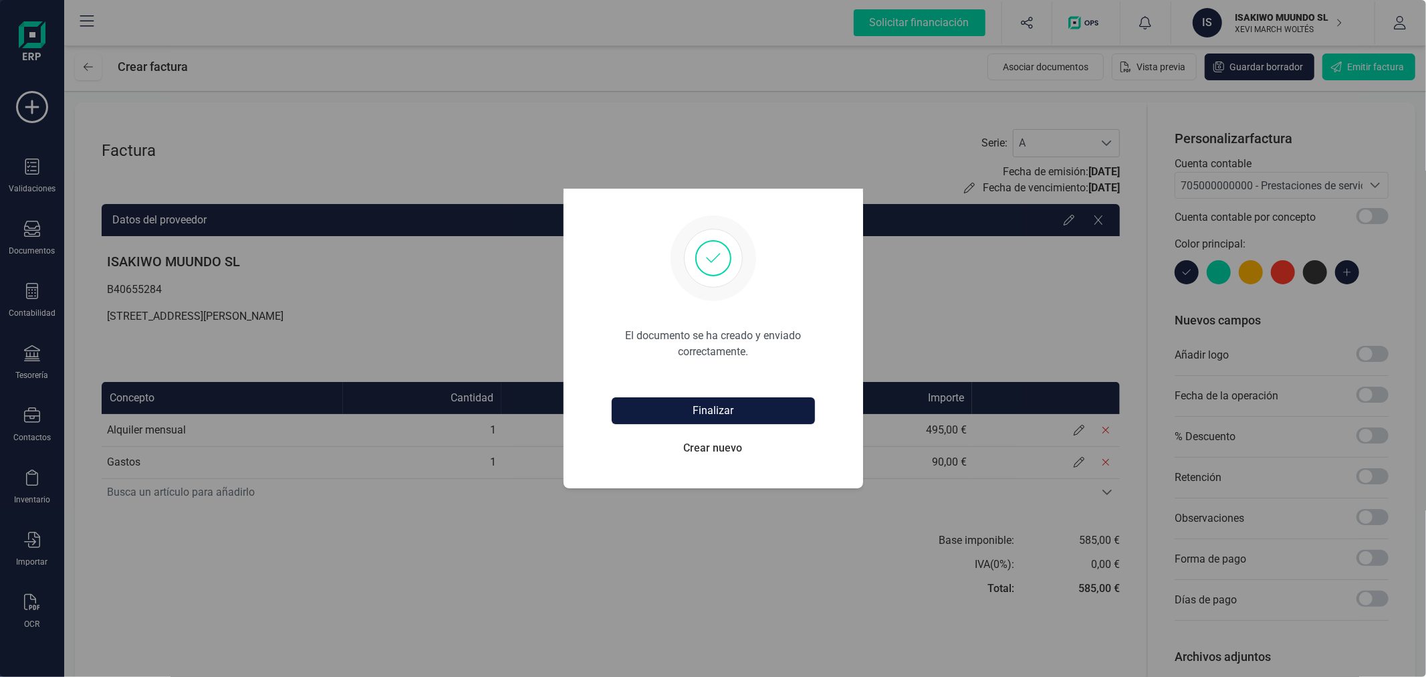
click at [699, 402] on button "Finalizar" at bounding box center [713, 410] width 203 height 27
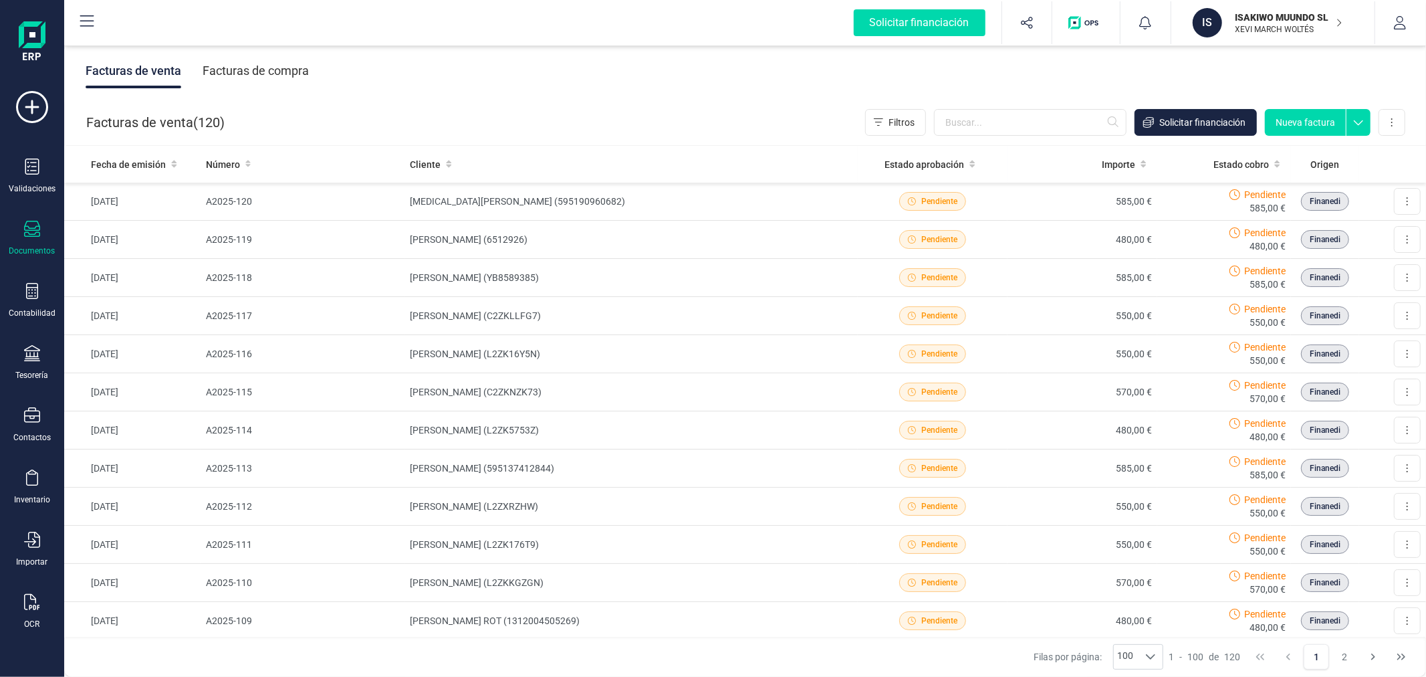
click at [1319, 115] on button "Nueva factura" at bounding box center [1305, 122] width 81 height 27
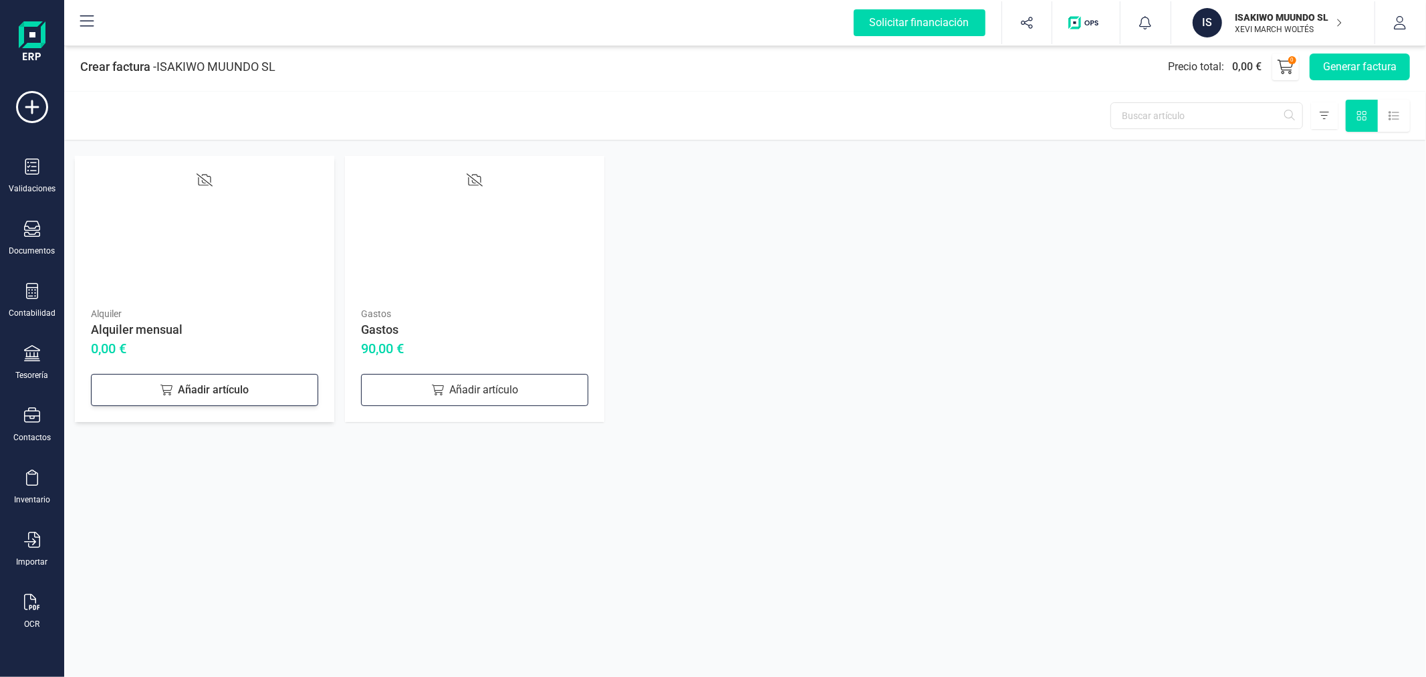
click at [203, 400] on div "Añadir artículo" at bounding box center [204, 390] width 227 height 32
click at [431, 384] on icon at bounding box center [437, 389] width 12 height 11
click at [1373, 62] on button "Generar factura" at bounding box center [1360, 66] width 100 height 27
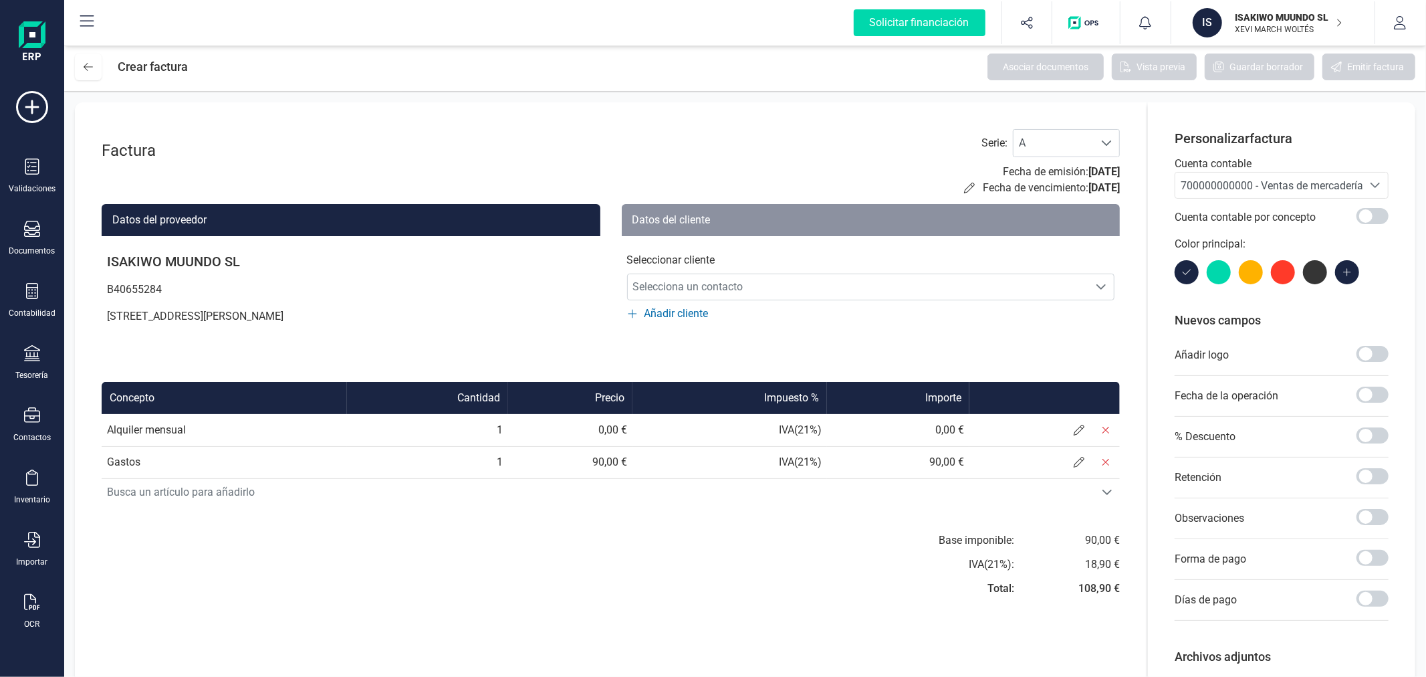
click at [1265, 179] on span "700000000000 - Ventas de mercaderías" at bounding box center [1275, 185] width 188 height 13
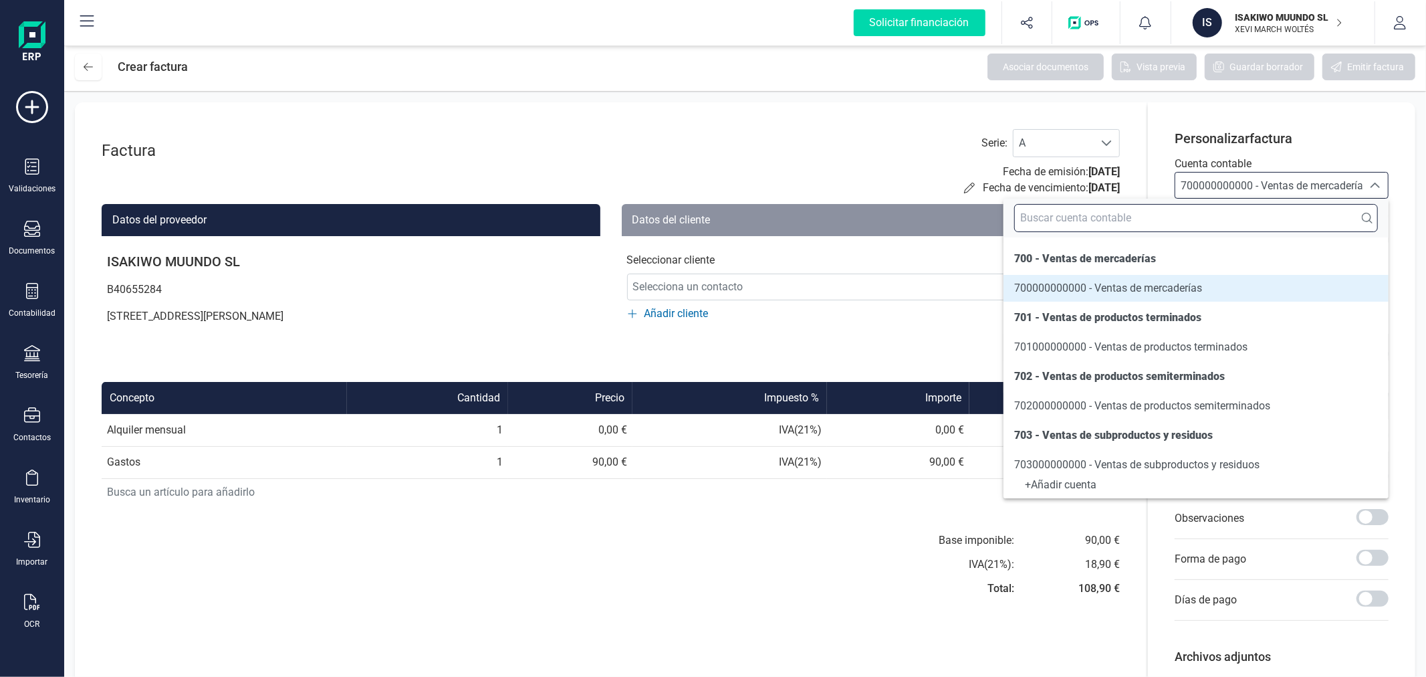
click at [1220, 218] on input "text" at bounding box center [1196, 218] width 364 height 28
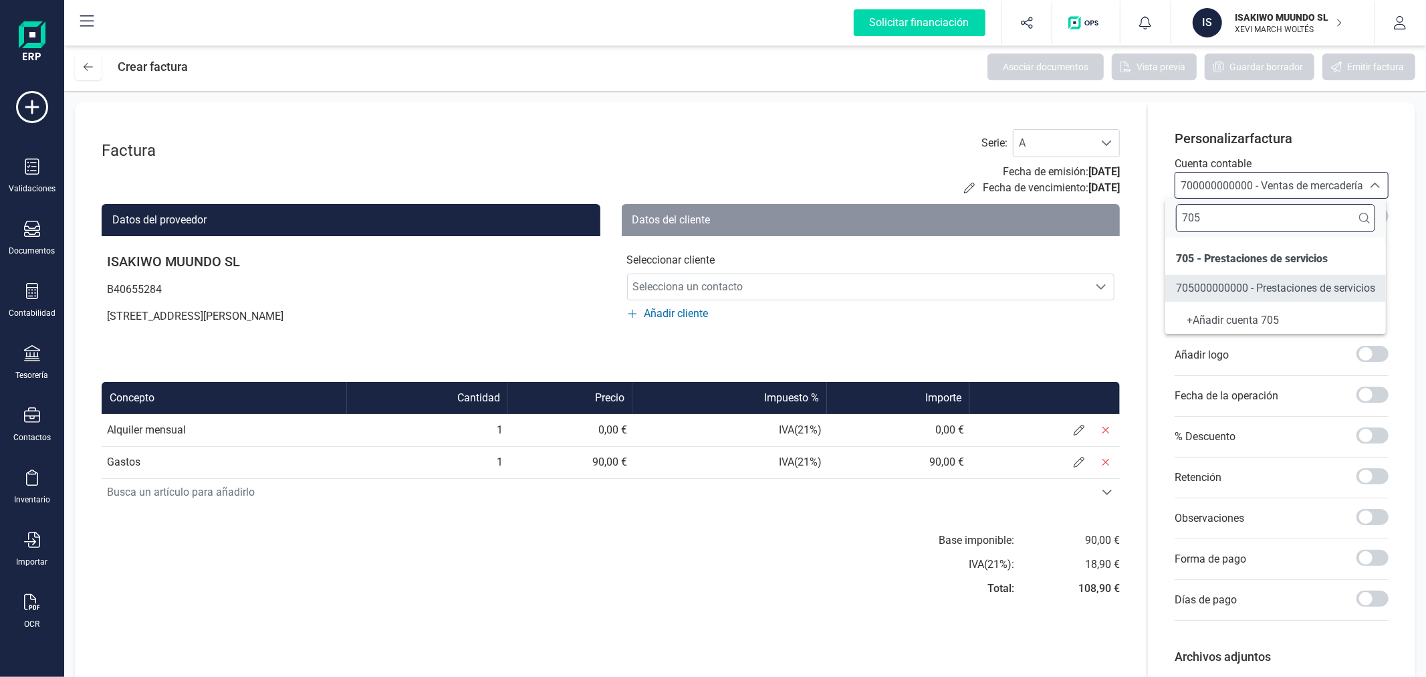
type input "705"
click at [1247, 289] on span "705000000000 - Prestaciones de servicios" at bounding box center [1275, 287] width 199 height 13
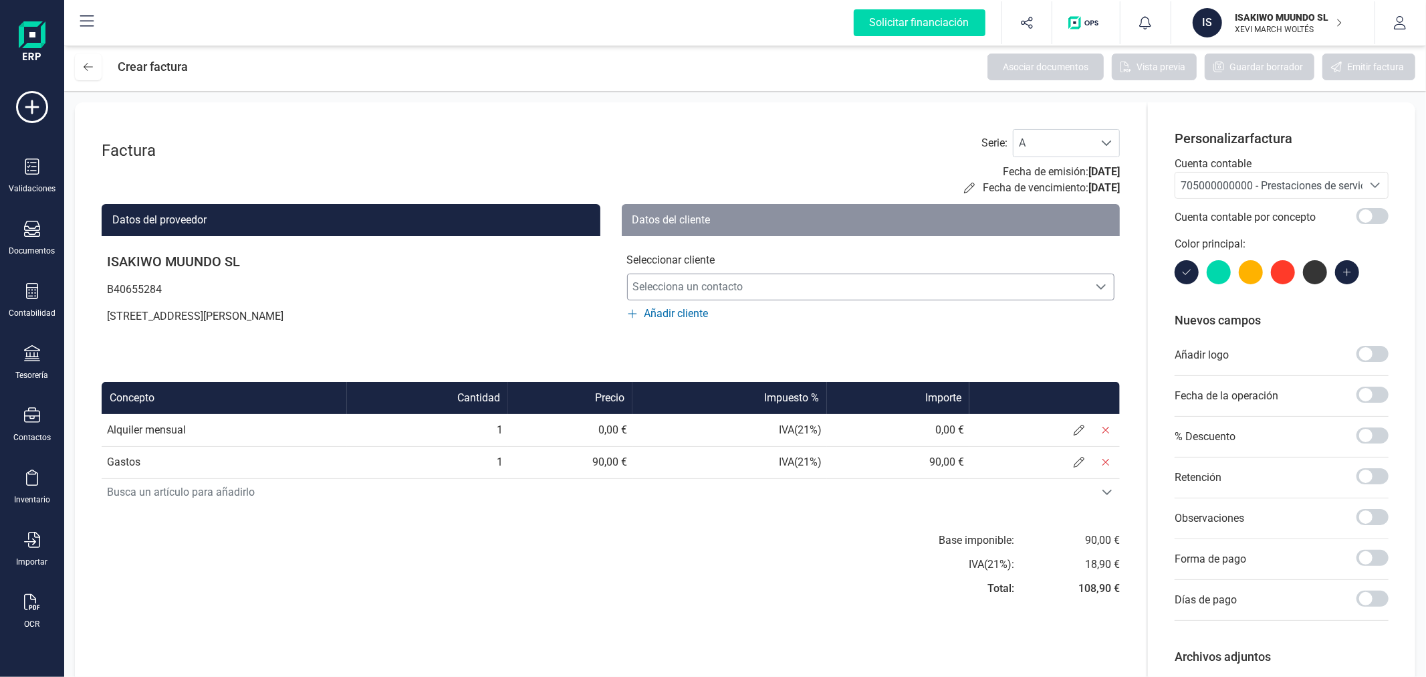
click at [716, 283] on span "Selecciona un contacto" at bounding box center [858, 286] width 461 height 27
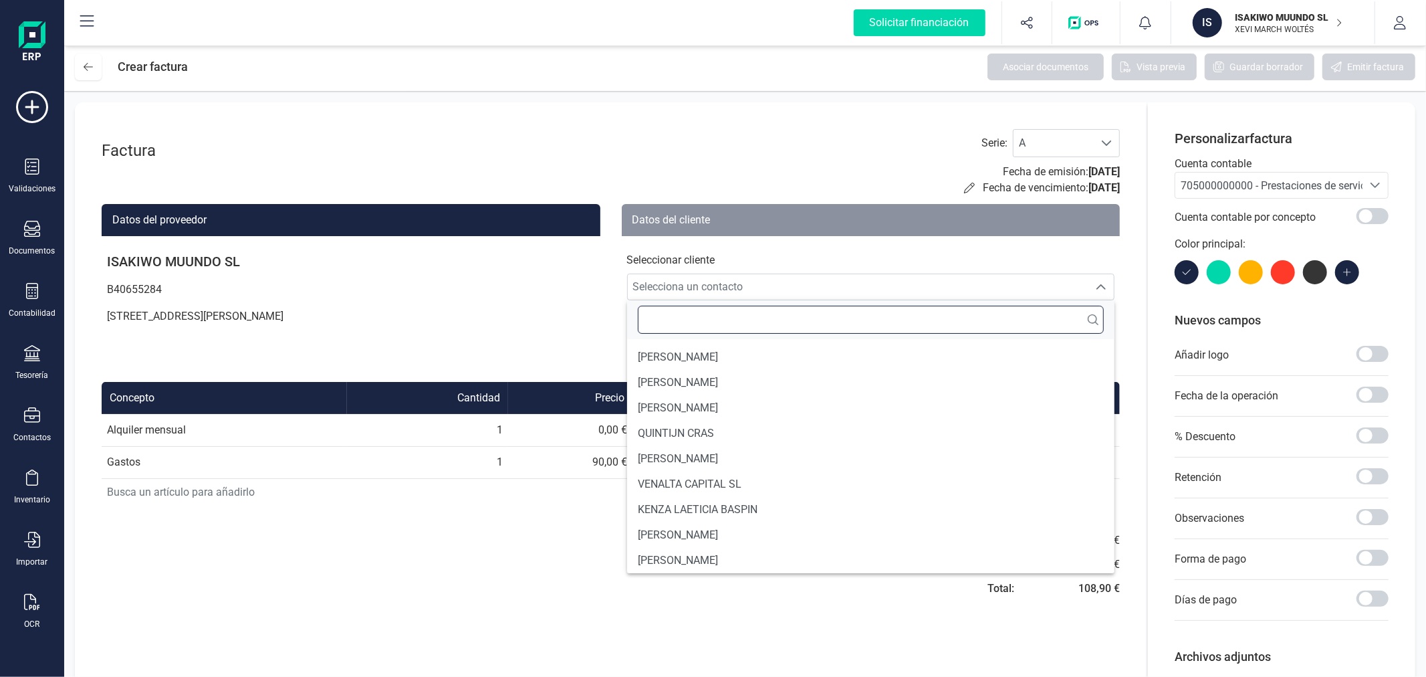
click at [711, 310] on input "text" at bounding box center [871, 320] width 467 height 28
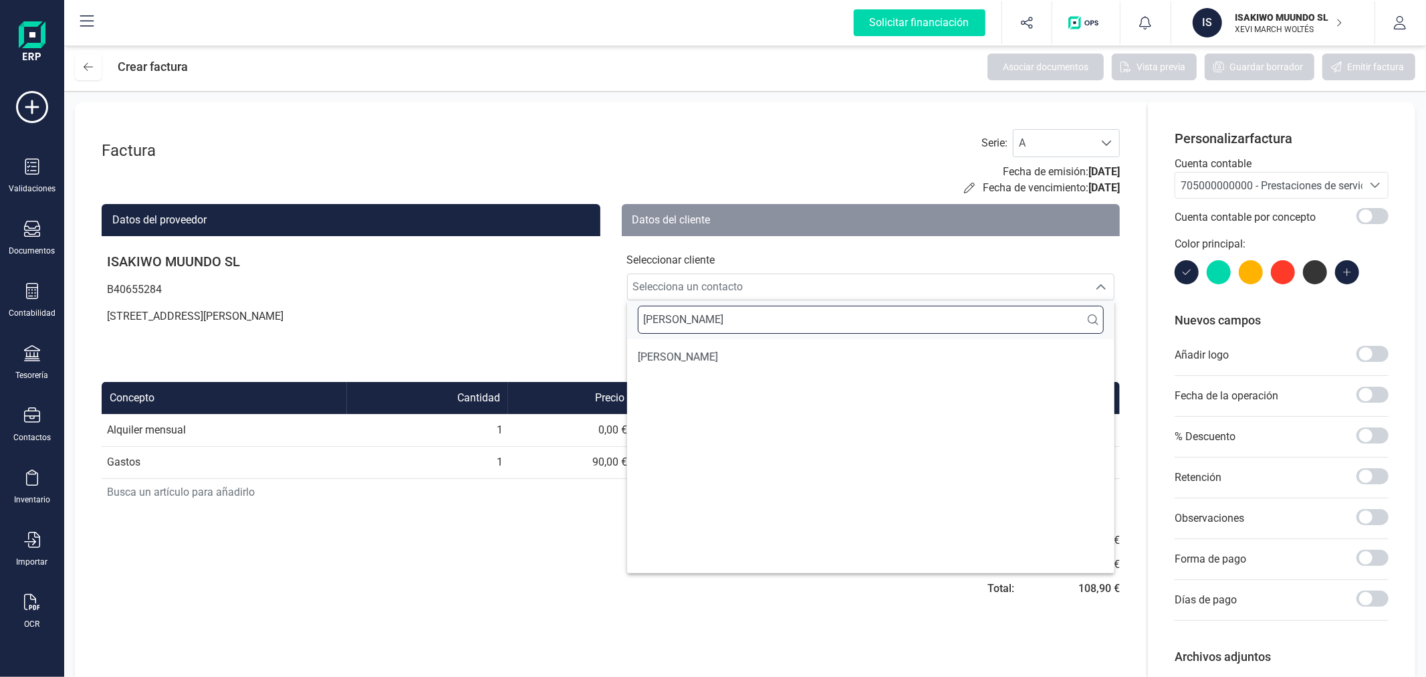
type input "[PERSON_NAME]"
click at [718, 350] on span "[PERSON_NAME]" at bounding box center [678, 357] width 80 height 16
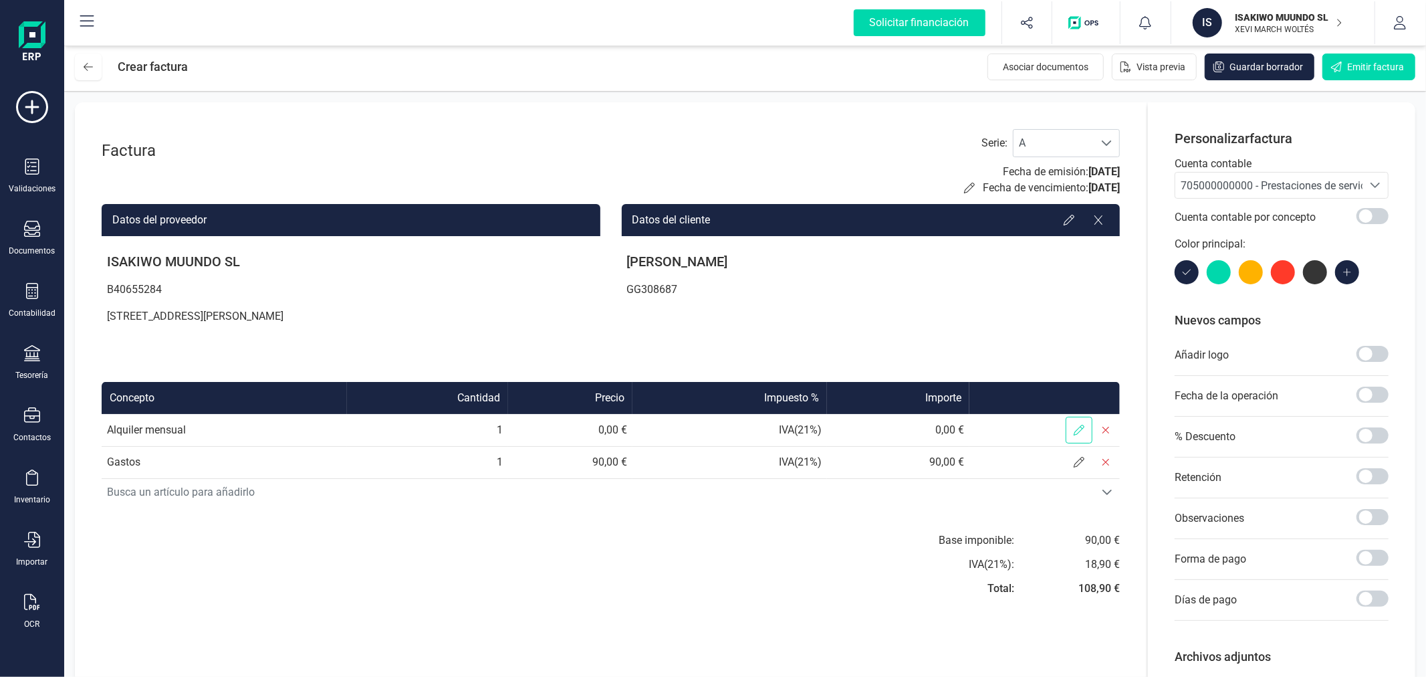
click at [1077, 426] on icon at bounding box center [1079, 430] width 11 height 11
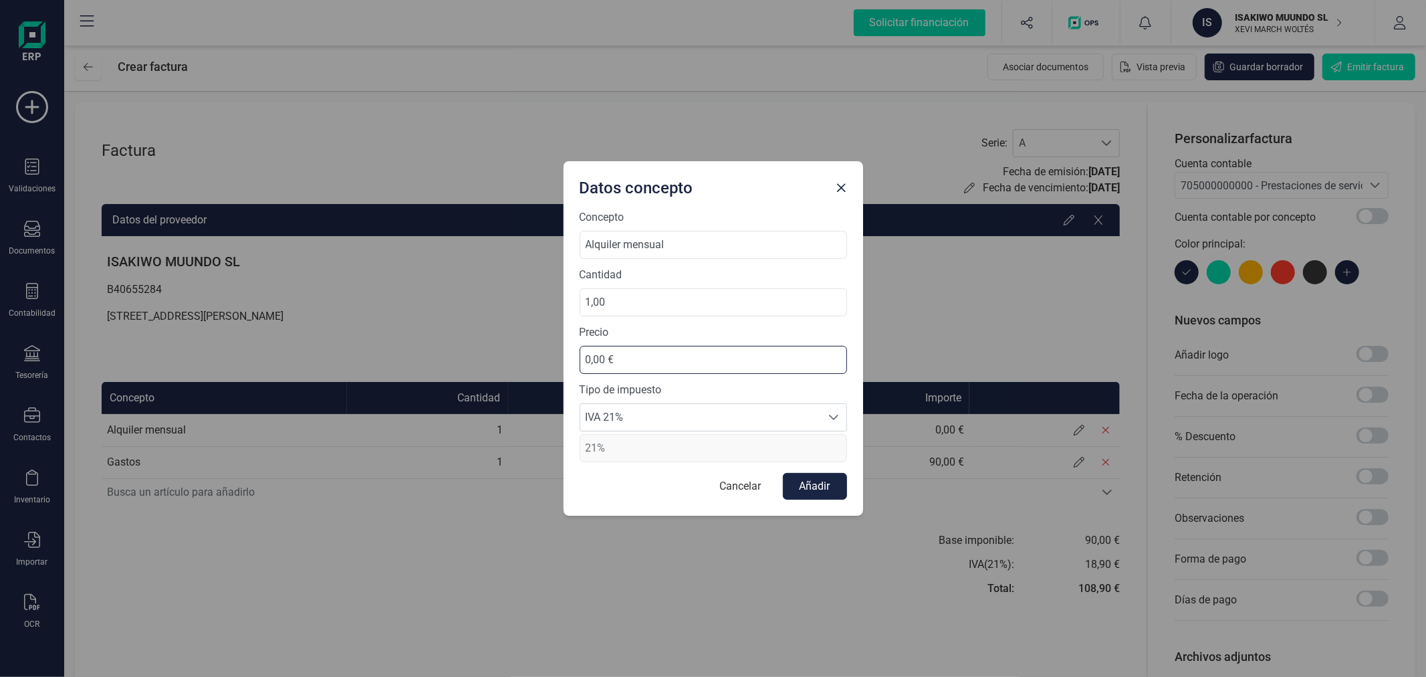
drag, startPoint x: 636, startPoint y: 356, endPoint x: 512, endPoint y: 349, distance: 124.6
click at [512, 349] on div "Datos concepto Concepto Alquiler mensual Cantidad 1,00 Precio 0,00 € Tipo de im…" at bounding box center [713, 338] width 1426 height 677
type input "540,00 €"
click at [631, 419] on span "IVA 21%" at bounding box center [700, 417] width 241 height 27
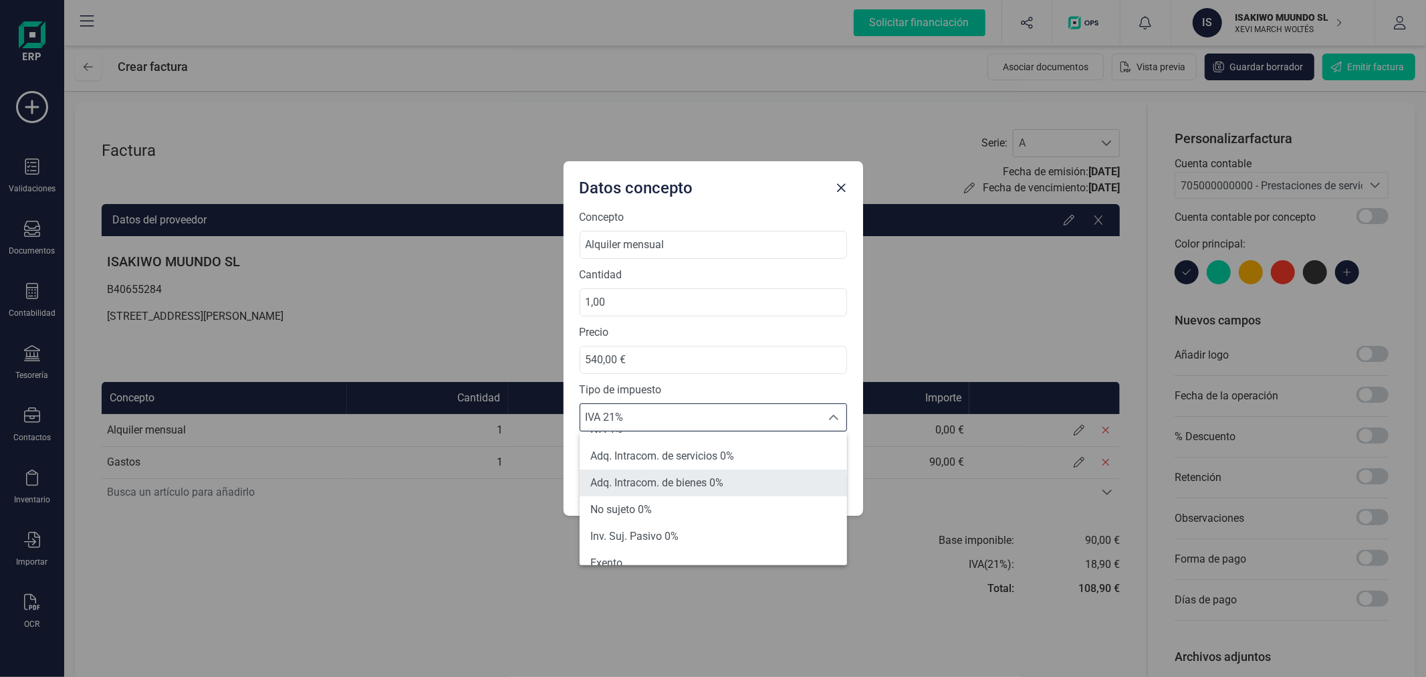
scroll to position [148, 0]
click at [637, 477] on li "Exento" at bounding box center [713, 488] width 267 height 27
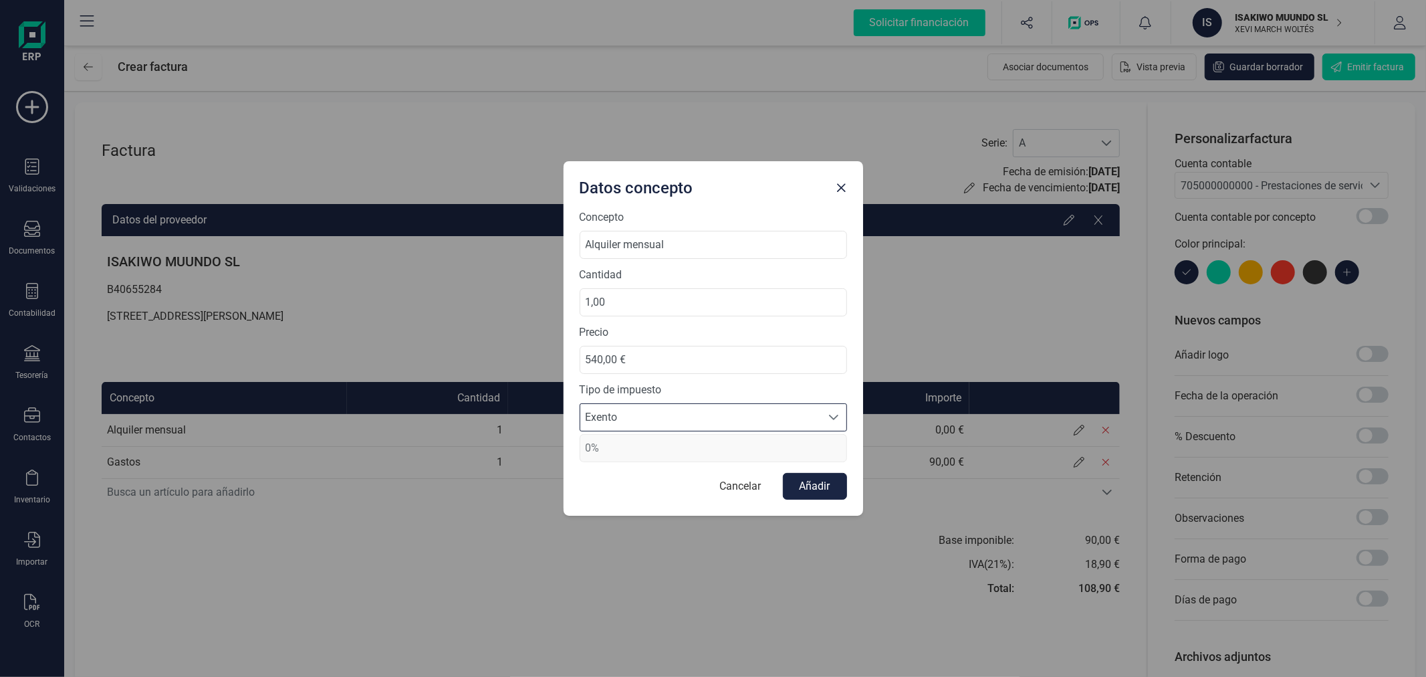
type input "0%"
click at [834, 480] on button "Añadir" at bounding box center [815, 486] width 64 height 27
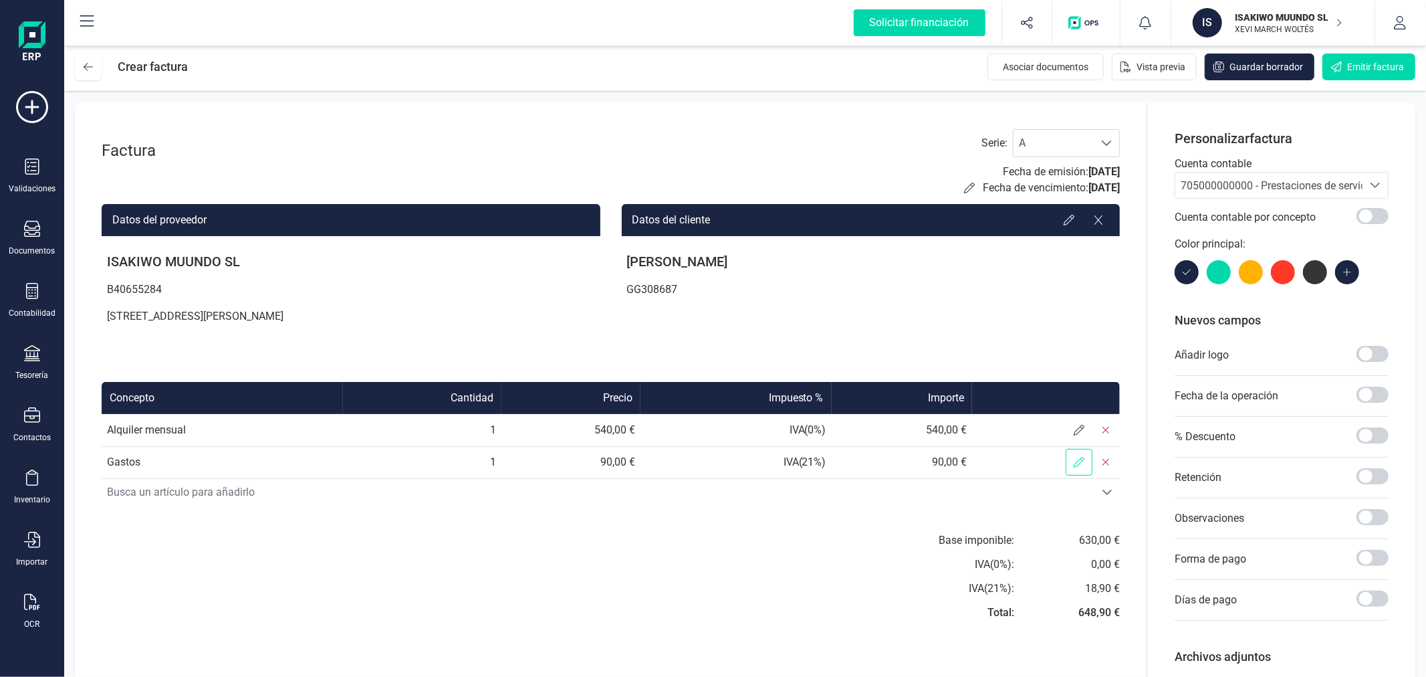
click at [1082, 459] on icon at bounding box center [1079, 462] width 11 height 11
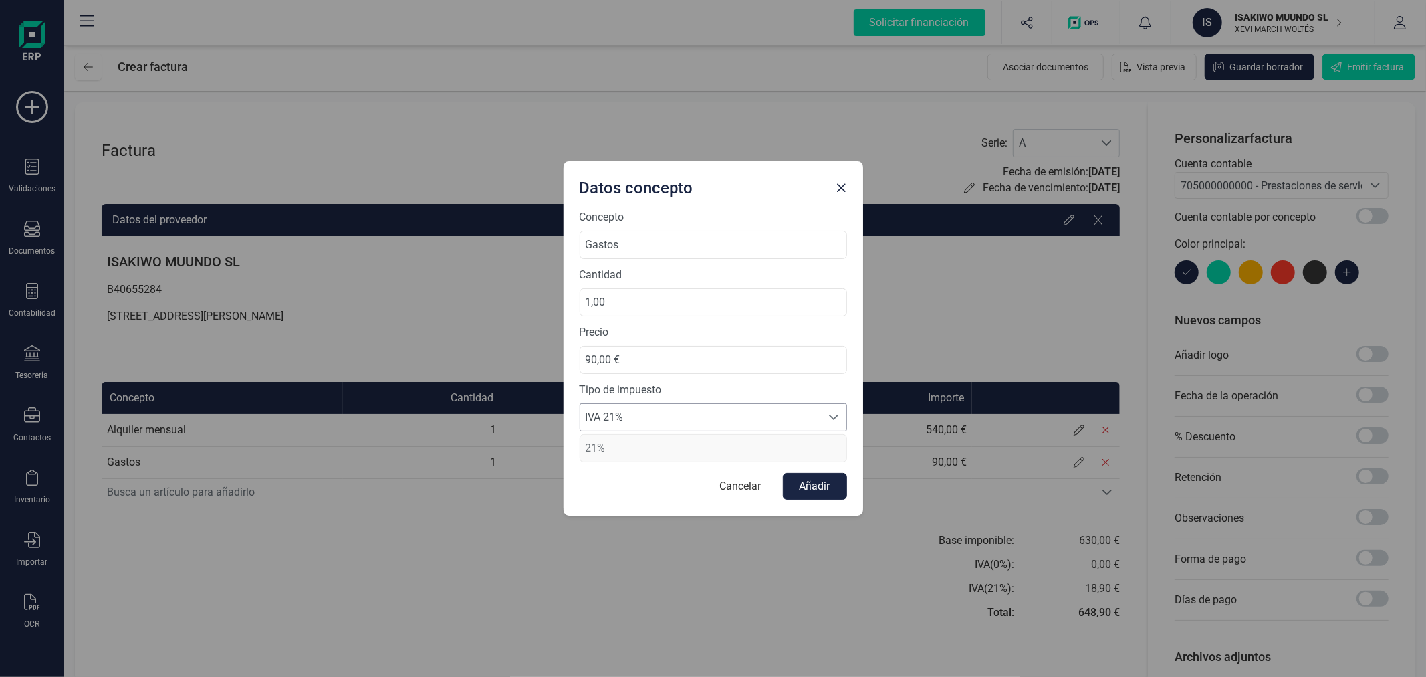
click at [651, 413] on span "IVA 21%" at bounding box center [700, 417] width 241 height 27
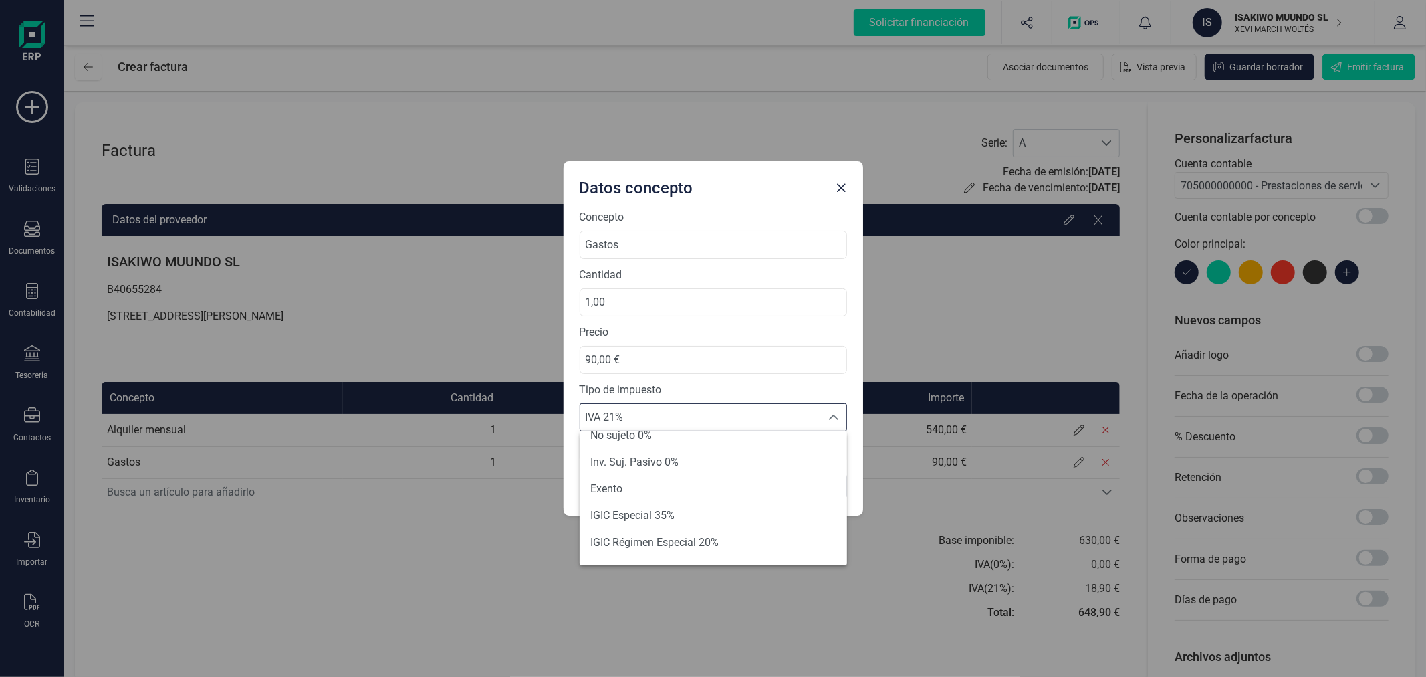
drag, startPoint x: 665, startPoint y: 491, endPoint x: 725, endPoint y: 464, distance: 66.7
click at [665, 492] on li "Exento" at bounding box center [713, 488] width 267 height 27
type input "0%"
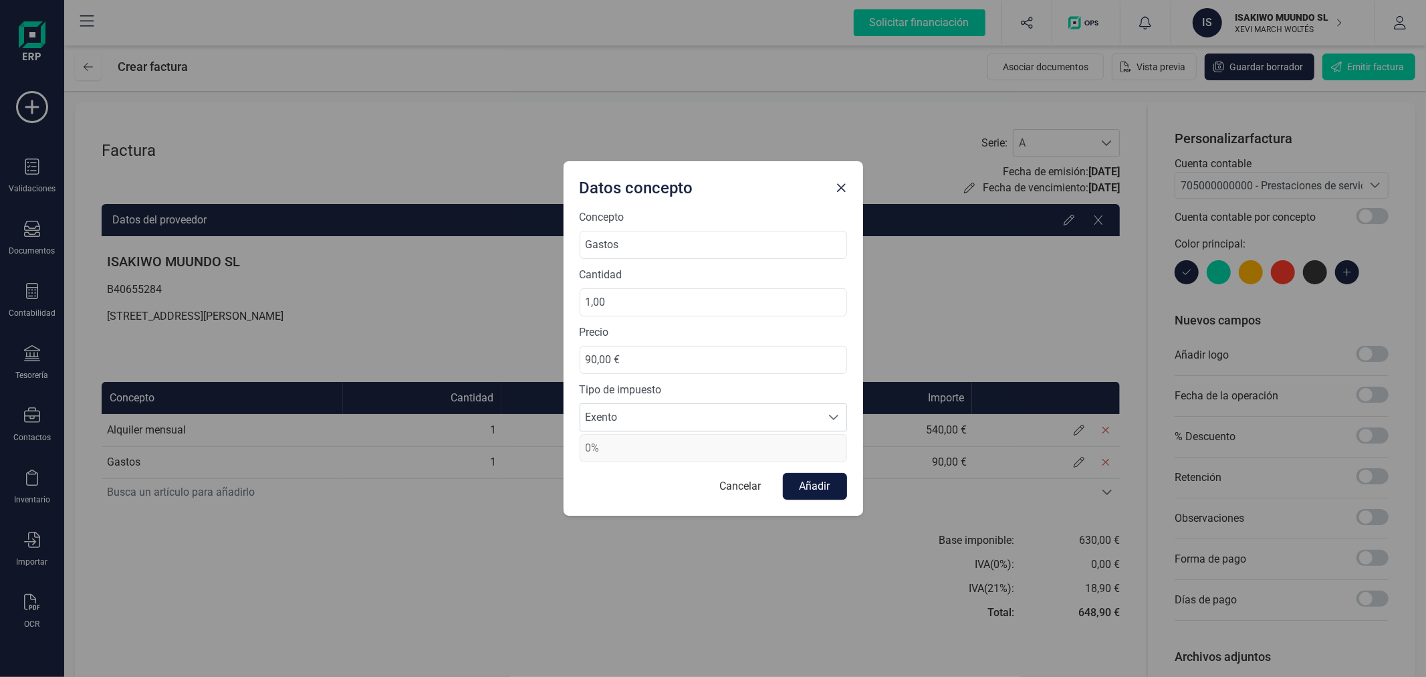
click at [812, 483] on button "Añadir" at bounding box center [815, 486] width 64 height 27
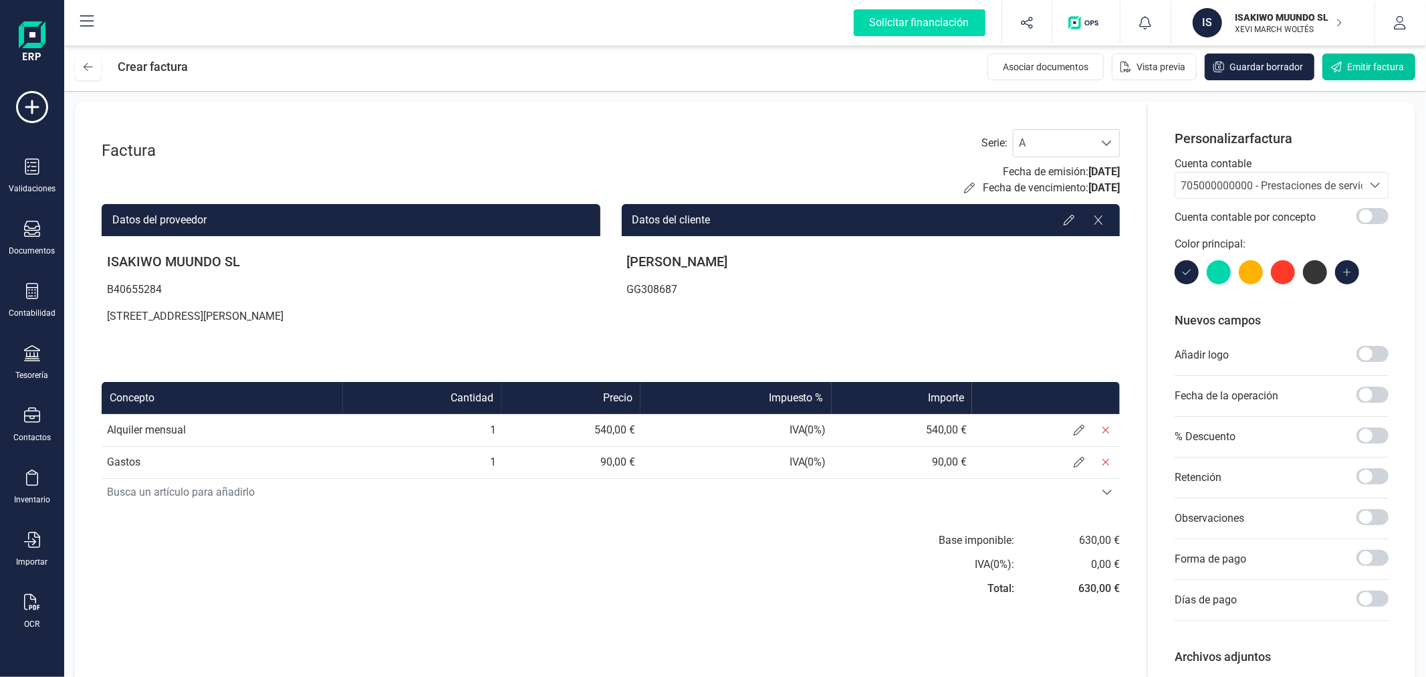
click at [1355, 60] on span "Emitir factura" at bounding box center [1375, 66] width 57 height 13
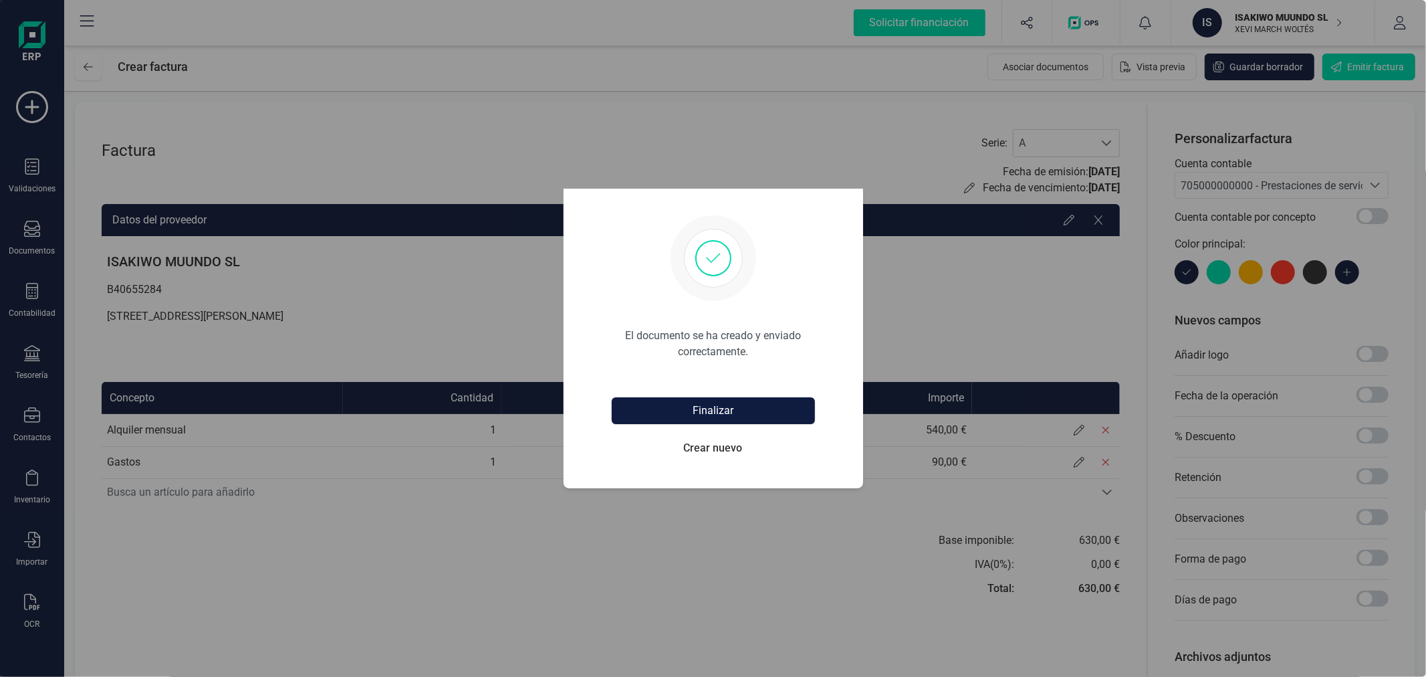
click at [755, 405] on button "Finalizar" at bounding box center [713, 410] width 203 height 27
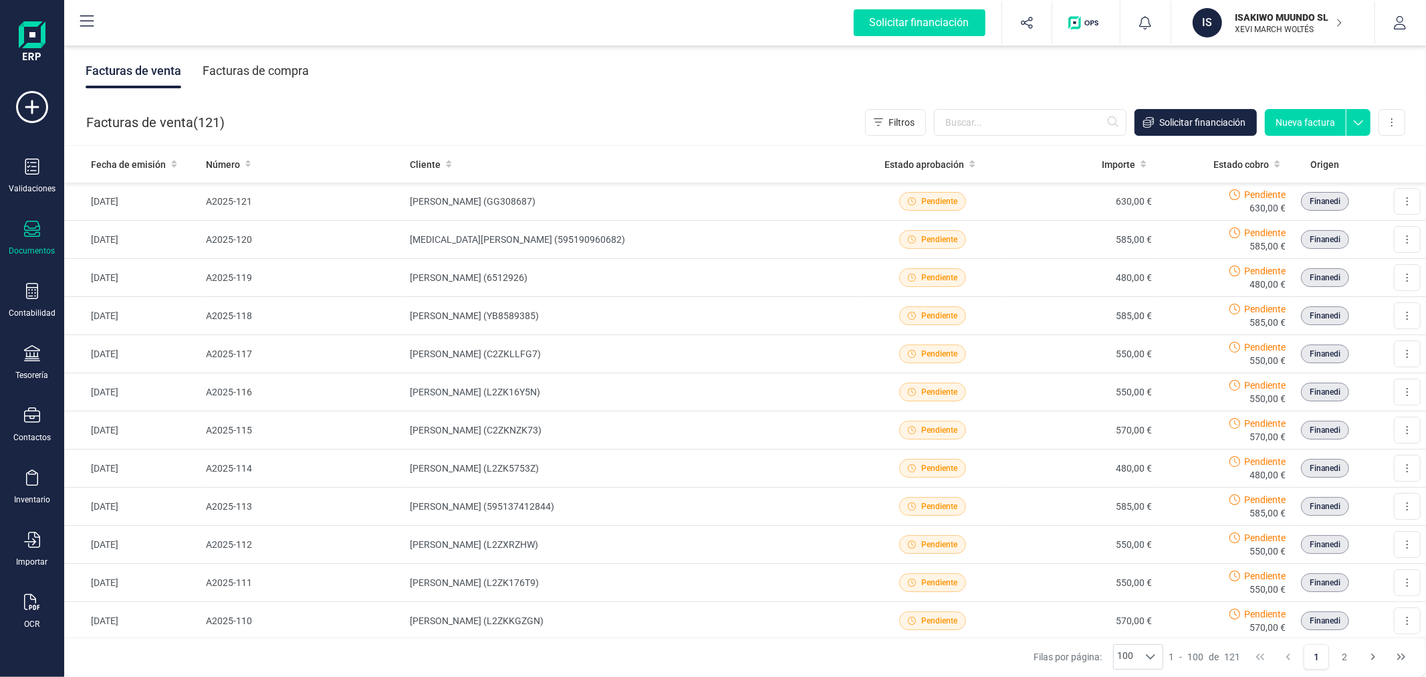
click at [1312, 121] on button "Nueva factura" at bounding box center [1305, 122] width 81 height 27
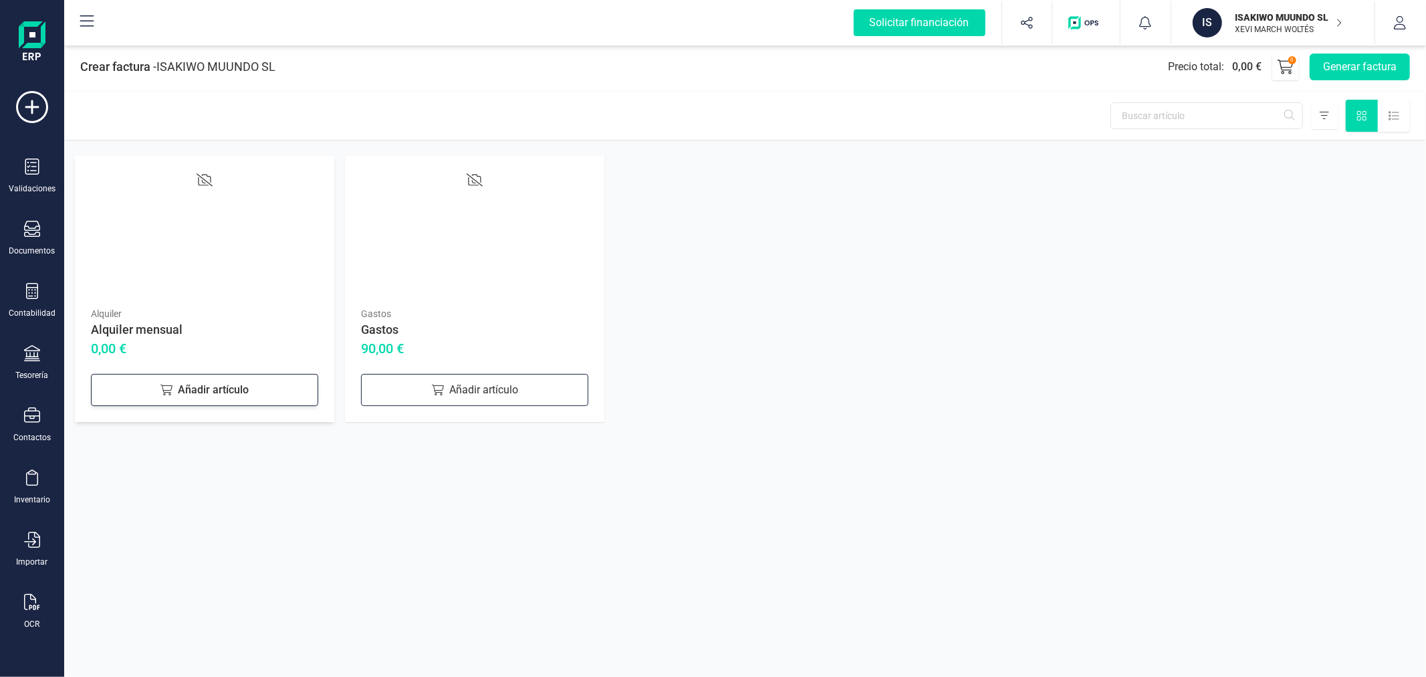
click at [237, 394] on div "Añadir artículo" at bounding box center [204, 390] width 227 height 32
click at [1346, 68] on button "Generar factura" at bounding box center [1360, 66] width 100 height 27
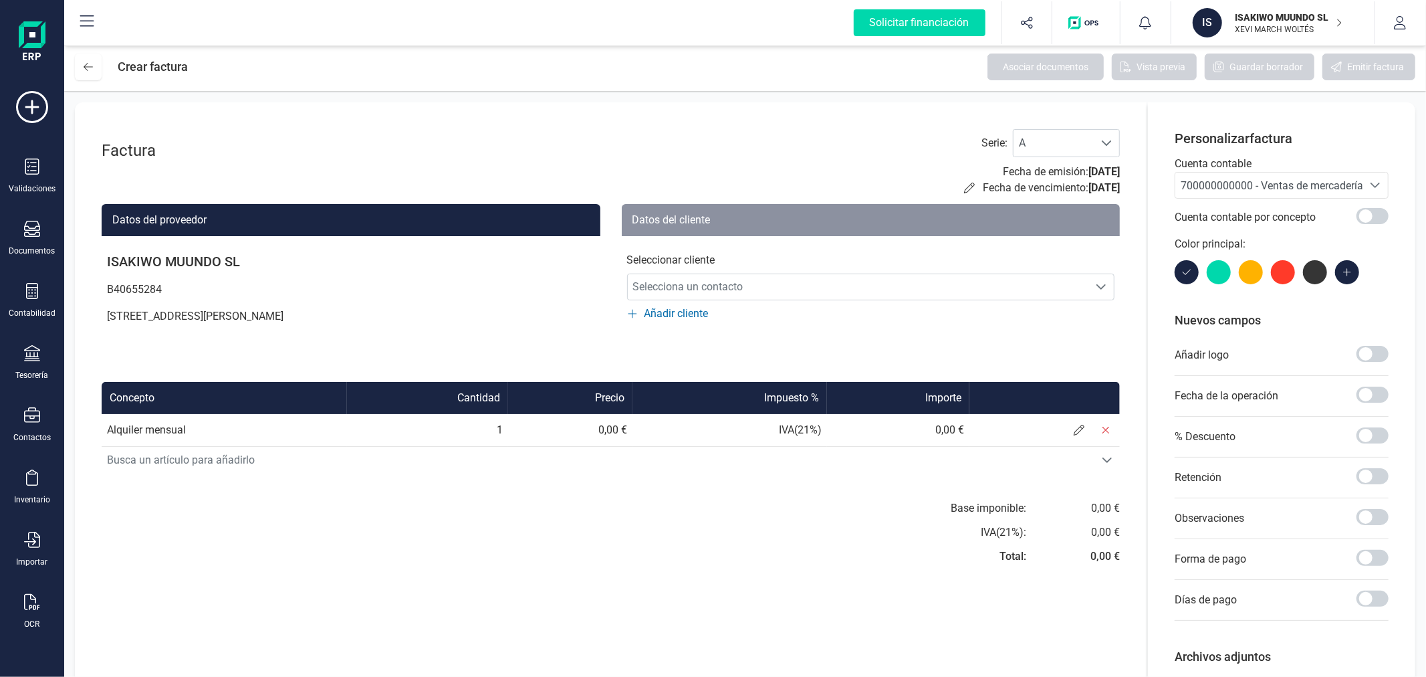
click at [1264, 169] on p "Cuenta contable" at bounding box center [1282, 164] width 214 height 16
click at [1268, 177] on span "700000000000 - Ventas de mercaderías" at bounding box center [1268, 184] width 187 height 25
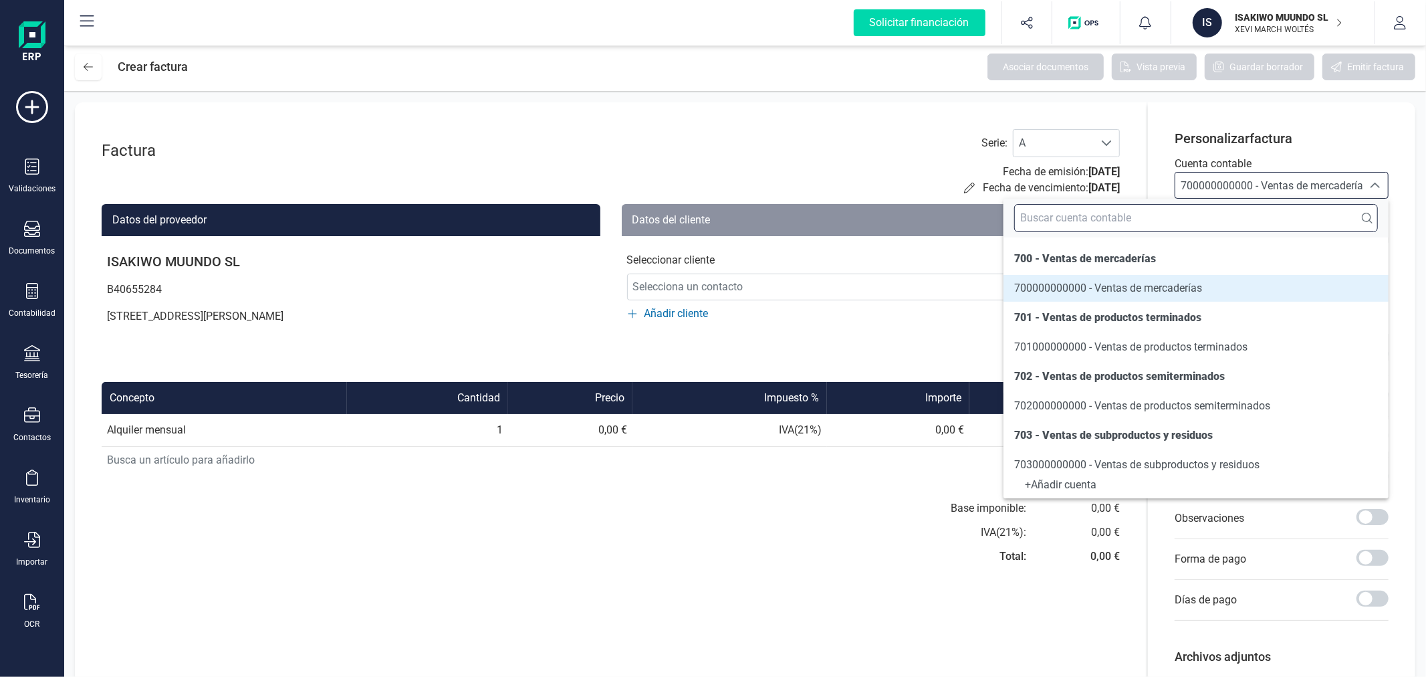
click at [1262, 215] on input "text" at bounding box center [1196, 218] width 364 height 28
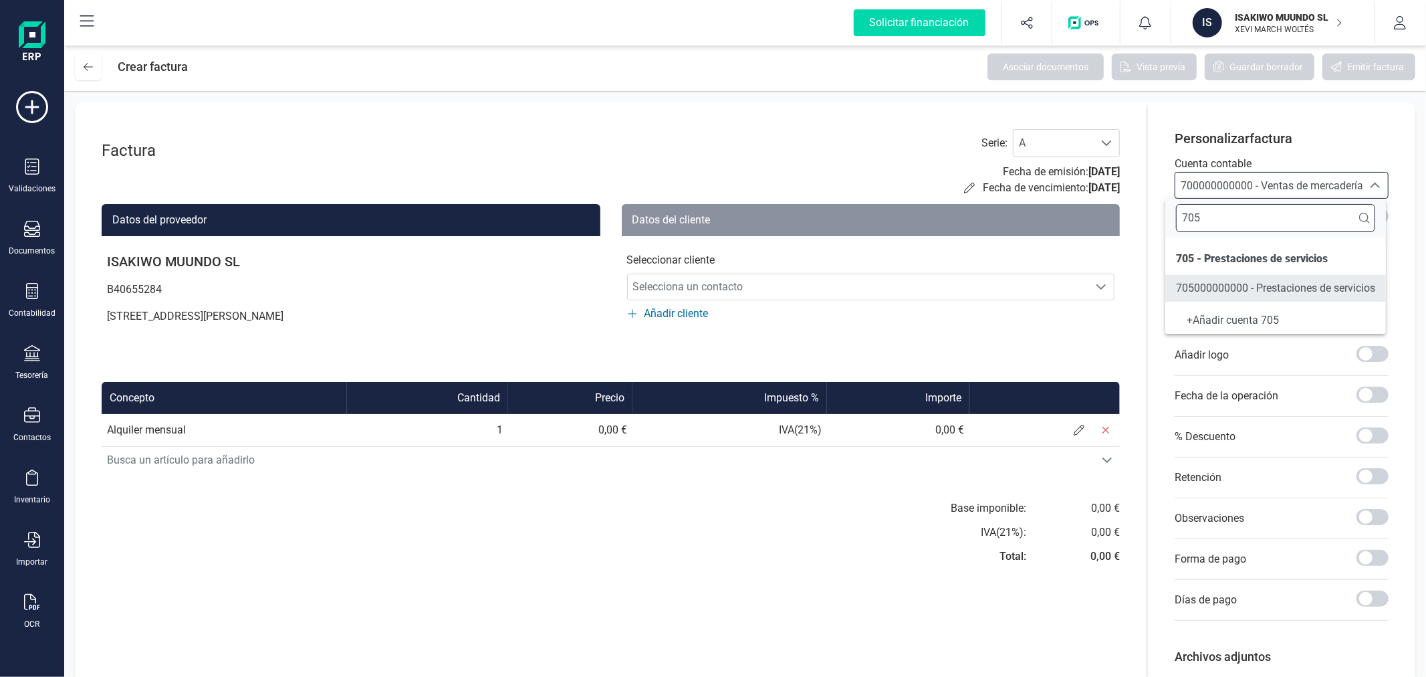
type input "705"
click at [1260, 289] on span "705000000000 - Prestaciones de servicios" at bounding box center [1275, 287] width 199 height 13
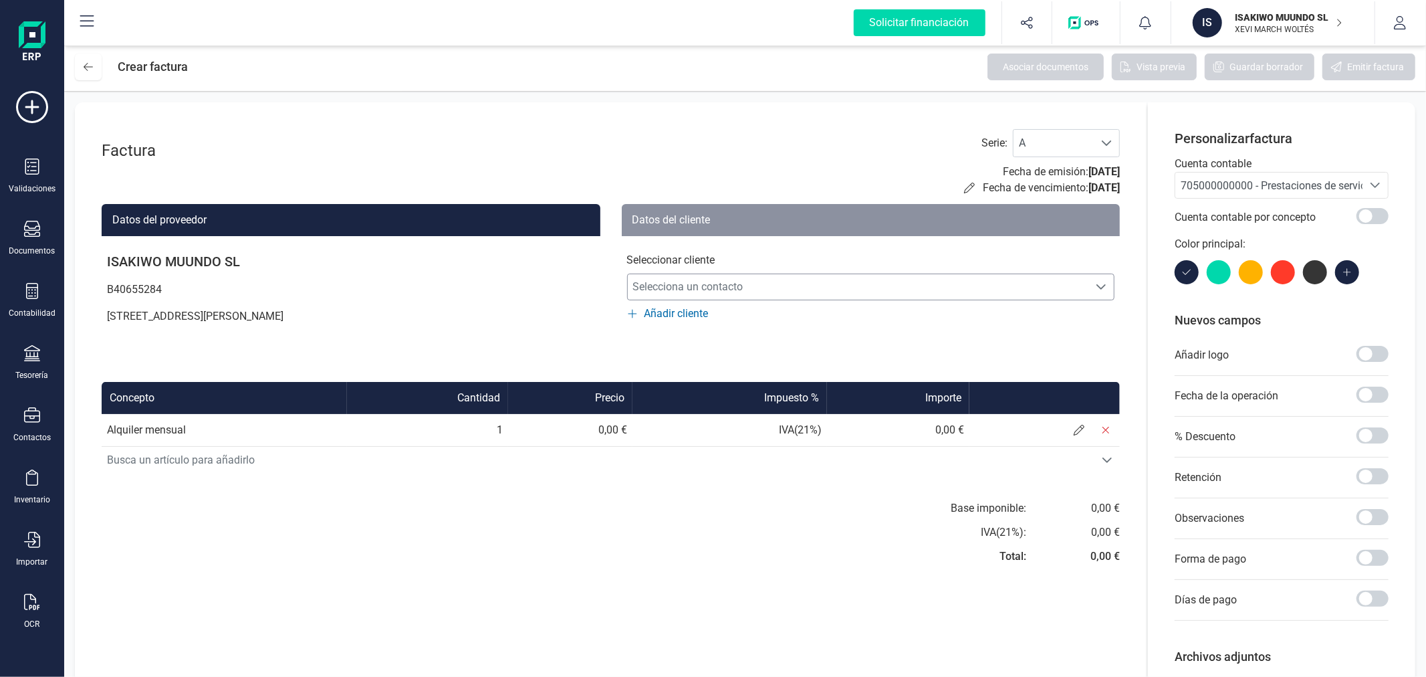
click at [879, 289] on span "Selecciona un contacto" at bounding box center [858, 286] width 461 height 27
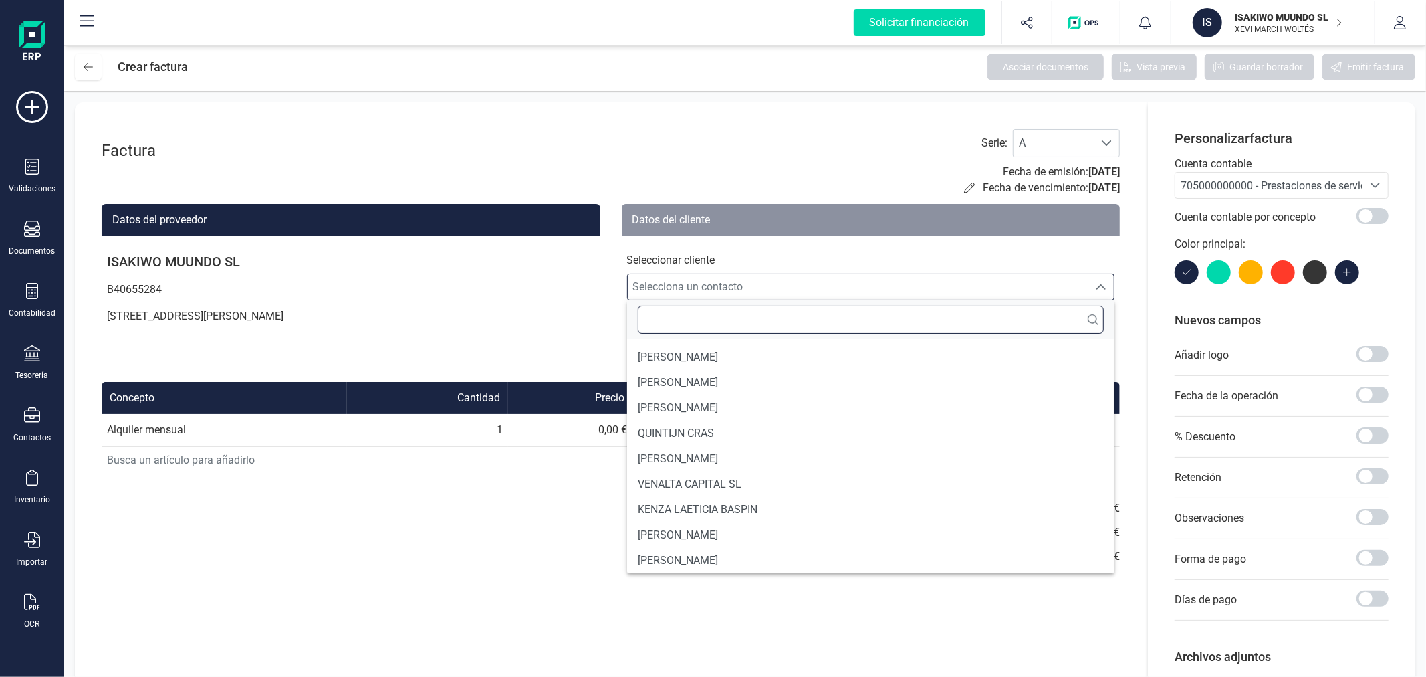
click at [824, 321] on input "text" at bounding box center [871, 320] width 467 height 28
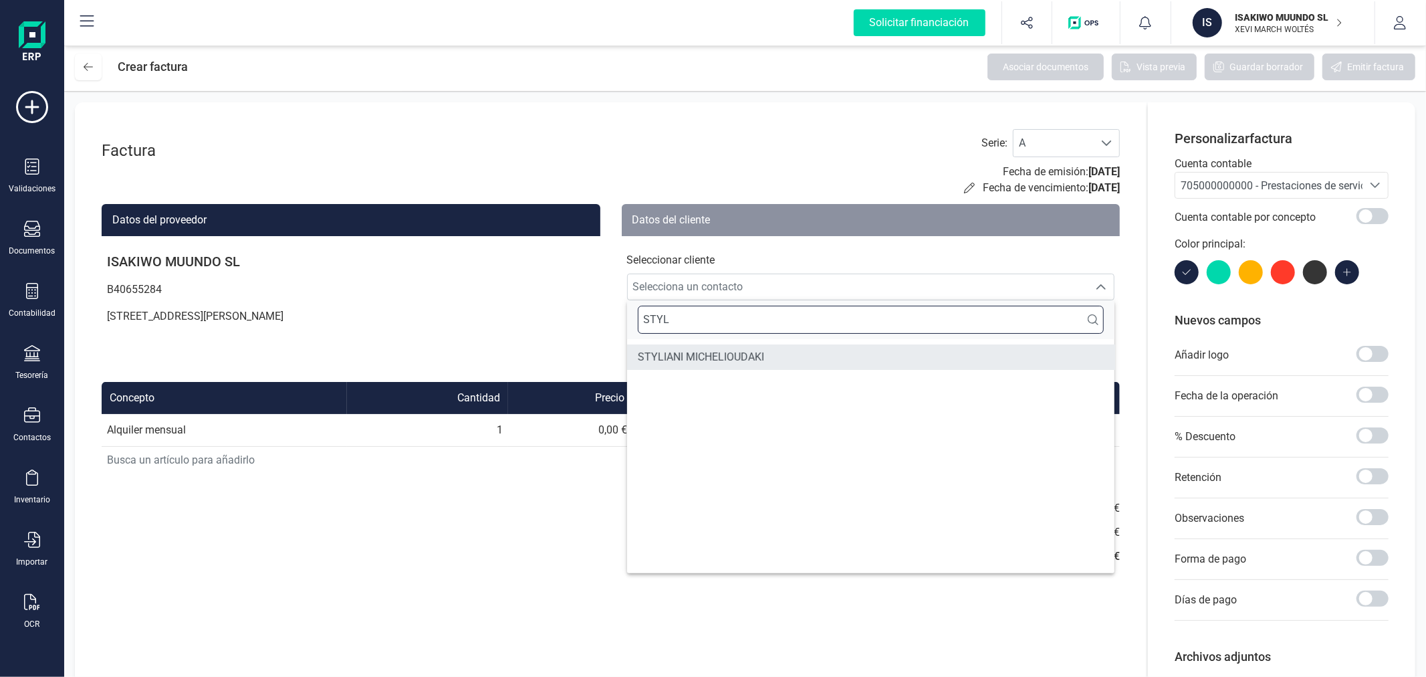
type input "STYL"
click at [810, 358] on li "STYLIANI MICHELIOUDAKI" at bounding box center [871, 356] width 488 height 25
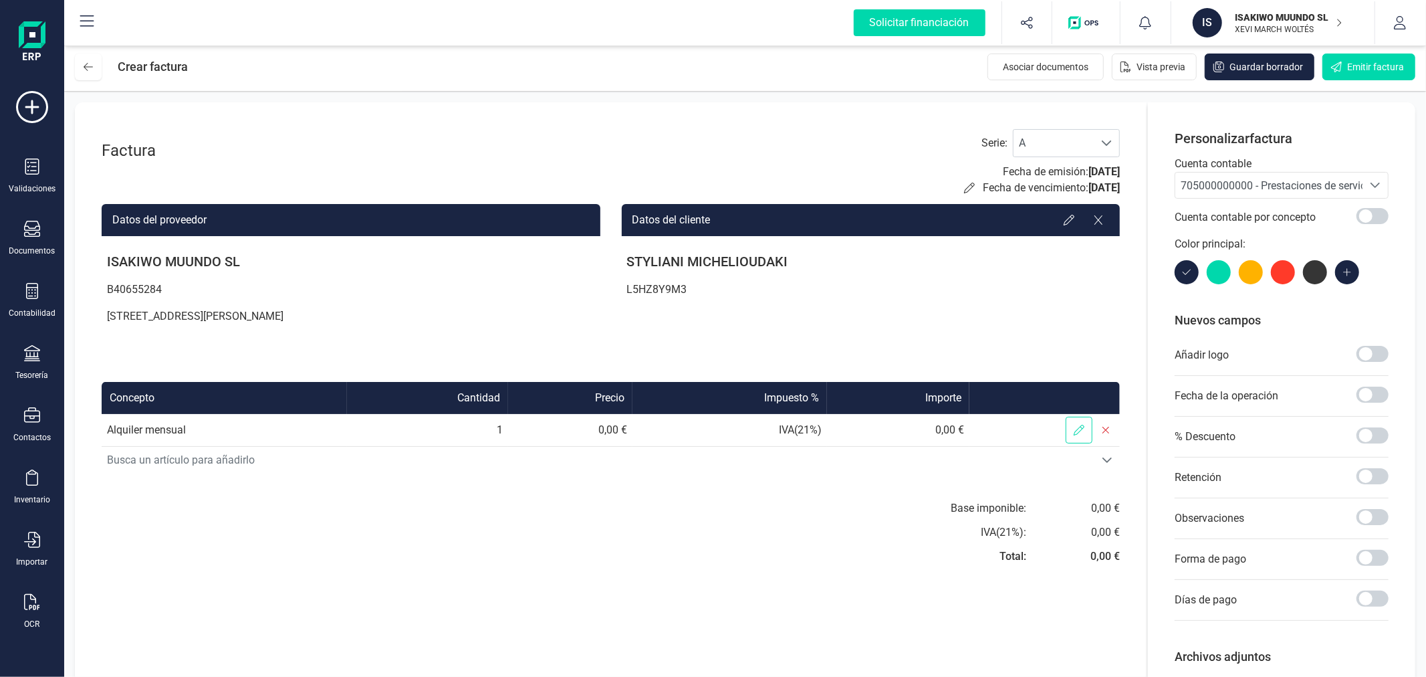
click at [1074, 429] on icon at bounding box center [1079, 430] width 11 height 11
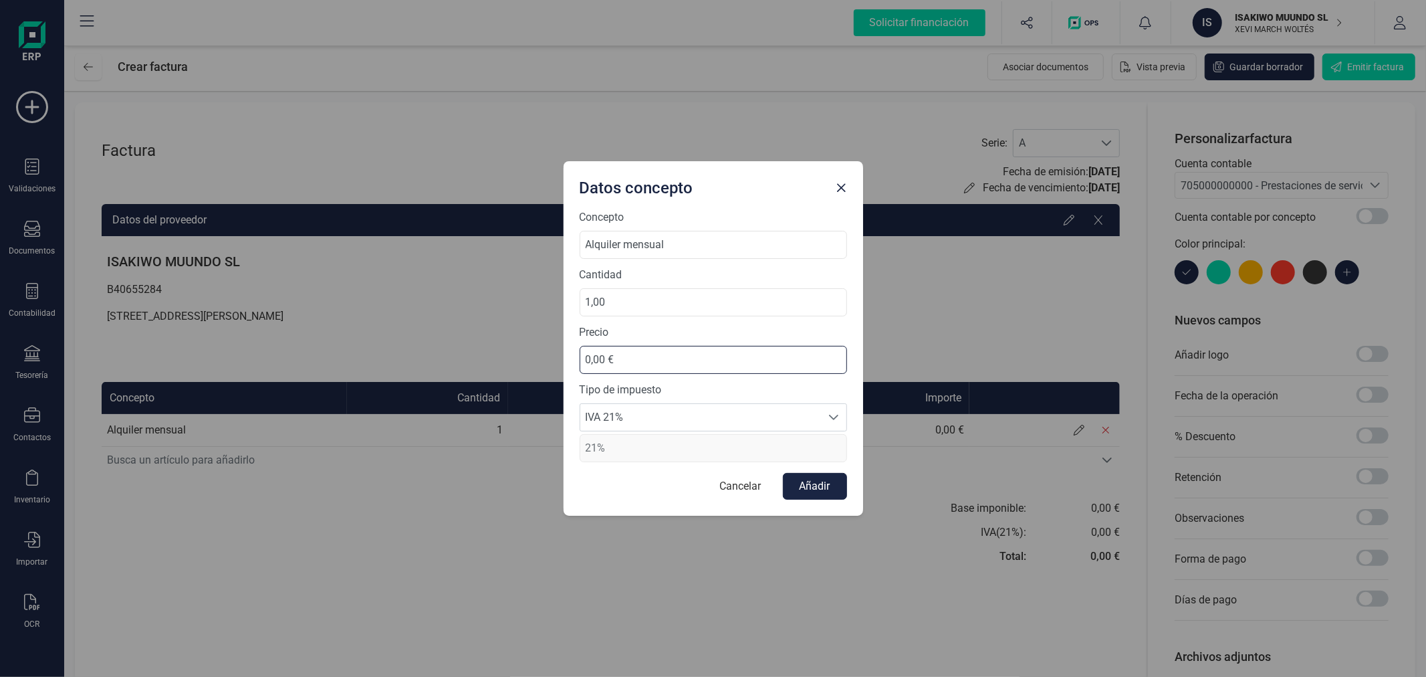
drag, startPoint x: 693, startPoint y: 364, endPoint x: 522, endPoint y: 339, distance: 172.9
click at [522, 339] on div "Datos concepto Concepto Alquiler mensual Cantidad 1,00 Precio 0,00 € Tipo de im…" at bounding box center [713, 338] width 1426 height 677
type input "950,00 €"
click at [681, 419] on span "IVA 21%" at bounding box center [700, 417] width 241 height 27
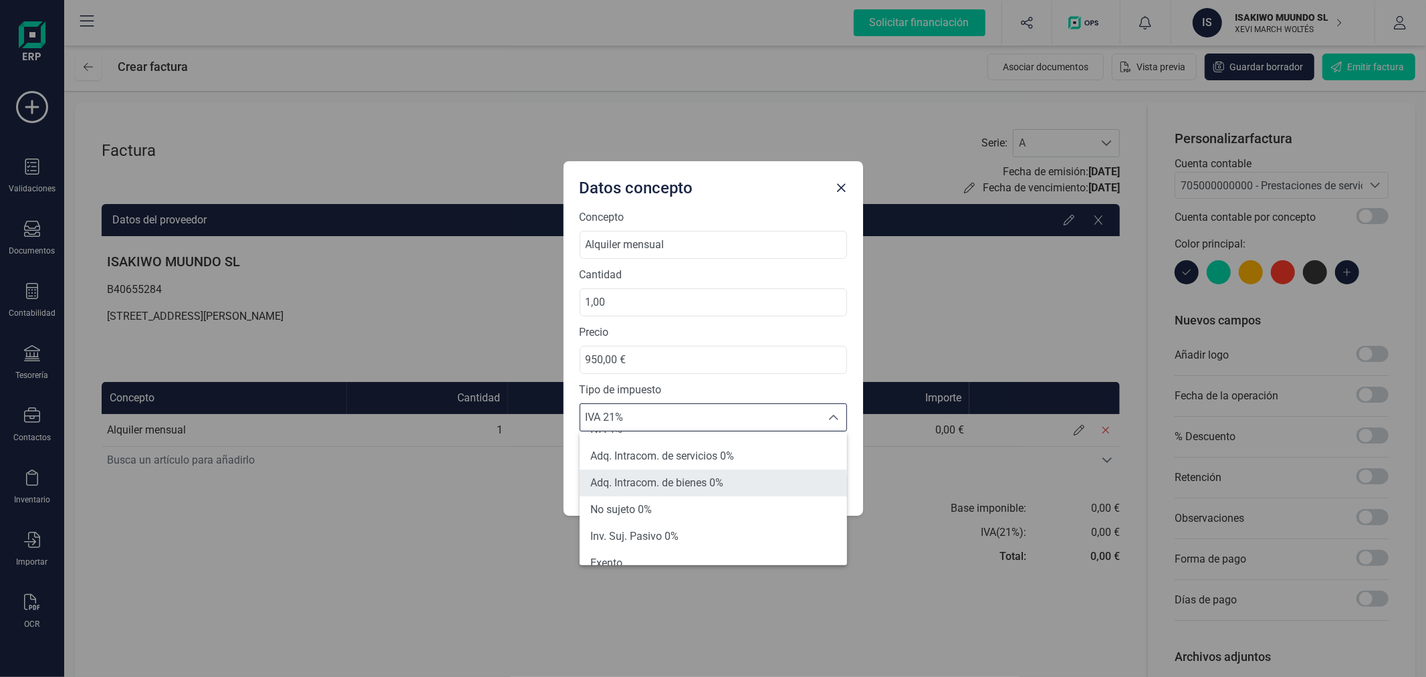
scroll to position [148, 0]
click at [663, 485] on li "Exento" at bounding box center [713, 488] width 267 height 27
type input "0%"
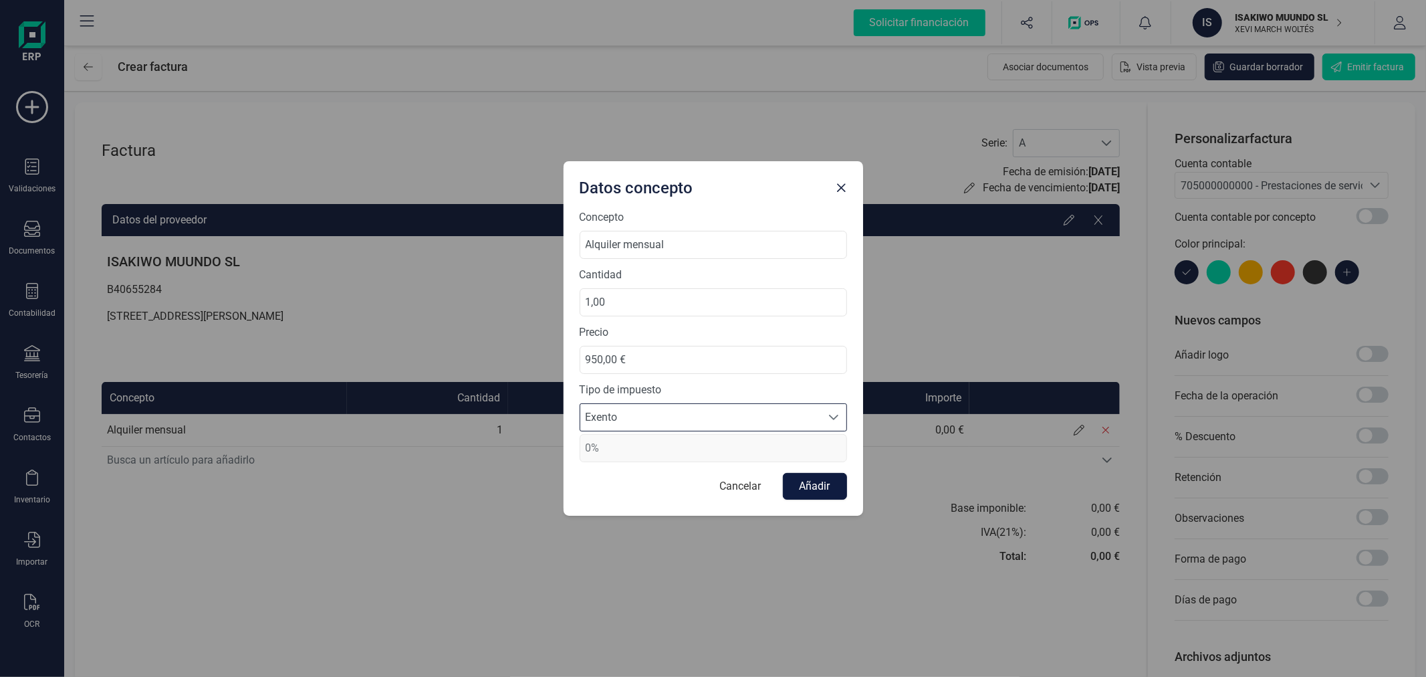
click at [824, 485] on button "Añadir" at bounding box center [815, 486] width 64 height 27
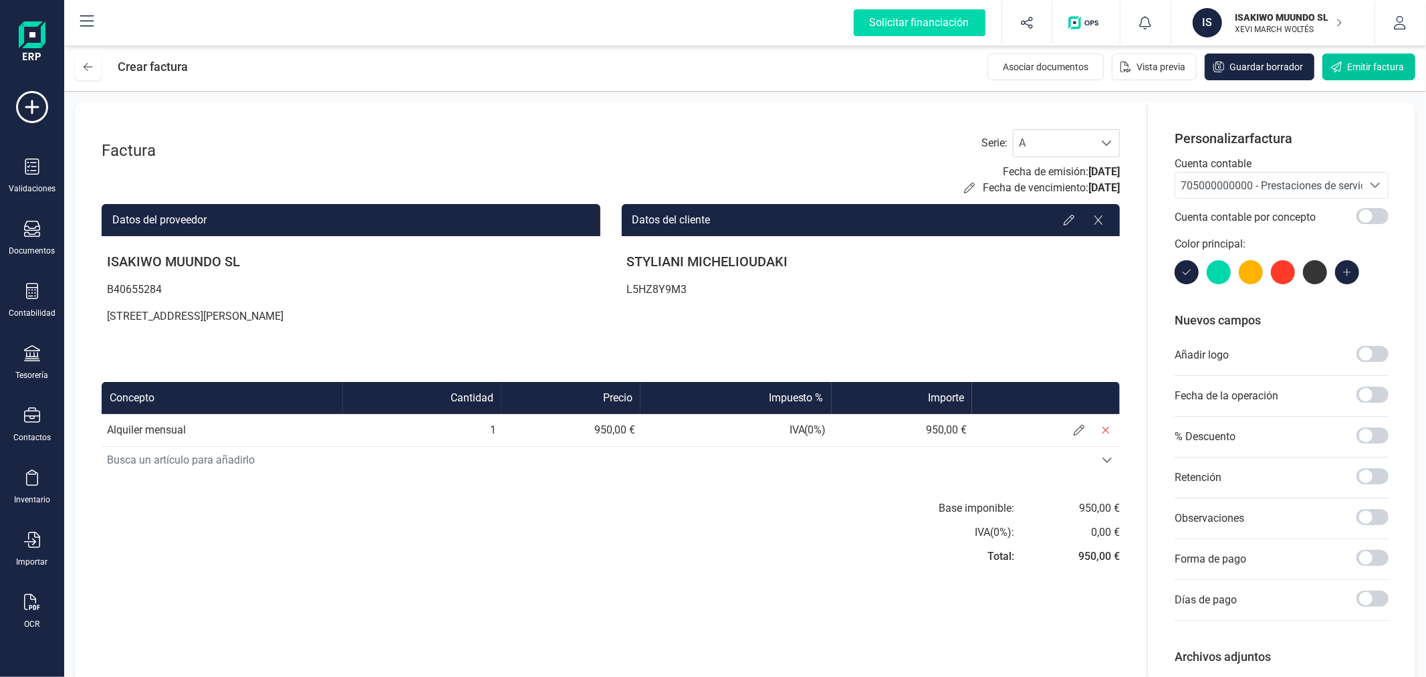
click at [1348, 64] on span "Emitir factura" at bounding box center [1375, 66] width 57 height 13
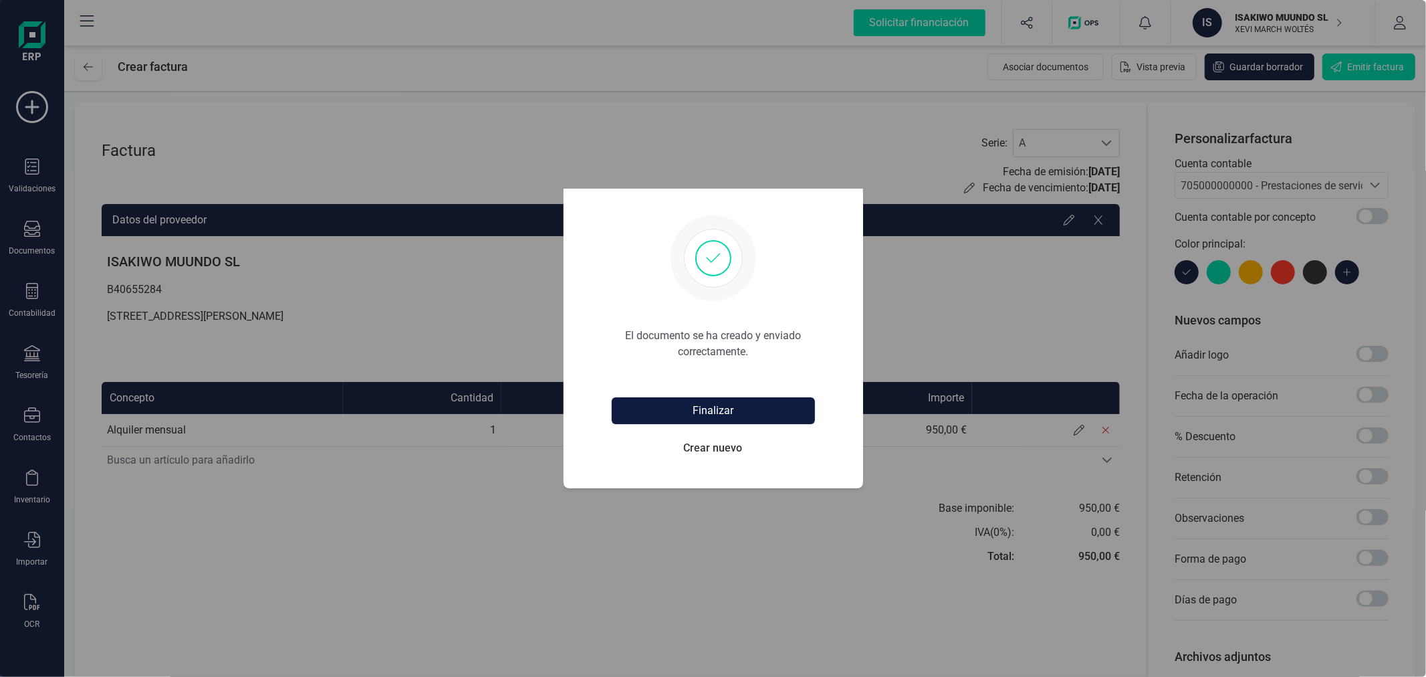
click at [750, 404] on button "Finalizar" at bounding box center [713, 410] width 203 height 27
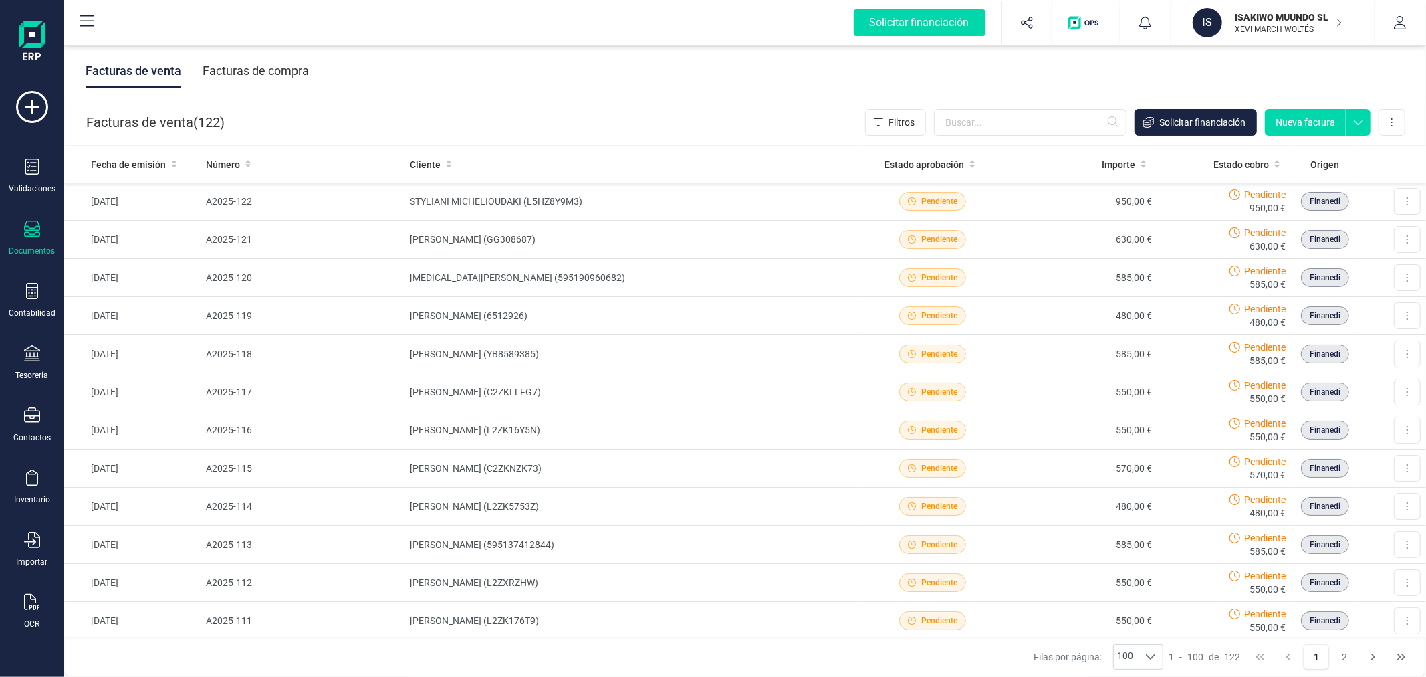
click at [1290, 20] on p "ISAKIWO MUUNDO SL" at bounding box center [1289, 17] width 107 height 13
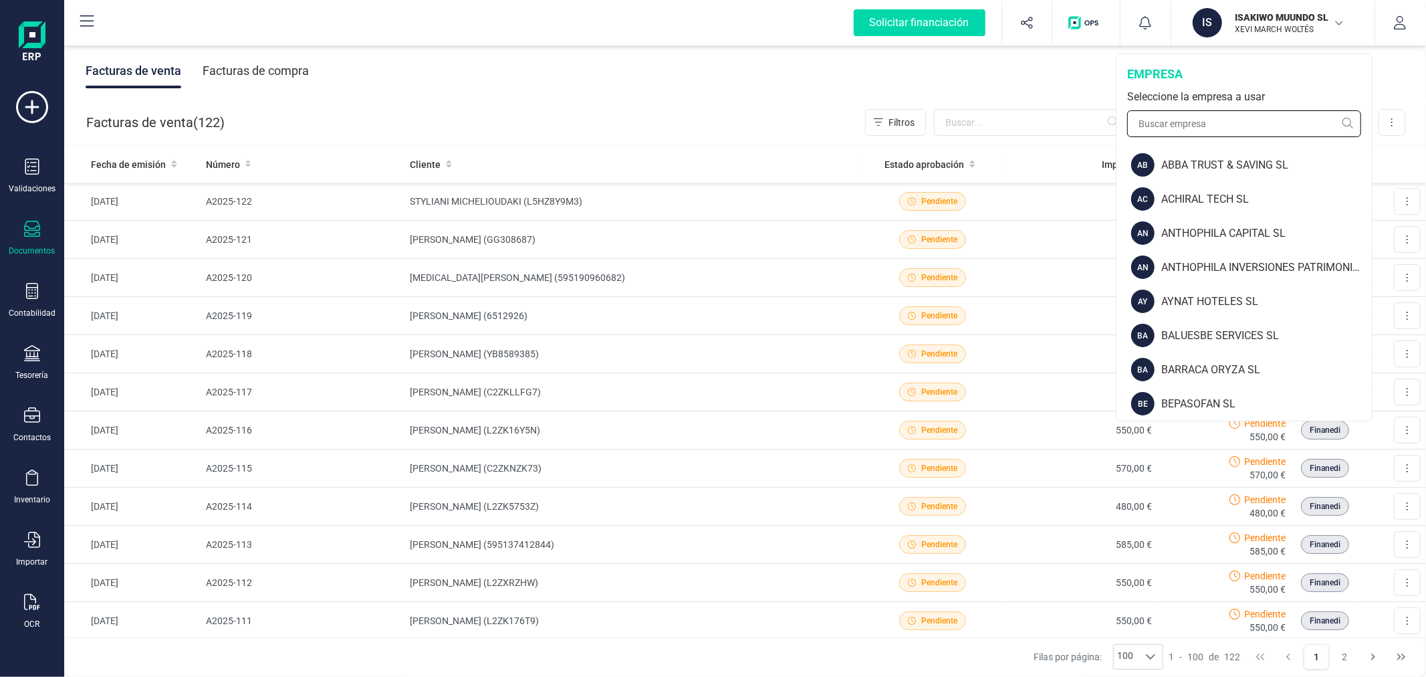
click at [1206, 134] on input "text" at bounding box center [1244, 123] width 234 height 27
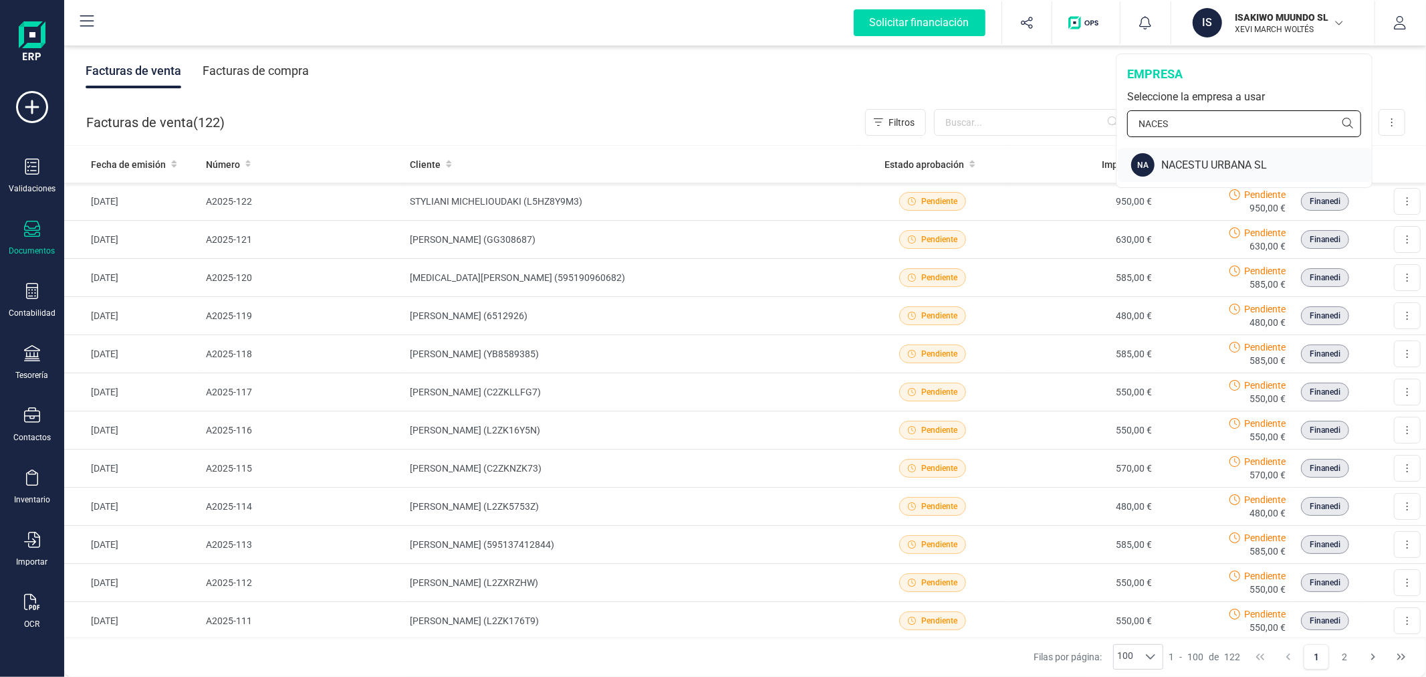
type input "NACES"
click at [1232, 158] on div "NACESTU URBANA SL" at bounding box center [1266, 165] width 211 height 16
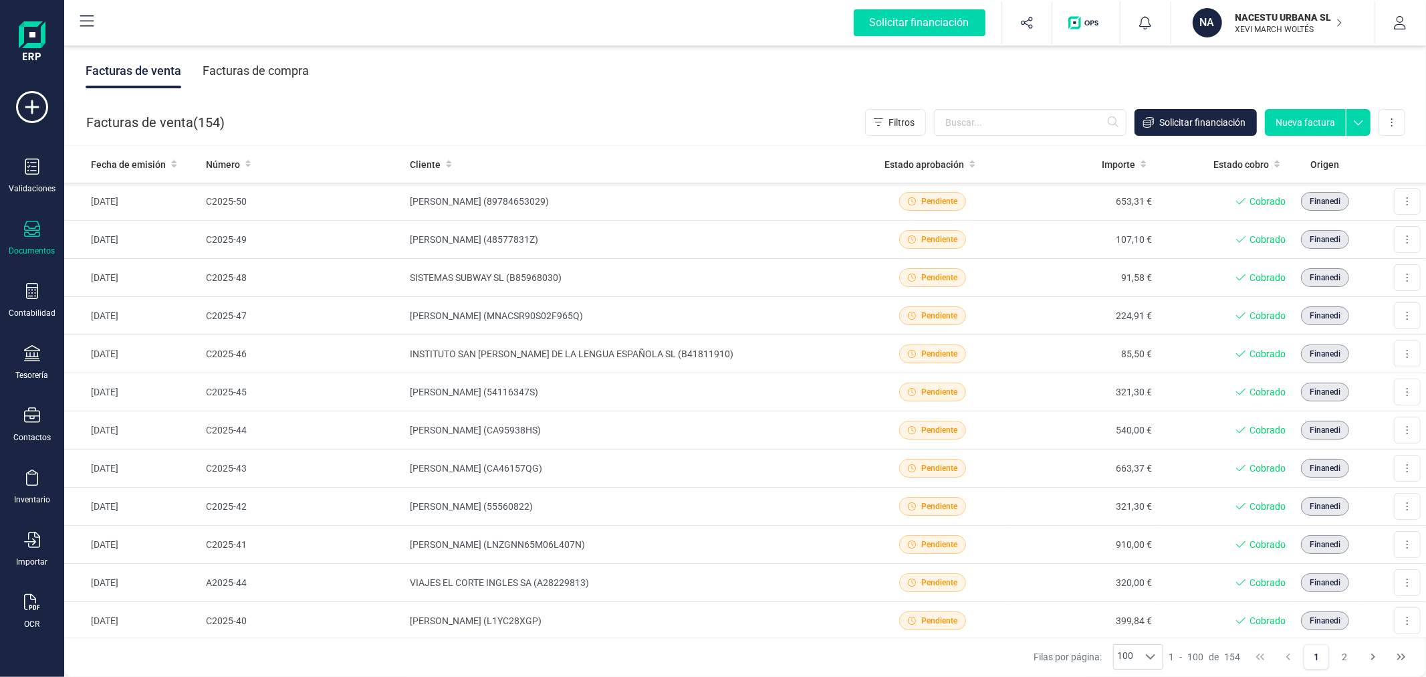
click at [1329, 116] on button "Nueva factura" at bounding box center [1305, 122] width 81 height 27
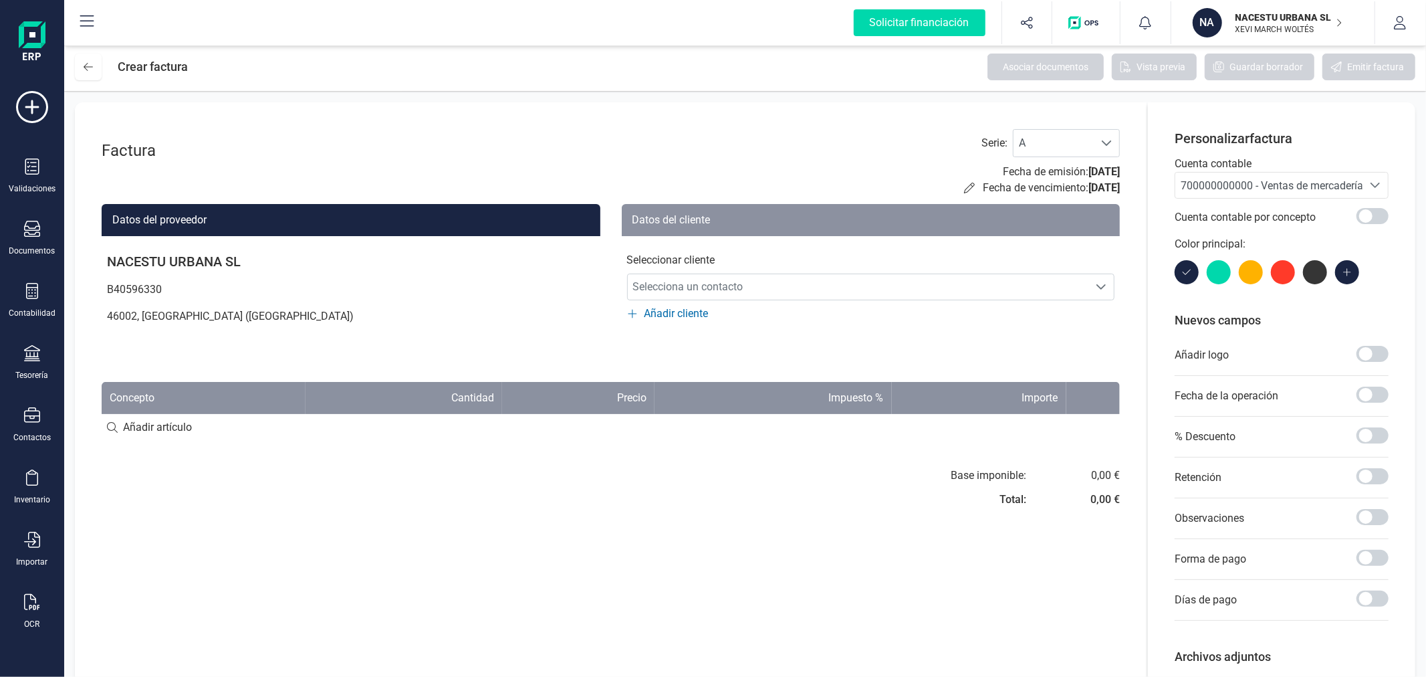
click at [1246, 193] on div "700000000000 - Ventas de mercaderías" at bounding box center [1269, 186] width 177 height 16
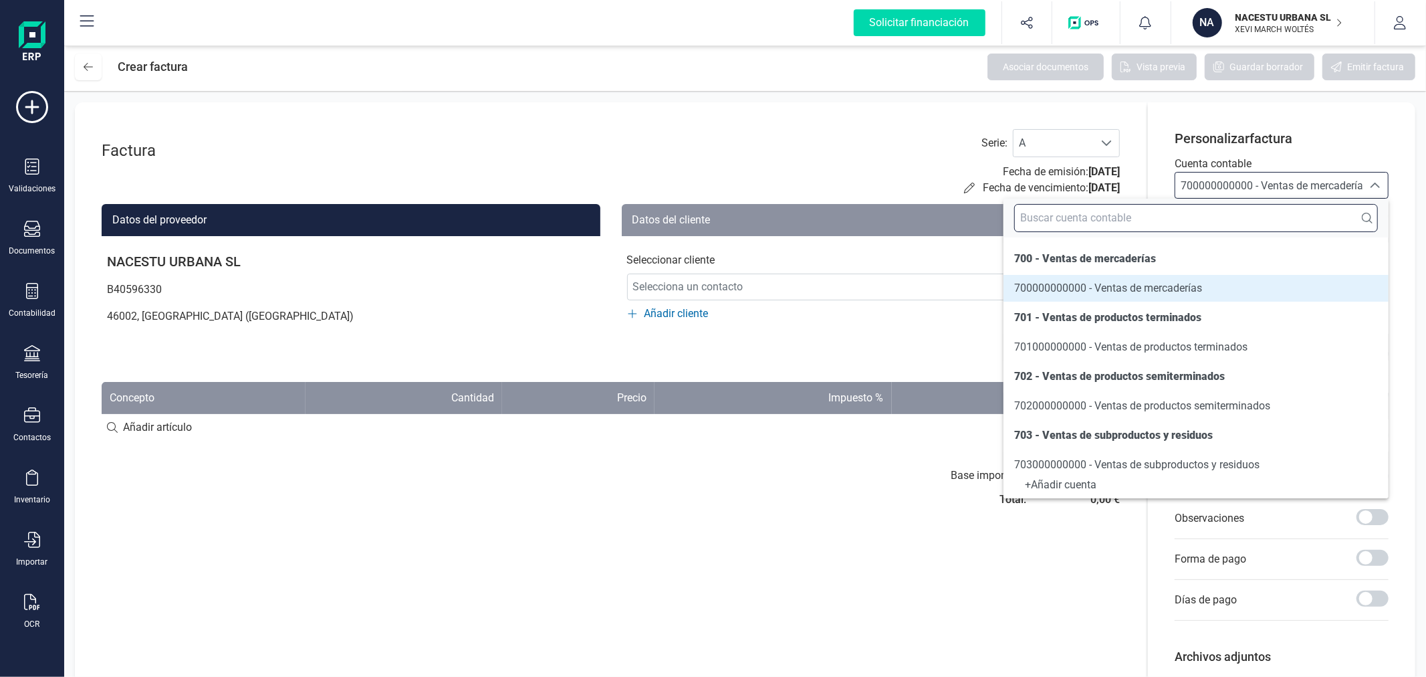
click at [1212, 217] on input "text" at bounding box center [1196, 218] width 364 height 28
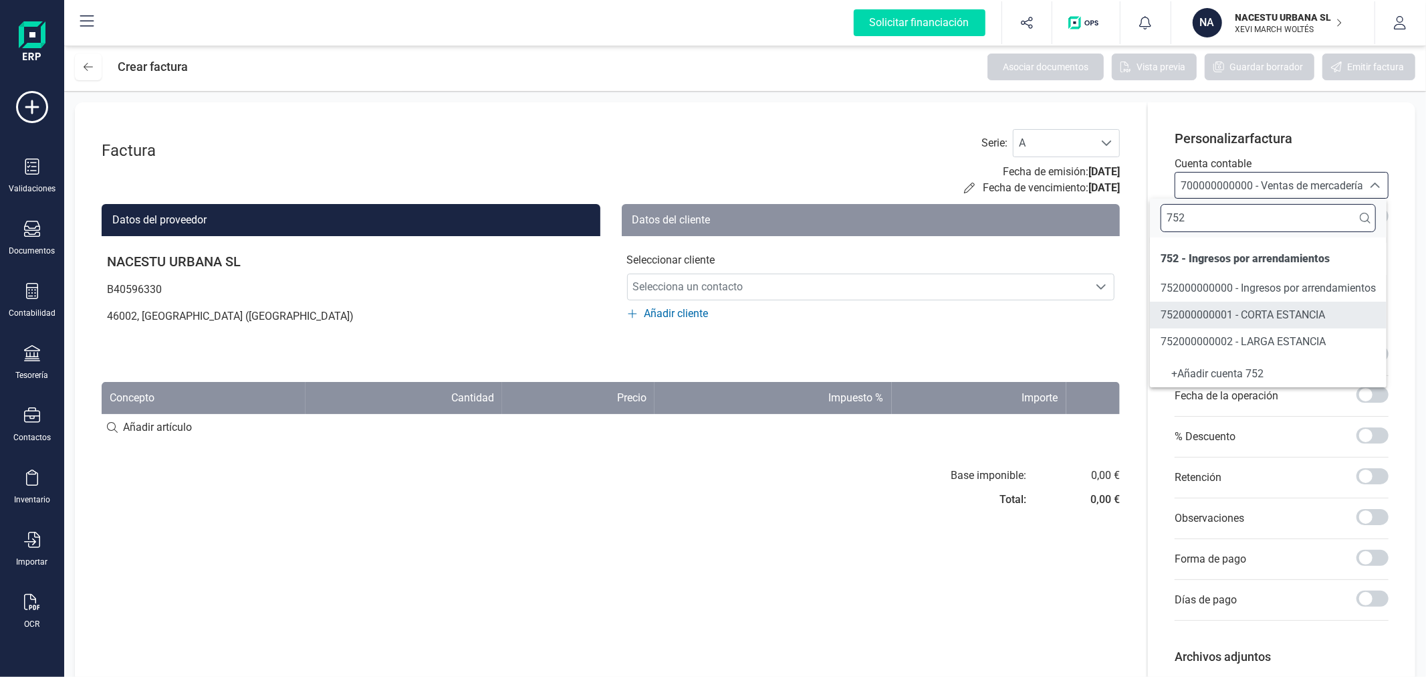
type input "752"
click at [1242, 344] on span "752000000002 - LARGA ESTANCIA" at bounding box center [1243, 341] width 165 height 13
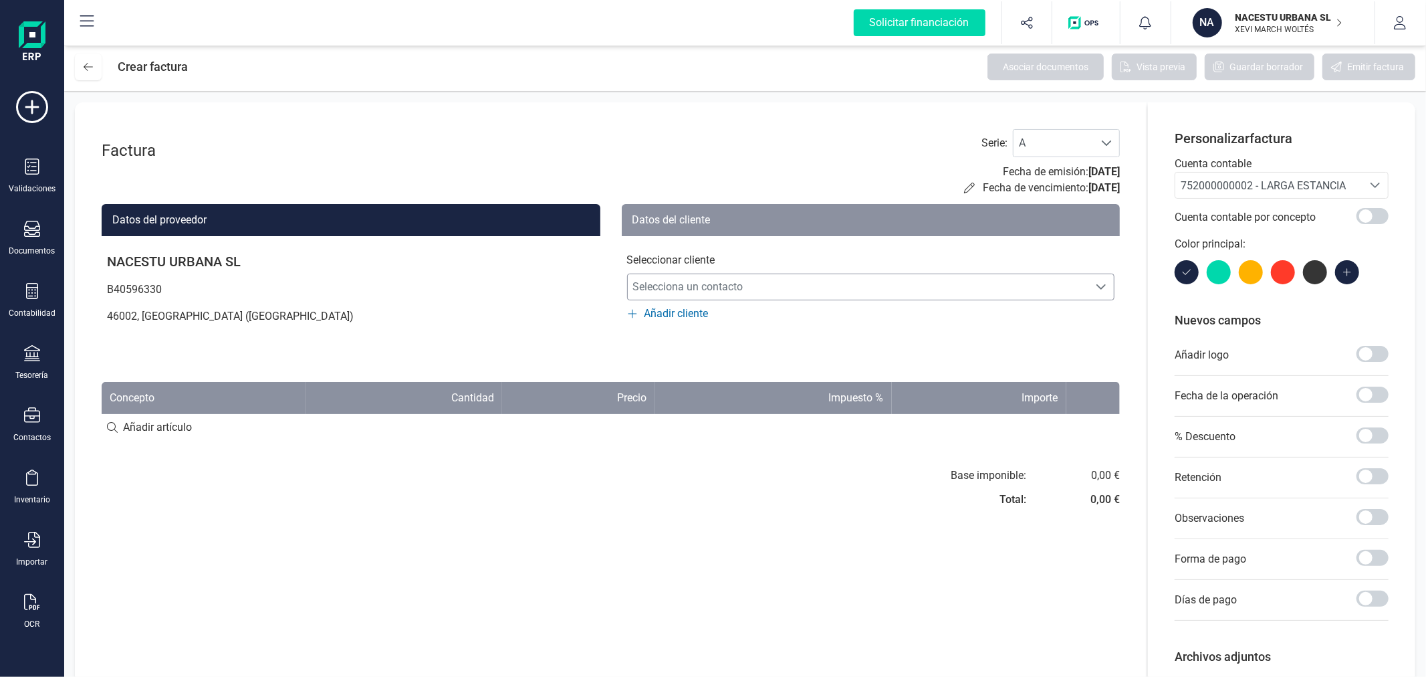
click at [808, 278] on span "Selecciona un contacto" at bounding box center [858, 286] width 461 height 27
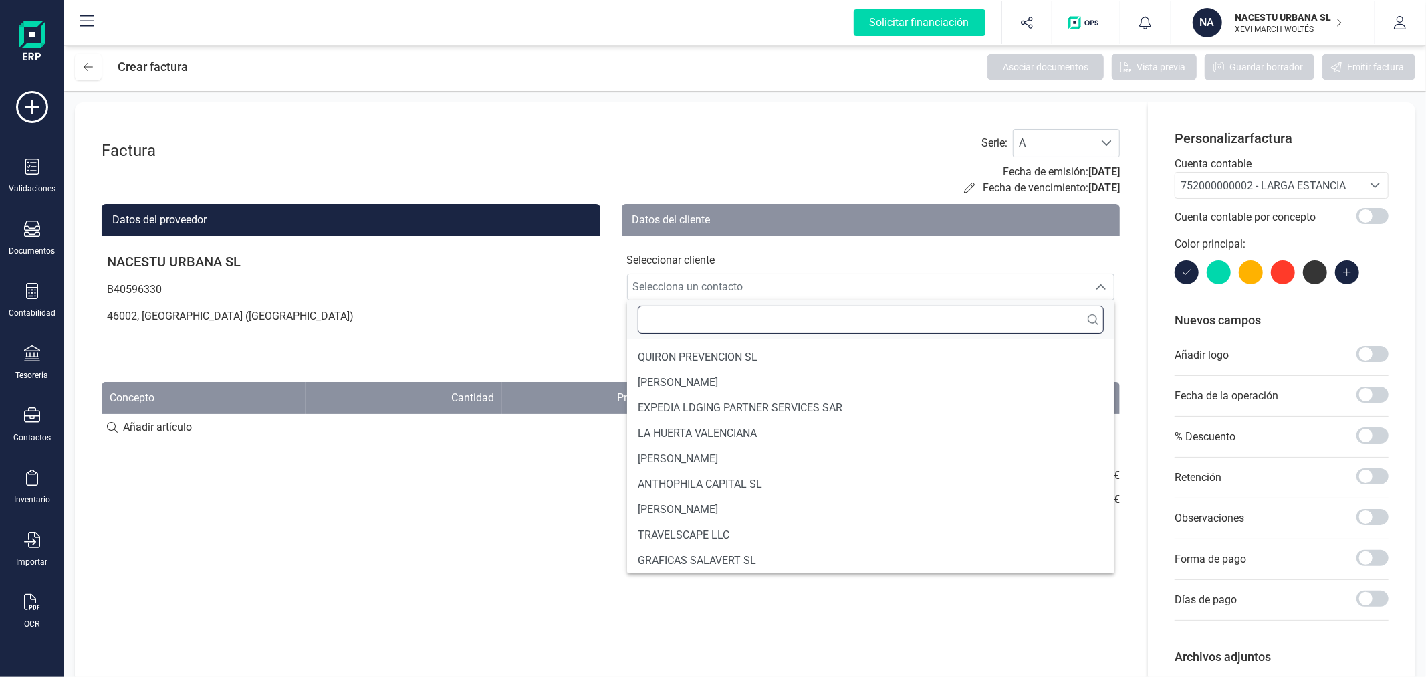
click at [721, 326] on input "text" at bounding box center [871, 320] width 467 height 28
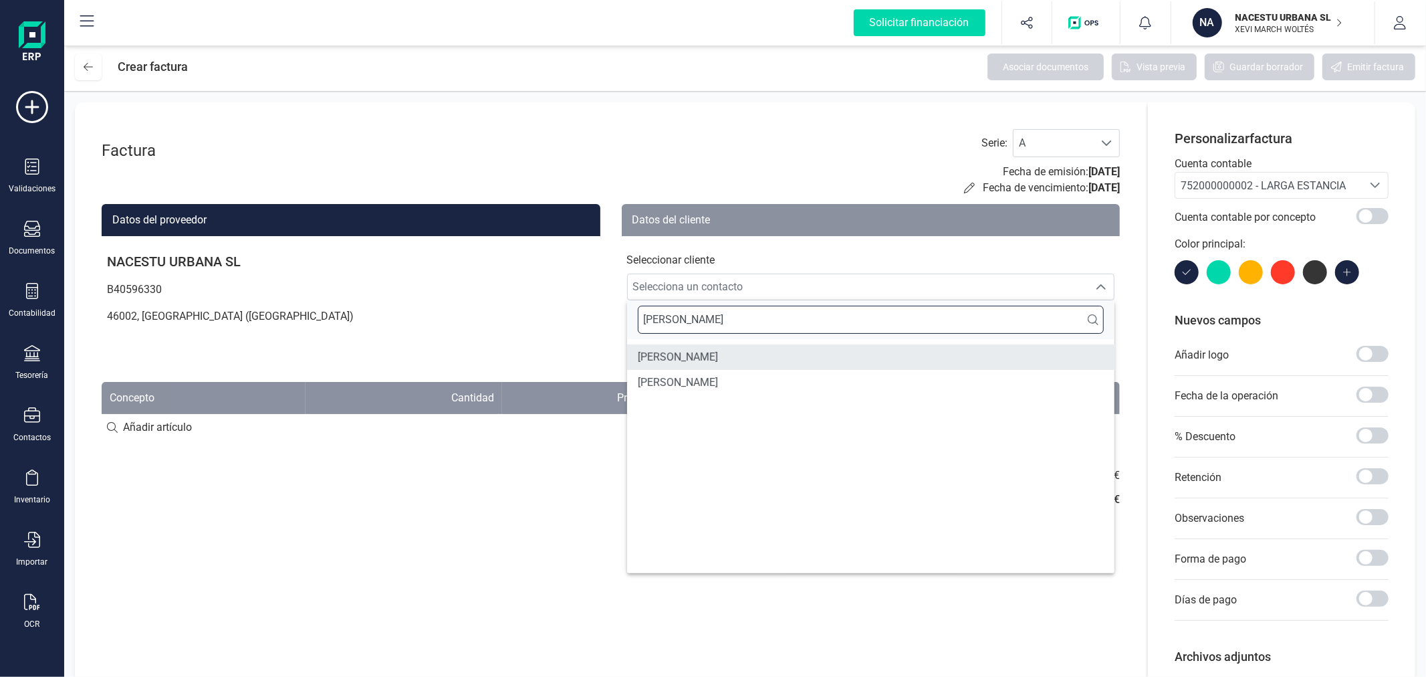
type input "[PERSON_NAME]"
click at [718, 350] on span "[PERSON_NAME]" at bounding box center [678, 357] width 80 height 16
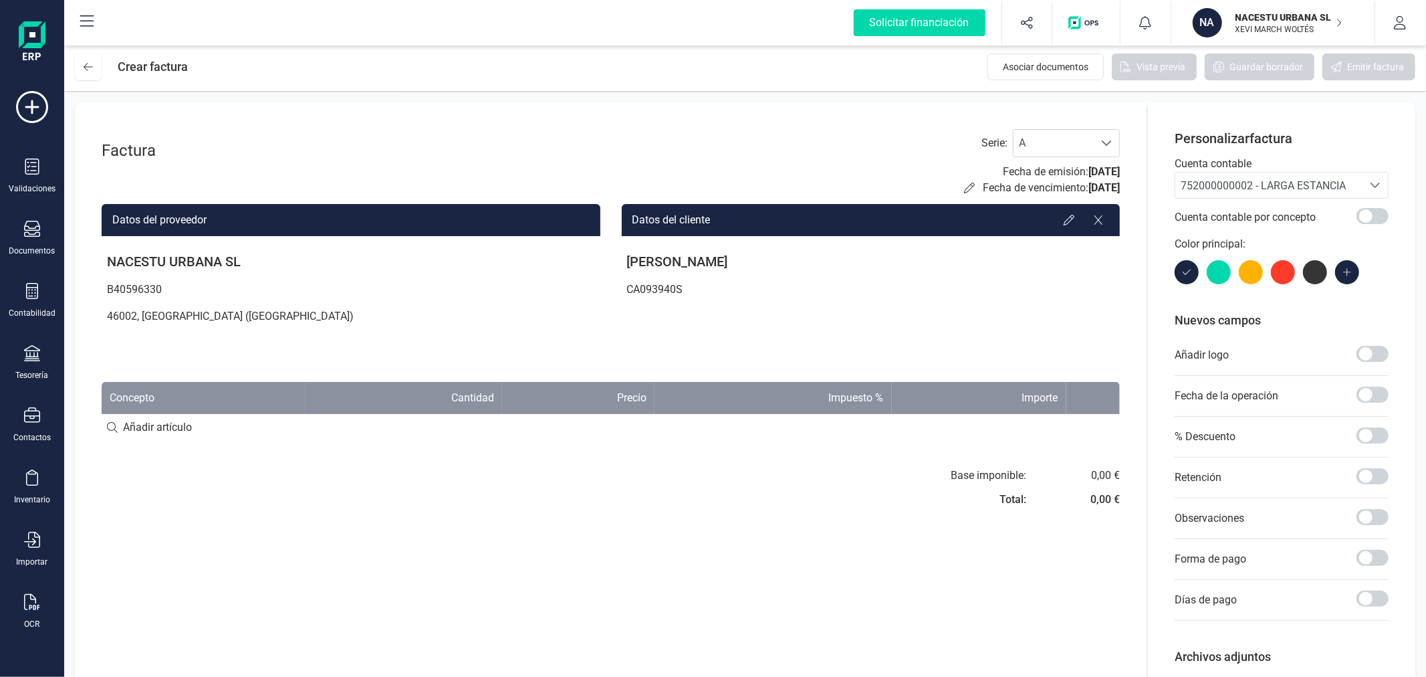
click at [171, 433] on input at bounding box center [611, 427] width 1018 height 27
type input "A"
type input "Estancia octubre"
click at [248, 431] on div "+ Añadir artículo : Estancia octubre" at bounding box center [611, 427] width 1018 height 28
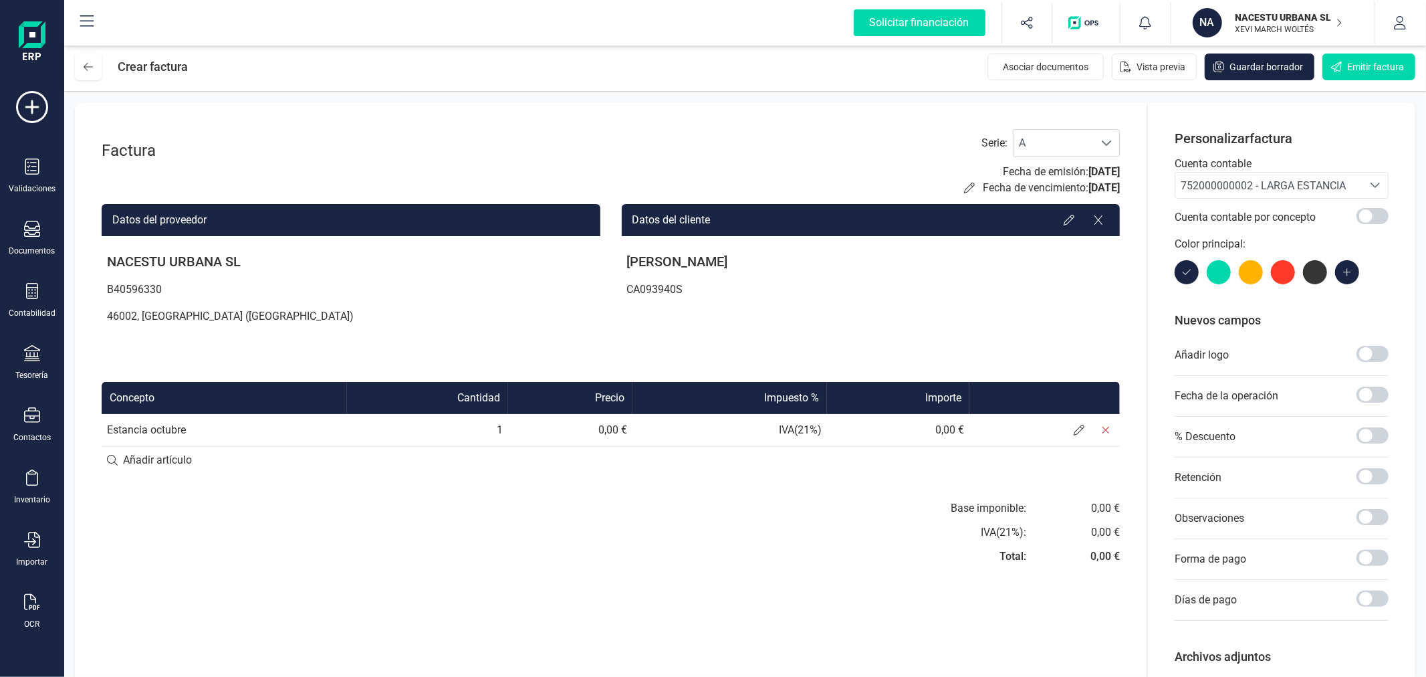
click at [233, 428] on td "Estancia octubre" at bounding box center [224, 430] width 245 height 32
click at [1078, 439] on span at bounding box center [1079, 430] width 27 height 27
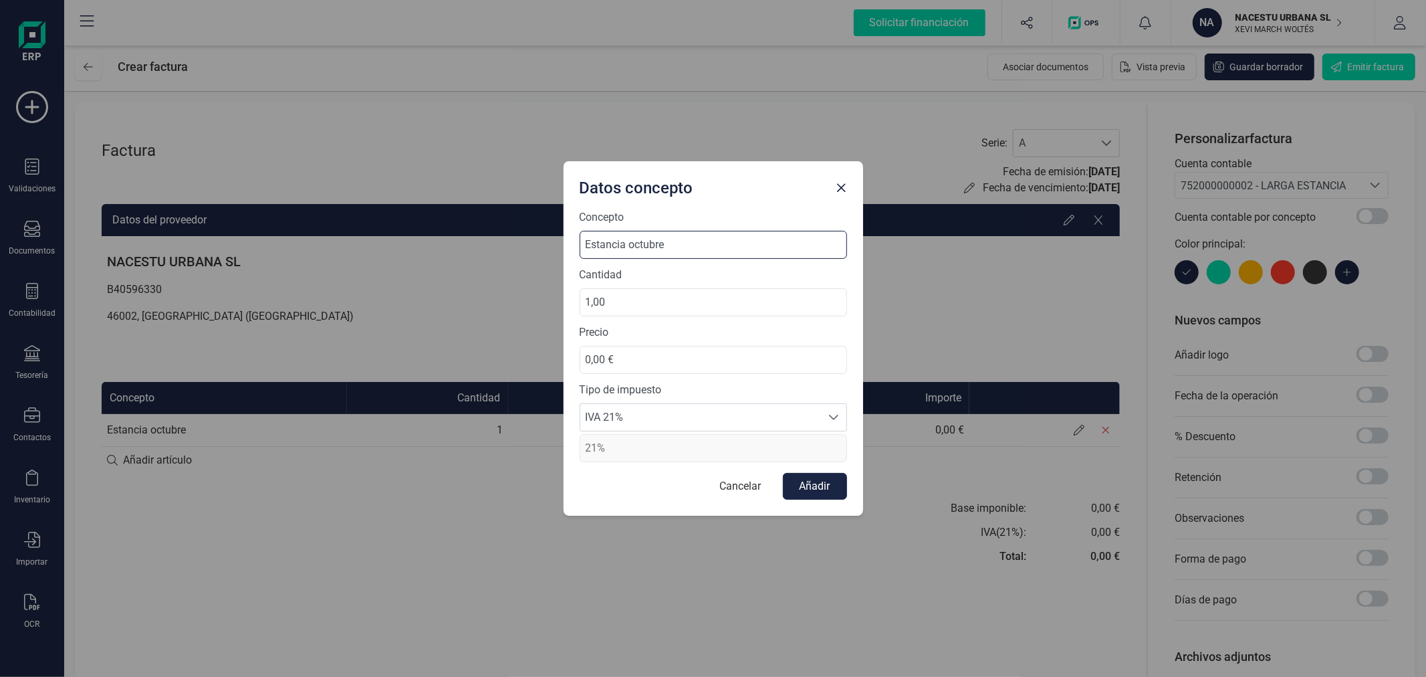
click at [671, 251] on input "Estancia octubre" at bounding box center [713, 245] width 267 height 28
drag, startPoint x: 652, startPoint y: 368, endPoint x: 515, endPoint y: 371, distance: 136.4
click at [515, 371] on div "Datos concepto Concepto Estancia octubre Cantidad 1,00 Precio 0,00 € Tipo de im…" at bounding box center [713, 338] width 1426 height 677
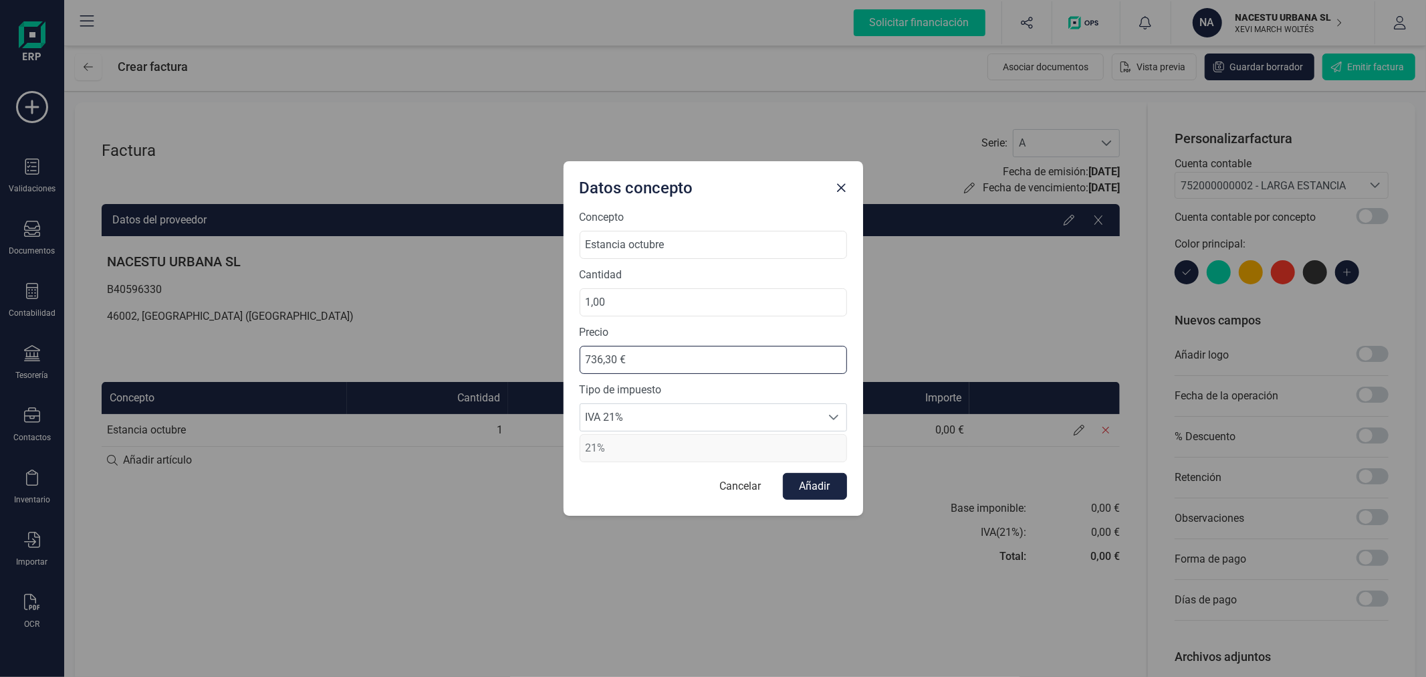
type input "736,36 €"
click at [657, 417] on span "IVA 21%" at bounding box center [700, 417] width 241 height 27
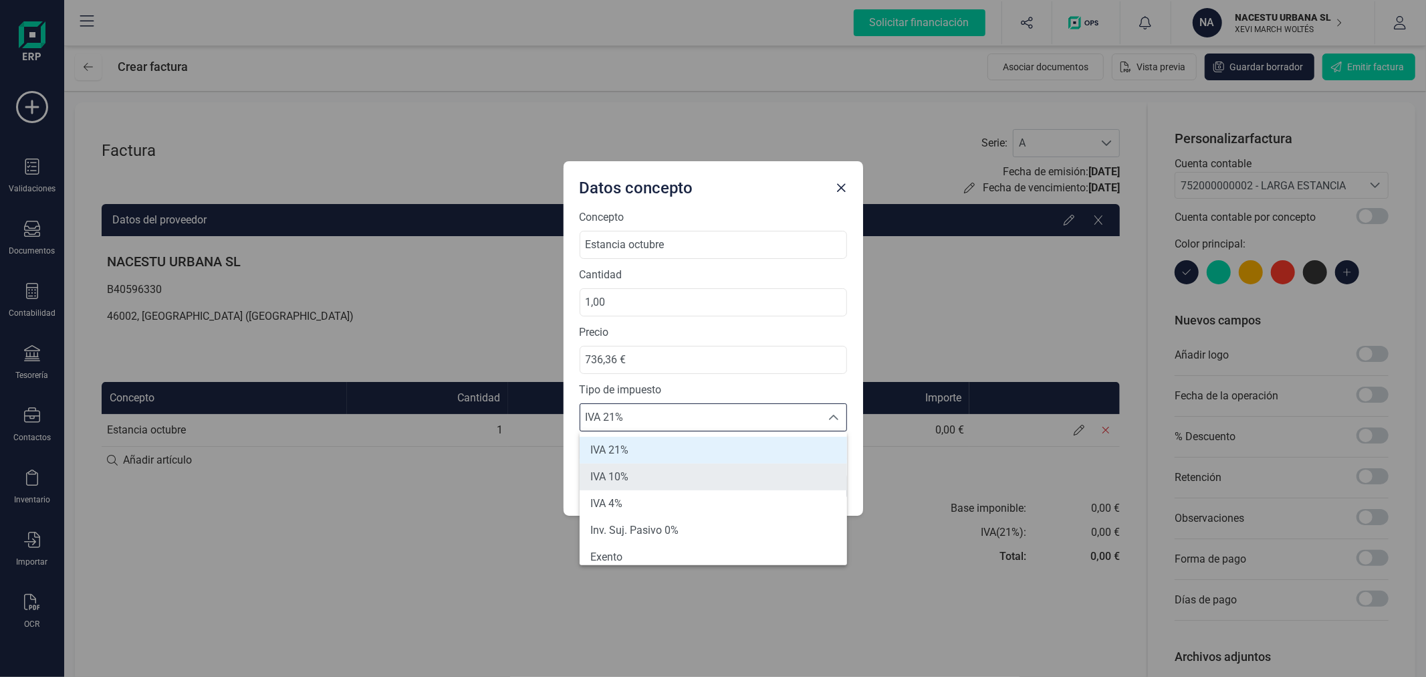
click at [660, 476] on li "IVA 10%" at bounding box center [713, 476] width 267 height 27
type input "10%"
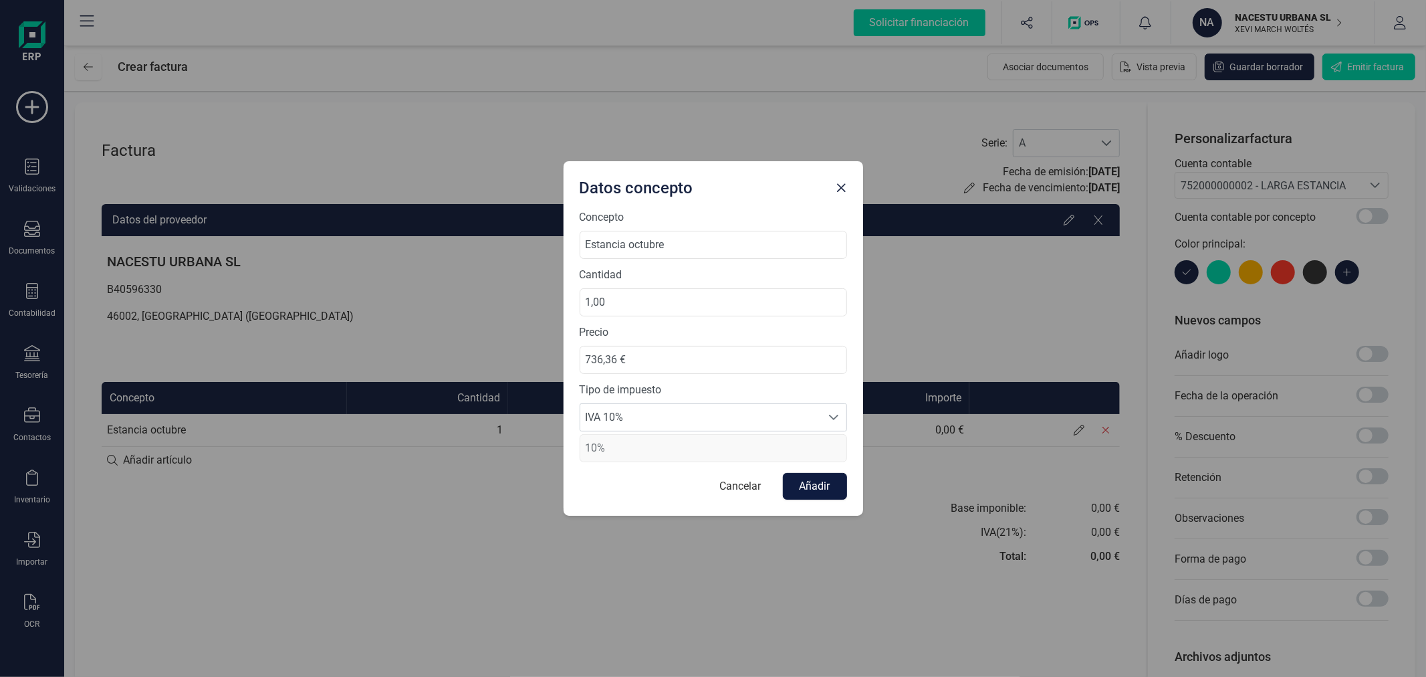
click at [797, 482] on button "Añadir" at bounding box center [815, 486] width 64 height 27
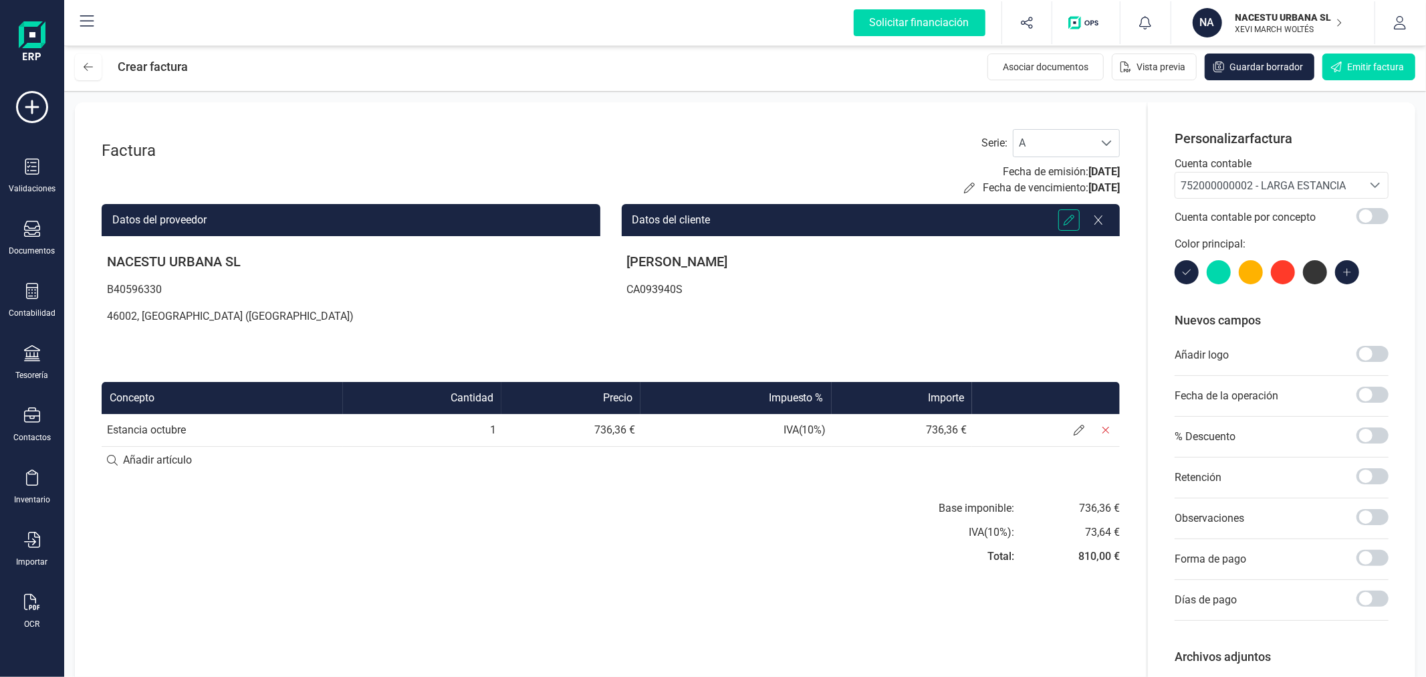
click at [1071, 223] on icon at bounding box center [1069, 220] width 11 height 11
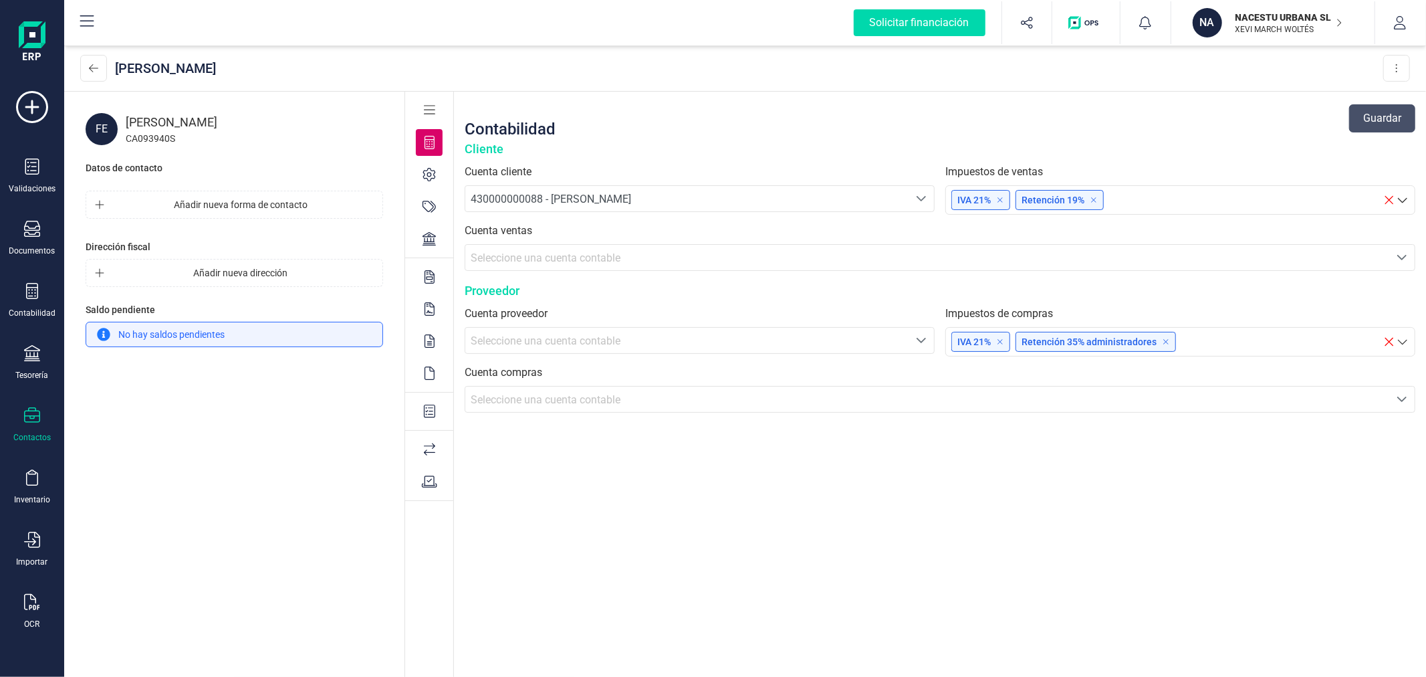
click at [102, 52] on div "[PERSON_NAME]" at bounding box center [726, 68] width 1292 height 32
click at [90, 68] on icon at bounding box center [93, 68] width 9 height 8
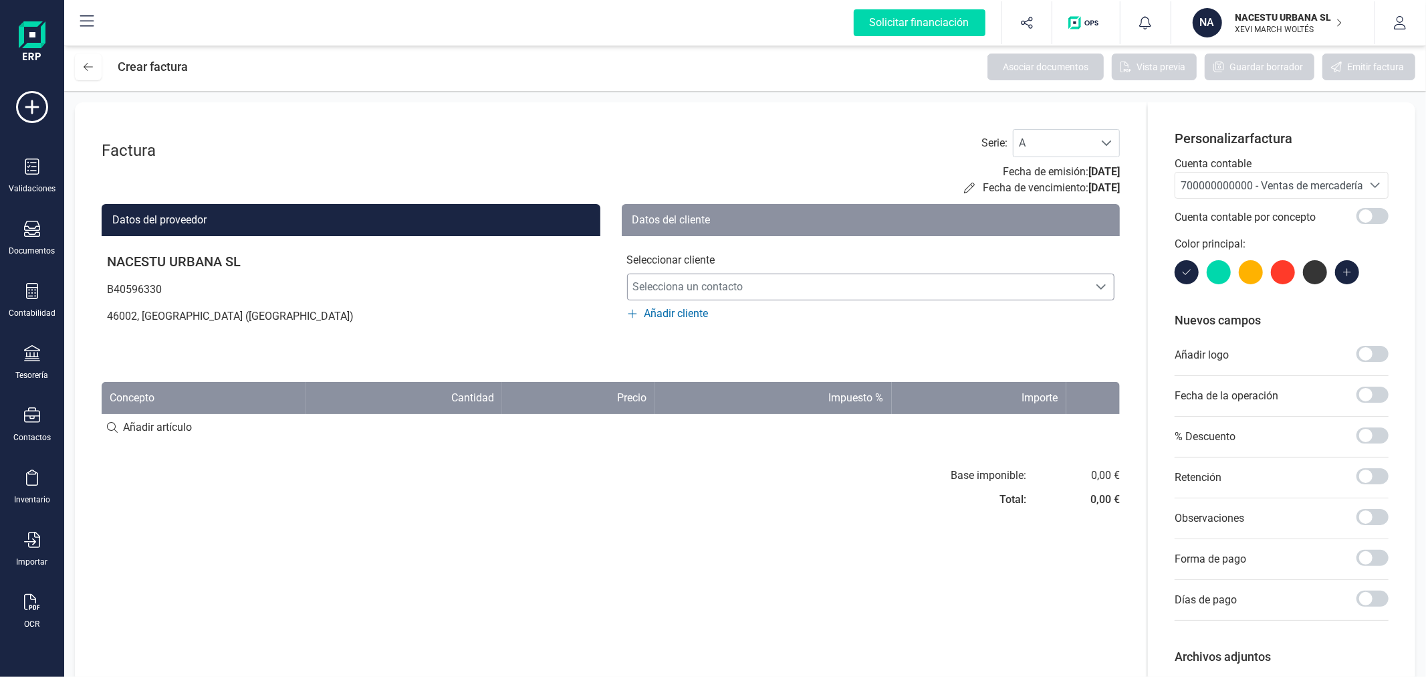
click at [898, 283] on span "Selecciona un contacto" at bounding box center [858, 286] width 461 height 27
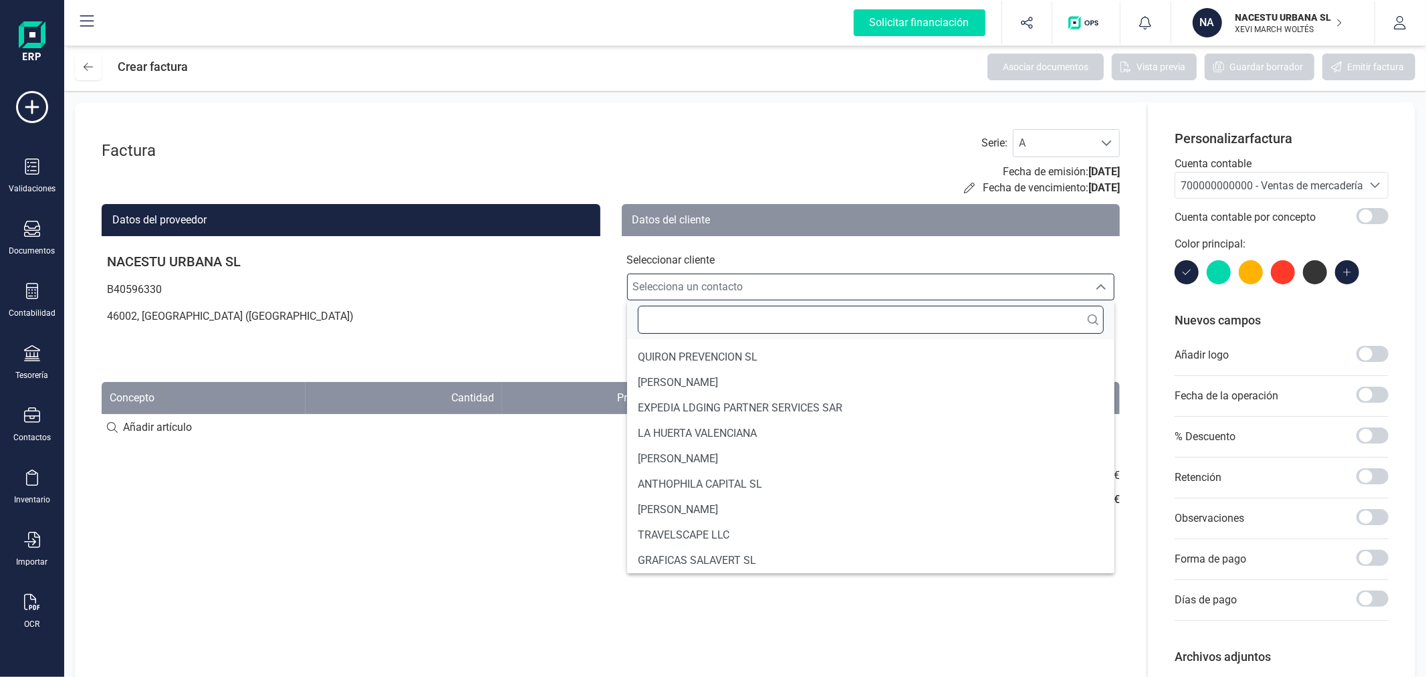
click at [774, 311] on input "text" at bounding box center [871, 320] width 467 height 28
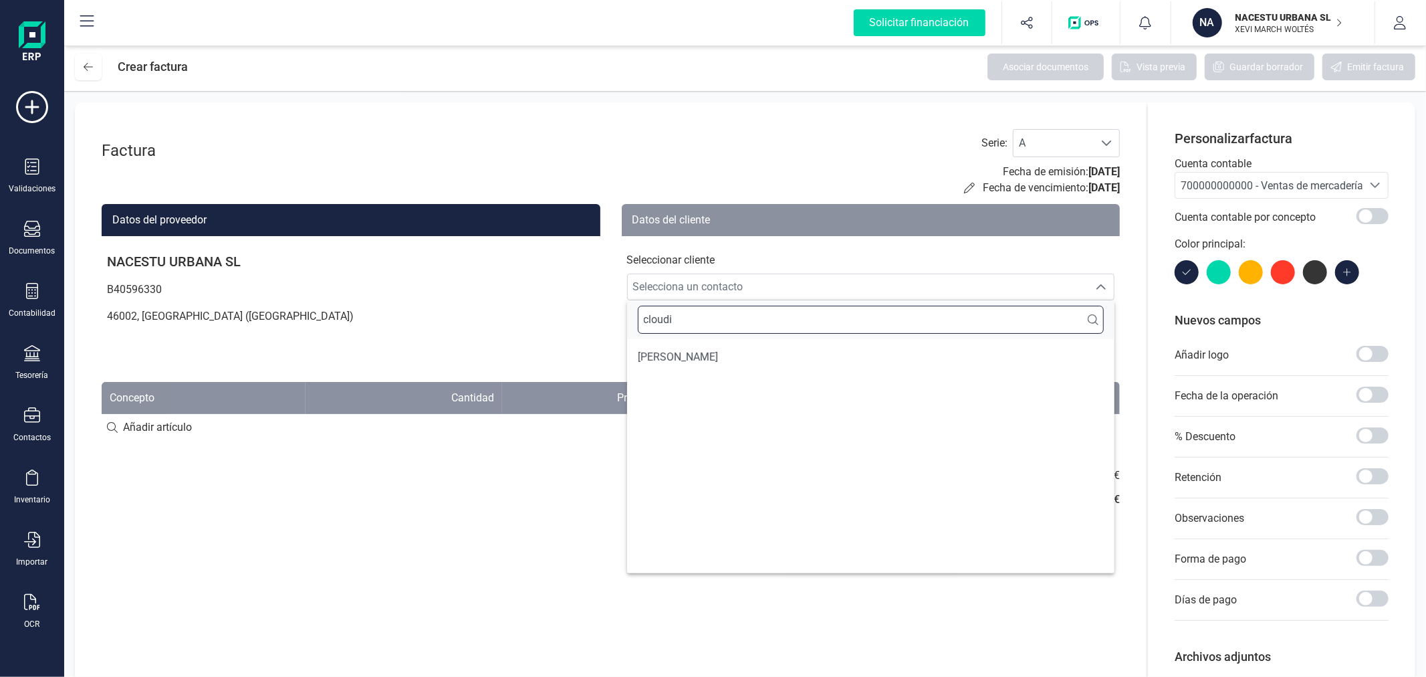
click at [699, 315] on input "cloudi" at bounding box center [871, 320] width 467 height 28
type input "C"
type input "L"
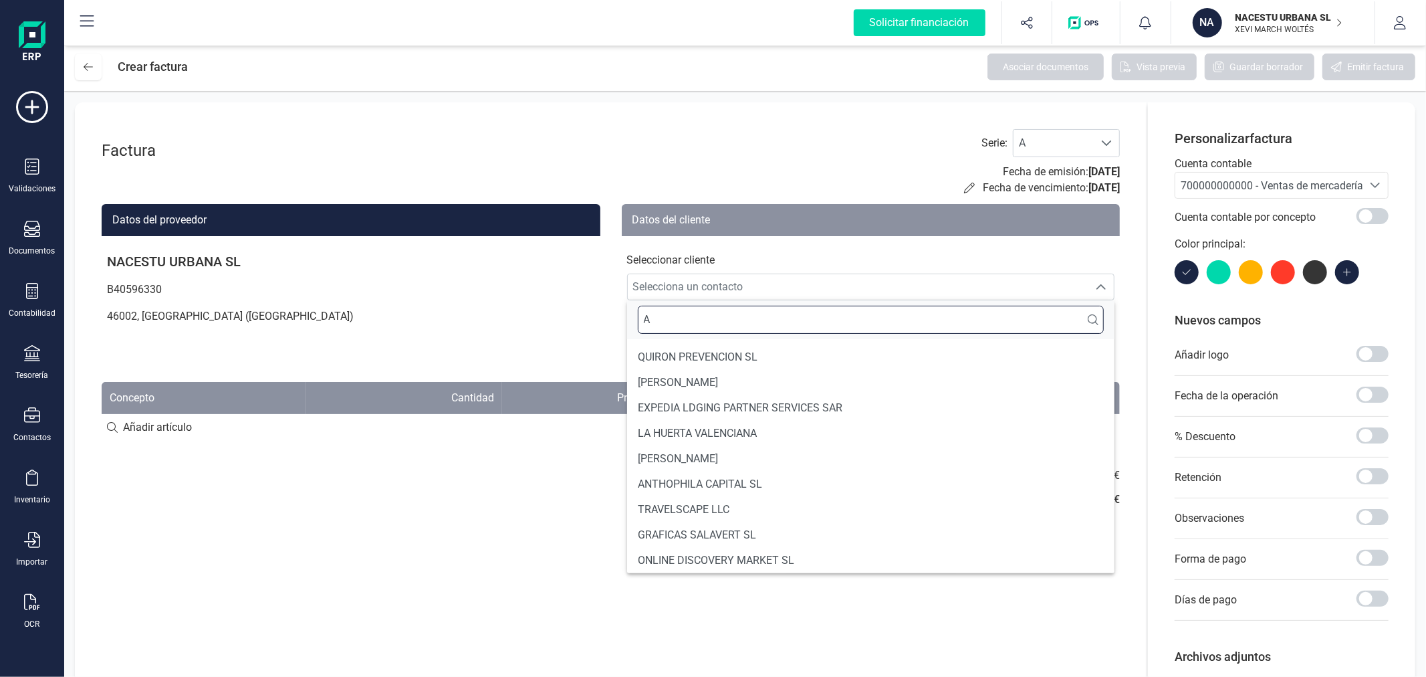
scroll to position [5, 0]
type input "A"
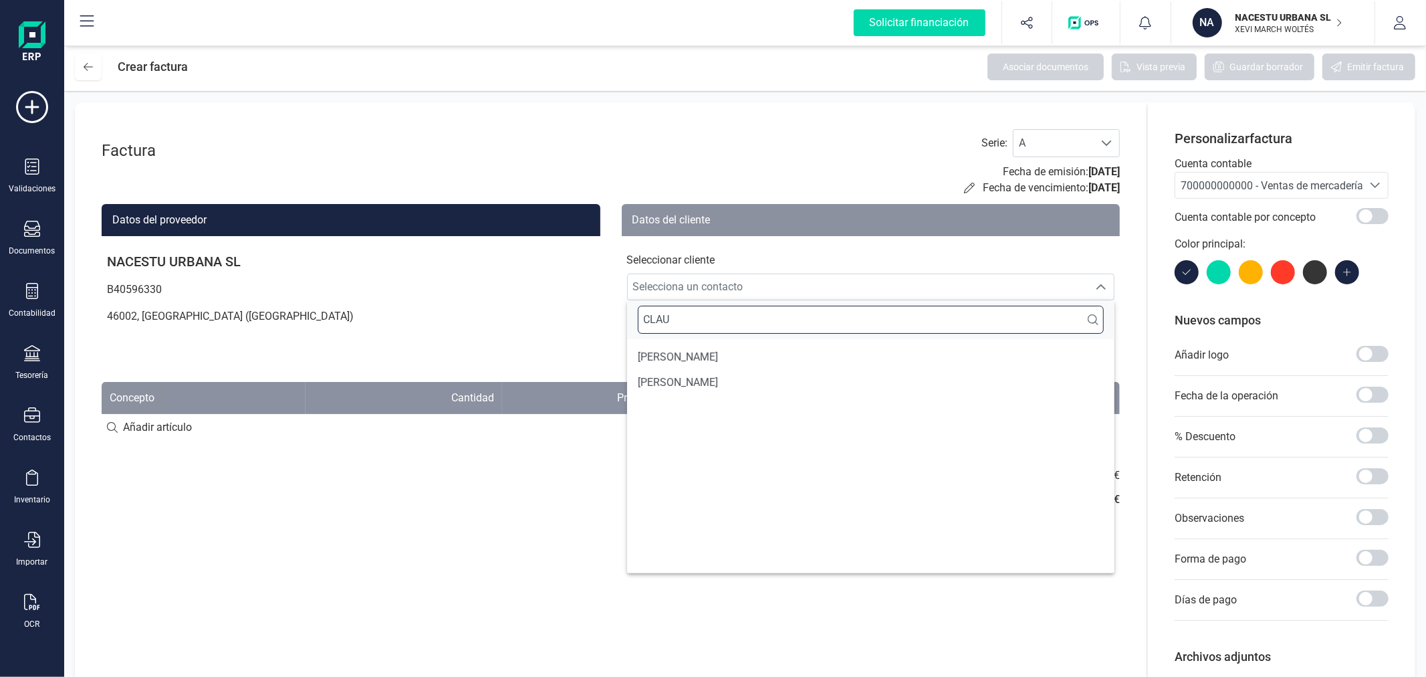
scroll to position [0, 0]
type input "CLAU"
click at [742, 381] on li "[PERSON_NAME]" at bounding box center [871, 382] width 488 height 25
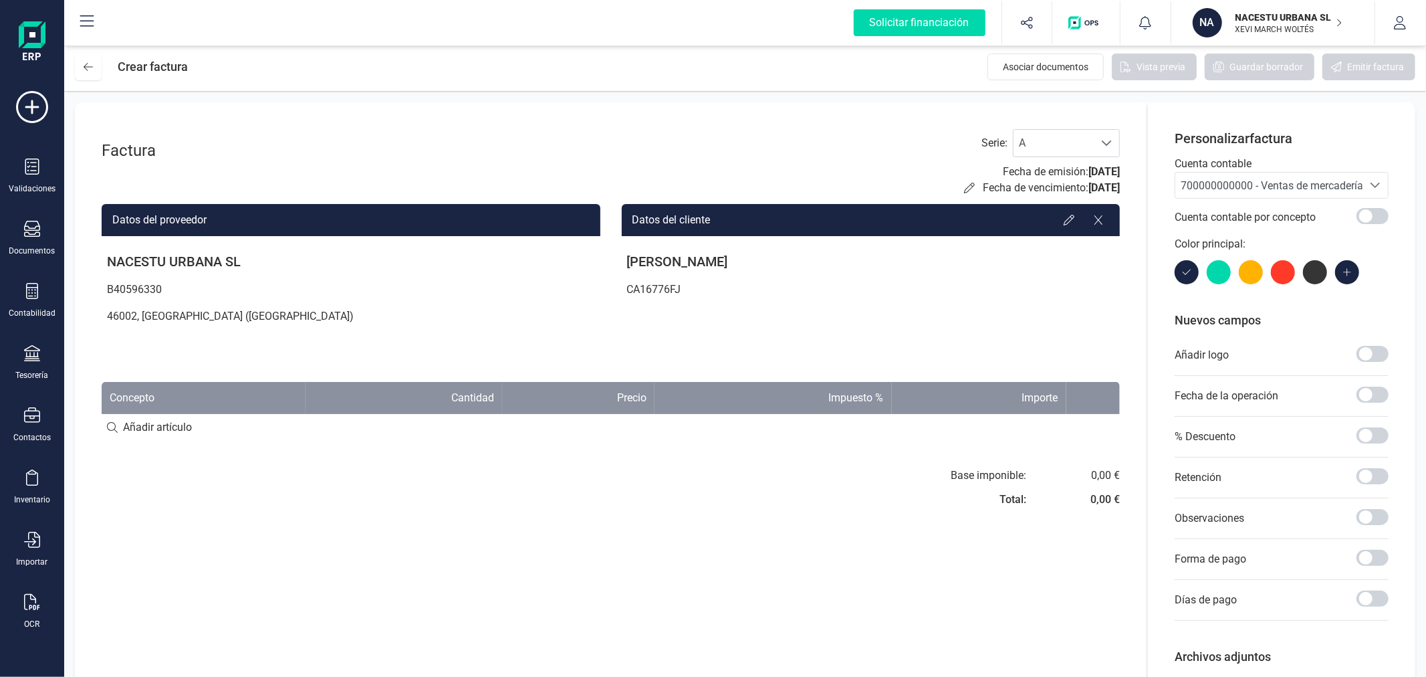
click at [1256, 179] on span "700000000000 - Ventas de mercaderías" at bounding box center [1275, 185] width 188 height 13
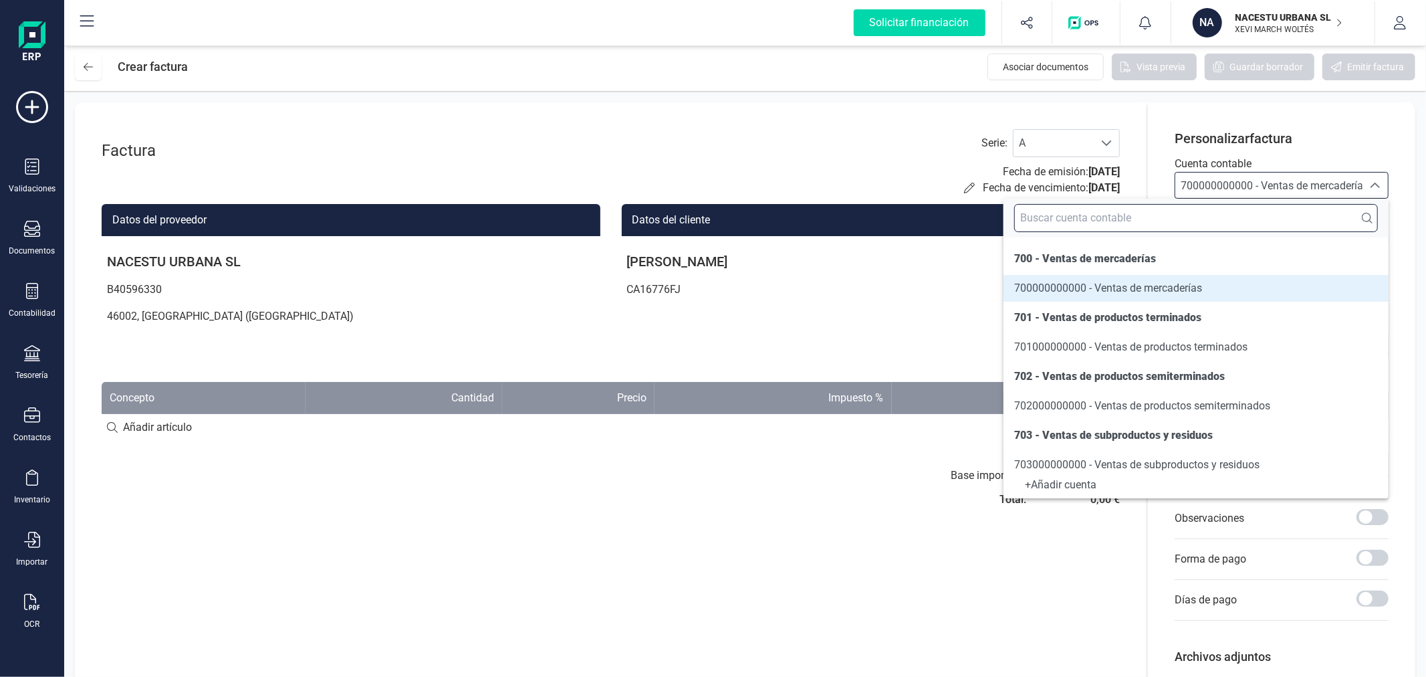
click at [1221, 216] on input "text" at bounding box center [1196, 218] width 364 height 28
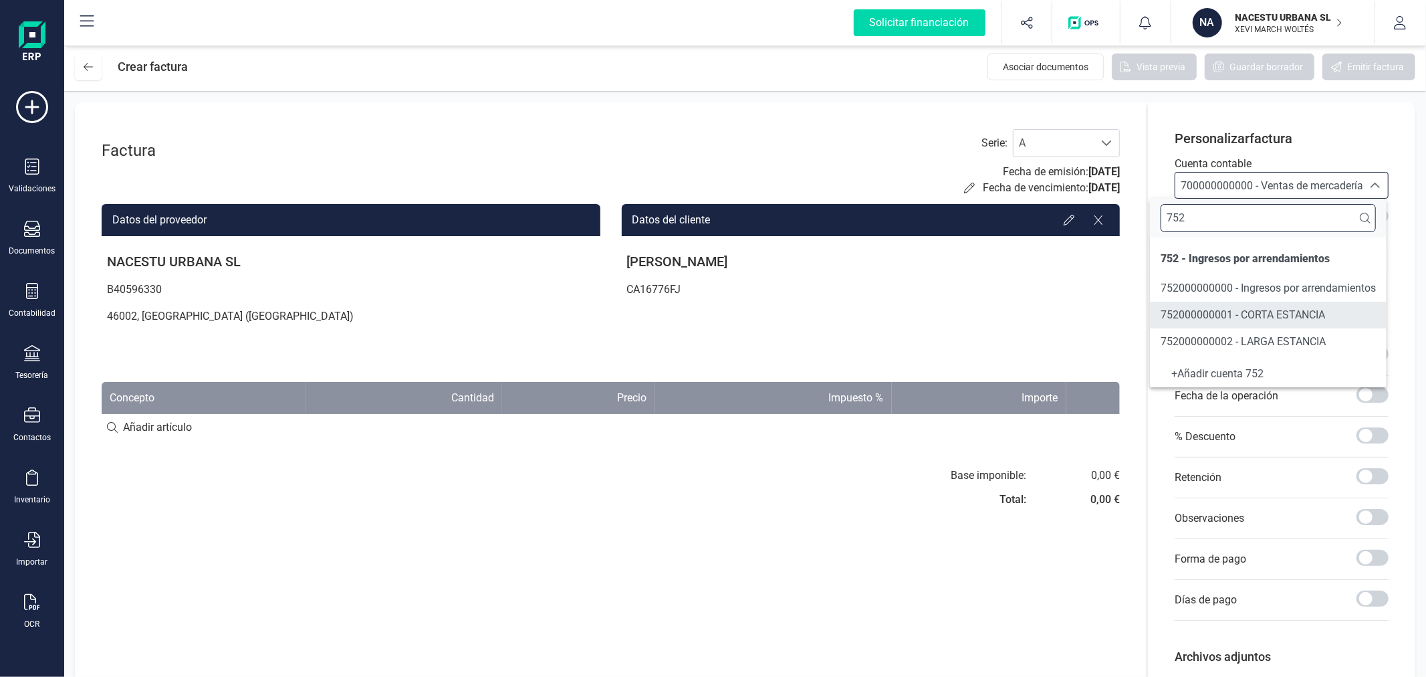
type input "752"
click at [1258, 338] on span "752000000002 - LARGA ESTANCIA" at bounding box center [1243, 341] width 165 height 13
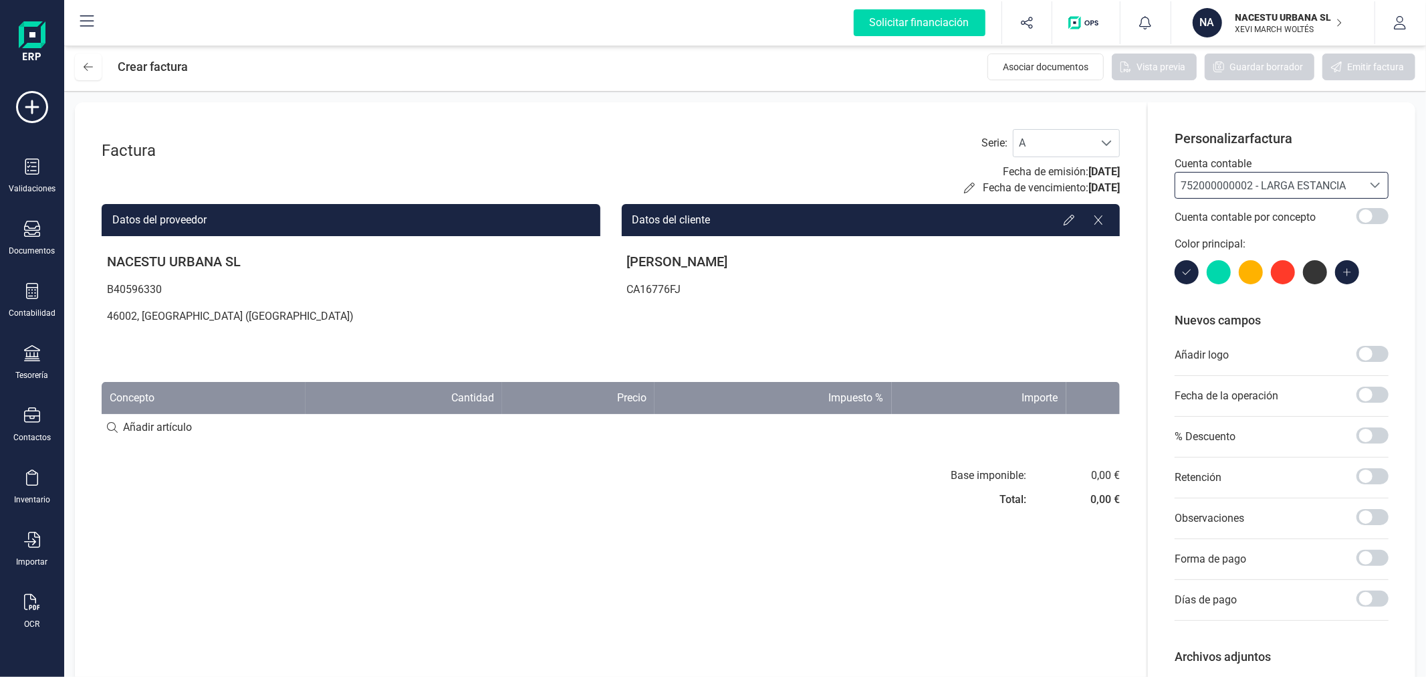
click at [145, 433] on input at bounding box center [611, 427] width 1018 height 27
paste input "Estancia octubre"
type input "Estancia octubre"
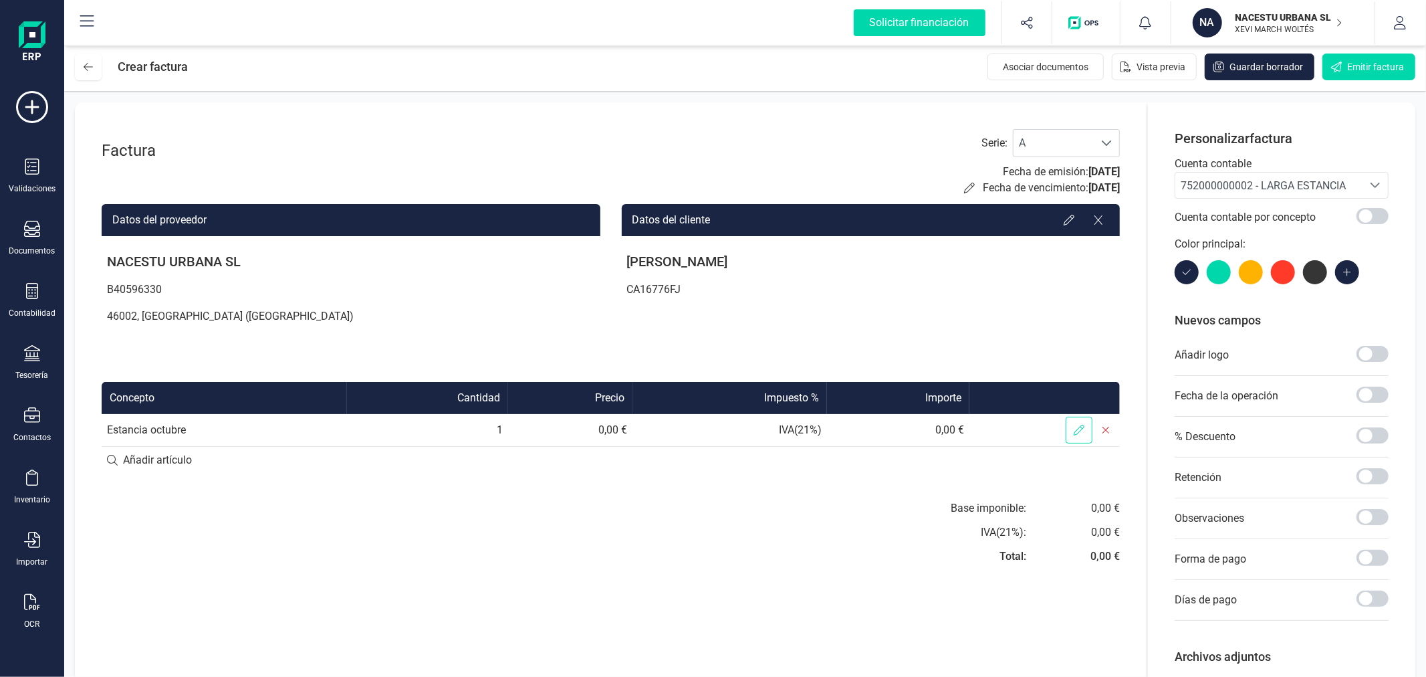
click at [1078, 428] on icon at bounding box center [1079, 430] width 11 height 11
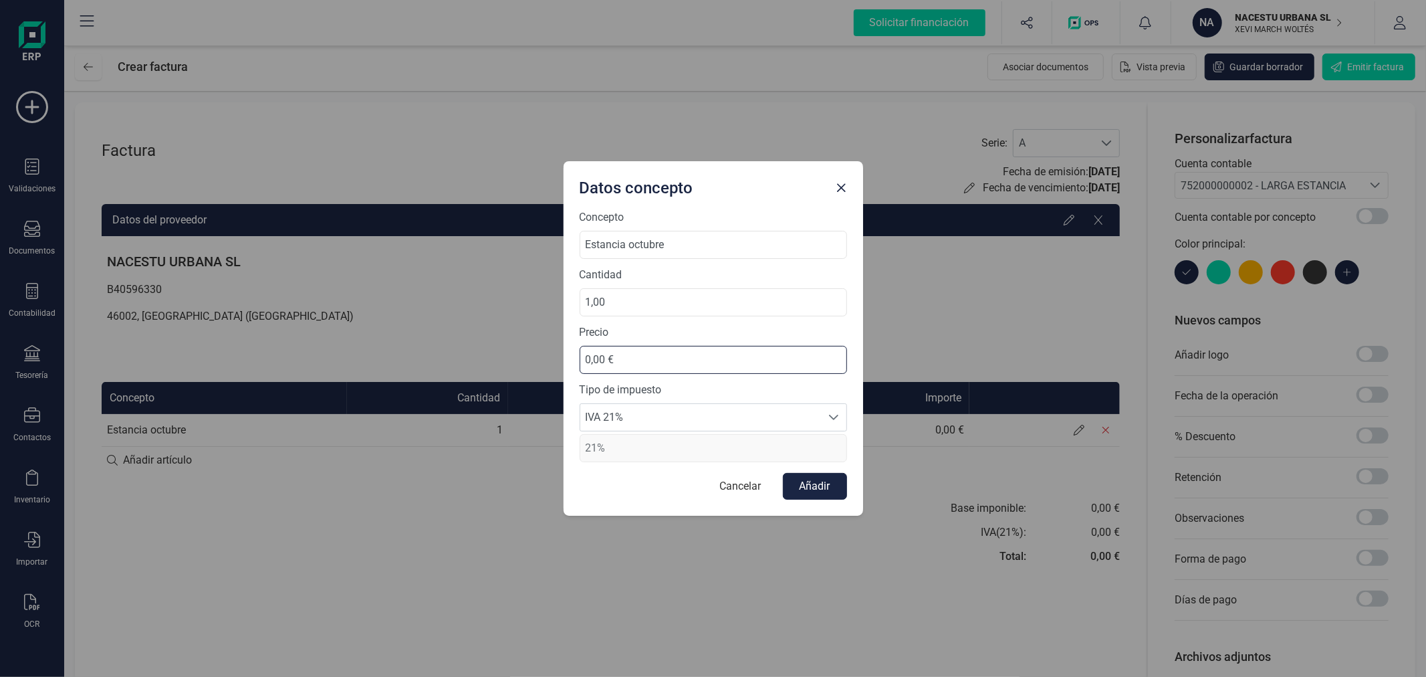
drag, startPoint x: 637, startPoint y: 360, endPoint x: 565, endPoint y: 361, distance: 72.2
click at [565, 361] on div "Concepto Estancia octubre Cantidad 1,00 Precio 0,00 € Tipo de impuesto IVA 21% …" at bounding box center [714, 362] width 300 height 306
type input "736,36 €"
click at [610, 408] on span "IVA 21%" at bounding box center [700, 417] width 241 height 27
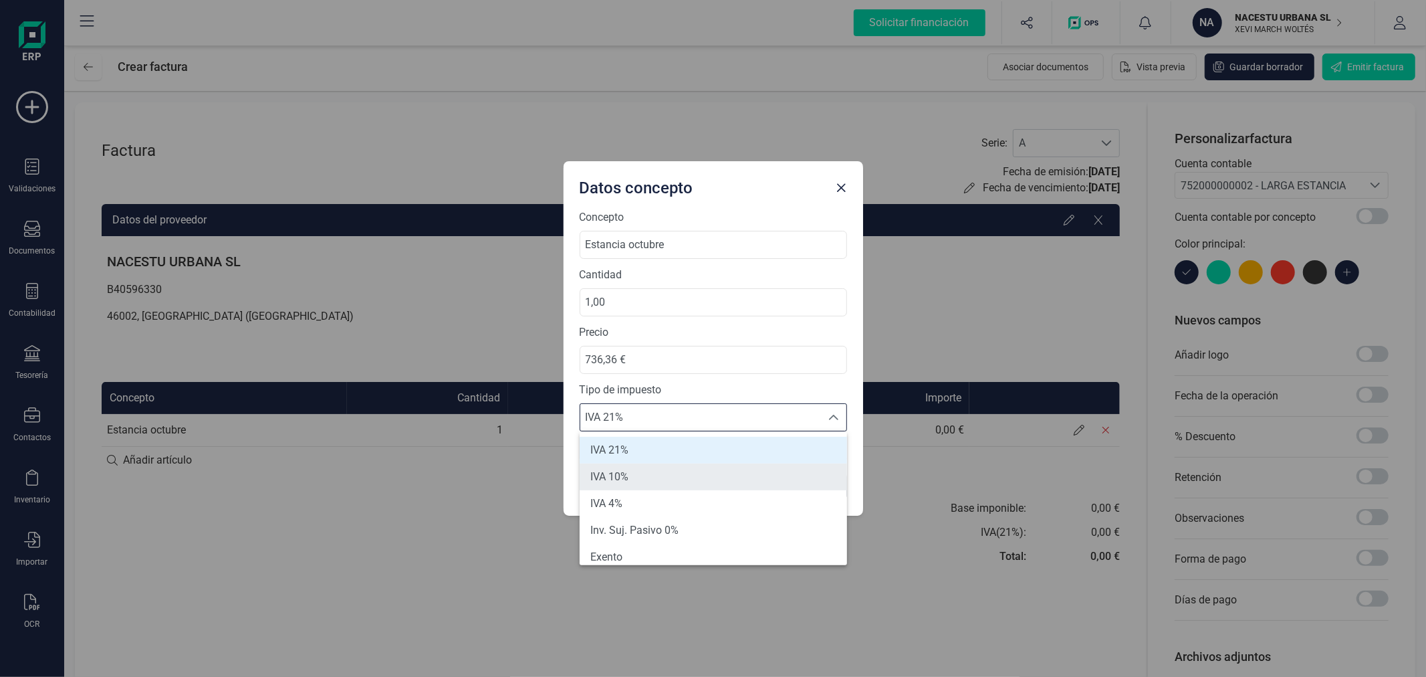
click at [638, 469] on li "IVA 10%" at bounding box center [713, 476] width 267 height 27
type input "10%"
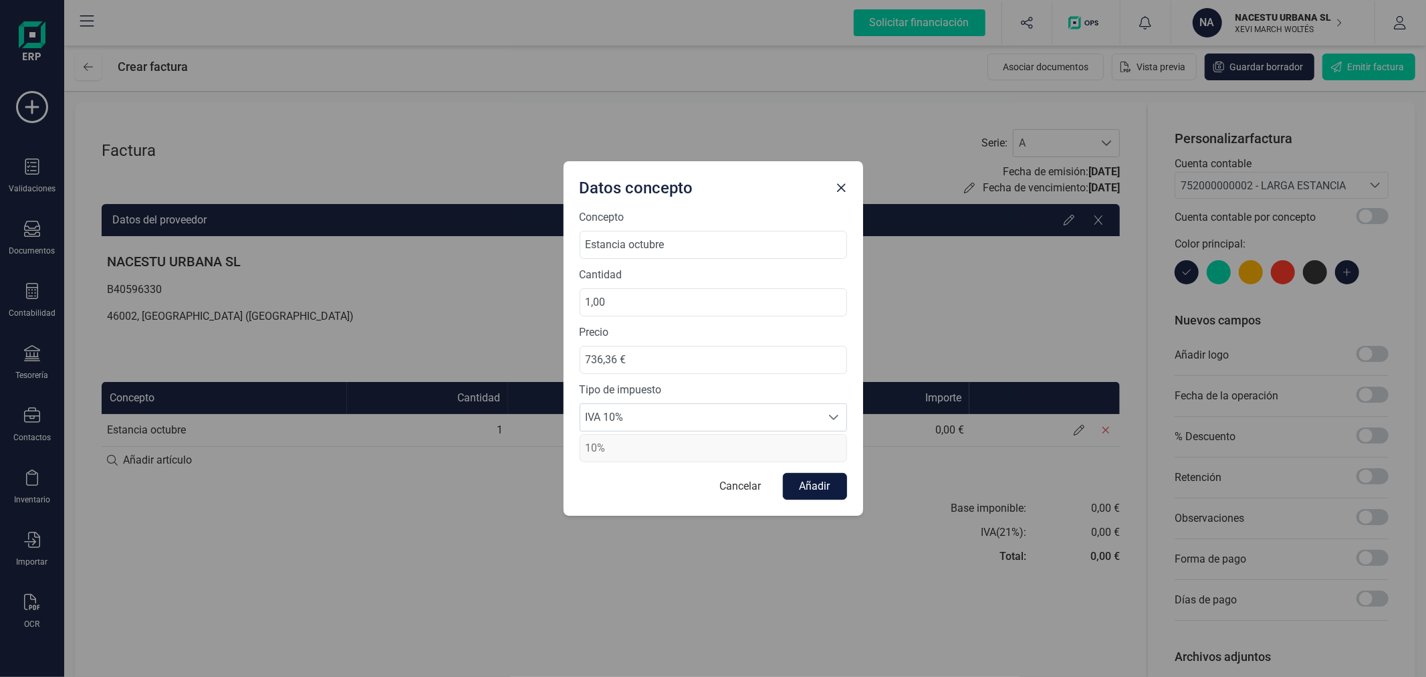
click at [807, 491] on button "Añadir" at bounding box center [815, 486] width 64 height 27
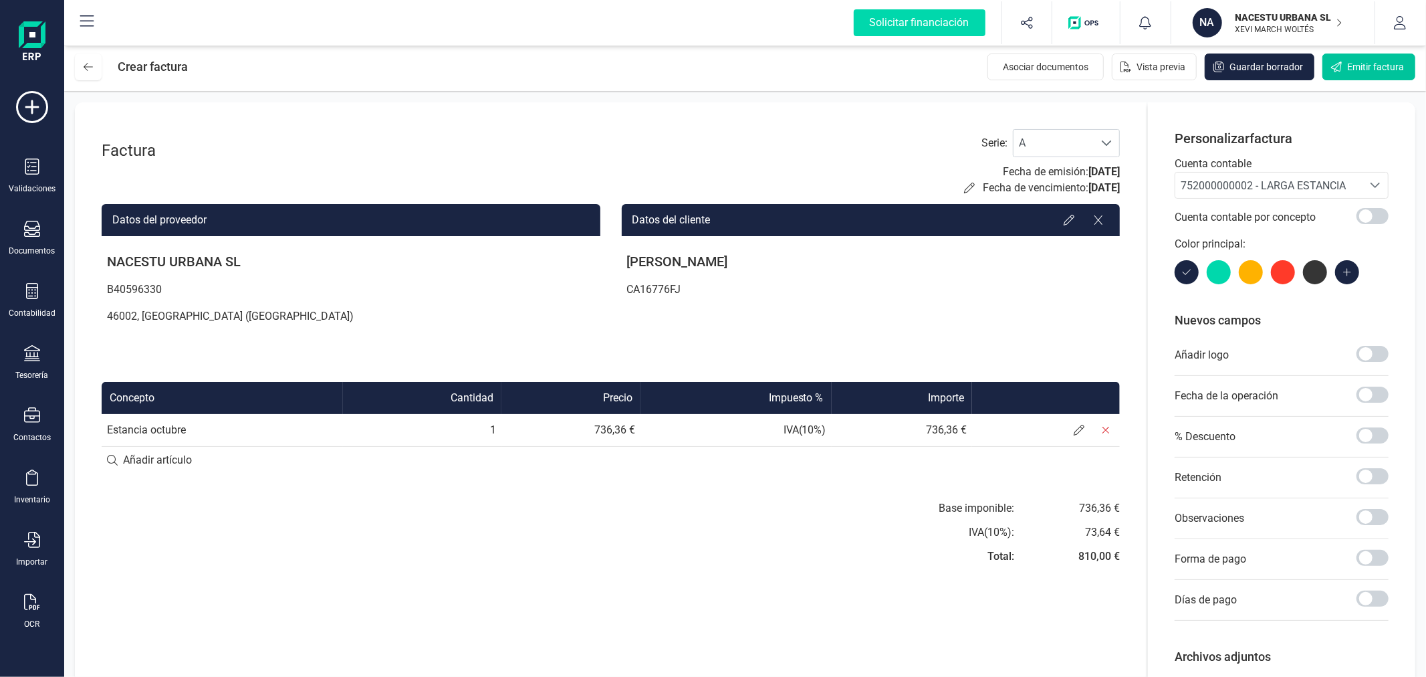
click at [1359, 66] on span "Emitir factura" at bounding box center [1375, 66] width 57 height 13
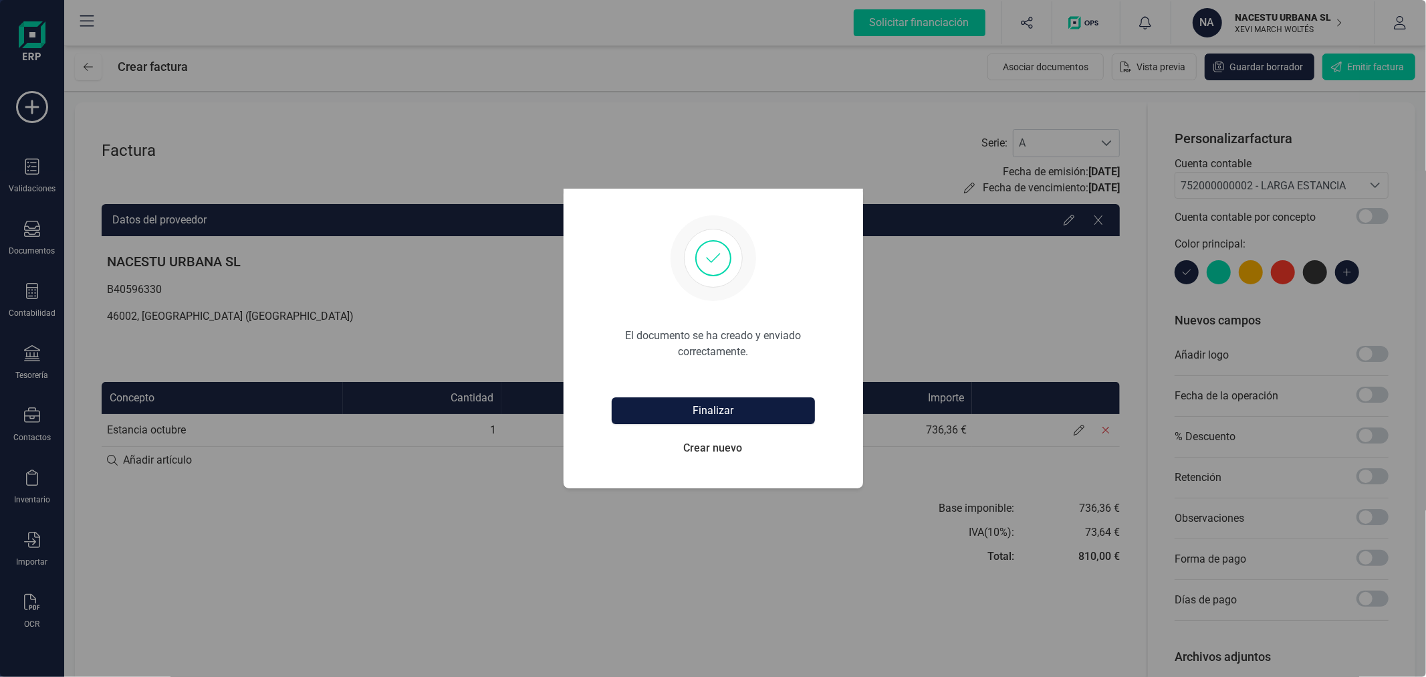
click at [756, 408] on button "Finalizar" at bounding box center [713, 410] width 203 height 27
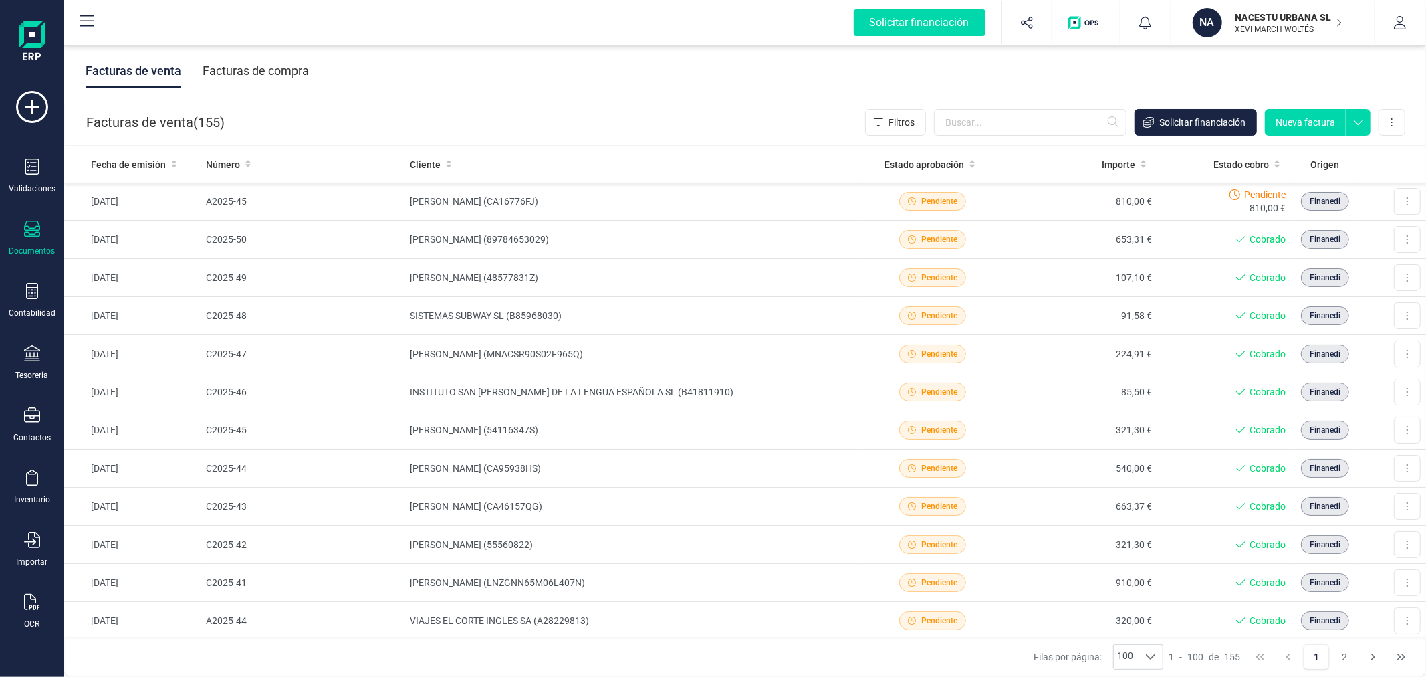
click at [1311, 126] on button "Nueva factura" at bounding box center [1305, 122] width 81 height 27
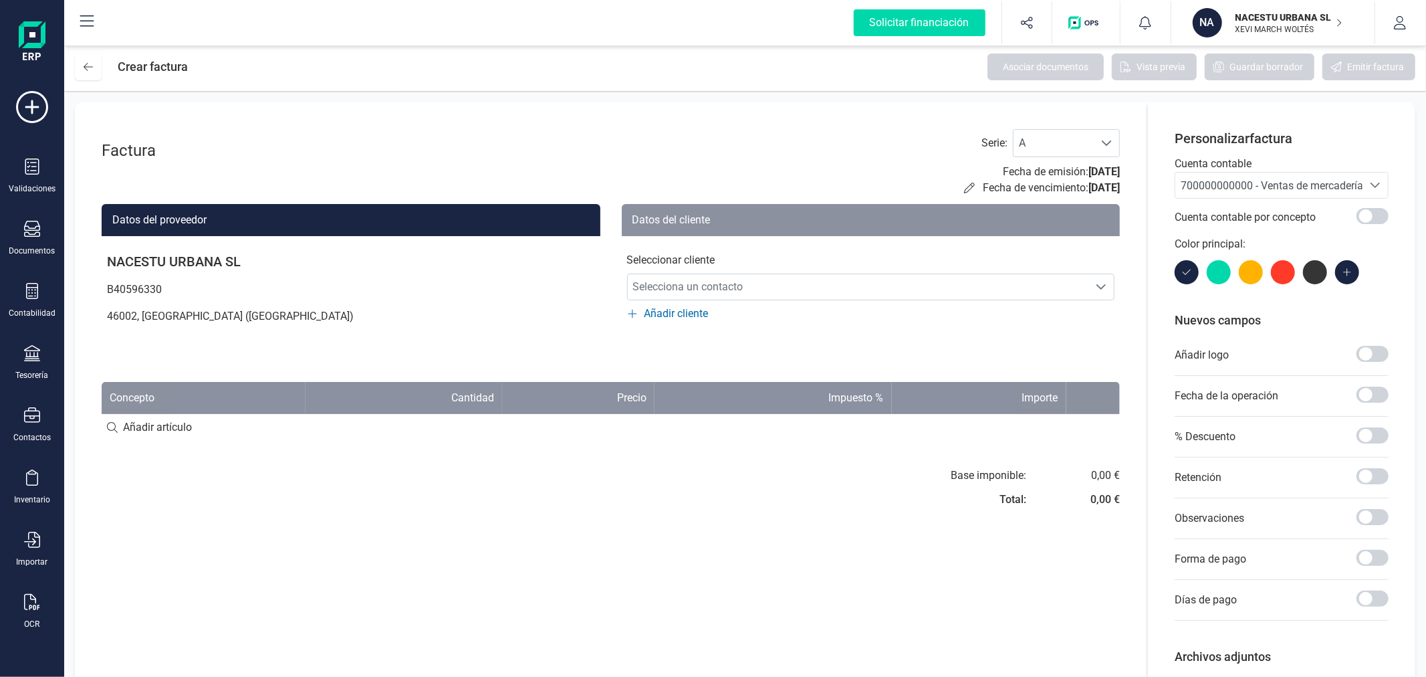
click at [1221, 190] on span "700000000000 - Ventas de mercaderías" at bounding box center [1275, 185] width 188 height 13
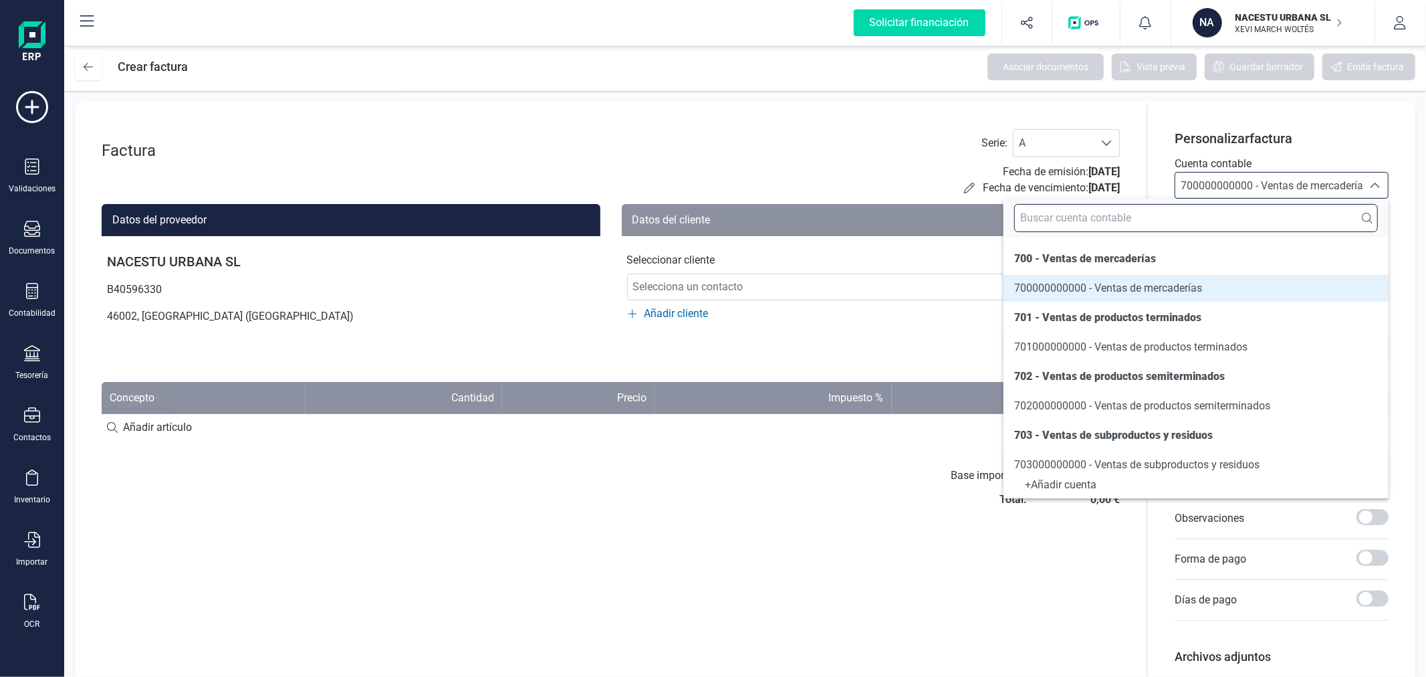
click at [1204, 225] on input "text" at bounding box center [1196, 218] width 364 height 28
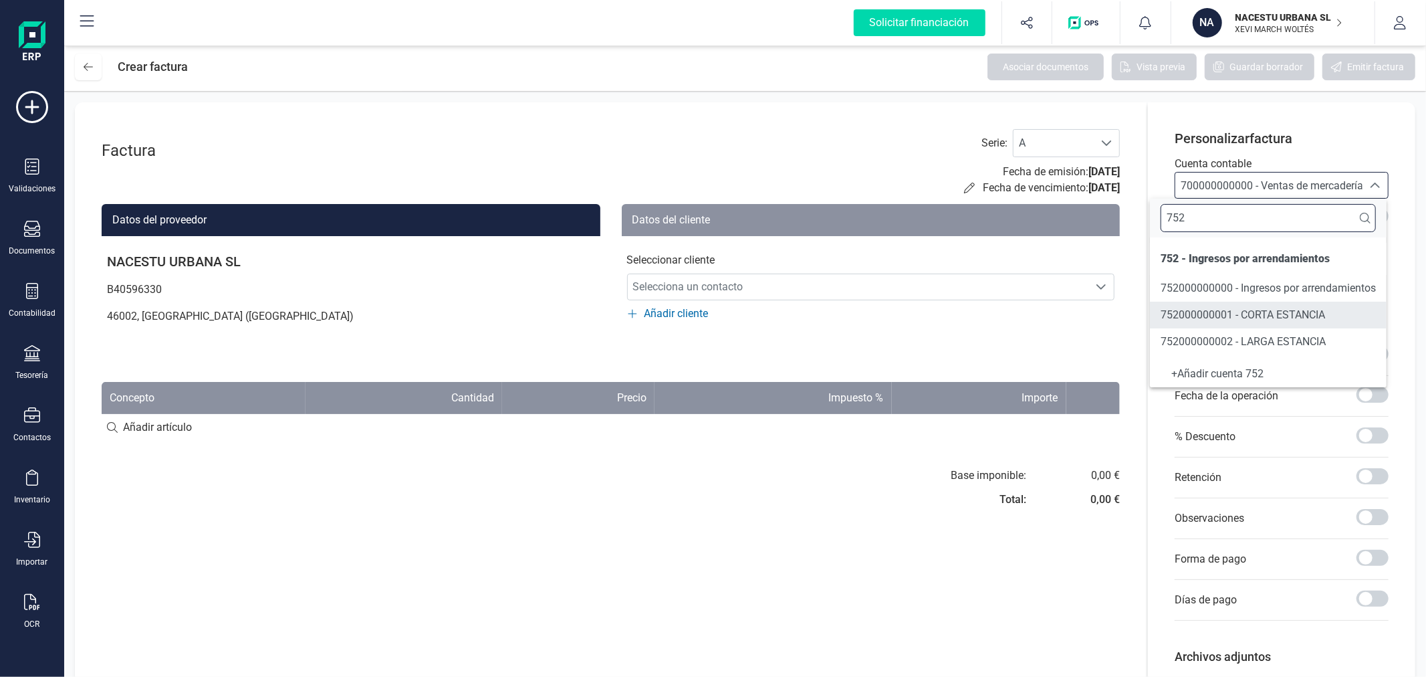
type input "752"
click at [1255, 342] on span "752000000002 - LARGA ESTANCIA" at bounding box center [1243, 341] width 165 height 13
